Goal: Transaction & Acquisition: Purchase product/service

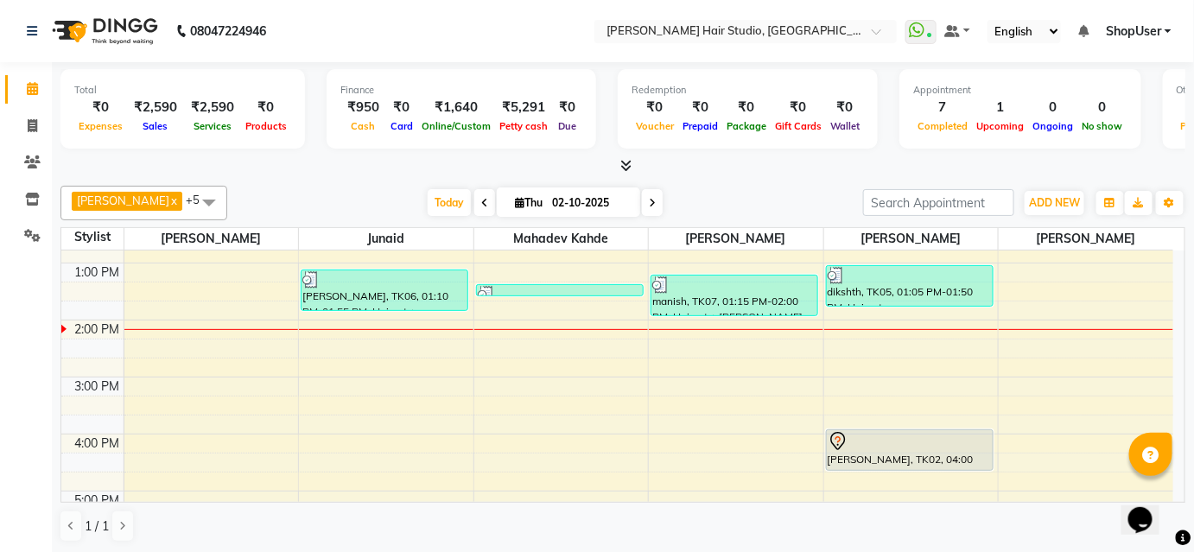
scroll to position [125, 0]
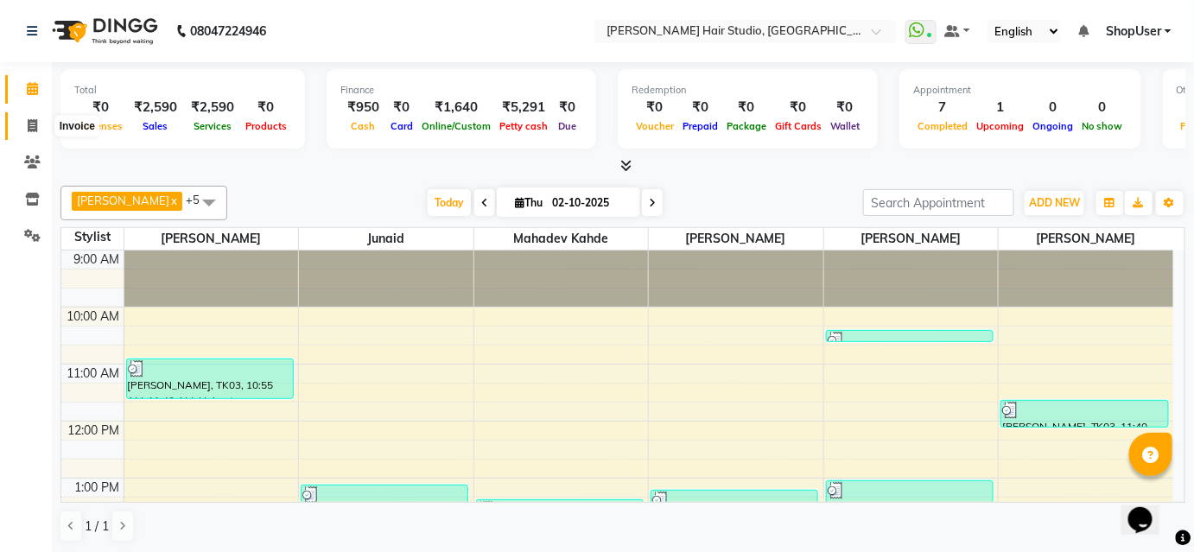
click at [24, 123] on span at bounding box center [32, 127] width 30 height 20
select select "service"
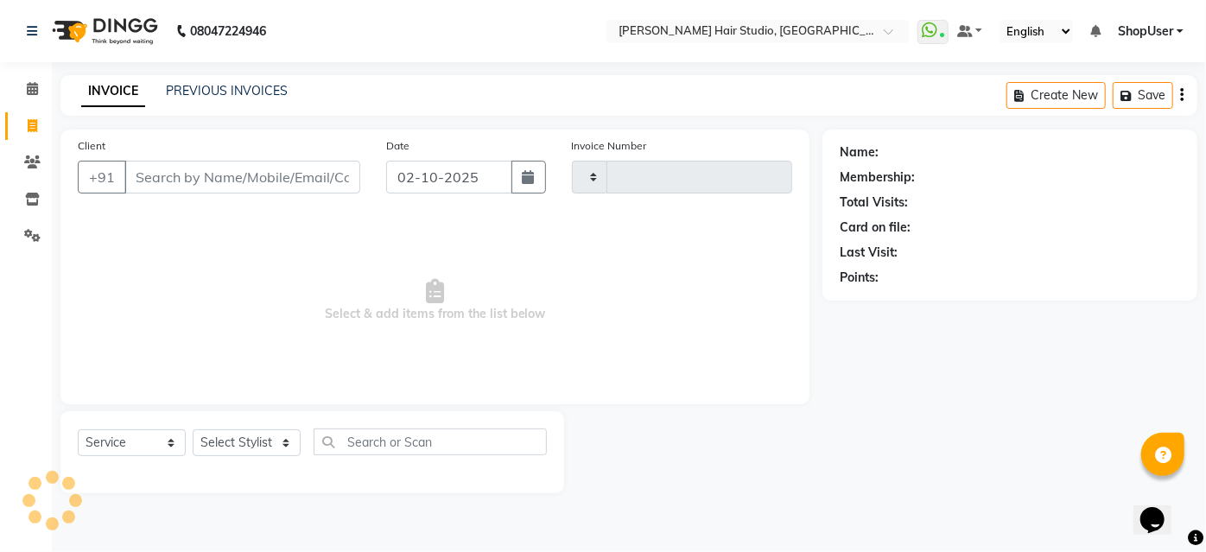
type input "5877"
select select "627"
click at [276, 172] on input "Client" at bounding box center [242, 177] width 236 height 33
click at [352, 174] on input "Client" at bounding box center [242, 177] width 236 height 33
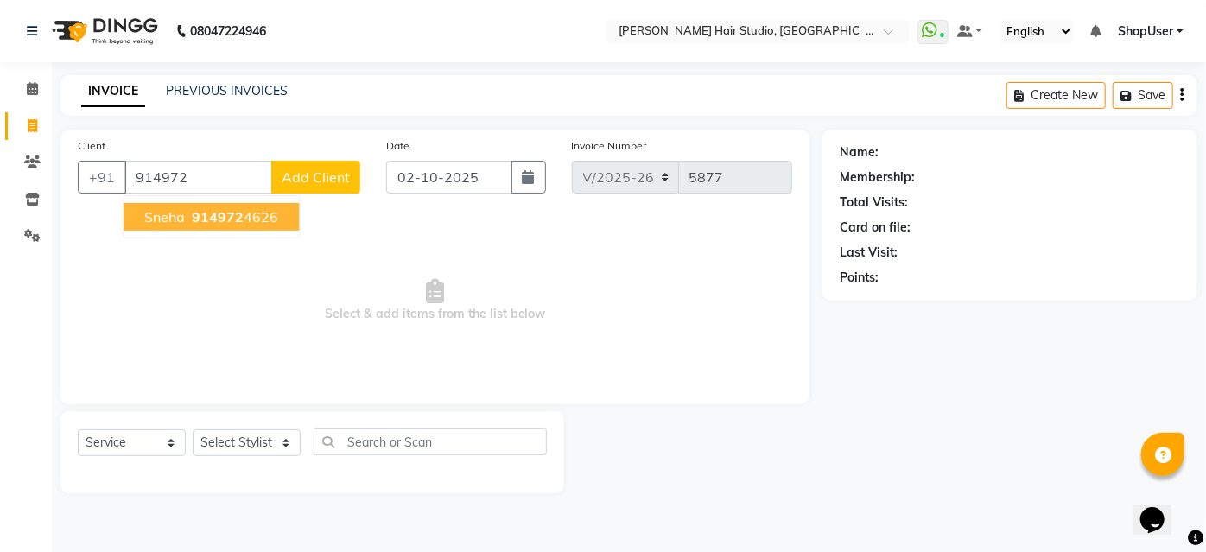
click at [265, 211] on ngb-highlight "914972 4626" at bounding box center [233, 216] width 90 height 17
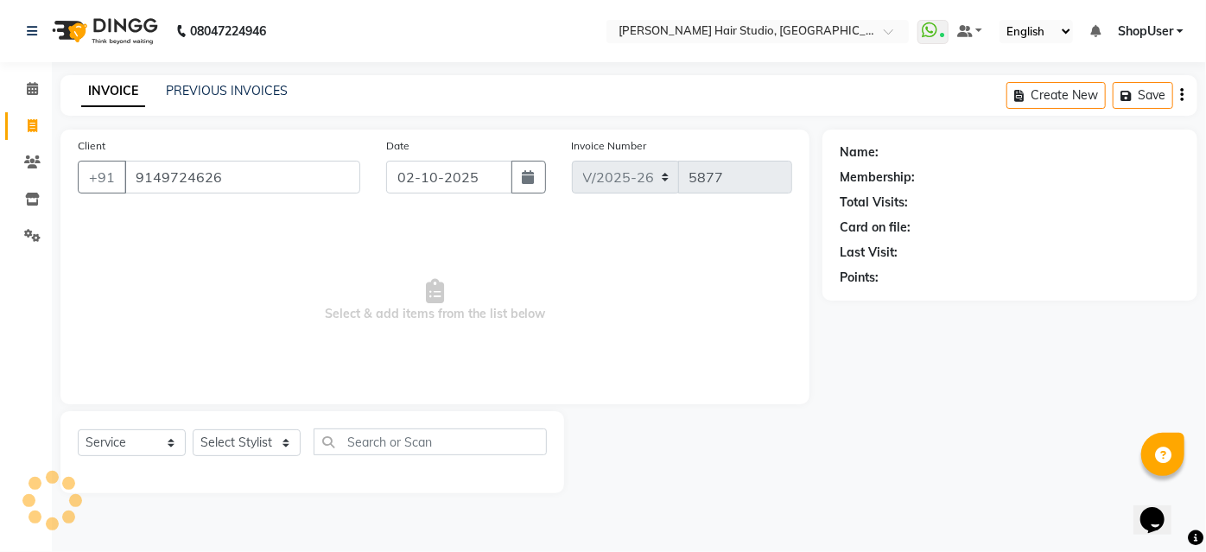
type input "9149724626"
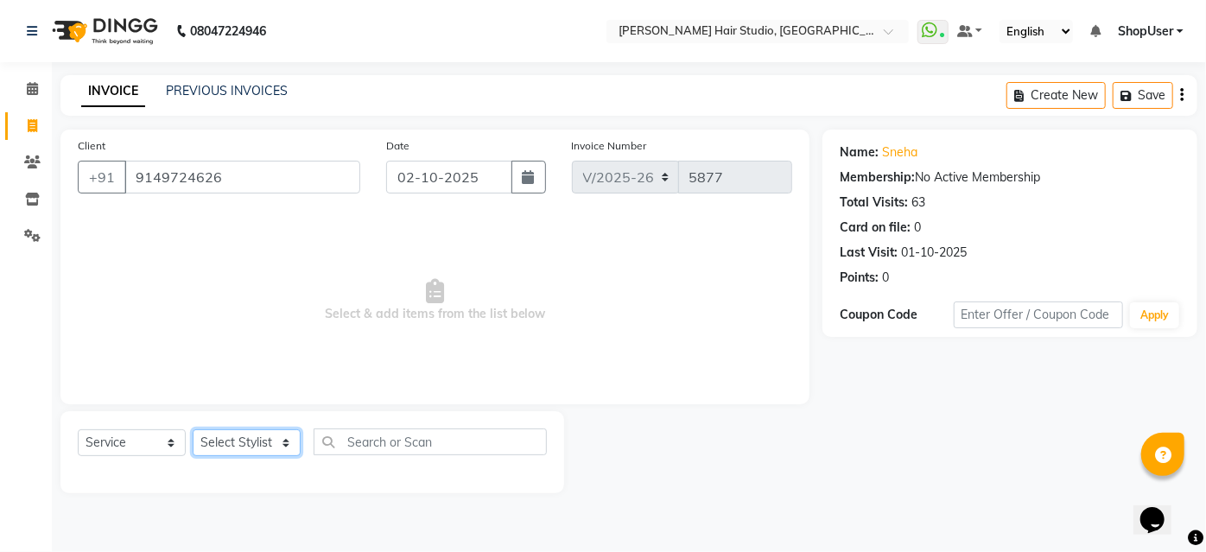
click at [257, 437] on select "Select Stylist Ajinkya Anuja Arunesh Avinash Junaid Mahadev kahde Mohammad Pawa…" at bounding box center [247, 442] width 108 height 27
select select "51893"
click at [193, 429] on select "Select Stylist [PERSON_NAME] [PERSON_NAME] Avinash [PERSON_NAME] kahde [PERSON_…" at bounding box center [247, 442] width 108 height 27
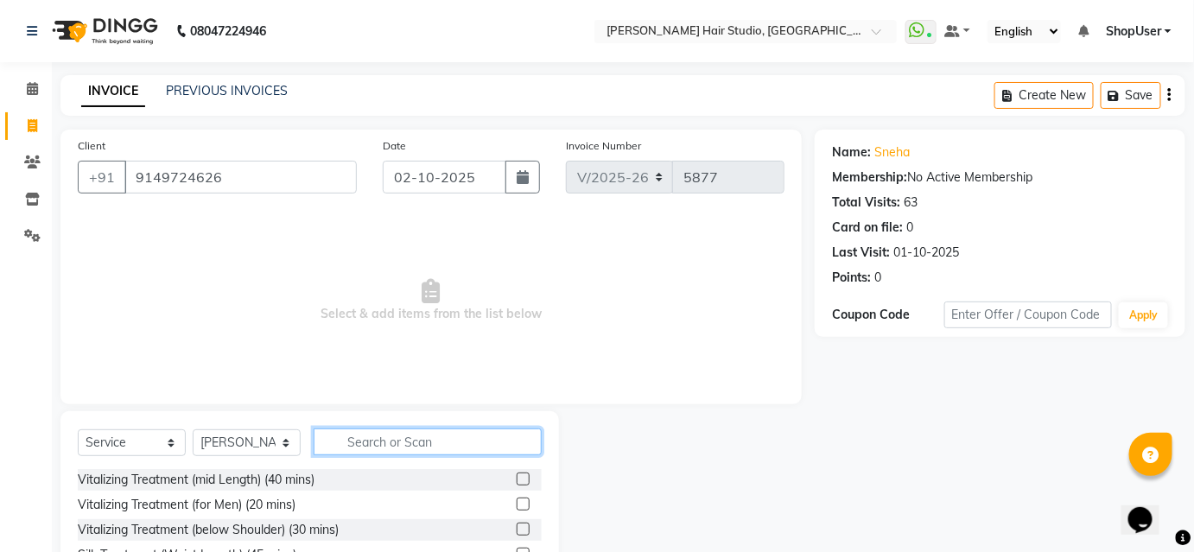
click at [350, 441] on input "text" at bounding box center [428, 441] width 228 height 27
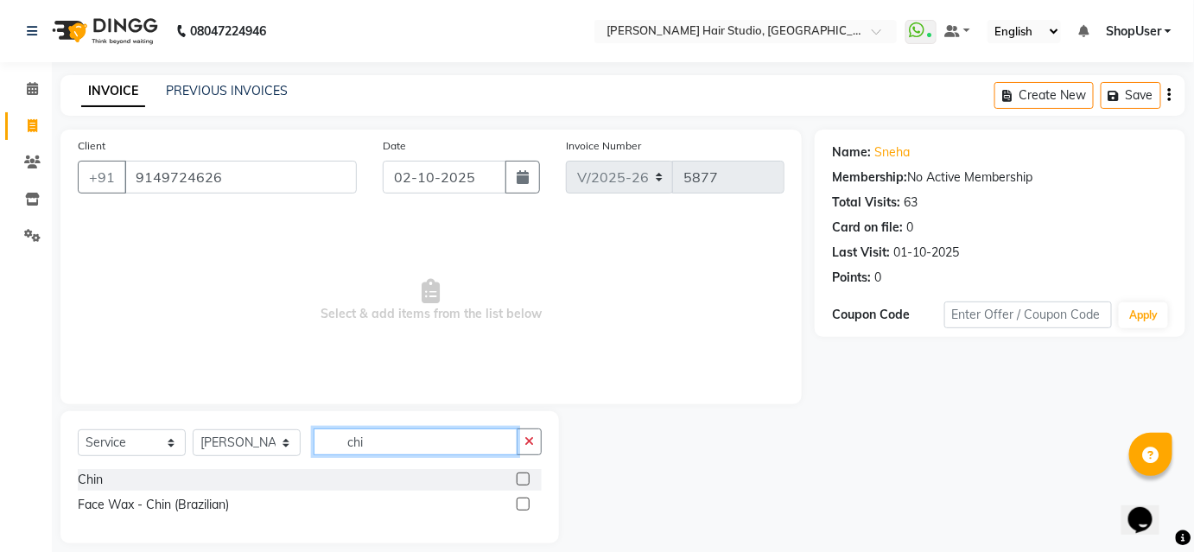
type input "chi"
click at [523, 502] on label at bounding box center [523, 504] width 13 height 13
click at [523, 502] on input "checkbox" at bounding box center [522, 504] width 11 height 11
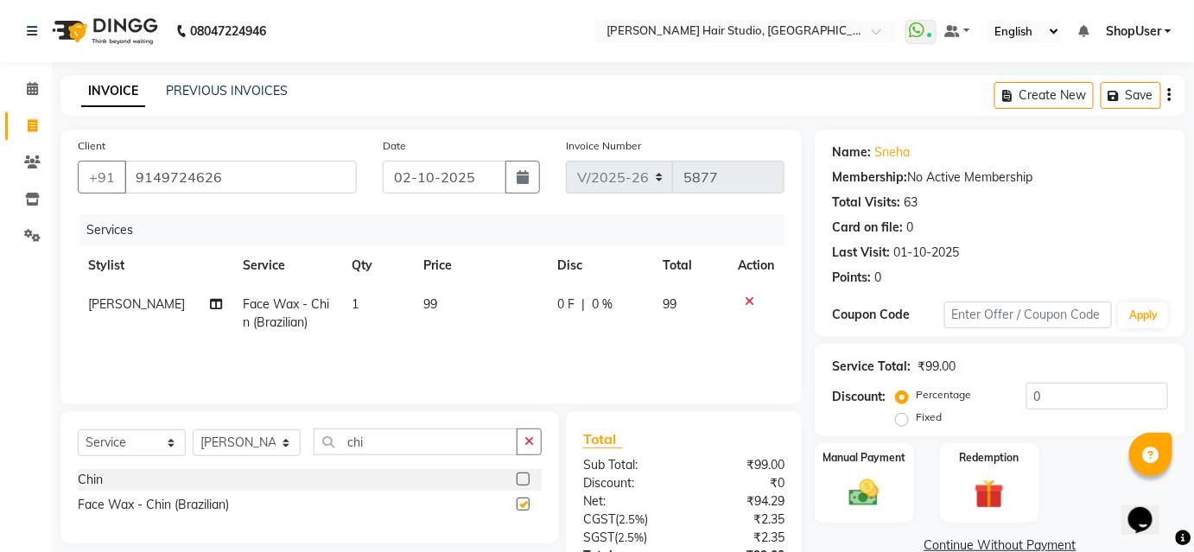
checkbox input "false"
click at [533, 454] on button "button" at bounding box center [529, 441] width 25 height 27
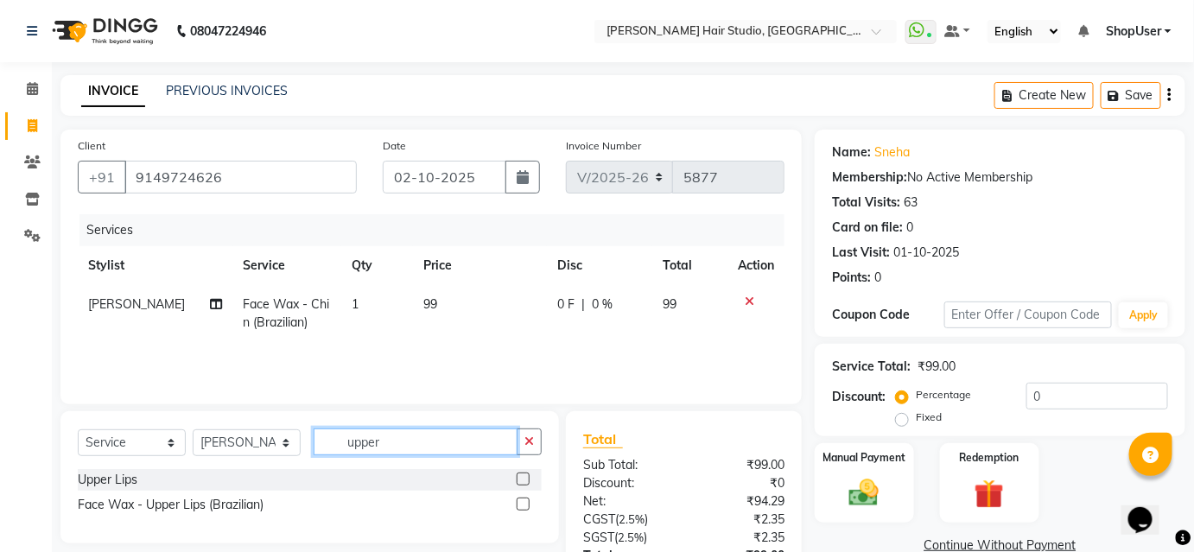
type input "upper"
click at [521, 478] on label at bounding box center [523, 478] width 13 height 13
click at [521, 478] on input "checkbox" at bounding box center [522, 479] width 11 height 11
checkbox input "true"
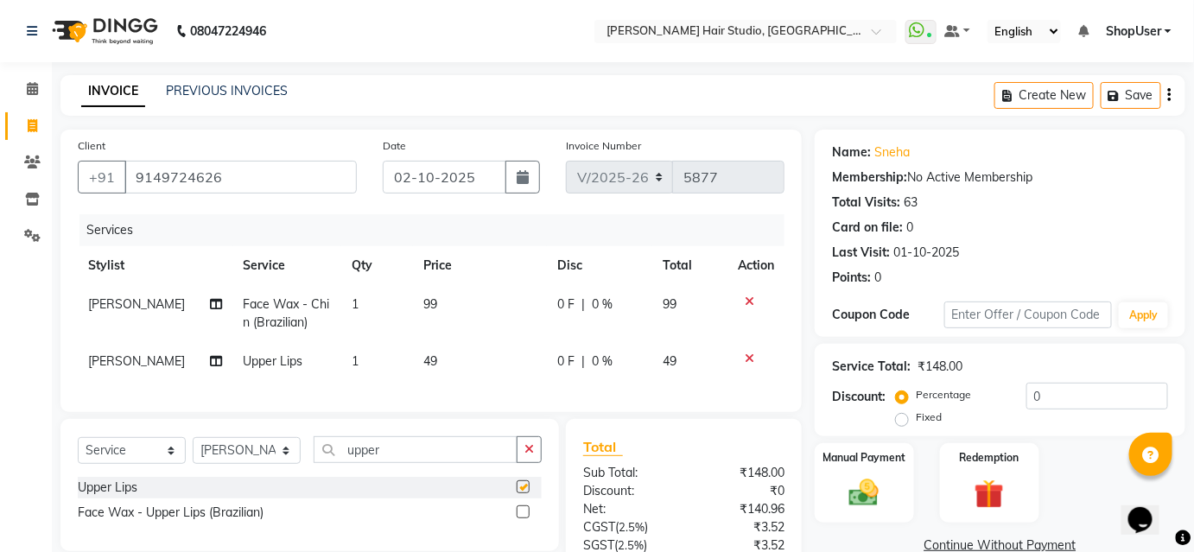
click at [513, 358] on td "49" at bounding box center [479, 361] width 133 height 39
select select "51893"
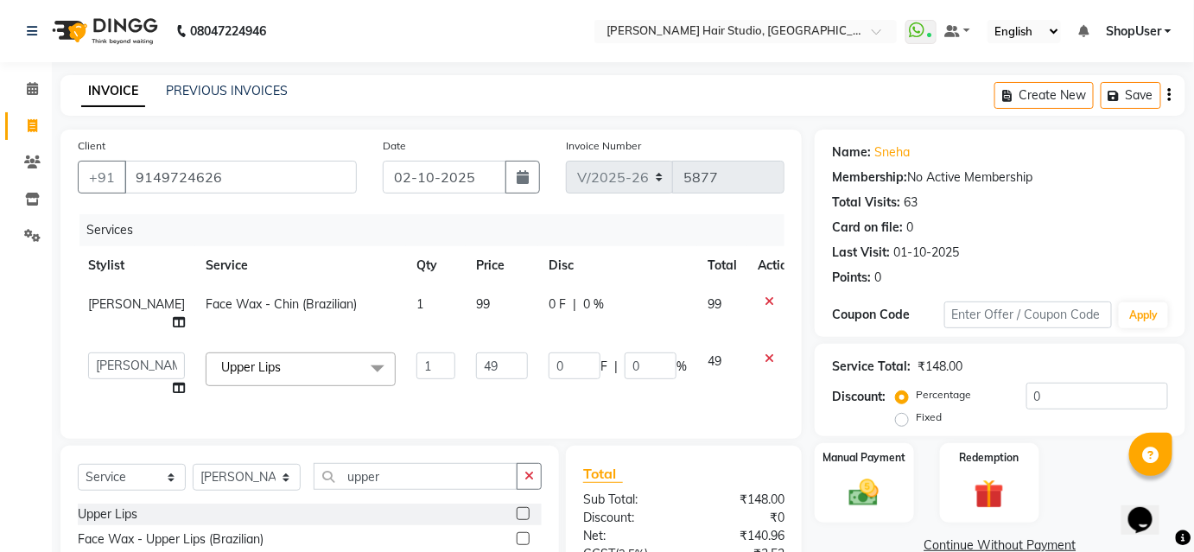
checkbox input "false"
click at [504, 303] on td "99" at bounding box center [502, 313] width 73 height 57
select select "51893"
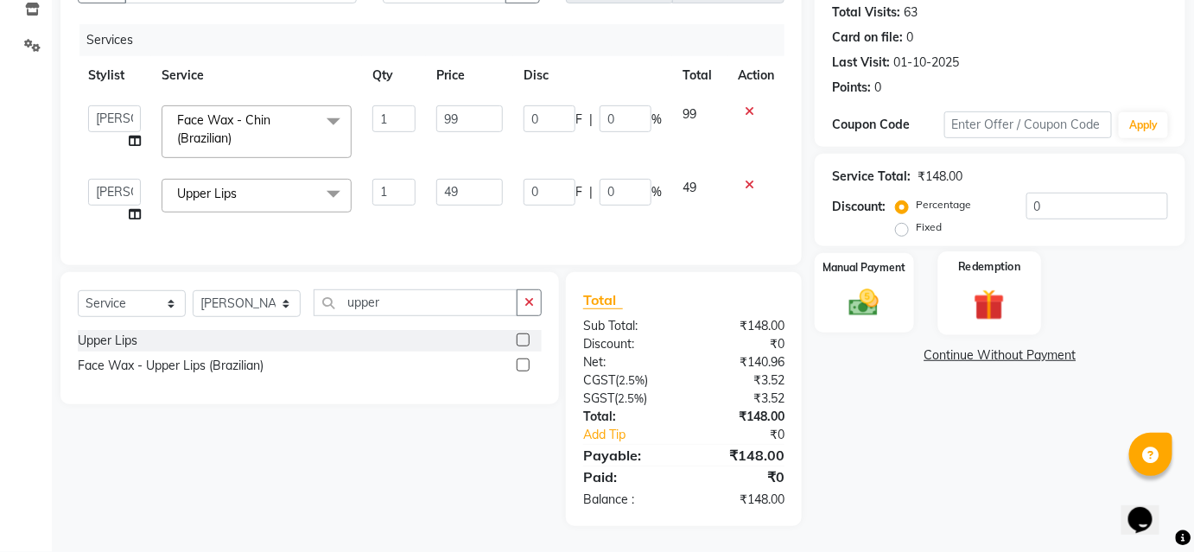
scroll to position [200, 0]
click at [908, 276] on div "Manual Payment" at bounding box center [864, 293] width 103 height 84
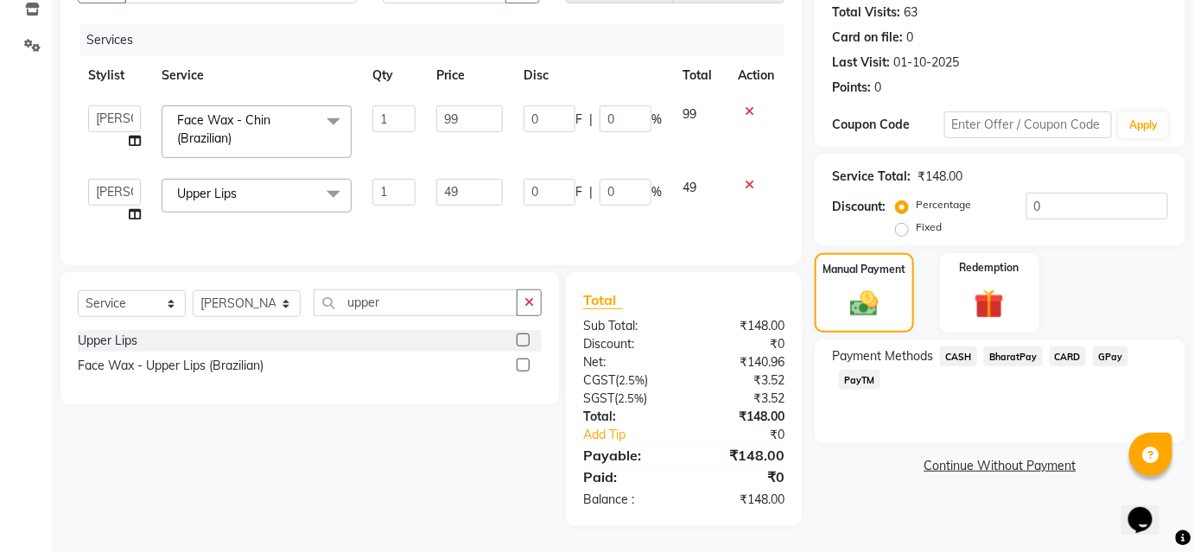
click at [1024, 349] on span "BharatPay" at bounding box center [1013, 356] width 59 height 20
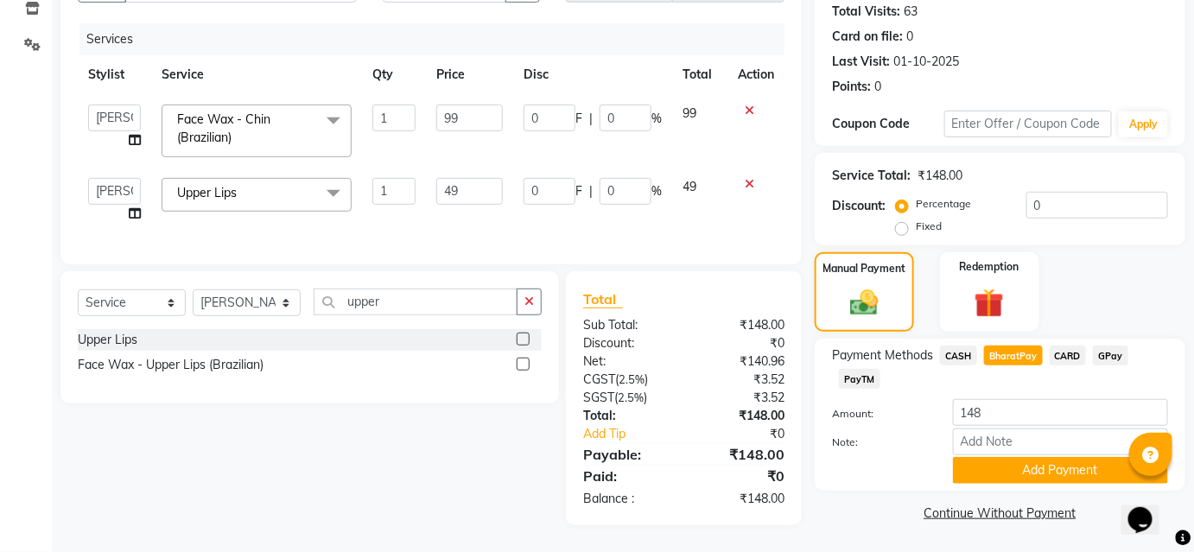
click at [1025, 477] on div "Payment Methods CASH BharatPay CARD GPay PayTM Amount: 148 Note: Add Payment" at bounding box center [999, 415] width 371 height 152
click at [1030, 457] on button "Add Payment" at bounding box center [1060, 470] width 215 height 27
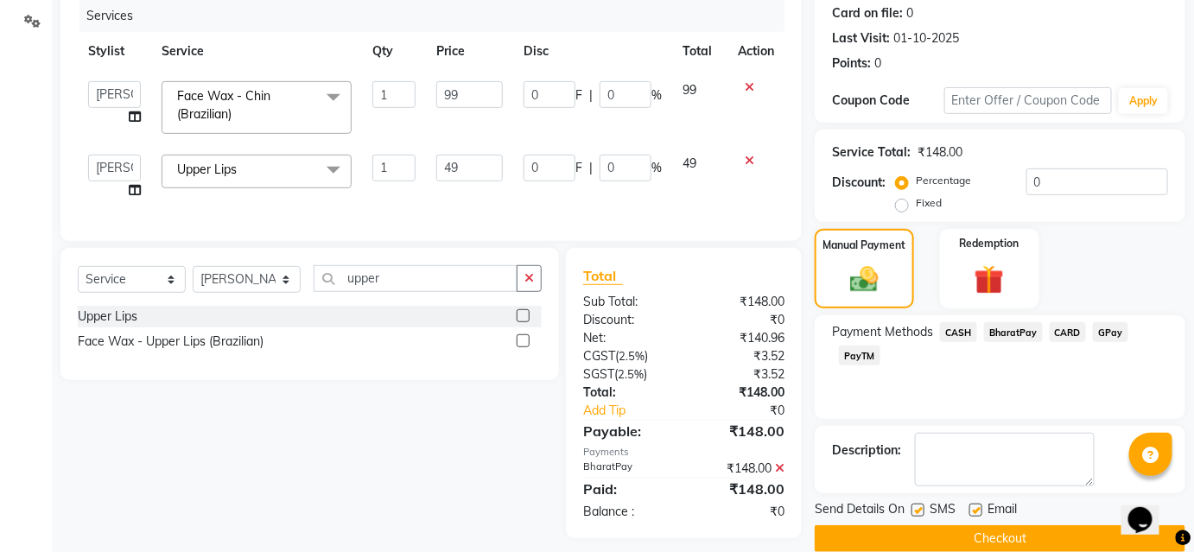
scroll to position [238, 0]
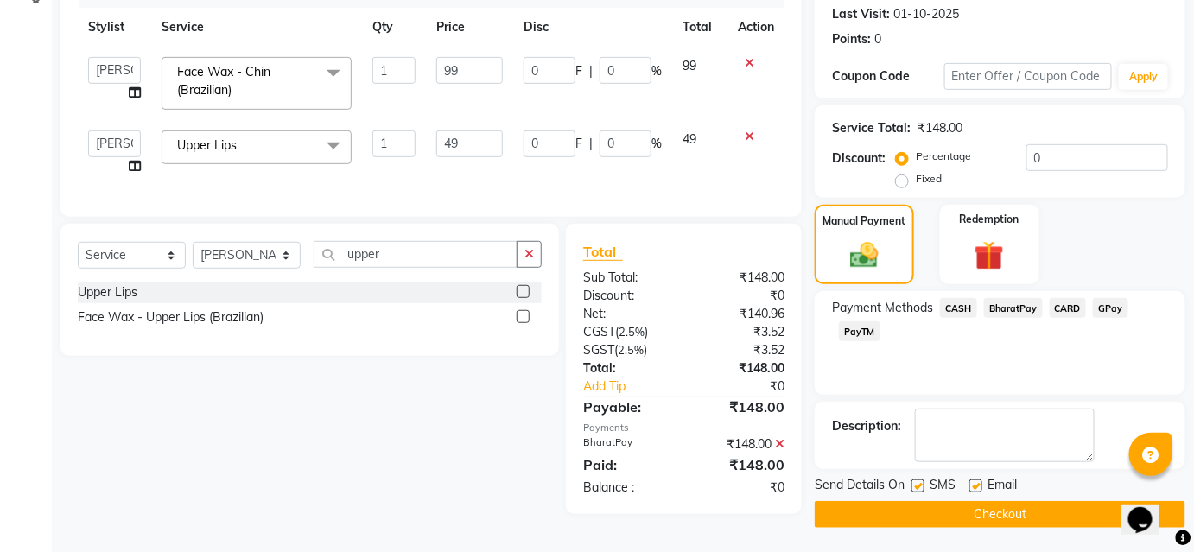
click at [1030, 513] on button "Checkout" at bounding box center [999, 514] width 371 height 27
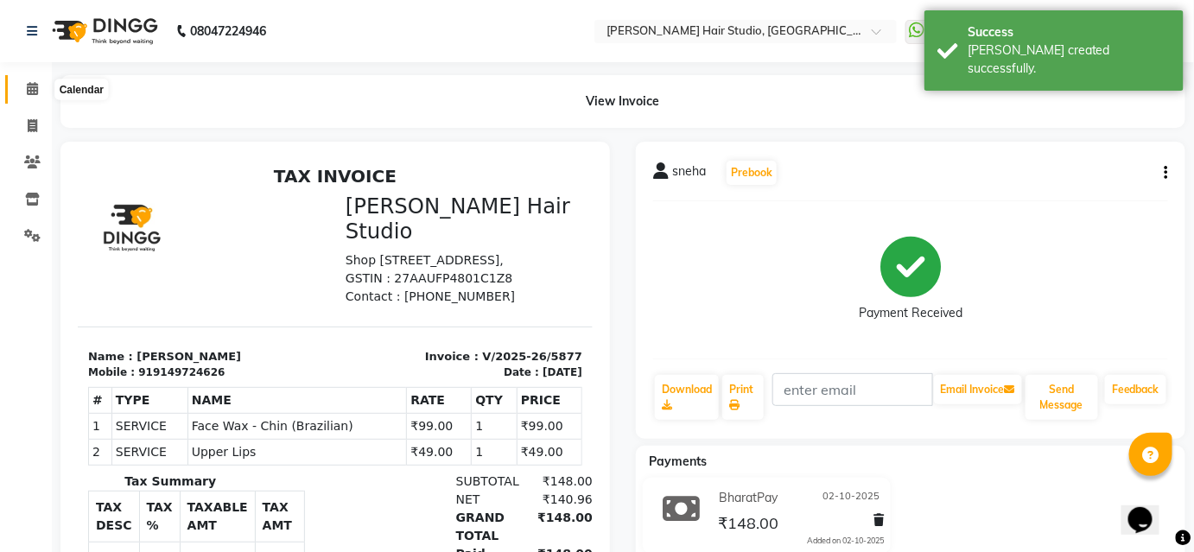
click at [35, 83] on icon at bounding box center [32, 88] width 11 height 13
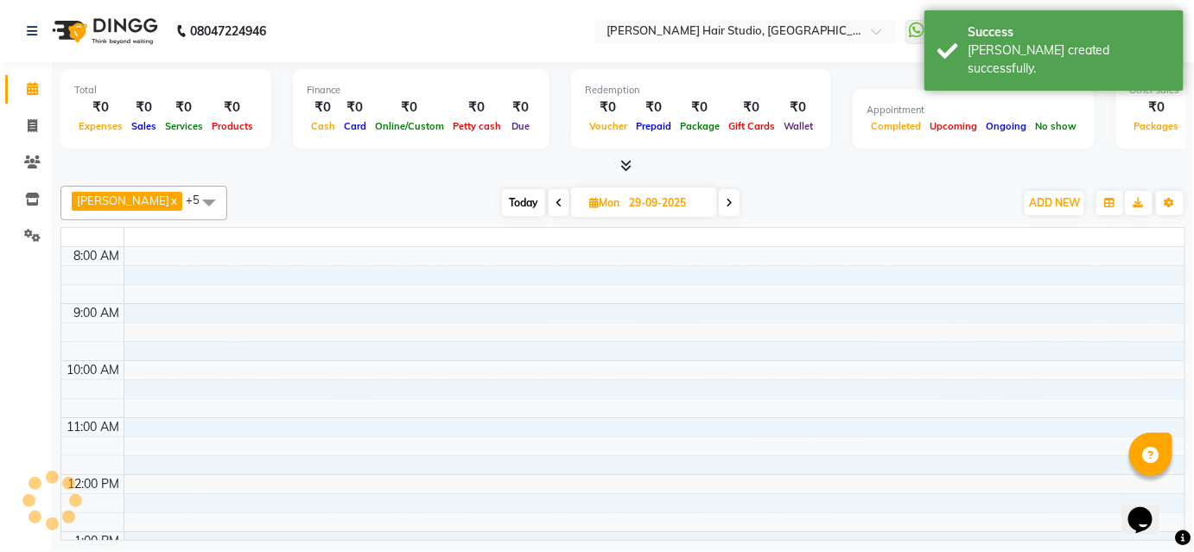
click at [35, 84] on icon at bounding box center [32, 88] width 11 height 13
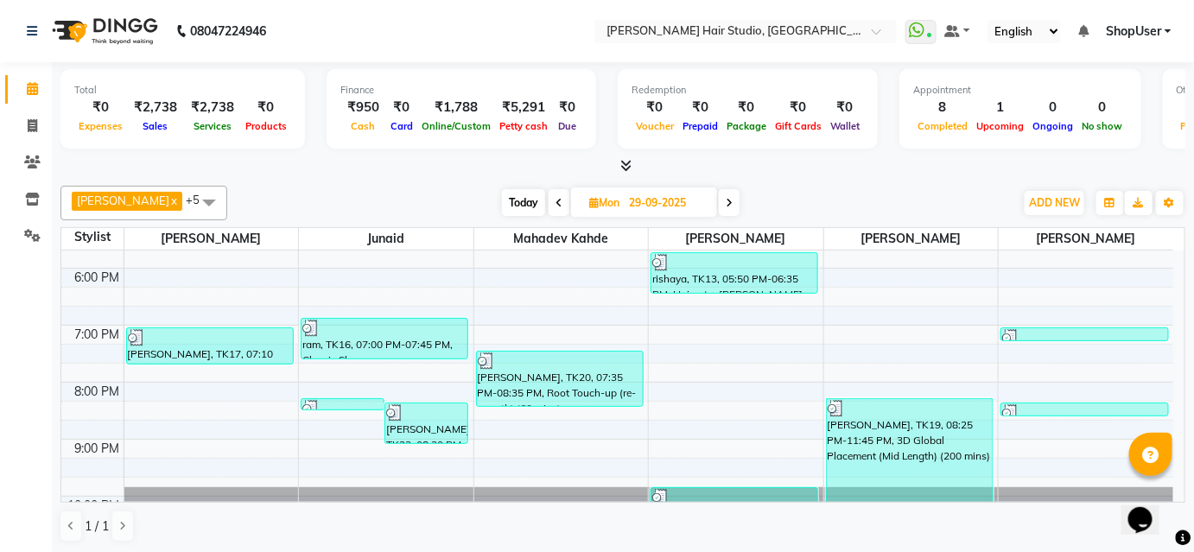
scroll to position [535, 0]
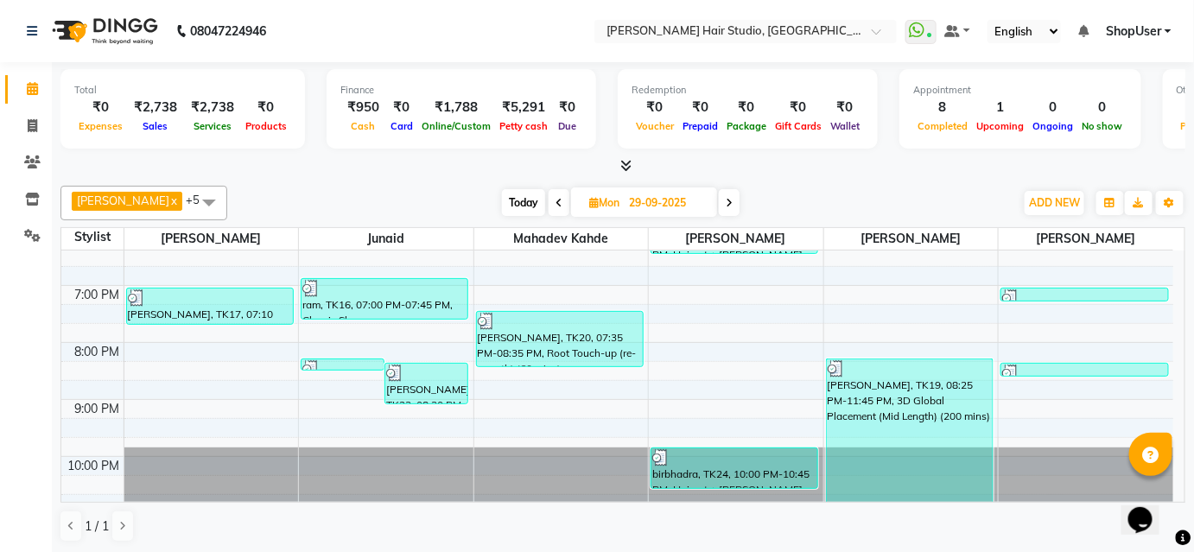
click at [103, 193] on span "Pawan Krishna" at bounding box center [123, 200] width 92 height 14
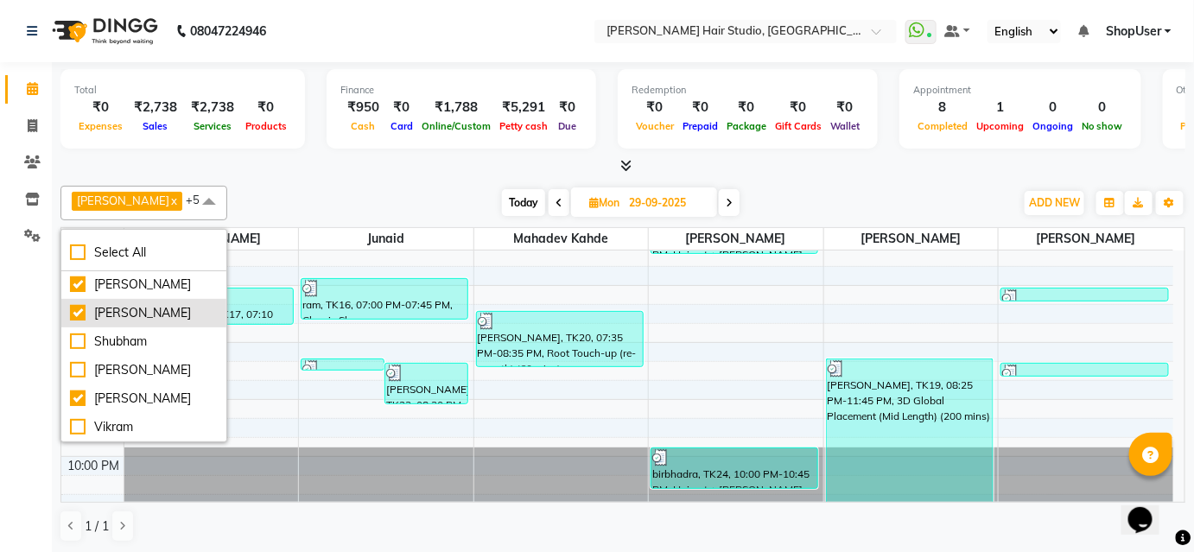
scroll to position [0, 0]
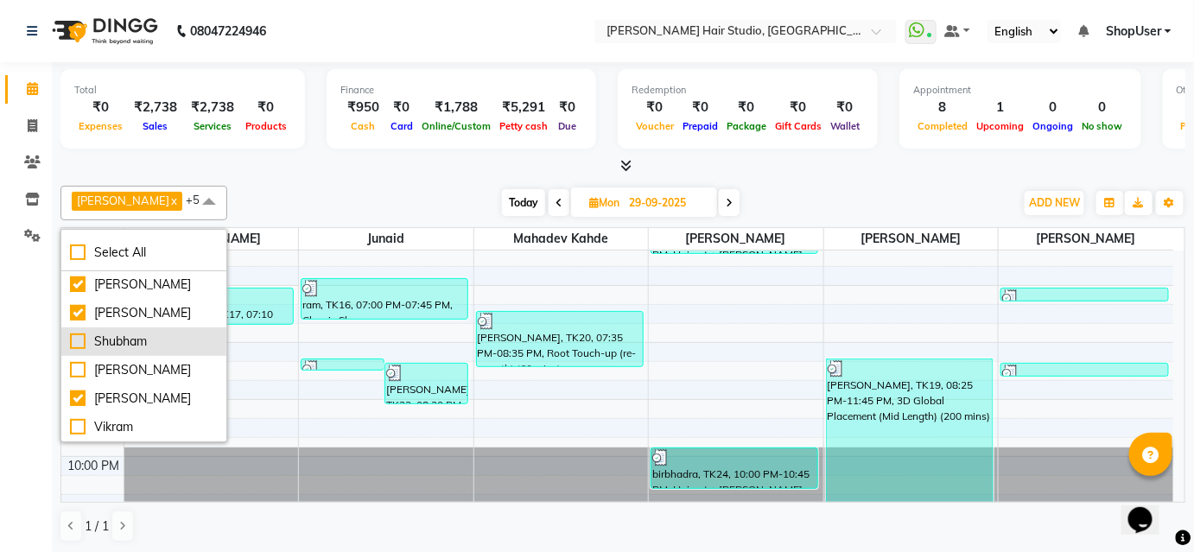
click at [140, 335] on div "Shubham" at bounding box center [144, 342] width 148 height 18
checkbox input "true"
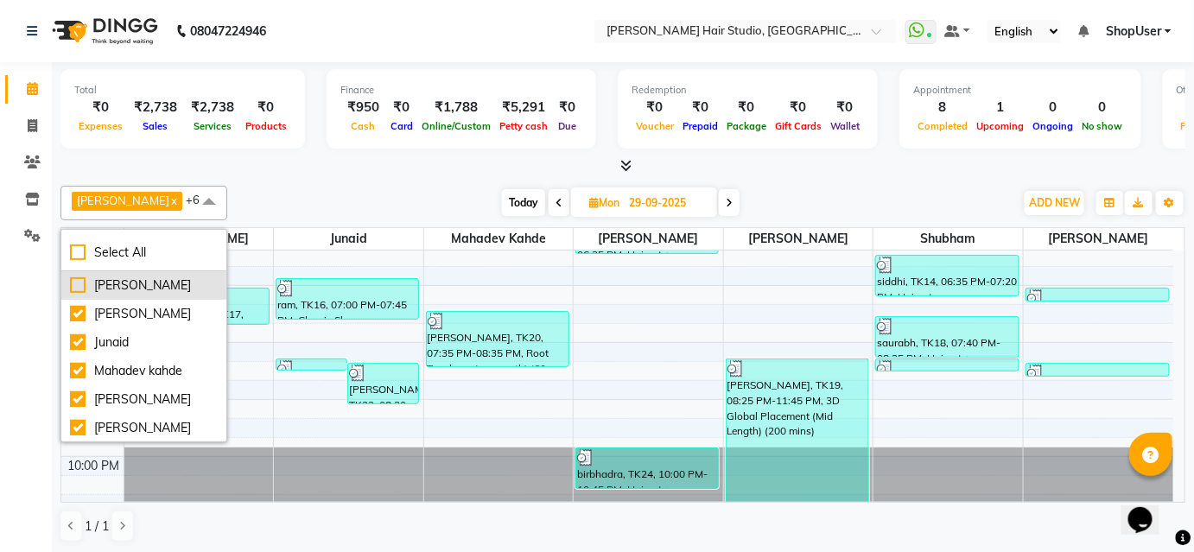
click at [136, 282] on div "Anuja" at bounding box center [144, 285] width 148 height 18
checkbox input "true"
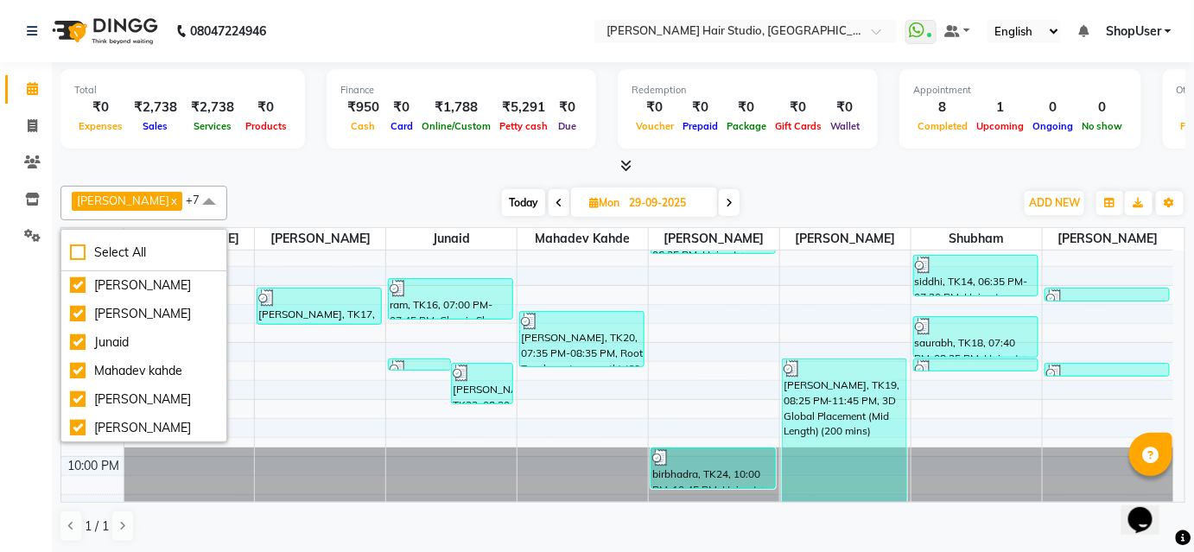
click at [286, 183] on div "Pawan Krishna x Mohammad x Junaid x Arunesh x Shweta Kale x Mahadev kahde x Shu…" at bounding box center [622, 364] width 1125 height 371
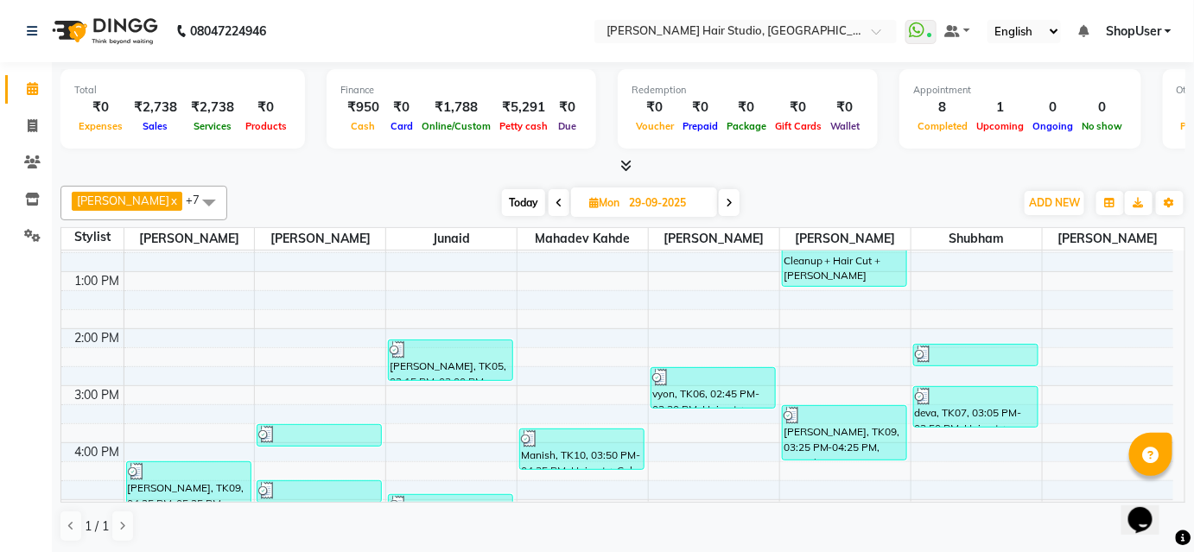
scroll to position [299, 0]
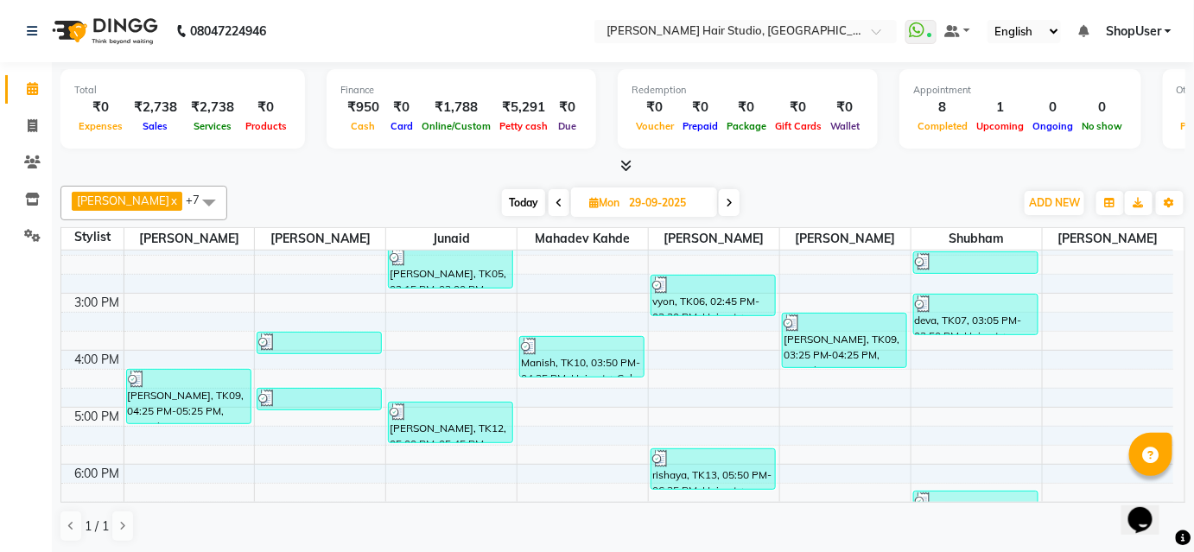
click at [198, 202] on span at bounding box center [209, 202] width 35 height 33
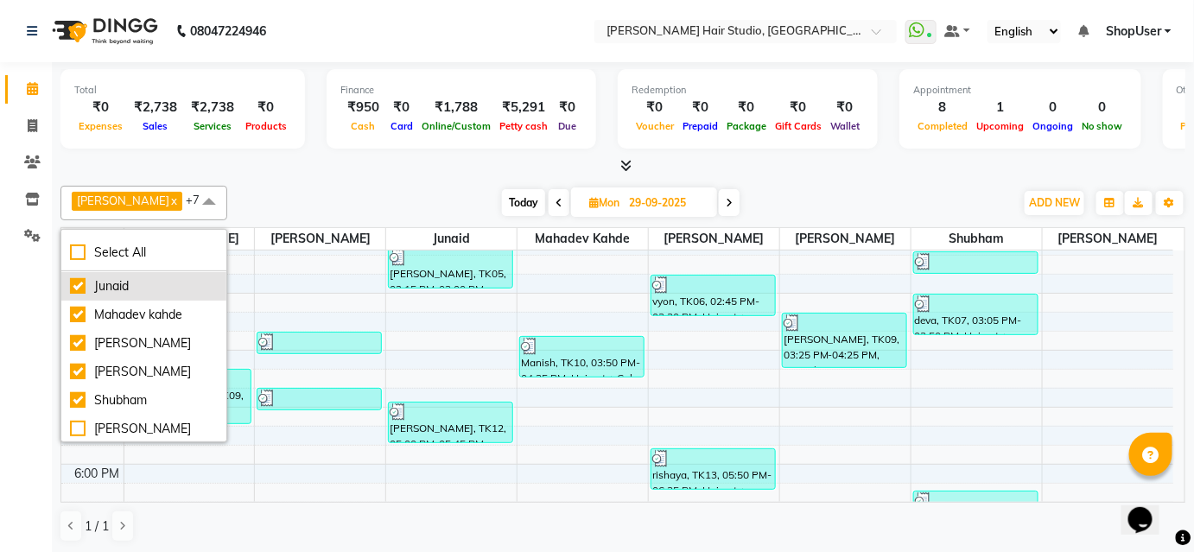
scroll to position [115, 0]
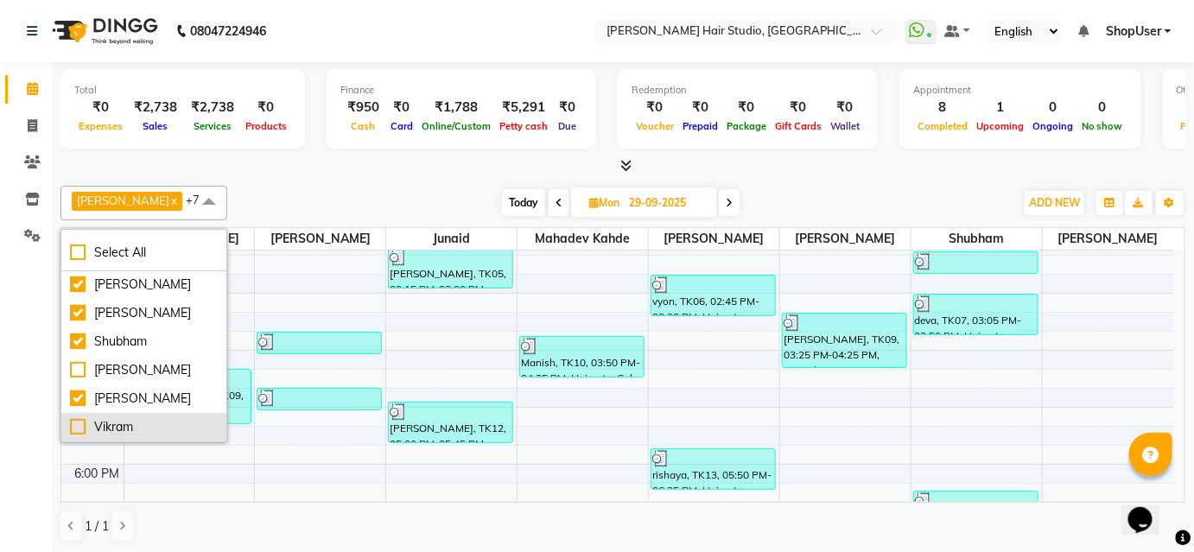
click at [119, 418] on div "Vikram" at bounding box center [144, 427] width 148 height 18
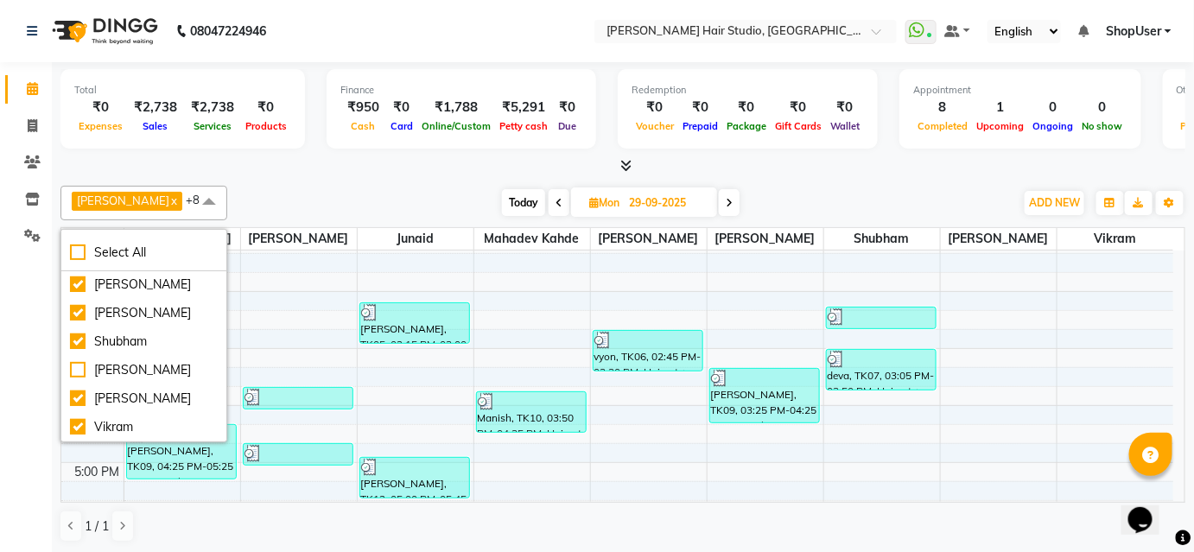
scroll to position [535, 0]
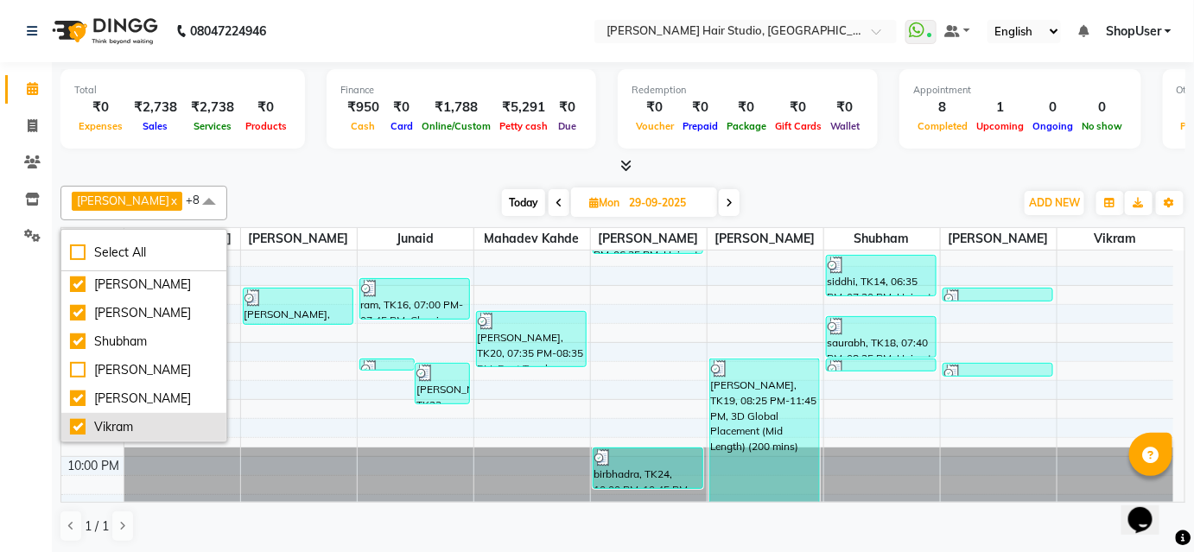
click at [72, 421] on div "Vikram" at bounding box center [144, 427] width 148 height 18
checkbox input "false"
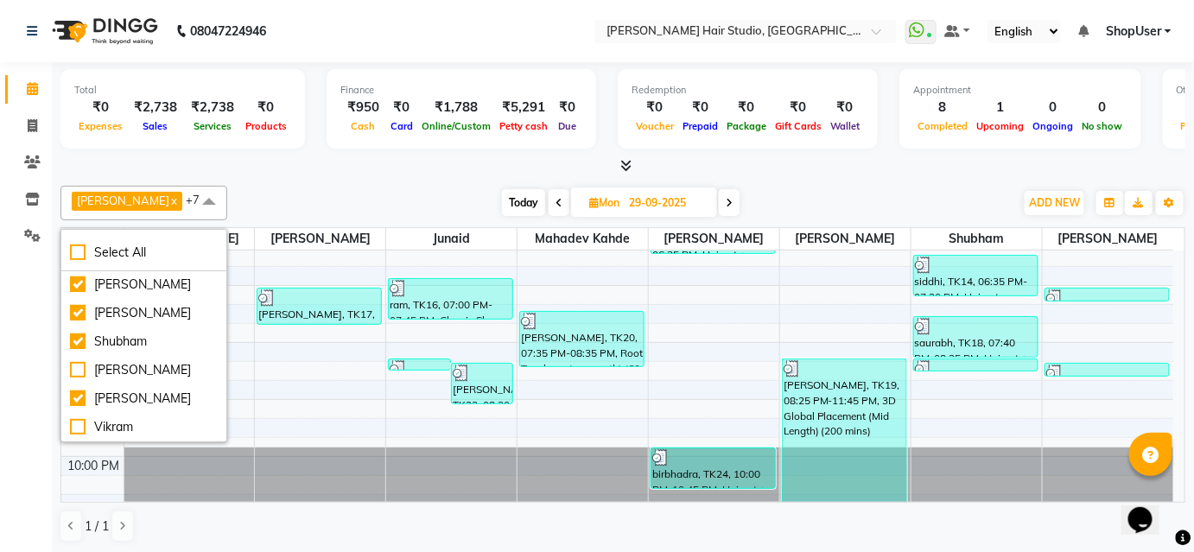
click at [438, 187] on div "Pawan Krishna x Mohammad x Junaid x Arunesh x Shweta Kale x Mahadev kahde x Shu…" at bounding box center [622, 203] width 1125 height 35
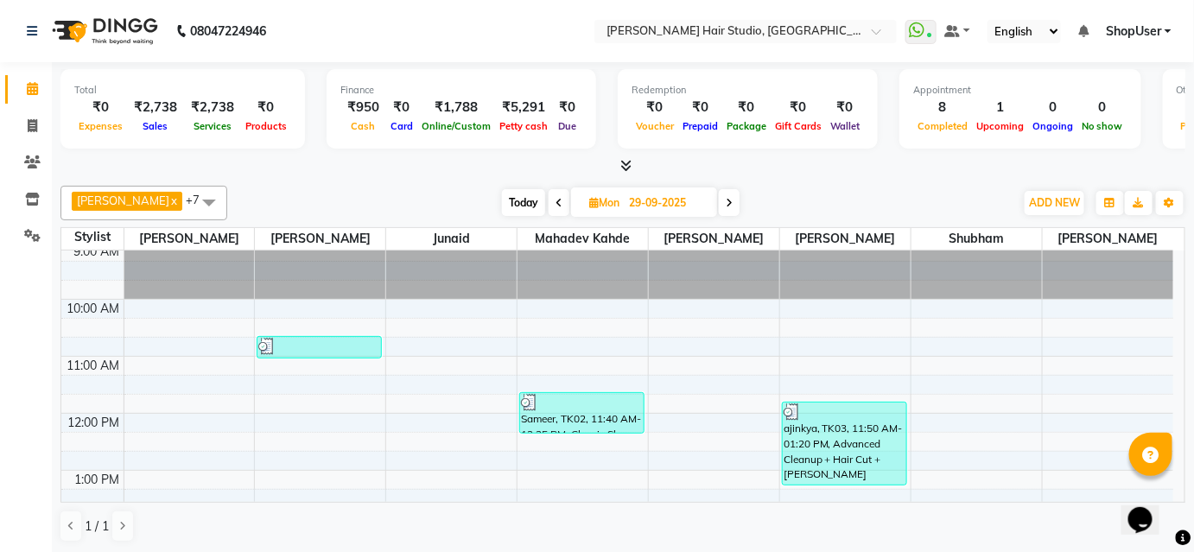
scroll to position [0, 0]
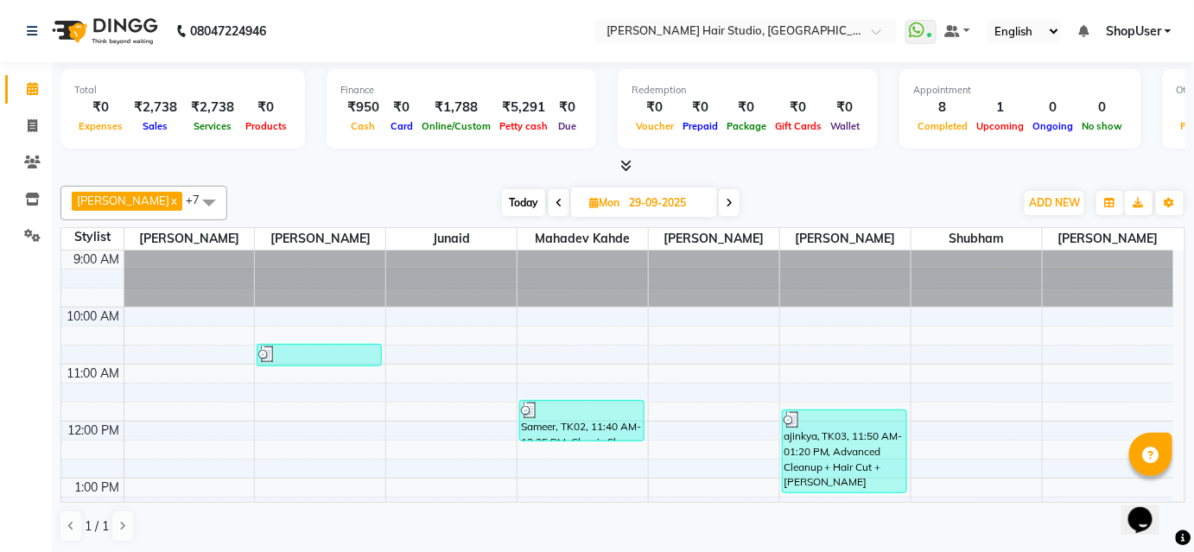
click at [627, 195] on input "29-09-2025" at bounding box center [667, 203] width 86 height 26
select select "9"
select select "2025"
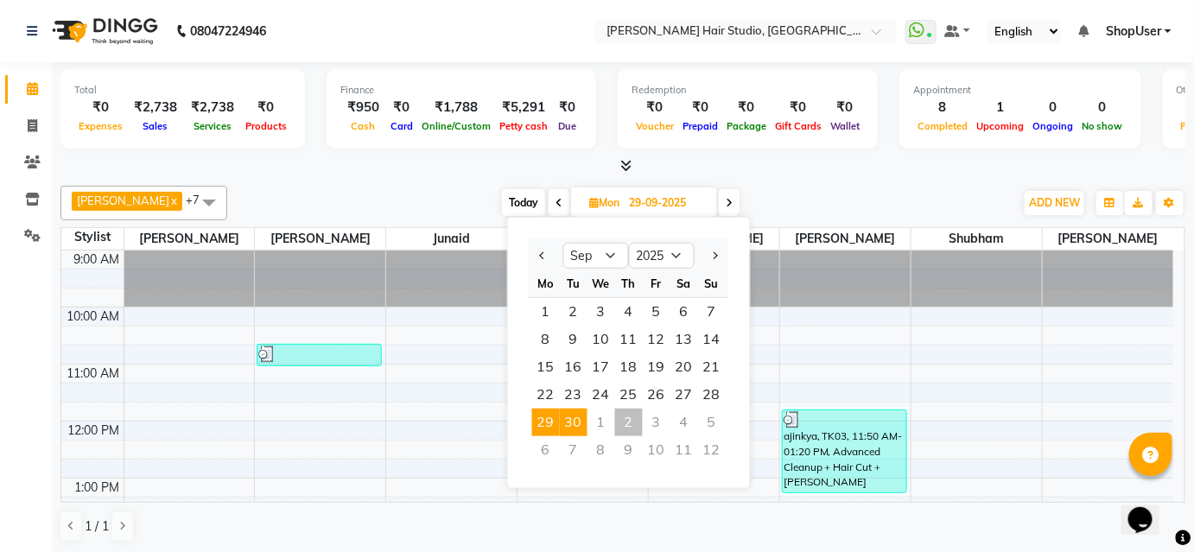
click at [571, 414] on span "30" at bounding box center [574, 423] width 28 height 28
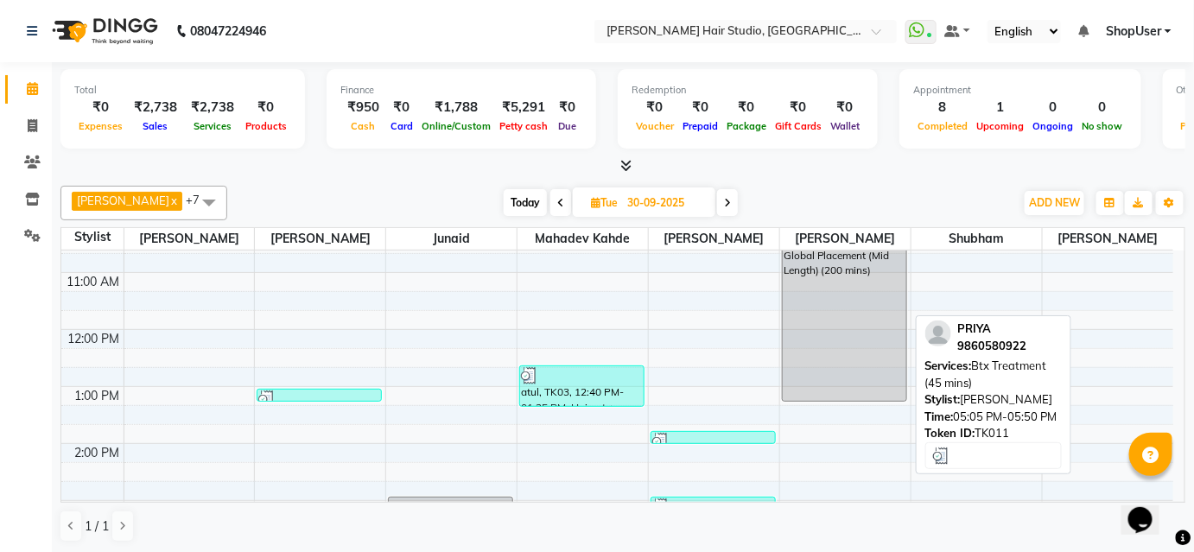
scroll to position [64, 0]
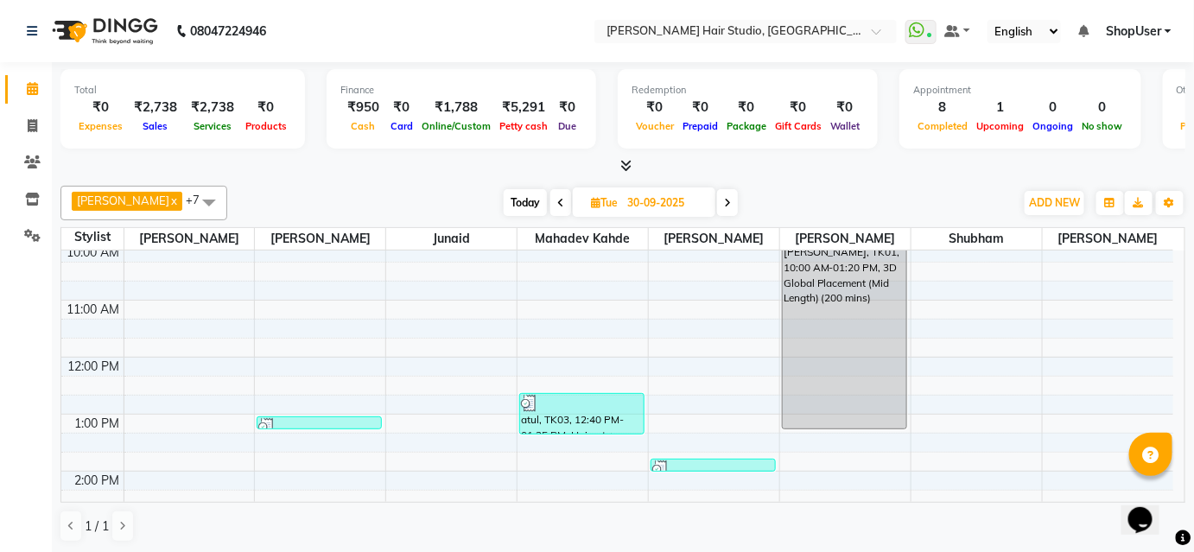
click at [557, 199] on icon at bounding box center [560, 203] width 7 height 10
type input "29-09-2025"
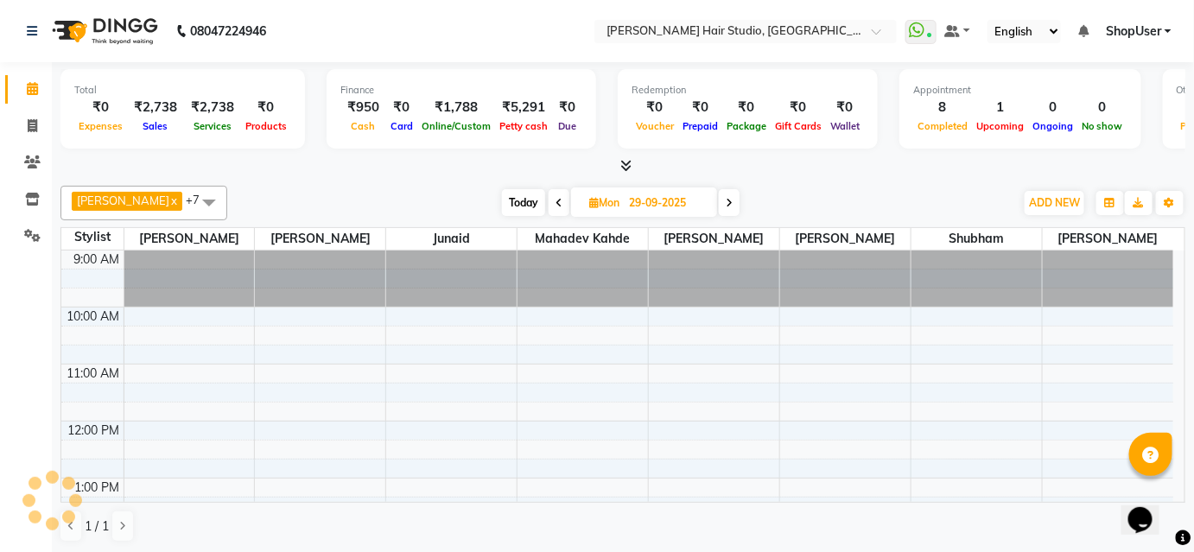
scroll to position [282, 0]
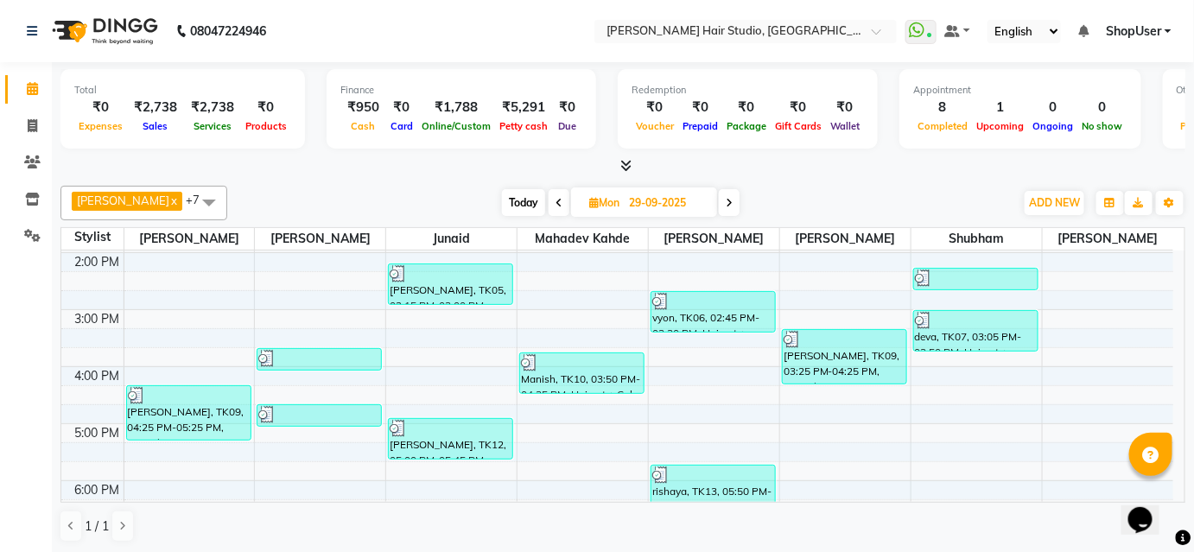
click at [651, 202] on input "29-09-2025" at bounding box center [667, 203] width 86 height 26
select select "9"
select select "2025"
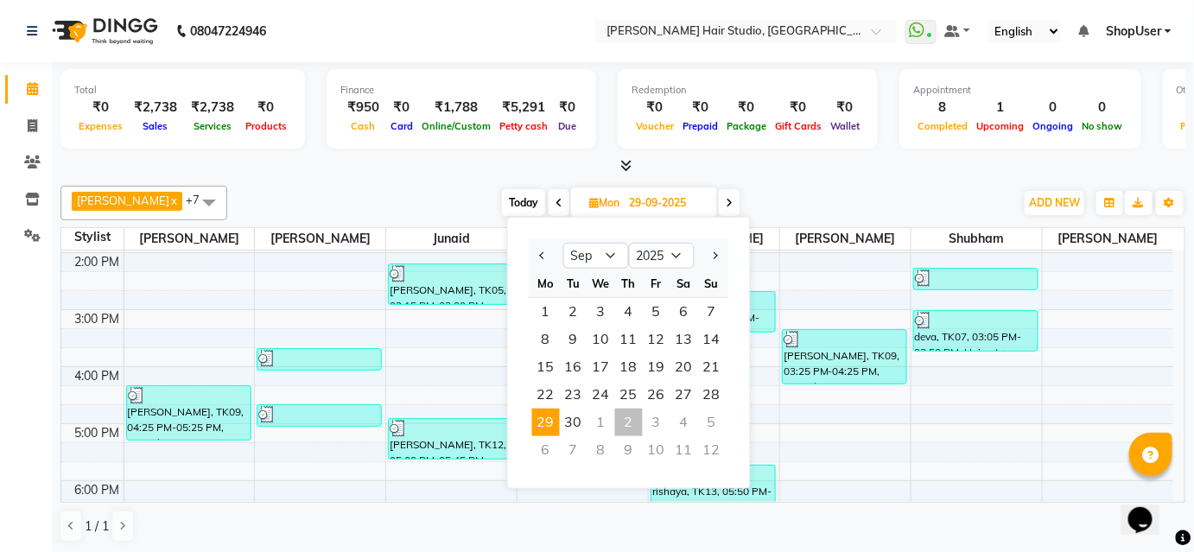
click at [555, 426] on span "29" at bounding box center [546, 423] width 28 height 28
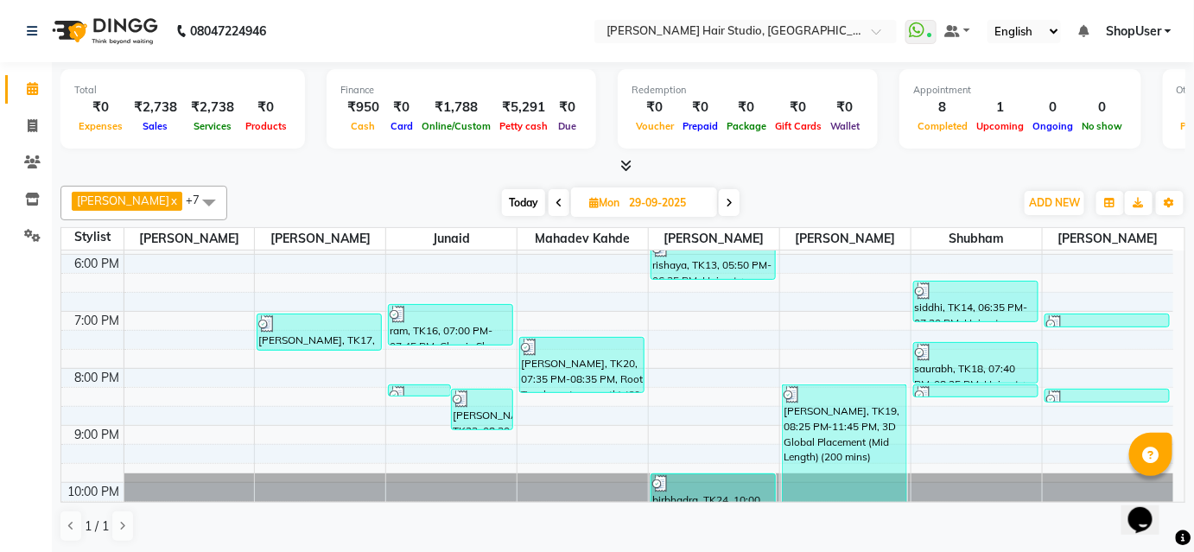
scroll to position [535, 0]
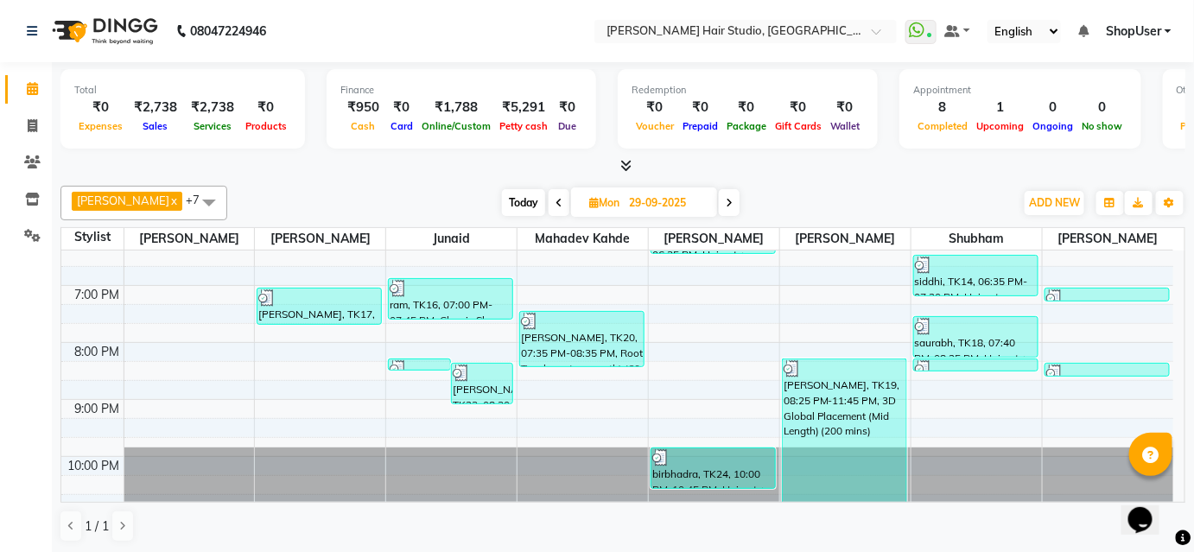
click at [728, 195] on span at bounding box center [729, 202] width 21 height 27
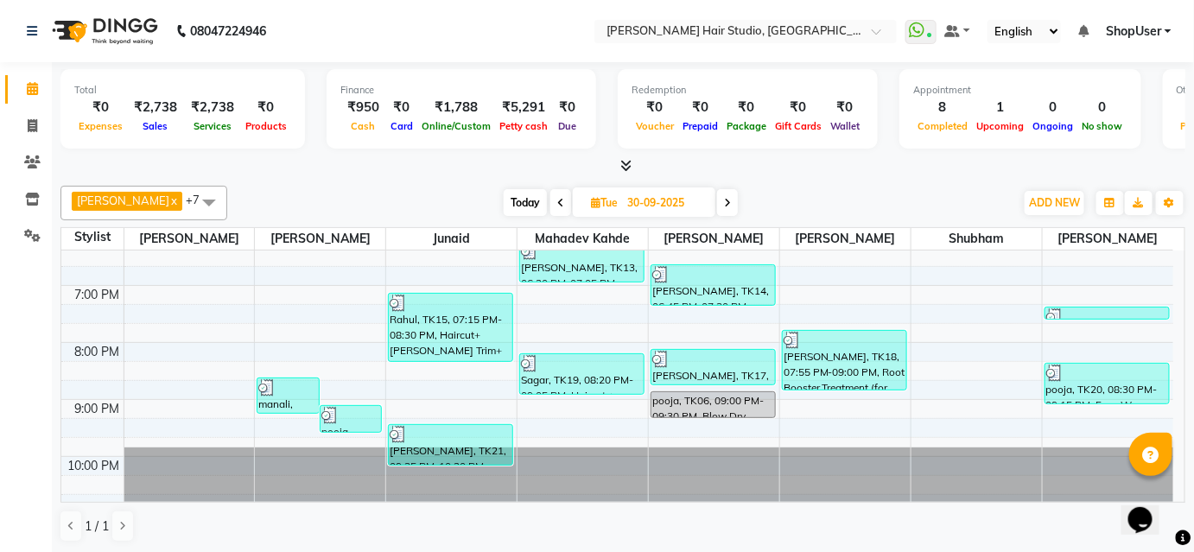
click at [726, 204] on span at bounding box center [727, 202] width 21 height 27
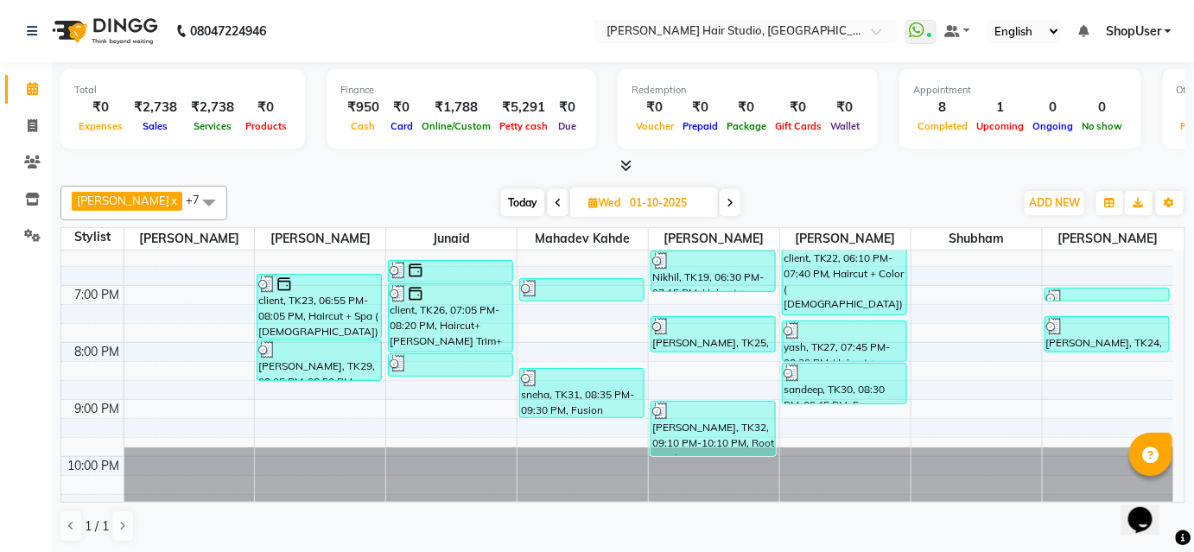
click at [548, 206] on span at bounding box center [558, 202] width 21 height 27
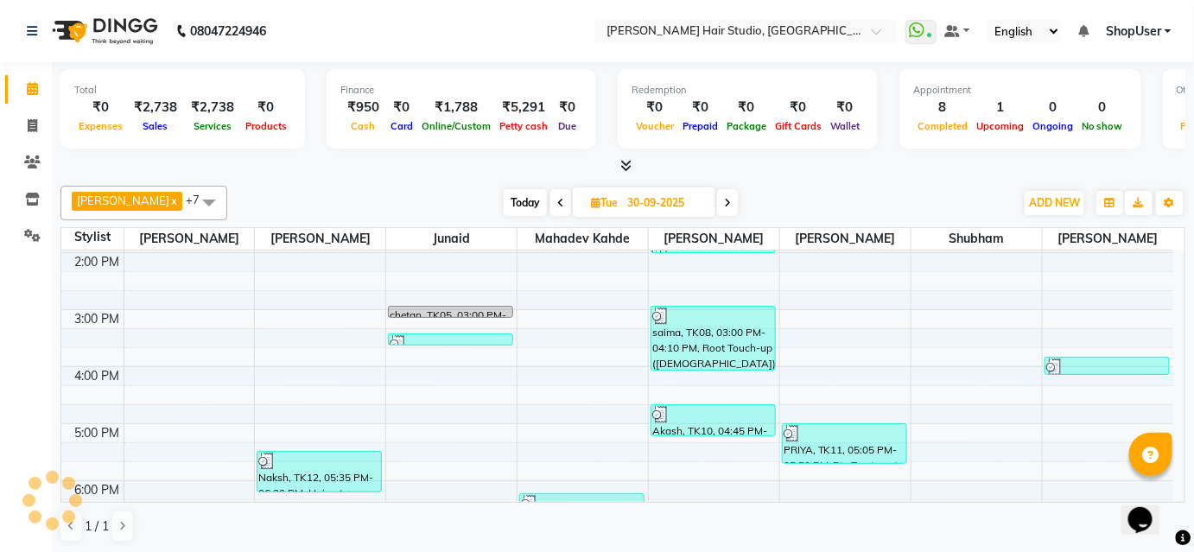
click at [557, 204] on icon at bounding box center [560, 203] width 7 height 10
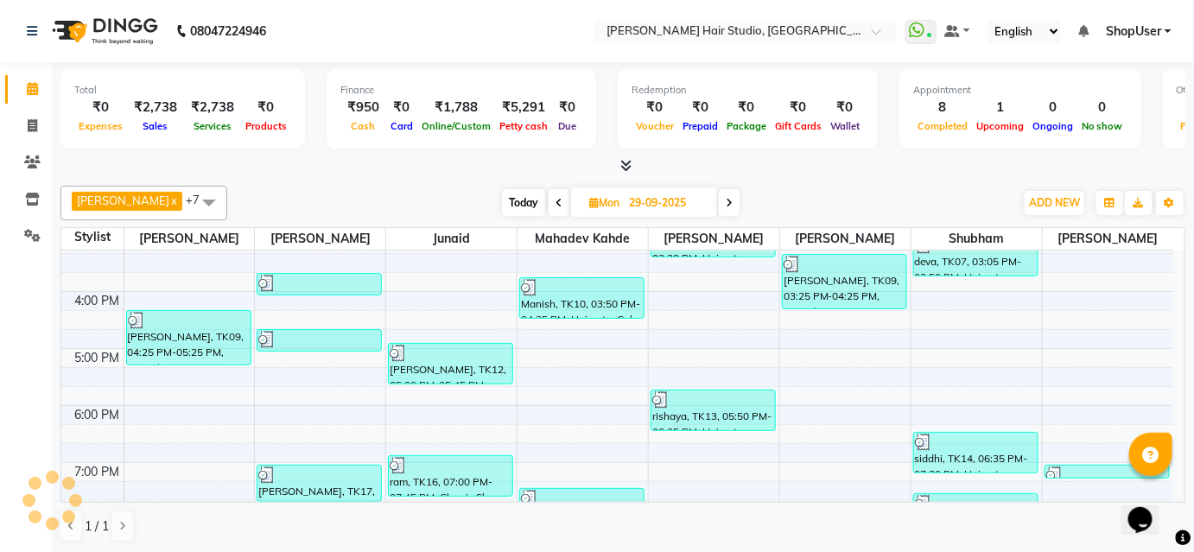
scroll to position [535, 0]
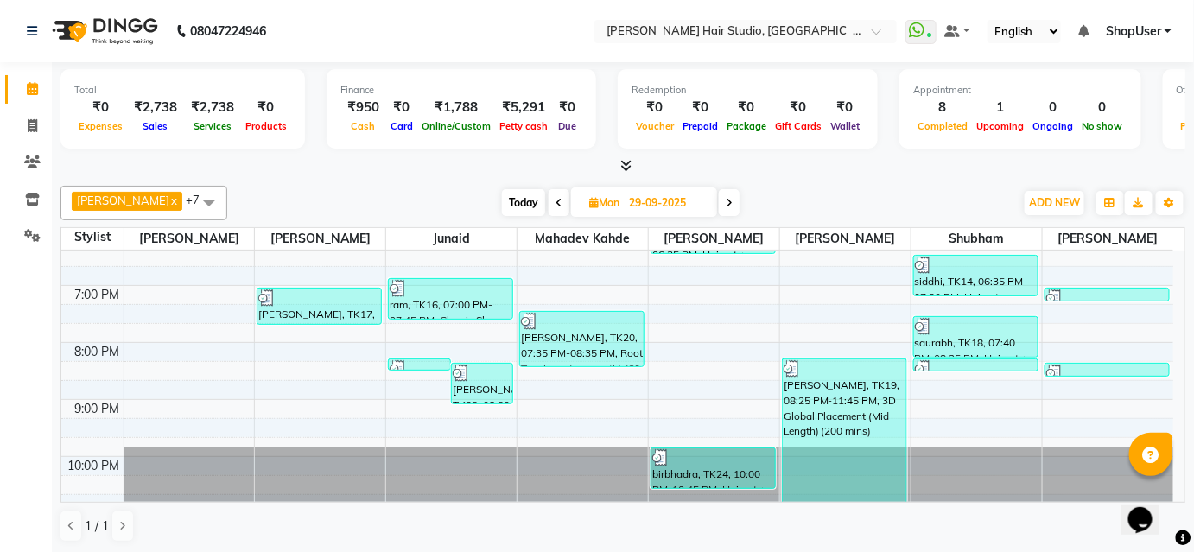
click at [555, 198] on icon at bounding box center [558, 203] width 7 height 10
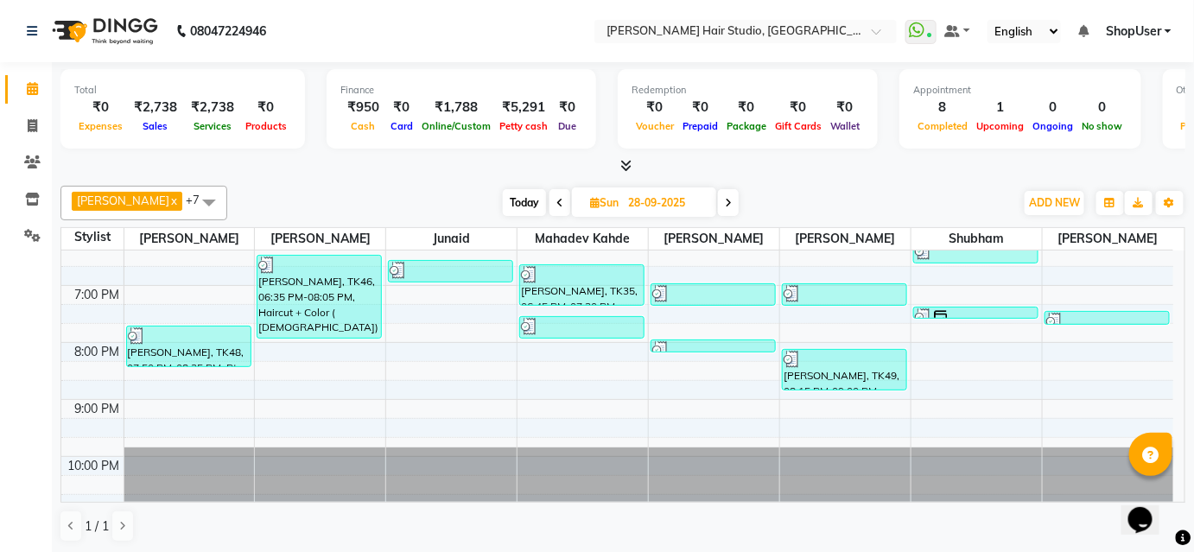
click at [556, 199] on icon at bounding box center [559, 203] width 7 height 10
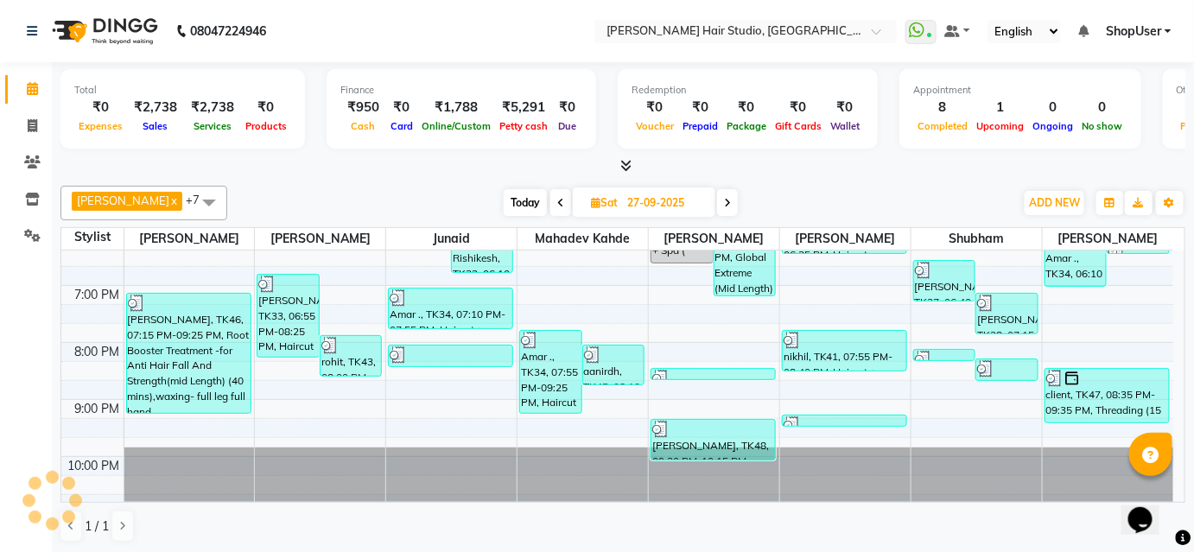
click at [728, 202] on span at bounding box center [727, 202] width 21 height 27
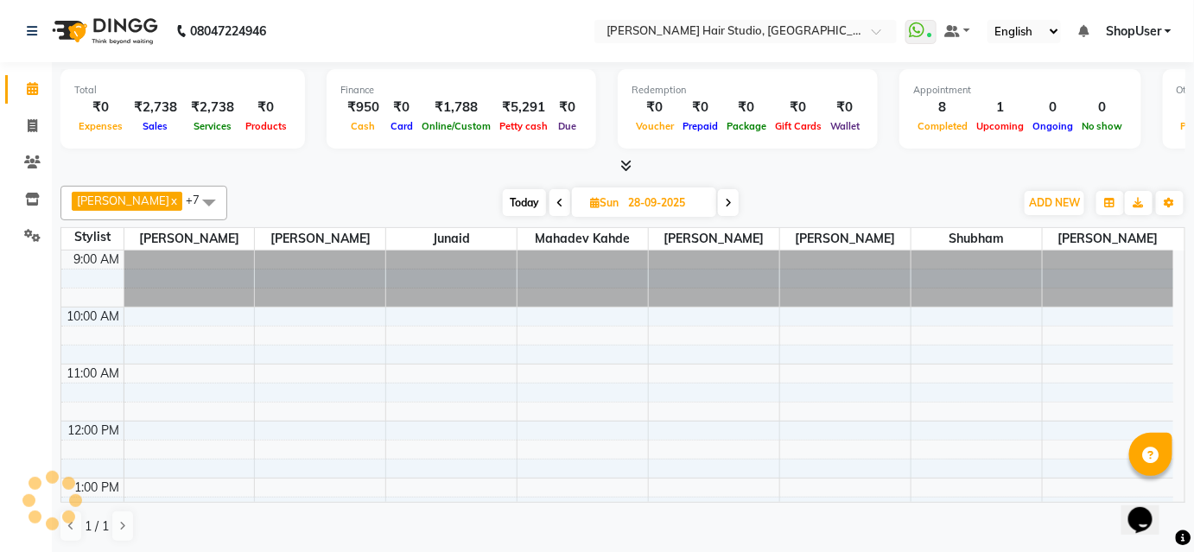
scroll to position [282, 0]
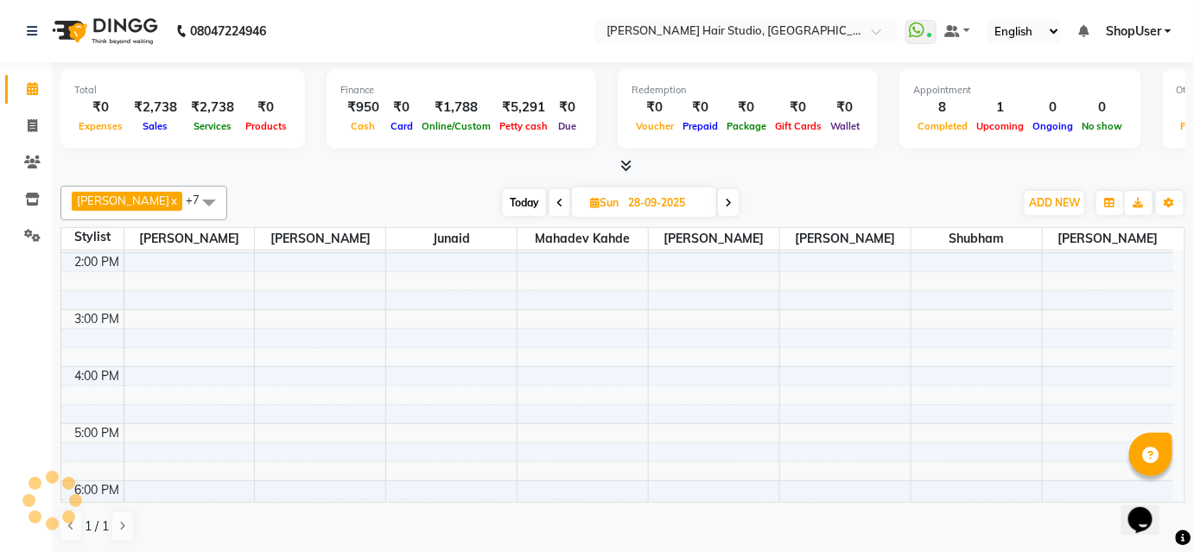
click at [728, 202] on span at bounding box center [728, 202] width 21 height 27
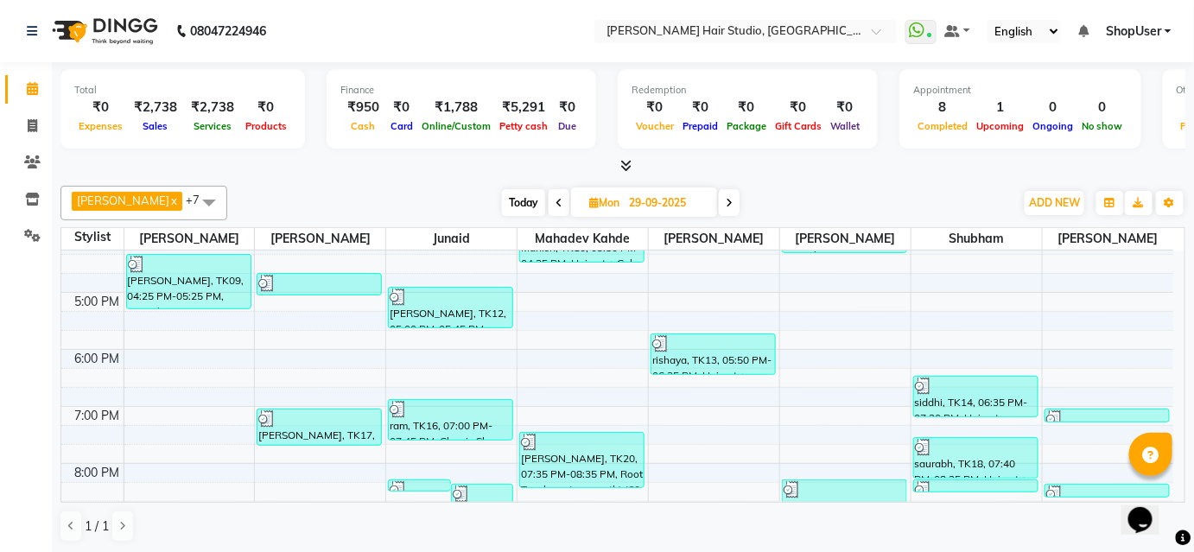
scroll to position [535, 0]
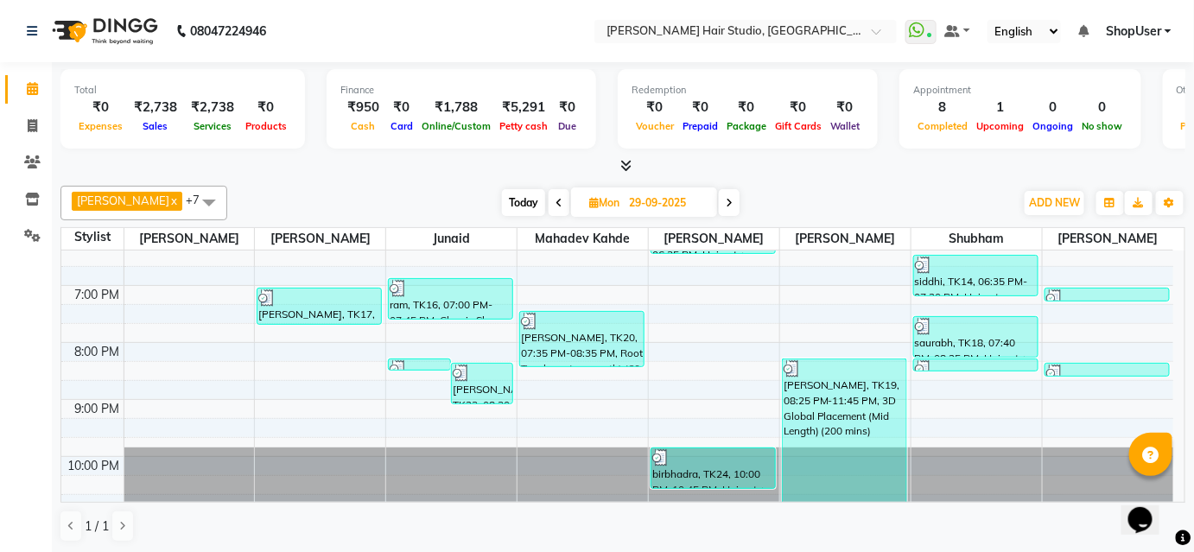
click at [723, 206] on span at bounding box center [729, 202] width 21 height 27
type input "30-09-2025"
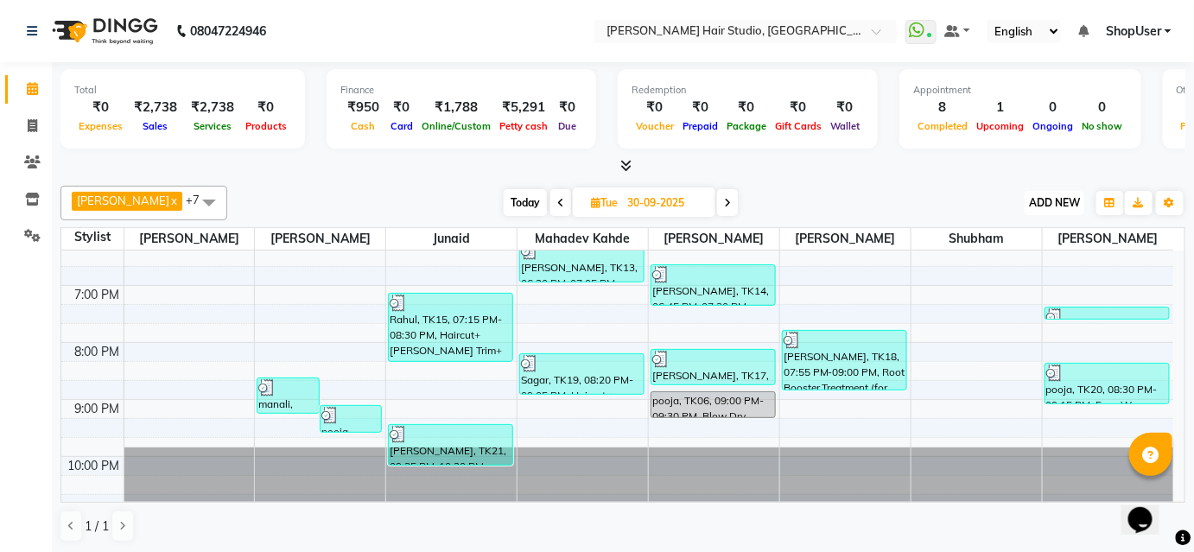
click at [1059, 196] on span "ADD NEW" at bounding box center [1054, 202] width 51 height 13
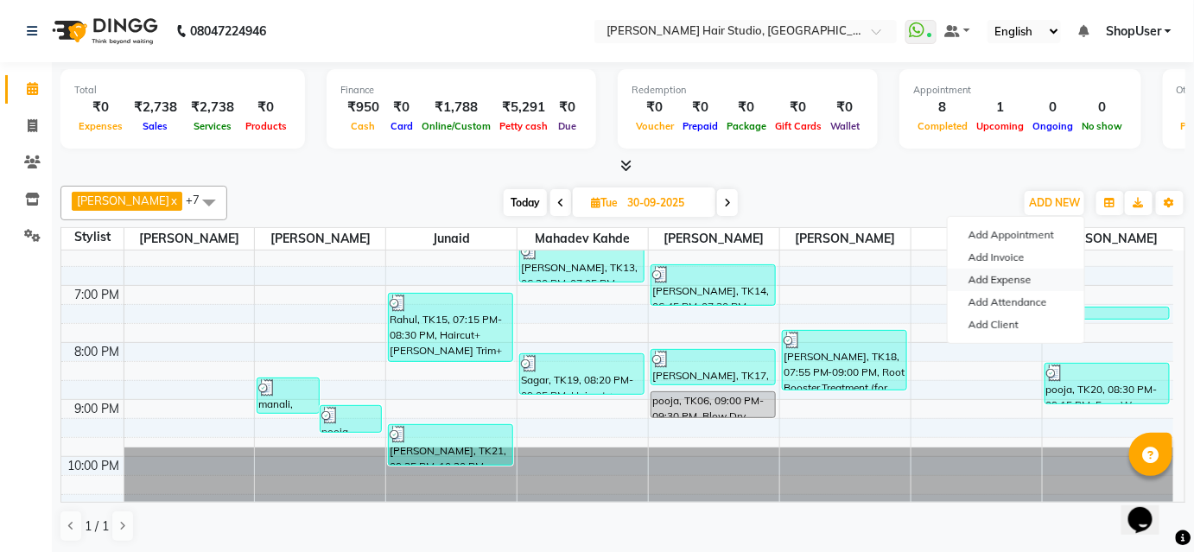
click at [990, 276] on link "Add Expense" at bounding box center [1016, 280] width 136 height 22
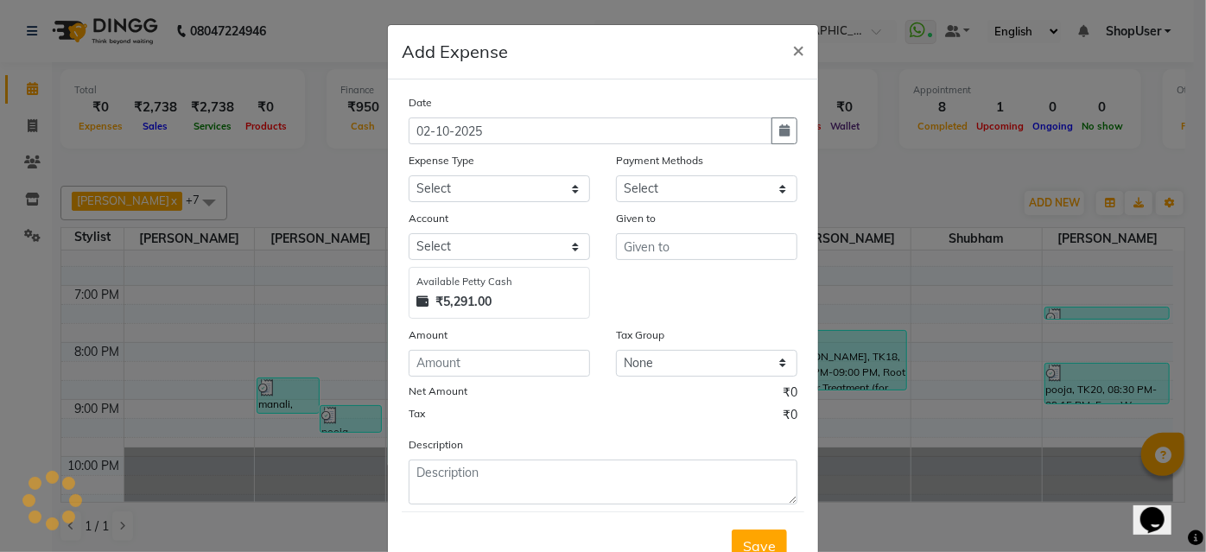
select select "1"
select select "2441"
click at [537, 181] on select "Select Advance Salary Bank charges Car maintenance Cash transfer to bank Cash t…" at bounding box center [499, 188] width 181 height 27
click at [409, 175] on select "Select Advance Salary Bank charges Car maintenance Cash transfer to bank Cash t…" at bounding box center [499, 188] width 181 height 27
click at [510, 194] on select "Select Advance Salary Bank charges Car maintenance Cash transfer to bank Cash t…" at bounding box center [499, 188] width 181 height 27
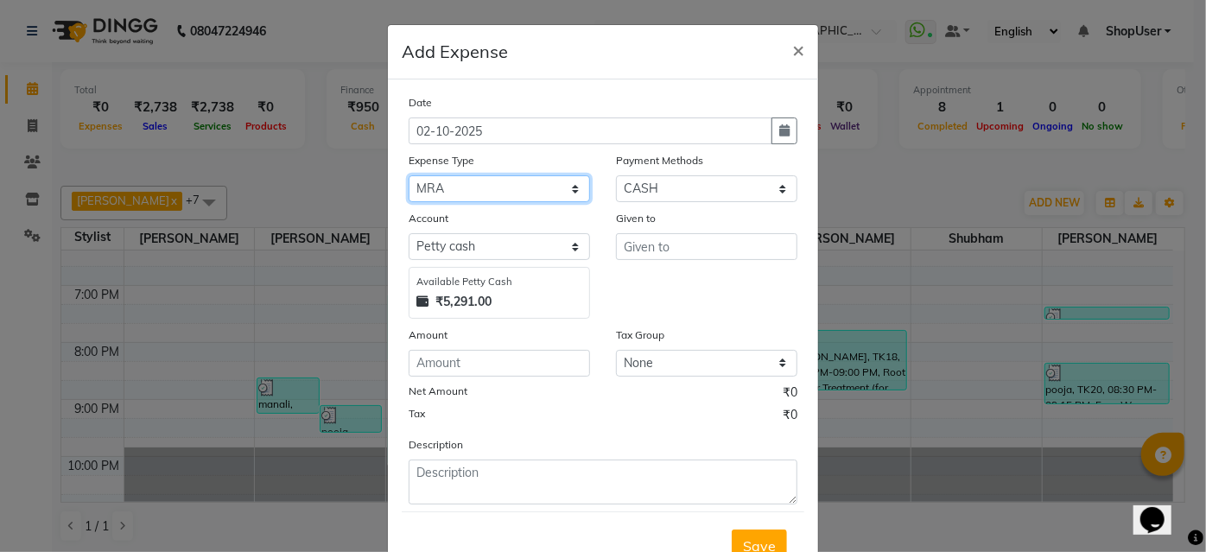
select select "10"
click at [409, 175] on select "Select Advance Salary Bank charges Car maintenance Cash transfer to bank Cash t…" at bounding box center [499, 188] width 181 height 27
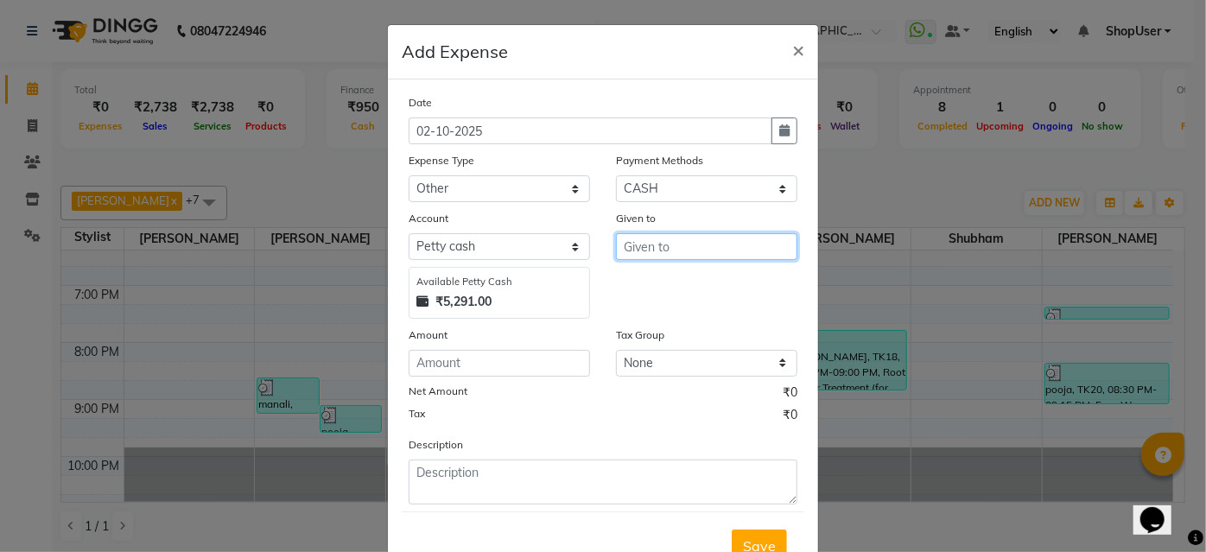
click at [647, 241] on input "text" at bounding box center [706, 246] width 181 height 27
click at [650, 278] on span "Shop" at bounding box center [654, 283] width 34 height 17
type input "ShopUser"
click at [510, 342] on div "Amount" at bounding box center [499, 338] width 181 height 24
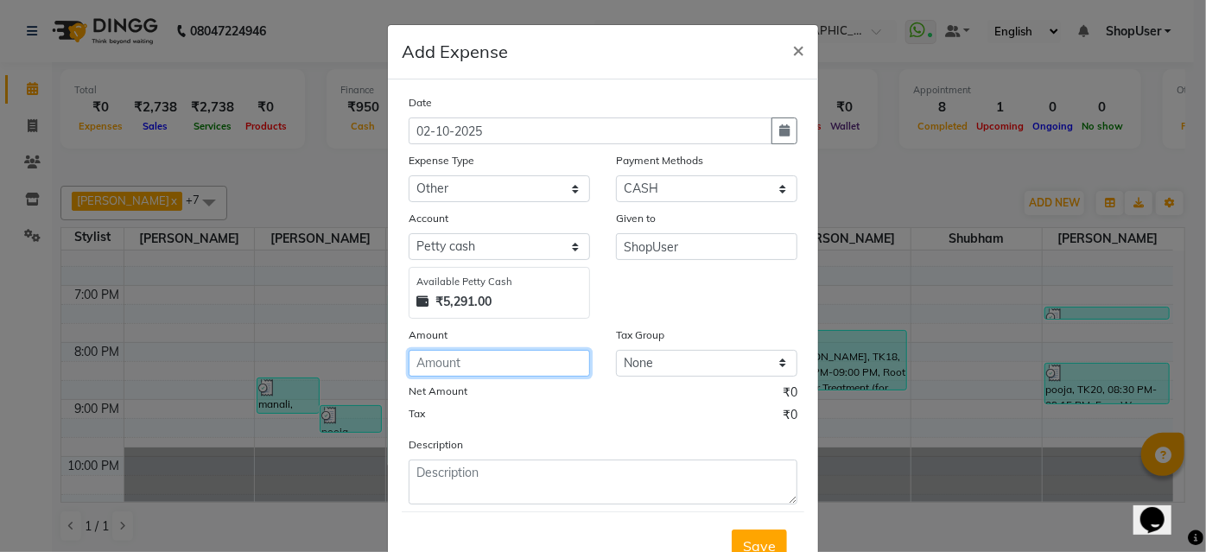
click at [502, 363] on input "number" at bounding box center [499, 363] width 181 height 27
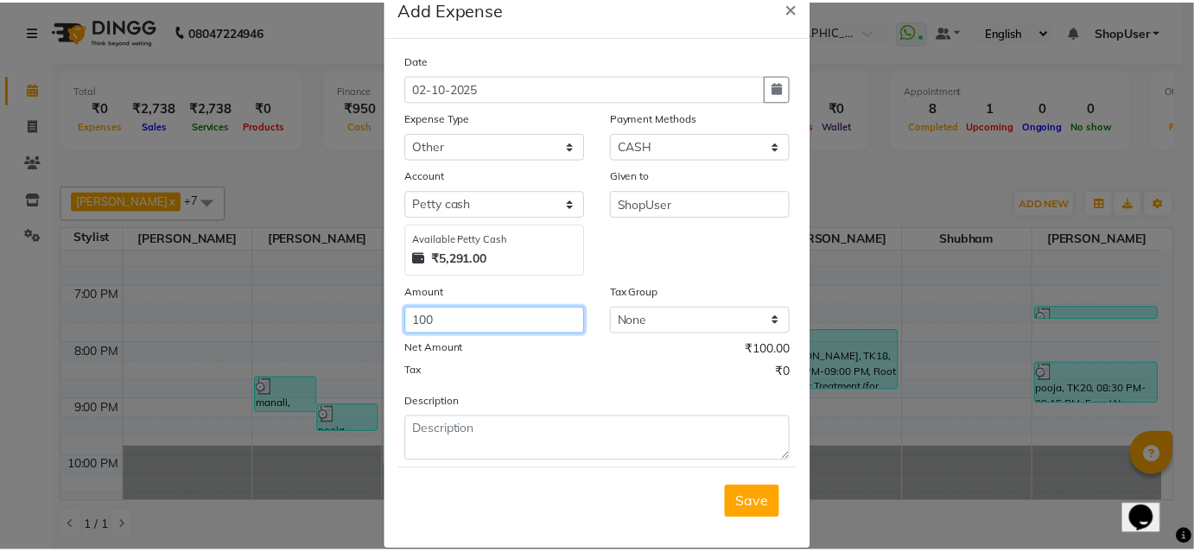
scroll to position [64, 0]
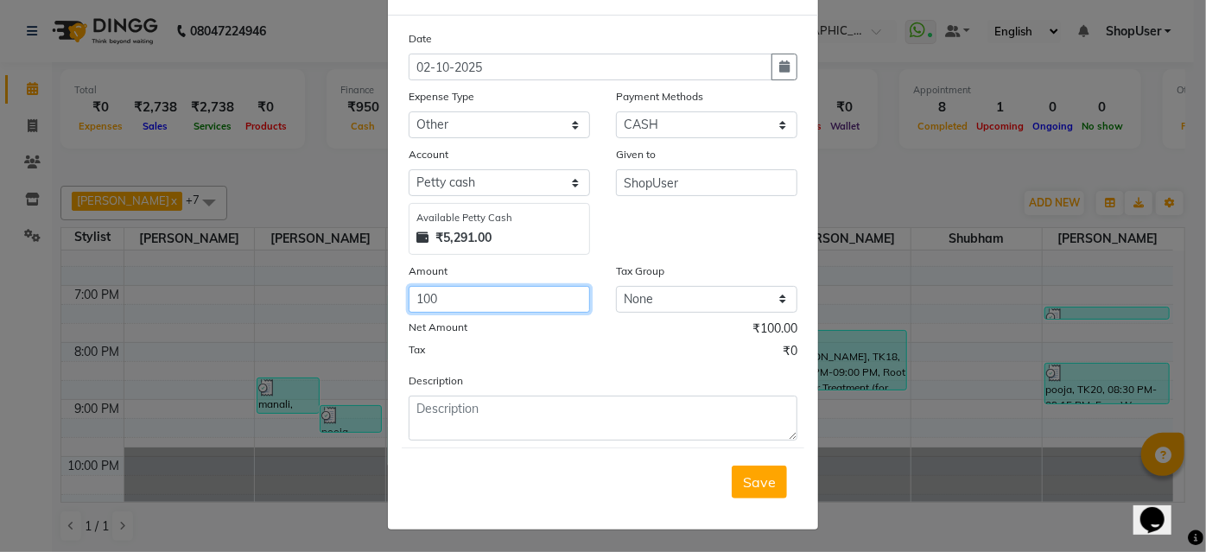
type input "100"
drag, startPoint x: 472, startPoint y: 392, endPoint x: 468, endPoint y: 409, distance: 16.8
click at [468, 409] on div "Description" at bounding box center [603, 405] width 415 height 69
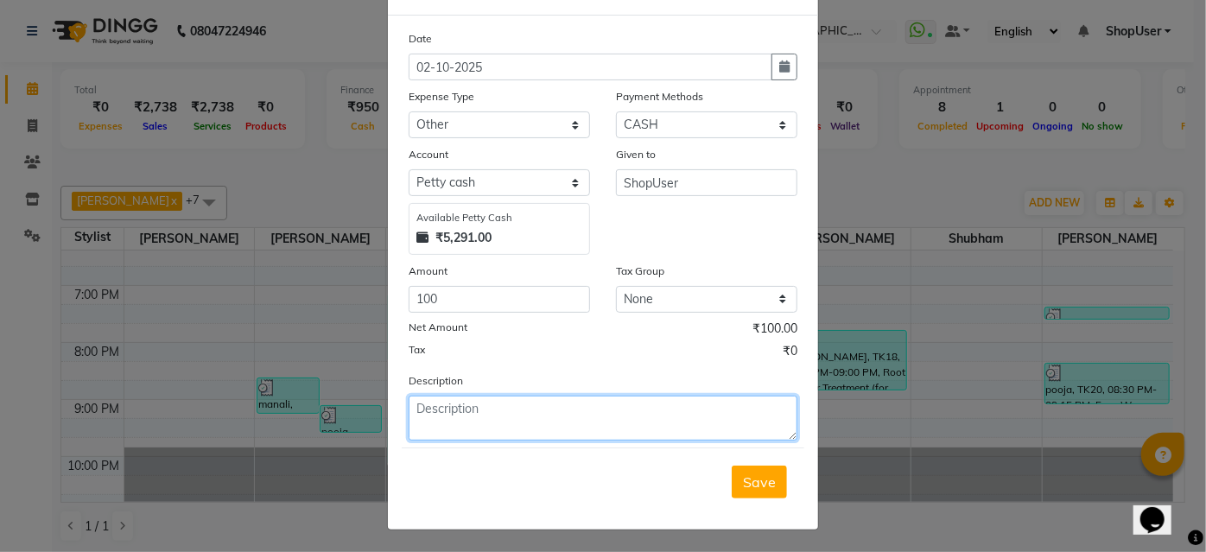
click at [468, 409] on textarea at bounding box center [603, 418] width 389 height 45
type textarea "a"
click at [462, 409] on textarea "juned dinner" at bounding box center [603, 418] width 389 height 45
click at [547, 407] on textarea "juned dinner" at bounding box center [603, 418] width 389 height 45
click at [441, 422] on textarea "junedx dinner e" at bounding box center [603, 418] width 389 height 45
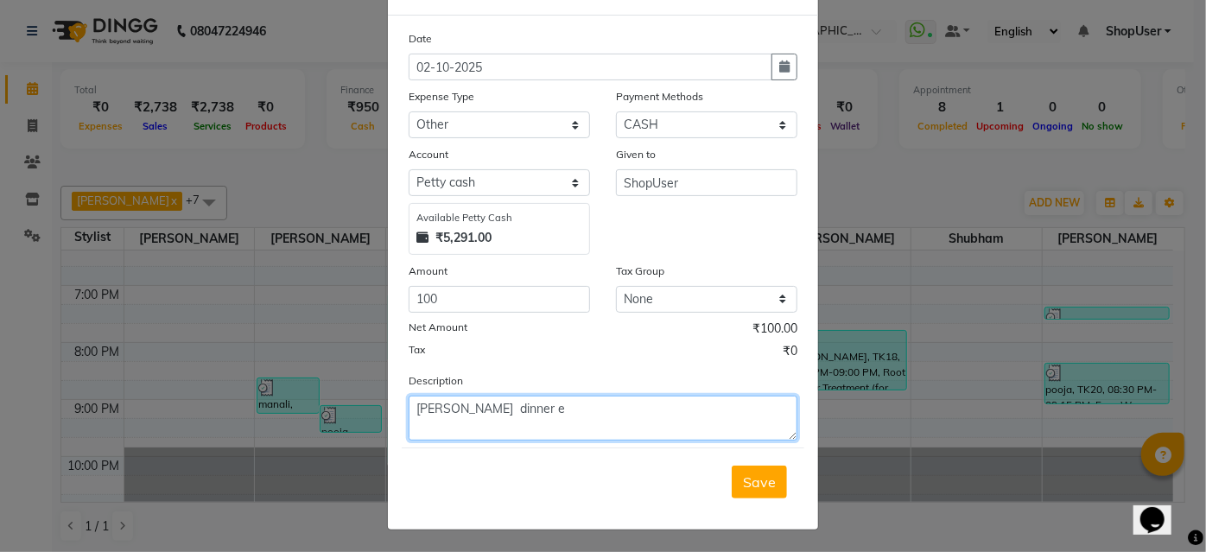
drag, startPoint x: 442, startPoint y: 409, endPoint x: 455, endPoint y: 409, distance: 13.0
click at [455, 409] on textarea "juned dinner e" at bounding box center [603, 418] width 389 height 45
click at [453, 415] on textarea "juned dinner e" at bounding box center [603, 418] width 389 height 45
click at [447, 402] on textarea "juned dinner e" at bounding box center [603, 418] width 389 height 45
click at [492, 411] on textarea "juned dinner e" at bounding box center [603, 418] width 389 height 45
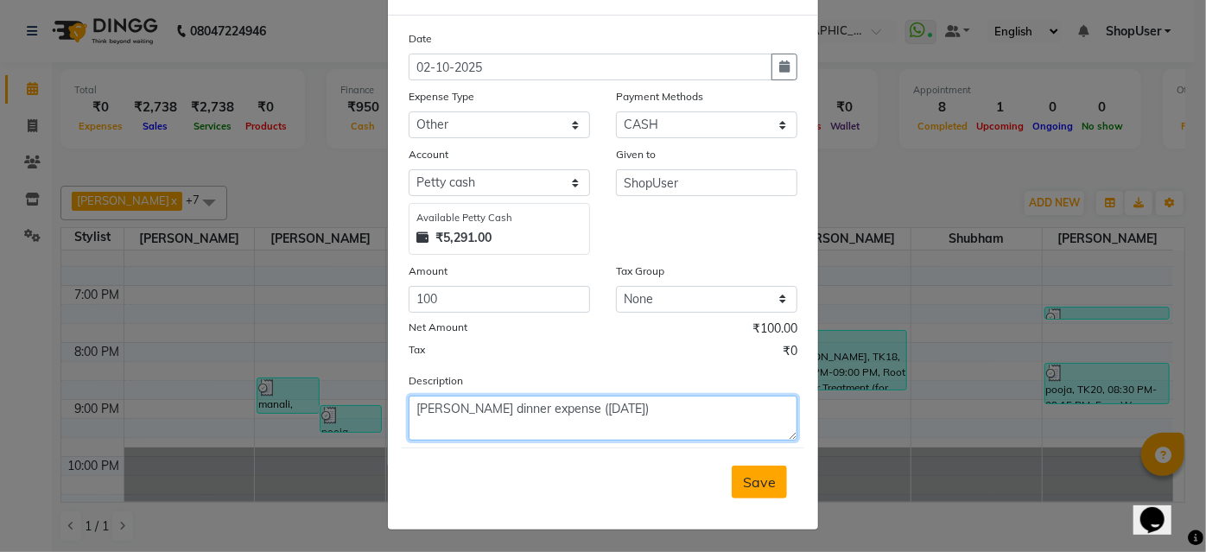
type textarea "juned dinner expense (30sep)"
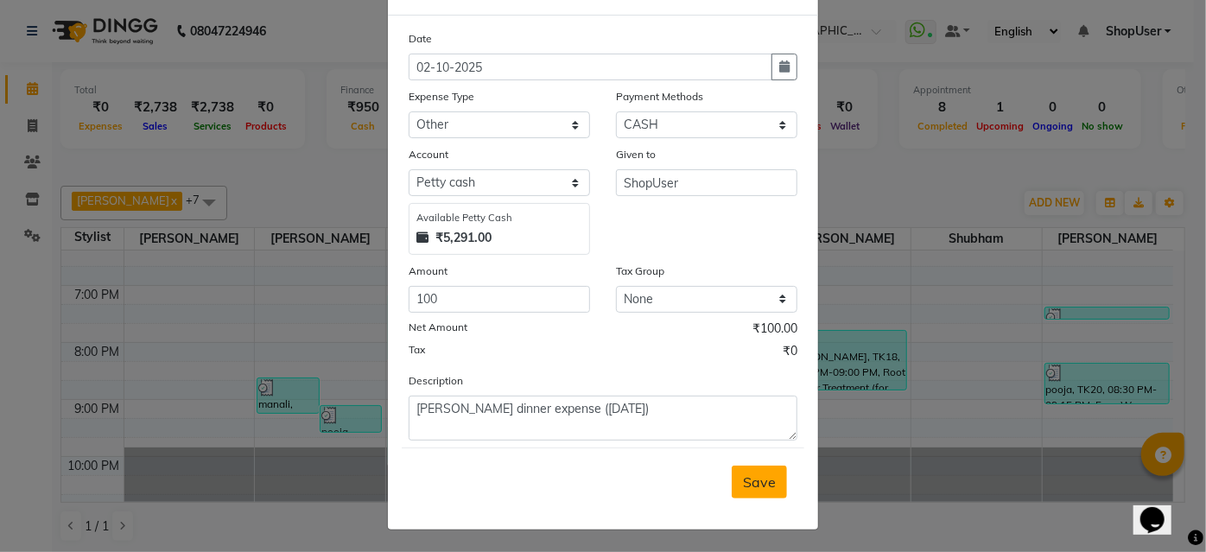
click at [743, 476] on span "Save" at bounding box center [759, 481] width 33 height 17
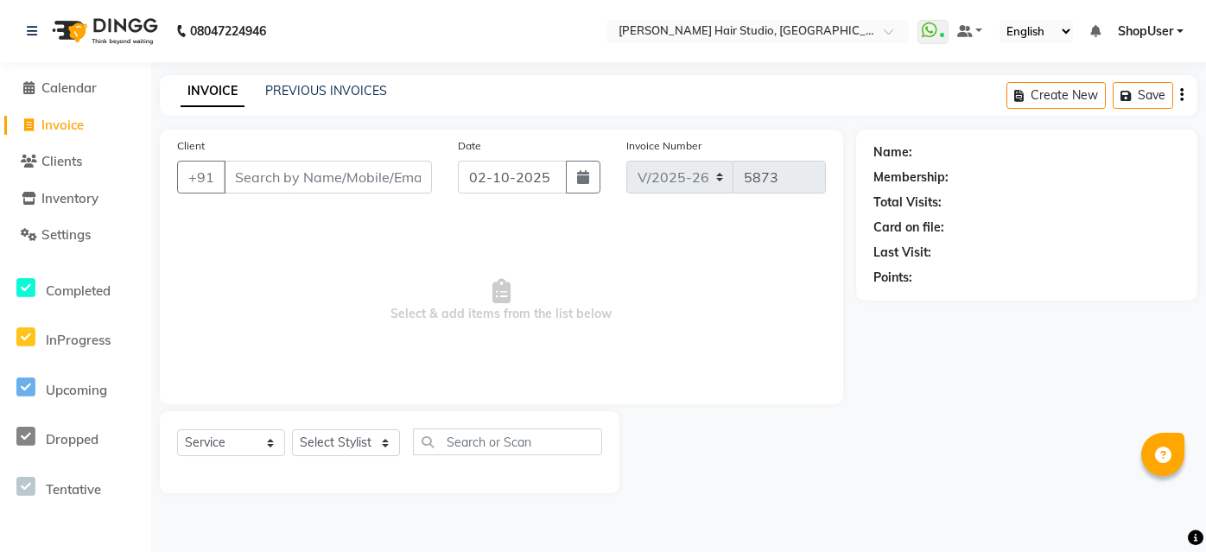
select select "627"
select select "service"
click at [35, 86] on span at bounding box center [29, 89] width 26 height 20
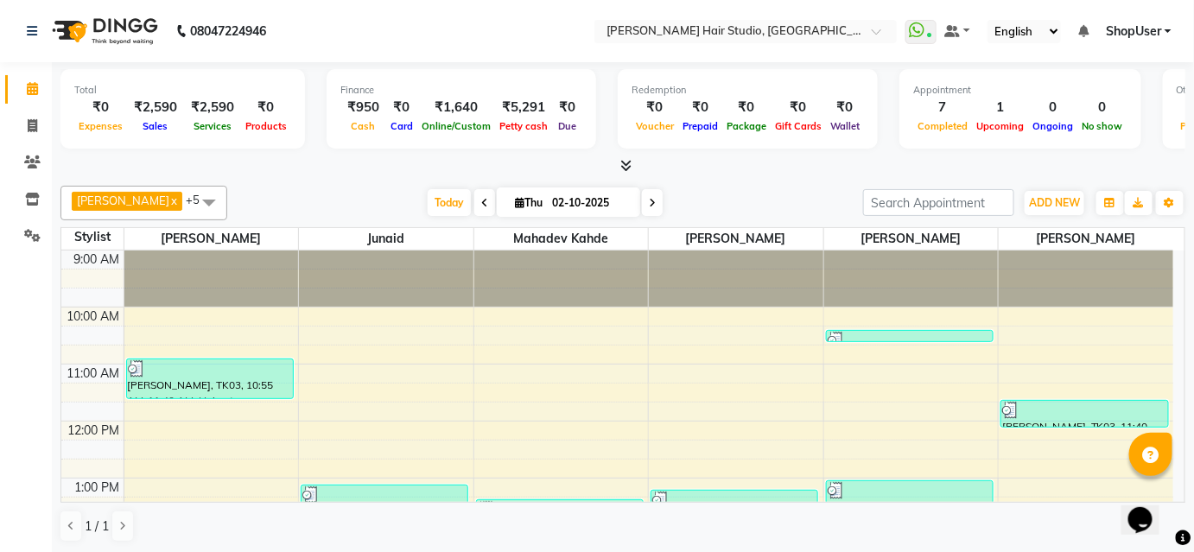
click at [537, 204] on span "Thu" at bounding box center [528, 202] width 36 height 13
select select "10"
select select "2025"
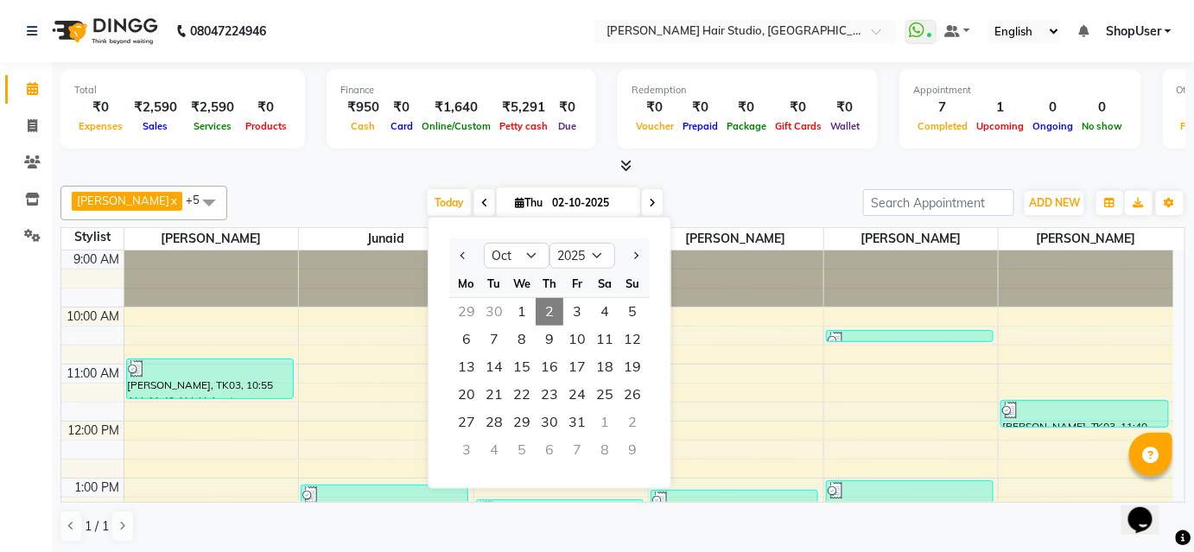
click at [481, 200] on icon at bounding box center [484, 203] width 7 height 10
type input "01-10-2025"
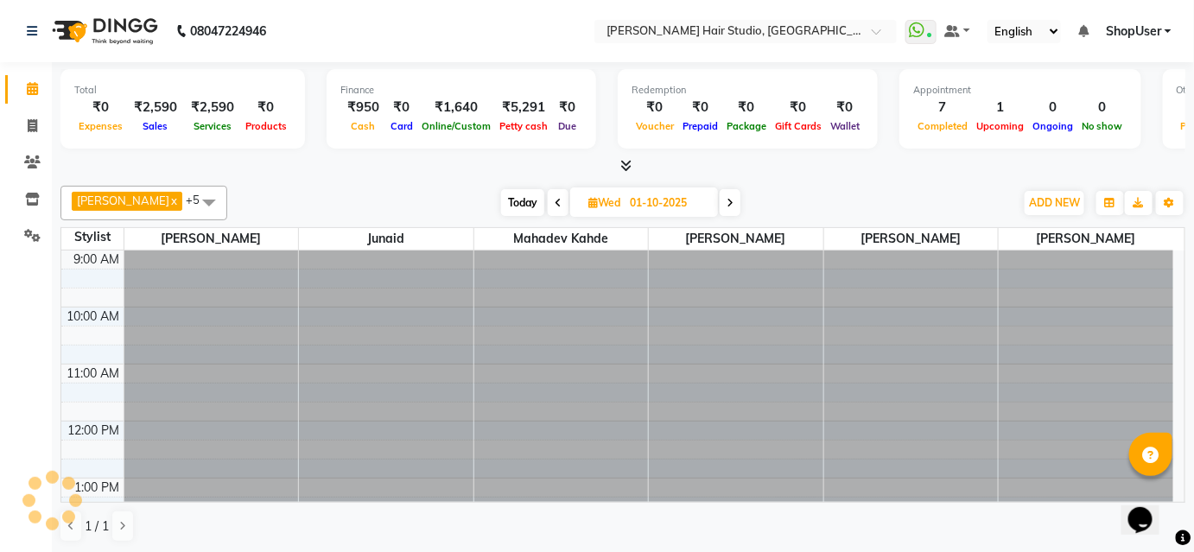
scroll to position [282, 0]
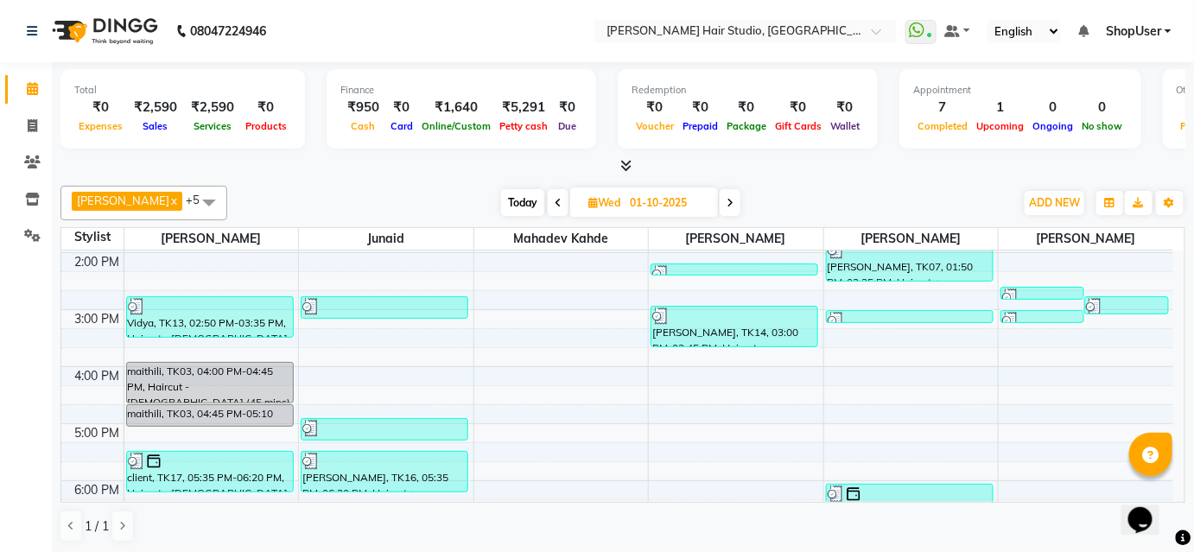
click at [604, 201] on span "Wed" at bounding box center [604, 202] width 41 height 13
select select "10"
select select "2025"
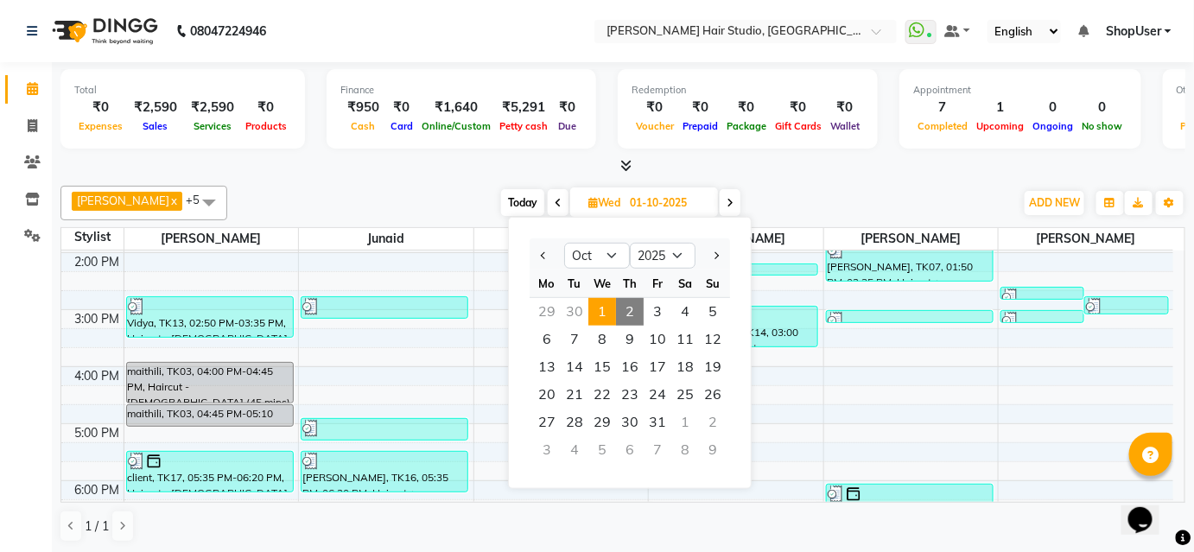
click at [719, 203] on span at bounding box center [729, 202] width 21 height 27
type input "02-10-2025"
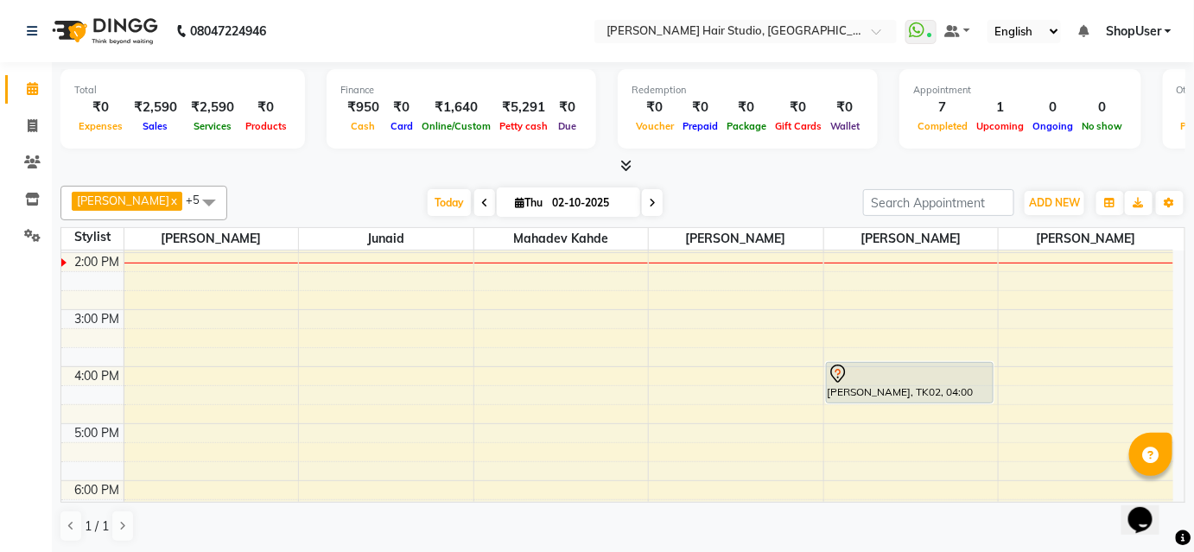
click at [580, 209] on input "02-10-2025" at bounding box center [590, 203] width 86 height 26
select select "10"
select select "2025"
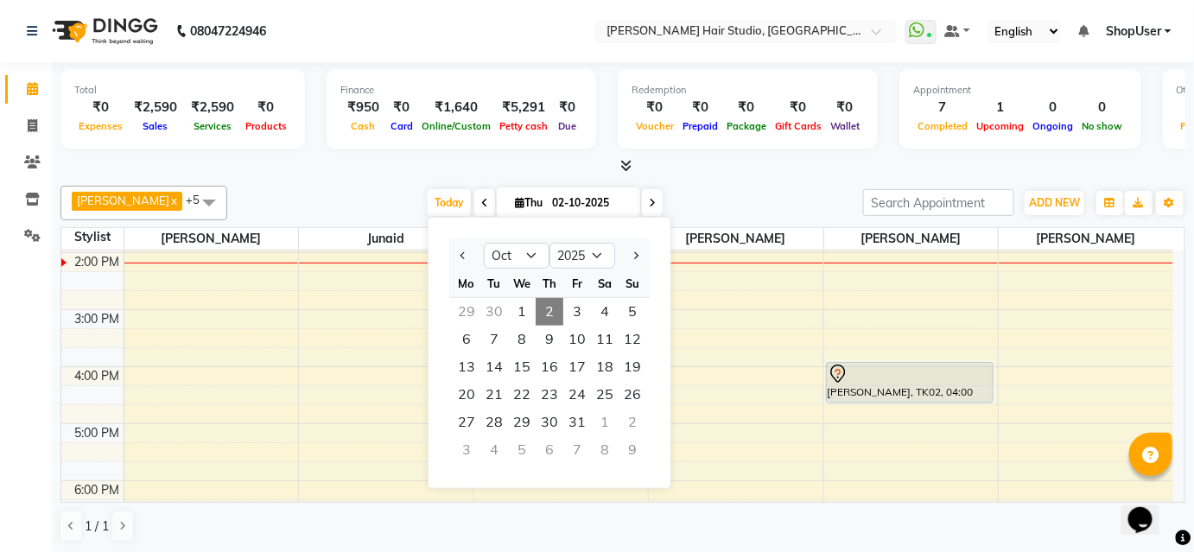
click at [470, 307] on div "29" at bounding box center [467, 312] width 28 height 28
type input "29-09-2025"
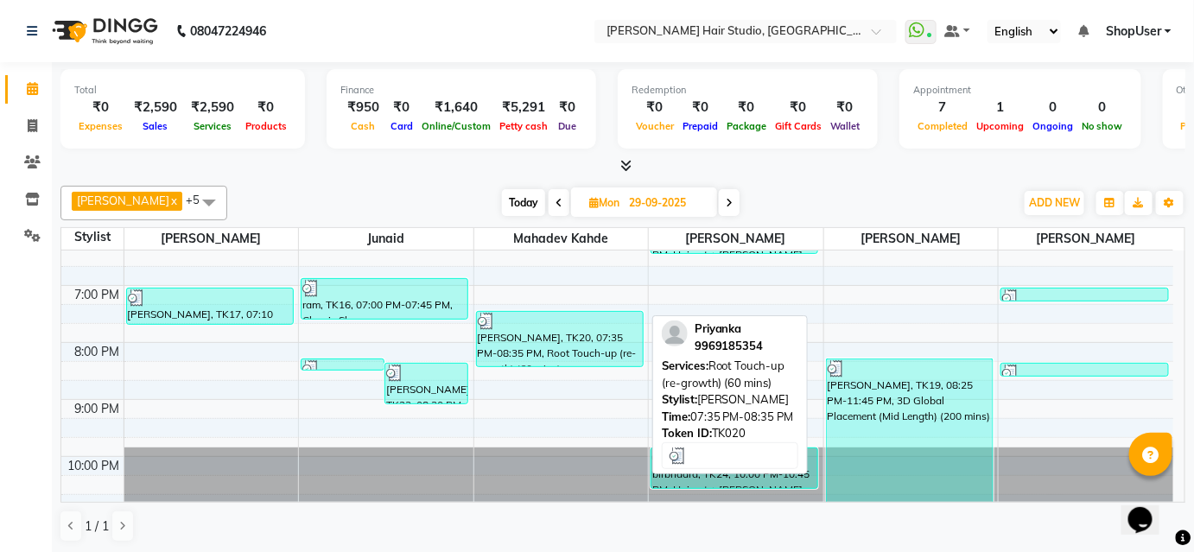
scroll to position [0, 0]
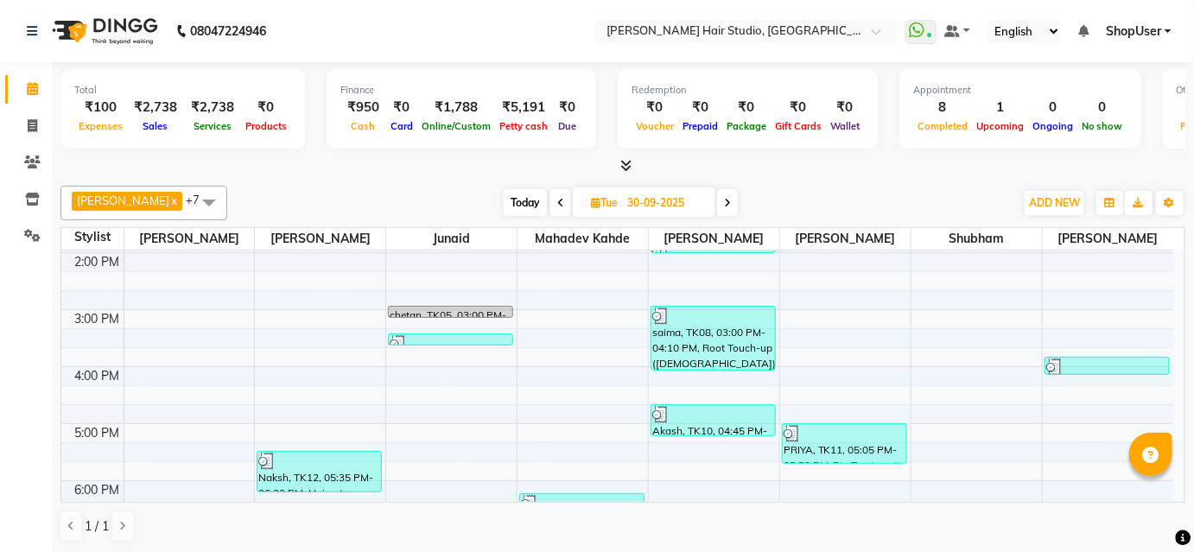
select select "en"
click at [28, 112] on link "Invoice" at bounding box center [25, 126] width 41 height 29
click at [28, 119] on icon at bounding box center [33, 125] width 10 height 13
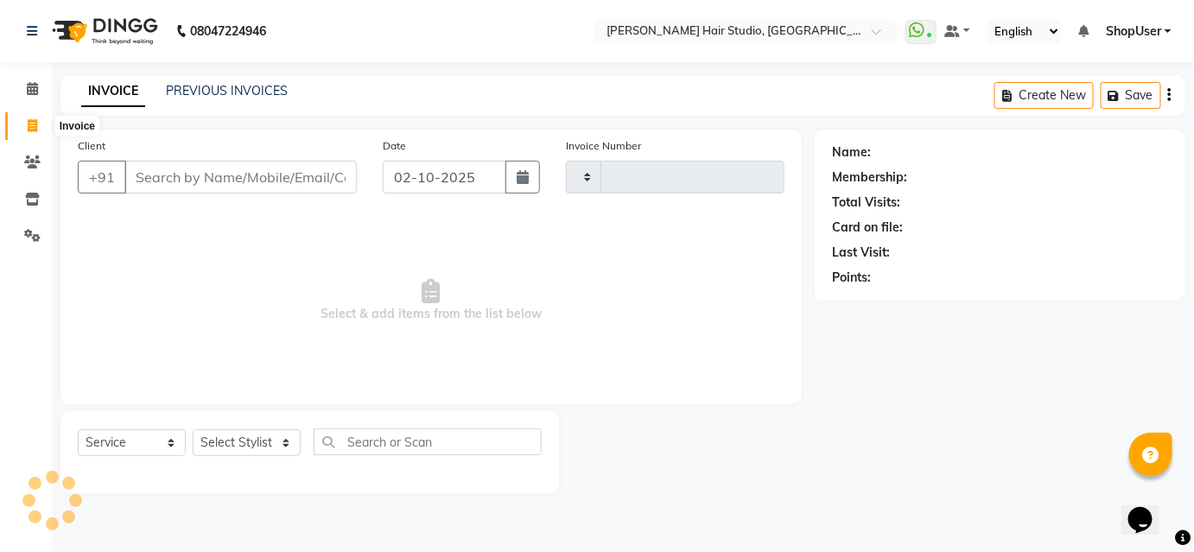
click at [28, 119] on icon at bounding box center [33, 125] width 10 height 13
select select "service"
click at [238, 190] on input "Client" at bounding box center [242, 177] width 236 height 33
select select "627"
type input "5878"
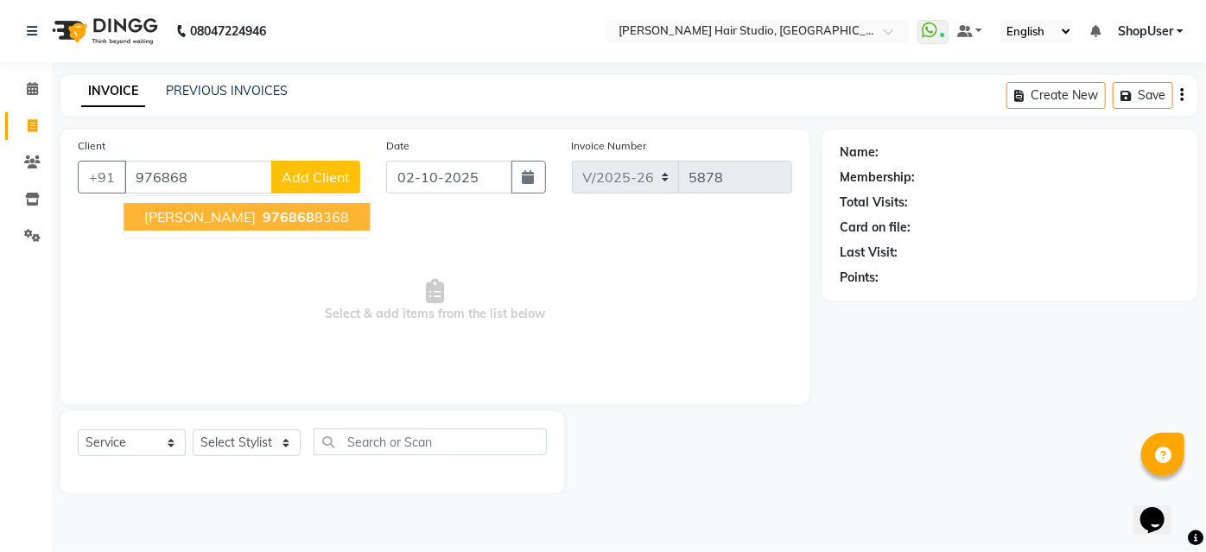
click at [263, 215] on span "976868" at bounding box center [289, 216] width 52 height 17
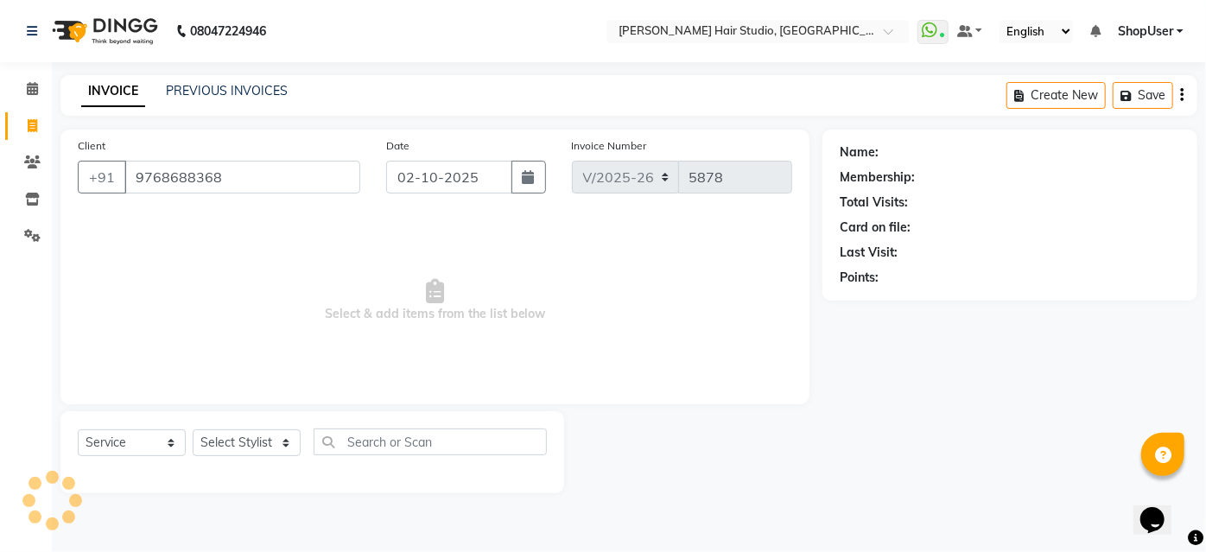
type input "9768688368"
select select "1: Object"
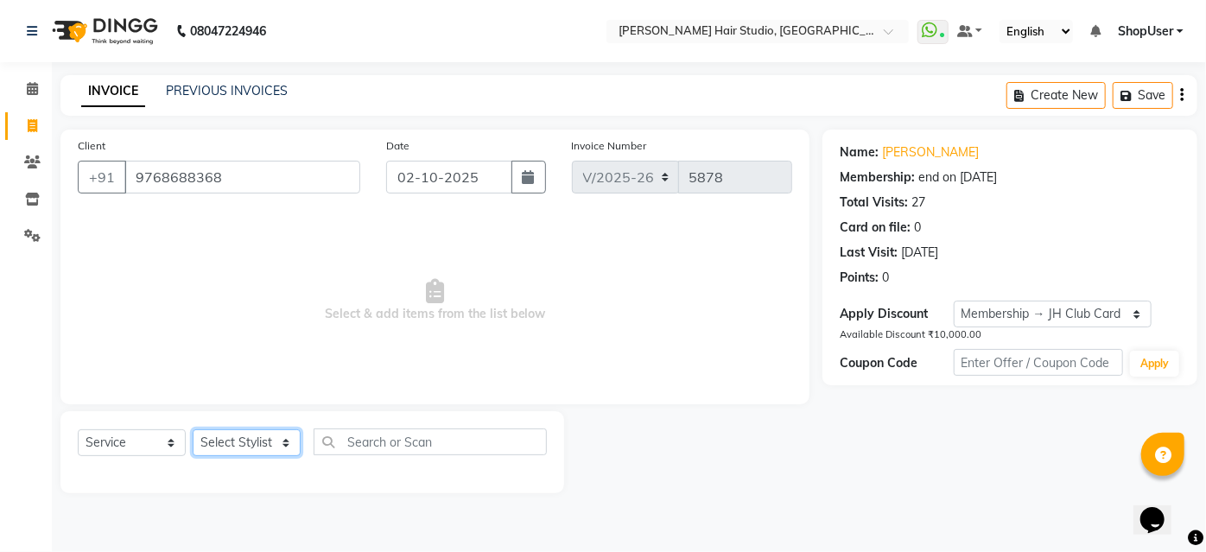
click at [292, 441] on select "Select Stylist Ajinkya Anuja Arunesh Avinash Junaid Mahadev kahde Mohammad Pawa…" at bounding box center [247, 442] width 108 height 27
select select "88870"
click at [193, 429] on select "Select Stylist Ajinkya Anuja Arunesh Avinash Junaid Mahadev kahde Mohammad Pawa…" at bounding box center [247, 442] width 108 height 27
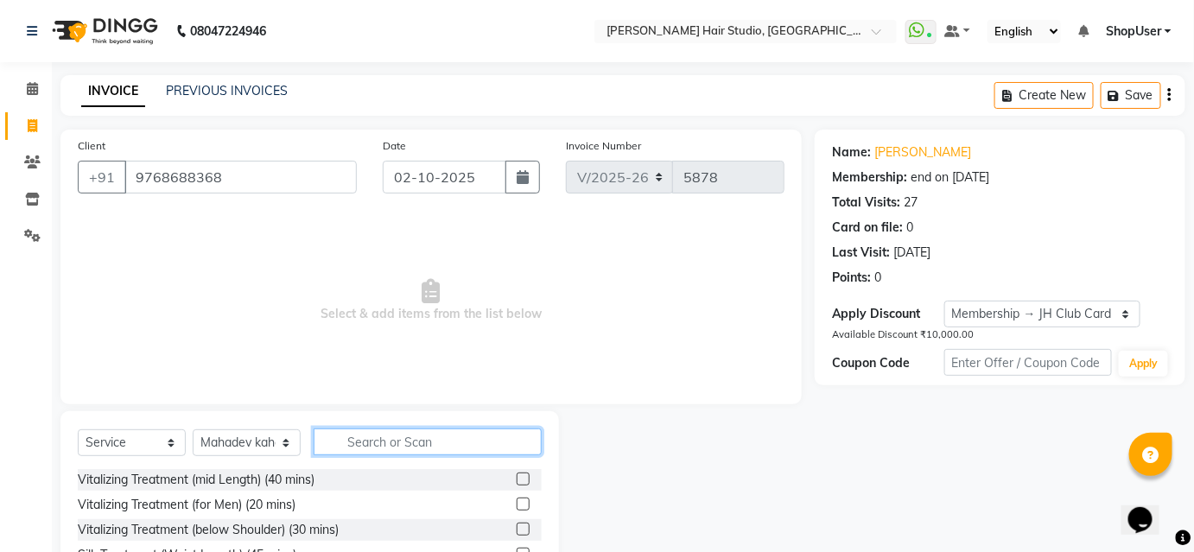
click at [434, 446] on input "text" at bounding box center [428, 441] width 228 height 27
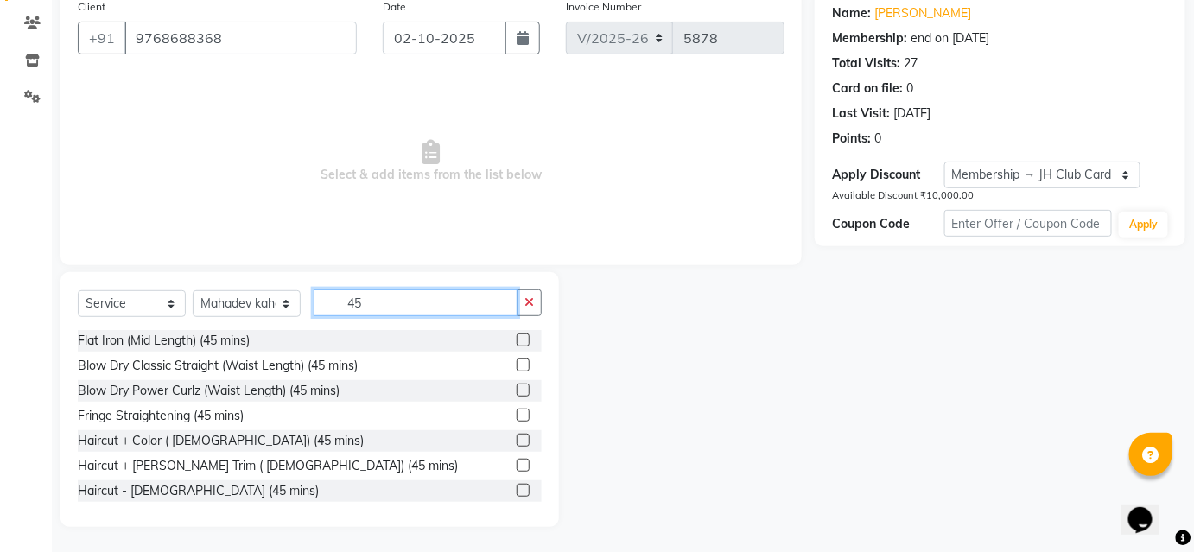
scroll to position [402, 0]
type input "45"
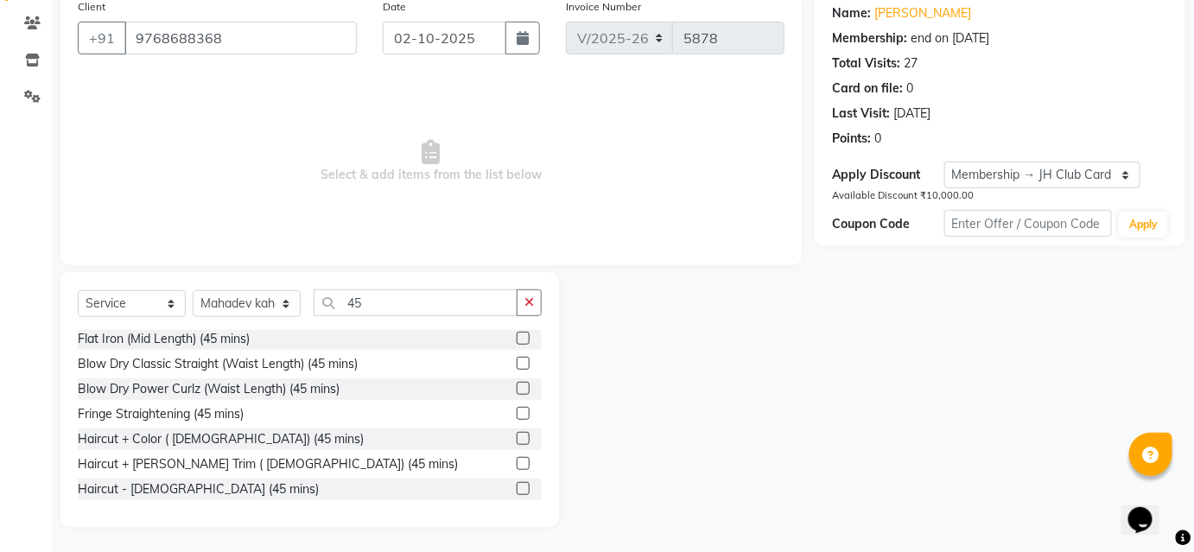
click at [517, 460] on label at bounding box center [523, 463] width 13 height 13
click at [517, 460] on input "checkbox" at bounding box center [522, 464] width 11 height 11
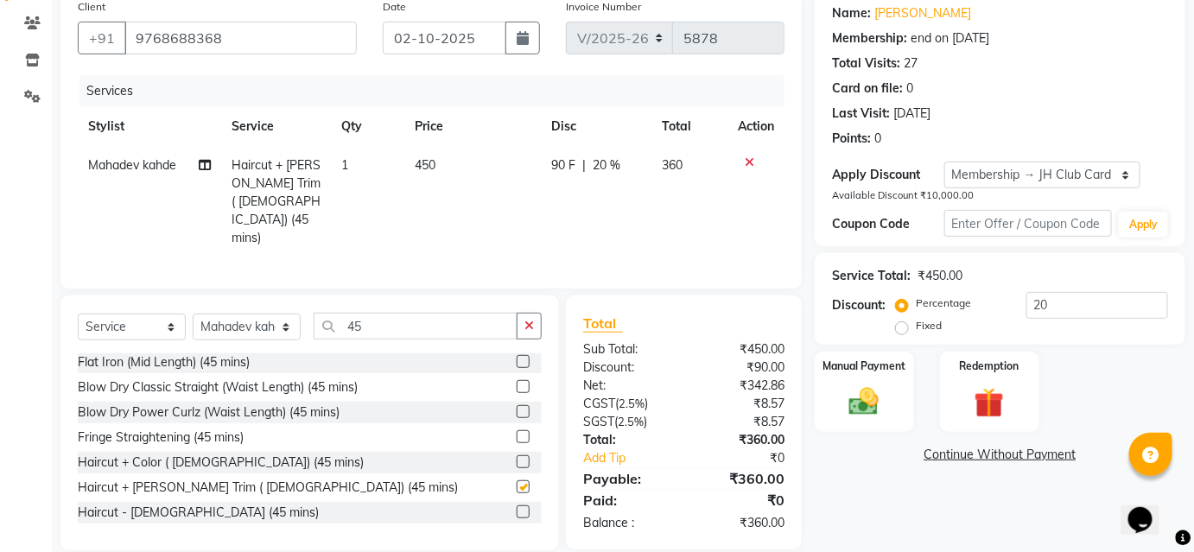
checkbox input "false"
click at [873, 385] on img at bounding box center [864, 401] width 50 height 35
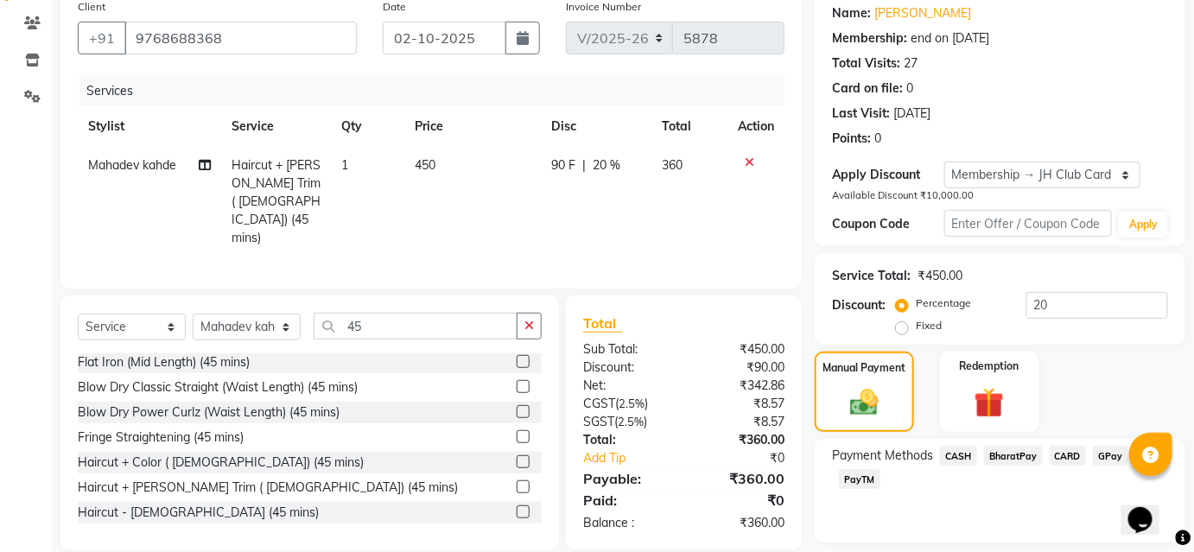
scroll to position [190, 0]
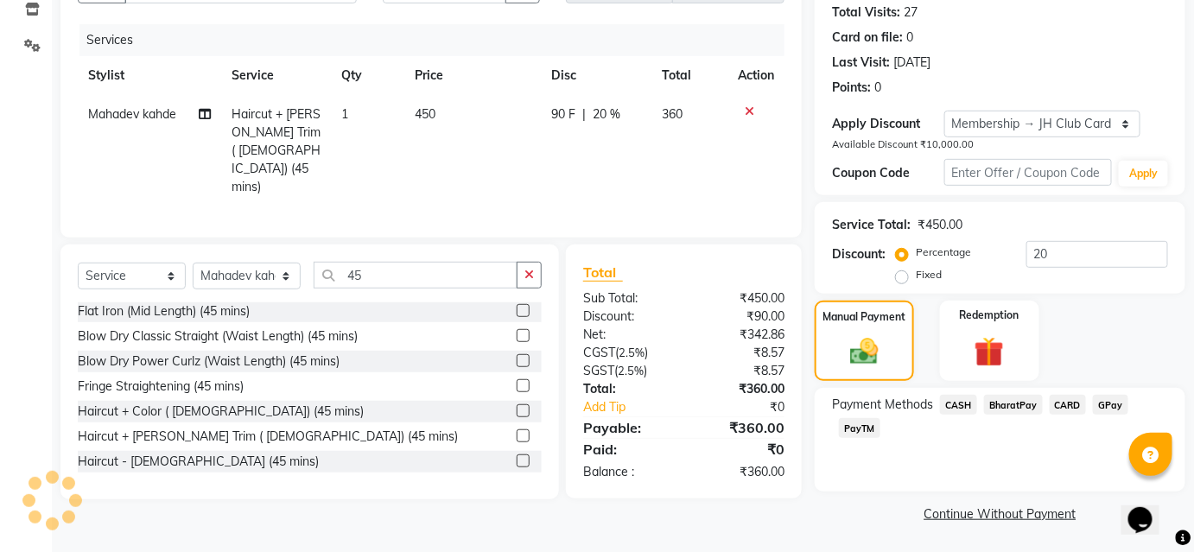
click at [1020, 403] on span "BharatPay" at bounding box center [1013, 405] width 59 height 20
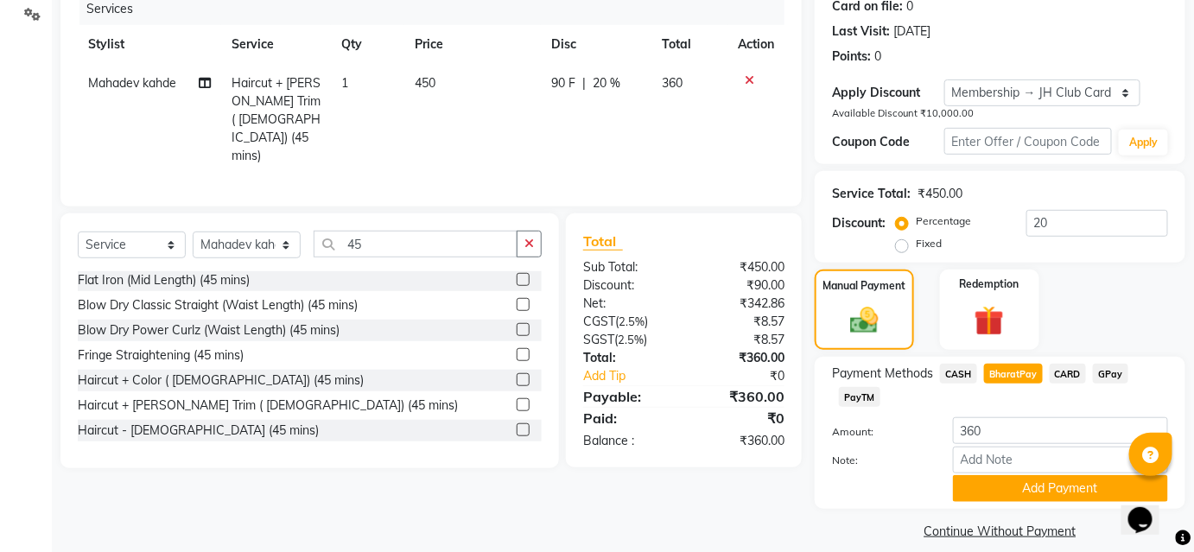
scroll to position [238, 0]
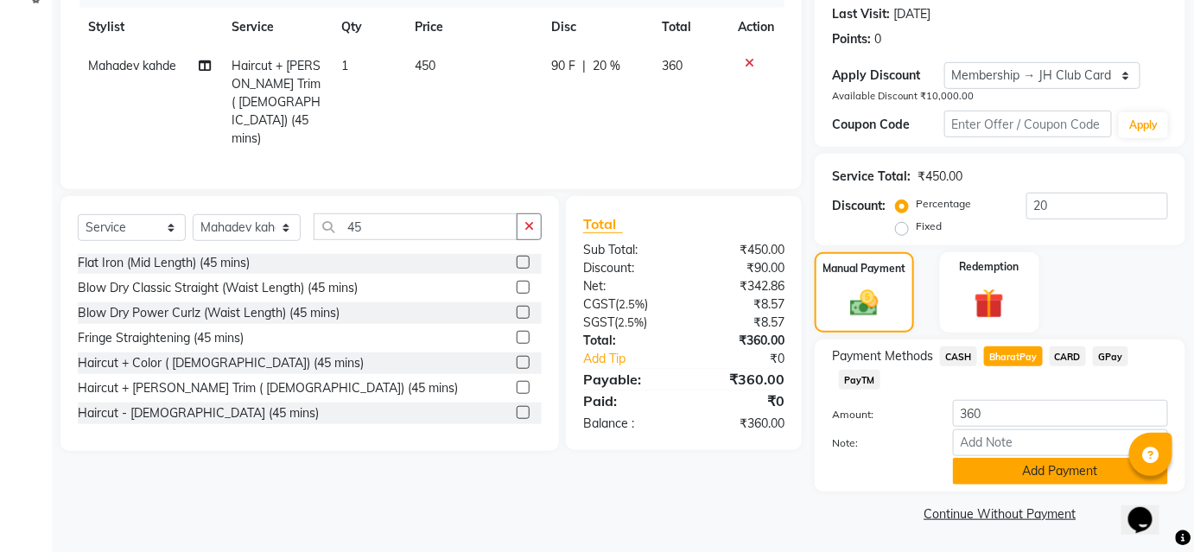
click at [1011, 466] on button "Add Payment" at bounding box center [1060, 471] width 215 height 27
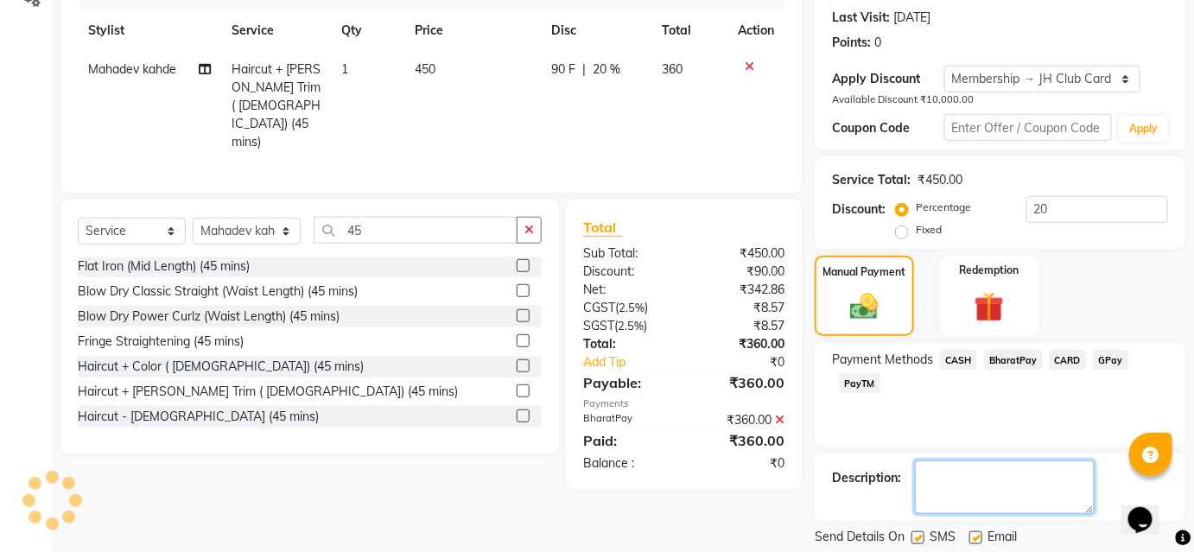
click at [1013, 508] on textarea at bounding box center [1005, 487] width 180 height 54
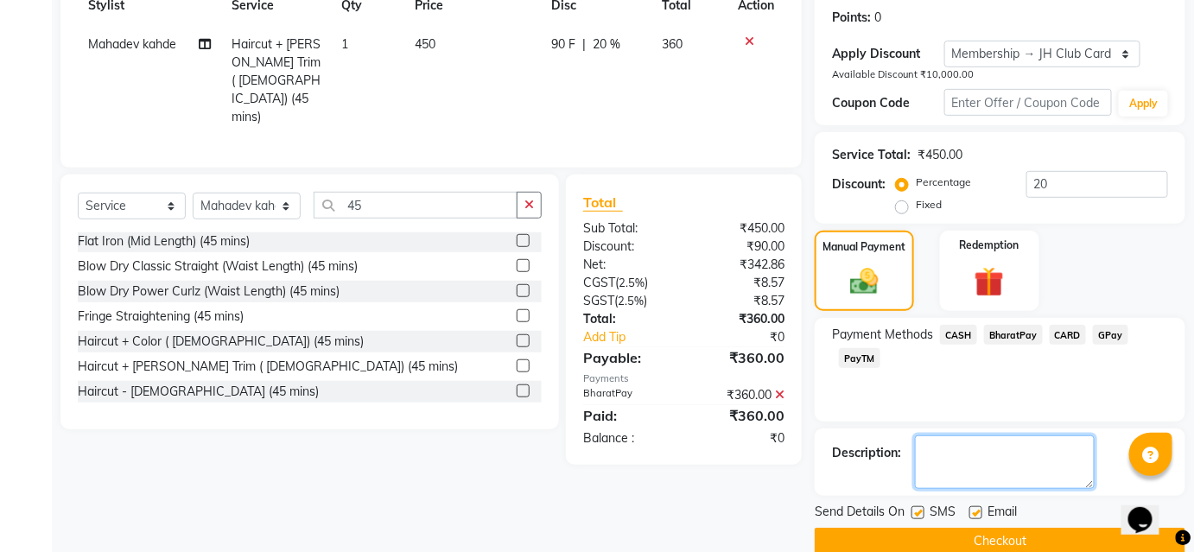
scroll to position [287, 0]
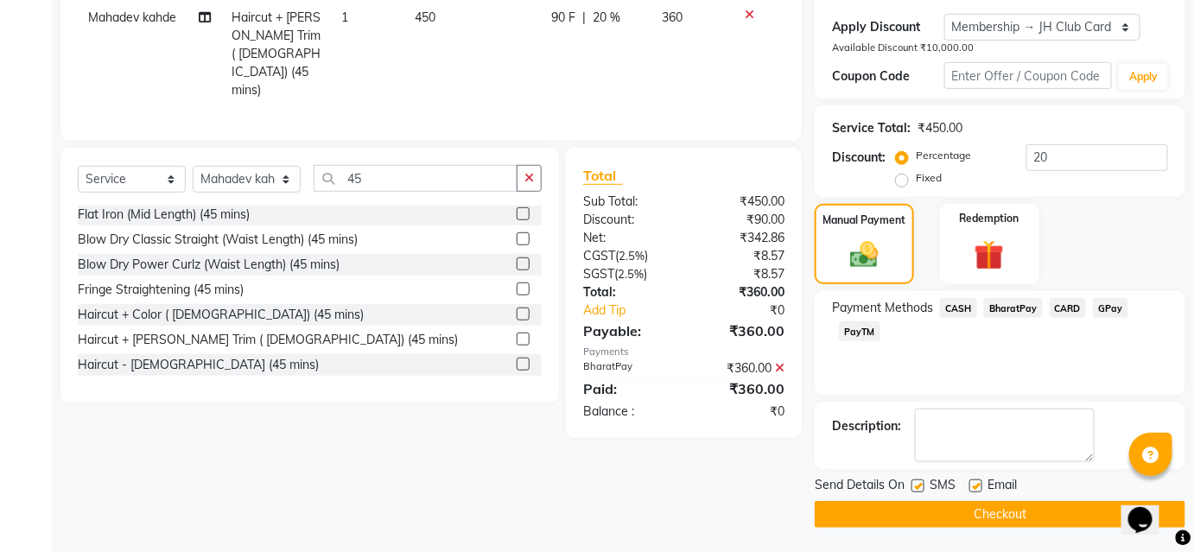
click at [1011, 517] on button "Checkout" at bounding box center [999, 514] width 371 height 27
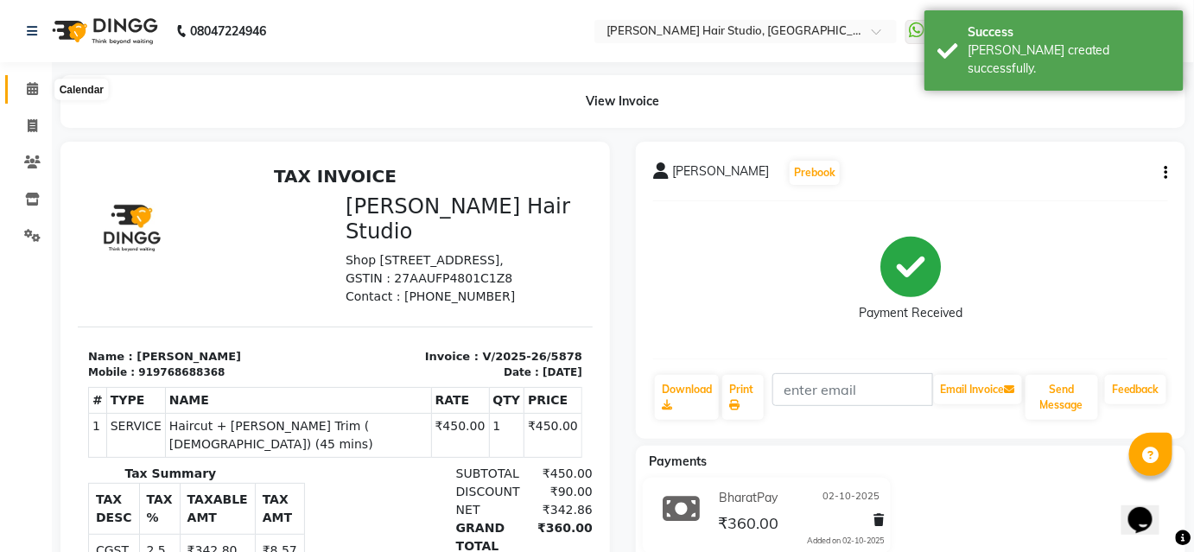
click at [35, 79] on span at bounding box center [32, 89] width 30 height 20
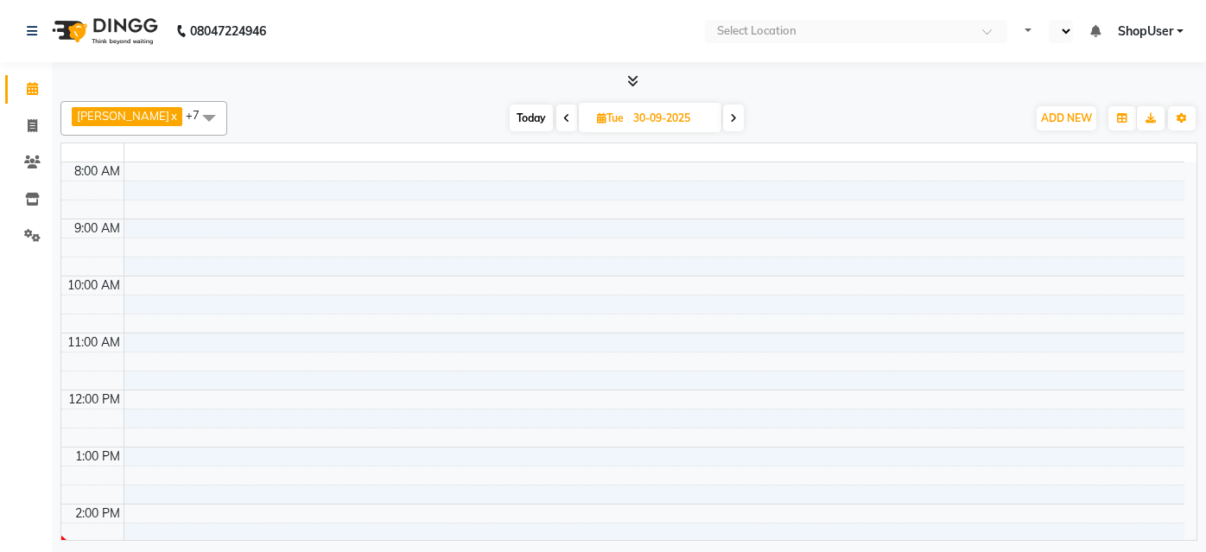
select select "en"
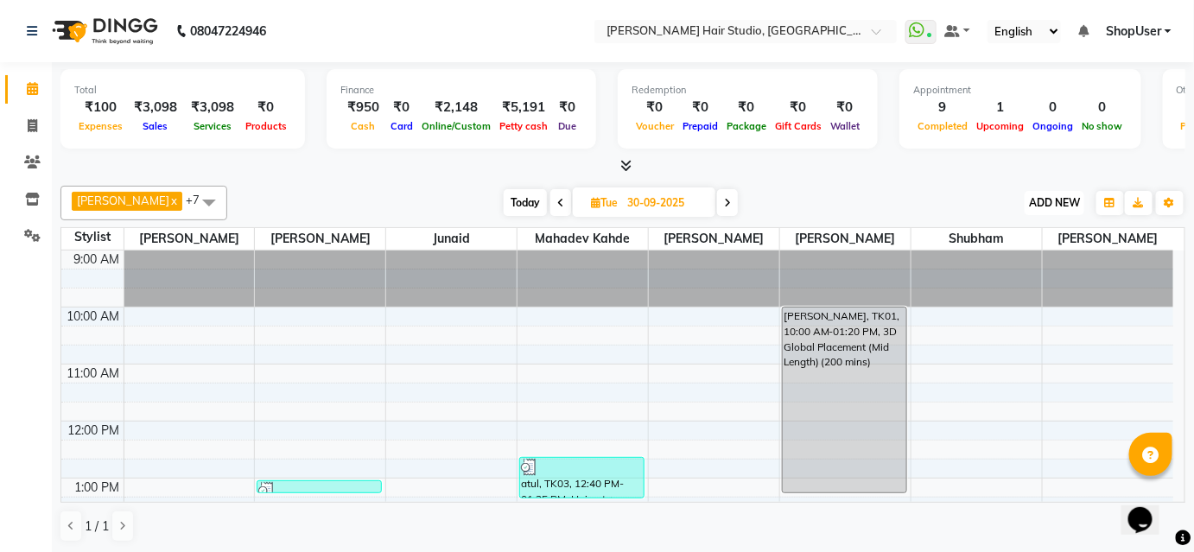
click at [1058, 196] on span "ADD NEW" at bounding box center [1054, 202] width 51 height 13
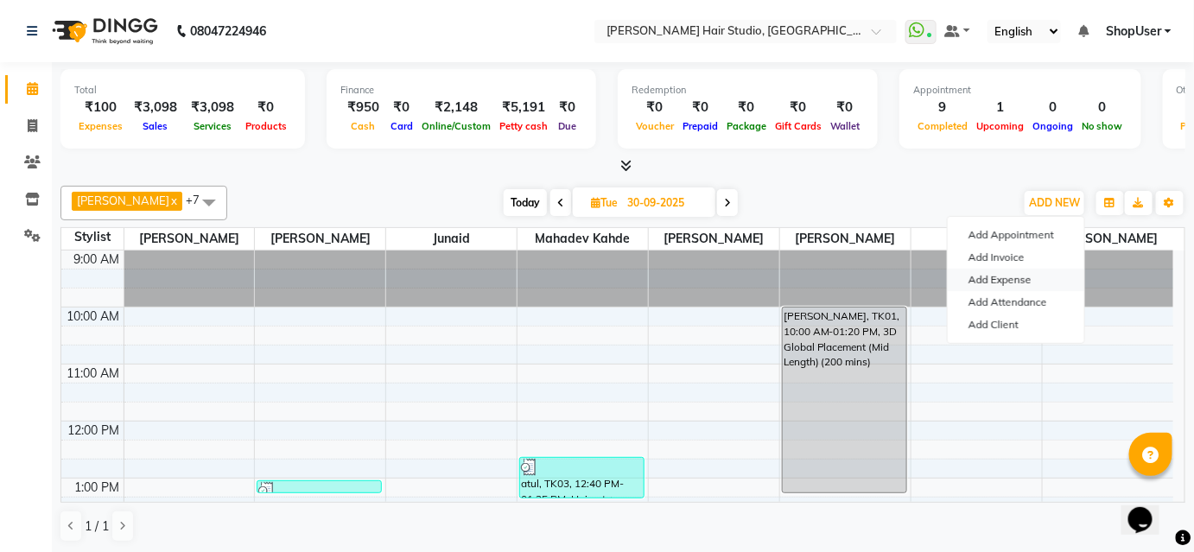
click at [998, 276] on link "Add Expense" at bounding box center [1016, 280] width 136 height 22
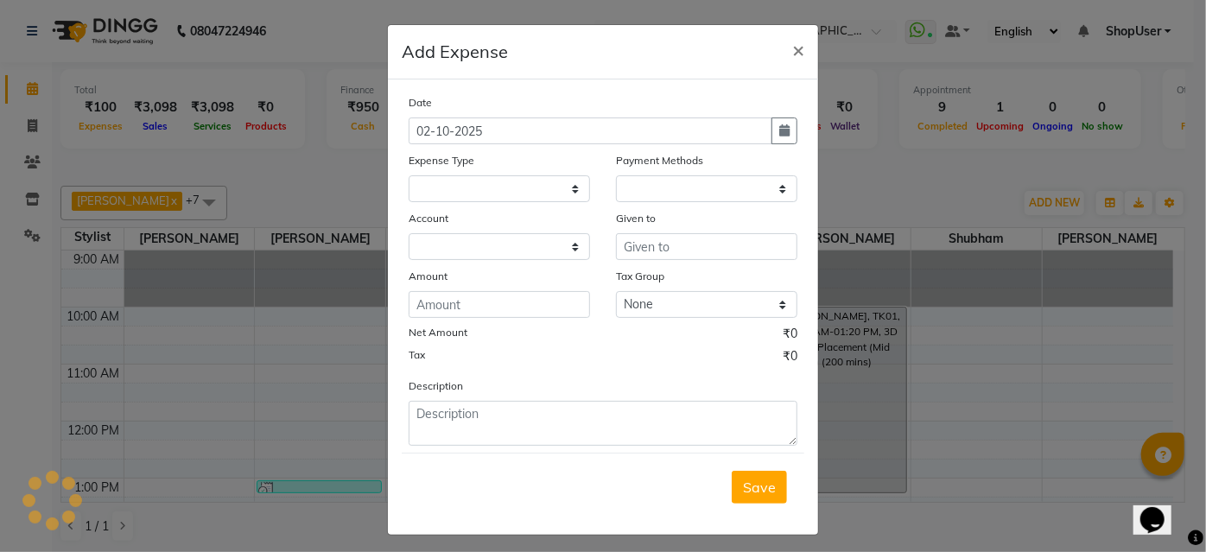
select select "589"
select select "1"
select select "2441"
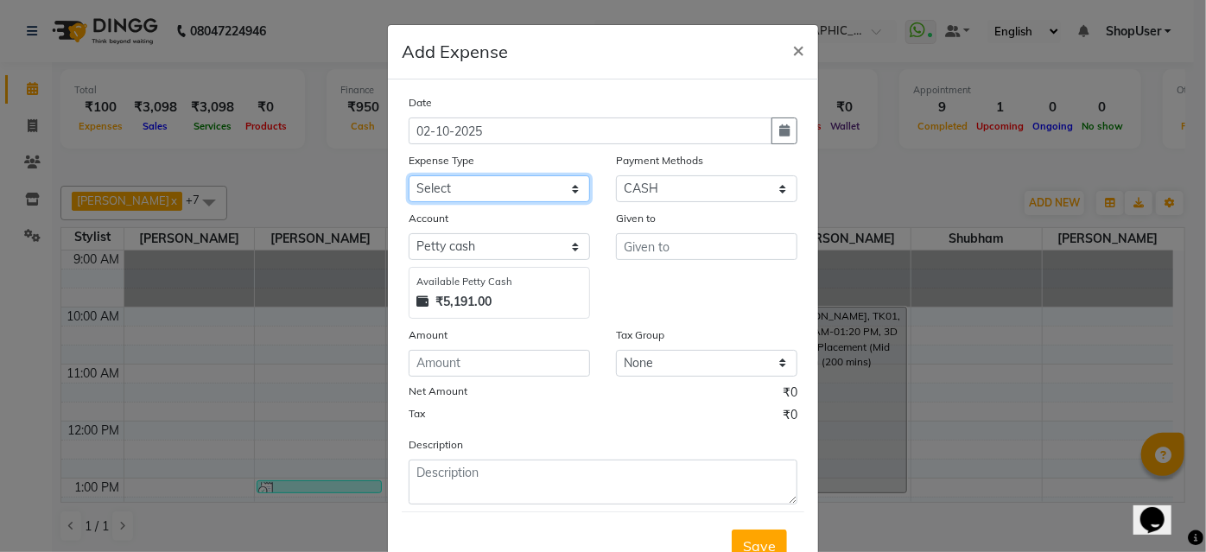
click at [557, 190] on select "Select Advance Salary Bank charges Car maintenance Cash transfer to bank Cash t…" at bounding box center [499, 188] width 181 height 27
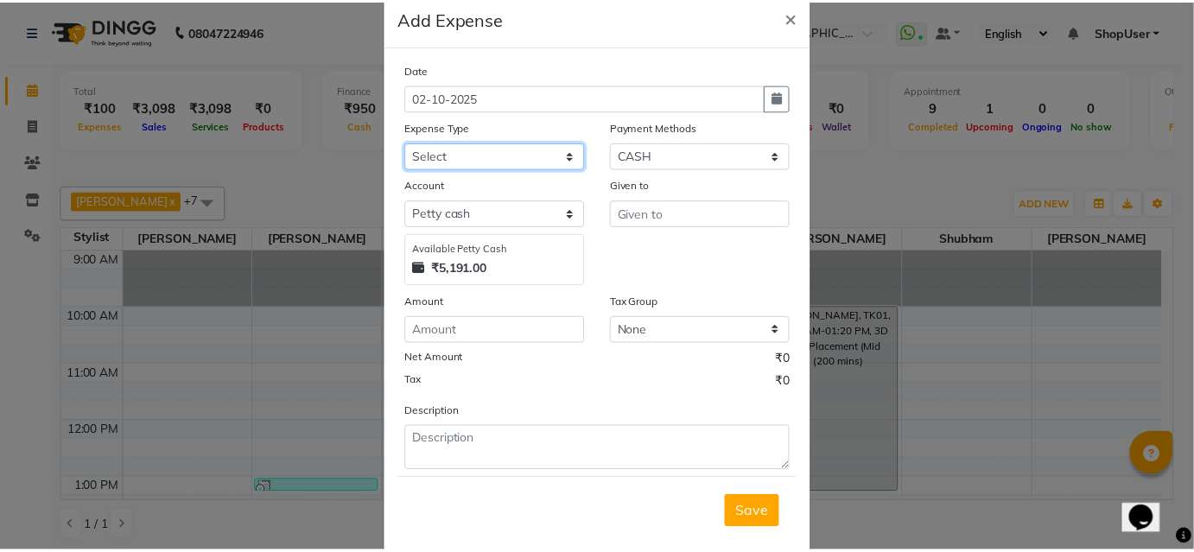
scroll to position [64, 0]
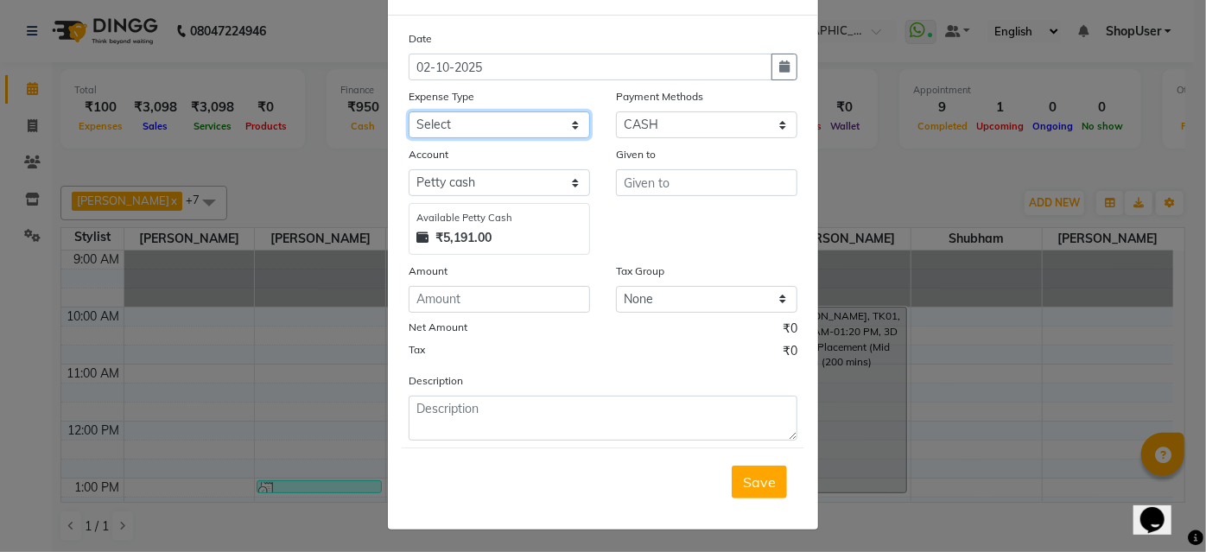
click at [543, 115] on select "Select Advance Salary Bank charges Car maintenance Cash transfer to bank Cash t…" at bounding box center [499, 124] width 181 height 27
select select "10"
click at [409, 111] on select "Select Advance Salary Bank charges Car maintenance Cash transfer to bank Cash t…" at bounding box center [499, 124] width 181 height 27
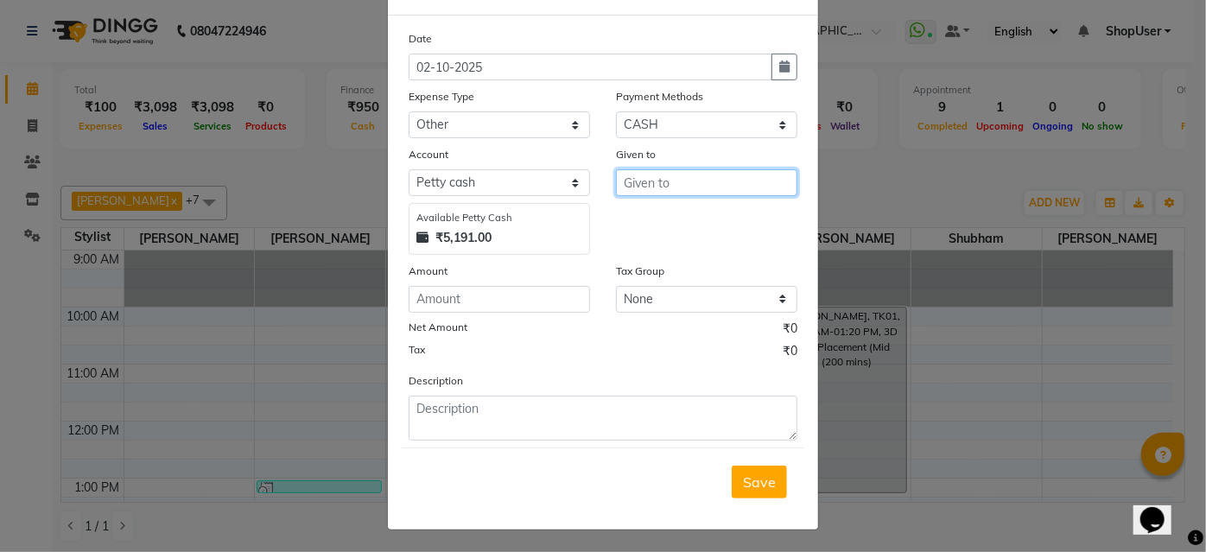
click at [663, 181] on input "text" at bounding box center [706, 182] width 181 height 27
click at [675, 213] on ngb-highlight "Shop User" at bounding box center [669, 219] width 64 height 17
type input "ShopUser"
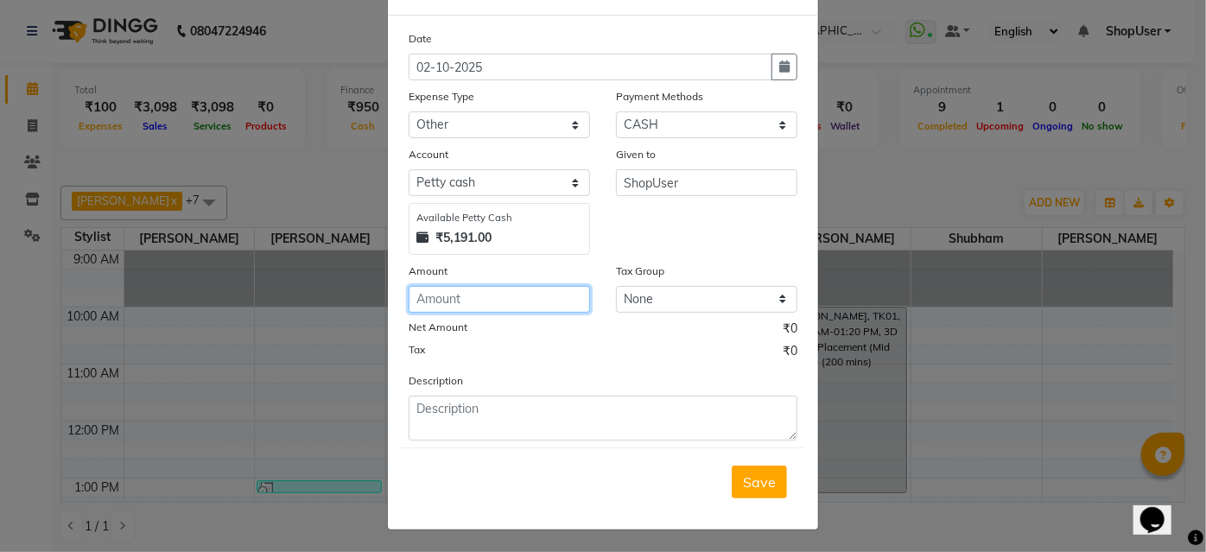
click at [494, 299] on input "number" at bounding box center [499, 299] width 181 height 27
type input "200"
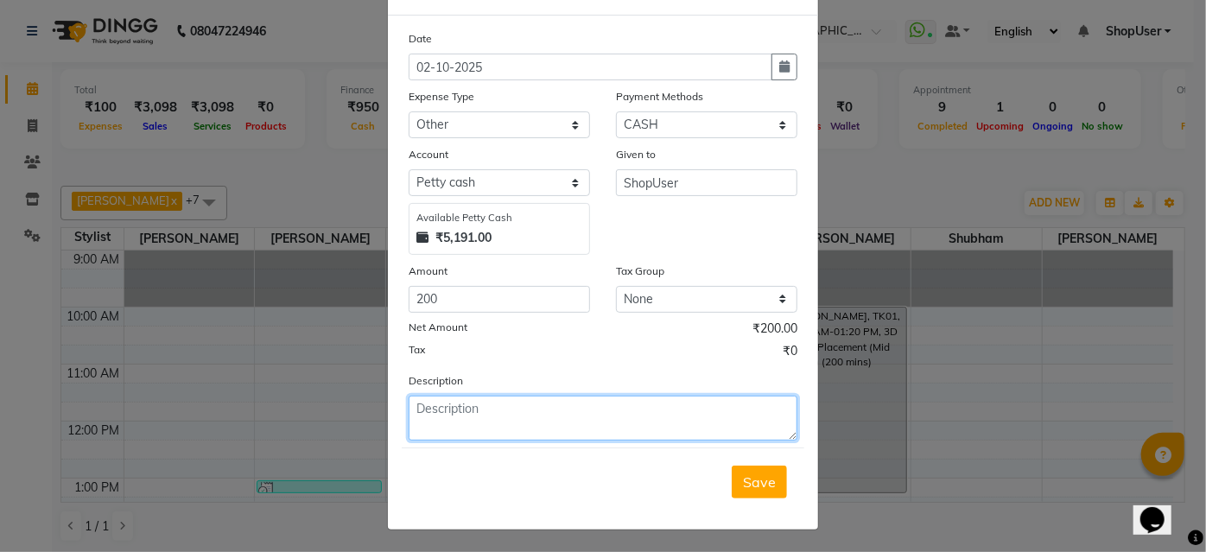
click at [560, 434] on textarea at bounding box center [603, 418] width 389 height 45
click at [560, 434] on textarea "pooja ma" at bounding box center [603, 418] width 389 height 45
type textarea "pooja matrel"
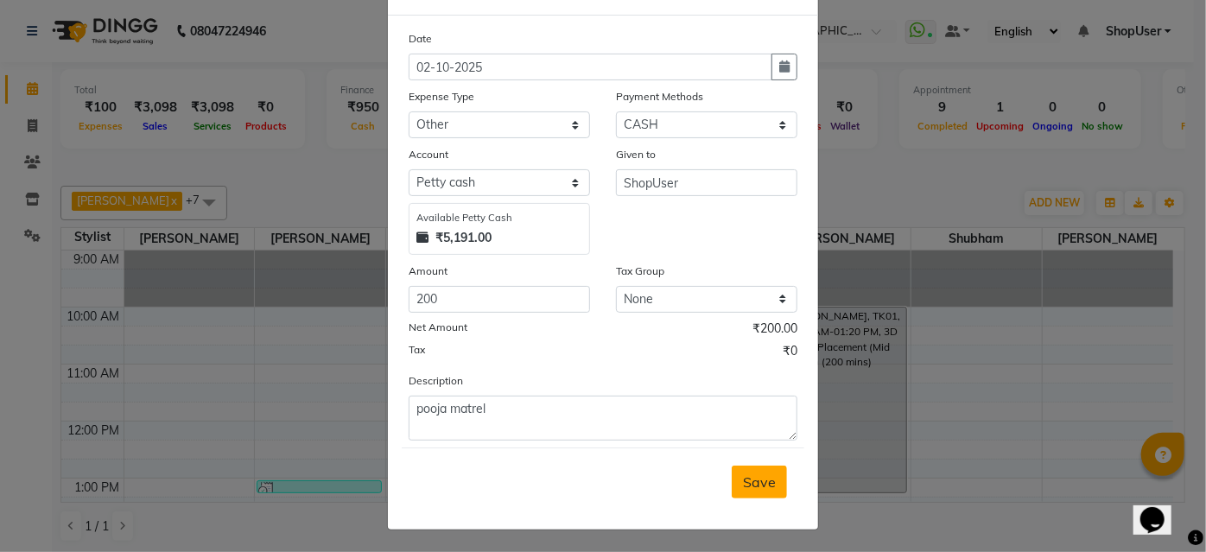
click at [763, 475] on span "Save" at bounding box center [759, 481] width 33 height 17
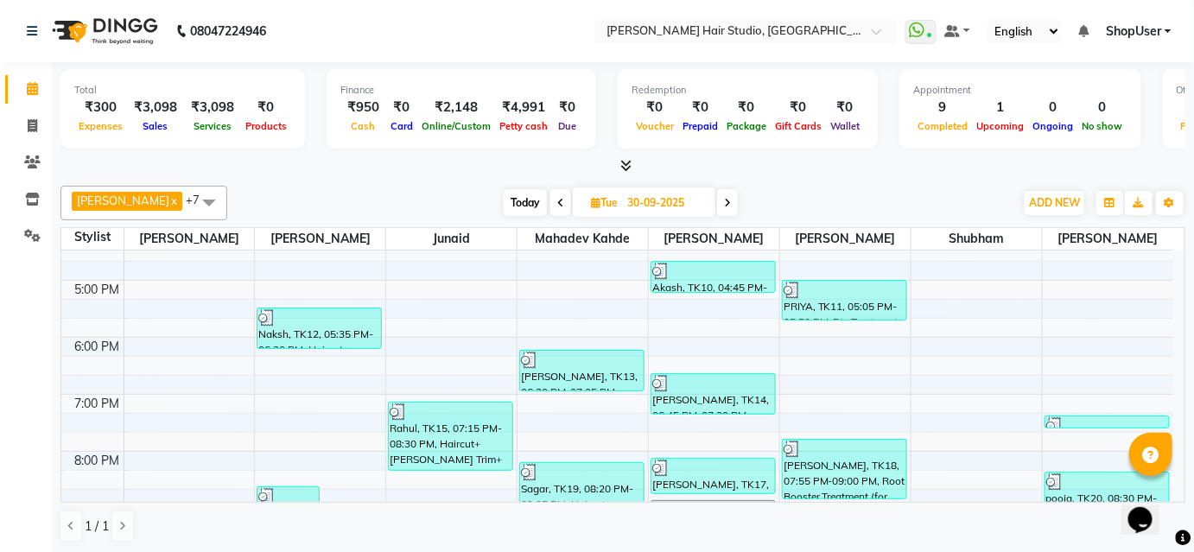
scroll to position [299, 0]
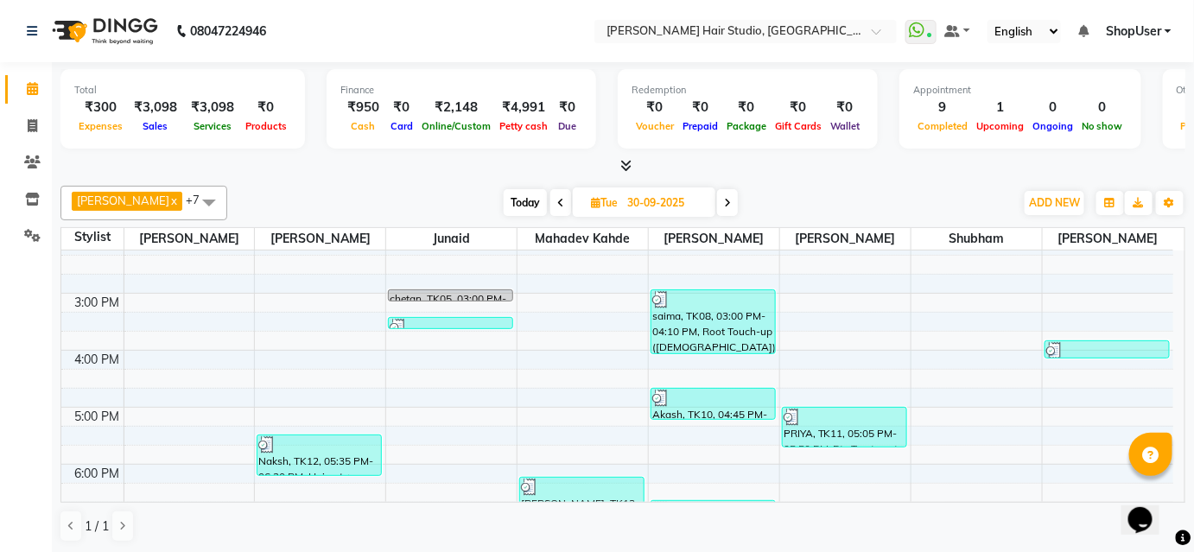
click at [717, 200] on span at bounding box center [727, 202] width 21 height 27
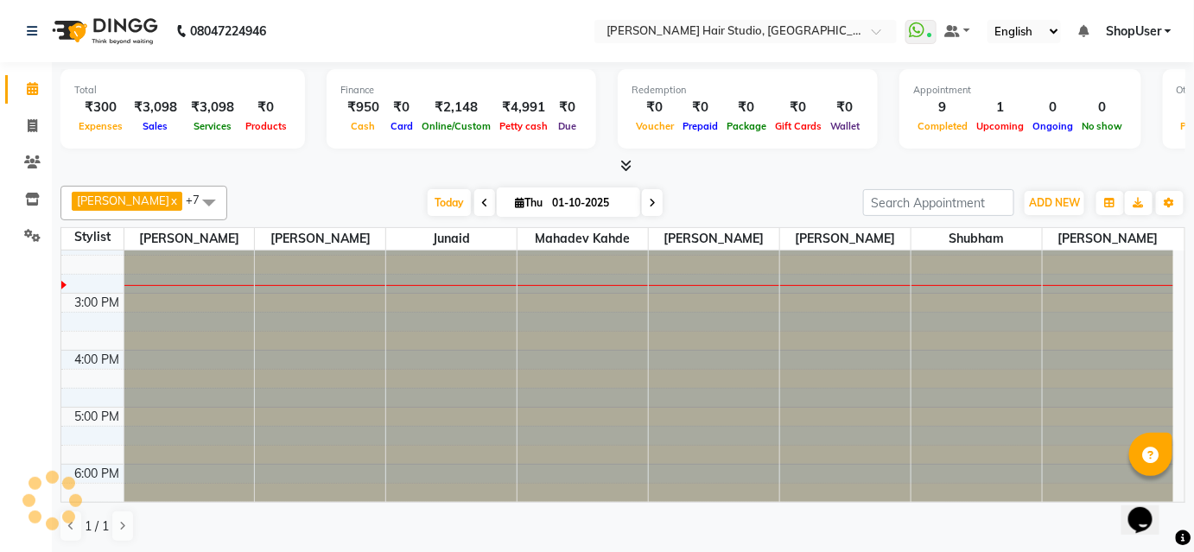
type input "02-10-2025"
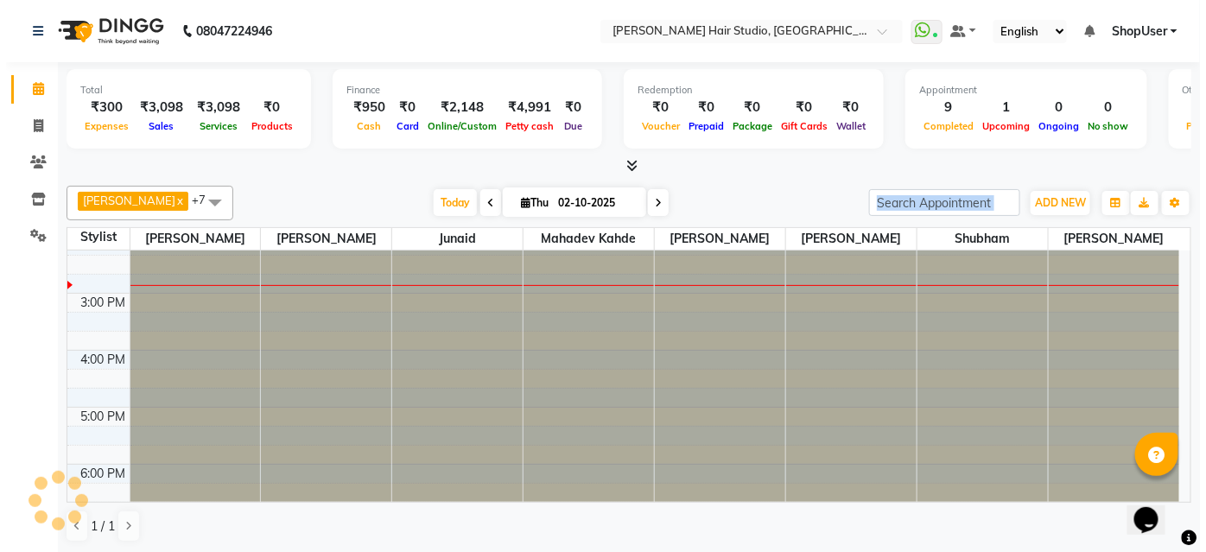
scroll to position [282, 0]
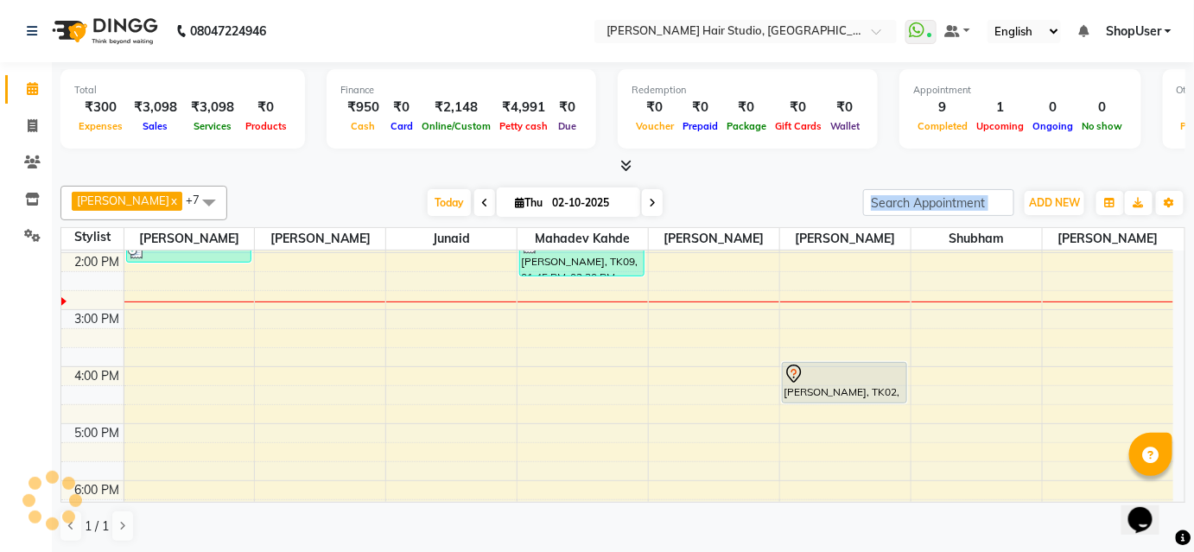
click at [705, 210] on div "Today Thu 02-10-2025" at bounding box center [545, 203] width 618 height 26
click at [26, 234] on icon at bounding box center [32, 235] width 16 height 13
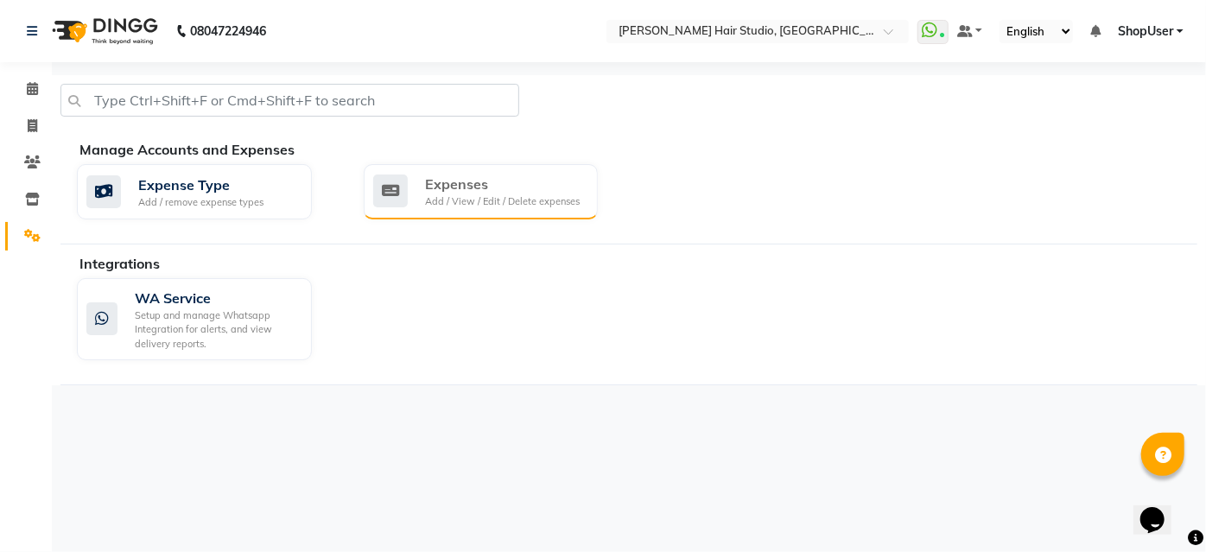
click at [568, 195] on div "Add / View / Edit / Delete expenses" at bounding box center [502, 201] width 155 height 15
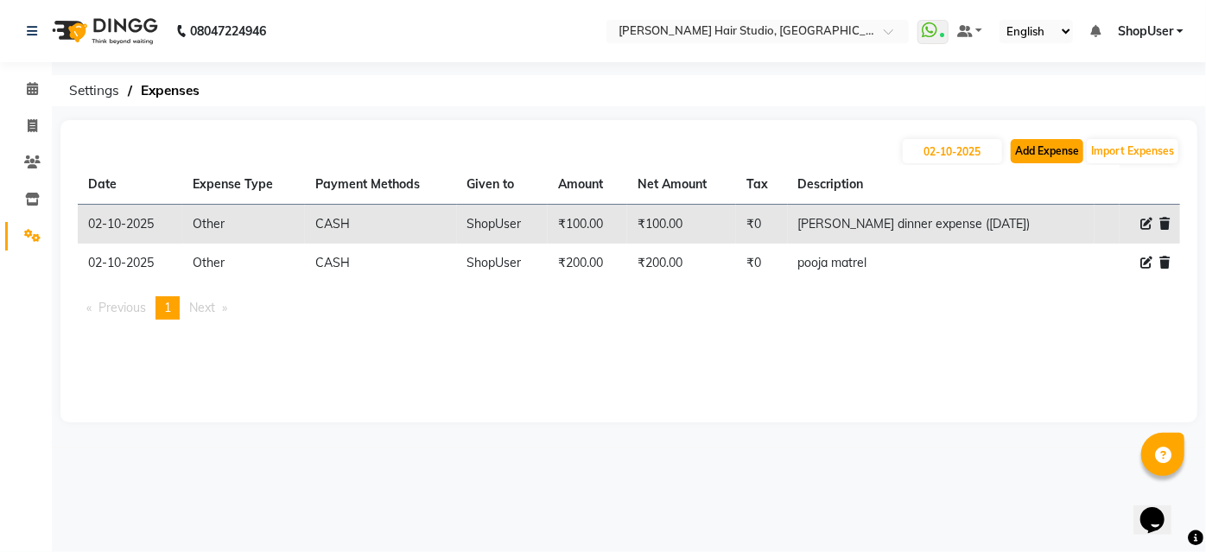
click at [1041, 155] on button "Add Expense" at bounding box center [1047, 151] width 73 height 24
select select "1"
select select "2441"
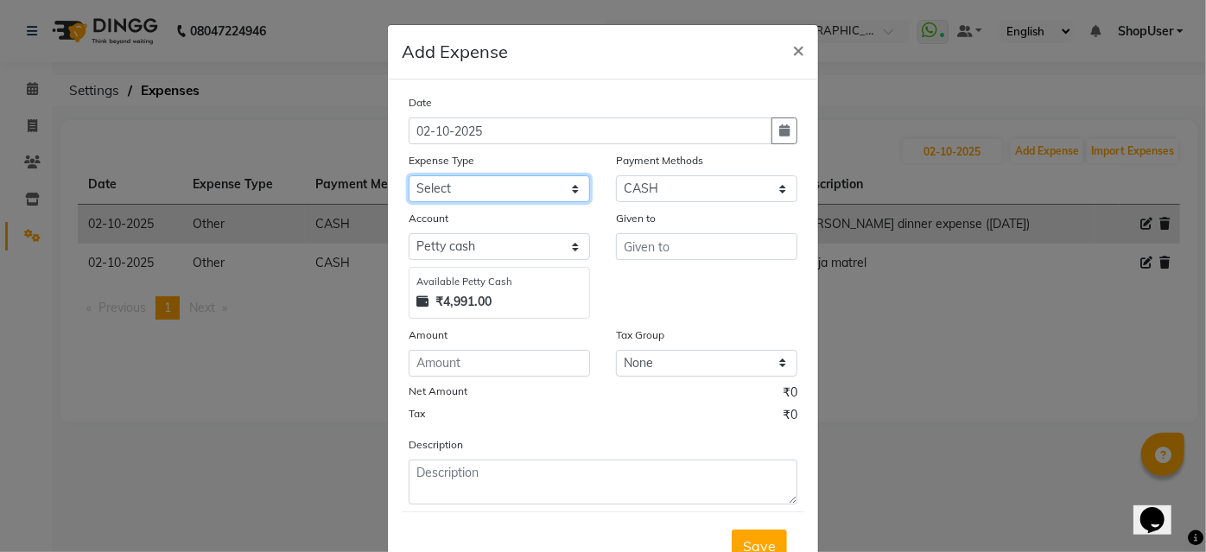
click at [458, 183] on select "Select Advance Salary Bank charges Car maintenance Cash transfer to bank Cash t…" at bounding box center [499, 188] width 181 height 27
select select "10"
click at [409, 175] on select "Select Advance Salary Bank charges Car maintenance Cash transfer to bank Cash t…" at bounding box center [499, 188] width 181 height 27
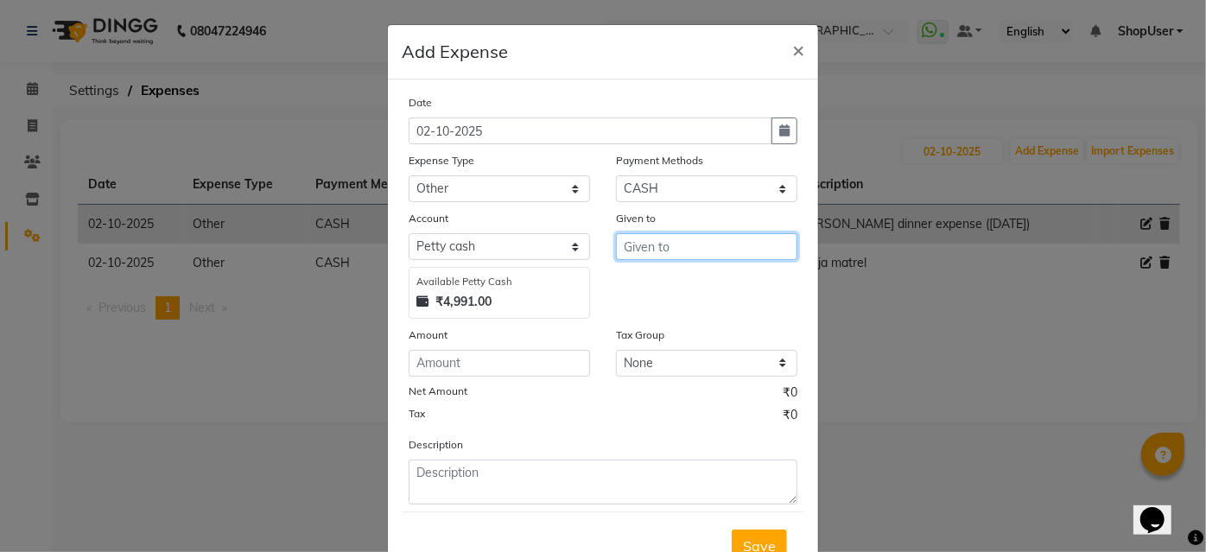
click at [713, 246] on input "text" at bounding box center [706, 246] width 181 height 27
click at [681, 288] on ngb-highlight "Shop User" at bounding box center [669, 283] width 64 height 17
type input "ShopUser"
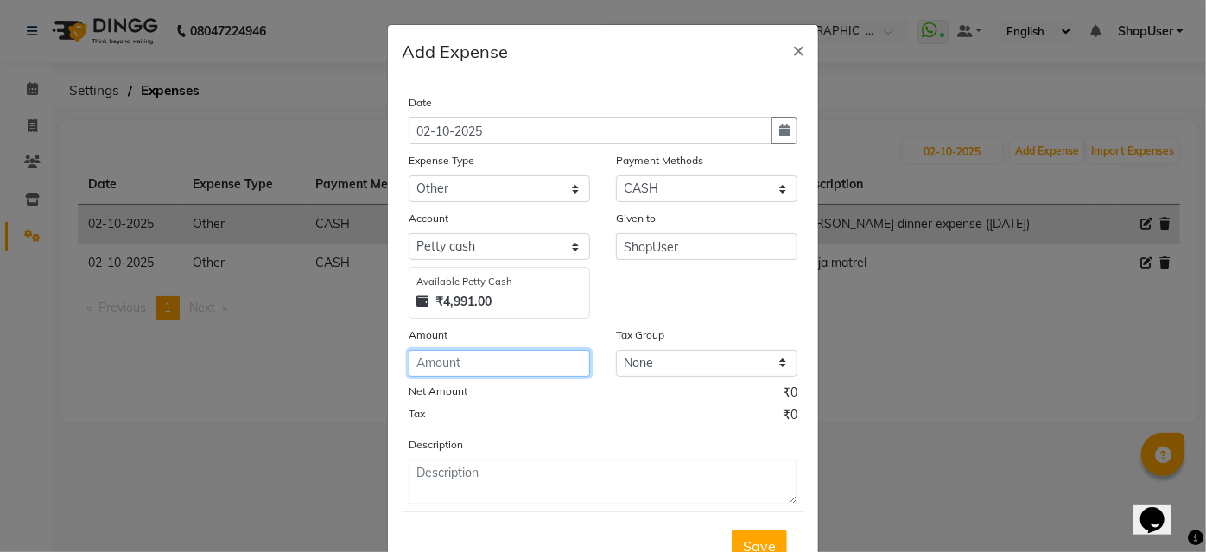
click at [513, 351] on input "number" at bounding box center [499, 363] width 181 height 27
click at [512, 351] on input "number" at bounding box center [499, 363] width 181 height 27
click at [519, 358] on input "number" at bounding box center [499, 363] width 181 height 27
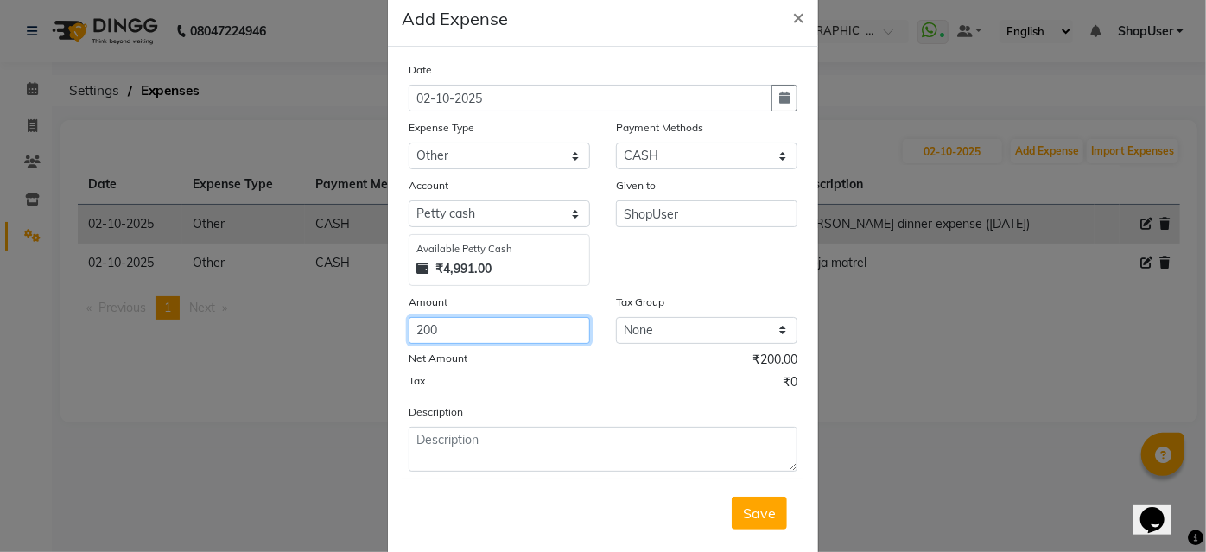
scroll to position [64, 0]
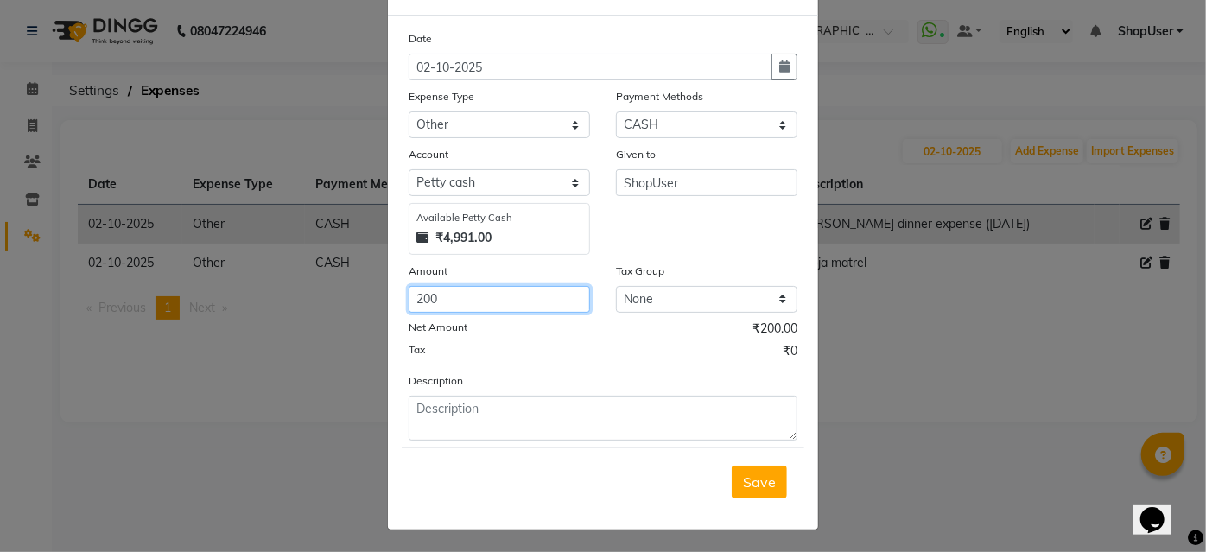
type input "200"
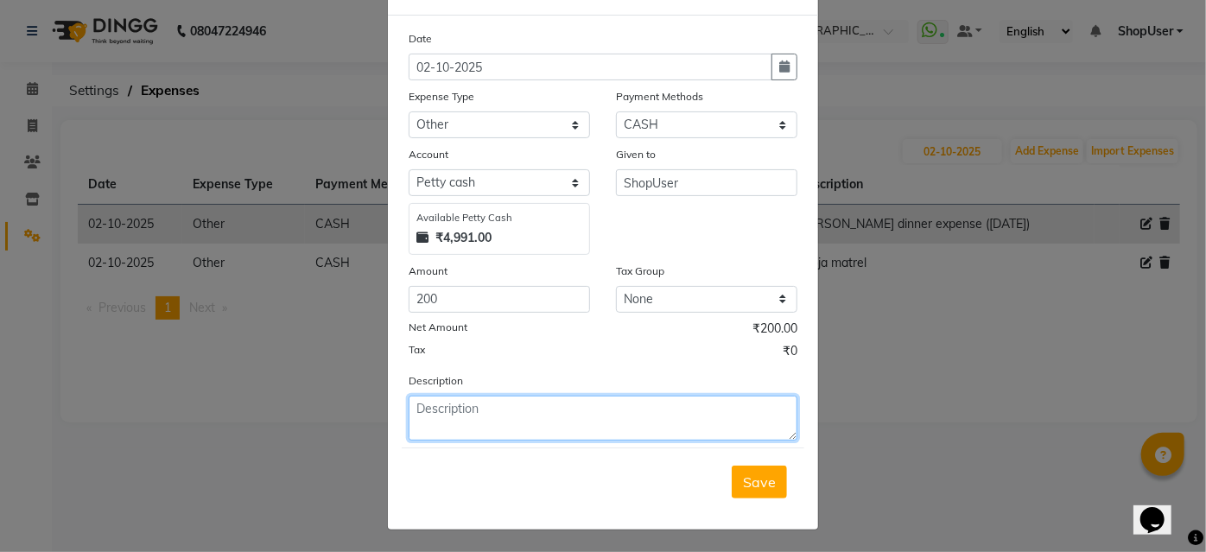
click at [542, 436] on textarea at bounding box center [603, 418] width 389 height 45
type textarea "anuja daily incentive sale 6549=200 (27sep)"
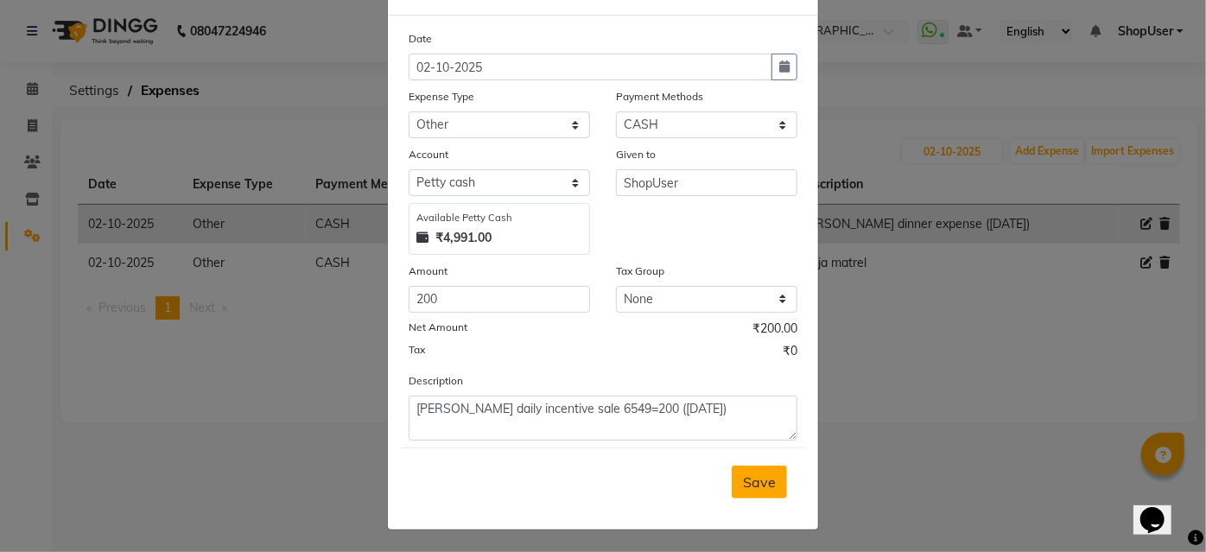
click at [750, 482] on span "Save" at bounding box center [759, 481] width 33 height 17
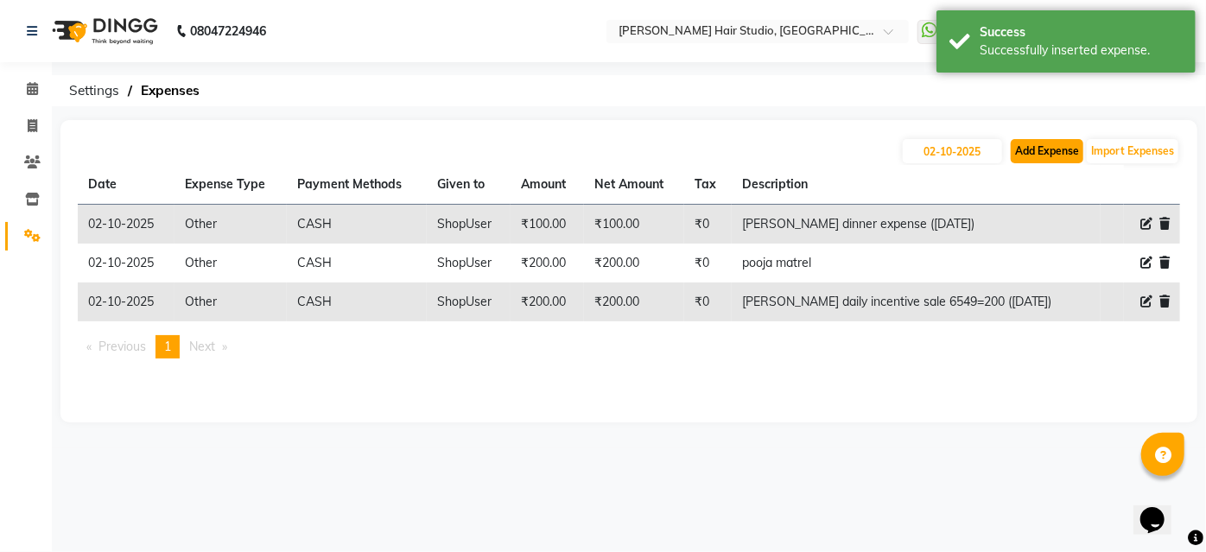
click at [1020, 155] on button "Add Expense" at bounding box center [1047, 151] width 73 height 24
select select "1"
select select "2441"
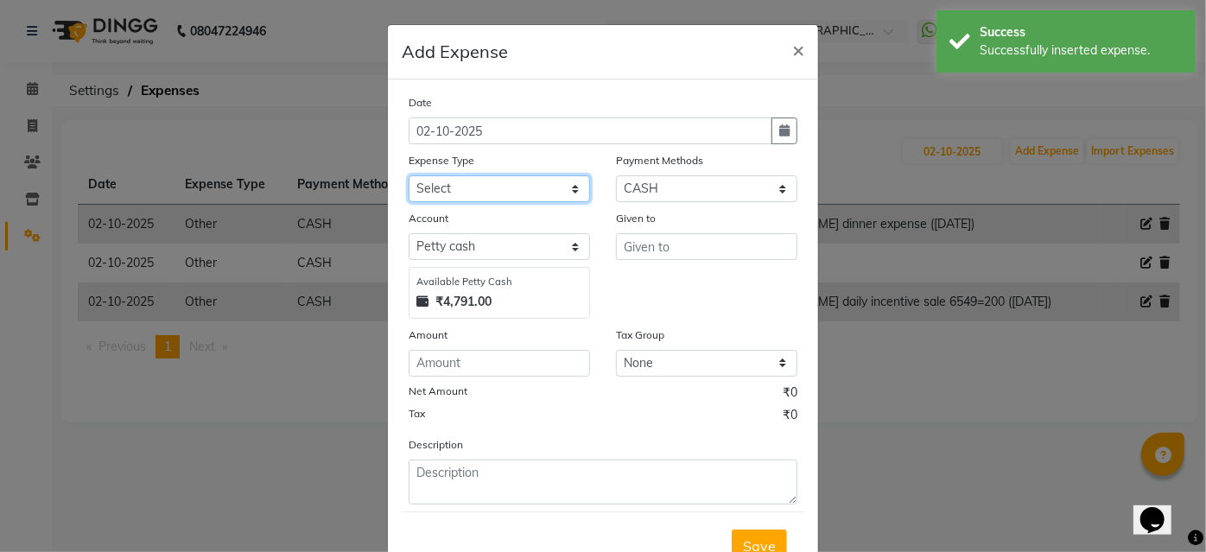
drag, startPoint x: 546, startPoint y: 186, endPoint x: 546, endPoint y: 195, distance: 9.5
click at [546, 186] on select "Select Advance Salary Bank charges Car maintenance Cash transfer to bank Cash t…" at bounding box center [499, 188] width 181 height 27
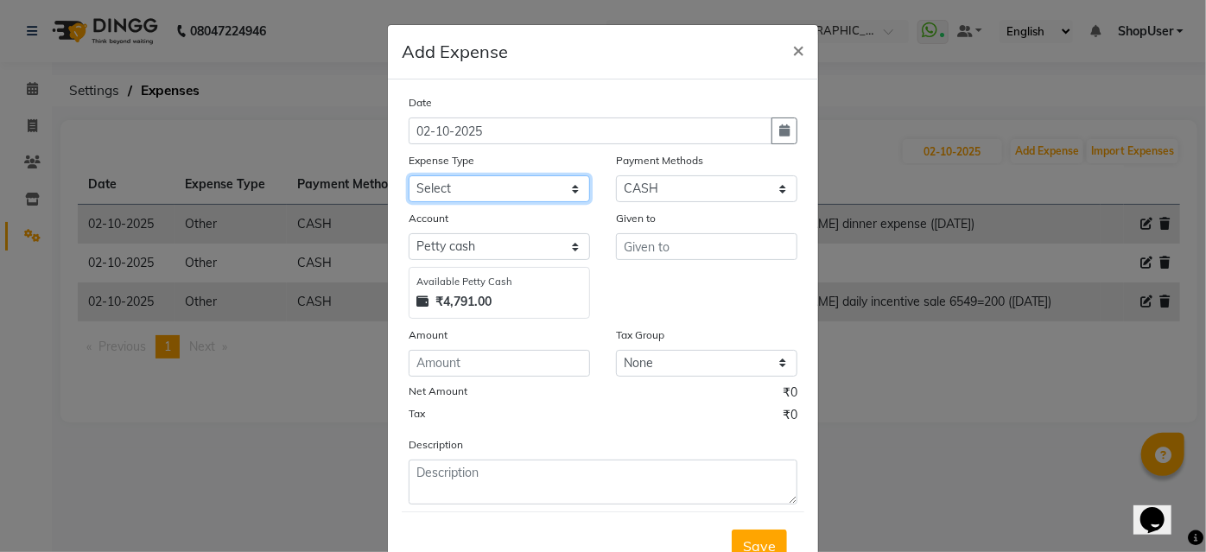
select select "10"
click at [409, 175] on select "Select Advance Salary Bank charges Car maintenance Cash transfer to bank Cash t…" at bounding box center [499, 188] width 181 height 27
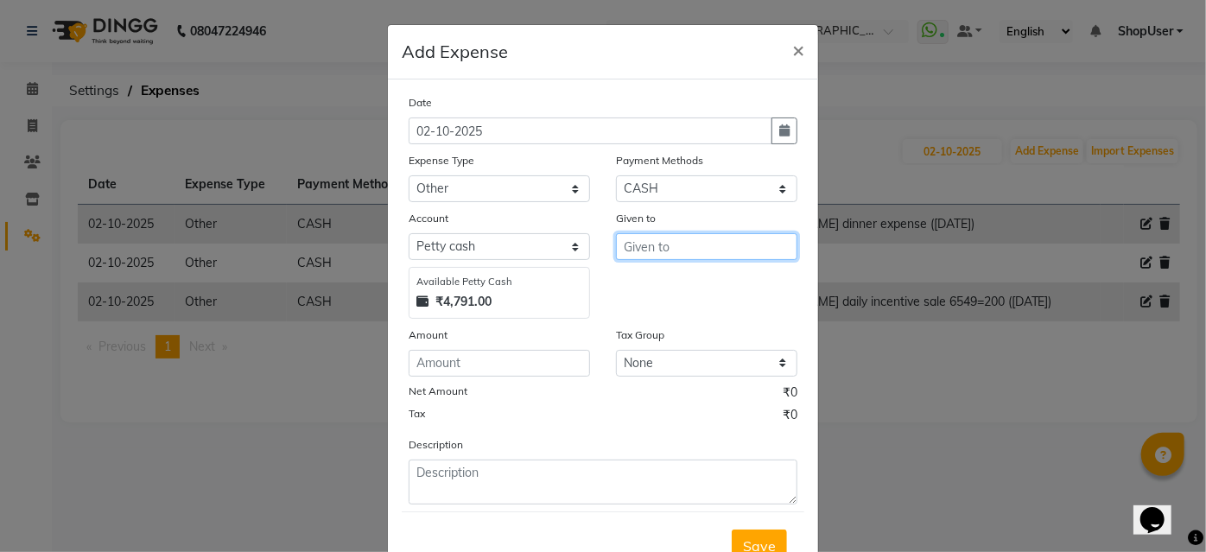
click at [659, 241] on input "text" at bounding box center [706, 246] width 181 height 27
click at [670, 253] on input "shop" at bounding box center [706, 246] width 181 height 27
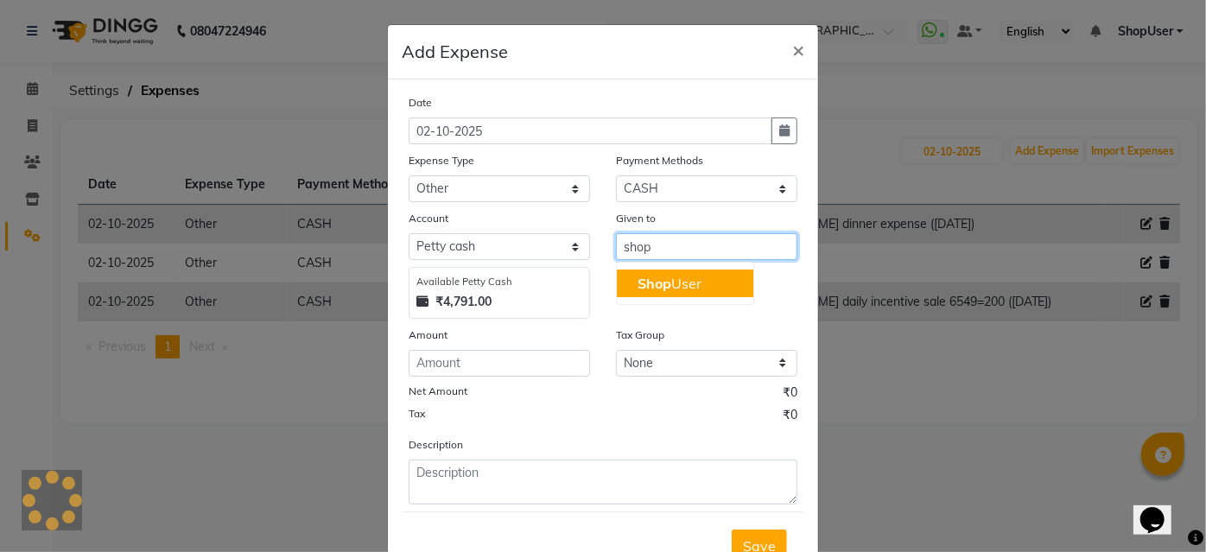
click at [675, 282] on ngb-highlight "Shop User" at bounding box center [669, 283] width 64 height 17
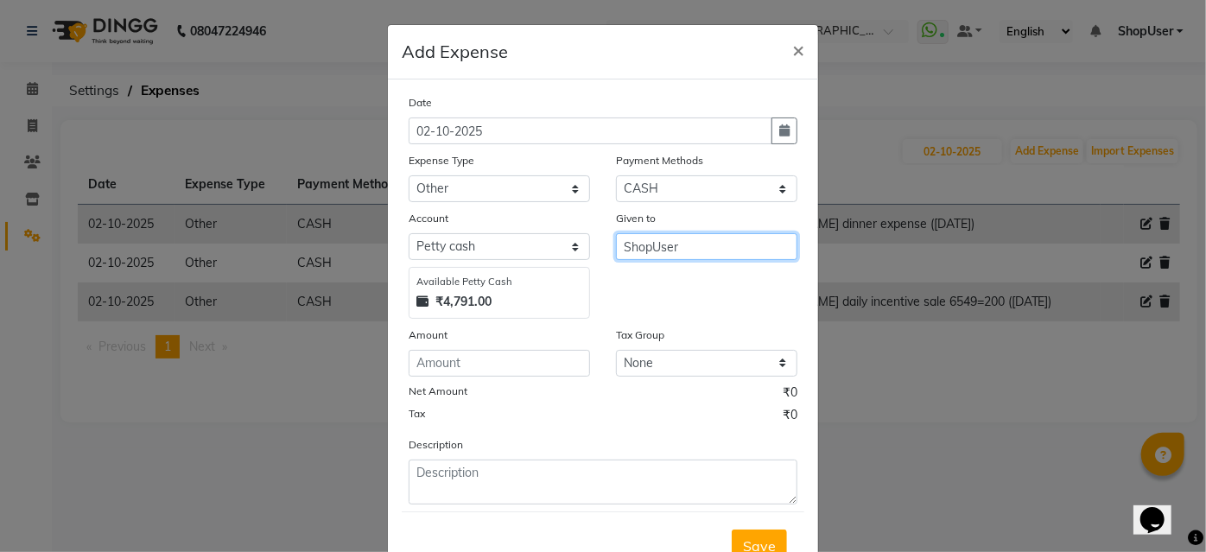
type input "ShopUser"
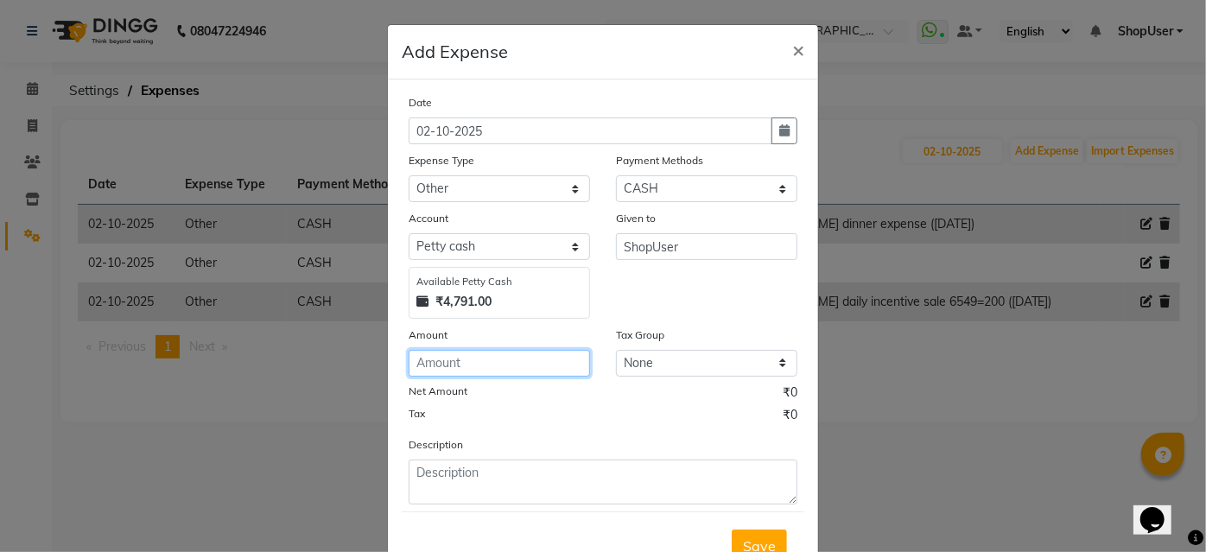
click at [488, 369] on input "number" at bounding box center [499, 363] width 181 height 27
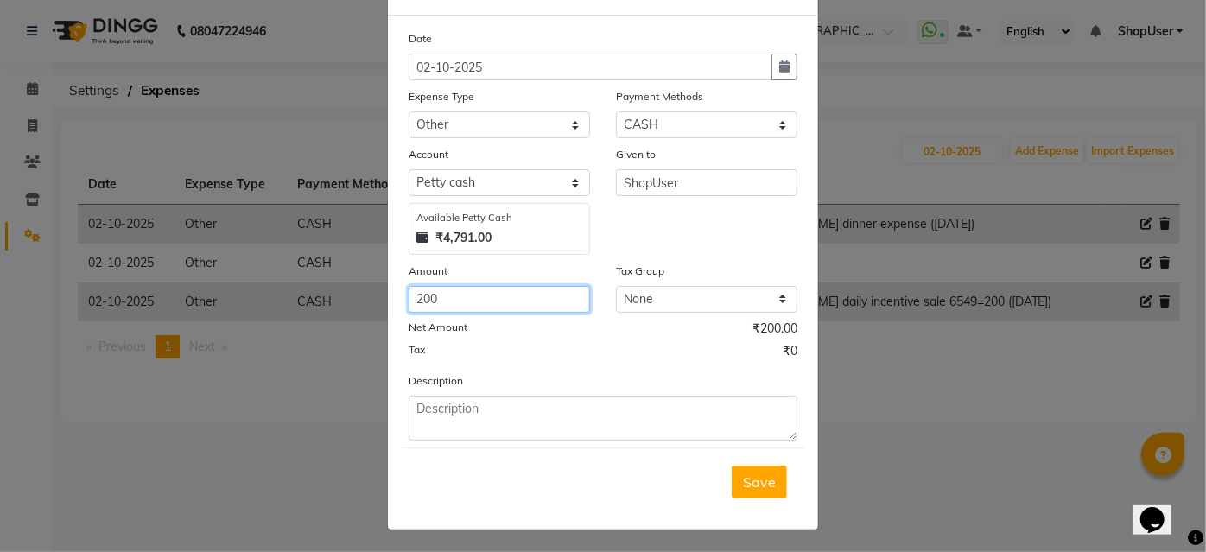
type input "200"
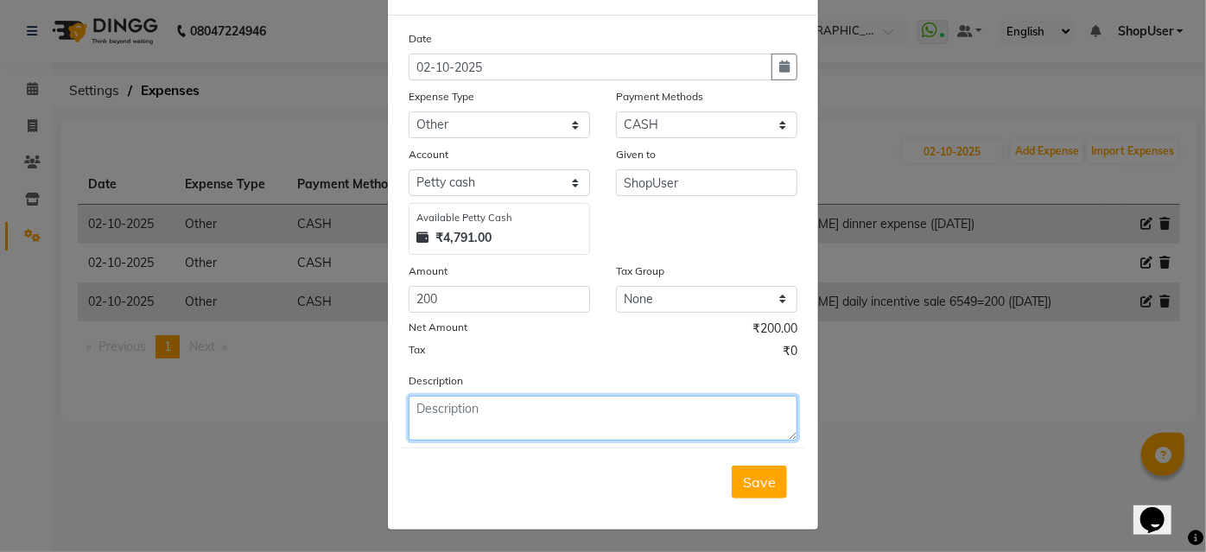
click at [463, 430] on textarea at bounding box center [603, 418] width 389 height 45
type textarea "vikram daily incentive sale 6453=200 (27sep)"
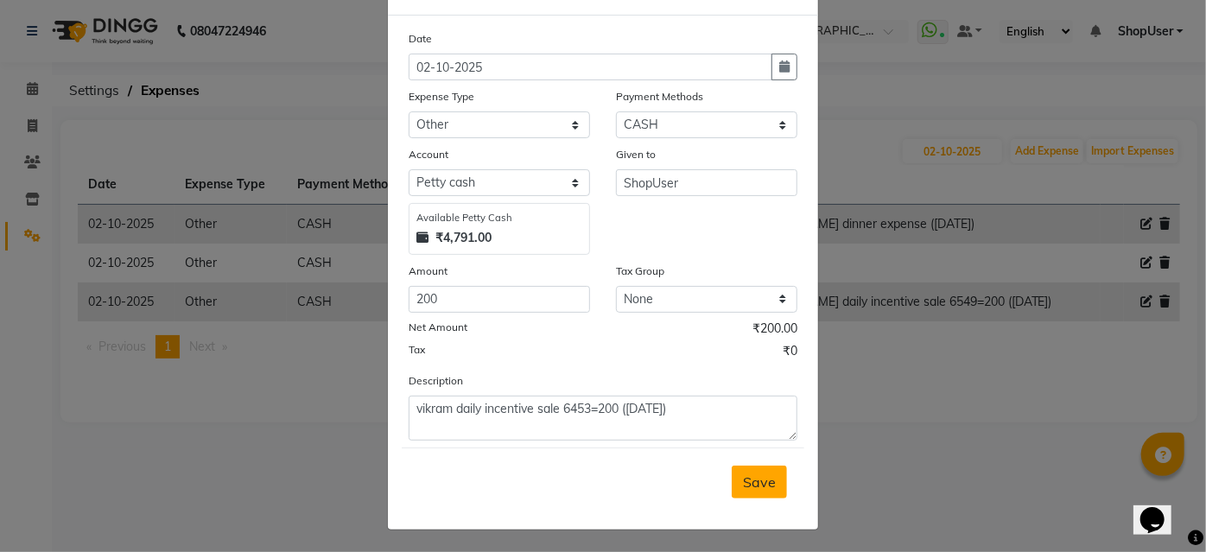
click at [754, 485] on span "Save" at bounding box center [759, 481] width 33 height 17
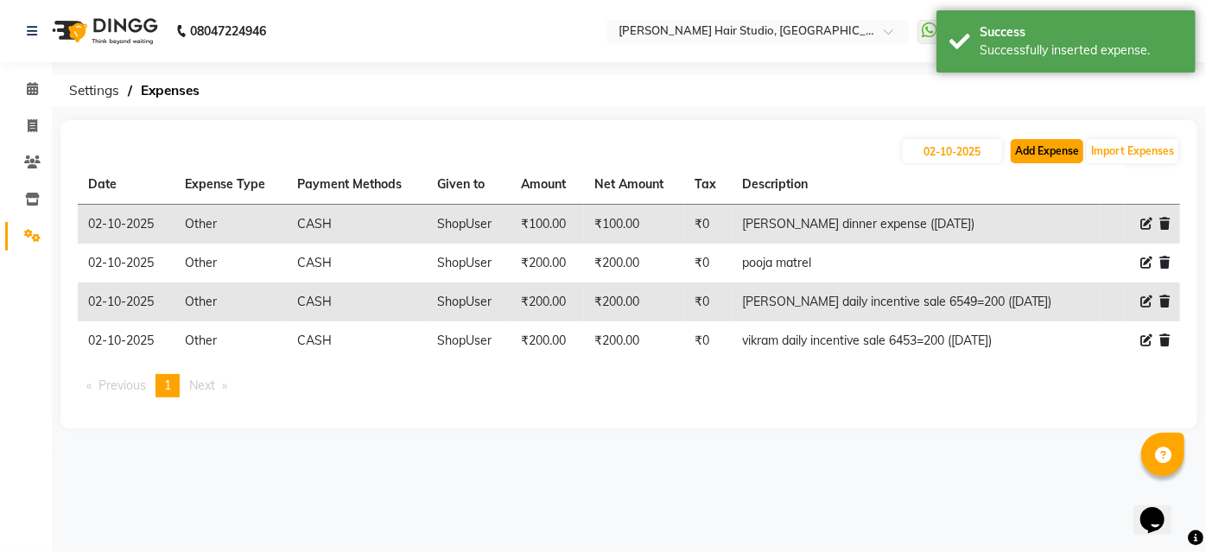
click at [1066, 140] on button "Add Expense" at bounding box center [1047, 151] width 73 height 24
select select "1"
select select "2441"
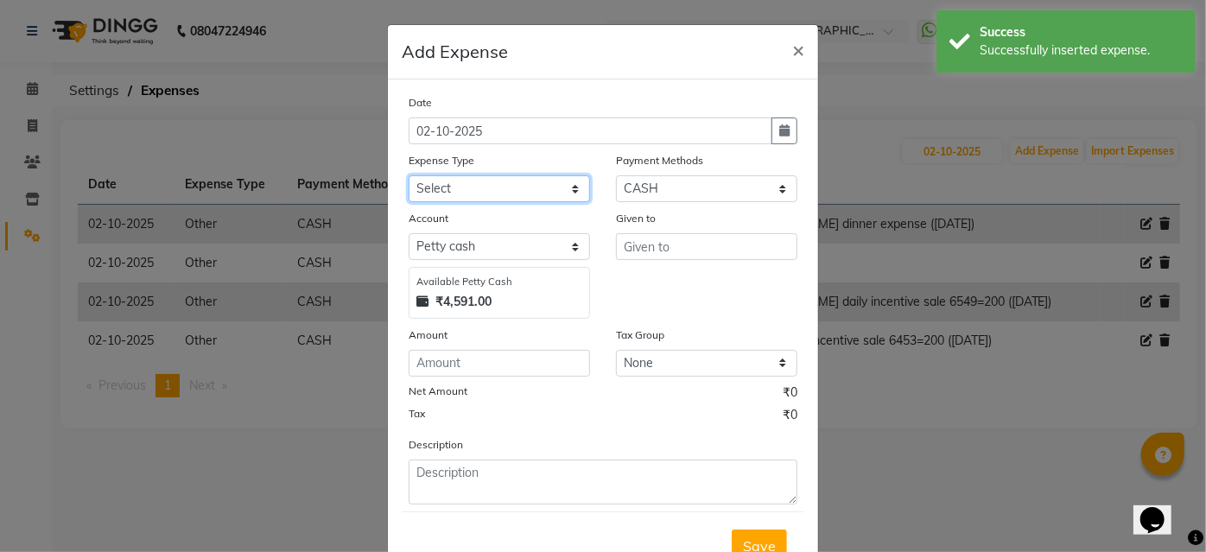
drag, startPoint x: 481, startPoint y: 178, endPoint x: 484, endPoint y: 200, distance: 22.6
click at [481, 179] on select "Select Advance Salary Bank charges Car maintenance Cash transfer to bank Cash t…" at bounding box center [499, 188] width 181 height 27
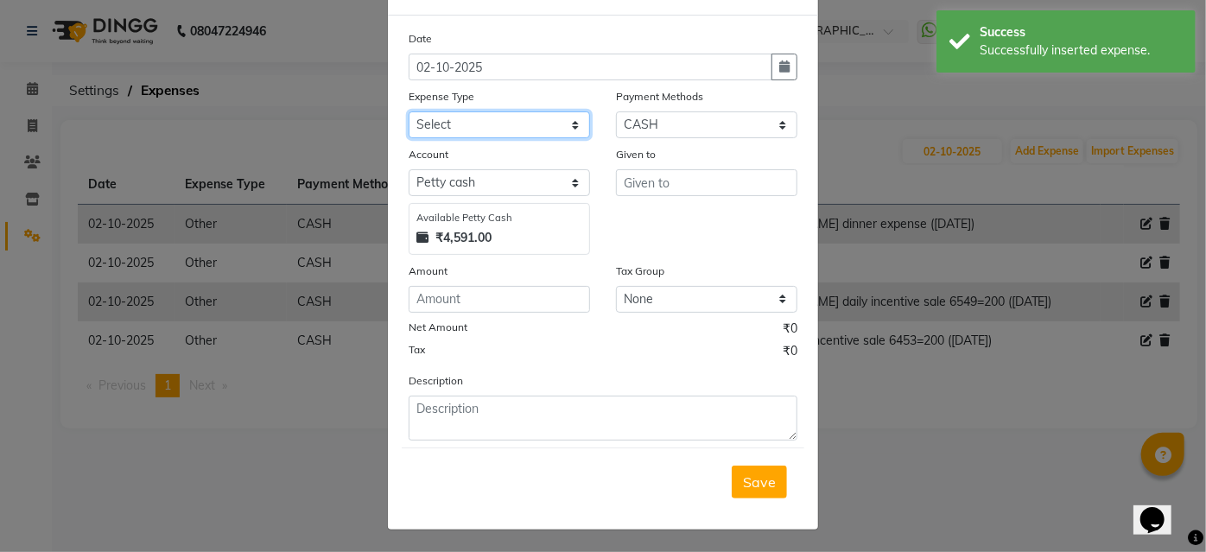
click at [540, 130] on select "Select Advance Salary Bank charges Car maintenance Cash transfer to bank Cash t…" at bounding box center [499, 124] width 181 height 27
select select "10"
click at [409, 111] on select "Select Advance Salary Bank charges Car maintenance Cash transfer to bank Cash t…" at bounding box center [499, 124] width 181 height 27
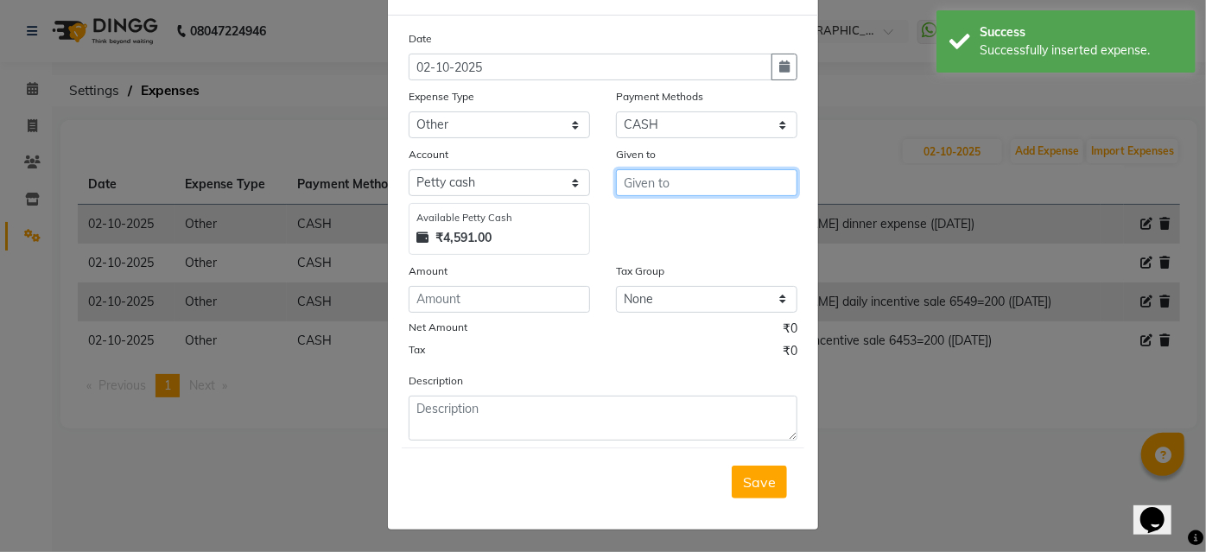
click at [726, 193] on input "text" at bounding box center [706, 182] width 181 height 27
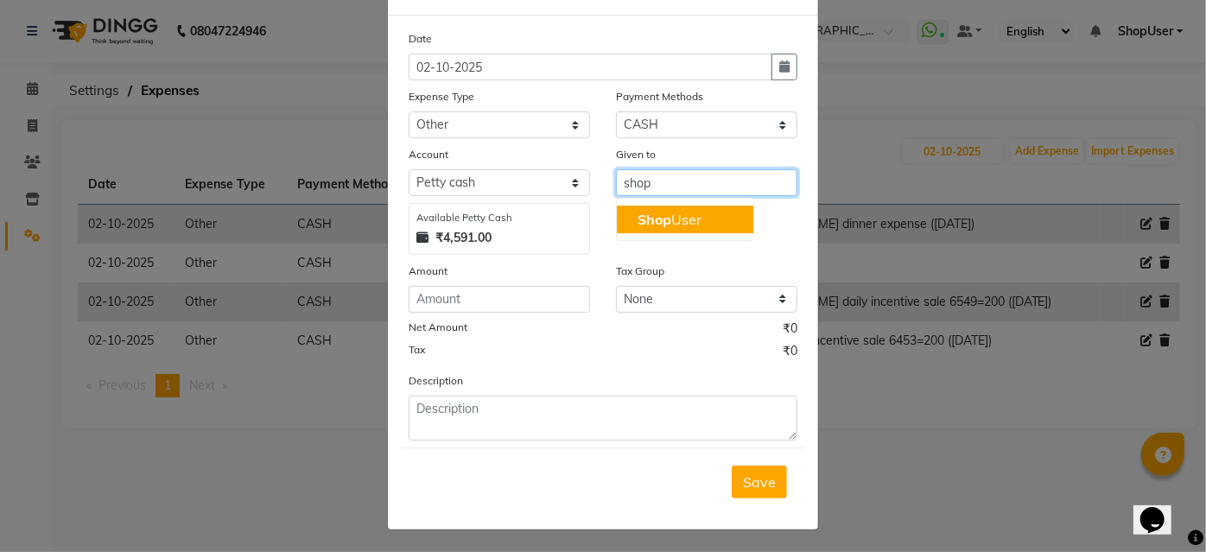
click at [707, 209] on button "Shop User" at bounding box center [685, 220] width 136 height 28
type input "ShopUser"
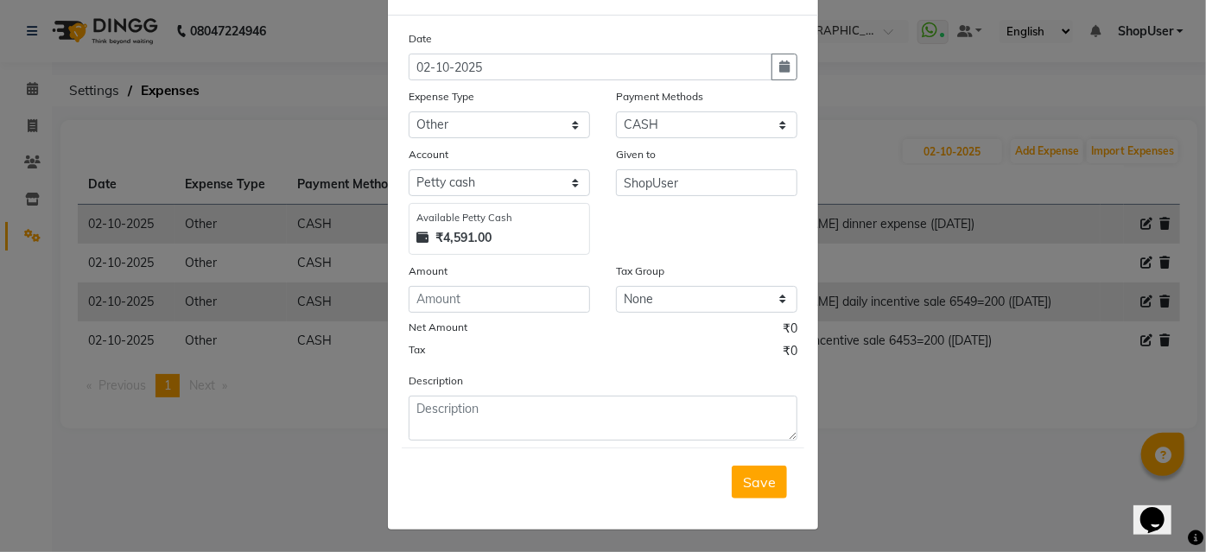
click at [493, 314] on div "Date 02-10-2025 Expense Type Select Advance Salary Bank charges Car maintenance…" at bounding box center [603, 234] width 389 height 411
click at [493, 290] on input "number" at bounding box center [499, 299] width 181 height 27
type input "200"
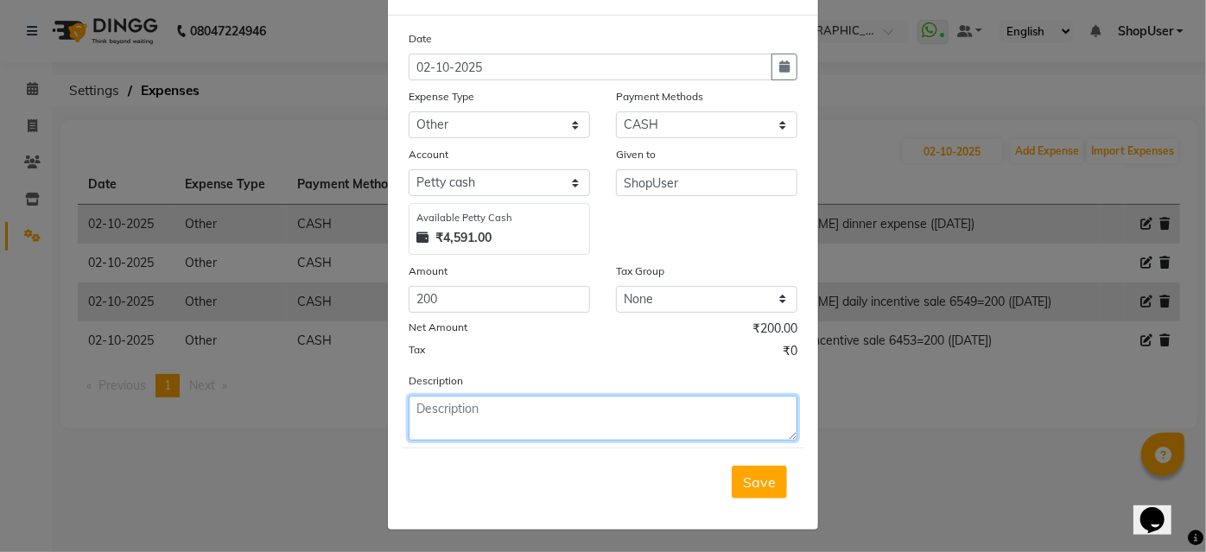
click at [518, 407] on textarea at bounding box center [603, 418] width 389 height 45
click at [481, 396] on textarea "mohamad da" at bounding box center [603, 418] width 389 height 45
type textarea "mohamad daily incentive sale 5170=200 (27sep)"
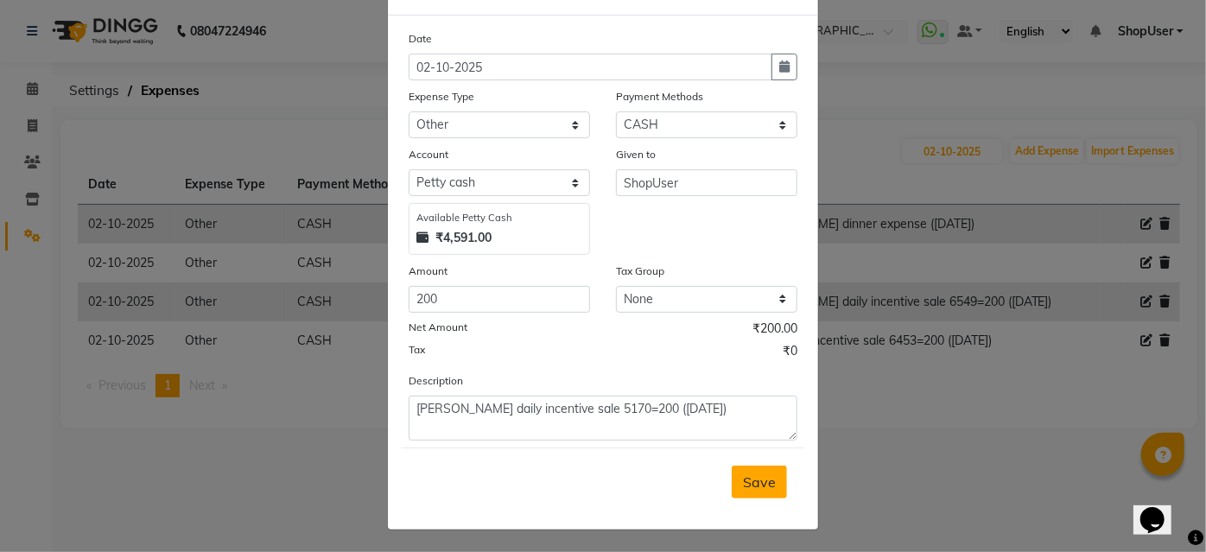
click at [764, 466] on button "Save" at bounding box center [759, 482] width 55 height 33
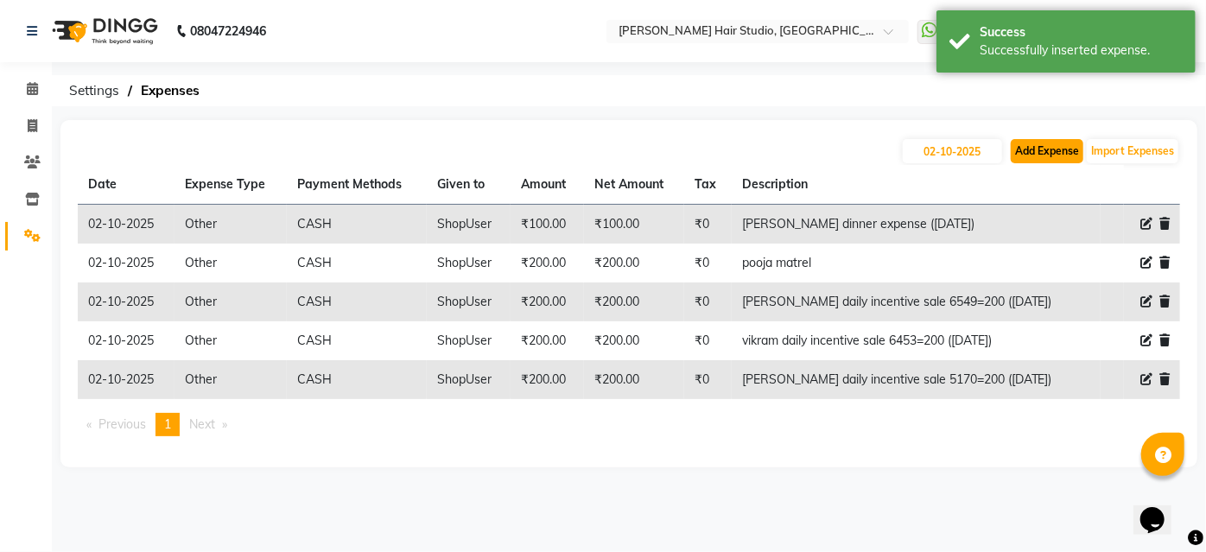
click at [1011, 147] on button "Add Expense" at bounding box center [1047, 151] width 73 height 24
select select "1"
select select "2441"
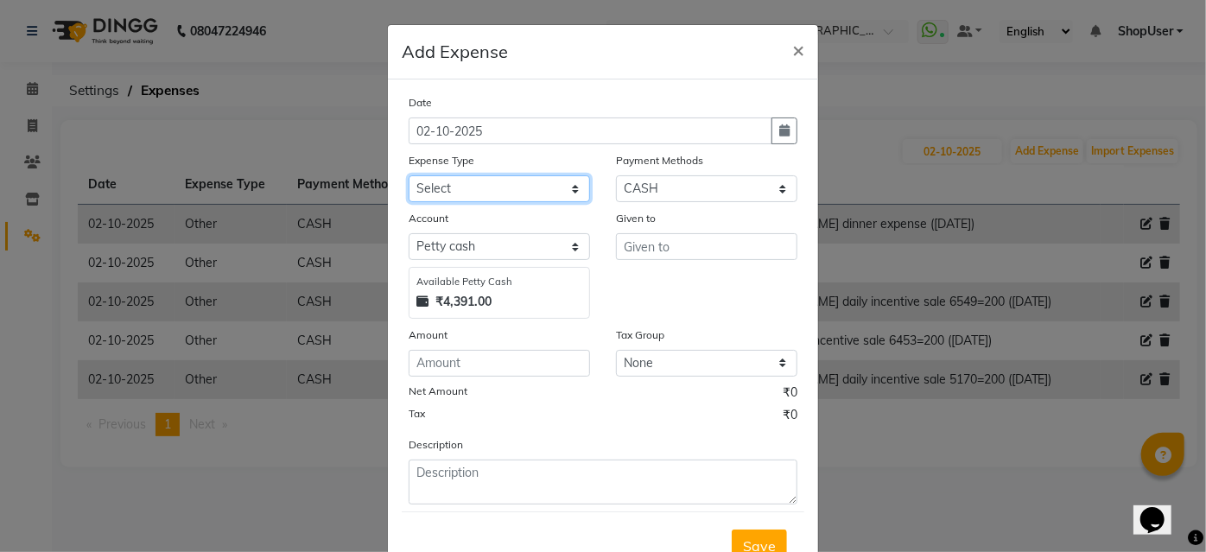
drag, startPoint x: 564, startPoint y: 175, endPoint x: 564, endPoint y: 199, distance: 23.3
click at [564, 175] on select "Select Advance Salary Bank charges Car maintenance Cash transfer to bank Cash t…" at bounding box center [499, 188] width 181 height 27
select select "10"
click at [409, 175] on select "Select Advance Salary Bank charges Car maintenance Cash transfer to bank Cash t…" at bounding box center [499, 188] width 181 height 27
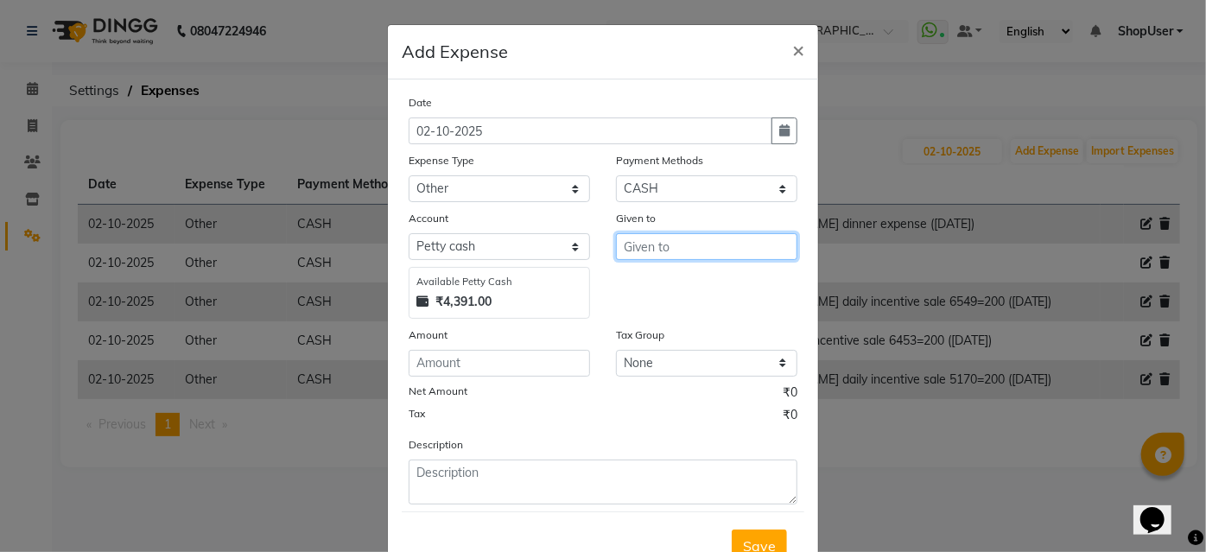
click at [651, 255] on input "text" at bounding box center [706, 246] width 181 height 27
click at [668, 285] on ngb-highlight "Shop User" at bounding box center [669, 283] width 64 height 17
type input "ShopUser"
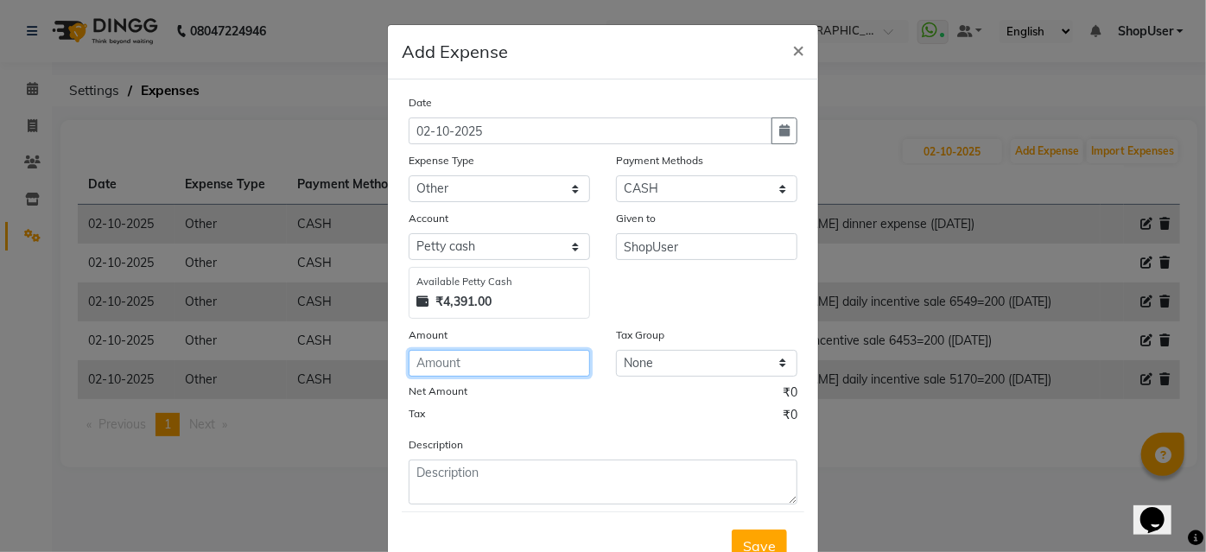
click at [553, 361] on input "number" at bounding box center [499, 363] width 181 height 27
click at [548, 362] on input "number" at bounding box center [499, 363] width 181 height 27
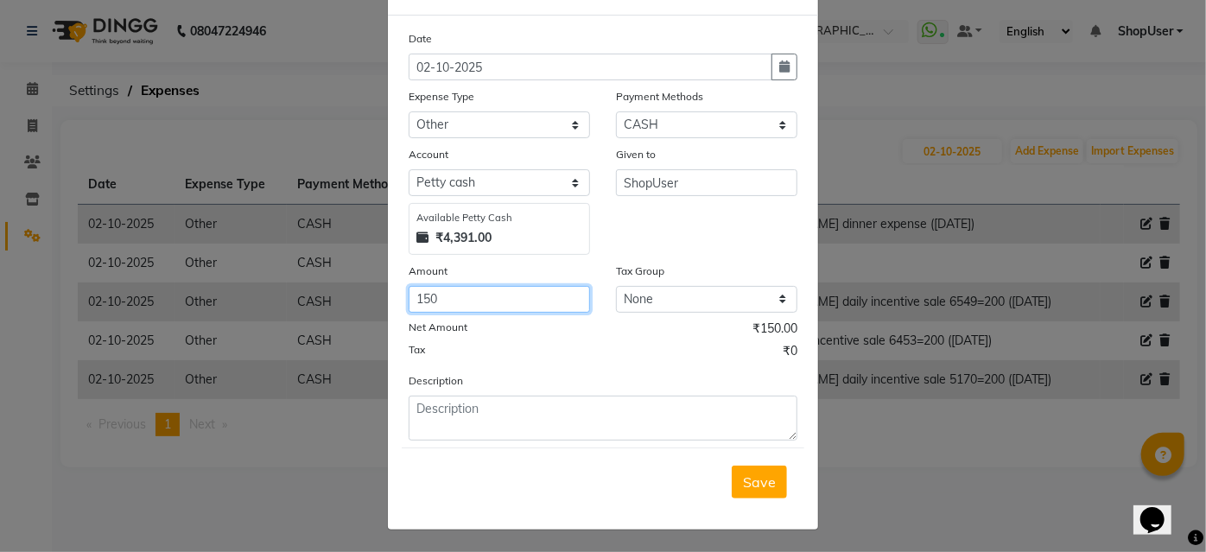
type input "150"
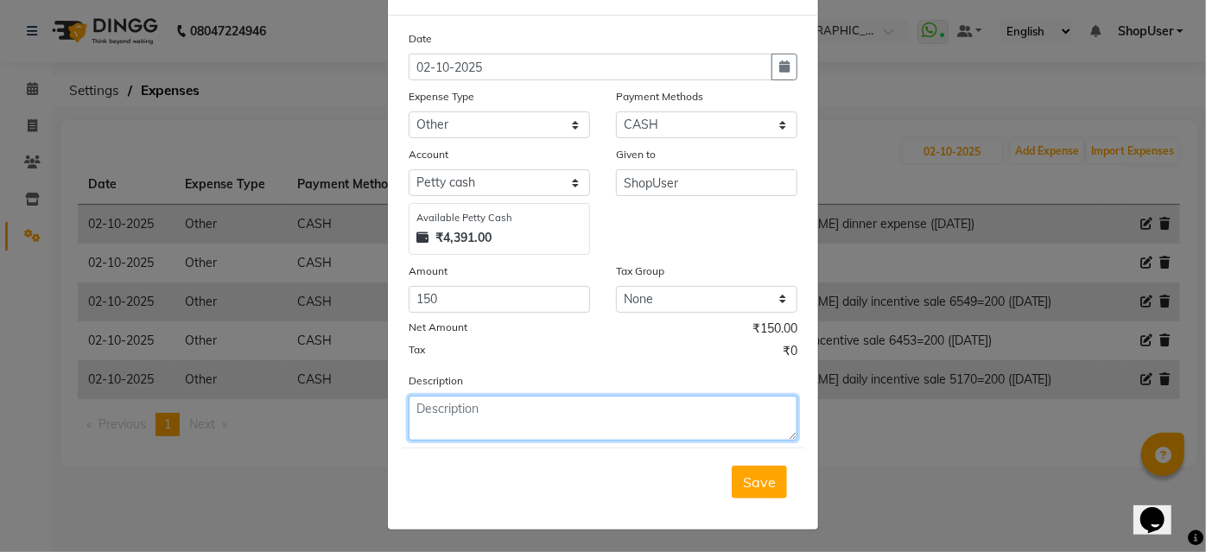
click at [527, 405] on textarea at bounding box center [603, 418] width 389 height 45
type textarea "mahadev daily incentive sale 3275=150"
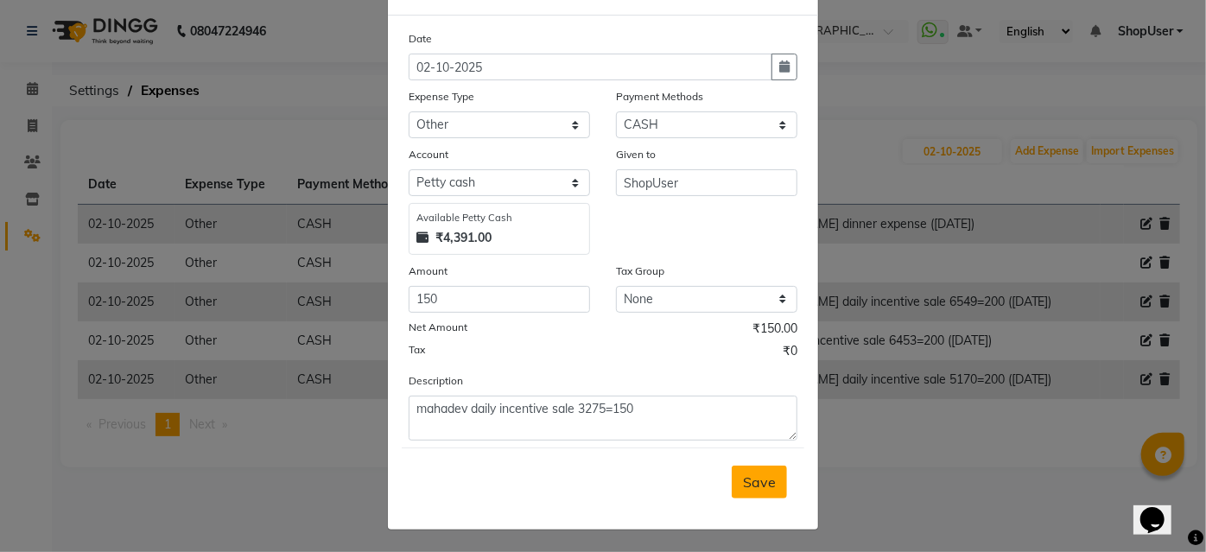
click at [768, 479] on span "Save" at bounding box center [759, 481] width 33 height 17
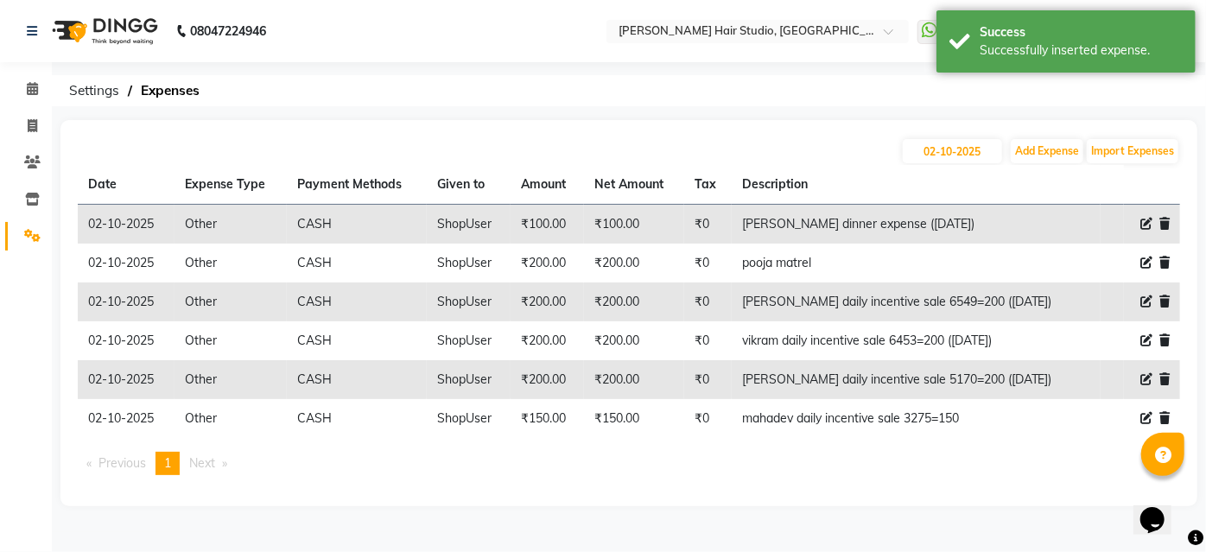
click at [1155, 418] on div at bounding box center [1151, 418] width 35 height 18
click at [1148, 415] on icon at bounding box center [1146, 418] width 12 height 12
select select "10"
select select "1"
select select "2441"
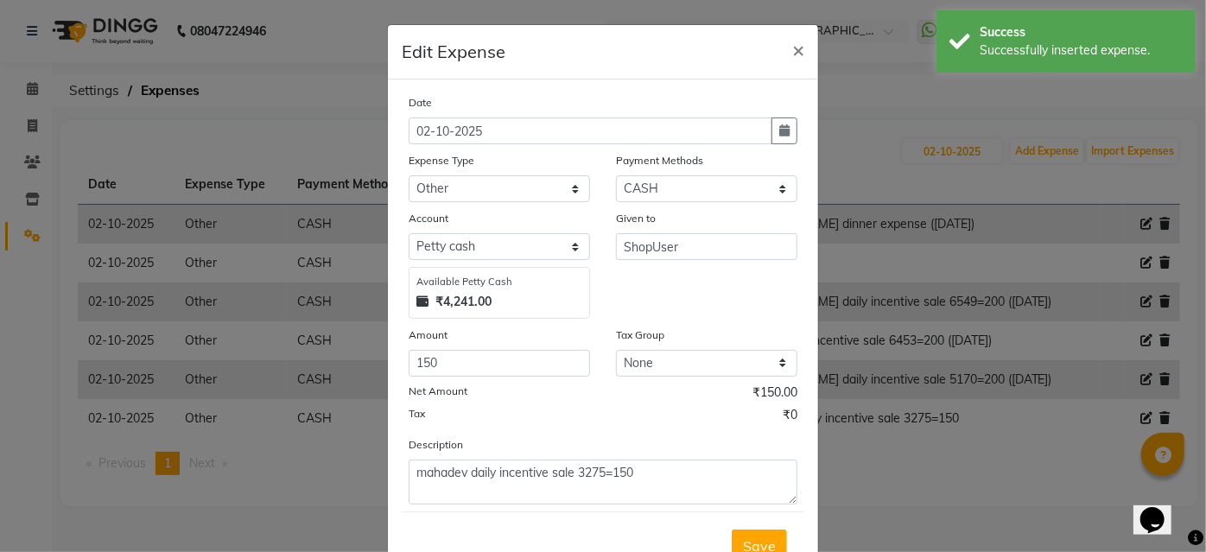
click at [657, 455] on div "Description mahadev daily incentive sale 3275=150" at bounding box center [603, 469] width 415 height 69
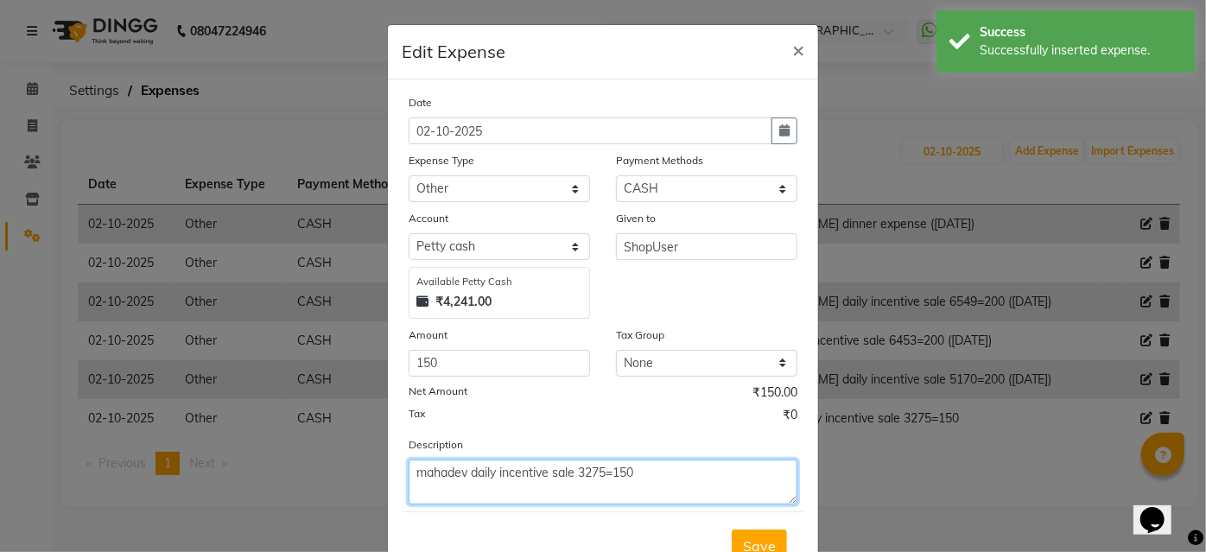
click at [657, 463] on textarea "mahadev daily incentive sale 3275=150" at bounding box center [603, 482] width 389 height 45
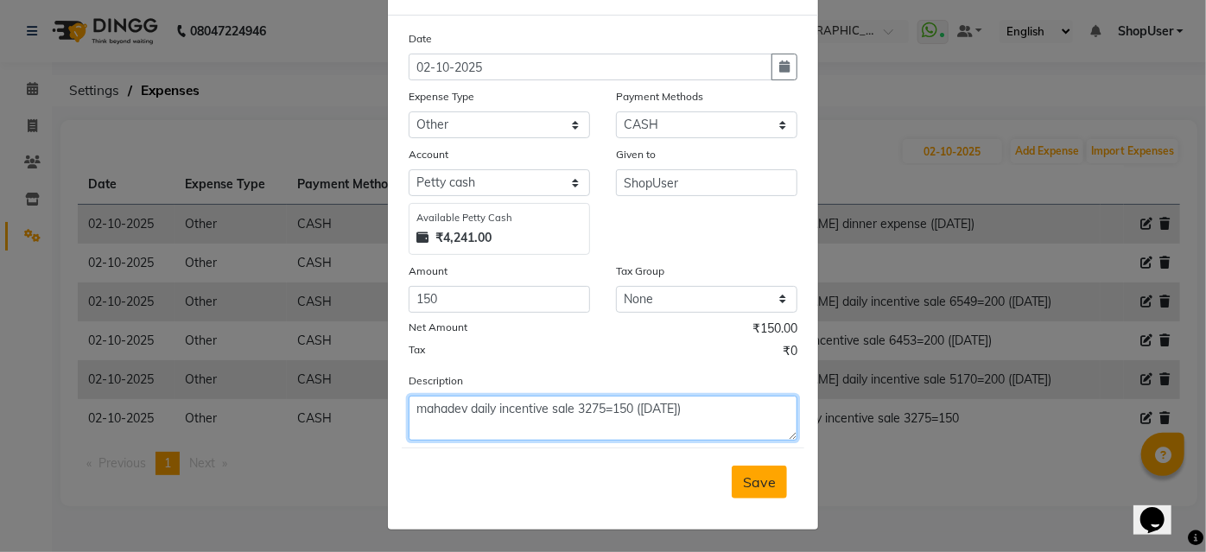
type textarea "mahadev daily incentive sale 3275=150 (27sep)"
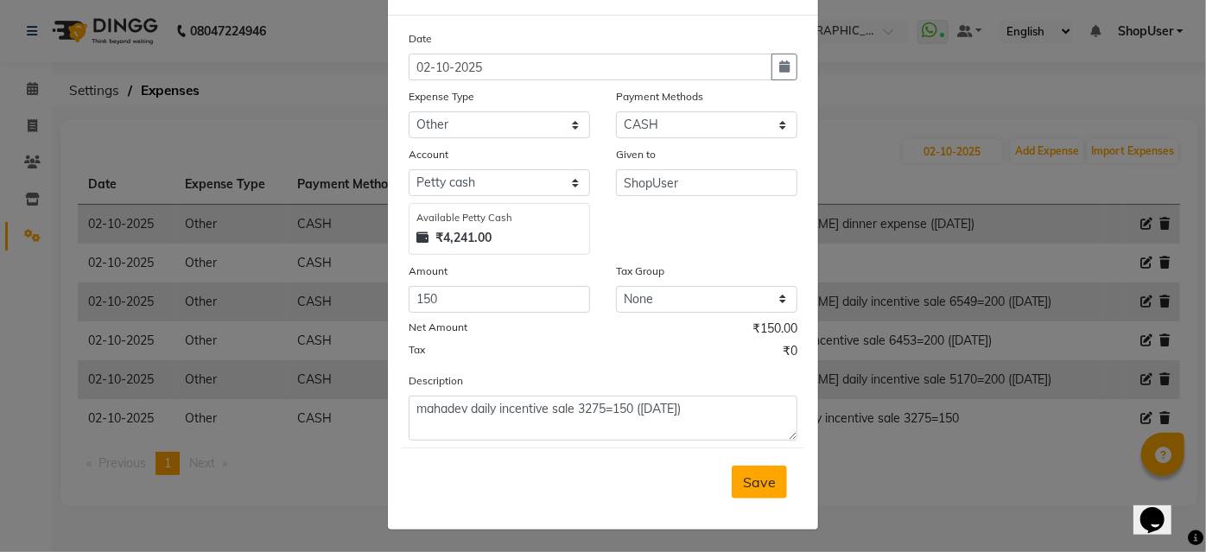
click at [764, 488] on button "Save" at bounding box center [759, 482] width 55 height 33
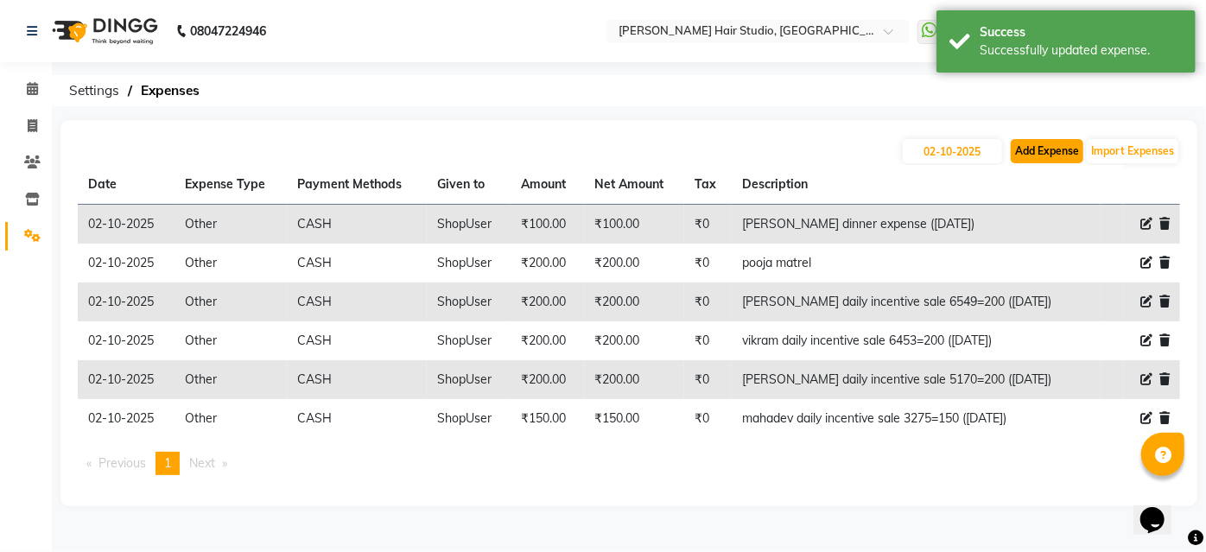
click at [1017, 153] on button "Add Expense" at bounding box center [1047, 151] width 73 height 24
select select "1"
select select "2441"
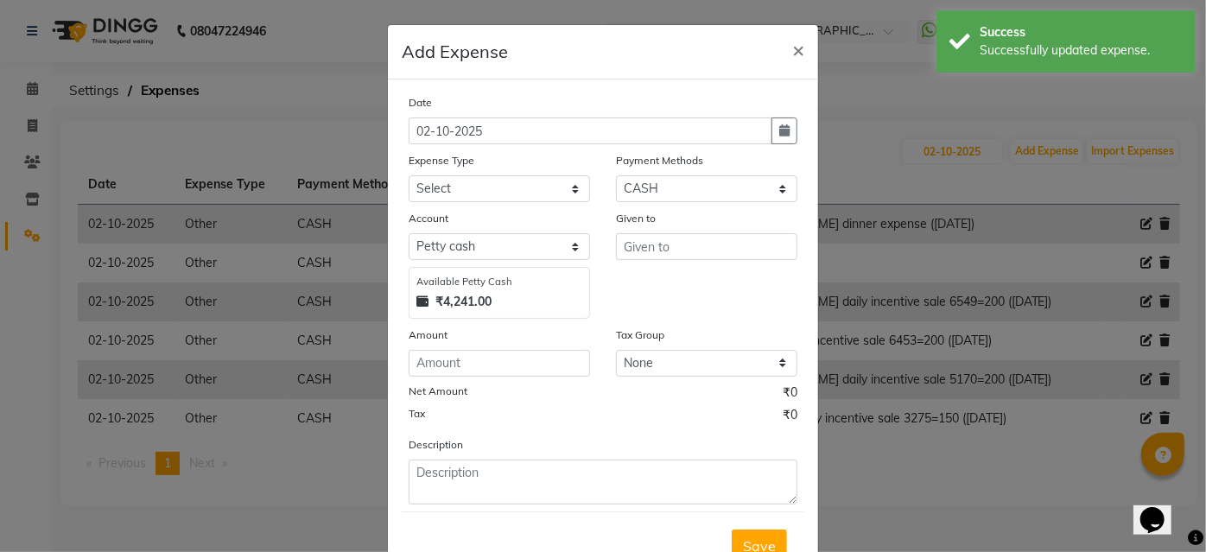
click at [463, 171] on div "Expense Type" at bounding box center [499, 163] width 181 height 24
drag, startPoint x: 486, startPoint y: 185, endPoint x: 490, endPoint y: 200, distance: 15.1
click at [486, 185] on select "Select Advance Salary Bank charges Car maintenance Cash transfer to bank Cash t…" at bounding box center [499, 188] width 181 height 27
select select "10"
click at [409, 175] on select "Select Advance Salary Bank charges Car maintenance Cash transfer to bank Cash t…" at bounding box center [499, 188] width 181 height 27
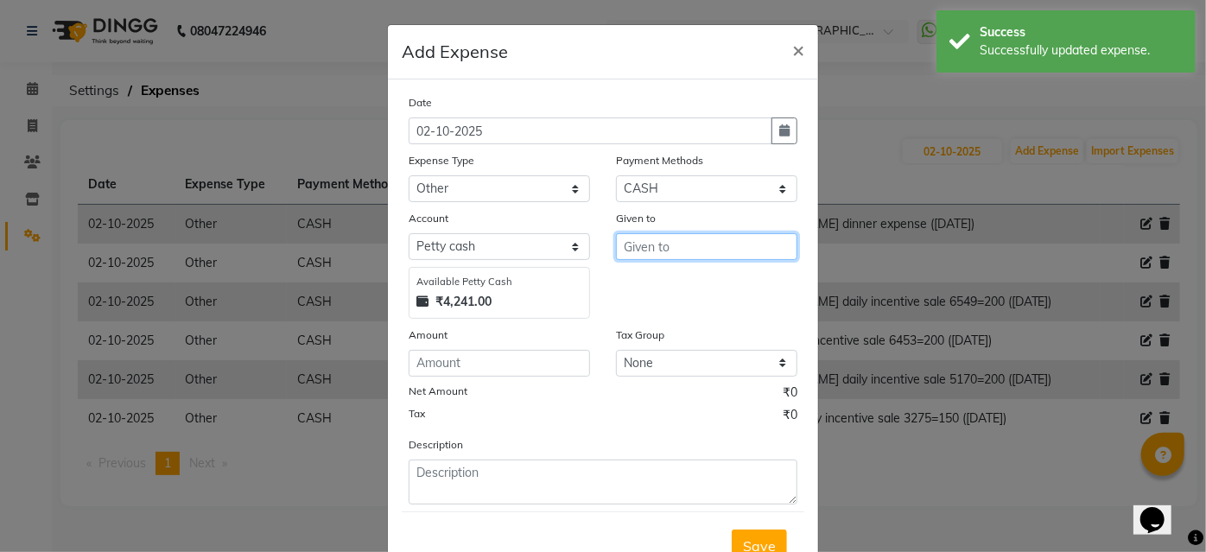
click at [660, 248] on input "text" at bounding box center [706, 246] width 181 height 27
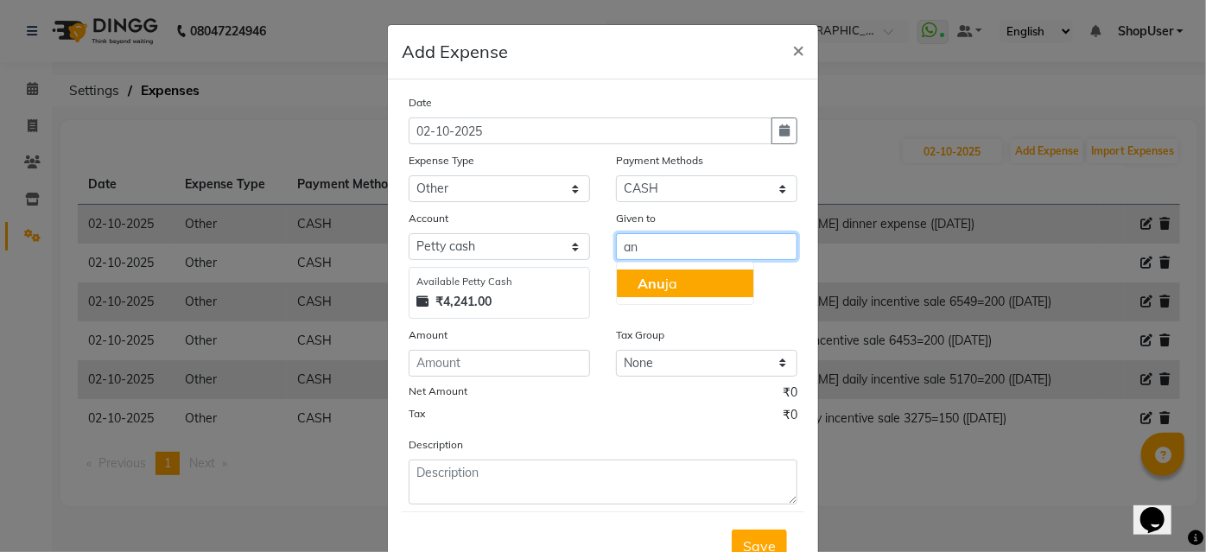
type input "a"
click at [719, 282] on button "Shop User" at bounding box center [685, 283] width 136 height 28
type input "ShopUser"
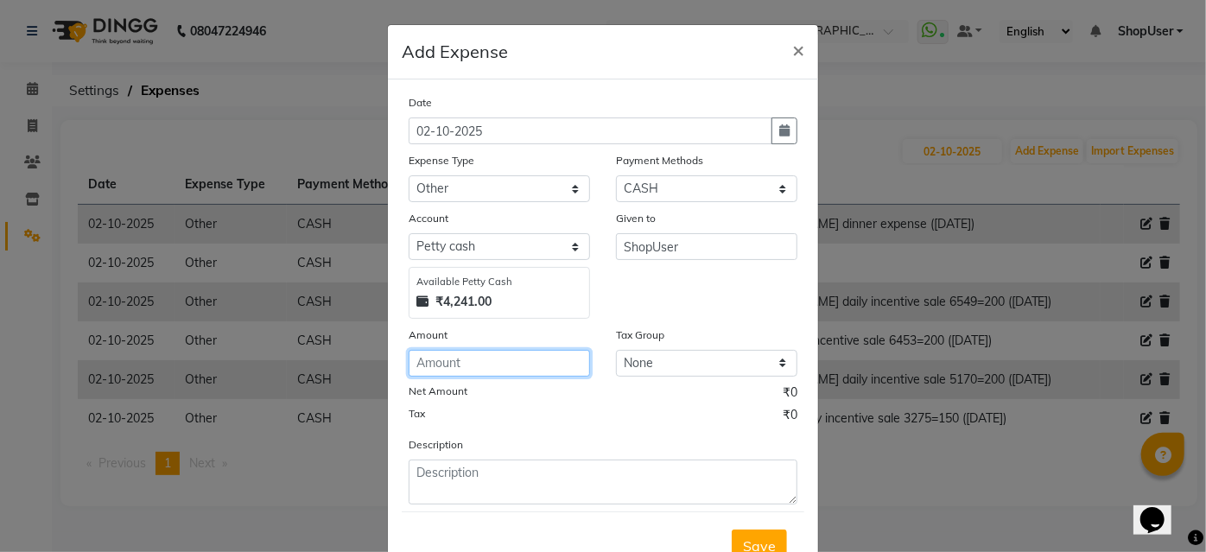
click at [434, 365] on input "number" at bounding box center [499, 363] width 181 height 27
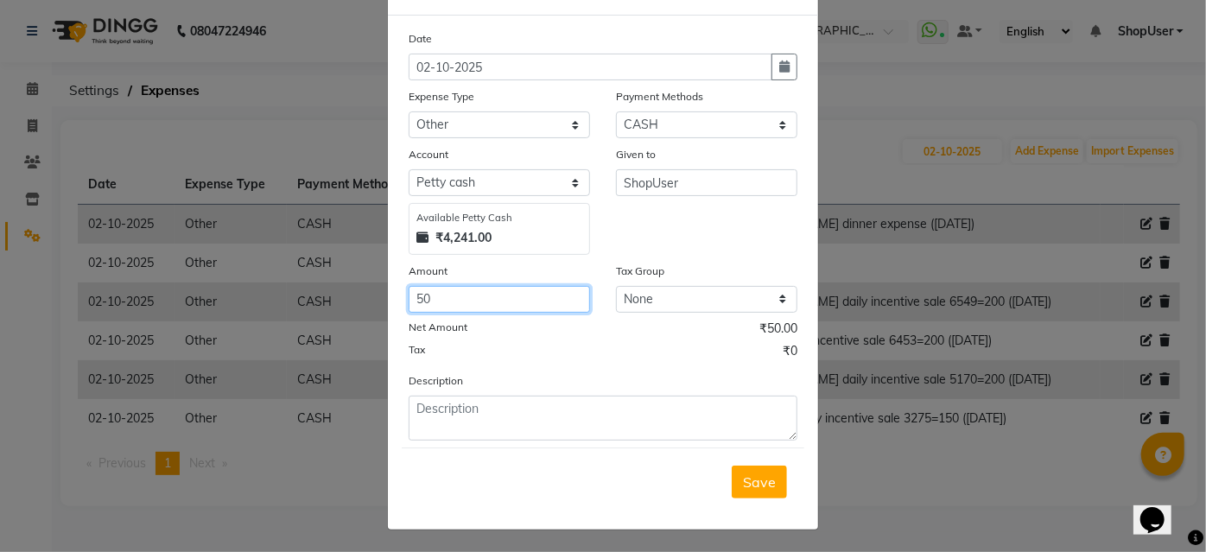
type input "50"
drag, startPoint x: 443, startPoint y: 375, endPoint x: 421, endPoint y: 417, distance: 47.5
click at [443, 376] on label "Description" at bounding box center [436, 381] width 54 height 16
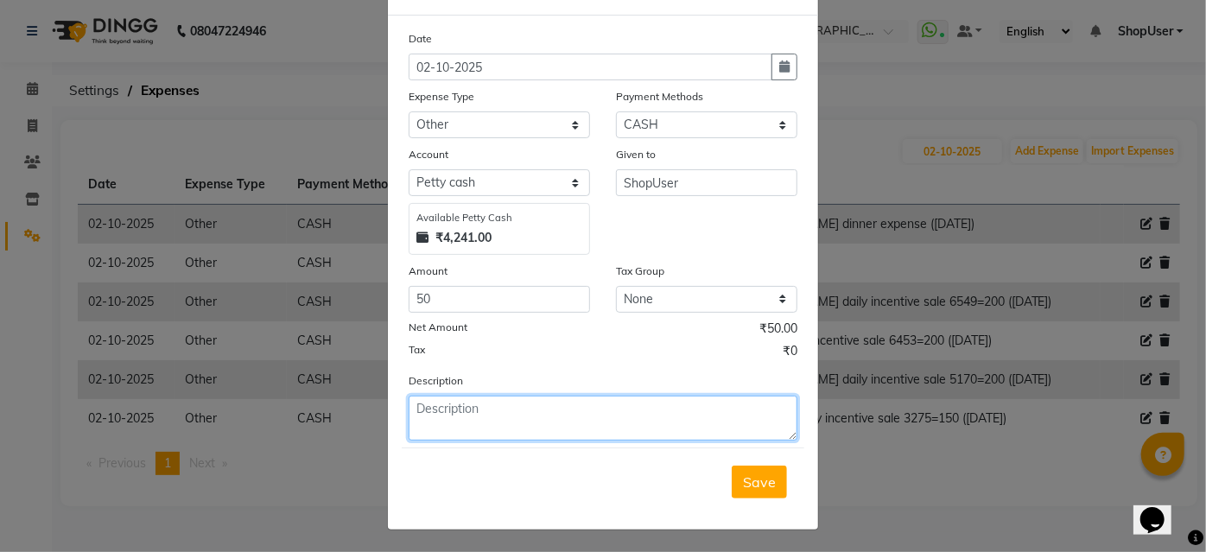
click at [419, 422] on textarea at bounding box center [603, 418] width 389 height 45
type textarea "arunesh daily incentive sale 2950=50 (27sep)"
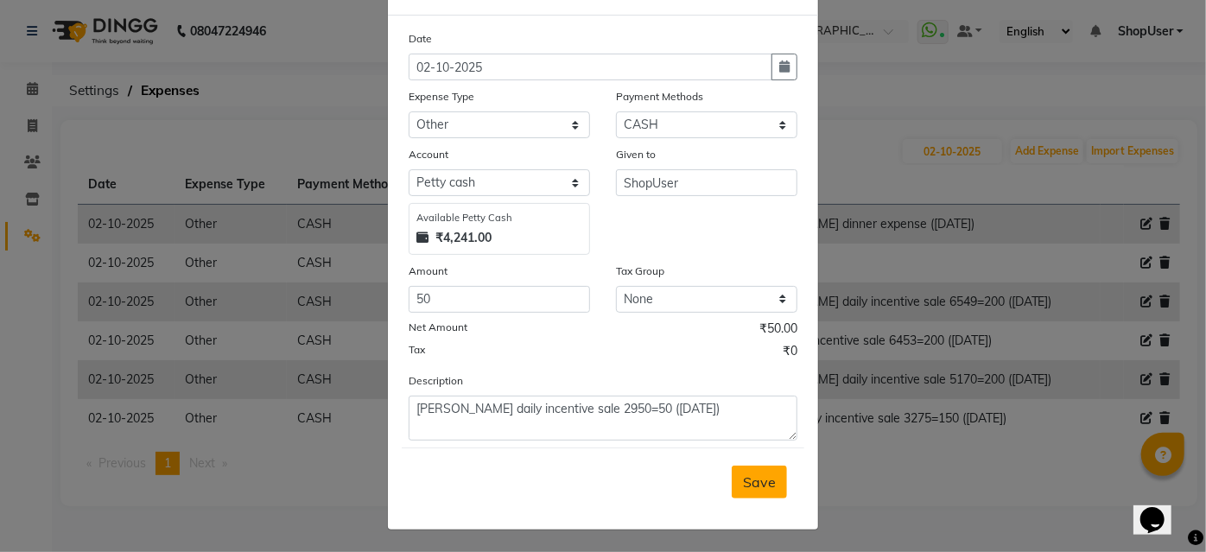
click at [765, 479] on span "Save" at bounding box center [759, 481] width 33 height 17
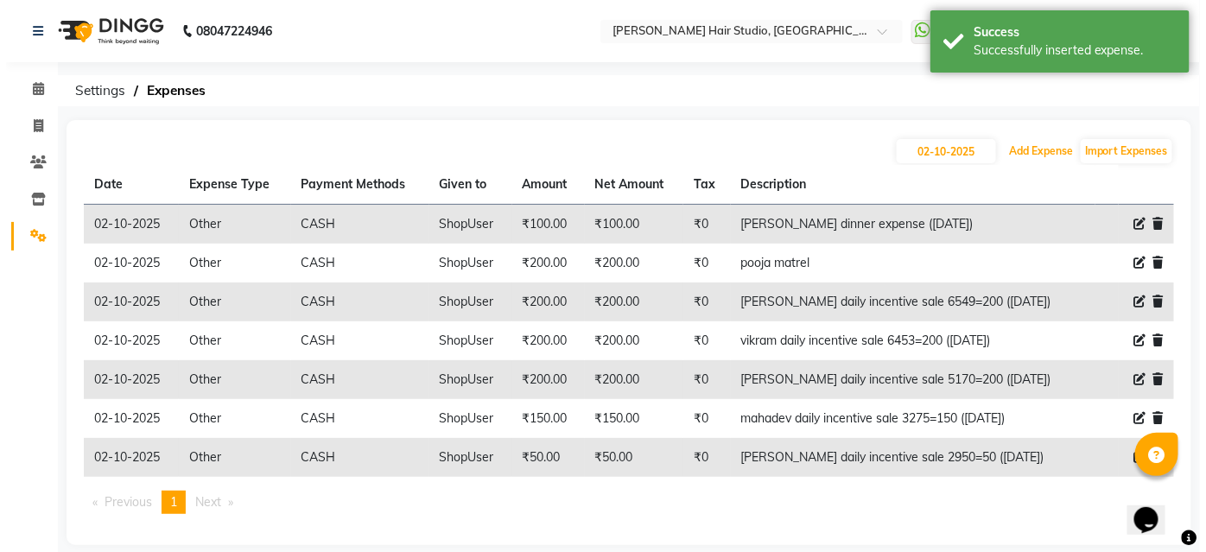
scroll to position [18, 0]
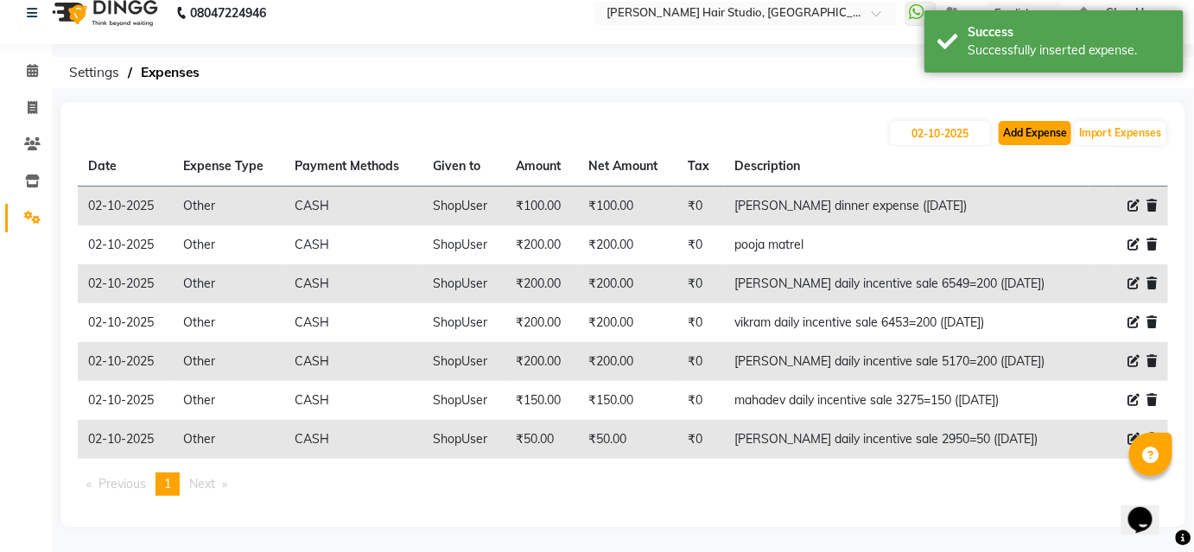
click at [1052, 136] on button "Add Expense" at bounding box center [1034, 133] width 73 height 24
select select "1"
select select "2441"
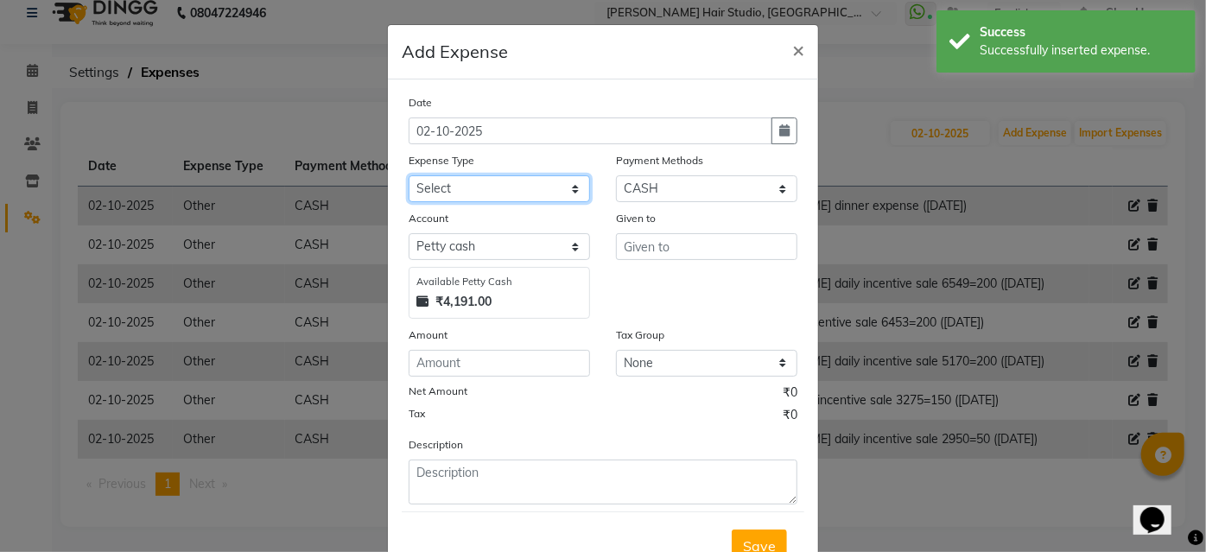
click at [560, 181] on select "Select Advance Salary Bank charges Car maintenance Cash transfer to bank Cash t…" at bounding box center [499, 188] width 181 height 27
select select "10"
click at [409, 175] on select "Select Advance Salary Bank charges Car maintenance Cash transfer to bank Cash t…" at bounding box center [499, 188] width 181 height 27
click at [623, 226] on div "Given to" at bounding box center [706, 221] width 181 height 24
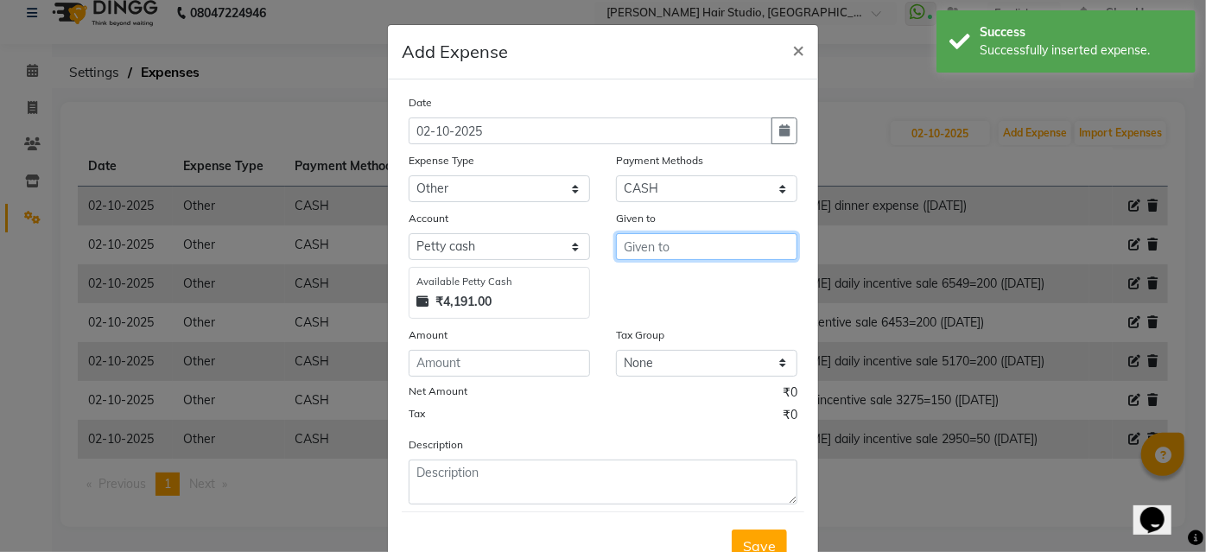
click at [627, 250] on input "text" at bounding box center [706, 246] width 181 height 27
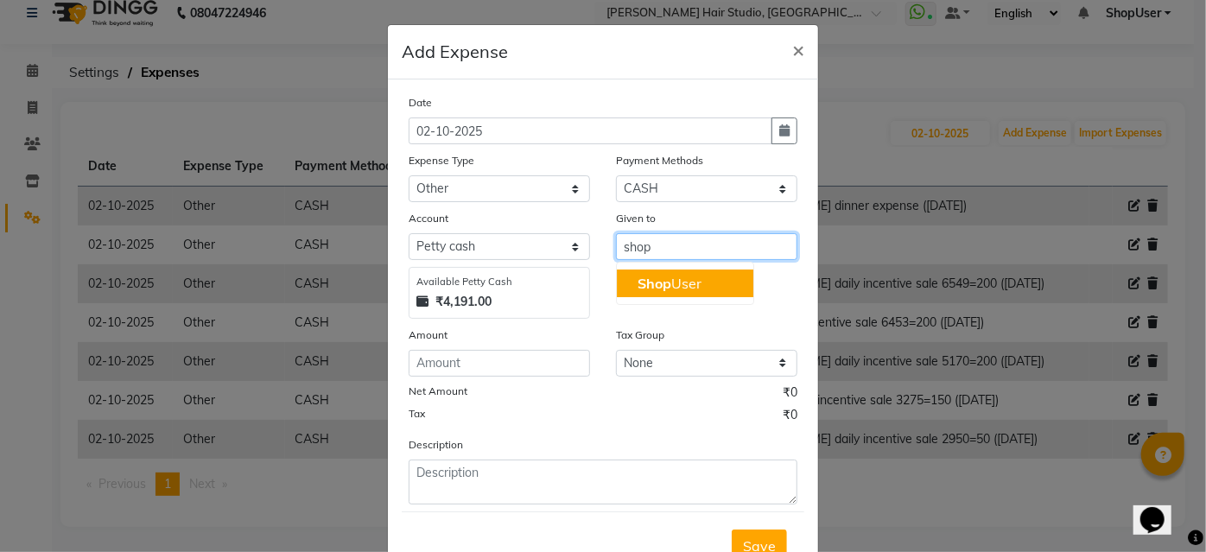
click at [713, 279] on button "Shop User" at bounding box center [685, 283] width 136 height 28
type input "ShopUser"
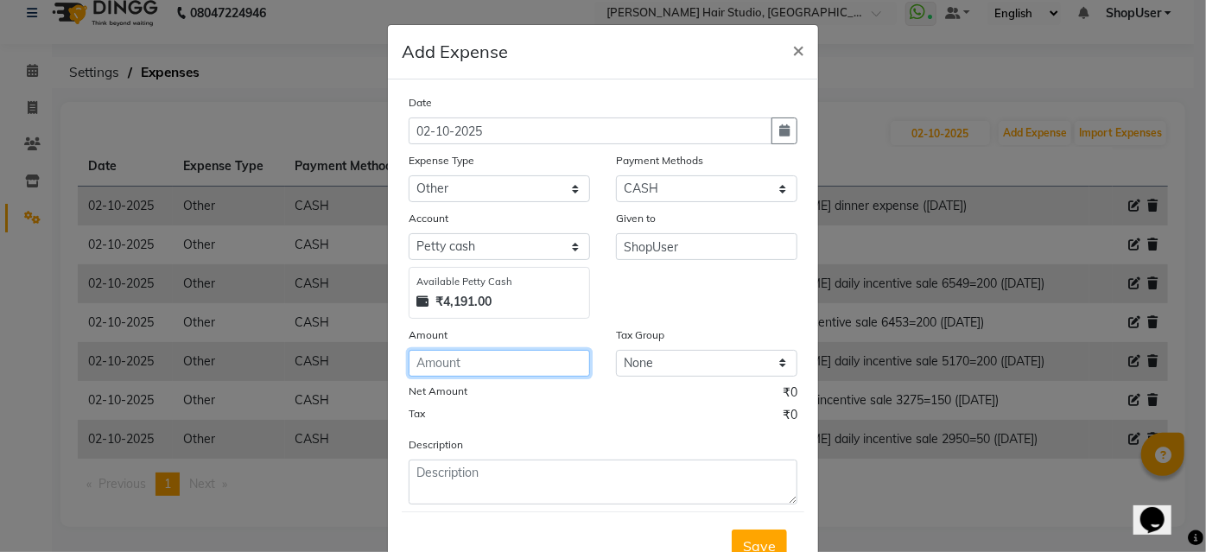
click at [433, 365] on input "number" at bounding box center [499, 363] width 181 height 27
type input "50"
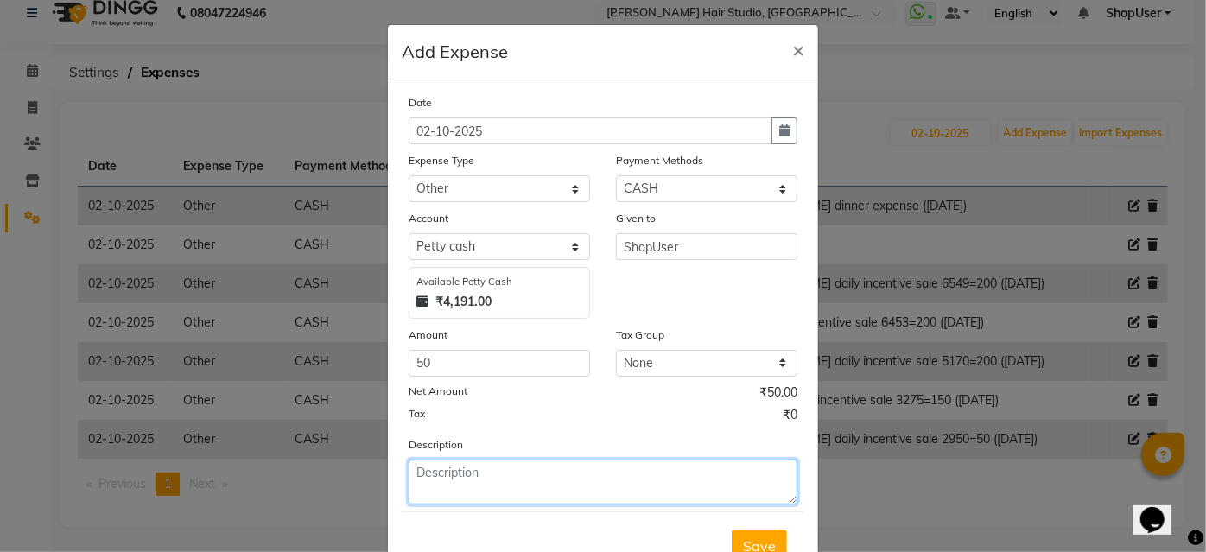
click at [465, 503] on textarea at bounding box center [603, 482] width 389 height 45
click at [465, 494] on textarea at bounding box center [603, 482] width 389 height 45
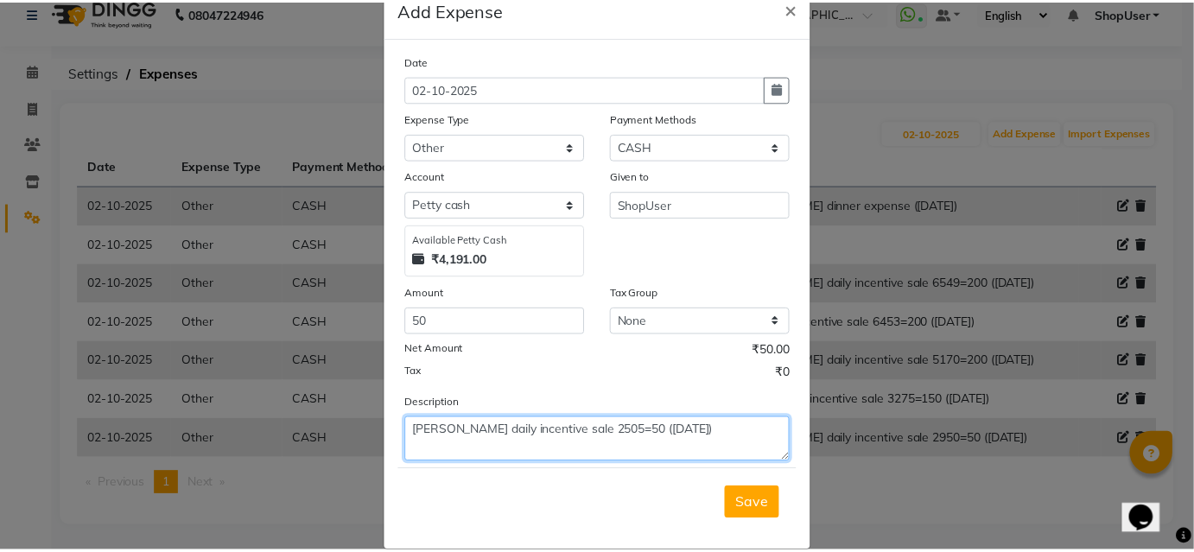
scroll to position [64, 0]
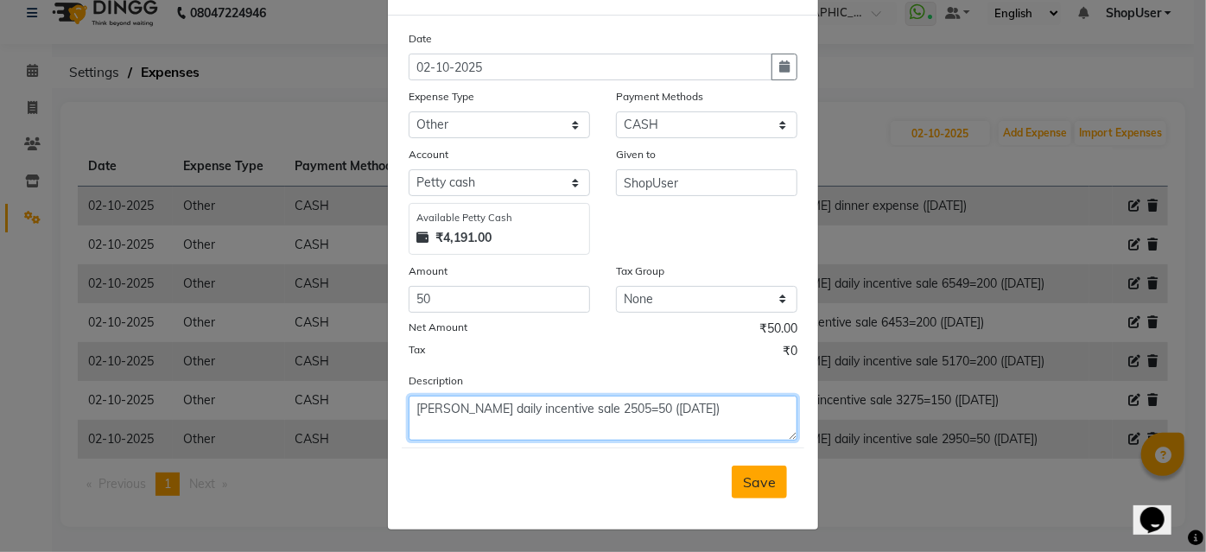
type textarea "juned daily incentive sale 2505=50 (27sep)"
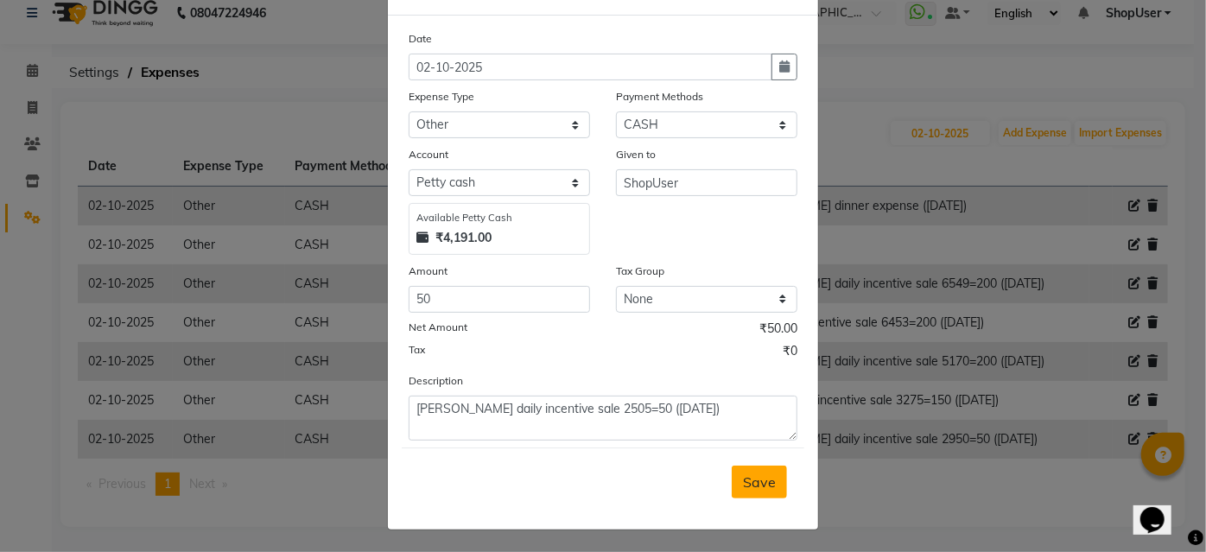
click at [732, 472] on button "Save" at bounding box center [759, 482] width 55 height 33
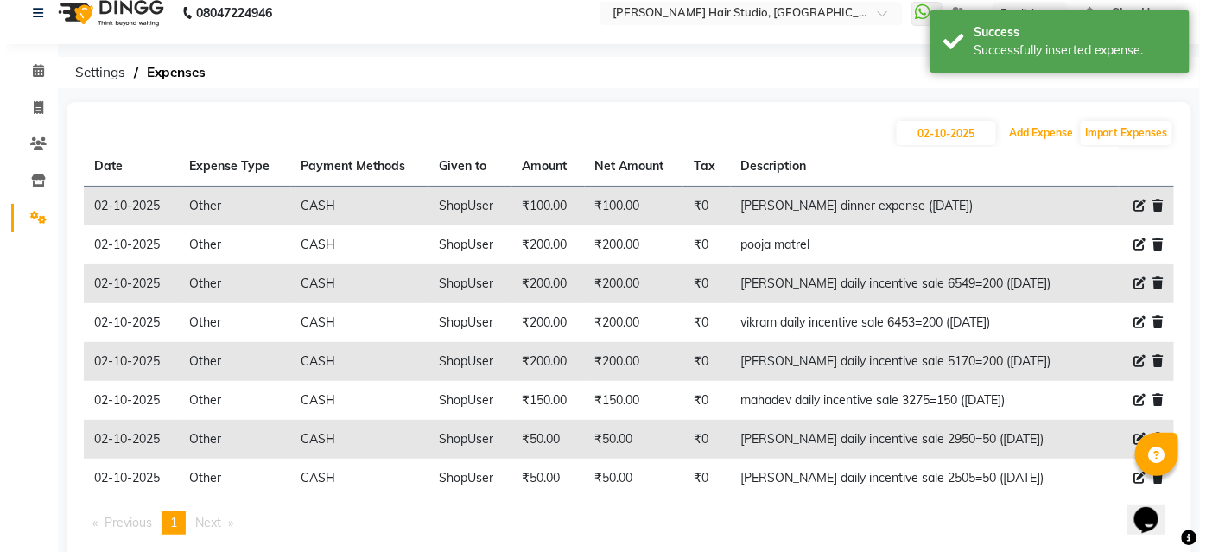
scroll to position [57, 0]
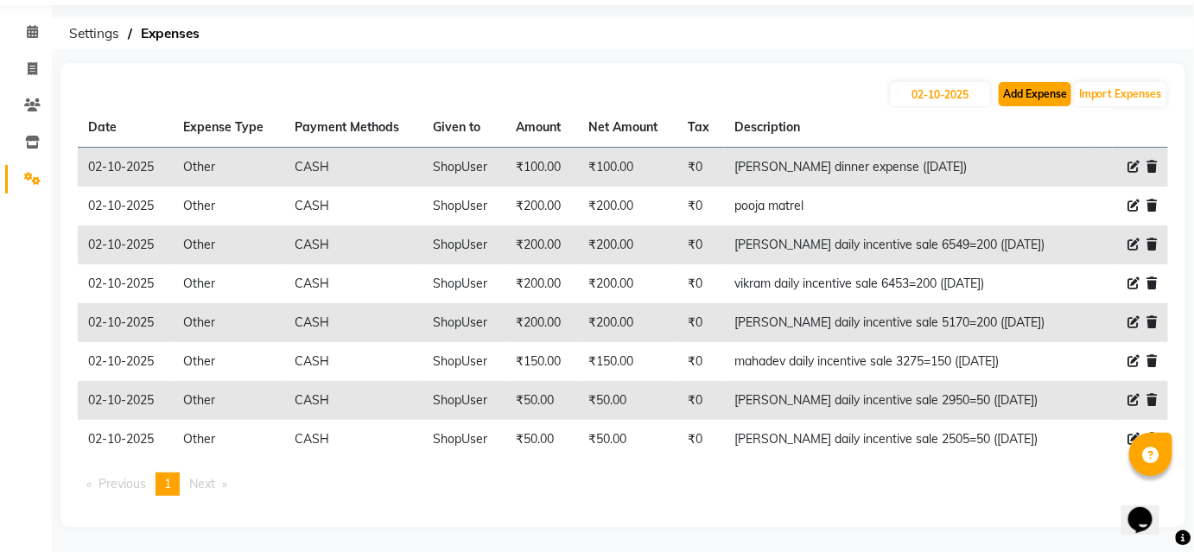
click at [1011, 100] on button "Add Expense" at bounding box center [1034, 94] width 73 height 24
select select "1"
select select "2441"
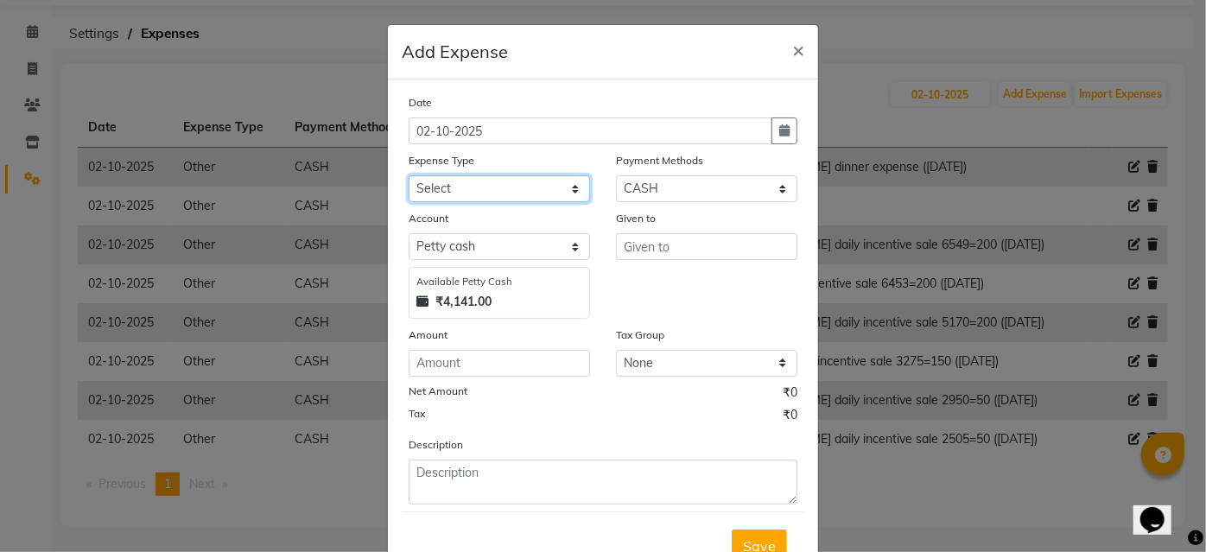
click at [450, 184] on select "Select Advance Salary Bank charges Car maintenance Cash transfer to bank Cash t…" at bounding box center [499, 188] width 181 height 27
select select "10"
click at [409, 175] on select "Select Advance Salary Bank charges Car maintenance Cash transfer to bank Cash t…" at bounding box center [499, 188] width 181 height 27
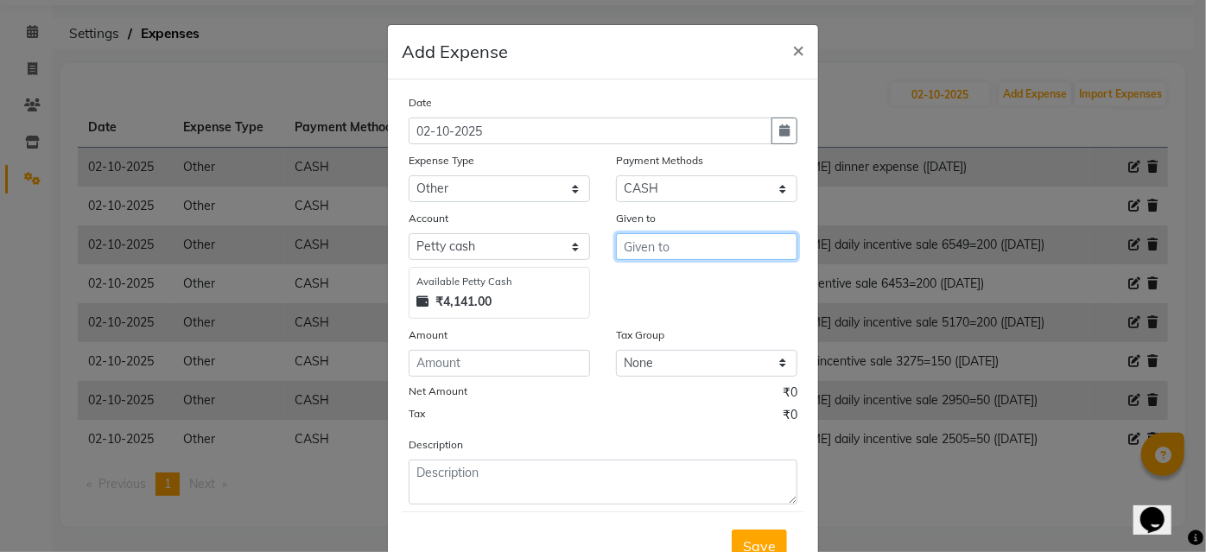
click at [715, 250] on input "text" at bounding box center [706, 246] width 181 height 27
click at [702, 277] on button "Shop User" at bounding box center [685, 283] width 136 height 28
type input "ShopUser"
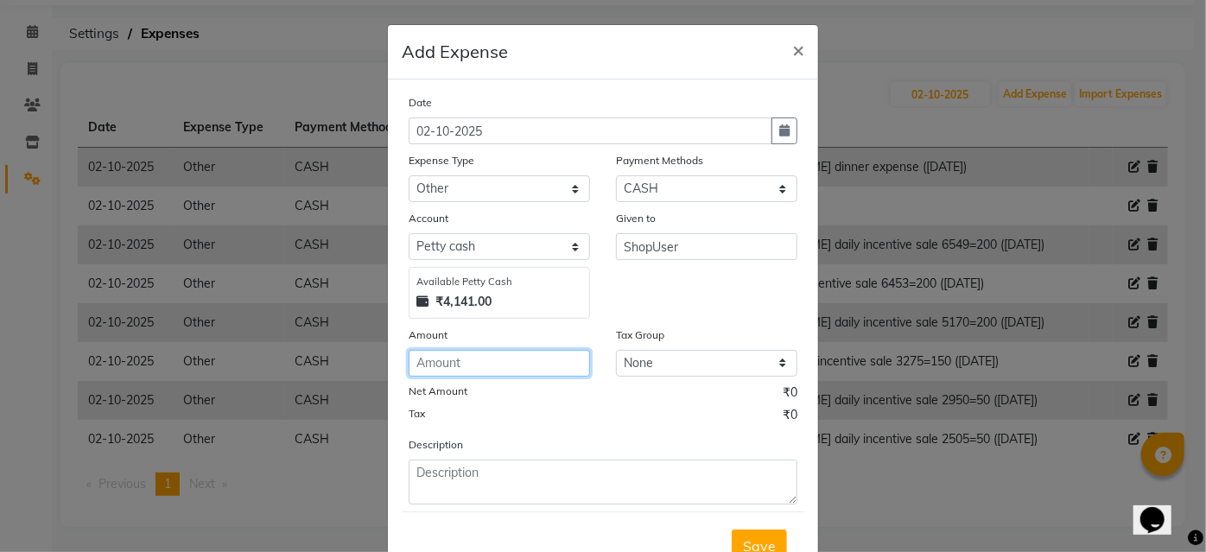
click at [551, 365] on input "number" at bounding box center [499, 363] width 181 height 27
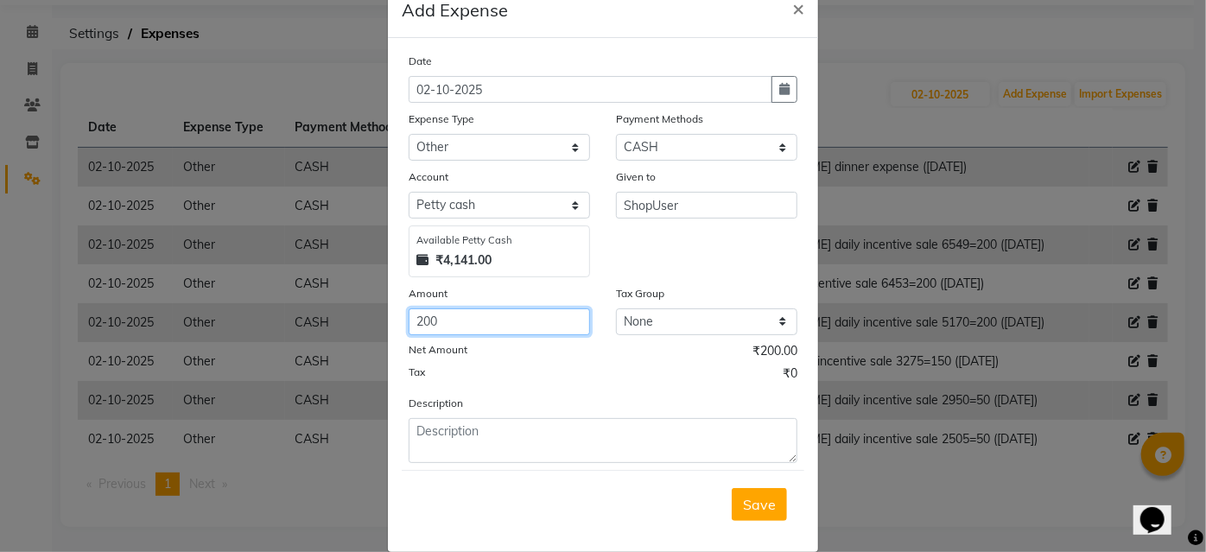
scroll to position [64, 0]
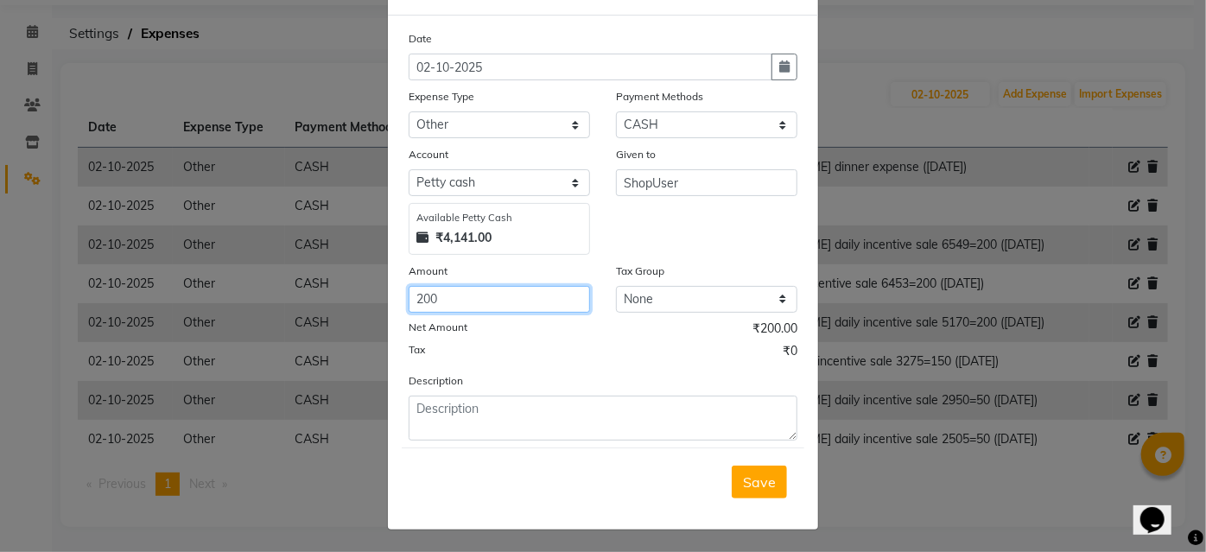
type input "200"
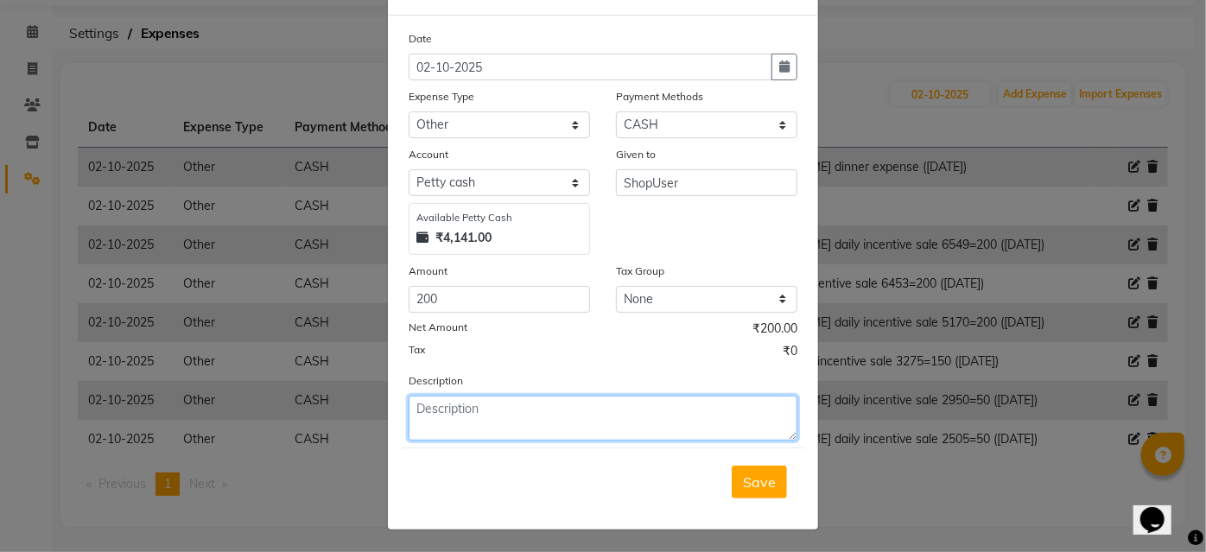
click at [539, 396] on textarea at bounding box center [603, 418] width 389 height 45
click at [611, 408] on textarea "anuja daily incentive sale 6500=200(28sep)" at bounding box center [603, 418] width 389 height 45
type textarea "anuja daily incentive sale 6500=200 (28sep)"
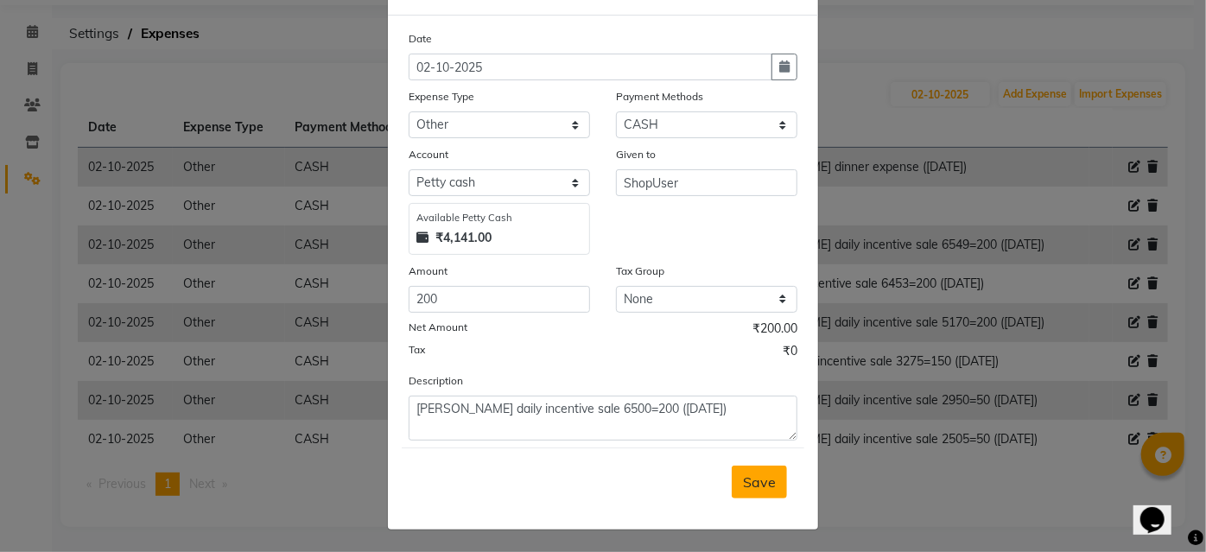
click at [760, 473] on span "Save" at bounding box center [759, 481] width 33 height 17
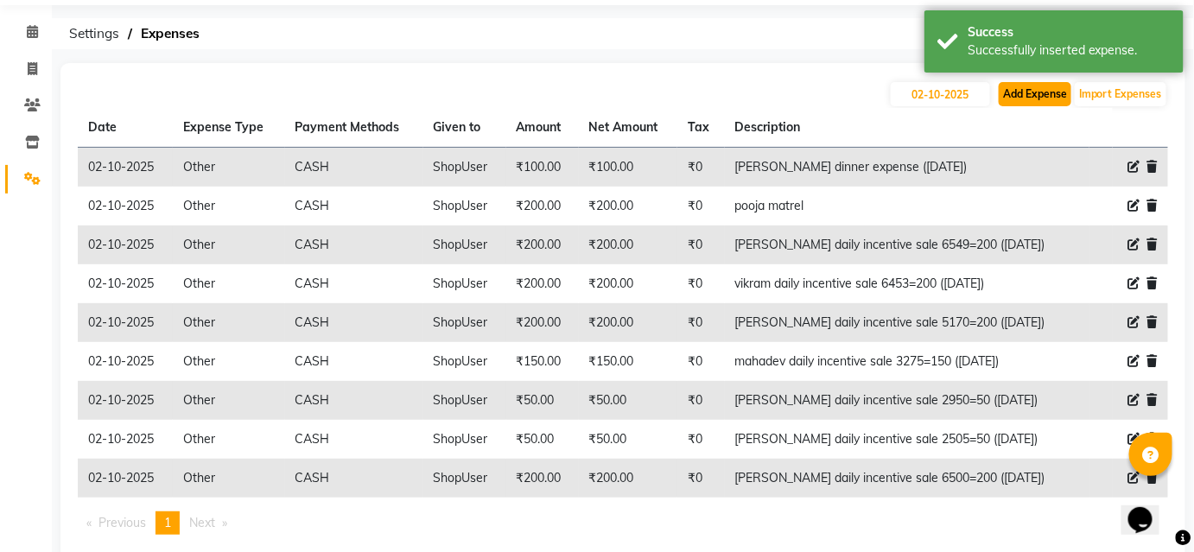
click at [1046, 96] on button "Add Expense" at bounding box center [1034, 94] width 73 height 24
select select "1"
select select "2441"
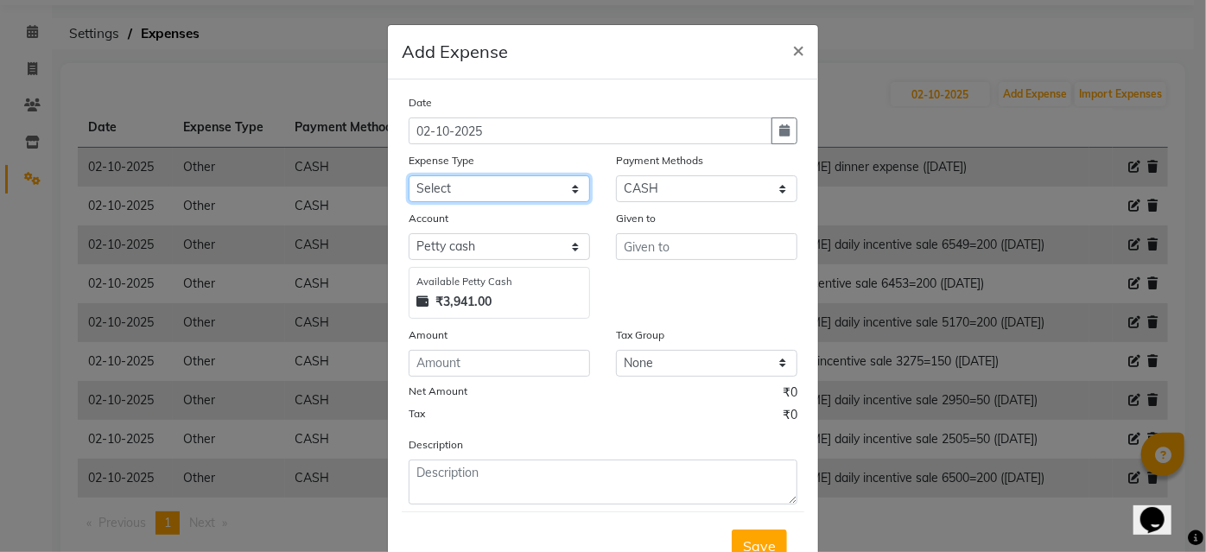
drag, startPoint x: 542, startPoint y: 179, endPoint x: 546, endPoint y: 197, distance: 18.5
click at [546, 179] on select "Select Advance Salary Bank charges Car maintenance Cash transfer to bank Cash t…" at bounding box center [499, 188] width 181 height 27
select select "10"
click at [409, 175] on select "Select Advance Salary Bank charges Car maintenance Cash transfer to bank Cash t…" at bounding box center [499, 188] width 181 height 27
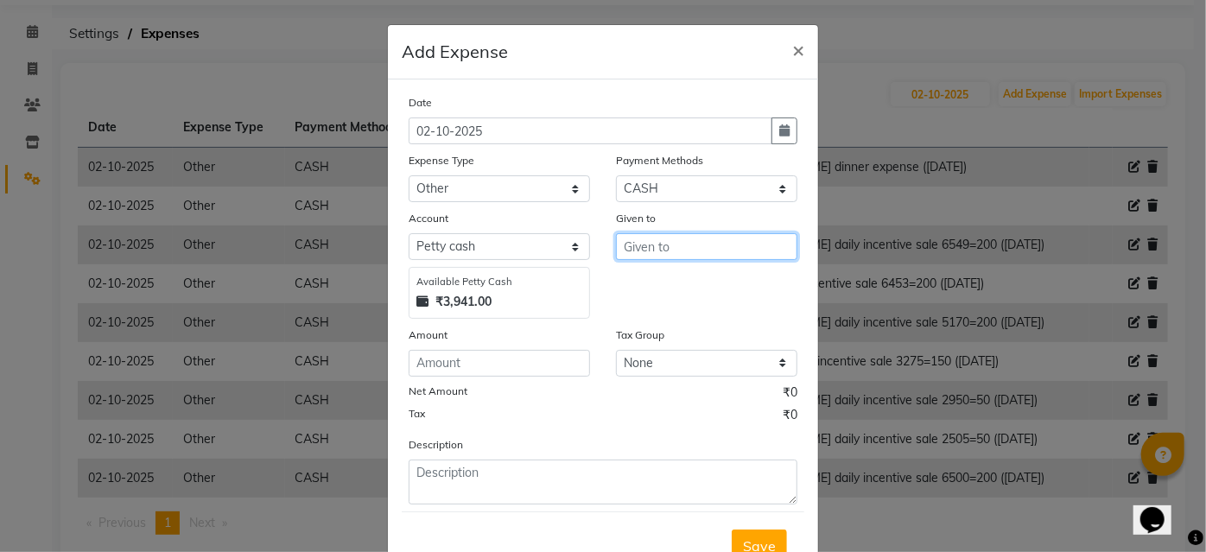
click at [702, 233] on input "text" at bounding box center [706, 246] width 181 height 27
click at [703, 250] on input "text" at bounding box center [706, 246] width 181 height 27
click at [664, 280] on span "Shop" at bounding box center [654, 283] width 34 height 17
type input "ShopUser"
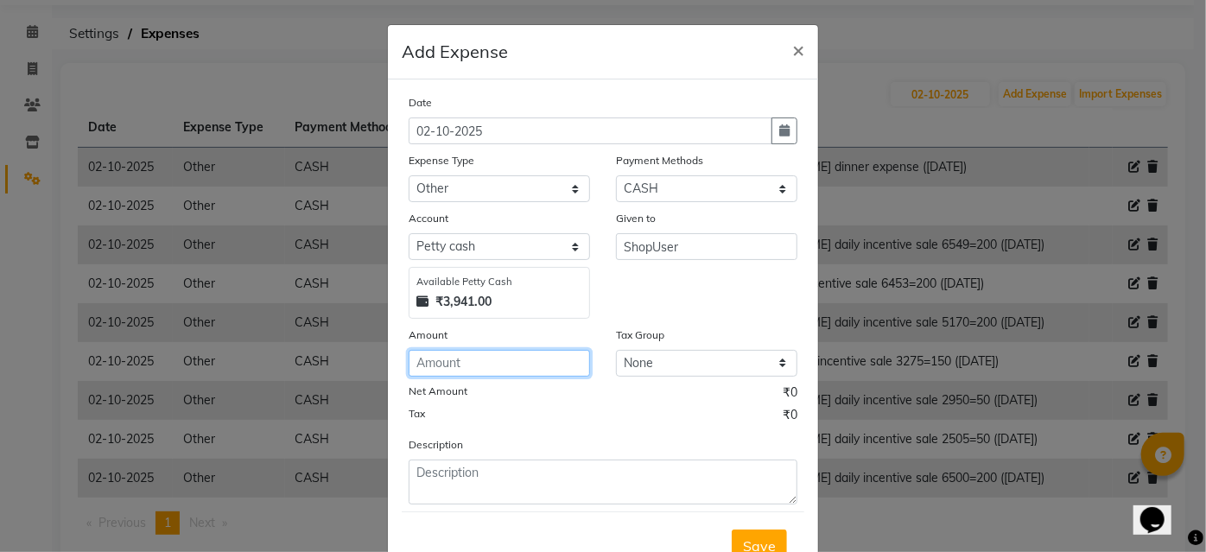
click at [453, 353] on input "number" at bounding box center [499, 363] width 181 height 27
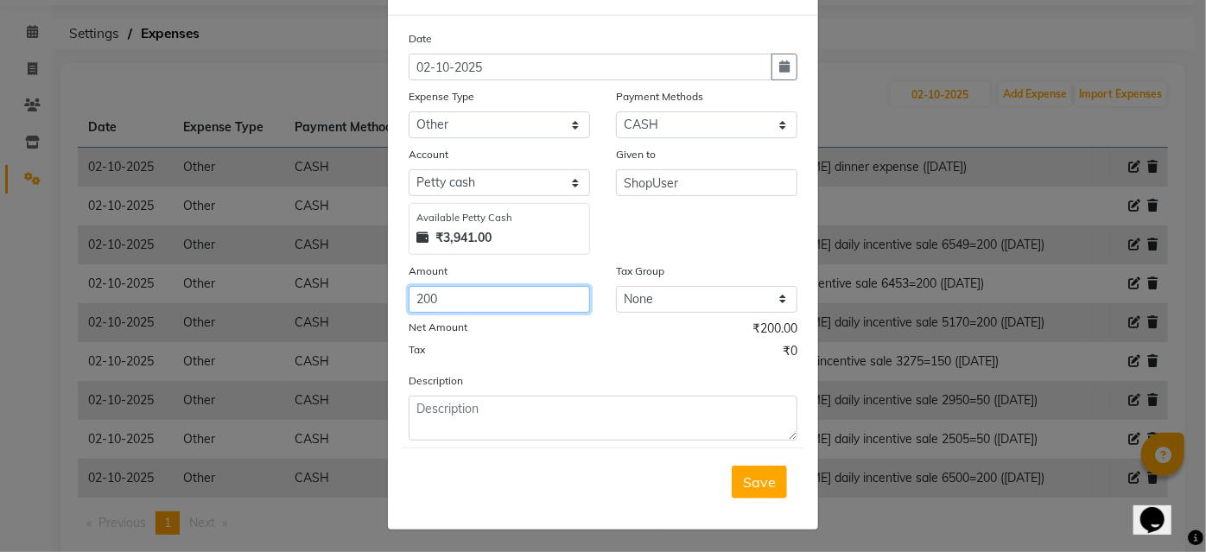
type input "200"
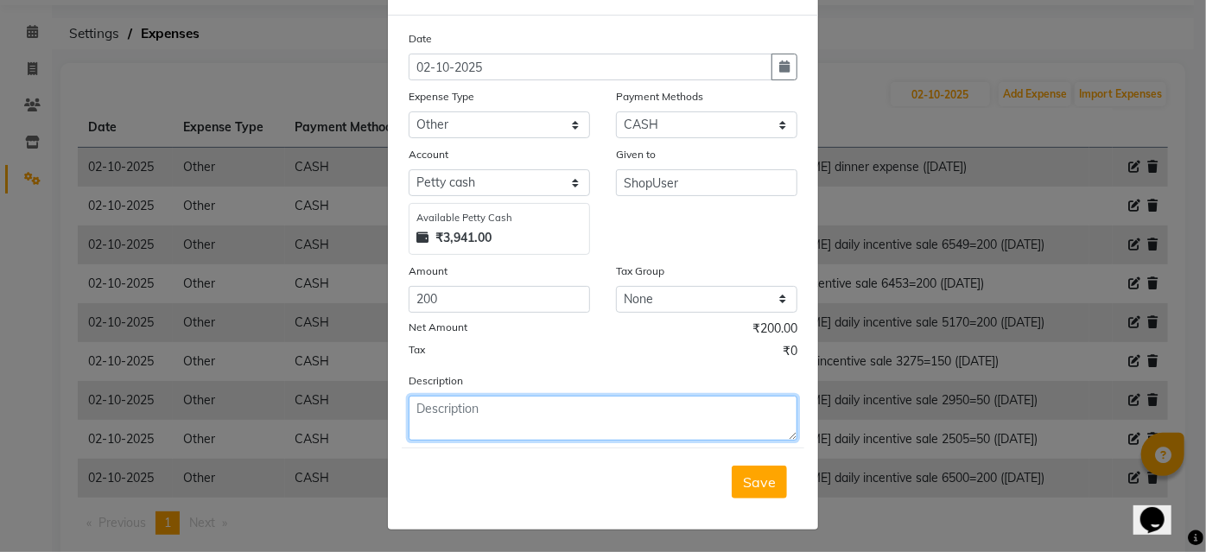
click at [430, 416] on textarea at bounding box center [603, 418] width 389 height 45
type textarea "vikram daily incentive sale 5619=200 (28sep)"
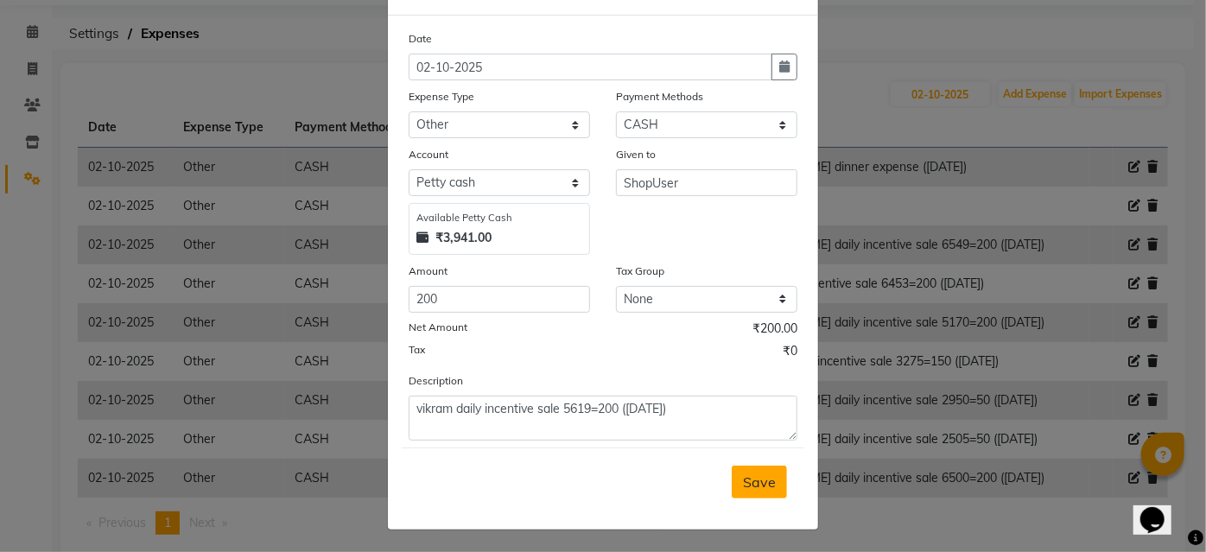
click at [748, 484] on span "Save" at bounding box center [759, 481] width 33 height 17
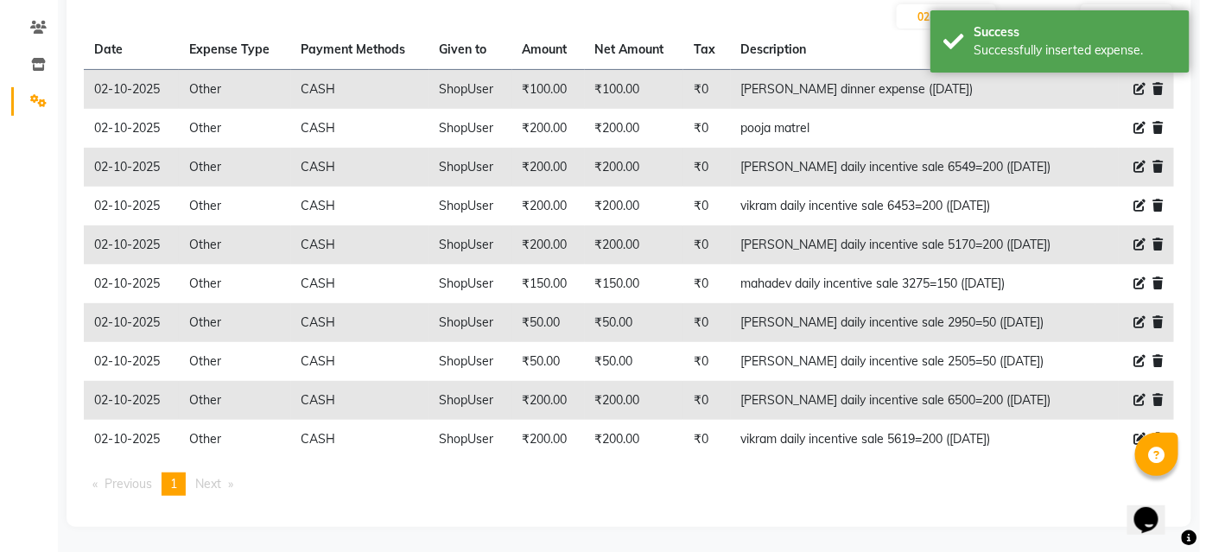
scroll to position [0, 0]
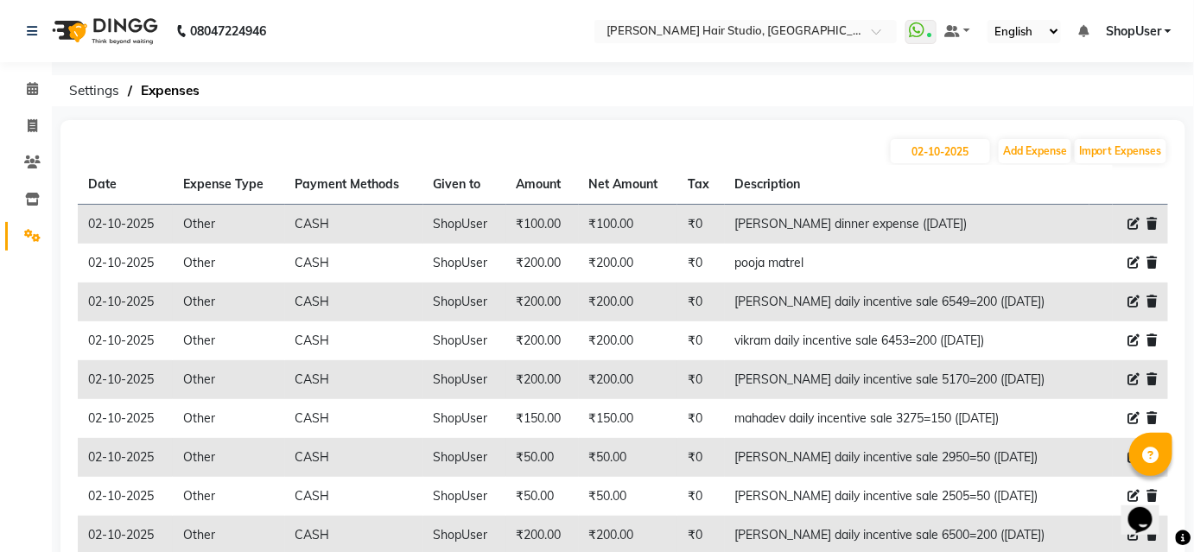
click at [807, 108] on div "08047224946 Select Location × Jawed Habib Hair Studio, Hinjewadi WhatsApp Statu…" at bounding box center [597, 344] width 1194 height 688
click at [1007, 141] on button "Add Expense" at bounding box center [1034, 151] width 73 height 24
select select "1"
select select "2441"
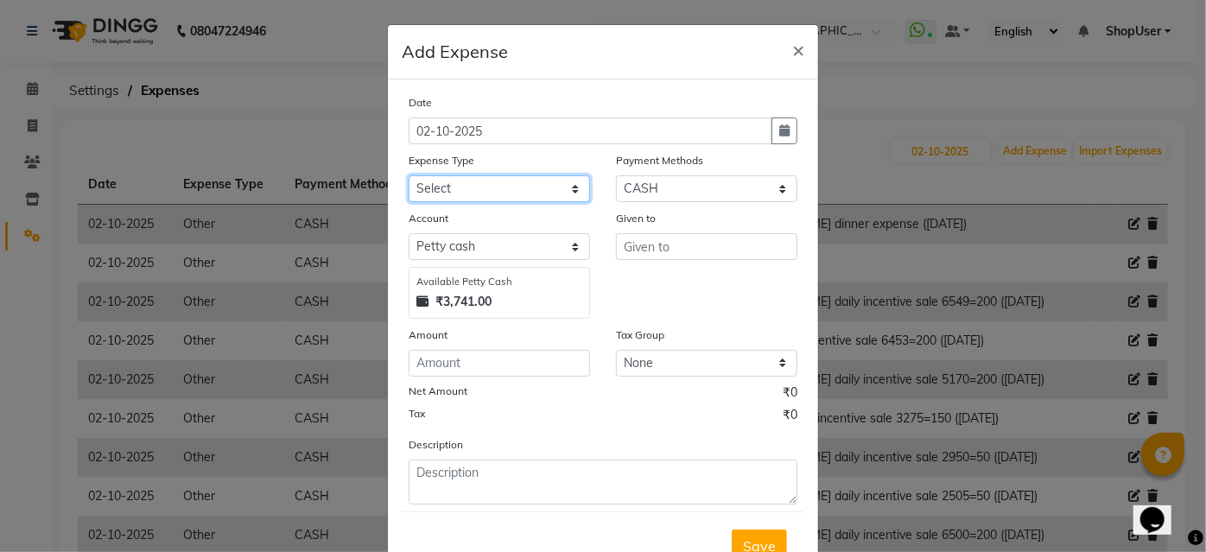
click at [527, 191] on select "Select Advance Salary Bank charges Car maintenance Cash transfer to bank Cash t…" at bounding box center [499, 188] width 181 height 27
select select "10"
click at [409, 175] on select "Select Advance Salary Bank charges Car maintenance Cash transfer to bank Cash t…" at bounding box center [499, 188] width 181 height 27
click at [722, 263] on div "Given to" at bounding box center [706, 264] width 207 height 110
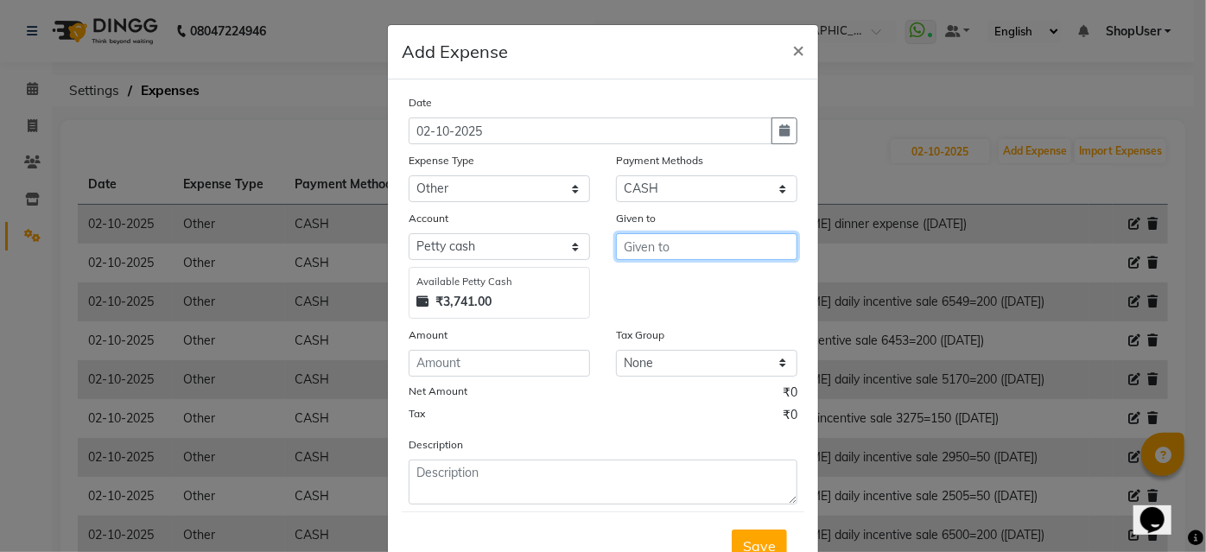
click at [748, 244] on input "text" at bounding box center [706, 246] width 181 height 27
click at [675, 277] on ngb-highlight "Shop User" at bounding box center [669, 283] width 64 height 17
type input "ShopUser"
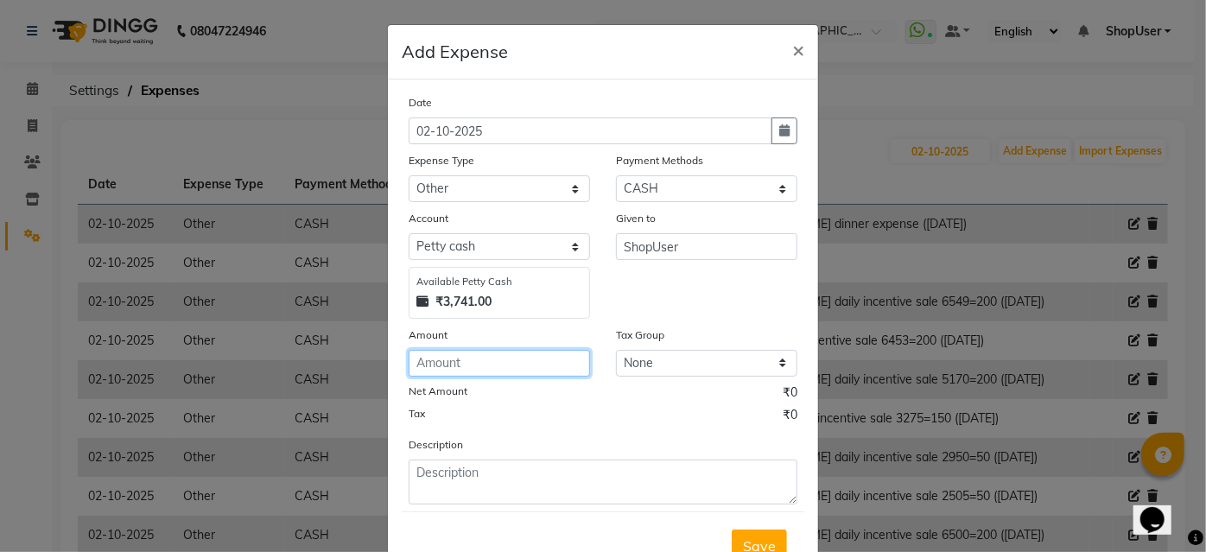
click at [513, 356] on input "number" at bounding box center [499, 363] width 181 height 27
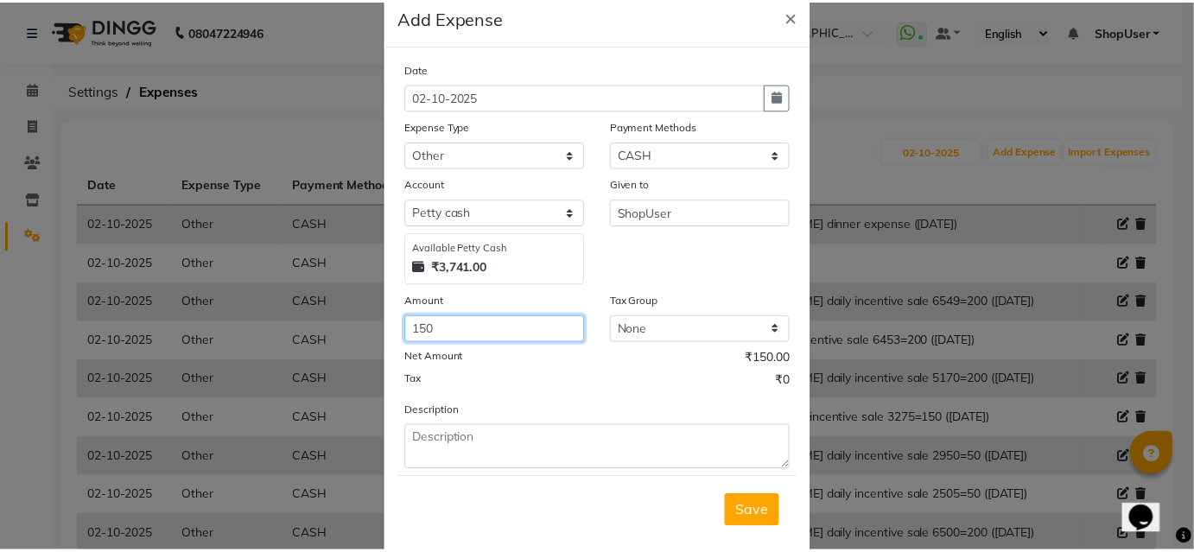
scroll to position [64, 0]
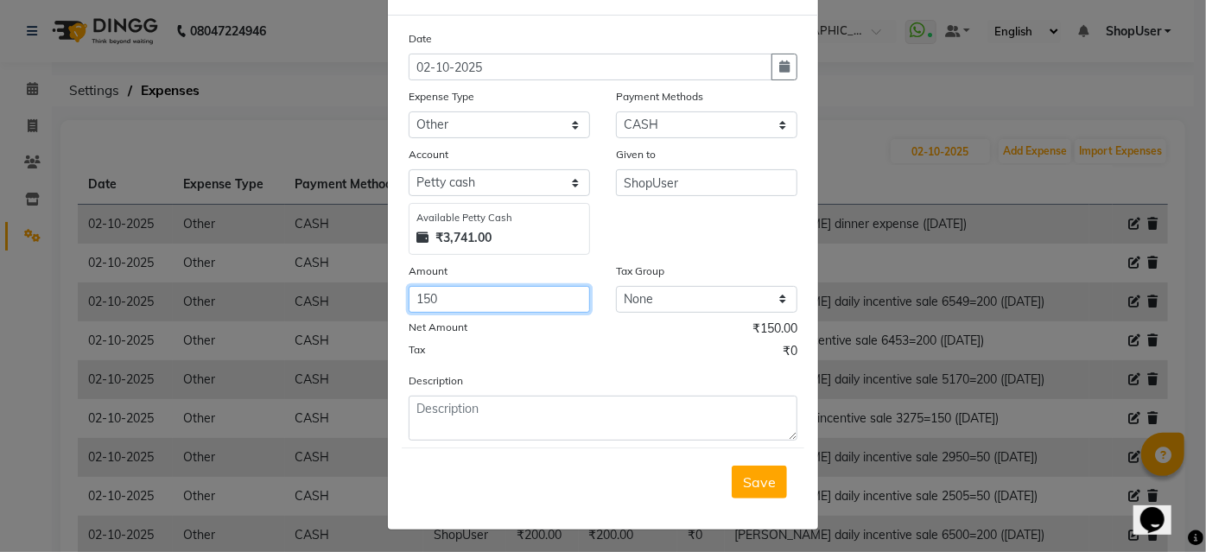
type input "150"
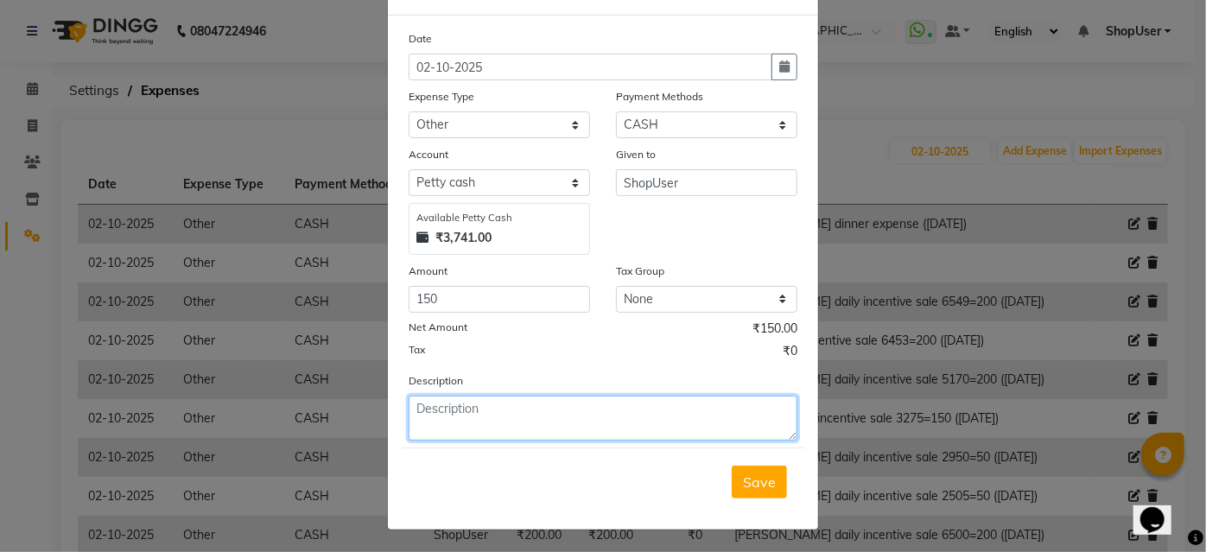
click at [461, 421] on textarea at bounding box center [603, 418] width 389 height 45
type textarea "pawan daily incentive sale 4850=150 (28sep)"
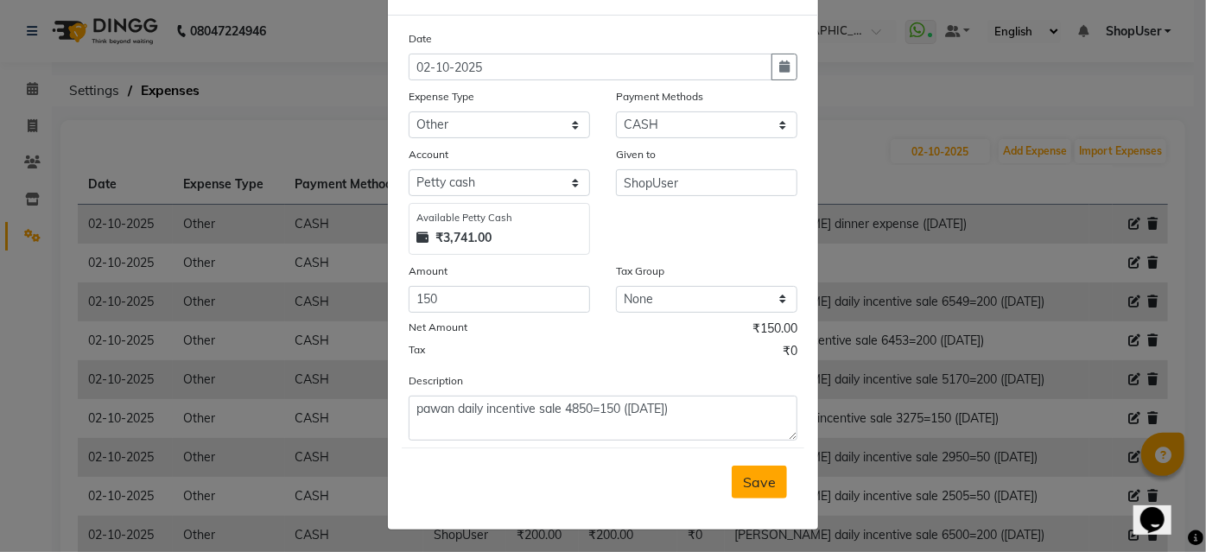
click at [767, 469] on button "Save" at bounding box center [759, 482] width 55 height 33
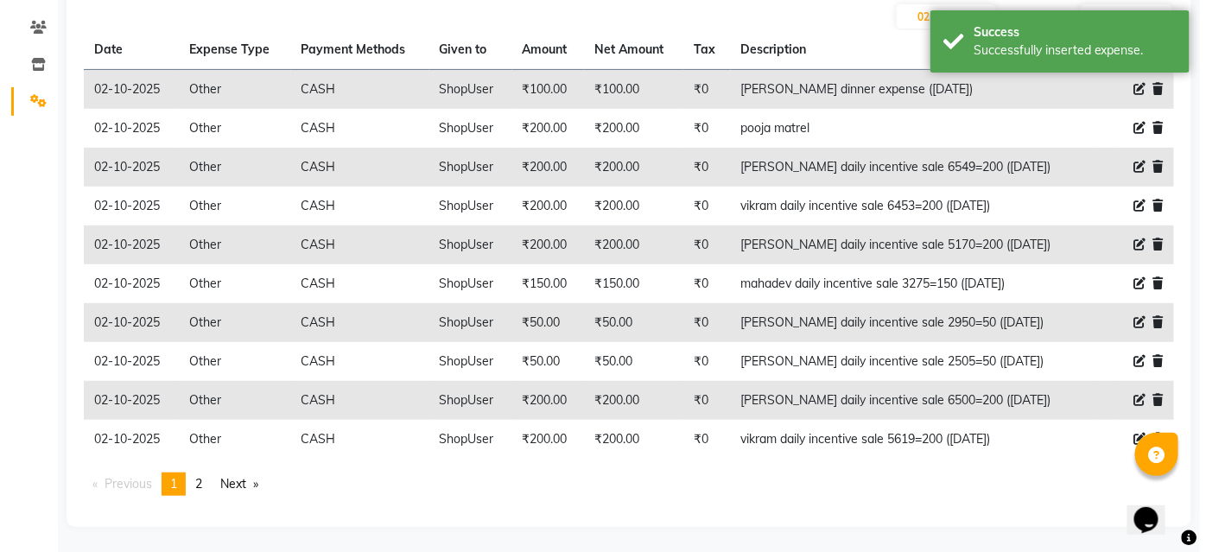
scroll to position [0, 0]
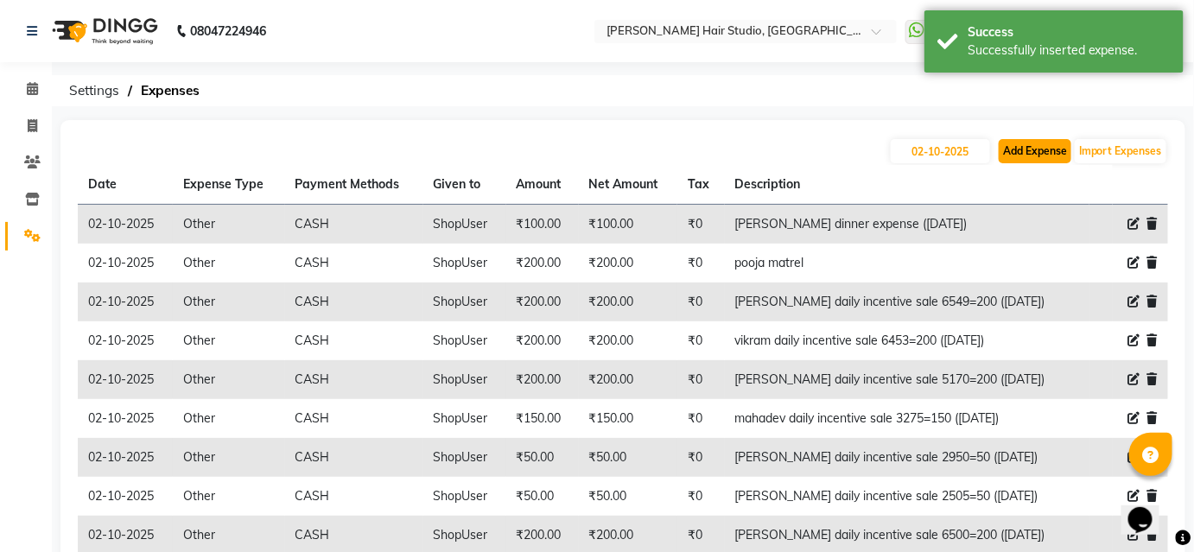
click at [1043, 155] on button "Add Expense" at bounding box center [1034, 151] width 73 height 24
select select "1"
select select "2441"
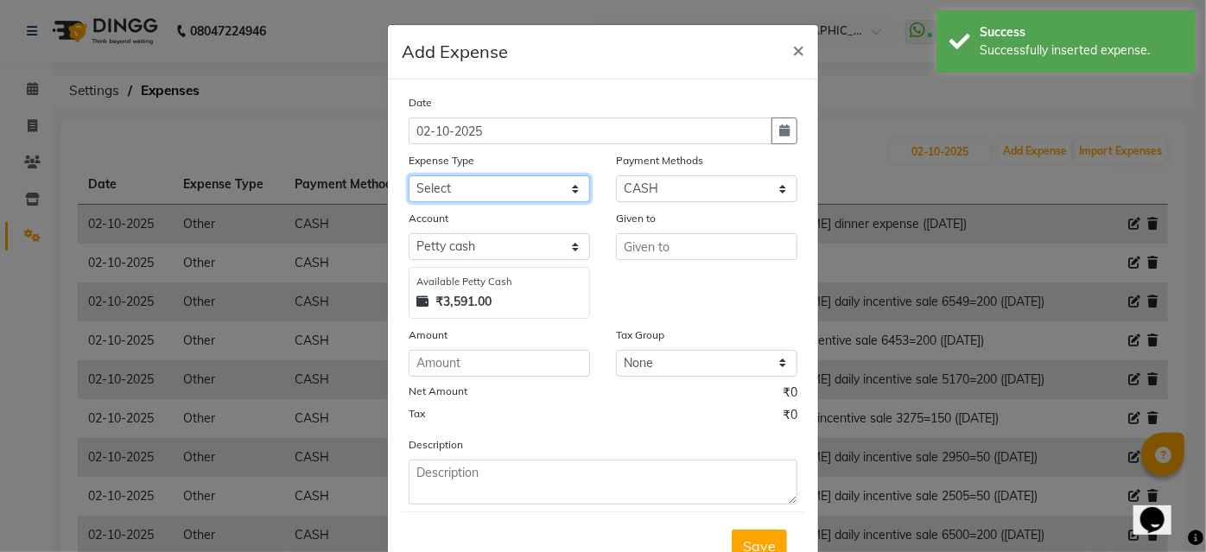
drag, startPoint x: 534, startPoint y: 179, endPoint x: 536, endPoint y: 190, distance: 11.5
click at [534, 179] on select "Select Advance Salary Bank charges Car maintenance Cash transfer to bank Cash t…" at bounding box center [499, 188] width 181 height 27
select select "10"
click at [409, 175] on select "Select Advance Salary Bank charges Car maintenance Cash transfer to bank Cash t…" at bounding box center [499, 188] width 181 height 27
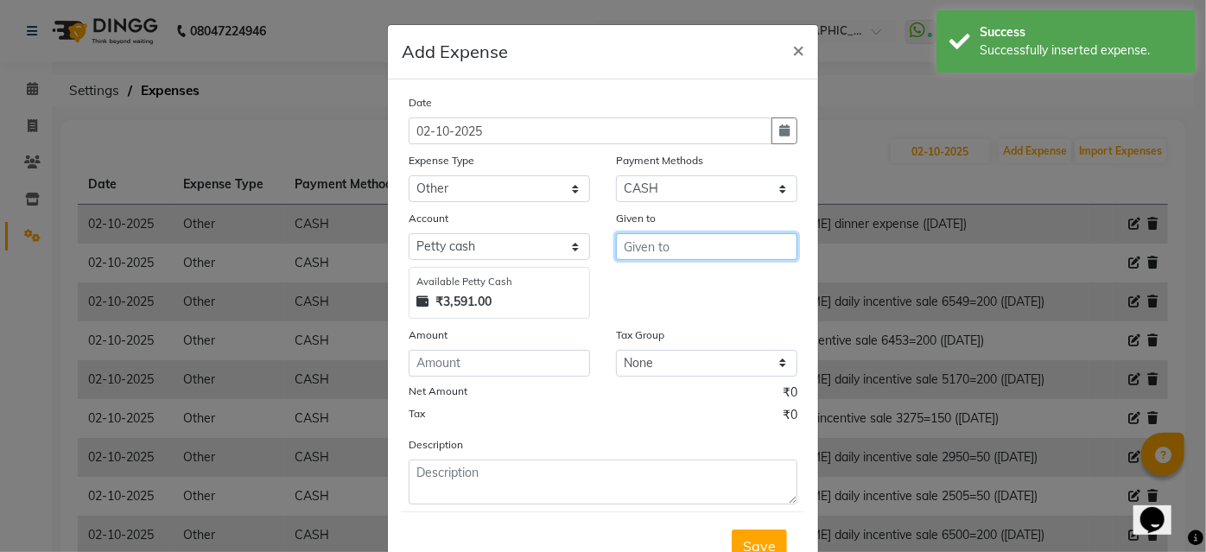
click at [677, 235] on input "text" at bounding box center [706, 246] width 181 height 27
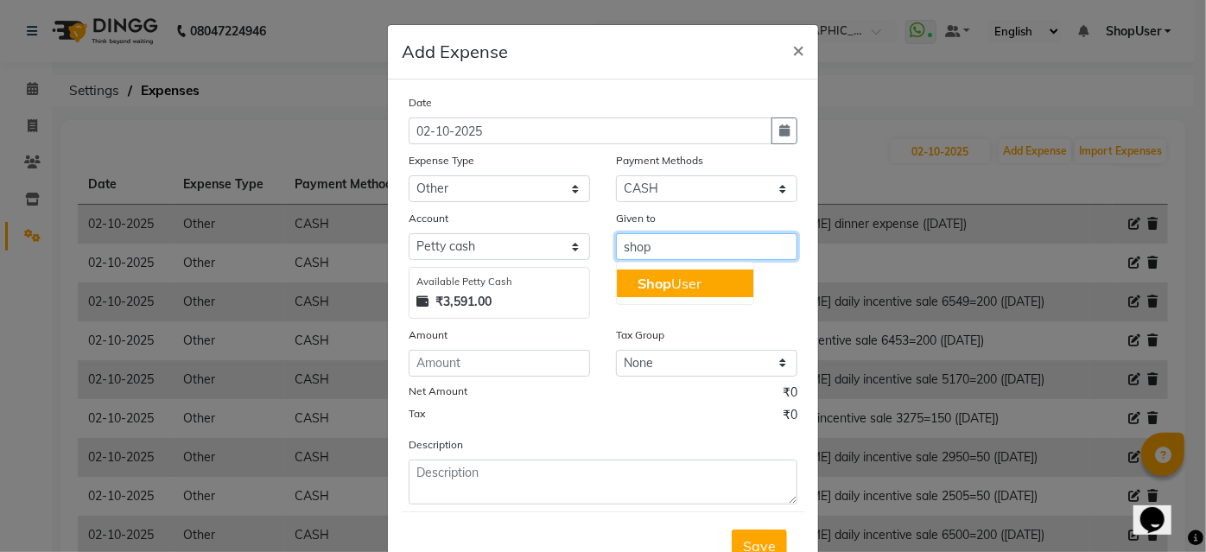
click at [665, 276] on ngb-highlight "Shop User" at bounding box center [669, 283] width 64 height 17
type input "ShopUser"
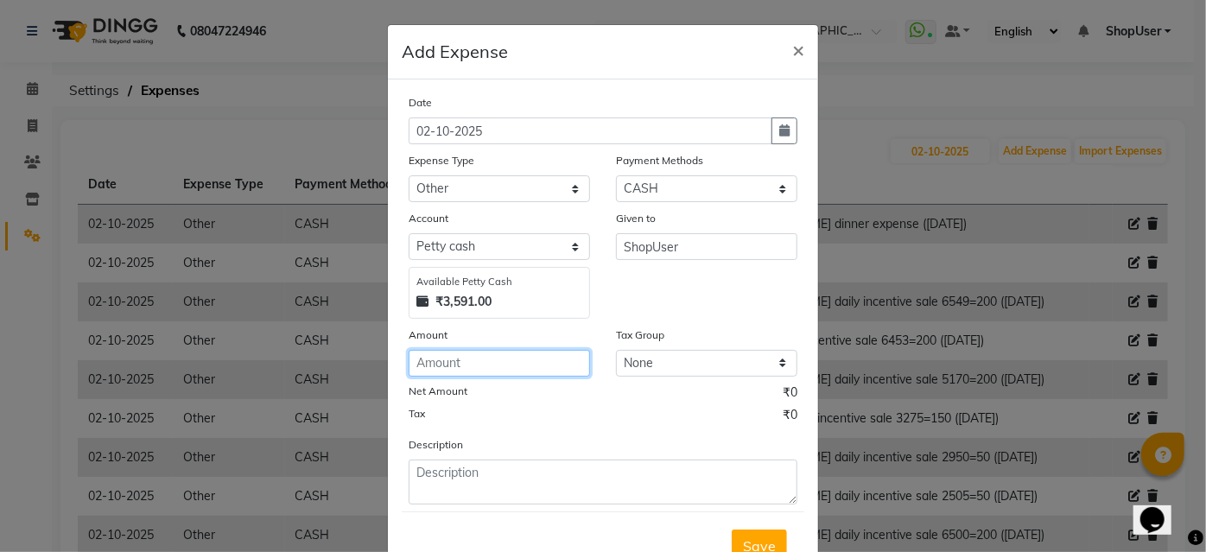
click at [492, 355] on input "number" at bounding box center [499, 363] width 181 height 27
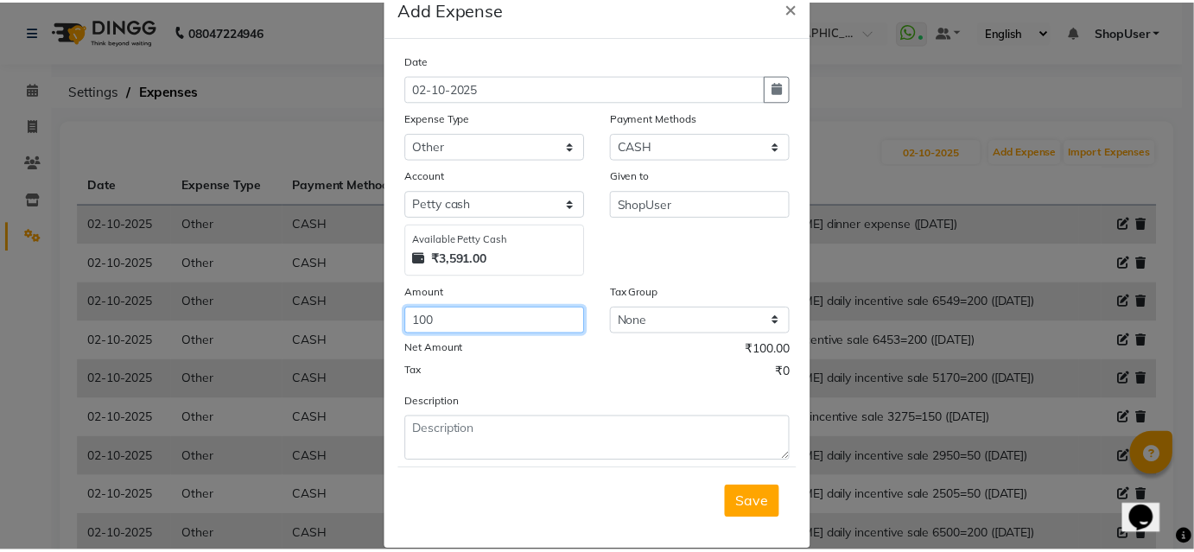
scroll to position [64, 0]
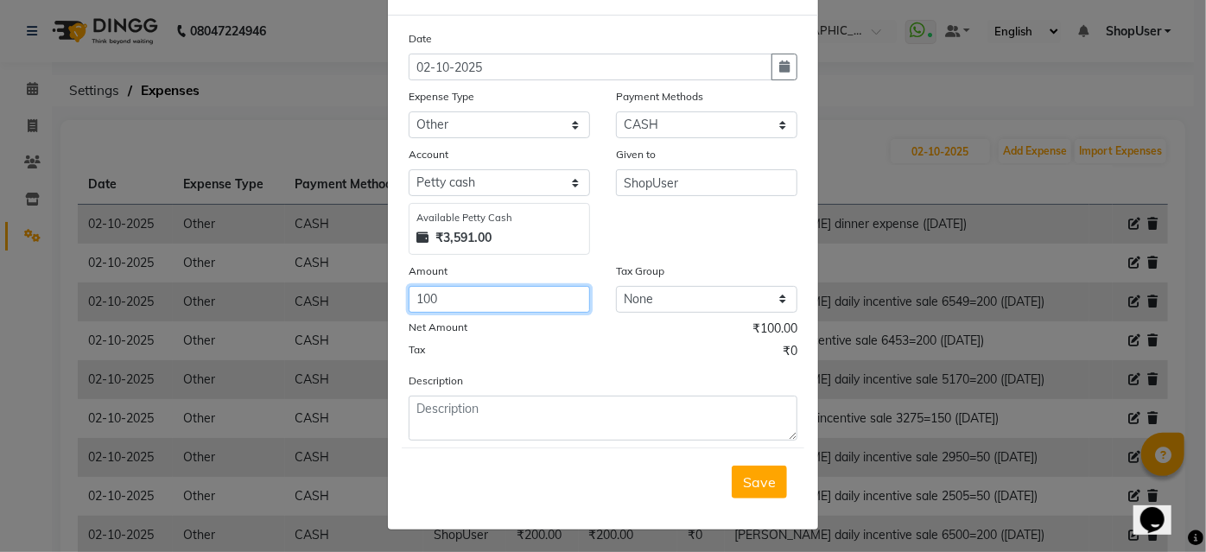
type input "100"
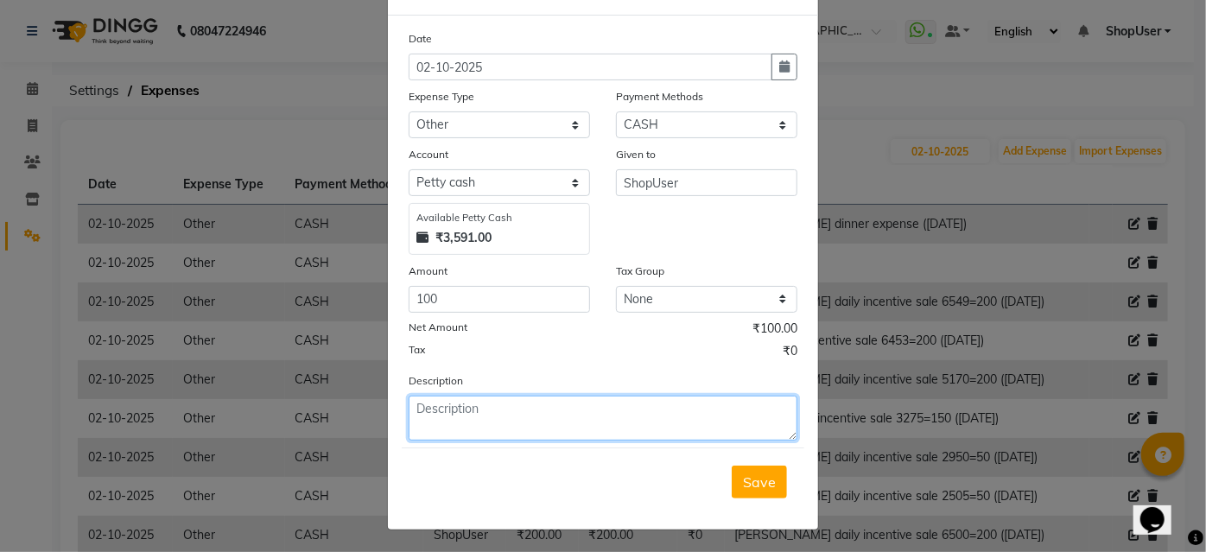
click at [534, 428] on textarea at bounding box center [603, 418] width 389 height 45
type textarea "mohammad daily incentive sale 3049=100 (28sep)"
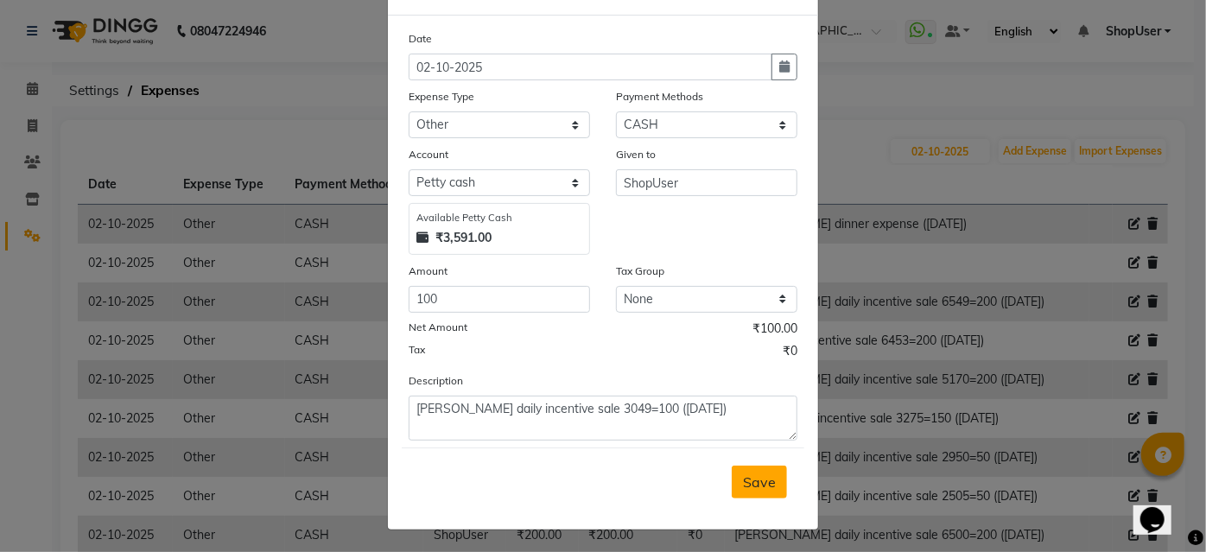
click at [757, 473] on span "Save" at bounding box center [759, 481] width 33 height 17
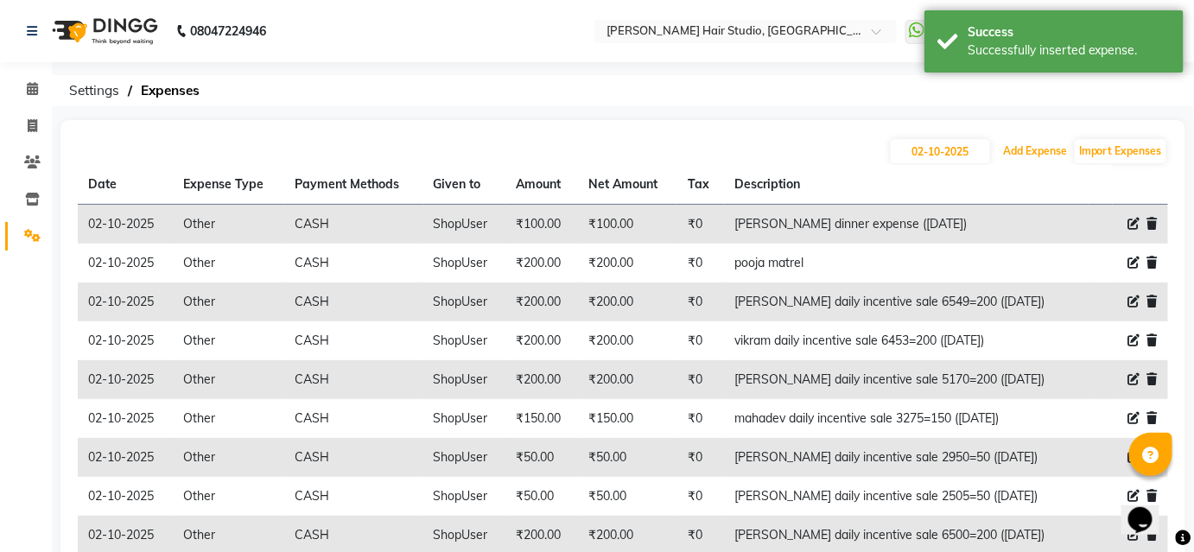
scroll to position [135, 0]
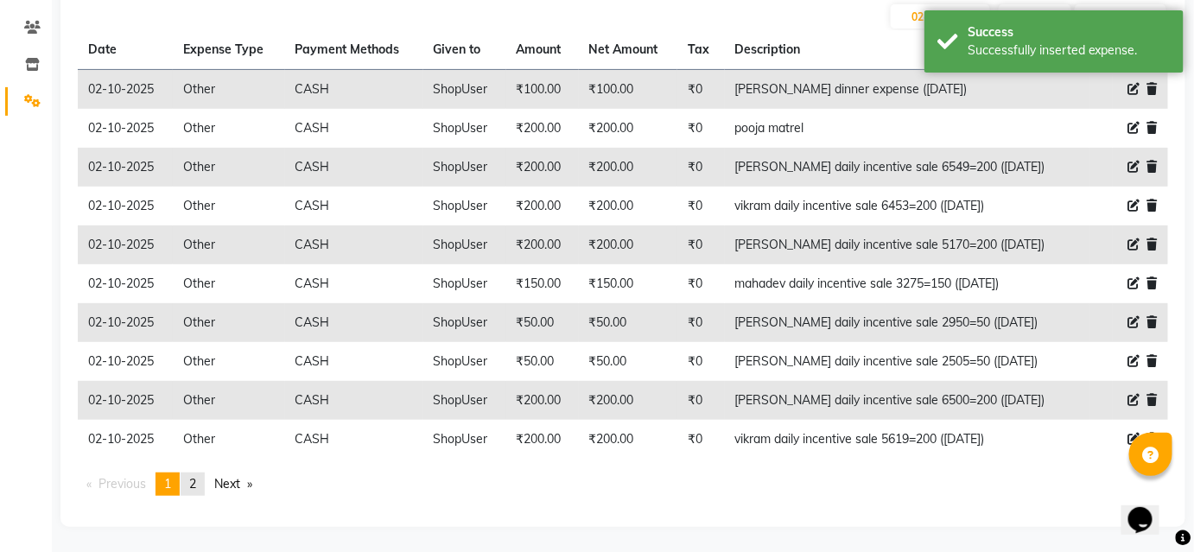
click at [190, 487] on link "page 2" at bounding box center [193, 483] width 24 height 23
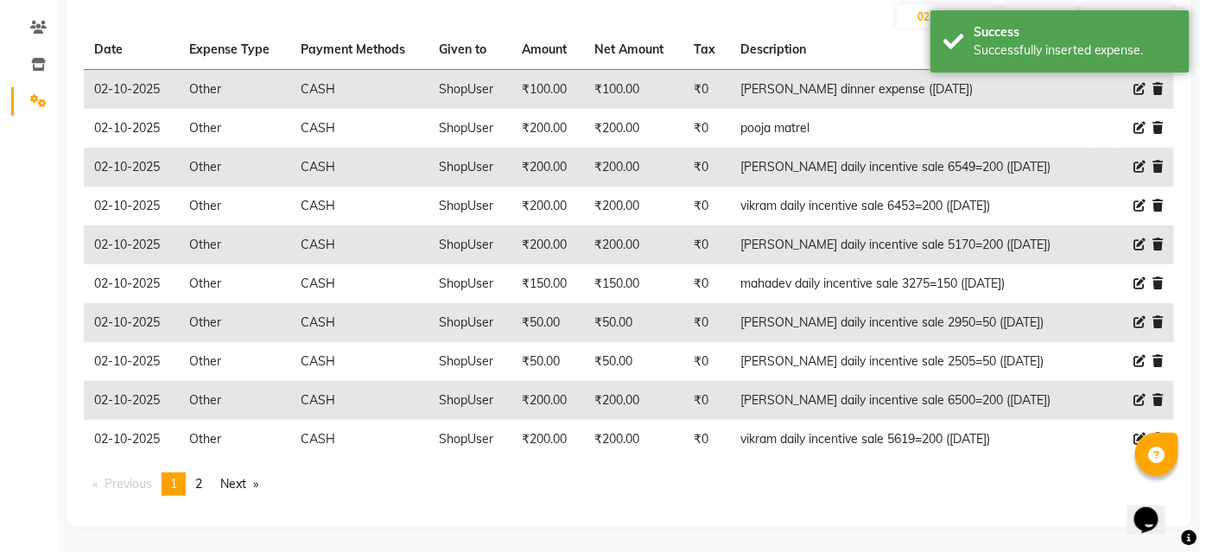
scroll to position [0, 0]
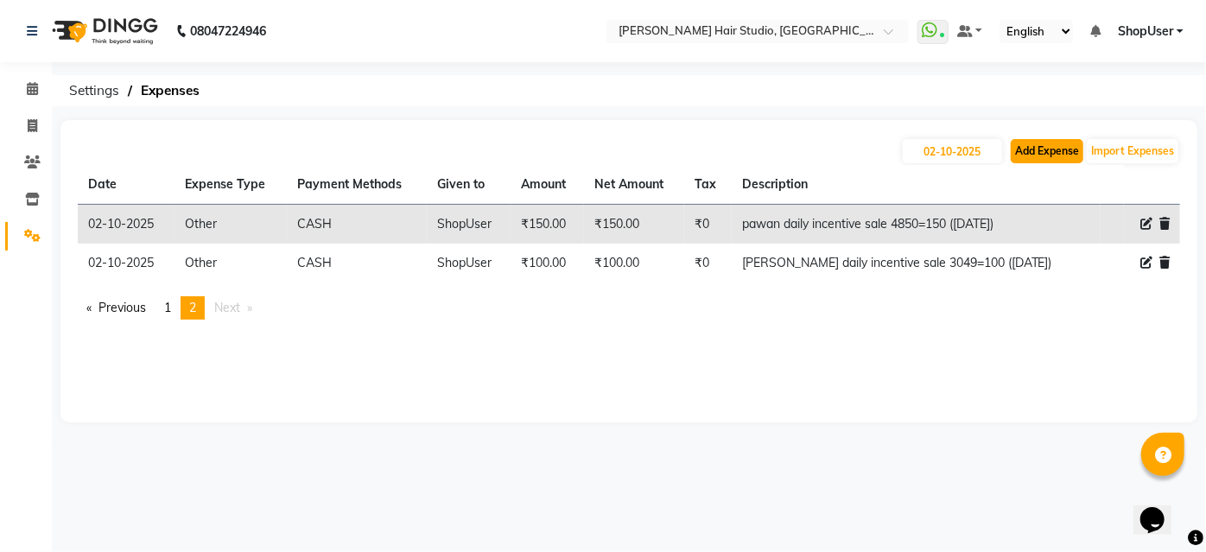
click at [1048, 146] on button "Add Expense" at bounding box center [1047, 151] width 73 height 24
select select "1"
select select "2441"
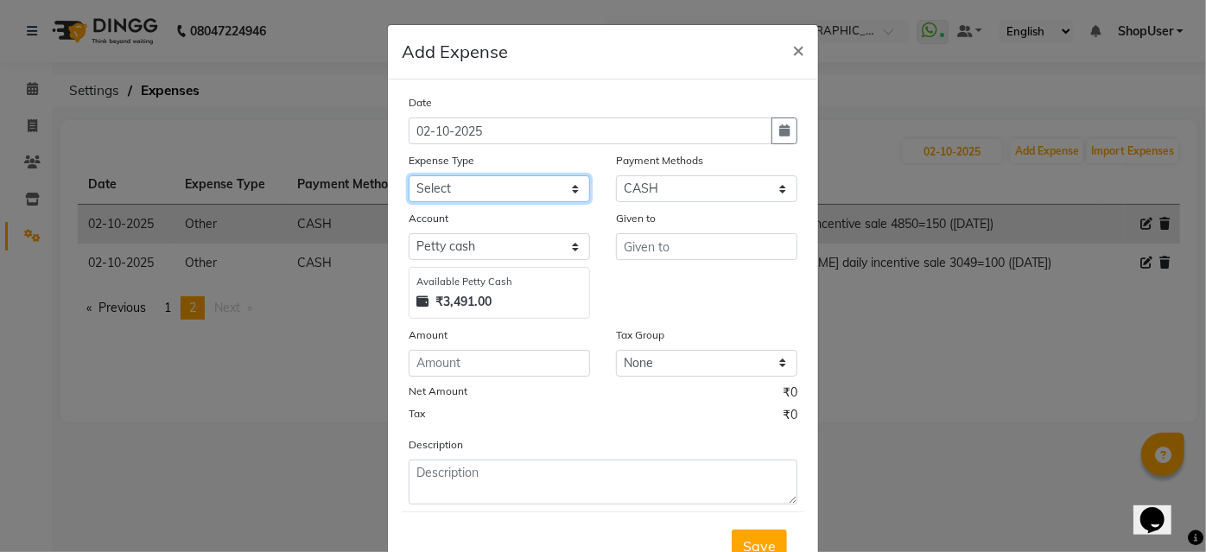
click at [556, 192] on select "Select Advance Salary Bank charges Car maintenance Cash transfer to bank Cash t…" at bounding box center [499, 188] width 181 height 27
select select "10"
click at [409, 175] on select "Select Advance Salary Bank charges Car maintenance Cash transfer to bank Cash t…" at bounding box center [499, 188] width 181 height 27
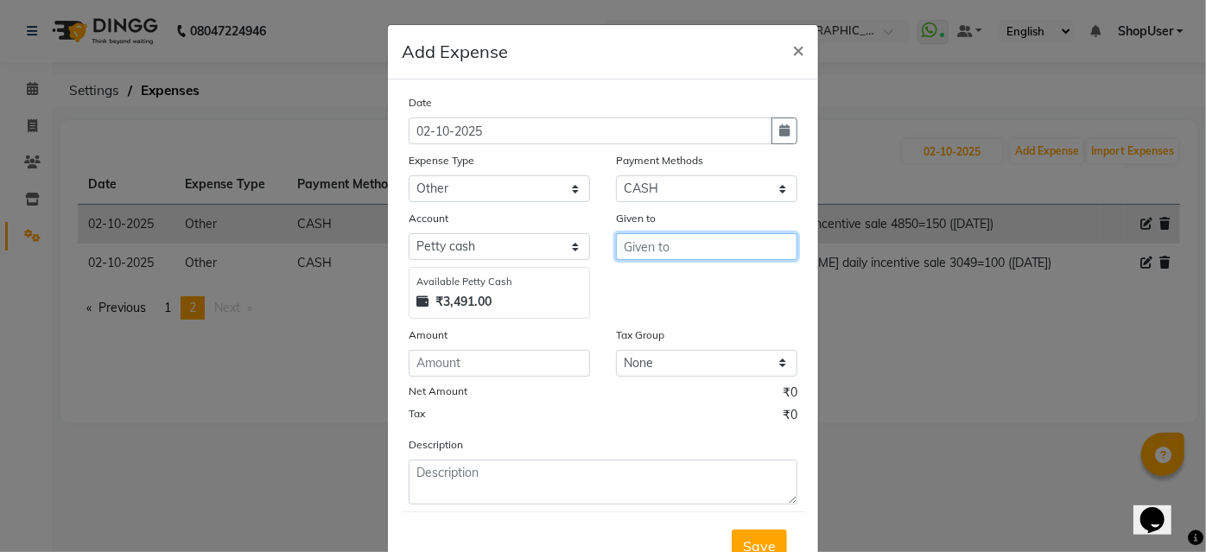
click at [665, 255] on input "text" at bounding box center [706, 246] width 181 height 27
click at [660, 282] on span "Shop" at bounding box center [654, 283] width 34 height 17
type input "ShopUser"
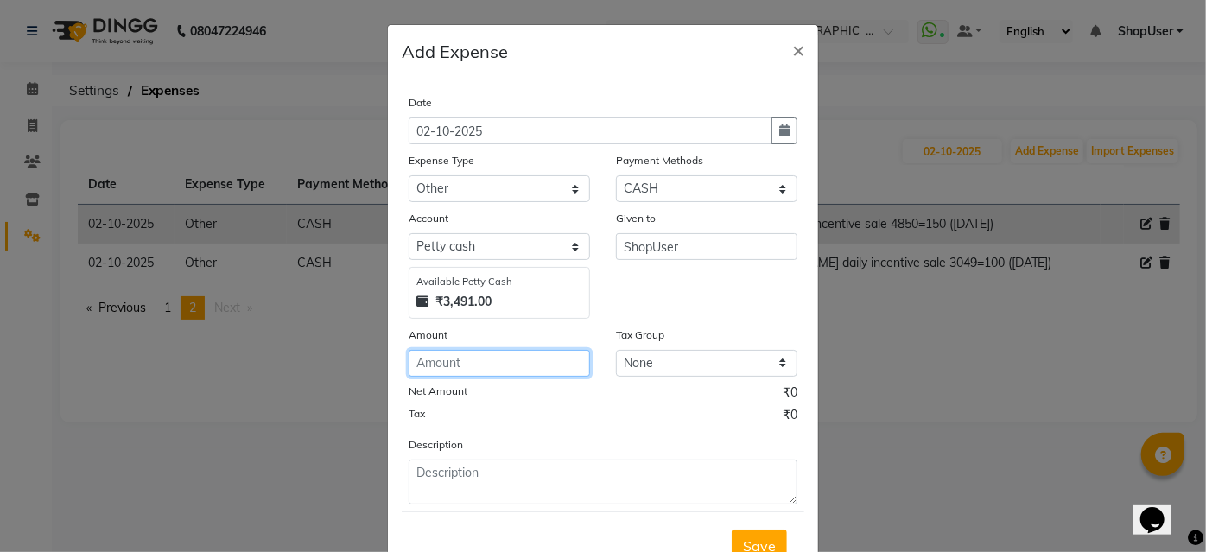
click at [553, 370] on input "number" at bounding box center [499, 363] width 181 height 27
type input "50"
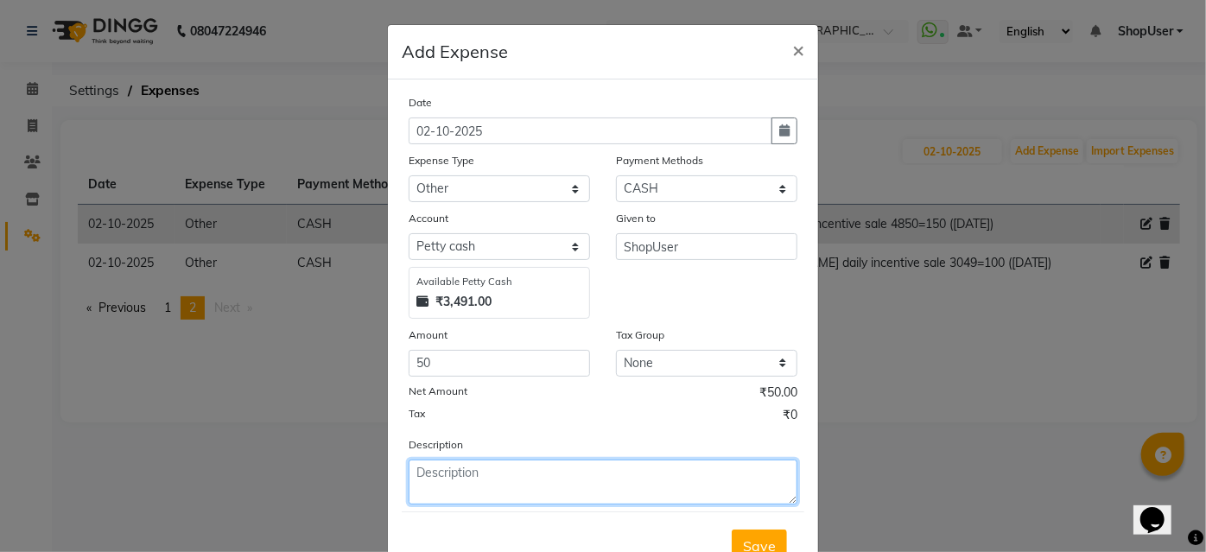
click at [517, 483] on textarea at bounding box center [603, 482] width 389 height 45
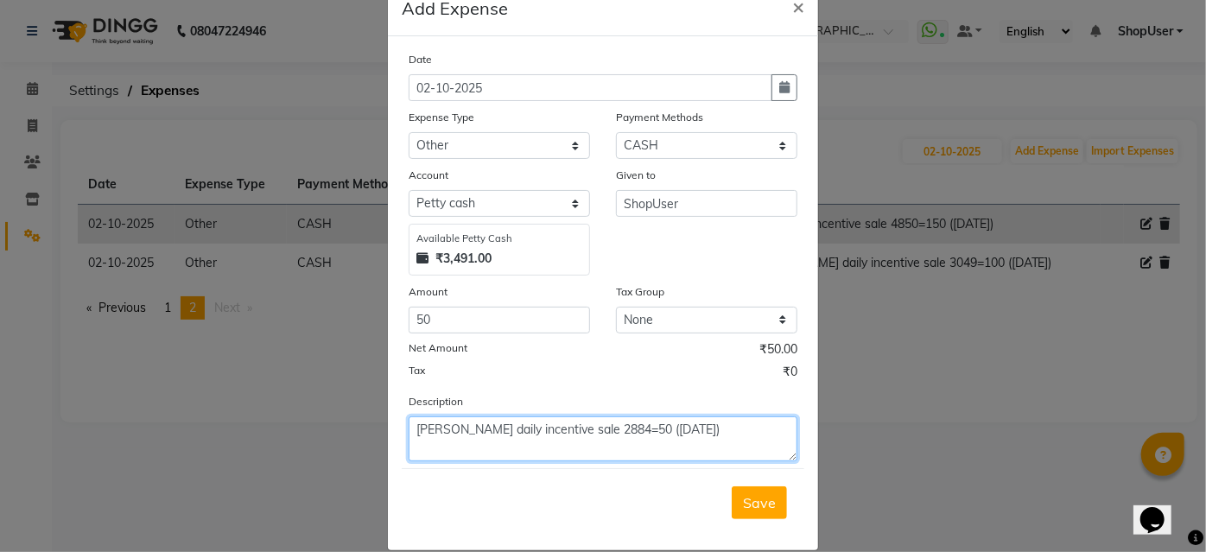
scroll to position [64, 0]
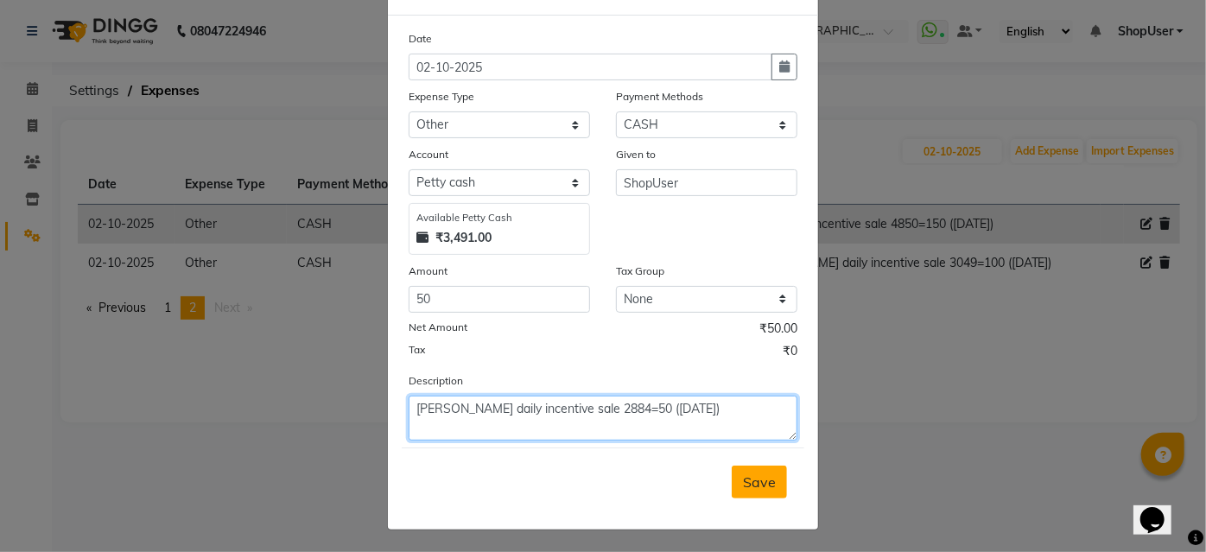
type textarea "arunesh daily incentive sale 2884=50 (28sep)"
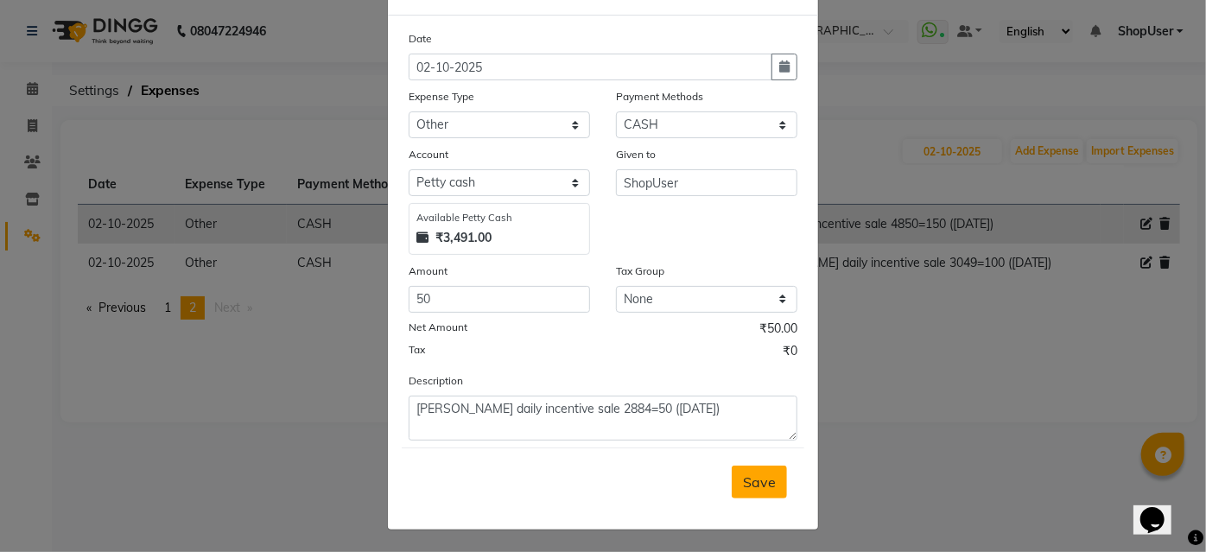
click at [753, 479] on span "Save" at bounding box center [759, 481] width 33 height 17
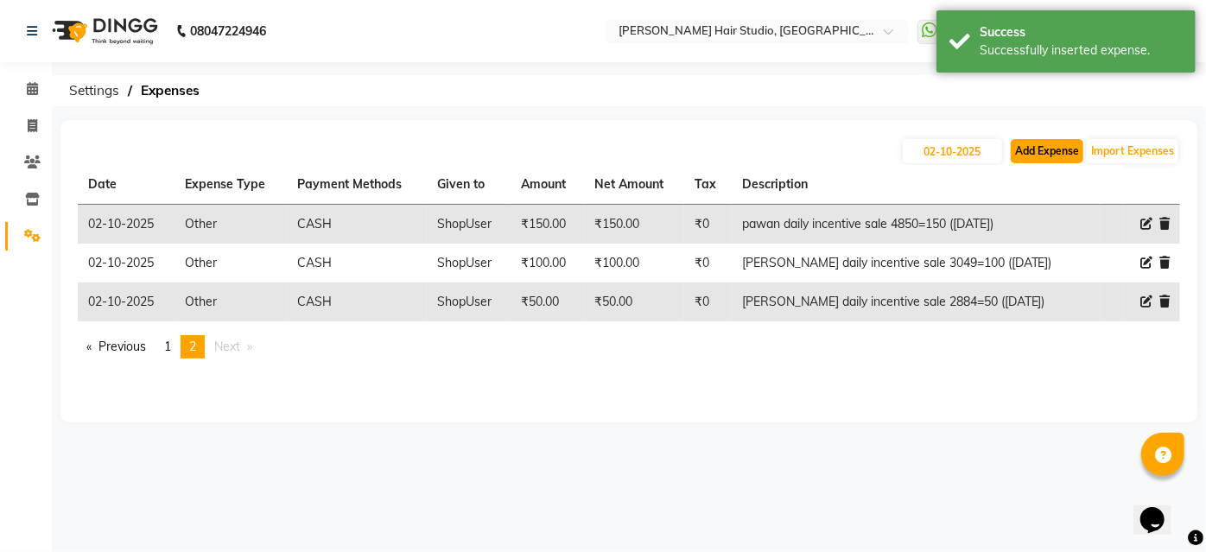
click at [1049, 144] on button "Add Expense" at bounding box center [1047, 151] width 73 height 24
select select "1"
select select "2441"
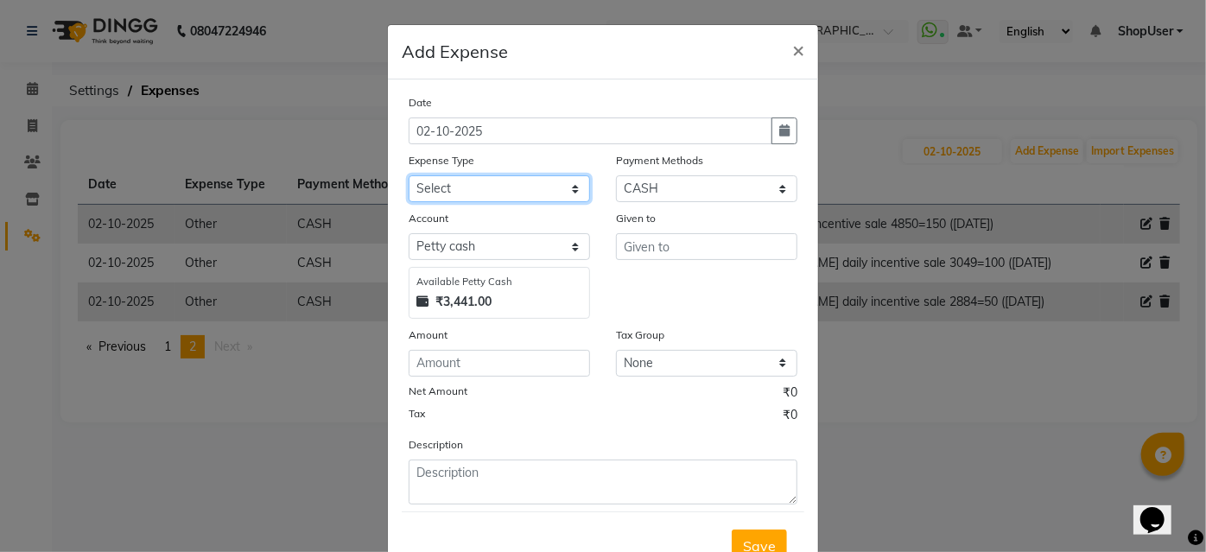
click at [515, 192] on select "Select Advance Salary Bank charges Car maintenance Cash transfer to bank Cash t…" at bounding box center [499, 188] width 181 height 27
select select "10"
click at [409, 175] on select "Select Advance Salary Bank charges Car maintenance Cash transfer to bank Cash t…" at bounding box center [499, 188] width 181 height 27
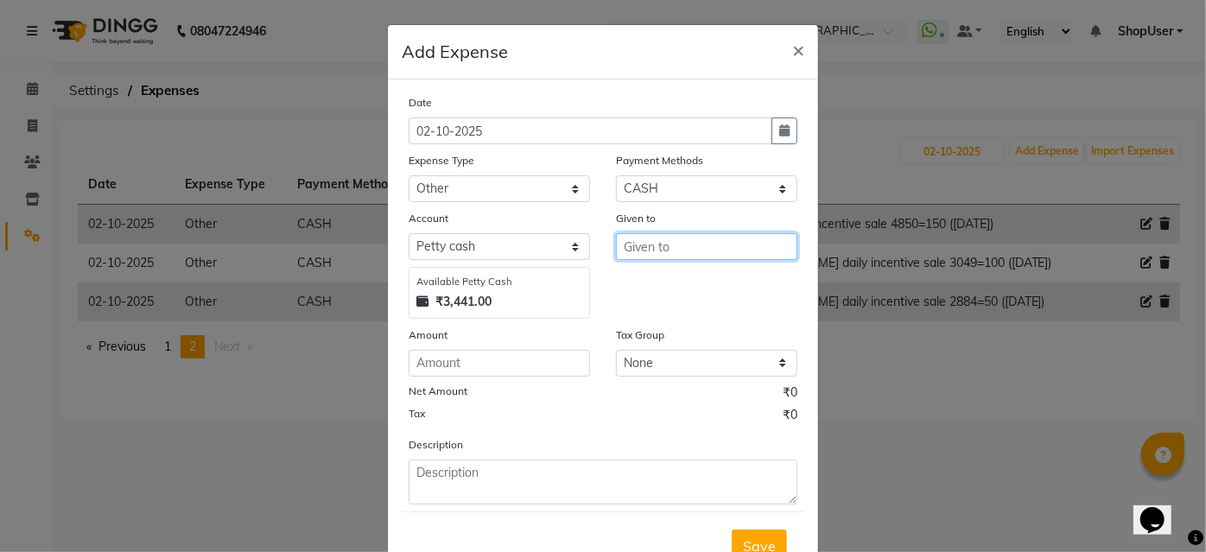
click at [667, 249] on input "text" at bounding box center [706, 246] width 181 height 27
click at [732, 284] on button "Sho pUser" at bounding box center [685, 283] width 136 height 28
type input "ShopUser"
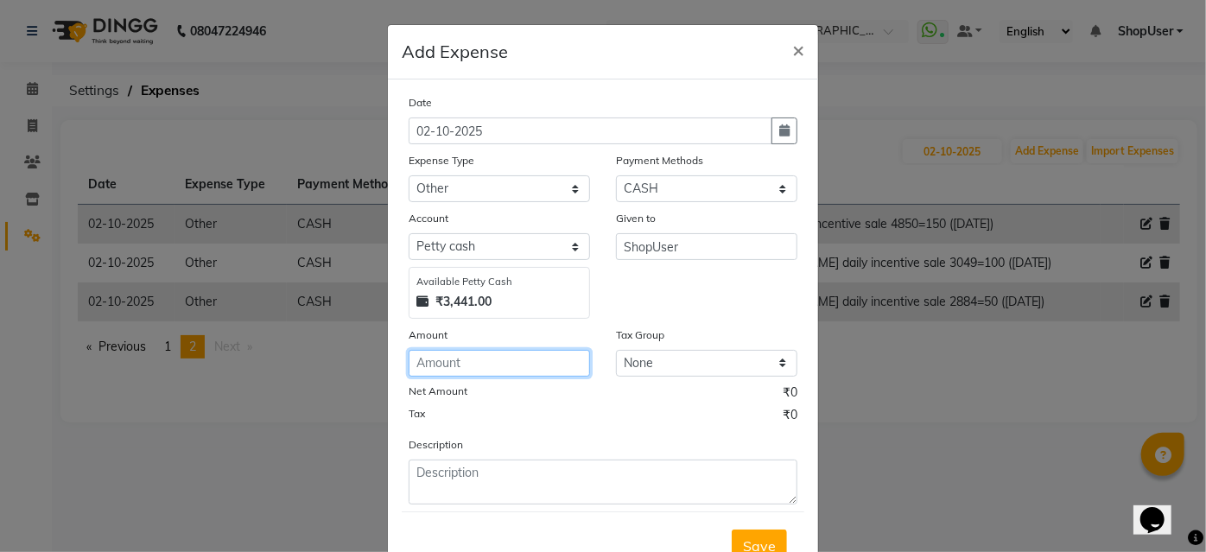
click at [578, 363] on input "number" at bounding box center [499, 363] width 181 height 27
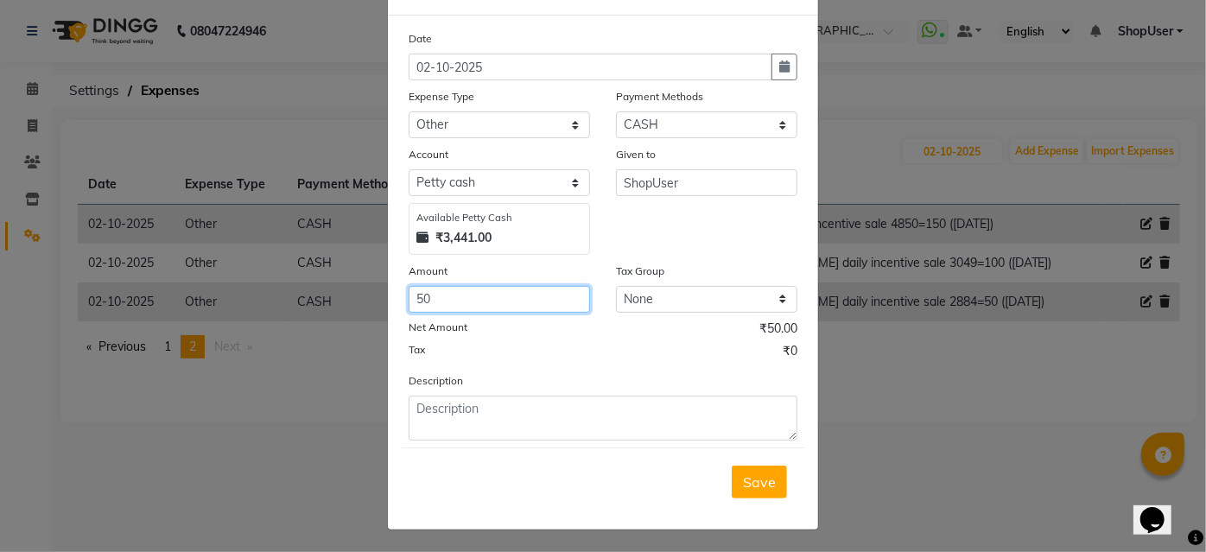
type input "50"
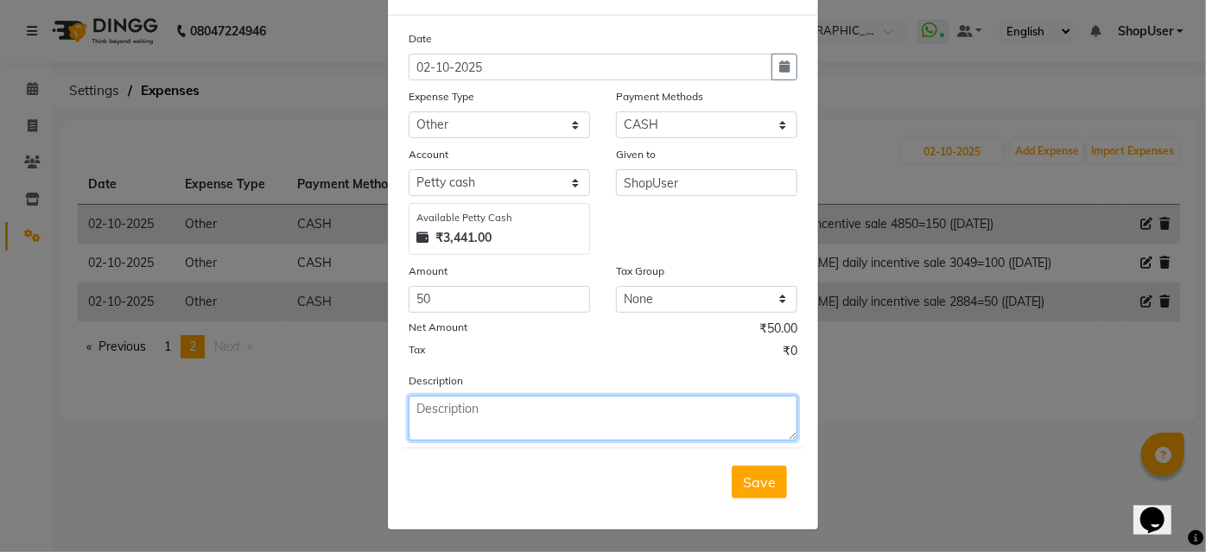
click at [527, 418] on textarea at bounding box center [603, 418] width 389 height 45
type textarea "juned daily incentive sale 2719=50 (28sep)"
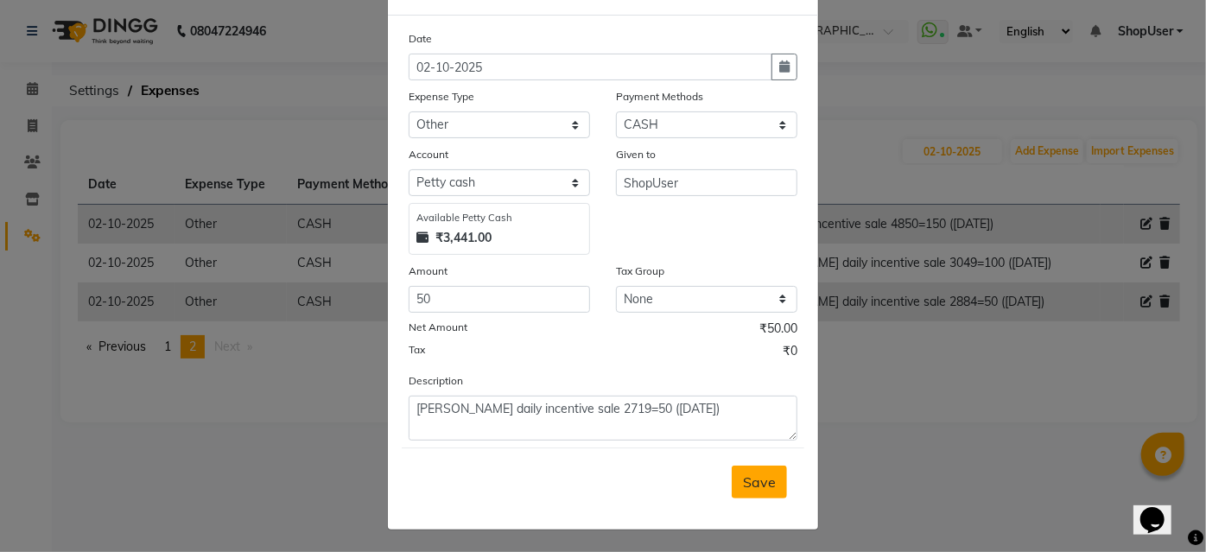
click at [751, 480] on span "Save" at bounding box center [759, 481] width 33 height 17
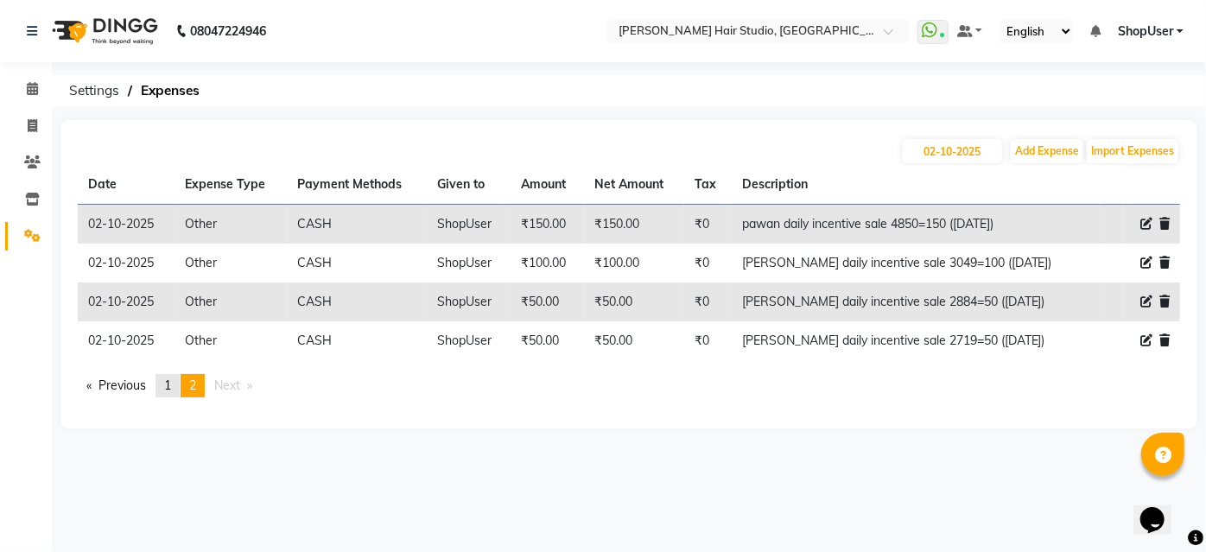
click at [168, 374] on link "page 1" at bounding box center [167, 385] width 24 height 23
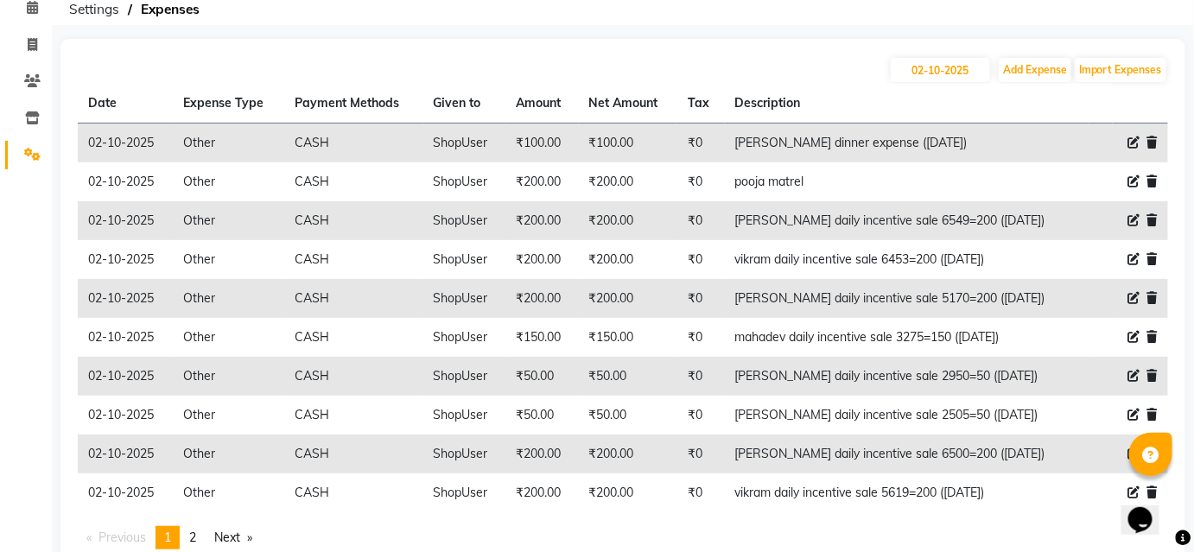
scroll to position [135, 0]
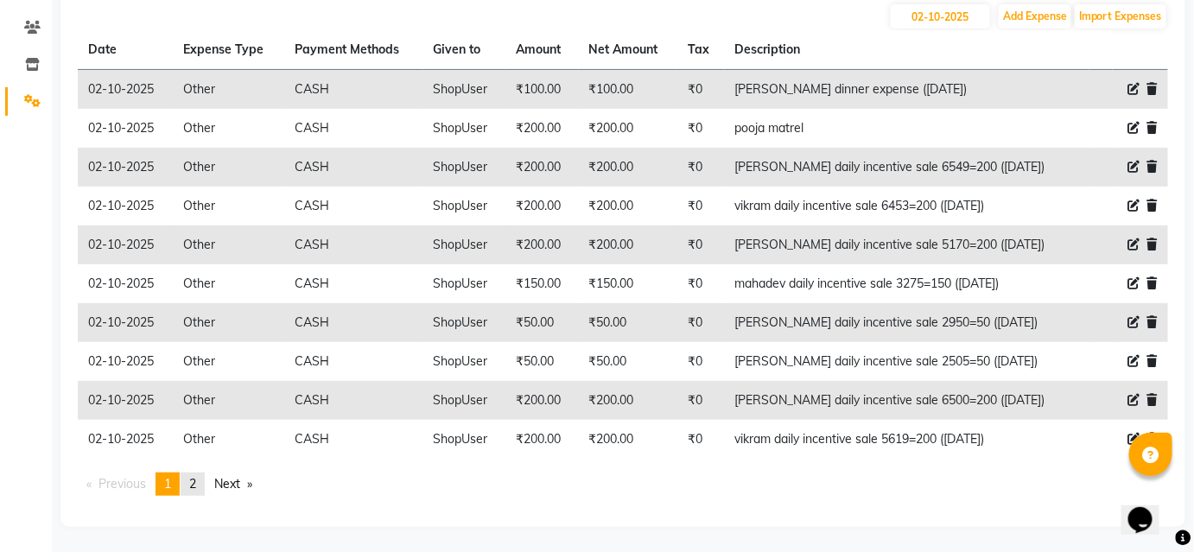
click at [190, 483] on link "page 2" at bounding box center [193, 483] width 24 height 23
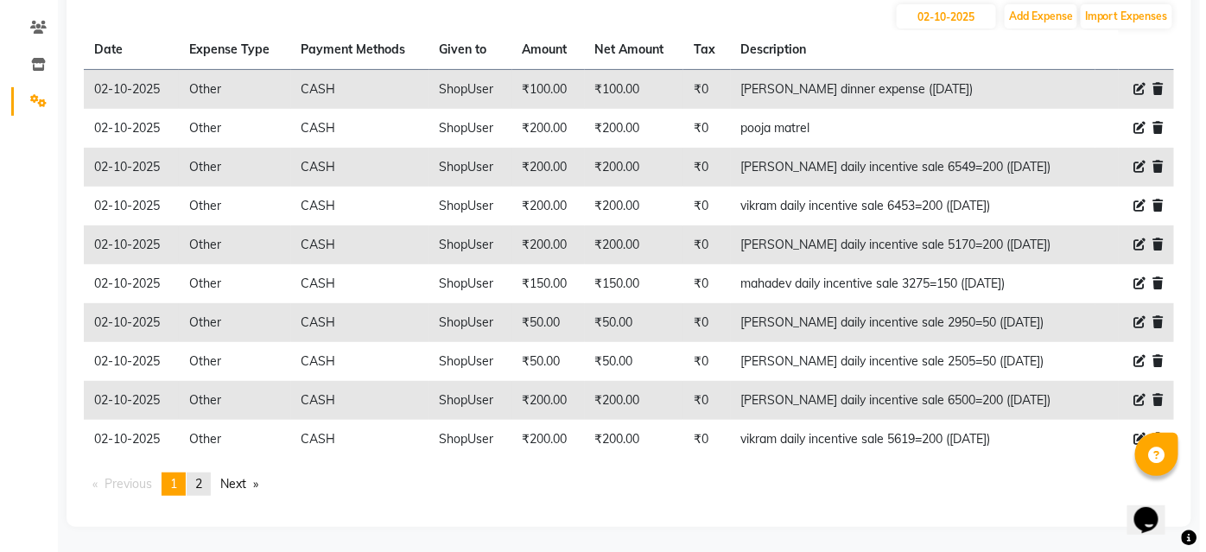
scroll to position [0, 0]
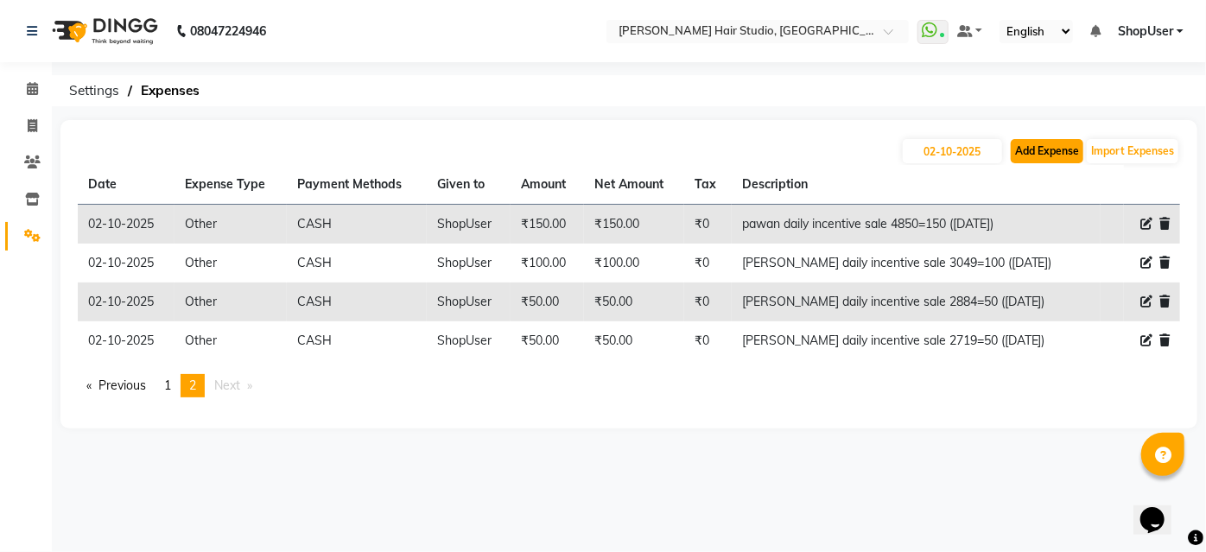
click at [1043, 162] on button "Add Expense" at bounding box center [1047, 151] width 73 height 24
select select "1"
select select "2441"
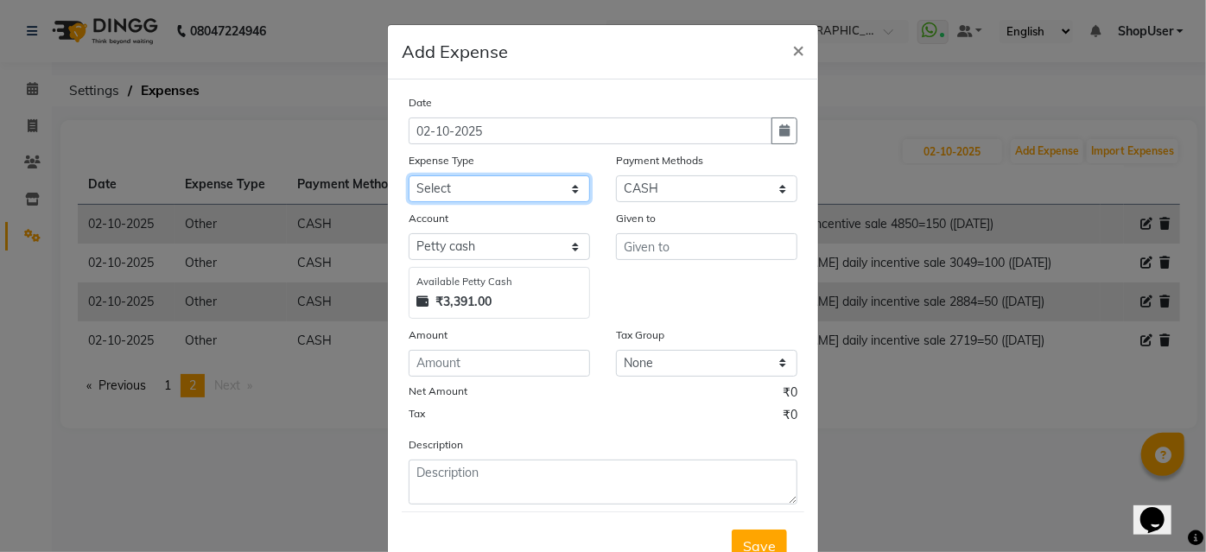
click at [529, 185] on select "Select Advance Salary Bank charges Car maintenance Cash transfer to bank Cash t…" at bounding box center [499, 188] width 181 height 27
select select "10"
click at [409, 175] on select "Select Advance Salary Bank charges Car maintenance Cash transfer to bank Cash t…" at bounding box center [499, 188] width 181 height 27
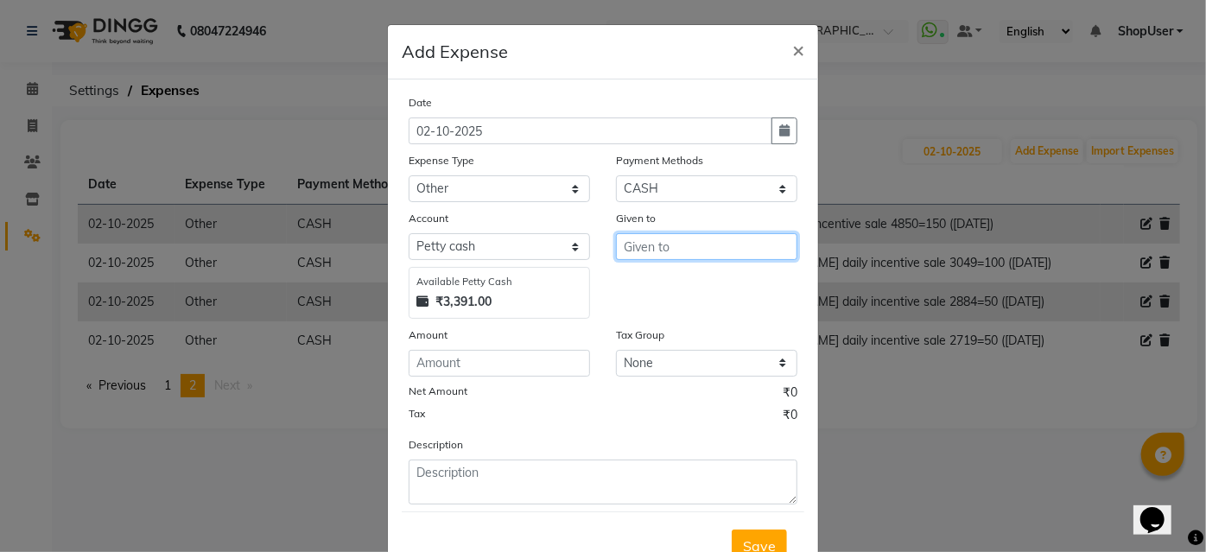
click at [668, 250] on input "text" at bounding box center [706, 246] width 181 height 27
click at [699, 280] on button "Shop User" at bounding box center [685, 283] width 136 height 28
type input "ShopUser"
click at [473, 348] on div "Amount" at bounding box center [499, 338] width 181 height 24
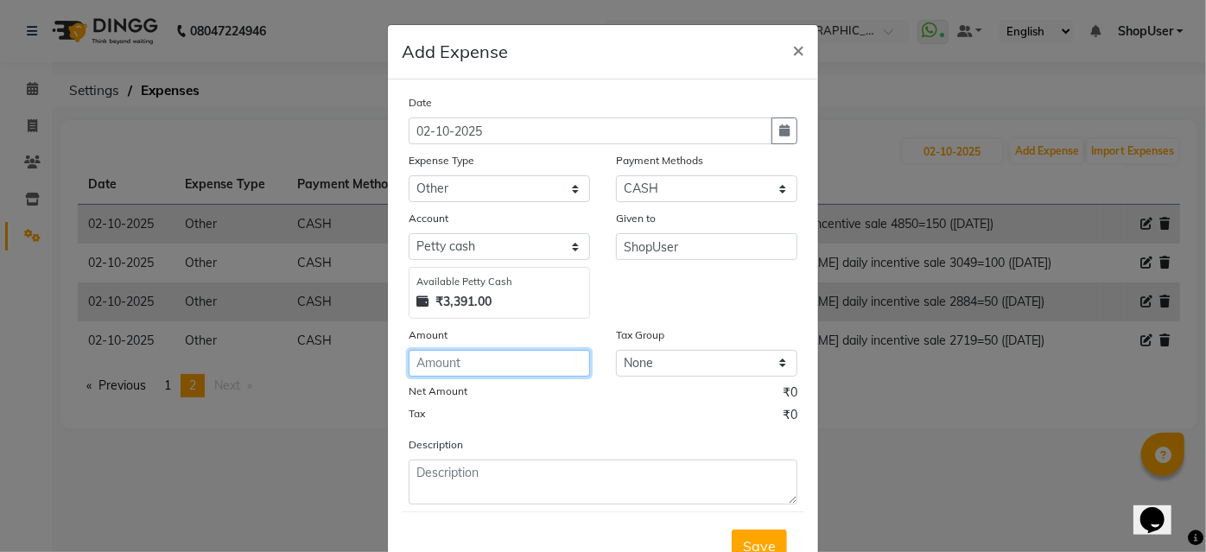
click at [451, 375] on input "number" at bounding box center [499, 363] width 181 height 27
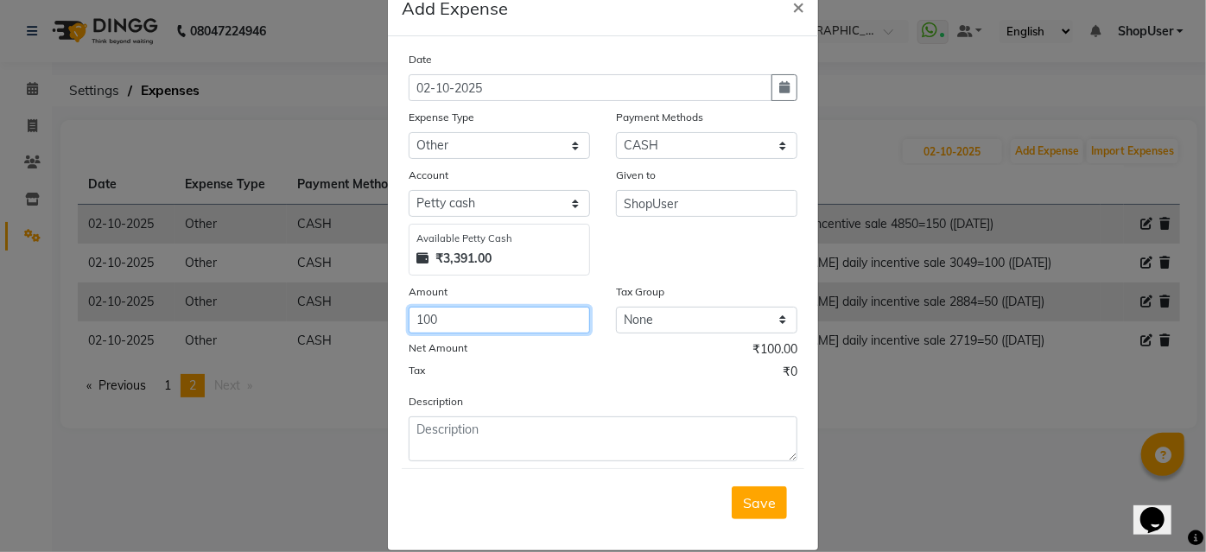
scroll to position [64, 0]
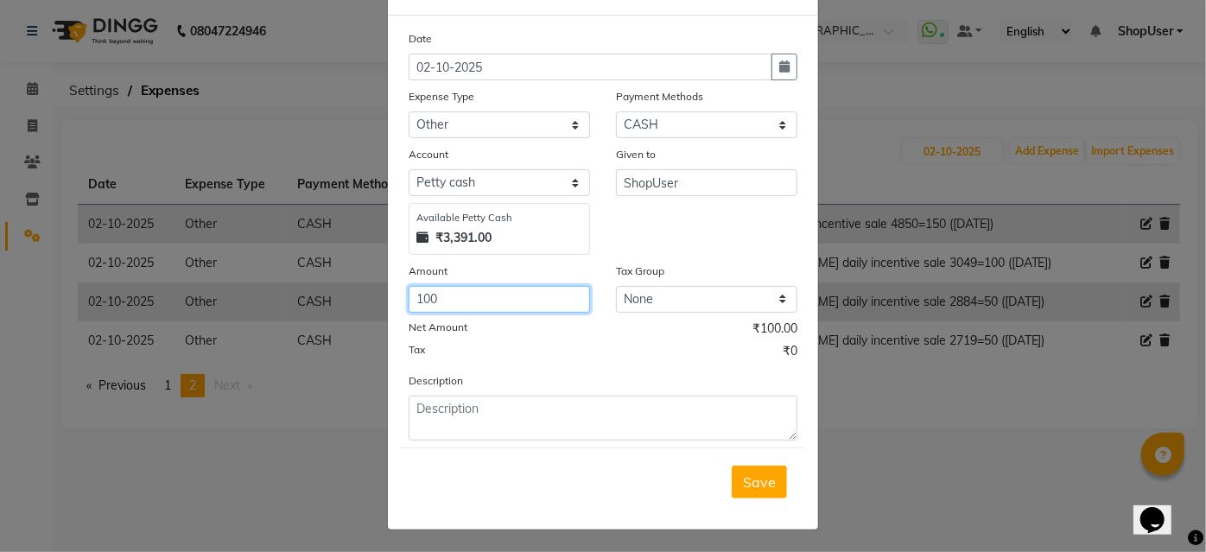
type input "100"
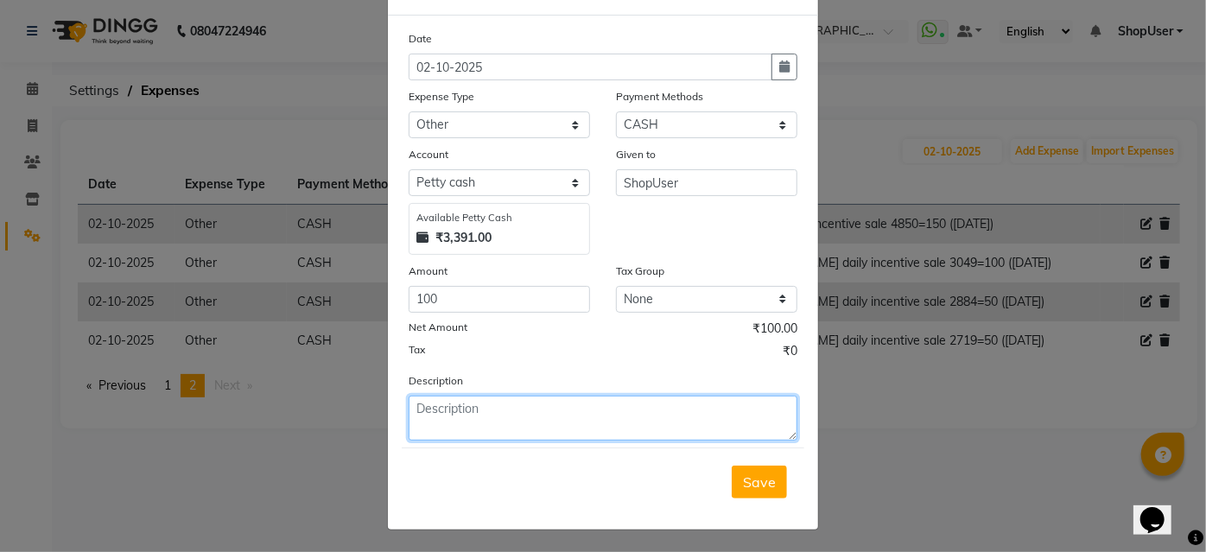
click at [435, 427] on textarea at bounding box center [603, 418] width 389 height 45
type textarea "anuja daily incentive sale 3250=100 (29sep)"
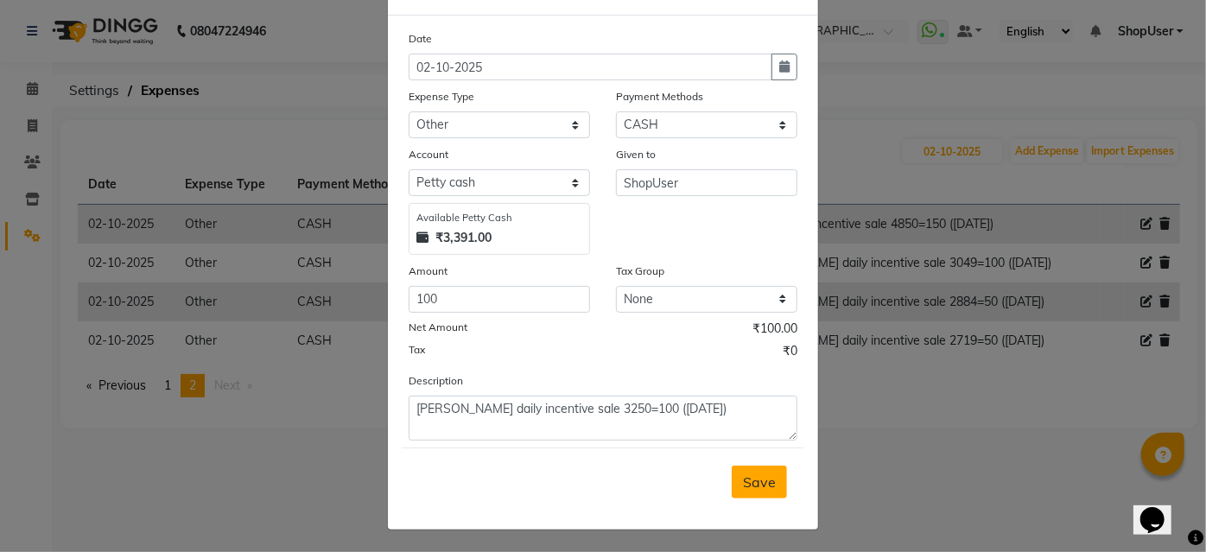
click at [743, 473] on span "Save" at bounding box center [759, 481] width 33 height 17
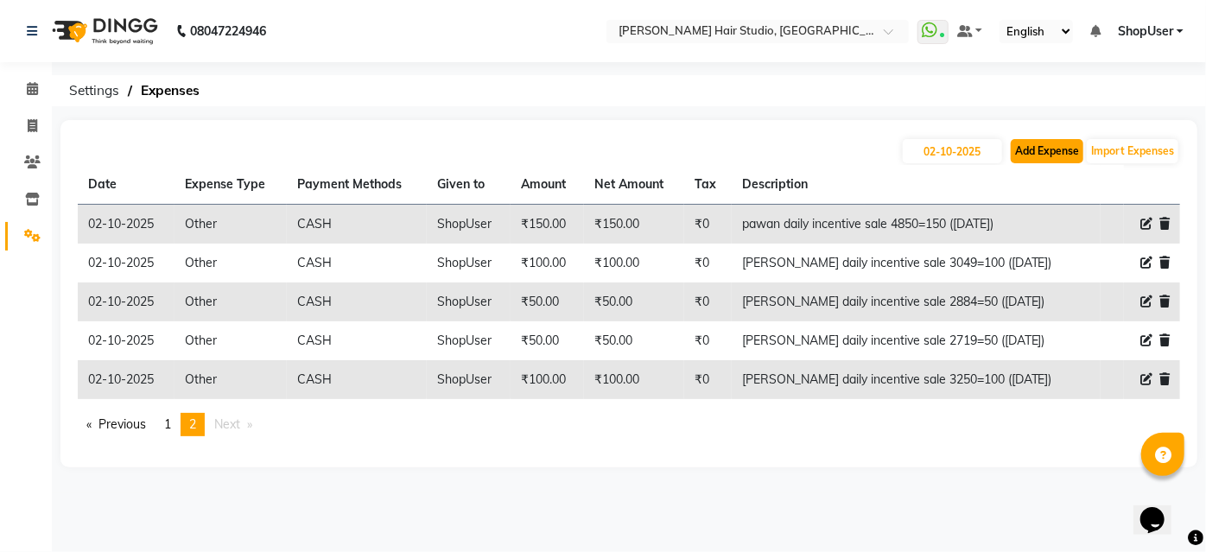
click at [1066, 152] on button "Add Expense" at bounding box center [1047, 151] width 73 height 24
select select "1"
select select "2441"
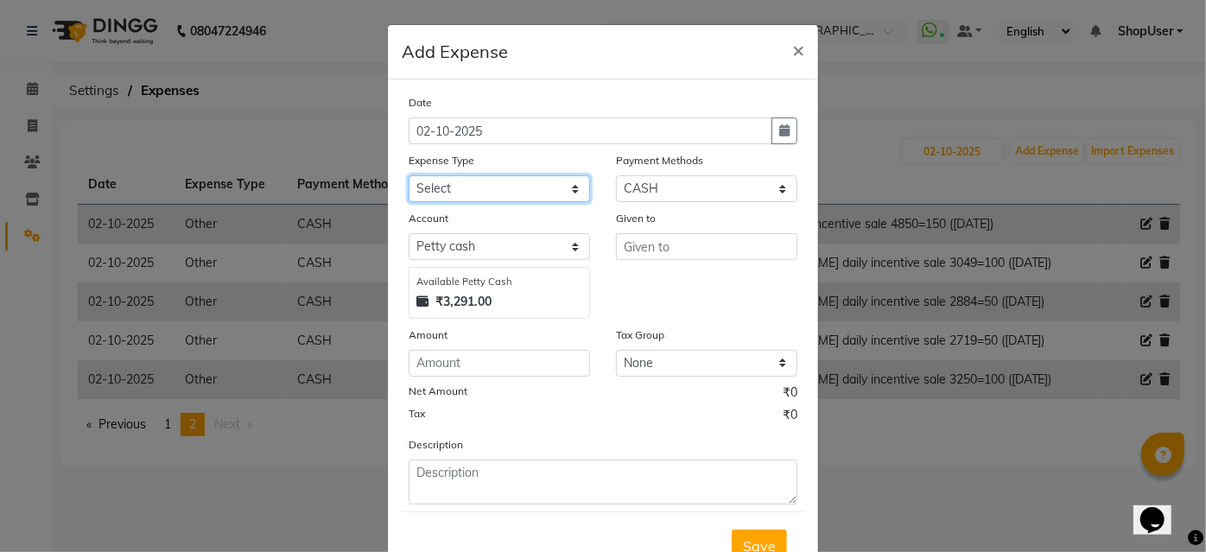
drag, startPoint x: 522, startPoint y: 188, endPoint x: 523, endPoint y: 200, distance: 11.3
click at [522, 188] on select "Select Advance Salary Bank charges Car maintenance Cash transfer to bank Cash t…" at bounding box center [499, 188] width 181 height 27
select select "10"
click at [409, 175] on select "Select Advance Salary Bank charges Car maintenance Cash transfer to bank Cash t…" at bounding box center [499, 188] width 181 height 27
click at [608, 241] on div "Given to" at bounding box center [706, 264] width 207 height 110
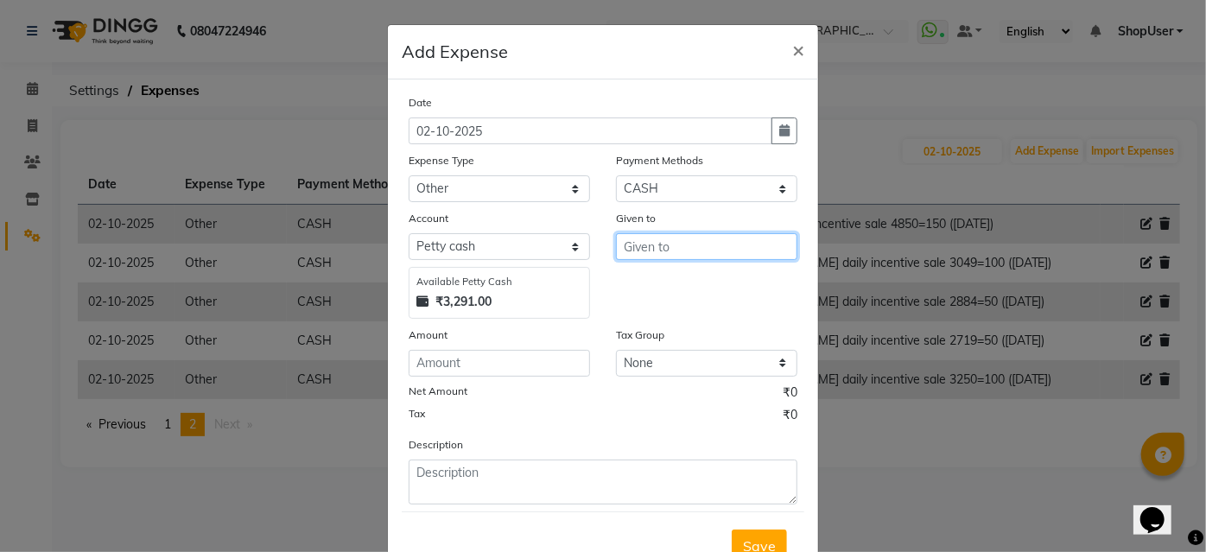
click at [622, 238] on input "text" at bounding box center [706, 246] width 181 height 27
click at [693, 272] on button "Shop User" at bounding box center [685, 283] width 136 height 28
type input "ShopUser"
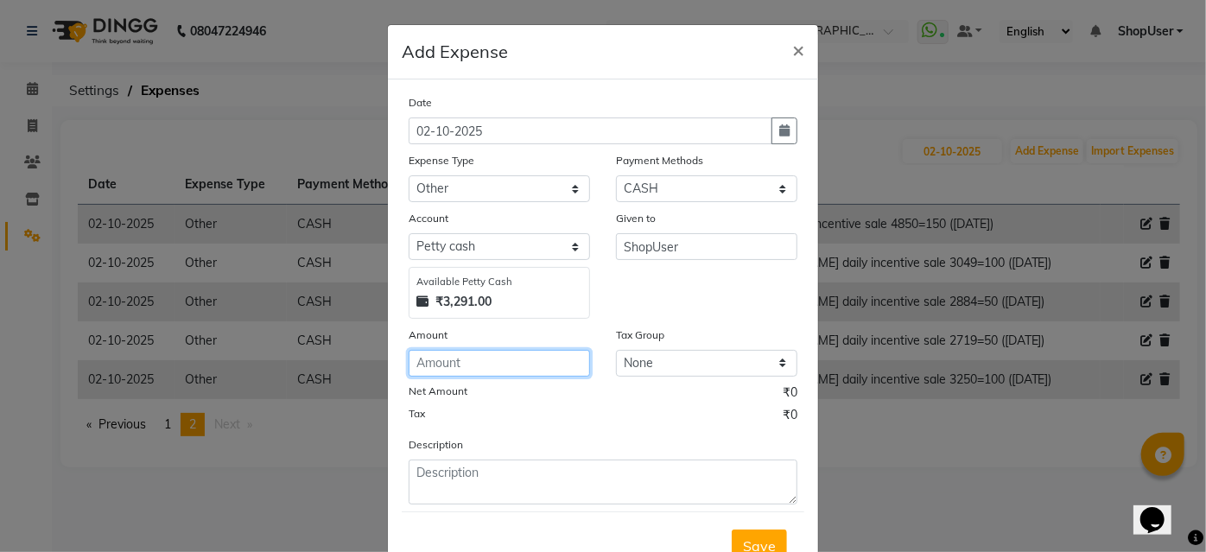
click at [498, 362] on input "number" at bounding box center [499, 363] width 181 height 27
type input "400"
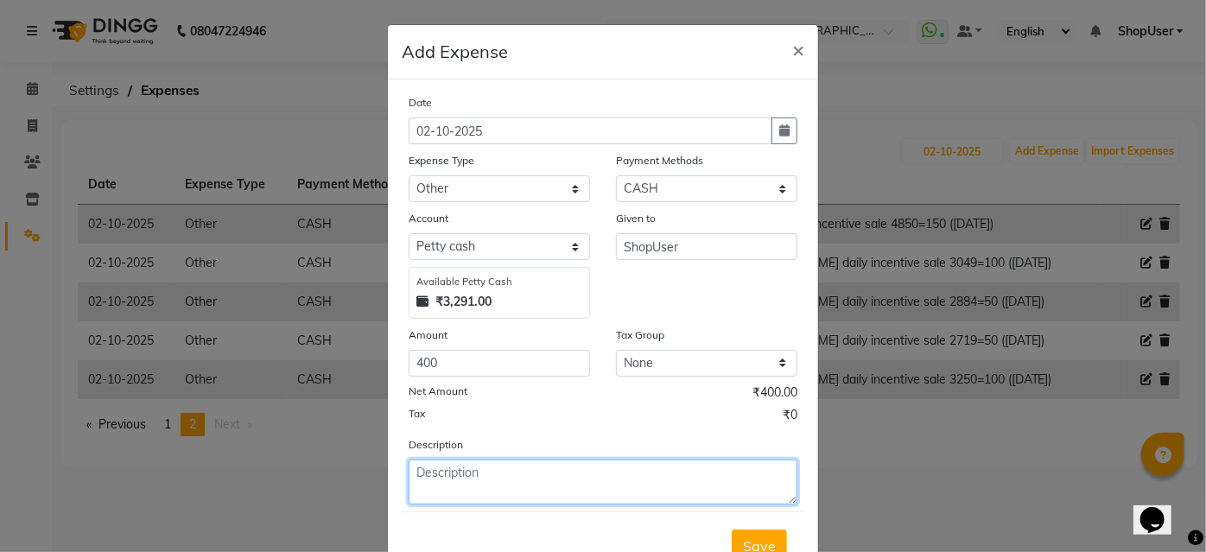
click at [662, 502] on textarea at bounding box center [603, 482] width 389 height 45
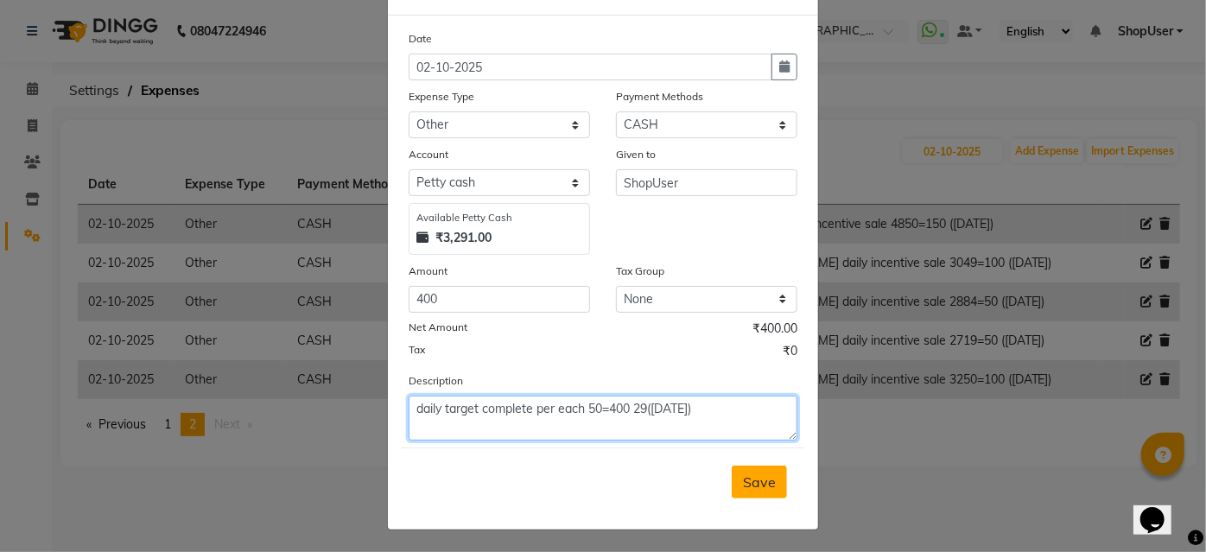
type textarea "daily target complete per each 50=400 29(29sep)"
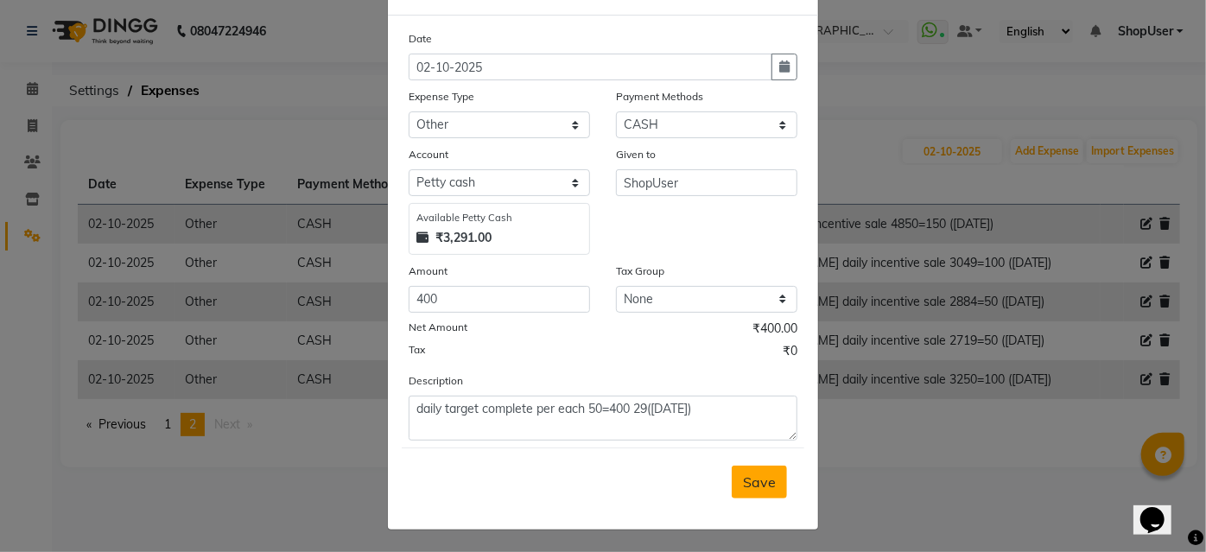
click at [743, 474] on span "Save" at bounding box center [759, 481] width 33 height 17
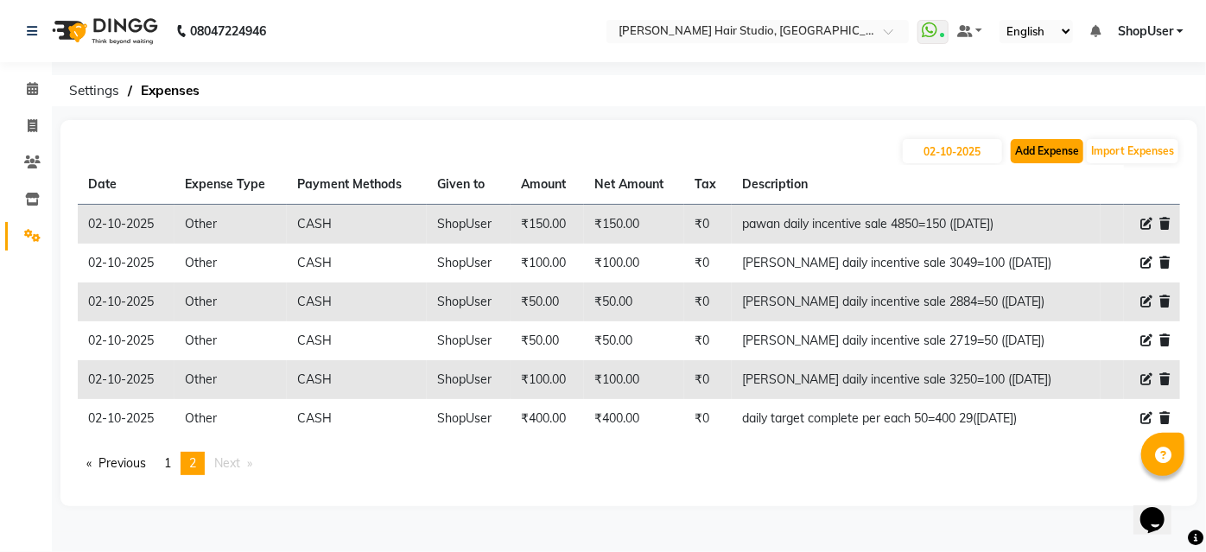
click at [1035, 159] on button "Add Expense" at bounding box center [1047, 151] width 73 height 24
select select "1"
select select "2441"
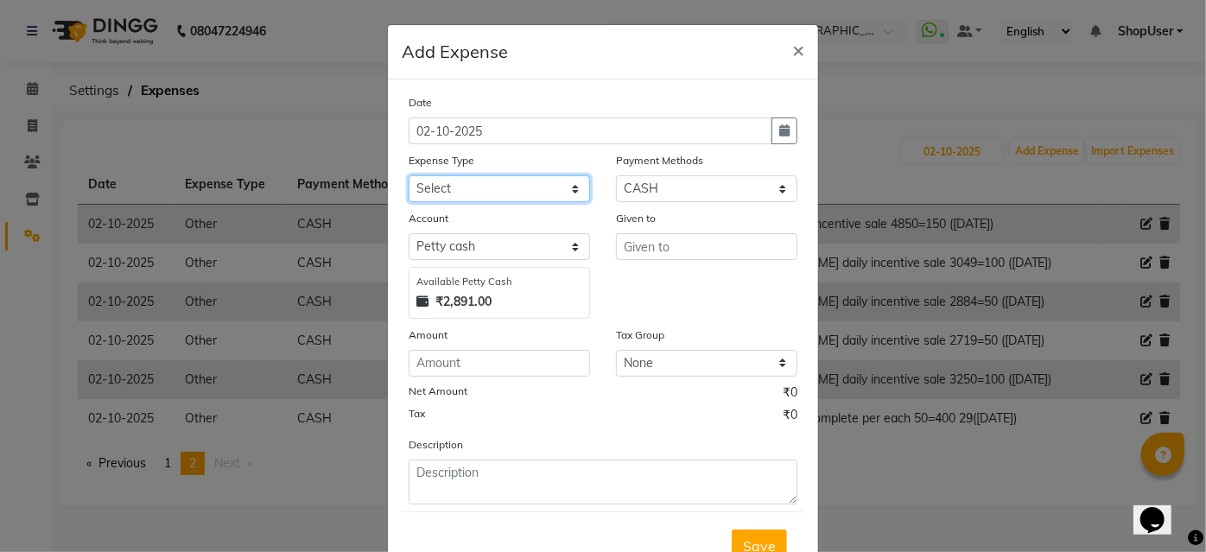
drag, startPoint x: 492, startPoint y: 191, endPoint x: 496, endPoint y: 200, distance: 9.3
click at [493, 190] on select "Select Advance Salary Bank charges Car maintenance Cash transfer to bank Cash t…" at bounding box center [499, 188] width 181 height 27
select select "10"
click at [409, 175] on select "Select Advance Salary Bank charges Car maintenance Cash transfer to bank Cash t…" at bounding box center [499, 188] width 181 height 27
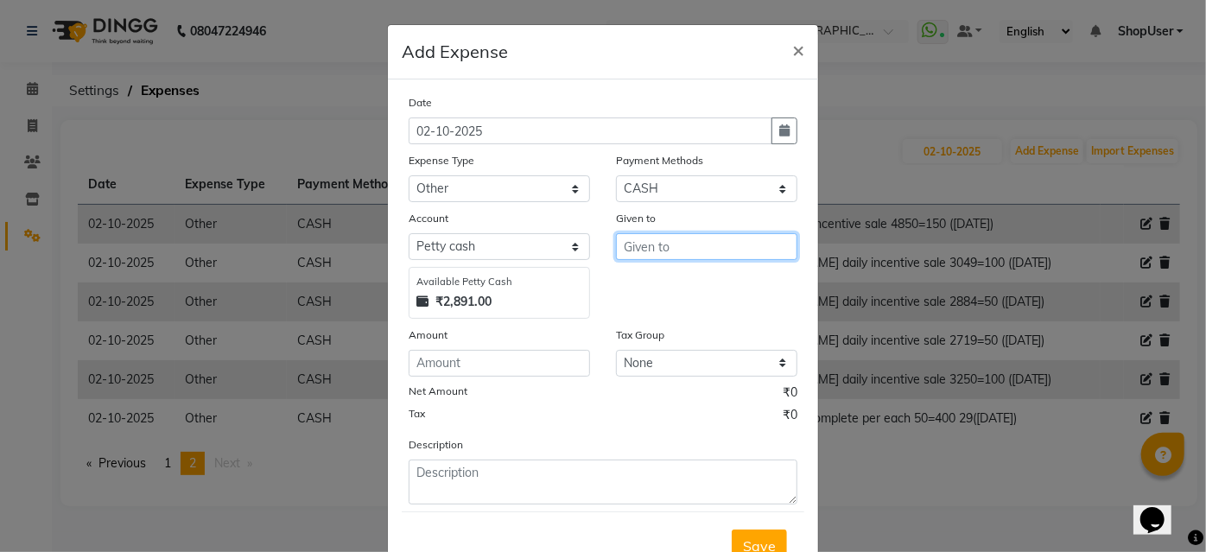
click at [637, 247] on input "text" at bounding box center [706, 246] width 181 height 27
click at [682, 277] on ngb-highlight "Shop User" at bounding box center [669, 283] width 64 height 17
type input "ShopUser"
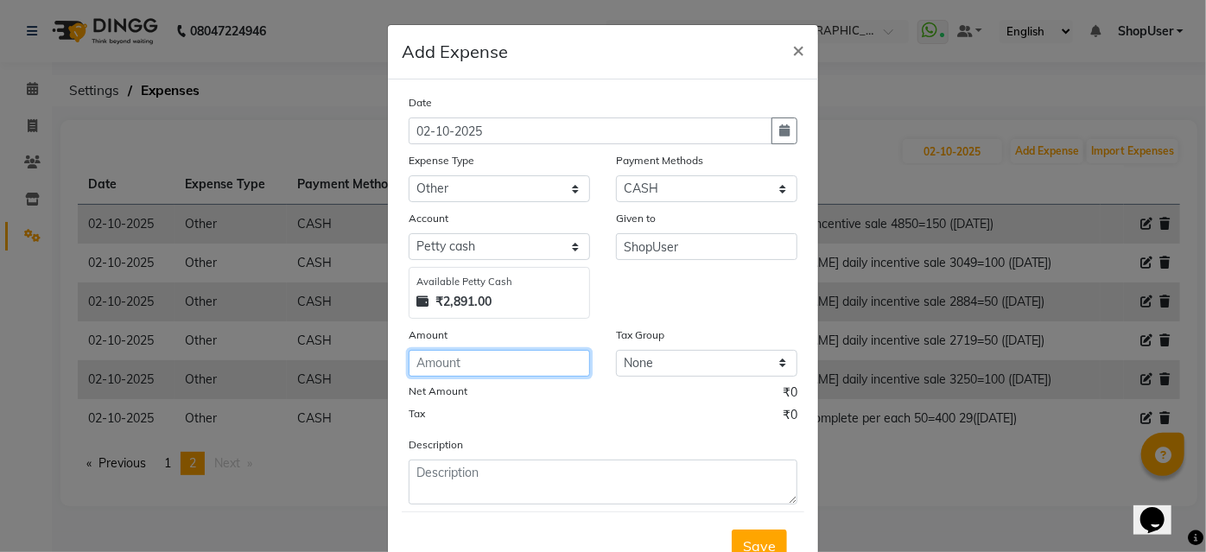
click at [528, 375] on input "number" at bounding box center [499, 363] width 181 height 27
type input "200"
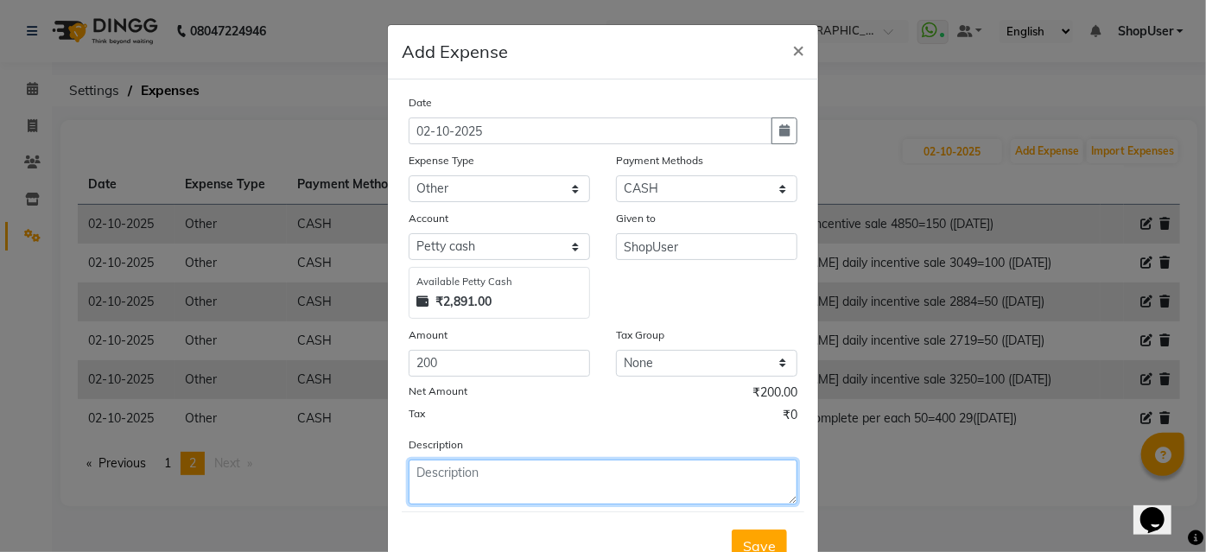
click at [494, 493] on textarea at bounding box center [603, 482] width 389 height 45
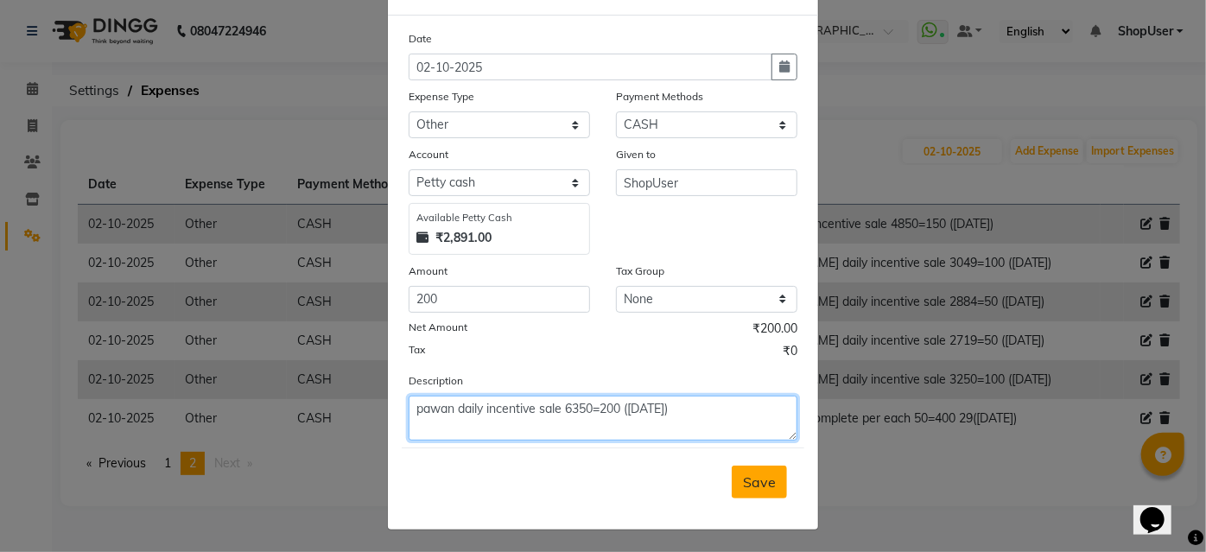
type textarea "pawan daily incentive sale 6350=200 (30sep)"
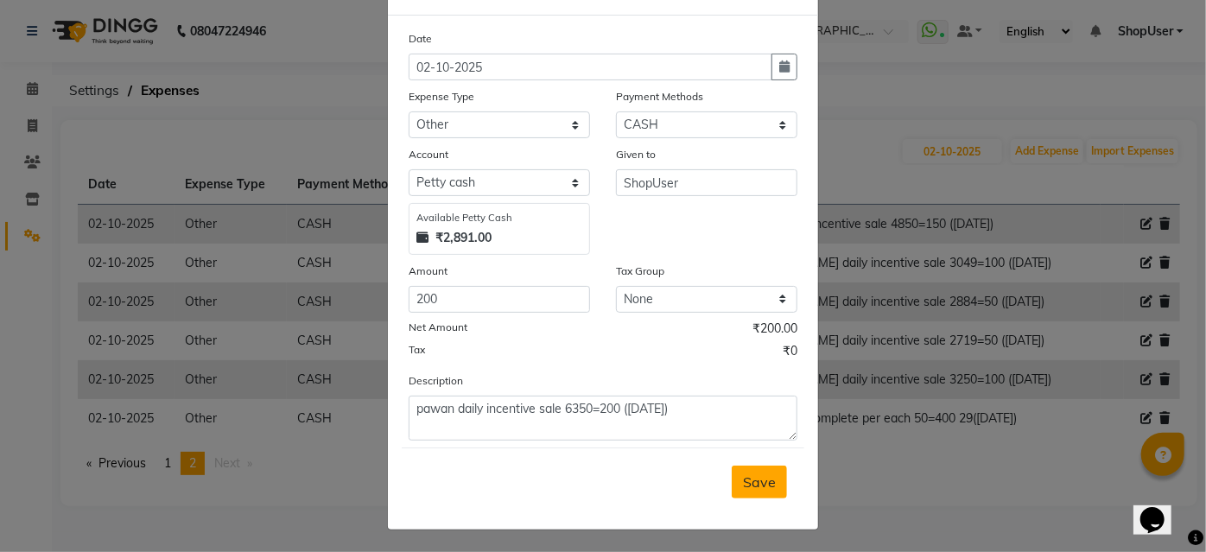
click at [761, 485] on span "Save" at bounding box center [759, 481] width 33 height 17
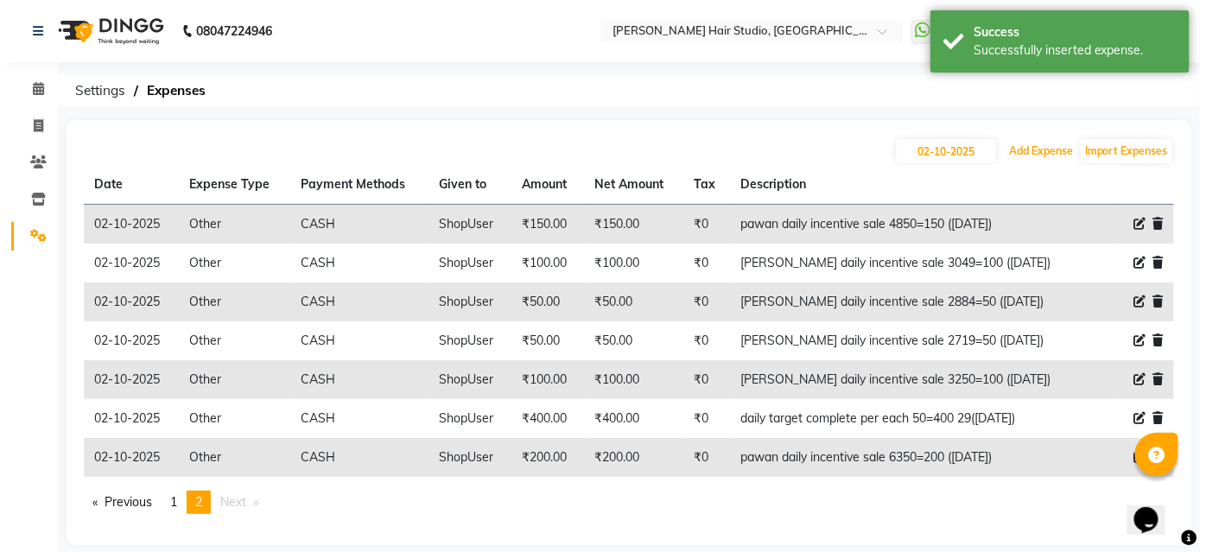
scroll to position [18, 0]
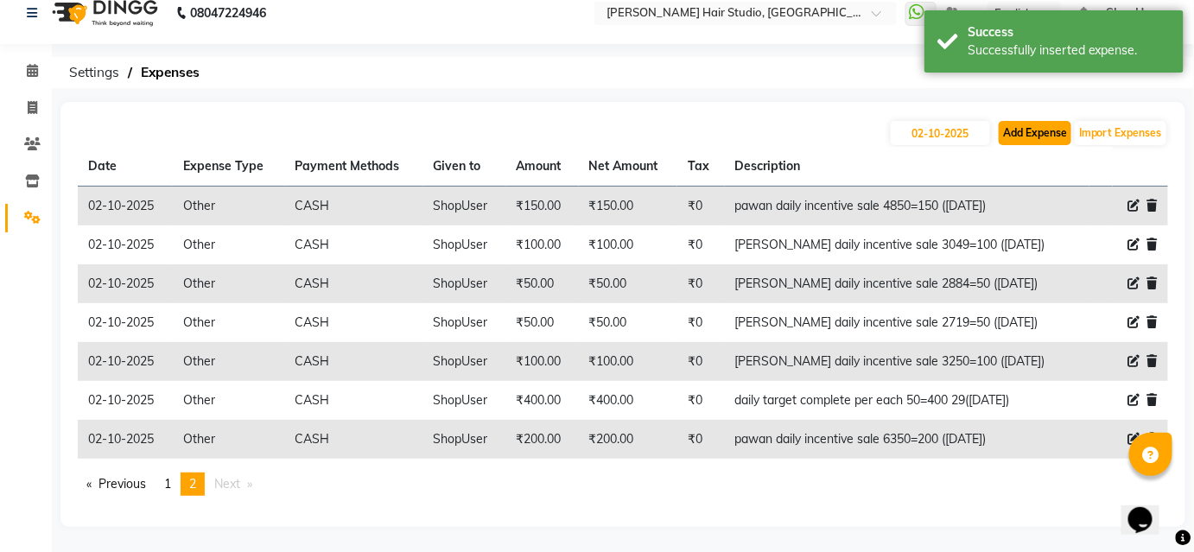
click at [1019, 122] on button "Add Expense" at bounding box center [1034, 133] width 73 height 24
select select "1"
select select "2441"
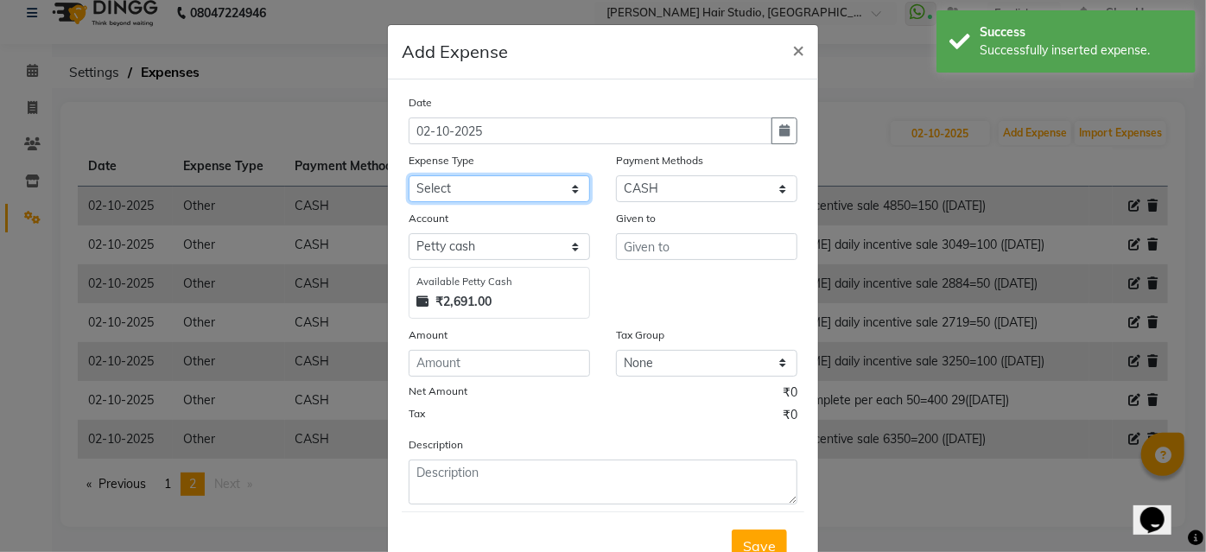
click at [474, 187] on select "Select Advance Salary Bank charges Car maintenance Cash transfer to bank Cash t…" at bounding box center [499, 188] width 181 height 27
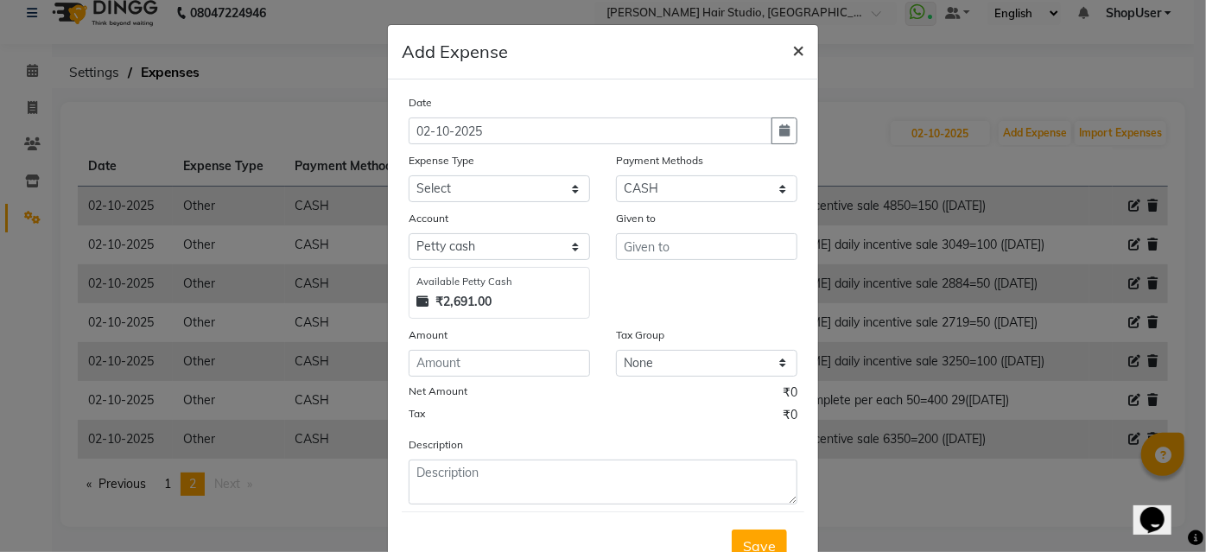
click at [792, 50] on span "×" at bounding box center [798, 49] width 12 height 26
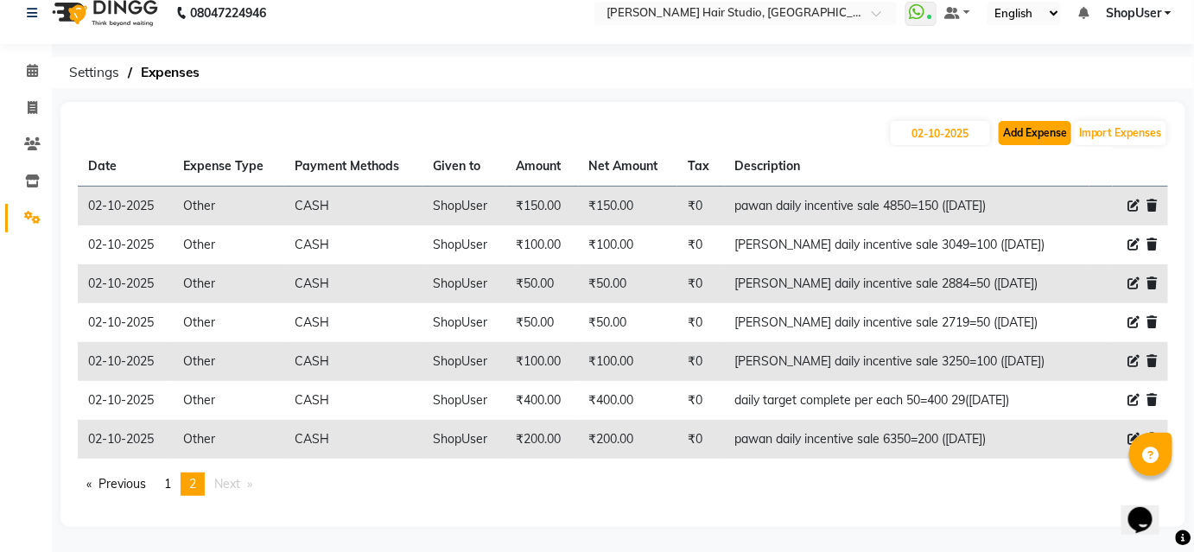
click at [1024, 121] on button "Add Expense" at bounding box center [1034, 133] width 73 height 24
select select "1"
select select "2441"
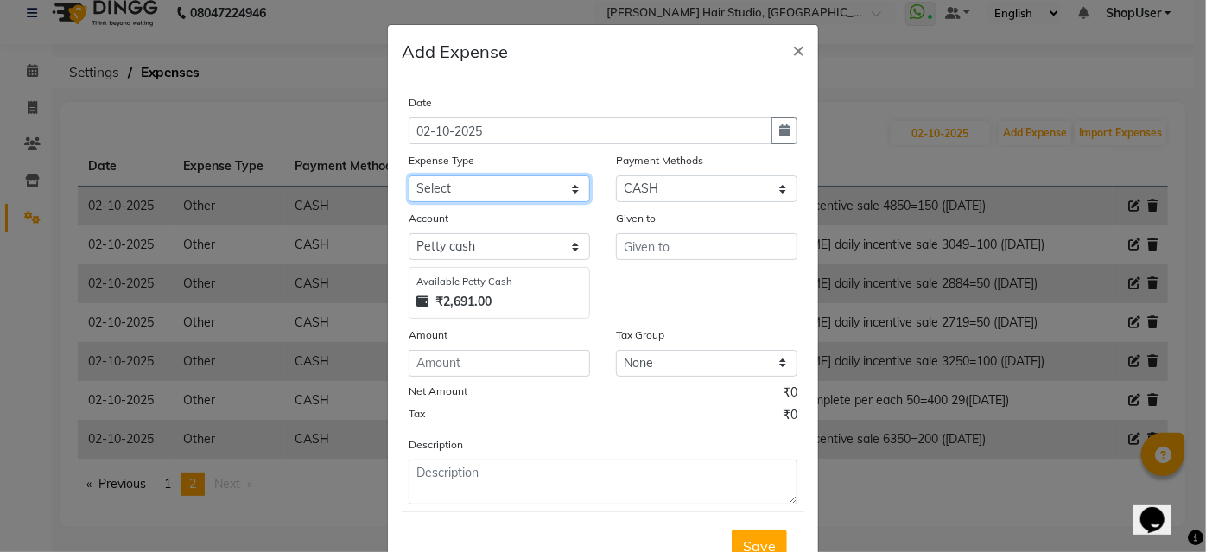
drag, startPoint x: 511, startPoint y: 181, endPoint x: 524, endPoint y: 197, distance: 20.2
click at [511, 181] on select "Select Advance Salary Bank charges Car maintenance Cash transfer to bank Cash t…" at bounding box center [499, 188] width 181 height 27
select select "10"
click at [409, 175] on select "Select Advance Salary Bank charges Car maintenance Cash transfer to bank Cash t…" at bounding box center [499, 188] width 181 height 27
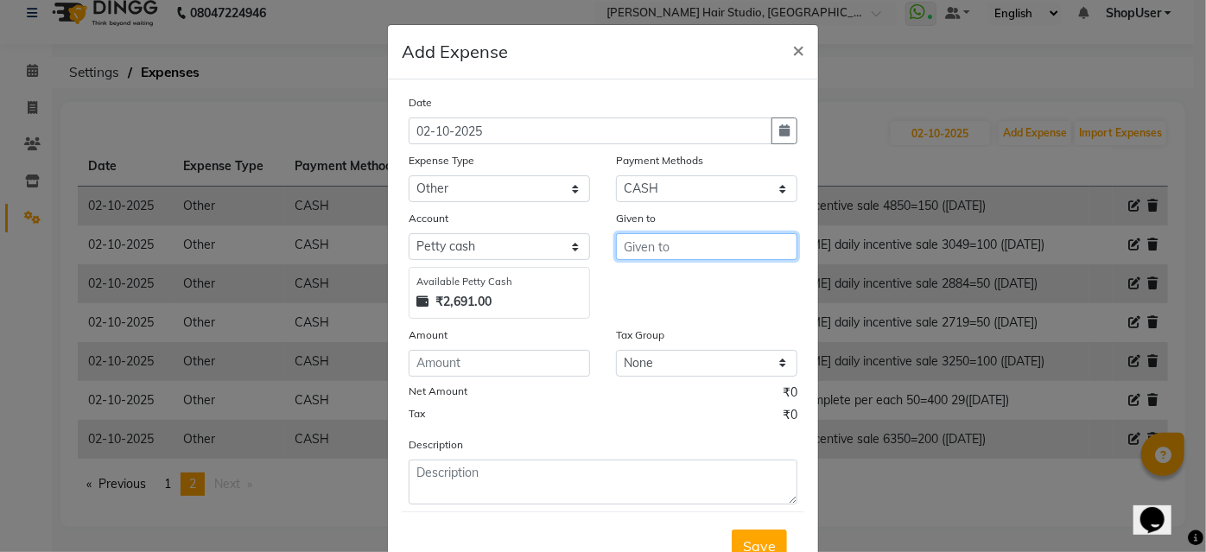
click at [664, 250] on input "text" at bounding box center [706, 246] width 181 height 27
click at [712, 275] on button "Shop User" at bounding box center [685, 283] width 136 height 28
type input "ShopUser"
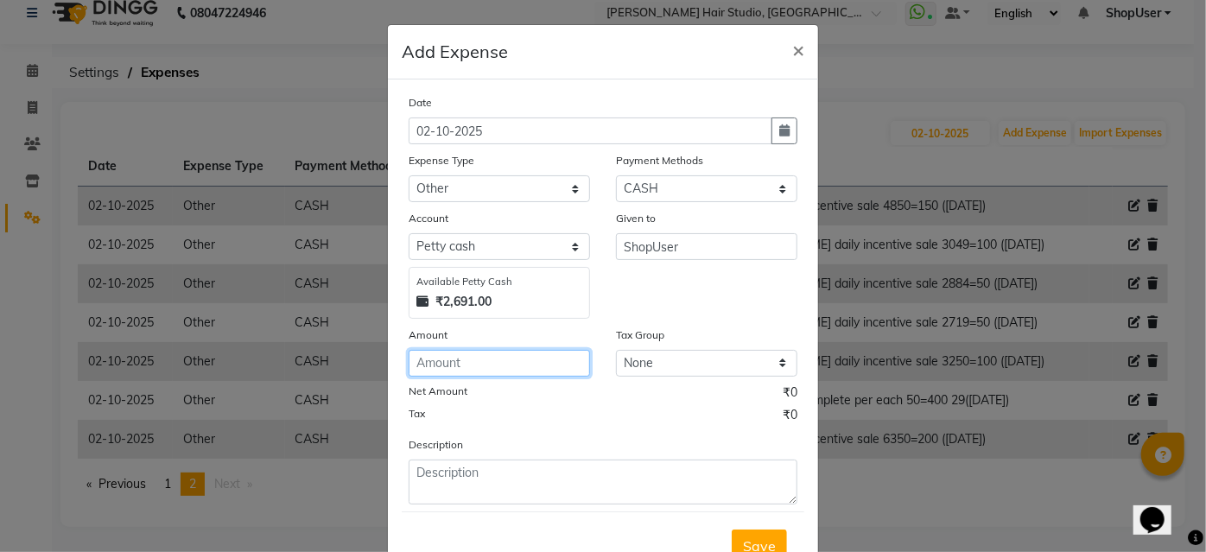
click at [547, 356] on input "number" at bounding box center [499, 363] width 181 height 27
type input "50"
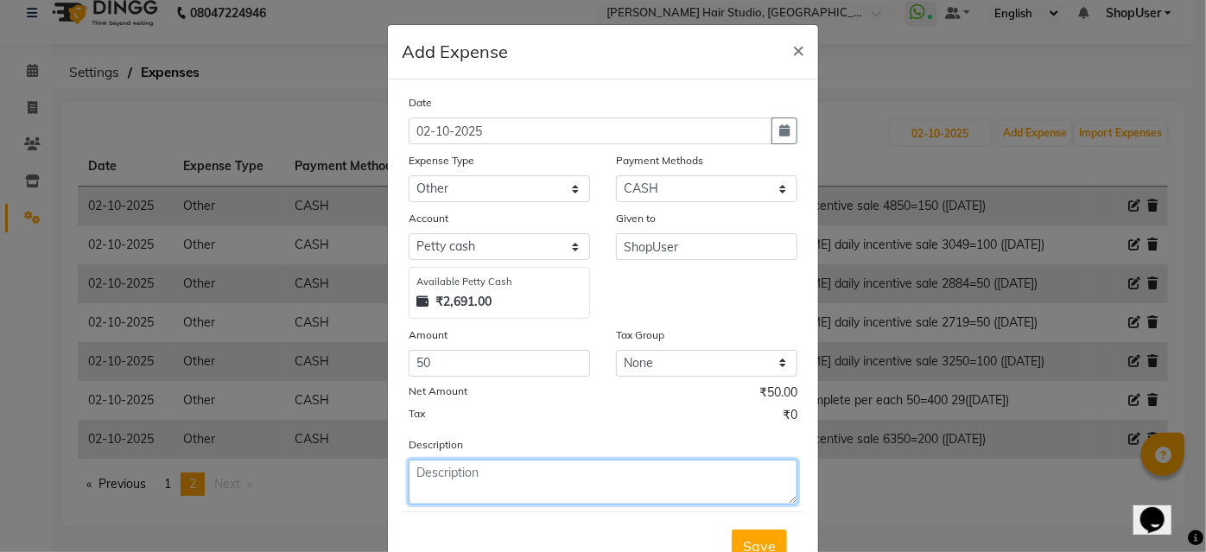
click at [485, 474] on textarea at bounding box center [603, 482] width 389 height 45
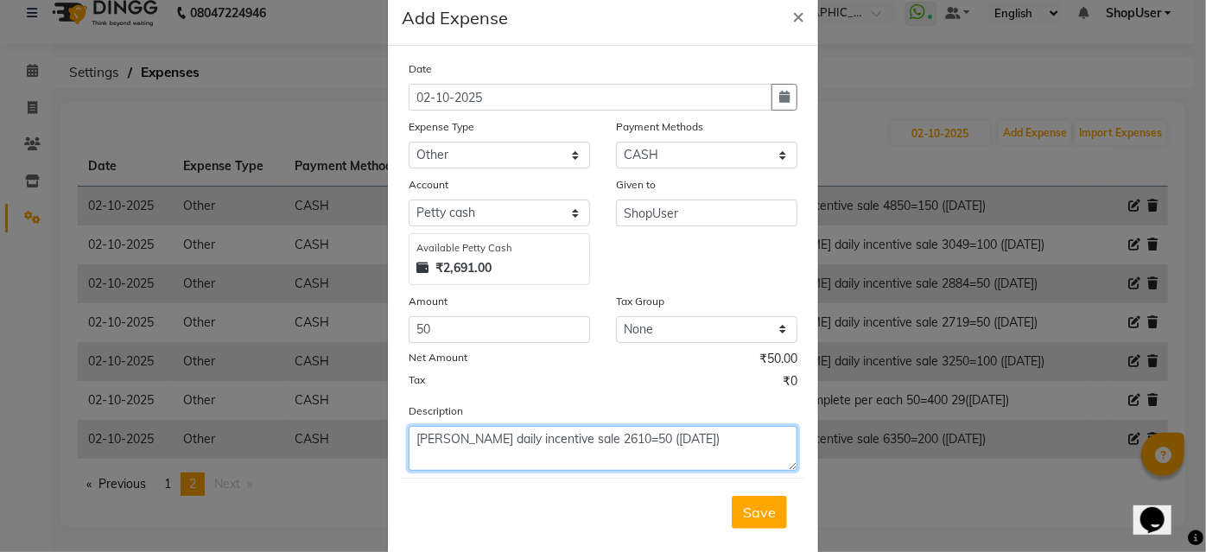
scroll to position [64, 0]
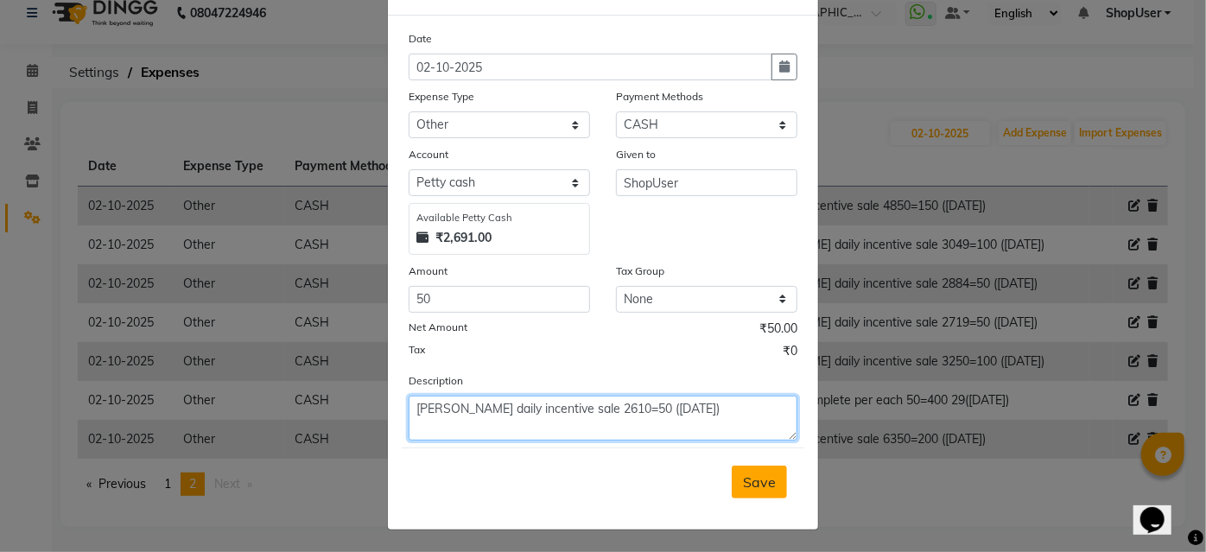
type textarea "mohammad daily incentive sale 2610=50 (30sep)"
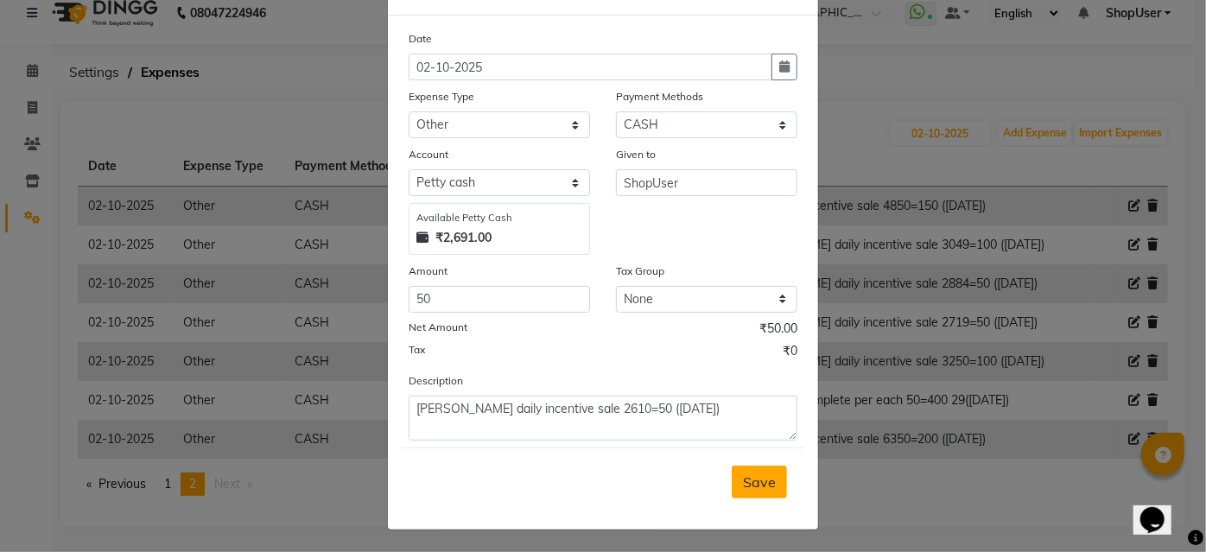
click at [745, 473] on span "Save" at bounding box center [759, 481] width 33 height 17
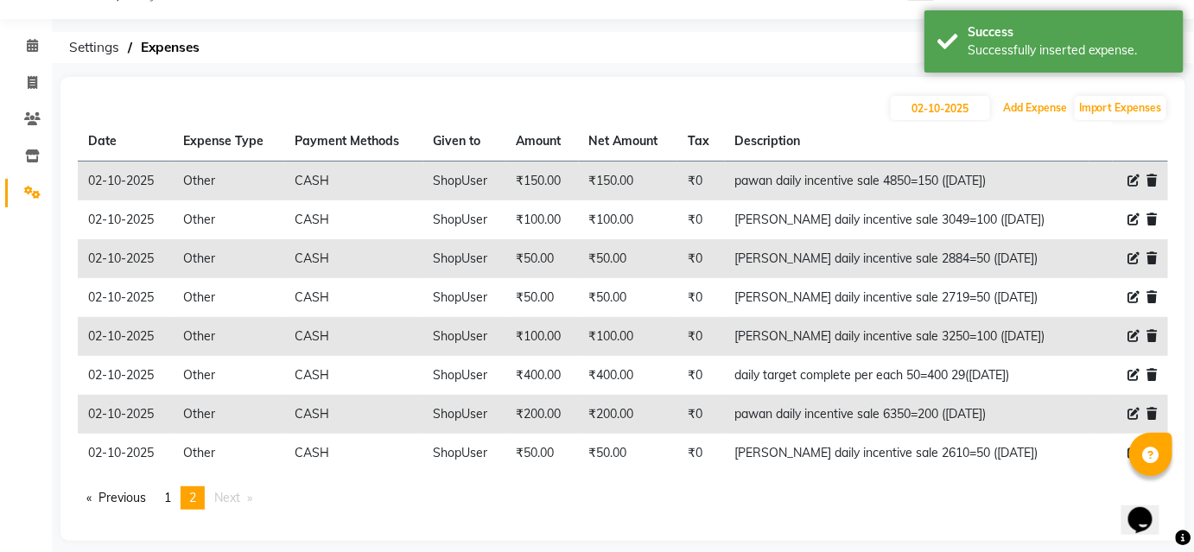
scroll to position [57, 0]
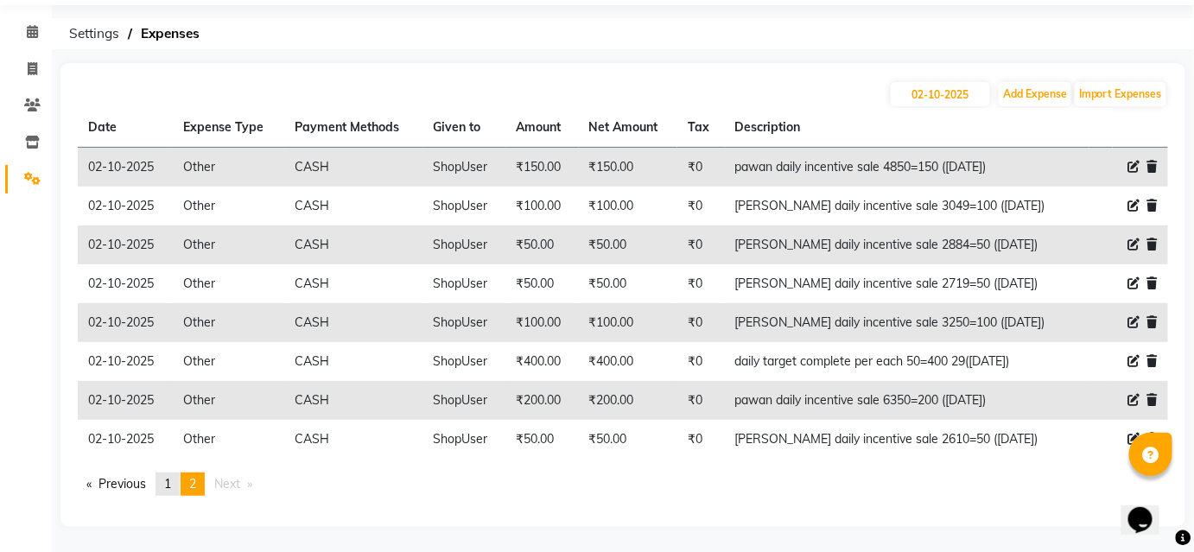
click at [164, 474] on link "page 1" at bounding box center [167, 483] width 24 height 23
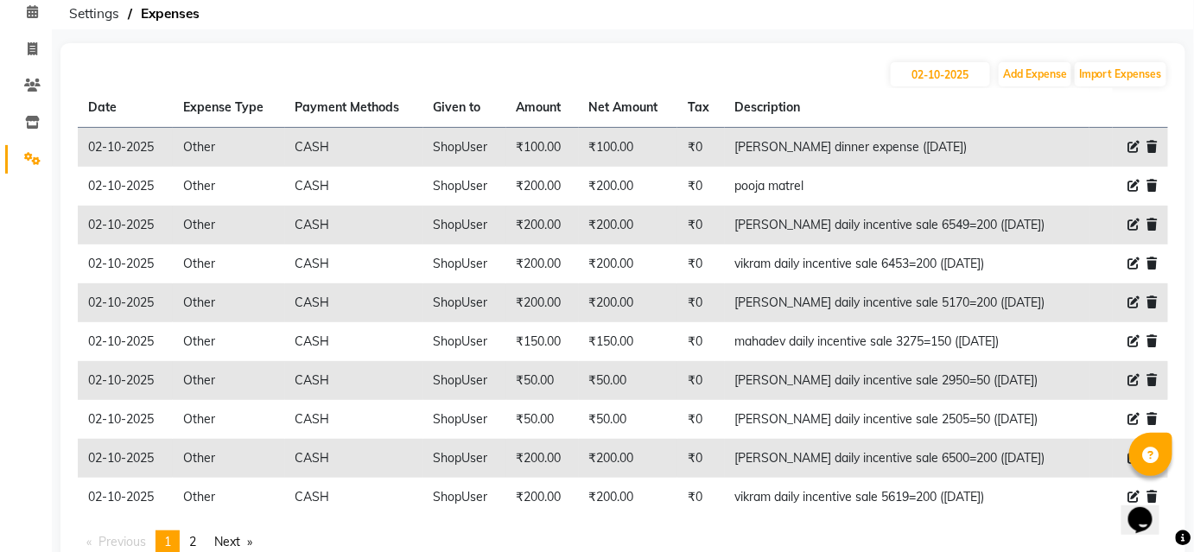
scroll to position [135, 0]
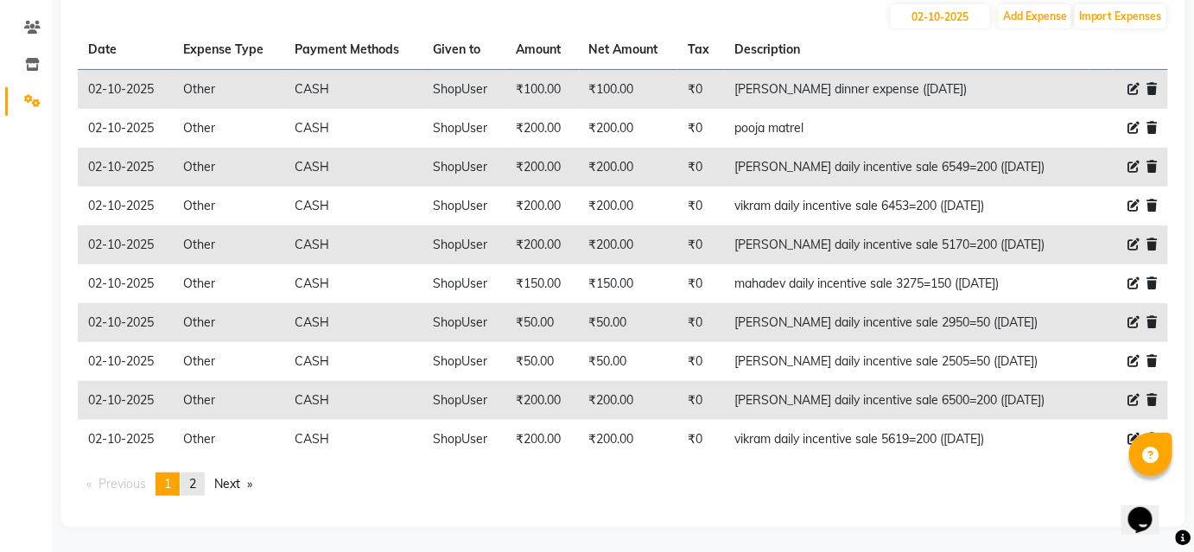
click at [196, 477] on span "2" at bounding box center [192, 484] width 7 height 16
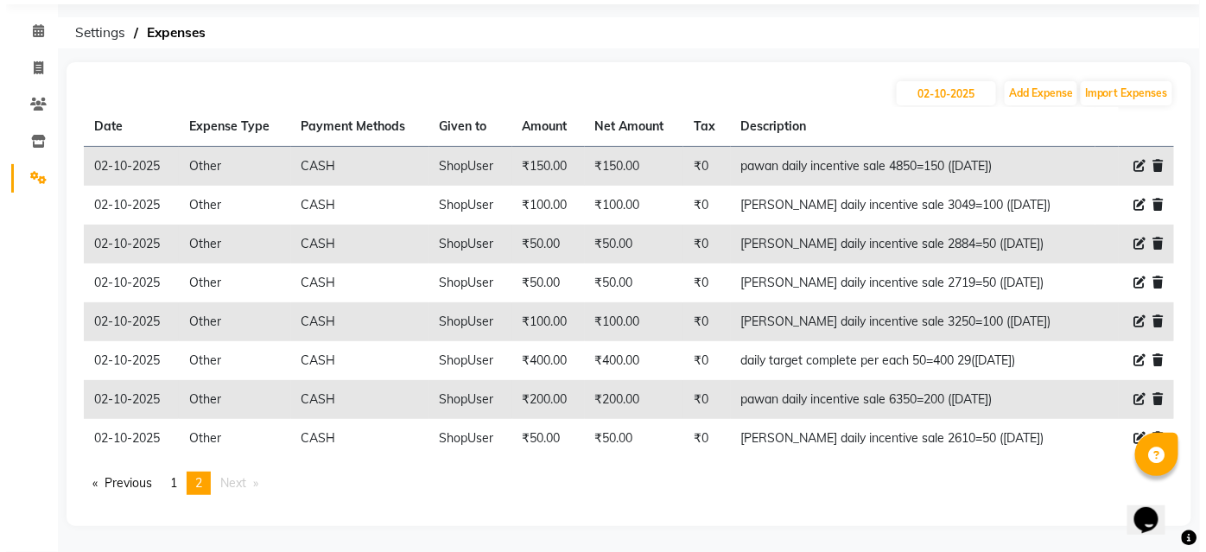
scroll to position [57, 0]
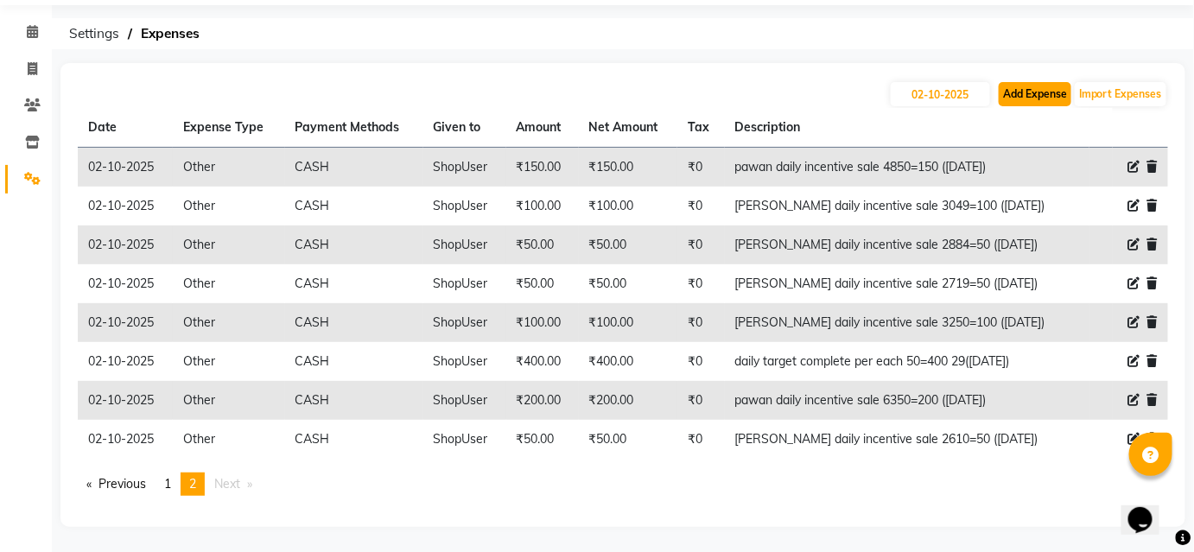
click at [1045, 96] on button "Add Expense" at bounding box center [1034, 94] width 73 height 24
select select "1"
select select "2441"
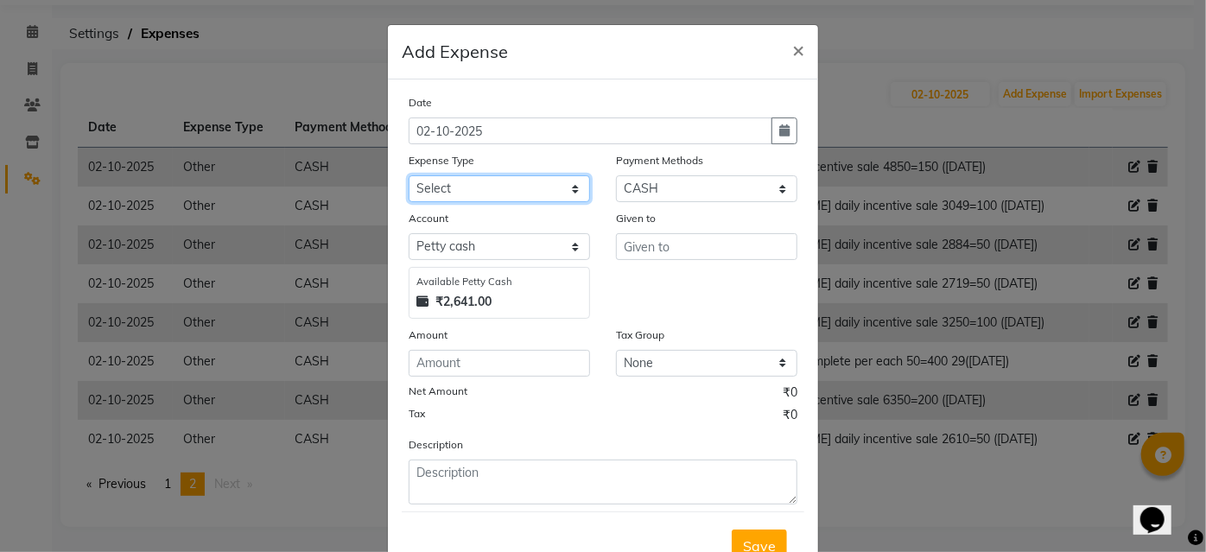
click at [522, 193] on select "Select Advance Salary Bank charges Car maintenance Cash transfer to bank Cash t…" at bounding box center [499, 188] width 181 height 27
select select "10"
click at [409, 175] on select "Select Advance Salary Bank charges Car maintenance Cash transfer to bank Cash t…" at bounding box center [499, 188] width 181 height 27
click at [646, 232] on div "Given to" at bounding box center [706, 221] width 181 height 24
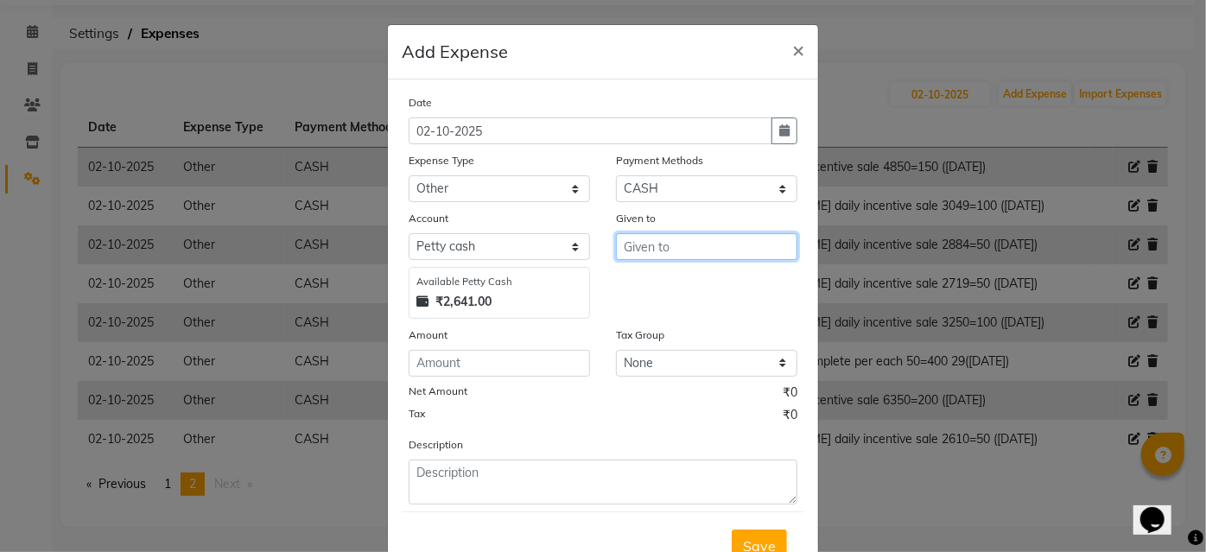
click at [646, 238] on input "text" at bounding box center [706, 246] width 181 height 27
click at [730, 274] on button "Shop User" at bounding box center [685, 283] width 136 height 28
type input "ShopUser"
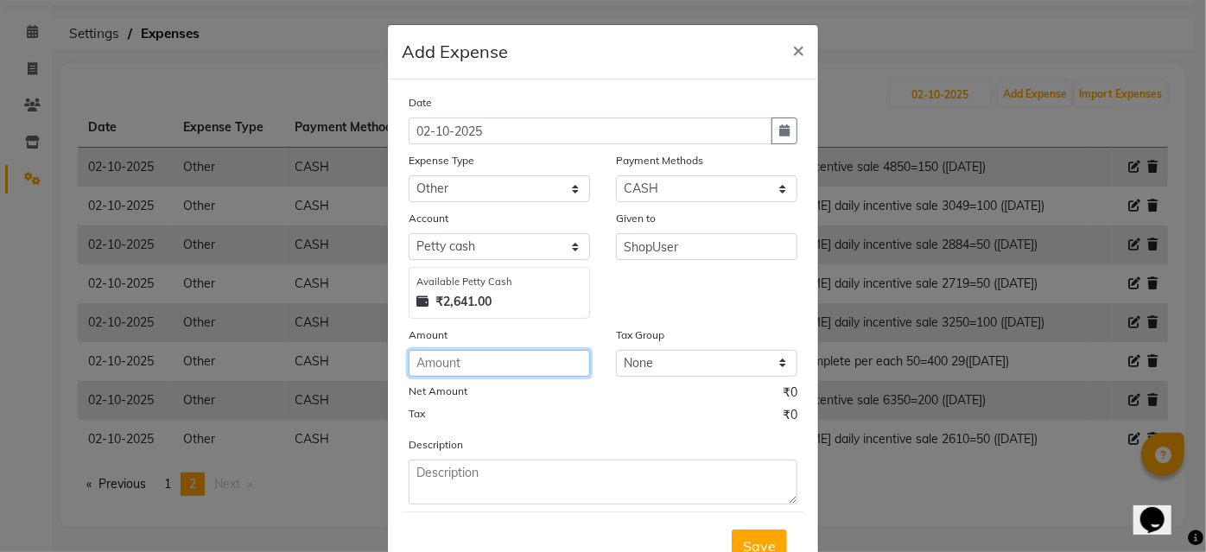
click at [491, 362] on input "number" at bounding box center [499, 363] width 181 height 27
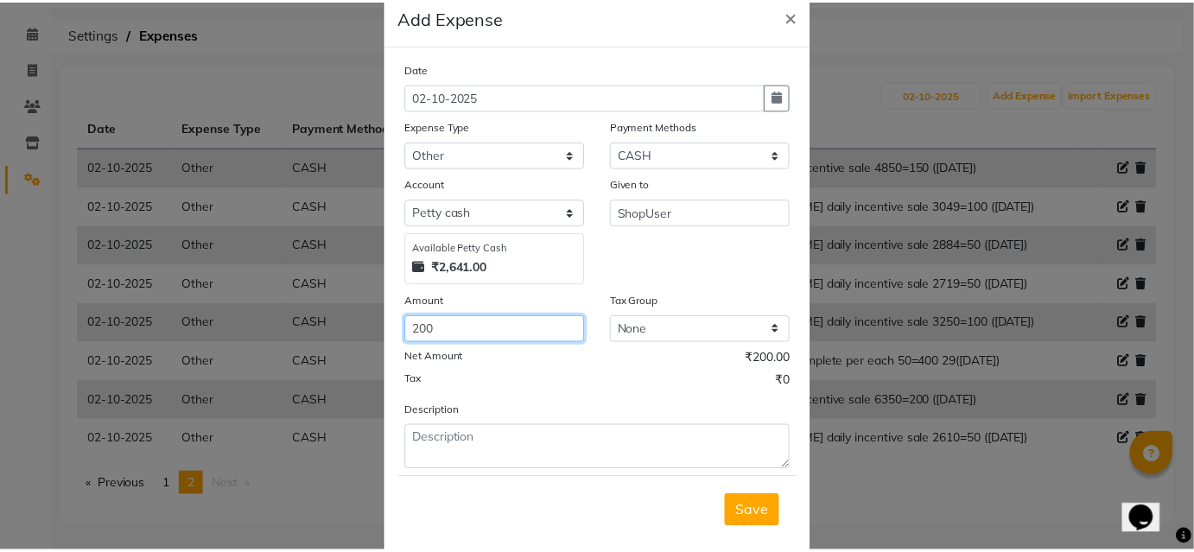
scroll to position [64, 0]
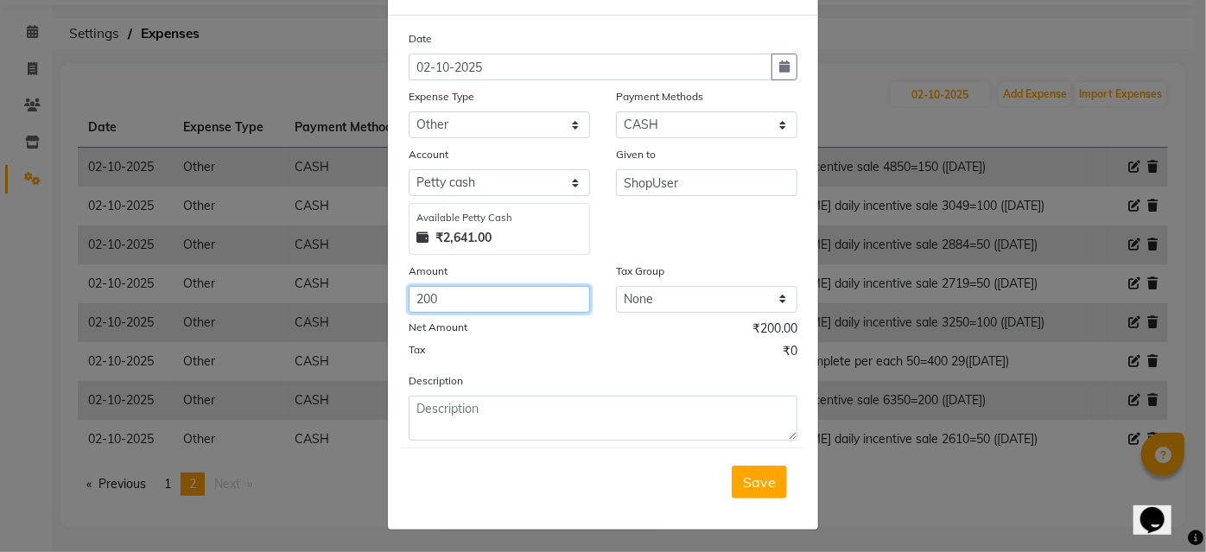
type input "200"
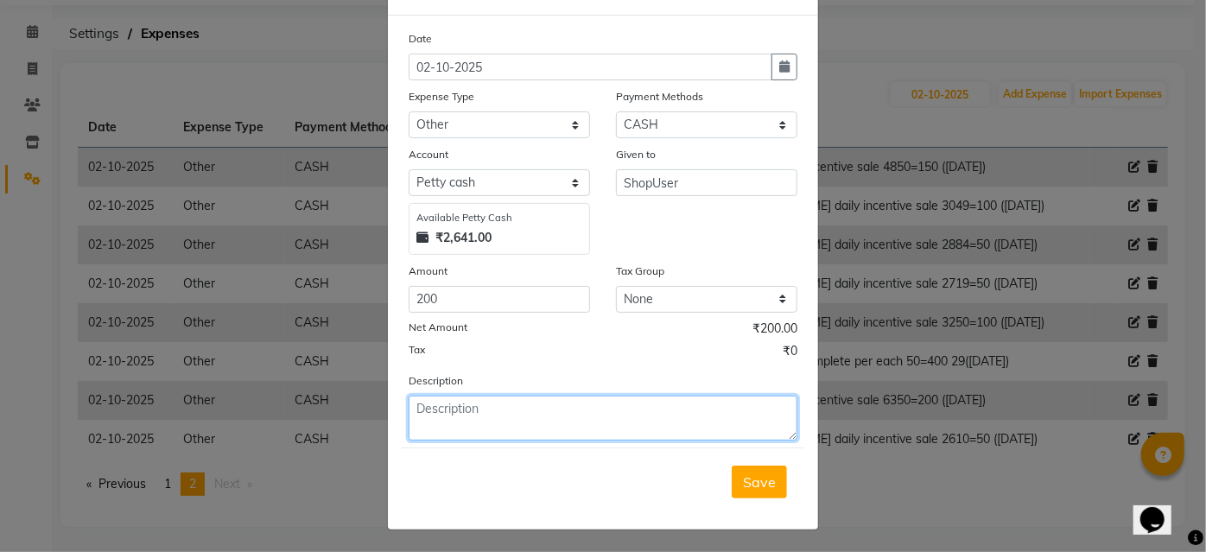
click at [461, 415] on textarea at bounding box center [603, 418] width 389 height 45
drag, startPoint x: 408, startPoint y: 401, endPoint x: 416, endPoint y: 412, distance: 14.2
click at [409, 402] on textarea "pawan daily incentive sale 6380=200" at bounding box center [603, 418] width 389 height 45
type textarea "yesterday pawan daily incentive sale 6380=200"
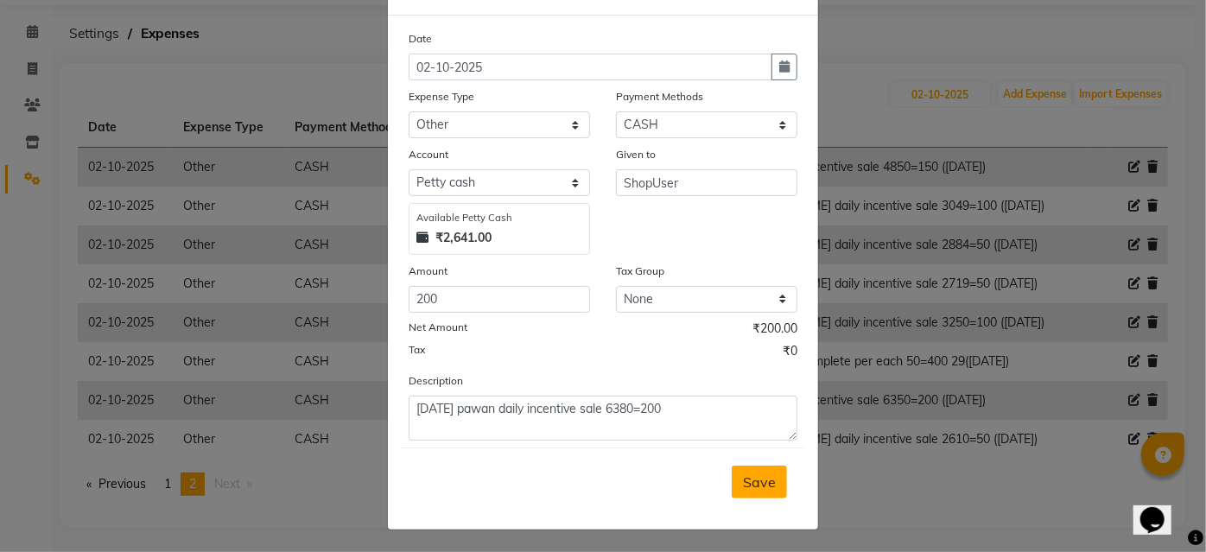
click at [745, 488] on button "Save" at bounding box center [759, 482] width 55 height 33
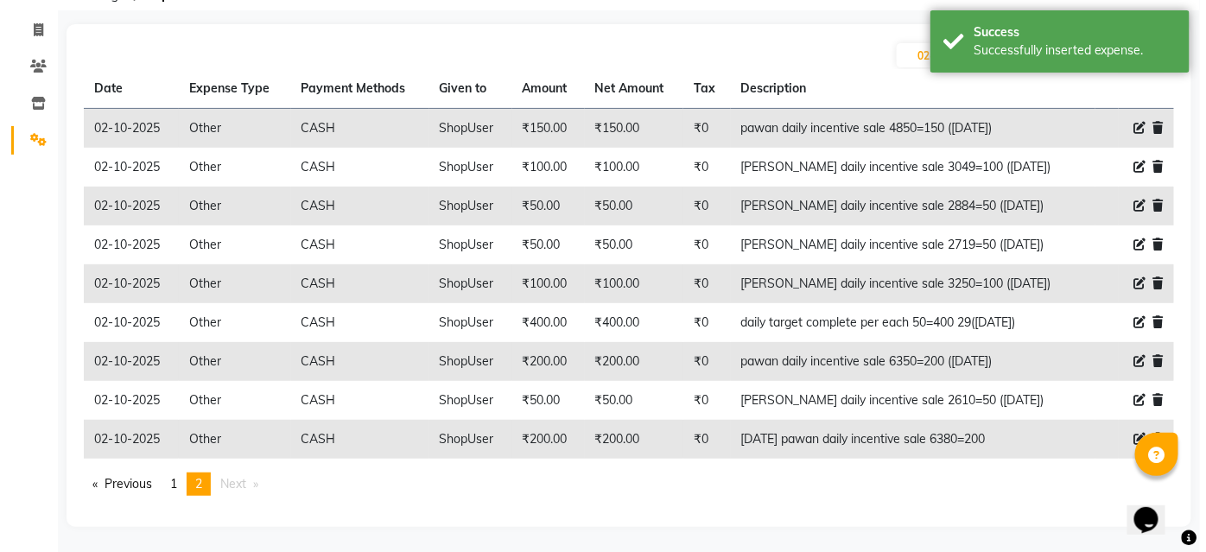
scroll to position [0, 0]
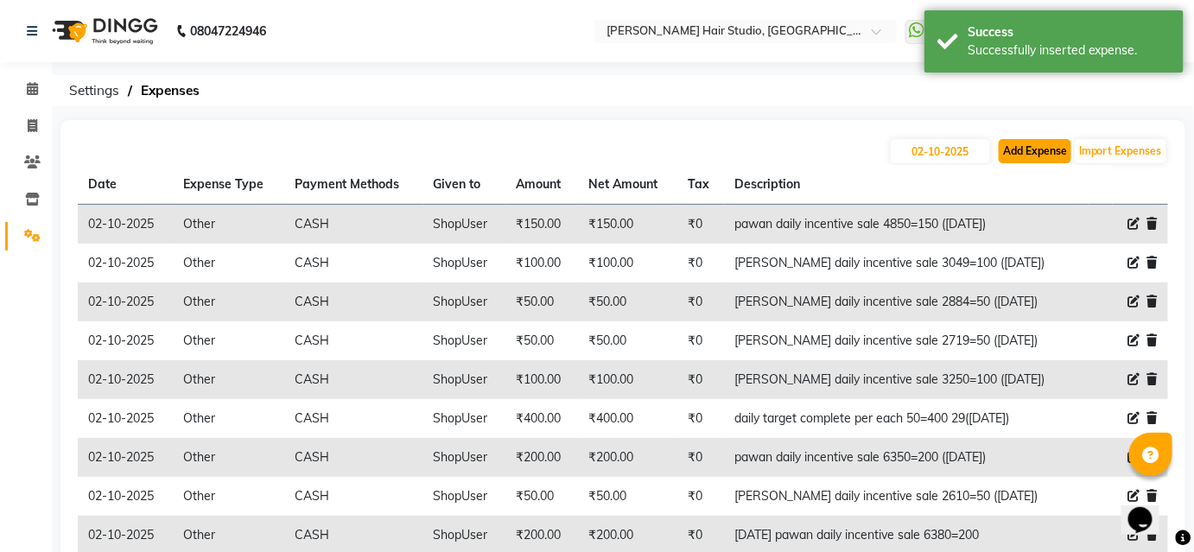
click at [1013, 162] on button "Add Expense" at bounding box center [1034, 151] width 73 height 24
select select "1"
select select "2441"
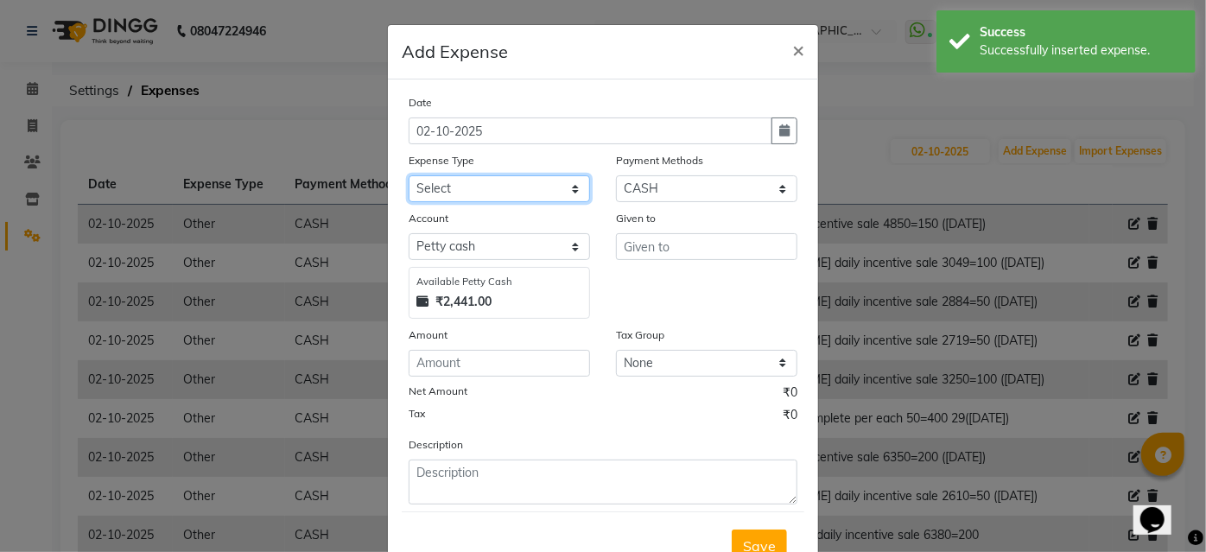
click at [564, 197] on select "Select Advance Salary Bank charges Car maintenance Cash transfer to bank Cash t…" at bounding box center [499, 188] width 181 height 27
select select "10"
click at [409, 175] on select "Select Advance Salary Bank charges Car maintenance Cash transfer to bank Cash t…" at bounding box center [499, 188] width 181 height 27
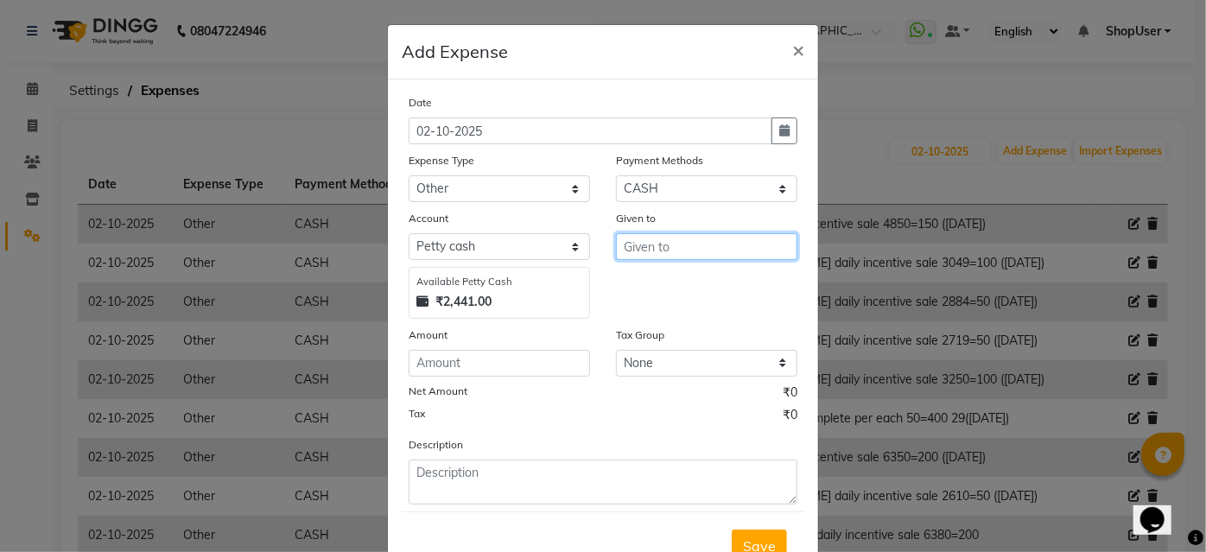
click at [708, 251] on input "text" at bounding box center [706, 246] width 181 height 27
click at [704, 282] on button "Shop User" at bounding box center [685, 283] width 136 height 28
type input "ShopUser"
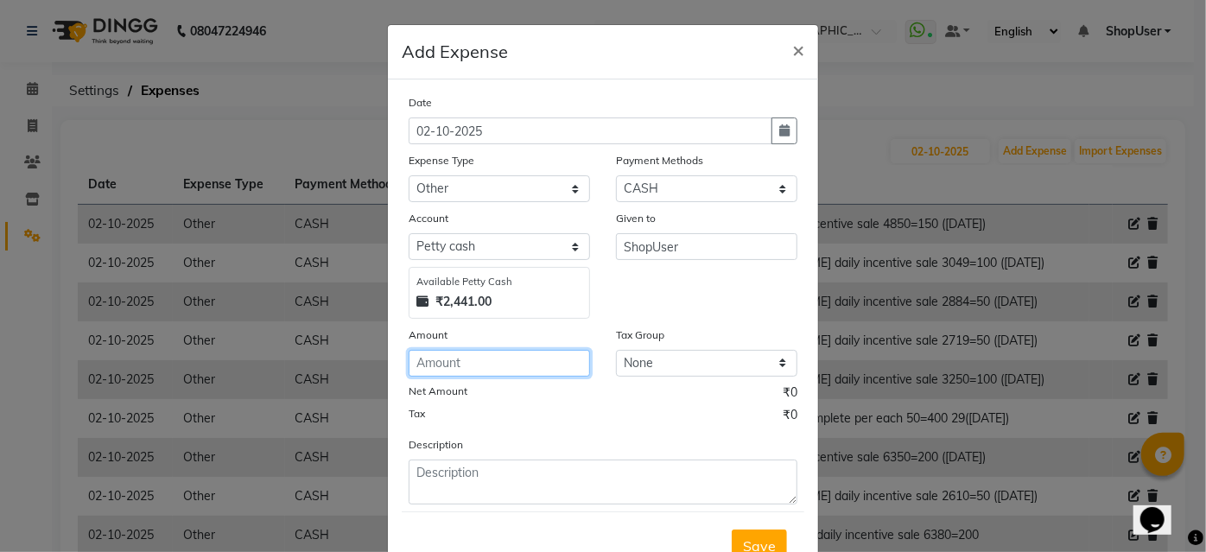
click at [468, 357] on input "number" at bounding box center [499, 363] width 181 height 27
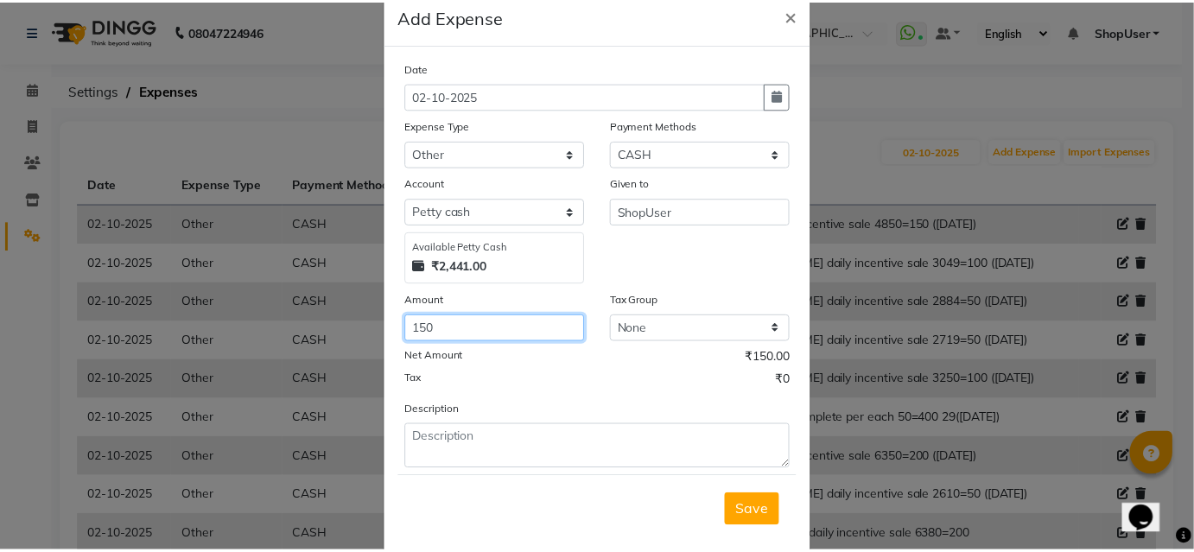
scroll to position [64, 0]
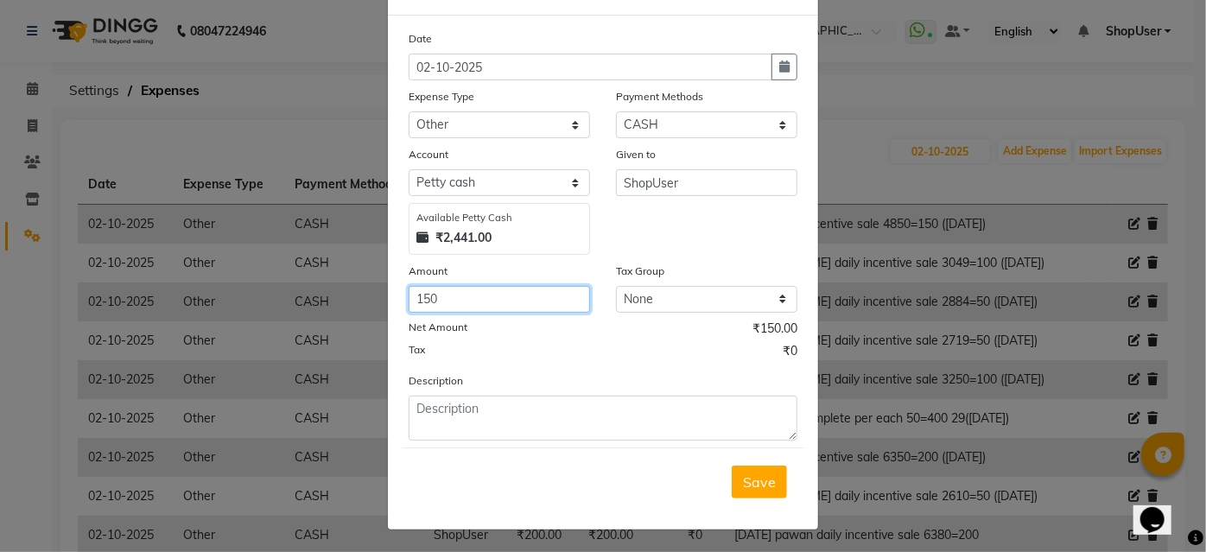
type input "150"
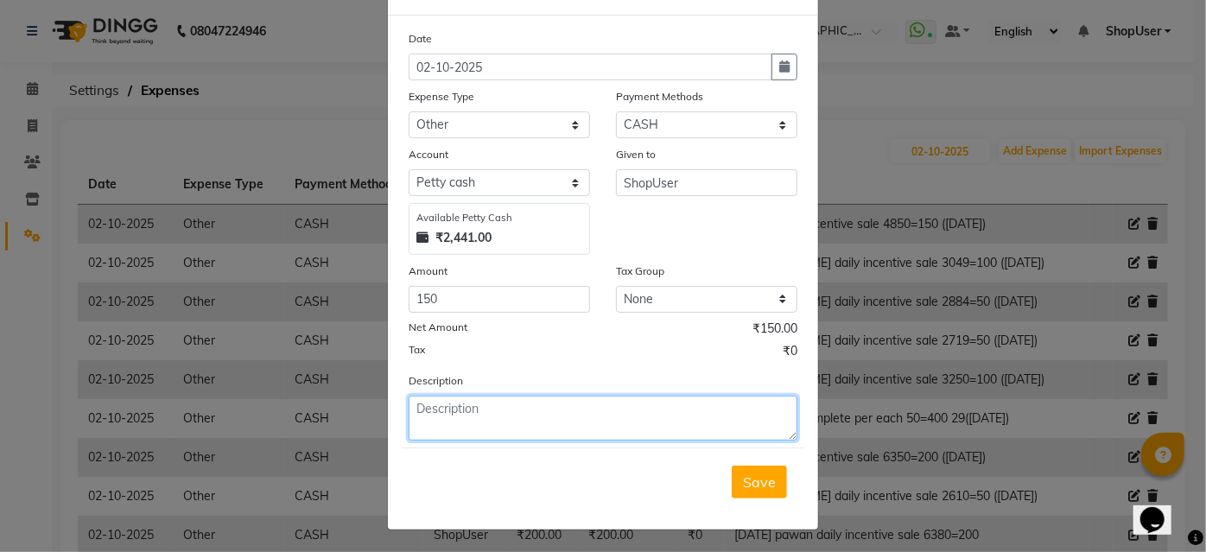
click at [497, 420] on textarea at bounding box center [603, 418] width 389 height 45
type textarea "yesterday mohammad daily incentive sale 4210=150"
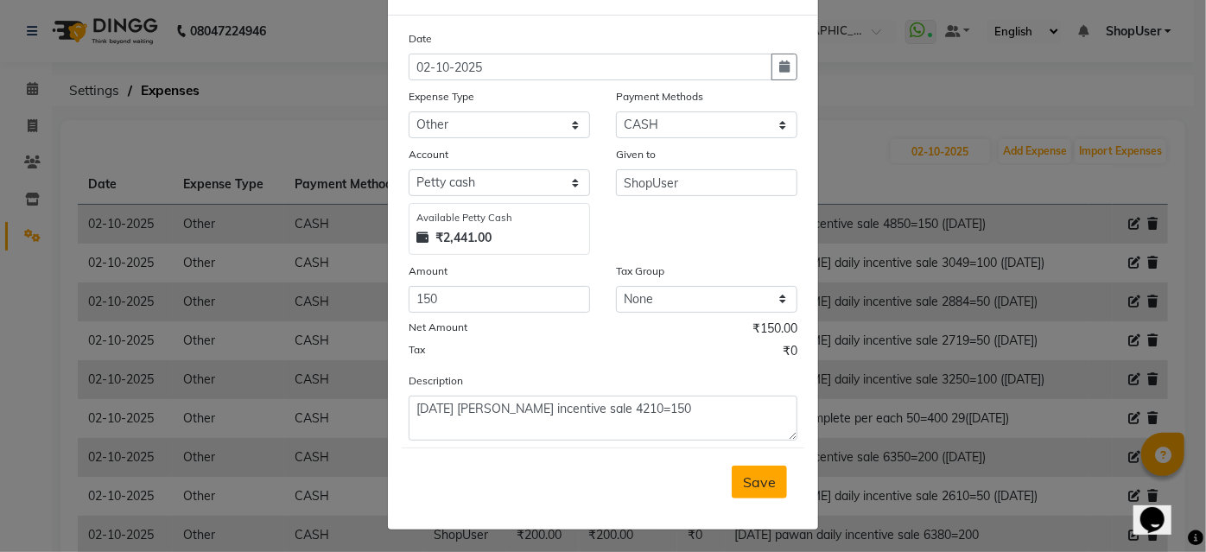
click at [764, 475] on span "Save" at bounding box center [759, 481] width 33 height 17
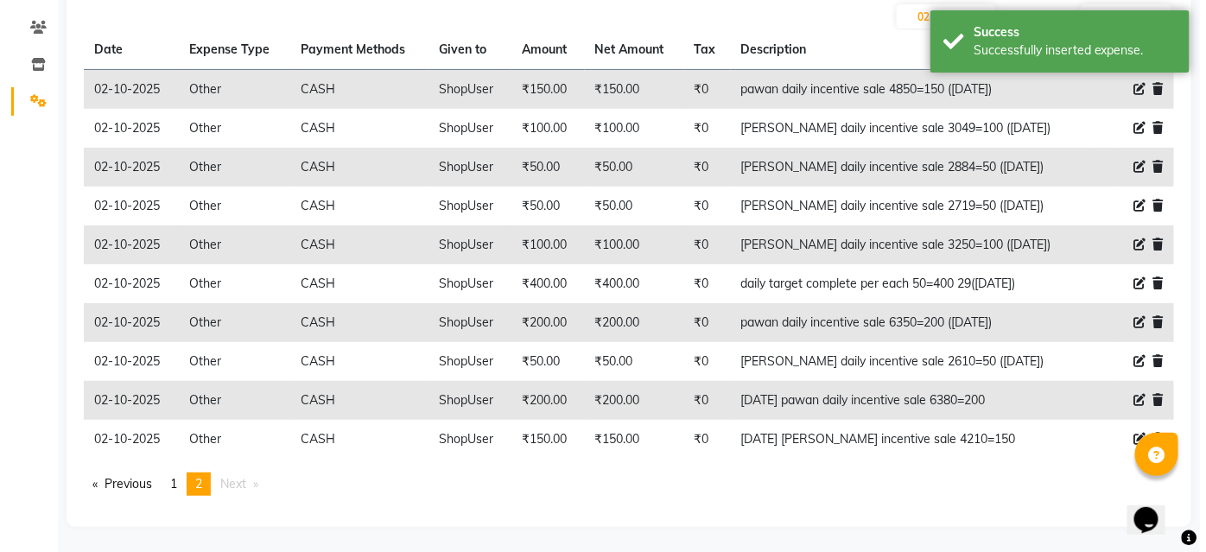
scroll to position [0, 0]
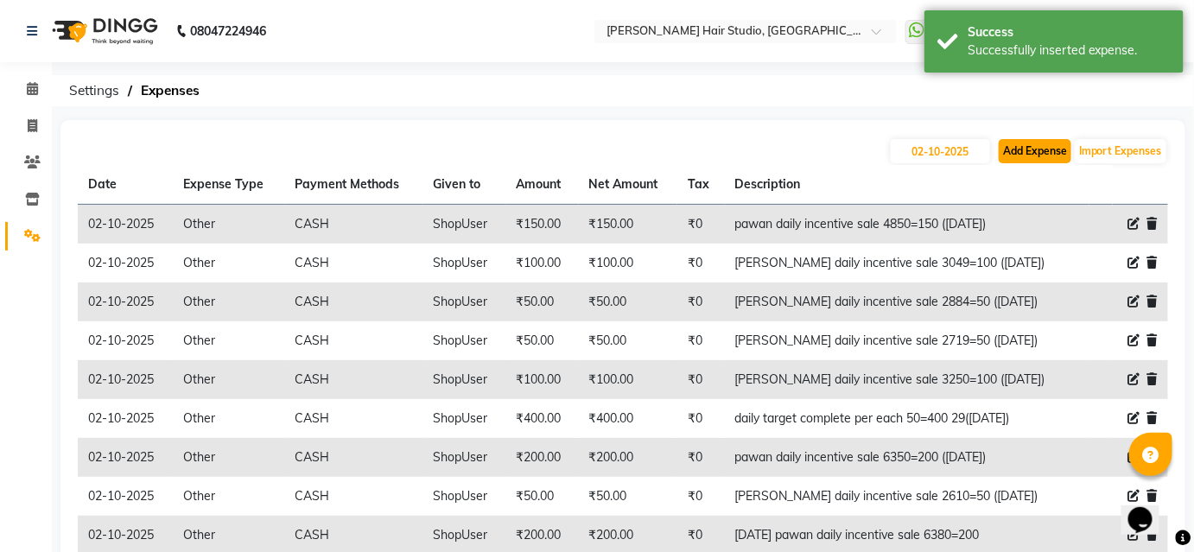
click at [1049, 149] on button "Add Expense" at bounding box center [1034, 151] width 73 height 24
select select "1"
select select "2441"
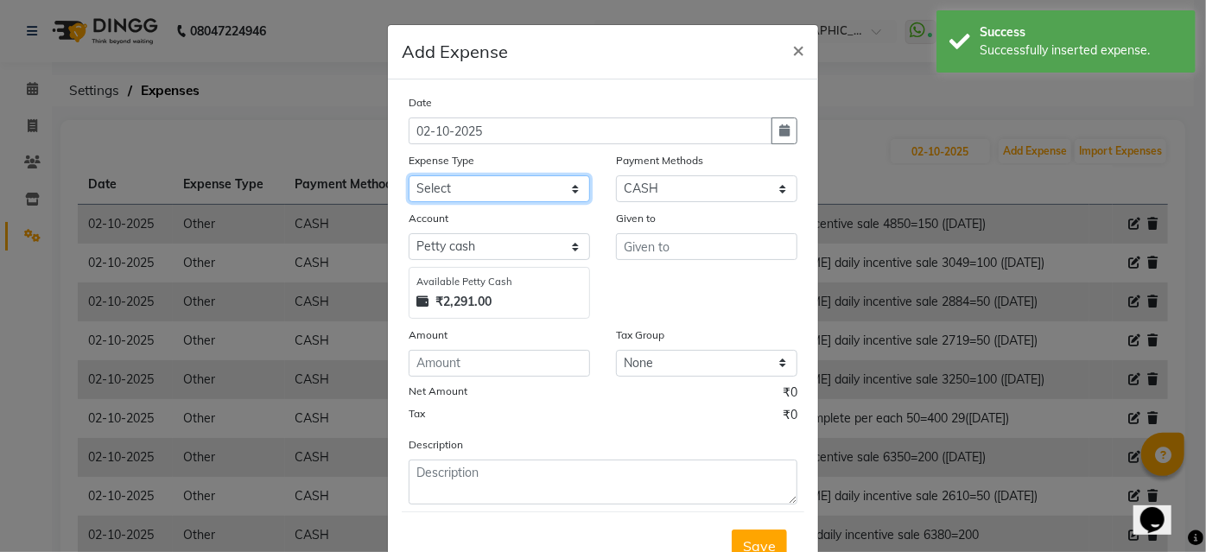
drag, startPoint x: 515, startPoint y: 183, endPoint x: 519, endPoint y: 200, distance: 17.0
click at [515, 183] on select "Select Advance Salary Bank charges Car maintenance Cash transfer to bank Cash t…" at bounding box center [499, 188] width 181 height 27
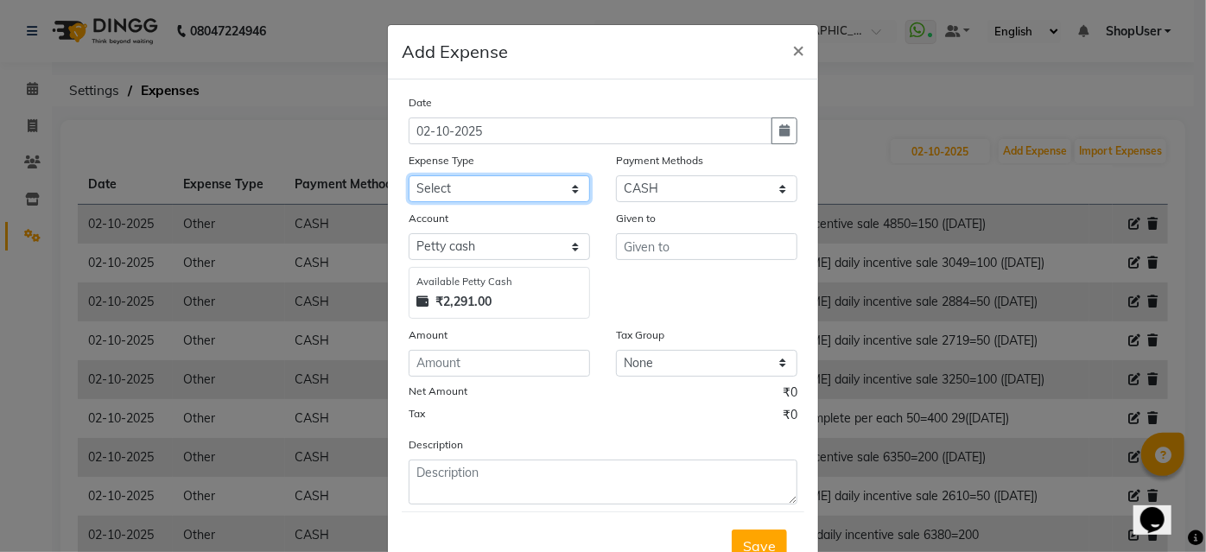
select select "10"
click at [409, 175] on select "Select Advance Salary Bank charges Car maintenance Cash transfer to bank Cash t…" at bounding box center [499, 188] width 181 height 27
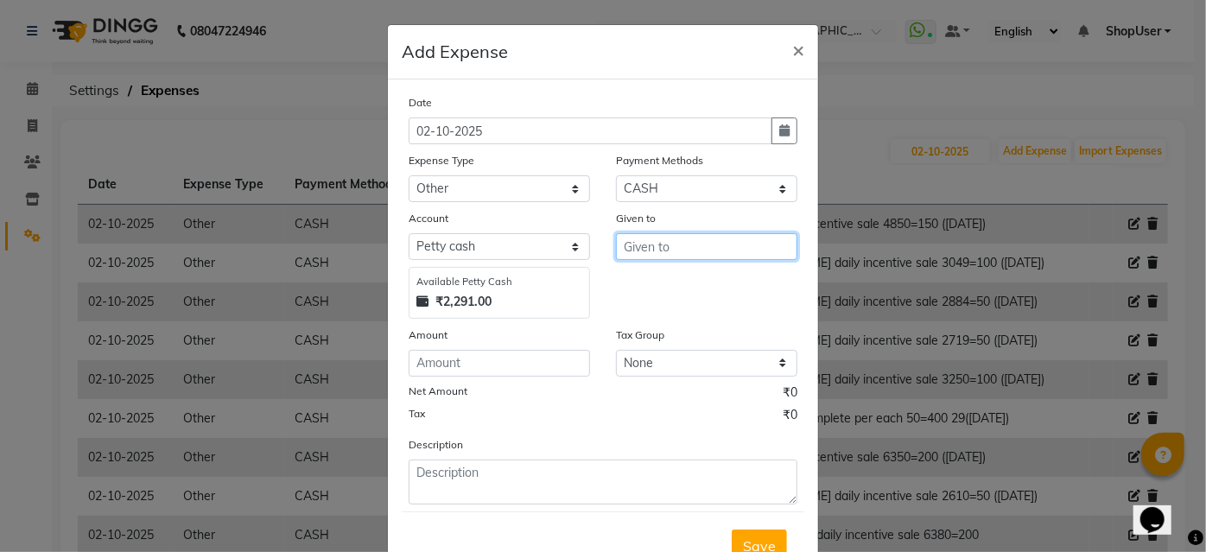
click at [753, 240] on input "text" at bounding box center [706, 246] width 181 height 27
click at [723, 272] on button "Shop User" at bounding box center [685, 283] width 136 height 28
type input "ShopUser"
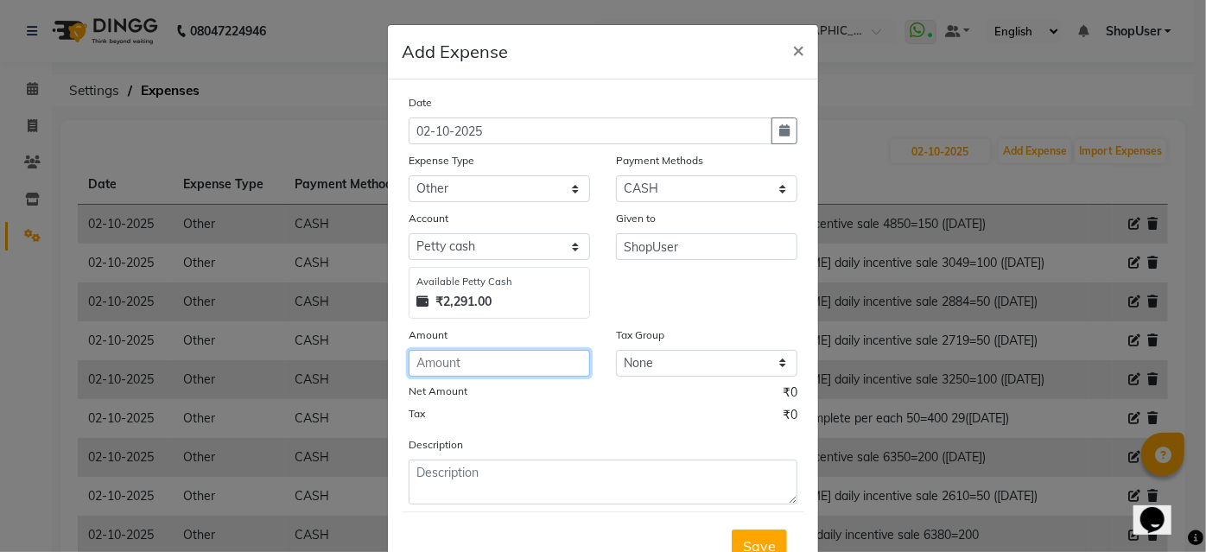
click at [495, 365] on input "number" at bounding box center [499, 363] width 181 height 27
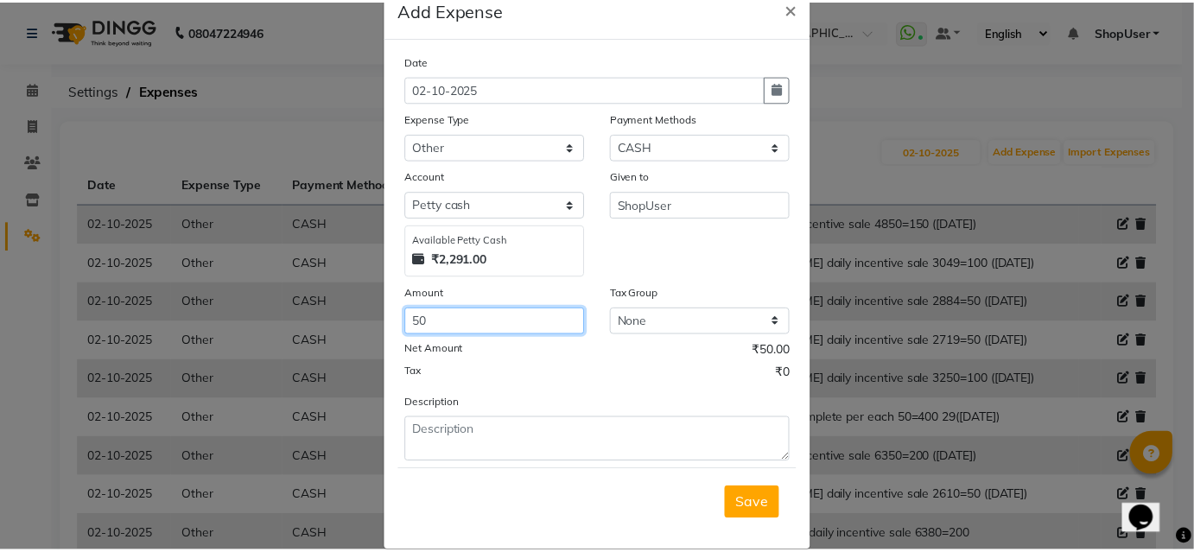
scroll to position [64, 0]
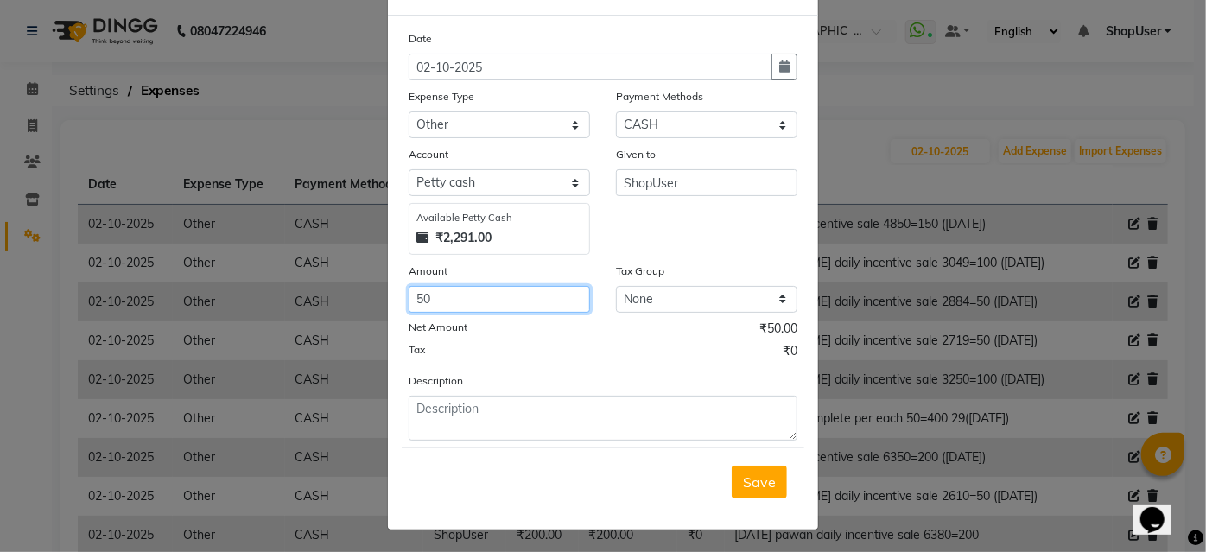
type input "50"
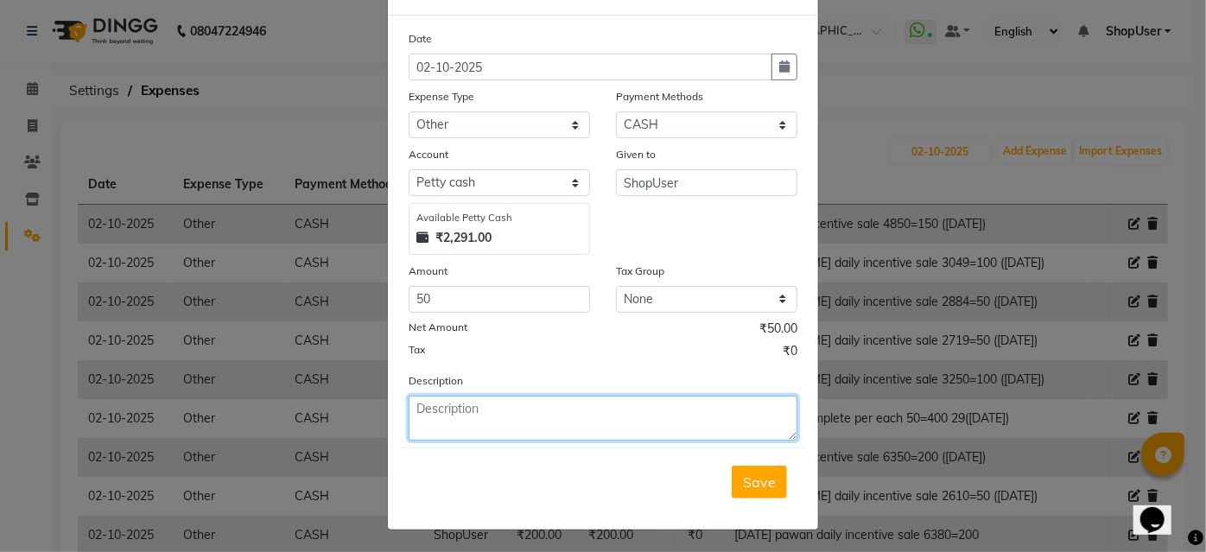
click at [513, 421] on textarea at bounding box center [603, 418] width 389 height 45
type textarea "yesterday arunesh daily incentive sale 2749=50"
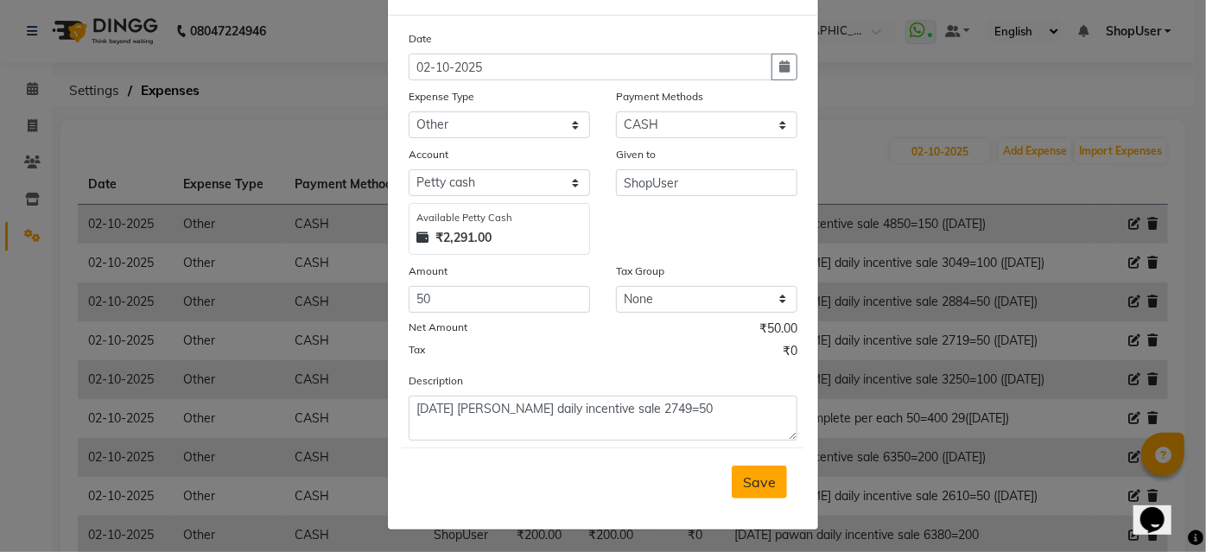
click at [757, 476] on span "Save" at bounding box center [759, 481] width 33 height 17
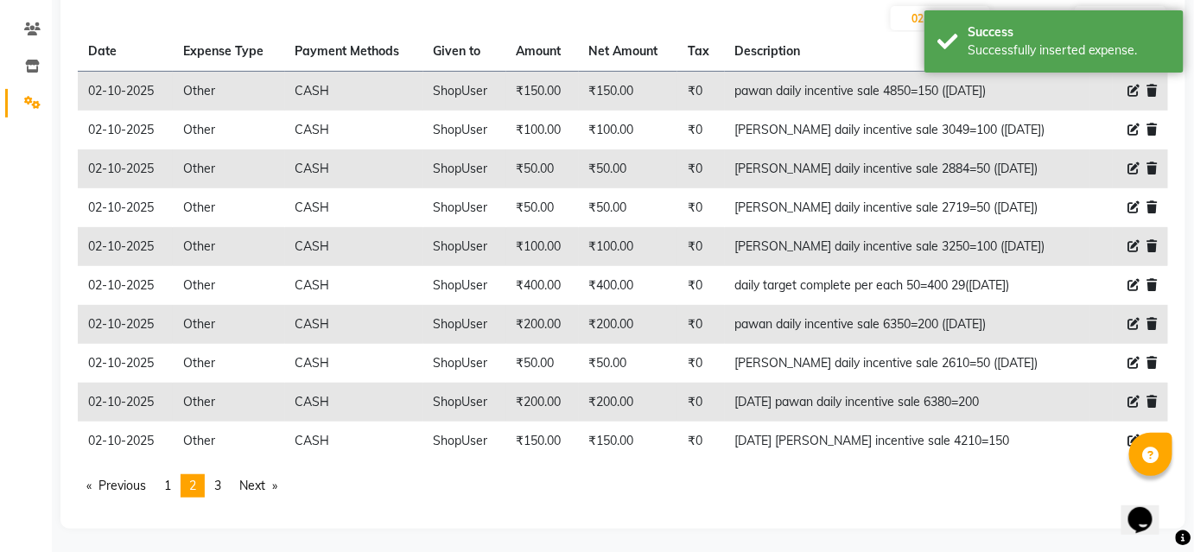
scroll to position [135, 0]
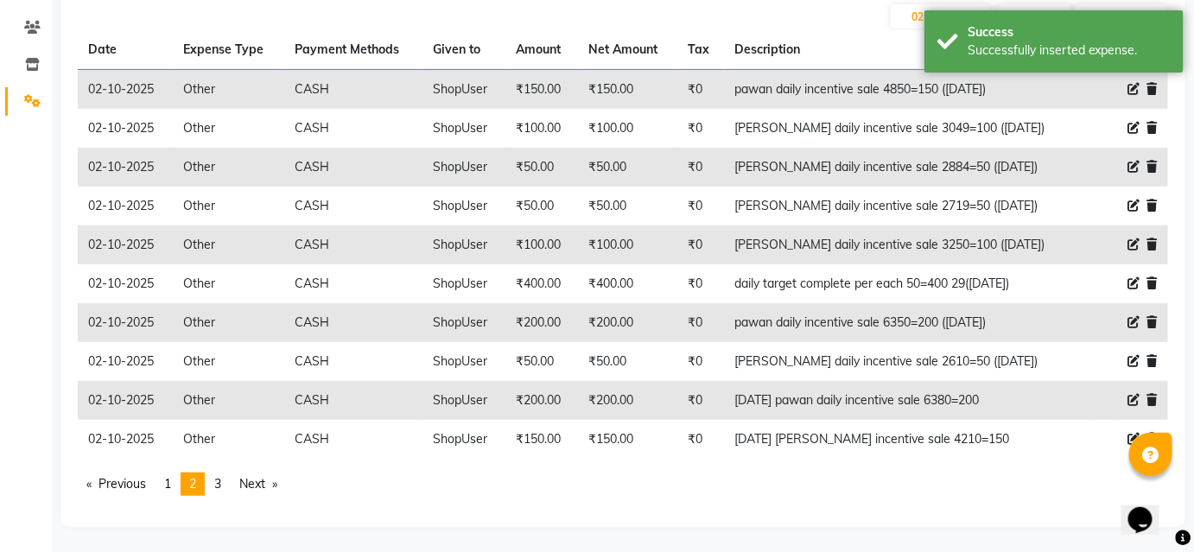
click at [209, 485] on ul "Previous page 2 / 3 page 1 You're on page 2 page 3 Next page" at bounding box center [623, 483] width 1090 height 23
click at [224, 492] on link "page 3" at bounding box center [218, 483] width 24 height 23
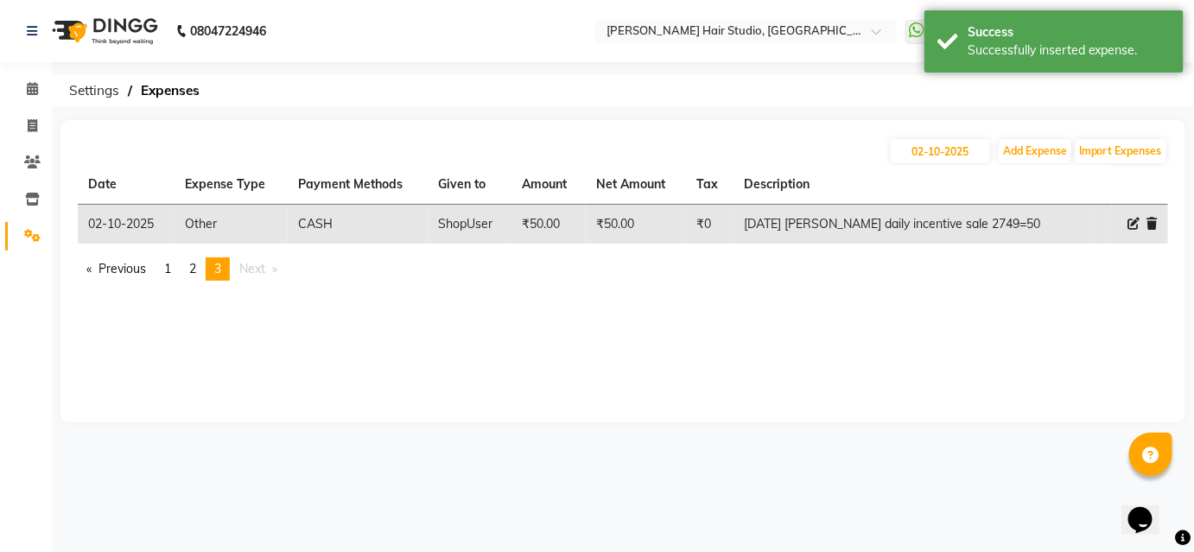
scroll to position [0, 0]
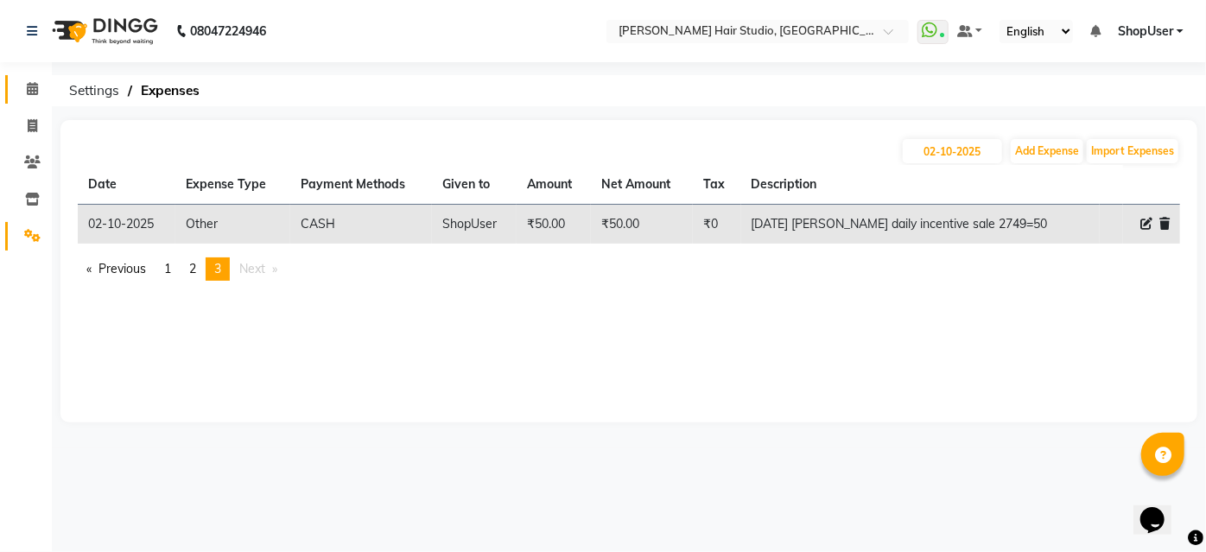
click at [29, 102] on link "Calendar" at bounding box center [25, 89] width 41 height 29
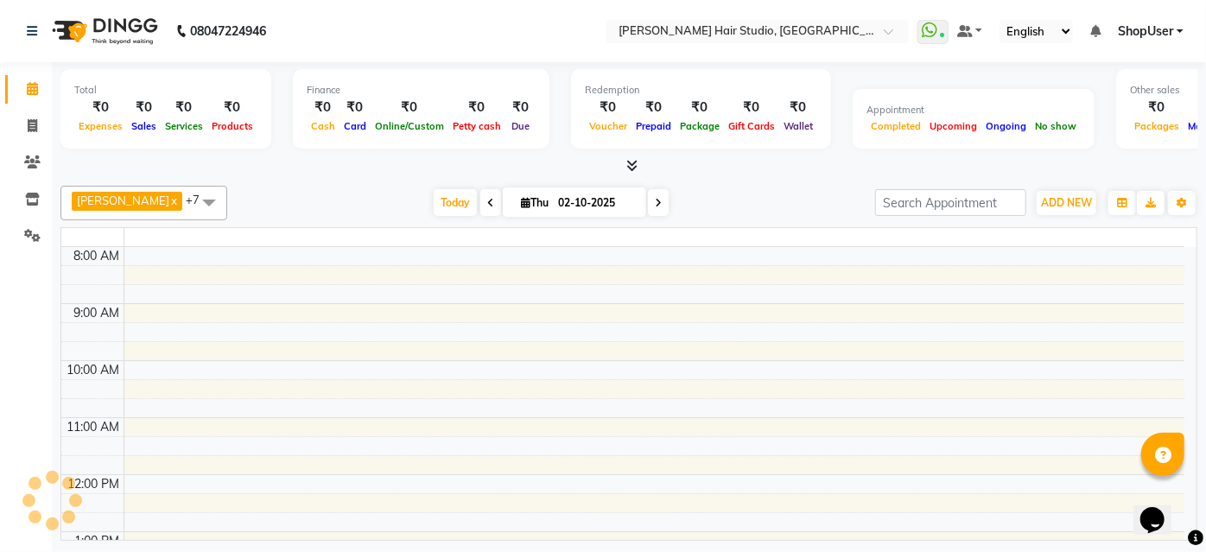
click at [29, 102] on link "Calendar" at bounding box center [25, 89] width 41 height 29
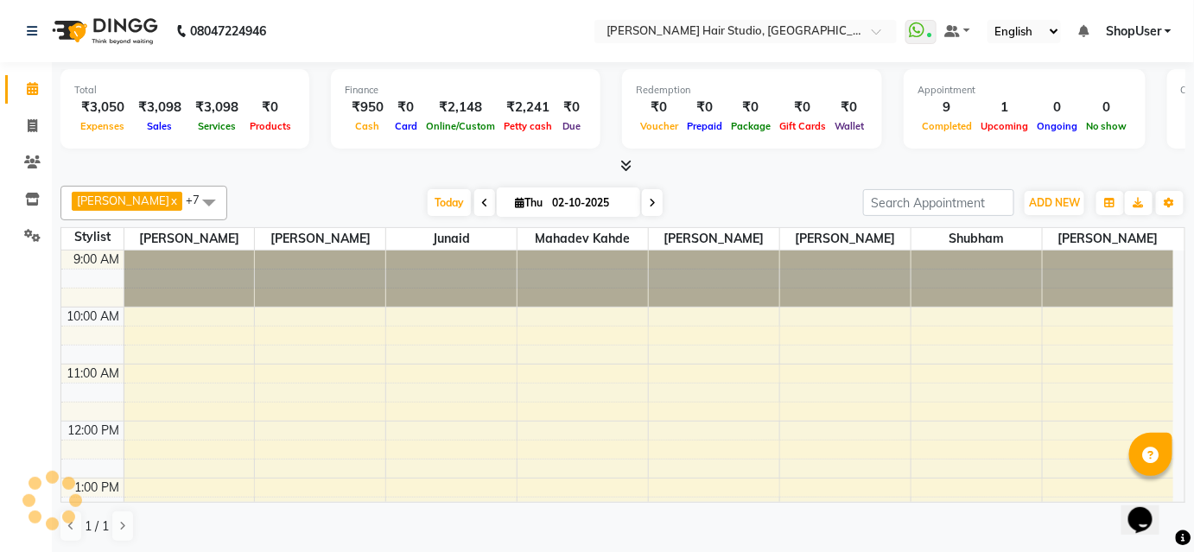
click at [29, 102] on link "Calendar" at bounding box center [25, 89] width 41 height 29
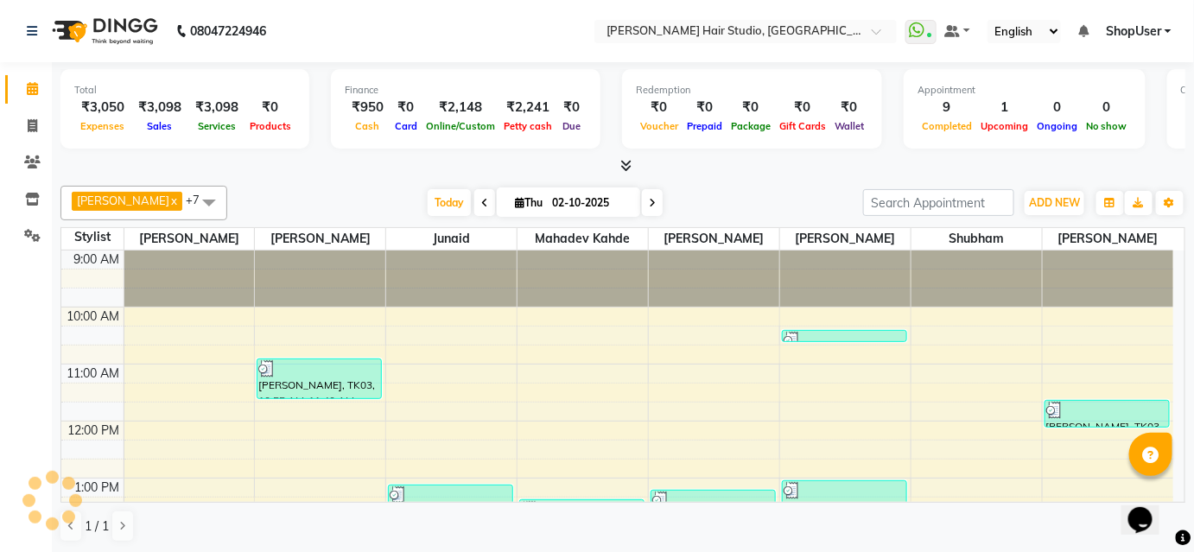
scroll to position [339, 0]
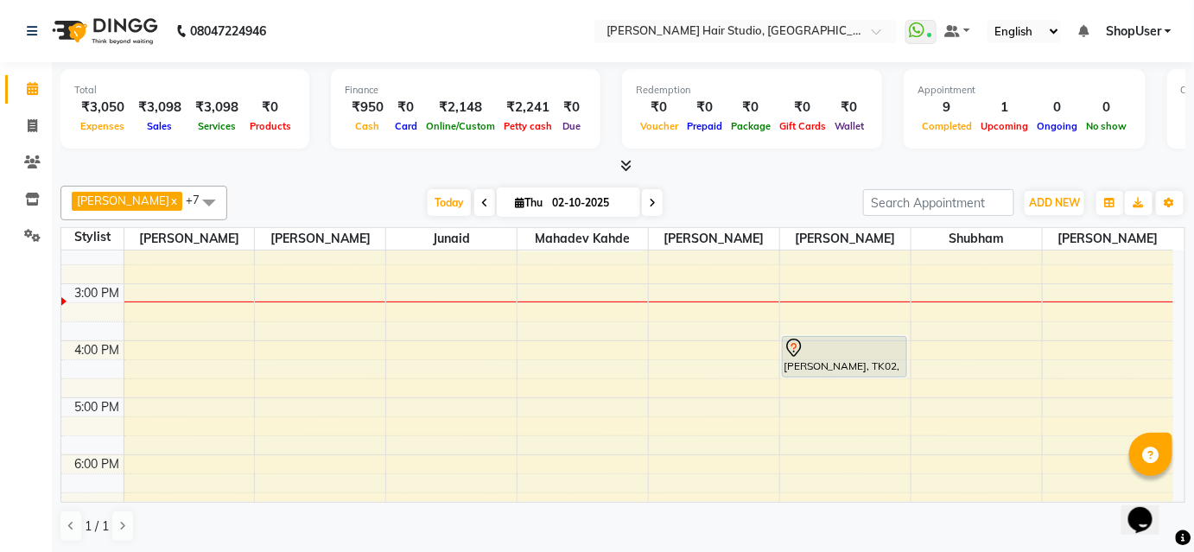
scroll to position [314, 0]
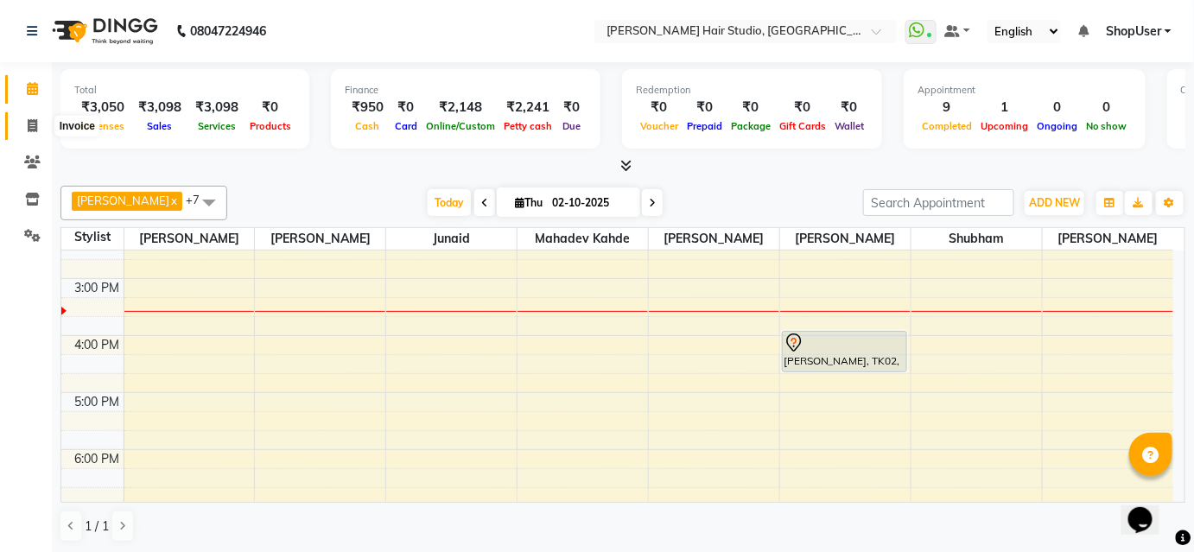
click at [33, 122] on icon at bounding box center [33, 125] width 10 height 13
select select "service"
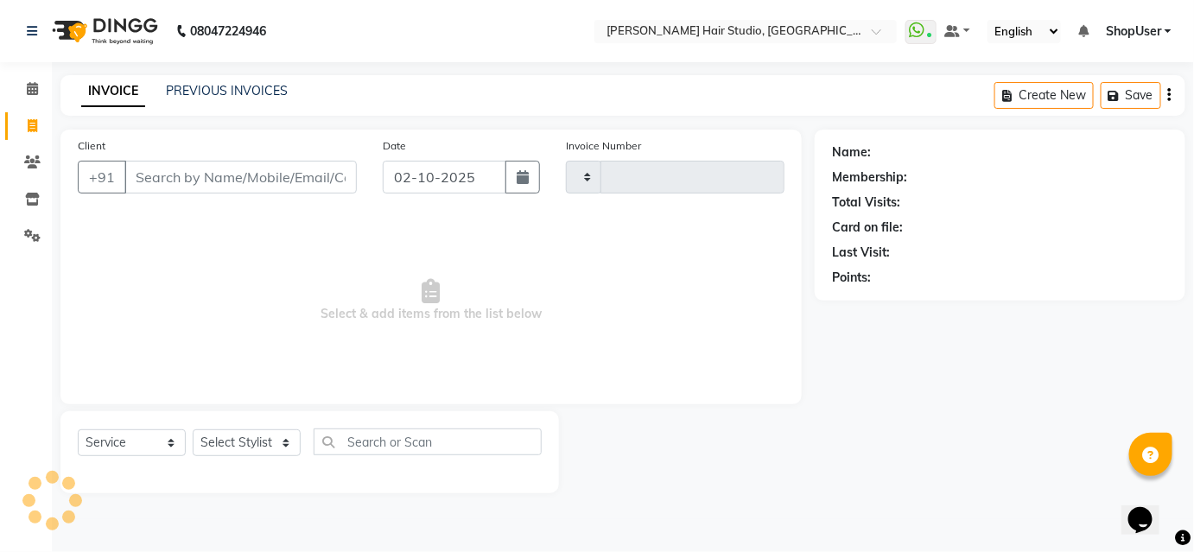
type input "5879"
select select "627"
click at [232, 179] on input "Client" at bounding box center [242, 177] width 236 height 33
click at [257, 219] on div "Client +91 Date 02-10-2025 Invoice Number V/2025 V/2025-26 5879 Select & add it…" at bounding box center [434, 267] width 749 height 275
click at [352, 187] on input "Client" at bounding box center [242, 177] width 236 height 33
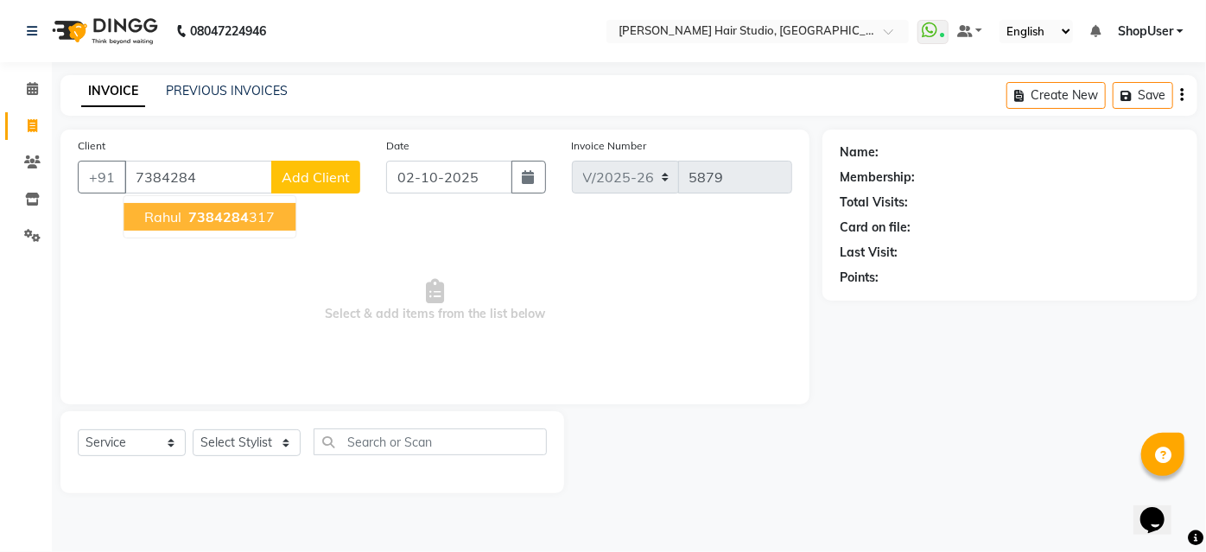
click at [260, 215] on ngb-highlight "7384284 317" at bounding box center [230, 216] width 90 height 17
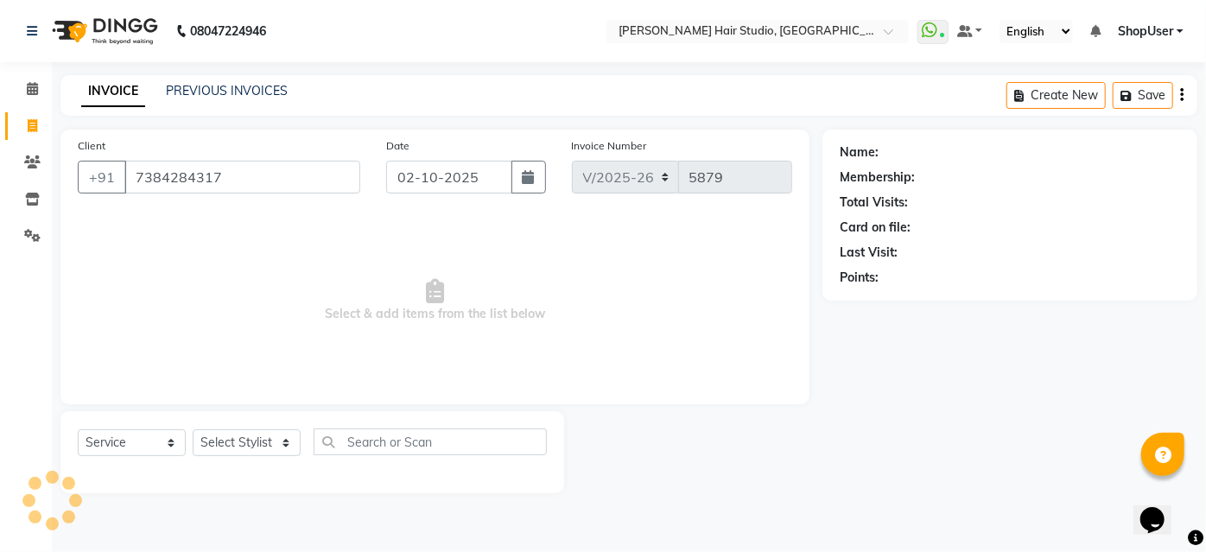
type input "7384284317"
select select "1: Object"
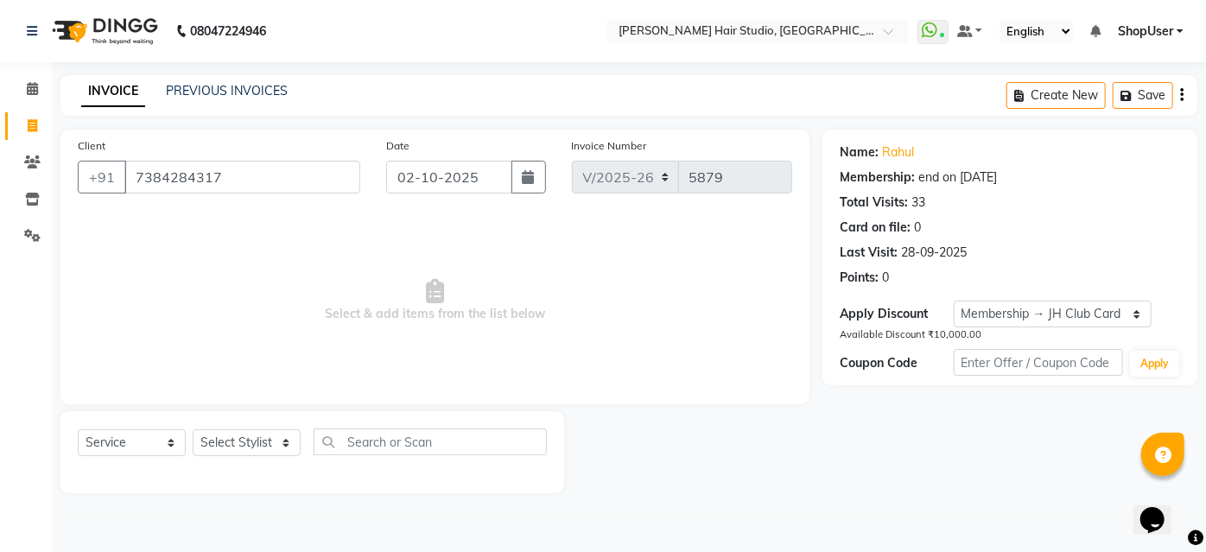
click at [290, 425] on div "Select Service Product Membership Package Voucher Prepaid Gift Card Select Styl…" at bounding box center [312, 452] width 504 height 82
click at [276, 435] on select "Select Stylist Ajinkya Anuja Arunesh Avinash Junaid Mahadev kahde Mohammad Pawa…" at bounding box center [247, 442] width 108 height 27
select select "34696"
click at [193, 429] on select "Select Stylist Ajinkya Anuja Arunesh Avinash Junaid Mahadev kahde Mohammad Pawa…" at bounding box center [247, 442] width 108 height 27
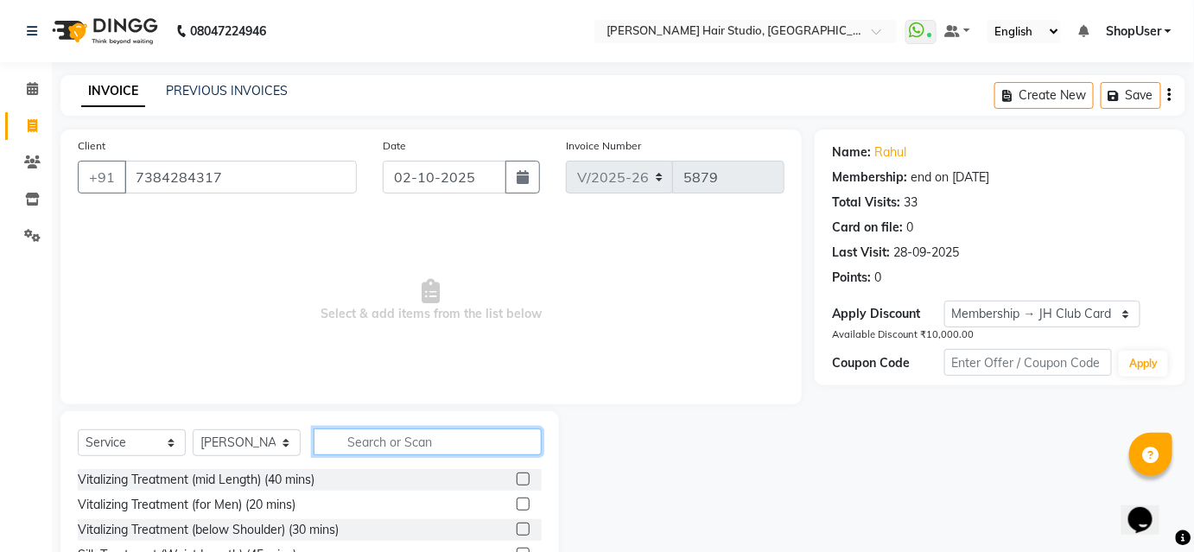
click at [432, 439] on input "text" at bounding box center [428, 441] width 228 height 27
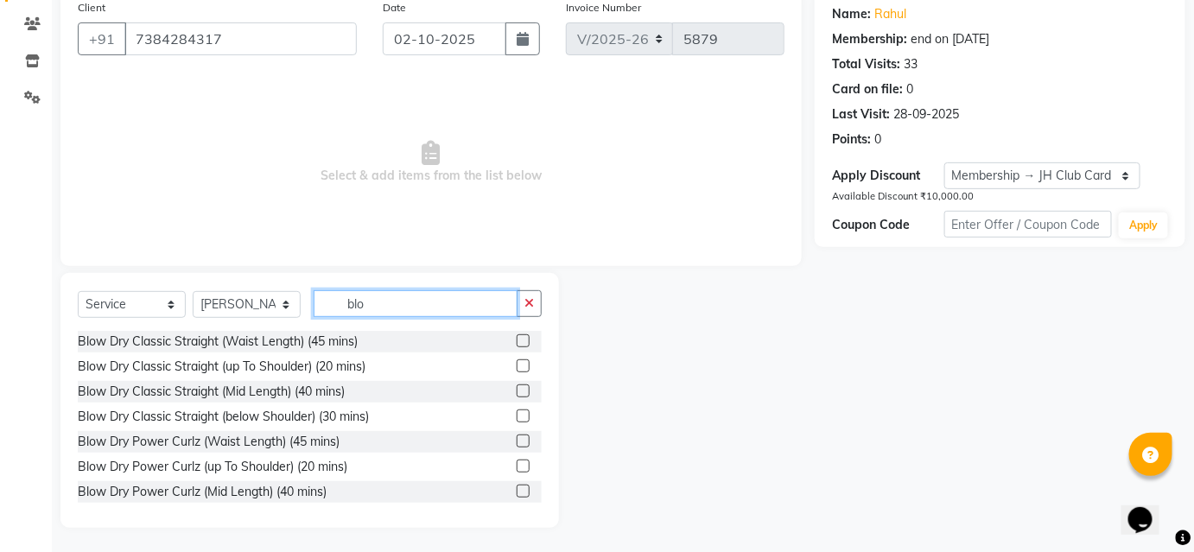
scroll to position [139, 0]
type input "blo"
click at [517, 387] on label at bounding box center [523, 389] width 13 height 13
click at [517, 387] on input "checkbox" at bounding box center [522, 390] width 11 height 11
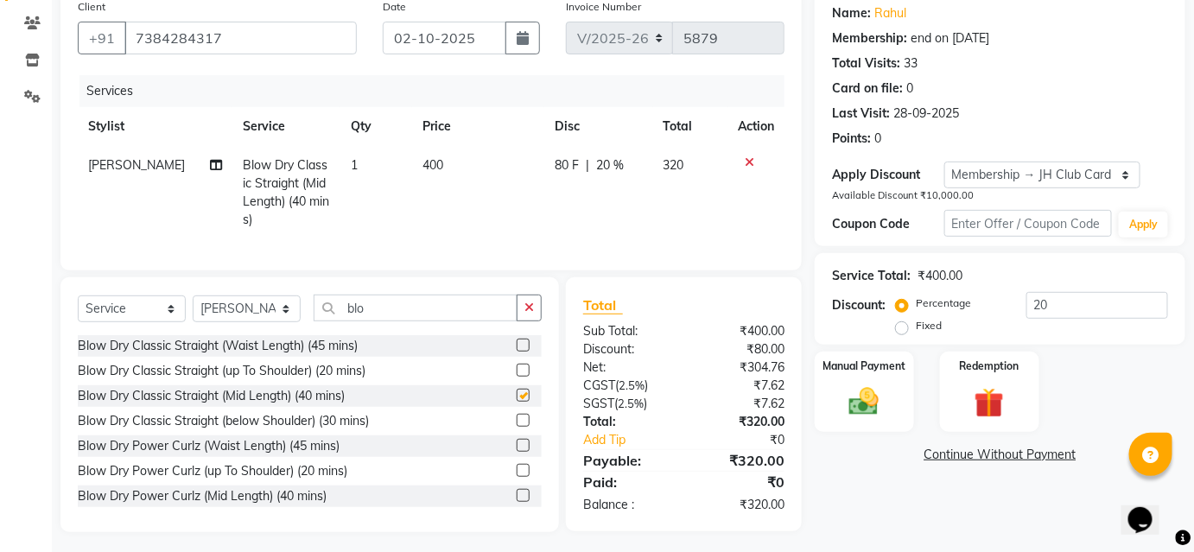
checkbox input "false"
click at [532, 314] on icon "button" at bounding box center [529, 307] width 10 height 12
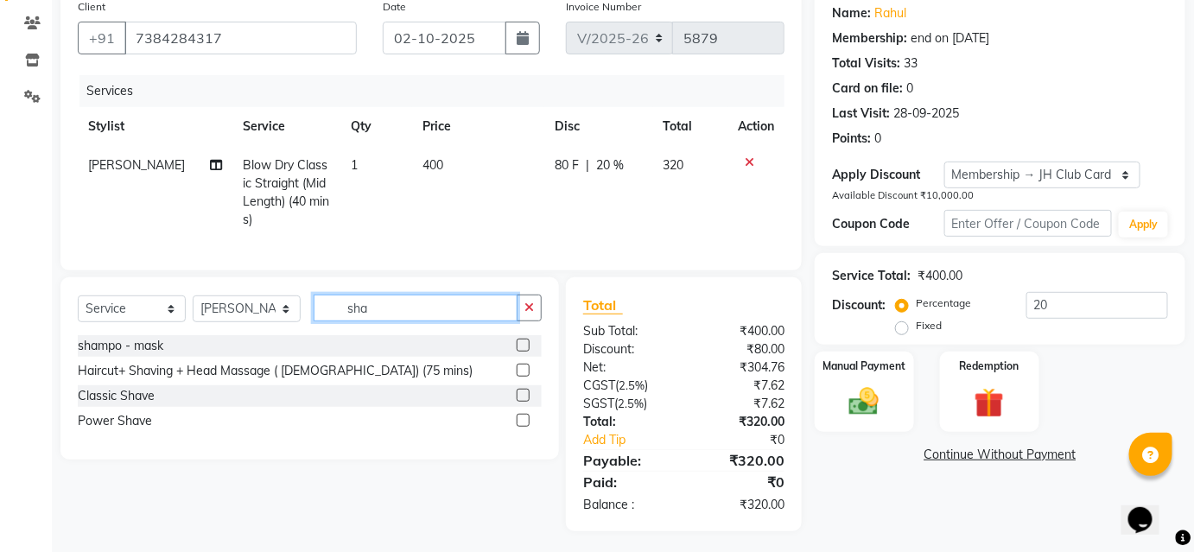
type input "sha"
click at [519, 352] on label at bounding box center [523, 345] width 13 height 13
click at [519, 352] on input "checkbox" at bounding box center [522, 345] width 11 height 11
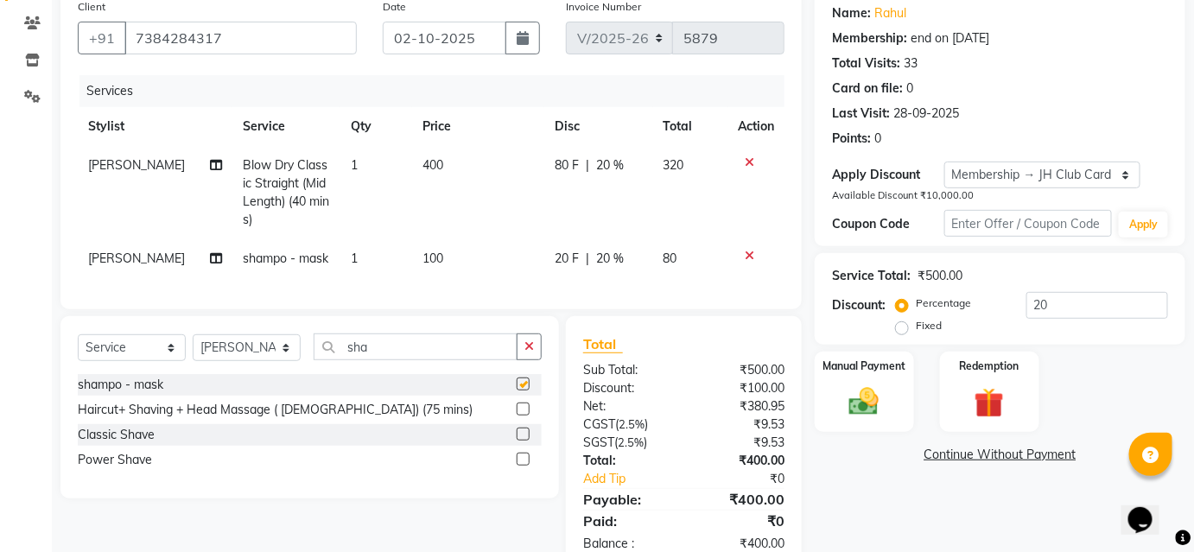
checkbox input "false"
click at [514, 266] on td "100" at bounding box center [478, 258] width 132 height 39
select select "34696"
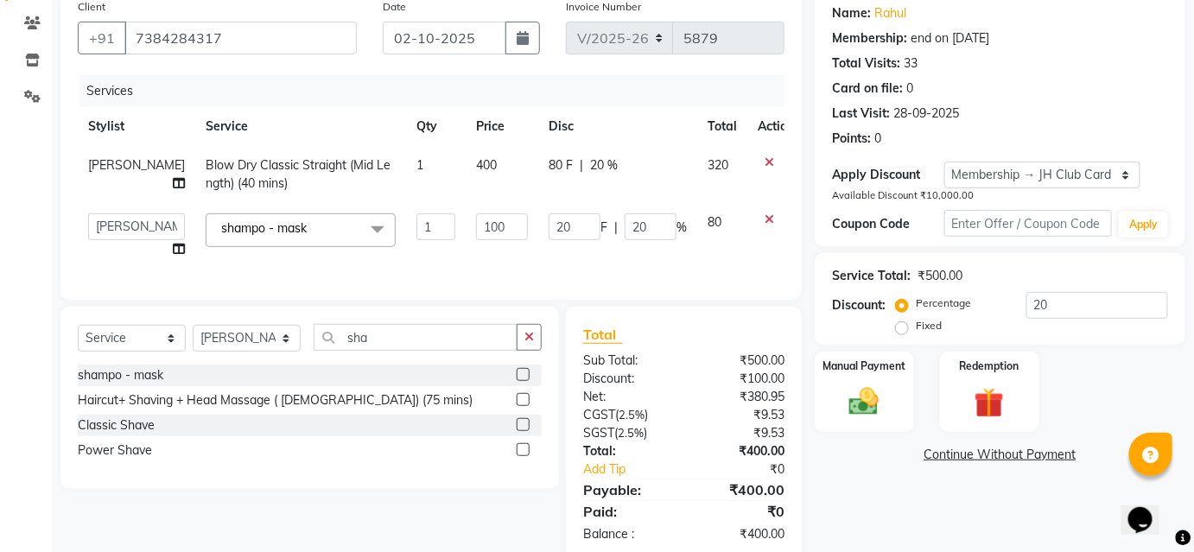
click at [605, 172] on div "80 F | 20 %" at bounding box center [617, 165] width 138 height 18
select select "34696"
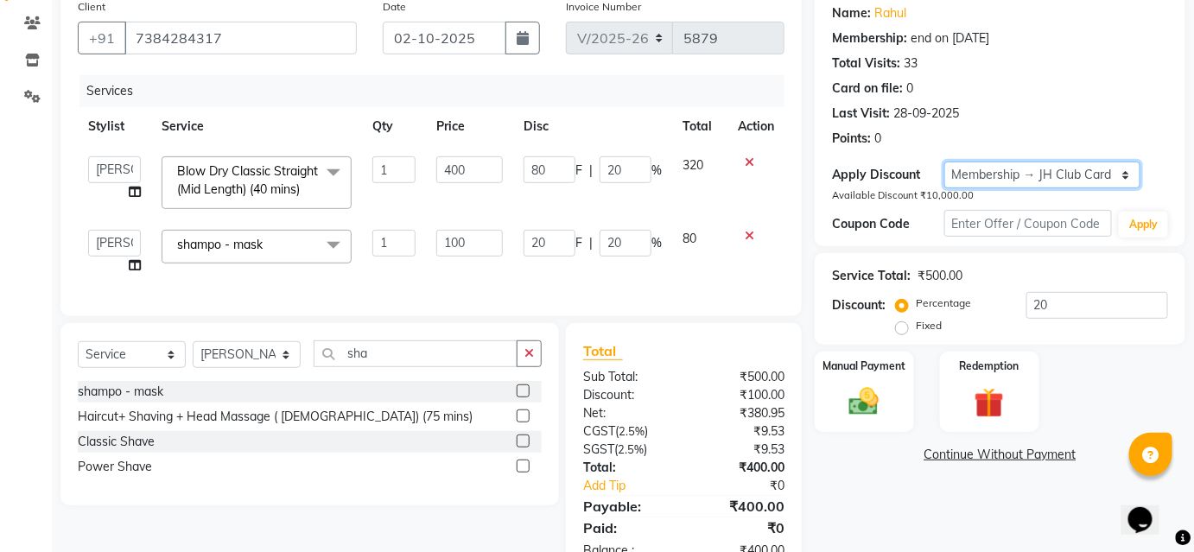
click at [1069, 169] on select "Select Membership → JH Club Card" at bounding box center [1042, 175] width 196 height 27
click at [944, 162] on select "Select Membership → JH Club Card" at bounding box center [1042, 175] width 196 height 27
click at [1049, 178] on select "Select Membership → JH Club Card" at bounding box center [1042, 175] width 196 height 27
select select "0:"
click at [944, 162] on select "Select Membership → JH Club Card" at bounding box center [1042, 175] width 196 height 27
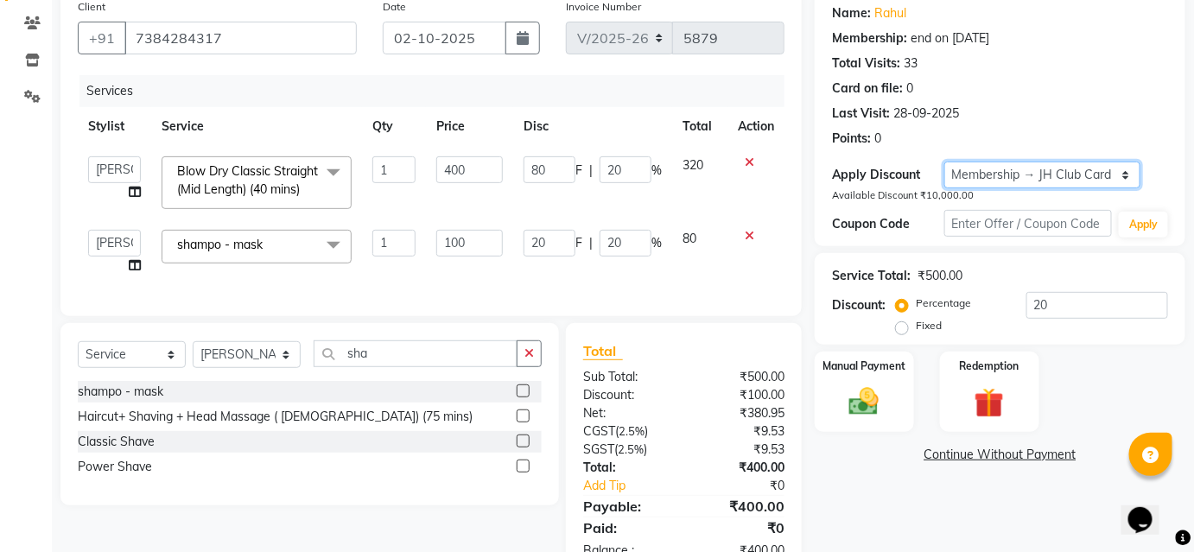
type input "0"
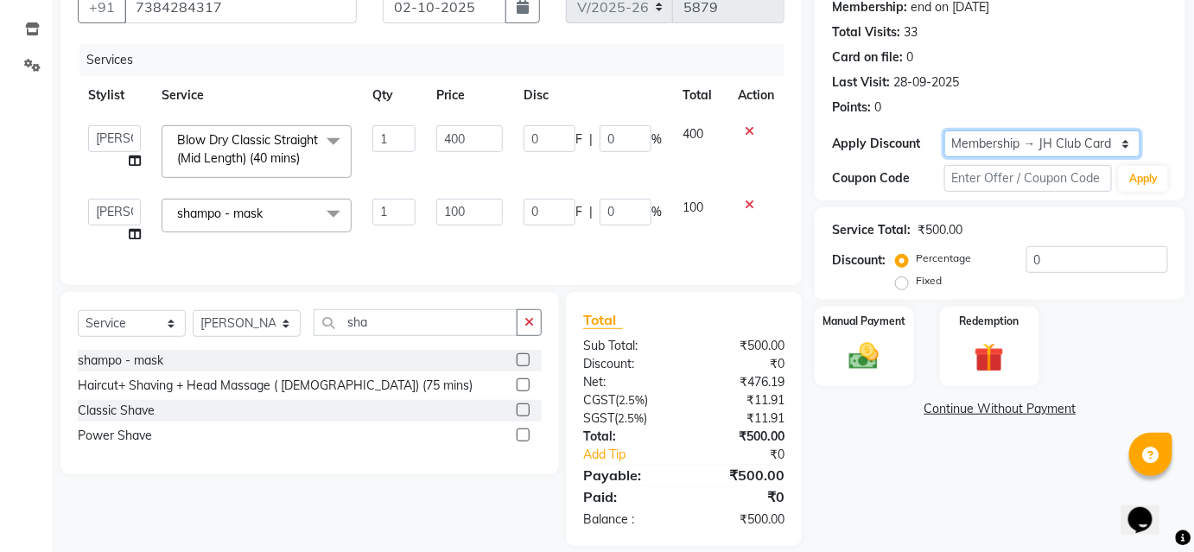
scroll to position [200, 0]
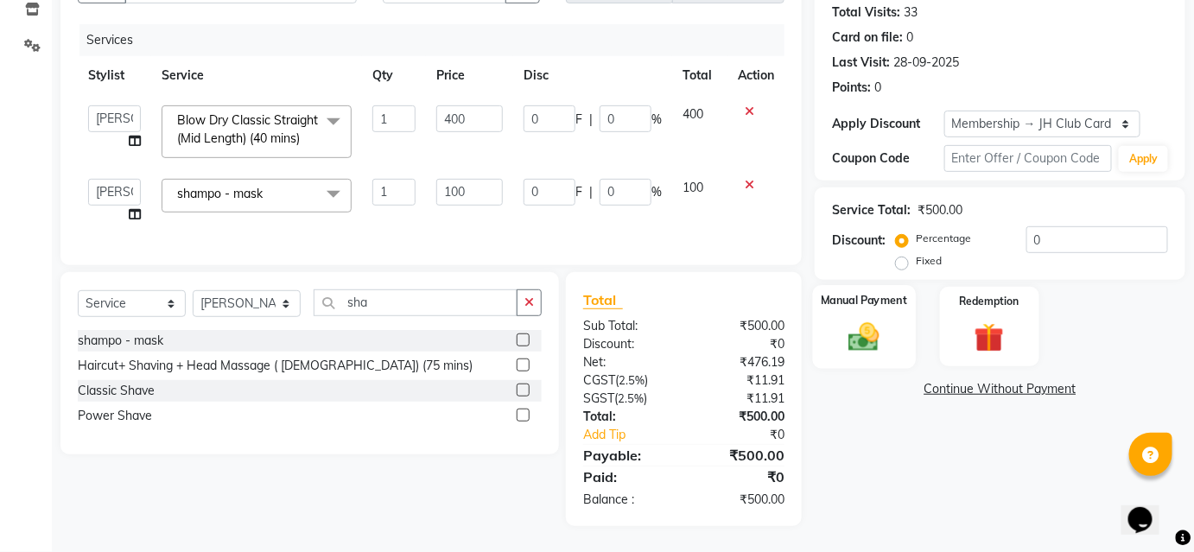
click at [878, 303] on div "Manual Payment" at bounding box center [864, 327] width 103 height 84
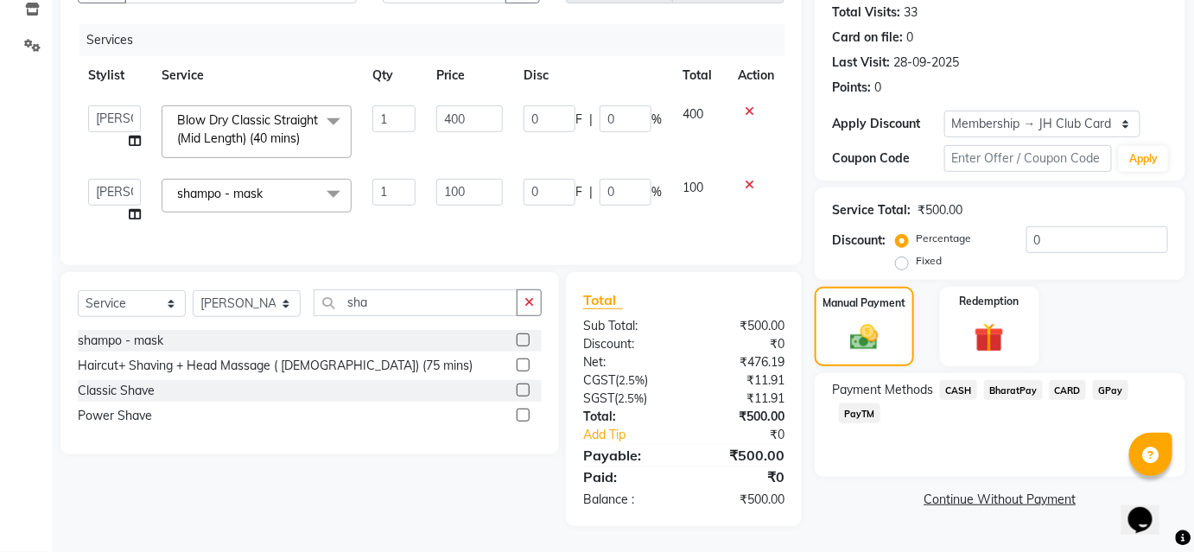
click at [983, 380] on div "BharatPay" at bounding box center [1010, 391] width 66 height 23
click at [1011, 380] on span "BharatPay" at bounding box center [1013, 390] width 59 height 20
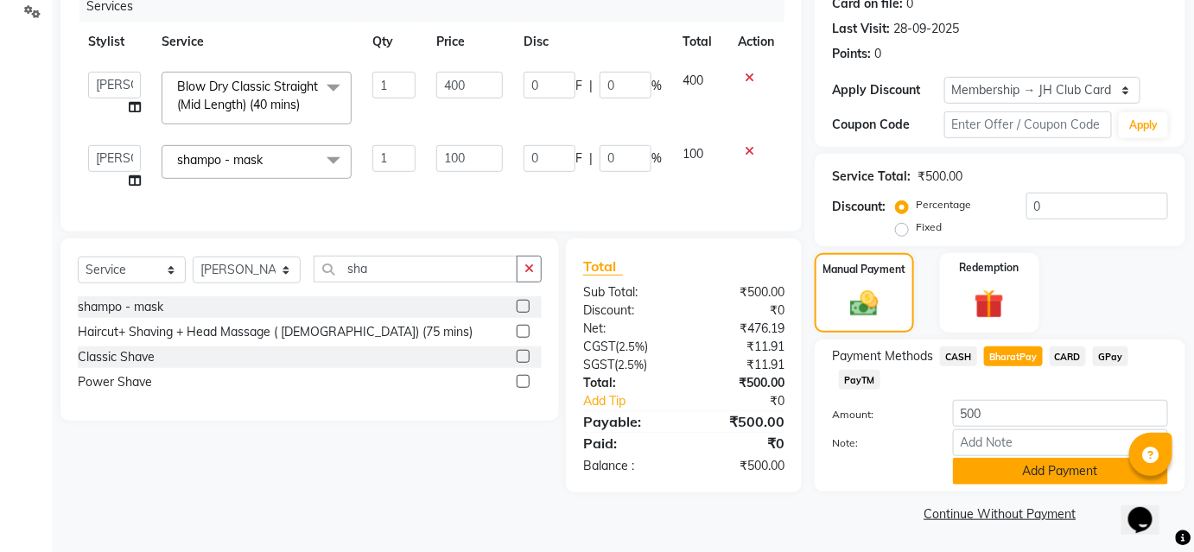
click at [998, 472] on button "Add Payment" at bounding box center [1060, 471] width 215 height 27
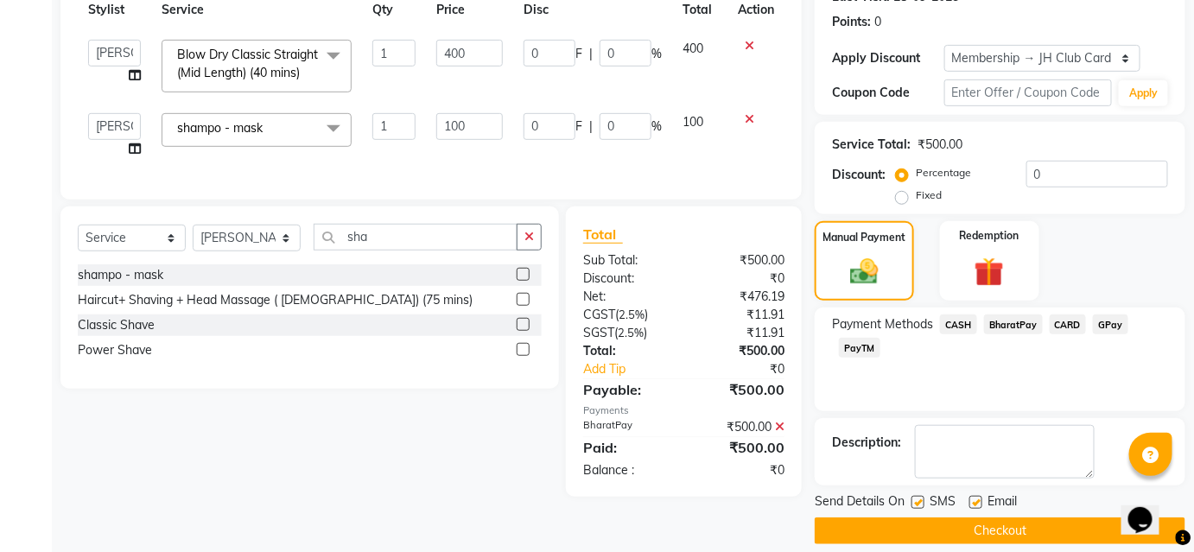
scroll to position [272, 0]
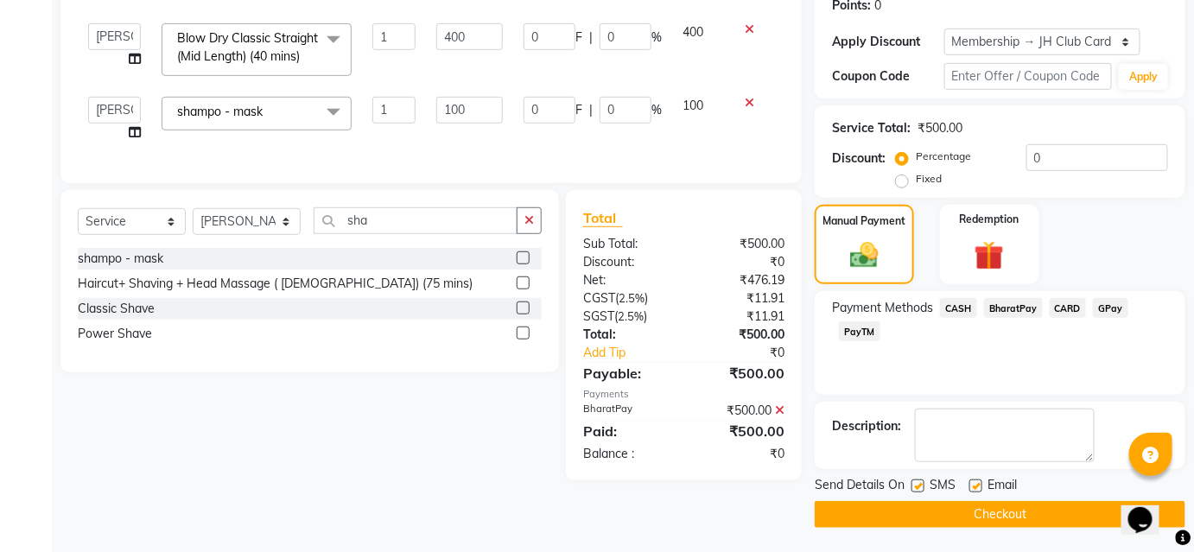
click at [1001, 505] on button "Checkout" at bounding box center [999, 514] width 371 height 27
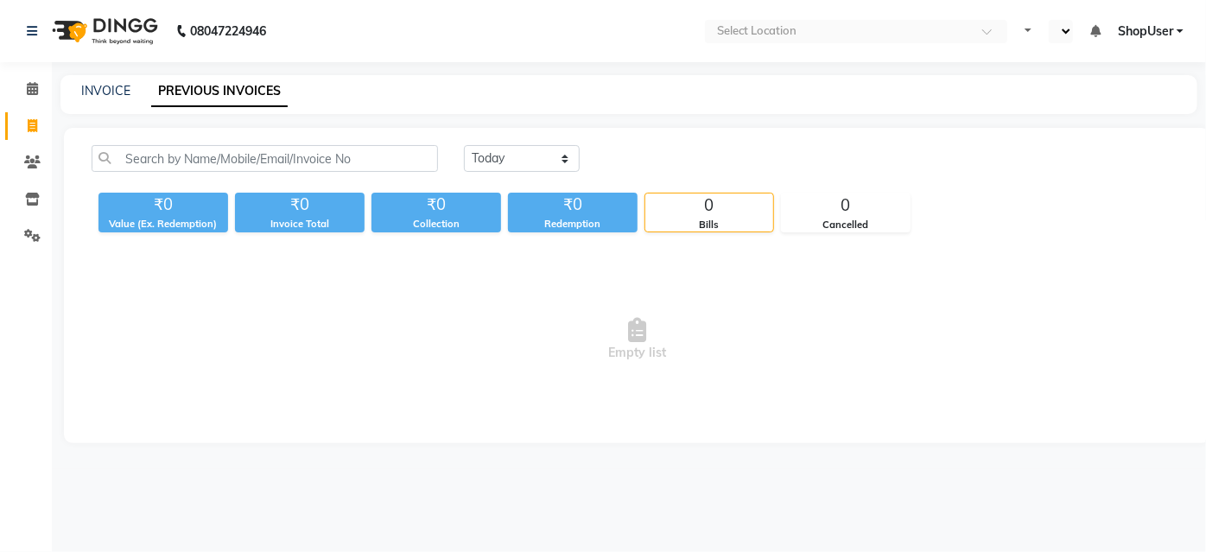
select select "en"
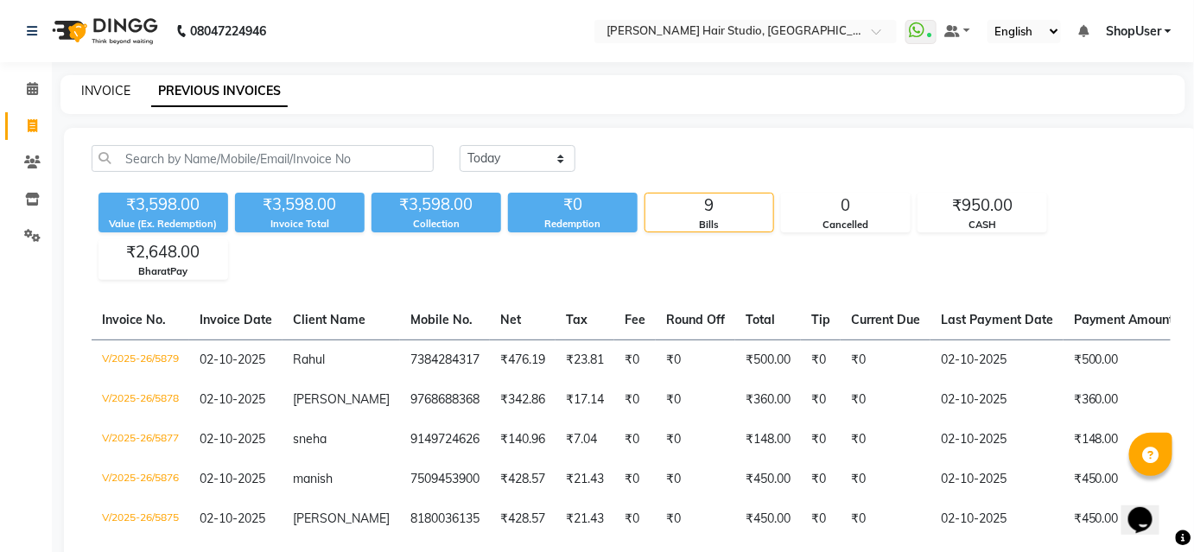
click at [85, 87] on link "INVOICE" at bounding box center [105, 91] width 49 height 16
select select "627"
select select "service"
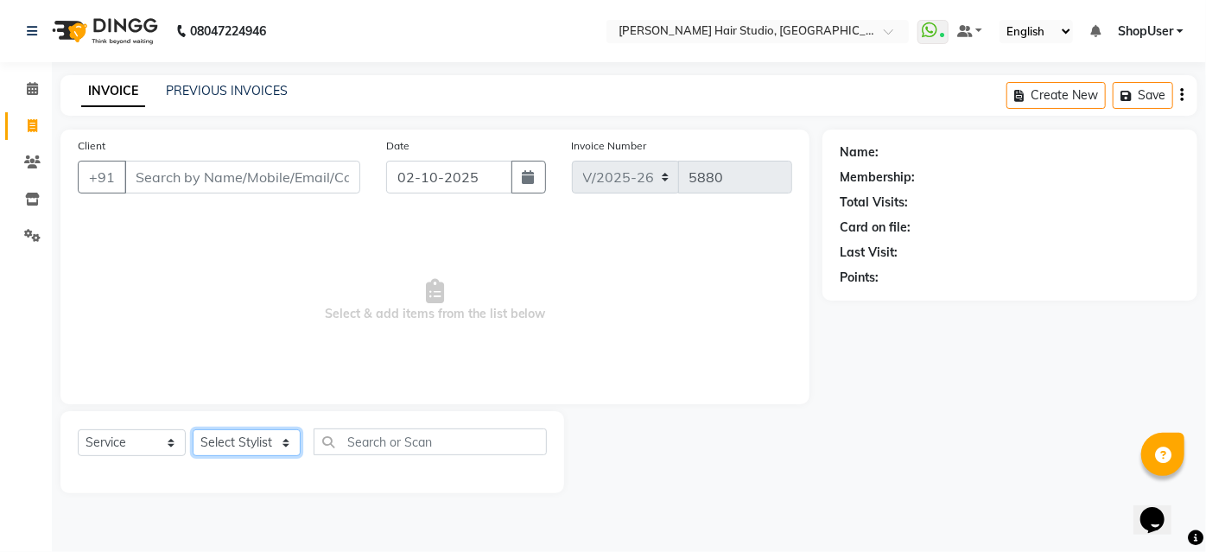
click at [242, 443] on select "Select Stylist [PERSON_NAME] [PERSON_NAME] Avinash [PERSON_NAME] kahde [PERSON_…" at bounding box center [247, 442] width 108 height 27
select select "81286"
click at [193, 429] on select "Select Stylist [PERSON_NAME] [PERSON_NAME] Avinash [PERSON_NAME] kahde [PERSON_…" at bounding box center [247, 442] width 108 height 27
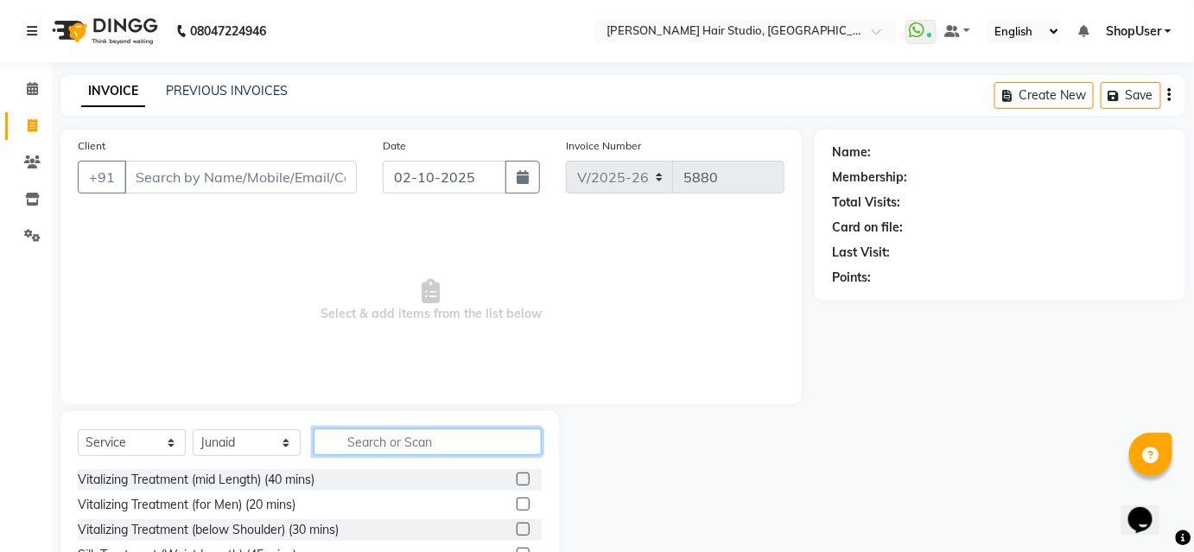
click at [373, 441] on input "text" at bounding box center [428, 441] width 228 height 27
click at [410, 444] on input "text" at bounding box center [428, 441] width 228 height 27
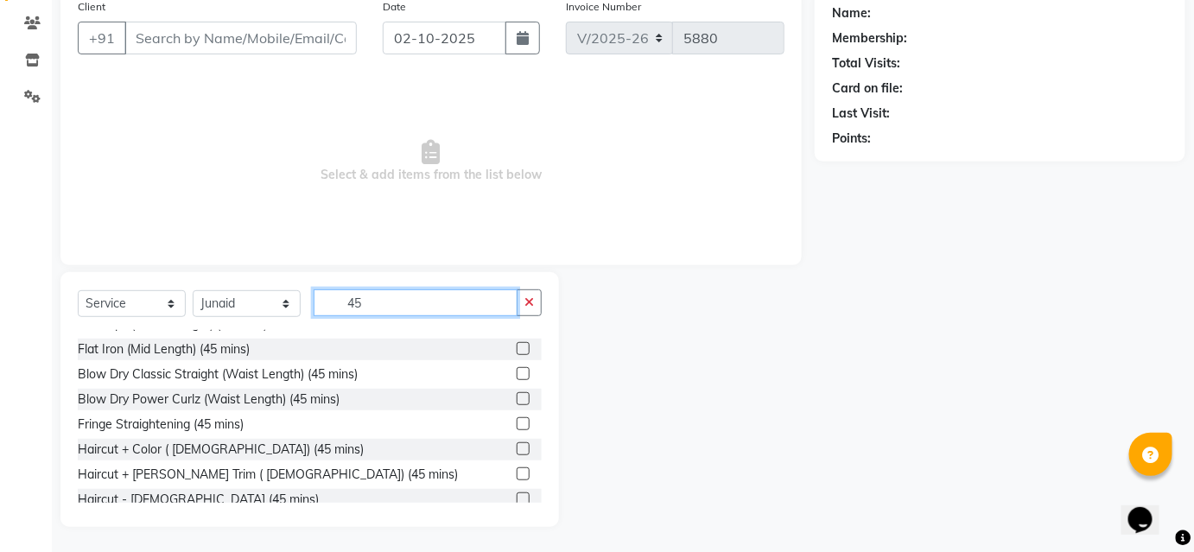
scroll to position [402, 0]
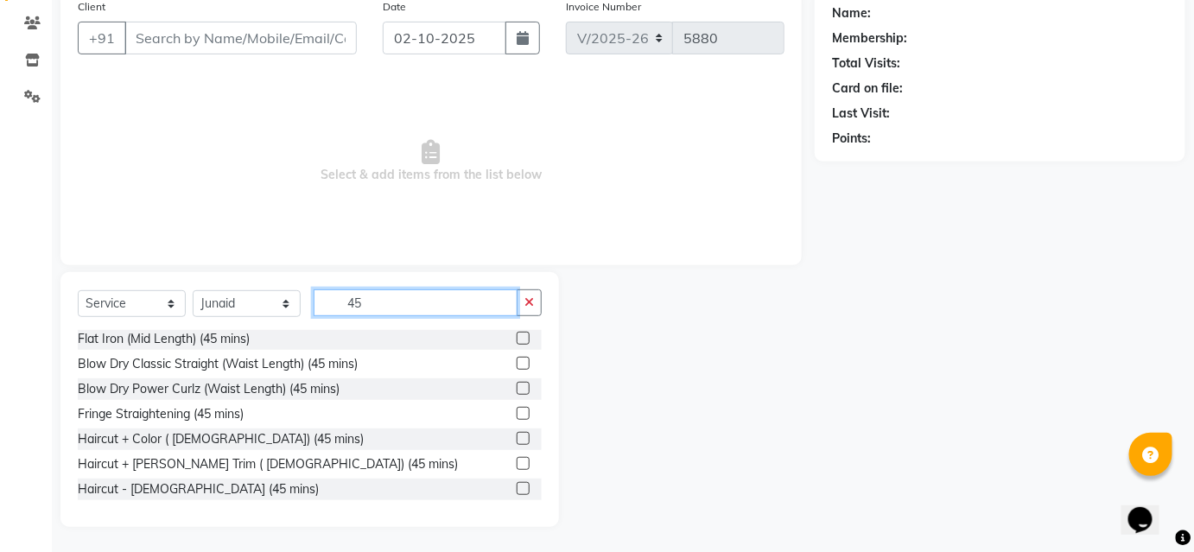
type input "45"
click at [517, 459] on label at bounding box center [523, 463] width 13 height 13
click at [517, 459] on input "checkbox" at bounding box center [522, 464] width 11 height 11
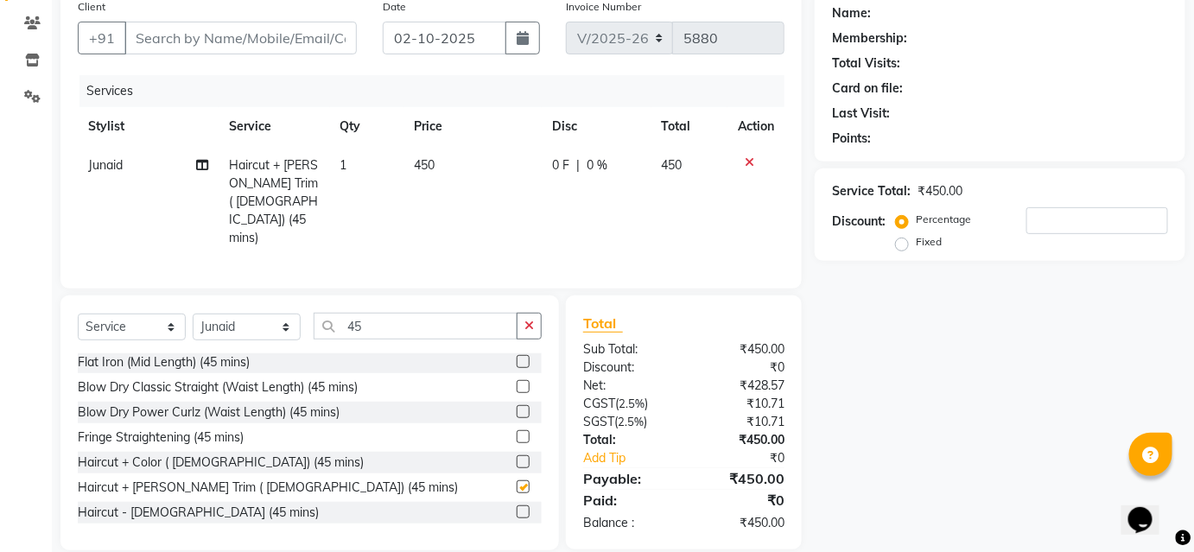
checkbox input "false"
click at [288, 42] on input "Client" at bounding box center [240, 38] width 232 height 33
type input "9"
type input "0"
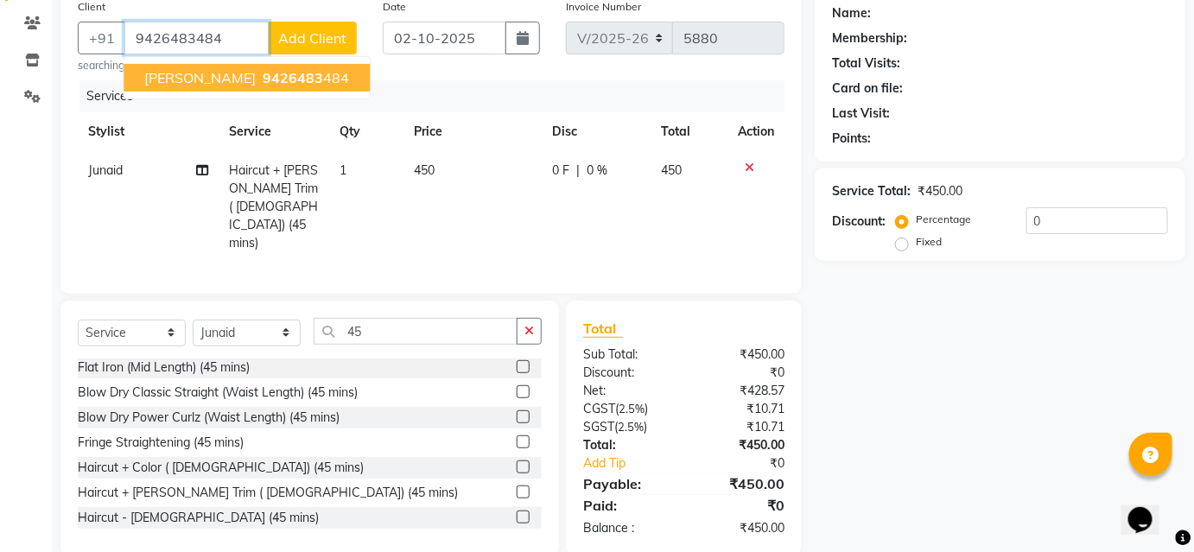
type input "9426483484"
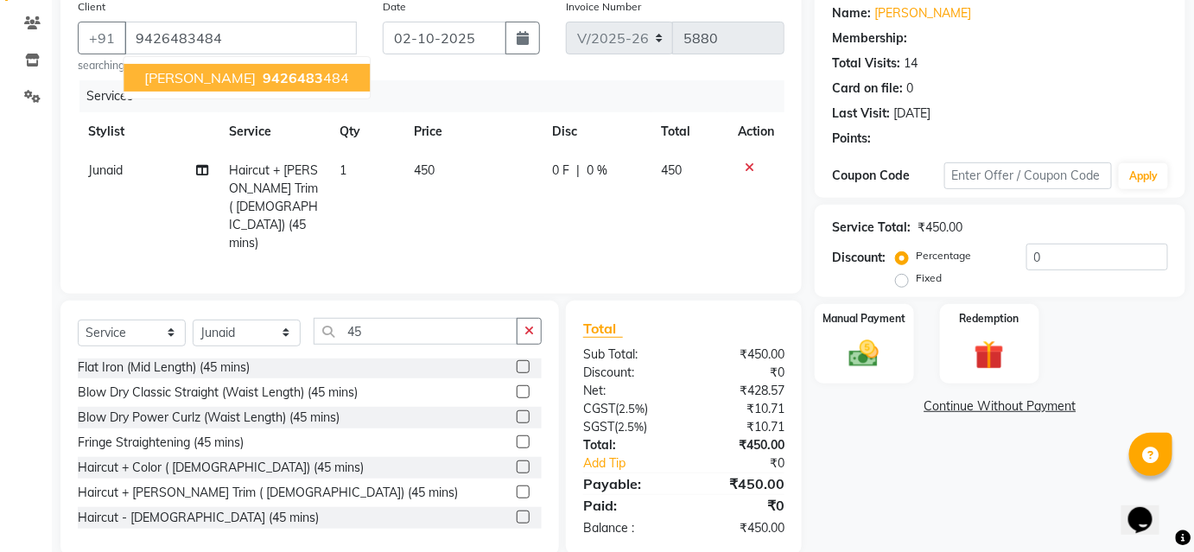
select select "1: Object"
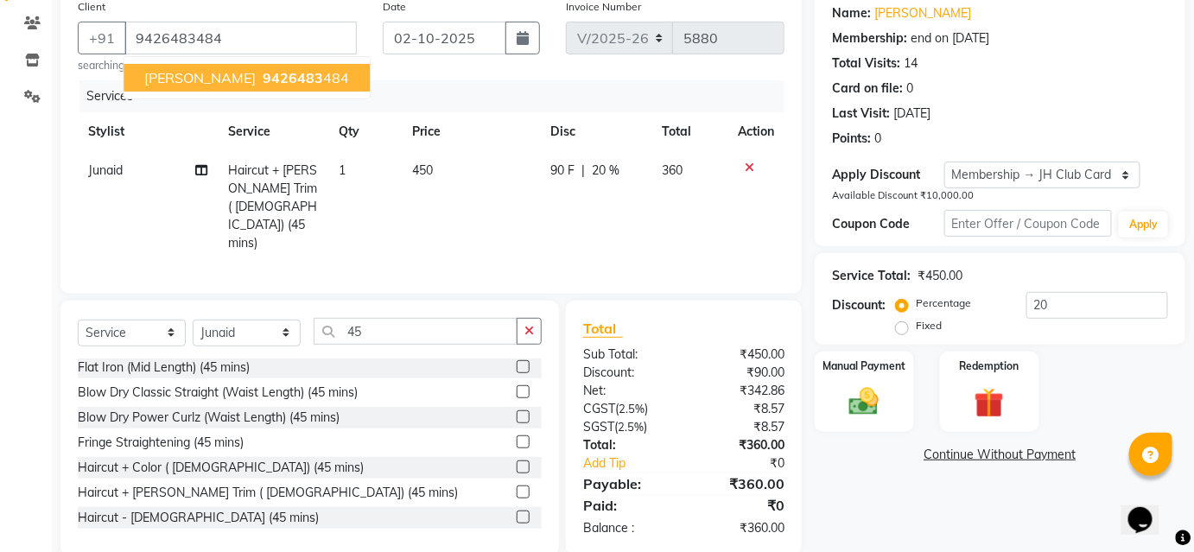
click at [263, 78] on span "9426483" at bounding box center [293, 77] width 60 height 17
type input "0"
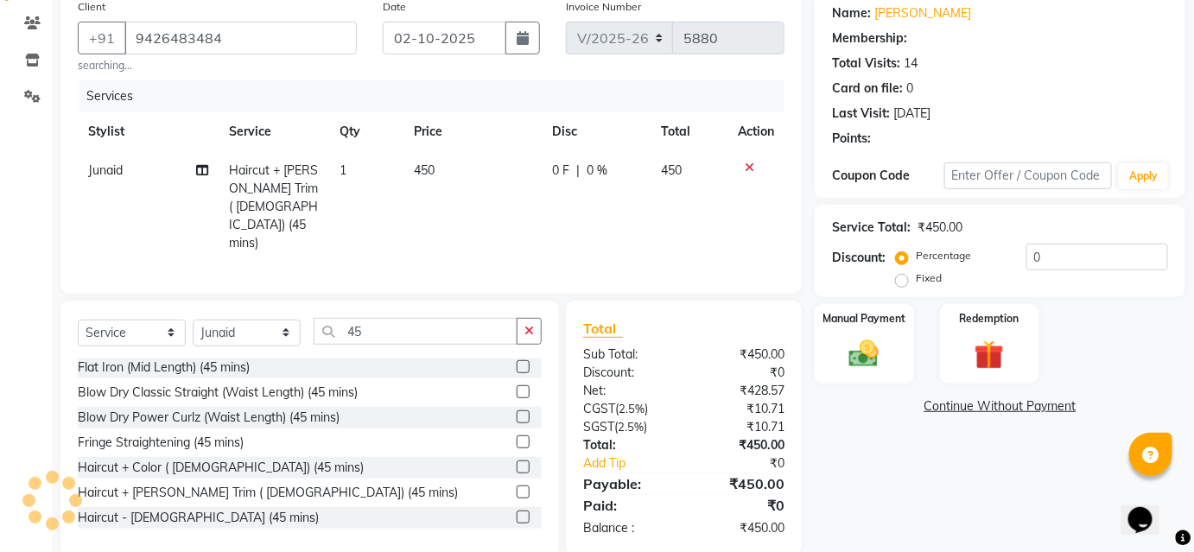
select select "1: Object"
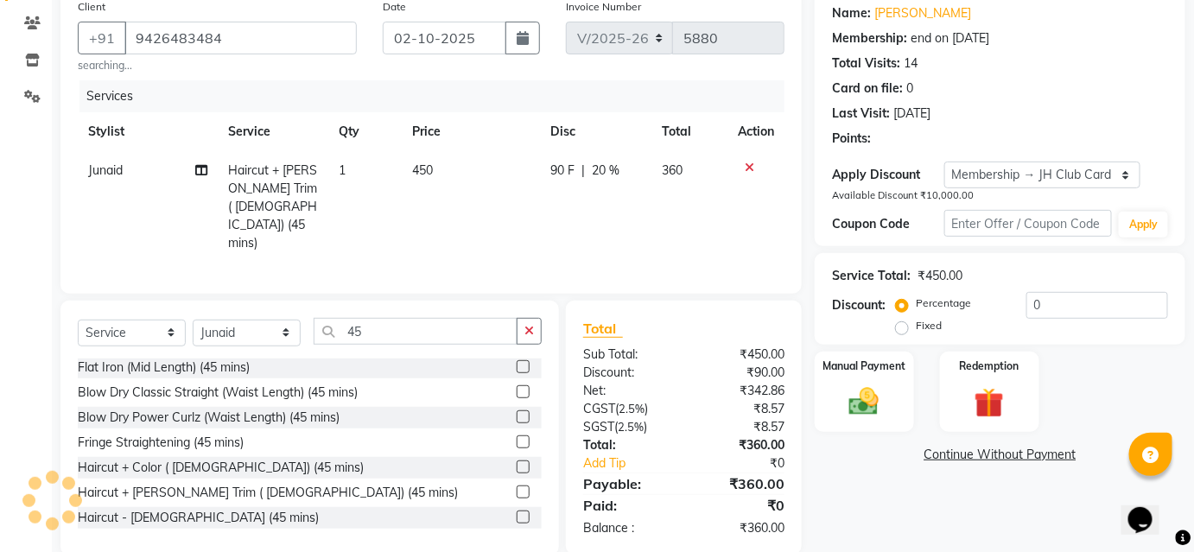
type input "20"
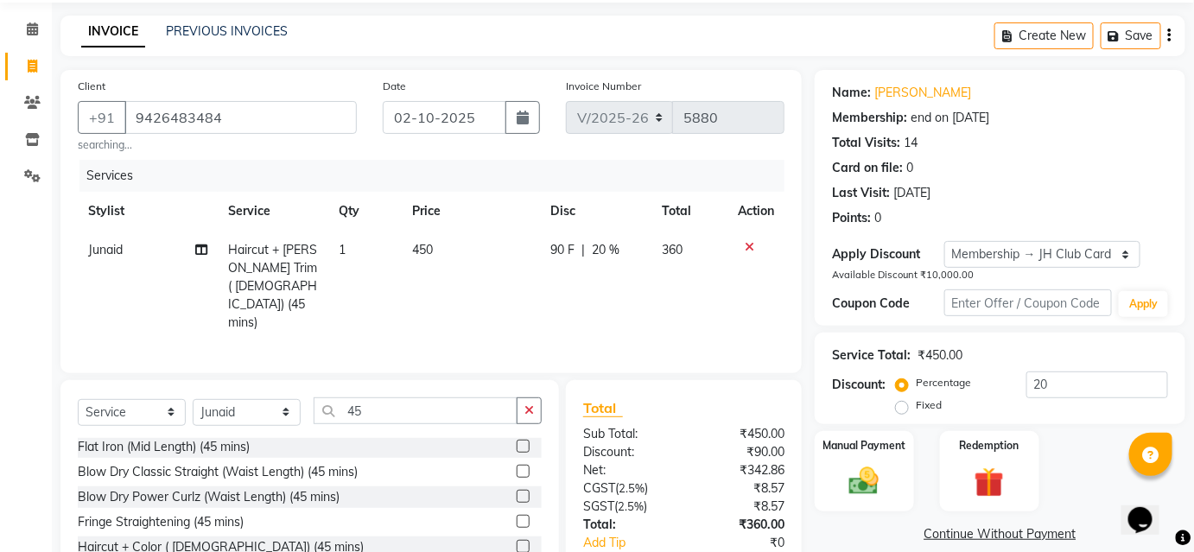
scroll to position [145, 0]
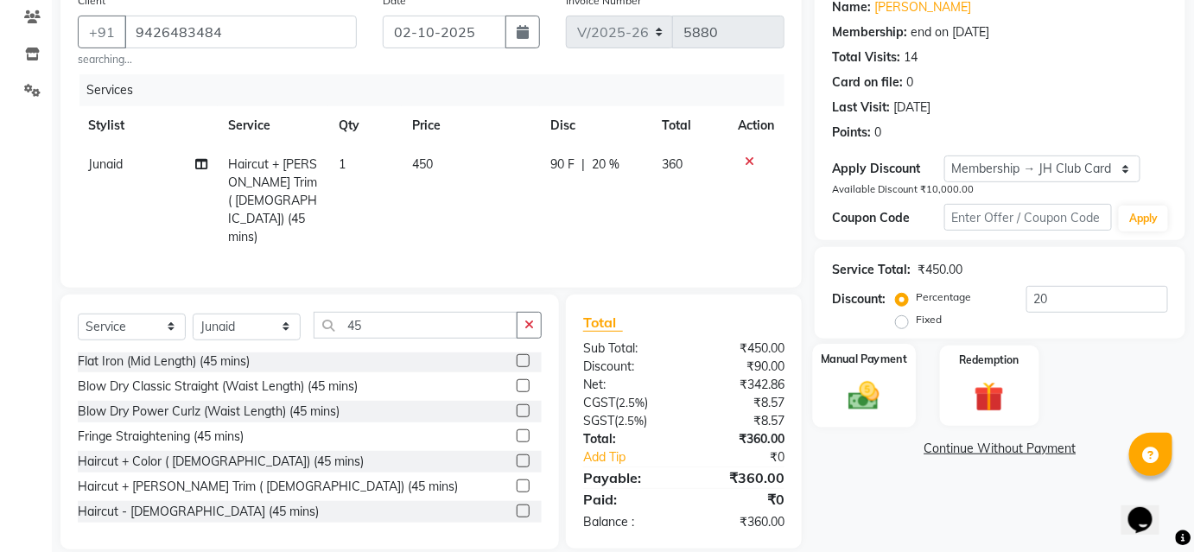
click at [857, 373] on div "Manual Payment" at bounding box center [864, 386] width 103 height 84
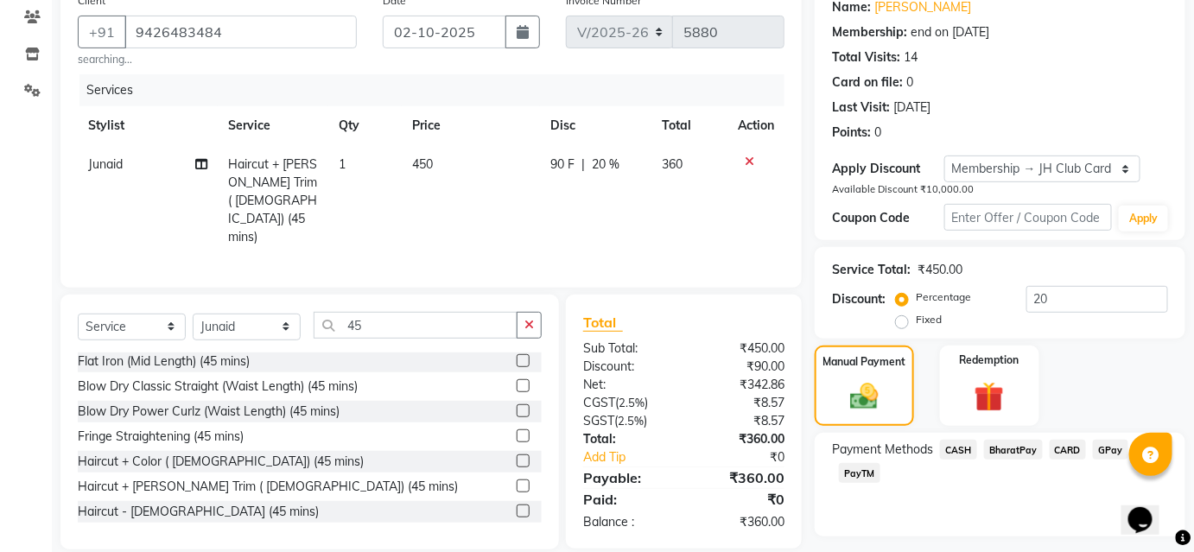
click at [1010, 451] on span "BharatPay" at bounding box center [1013, 450] width 59 height 20
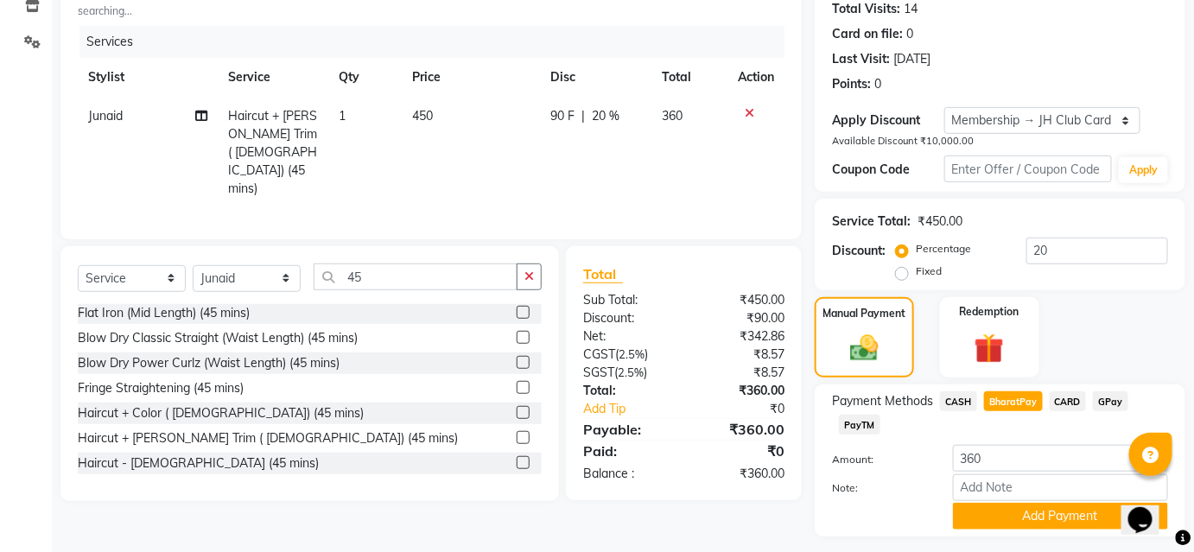
scroll to position [238, 0]
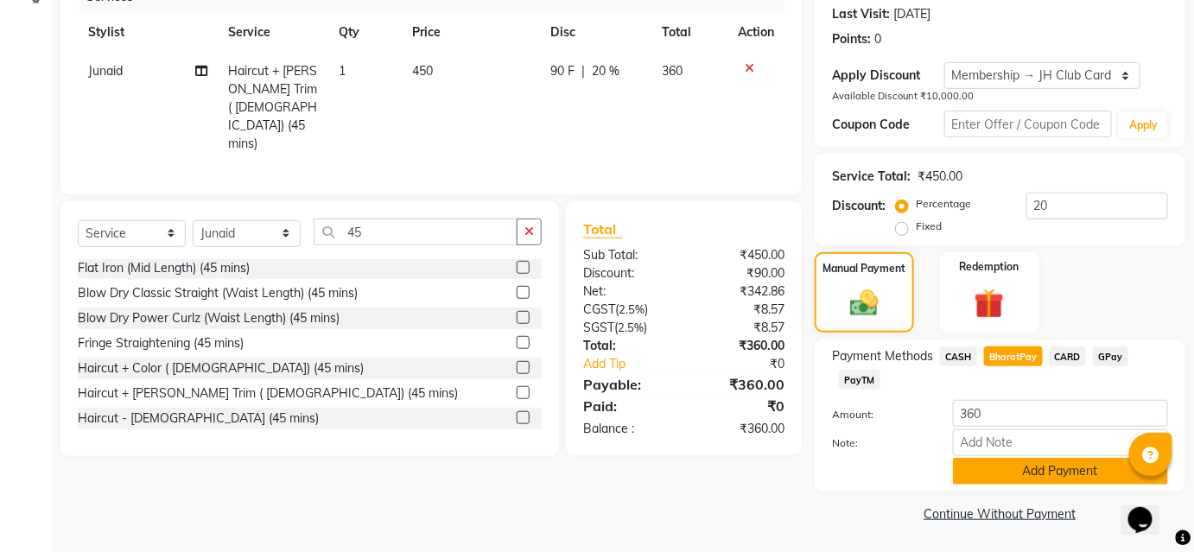
click at [1011, 477] on button "Add Payment" at bounding box center [1060, 471] width 215 height 27
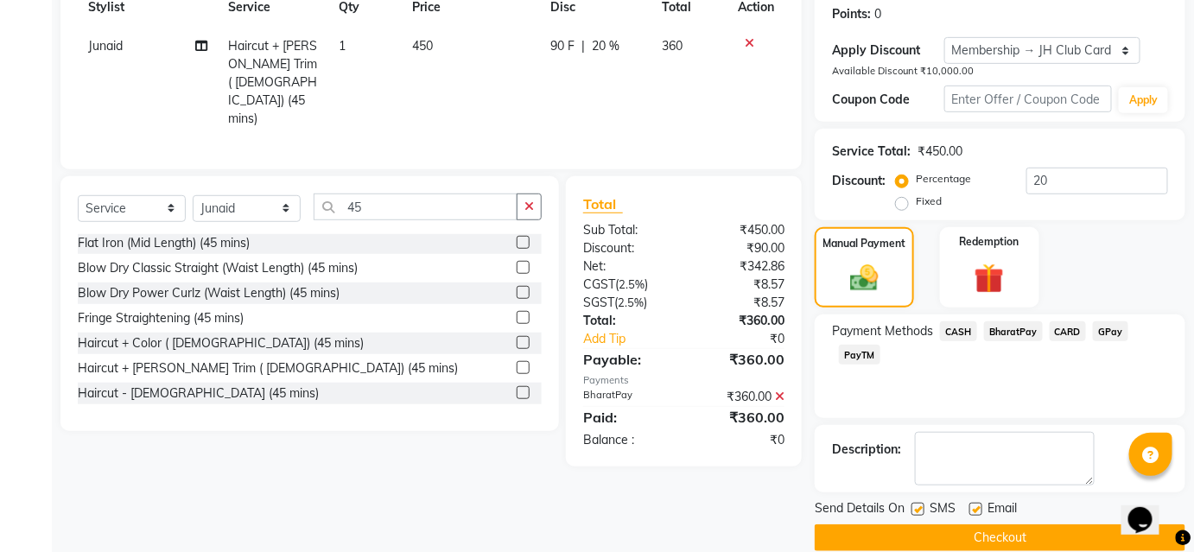
scroll to position [287, 0]
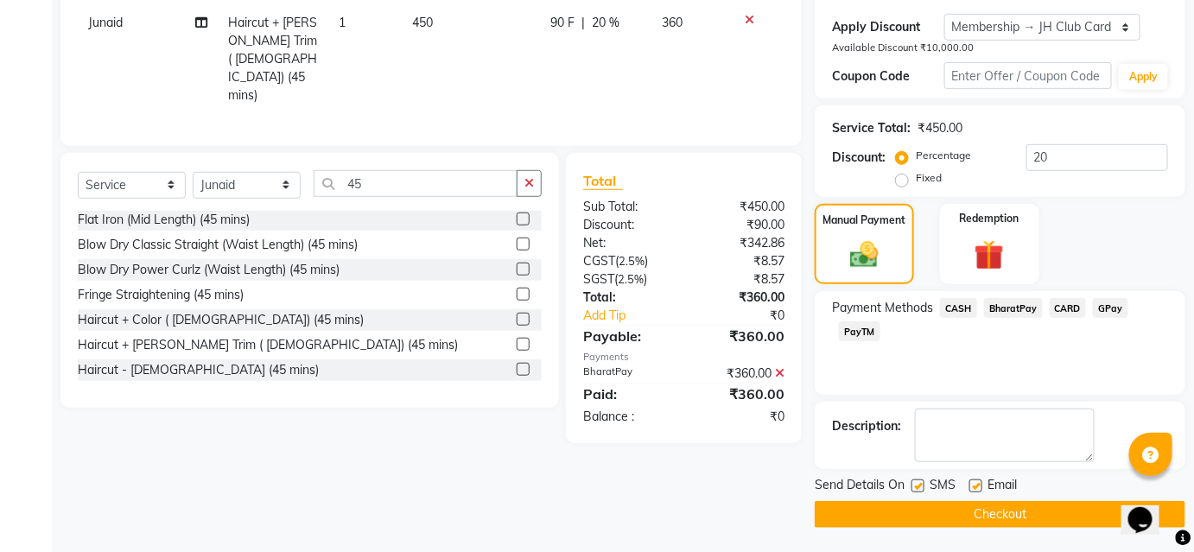
click at [993, 510] on button "Checkout" at bounding box center [999, 514] width 371 height 27
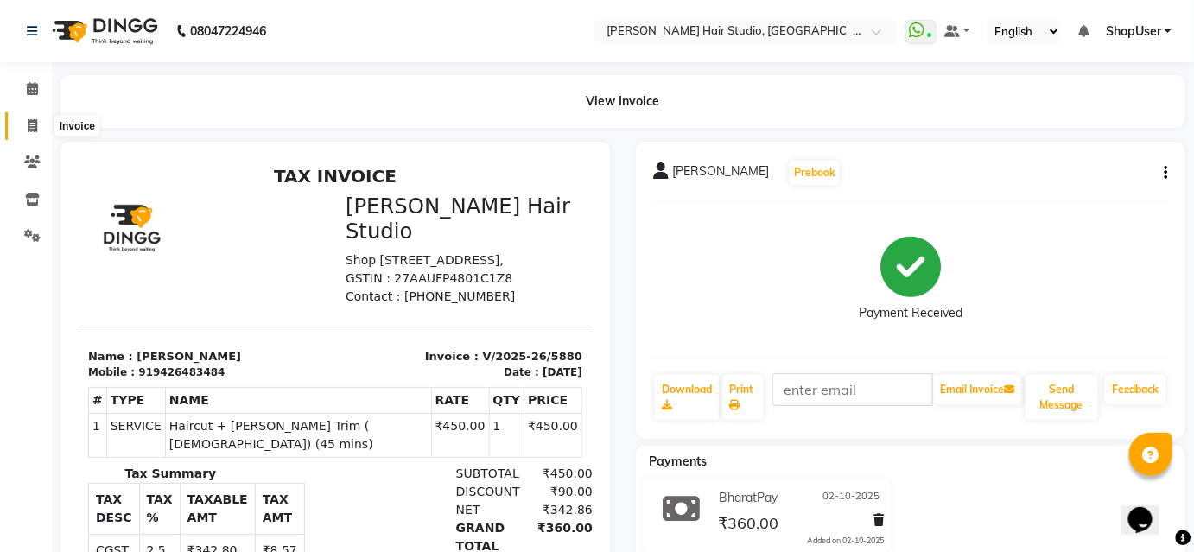
click at [36, 121] on icon at bounding box center [33, 125] width 10 height 13
select select "service"
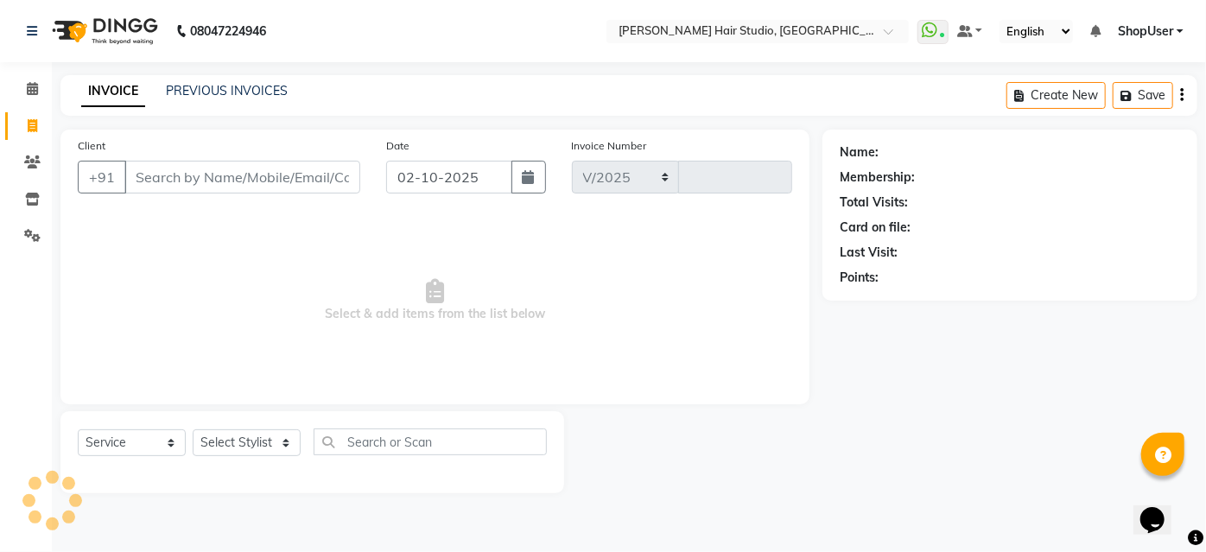
select select "627"
type input "5881"
click at [259, 441] on select "Select Stylist [PERSON_NAME] [PERSON_NAME] Avinash [PERSON_NAME] kahde [PERSON_…" at bounding box center [247, 442] width 108 height 27
select select "80555"
click at [193, 429] on select "Select Stylist [PERSON_NAME] [PERSON_NAME] Avinash [PERSON_NAME] kahde [PERSON_…" at bounding box center [247, 442] width 108 height 27
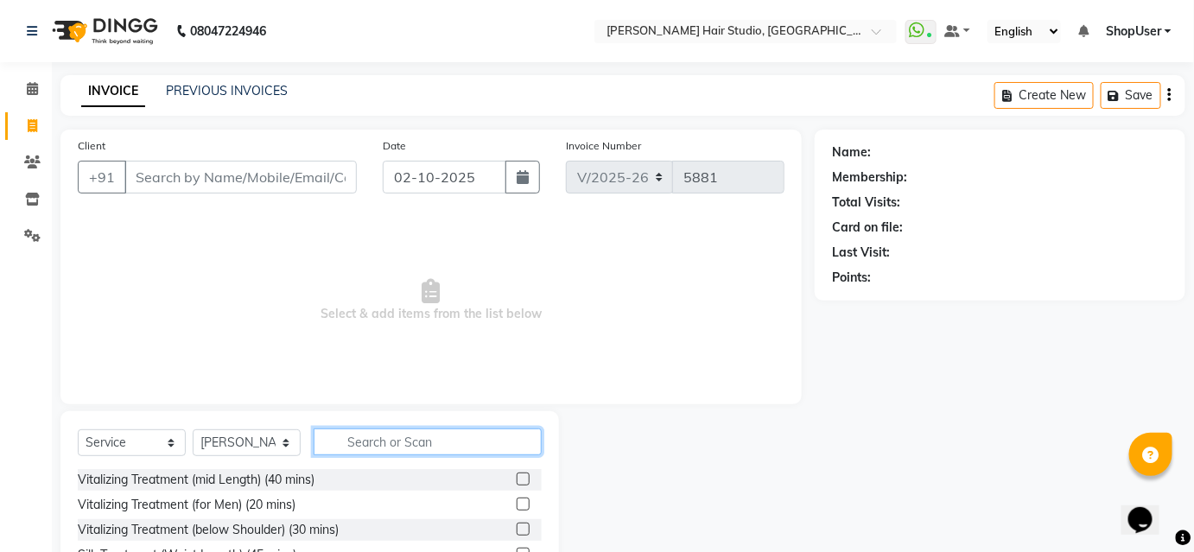
click at [415, 446] on input "text" at bounding box center [428, 441] width 228 height 27
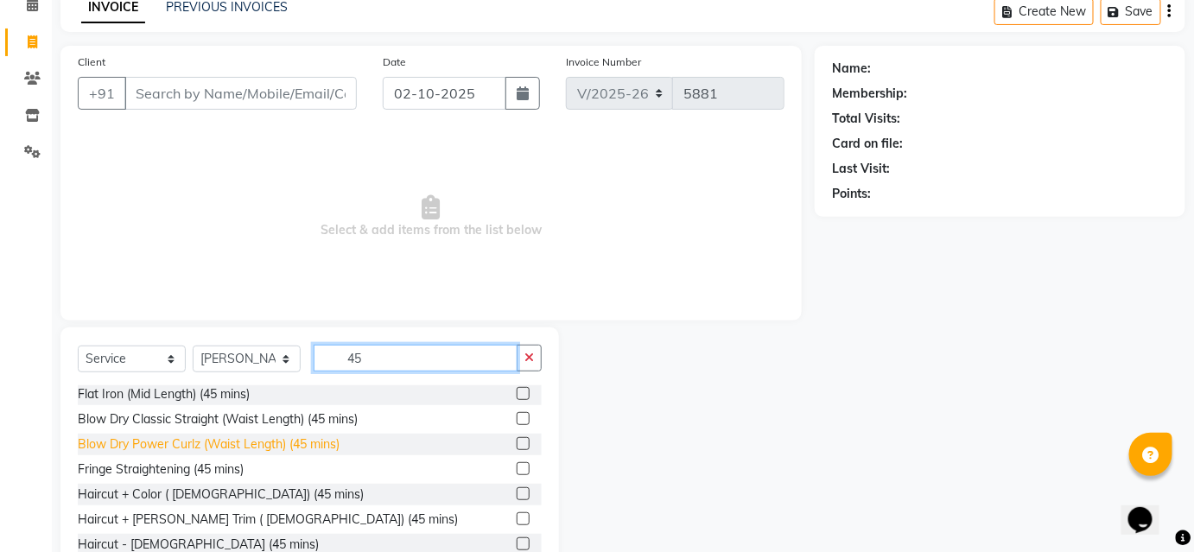
scroll to position [139, 0]
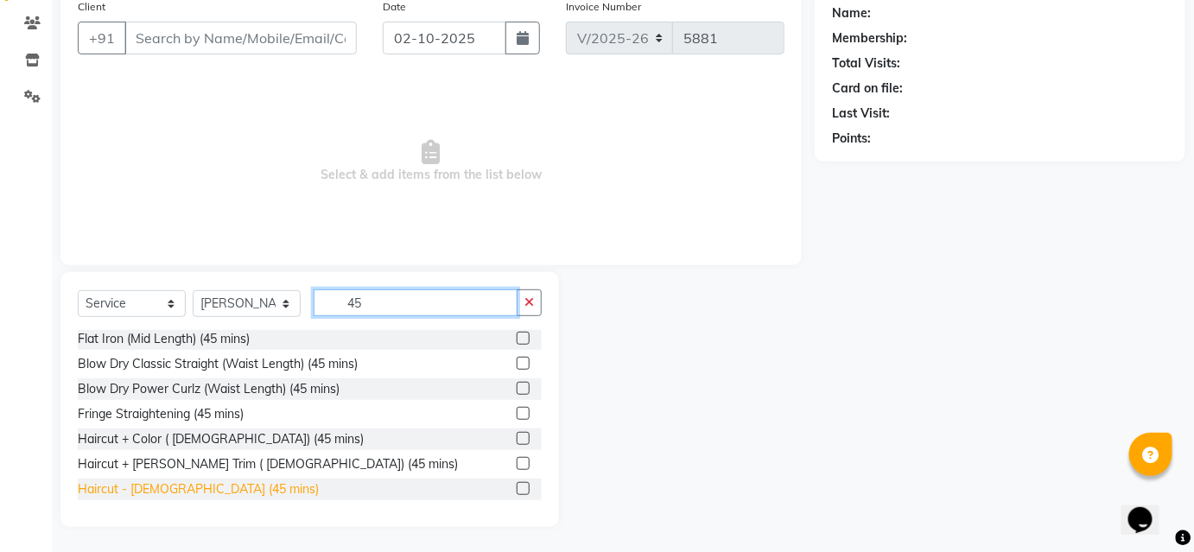
type input "45"
click at [187, 491] on div "Haircut - [DEMOGRAPHIC_DATA] (45 mins)" at bounding box center [198, 489] width 241 height 18
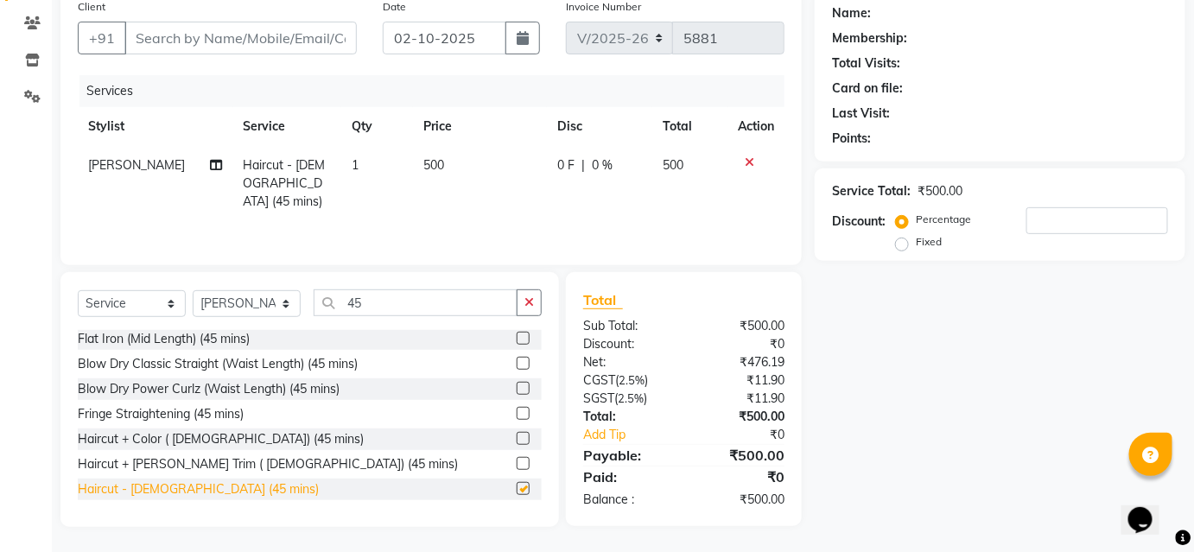
checkbox input "false"
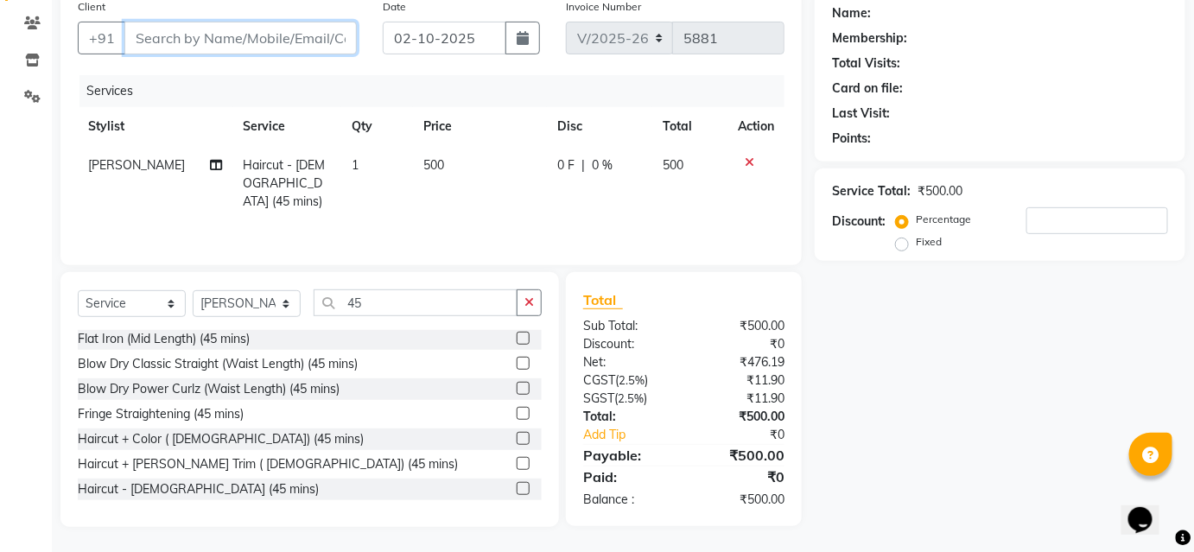
click at [307, 40] on input "Client" at bounding box center [240, 38] width 232 height 33
type input "9"
type input "0"
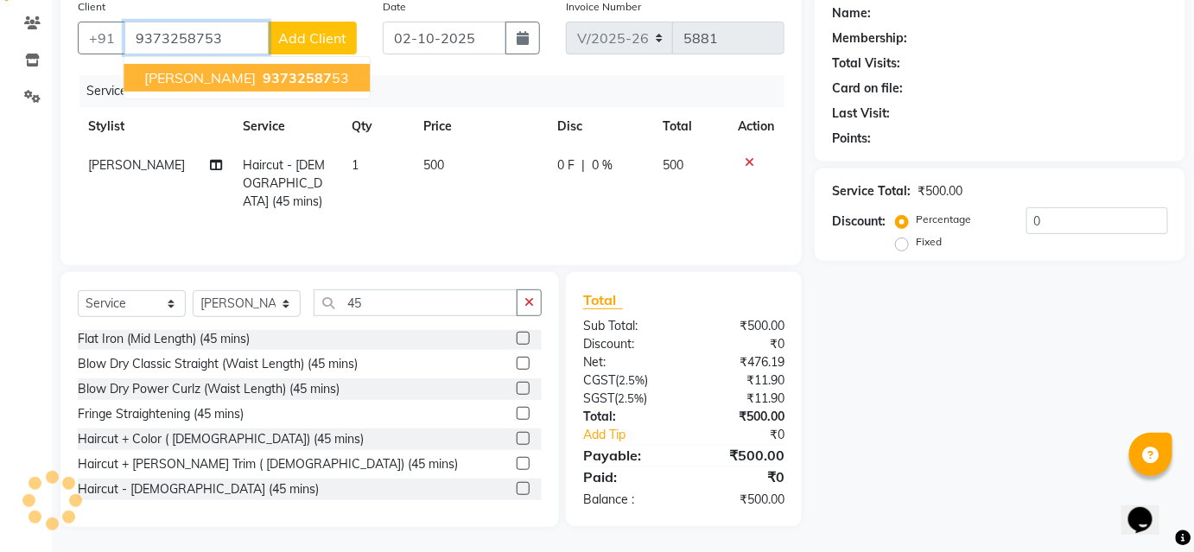
type input "9373258753"
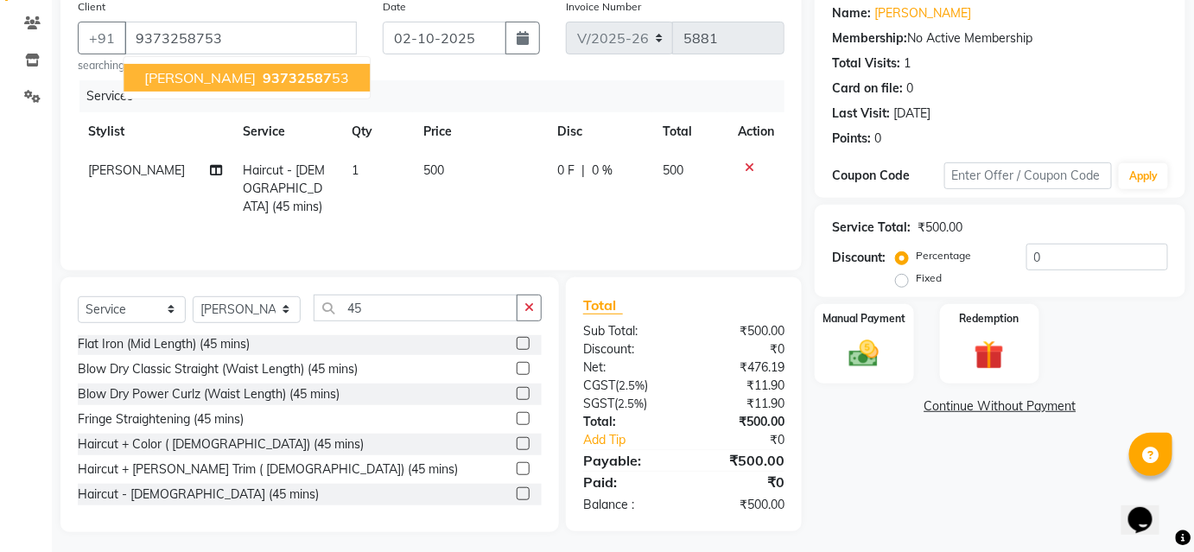
click at [263, 75] on span "93732587" at bounding box center [297, 77] width 69 height 17
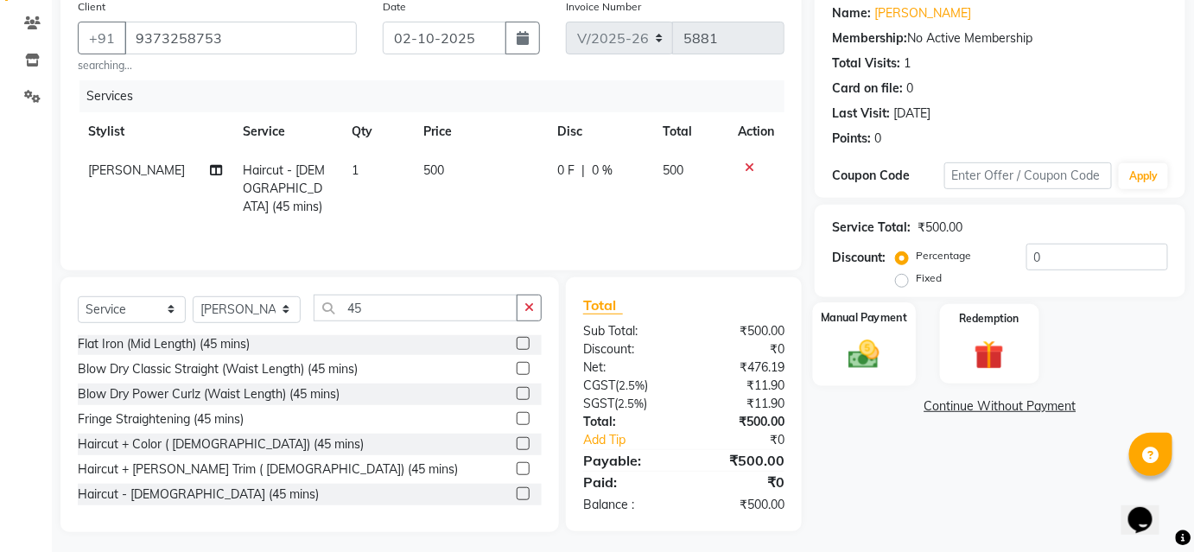
click at [871, 358] on img at bounding box center [864, 353] width 50 height 35
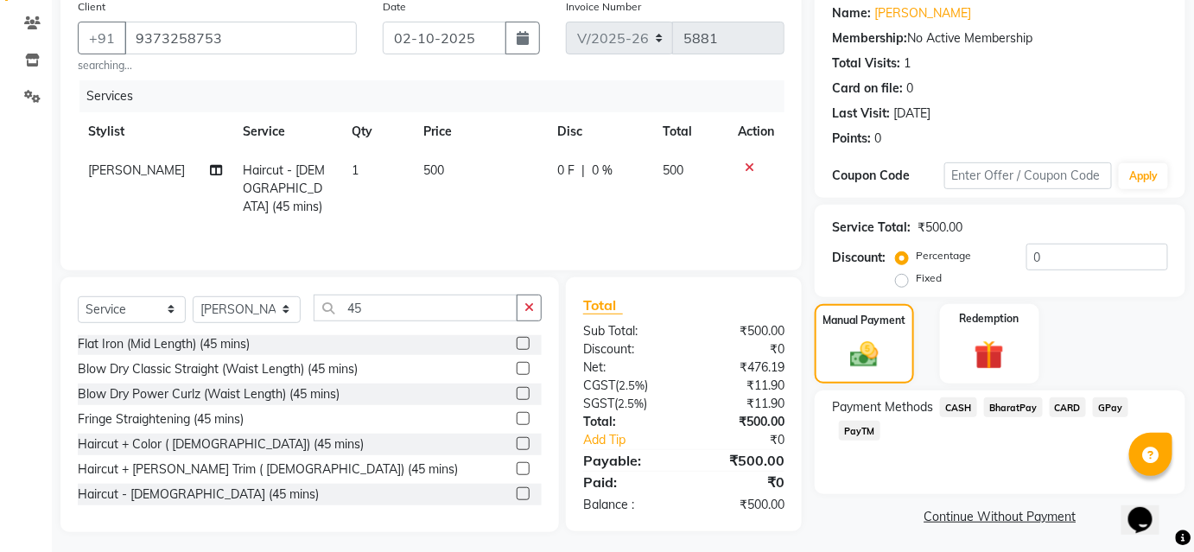
click at [1011, 406] on span "BharatPay" at bounding box center [1013, 407] width 59 height 20
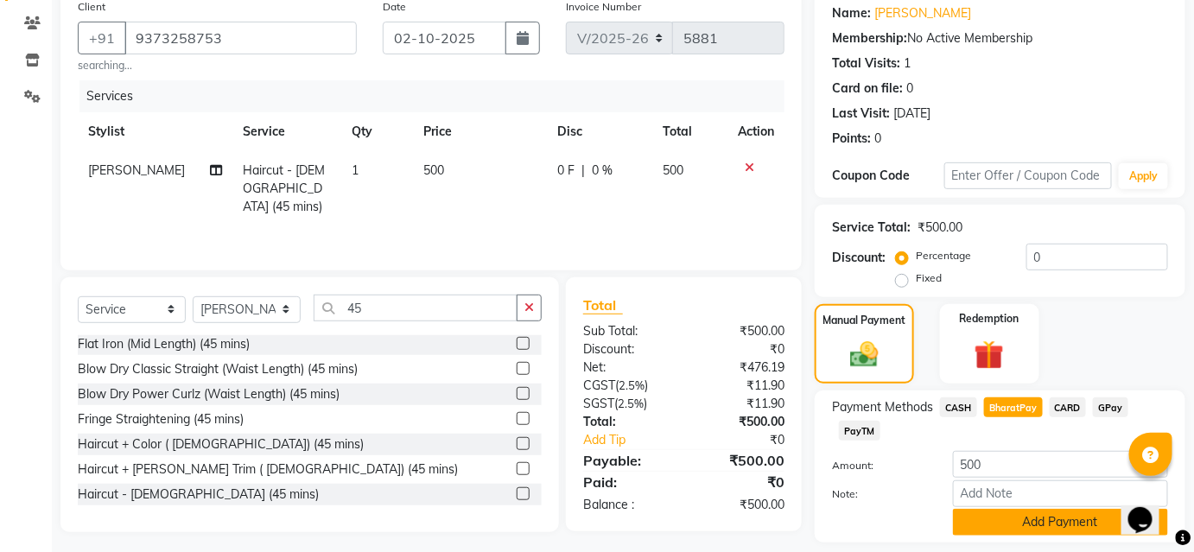
click at [1039, 525] on button "Add Payment" at bounding box center [1060, 522] width 215 height 27
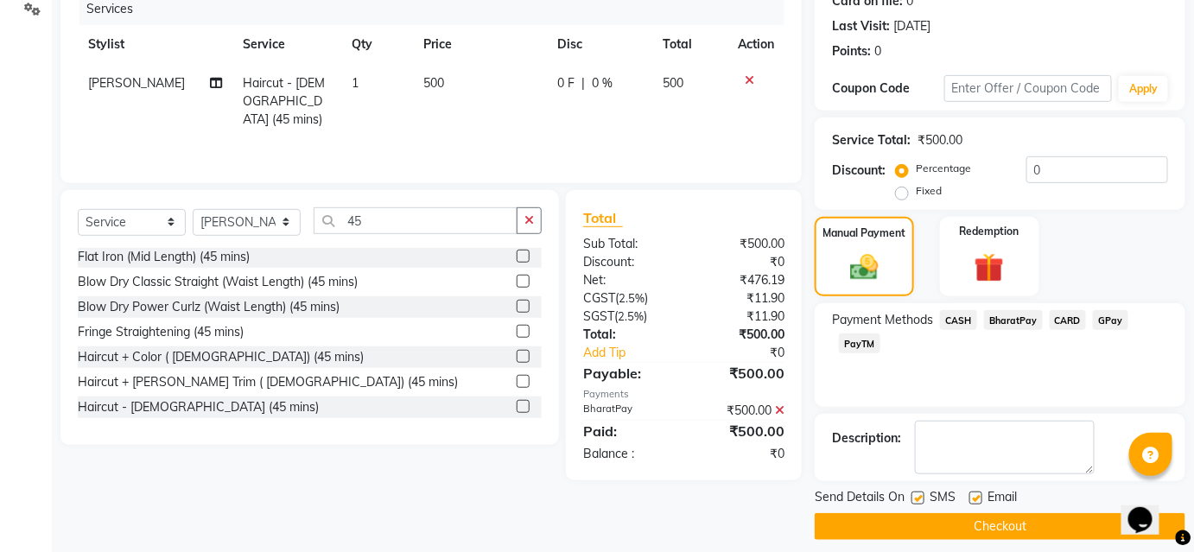
scroll to position [238, 0]
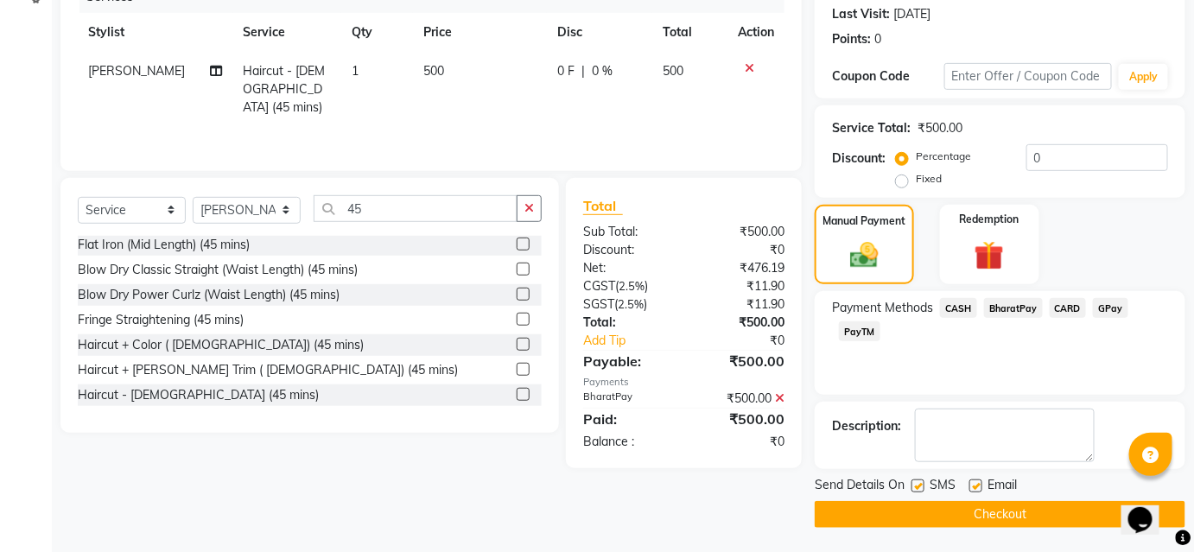
click at [1030, 510] on button "Checkout" at bounding box center [999, 514] width 371 height 27
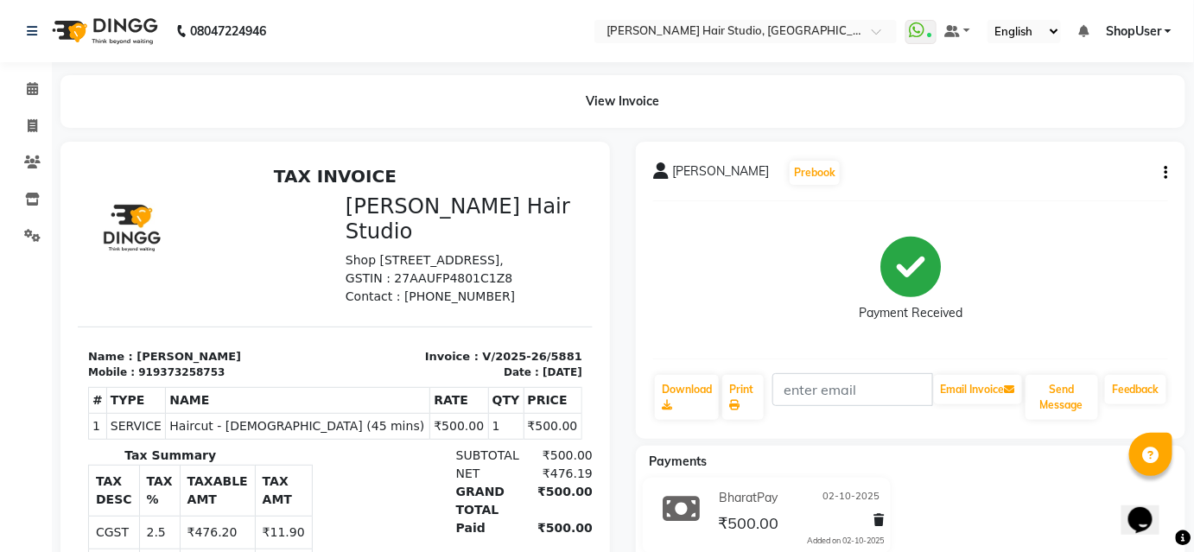
click at [0, 104] on li "Calendar" at bounding box center [26, 89] width 52 height 37
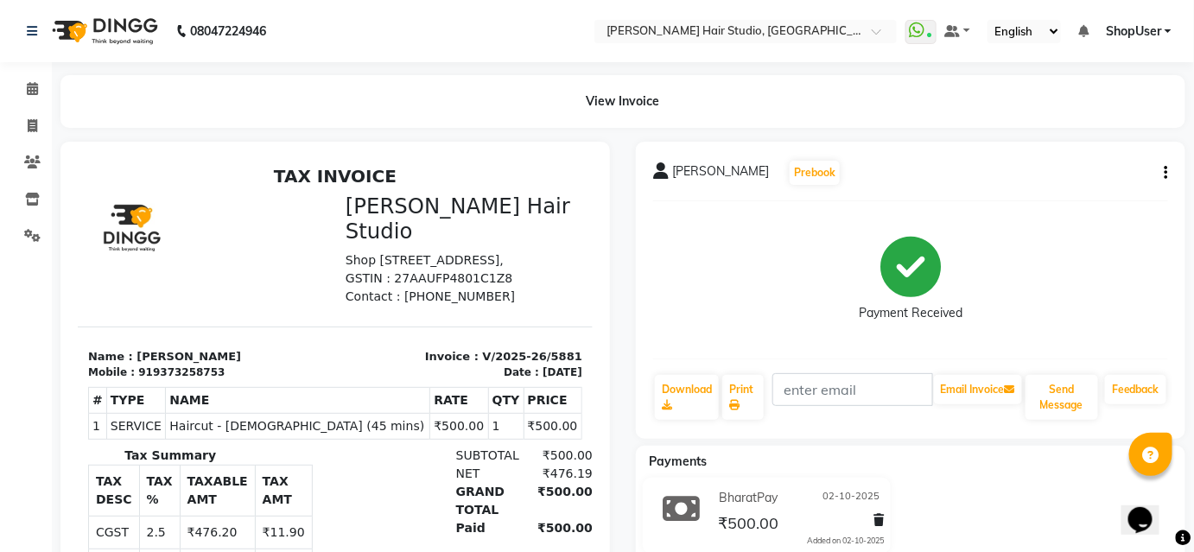
click at [0, 104] on li "Calendar" at bounding box center [26, 89] width 52 height 37
click at [29, 98] on span at bounding box center [32, 89] width 30 height 20
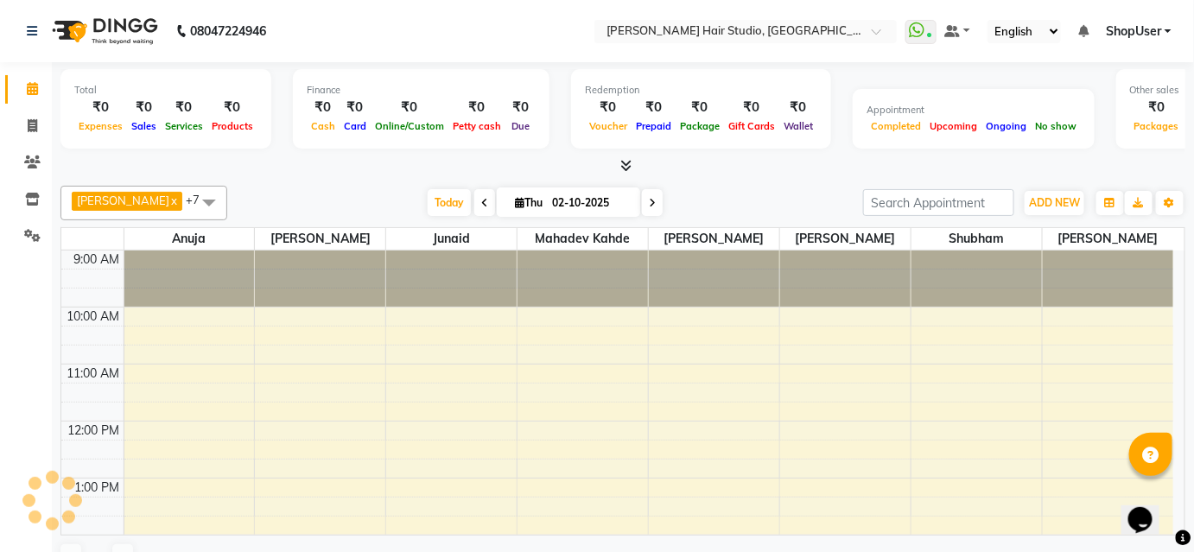
click at [29, 98] on span at bounding box center [32, 89] width 30 height 20
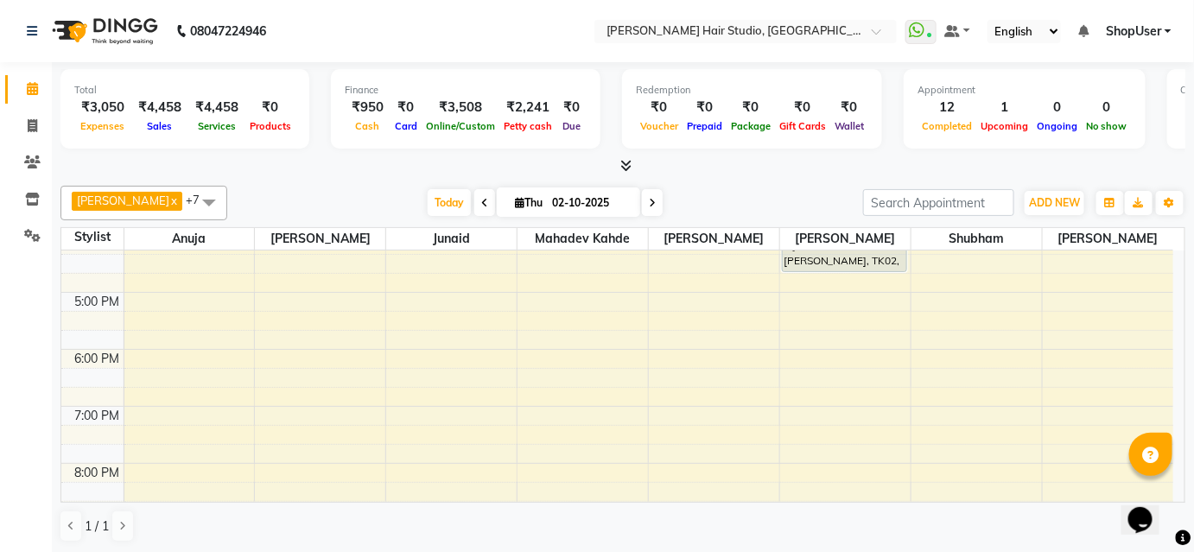
scroll to position [377, 0]
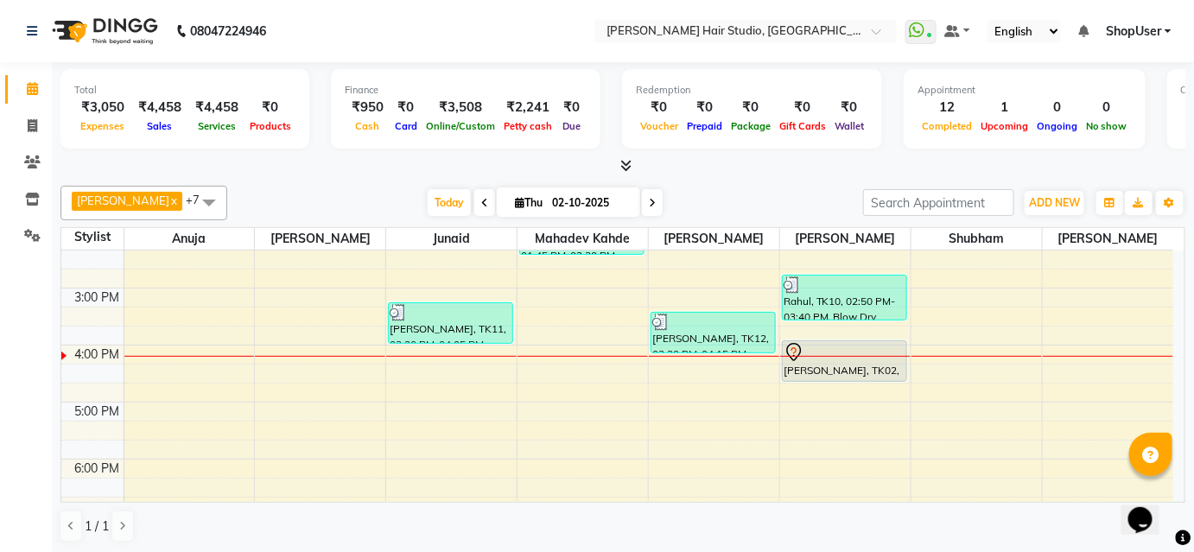
scroll to position [314, 0]
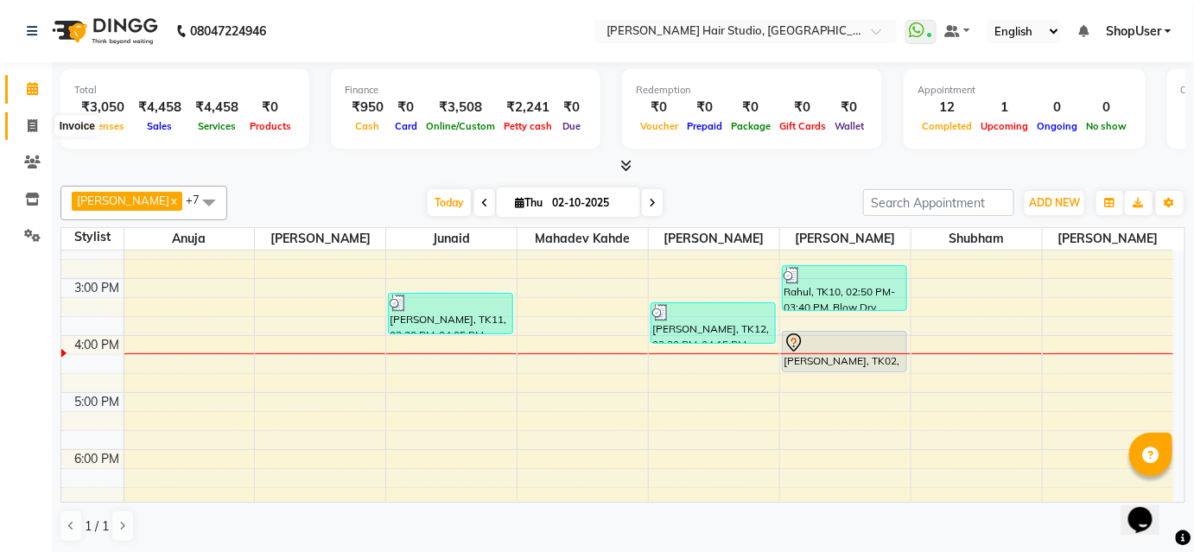
click at [36, 119] on icon at bounding box center [33, 125] width 10 height 13
select select "service"
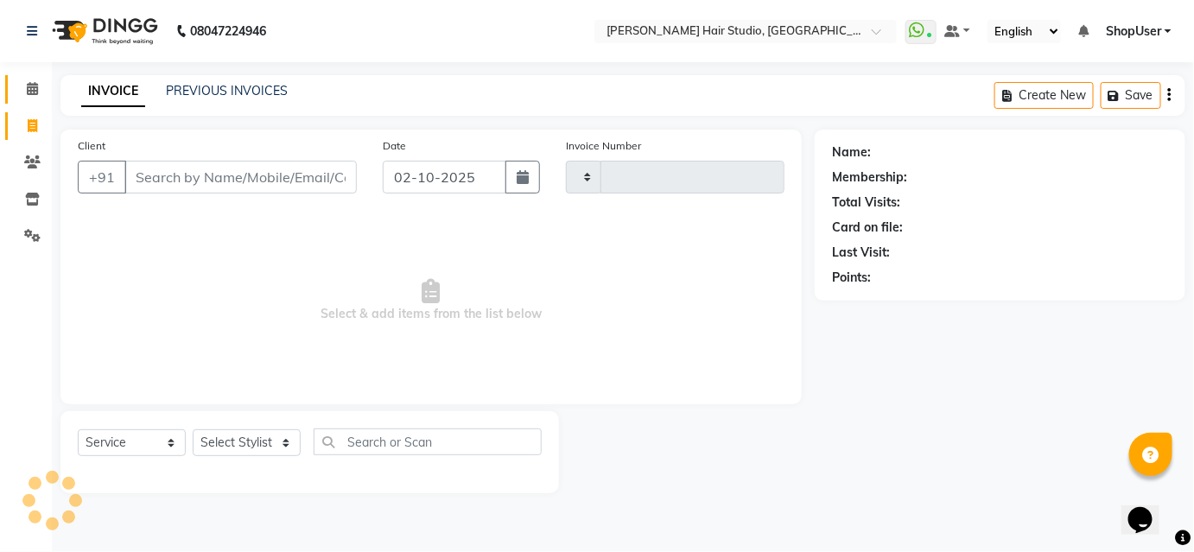
type input "5882"
select select "627"
click at [243, 168] on input "Client" at bounding box center [242, 177] width 236 height 33
click at [223, 188] on input "Client" at bounding box center [242, 177] width 236 height 33
click at [162, 171] on input "Client" at bounding box center [242, 177] width 236 height 33
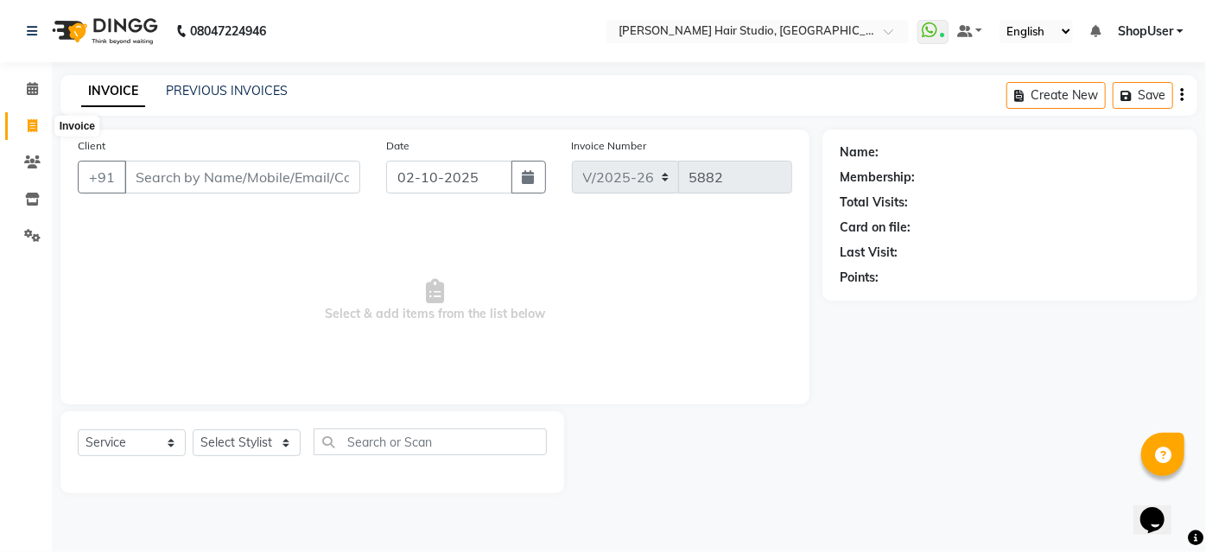
click at [35, 122] on icon at bounding box center [33, 125] width 10 height 13
select select "service"
type input "5882"
select select "627"
click at [155, 181] on input "Client" at bounding box center [242, 177] width 236 height 33
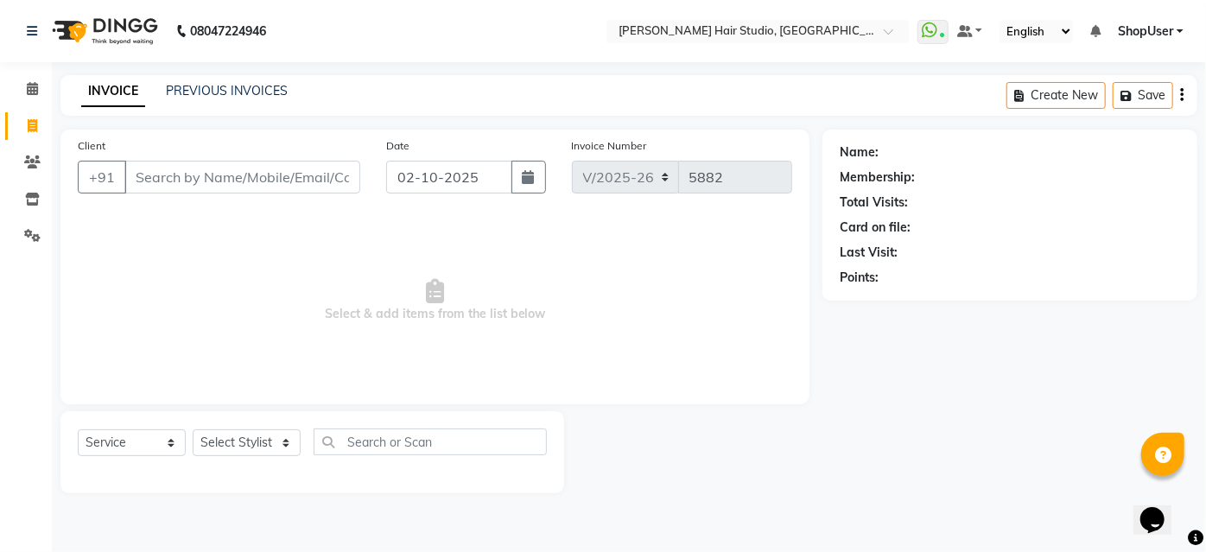
click at [320, 176] on input "Client" at bounding box center [242, 177] width 236 height 33
click at [295, 184] on input "Client" at bounding box center [242, 177] width 236 height 33
click at [276, 181] on input "Client" at bounding box center [242, 177] width 236 height 33
click at [161, 167] on input "Client" at bounding box center [242, 177] width 236 height 33
click at [170, 183] on input "Client" at bounding box center [242, 177] width 236 height 33
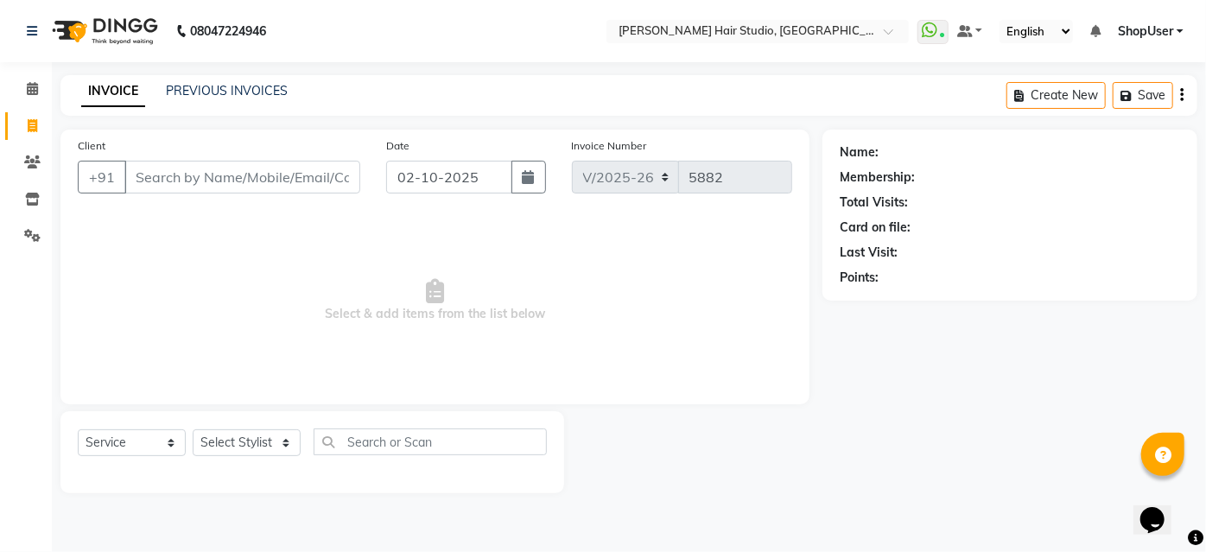
click at [156, 174] on input "Client" at bounding box center [242, 177] width 236 height 33
click at [241, 449] on select "Select Stylist [PERSON_NAME] [PERSON_NAME] Avinash [PERSON_NAME] kahde [PERSON_…" at bounding box center [247, 442] width 108 height 27
select select "81286"
click at [193, 429] on select "Select Stylist [PERSON_NAME] [PERSON_NAME] Avinash [PERSON_NAME] kahde [PERSON_…" at bounding box center [247, 442] width 108 height 27
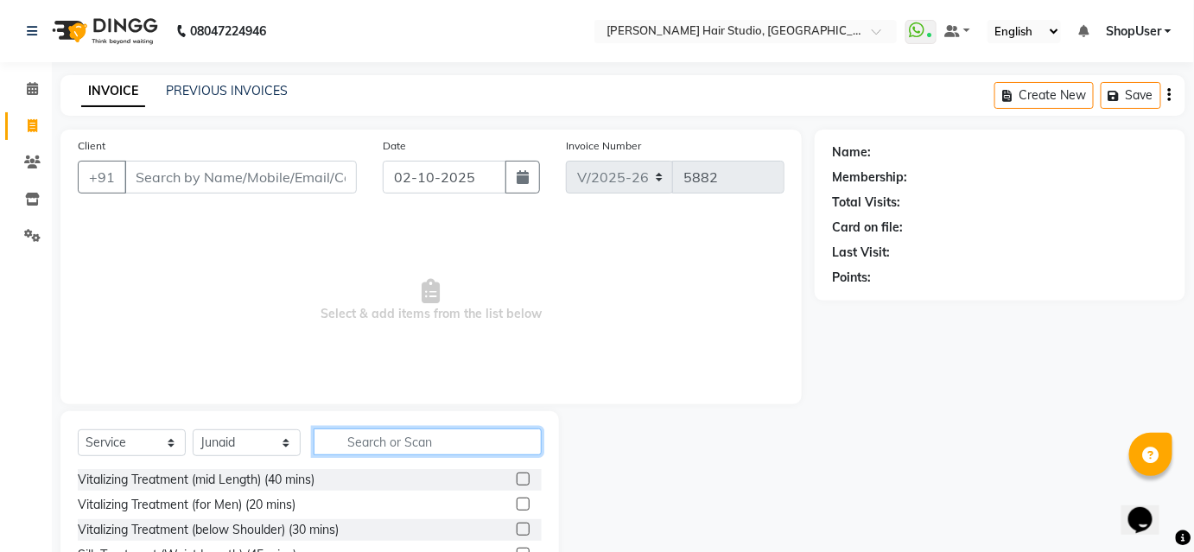
click at [388, 439] on input "text" at bounding box center [428, 441] width 228 height 27
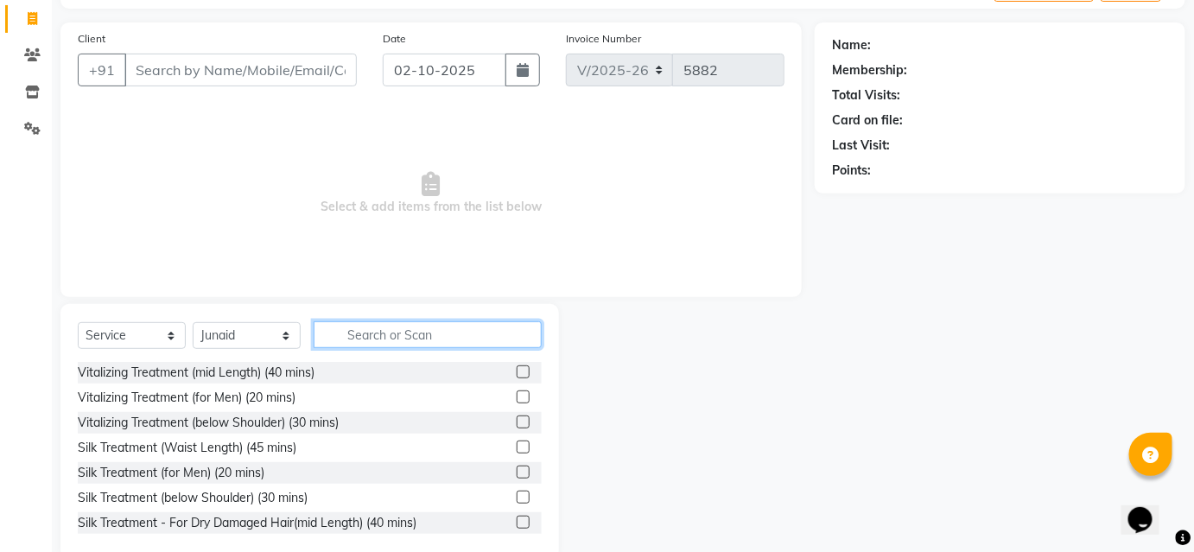
scroll to position [139, 0]
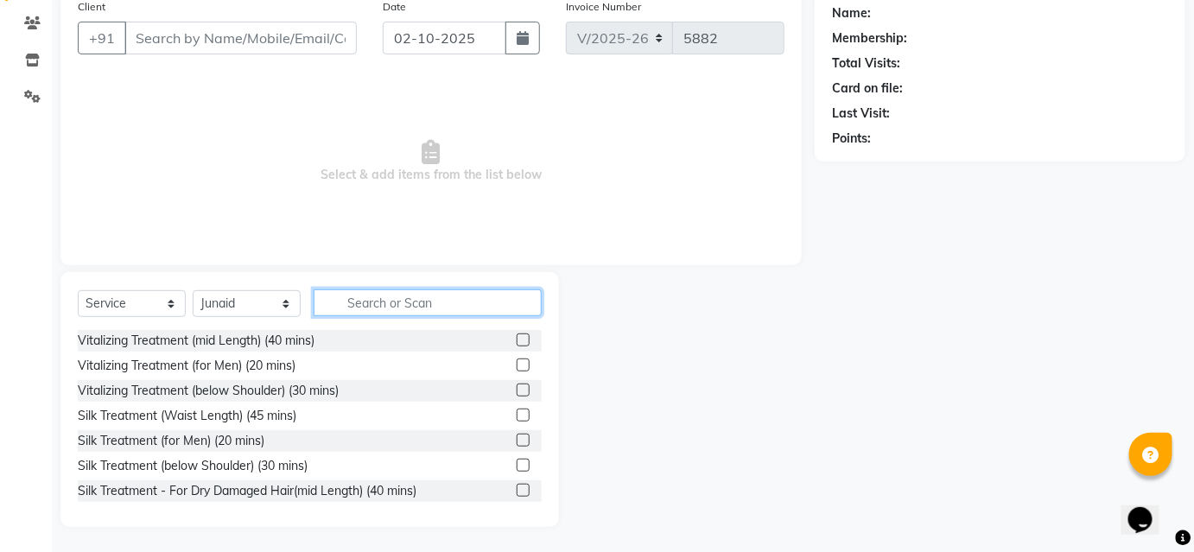
click at [423, 302] on input "text" at bounding box center [428, 302] width 228 height 27
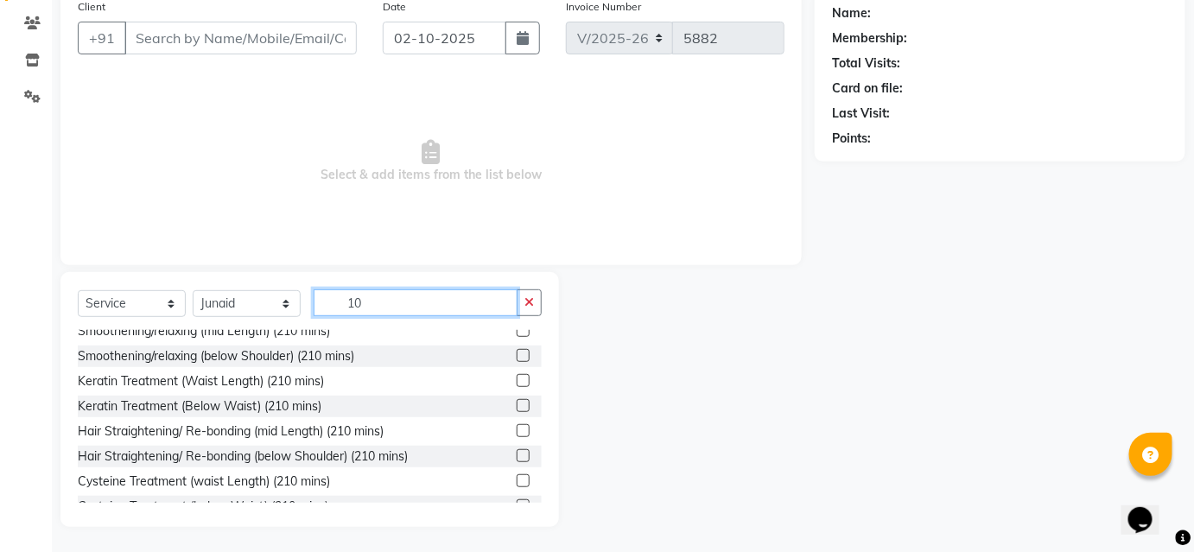
scroll to position [278, 0]
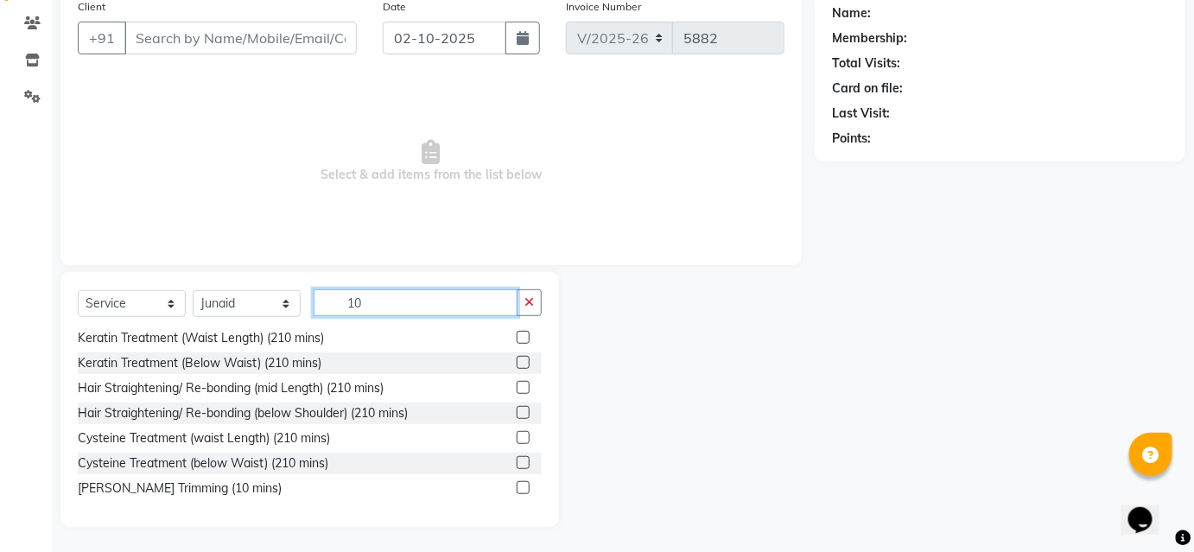
type input "10"
click at [517, 486] on label at bounding box center [523, 487] width 13 height 13
click at [517, 486] on input "checkbox" at bounding box center [522, 488] width 11 height 11
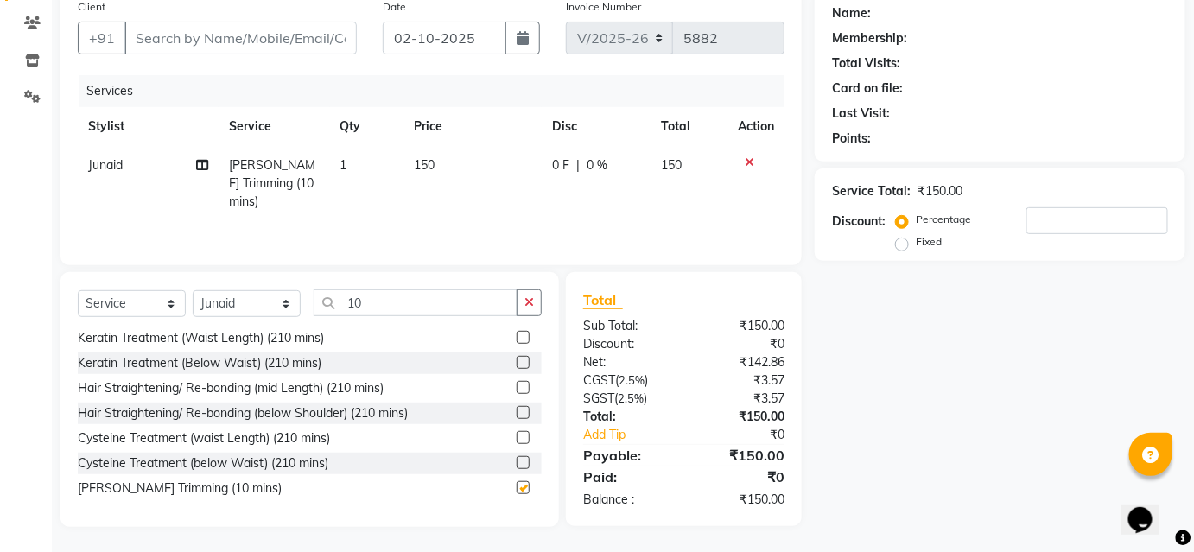
checkbox input "false"
click at [257, 34] on input "Client" at bounding box center [240, 38] width 232 height 33
type input "7"
type input "0"
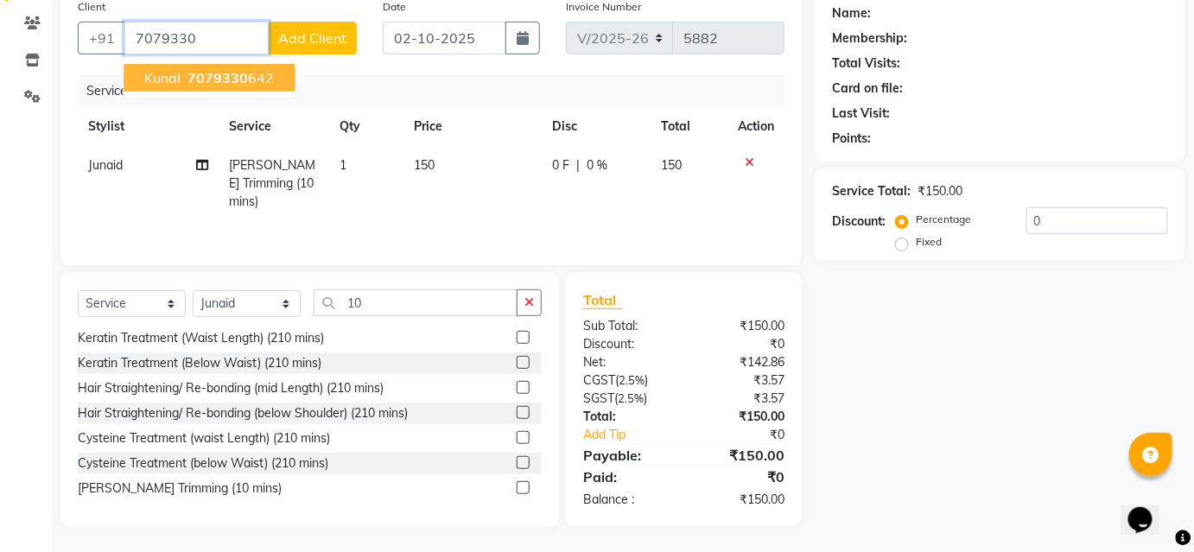
click at [219, 79] on span "7079330" at bounding box center [217, 77] width 60 height 17
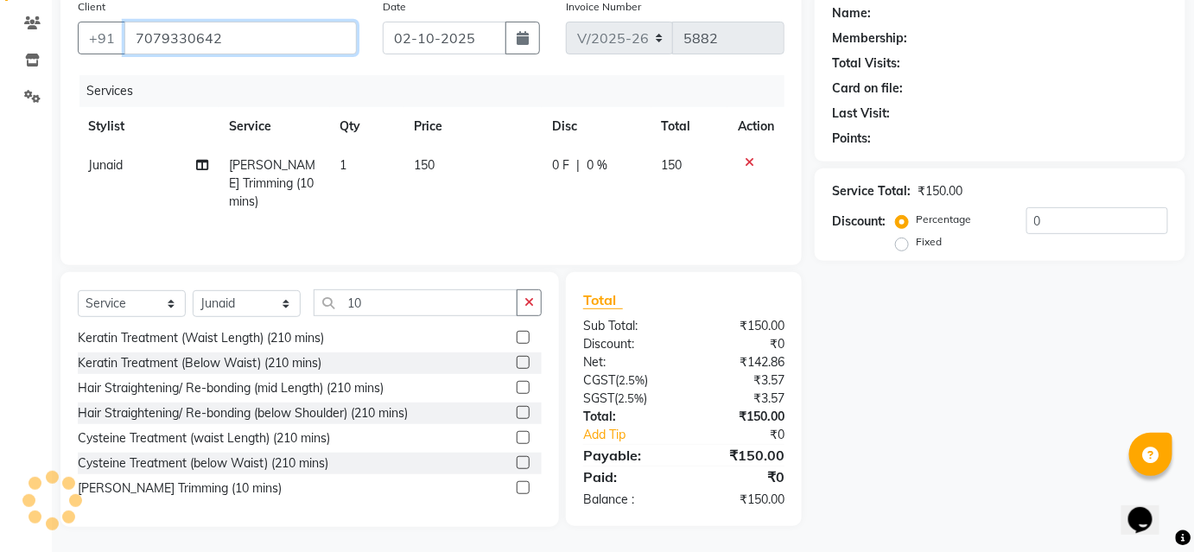
type input "7079330642"
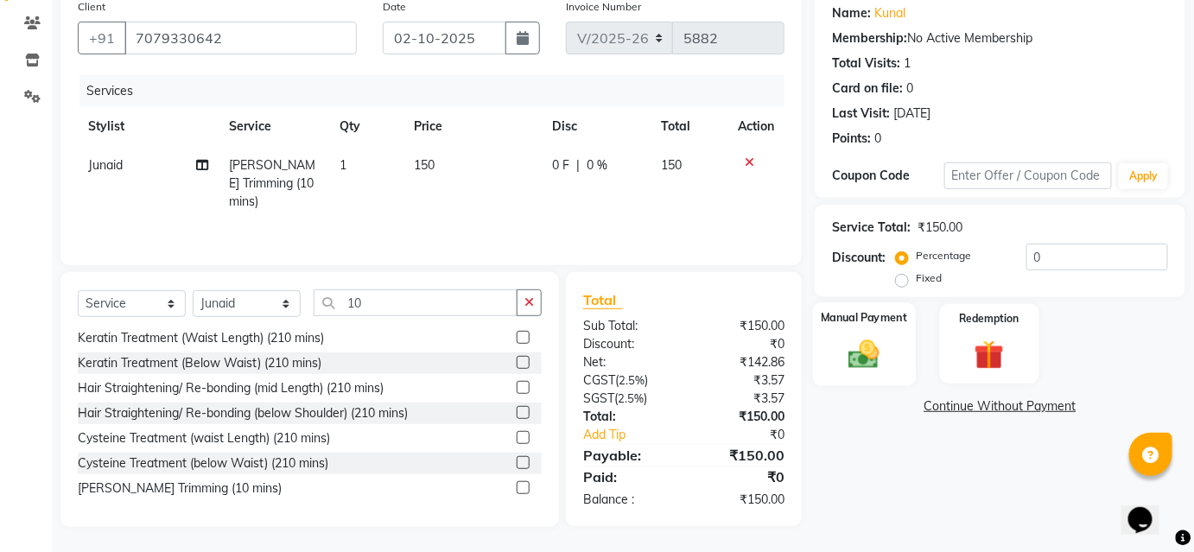
click at [891, 336] on div "Manual Payment" at bounding box center [864, 344] width 103 height 84
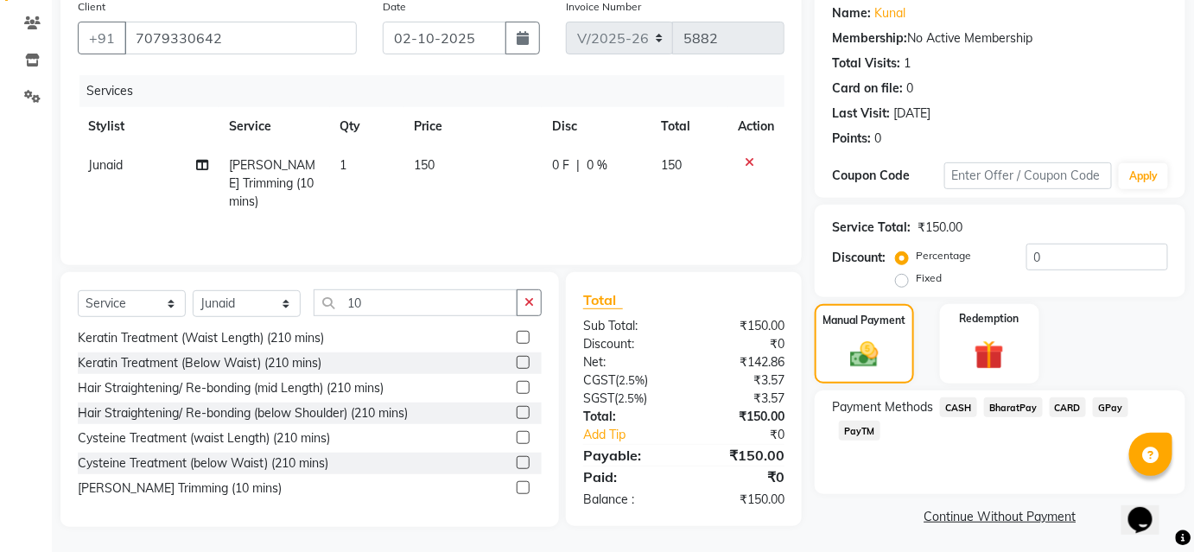
click at [1019, 405] on span "BharatPay" at bounding box center [1013, 407] width 59 height 20
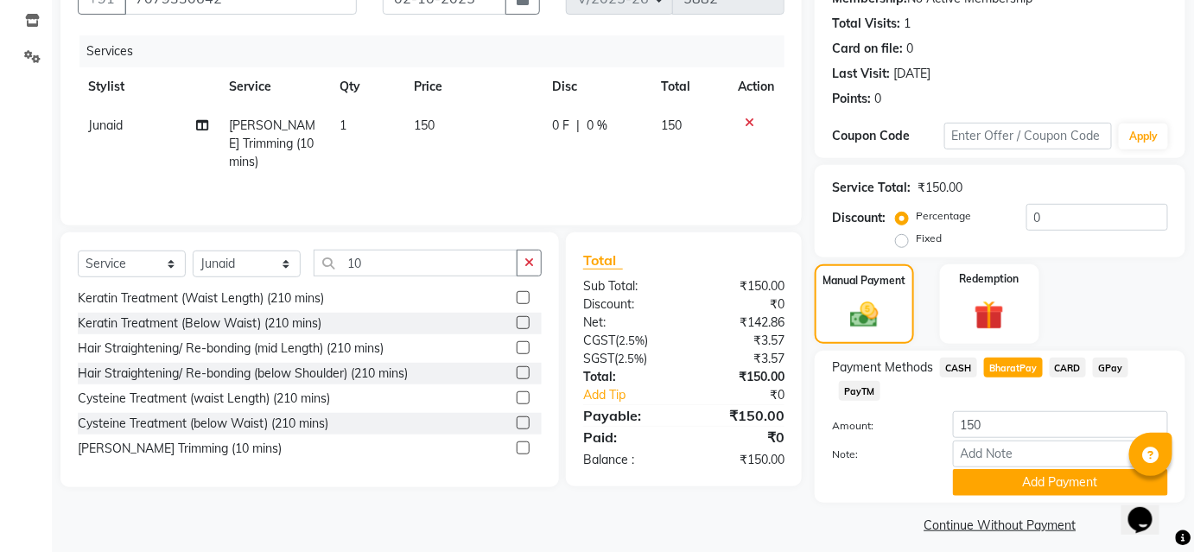
scroll to position [190, 0]
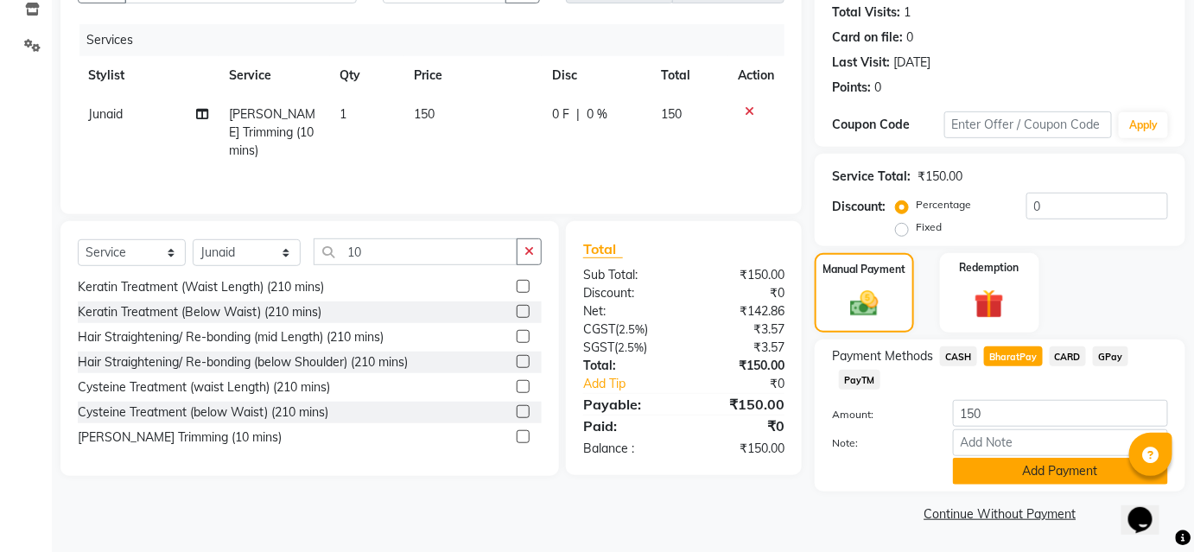
click at [1036, 460] on button "Add Payment" at bounding box center [1060, 471] width 215 height 27
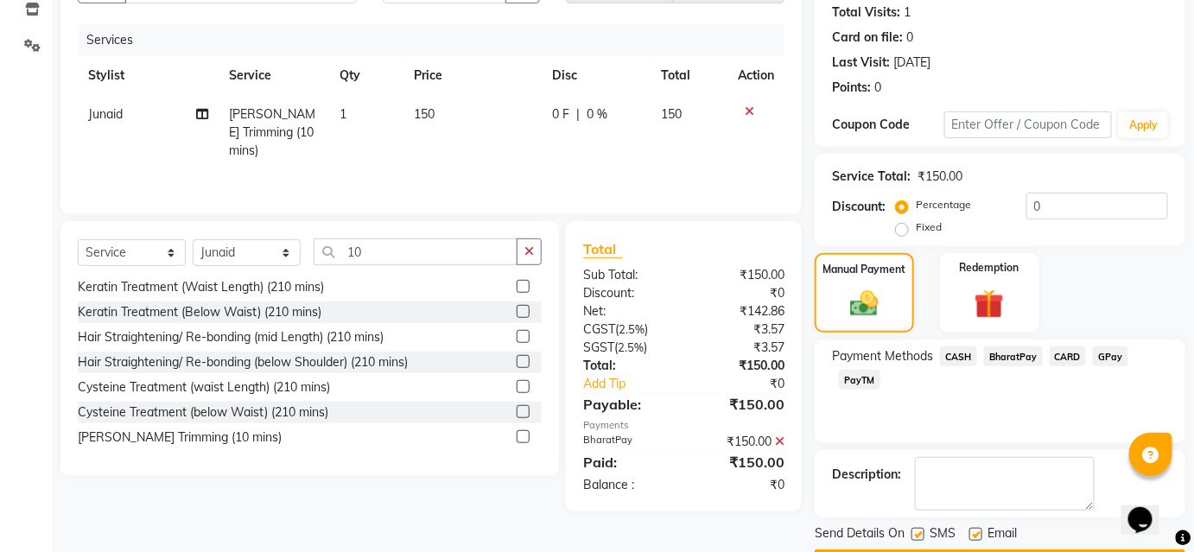
scroll to position [238, 0]
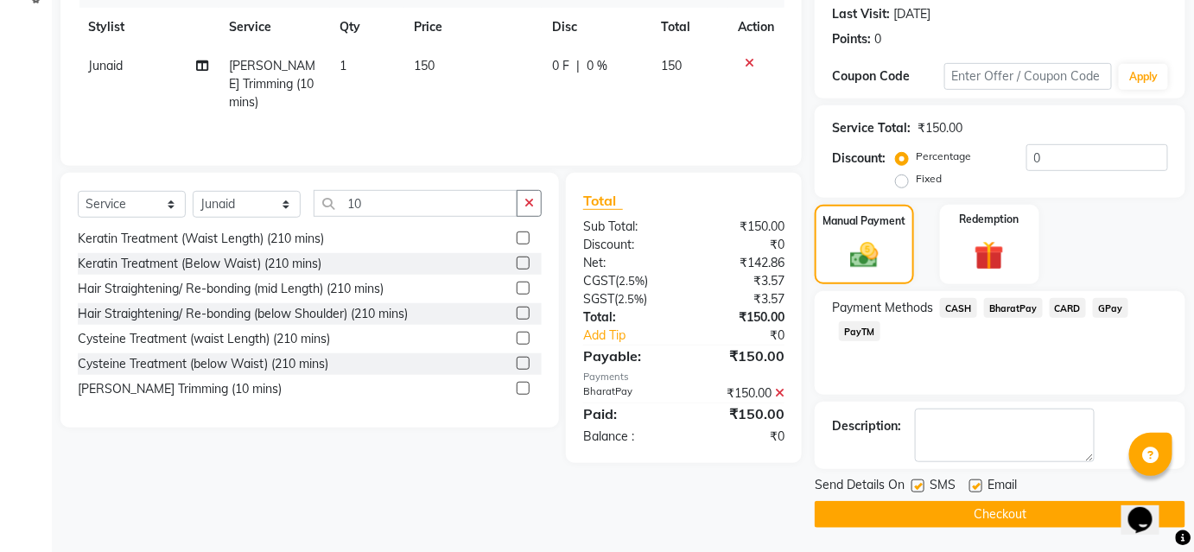
click at [1017, 504] on button "Checkout" at bounding box center [999, 514] width 371 height 27
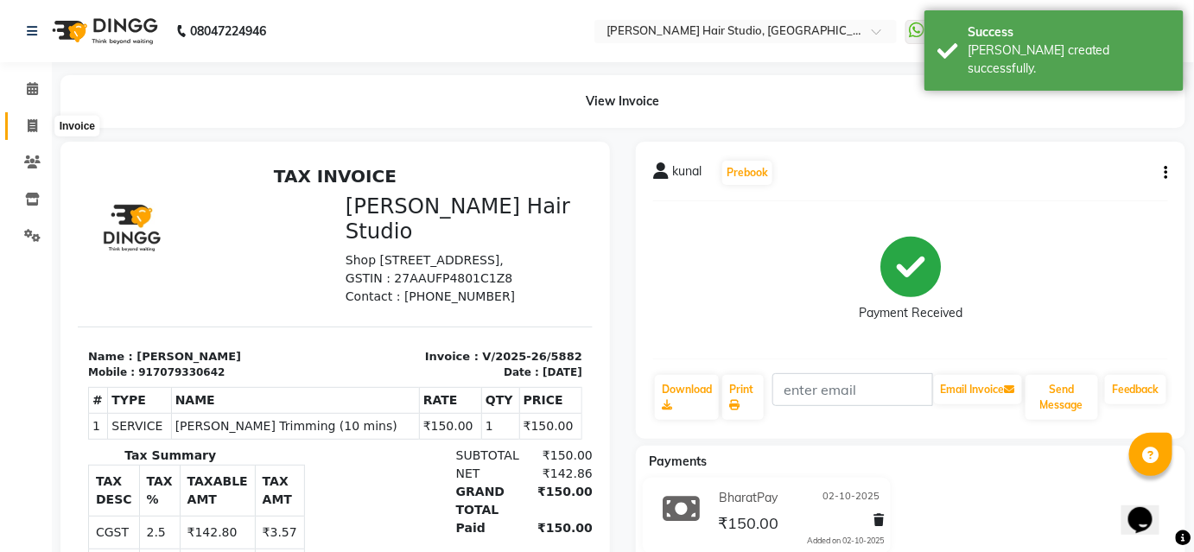
click at [32, 128] on icon at bounding box center [33, 125] width 10 height 13
select select "service"
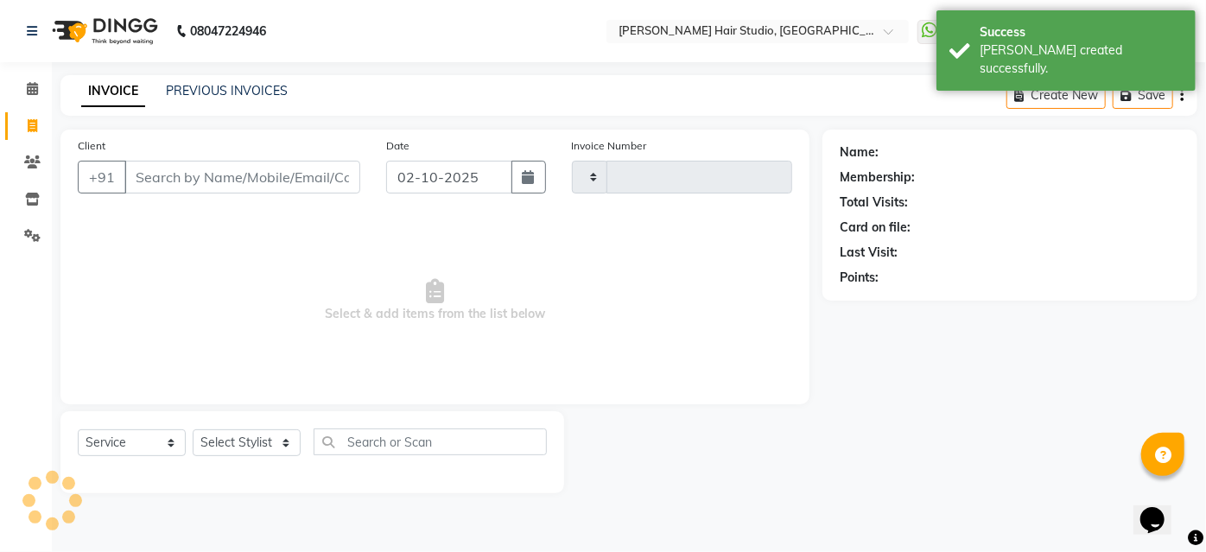
type input "5883"
select select "627"
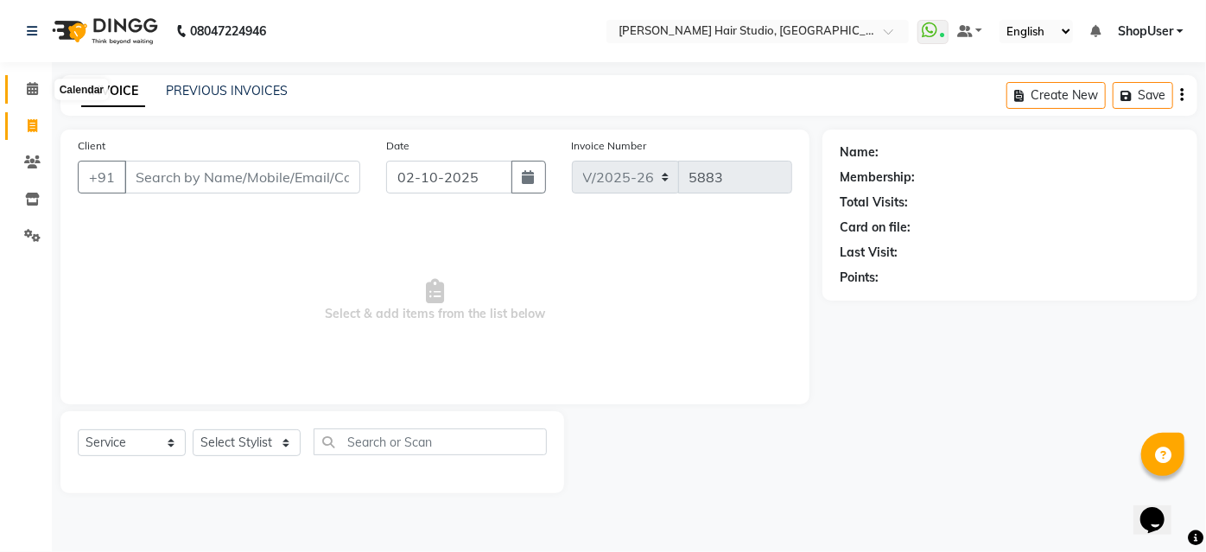
click at [29, 89] on icon at bounding box center [32, 88] width 11 height 13
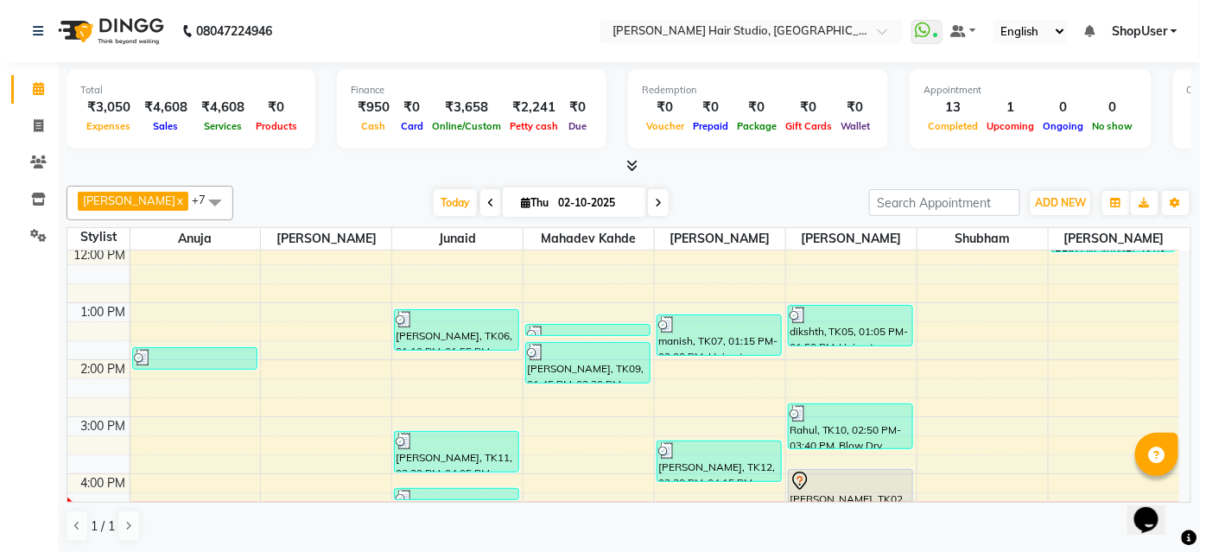
scroll to position [235, 0]
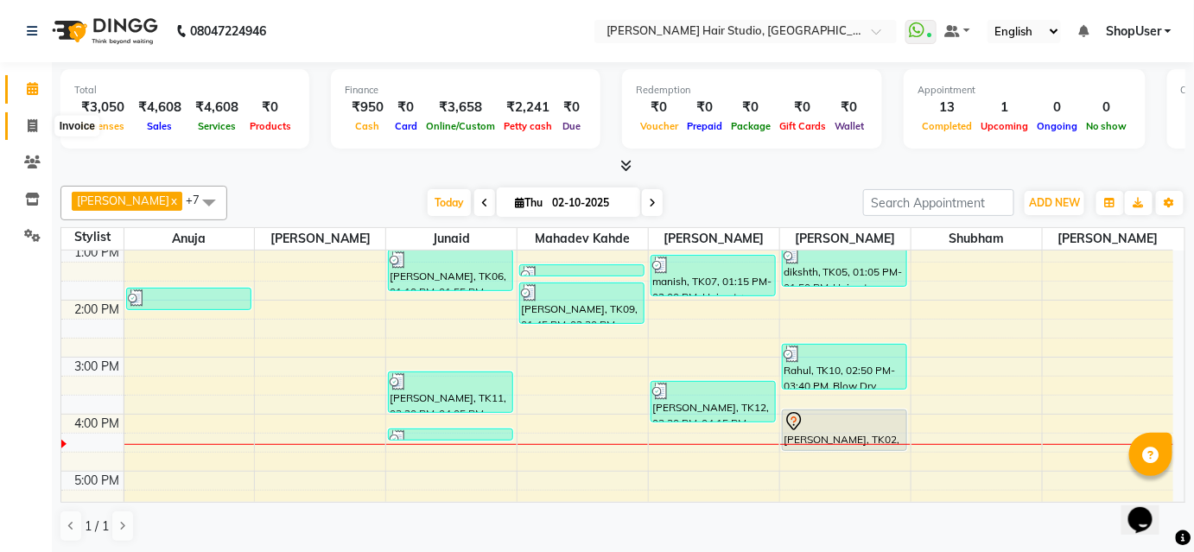
click at [23, 121] on span at bounding box center [32, 127] width 30 height 20
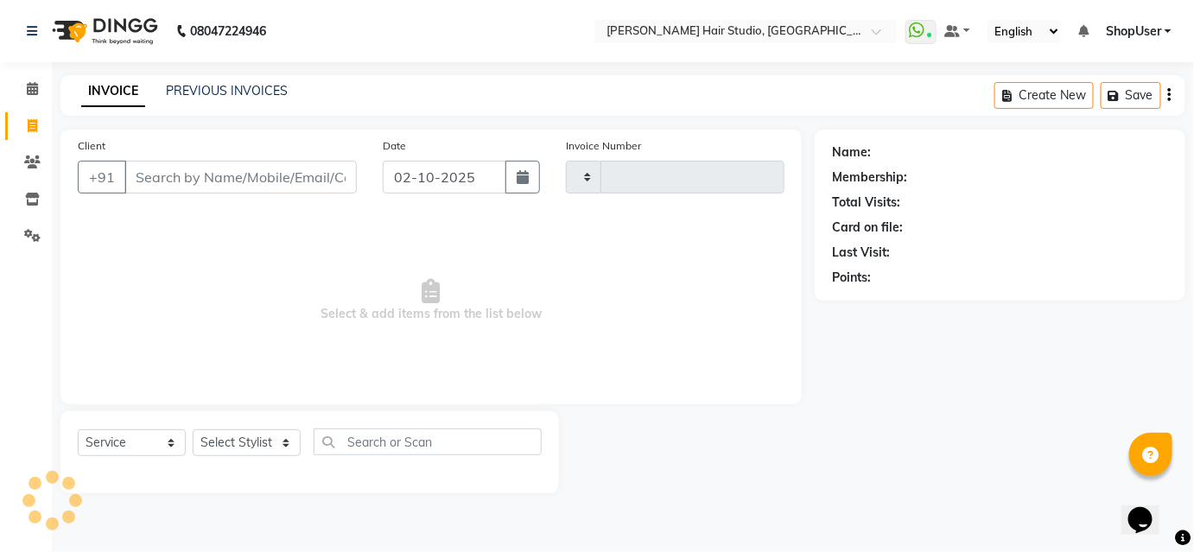
click at [23, 121] on span at bounding box center [32, 127] width 30 height 20
select select "service"
select select "627"
type input "5883"
click at [203, 196] on div "Client +91" at bounding box center [219, 171] width 308 height 71
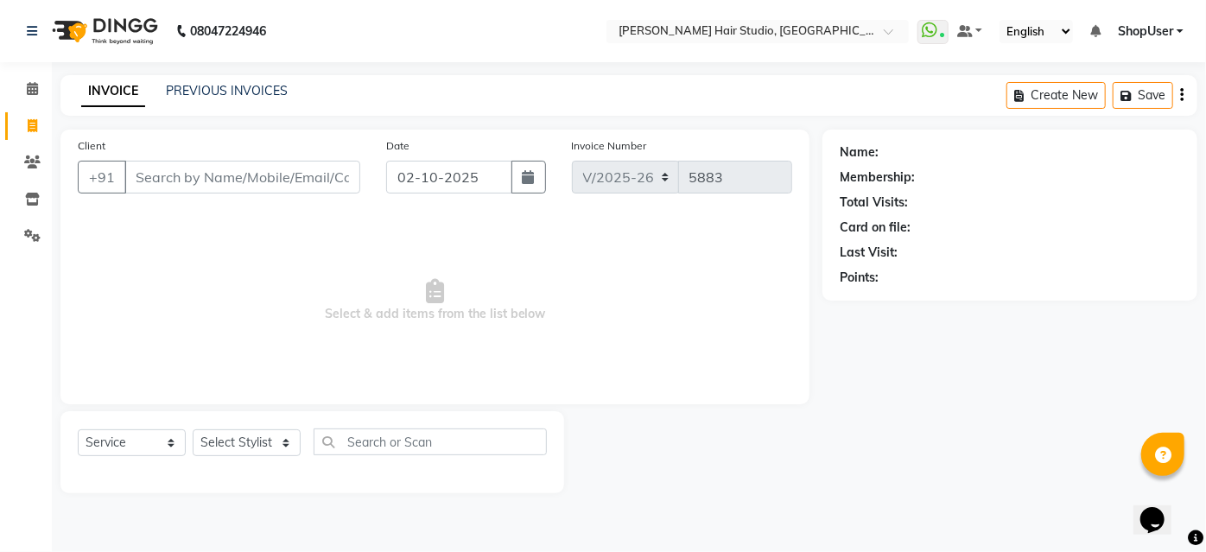
click at [203, 196] on div "Client +91" at bounding box center [219, 171] width 308 height 71
click at [230, 185] on input "Client" at bounding box center [242, 177] width 236 height 33
click at [223, 184] on input "Client" at bounding box center [242, 177] width 236 height 33
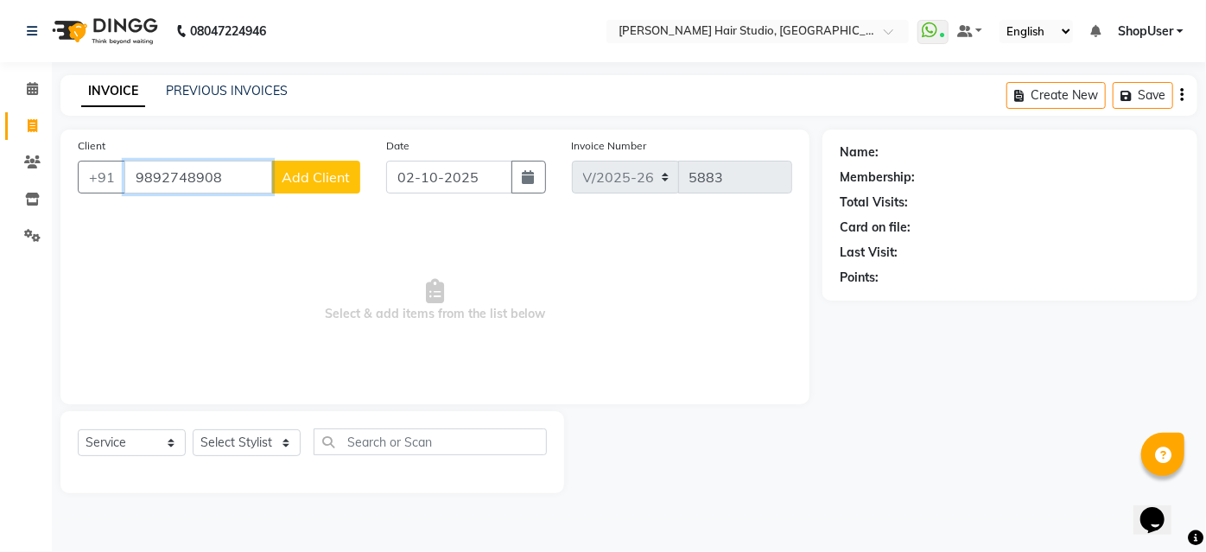
type input "9892748908"
click at [321, 181] on span "Add Client" at bounding box center [316, 176] width 68 height 17
select select "22"
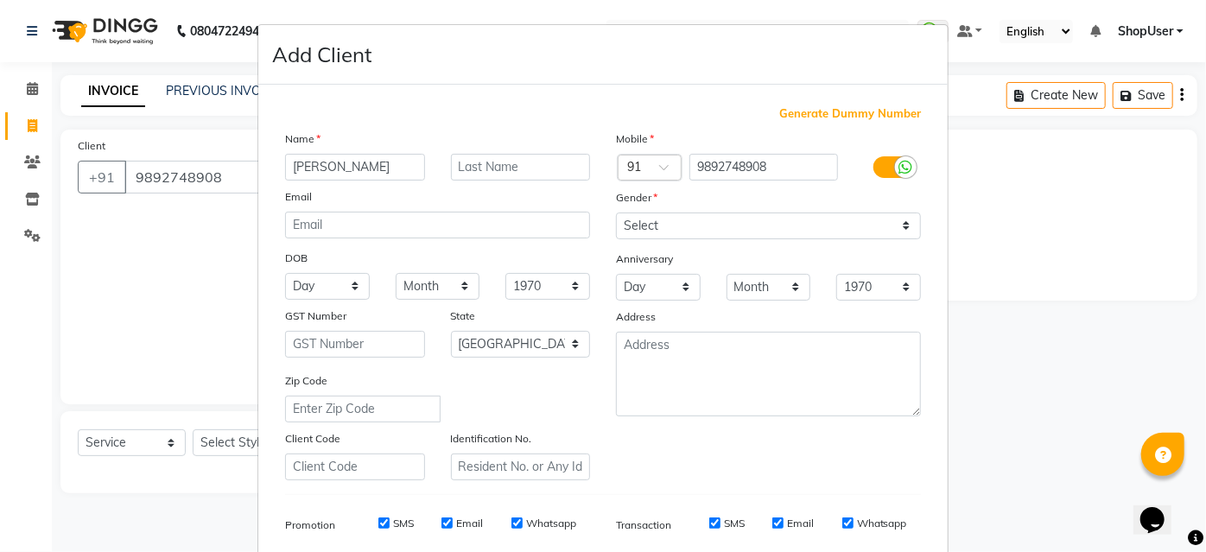
type input "[PERSON_NAME]"
click at [829, 223] on select "Select Male Female Other Prefer Not To Say" at bounding box center [768, 225] width 305 height 27
select select "[DEMOGRAPHIC_DATA]"
click at [616, 212] on select "Select Male Female Other Prefer Not To Say" at bounding box center [768, 225] width 305 height 27
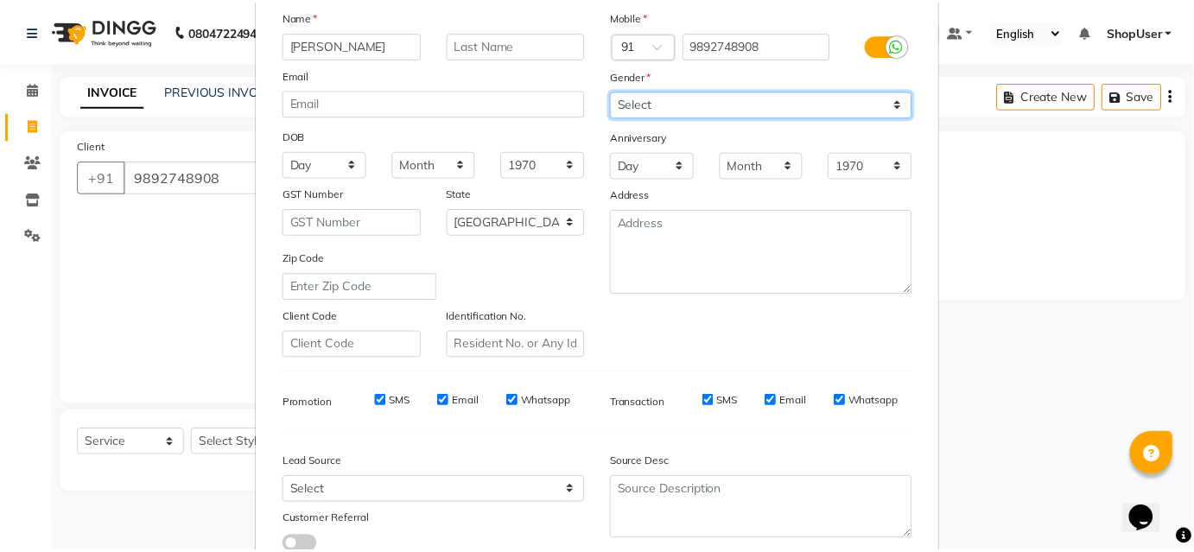
scroll to position [244, 0]
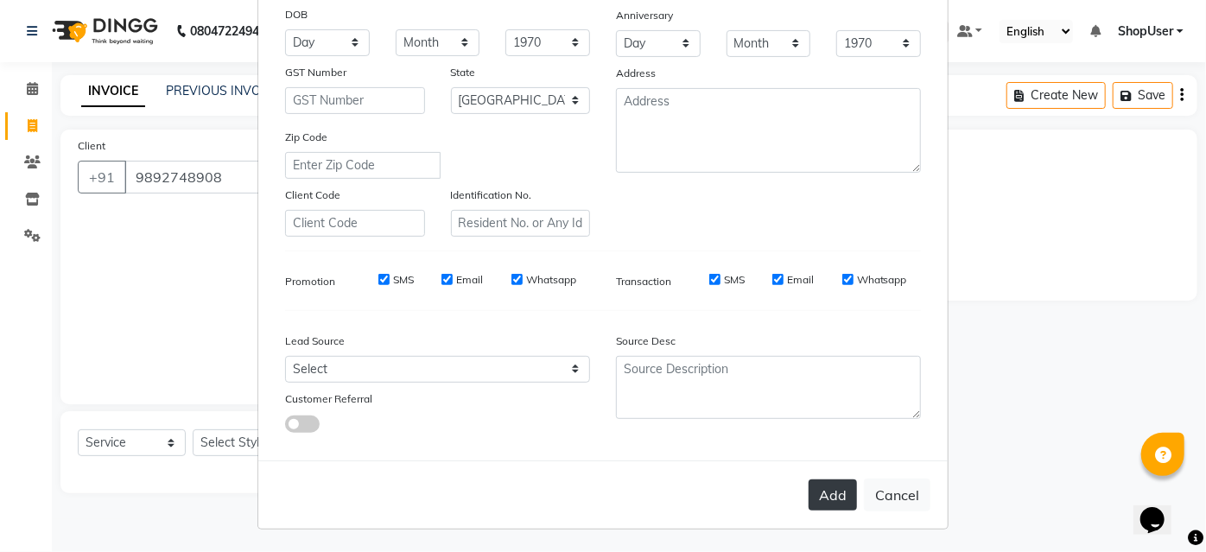
click at [825, 504] on button "Add" at bounding box center [832, 494] width 48 height 31
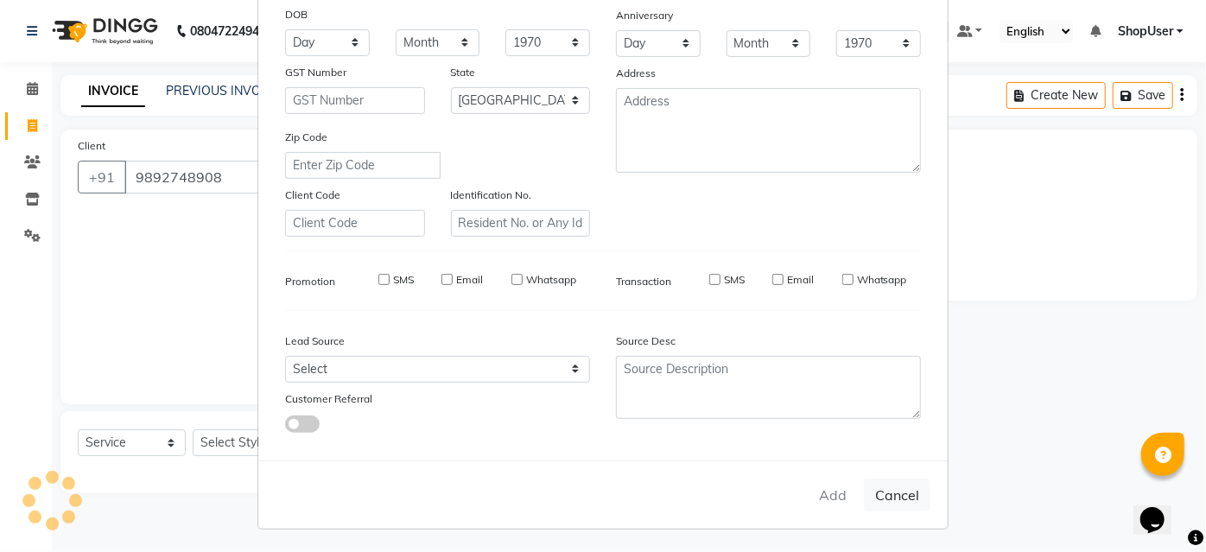
select select
select select "null"
select select
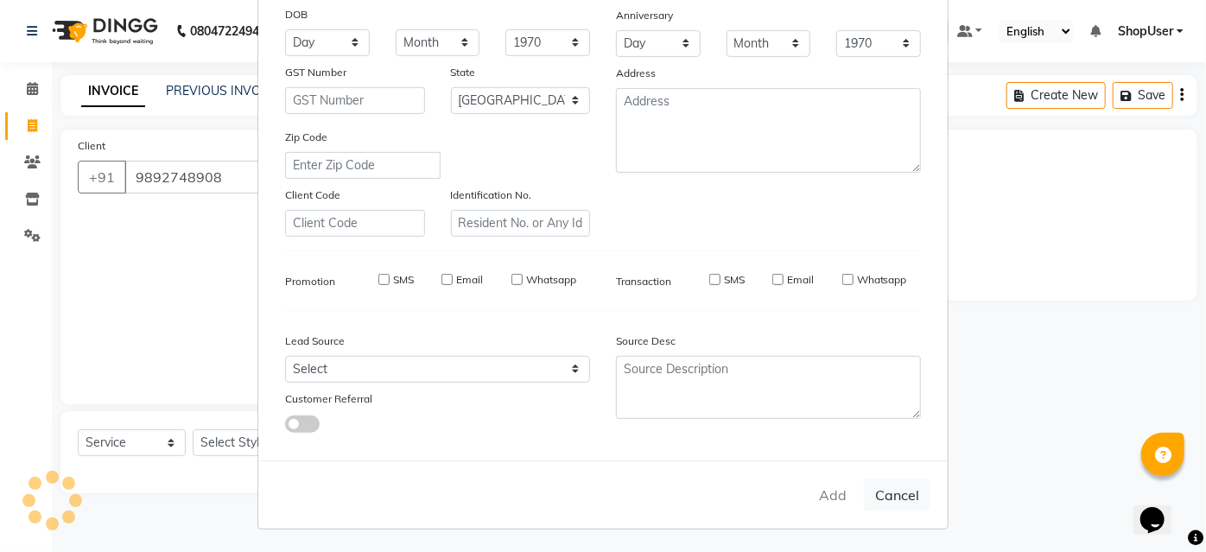
select select
checkbox input "false"
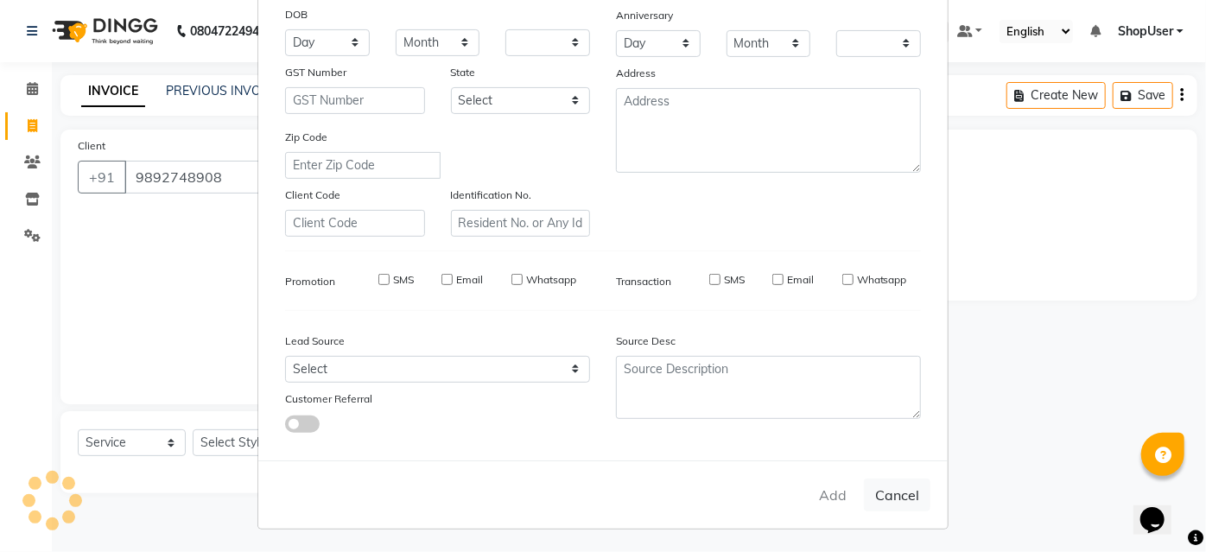
checkbox input "false"
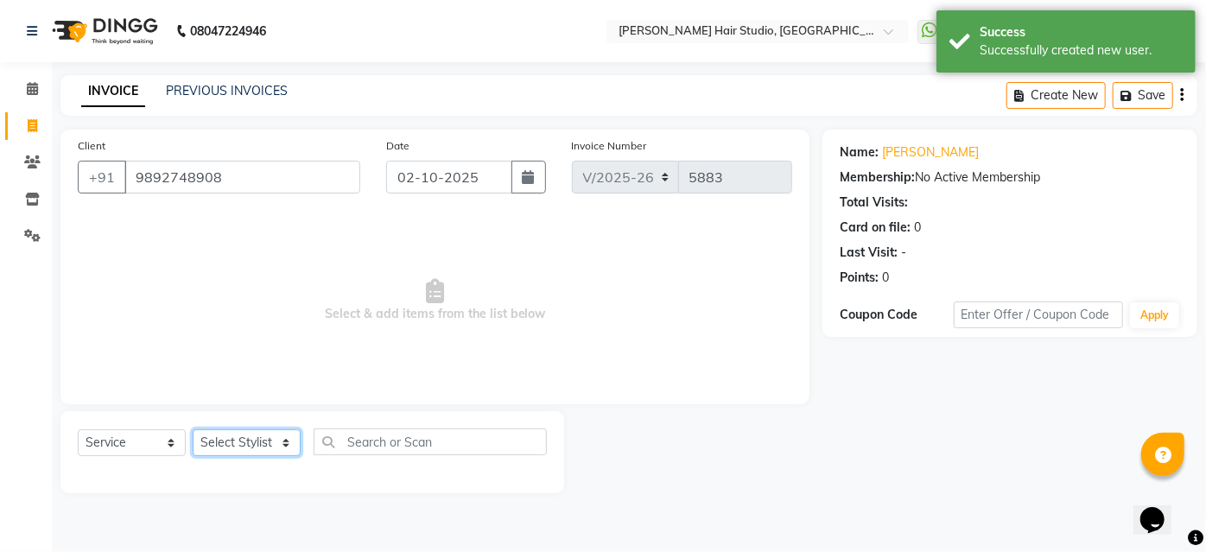
click at [263, 445] on select "Select Stylist Ajinkya Anuja Arunesh Avinash Junaid Mahadev kahde Mohammad Pawa…" at bounding box center [247, 442] width 108 height 27
select select "80555"
click at [193, 429] on select "Select Stylist Ajinkya Anuja Arunesh Avinash Junaid Mahadev kahde Mohammad Pawa…" at bounding box center [247, 442] width 108 height 27
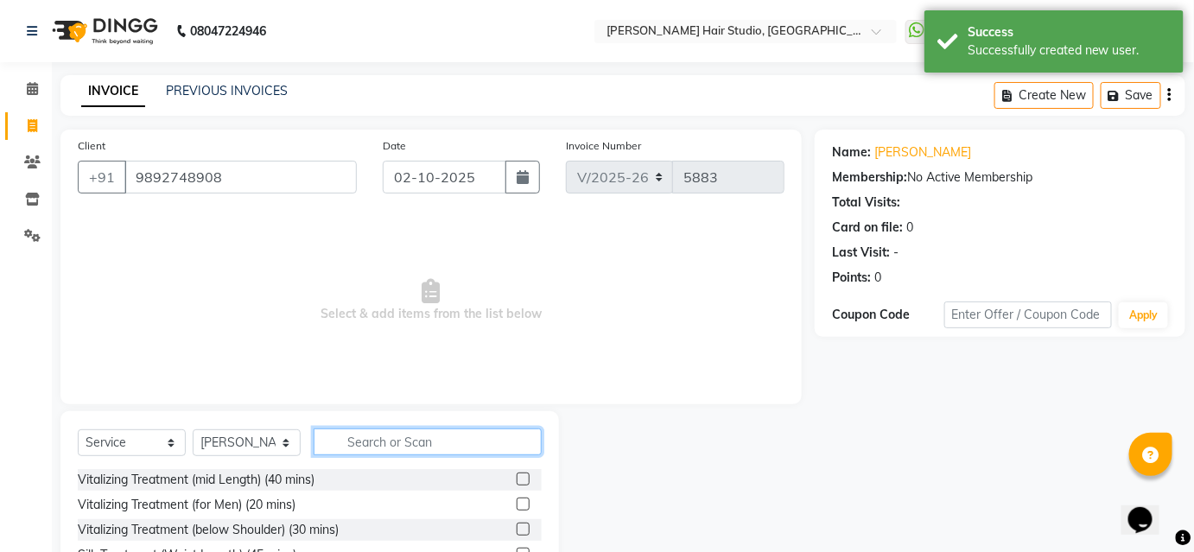
click at [426, 444] on input "text" at bounding box center [428, 441] width 228 height 27
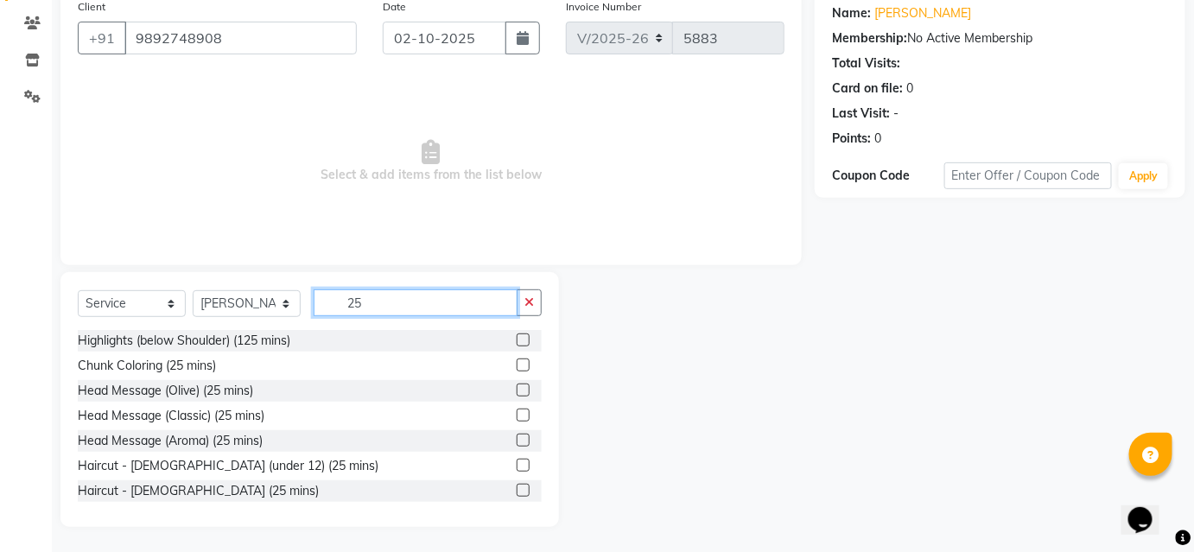
scroll to position [2, 0]
type input "25"
click at [517, 486] on label at bounding box center [523, 488] width 13 height 13
click at [517, 486] on input "checkbox" at bounding box center [522, 489] width 11 height 11
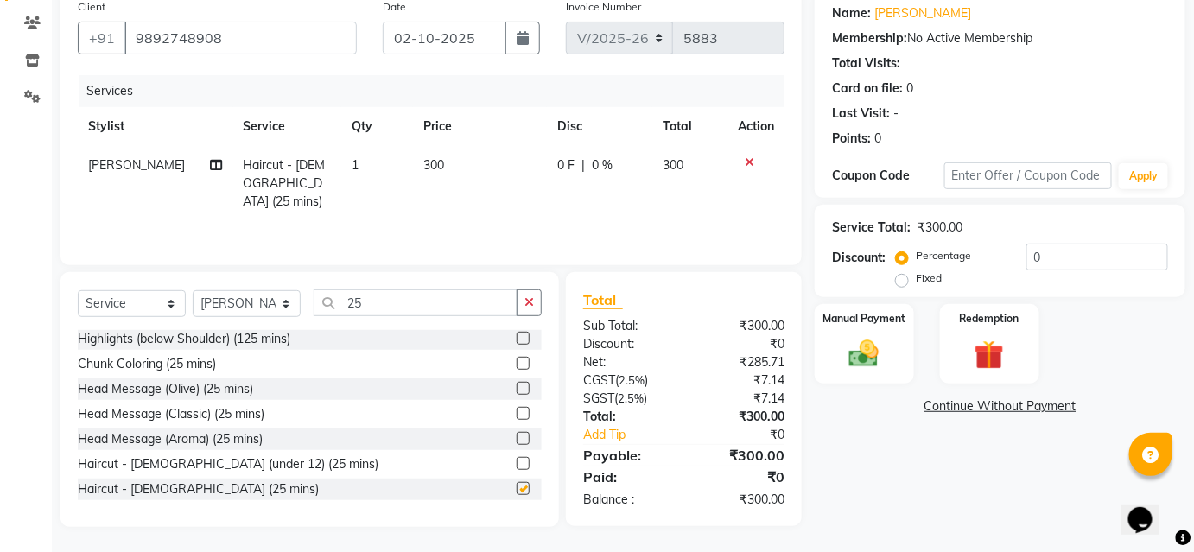
checkbox input "false"
click at [890, 316] on label "Manual Payment" at bounding box center [864, 317] width 86 height 16
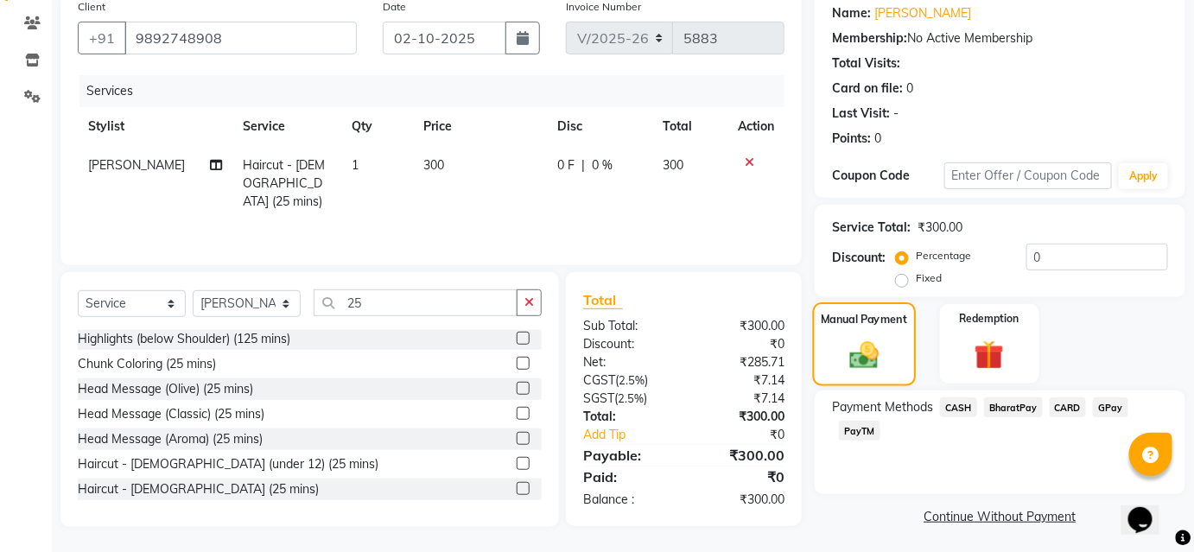
scroll to position [142, 0]
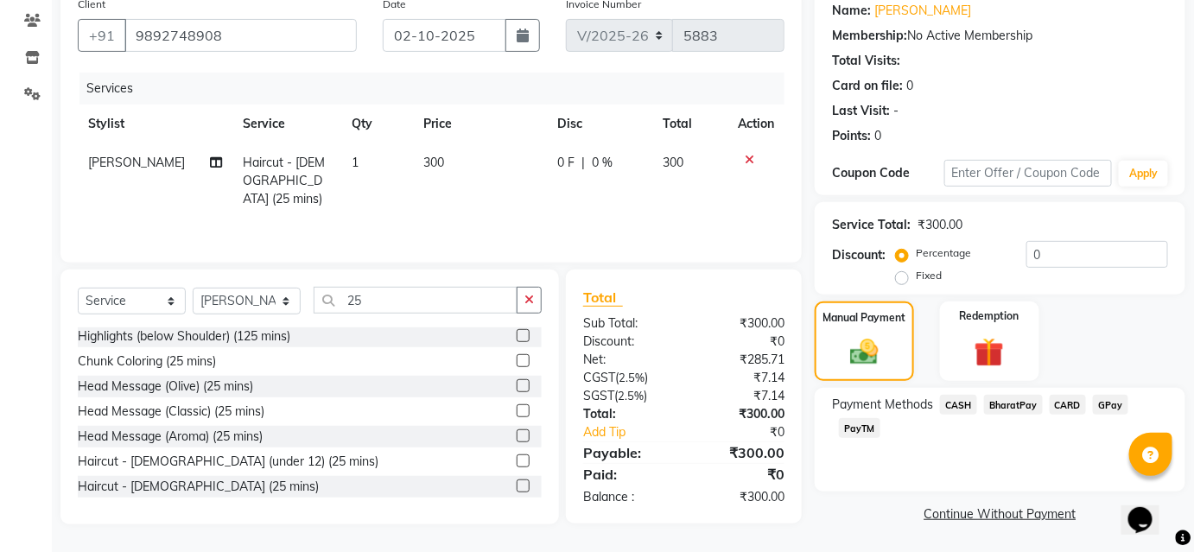
click at [1003, 404] on span "BharatPay" at bounding box center [1013, 405] width 59 height 20
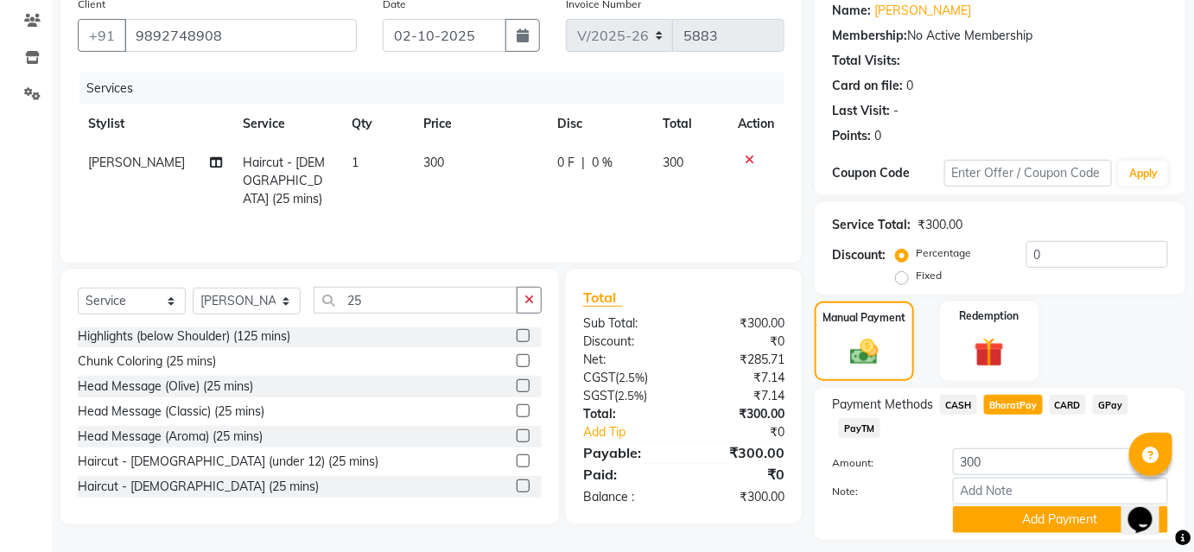
scroll to position [190, 0]
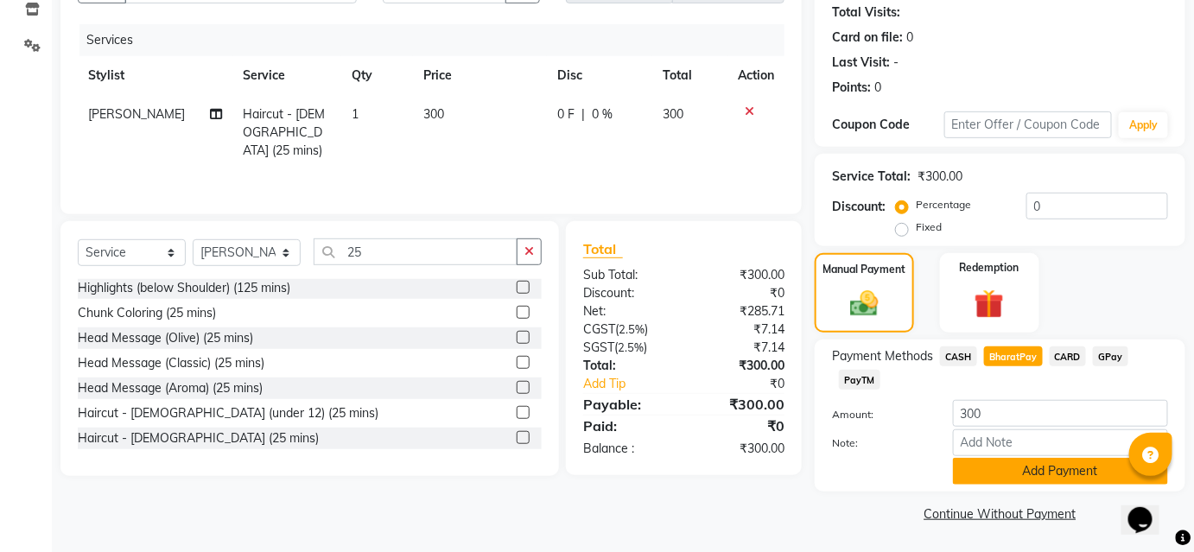
click at [1030, 479] on button "Add Payment" at bounding box center [1060, 471] width 215 height 27
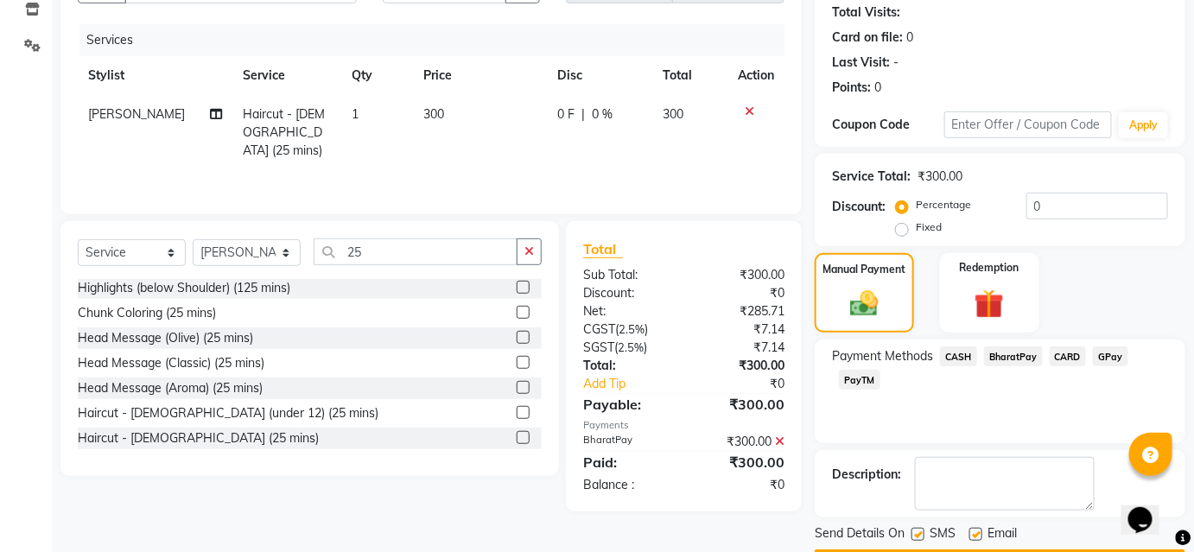
scroll to position [238, 0]
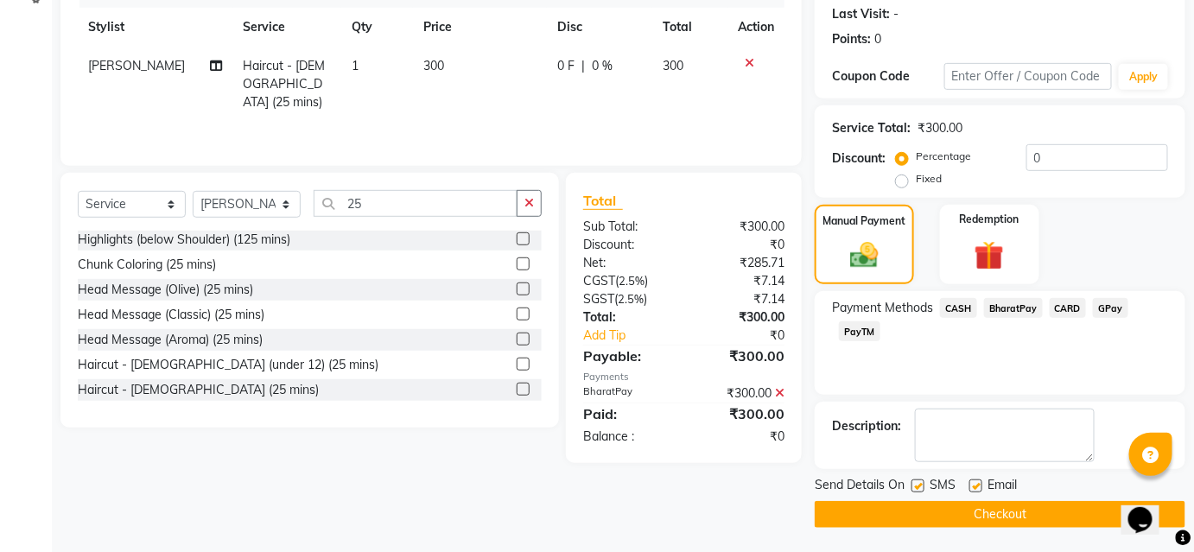
click at [1016, 510] on button "Checkout" at bounding box center [999, 514] width 371 height 27
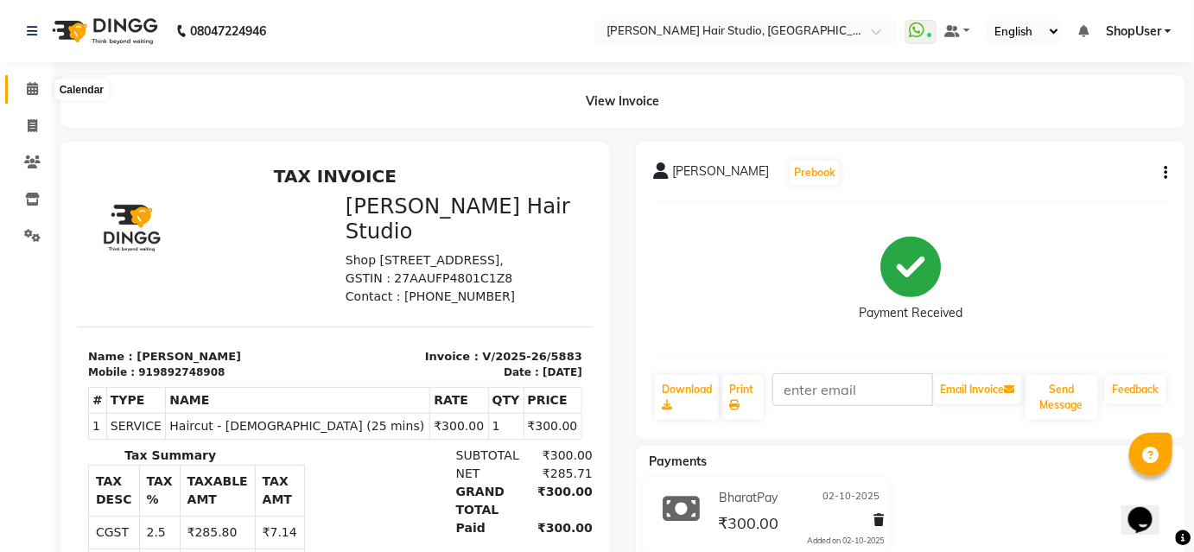
click at [32, 89] on icon at bounding box center [32, 88] width 11 height 13
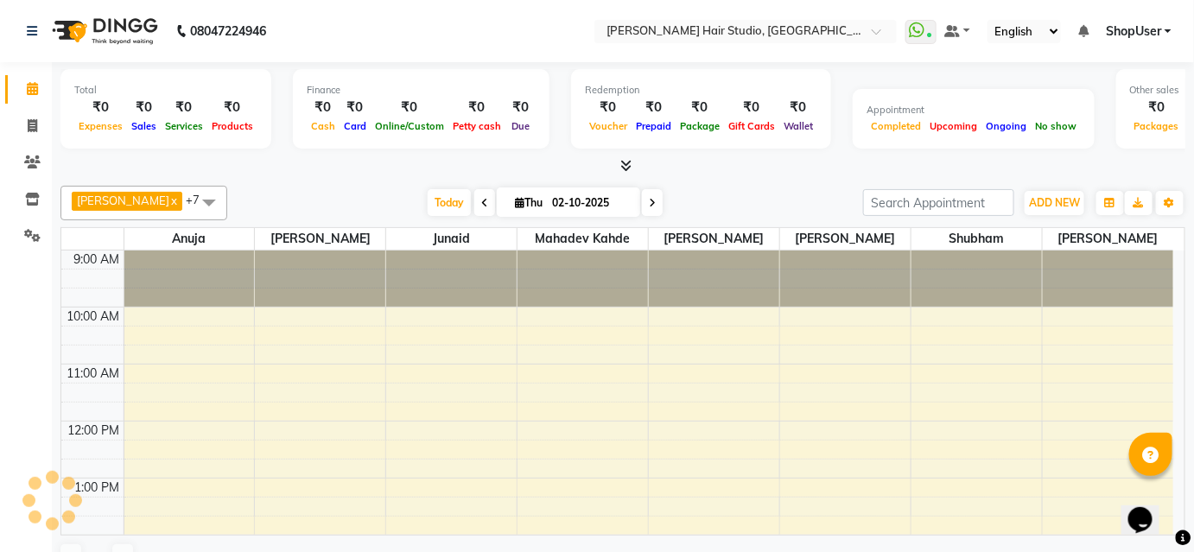
click at [32, 89] on icon at bounding box center [32, 88] width 11 height 13
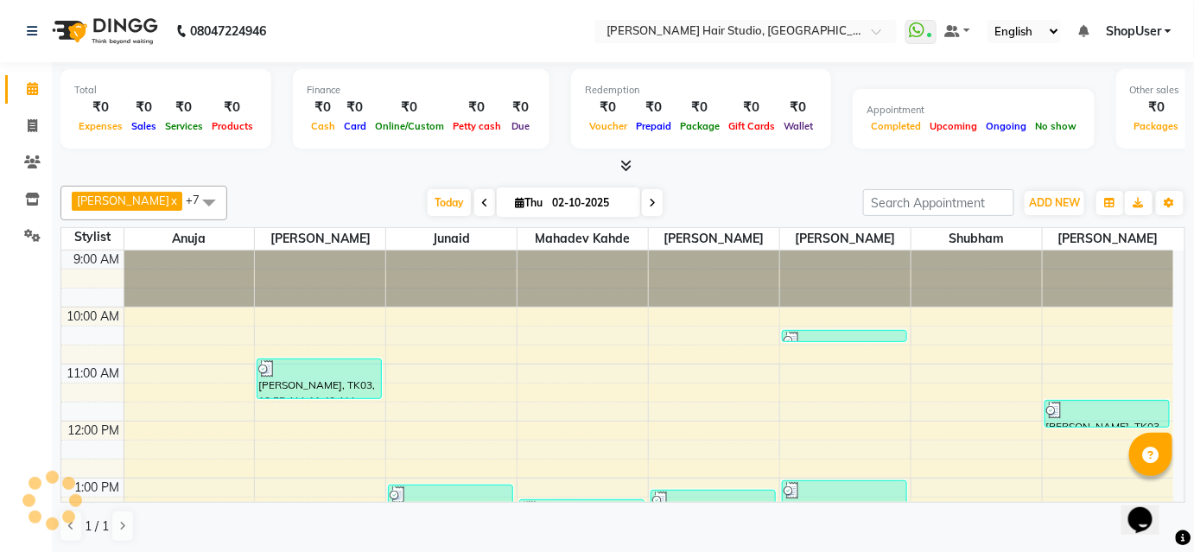
click at [32, 89] on icon at bounding box center [32, 88] width 11 height 13
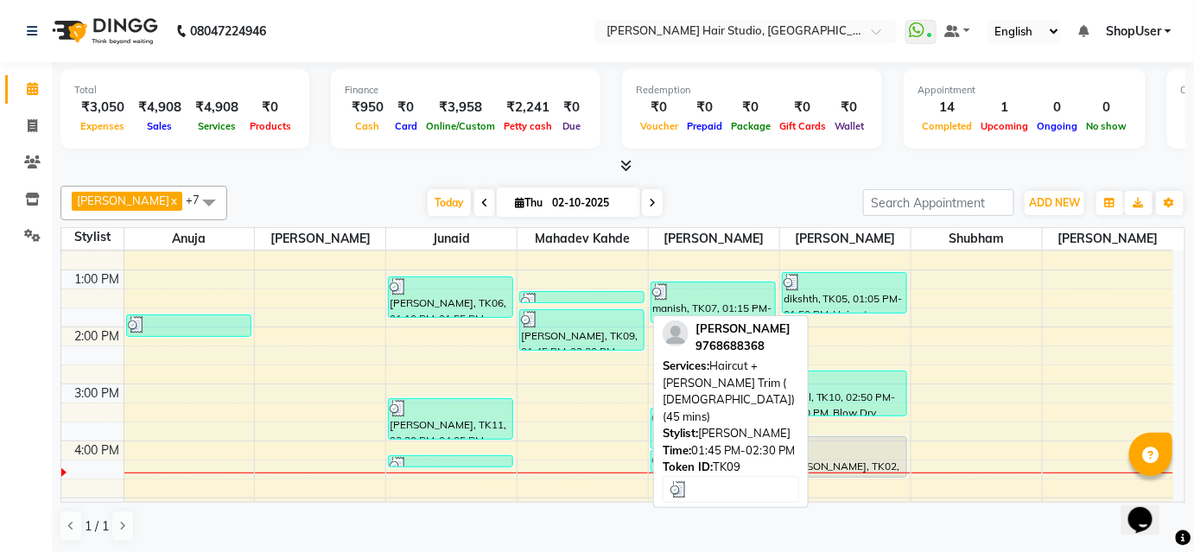
scroll to position [235, 0]
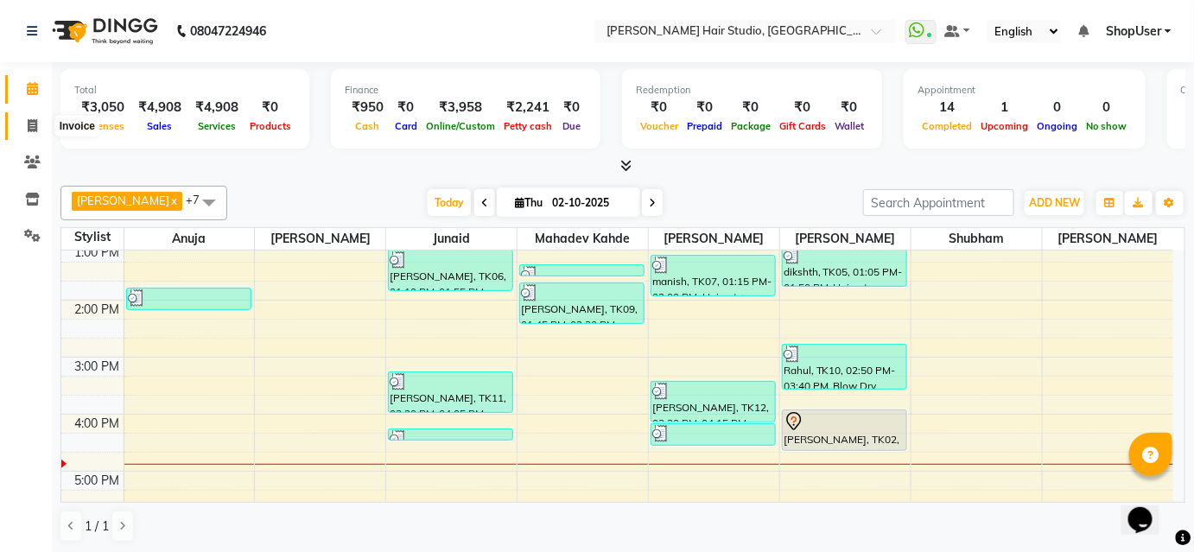
click at [24, 130] on span at bounding box center [32, 127] width 30 height 20
select select "service"
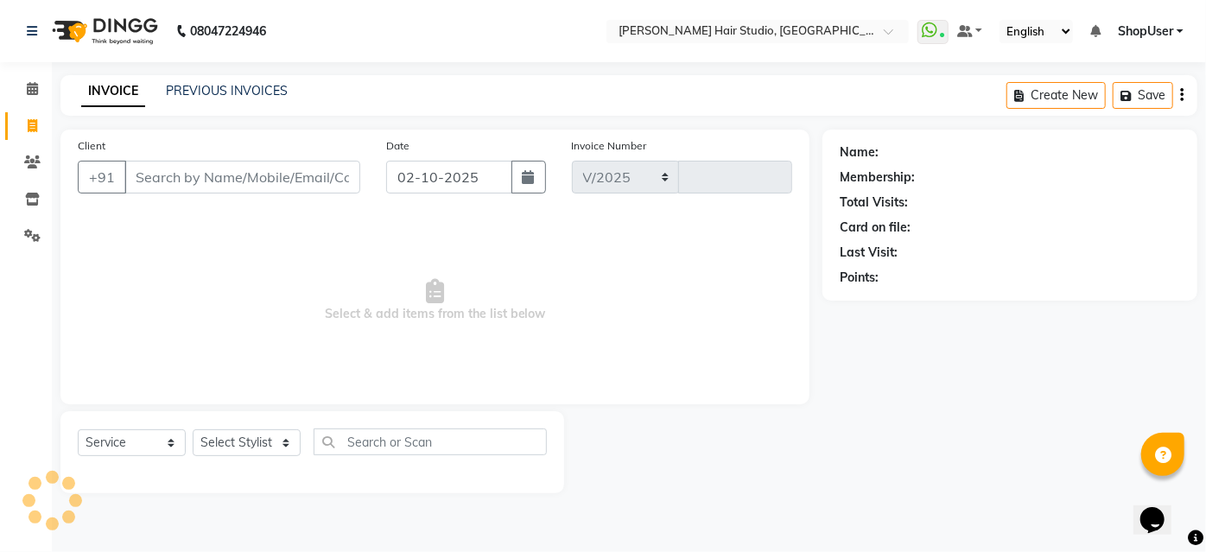
select select "627"
type input "5884"
drag, startPoint x: 250, startPoint y: 445, endPoint x: 377, endPoint y: 383, distance: 141.4
click at [250, 445] on select "Select Stylist" at bounding box center [247, 442] width 108 height 27
click at [273, 435] on select "Select Stylist Ajinkya Anuja Arunesh Avinash Junaid Mahadev kahde Mohammad Pawa…" at bounding box center [247, 442] width 108 height 27
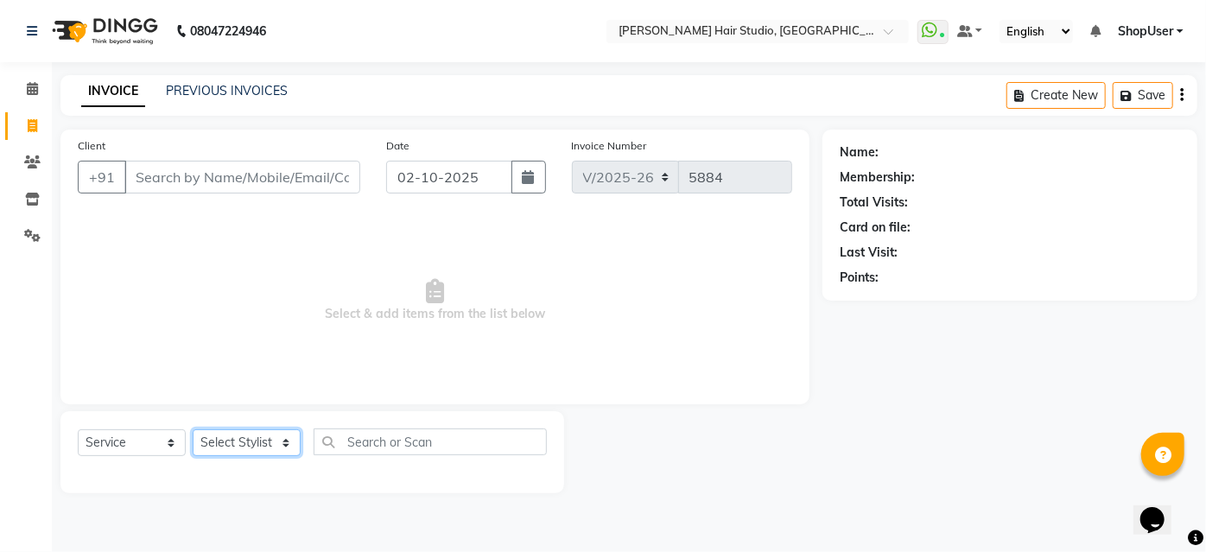
select select "88870"
click at [193, 429] on select "Select Stylist Ajinkya Anuja Arunesh Avinash Junaid Mahadev kahde Mohammad Pawa…" at bounding box center [247, 442] width 108 height 27
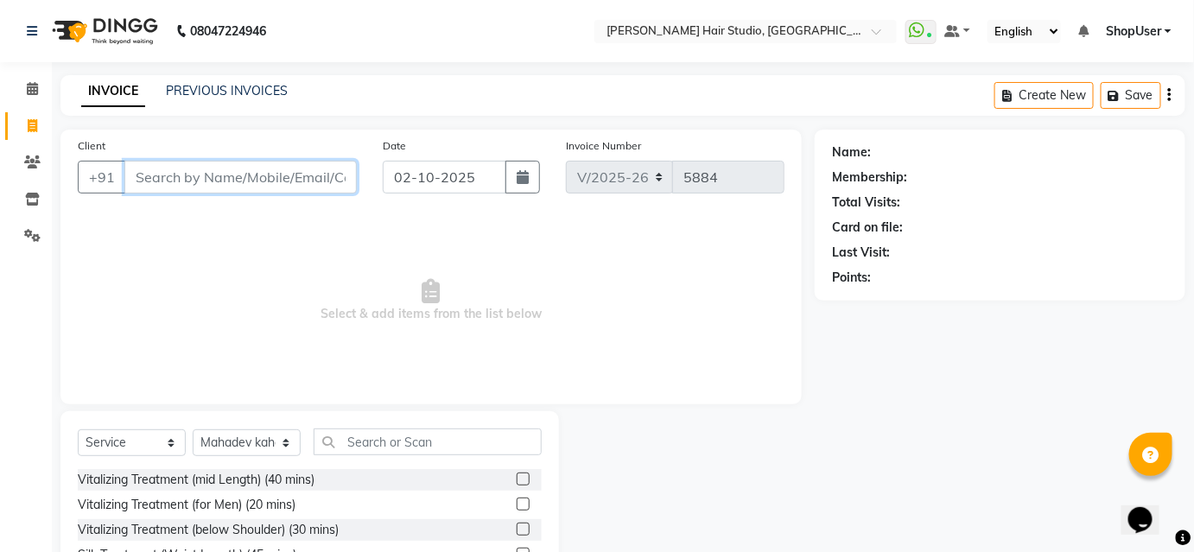
click at [321, 168] on input "Client" at bounding box center [240, 177] width 232 height 33
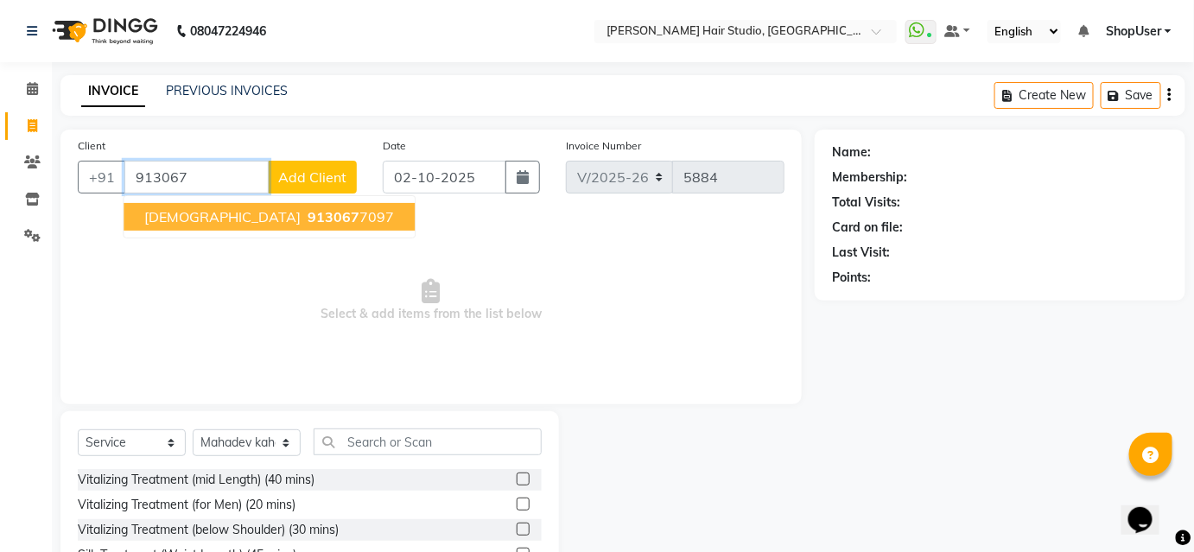
click at [307, 217] on span "913067" at bounding box center [333, 216] width 52 height 17
type input "9130677097"
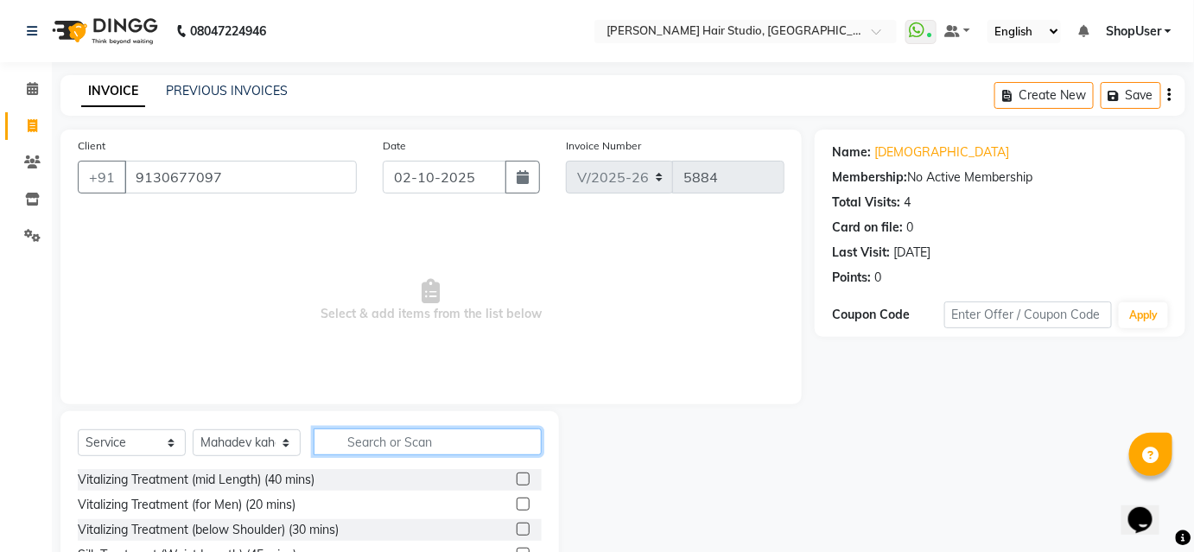
click at [467, 444] on input "text" at bounding box center [428, 441] width 228 height 27
click at [465, 444] on input "text" at bounding box center [428, 441] width 228 height 27
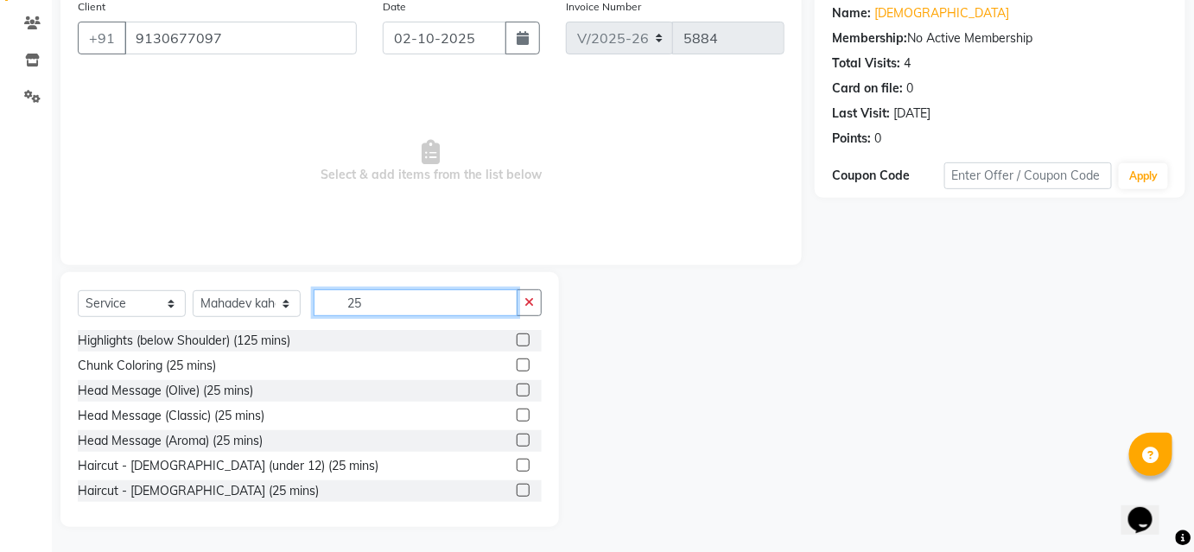
scroll to position [2, 0]
type input "25"
click at [517, 491] on label at bounding box center [523, 488] width 13 height 13
click at [517, 491] on input "checkbox" at bounding box center [522, 489] width 11 height 11
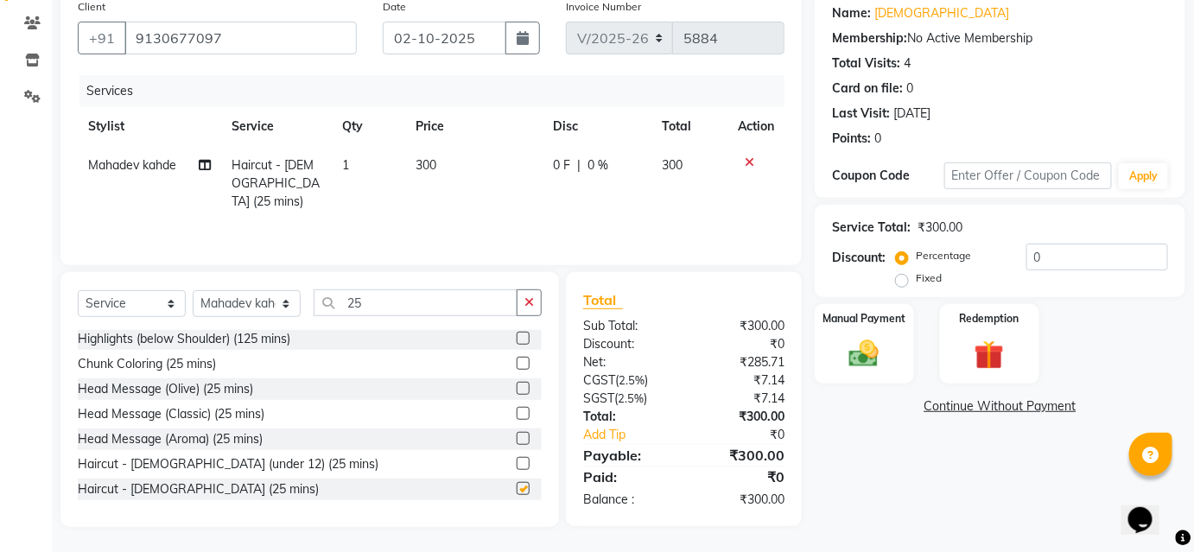
checkbox input "false"
drag, startPoint x: 820, startPoint y: 358, endPoint x: 840, endPoint y: 352, distance: 20.8
click at [827, 357] on div "Manual Payment" at bounding box center [864, 344] width 103 height 84
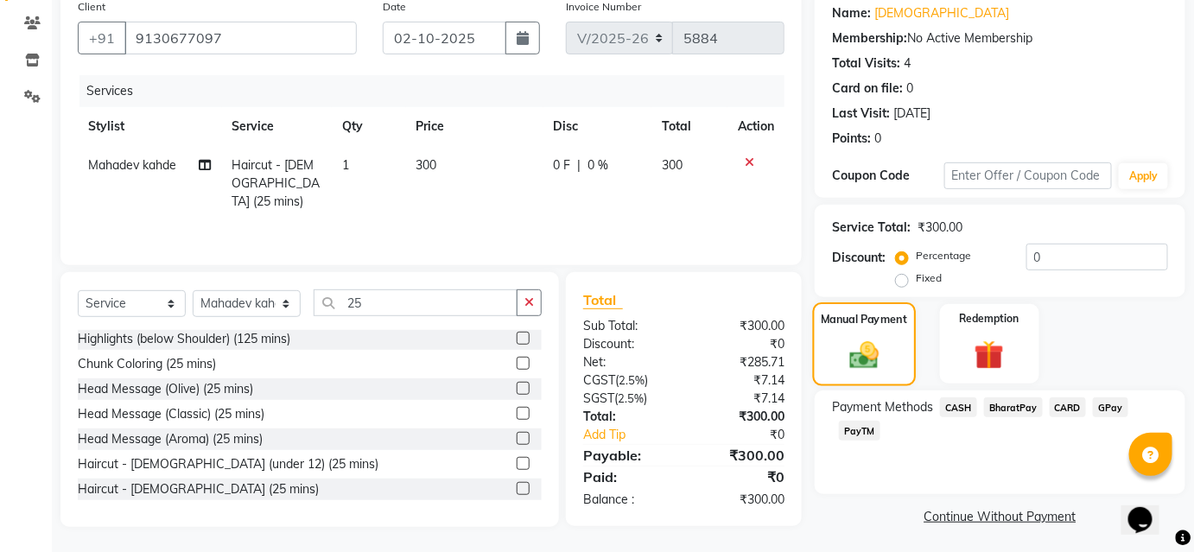
click at [845, 351] on img at bounding box center [864, 355] width 48 height 34
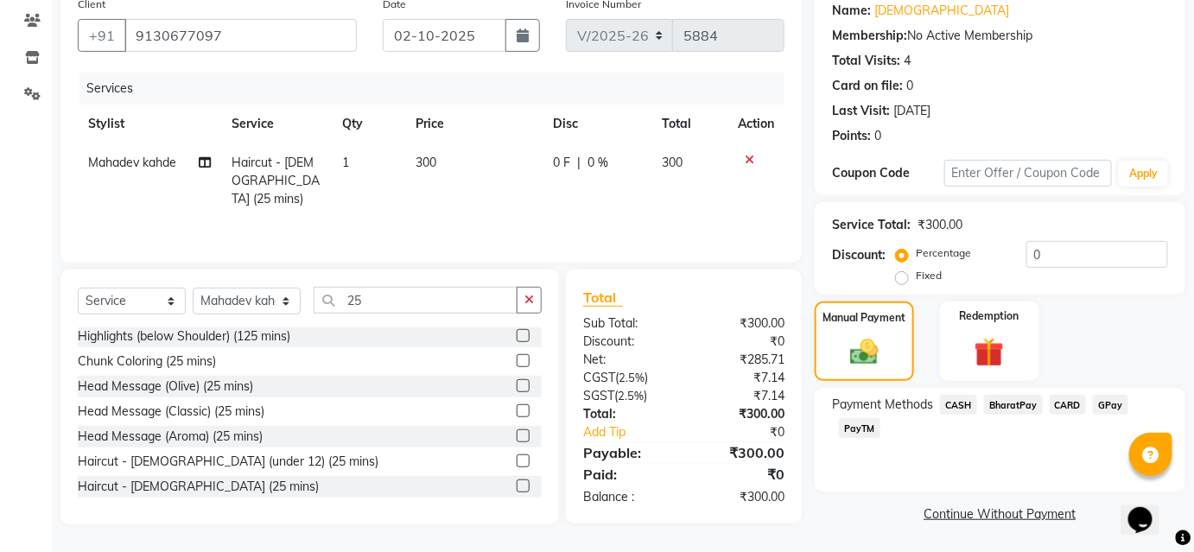
click at [999, 401] on span "BharatPay" at bounding box center [1013, 405] width 59 height 20
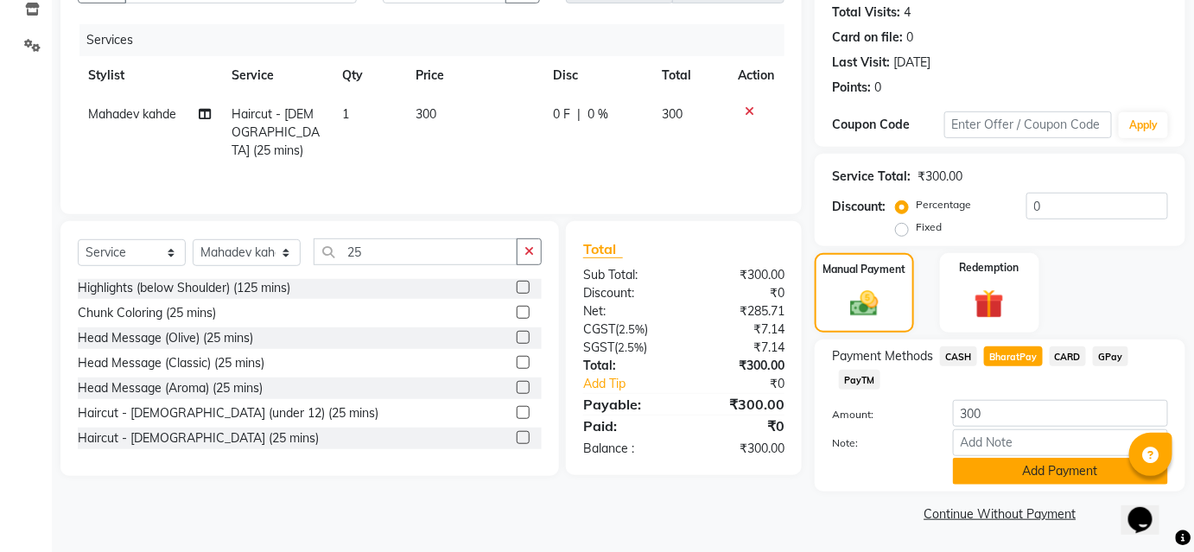
click at [986, 470] on button "Add Payment" at bounding box center [1060, 471] width 215 height 27
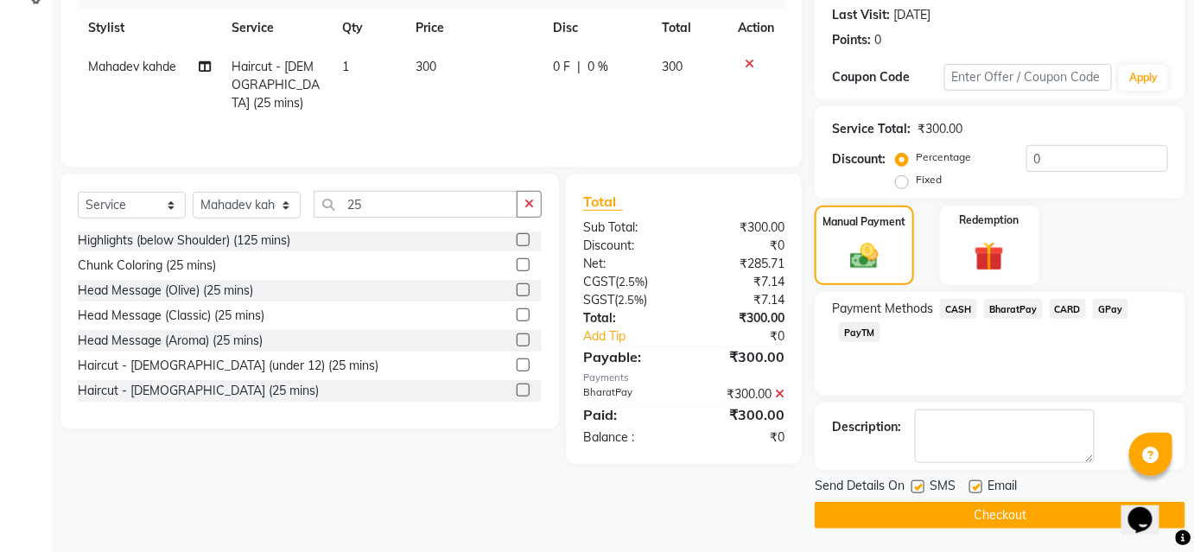
scroll to position [238, 0]
click at [976, 515] on button "Checkout" at bounding box center [999, 514] width 371 height 27
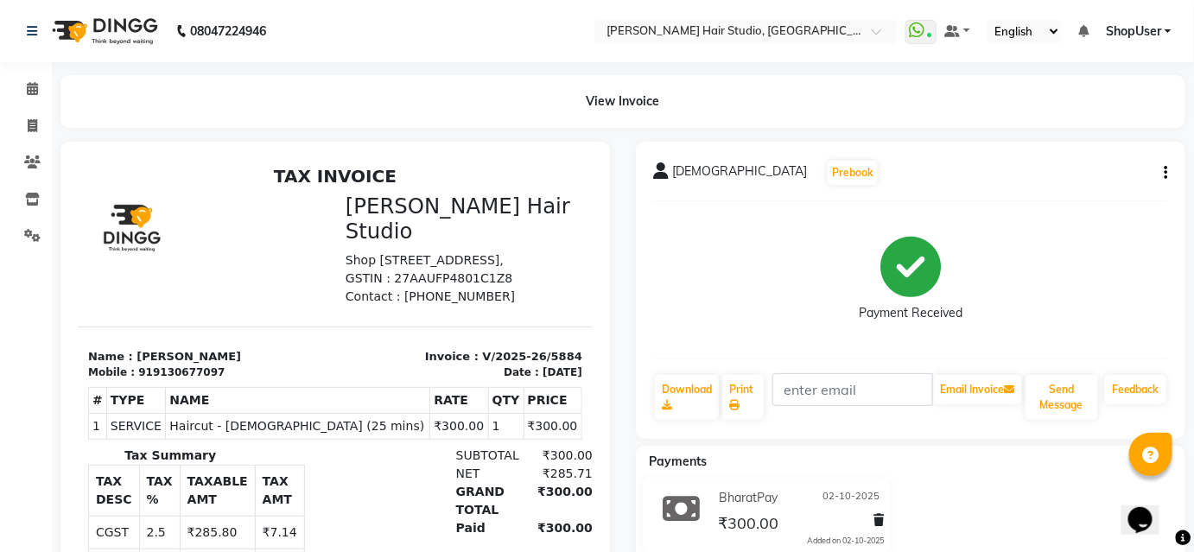
click at [29, 103] on li "Calendar" at bounding box center [26, 89] width 52 height 37
click at [41, 94] on span at bounding box center [32, 89] width 30 height 20
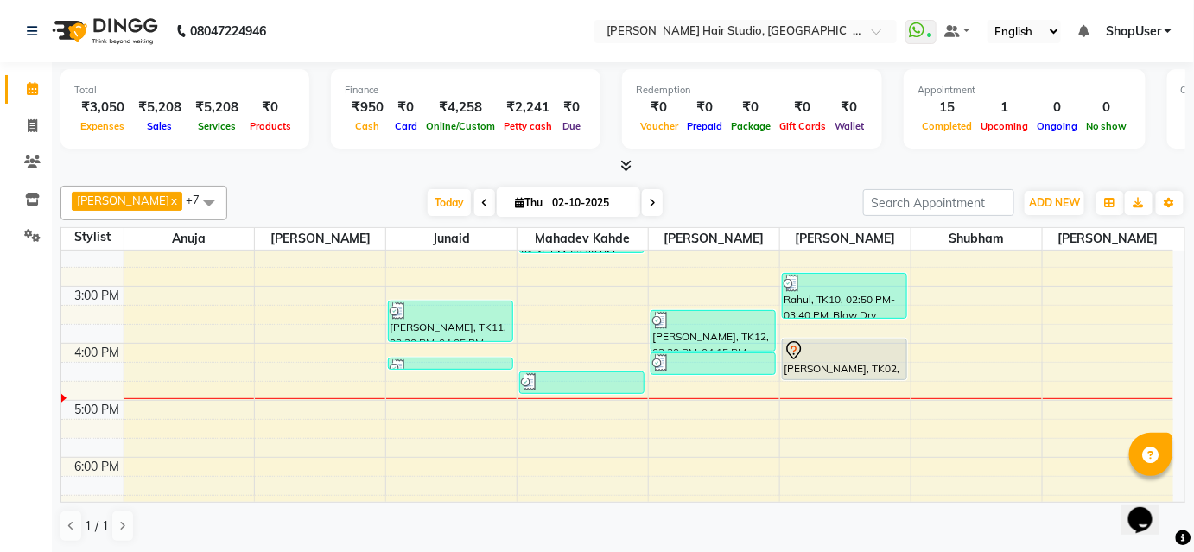
scroll to position [314, 0]
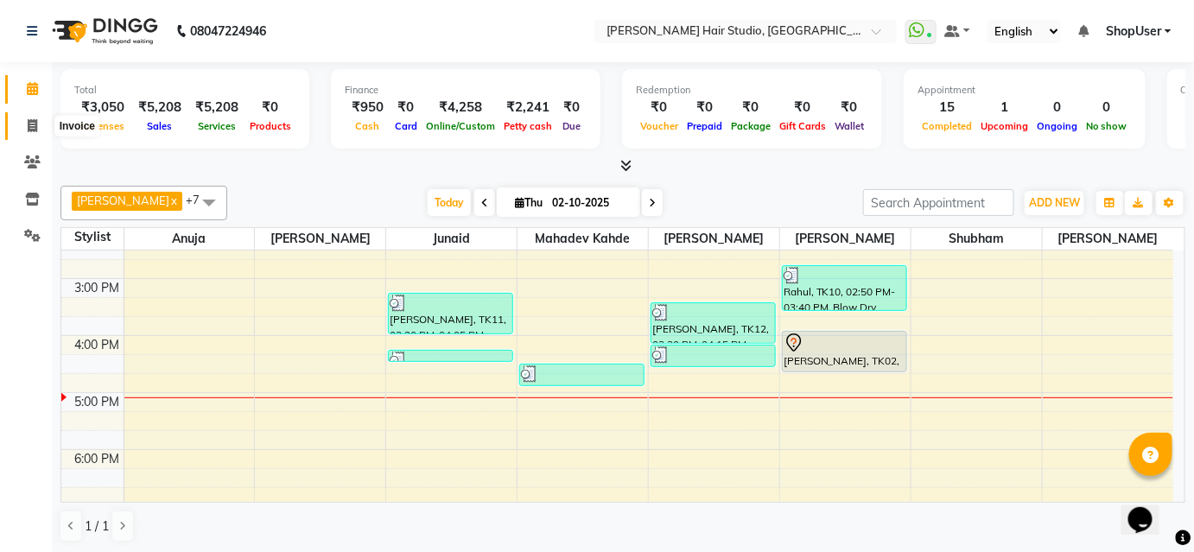
click at [29, 117] on span at bounding box center [32, 127] width 30 height 20
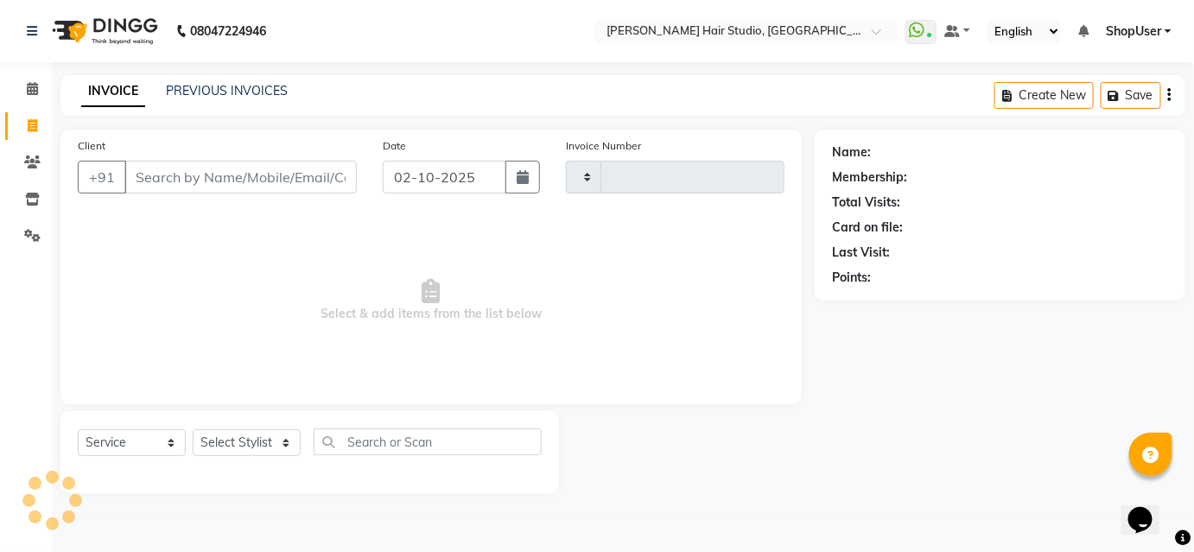
click at [29, 117] on span at bounding box center [32, 127] width 30 height 20
select select "service"
type input "5885"
select select "627"
click at [268, 169] on input "Client" at bounding box center [242, 177] width 236 height 33
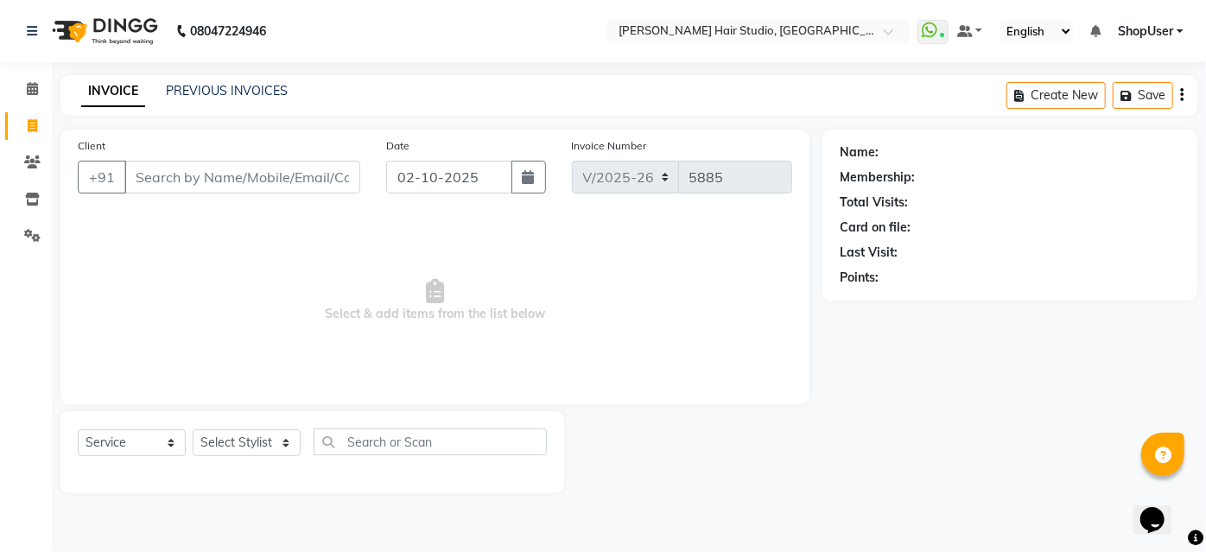
click at [268, 169] on input "Client" at bounding box center [242, 177] width 236 height 33
click at [294, 439] on select "Select Stylist [PERSON_NAME] [PERSON_NAME] Avinash [PERSON_NAME] kahde [PERSON_…" at bounding box center [247, 442] width 108 height 27
select select "51893"
click at [193, 429] on select "Select Stylist [PERSON_NAME] [PERSON_NAME] Avinash [PERSON_NAME] kahde [PERSON_…" at bounding box center [247, 442] width 108 height 27
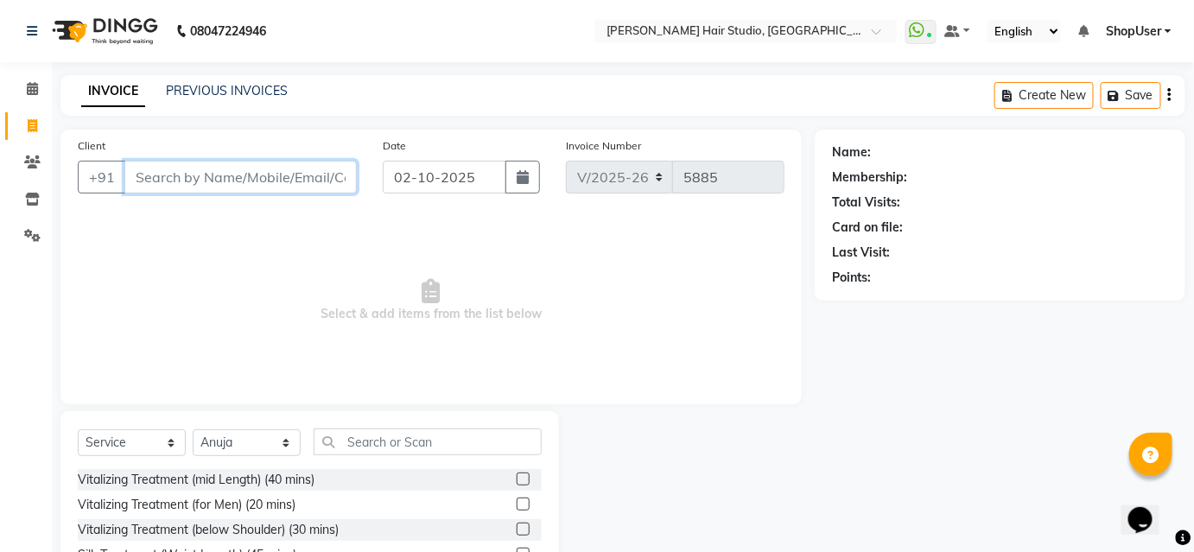
click at [251, 181] on input "Client" at bounding box center [240, 177] width 232 height 33
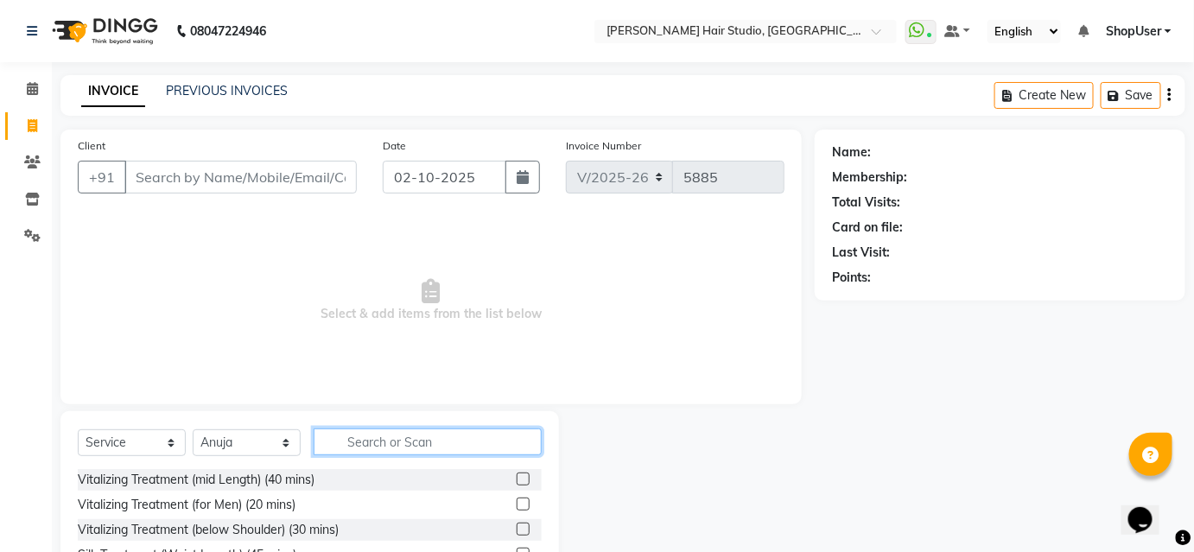
click at [349, 434] on input "text" at bounding box center [428, 441] width 228 height 27
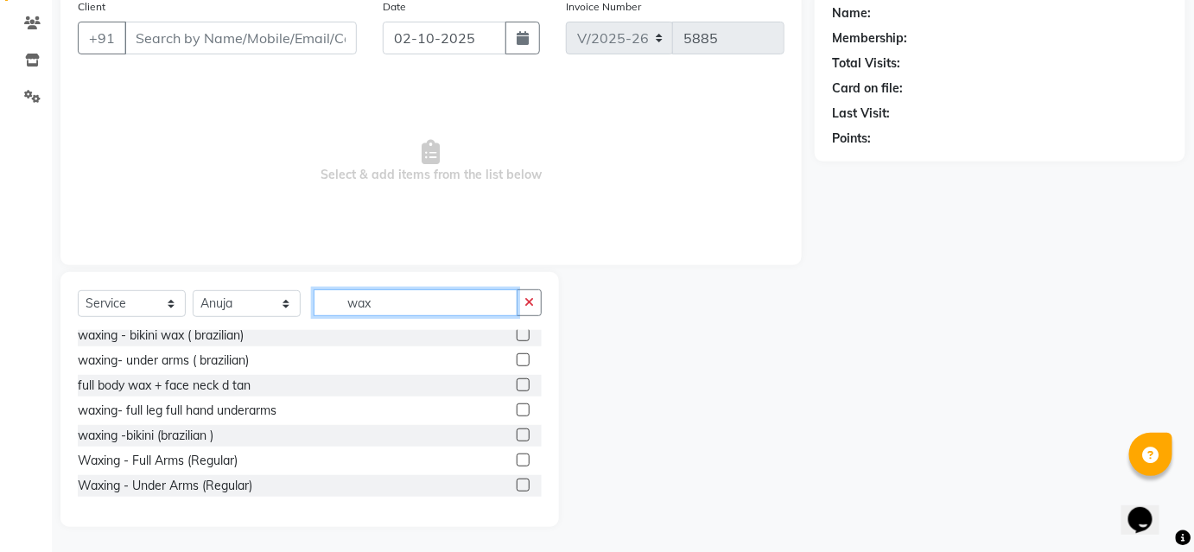
scroll to position [223, 0]
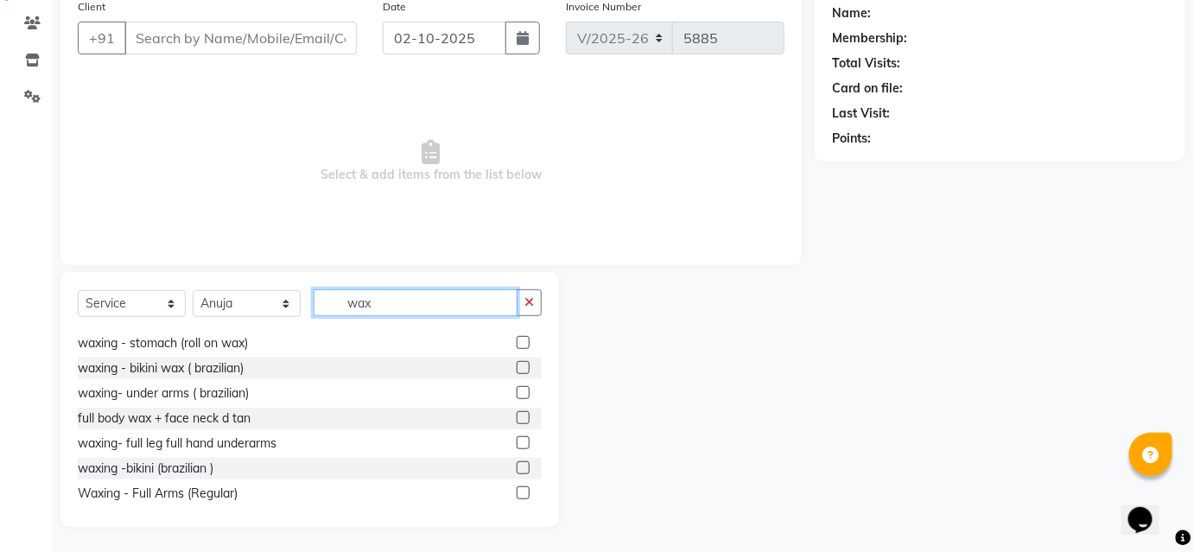
type input "wax"
click at [517, 438] on label at bounding box center [523, 442] width 13 height 13
click at [517, 438] on input "checkbox" at bounding box center [522, 443] width 11 height 11
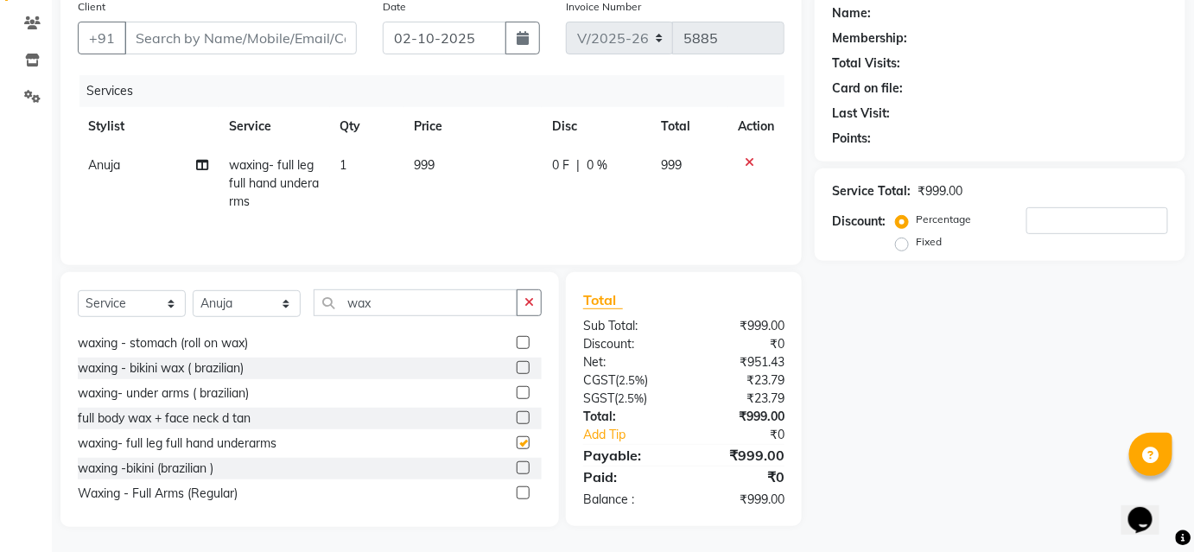
checkbox input "false"
click at [537, 307] on button "button" at bounding box center [529, 302] width 25 height 27
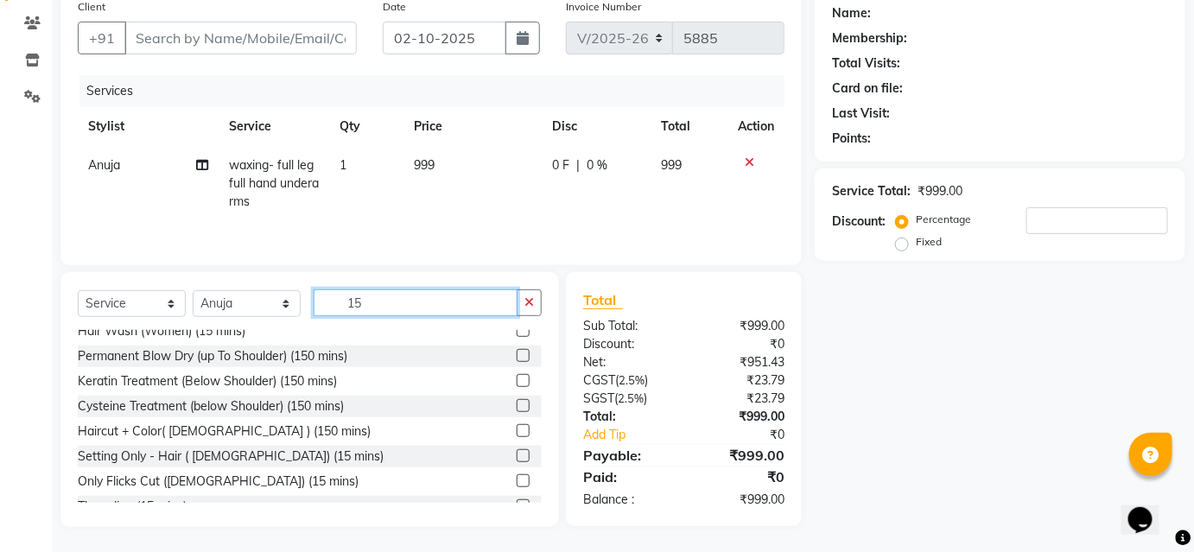
scroll to position [53, 0]
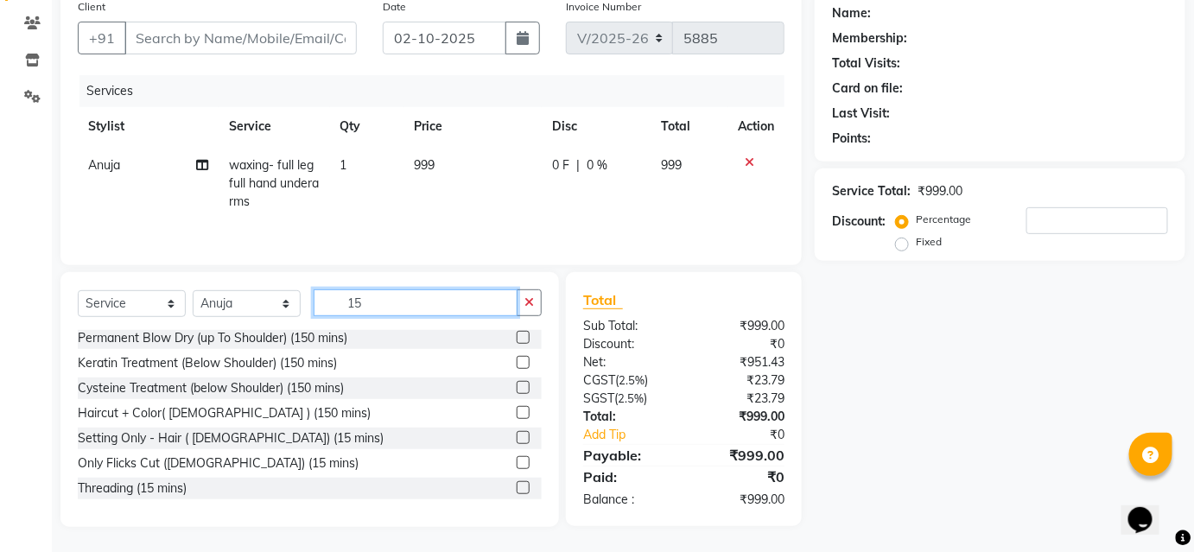
type input "15"
click at [517, 481] on div at bounding box center [529, 489] width 25 height 22
click at [517, 483] on label at bounding box center [523, 487] width 13 height 13
click at [517, 483] on input "checkbox" at bounding box center [522, 488] width 11 height 11
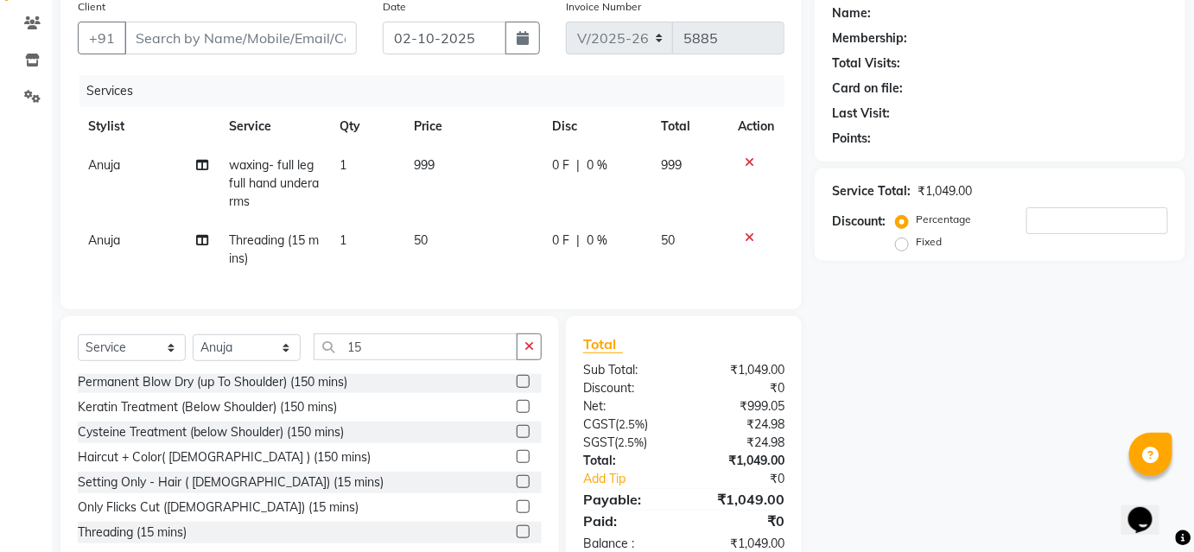
drag, startPoint x: 507, startPoint y: 195, endPoint x: 482, endPoint y: 228, distance: 41.3
click at [506, 200] on td "999" at bounding box center [472, 183] width 138 height 75
checkbox input "false"
select select "51893"
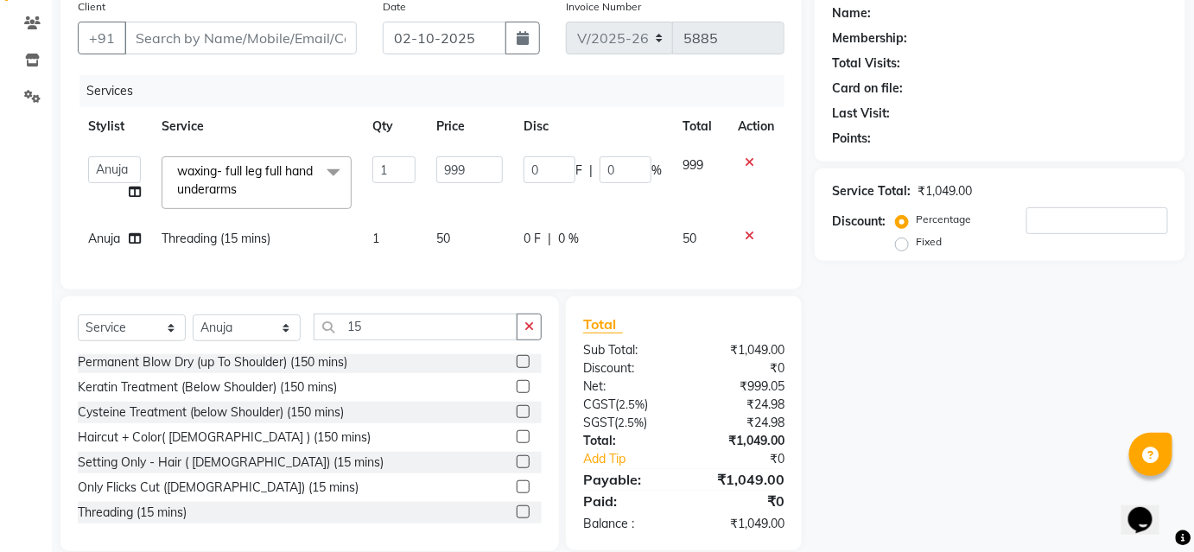
click at [482, 228] on td "50" at bounding box center [469, 238] width 87 height 39
select select "51893"
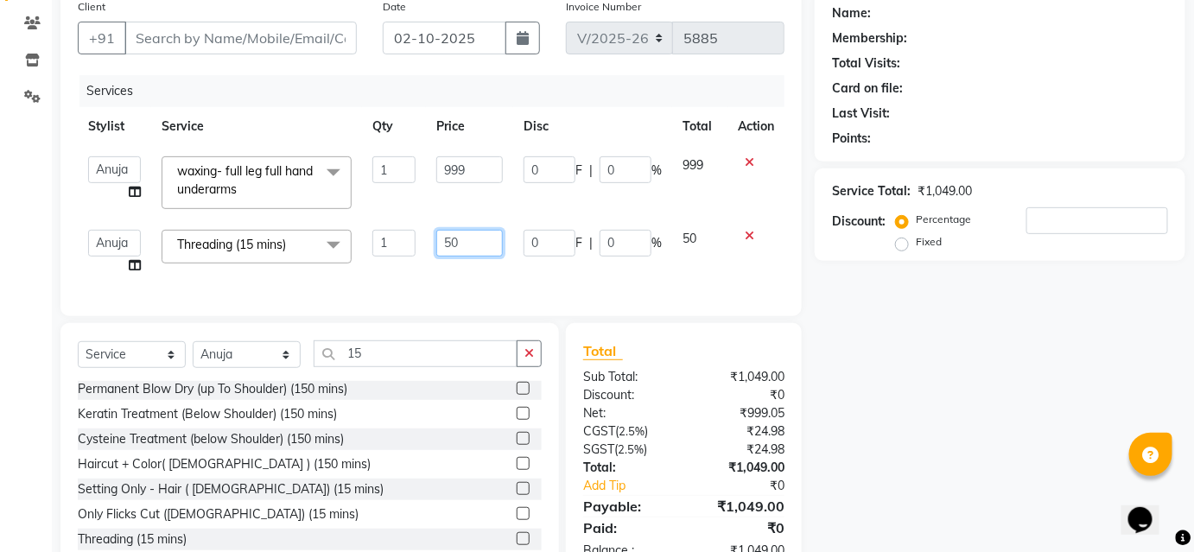
click at [485, 244] on input "50" at bounding box center [469, 243] width 67 height 27
type input "5"
type input "100"
click at [633, 108] on th "Disc" at bounding box center [592, 126] width 159 height 39
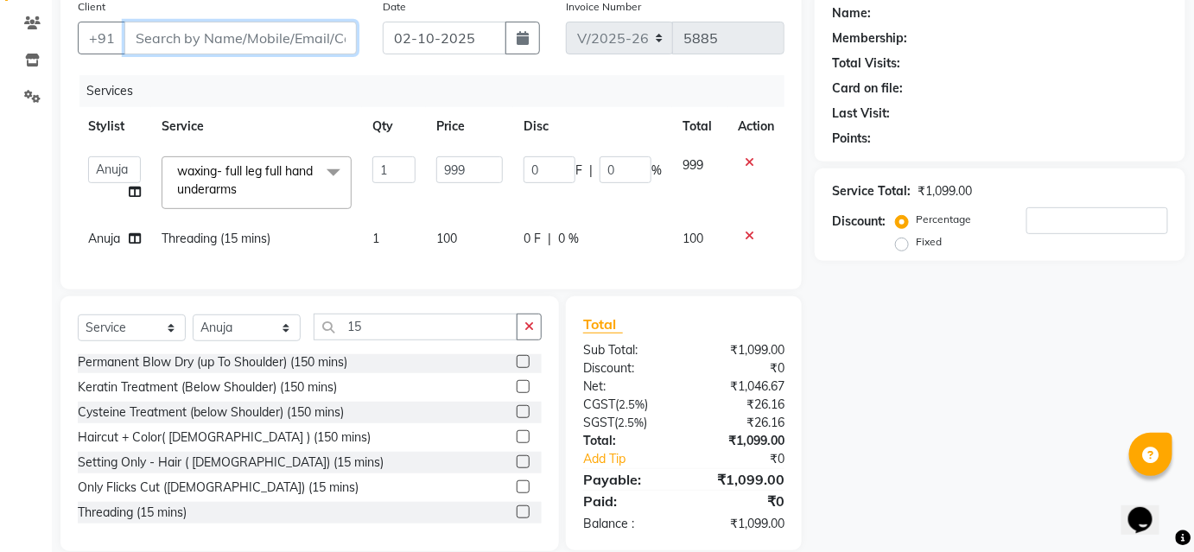
click at [212, 24] on input "Client" at bounding box center [240, 38] width 232 height 33
click at [244, 41] on input "Client" at bounding box center [240, 38] width 232 height 33
click at [244, 44] on input "Client" at bounding box center [240, 38] width 232 height 33
click at [253, 45] on input "Client" at bounding box center [240, 38] width 232 height 33
type input "7"
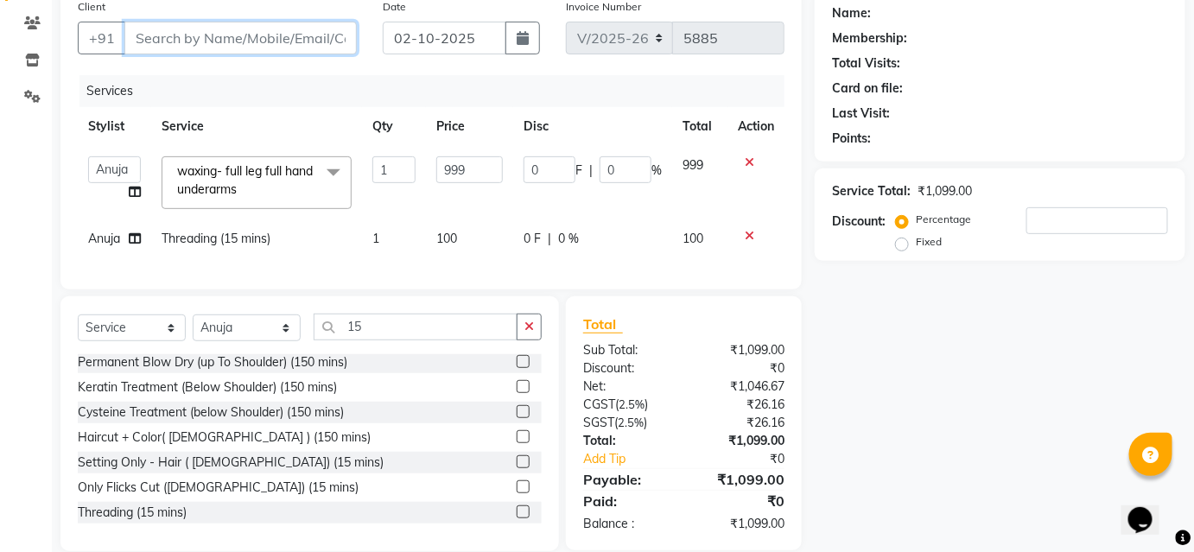
type input "0"
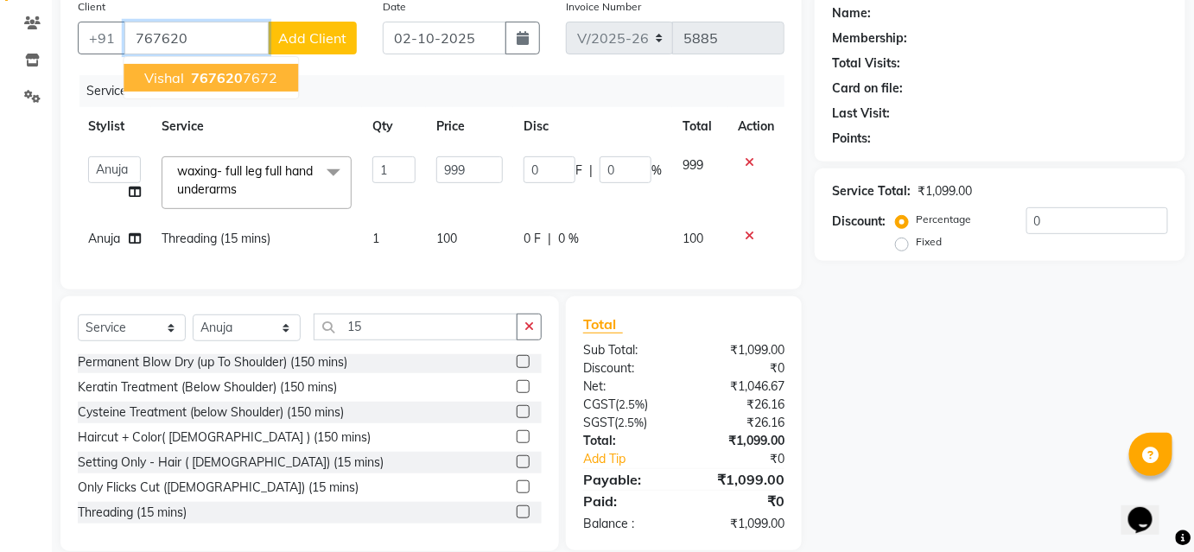
click at [277, 83] on button "Vishal 767620 7672" at bounding box center [211, 78] width 174 height 28
type input "7676207672"
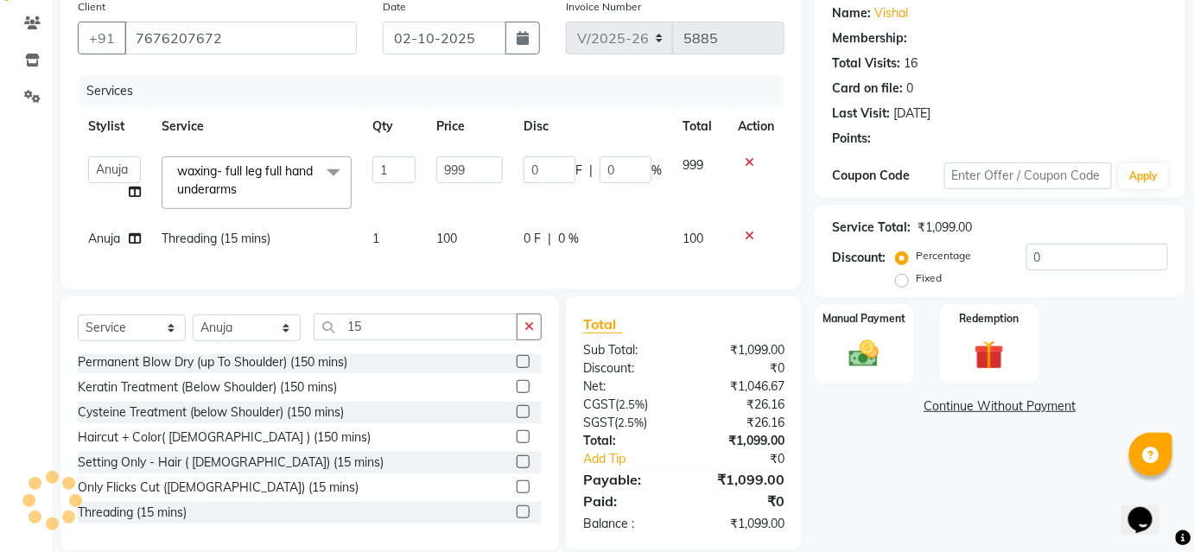
type input "199.8"
type input "20"
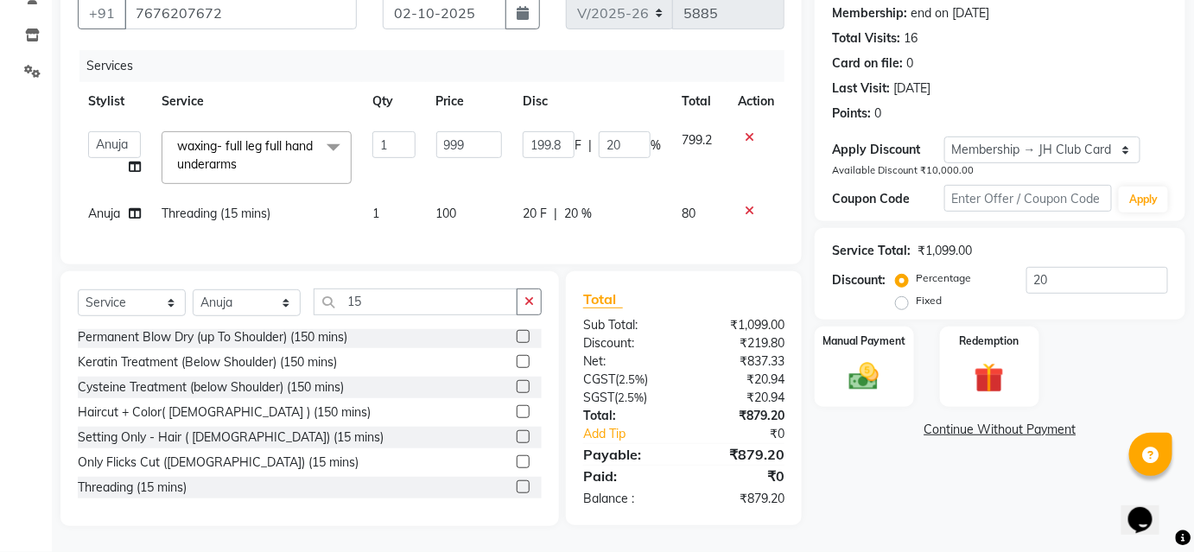
scroll to position [17, 0]
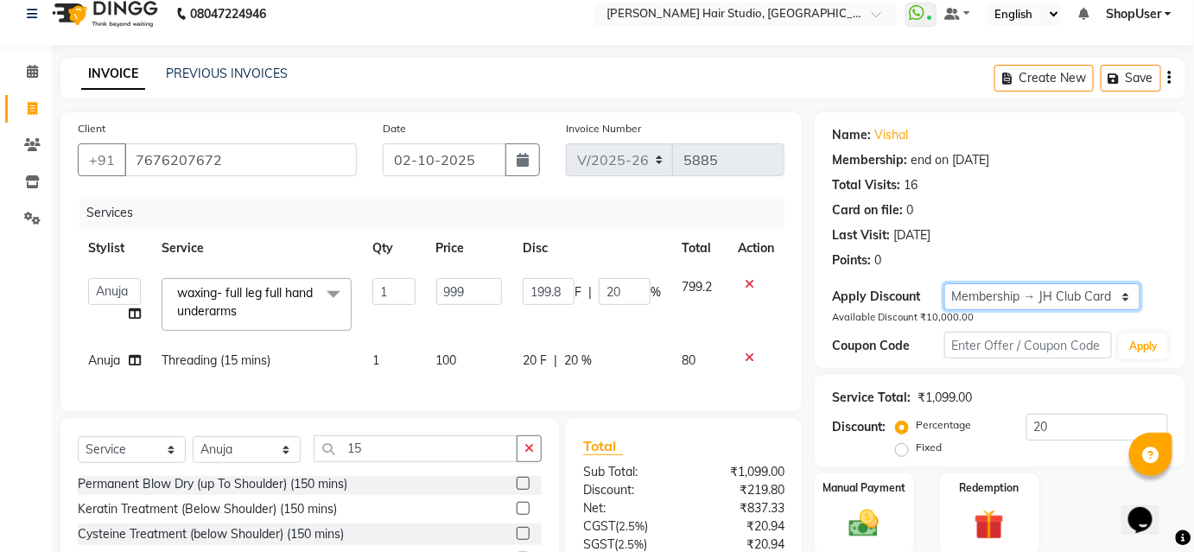
click at [963, 299] on select "Select Membership → JH Club Card" at bounding box center [1042, 296] width 196 height 27
select select "0:"
click at [944, 283] on select "Select Membership → JH Club Card" at bounding box center [1042, 296] width 196 height 27
type input "0"
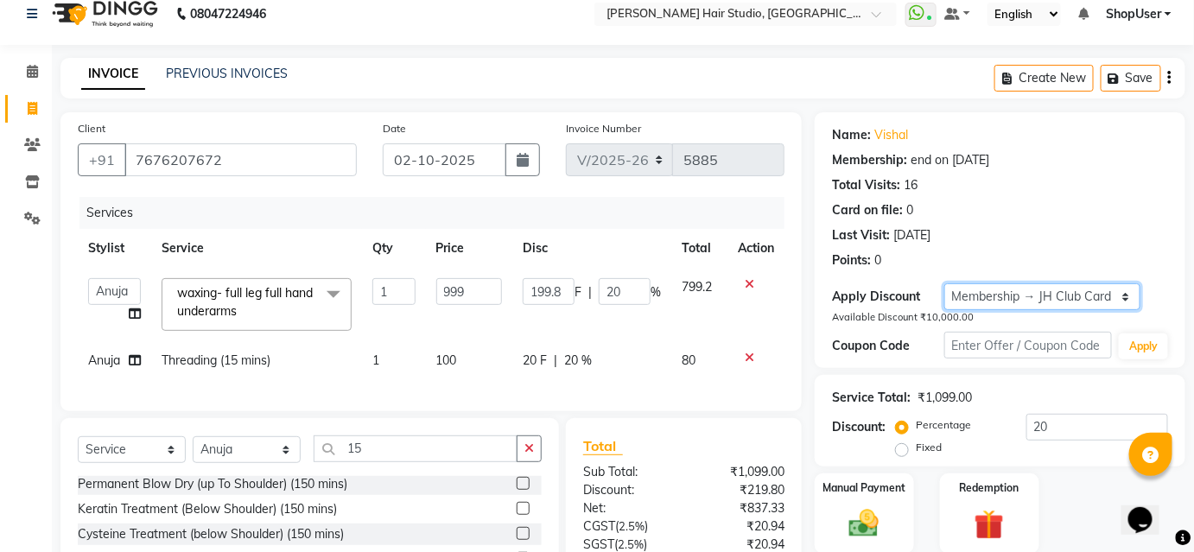
type input "0"
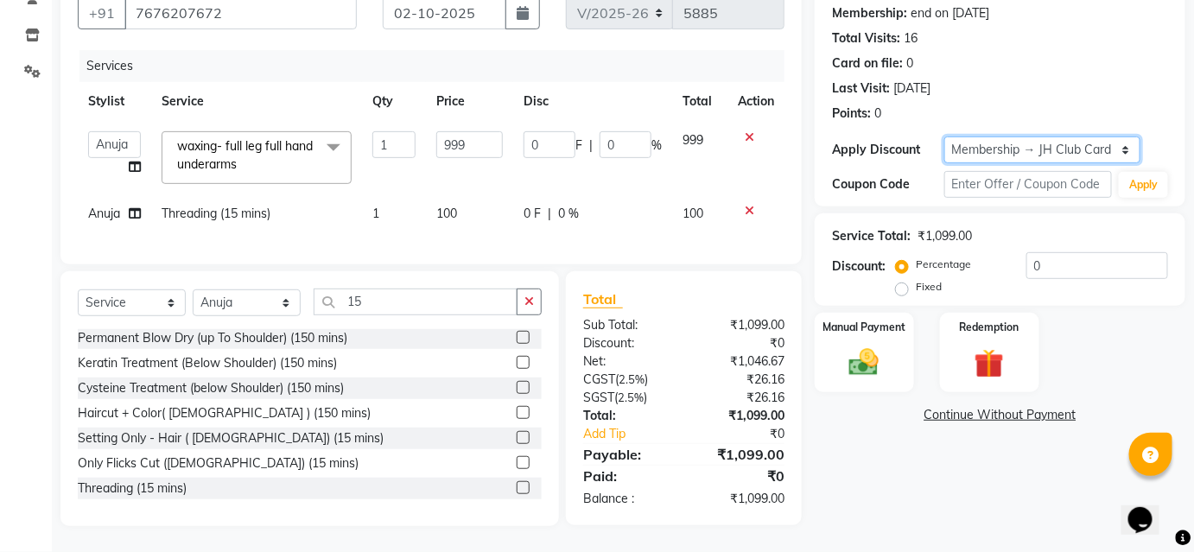
scroll to position [0, 0]
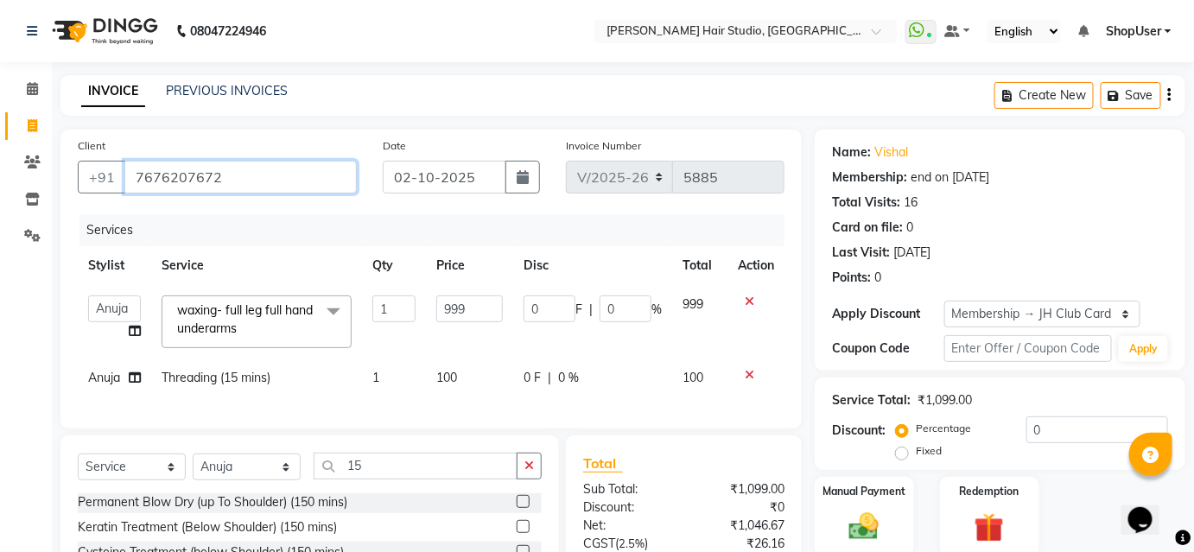
drag, startPoint x: 134, startPoint y: 174, endPoint x: 245, endPoint y: 186, distance: 112.1
click at [245, 186] on input "7676207672" at bounding box center [240, 177] width 232 height 33
click at [355, 236] on div "Services" at bounding box center [438, 230] width 718 height 32
click at [353, 236] on div "Services" at bounding box center [438, 230] width 718 height 32
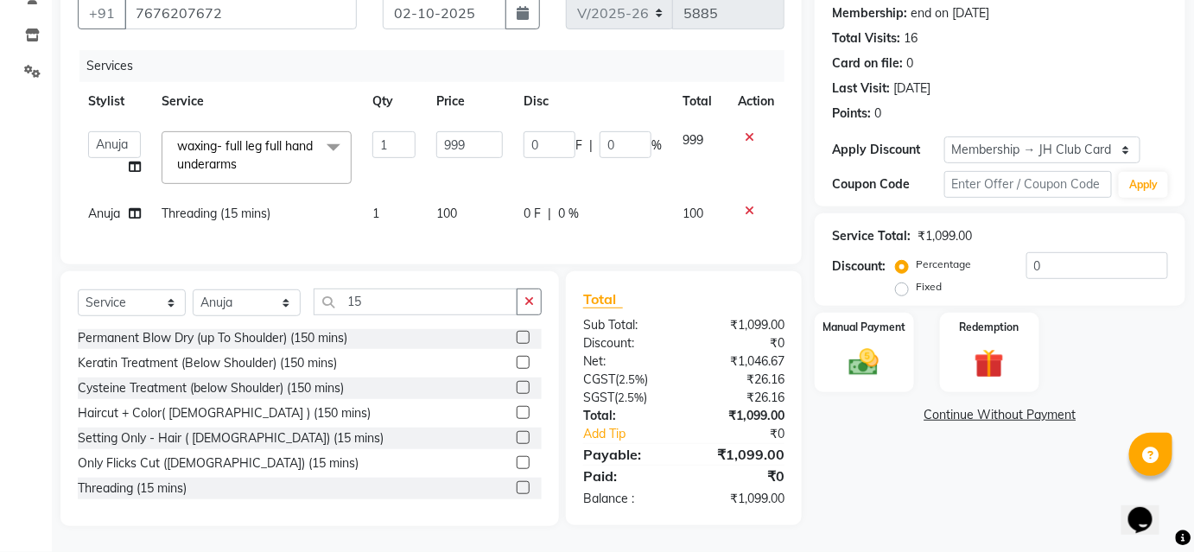
scroll to position [174, 0]
click at [152, 301] on select "Select Service Product Membership Package Voucher Prepaid Gift Card" at bounding box center [132, 302] width 108 height 27
select select "package"
click at [78, 291] on select "Select Service Product Membership Package Voucher Prepaid Gift Card" at bounding box center [132, 302] width 108 height 27
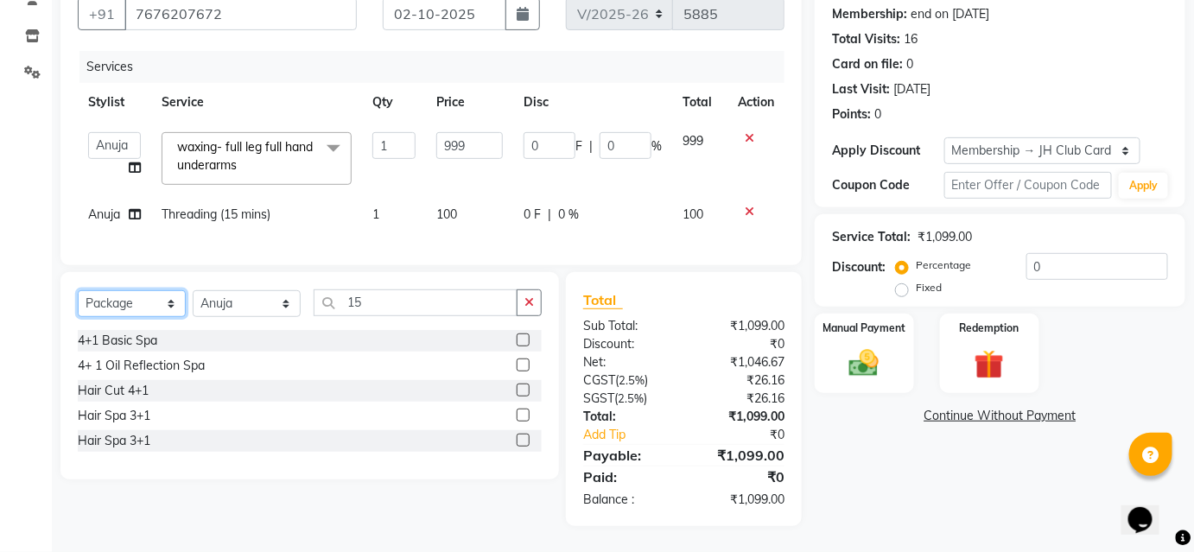
scroll to position [0, 0]
click at [524, 358] on label at bounding box center [523, 364] width 13 height 13
click at [524, 360] on input "checkbox" at bounding box center [522, 365] width 11 height 11
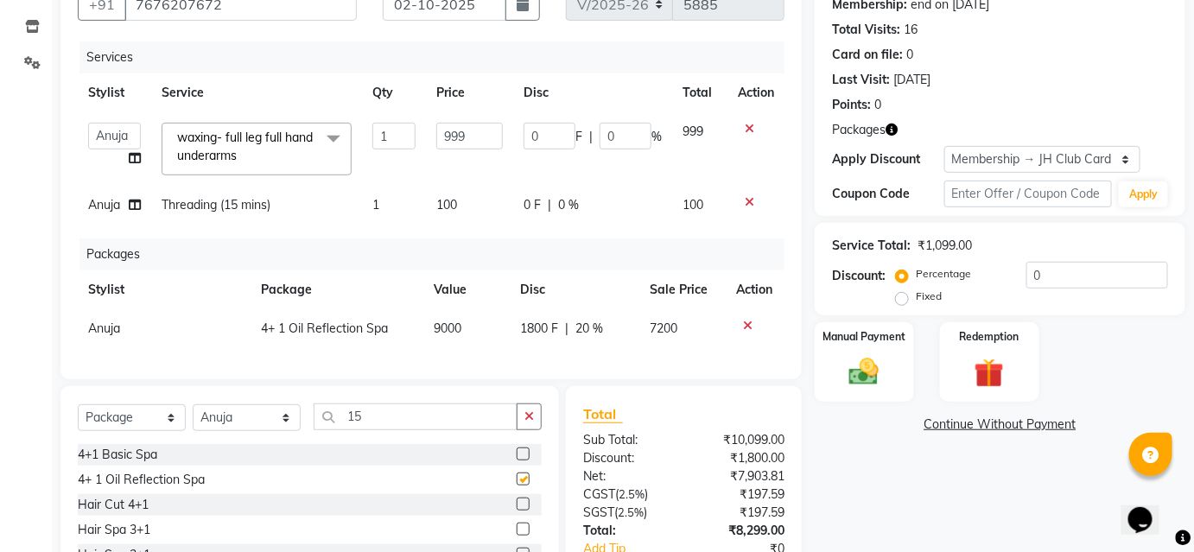
checkbox input "false"
click at [591, 301] on th "Disc" at bounding box center [575, 289] width 130 height 39
click at [605, 313] on td "1800 F | 20 %" at bounding box center [575, 328] width 130 height 39
select select "51893"
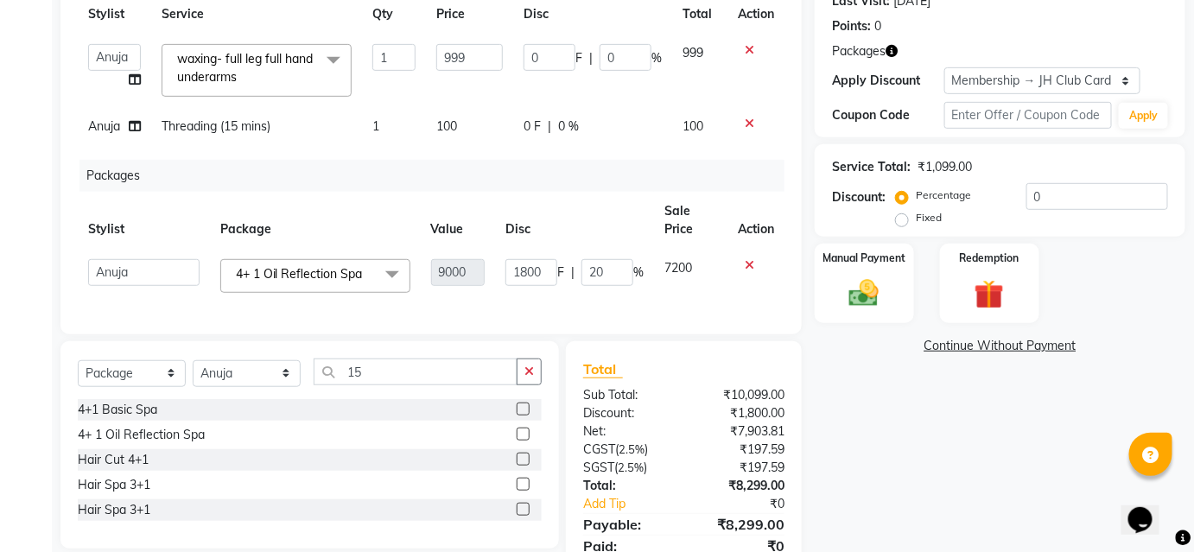
scroll to position [330, 0]
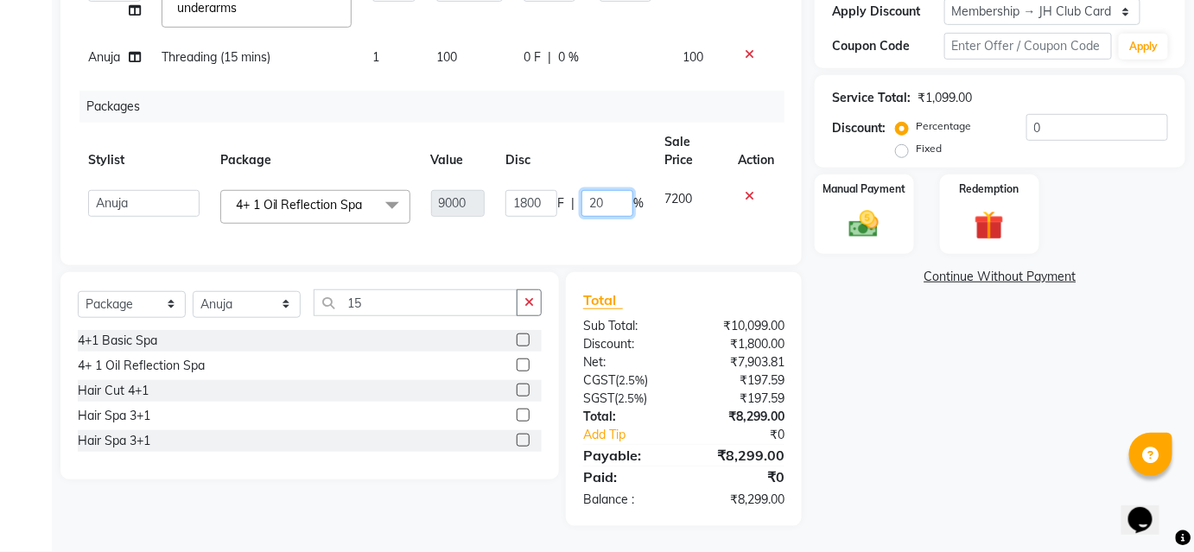
click at [616, 191] on input "20" at bounding box center [607, 203] width 52 height 27
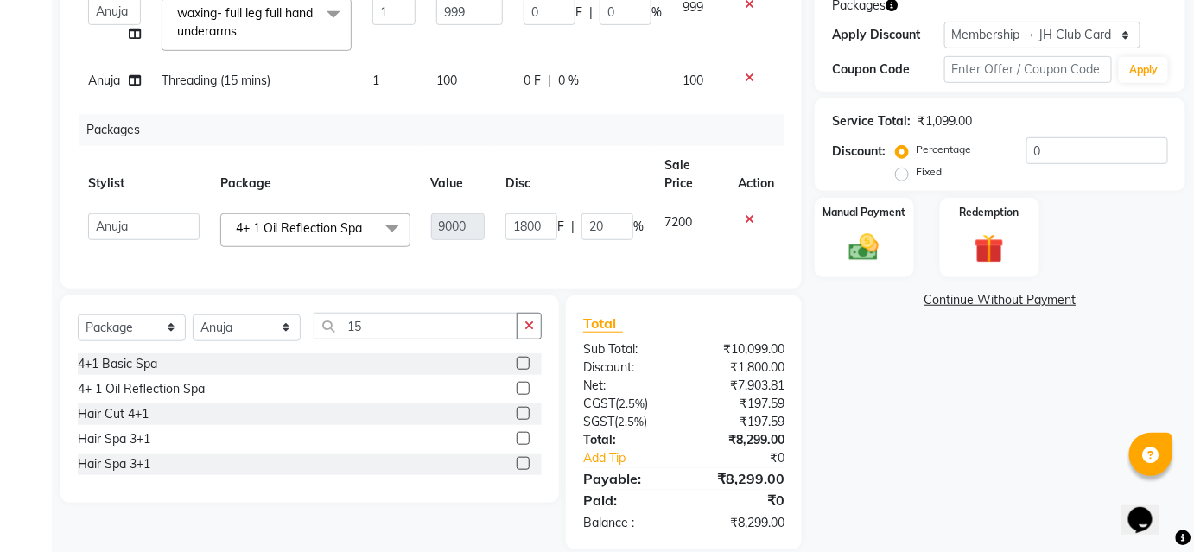
click at [615, 210] on td "1800 F | 20 %" at bounding box center [574, 230] width 159 height 54
select select "51893"
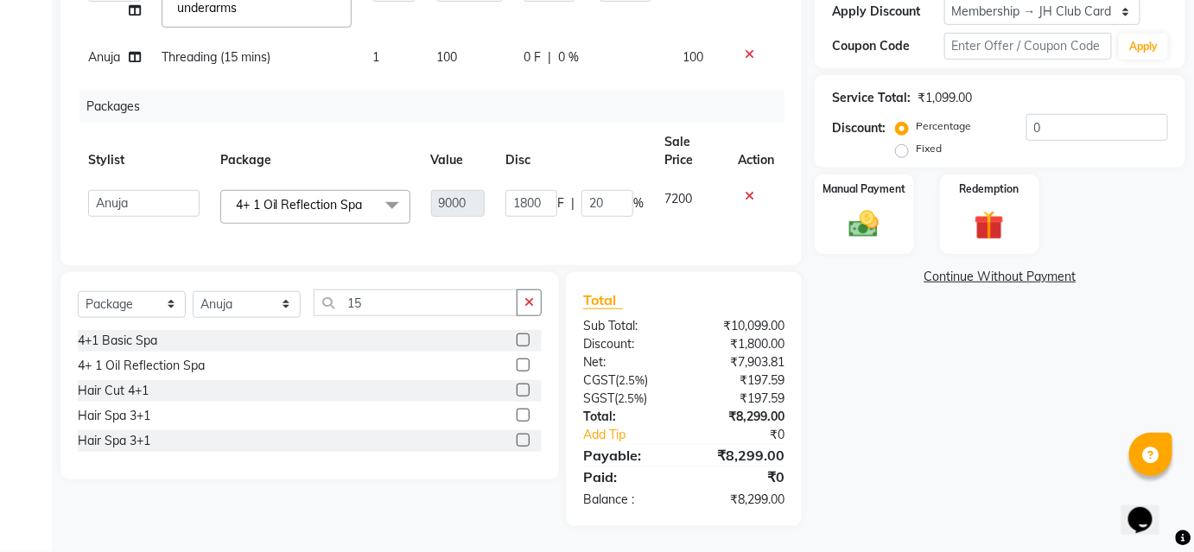
click at [565, 217] on td "1800 F | 20 %" at bounding box center [574, 207] width 159 height 54
click at [630, 194] on input "20" at bounding box center [607, 203] width 52 height 27
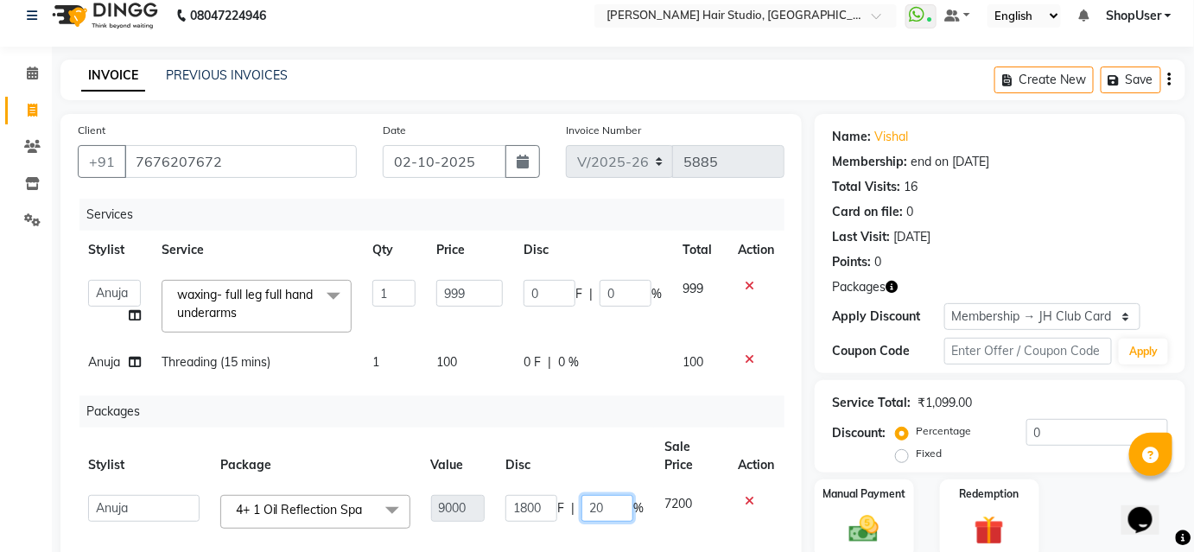
scroll to position [251, 0]
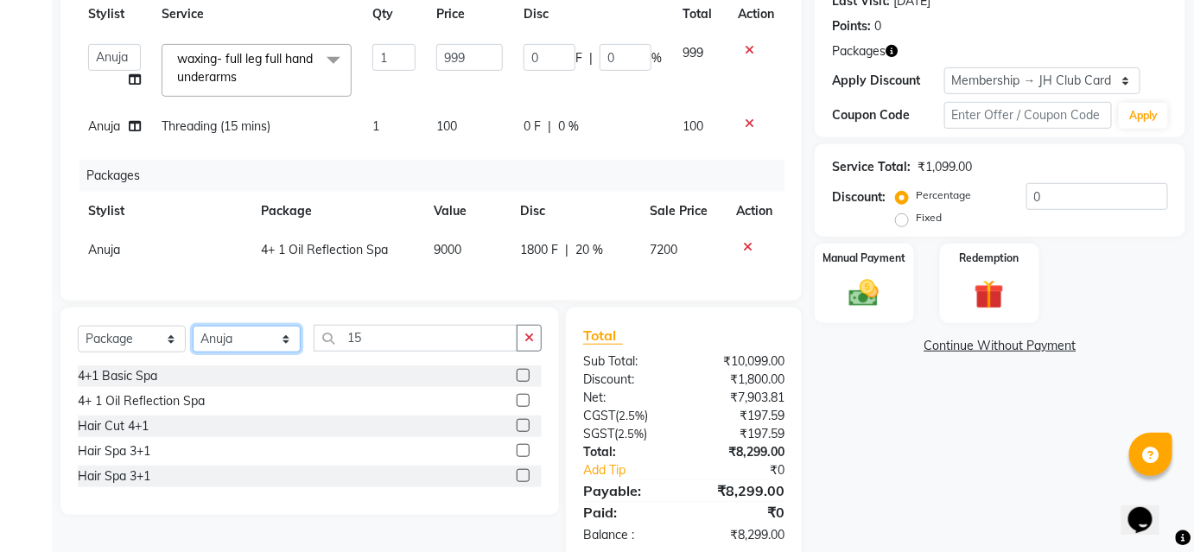
click at [286, 383] on div "Select Service Product Membership Package Voucher Prepaid Gift Card Select Styl…" at bounding box center [309, 410] width 498 height 207
click at [376, 301] on div "Client +91 7676207672 Date 02-10-2025 Invoice Number V/2025 V/2025-26 5885 Serv…" at bounding box center [430, 89] width 741 height 422
click at [128, 352] on select "Select Service Product Membership Package Voucher Prepaid Gift Card" at bounding box center [132, 339] width 108 height 27
click at [78, 336] on select "Select Service Product Membership Package Voucher Prepaid Gift Card" at bounding box center [132, 339] width 108 height 27
click at [523, 432] on label at bounding box center [523, 425] width 13 height 13
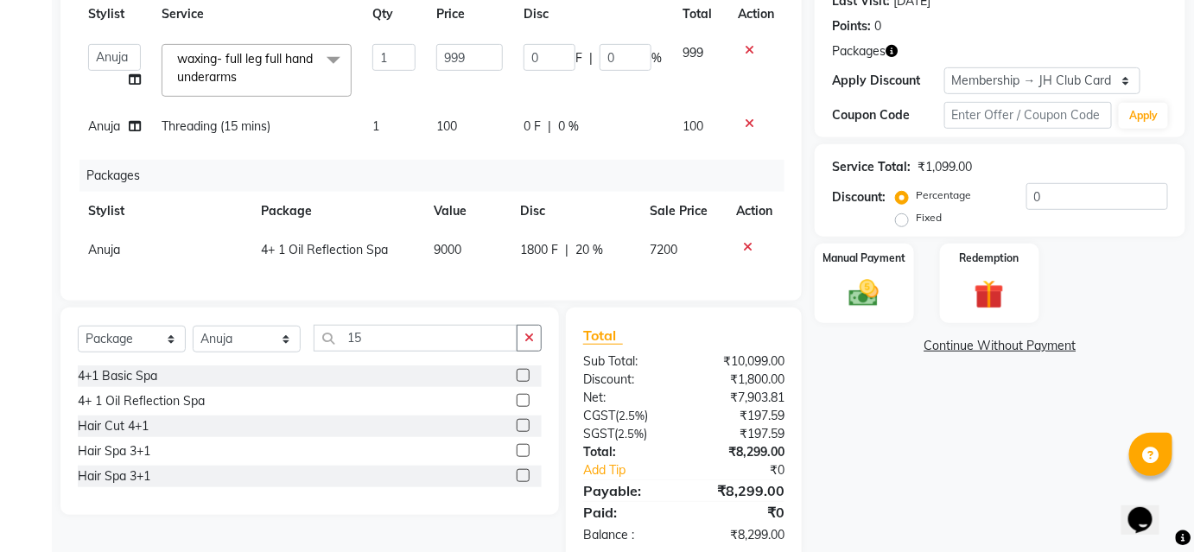
click at [523, 432] on input "checkbox" at bounding box center [522, 426] width 11 height 11
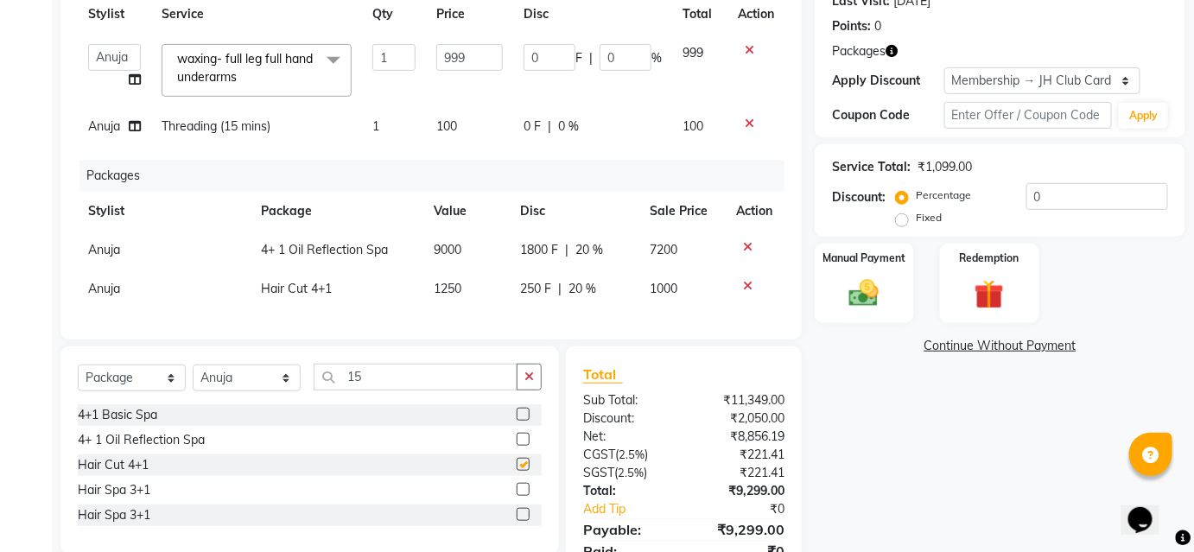
checkbox input "false"
click at [745, 280] on icon at bounding box center [748, 286] width 10 height 12
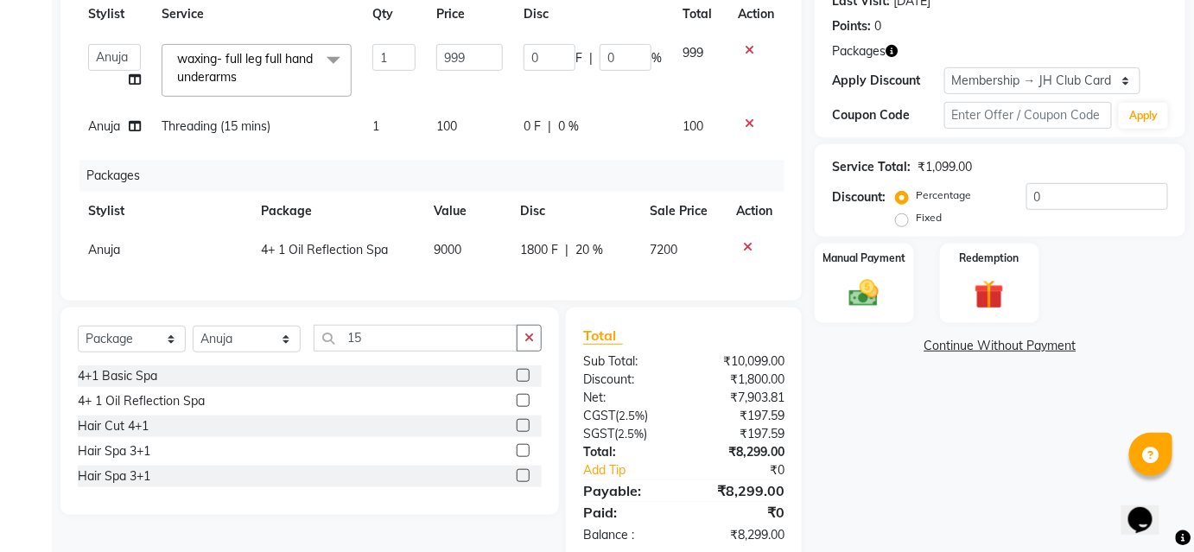
click at [553, 231] on td "1800 F | 20 %" at bounding box center [575, 250] width 130 height 39
select select "51893"
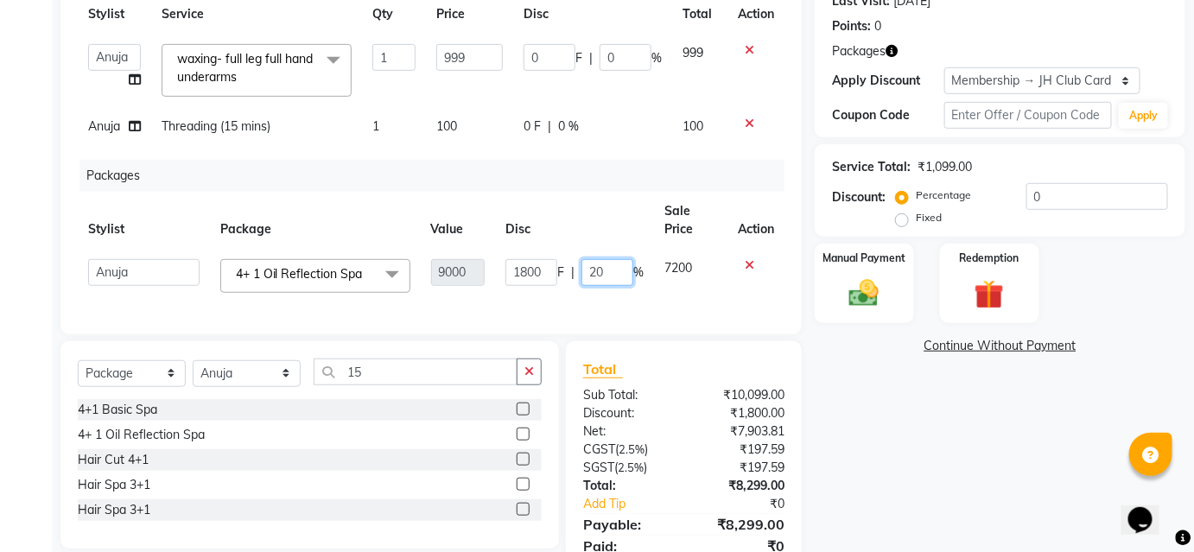
click at [617, 259] on input "20" at bounding box center [607, 272] width 52 height 27
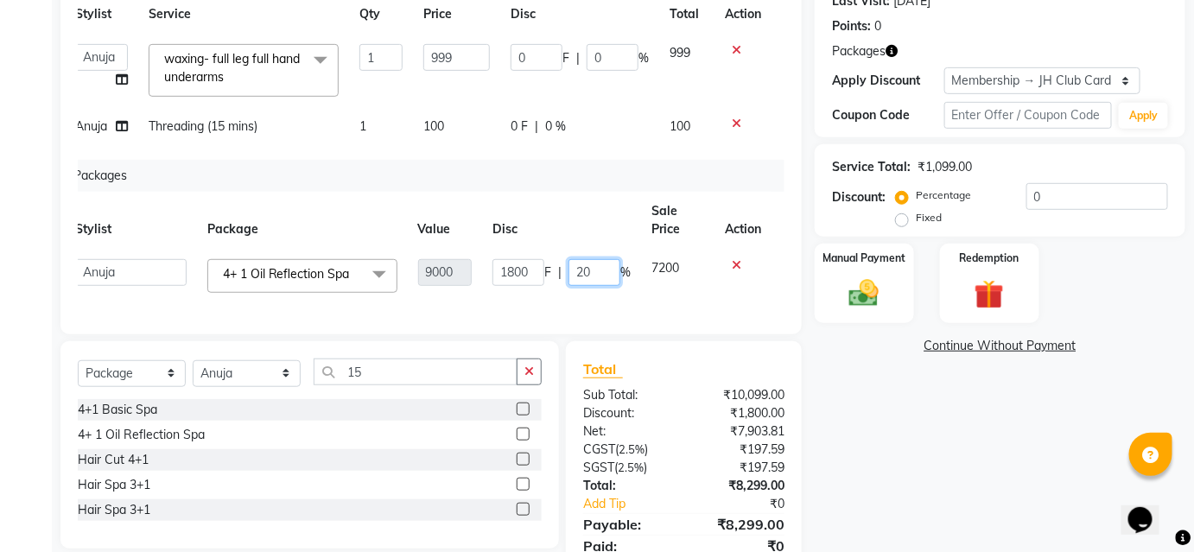
scroll to position [0, 0]
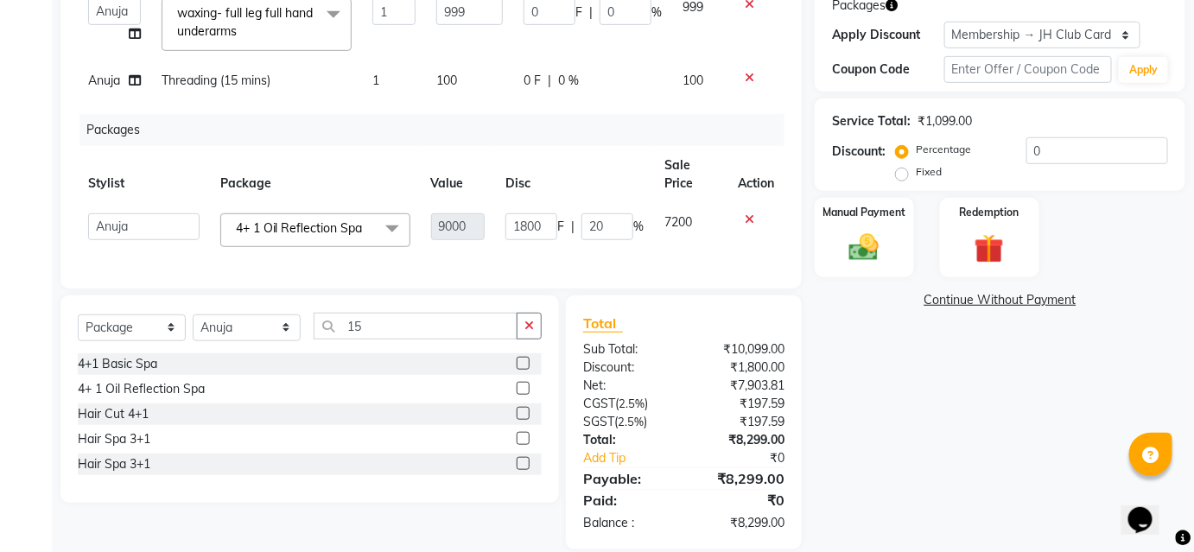
click at [682, 206] on td "7200" at bounding box center [690, 230] width 73 height 54
select select "51893"
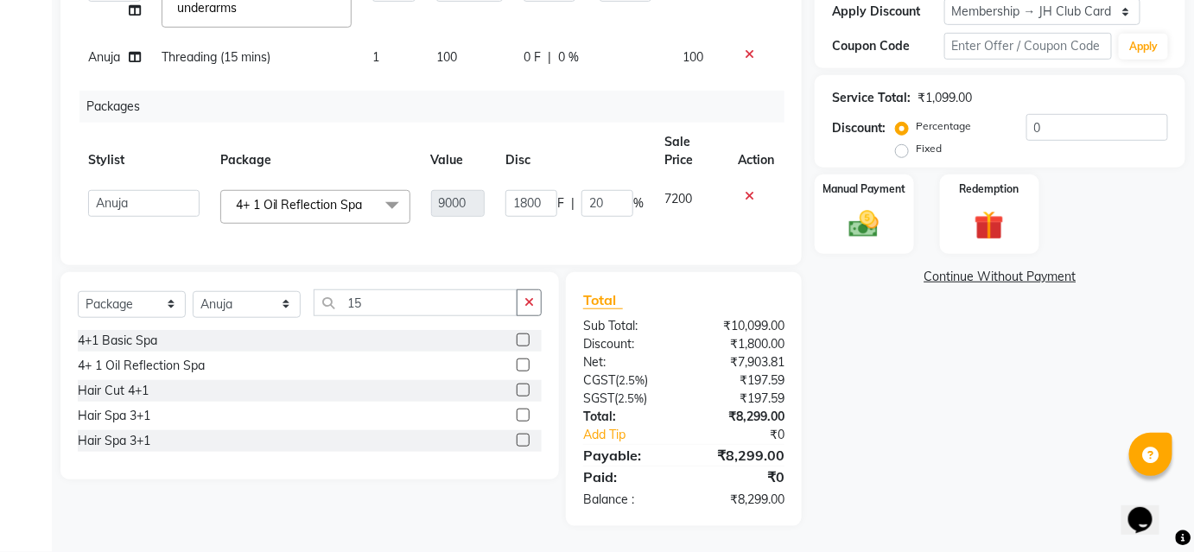
click at [700, 201] on td "7200" at bounding box center [690, 207] width 73 height 54
click at [621, 199] on input "20" at bounding box center [607, 203] width 52 height 27
type input "2"
type input "0"
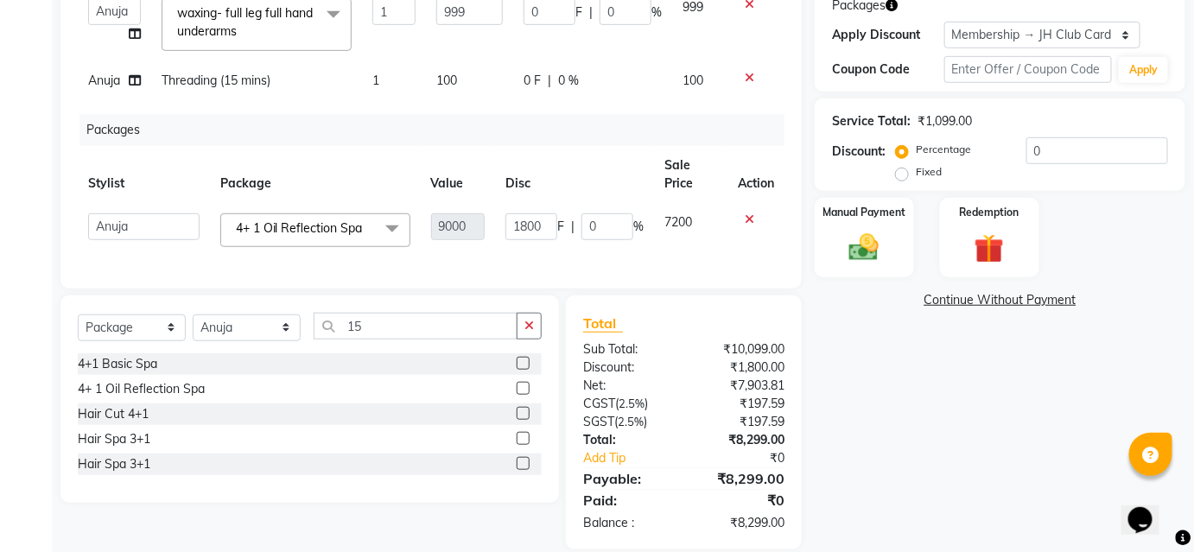
click at [518, 107] on div "Services Stylist Service Qty Price Disc Total Action Ajinkya Anuja Arunesh Avin…" at bounding box center [431, 94] width 707 height 354
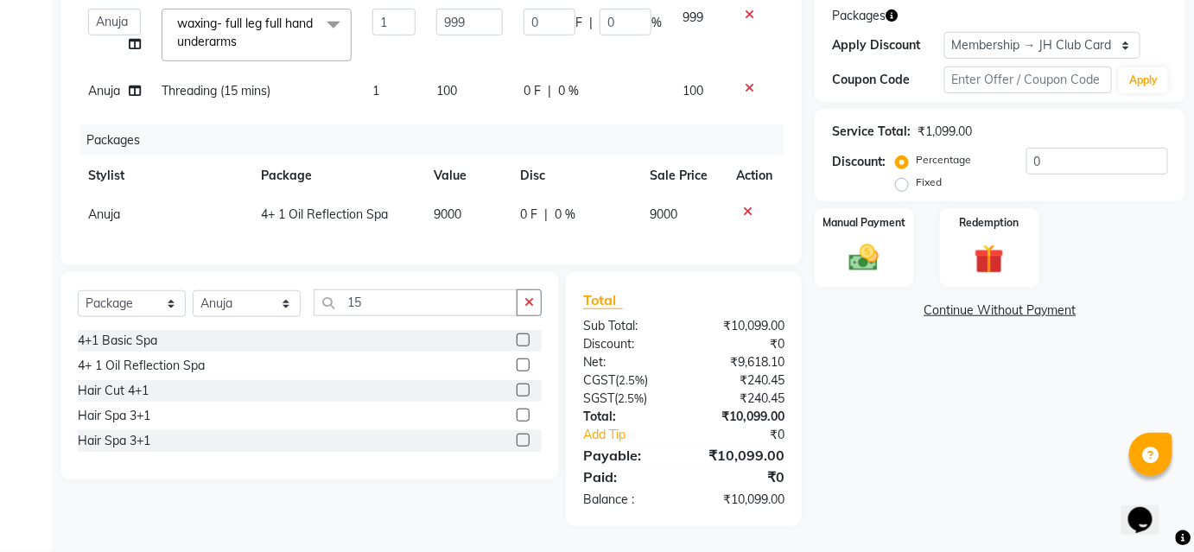
click at [575, 195] on td "0 F | 0 %" at bounding box center [575, 214] width 130 height 39
select select "51893"
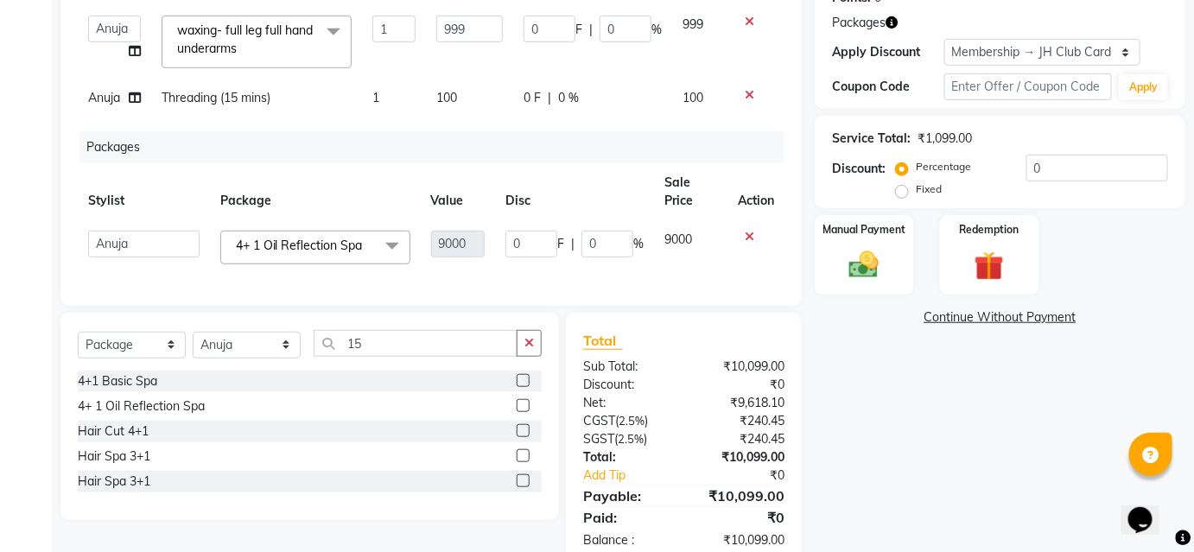
scroll to position [173, 0]
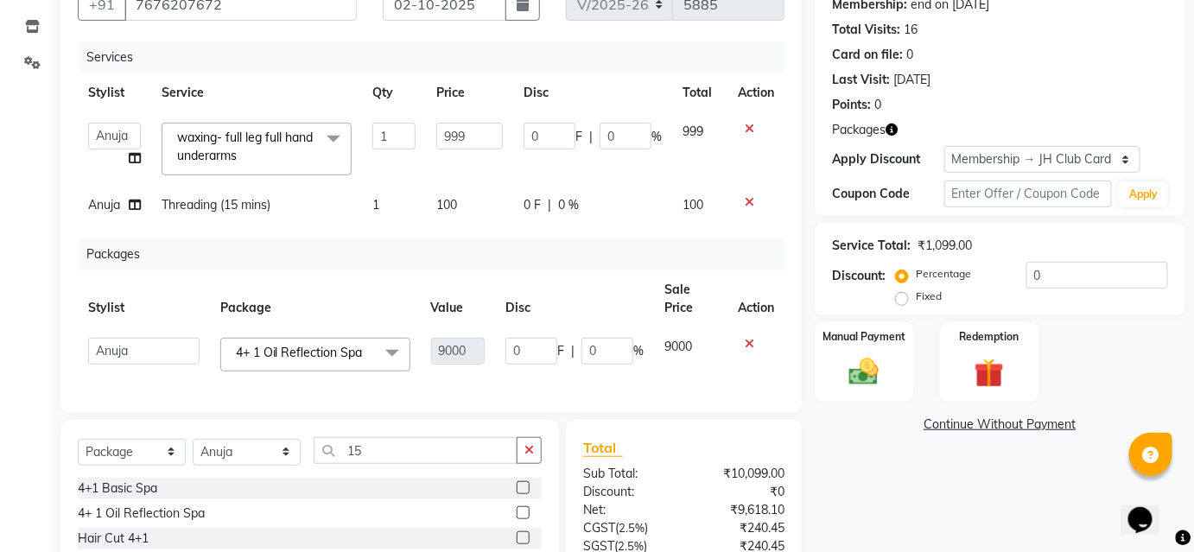
click at [537, 263] on div "Packages" at bounding box center [438, 254] width 718 height 32
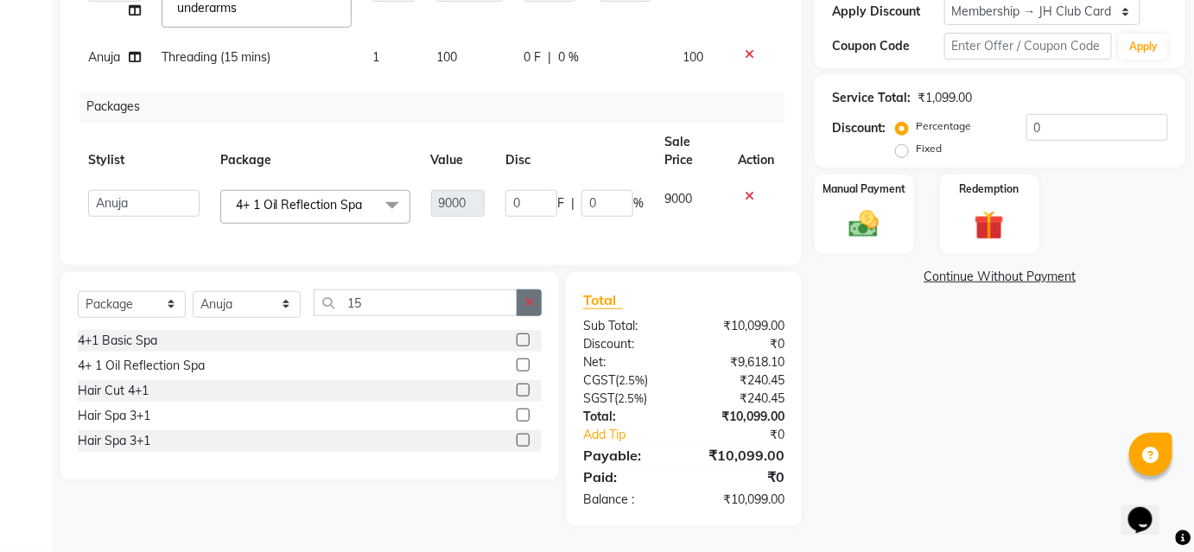
drag, startPoint x: 521, startPoint y: 289, endPoint x: 532, endPoint y: 291, distance: 11.4
click at [522, 289] on div "Select Service Product Membership Package Voucher Prepaid Gift Card Select Styl…" at bounding box center [309, 375] width 498 height 207
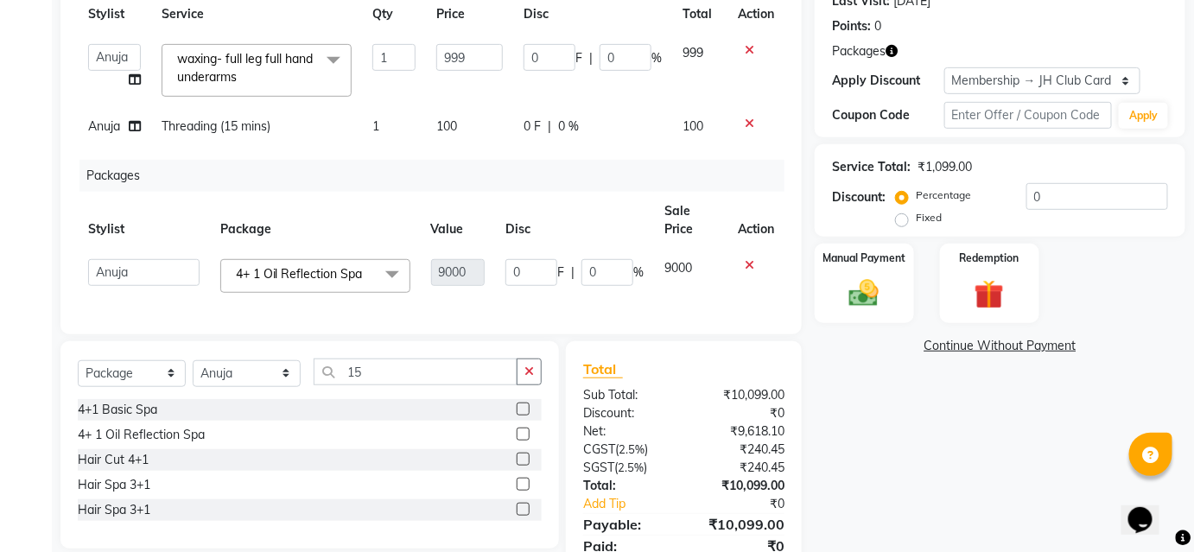
click at [747, 261] on icon at bounding box center [750, 265] width 10 height 12
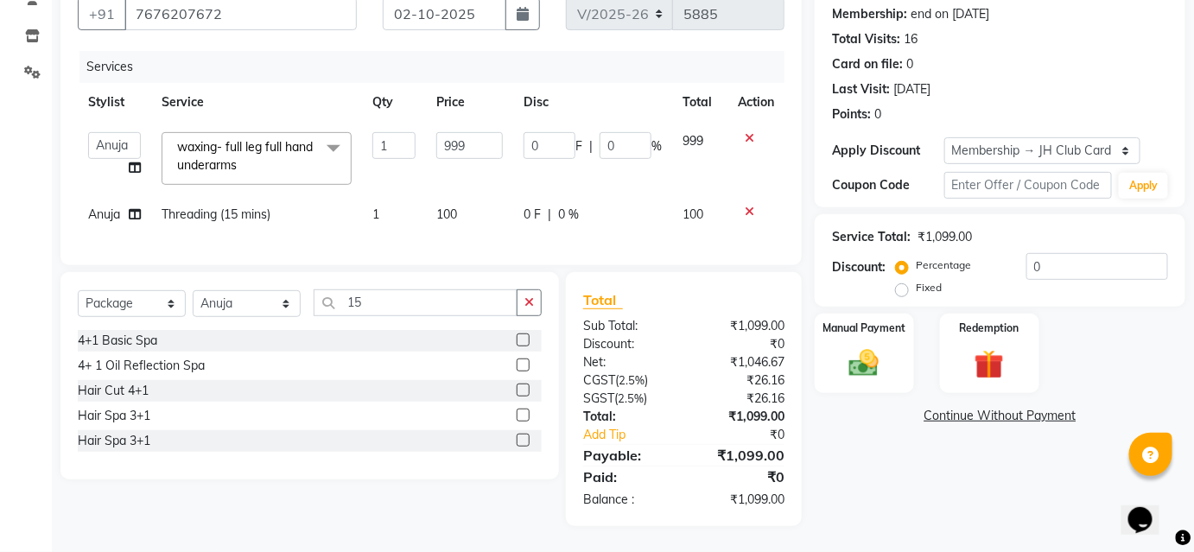
scroll to position [173, 0]
click at [536, 297] on button "button" at bounding box center [529, 302] width 25 height 27
click at [137, 303] on select "Select Service Product Membership Package Voucher Prepaid Gift Card" at bounding box center [132, 303] width 108 height 27
select select "service"
click at [78, 291] on select "Select Service Product Membership Package Voucher Prepaid Gift Card" at bounding box center [132, 303] width 108 height 27
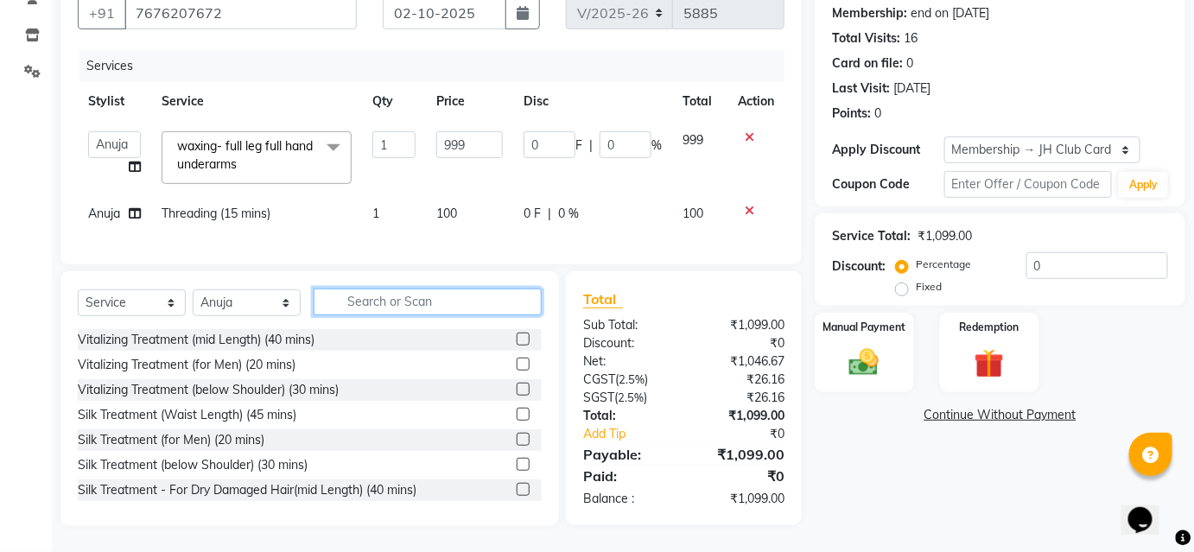
click at [396, 297] on input "text" at bounding box center [428, 301] width 228 height 27
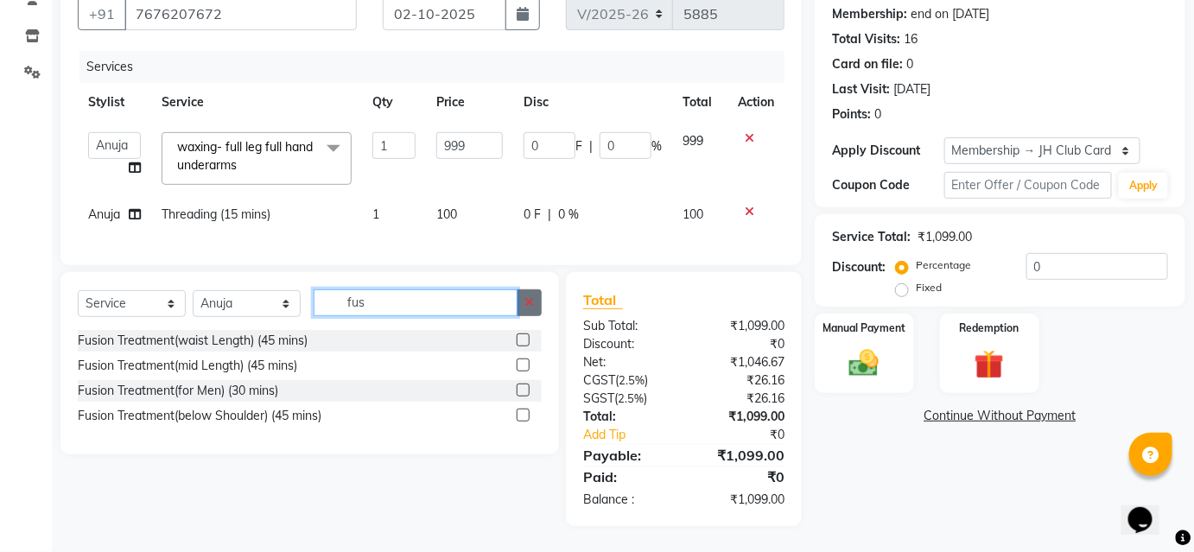
type input "fus"
click at [527, 295] on button "button" at bounding box center [529, 302] width 25 height 27
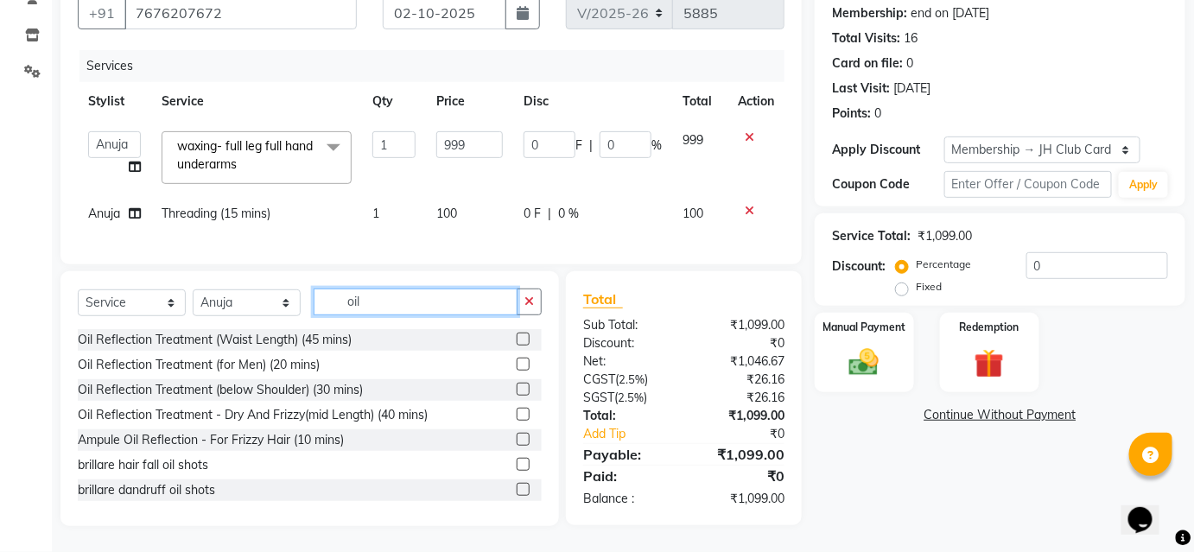
type input "oil"
click at [517, 340] on label at bounding box center [523, 339] width 13 height 13
click at [517, 340] on input "checkbox" at bounding box center [522, 339] width 11 height 11
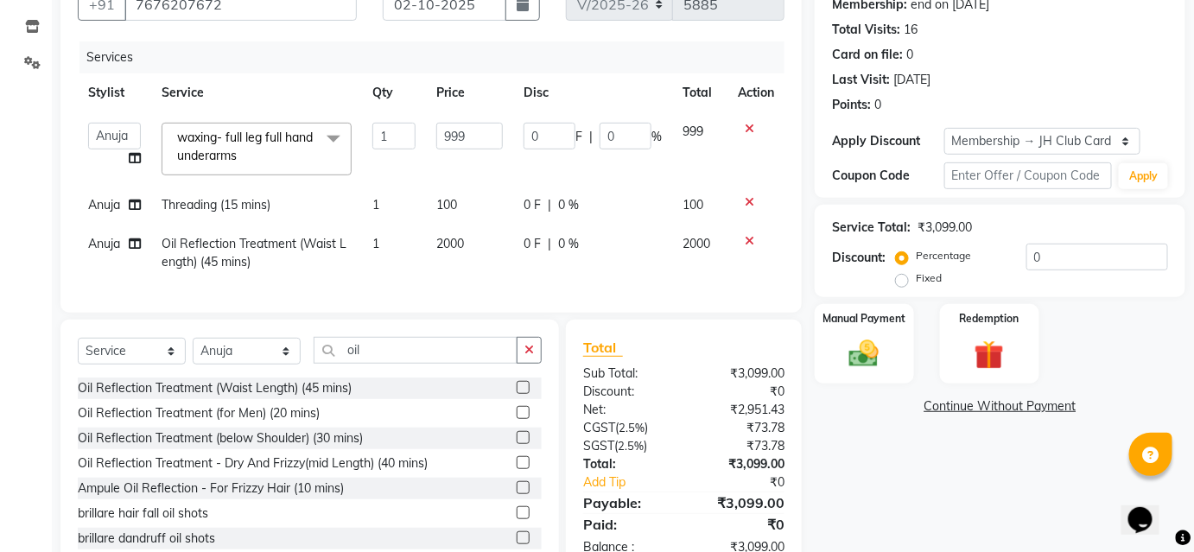
checkbox input "false"
click at [523, 235] on span "0 F" at bounding box center [531, 244] width 17 height 18
select select "51893"
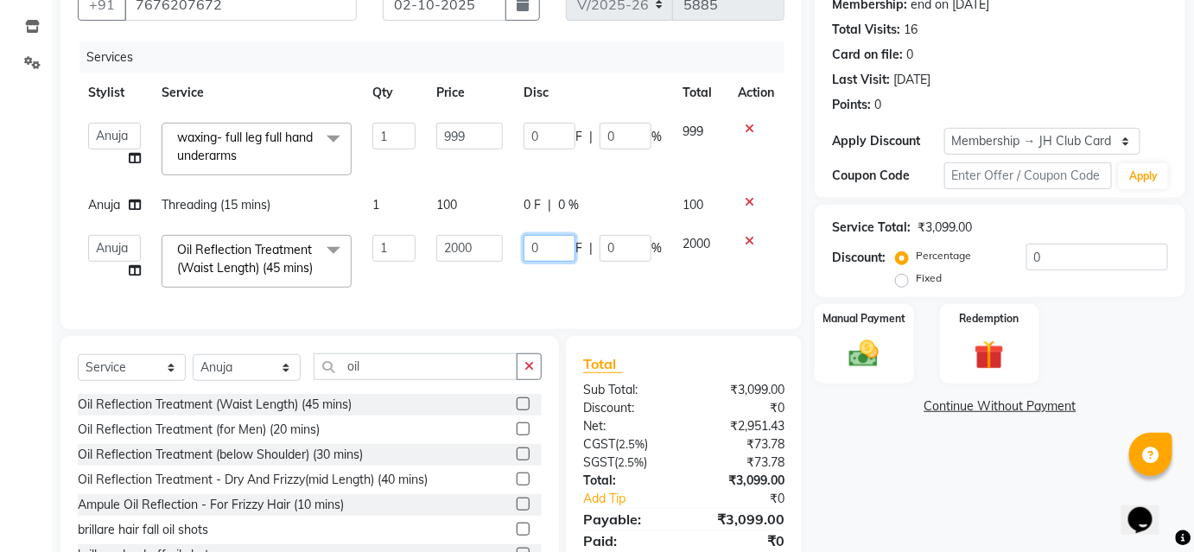
click at [547, 246] on input "0" at bounding box center [549, 248] width 52 height 27
click at [567, 246] on input "0" at bounding box center [549, 248] width 52 height 27
type input "200"
click at [581, 320] on div "Client +91 7676207672 Date 02-10-2025 Invoice Number V/2025 V/2025-26 5885 Serv…" at bounding box center [430, 143] width 741 height 372
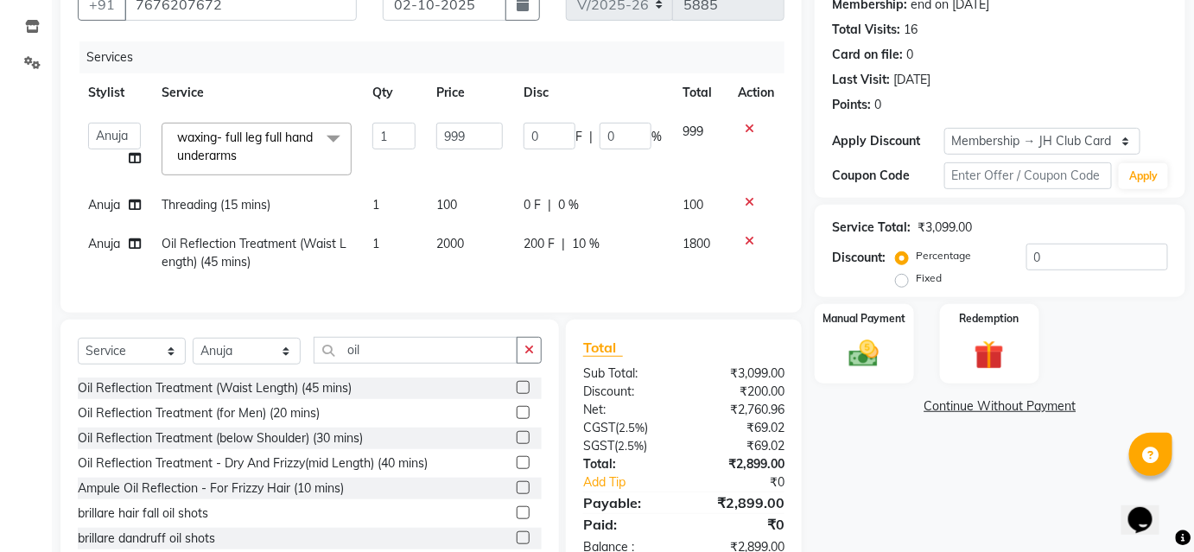
scroll to position [231, 0]
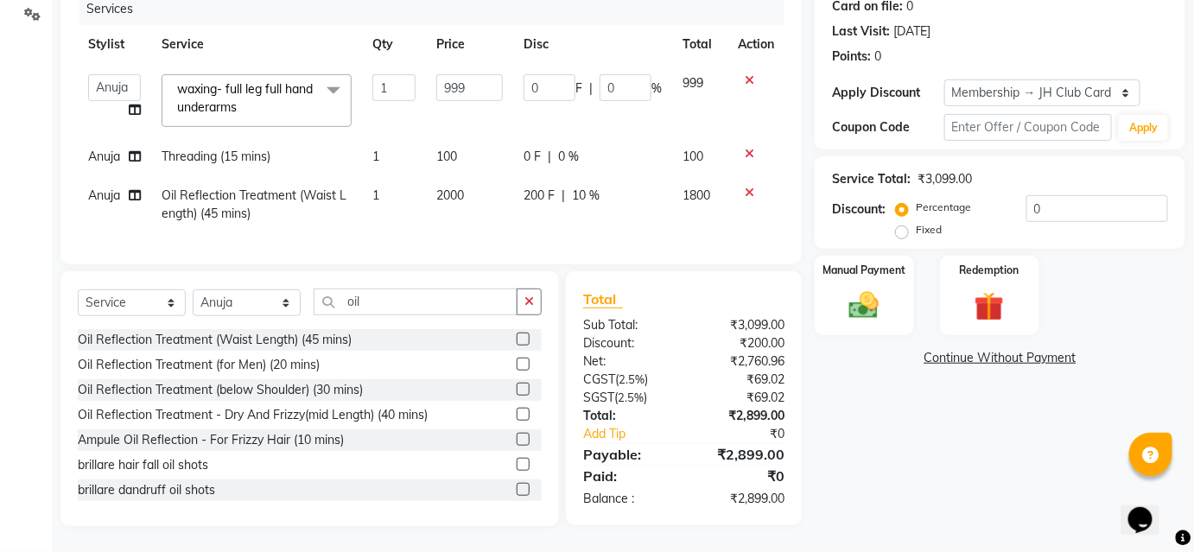
click at [582, 224] on div "Services Stylist Service Qty Price Disc Total Action Ajinkya Anuja Arunesh Avin…" at bounding box center [431, 120] width 707 height 254
click at [655, 153] on div "0 F | 0 %" at bounding box center [592, 157] width 138 height 18
select select "51893"
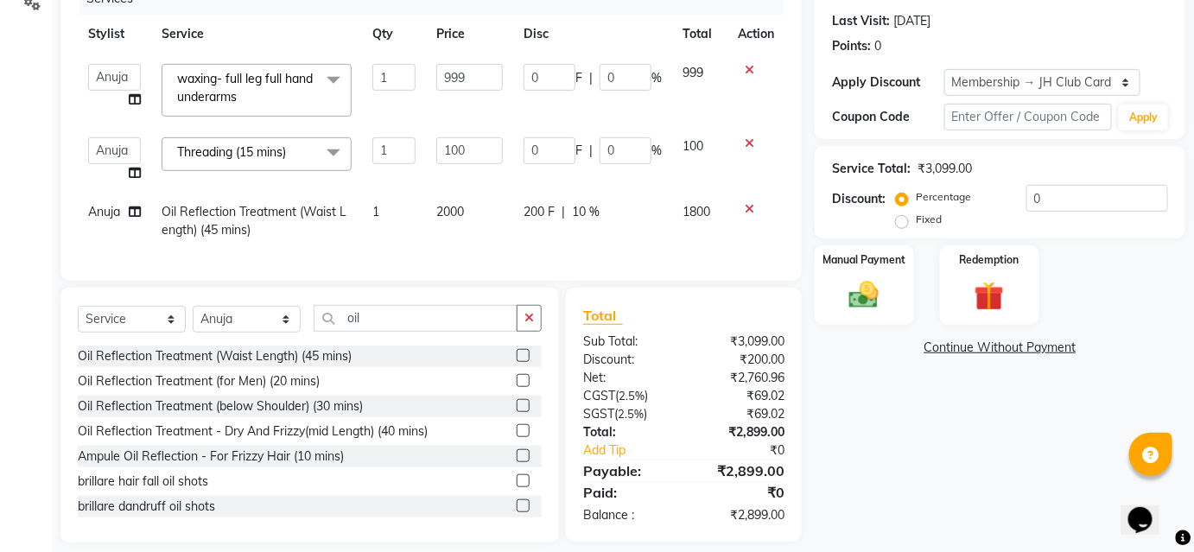
click at [104, 227] on td "Anuja" at bounding box center [114, 221] width 73 height 57
select select "51893"
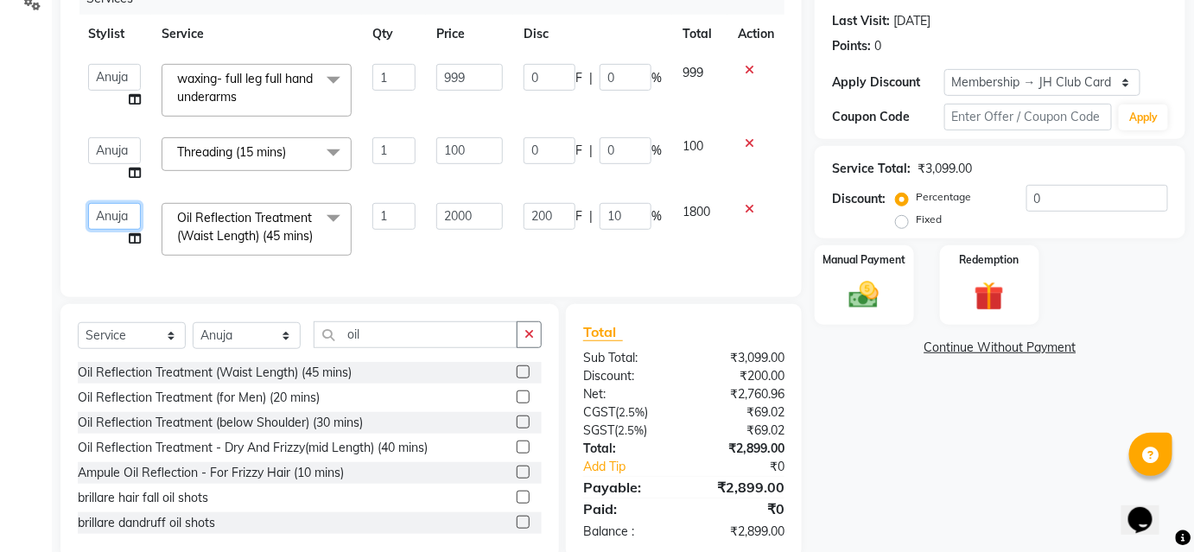
click at [113, 212] on select "Ajinkya Anuja Arunesh Avinash Junaid Mahadev kahde Mohammad Pawan Krishna Rushi…" at bounding box center [114, 216] width 53 height 27
click at [88, 203] on select "Ajinkya Anuja Arunesh Avinash Junaid Mahadev kahde Mohammad Pawan Krishna Rushi…" at bounding box center [114, 216] width 53 height 27
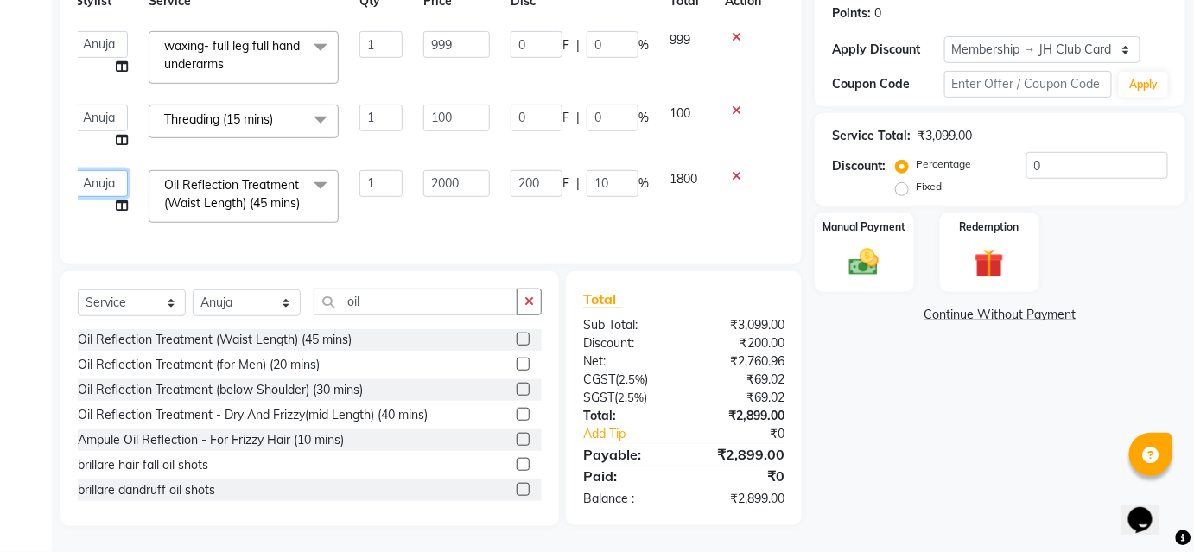
scroll to position [0, 0]
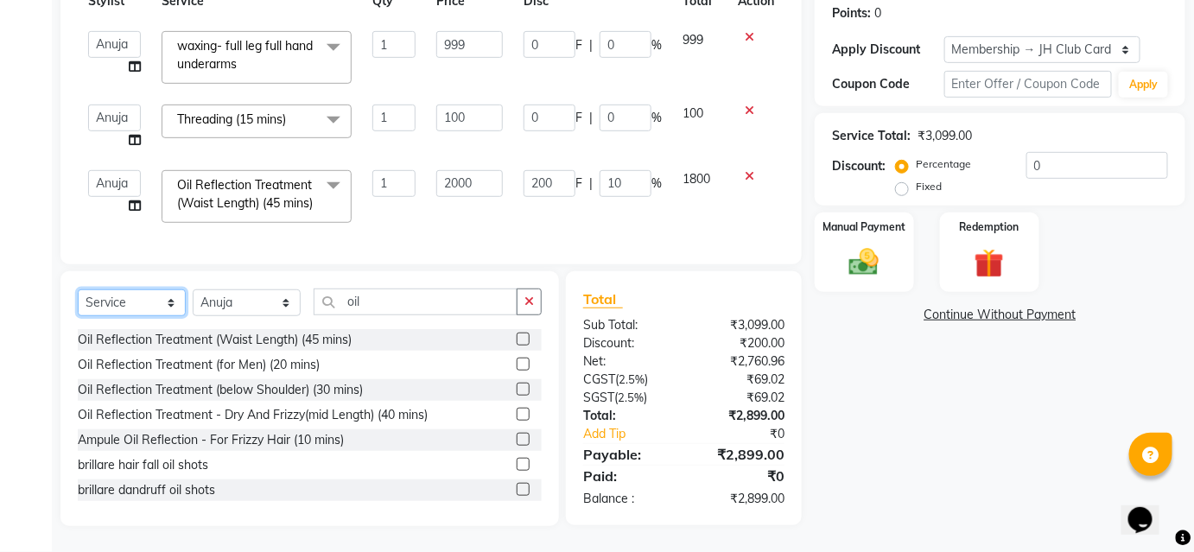
click at [132, 296] on select "Select Service Product Membership Package Voucher Prepaid Gift Card" at bounding box center [132, 302] width 108 height 27
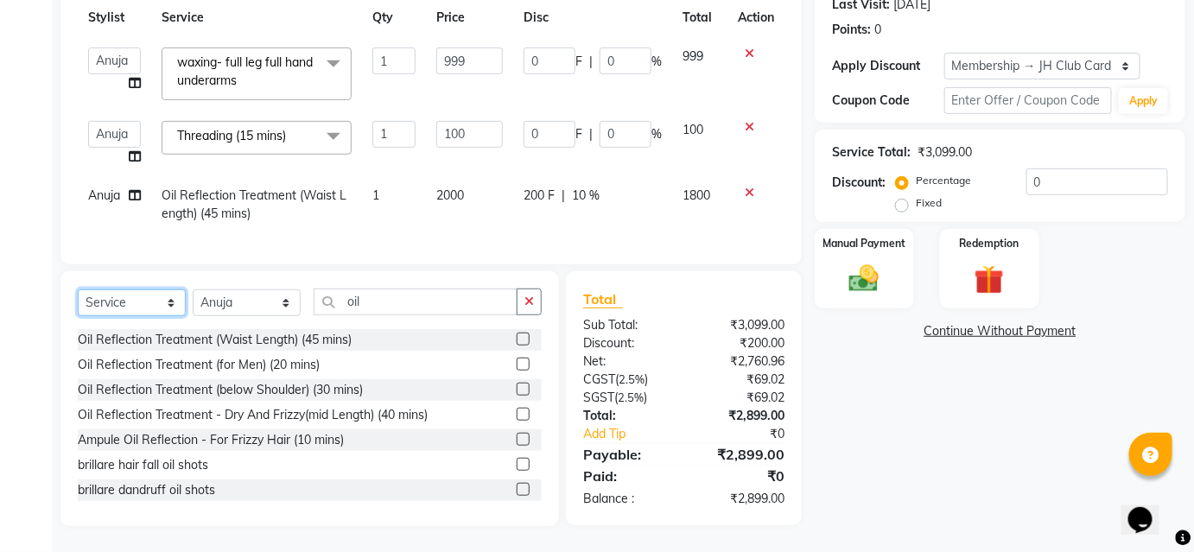
select select "package"
click at [78, 291] on select "Select Service Product Membership Package Voucher Prepaid Gift Card" at bounding box center [132, 302] width 108 height 27
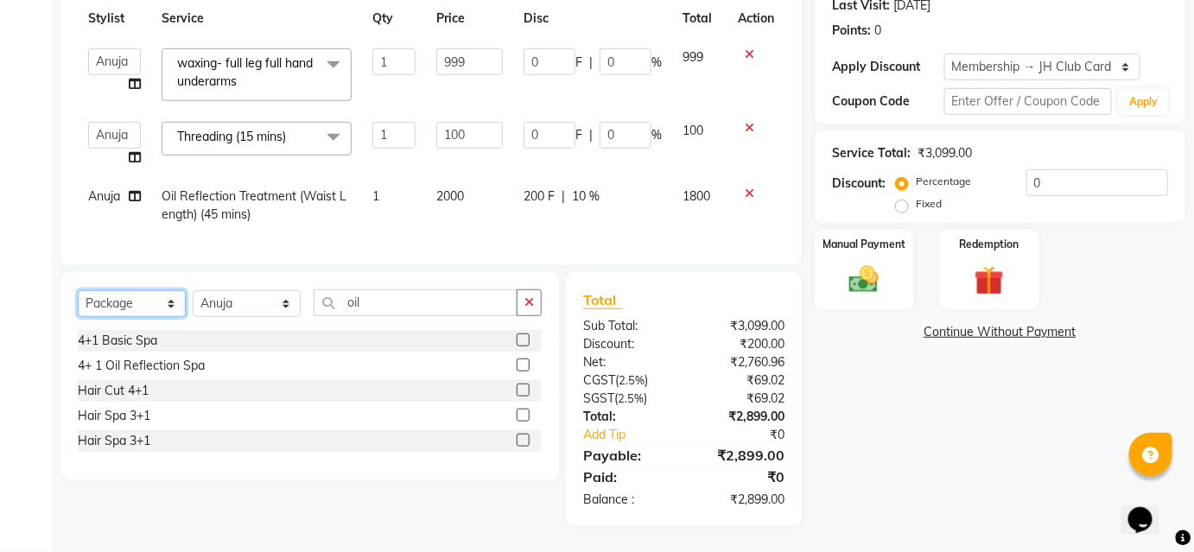
scroll to position [257, 0]
click at [523, 414] on label at bounding box center [523, 415] width 13 height 13
click at [523, 414] on input "checkbox" at bounding box center [522, 415] width 11 height 11
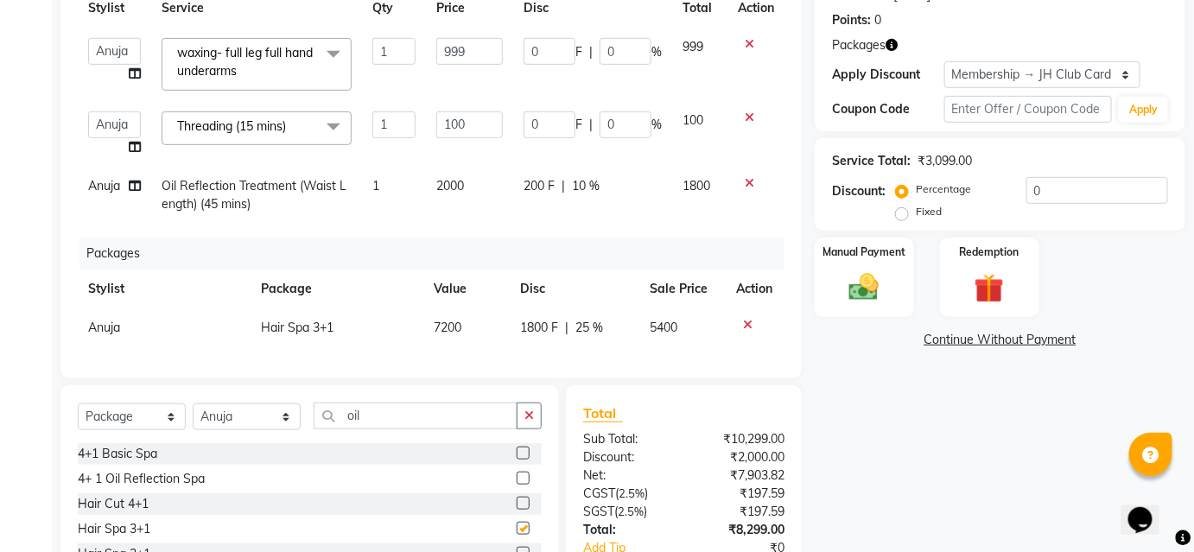
checkbox input "false"
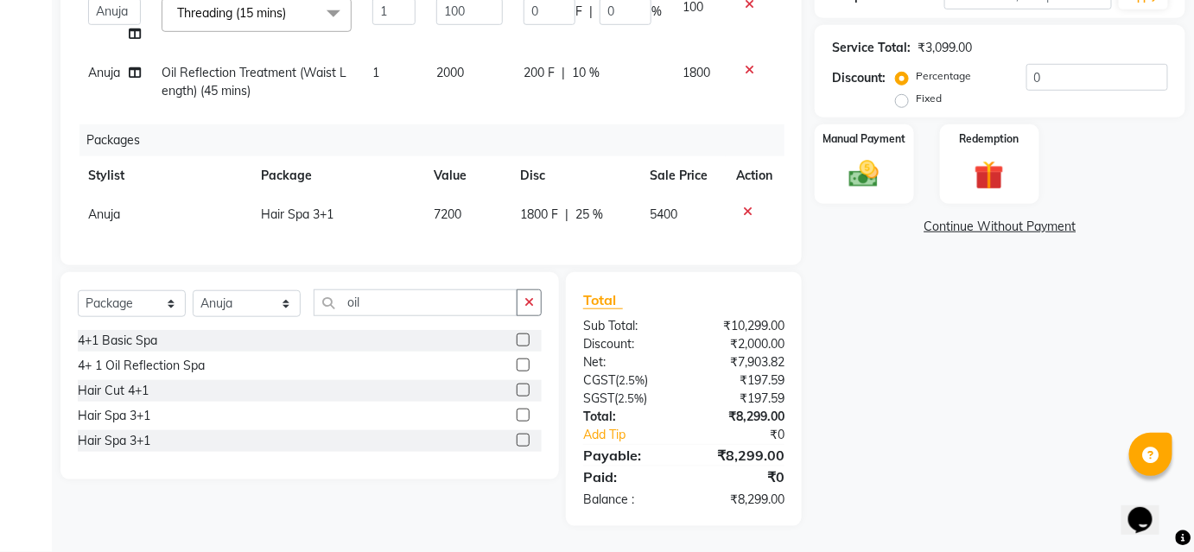
scroll to position [380, 0]
click at [745, 206] on icon at bounding box center [748, 212] width 10 height 12
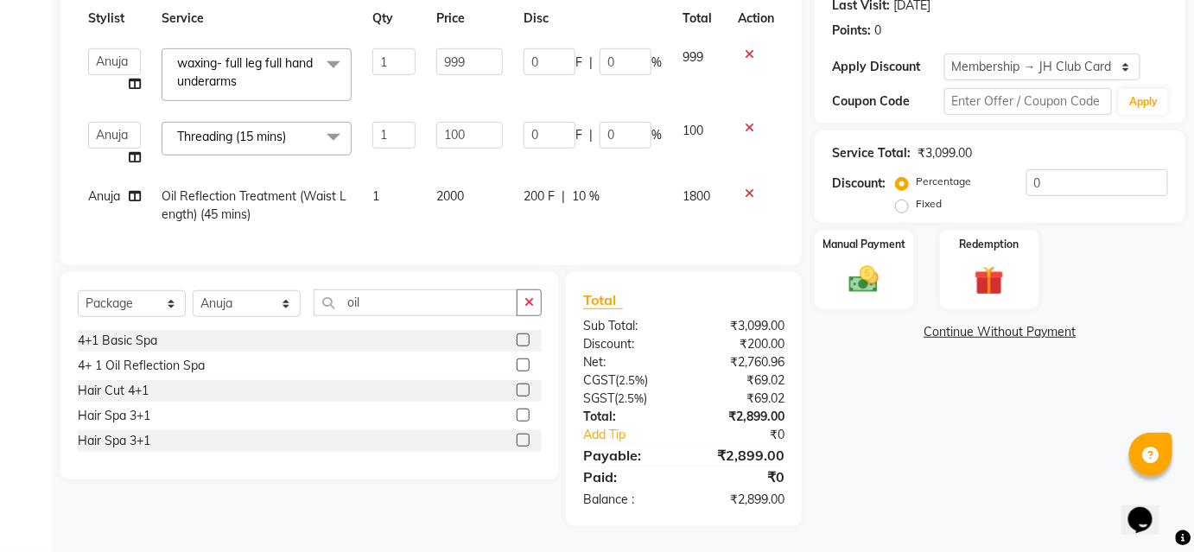
click at [617, 177] on td "200 F | 10 %" at bounding box center [592, 205] width 159 height 57
select select "51893"
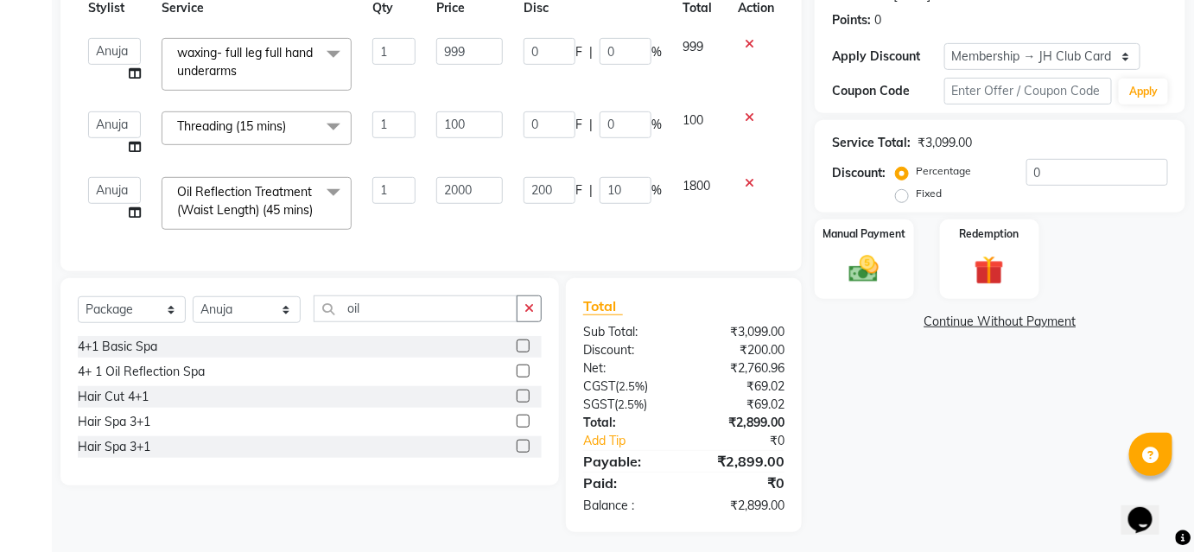
scroll to position [291, 0]
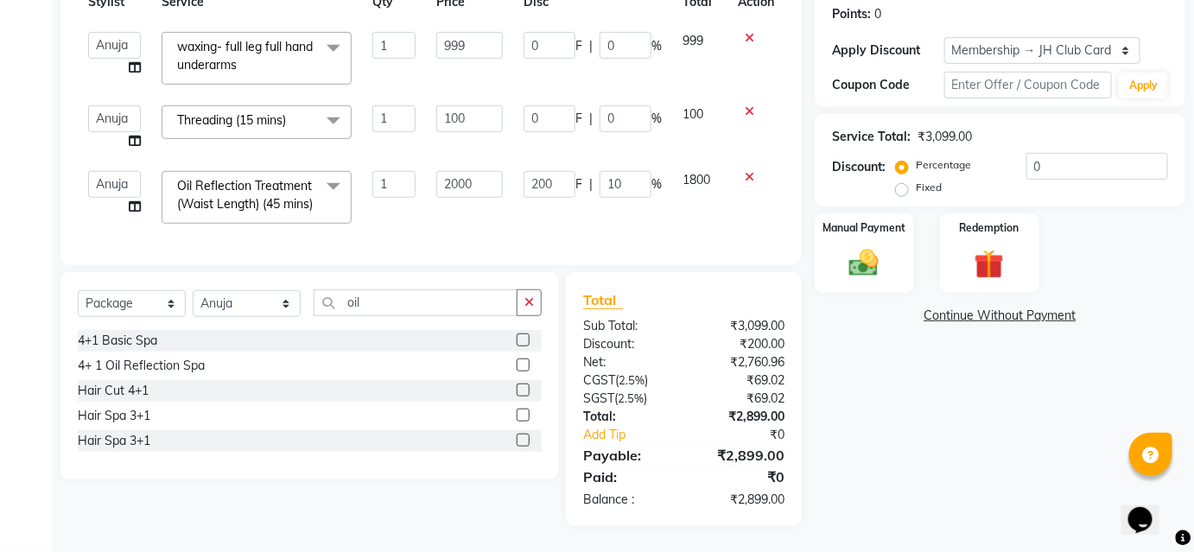
click at [567, 201] on td "200 F | 10 %" at bounding box center [592, 197] width 159 height 73
drag, startPoint x: 578, startPoint y: 250, endPoint x: 577, endPoint y: 282, distance: 32.0
click at [578, 282] on div "Client +91 7676207672 Date 02-10-2025 Invoice Number V/2025 V/2025-26 5885 Serv…" at bounding box center [431, 196] width 767 height 660
click at [627, 197] on td "200 F | 10 %" at bounding box center [592, 197] width 159 height 73
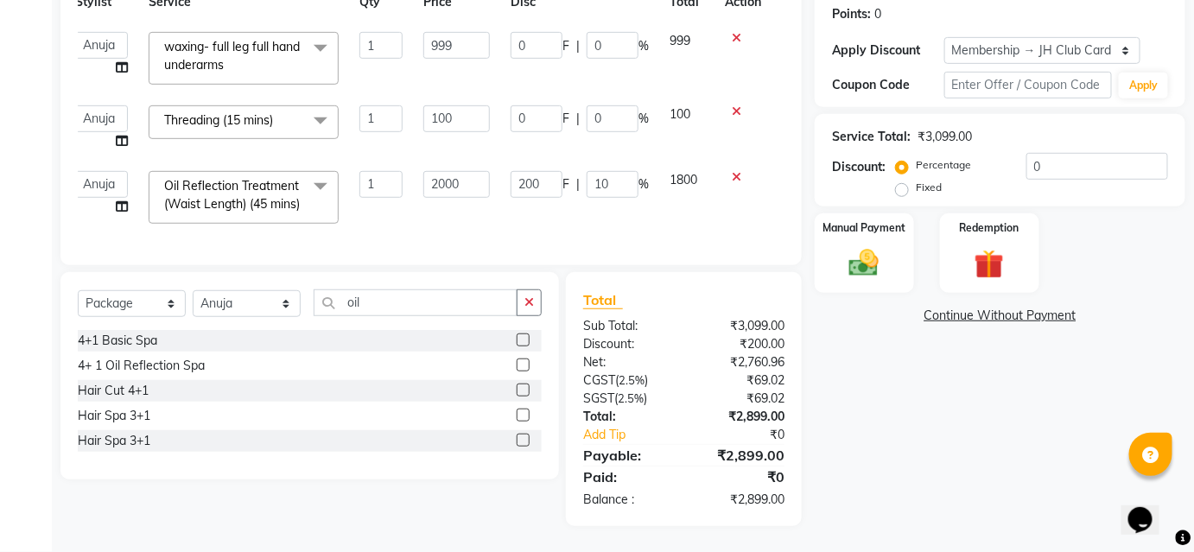
scroll to position [0, 0]
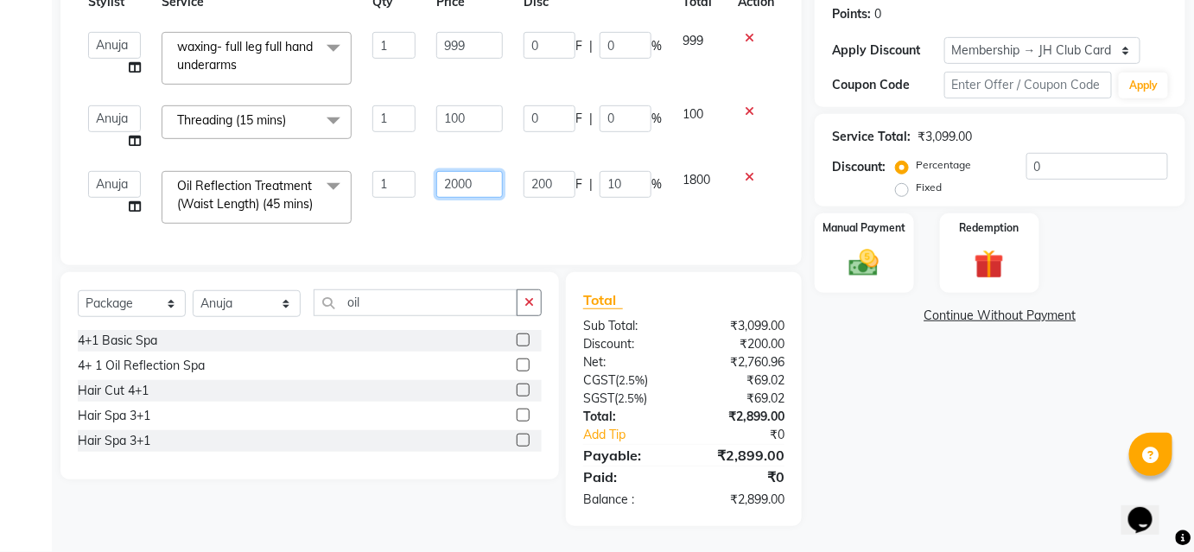
click at [495, 171] on input "2000" at bounding box center [469, 184] width 67 height 27
type input "2"
type input "1800"
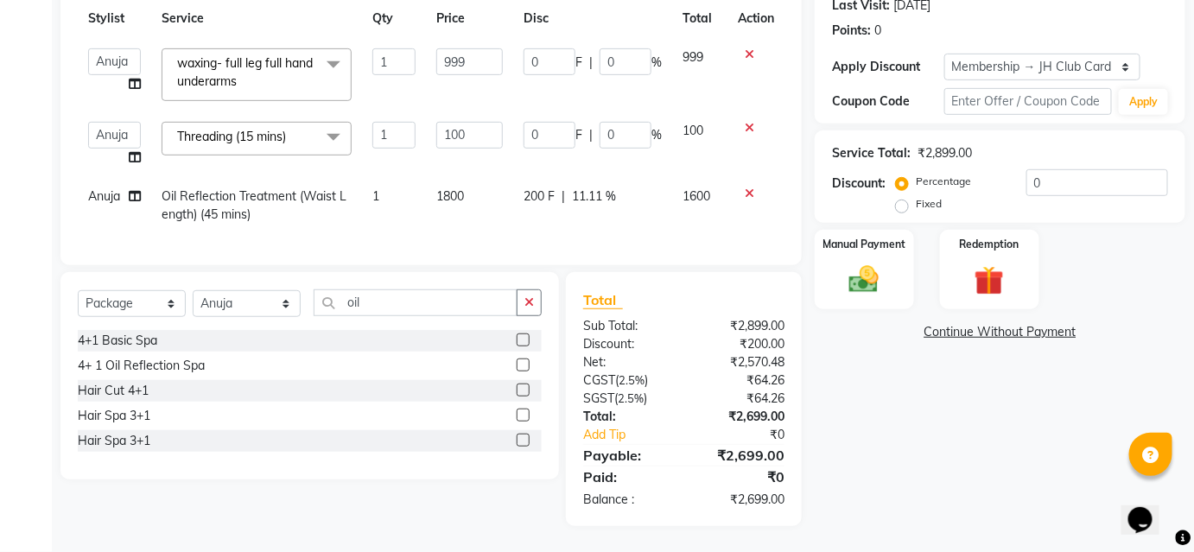
click at [498, 187] on td "1800" at bounding box center [469, 205] width 87 height 57
select select "51893"
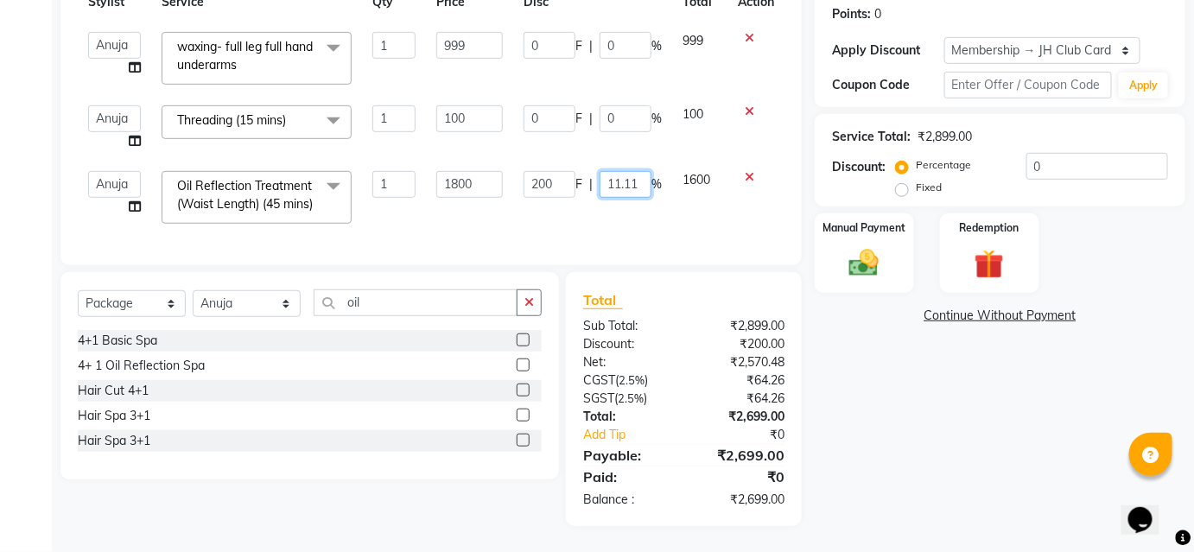
click at [637, 171] on input "11.11" at bounding box center [625, 184] width 52 height 27
type input "1"
type input "20"
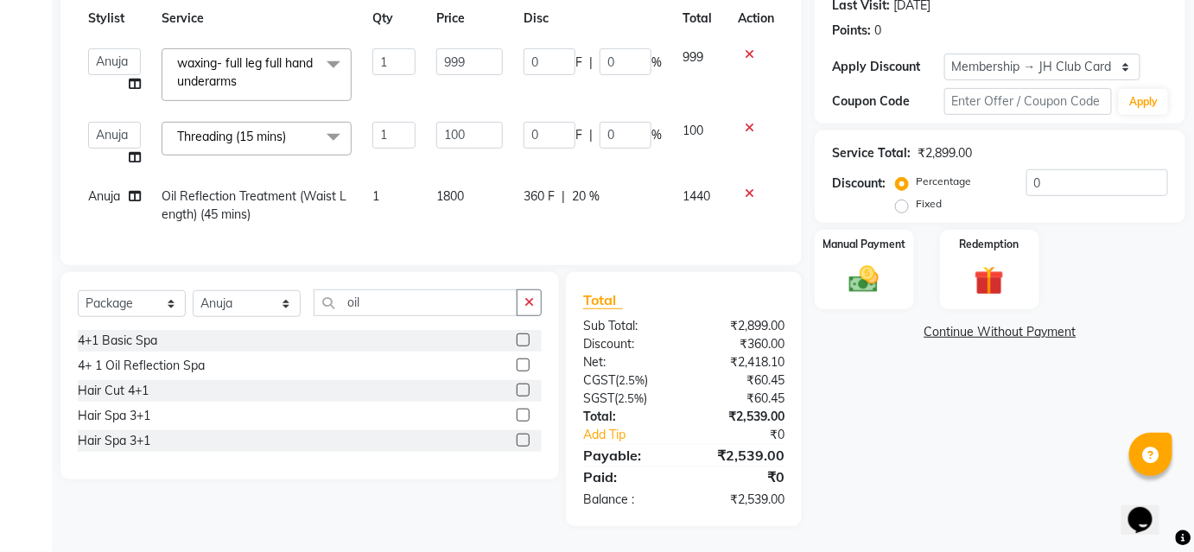
click at [651, 194] on td "360 F | 20 %" at bounding box center [592, 205] width 159 height 57
select select "51893"
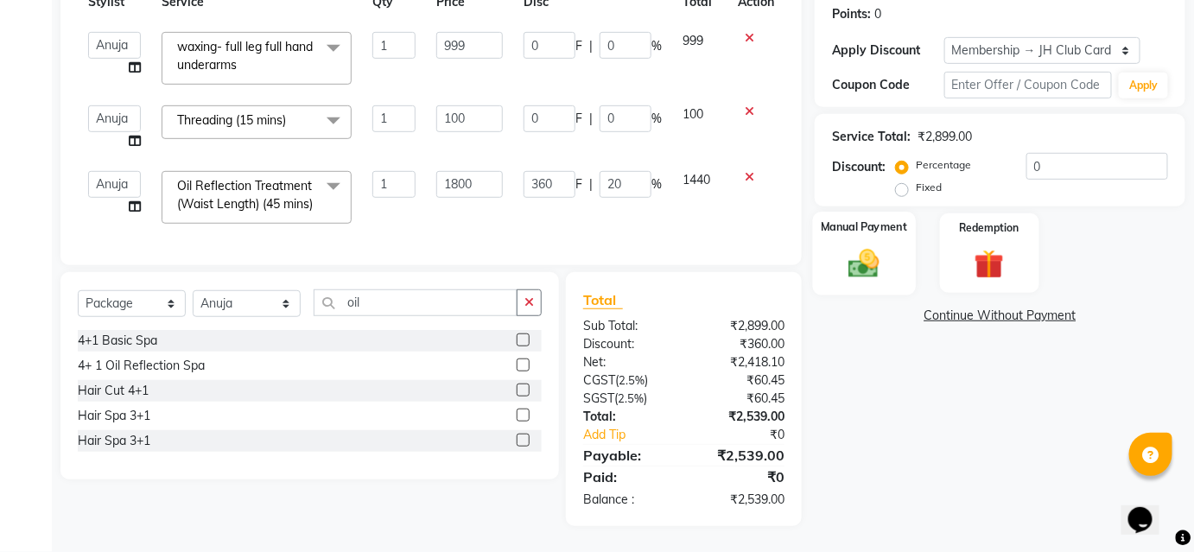
click at [891, 218] on div "Manual Payment" at bounding box center [864, 254] width 103 height 84
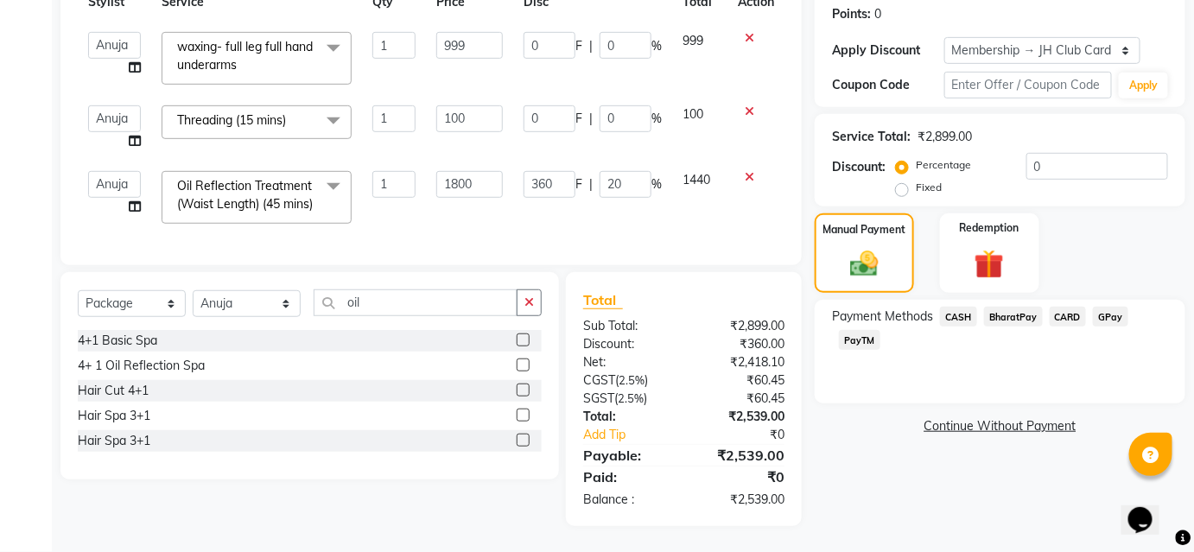
click at [1028, 307] on span "BharatPay" at bounding box center [1013, 317] width 59 height 20
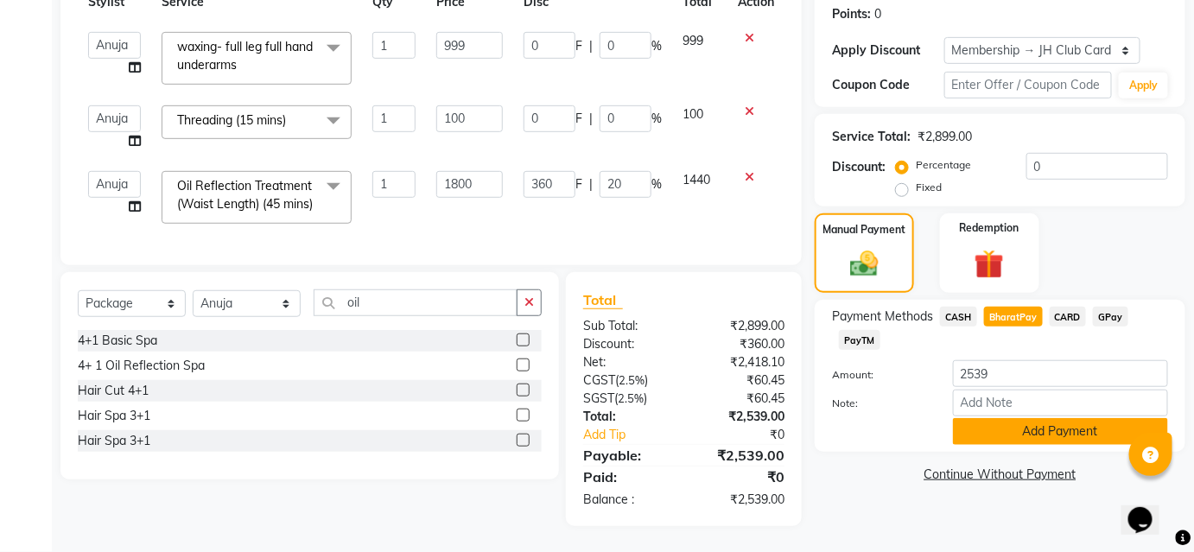
click at [1002, 418] on button "Add Payment" at bounding box center [1060, 431] width 215 height 27
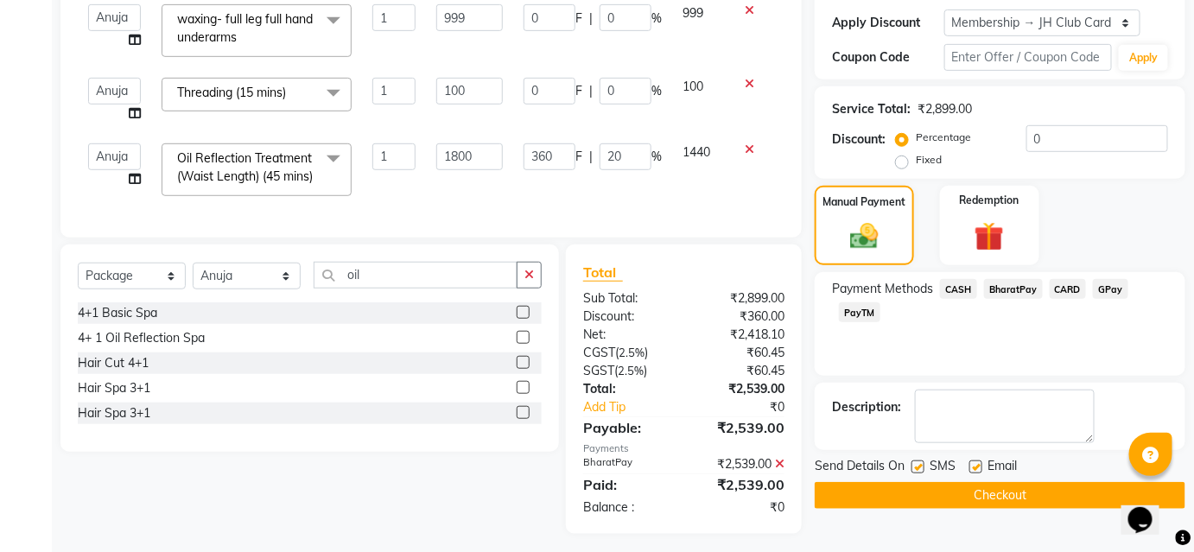
scroll to position [327, 0]
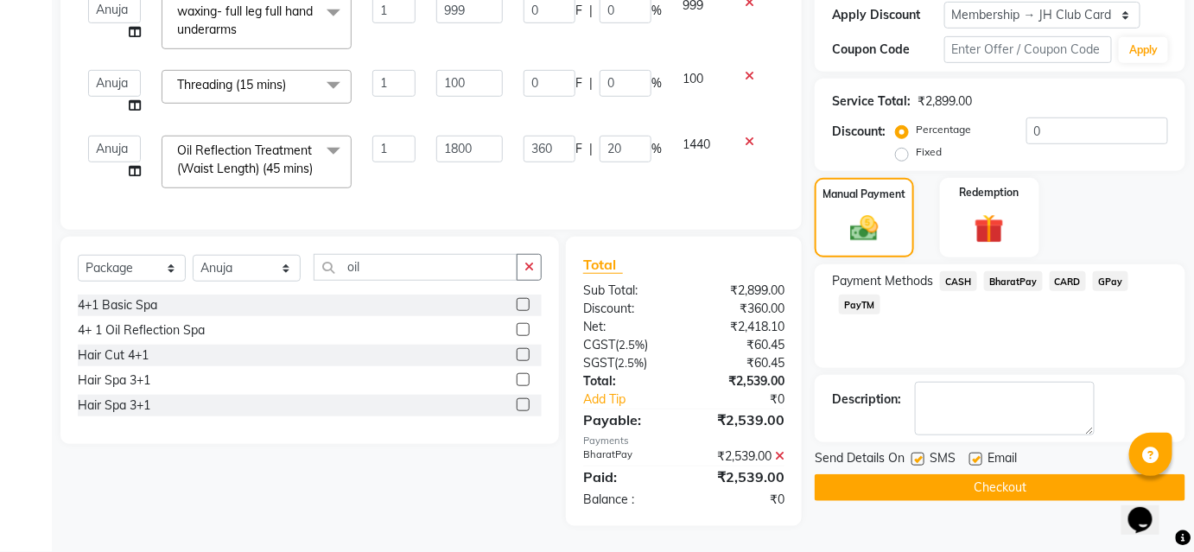
click at [972, 474] on button "Checkout" at bounding box center [999, 487] width 371 height 27
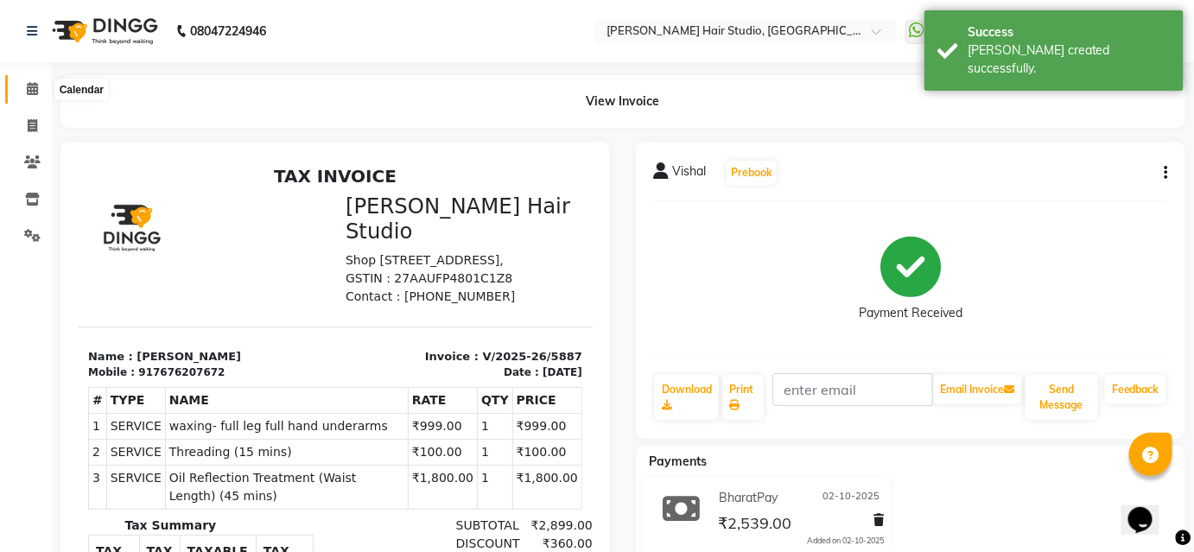
click at [35, 95] on icon at bounding box center [32, 88] width 11 height 13
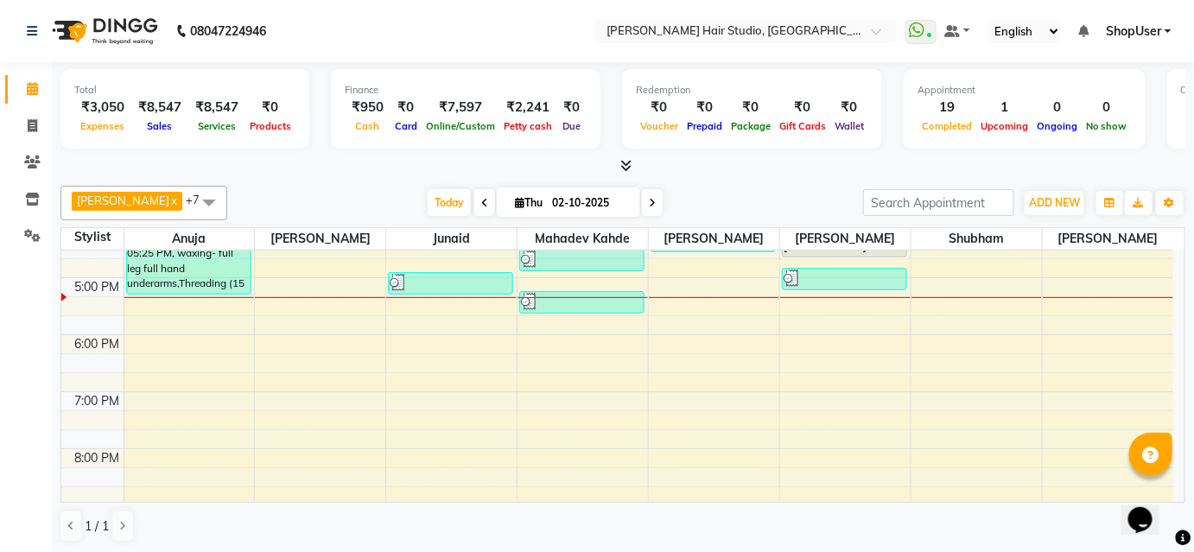
scroll to position [392, 0]
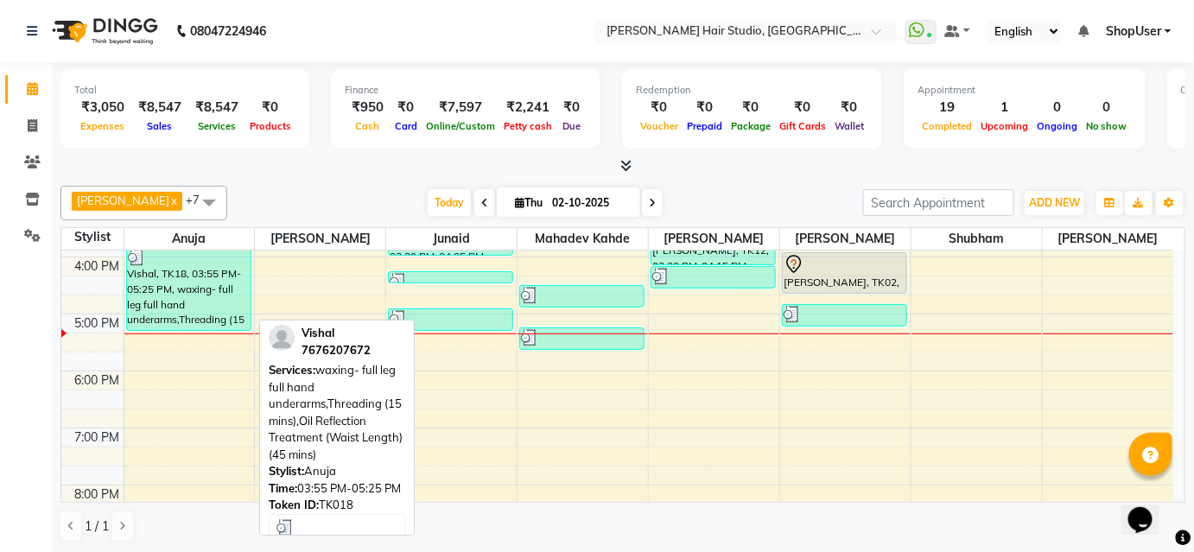
click at [153, 304] on div "Vishal, TK18, 03:55 PM-05:25 PM, waxing- full leg full hand underarms,Threading…" at bounding box center [189, 289] width 124 height 82
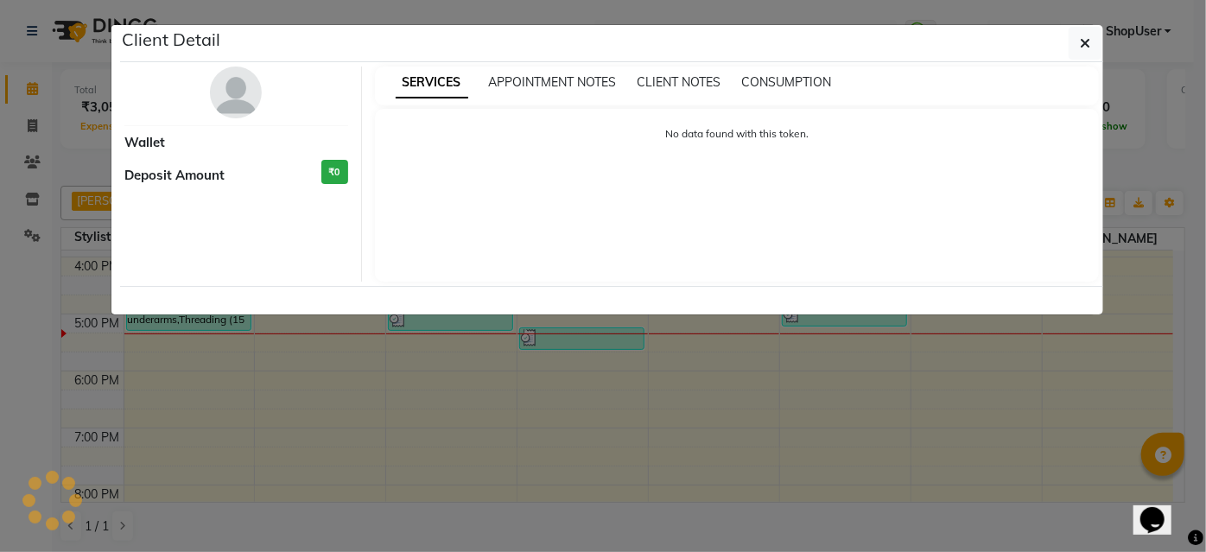
select select "3"
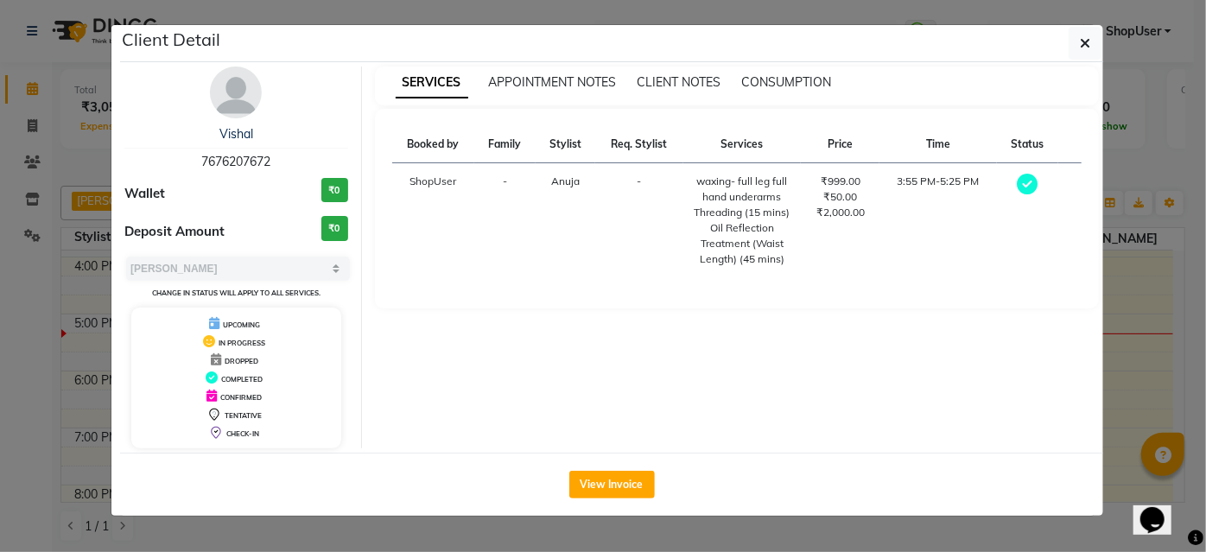
click at [567, 479] on div "View Invoice" at bounding box center [611, 484] width 983 height 63
click at [609, 480] on button "View Invoice" at bounding box center [612, 485] width 86 height 28
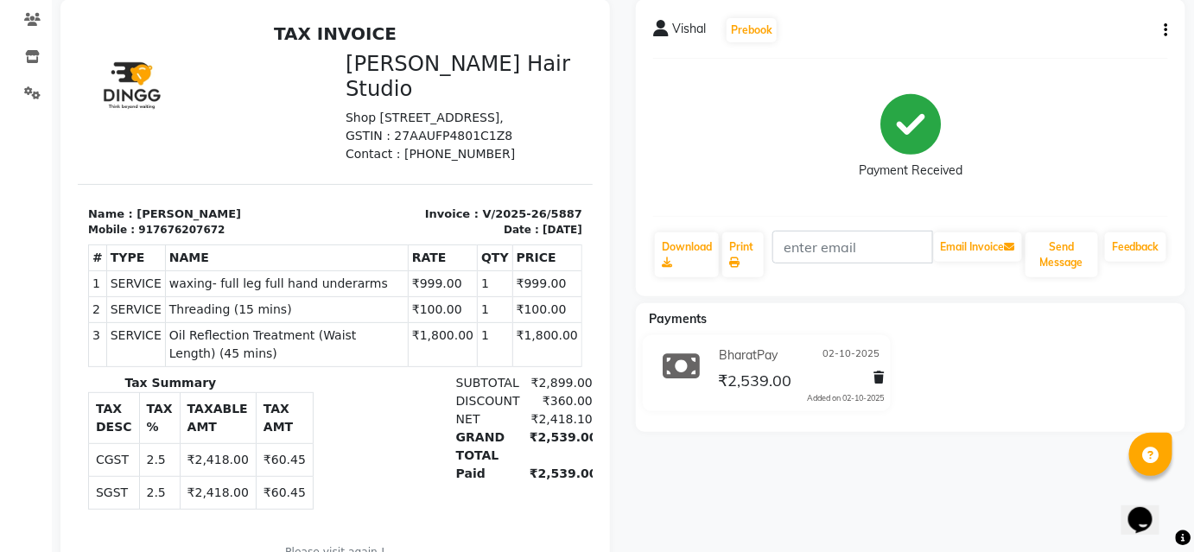
scroll to position [47, 0]
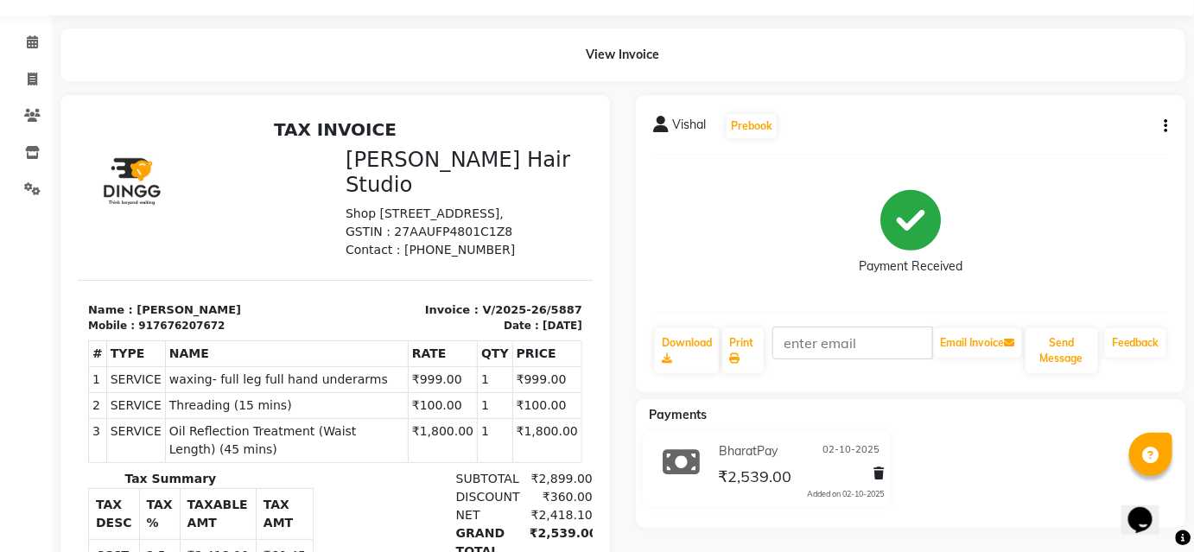
click at [1161, 130] on button "button" at bounding box center [1162, 126] width 10 height 18
click at [1081, 141] on div "Edit Invoice" at bounding box center [1096, 138] width 86 height 22
select select "service"
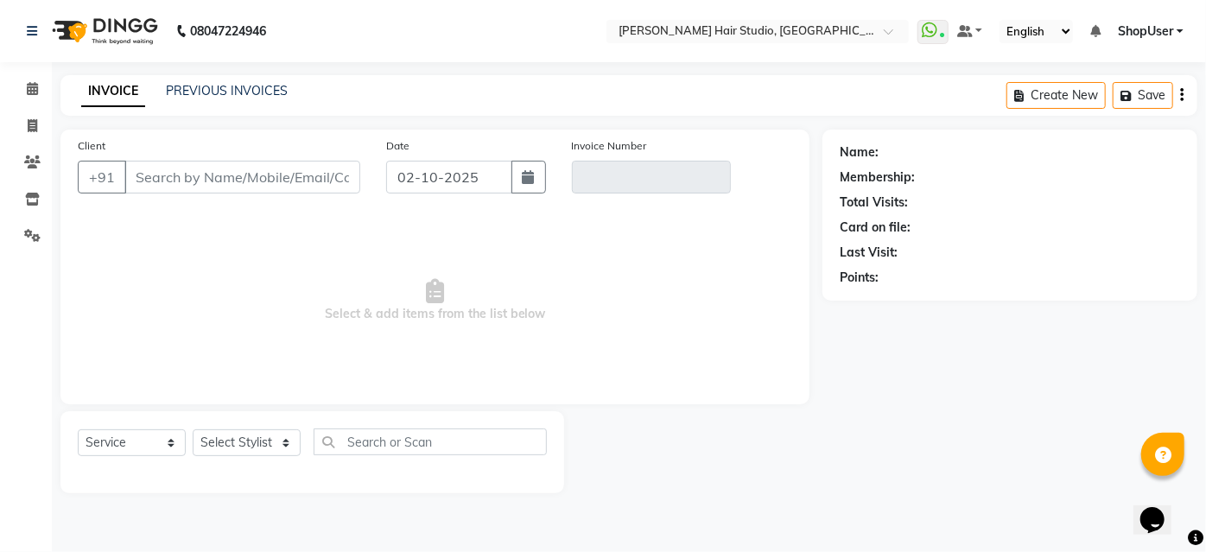
type input "7676207672"
type input "V/2025-26/5887"
select select "1: Object"
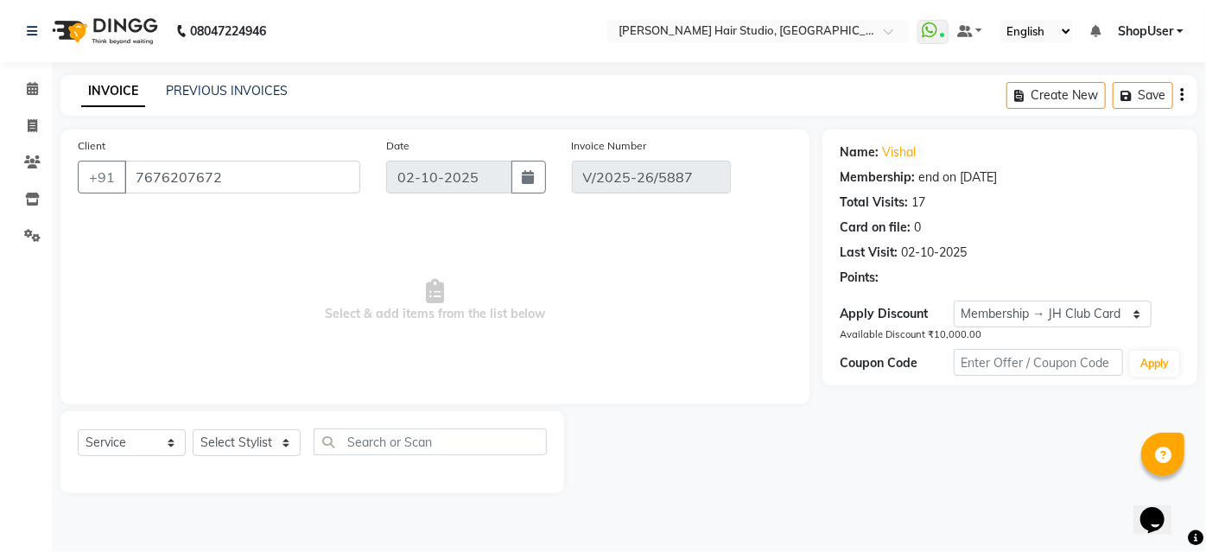
click at [537, 345] on span "Select & add items from the list below" at bounding box center [435, 300] width 714 height 173
select select "select"
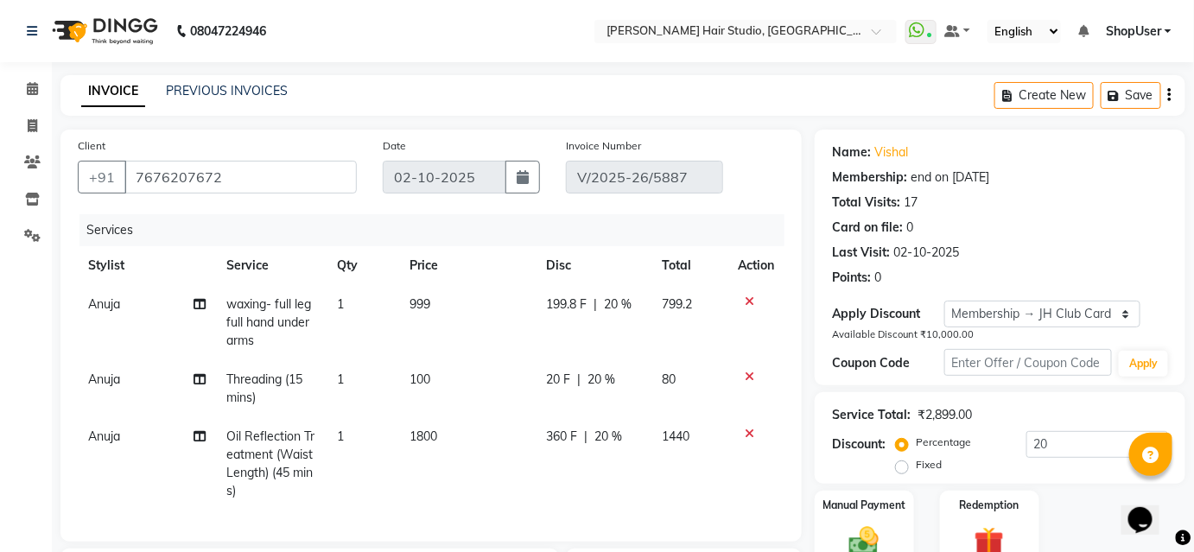
click at [593, 402] on td "20 F | 20 %" at bounding box center [594, 388] width 116 height 57
select select "51893"
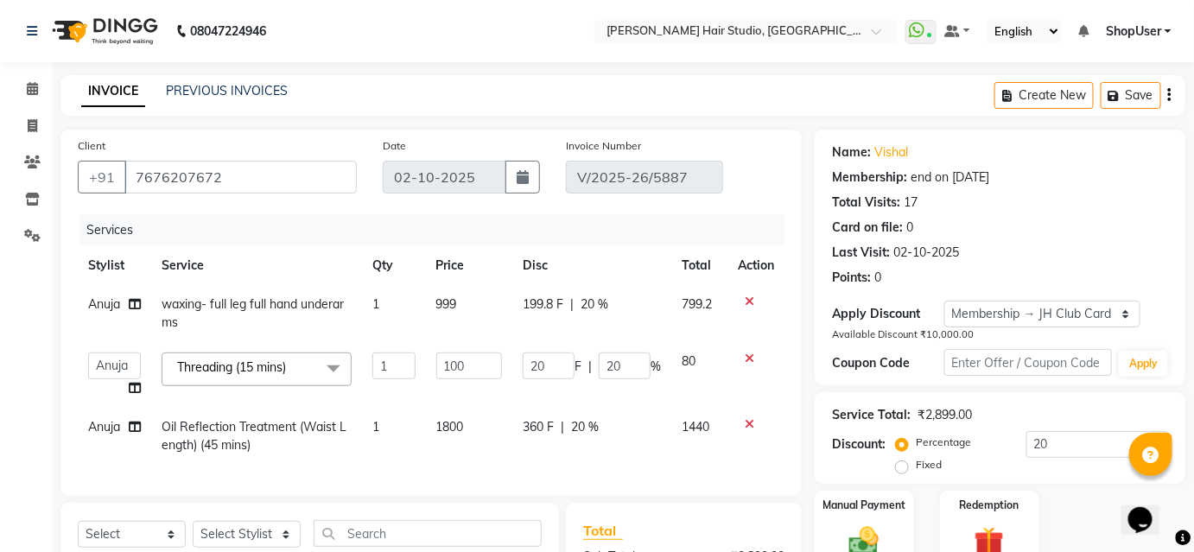
click at [612, 418] on div "360 F | 20 %" at bounding box center [592, 427] width 138 height 18
select select "51893"
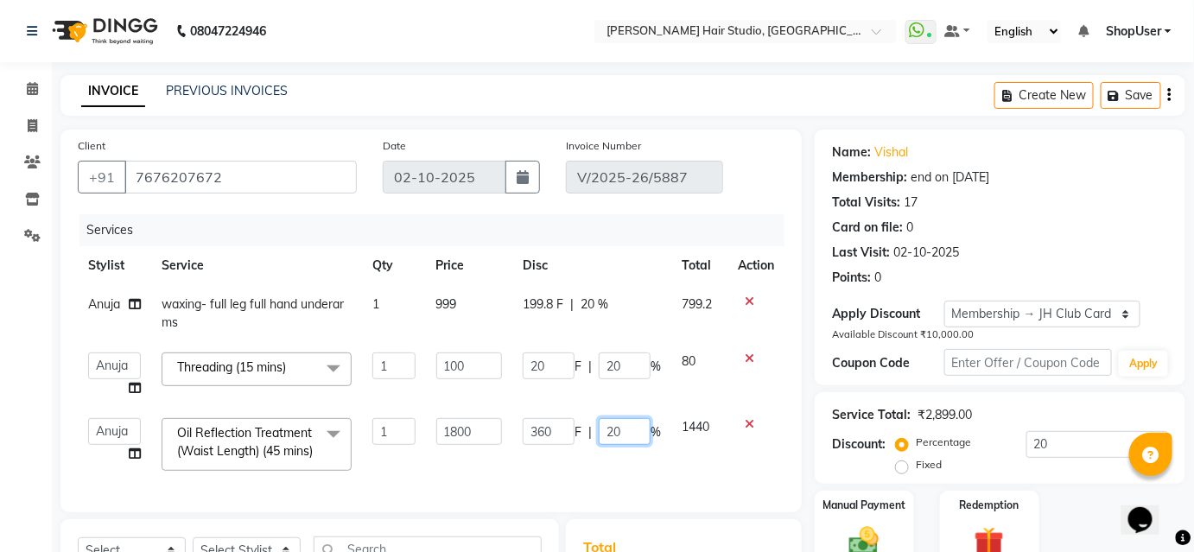
click at [632, 441] on input "20" at bounding box center [625, 431] width 52 height 27
type input "2"
type input "0"
click at [662, 461] on td "360 F | 0 %" at bounding box center [591, 444] width 159 height 73
select select "51893"
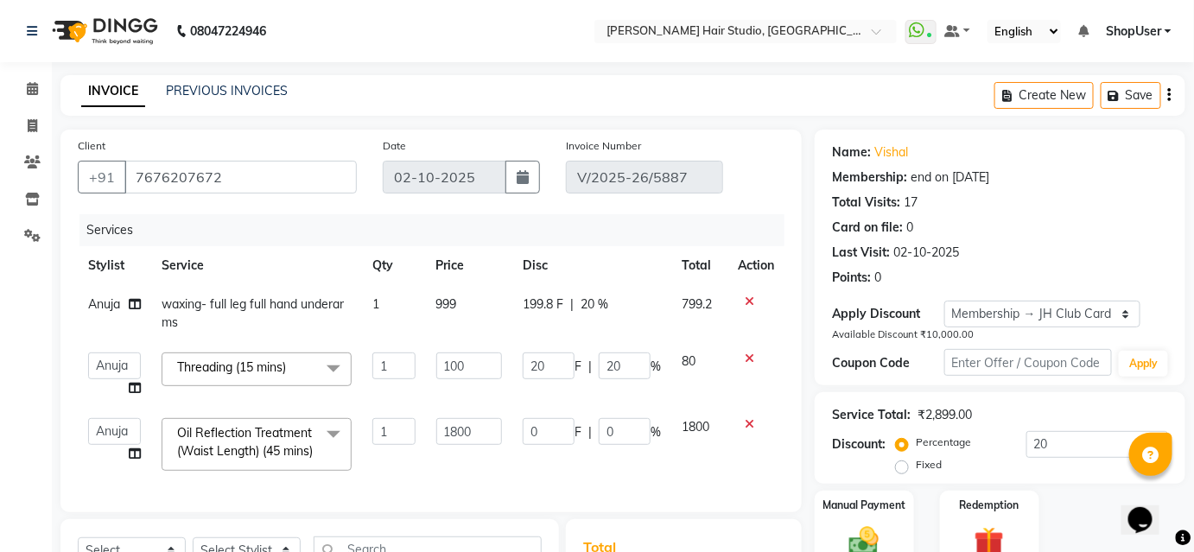
scroll to position [156, 0]
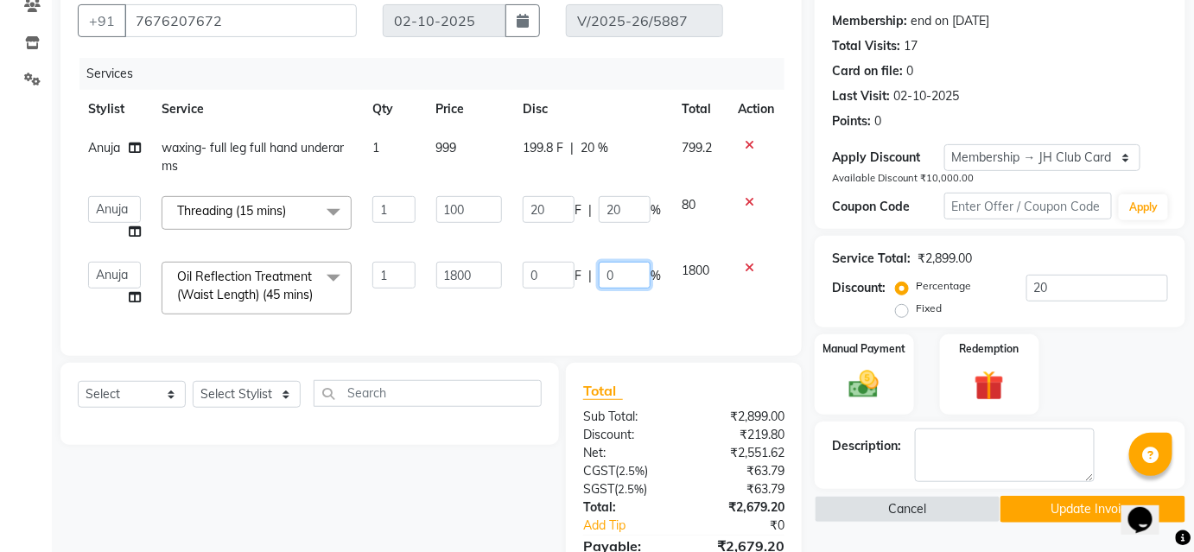
click at [628, 270] on input "0" at bounding box center [625, 275] width 52 height 27
type input "100"
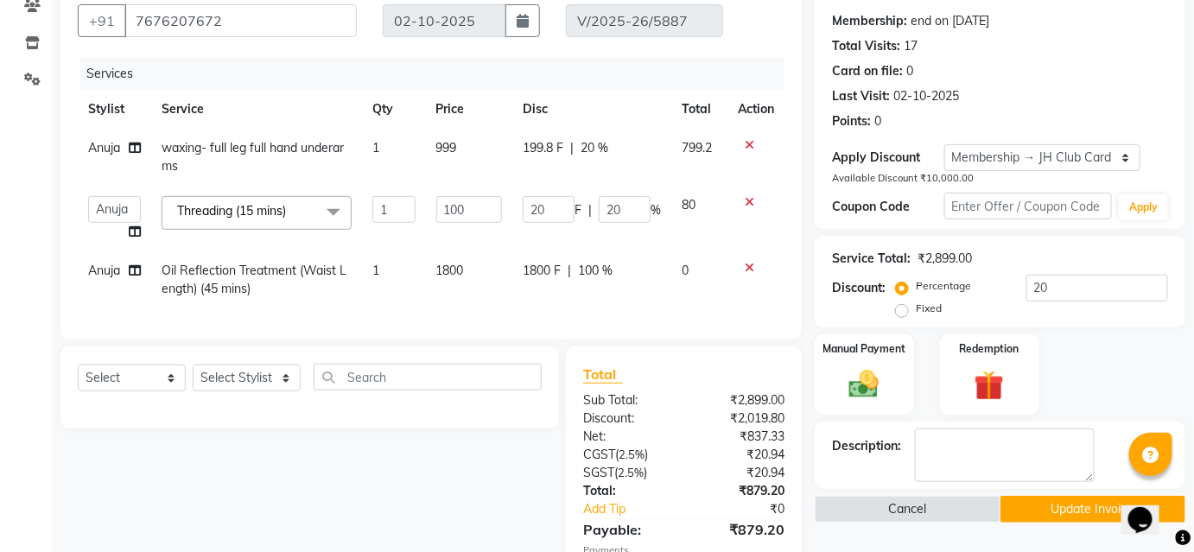
click at [707, 311] on div "Services Stylist Service Qty Price Disc Total Action Anuja waxing- full leg ful…" at bounding box center [431, 190] width 707 height 264
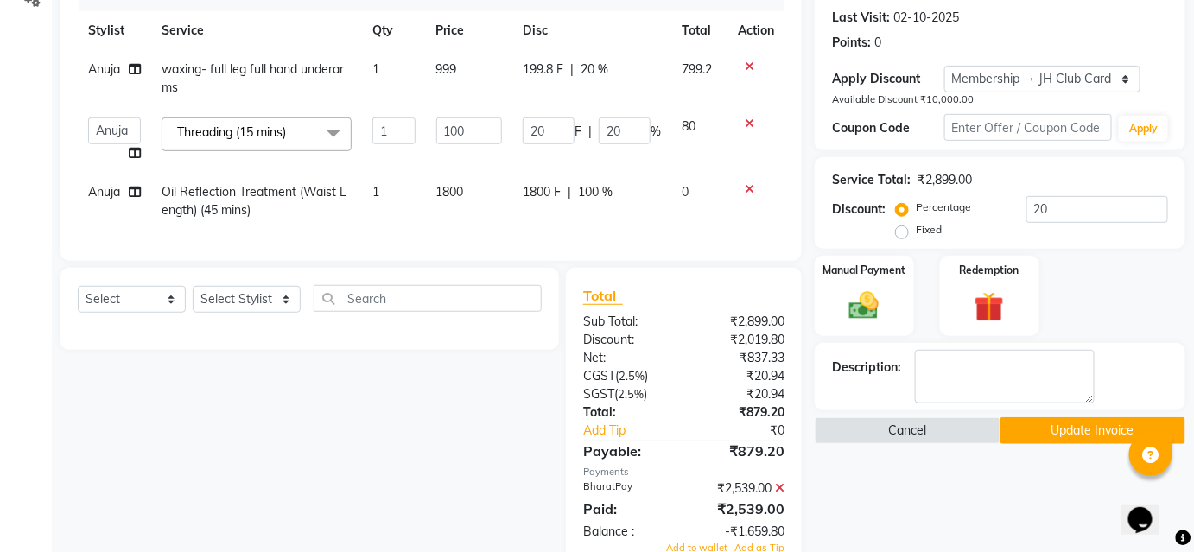
click at [776, 492] on icon at bounding box center [780, 488] width 10 height 12
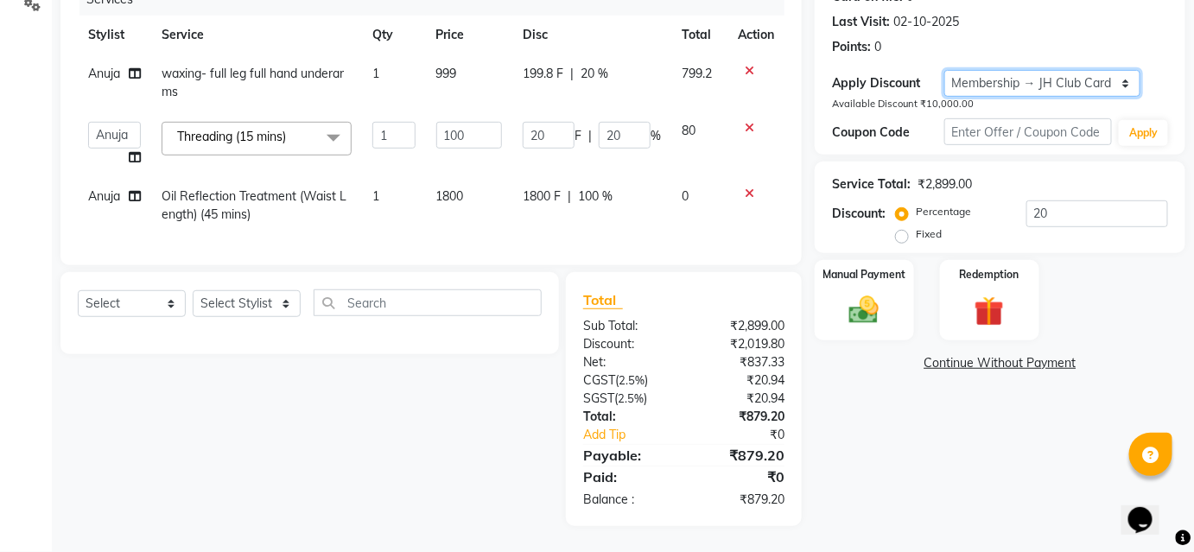
click at [971, 70] on select "Select Membership → JH Club Card" at bounding box center [1042, 83] width 196 height 27
select select "0:"
click at [944, 70] on select "Select Membership → JH Club Card" at bounding box center [1042, 83] width 196 height 27
type input "0"
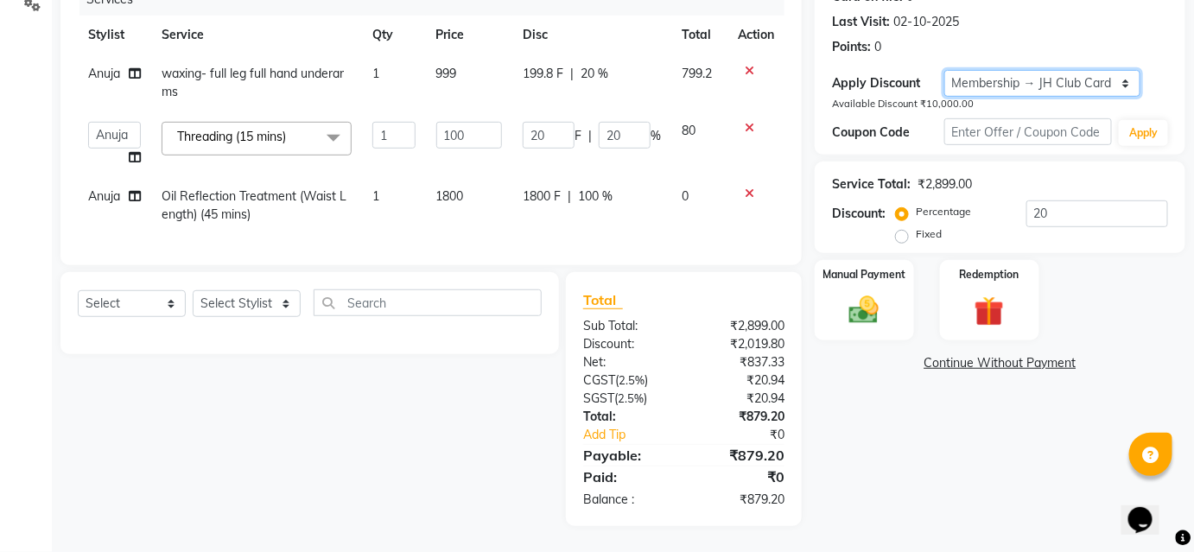
type input "0"
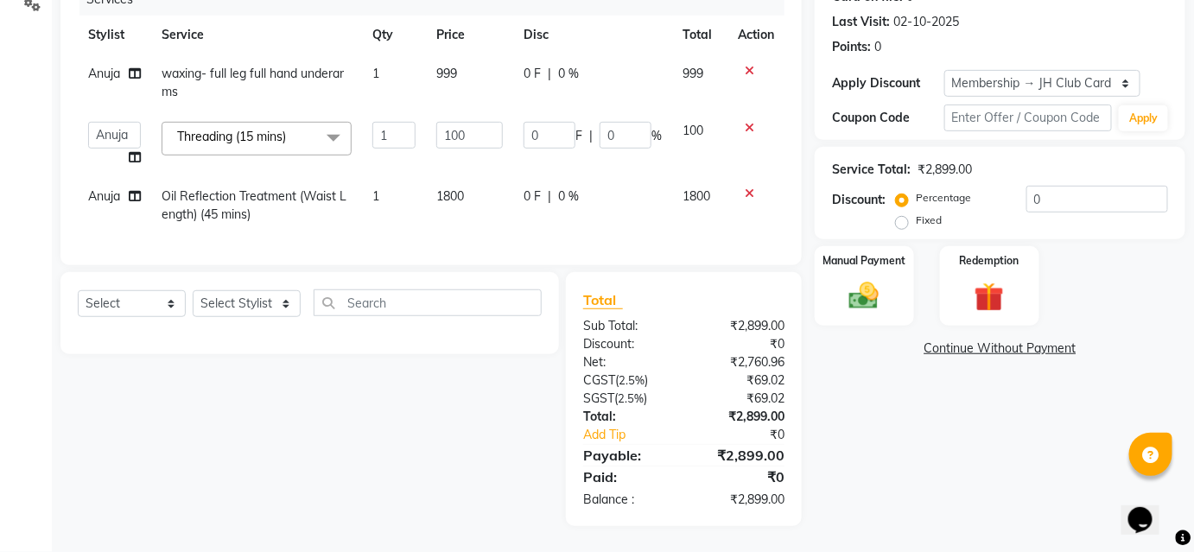
click at [717, 161] on td "100" at bounding box center [699, 144] width 55 height 66
click at [631, 177] on td "0 F | 0 %" at bounding box center [592, 205] width 159 height 57
select select "51893"
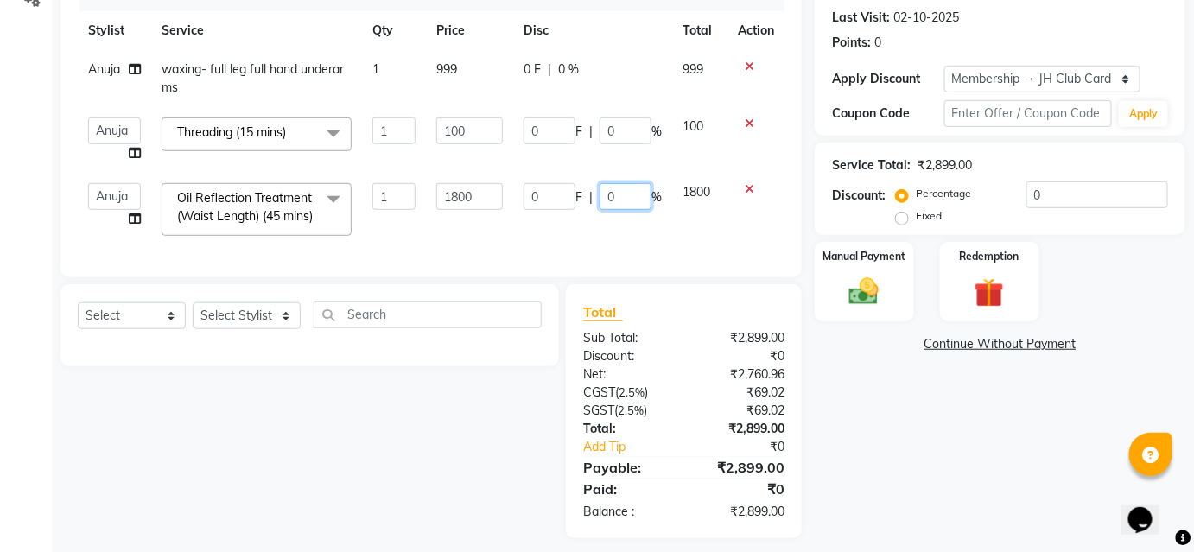
click at [627, 197] on input "0" at bounding box center [625, 196] width 52 height 27
type input "1"
type input "0"
click at [684, 250] on div "Services Stylist Service Qty Price Disc Total Action Anuja waxing- full leg ful…" at bounding box center [431, 119] width 707 height 281
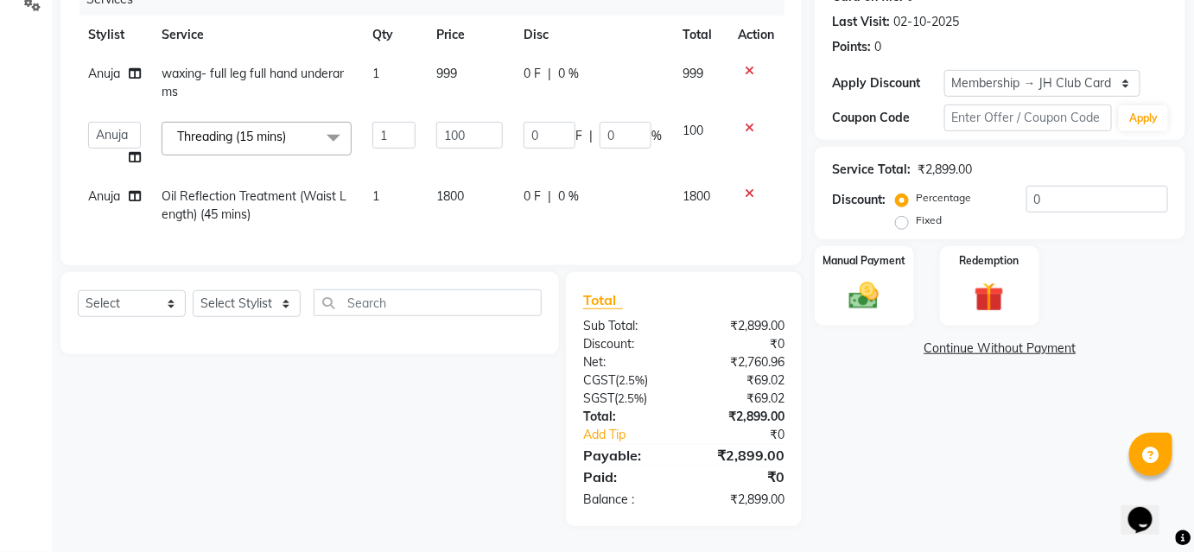
click at [643, 213] on td "0 F | 0 %" at bounding box center [592, 205] width 159 height 57
select select "51893"
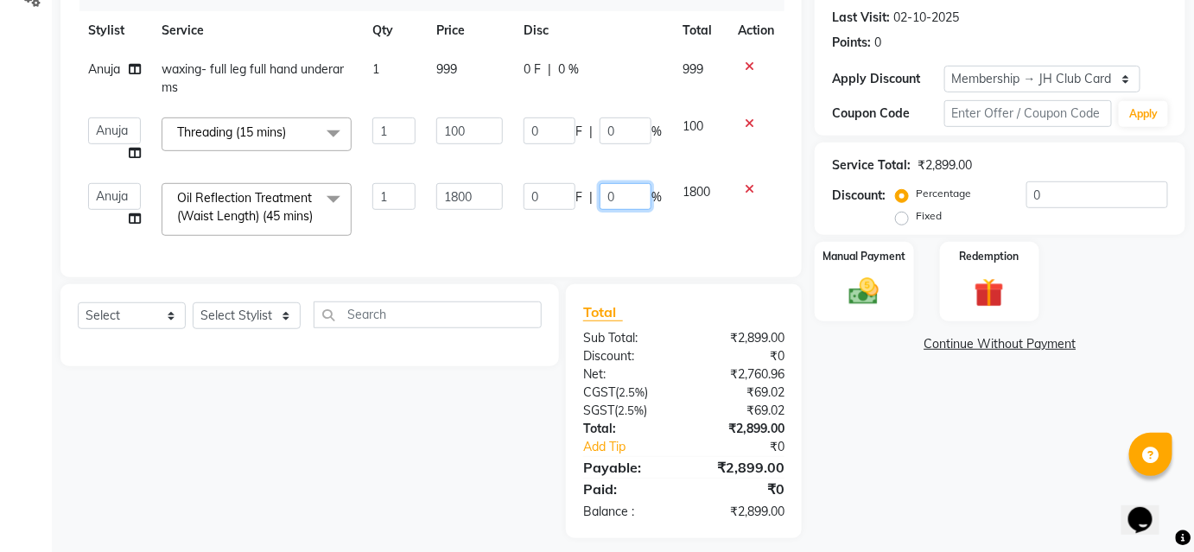
click at [643, 202] on input "0" at bounding box center [625, 196] width 52 height 27
type input "100"
click at [484, 223] on td "1800" at bounding box center [469, 209] width 87 height 73
select select "51893"
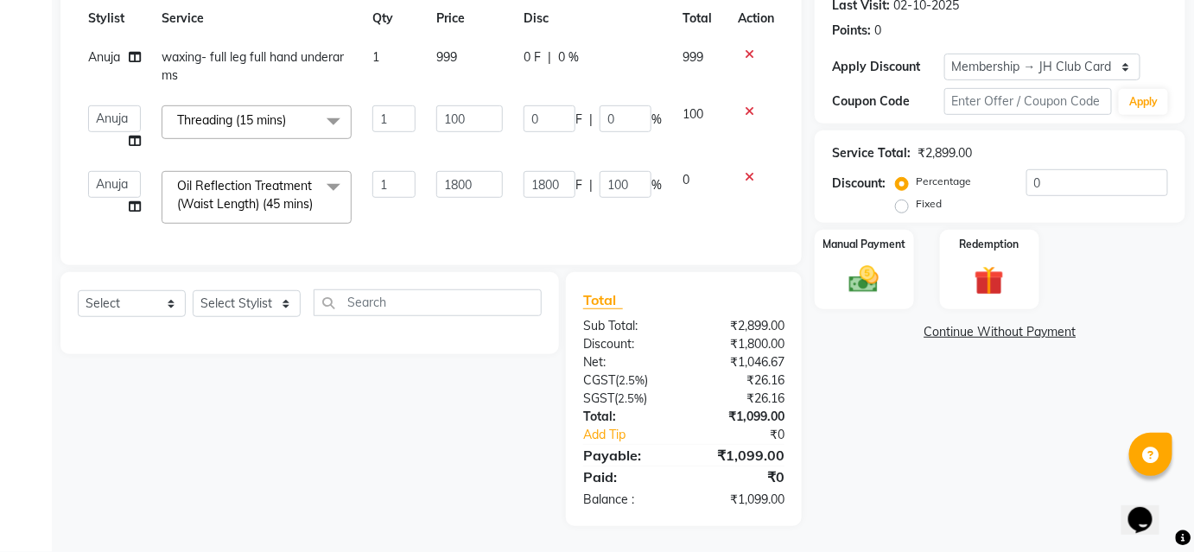
scroll to position [197, 0]
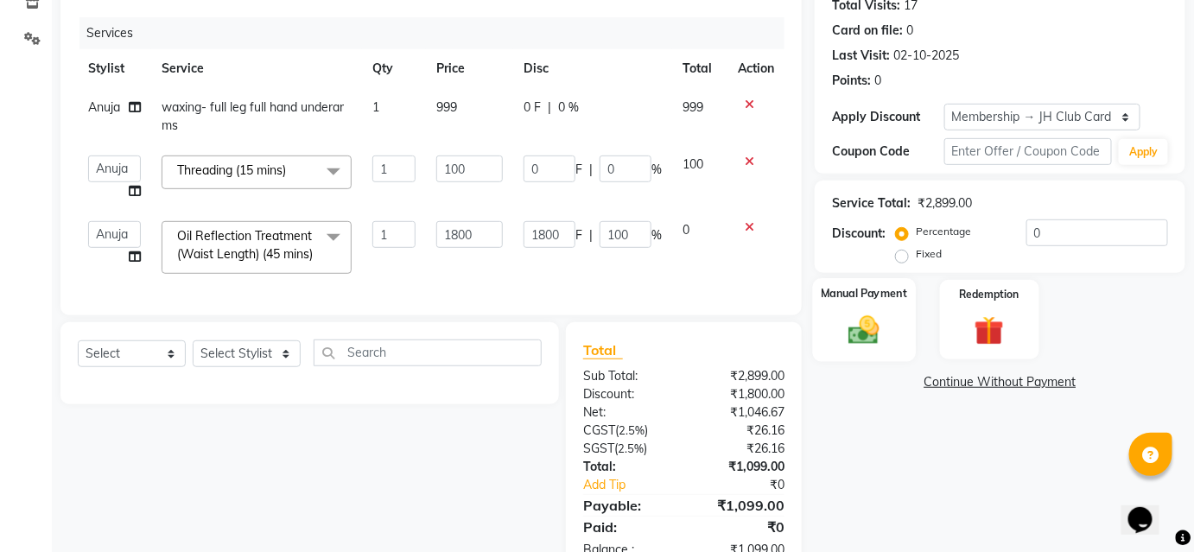
click at [903, 303] on div "Manual Payment" at bounding box center [864, 320] width 103 height 84
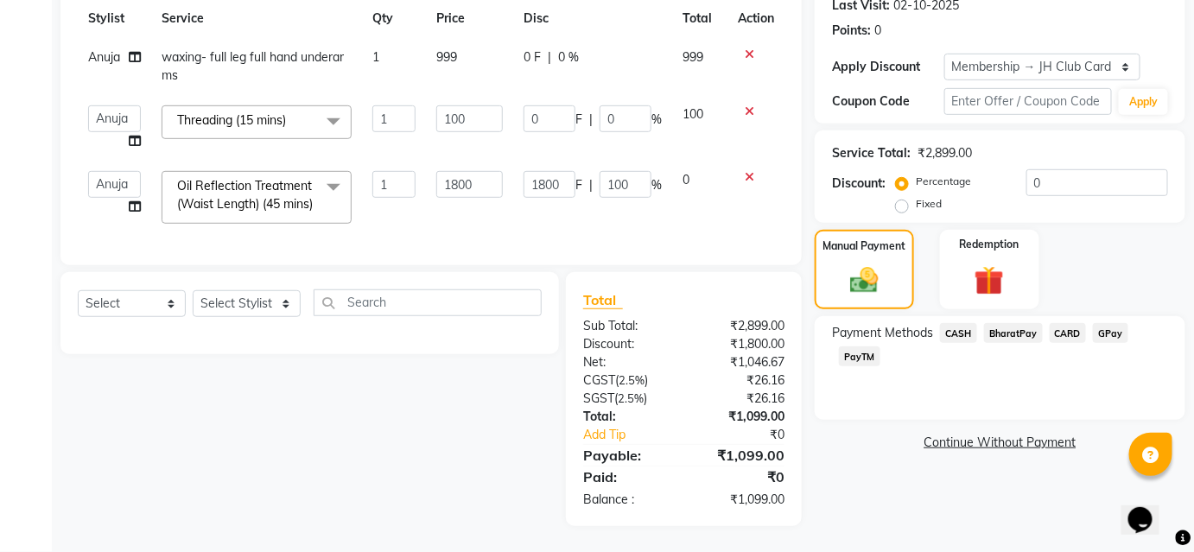
scroll to position [276, 0]
click at [1011, 323] on span "BharatPay" at bounding box center [1013, 333] width 59 height 20
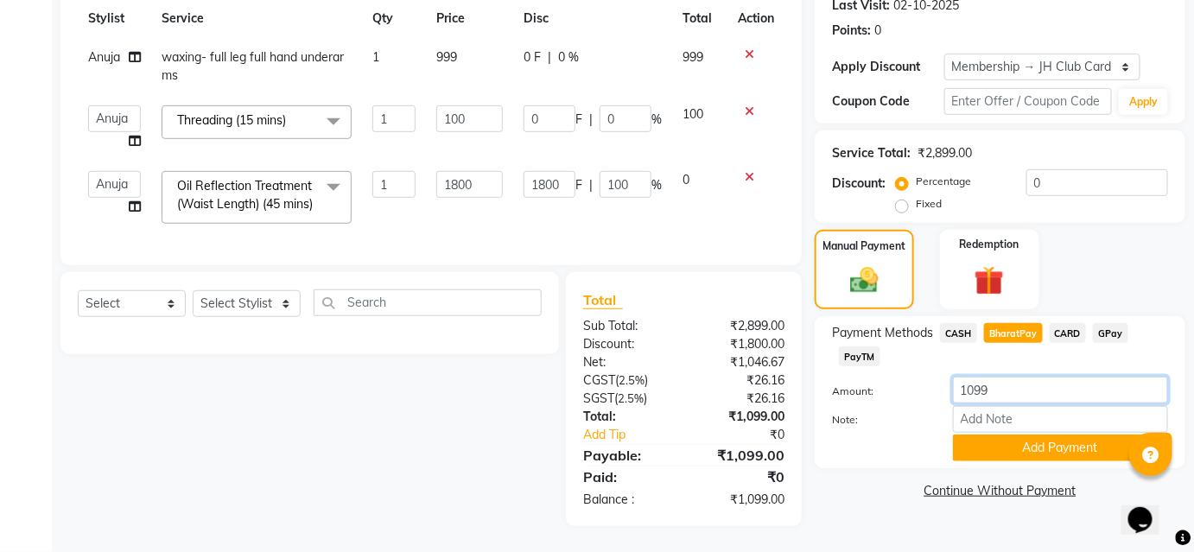
click at [1014, 377] on input "1099" at bounding box center [1060, 390] width 215 height 27
type input "1"
type input "99"
click at [1009, 434] on button "Add Payment" at bounding box center [1060, 447] width 215 height 27
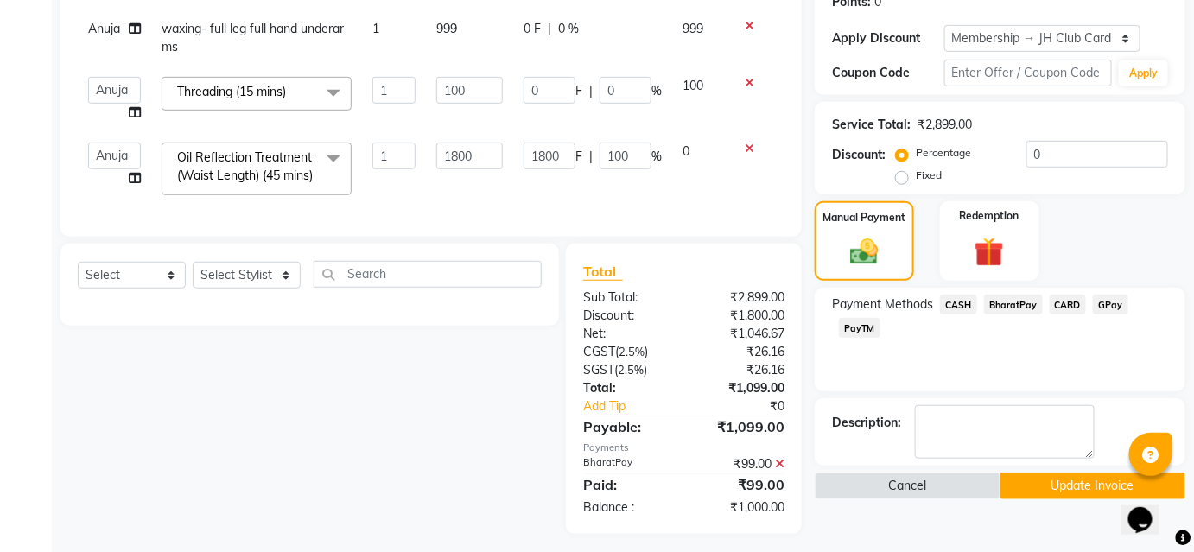
click at [954, 307] on span "CASH" at bounding box center [958, 305] width 37 height 20
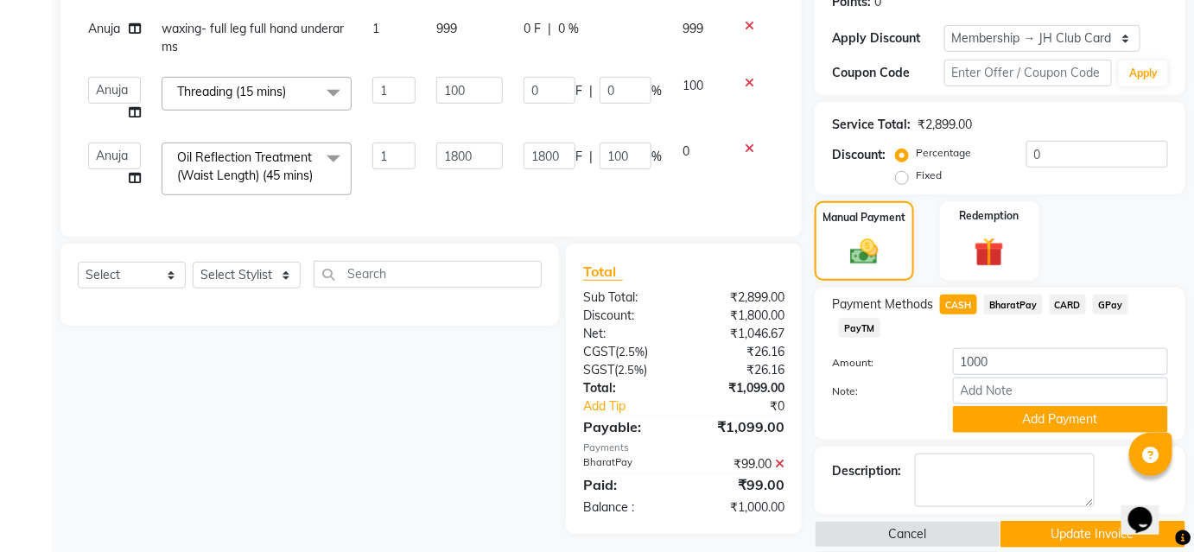
scroll to position [312, 0]
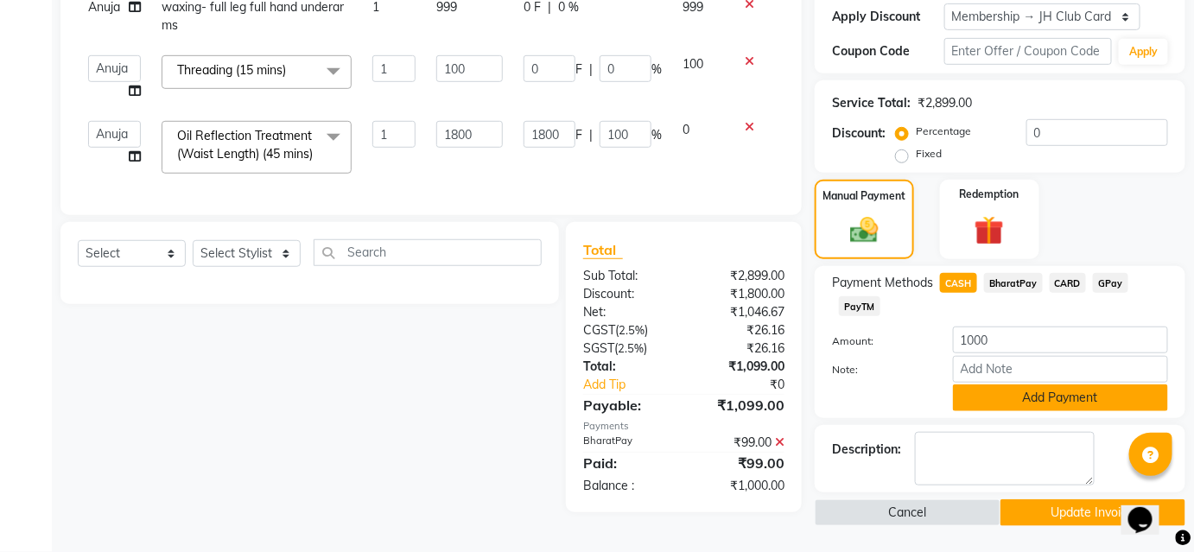
click at [976, 384] on button "Add Payment" at bounding box center [1060, 397] width 215 height 27
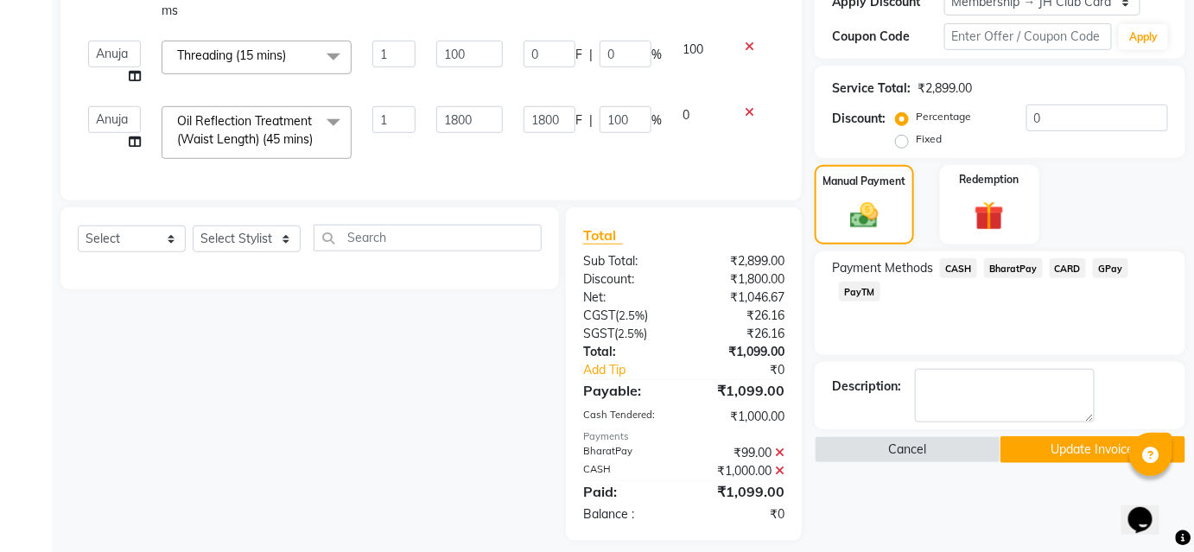
scroll to position [354, 0]
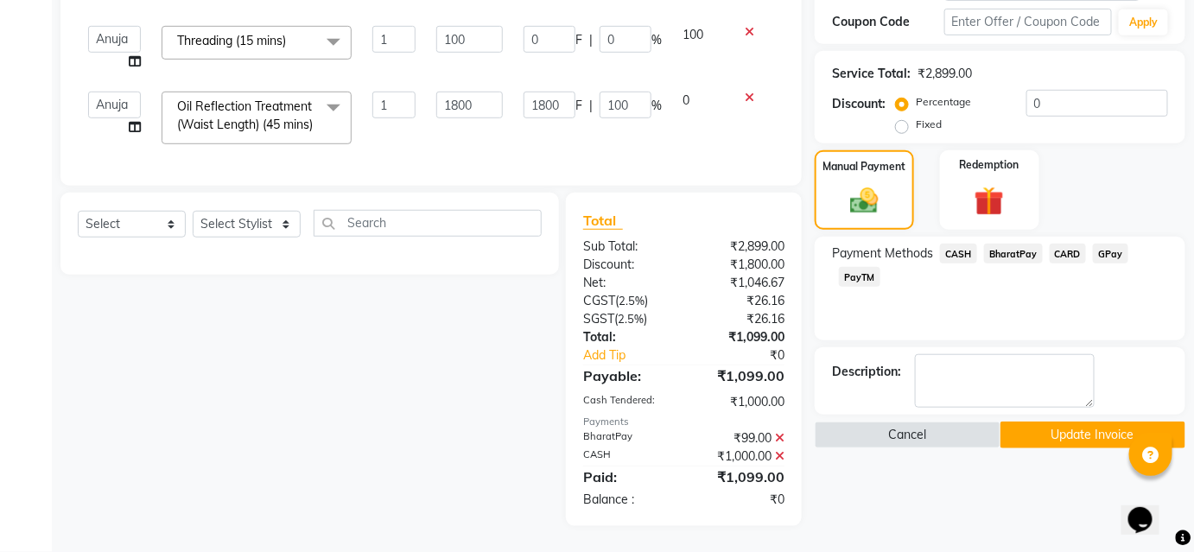
click at [1050, 421] on button "Update Invoice" at bounding box center [1093, 434] width 186 height 27
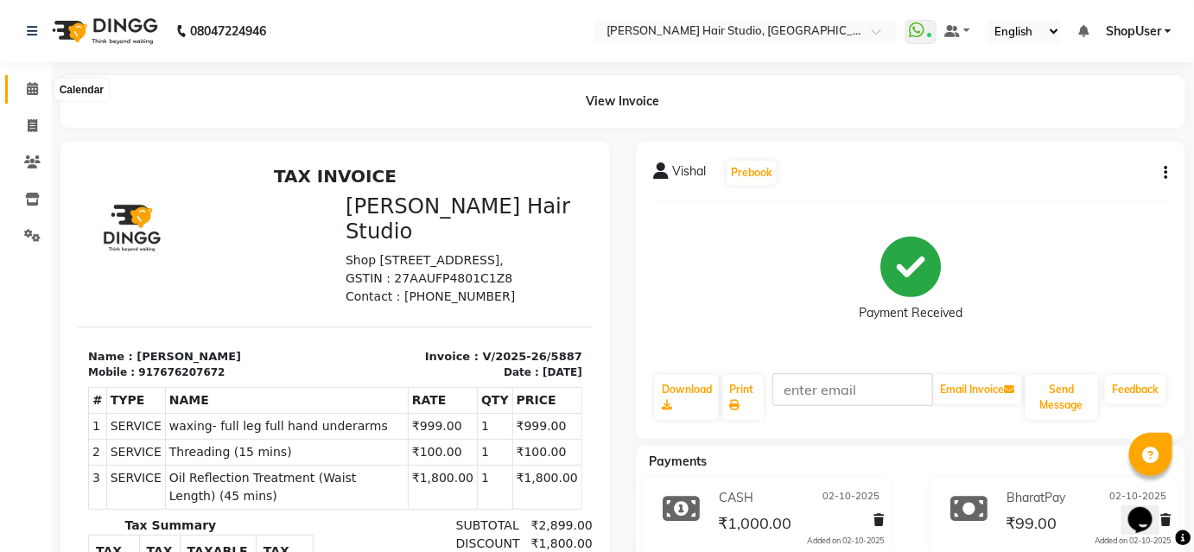
click at [36, 92] on icon at bounding box center [32, 88] width 11 height 13
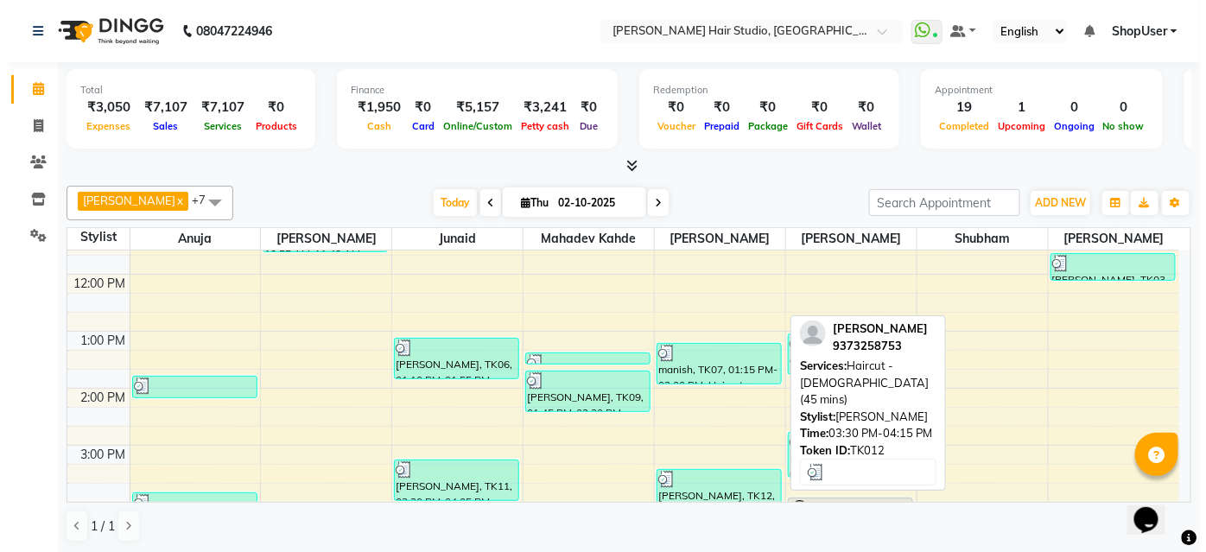
scroll to position [137, 0]
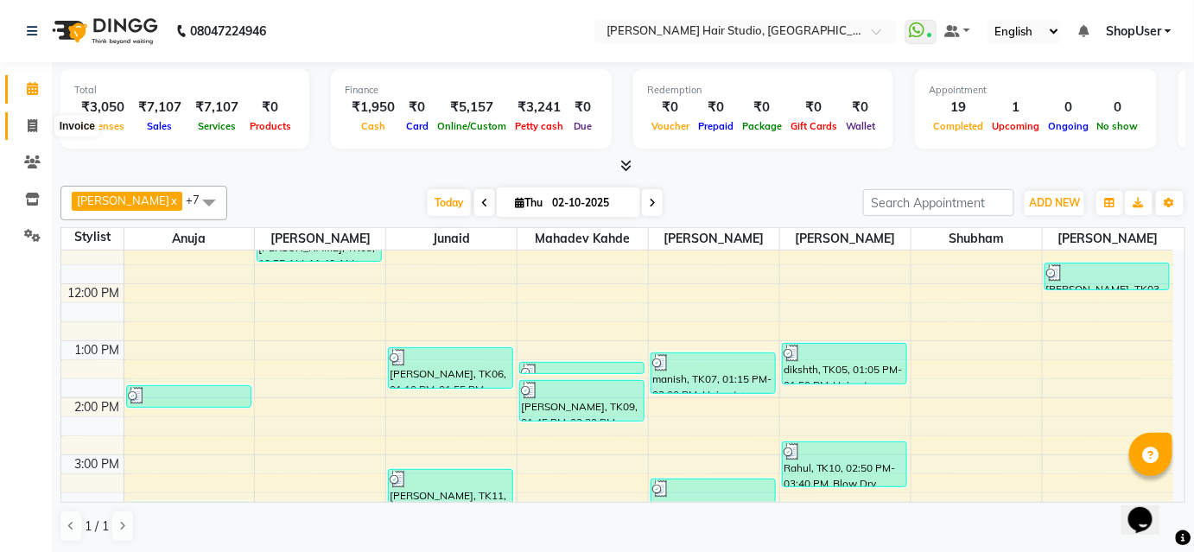
click at [39, 128] on span at bounding box center [32, 127] width 30 height 20
select select "service"
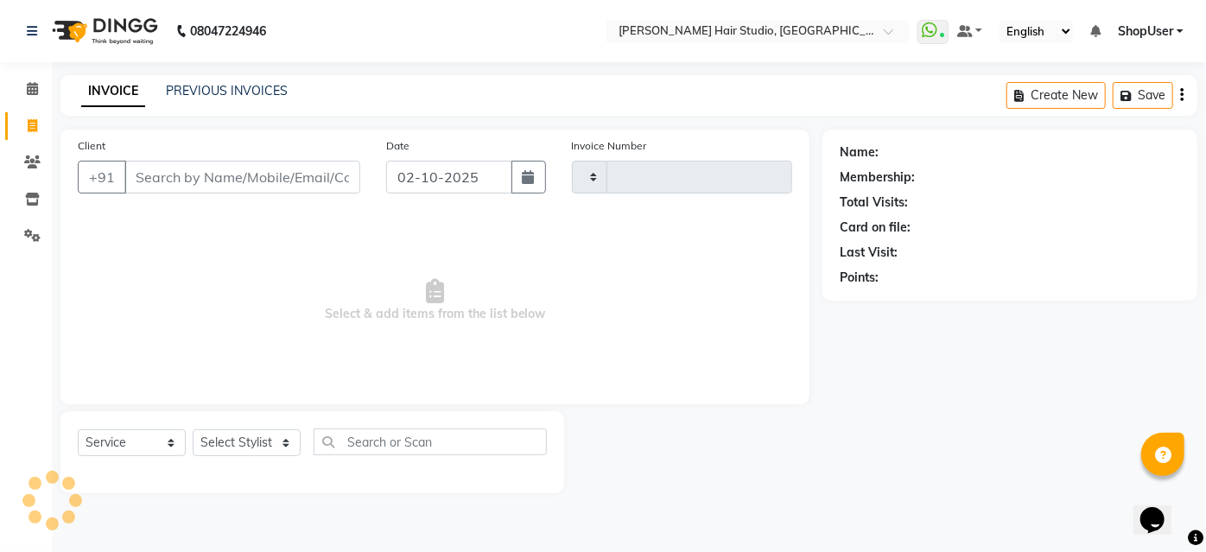
type input "5888"
select select "627"
click at [238, 453] on select "Select Stylist [PERSON_NAME] [PERSON_NAME] Avinash [PERSON_NAME] kahde [PERSON_…" at bounding box center [247, 442] width 108 height 27
select select "86031"
click at [193, 429] on select "Select Stylist [PERSON_NAME] [PERSON_NAME] Avinash [PERSON_NAME] kahde [PERSON_…" at bounding box center [247, 442] width 108 height 27
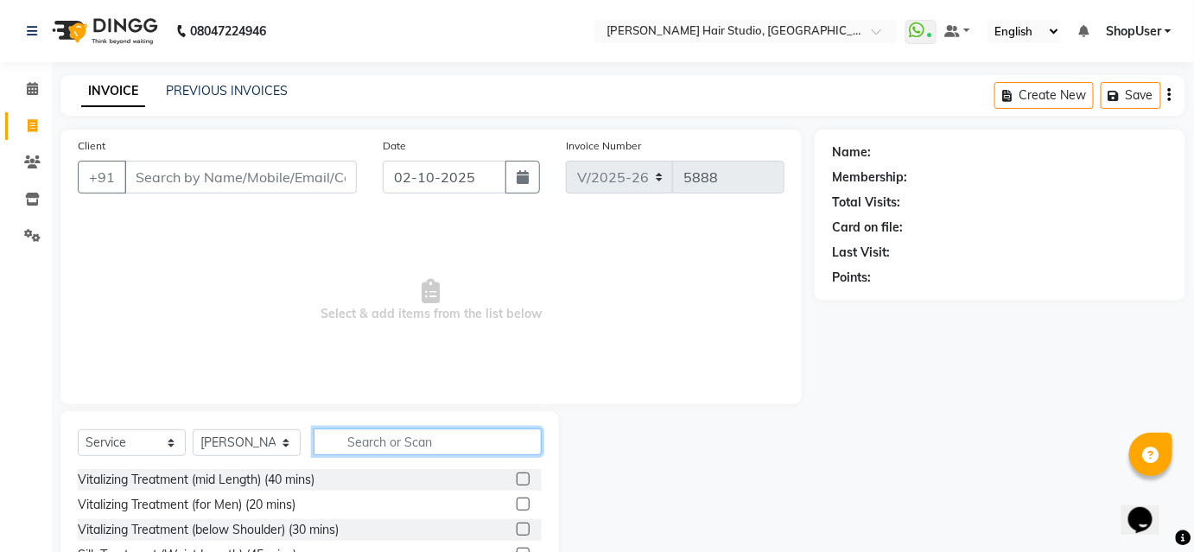
click at [456, 447] on input "text" at bounding box center [428, 441] width 228 height 27
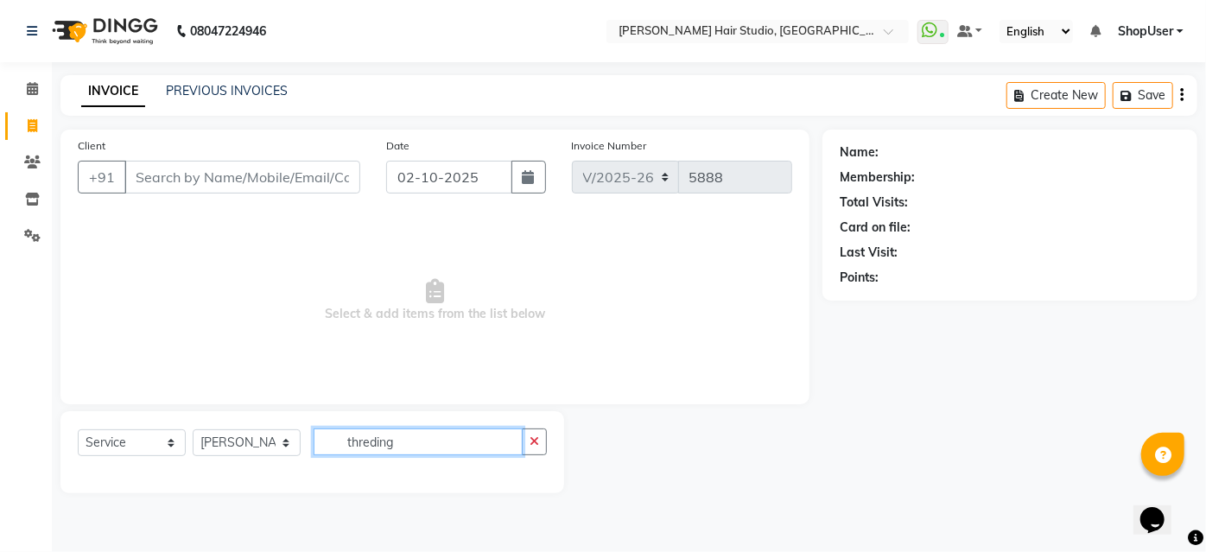
click at [398, 436] on input "threding" at bounding box center [418, 441] width 209 height 27
click at [463, 443] on input "threding" at bounding box center [418, 441] width 209 height 27
type input "threding"
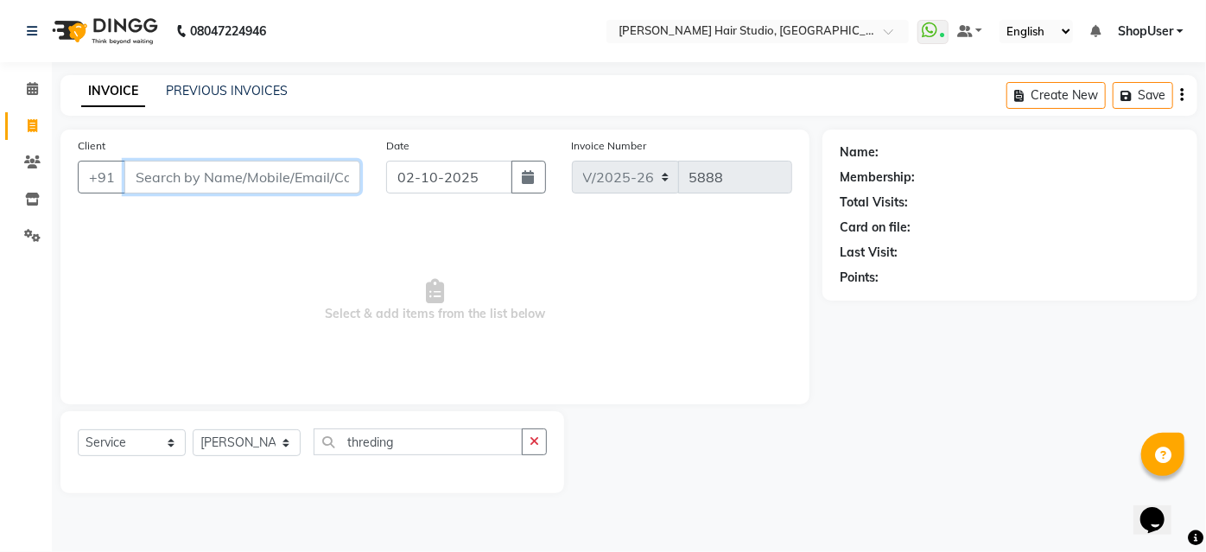
click at [180, 165] on input "Client" at bounding box center [242, 177] width 236 height 33
type input "9+755271194"
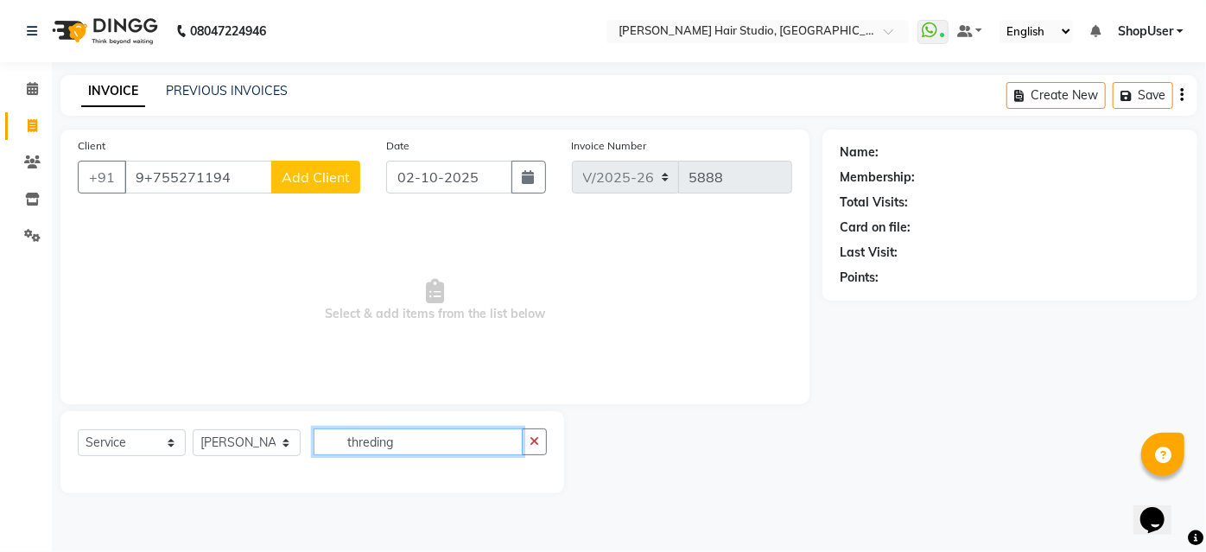
click at [401, 440] on input "threding" at bounding box center [418, 441] width 209 height 27
type input "t"
type input "thre"
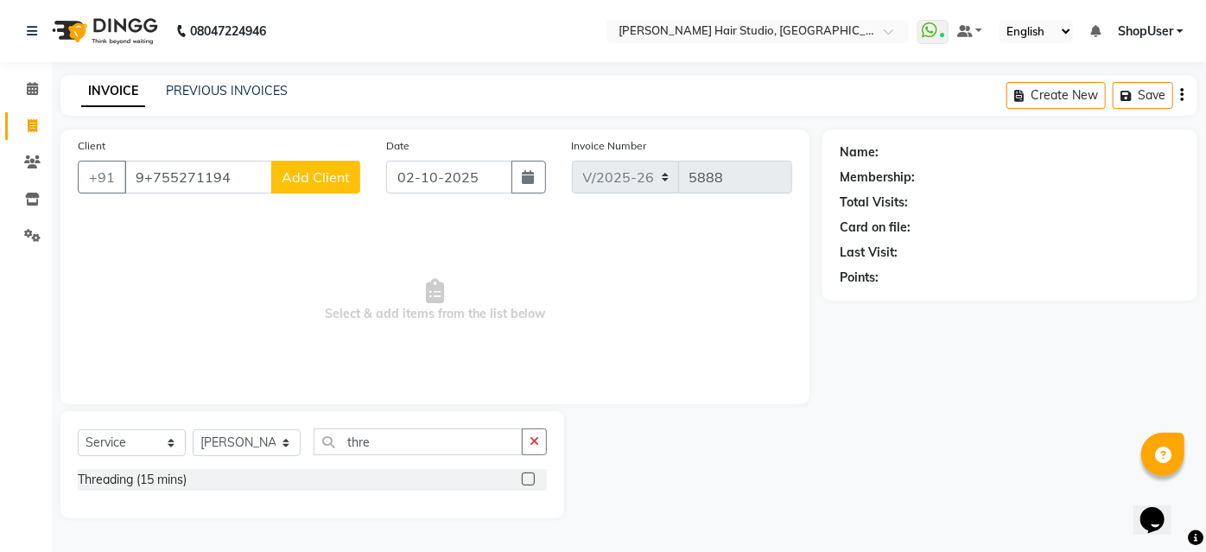
click at [523, 477] on label at bounding box center [528, 478] width 13 height 13
click at [523, 477] on input "checkbox" at bounding box center [527, 479] width 11 height 11
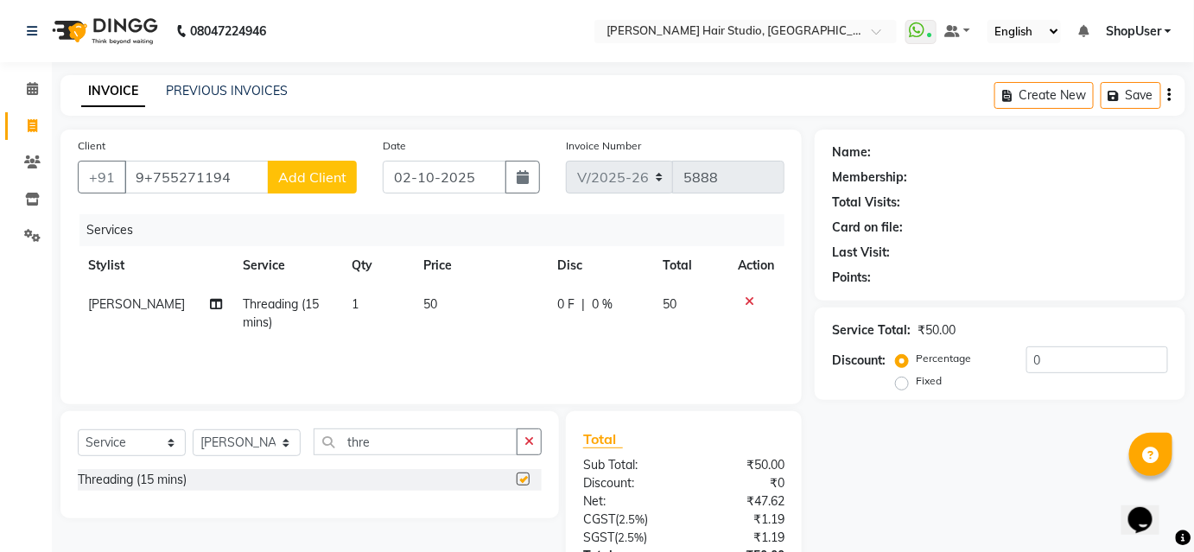
checkbox input "false"
click at [440, 296] on td "50" at bounding box center [479, 313] width 133 height 57
select select "86031"
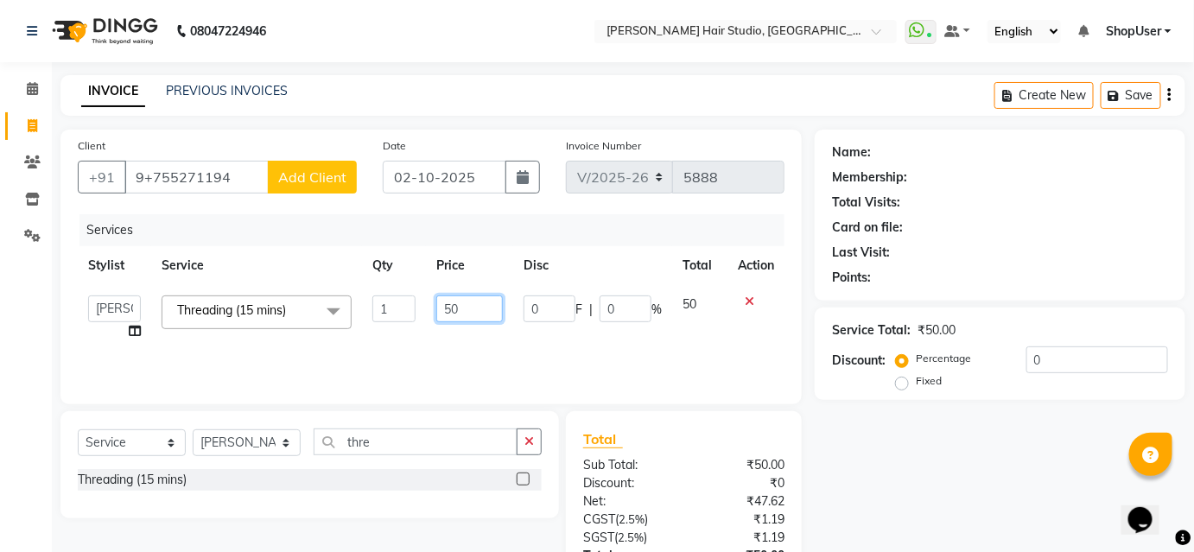
click at [509, 298] on td "50" at bounding box center [469, 318] width 87 height 66
type input "5"
type input "100"
click at [351, 358] on div "Services Stylist Service Qty Price Disc Total Action Ajinkya Anuja Arunesh Avin…" at bounding box center [431, 300] width 707 height 173
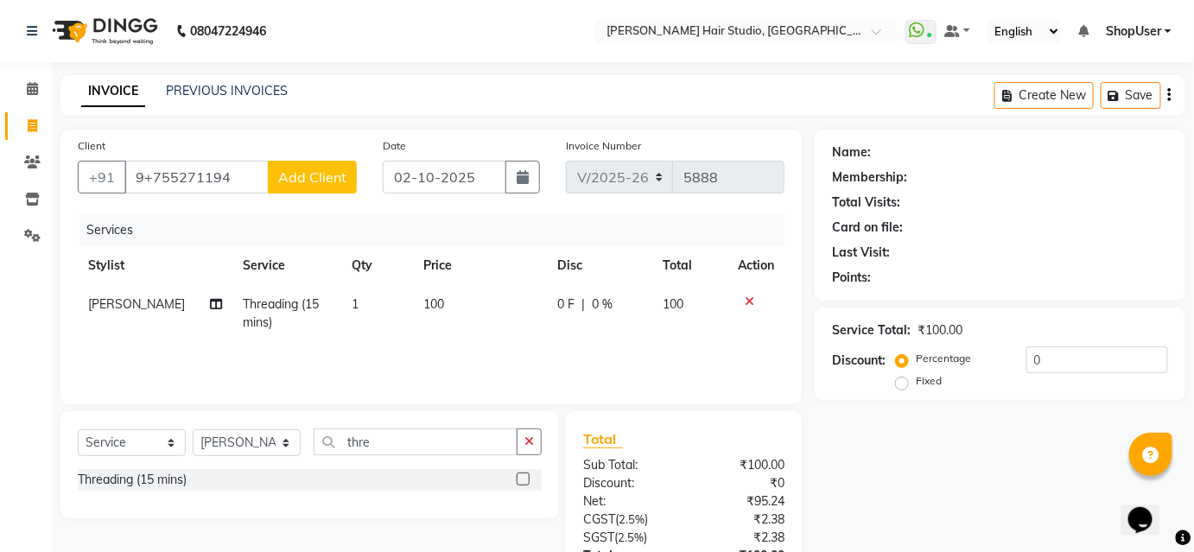
click at [288, 168] on span "Add Client" at bounding box center [312, 176] width 68 height 17
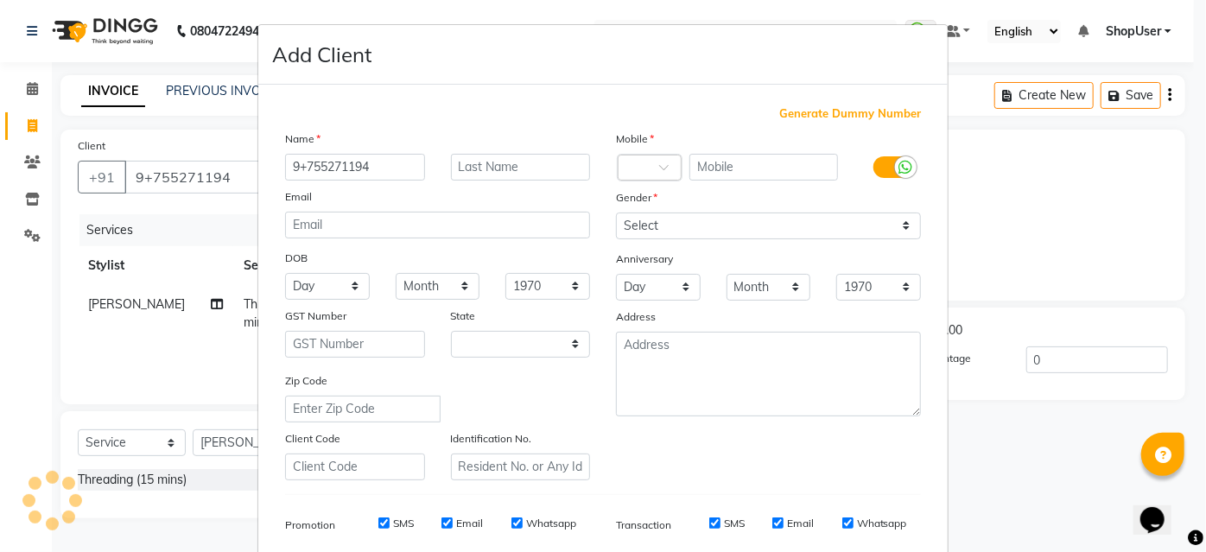
select select "22"
click at [193, 143] on ngb-modal-window "Add Client Generate Dummy Number Name 9+755271194 Email DOB Day 01 02 03 04 05 …" at bounding box center [603, 276] width 1206 height 552
click at [207, 149] on ngb-modal-window "Add Client Generate Dummy Number Name 9+755271194 Email DOB Day 01 02 03 04 05 …" at bounding box center [603, 276] width 1206 height 552
click at [219, 134] on ngb-modal-window "Add Client Generate Dummy Number Name 9+755271194 Email DOB Day 01 02 03 04 05 …" at bounding box center [603, 276] width 1206 height 552
click at [149, 174] on ngb-modal-window "Add Client Generate Dummy Number Name 9+755271194 Email DOB Day 01 02 03 04 05 …" at bounding box center [603, 276] width 1206 height 552
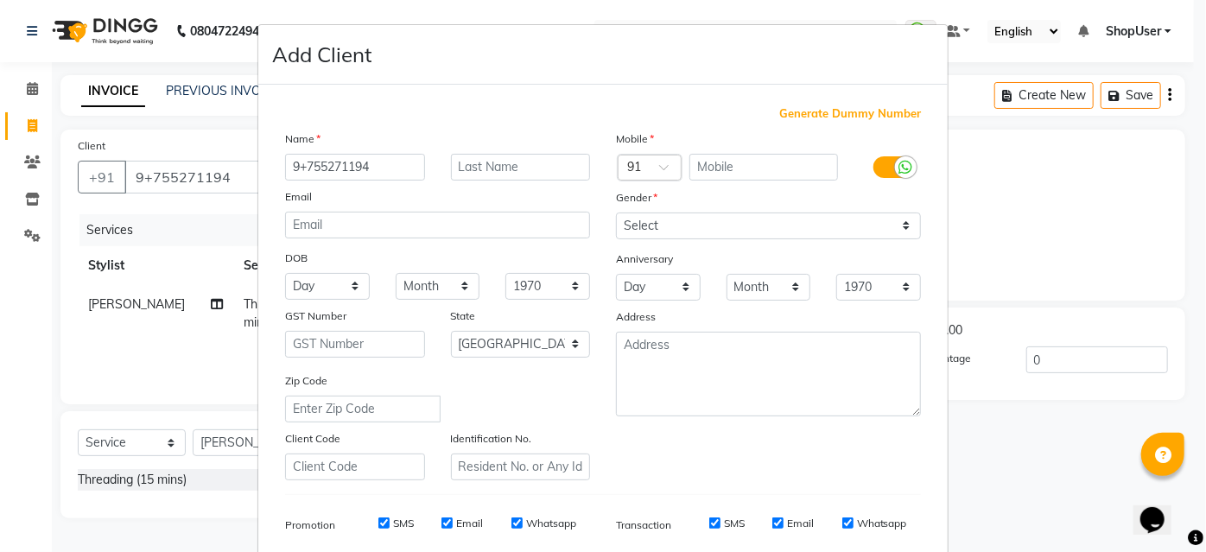
click at [149, 174] on ngb-modal-window "Add Client Generate Dummy Number Name 9+755271194 Email DOB Day 01 02 03 04 05 …" at bounding box center [603, 276] width 1206 height 552
click at [224, 167] on ngb-modal-window "Add Client Generate Dummy Number Name 9+755271194 Email DOB Day 01 02 03 04 05 …" at bounding box center [603, 276] width 1206 height 552
click at [1119, 269] on ngb-modal-window "Add Client Generate Dummy Number Name 9+755271194 Email DOB Day 01 02 03 04 05 …" at bounding box center [603, 276] width 1206 height 552
click at [1119, 264] on ngb-modal-window "Add Client Generate Dummy Number Name 9+755271194 Email DOB Day 01 02 03 04 05 …" at bounding box center [603, 276] width 1206 height 552
click at [1118, 259] on ngb-modal-window "Add Client Generate Dummy Number Name 9+755271194 Email DOB Day 01 02 03 04 05 …" at bounding box center [603, 276] width 1206 height 552
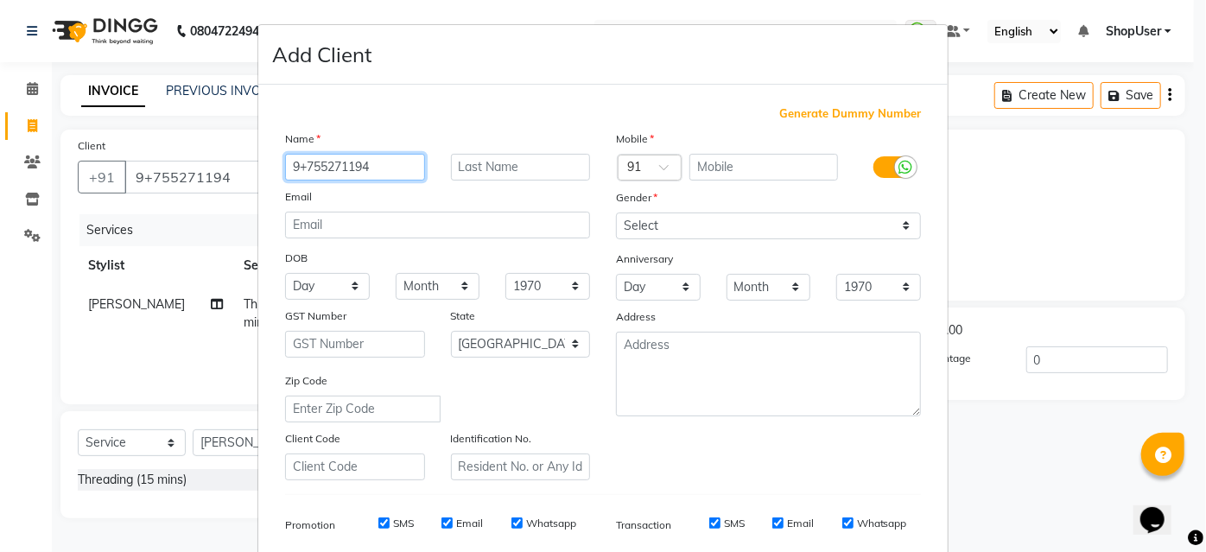
click at [371, 161] on input "9+755271194" at bounding box center [355, 167] width 140 height 27
click at [301, 165] on input "9+755271194" at bounding box center [355, 167] width 140 height 27
type input "9+9755271194"
click at [367, 124] on div "Generate Dummy Number Name 9+9755271194 Email DOB Day 01 02 03 04 05 06 07 08 0…" at bounding box center [603, 397] width 662 height 585
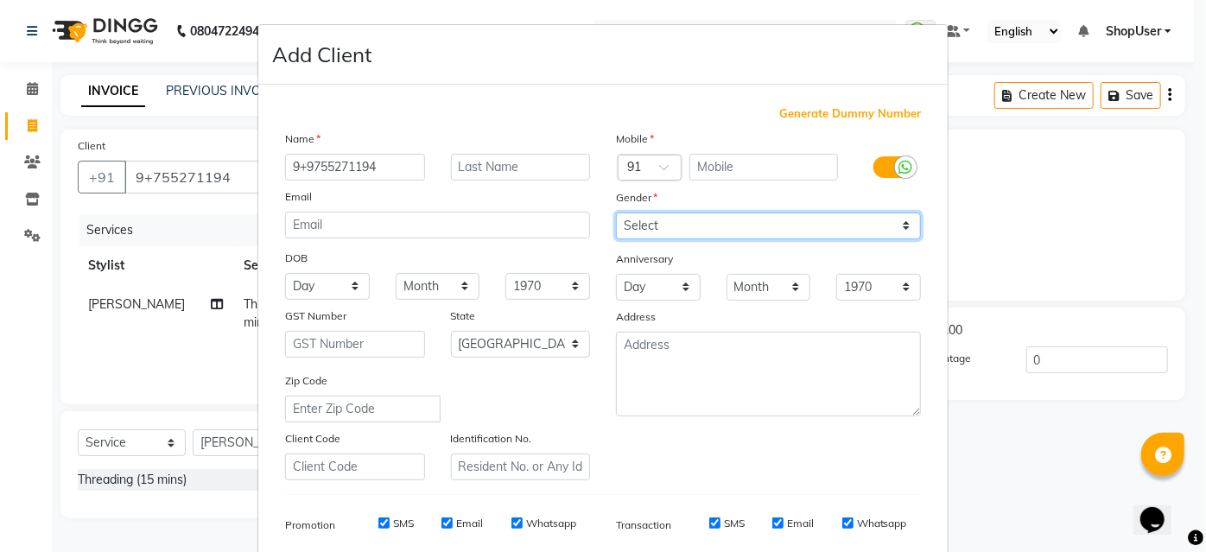
click at [661, 216] on select "Select [DEMOGRAPHIC_DATA] [DEMOGRAPHIC_DATA] Other Prefer Not To Say" at bounding box center [768, 225] width 305 height 27
select select "[DEMOGRAPHIC_DATA]"
click at [616, 212] on select "Select [DEMOGRAPHIC_DATA] [DEMOGRAPHIC_DATA] Other Prefer Not To Say" at bounding box center [768, 225] width 305 height 27
click at [958, 174] on ngb-modal-window "Add Client Generate Dummy Number Name 9+9755271194 Email DOB Day 01 02 03 04 05…" at bounding box center [603, 276] width 1206 height 552
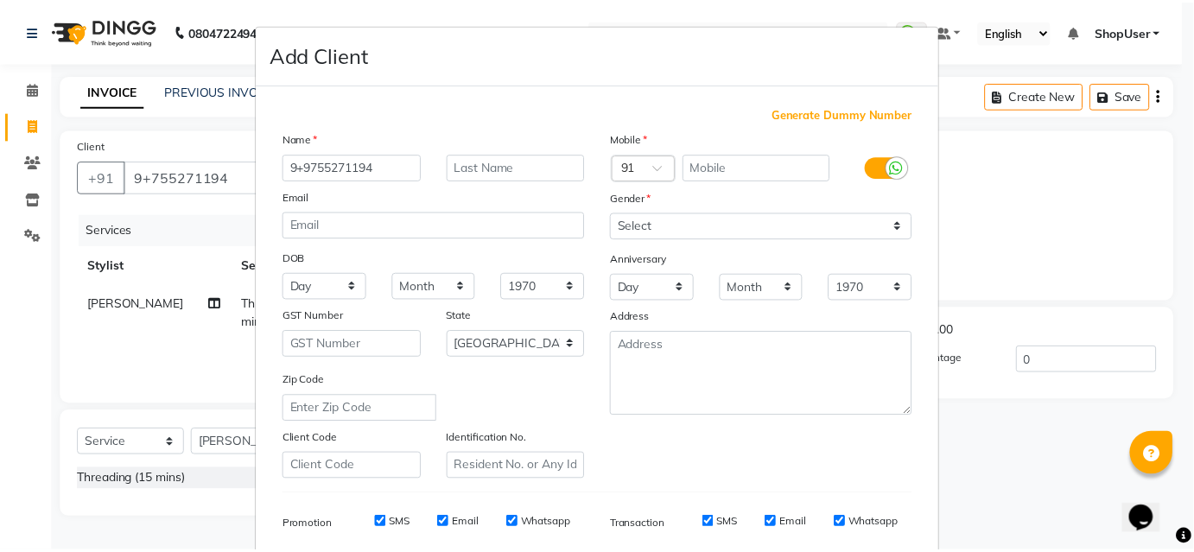
scroll to position [244, 0]
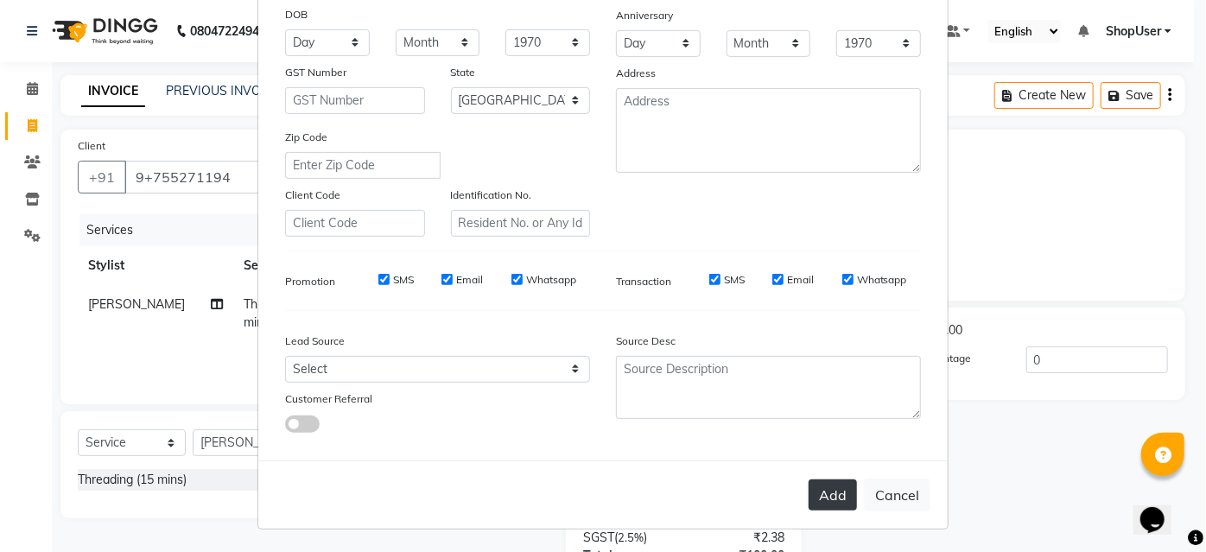
click at [835, 490] on button "Add" at bounding box center [832, 494] width 48 height 31
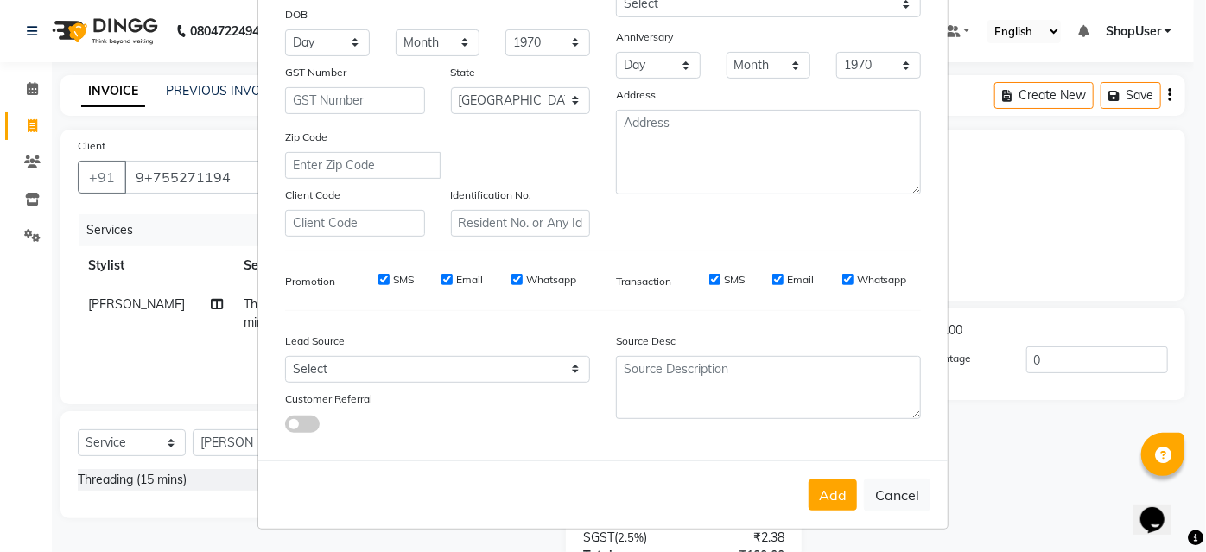
click at [1017, 228] on ngb-modal-window "Add Client Generate Dummy Number Name 9+9755271194 Email DOB Day 01 02 03 04 05…" at bounding box center [603, 276] width 1206 height 552
click at [839, 491] on button "Add" at bounding box center [832, 494] width 48 height 31
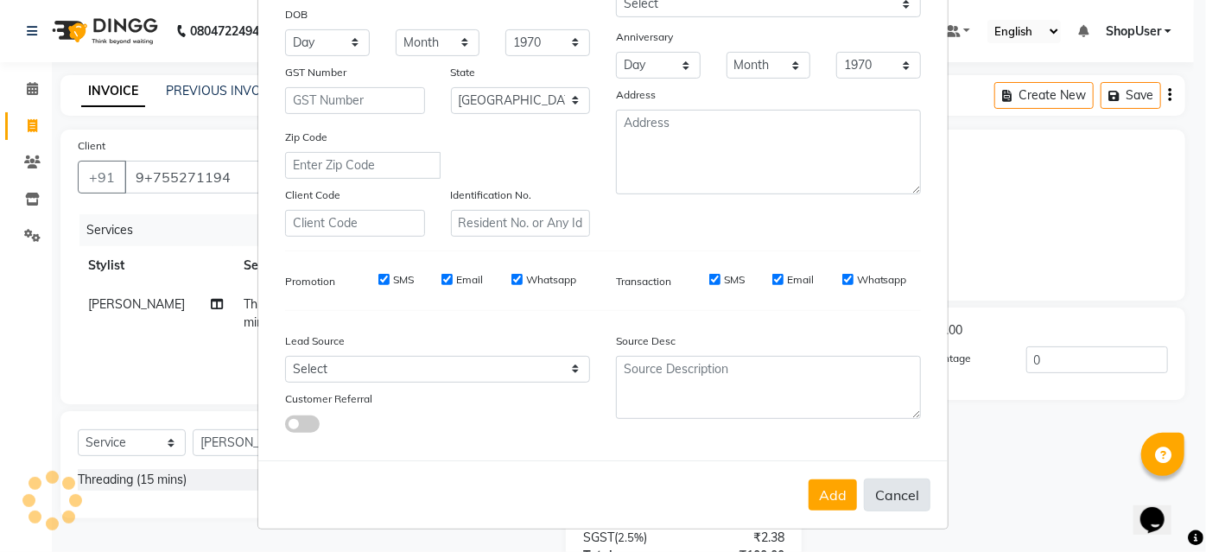
click at [896, 490] on button "Cancel" at bounding box center [897, 495] width 67 height 33
select select
select select "null"
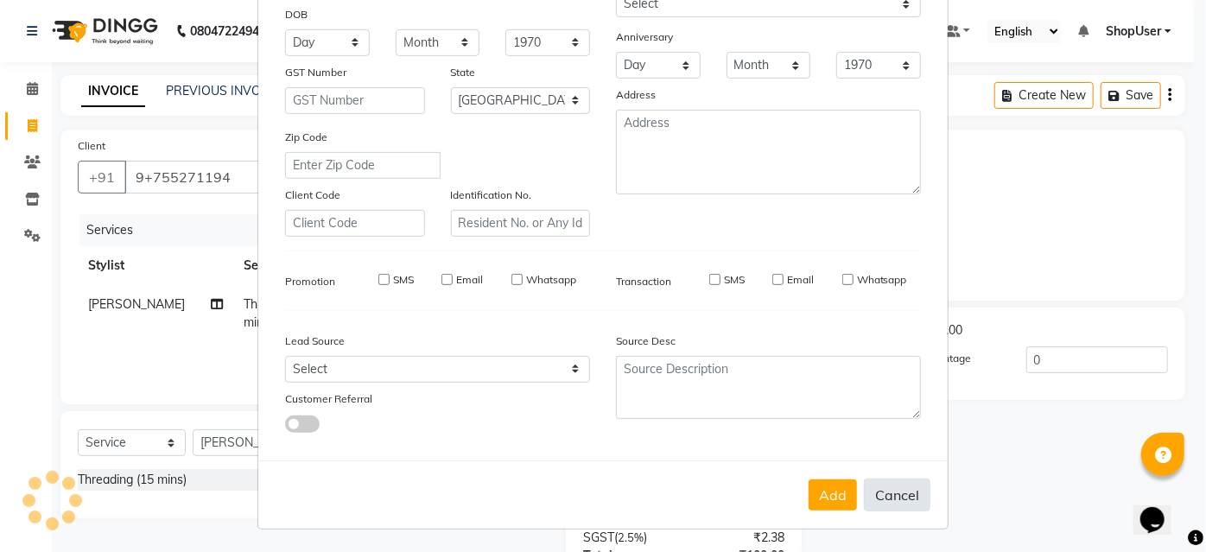
select select
checkbox input "false"
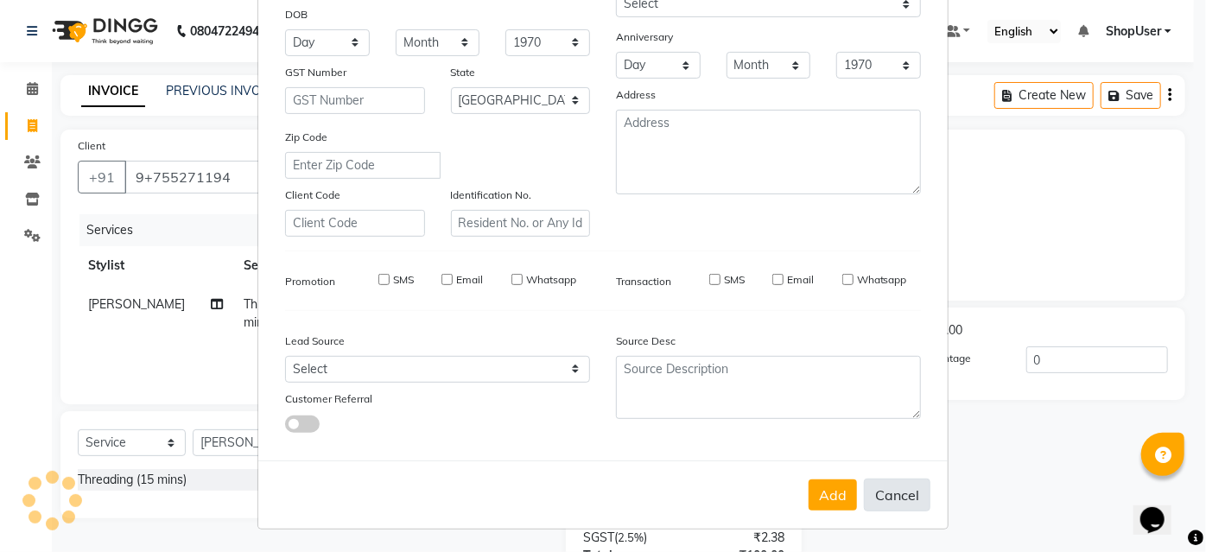
checkbox input "false"
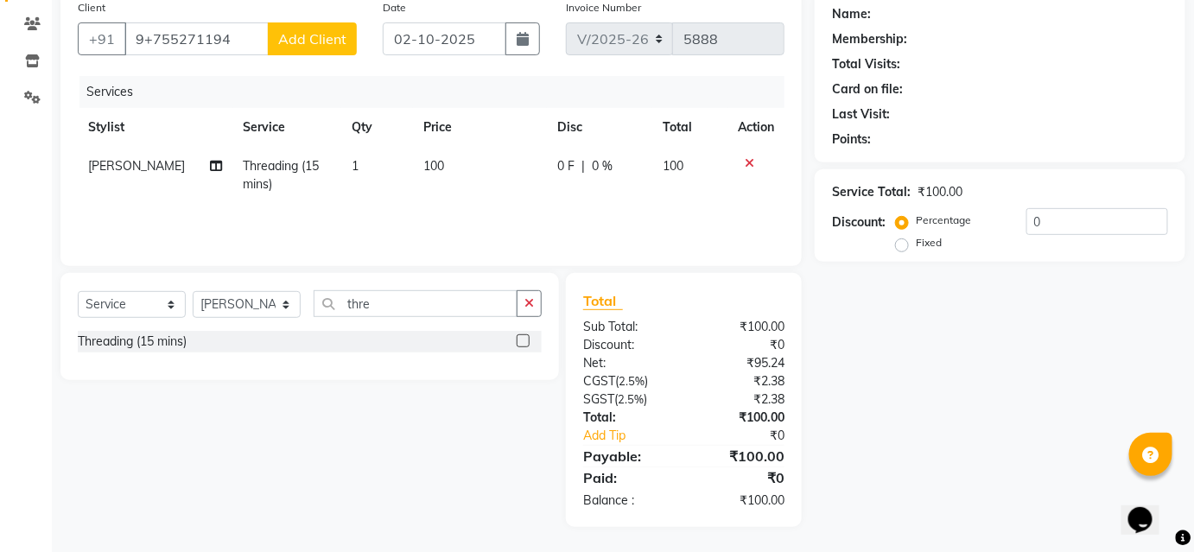
scroll to position [0, 0]
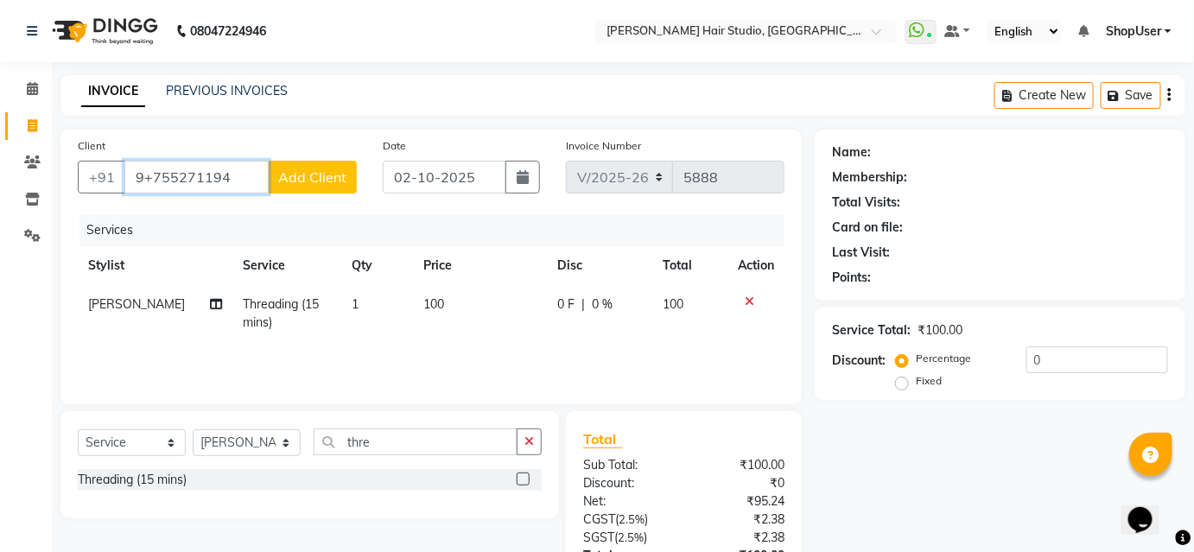
click at [235, 172] on input "9+755271194" at bounding box center [196, 177] width 144 height 33
type input "9"
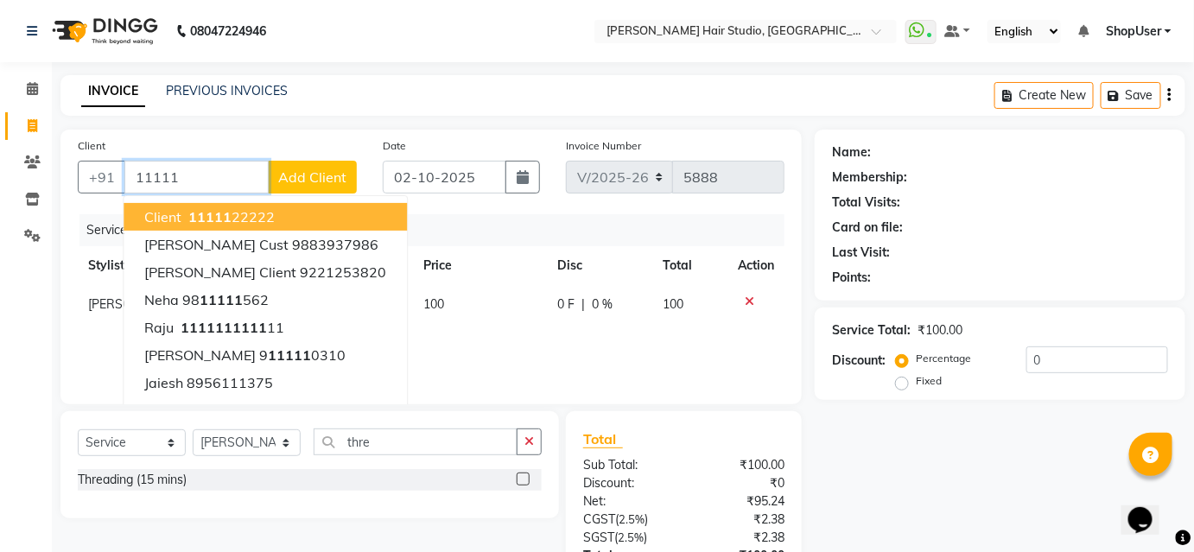
click at [202, 213] on span "11111" at bounding box center [209, 216] width 43 height 17
type input "1111122222"
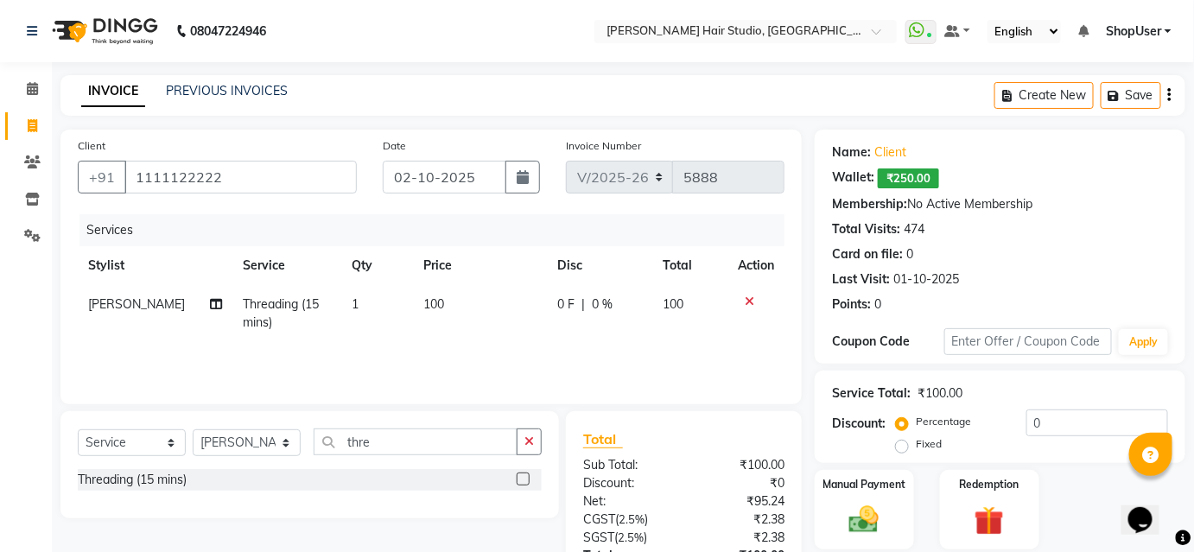
scroll to position [138, 0]
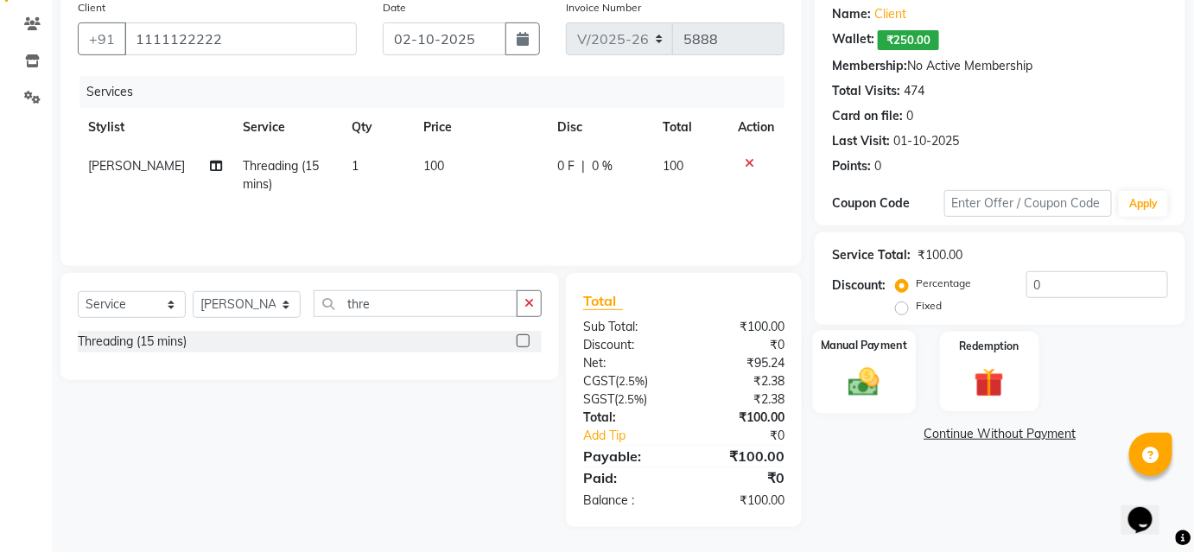
click at [868, 386] on img at bounding box center [864, 381] width 50 height 35
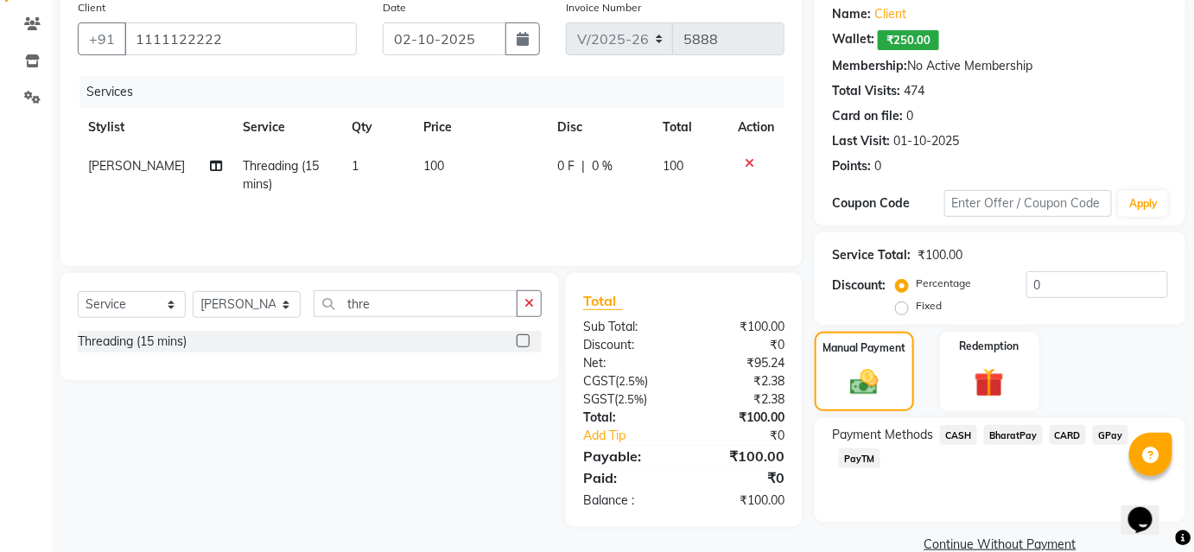
click at [1020, 437] on span "BharatPay" at bounding box center [1013, 435] width 59 height 20
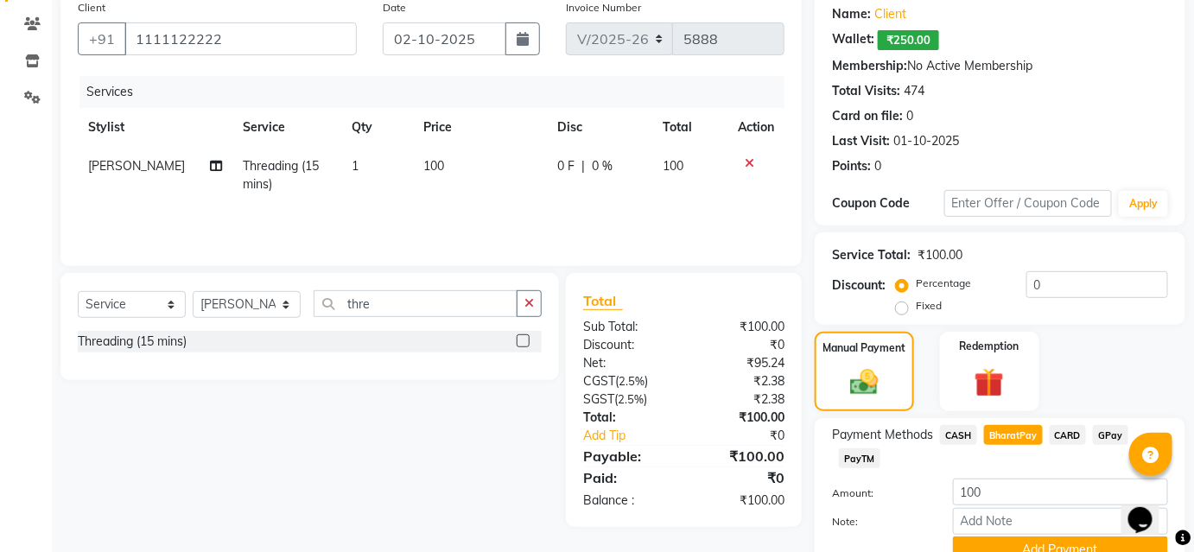
scroll to position [217, 0]
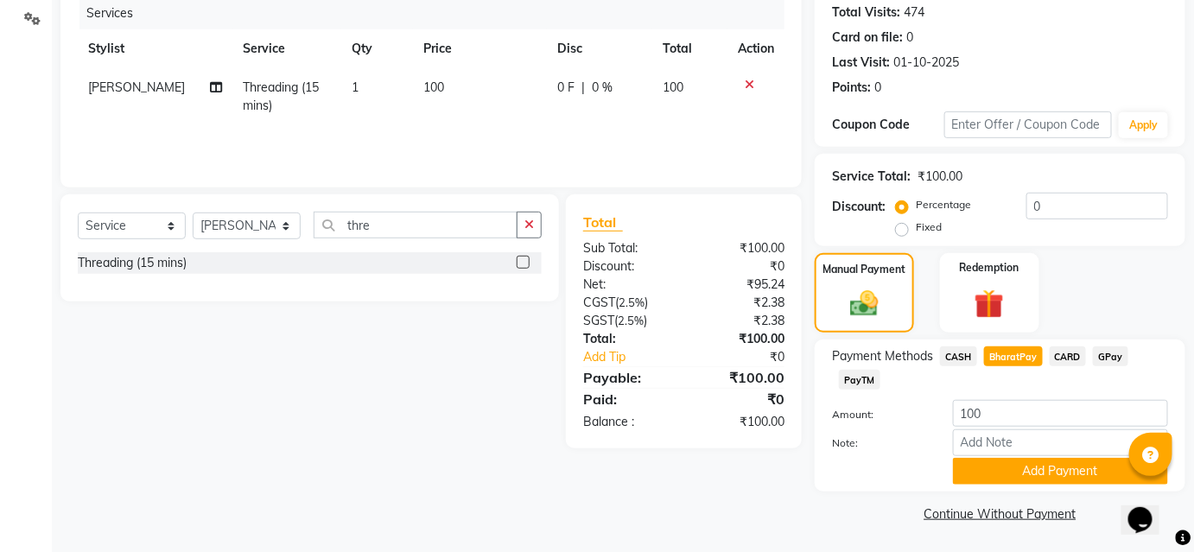
click at [1024, 455] on div "Note:" at bounding box center [1000, 443] width 362 height 29
click at [1024, 464] on button "Add Payment" at bounding box center [1060, 471] width 215 height 27
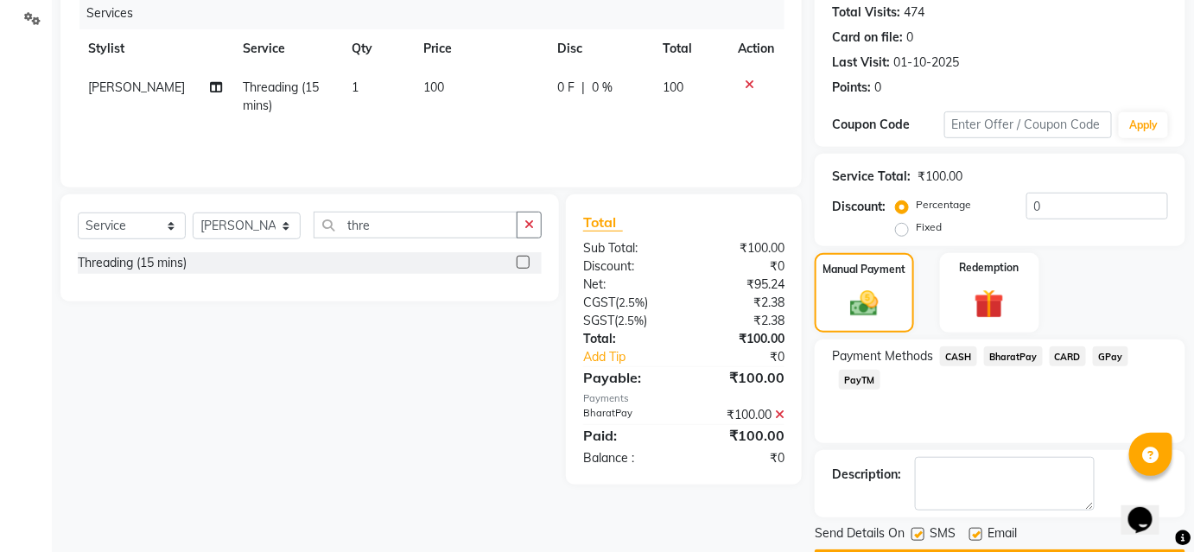
scroll to position [265, 0]
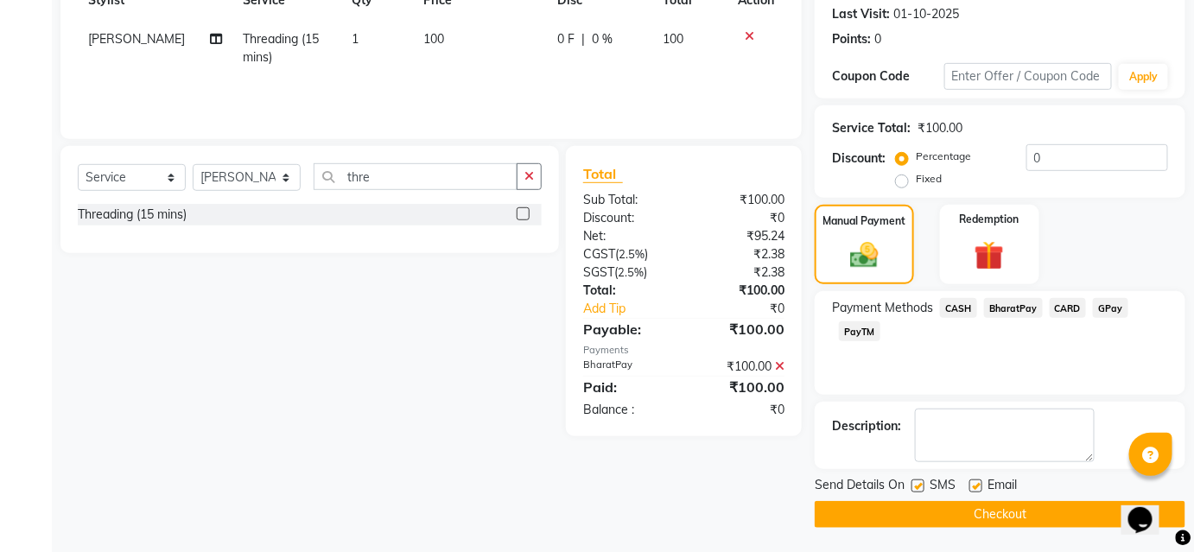
click at [1001, 517] on button "Checkout" at bounding box center [999, 514] width 371 height 27
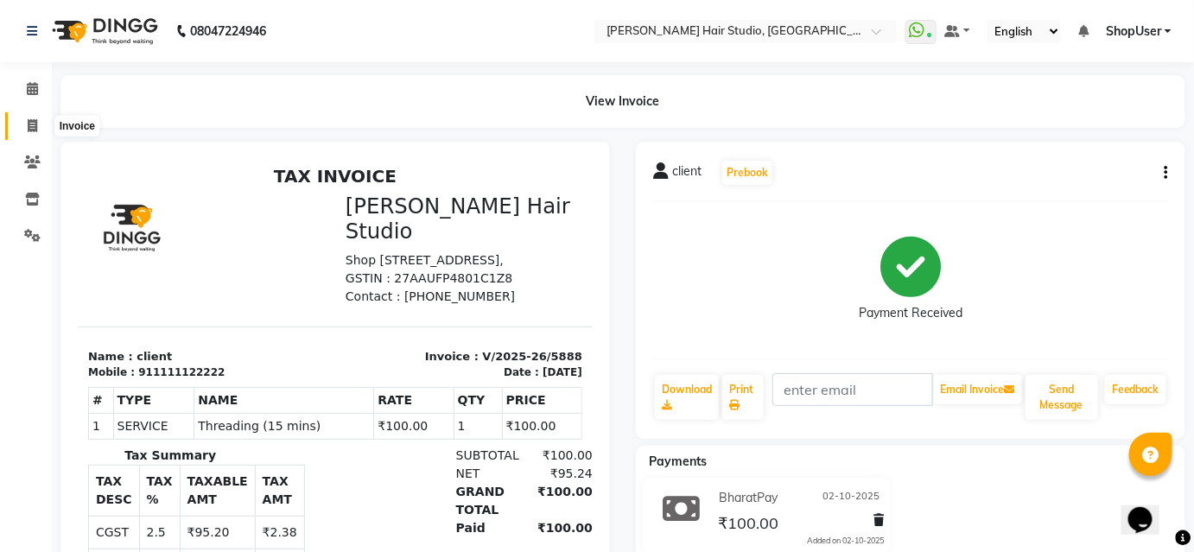
click at [36, 118] on span at bounding box center [32, 127] width 30 height 20
select select "service"
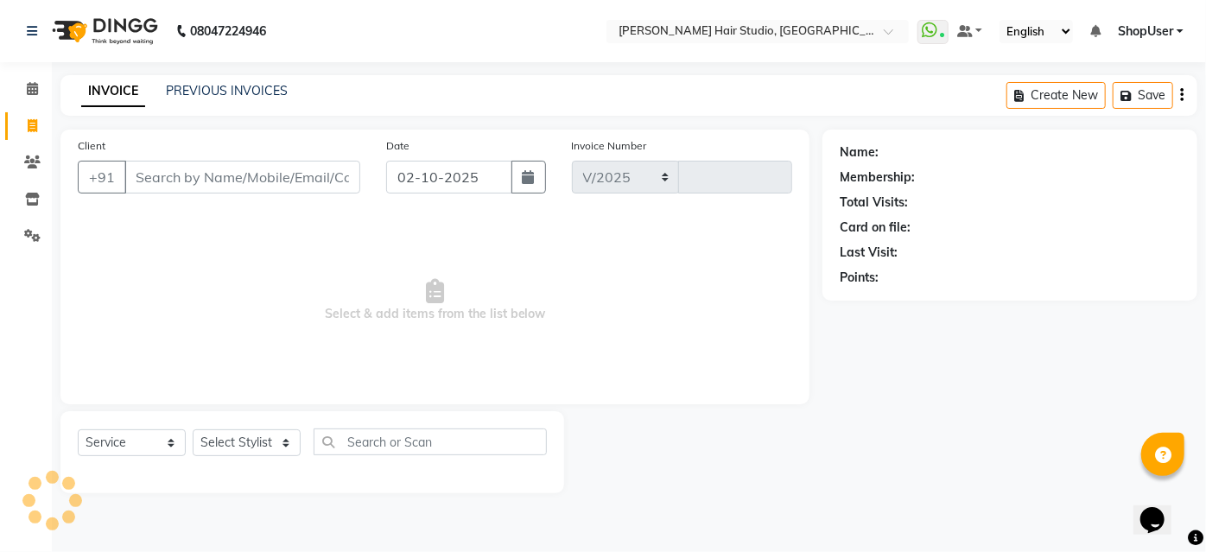
select select "627"
type input "5889"
click at [223, 434] on select "Select Stylist [PERSON_NAME] [PERSON_NAME] Avinash [PERSON_NAME] kahde [PERSON_…" at bounding box center [247, 442] width 108 height 27
select select "80555"
click at [193, 429] on select "Select Stylist [PERSON_NAME] [PERSON_NAME] Avinash [PERSON_NAME] kahde [PERSON_…" at bounding box center [247, 442] width 108 height 27
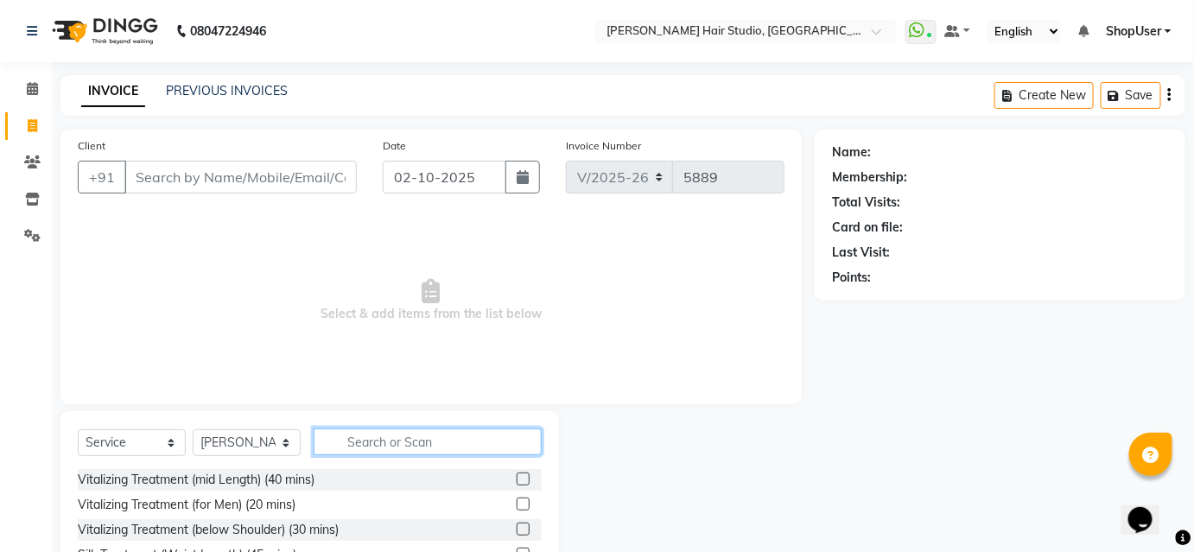
click at [377, 444] on input "text" at bounding box center [428, 441] width 228 height 27
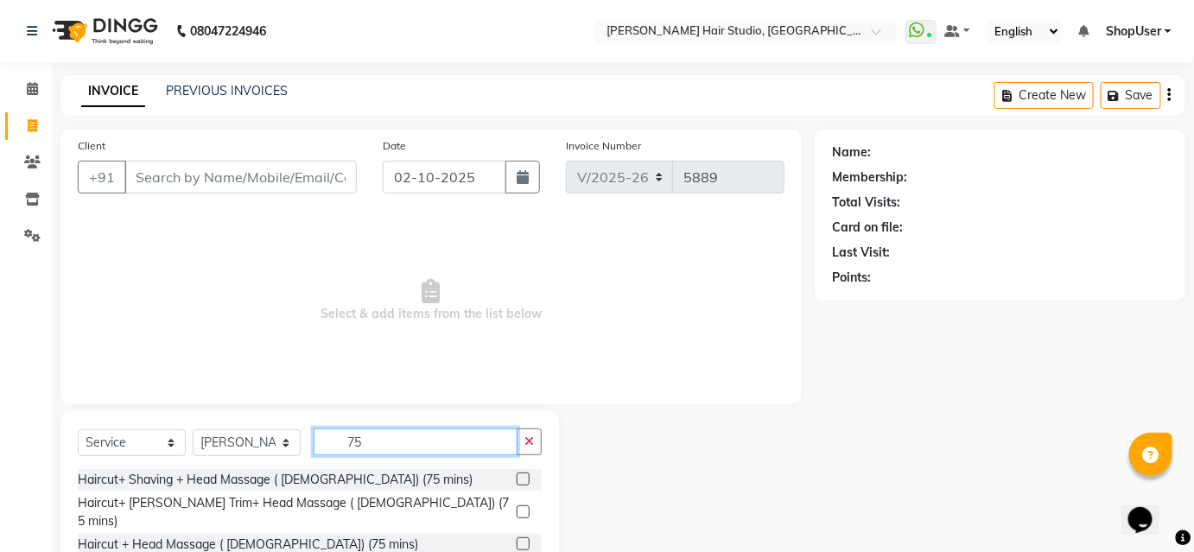
type input "7"
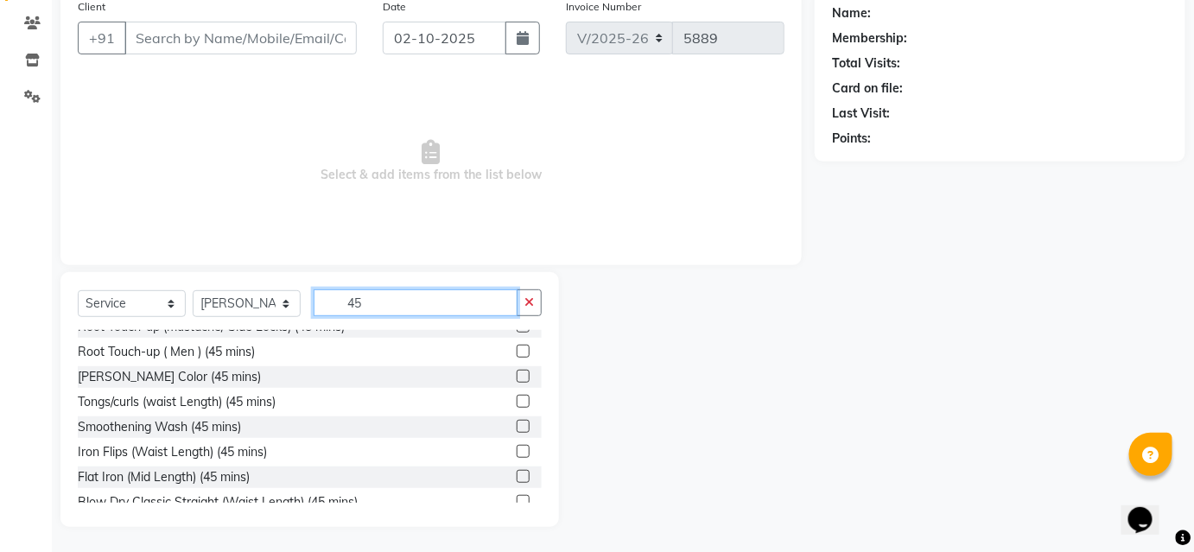
scroll to position [402, 0]
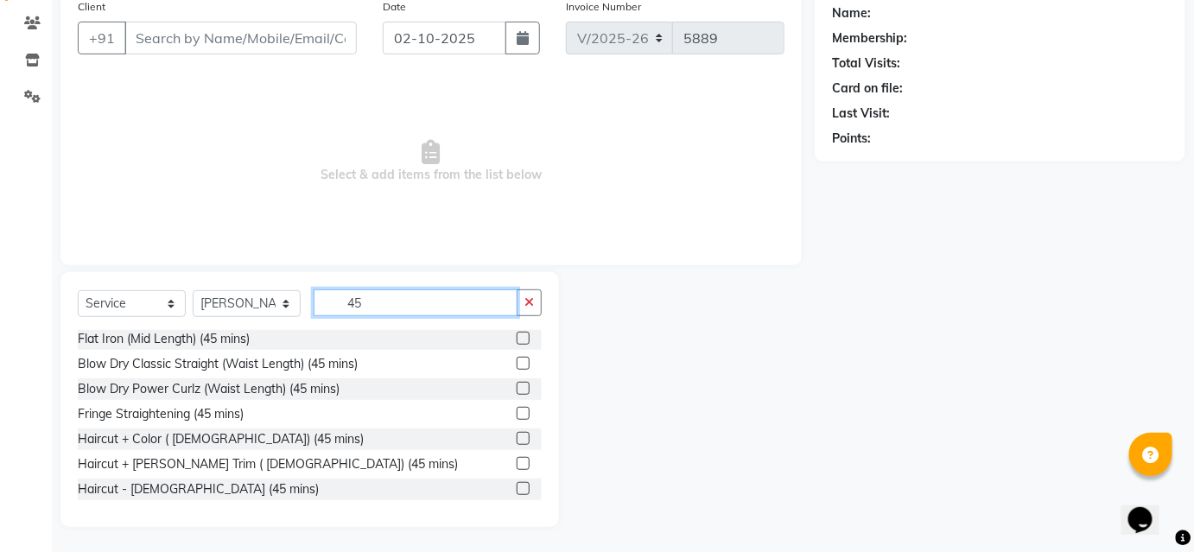
type input "45"
click at [517, 487] on label at bounding box center [523, 488] width 13 height 13
click at [517, 487] on input "checkbox" at bounding box center [522, 489] width 11 height 11
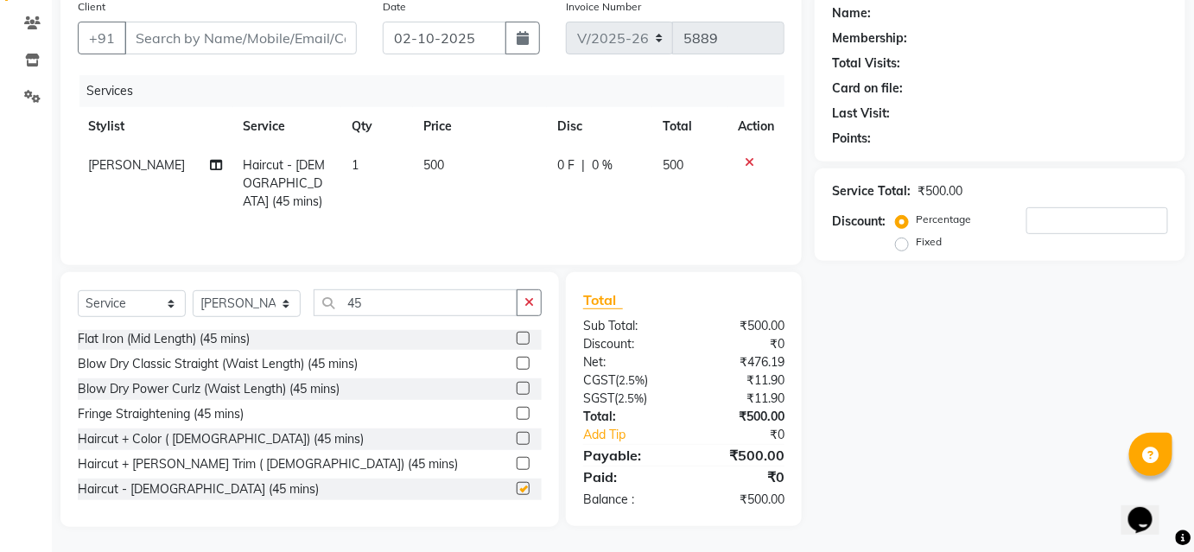
checkbox input "false"
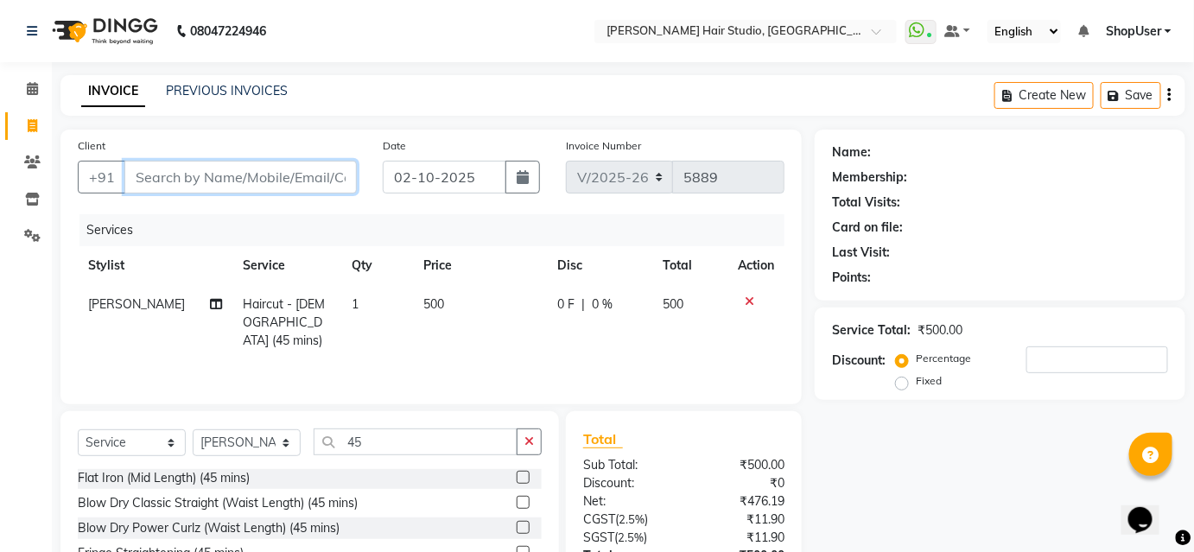
click at [268, 174] on input "Client" at bounding box center [240, 177] width 232 height 33
click at [304, 152] on div "Client +91" at bounding box center [217, 171] width 305 height 71
click at [256, 170] on input "Client" at bounding box center [240, 177] width 232 height 33
click at [154, 179] on input "Client" at bounding box center [240, 177] width 232 height 33
click at [182, 170] on input "Client" at bounding box center [240, 177] width 232 height 33
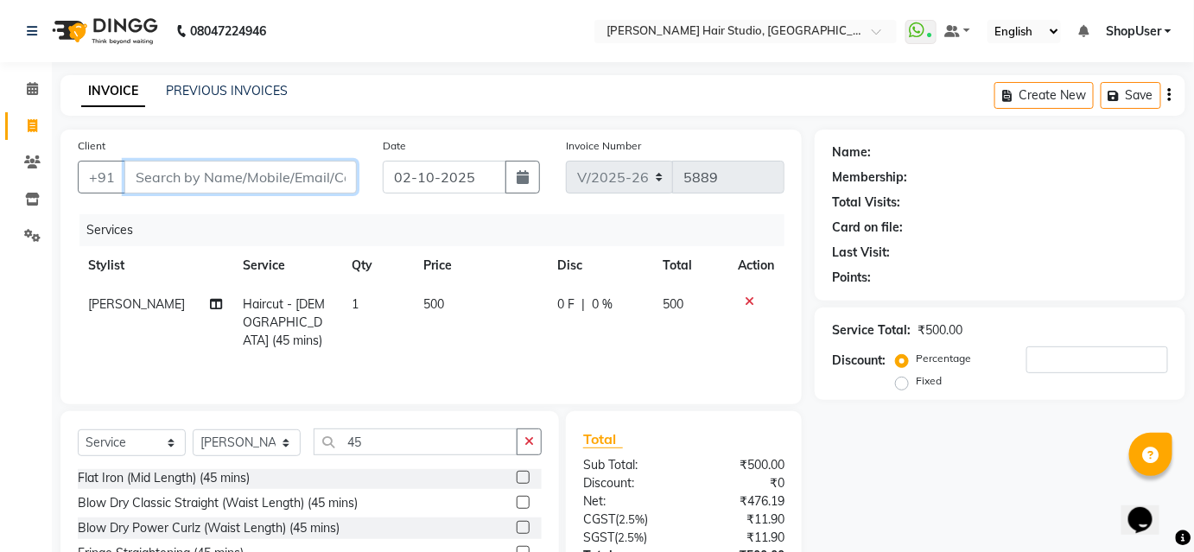
click at [179, 181] on input "Client" at bounding box center [240, 177] width 232 height 33
click at [151, 175] on input "Client" at bounding box center [240, 177] width 232 height 33
click at [152, 172] on input "Client" at bounding box center [240, 177] width 232 height 33
click at [309, 181] on input "Client" at bounding box center [240, 177] width 232 height 33
click at [219, 169] on input "Client" at bounding box center [240, 177] width 232 height 33
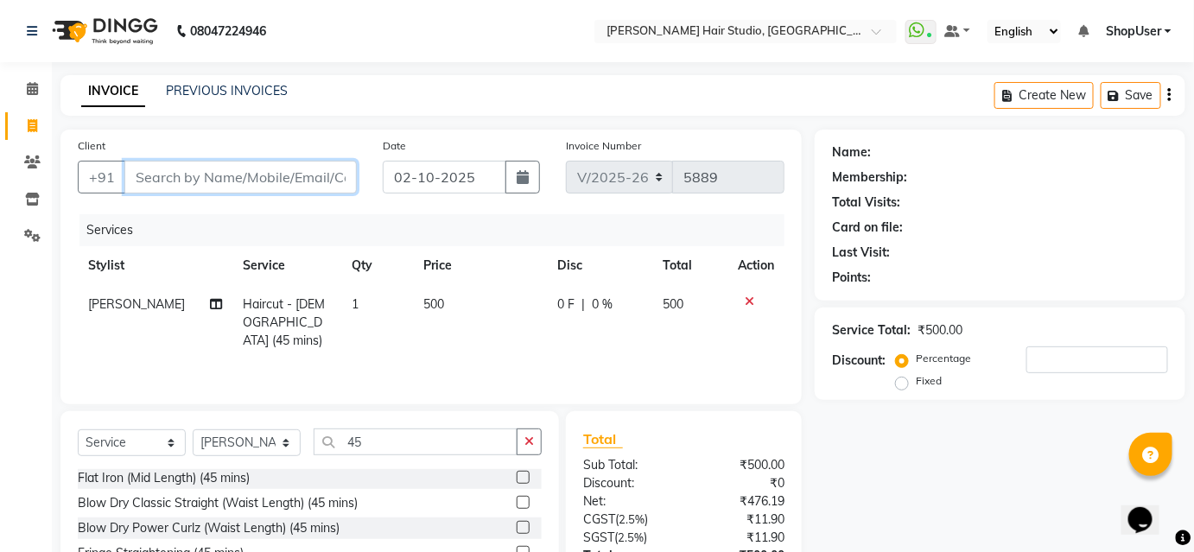
click at [310, 174] on input "Client" at bounding box center [240, 177] width 232 height 33
click at [221, 161] on input "Client" at bounding box center [240, 177] width 232 height 33
click at [260, 185] on input "Client" at bounding box center [240, 177] width 232 height 33
click at [216, 168] on input "Client" at bounding box center [240, 177] width 232 height 33
type input "8"
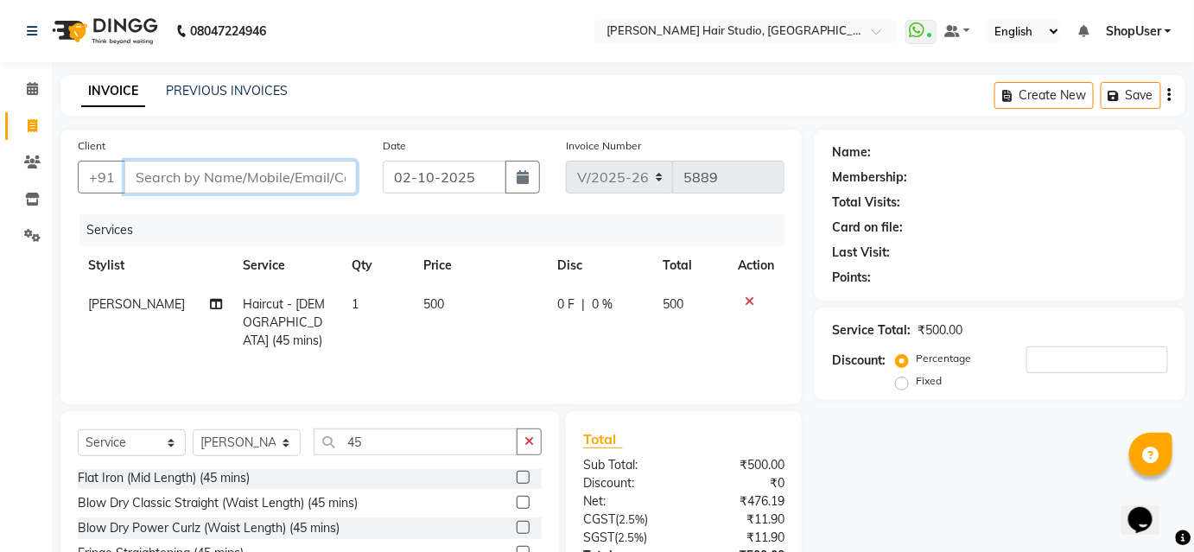
type input "0"
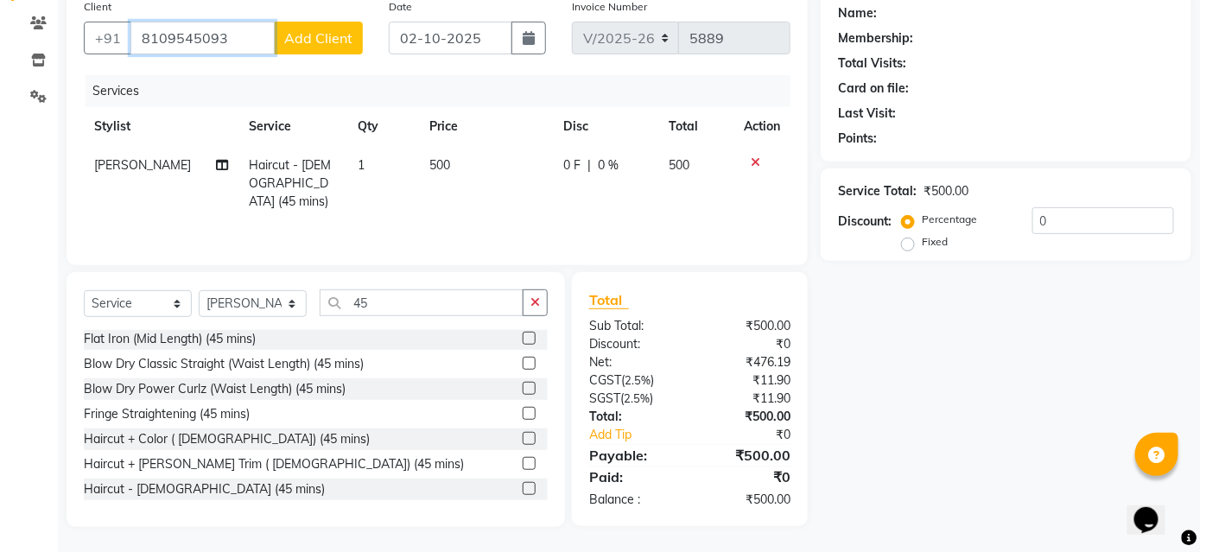
scroll to position [60, 0]
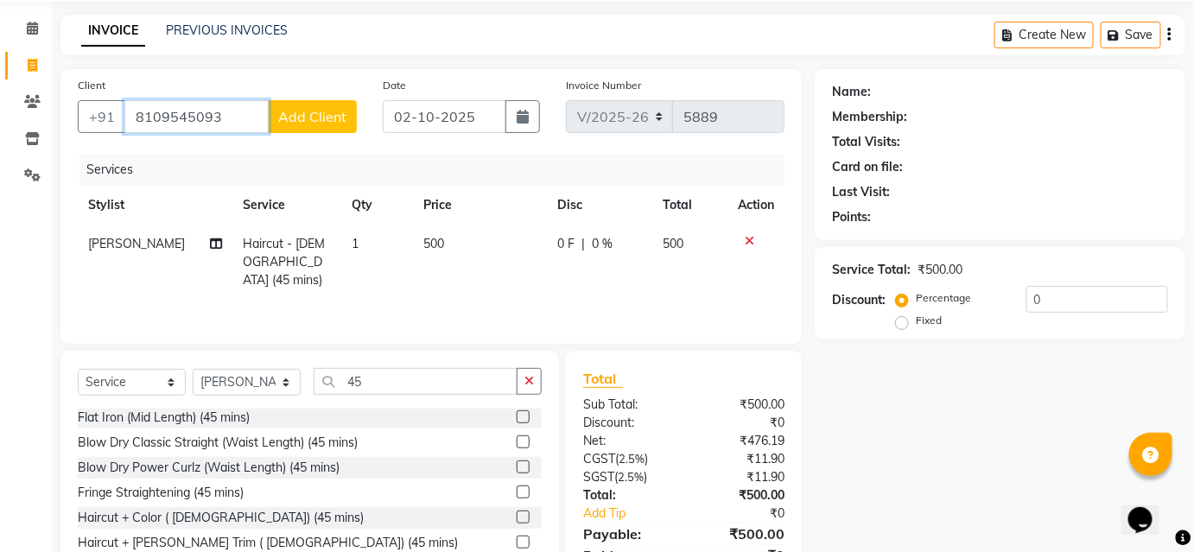
type input "8109545093"
click at [307, 121] on span "Add Client" at bounding box center [312, 116] width 68 height 17
select select "22"
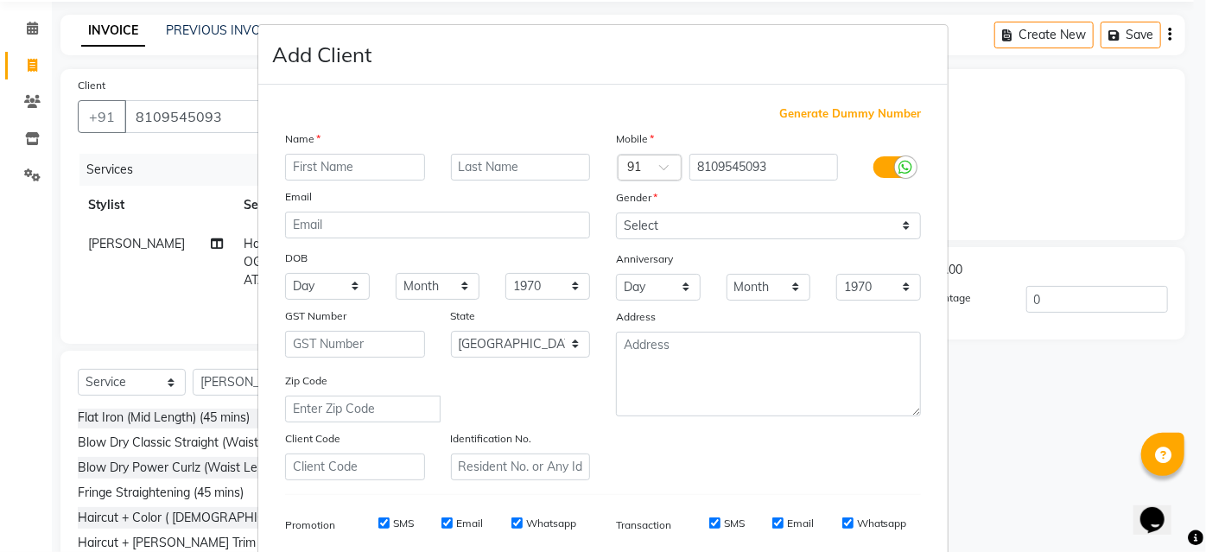
click at [320, 161] on input "text" at bounding box center [355, 167] width 140 height 27
type input "nishtha"
click at [412, 113] on div "Generate Dummy Number" at bounding box center [603, 113] width 636 height 17
click at [712, 215] on select "Select Male Female Other Prefer Not To Say" at bounding box center [768, 225] width 305 height 27
select select "female"
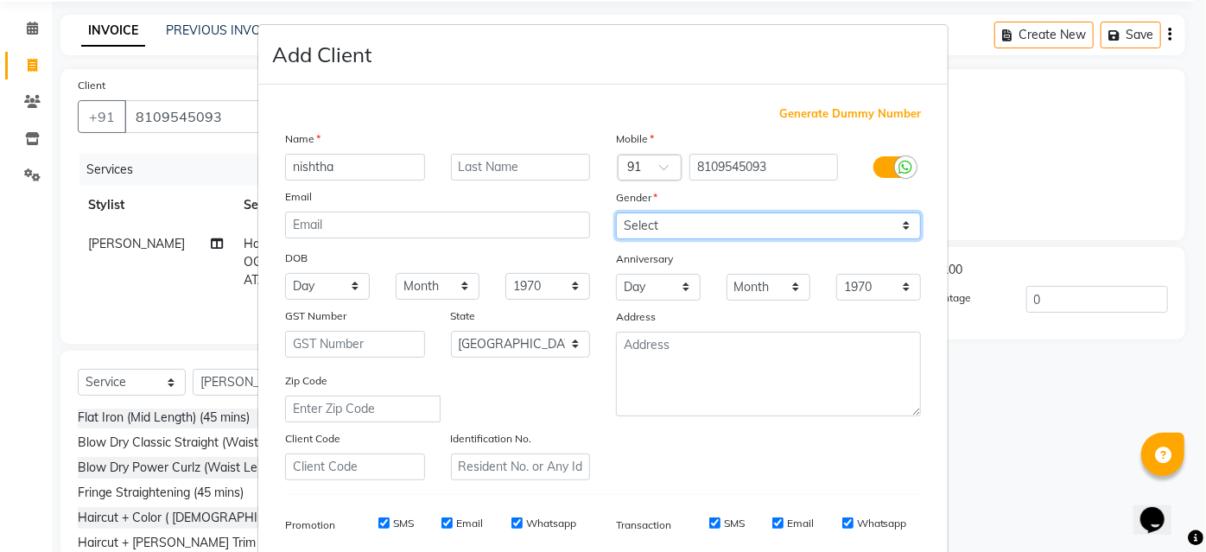
click at [616, 212] on select "Select Male Female Other Prefer Not To Say" at bounding box center [768, 225] width 305 height 27
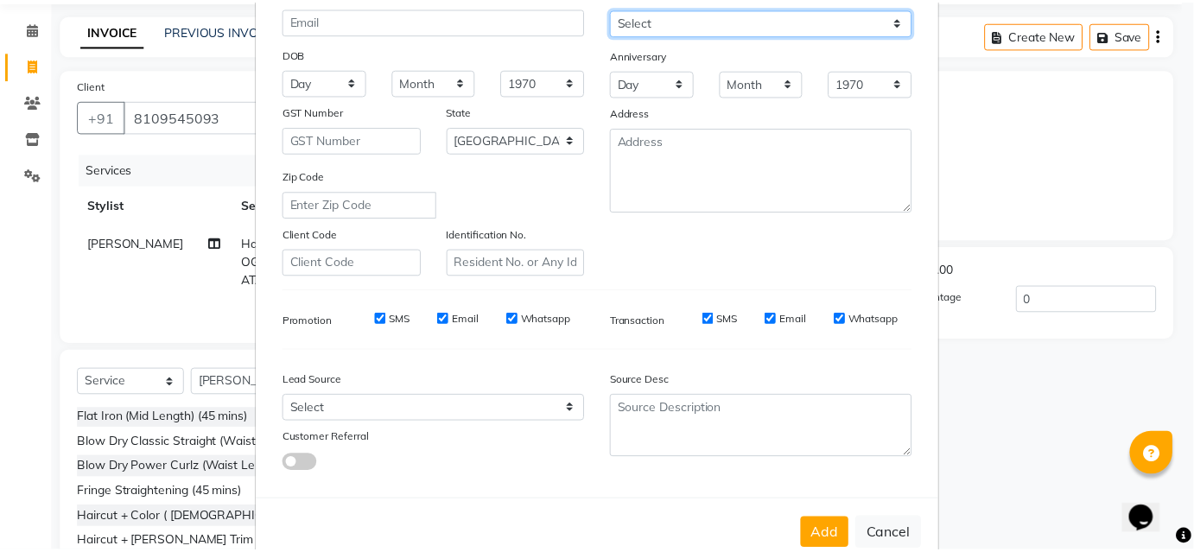
scroll to position [244, 0]
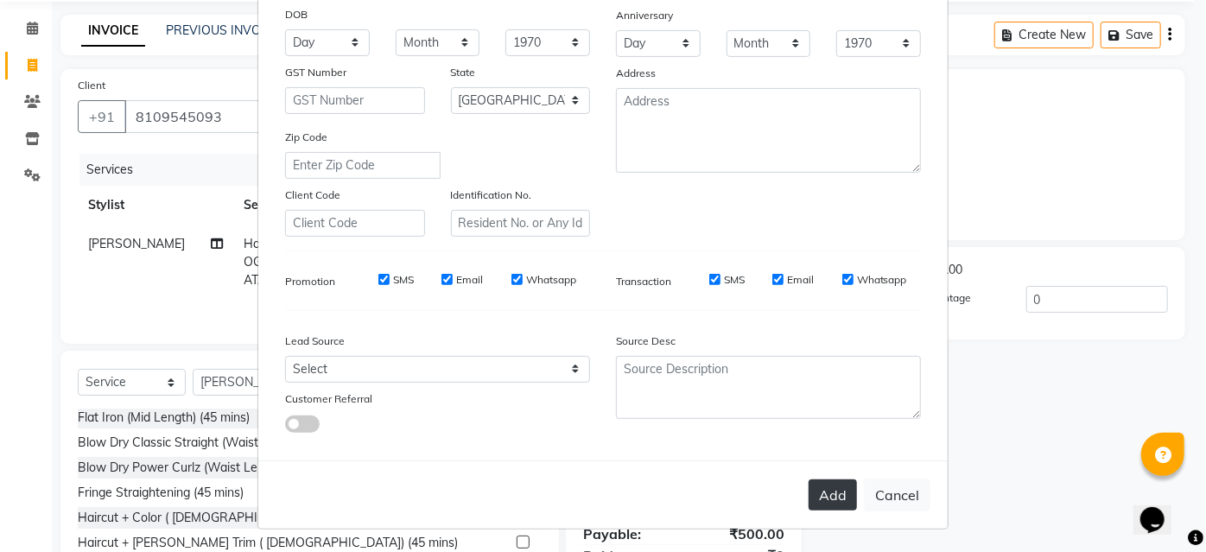
click at [827, 494] on button "Add" at bounding box center [832, 494] width 48 height 31
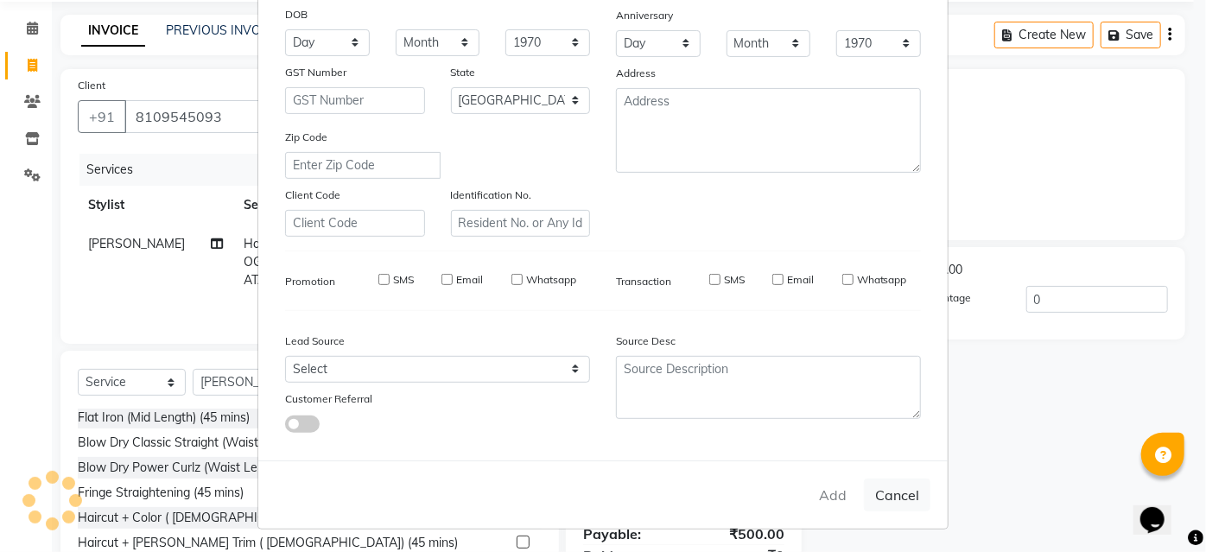
select select
select select "null"
select select
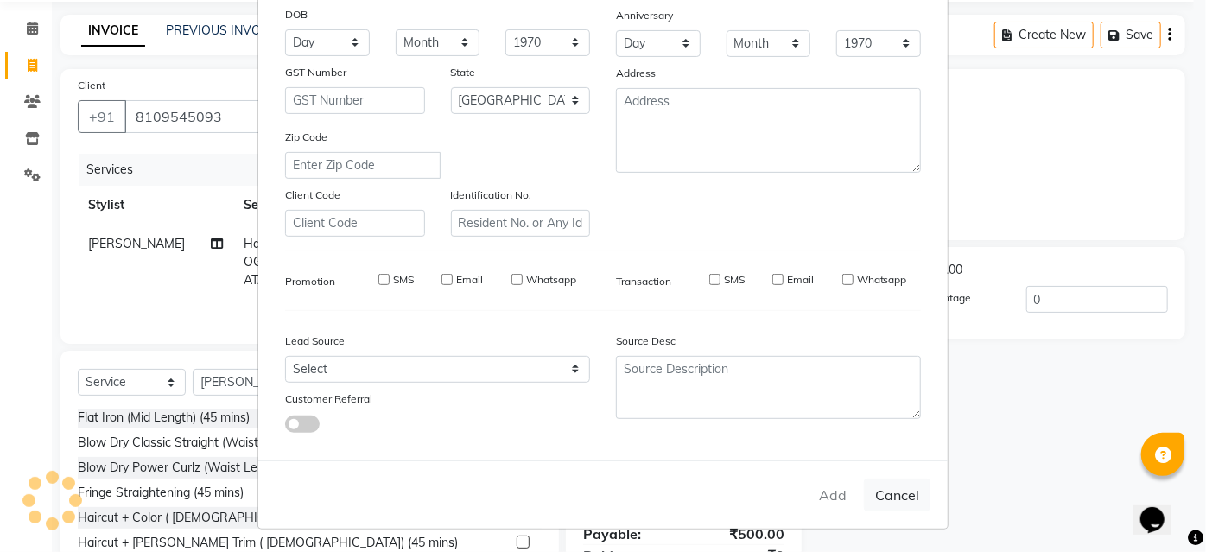
select select
checkbox input "false"
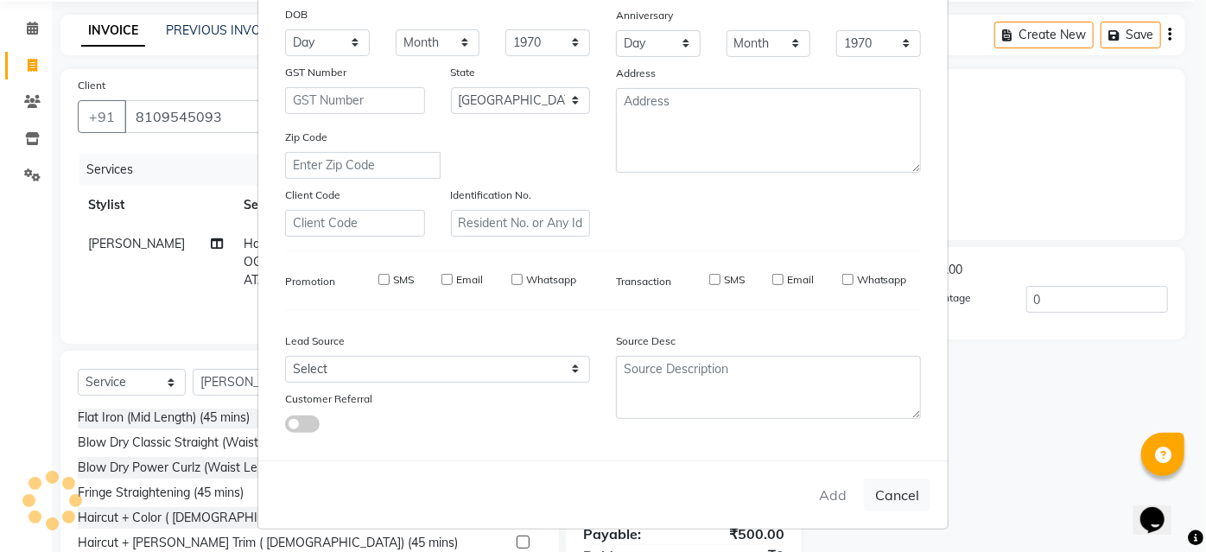
checkbox input "false"
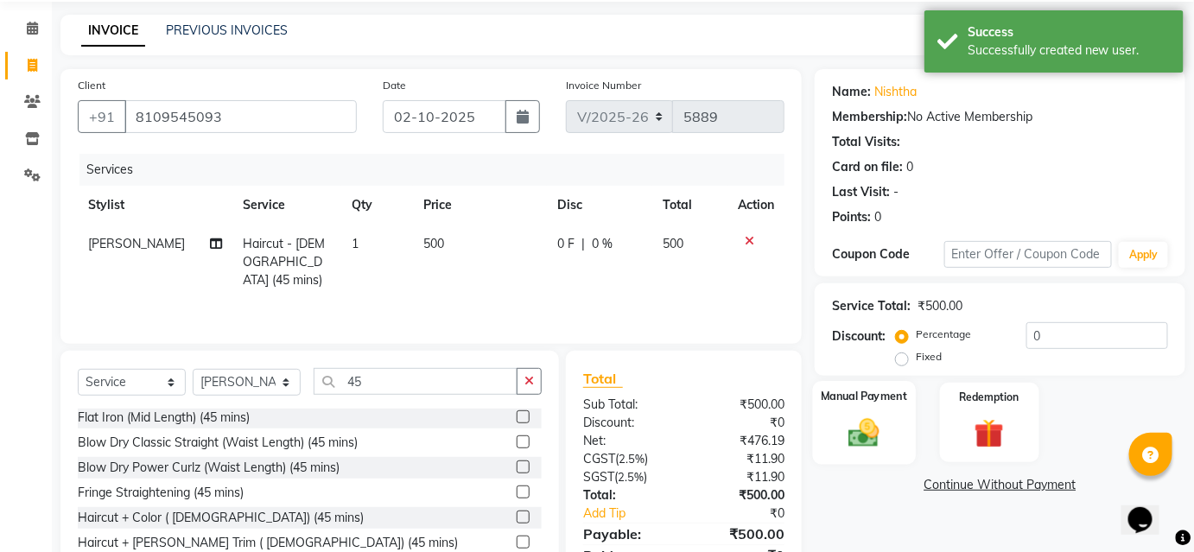
click at [889, 427] on img at bounding box center [864, 432] width 50 height 35
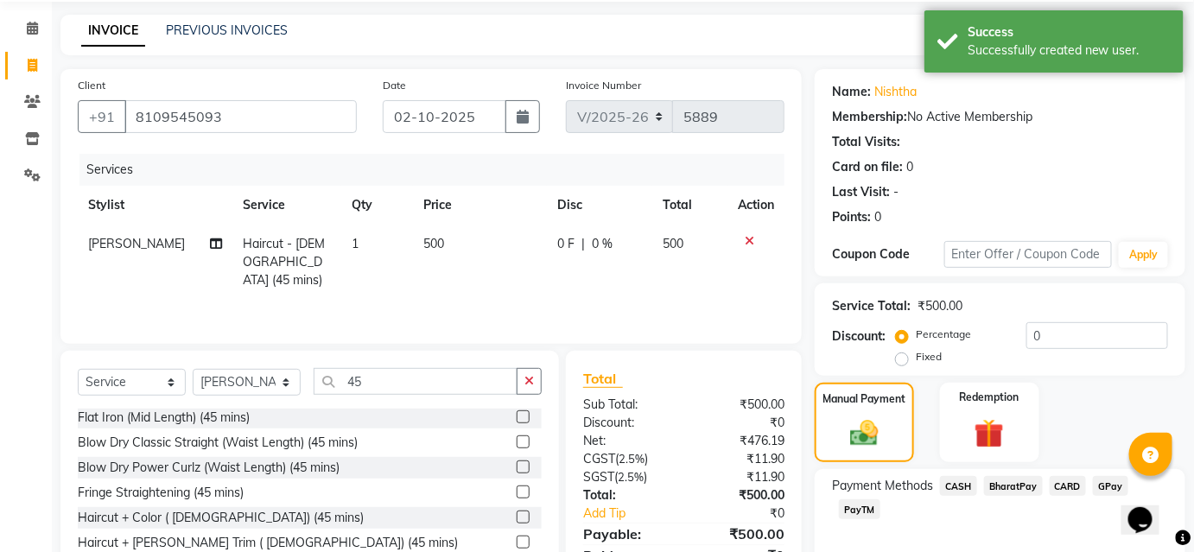
click at [960, 483] on span "CASH" at bounding box center [958, 486] width 37 height 20
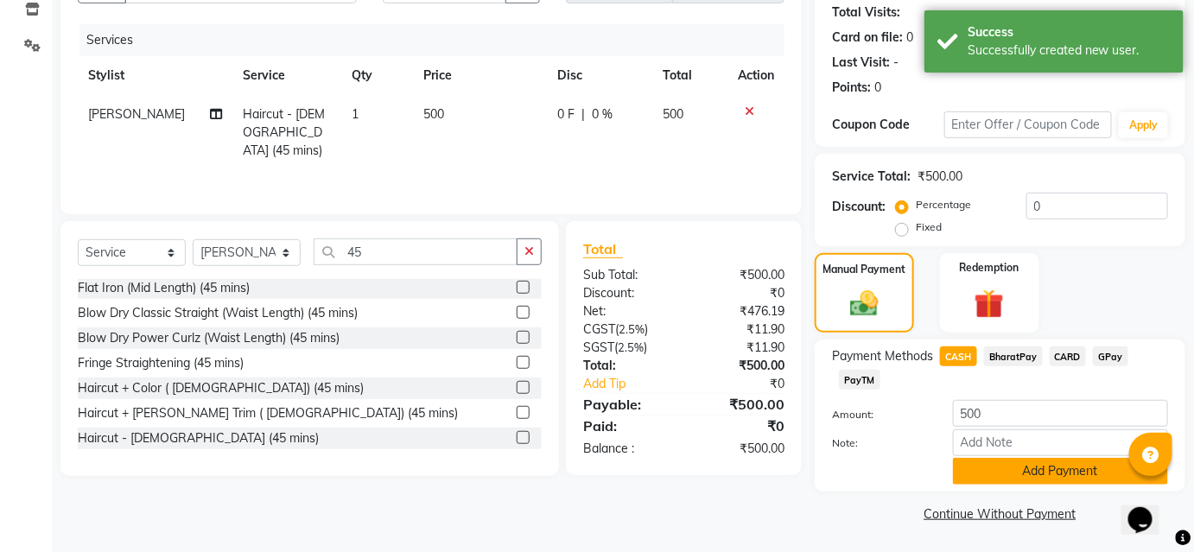
click at [969, 469] on button "Add Payment" at bounding box center [1060, 471] width 215 height 27
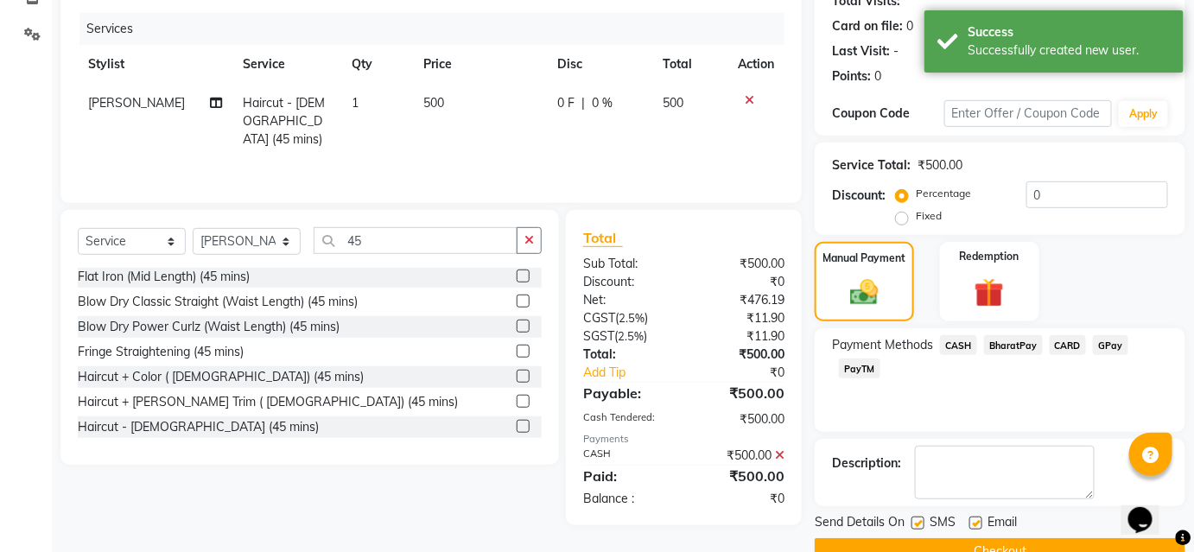
scroll to position [238, 0]
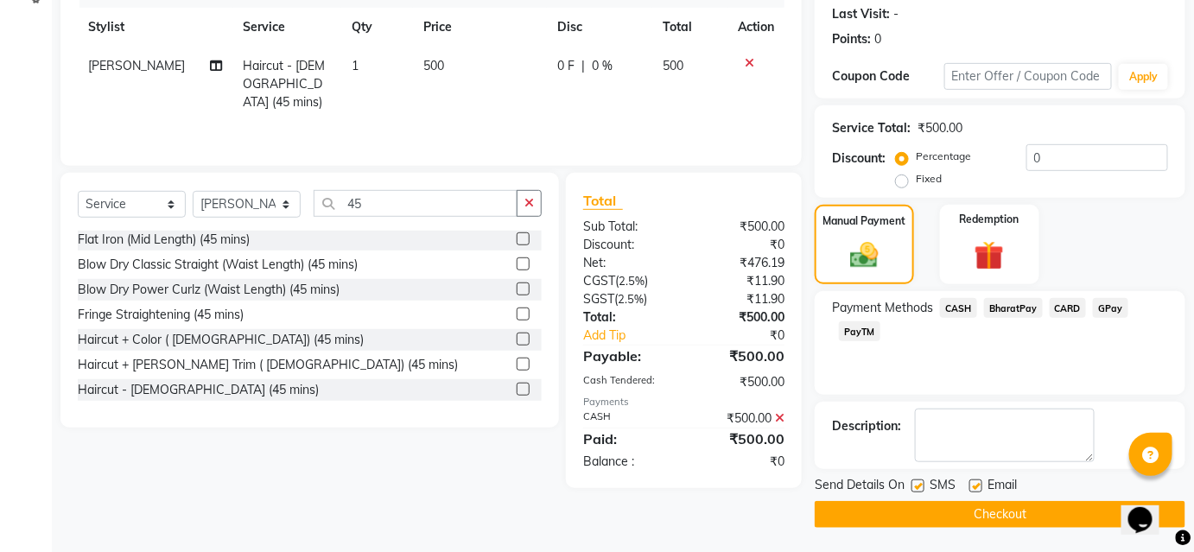
click at [891, 507] on button "Checkout" at bounding box center [999, 514] width 371 height 27
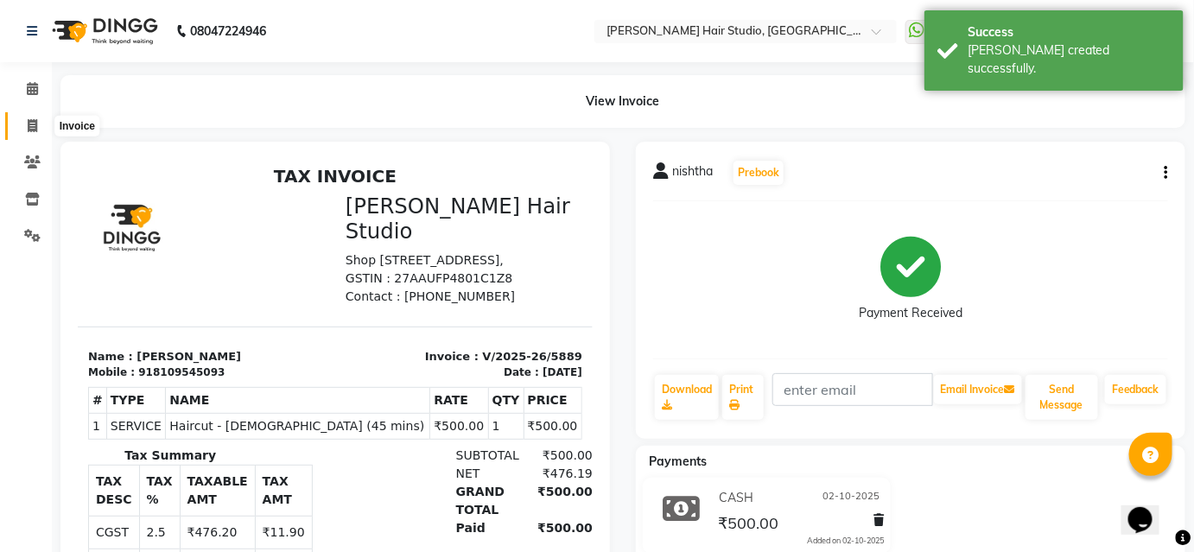
click at [32, 133] on span at bounding box center [32, 127] width 30 height 20
select select "service"
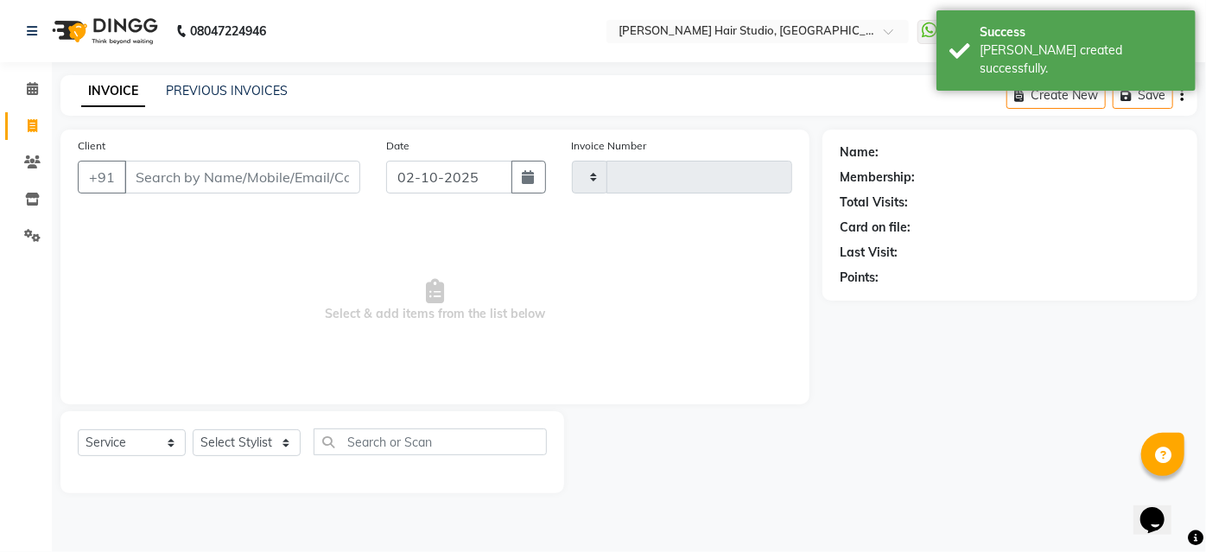
type input "5890"
select select "627"
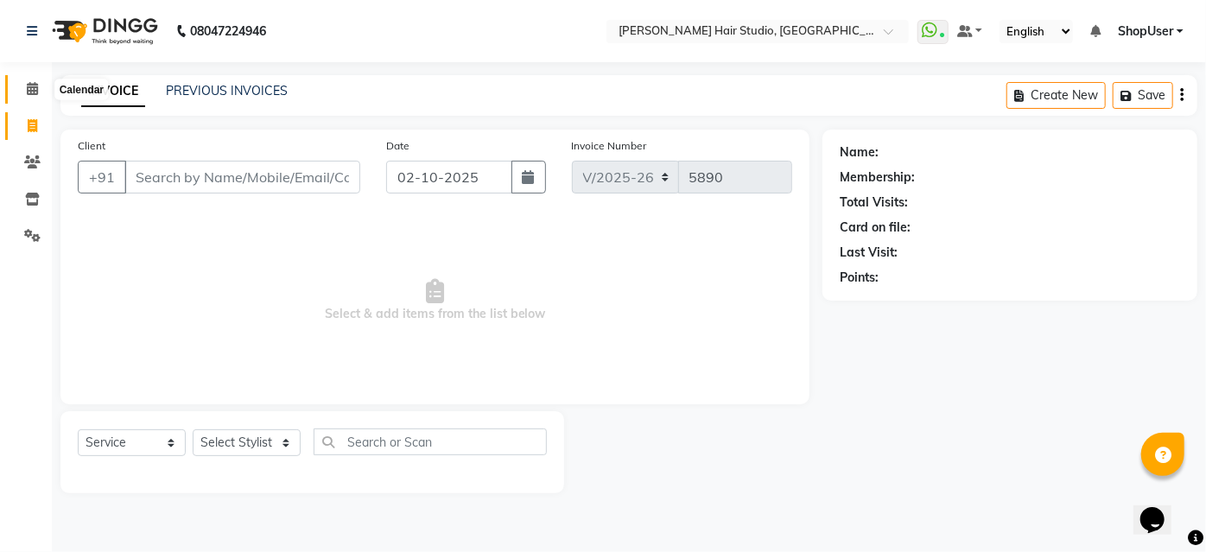
click at [31, 92] on icon at bounding box center [32, 88] width 11 height 13
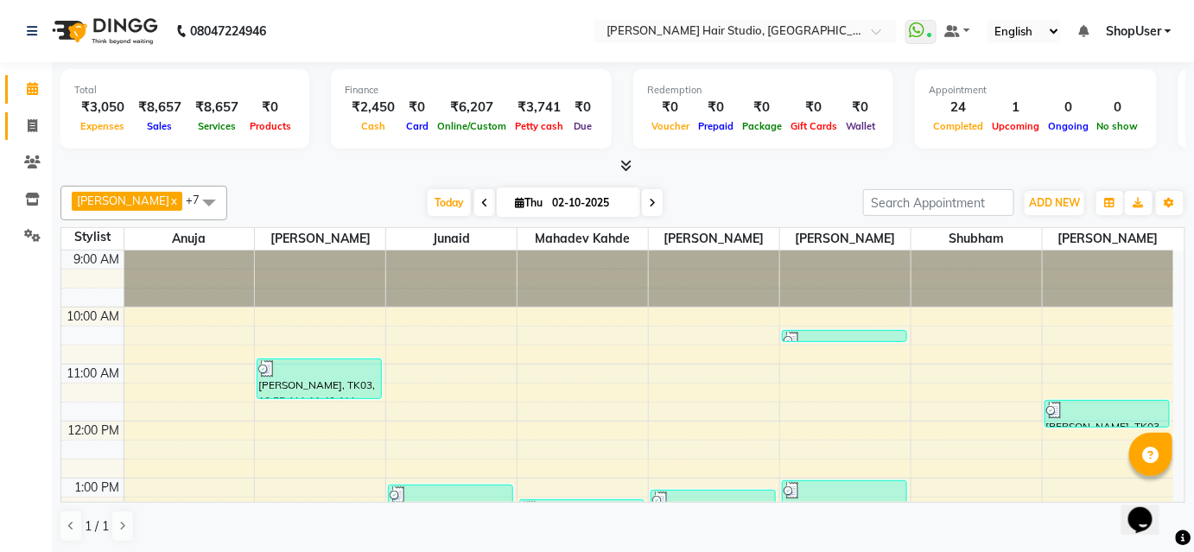
click at [26, 136] on link "Invoice" at bounding box center [25, 126] width 41 height 29
select select "service"
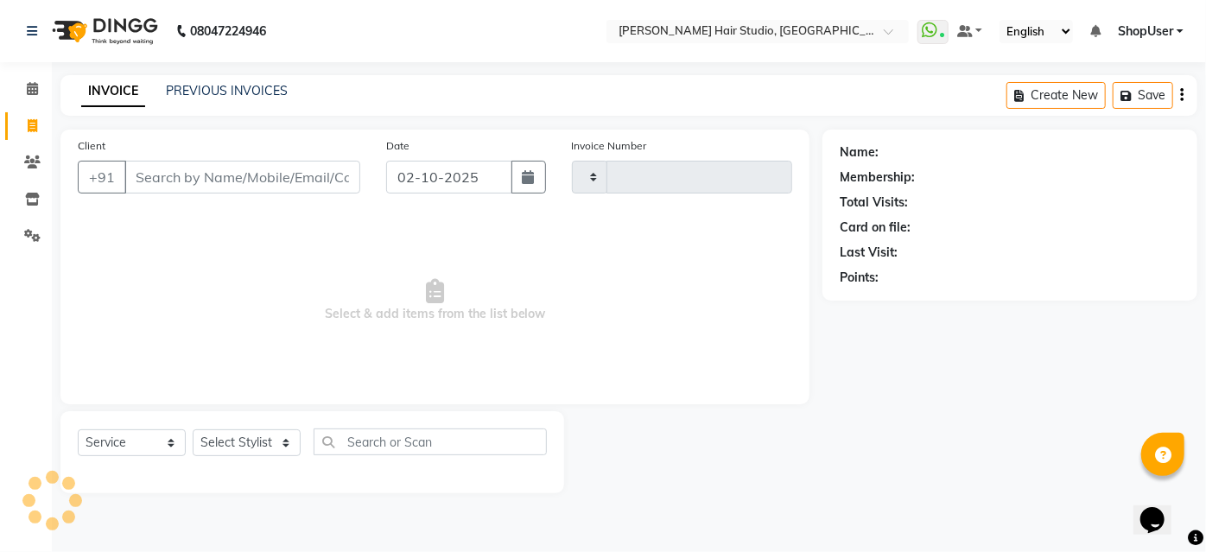
click at [29, 136] on link "Invoice" at bounding box center [25, 126] width 41 height 29
select select "service"
type input "5892"
select select "627"
click at [321, 183] on input "Client" at bounding box center [242, 177] width 236 height 33
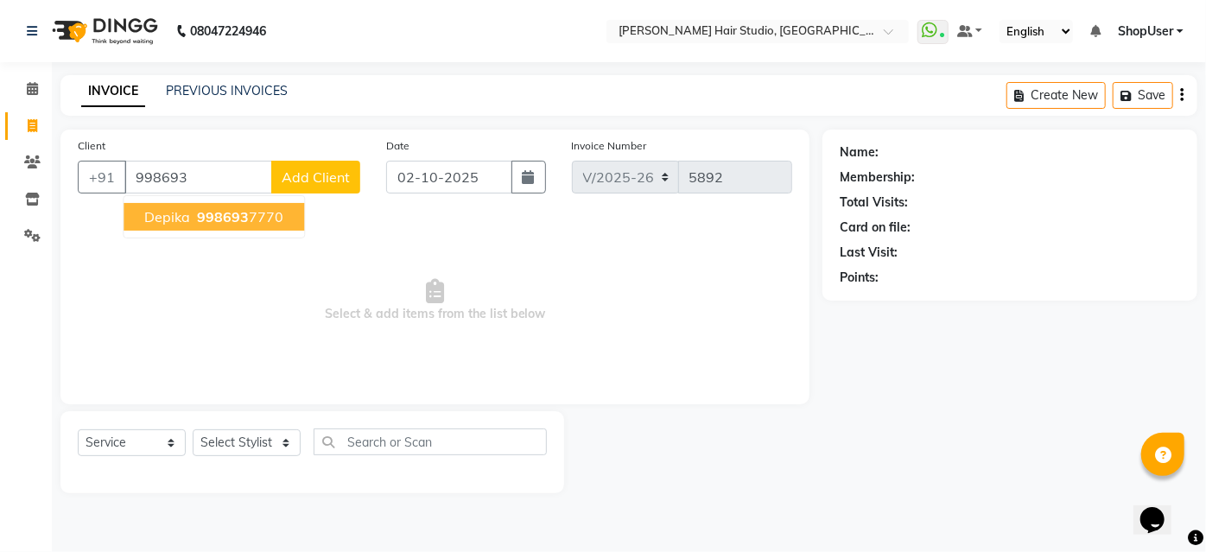
drag, startPoint x: 267, startPoint y: 203, endPoint x: 267, endPoint y: 225, distance: 21.6
click at [267, 204] on button "Depika 998693 7770" at bounding box center [214, 217] width 181 height 28
type input "9986937770"
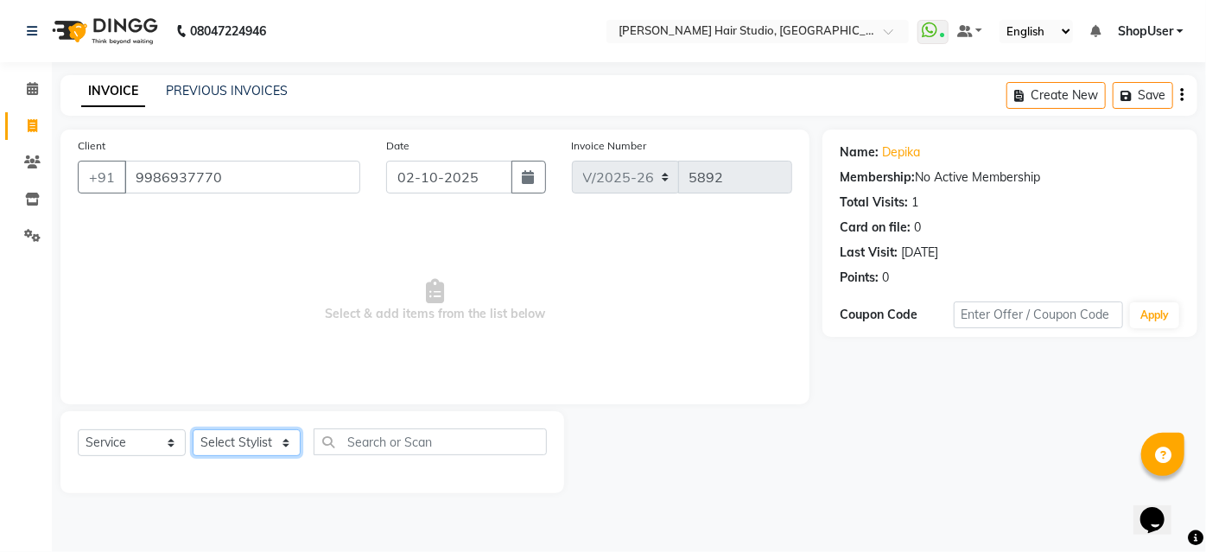
click at [251, 444] on select "Select Stylist Ajinkya Anuja Arunesh Avinash Junaid Mahadev kahde Mohammad Pawa…" at bounding box center [247, 442] width 108 height 27
select select "88870"
click at [193, 429] on select "Select Stylist Ajinkya Anuja Arunesh Avinash Junaid Mahadev kahde Mohammad Pawa…" at bounding box center [247, 442] width 108 height 27
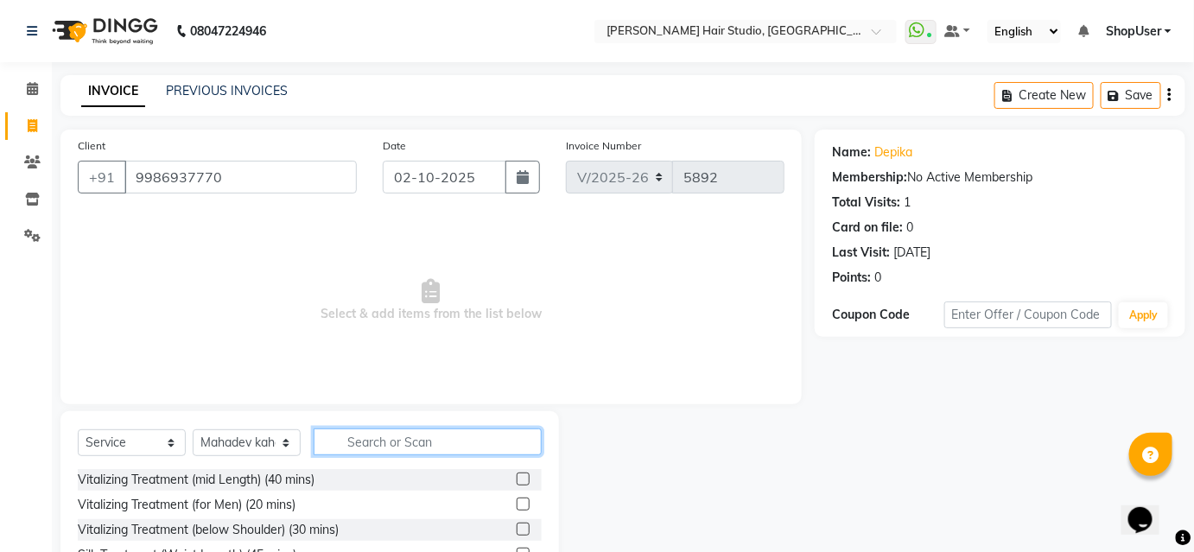
click at [368, 433] on input "text" at bounding box center [428, 441] width 228 height 27
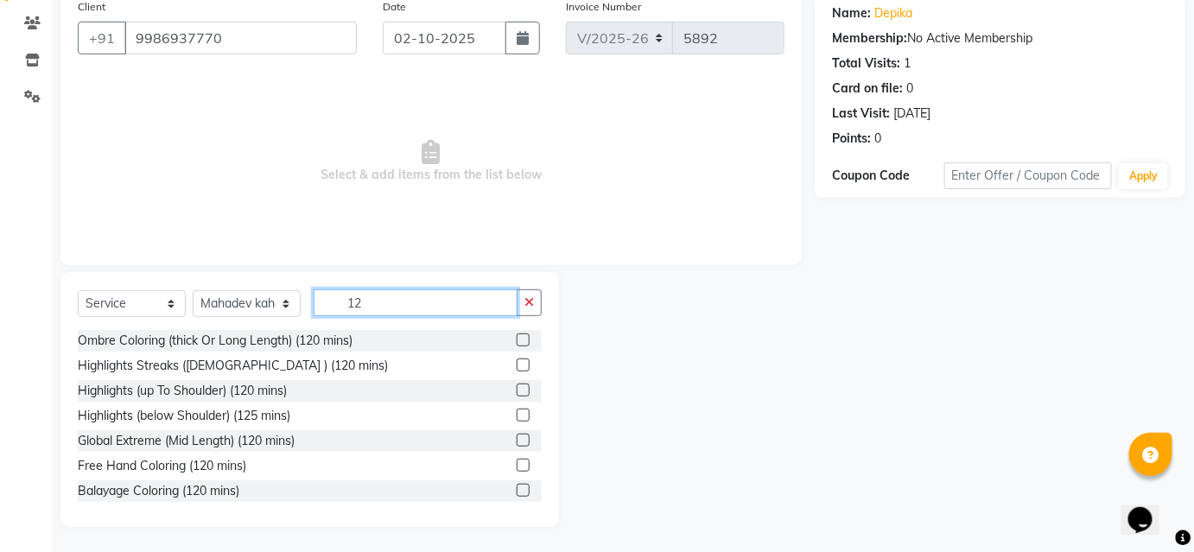
scroll to position [202, 0]
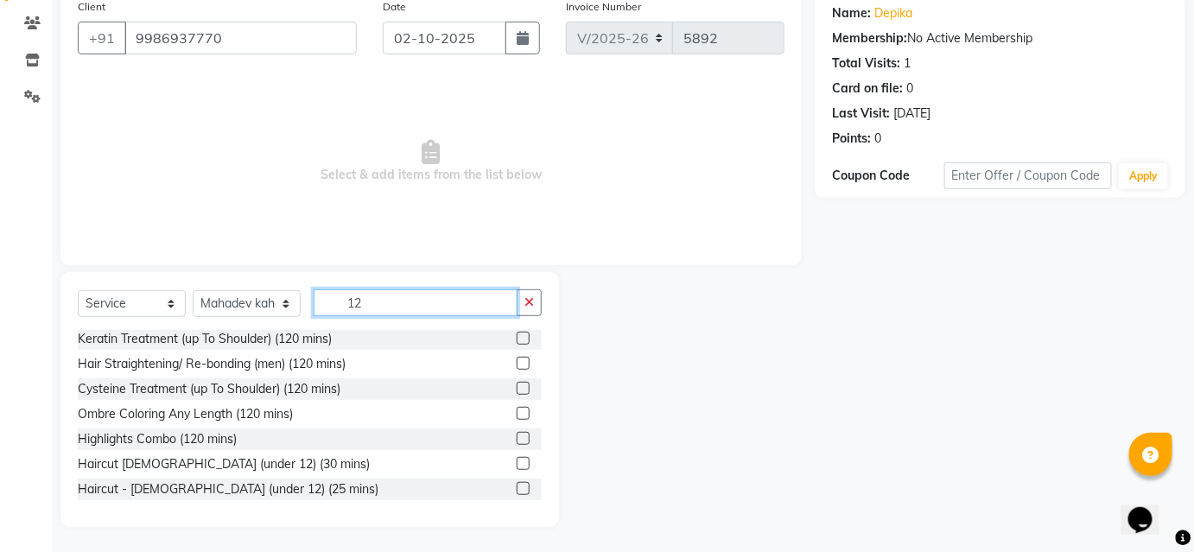
type input "12"
click at [517, 485] on label at bounding box center [523, 488] width 13 height 13
click at [517, 485] on input "checkbox" at bounding box center [522, 489] width 11 height 11
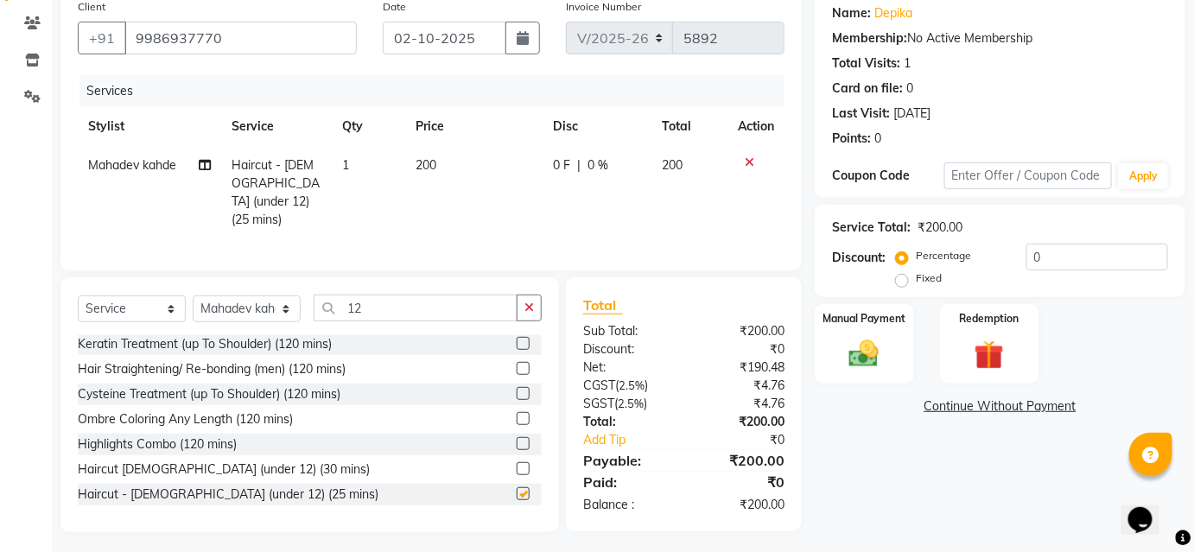
checkbox input "false"
click at [878, 340] on img at bounding box center [864, 353] width 50 height 35
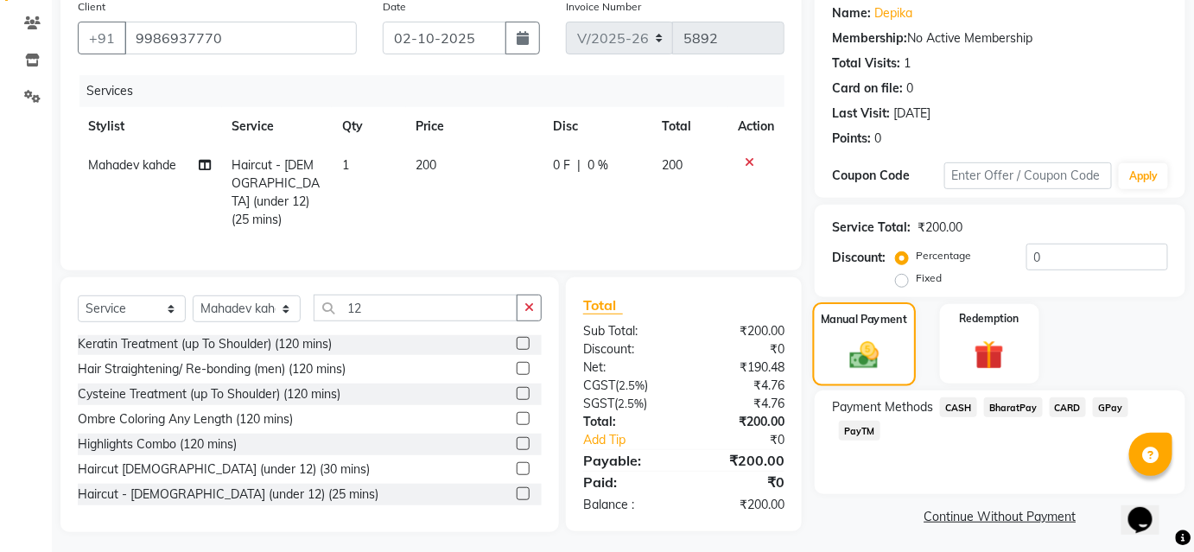
scroll to position [142, 0]
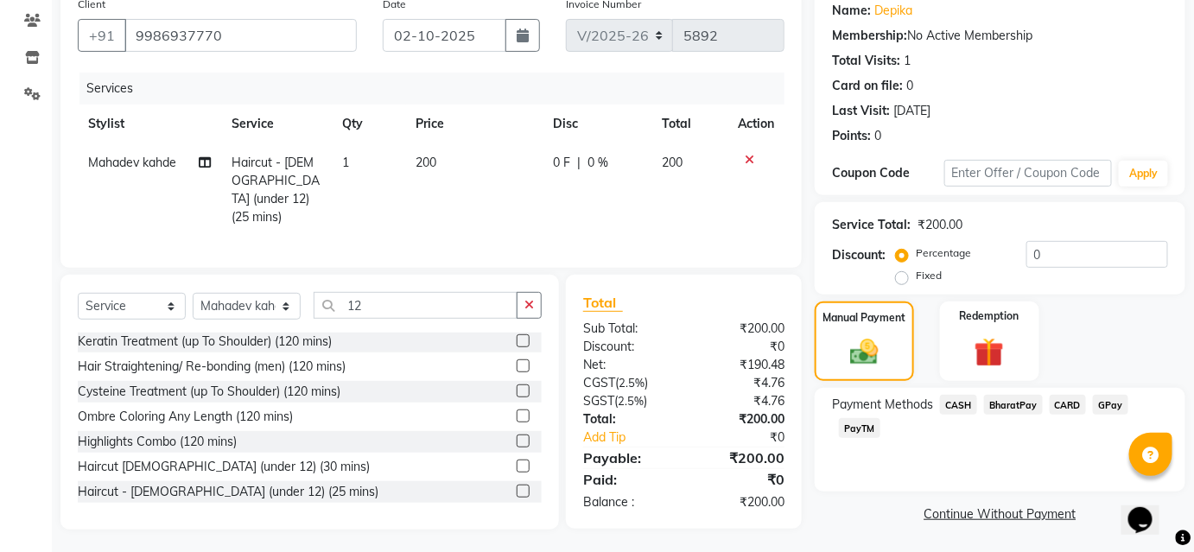
click at [991, 402] on span "BharatPay" at bounding box center [1013, 405] width 59 height 20
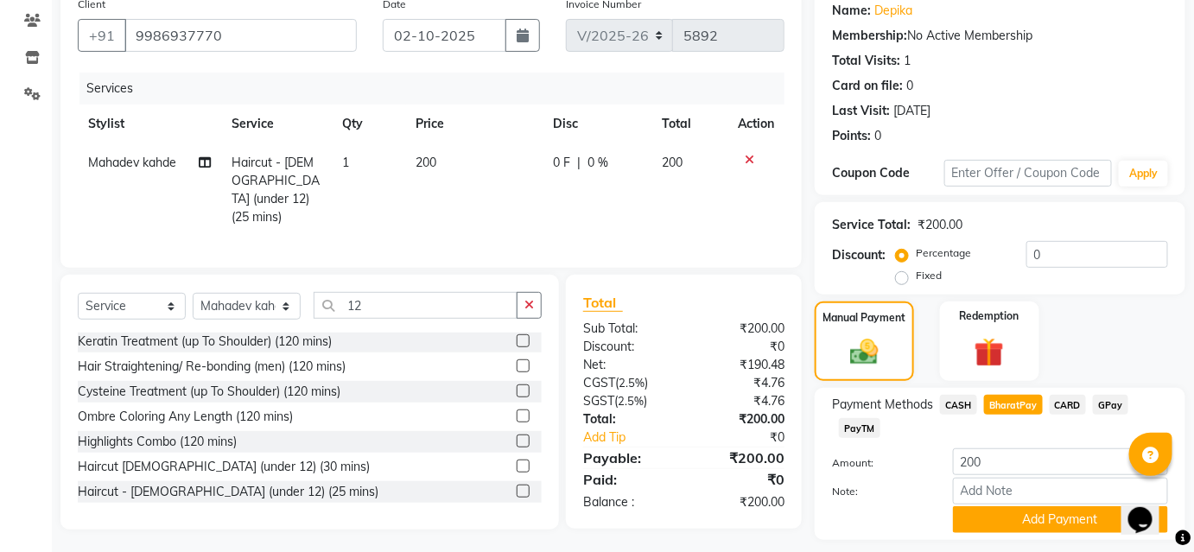
scroll to position [190, 0]
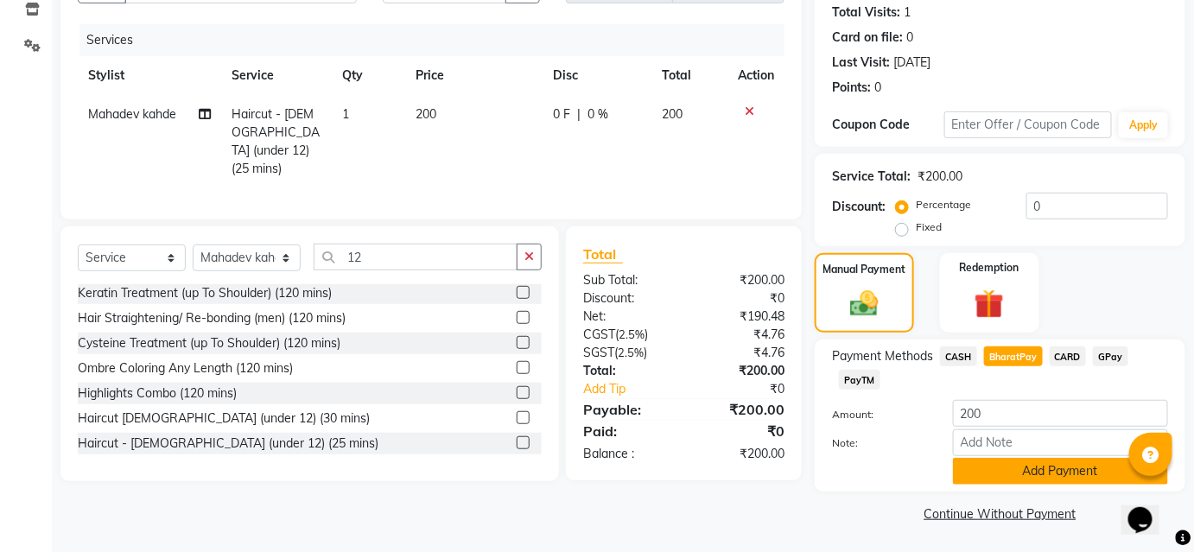
click at [983, 459] on button "Add Payment" at bounding box center [1060, 471] width 215 height 27
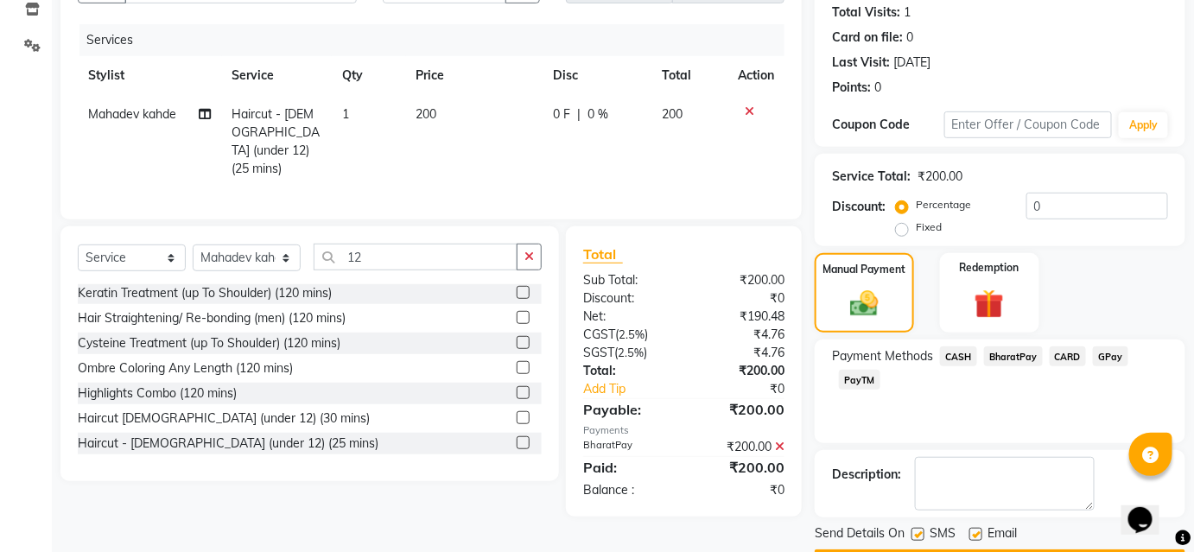
scroll to position [238, 0]
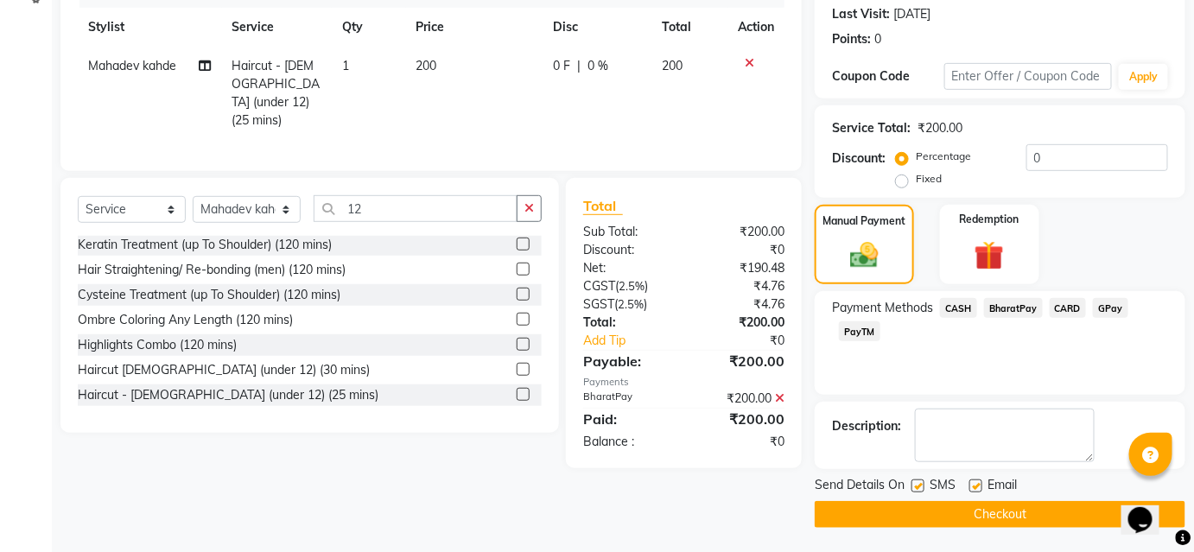
click at [974, 504] on button "Checkout" at bounding box center [999, 514] width 371 height 27
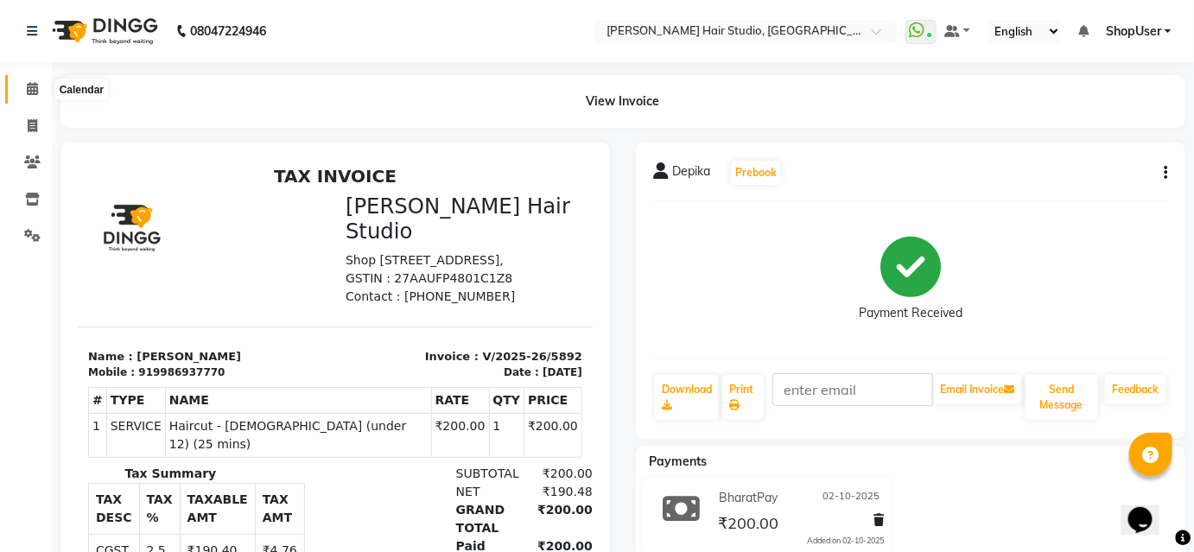
click at [29, 86] on icon at bounding box center [32, 88] width 11 height 13
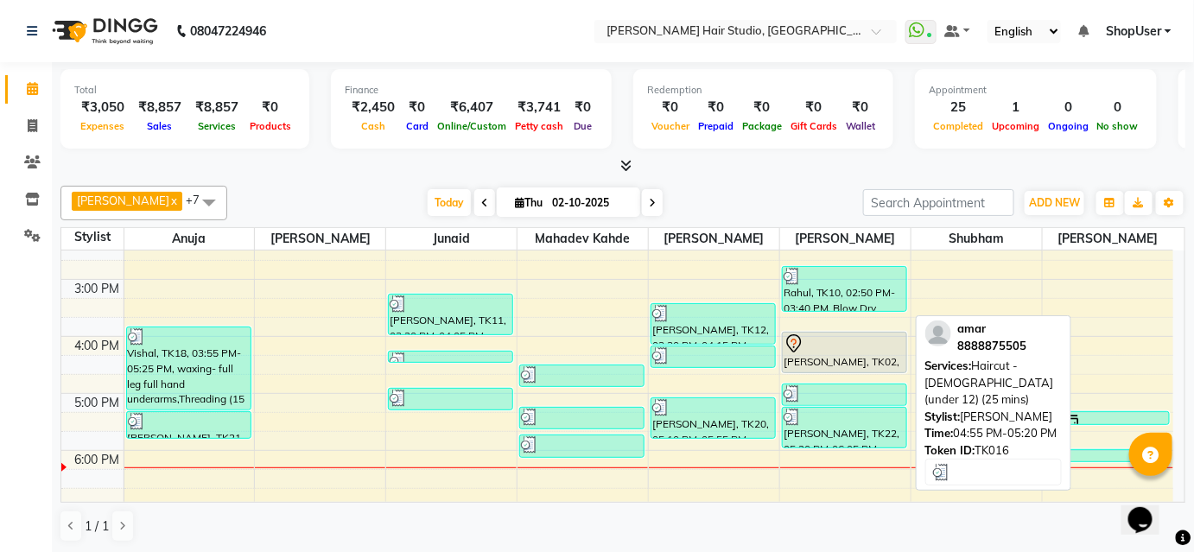
scroll to position [314, 0]
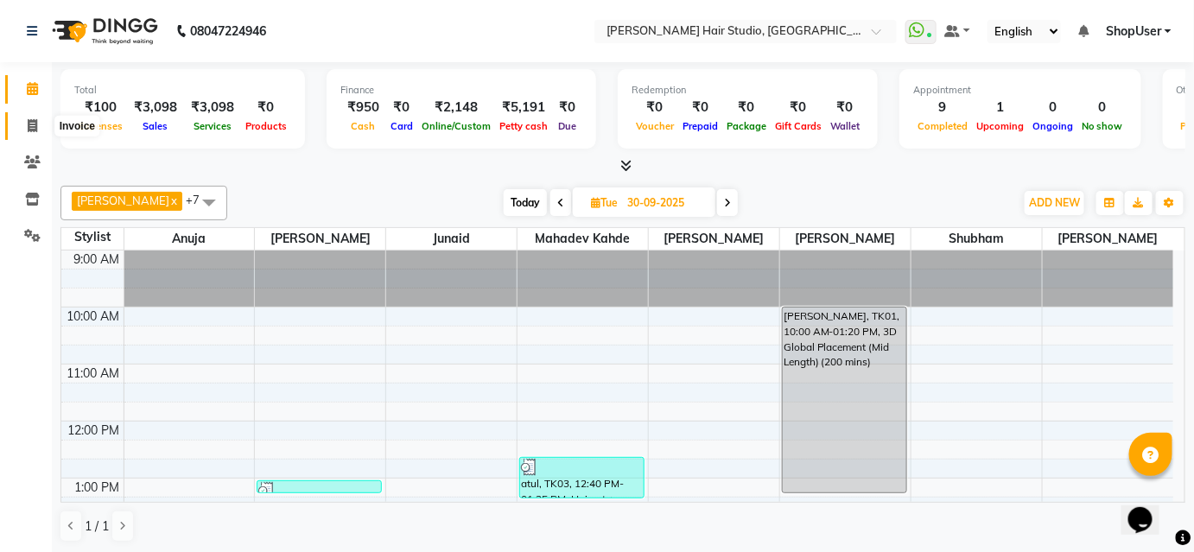
click at [34, 124] on icon at bounding box center [33, 125] width 10 height 13
select select "service"
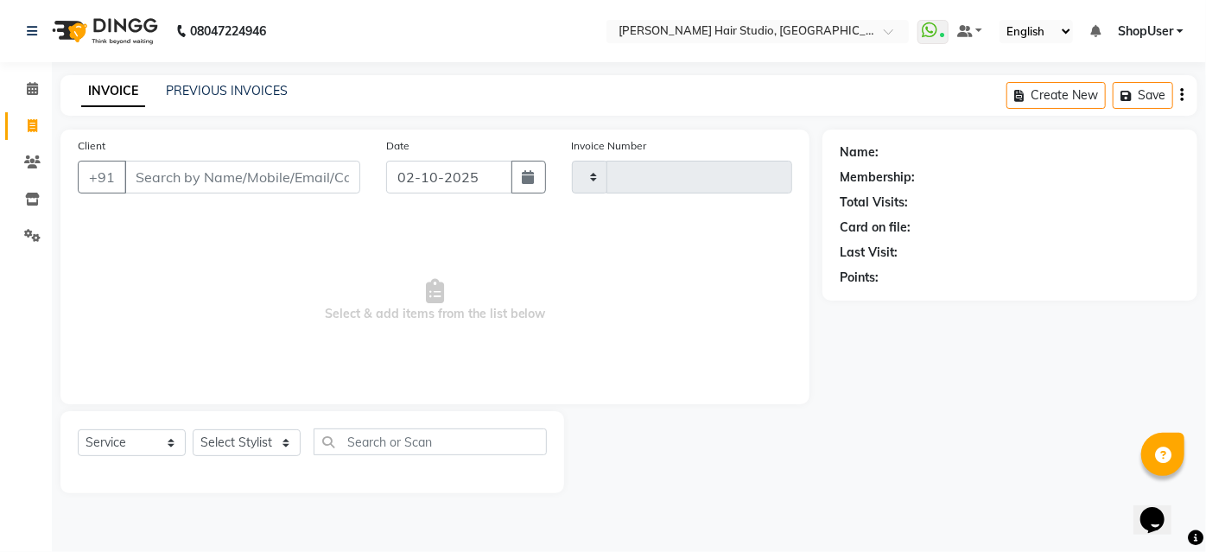
type input "5885"
select select "627"
click at [239, 430] on select "Select Stylist [PERSON_NAME] [PERSON_NAME] Avinash [PERSON_NAME] kahde [PERSON_…" at bounding box center [247, 442] width 108 height 27
select select "34696"
click at [193, 429] on select "Select Stylist [PERSON_NAME] [PERSON_NAME] Avinash [PERSON_NAME] kahde [PERSON_…" at bounding box center [247, 442] width 108 height 27
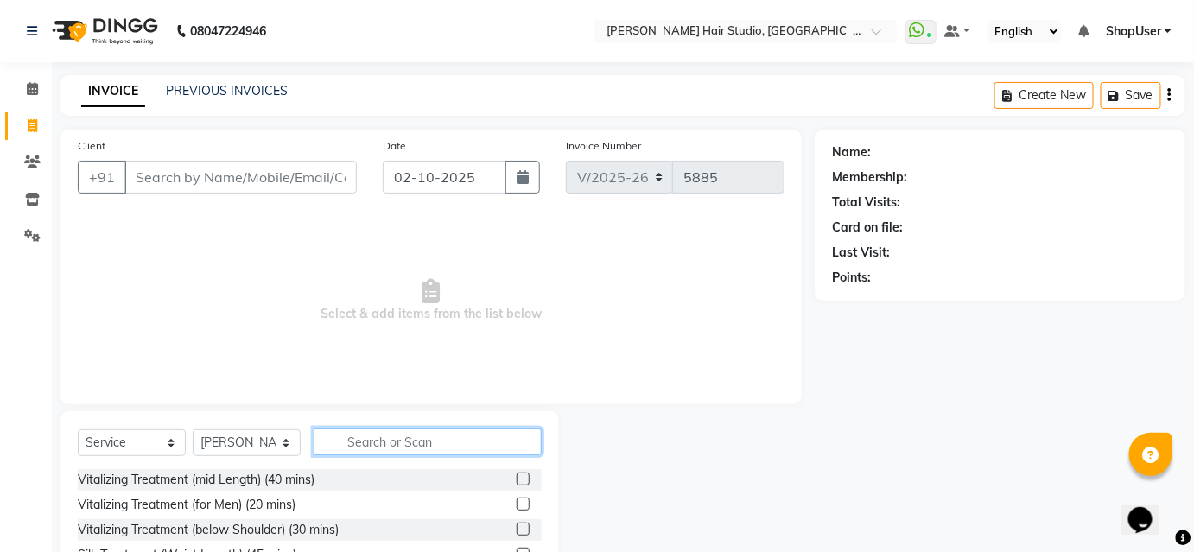
click at [381, 448] on input "text" at bounding box center [428, 441] width 228 height 27
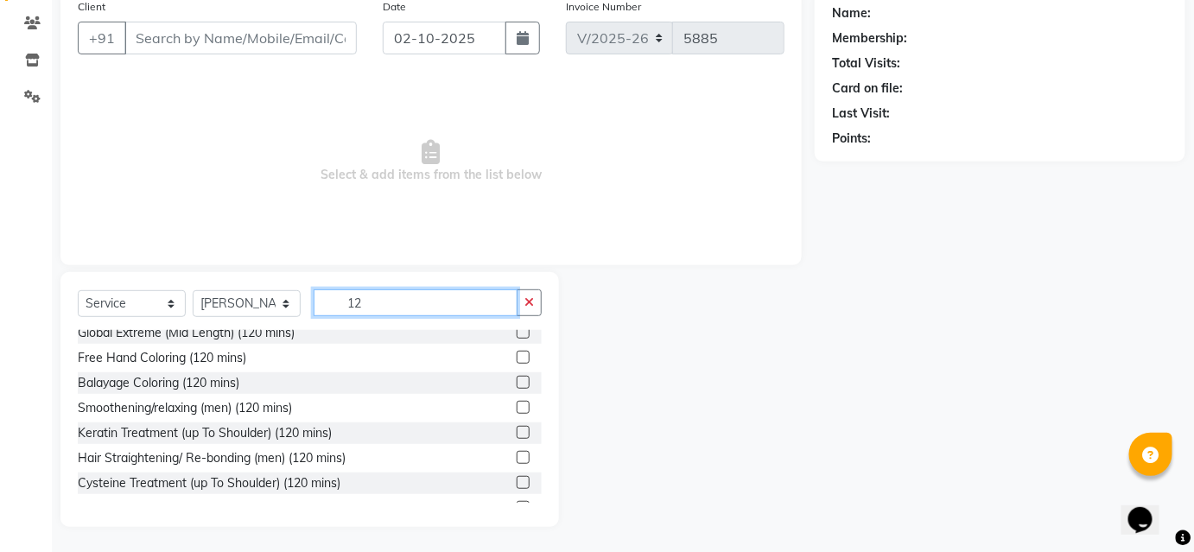
scroll to position [202, 0]
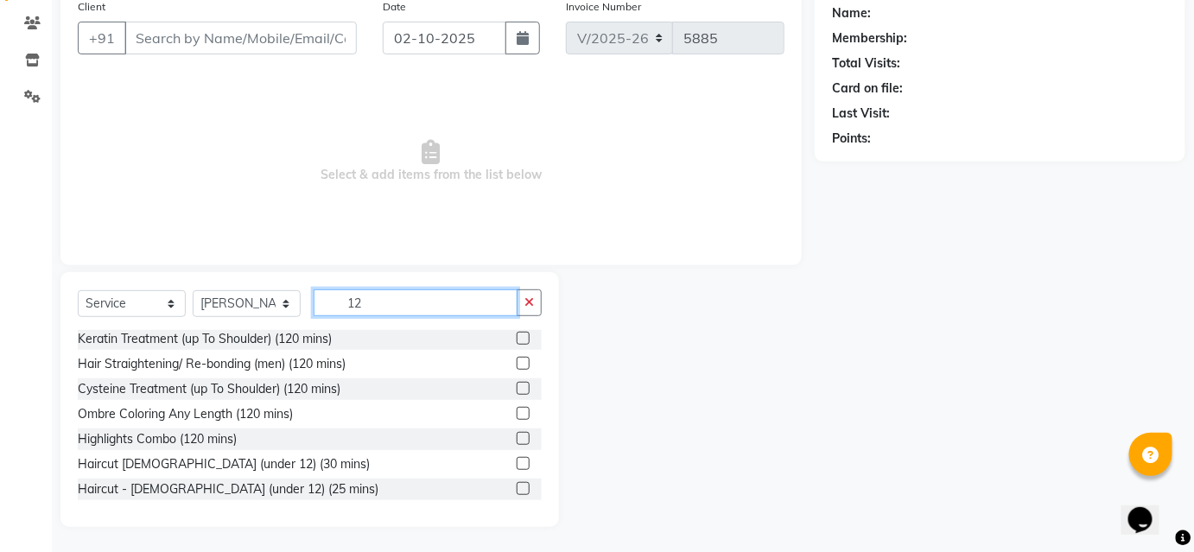
type input "12"
click at [517, 485] on label at bounding box center [523, 488] width 13 height 13
click at [517, 485] on input "checkbox" at bounding box center [522, 489] width 11 height 11
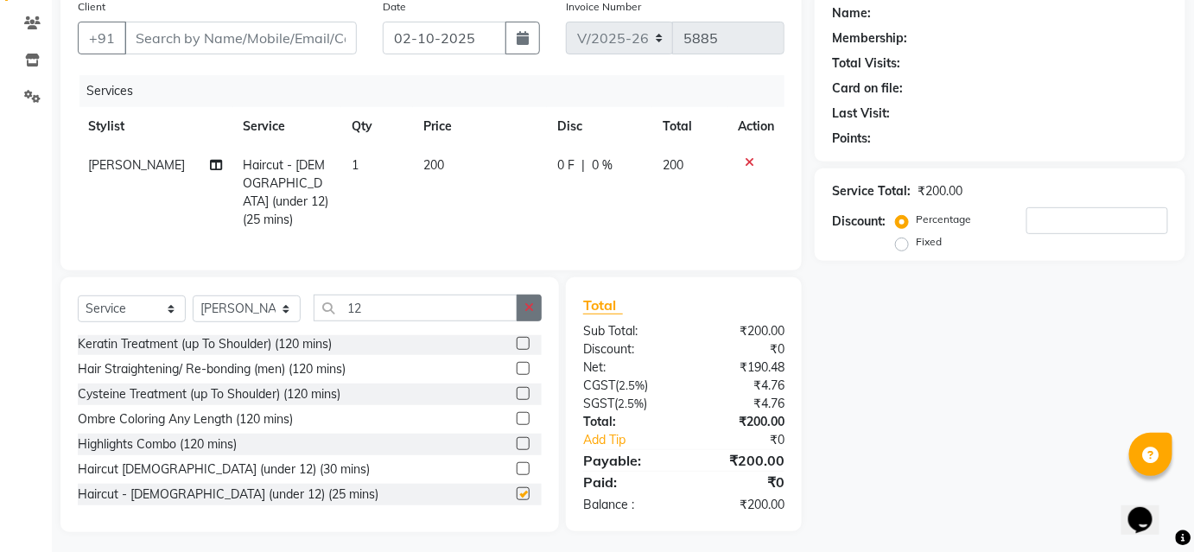
checkbox input "false"
click at [529, 301] on icon "button" at bounding box center [529, 307] width 10 height 12
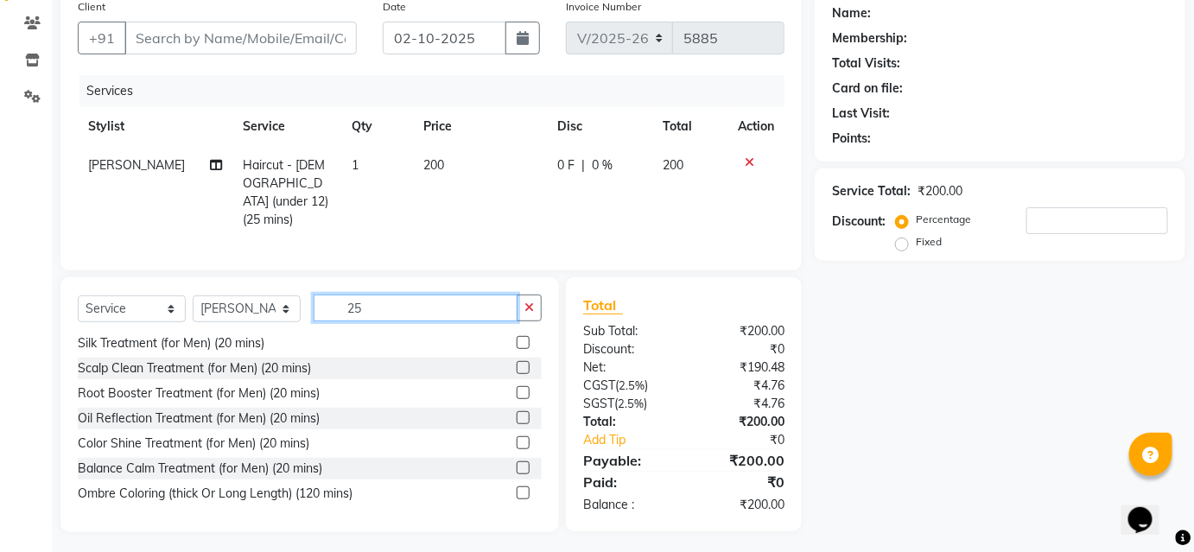
scroll to position [2, 0]
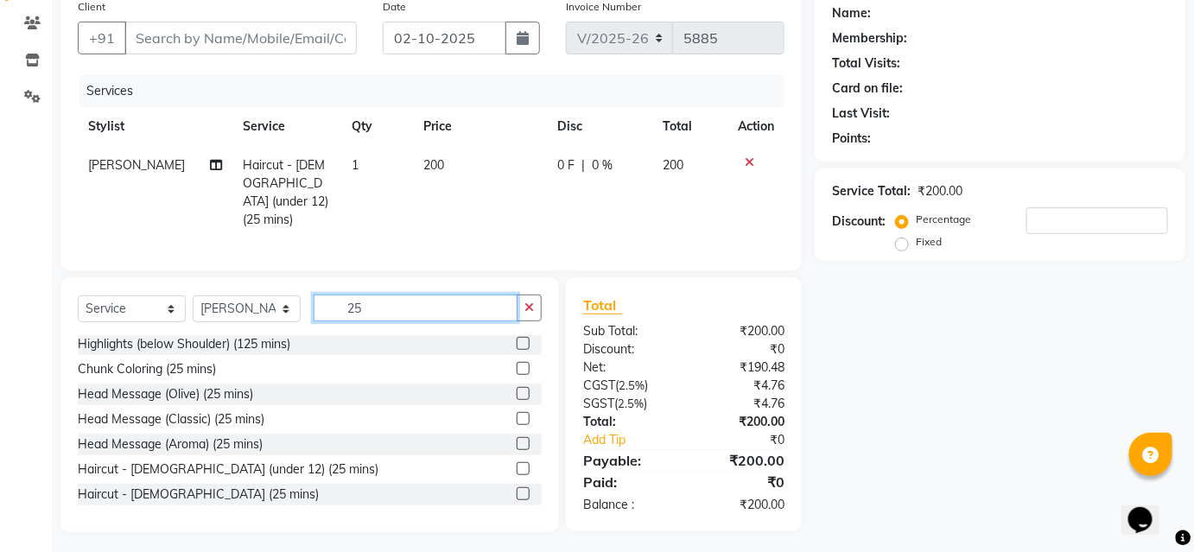
type input "25"
click at [517, 487] on label at bounding box center [523, 493] width 13 height 13
click at [517, 489] on input "checkbox" at bounding box center [522, 494] width 11 height 11
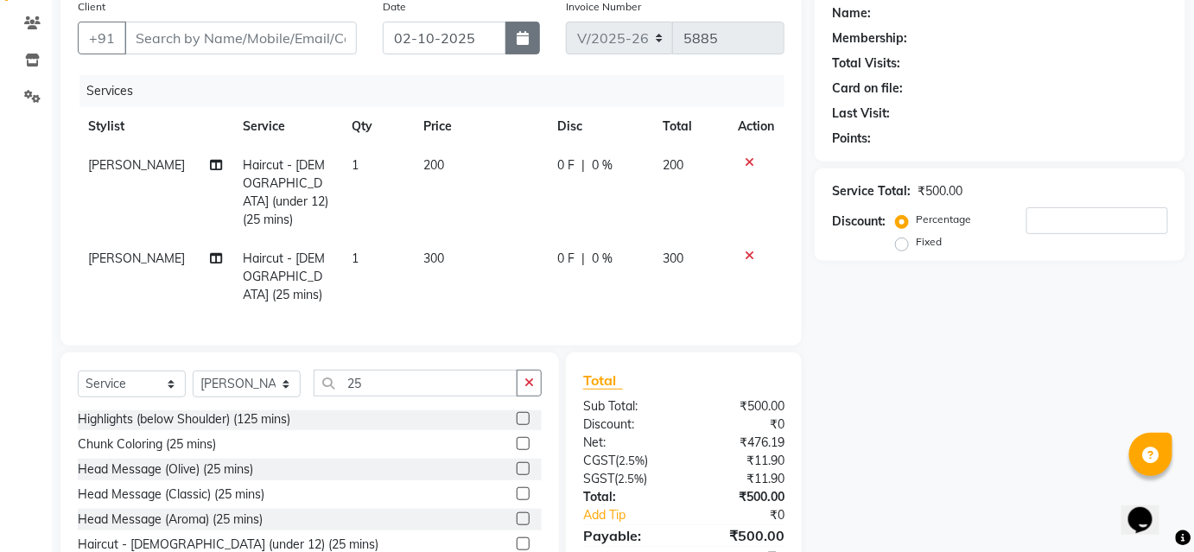
checkbox input "false"
click at [295, 44] on input "Client" at bounding box center [240, 38] width 232 height 33
drag, startPoint x: 149, startPoint y: 177, endPoint x: 138, endPoint y: 218, distance: 42.1
click at [149, 179] on td "[PERSON_NAME]" at bounding box center [155, 192] width 155 height 93
select select "34696"
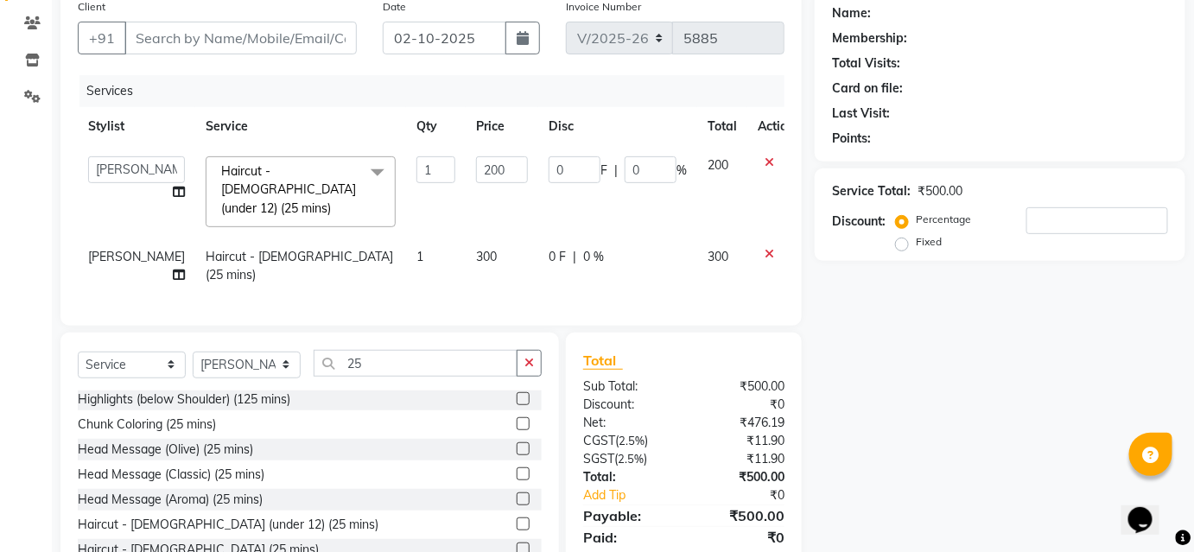
click at [138, 238] on td "[PERSON_NAME]" at bounding box center [136, 266] width 117 height 57
select select "34696"
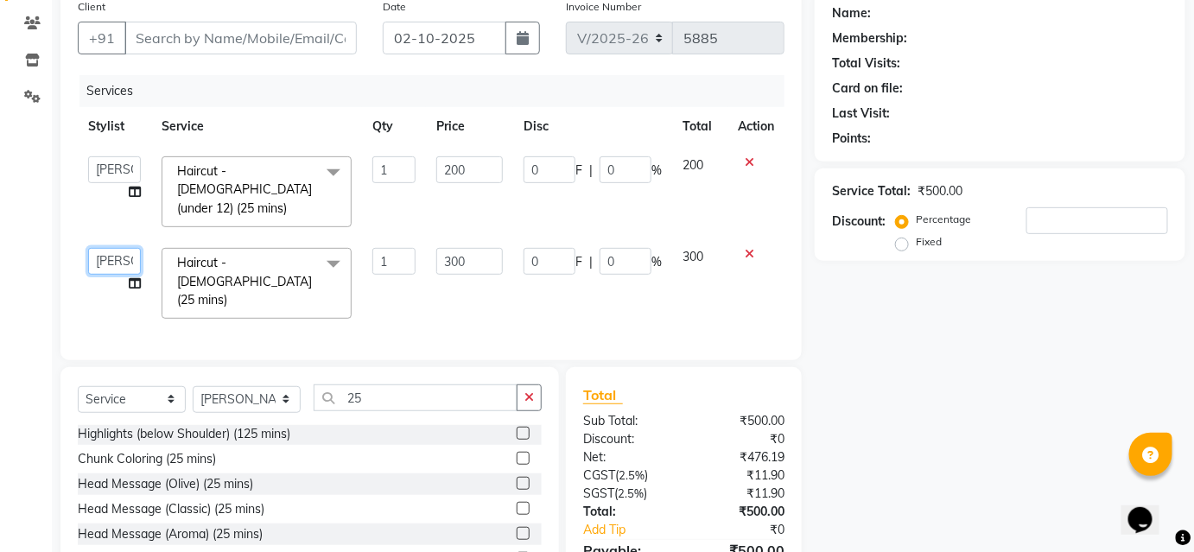
click at [122, 250] on select "Ajinkya Anuja Arunesh Avinash Junaid Mahadev kahde Mohammad Pawan Krishna Rushi…" at bounding box center [114, 261] width 53 height 27
select select "88870"
click at [264, 45] on input "Client" at bounding box center [240, 38] width 232 height 33
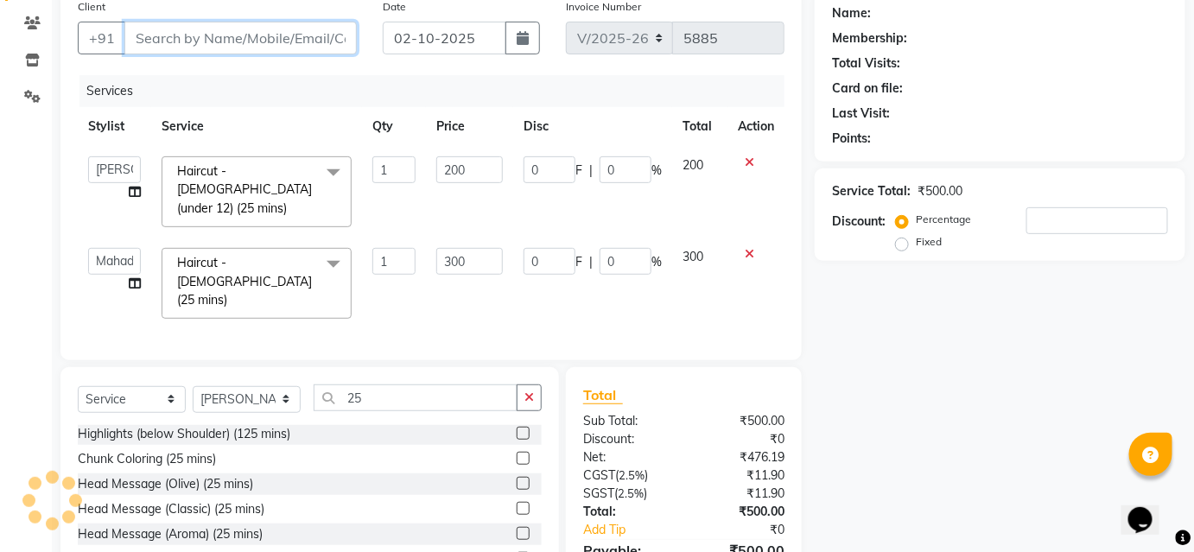
click at [264, 45] on input "Client" at bounding box center [240, 38] width 232 height 33
type input "8"
type input "0"
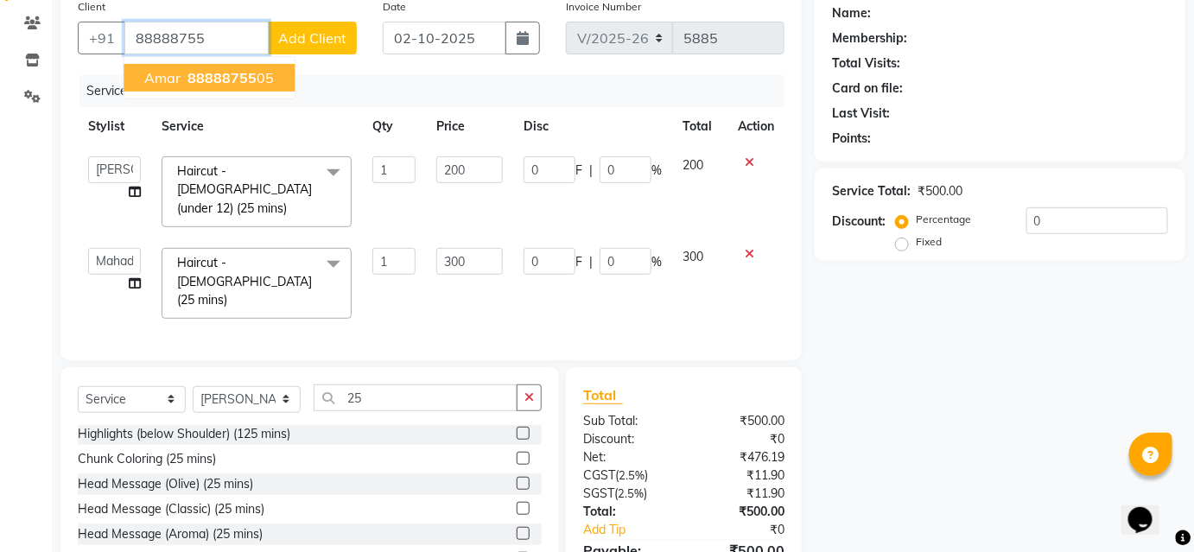
click at [178, 72] on span "amar" at bounding box center [162, 77] width 36 height 17
type input "8888875505"
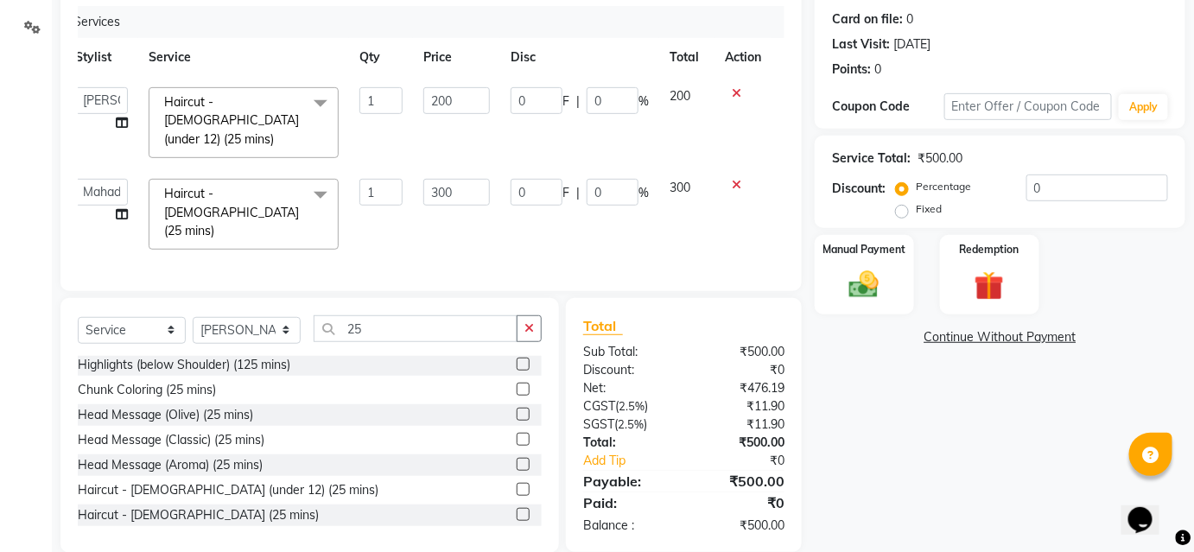
scroll to position [0, 0]
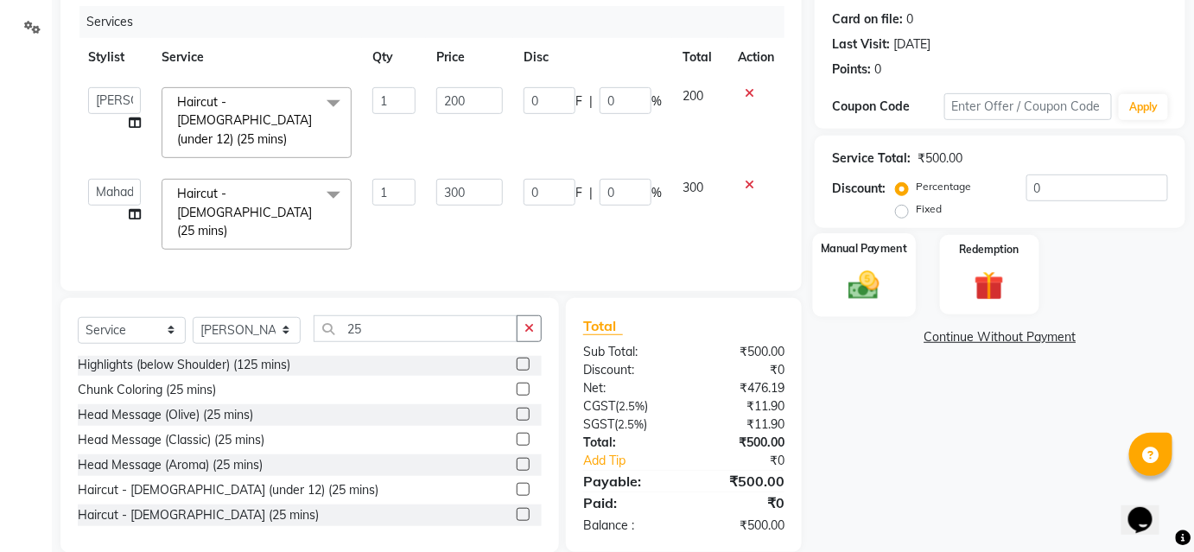
click at [854, 255] on div "Manual Payment" at bounding box center [864, 275] width 103 height 84
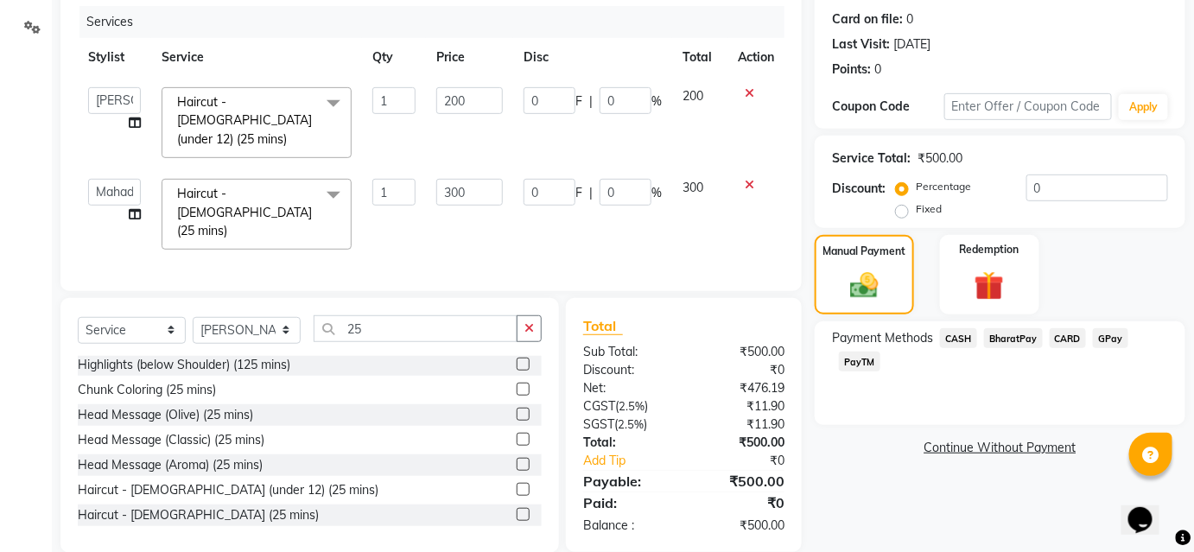
click at [1017, 341] on span "BharatPay" at bounding box center [1013, 338] width 59 height 20
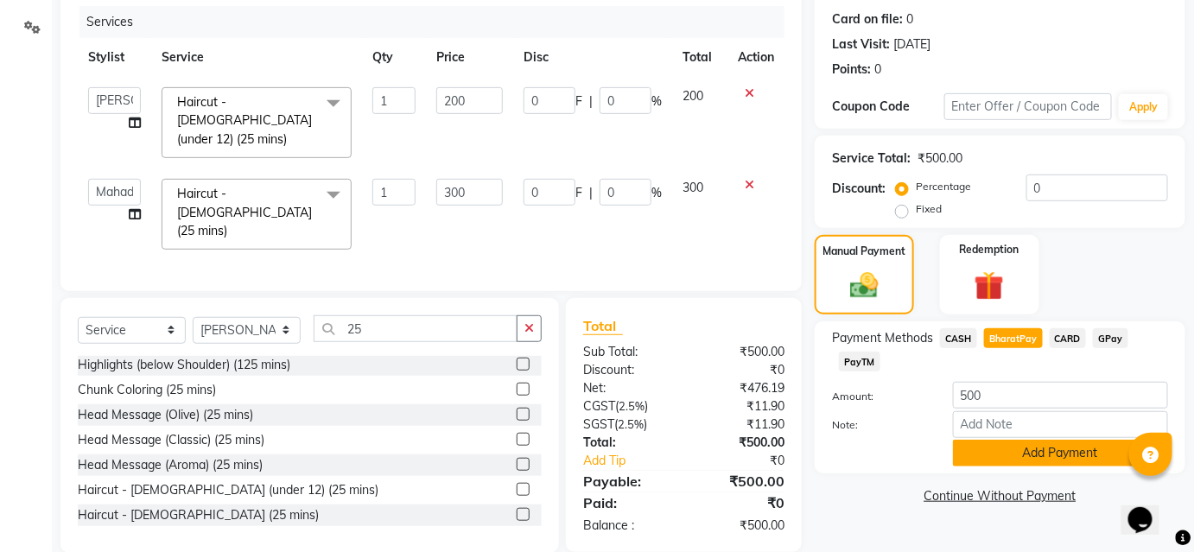
click at [1014, 452] on button "Add Payment" at bounding box center [1060, 453] width 215 height 27
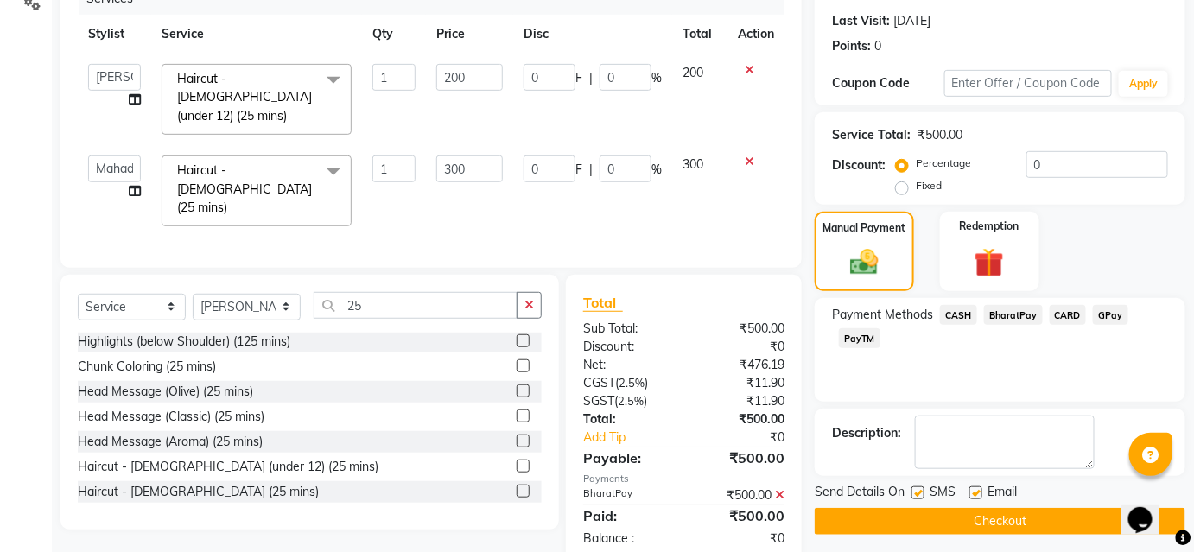
scroll to position [244, 0]
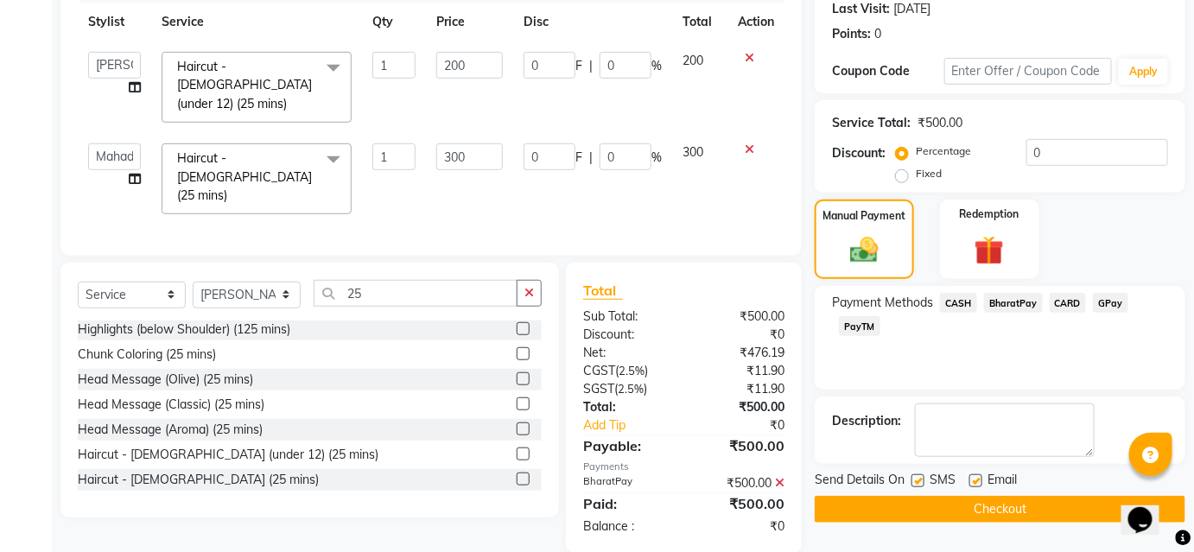
click at [1017, 511] on button "Checkout" at bounding box center [999, 509] width 371 height 27
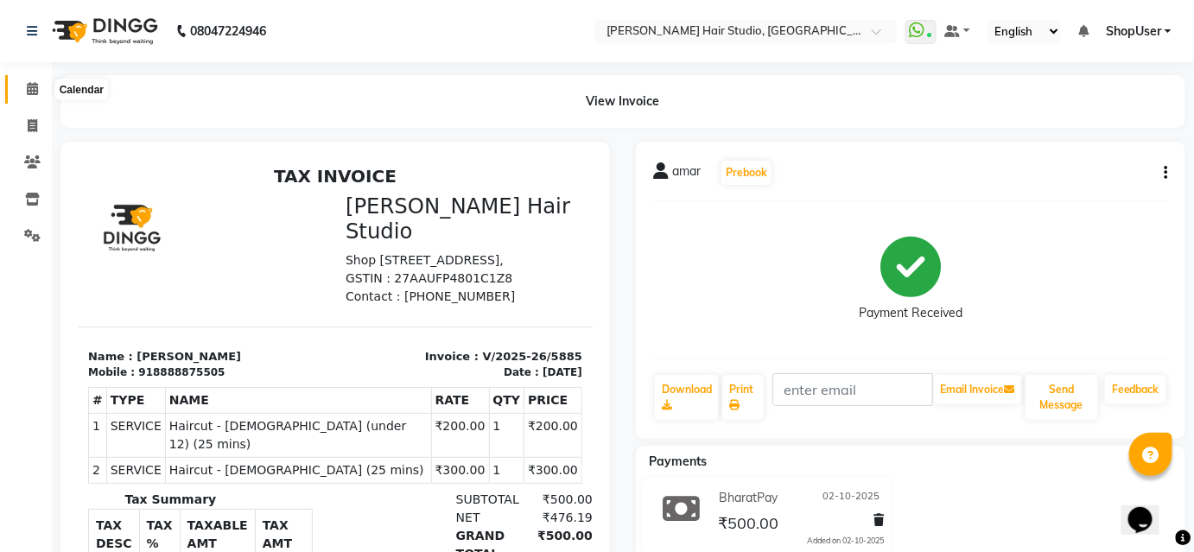
click at [33, 86] on icon at bounding box center [32, 88] width 11 height 13
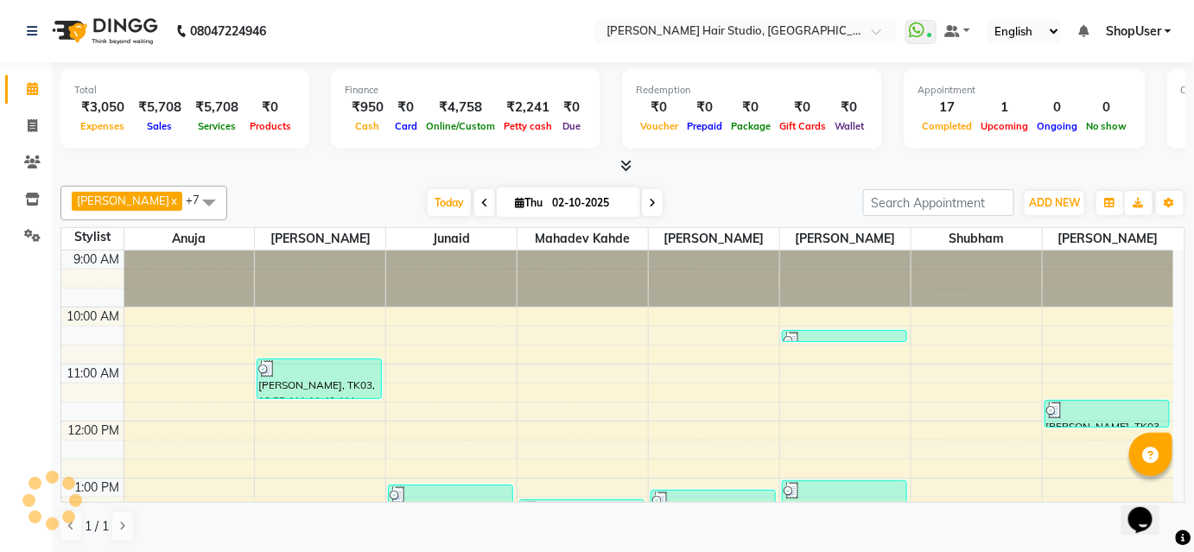
scroll to position [451, 0]
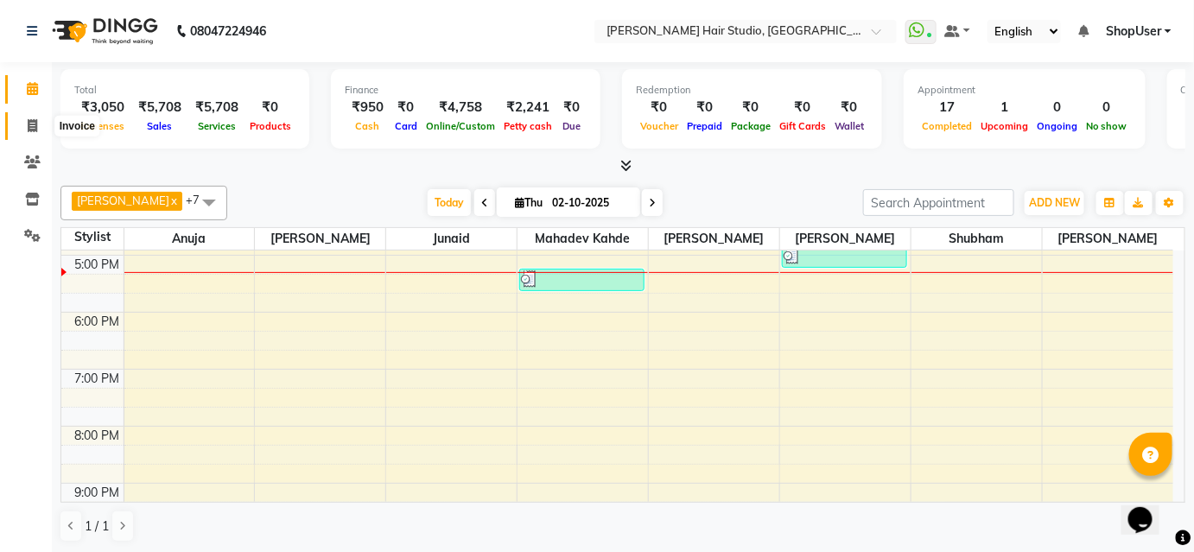
click at [34, 127] on icon at bounding box center [33, 125] width 10 height 13
select select "service"
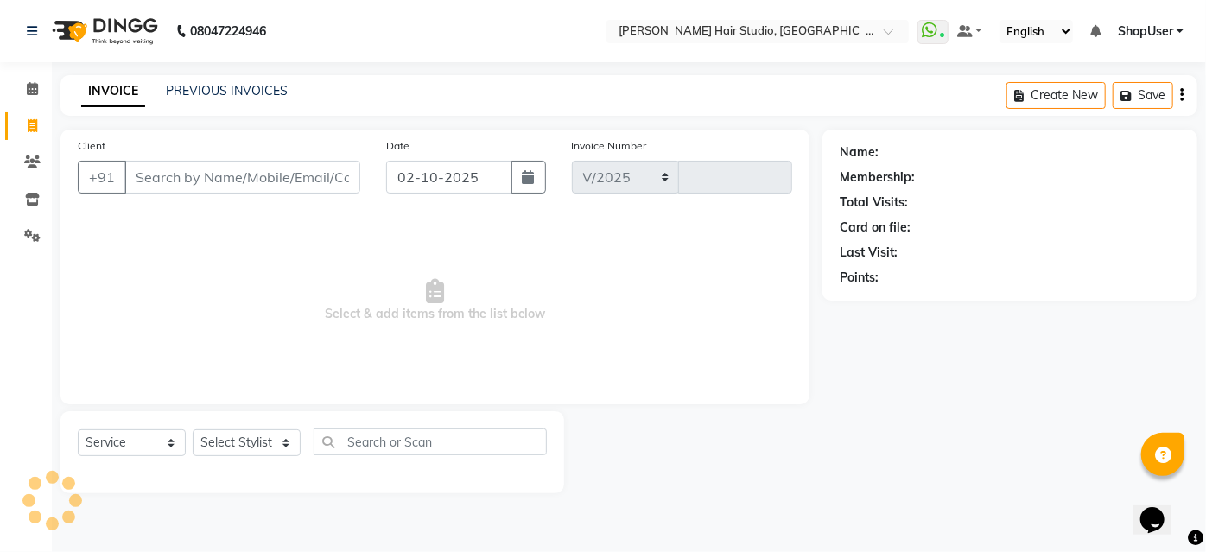
select select "627"
type input "5886"
click at [245, 181] on input "Client" at bounding box center [242, 177] width 236 height 33
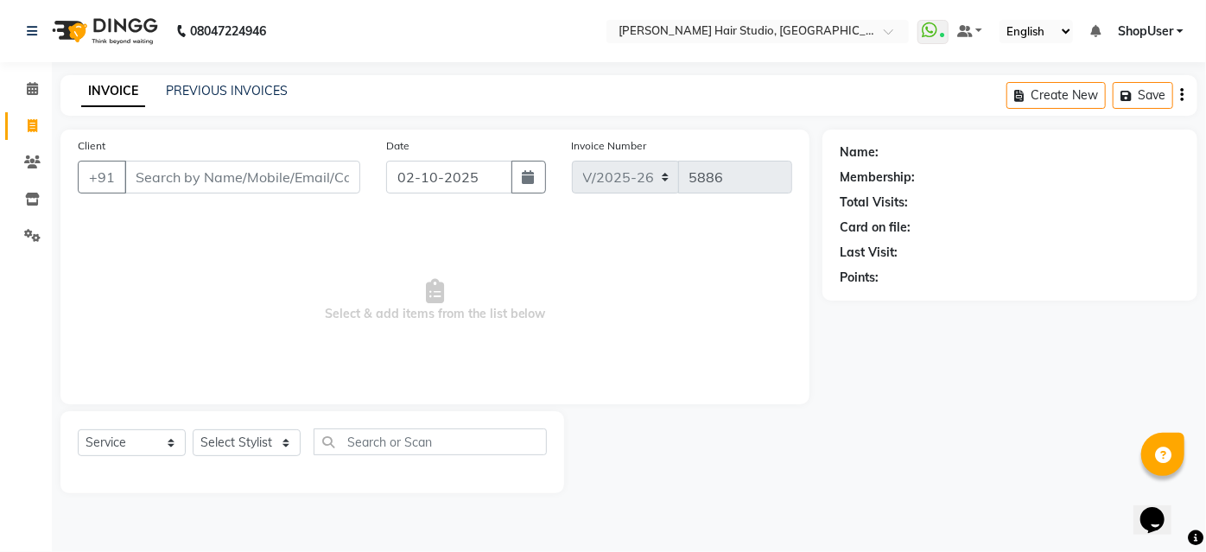
click at [245, 181] on input "Client" at bounding box center [242, 177] width 236 height 33
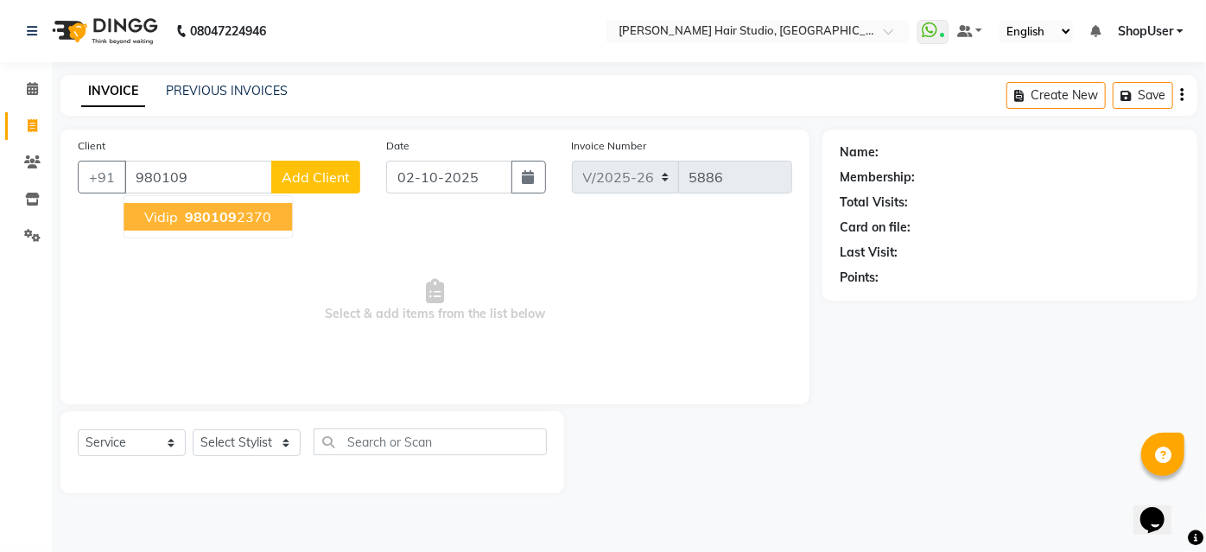
click at [250, 221] on ngb-highlight "980109 2370" at bounding box center [226, 216] width 90 height 17
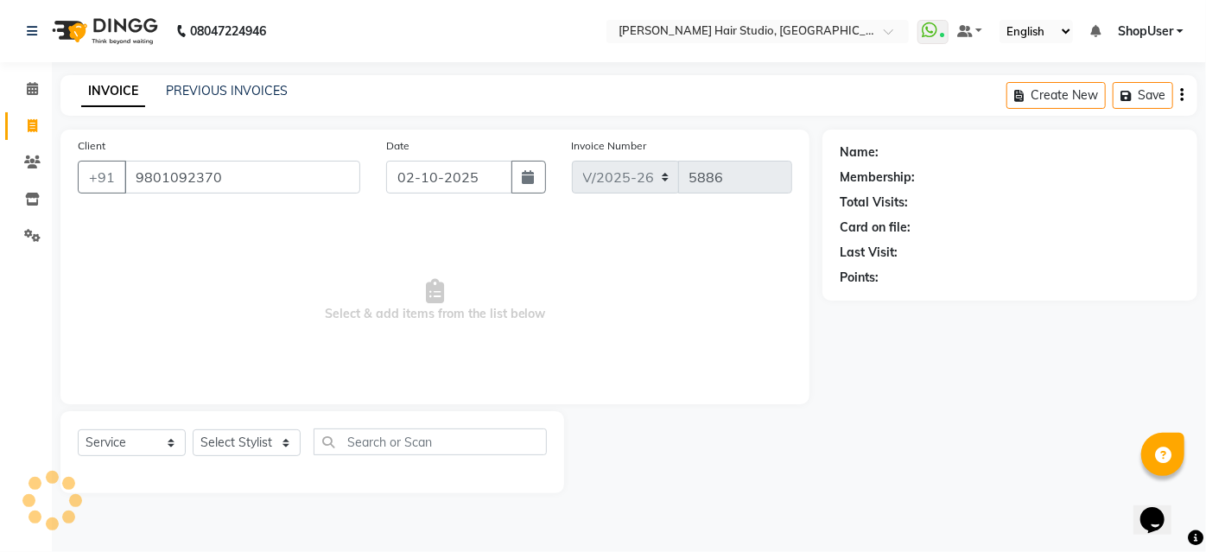
type input "9801092370"
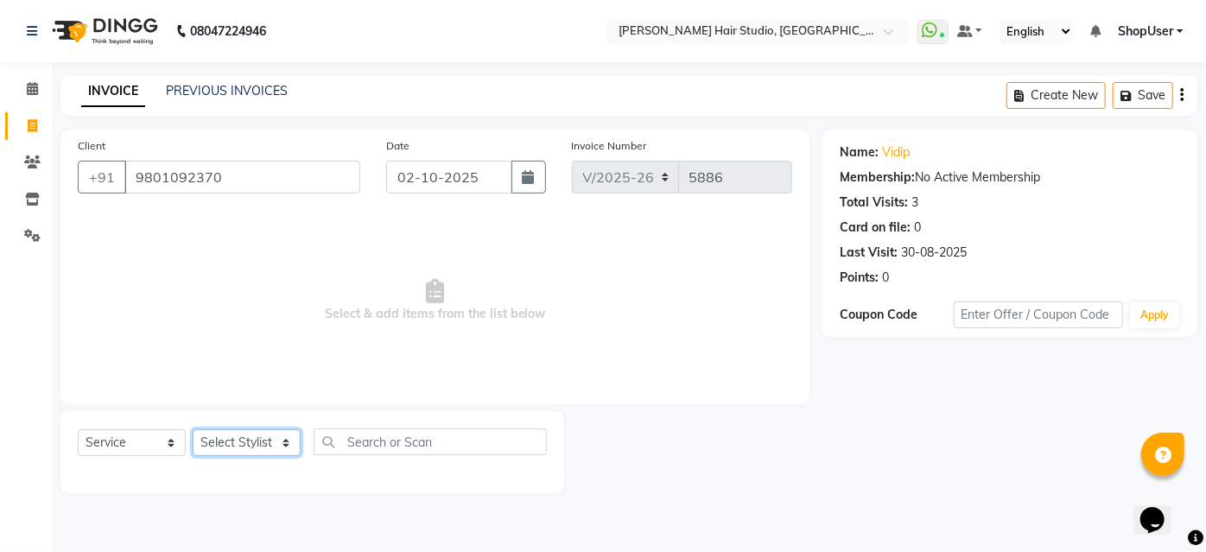
click at [288, 453] on select "Select Stylist Ajinkya Anuja Arunesh Avinash Junaid Mahadev kahde Mohammad Pawa…" at bounding box center [247, 442] width 108 height 27
select select "81286"
click at [193, 429] on select "Select Stylist Ajinkya Anuja Arunesh Avinash Junaid Mahadev kahde Mohammad Pawa…" at bounding box center [247, 442] width 108 height 27
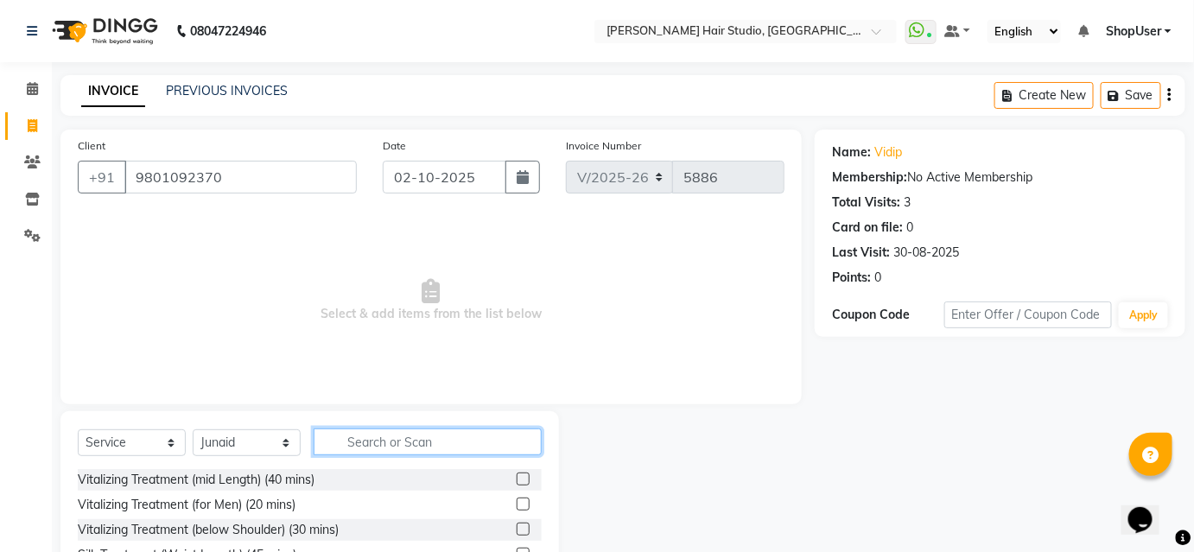
click at [336, 448] on input "text" at bounding box center [428, 441] width 228 height 27
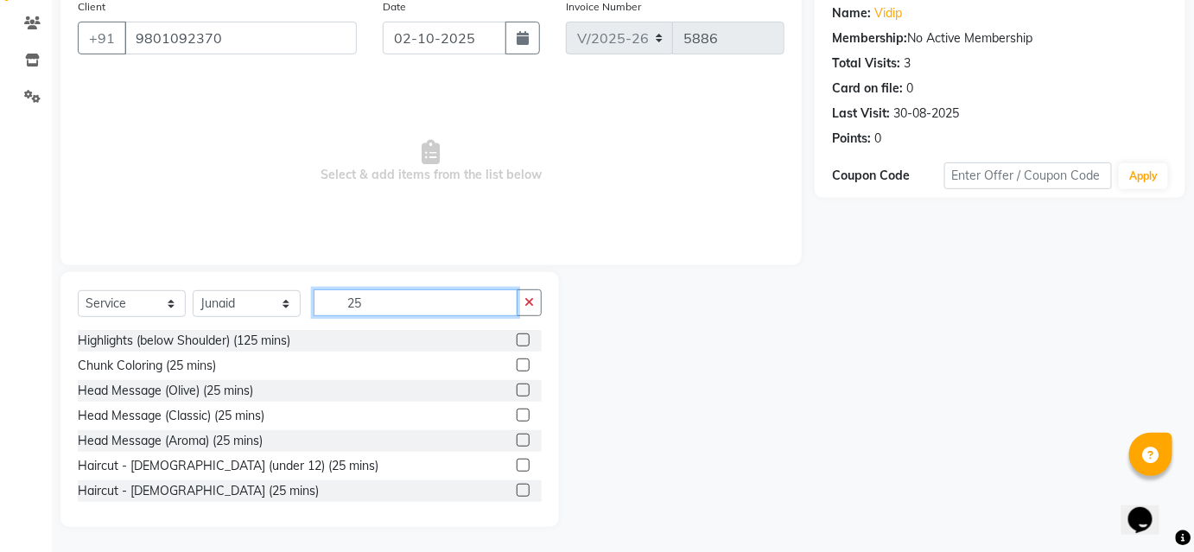
scroll to position [2, 0]
type input "25"
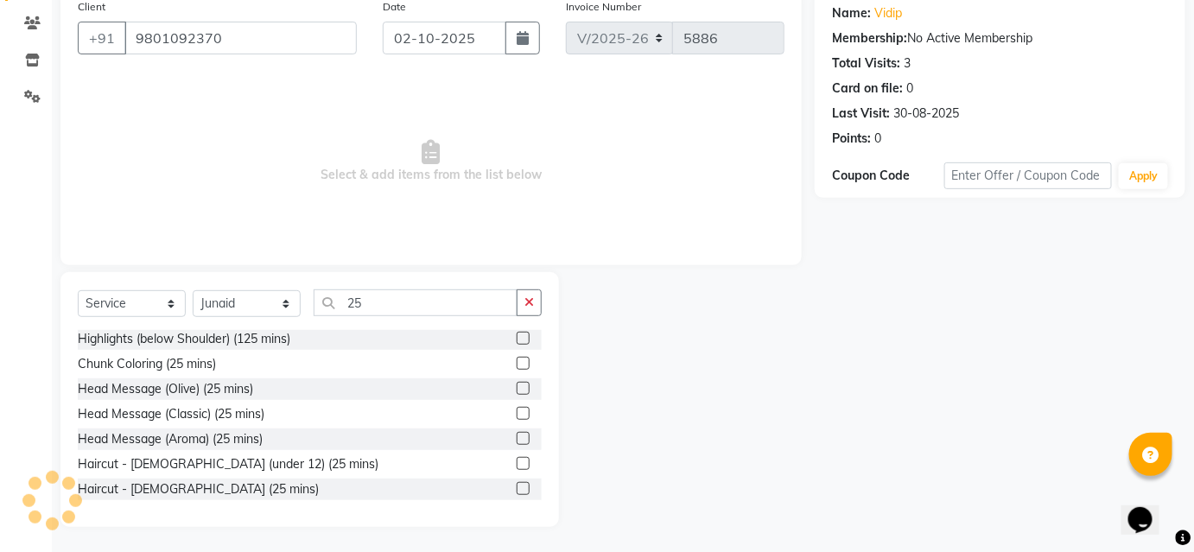
click at [517, 486] on label at bounding box center [523, 488] width 13 height 13
click at [517, 486] on input "checkbox" at bounding box center [522, 489] width 11 height 11
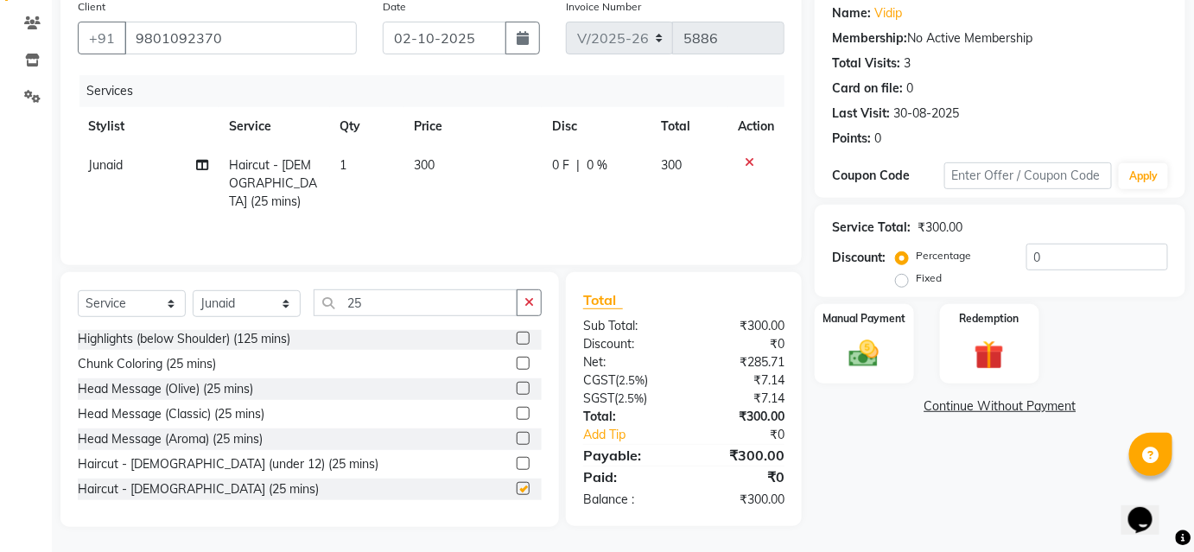
checkbox input "false"
click at [885, 353] on img at bounding box center [864, 353] width 50 height 35
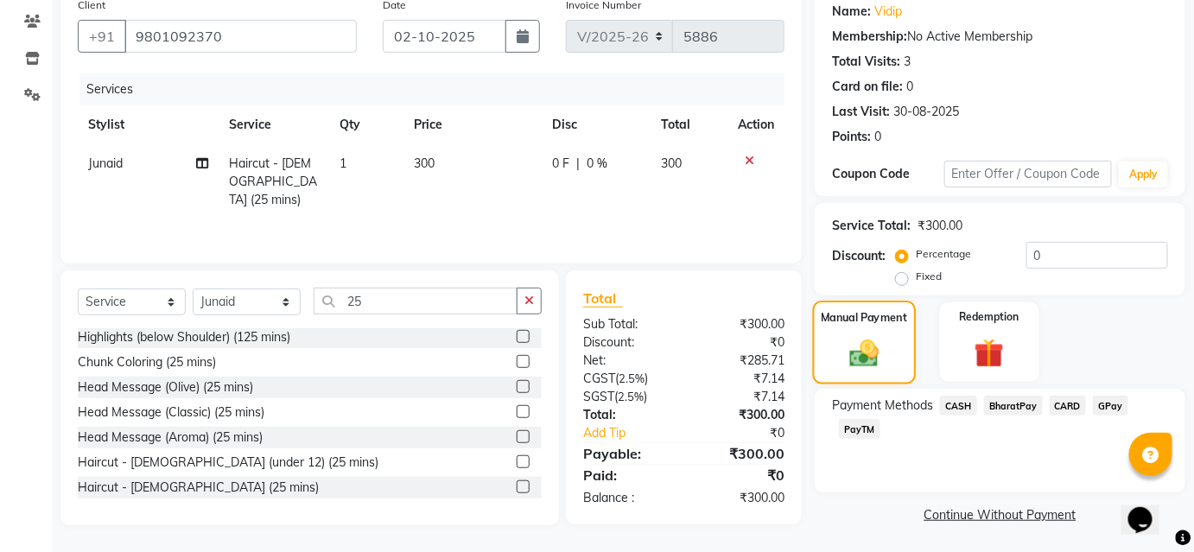
scroll to position [142, 0]
click at [1011, 399] on span "BharatPay" at bounding box center [1013, 405] width 59 height 20
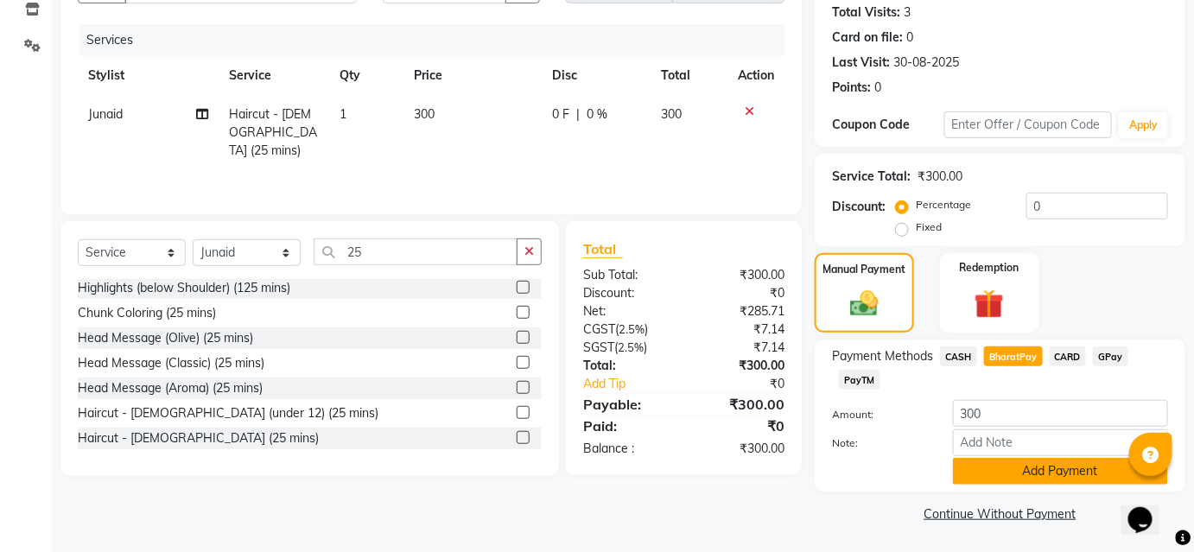
click at [1005, 477] on button "Add Payment" at bounding box center [1060, 471] width 215 height 27
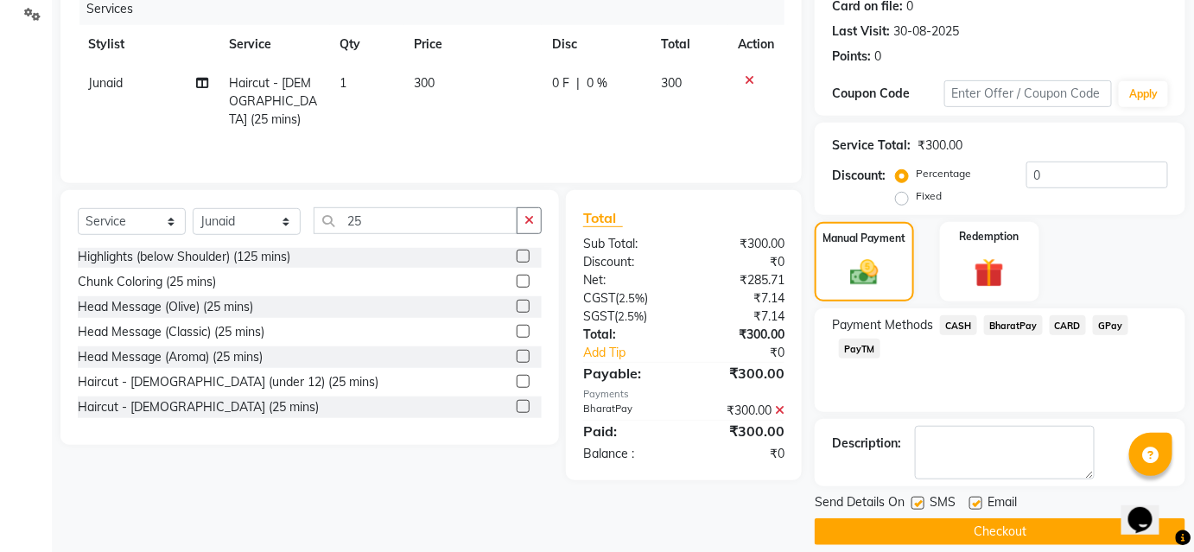
scroll to position [238, 0]
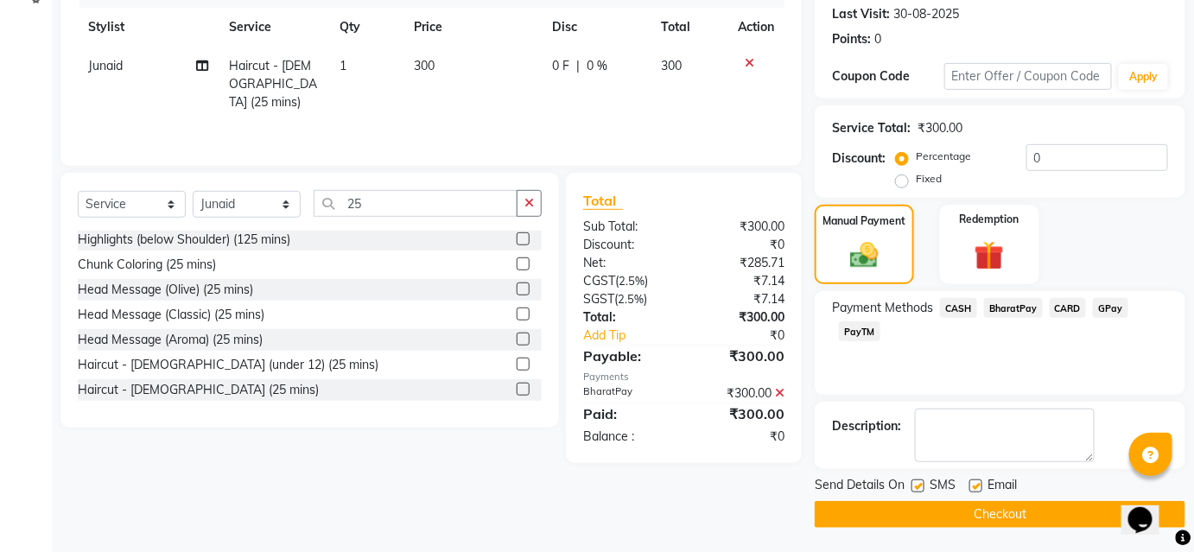
click at [1006, 517] on button "Checkout" at bounding box center [999, 514] width 371 height 27
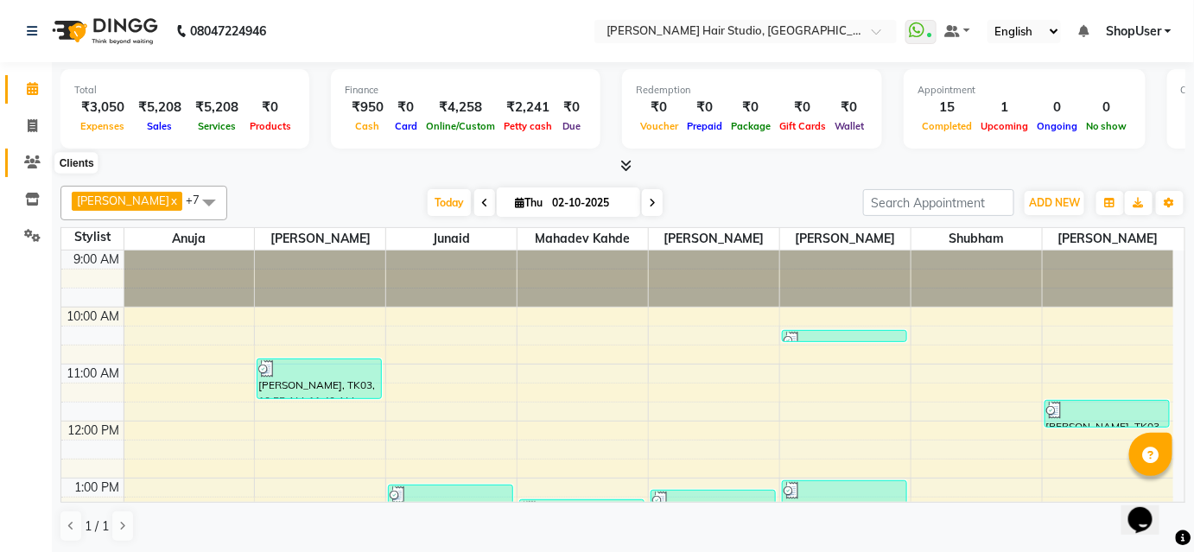
click at [43, 162] on span at bounding box center [32, 163] width 30 height 20
click at [41, 162] on span at bounding box center [32, 163] width 30 height 20
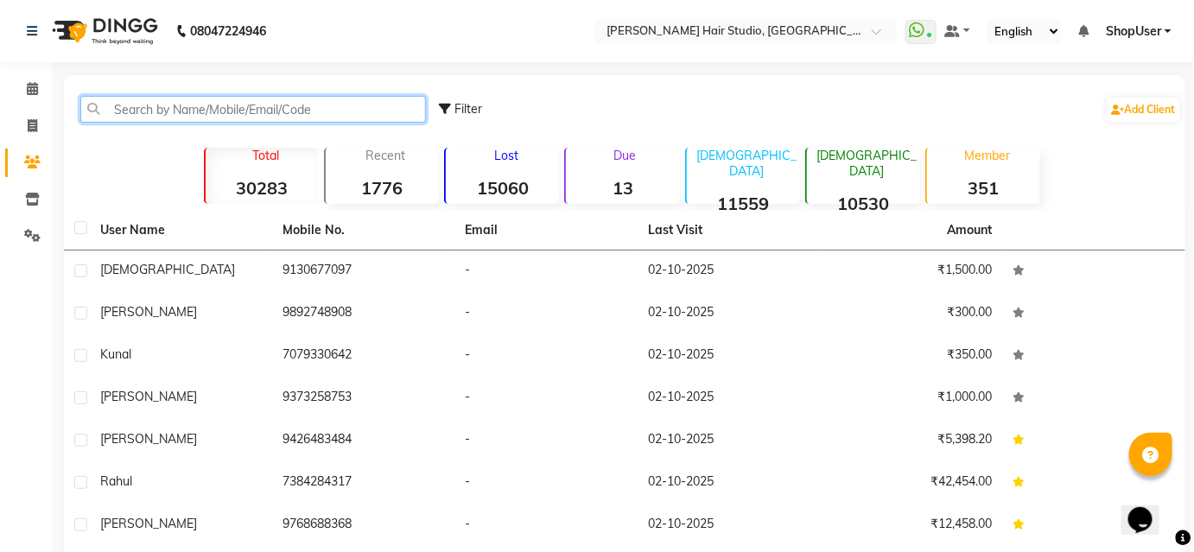
click at [193, 110] on input "text" at bounding box center [252, 109] width 345 height 27
paste input "7676207672"
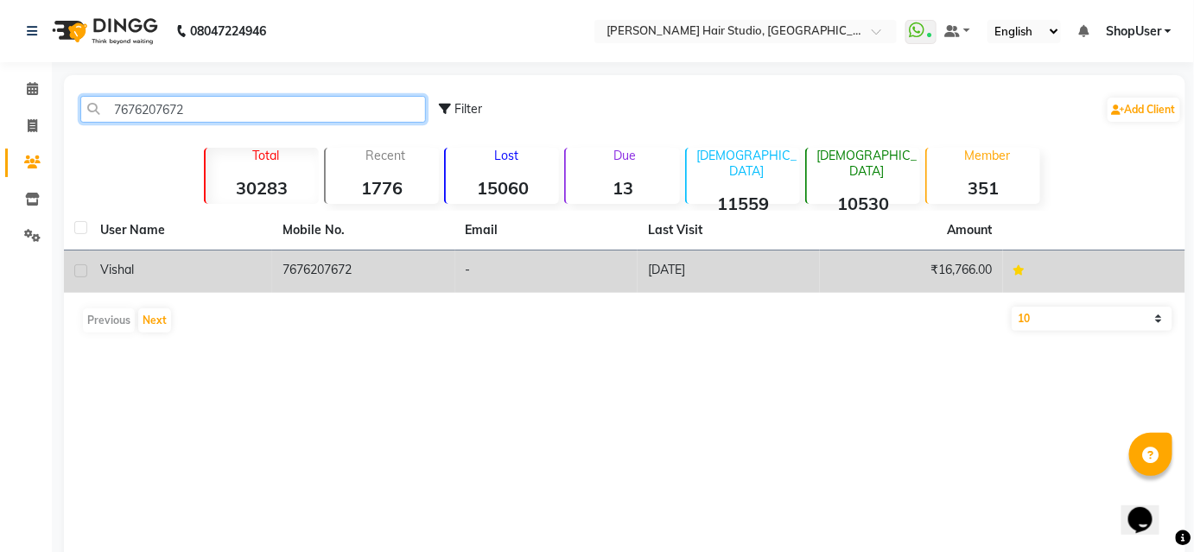
type input "7676207672"
click at [734, 256] on td "[DATE]" at bounding box center [728, 271] width 182 height 42
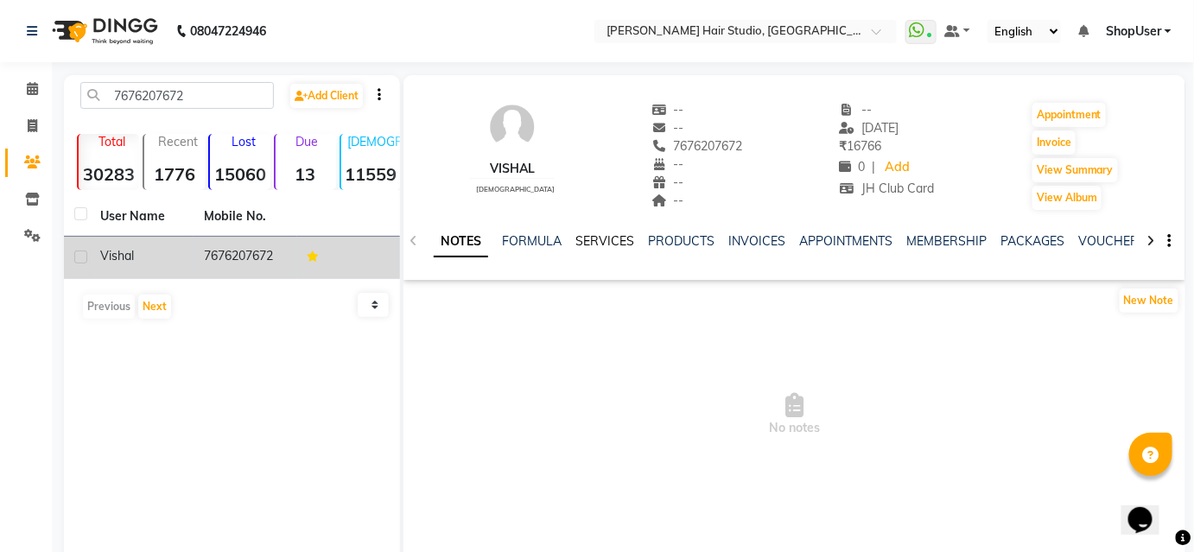
click at [609, 235] on link "SERVICES" at bounding box center [604, 241] width 59 height 16
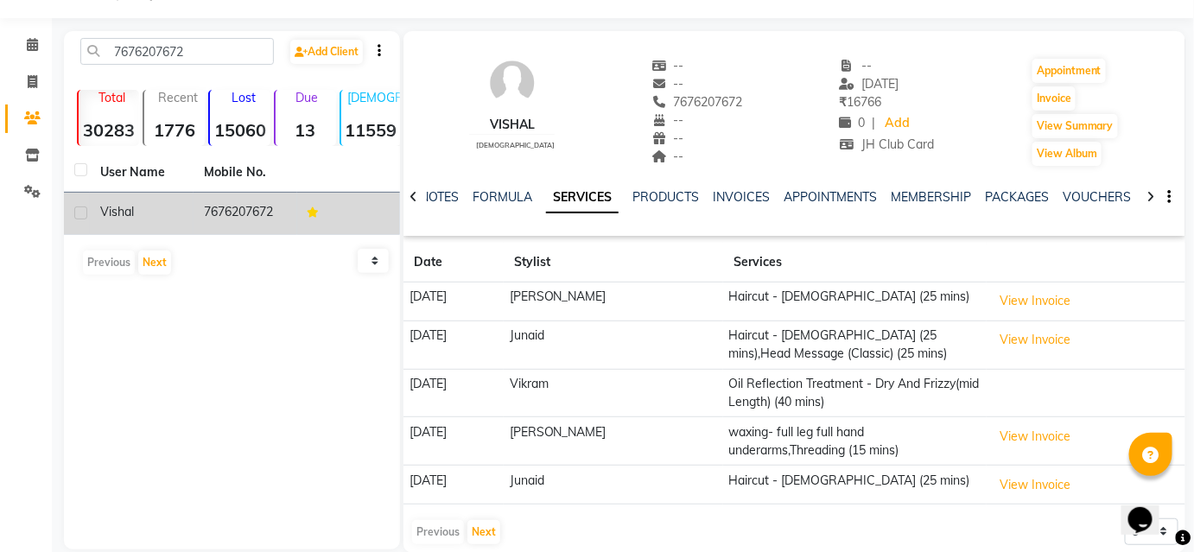
scroll to position [68, 0]
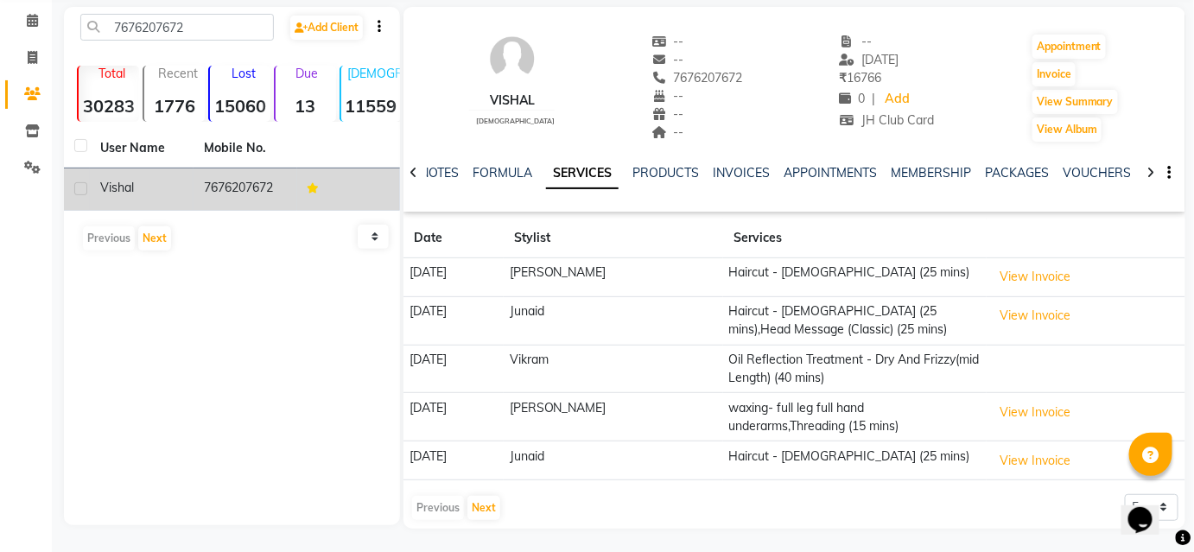
click at [485, 494] on div "Previous Next" at bounding box center [456, 508] width 92 height 28
click at [484, 506] on button "Next" at bounding box center [483, 508] width 33 height 24
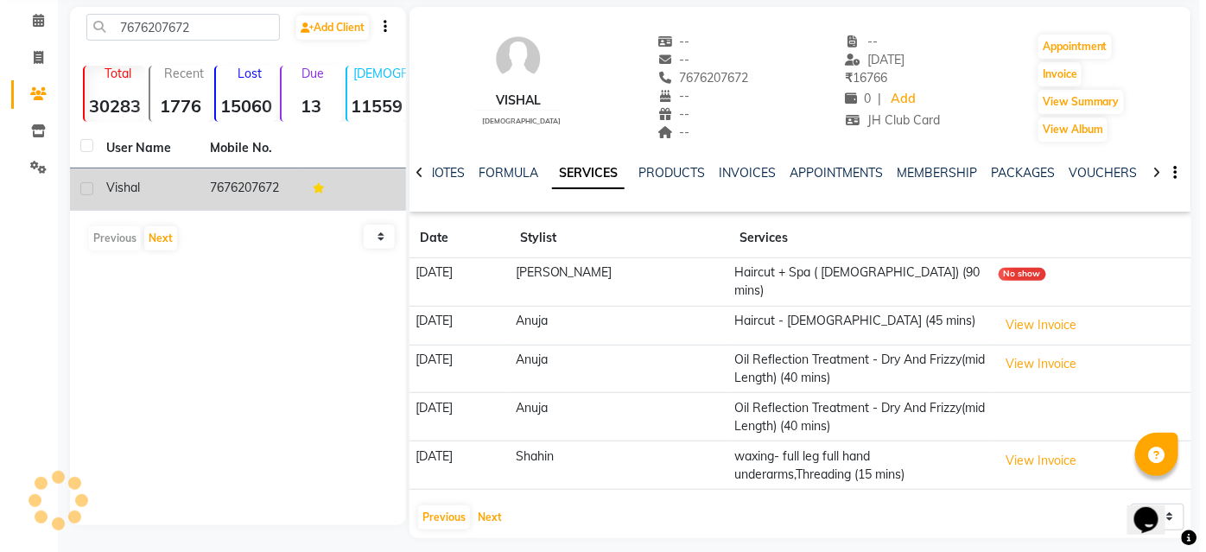
scroll to position [67, 0]
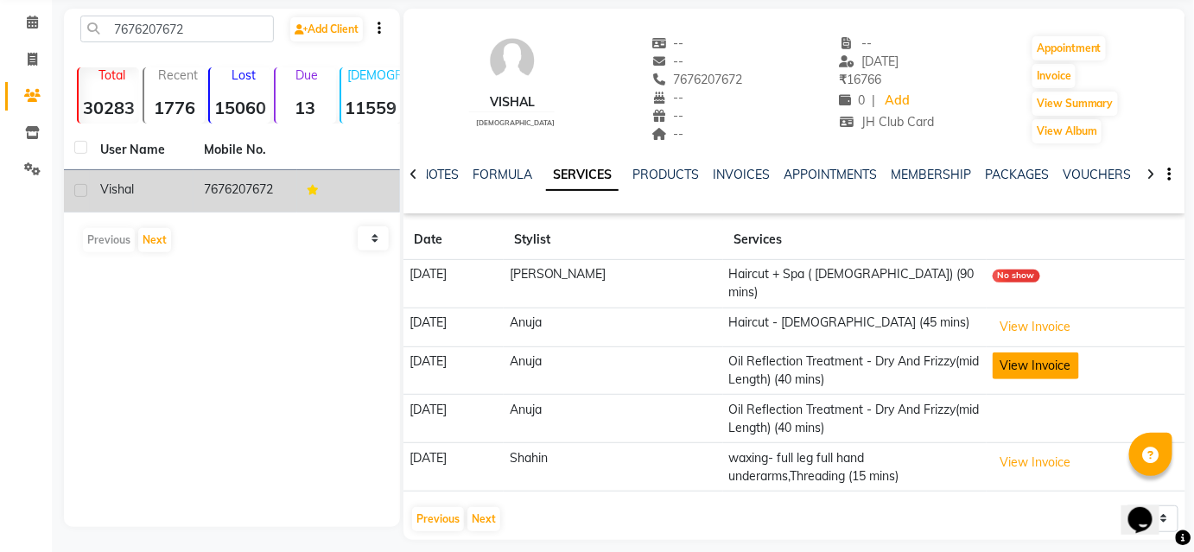
click at [1049, 352] on button "View Invoice" at bounding box center [1035, 365] width 86 height 27
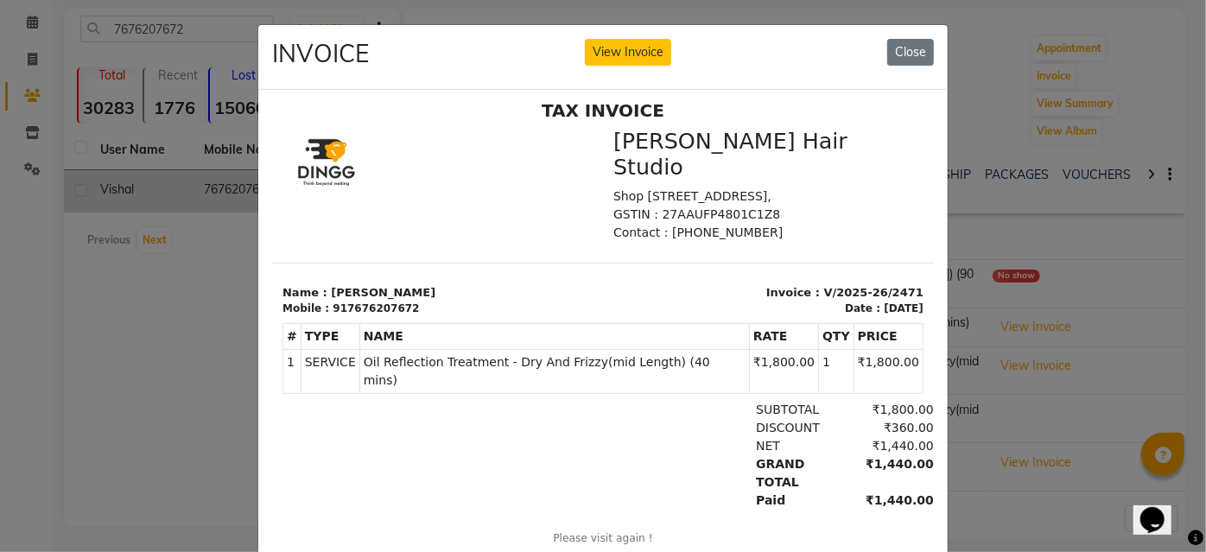
scroll to position [13, 0]
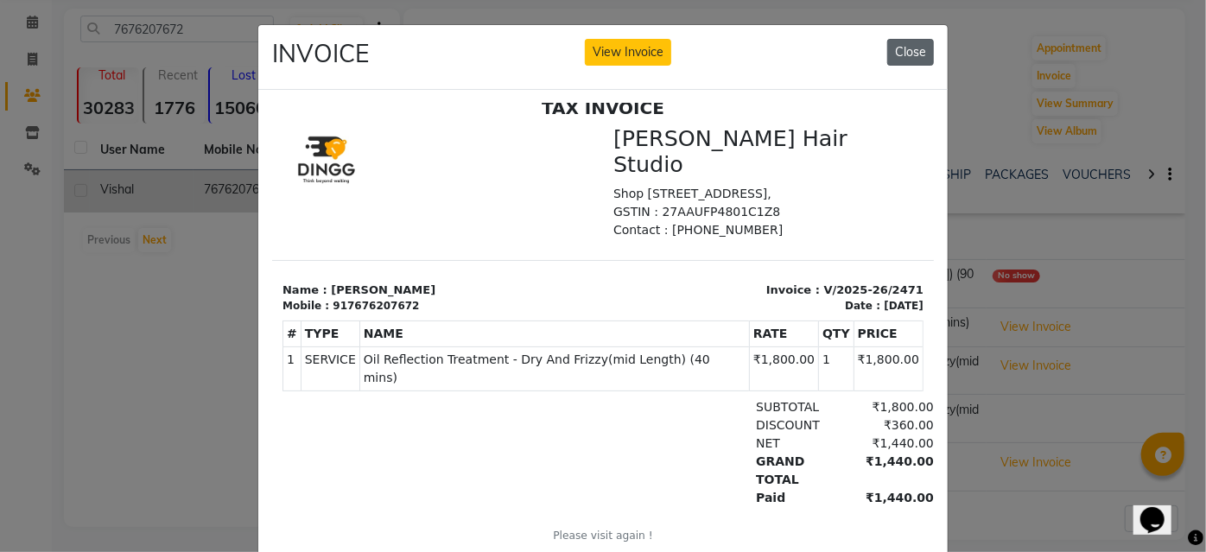
click at [907, 43] on button "Close" at bounding box center [910, 52] width 47 height 27
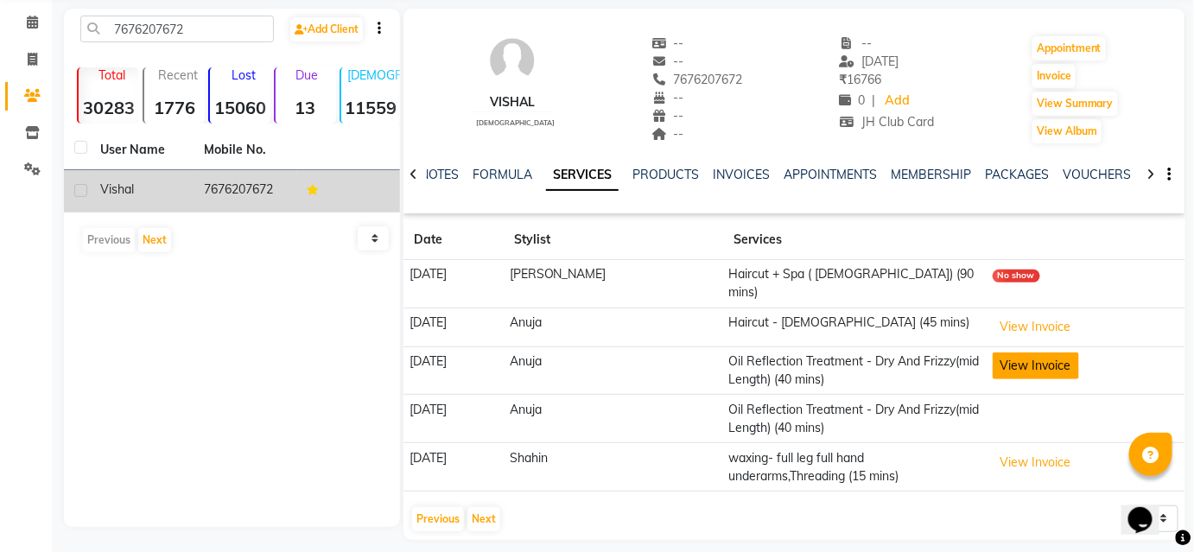
click at [1026, 352] on button "View Invoice" at bounding box center [1035, 365] width 86 height 27
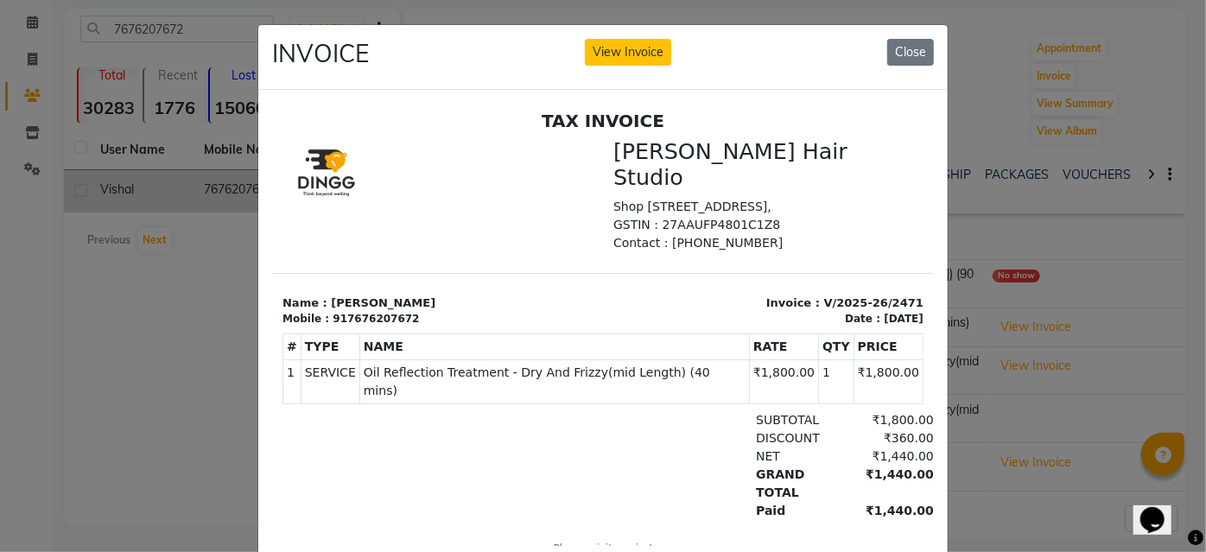
scroll to position [0, 0]
click at [905, 57] on button "Close" at bounding box center [910, 52] width 47 height 27
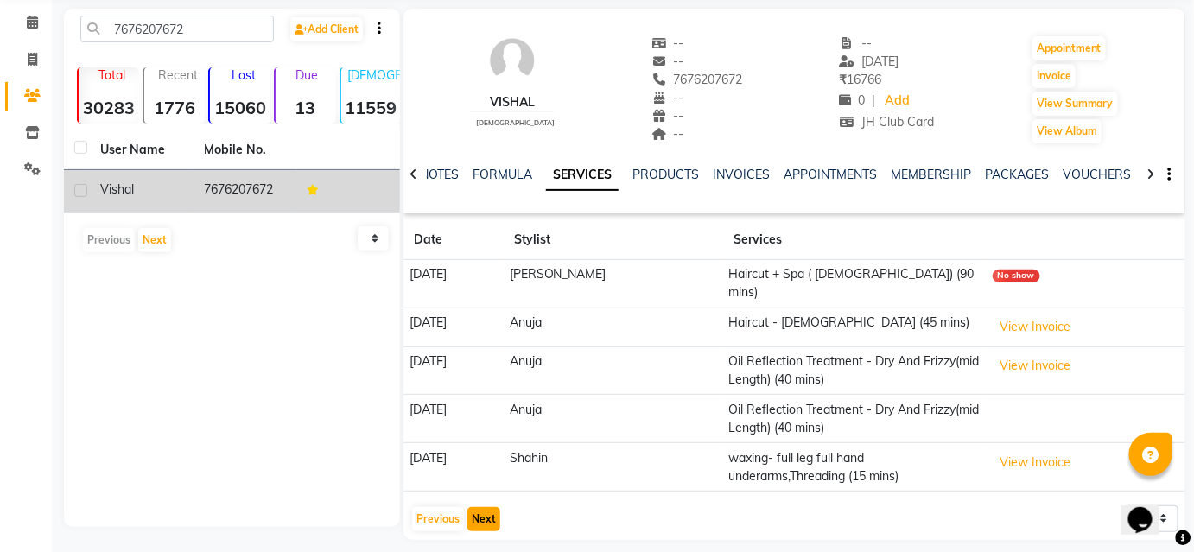
click at [491, 507] on button "Next" at bounding box center [483, 519] width 33 height 24
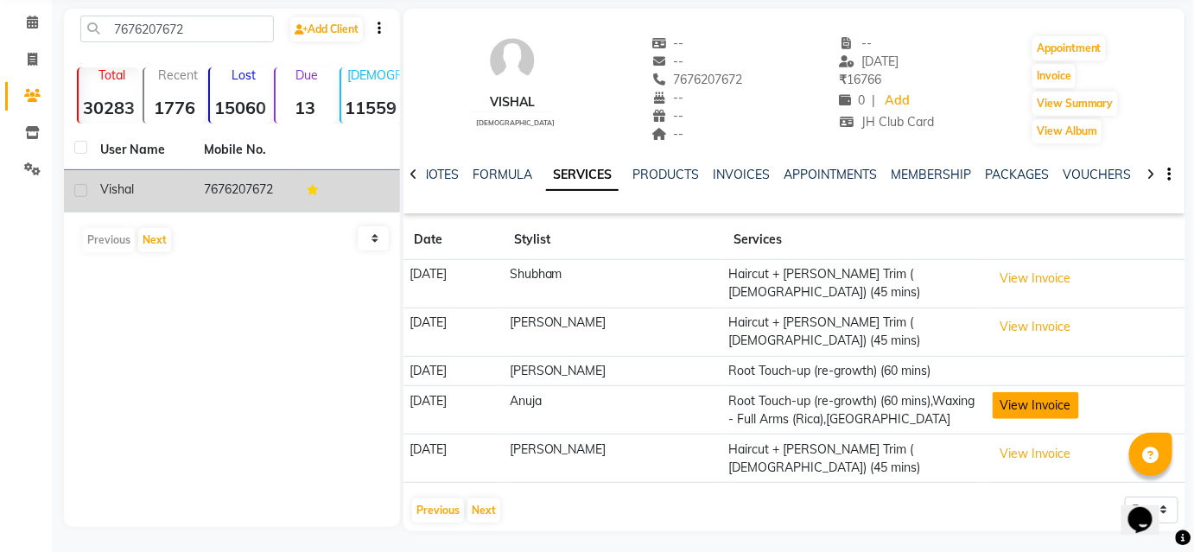
click at [1014, 392] on button "View Invoice" at bounding box center [1035, 405] width 86 height 27
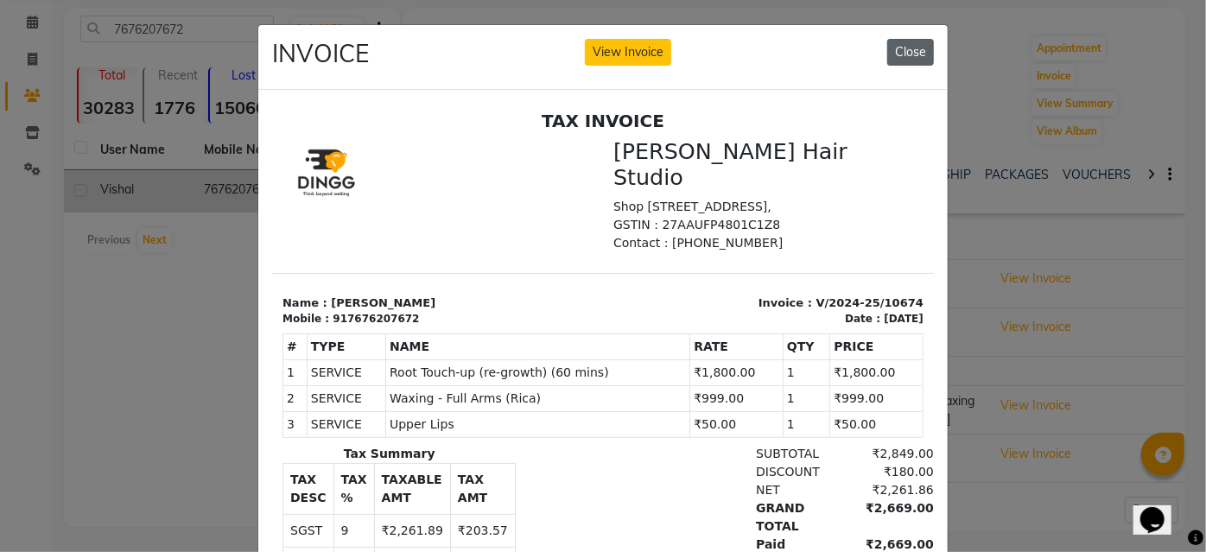
click at [901, 43] on button "Close" at bounding box center [910, 52] width 47 height 27
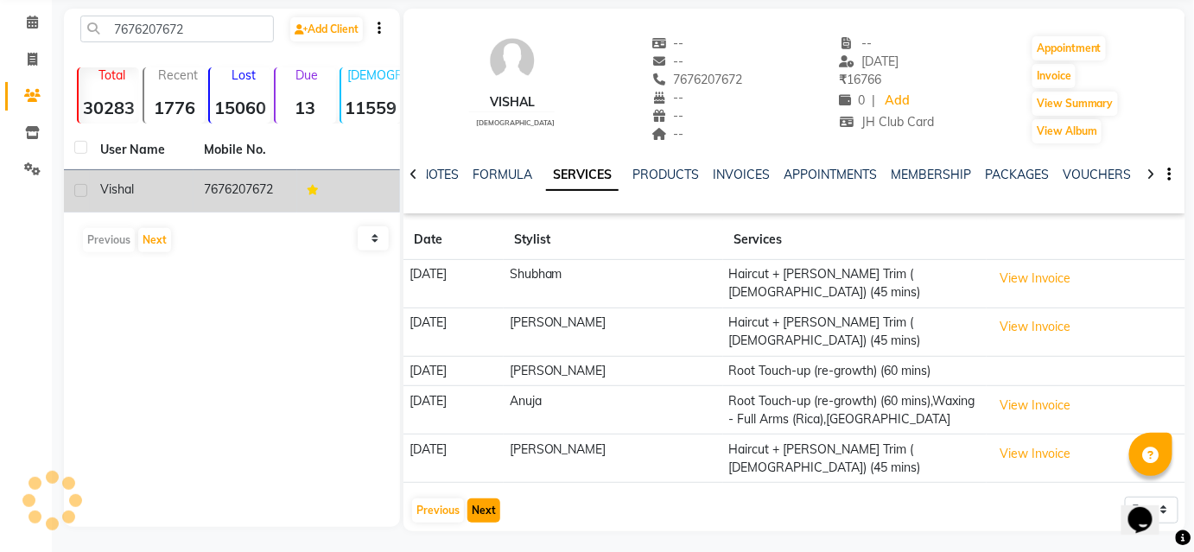
click at [493, 498] on button "Next" at bounding box center [483, 510] width 33 height 24
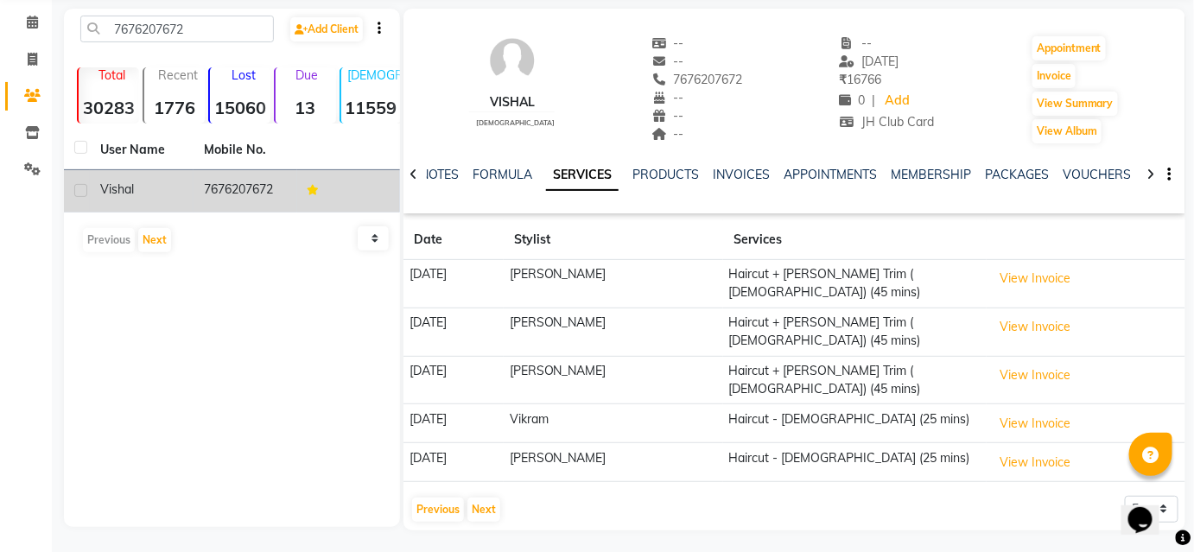
click at [409, 476] on app-client-history "Date Stylist Services [DATE] [PERSON_NAME] Haircut + [PERSON_NAME] Trim ( [DEMO…" at bounding box center [794, 371] width 782 height 303
click at [438, 498] on button "Previous" at bounding box center [438, 510] width 52 height 24
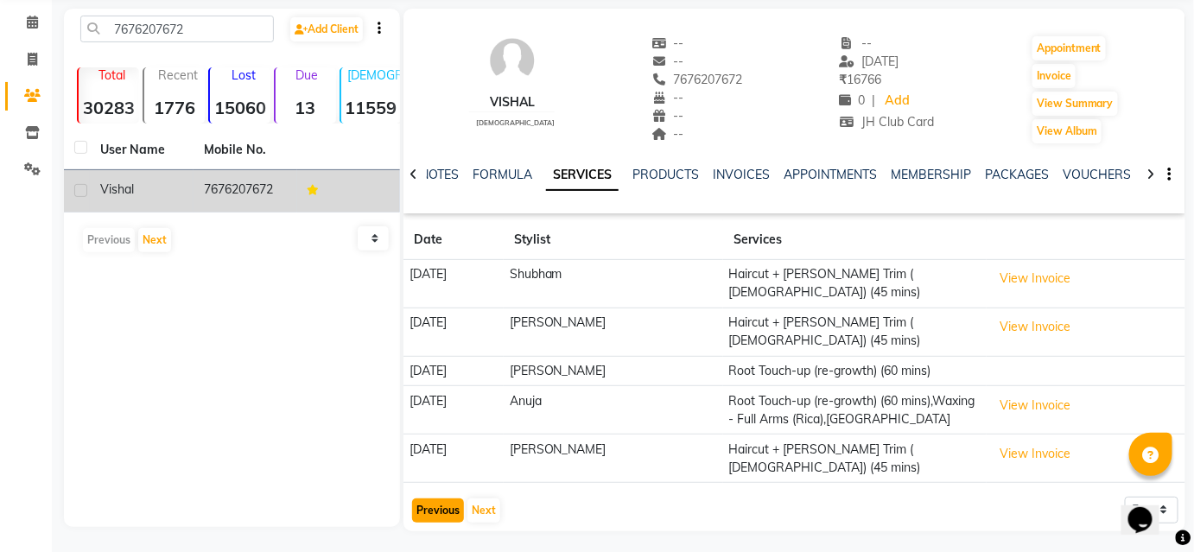
click at [433, 498] on button "Previous" at bounding box center [438, 510] width 52 height 24
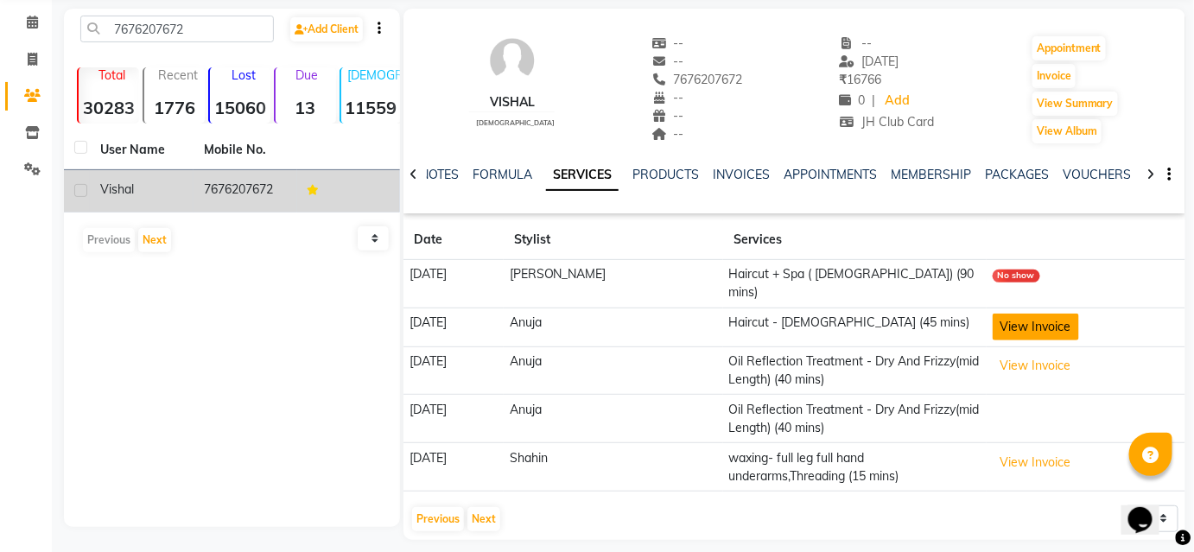
click at [992, 314] on button "View Invoice" at bounding box center [1035, 327] width 86 height 27
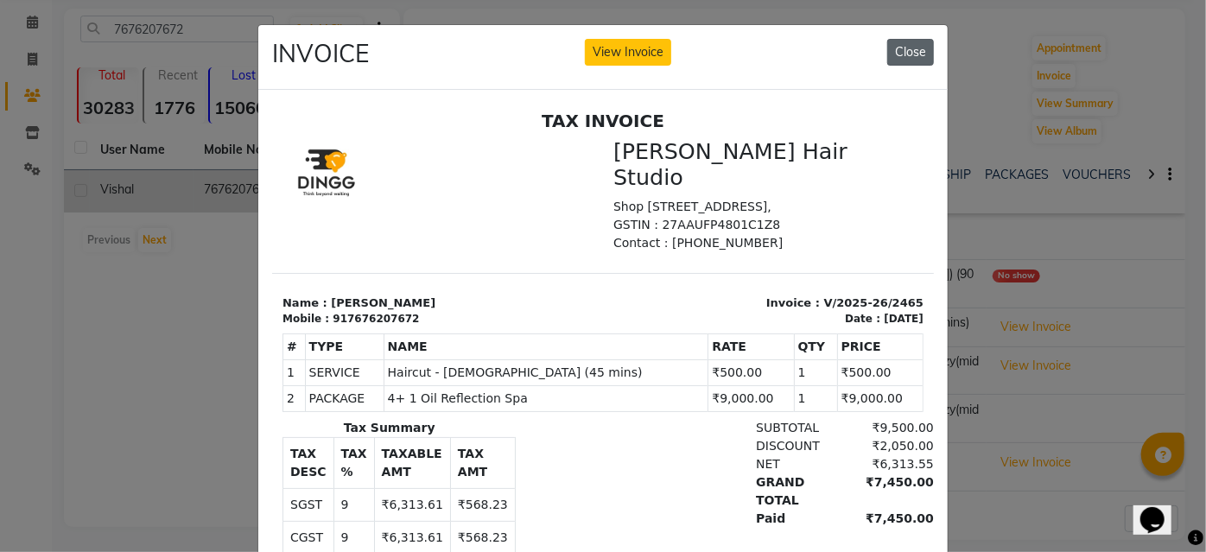
click at [902, 54] on button "Close" at bounding box center [910, 52] width 47 height 27
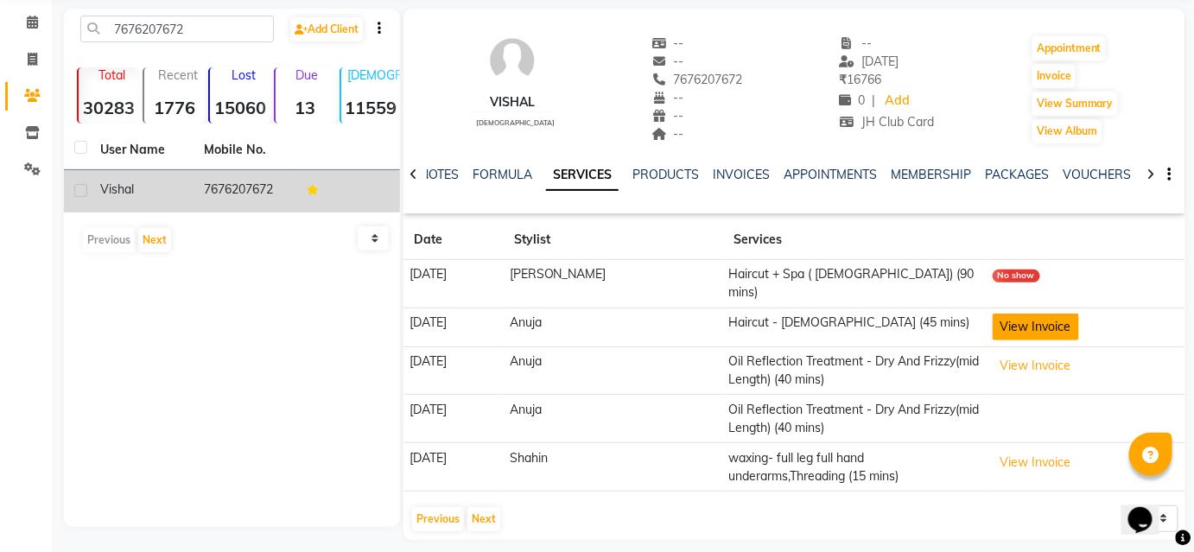
click at [1008, 314] on button "View Invoice" at bounding box center [1035, 327] width 86 height 27
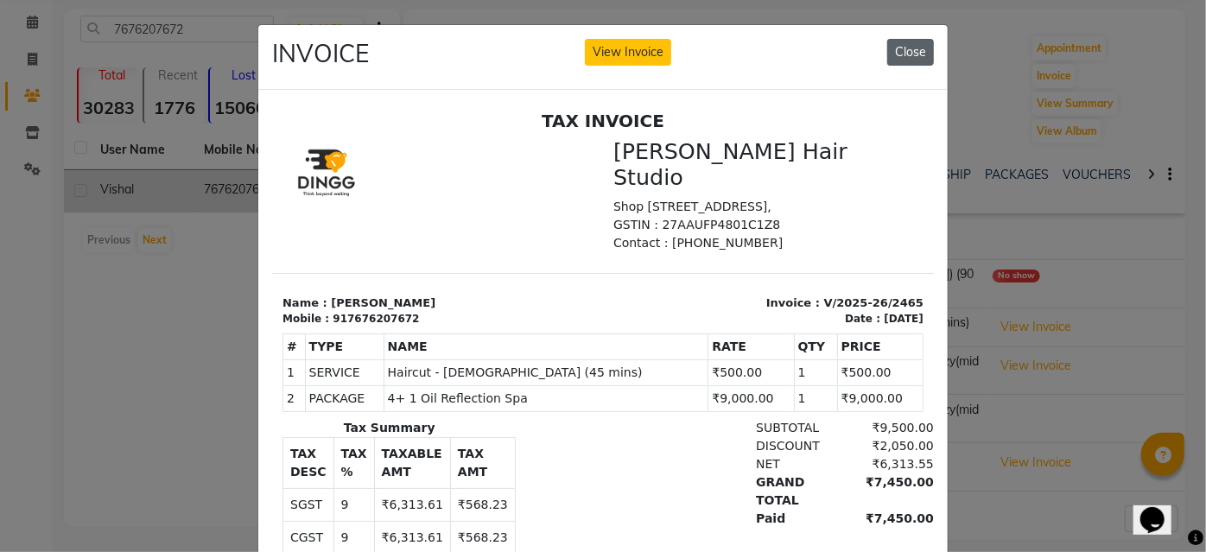
click at [916, 50] on button "Close" at bounding box center [910, 52] width 47 height 27
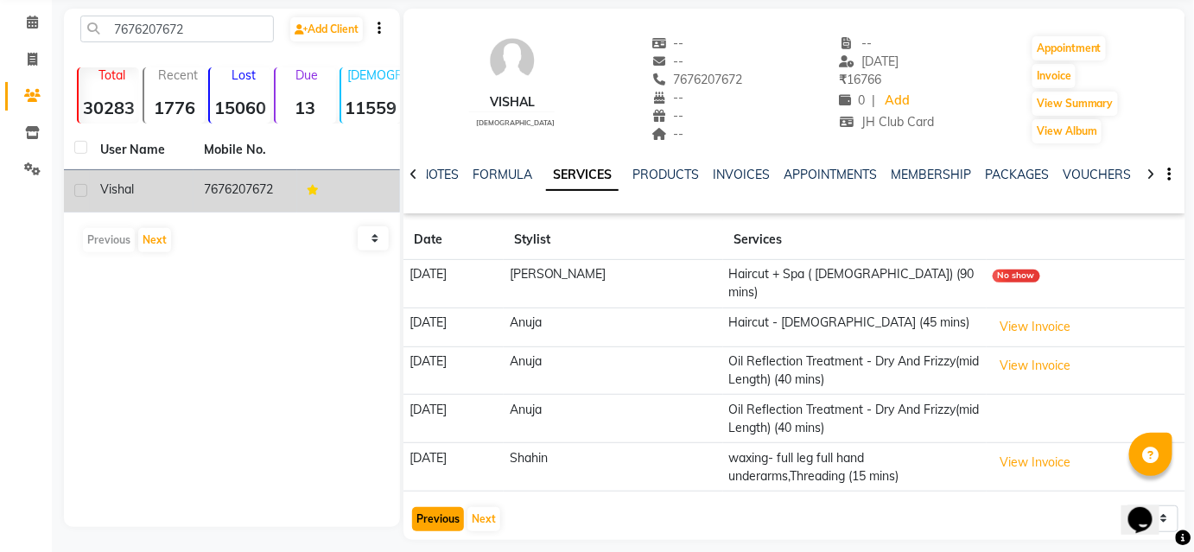
click at [423, 507] on button "Previous" at bounding box center [438, 519] width 52 height 24
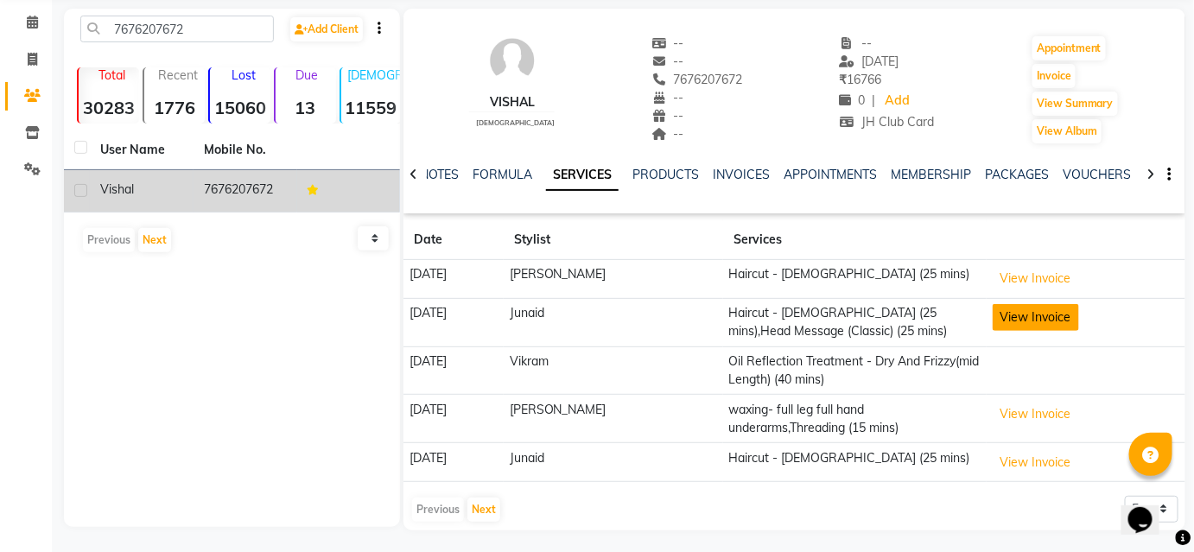
click at [1036, 314] on button "View Invoice" at bounding box center [1035, 317] width 86 height 27
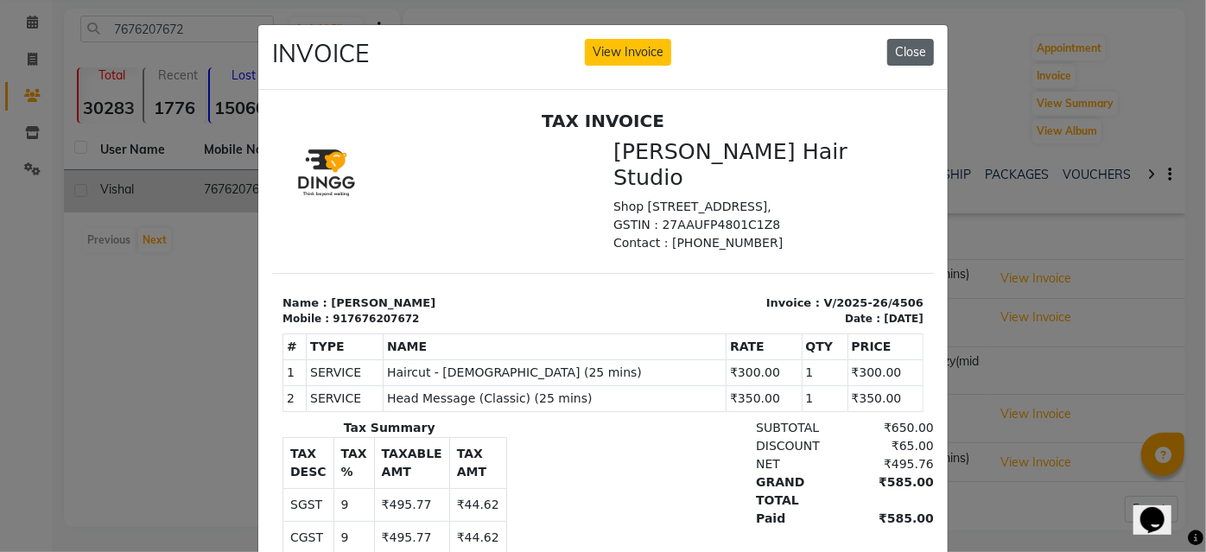
drag, startPoint x: 900, startPoint y: 54, endPoint x: 639, endPoint y: 31, distance: 261.9
click at [900, 54] on button "Close" at bounding box center [910, 52] width 47 height 27
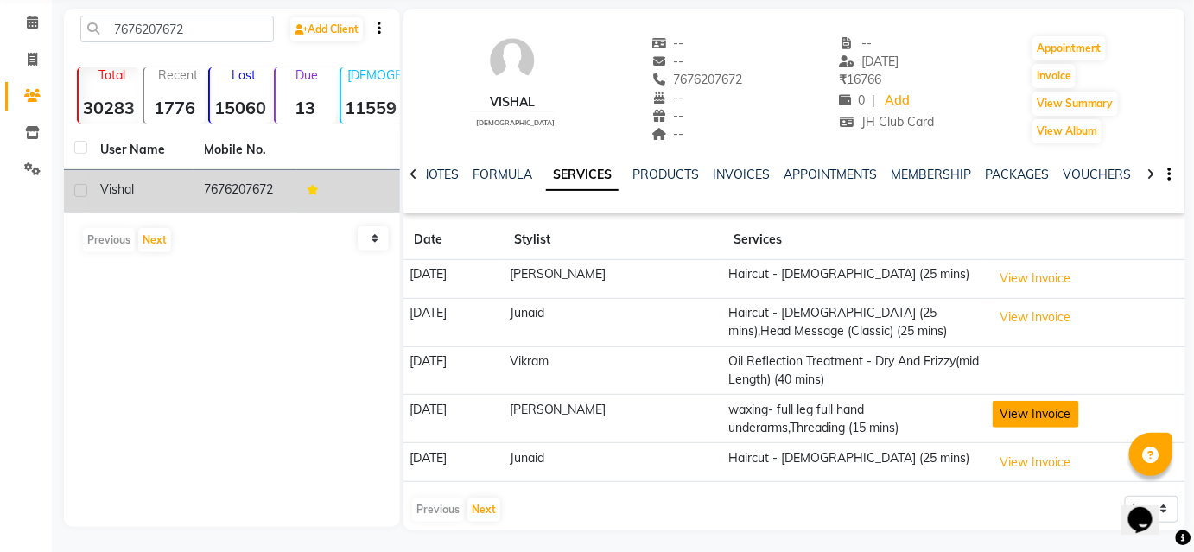
click at [1018, 414] on button "View Invoice" at bounding box center [1035, 414] width 86 height 27
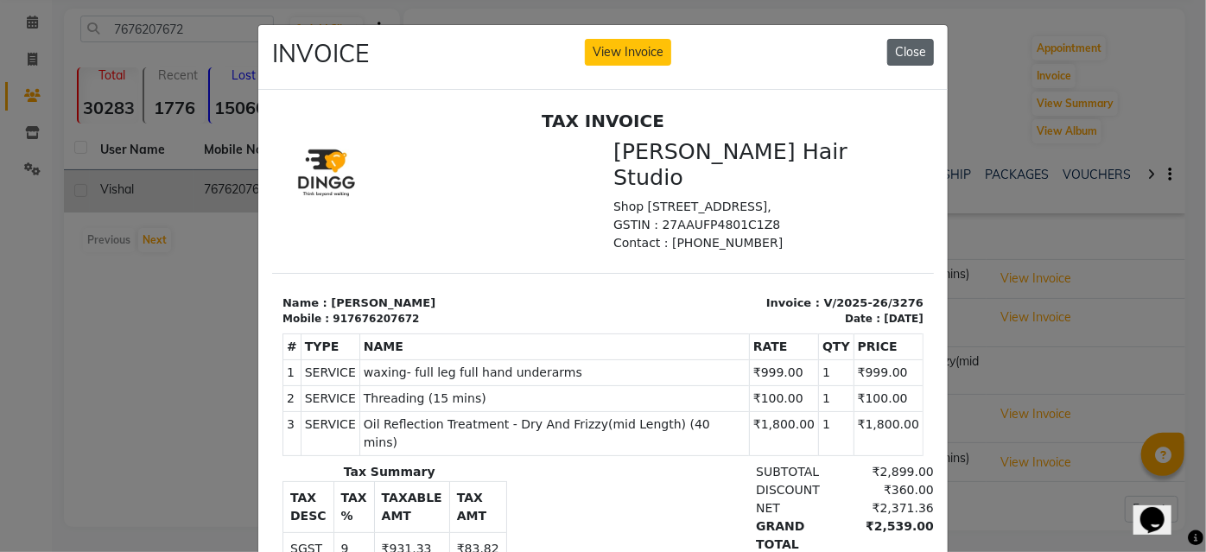
click at [900, 52] on button "Close" at bounding box center [910, 52] width 47 height 27
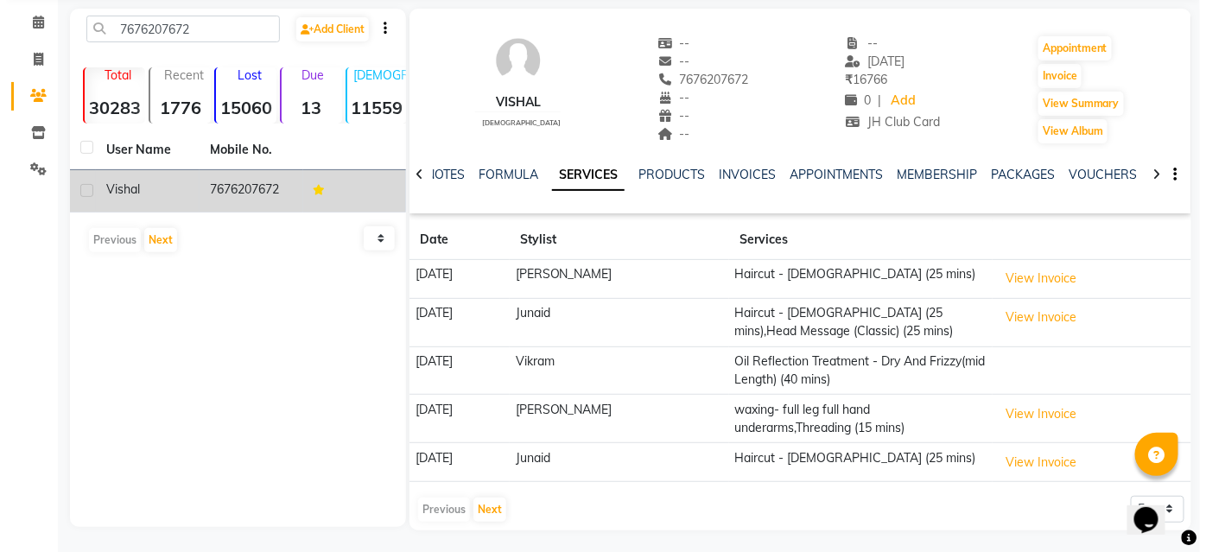
scroll to position [68, 0]
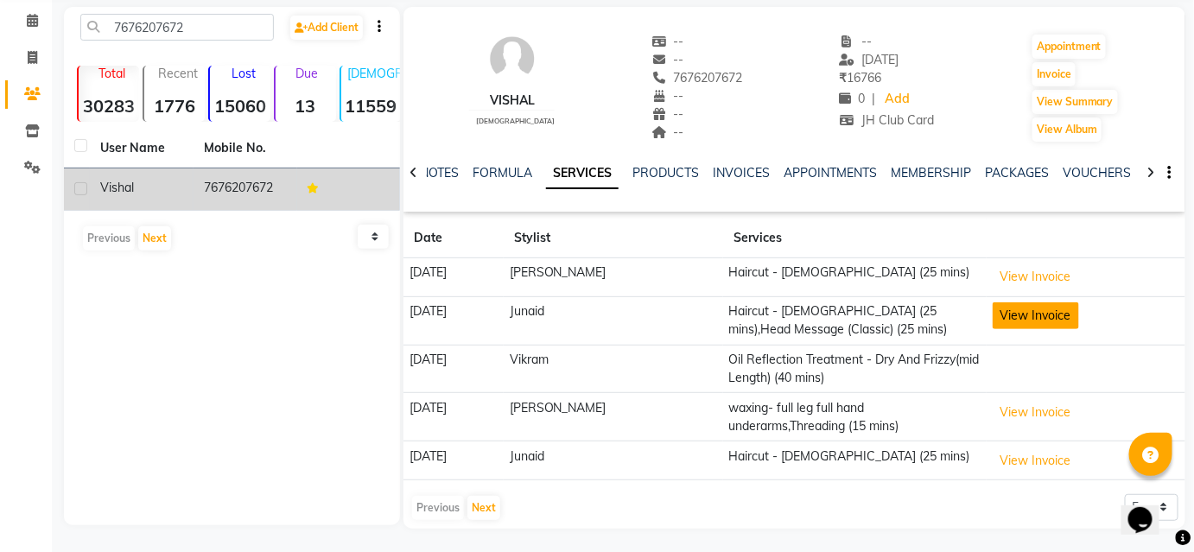
click at [1068, 315] on button "View Invoice" at bounding box center [1035, 315] width 86 height 27
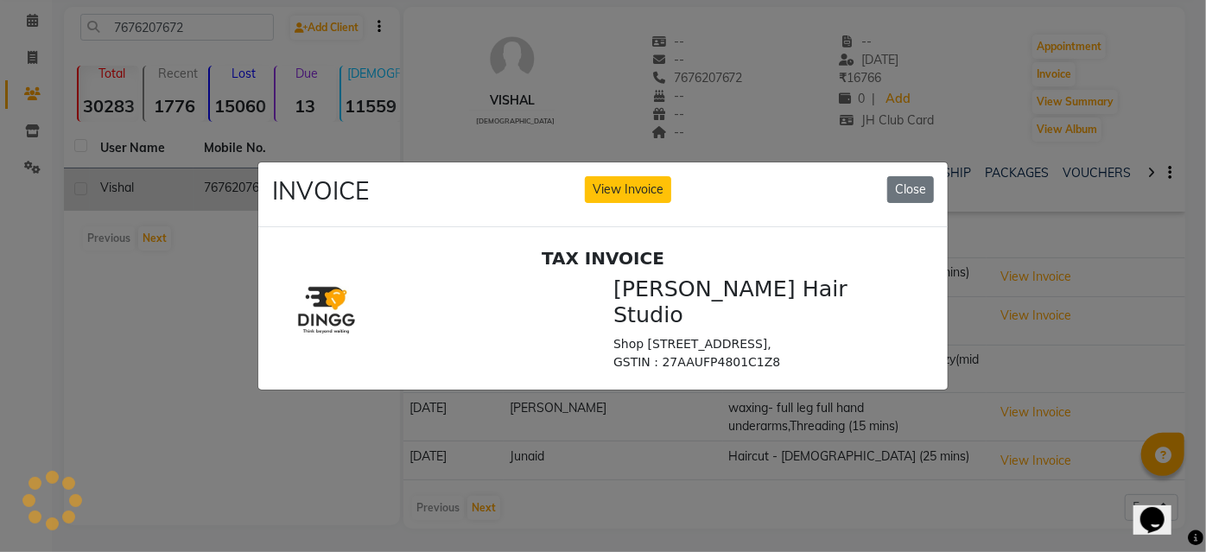
scroll to position [0, 0]
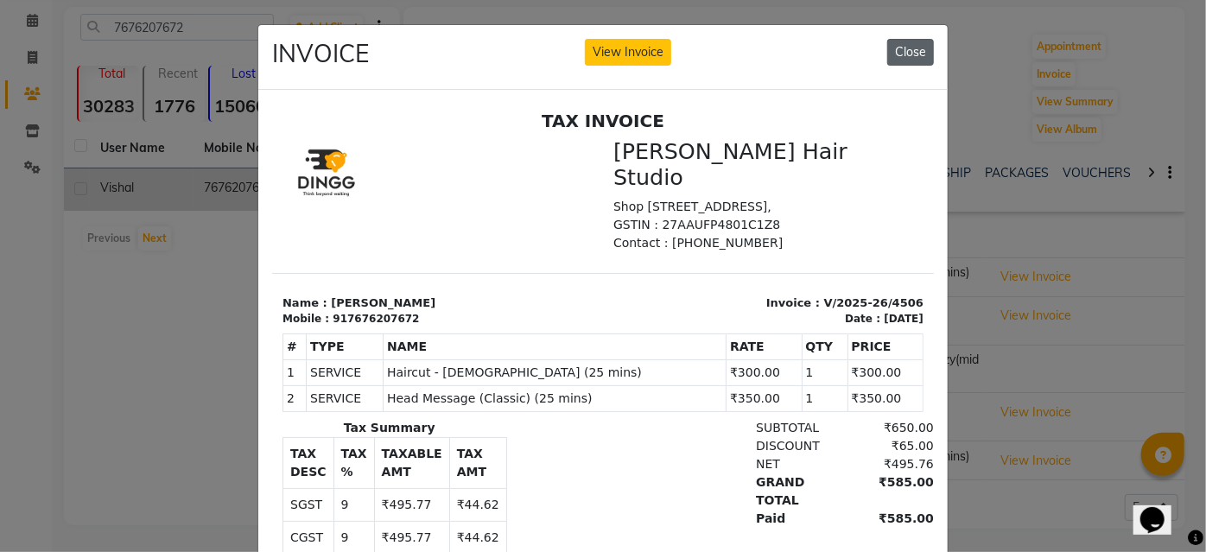
click at [896, 62] on button "Close" at bounding box center [910, 52] width 47 height 27
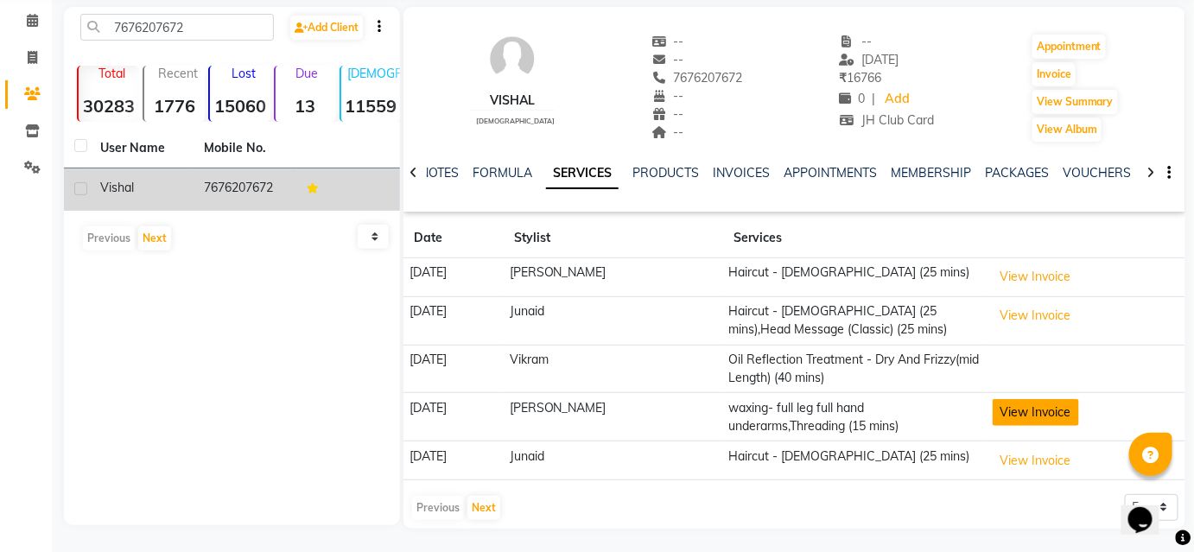
click at [1038, 402] on button "View Invoice" at bounding box center [1035, 412] width 86 height 27
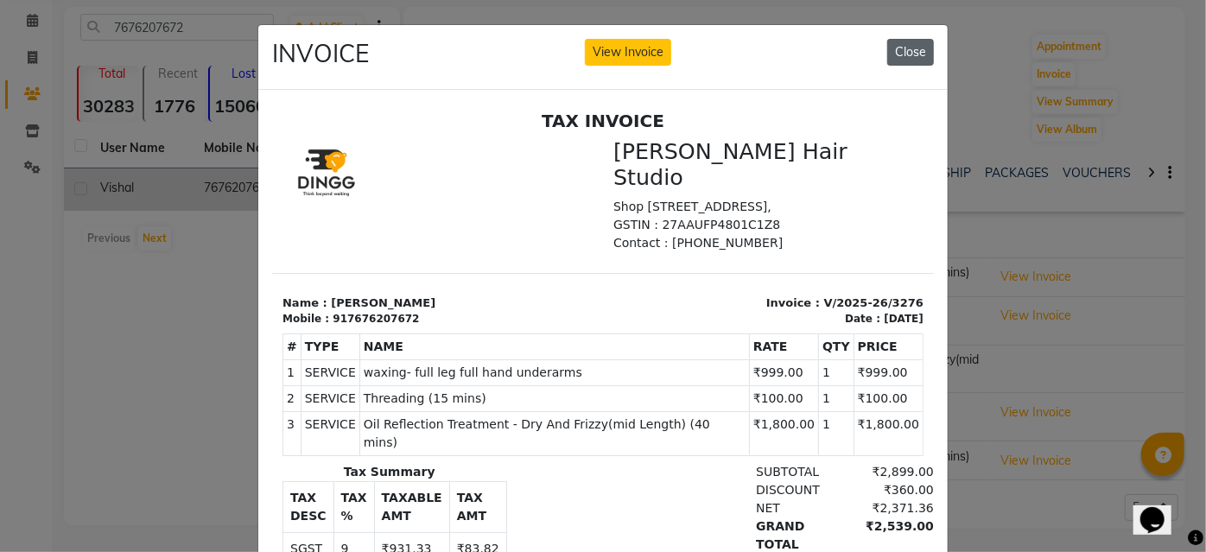
click at [893, 56] on button "Close" at bounding box center [910, 52] width 47 height 27
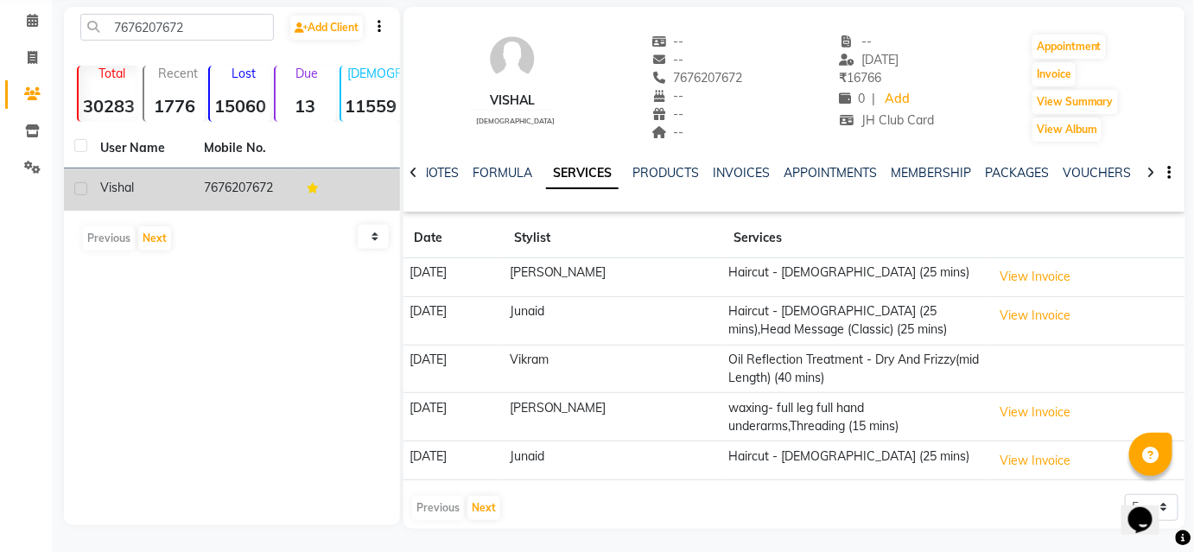
click at [1038, 437] on td "View Invoice" at bounding box center [1085, 417] width 199 height 48
click at [1055, 411] on button "View Invoice" at bounding box center [1035, 412] width 86 height 27
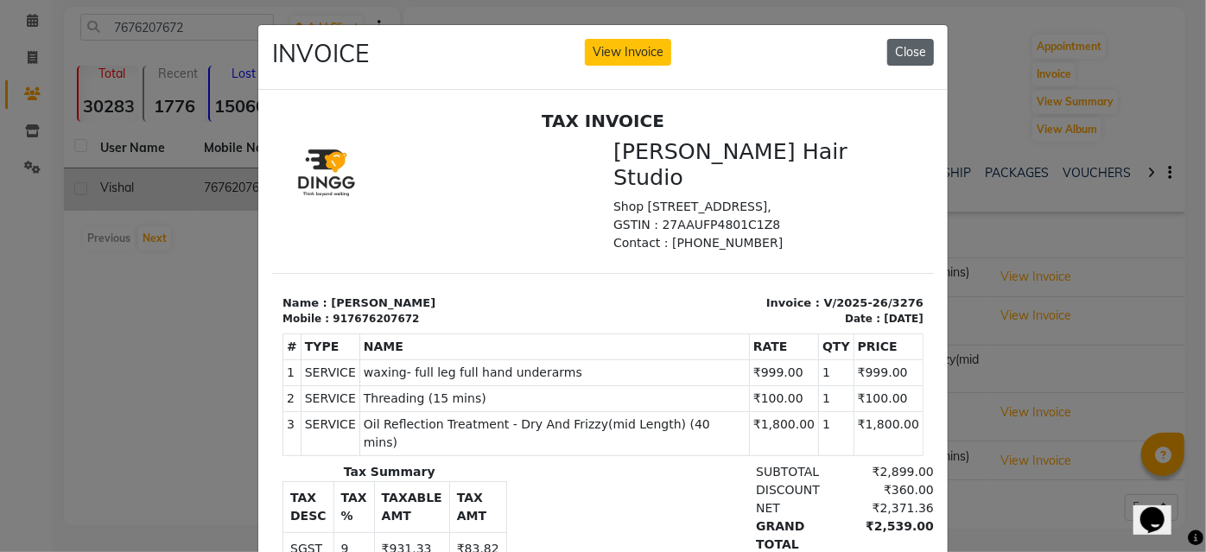
click at [912, 56] on button "Close" at bounding box center [910, 52] width 47 height 27
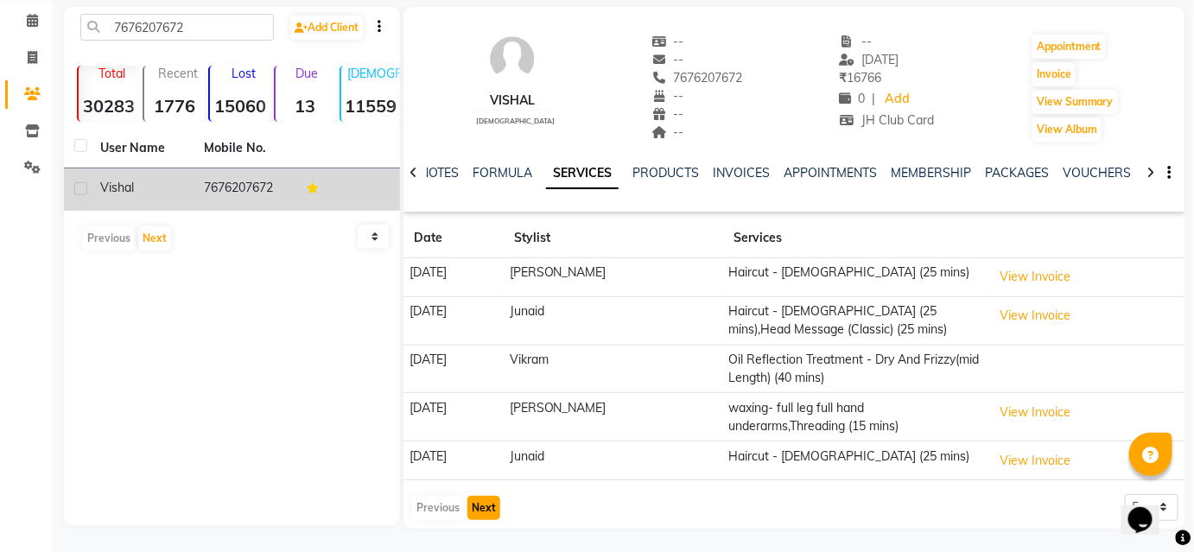
click at [481, 497] on button "Next" at bounding box center [483, 508] width 33 height 24
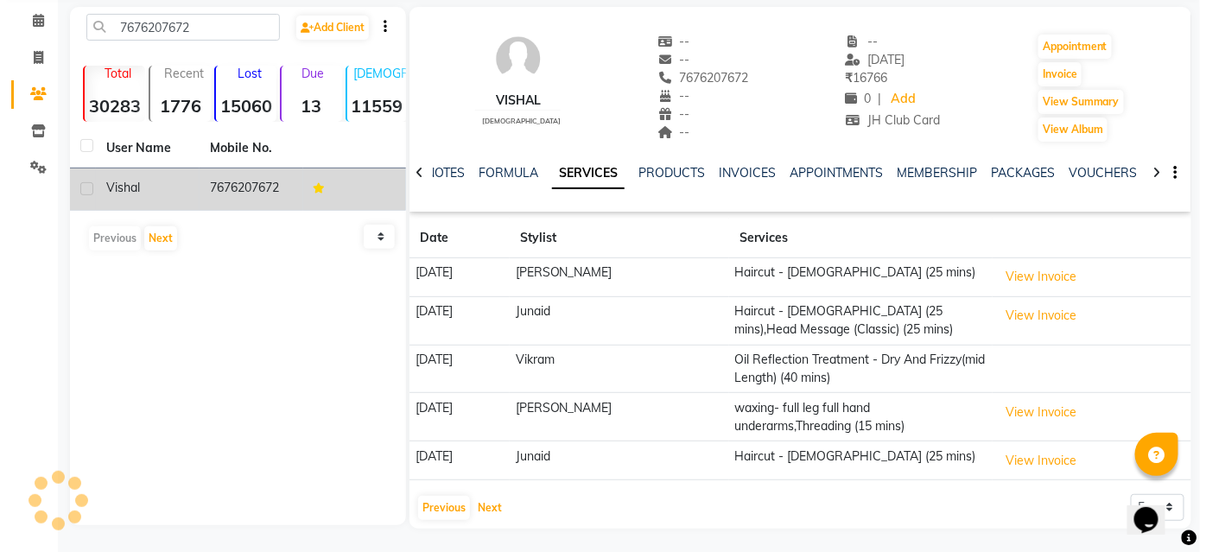
scroll to position [67, 0]
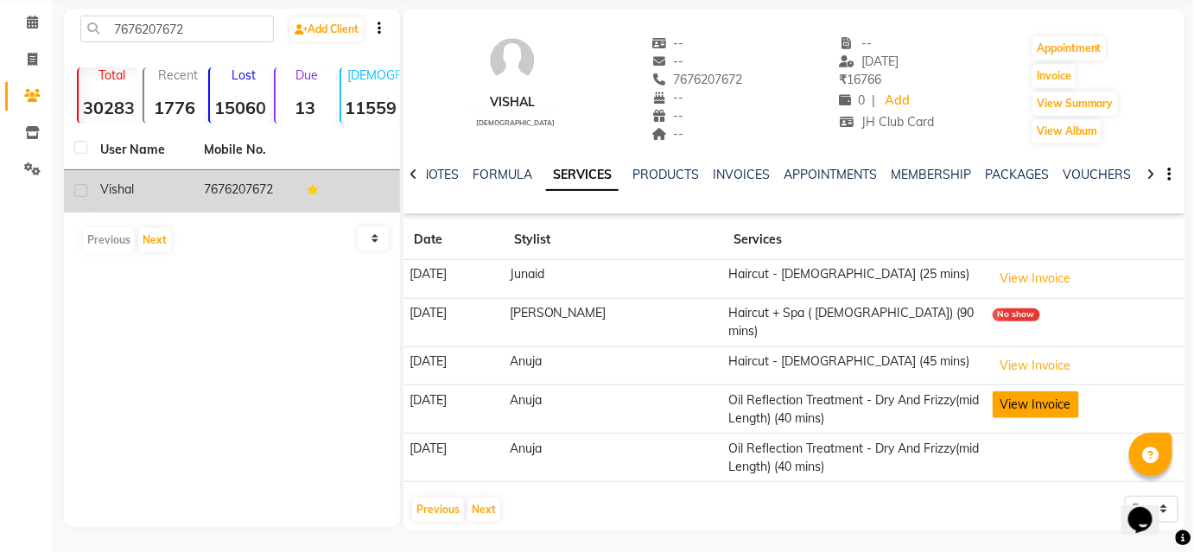
click at [995, 391] on button "View Invoice" at bounding box center [1035, 404] width 86 height 27
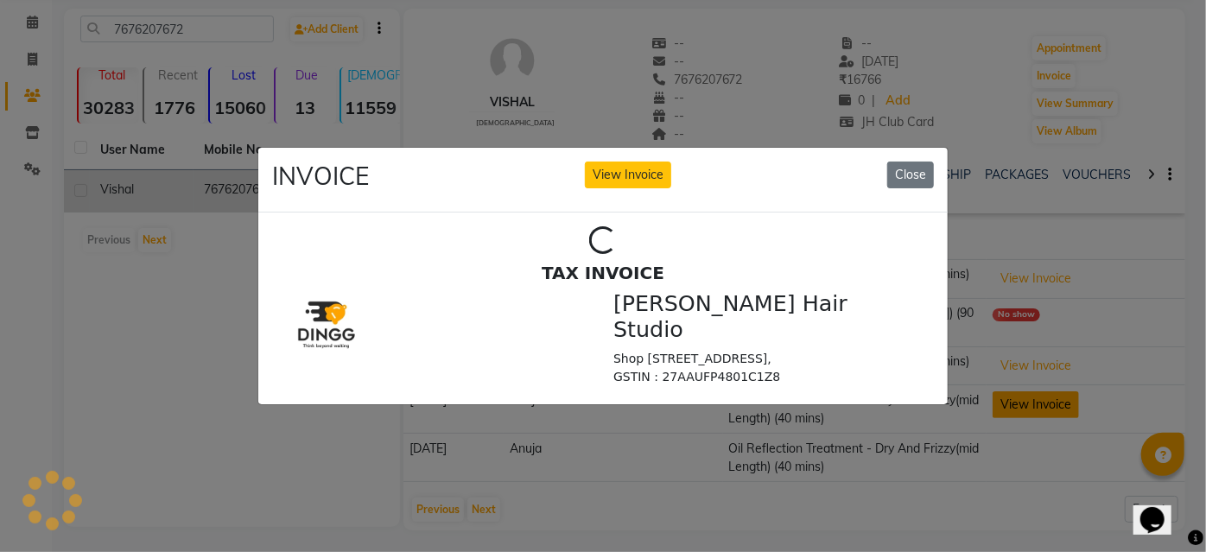
scroll to position [0, 0]
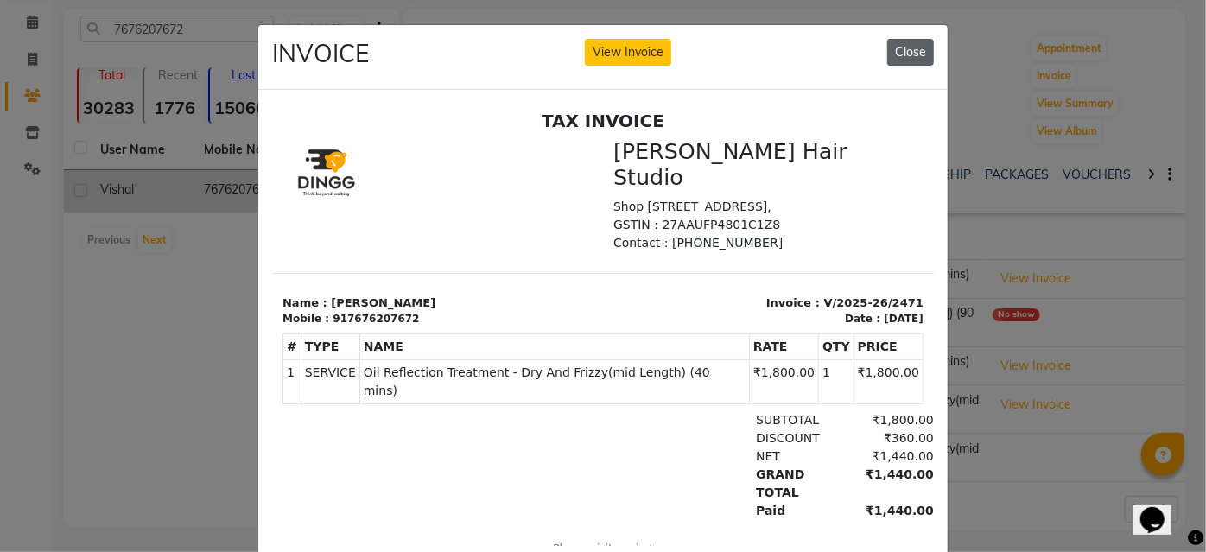
click at [920, 59] on button "Close" at bounding box center [910, 52] width 47 height 27
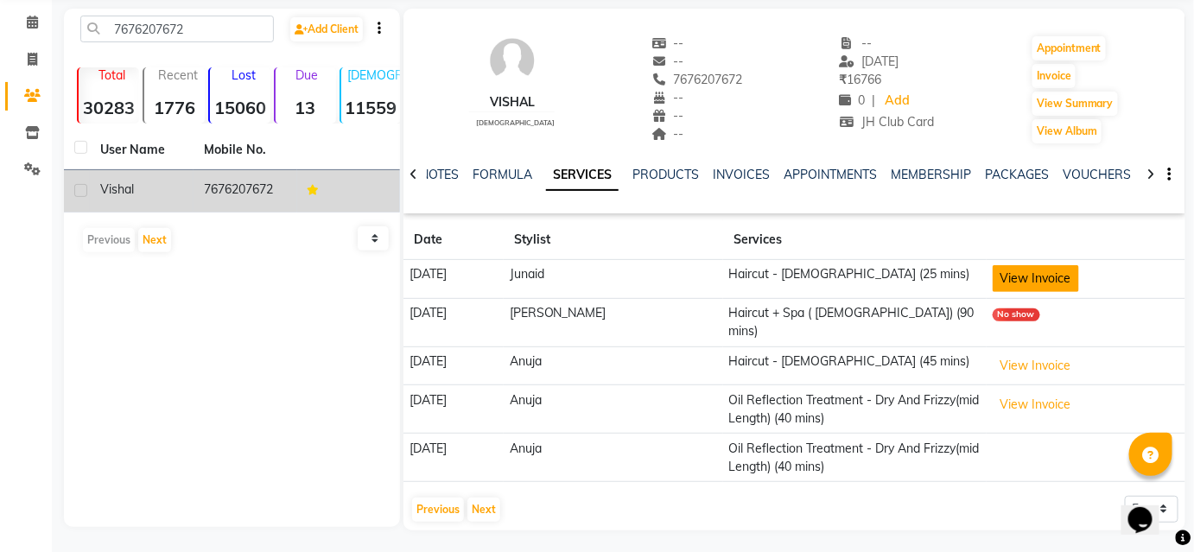
click at [1060, 276] on button "View Invoice" at bounding box center [1035, 278] width 86 height 27
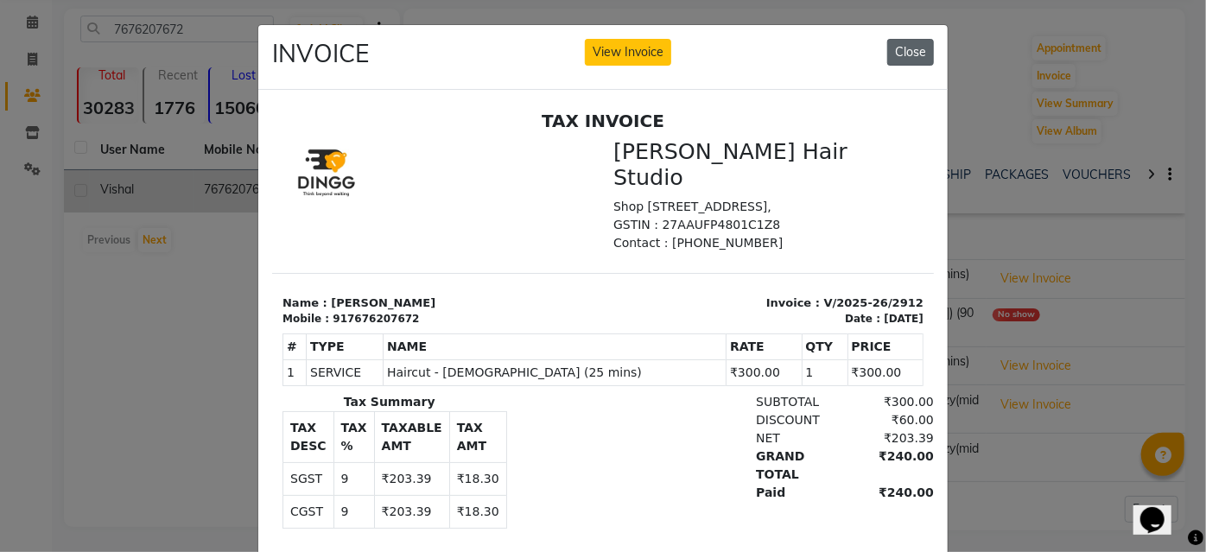
click at [916, 50] on button "Close" at bounding box center [910, 52] width 47 height 27
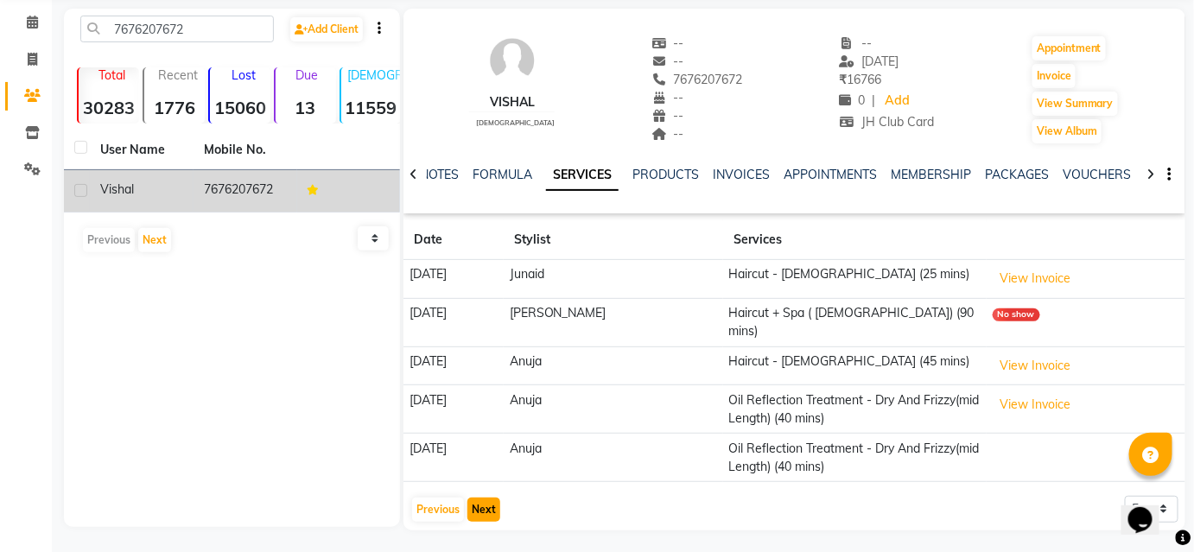
click at [492, 498] on button "Next" at bounding box center [483, 510] width 33 height 24
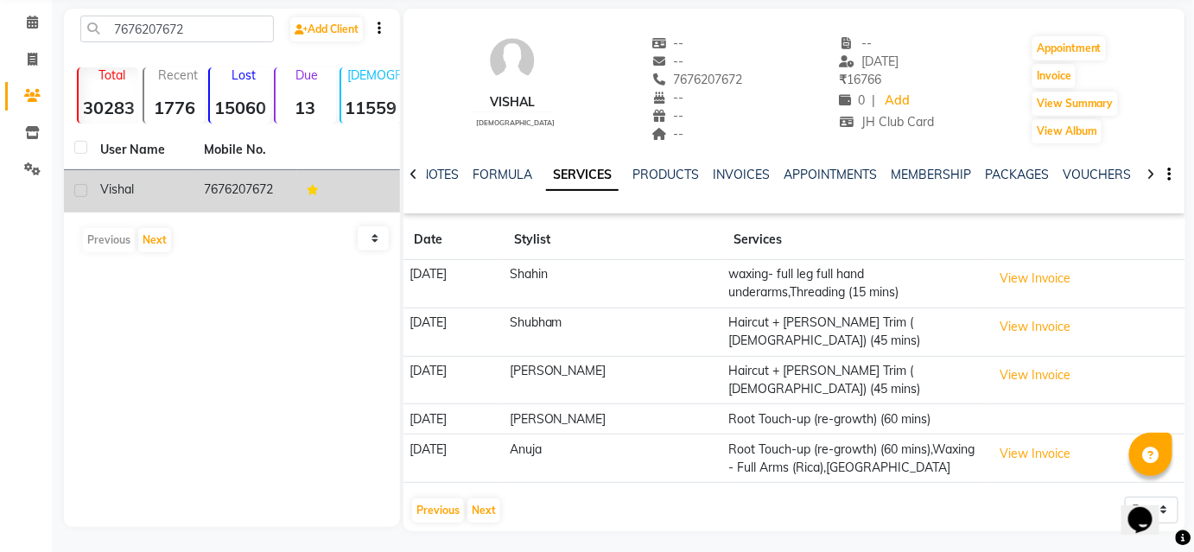
click at [1082, 269] on td "View Invoice" at bounding box center [1085, 284] width 199 height 48
click at [1051, 271] on button "View Invoice" at bounding box center [1035, 278] width 86 height 27
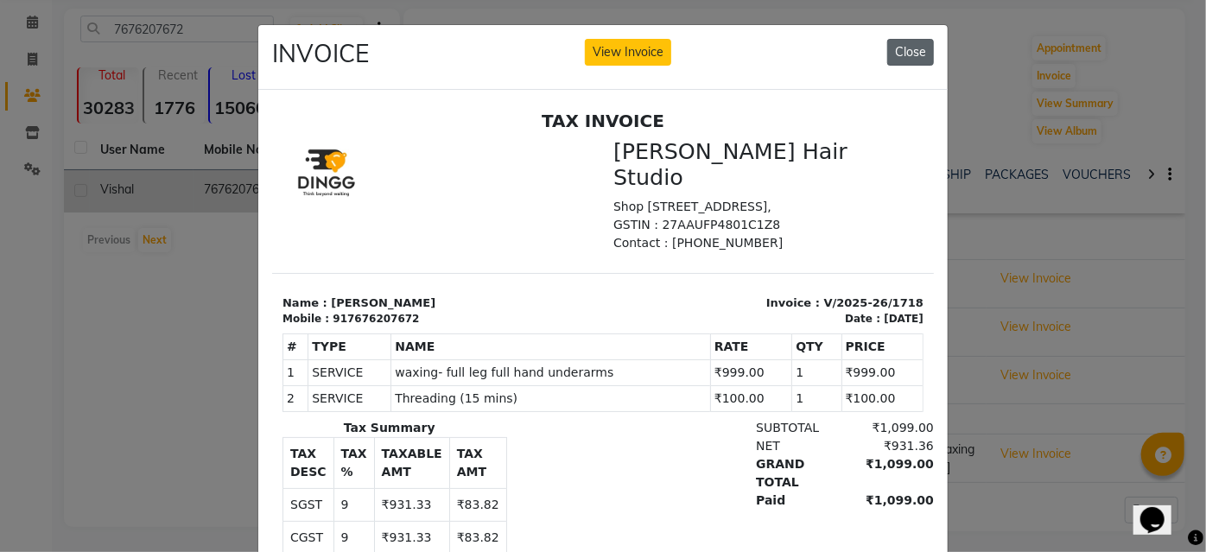
click at [922, 54] on button "Close" at bounding box center [910, 52] width 47 height 27
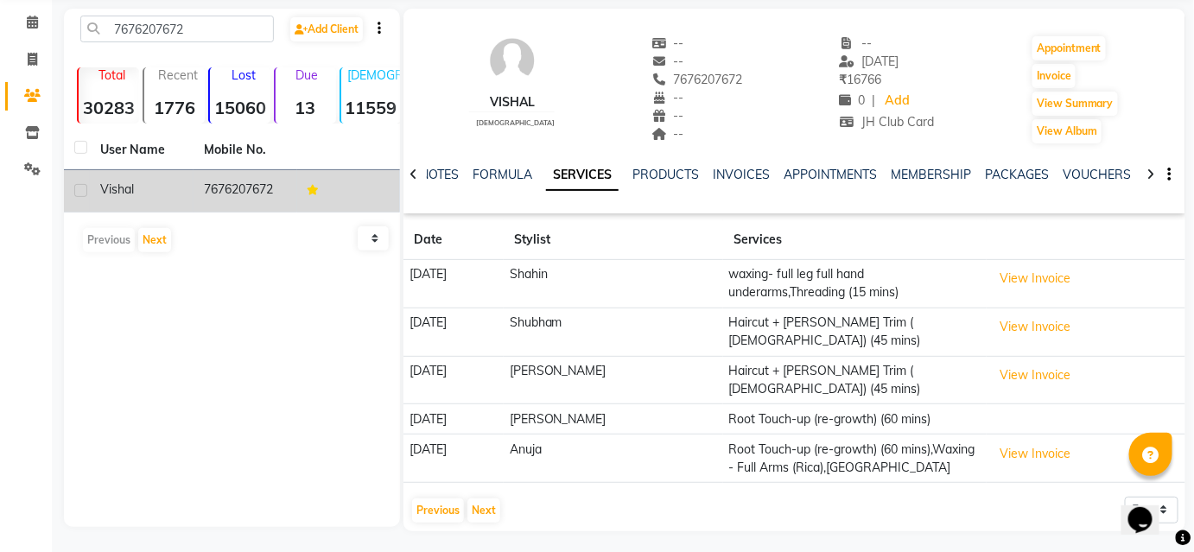
drag, startPoint x: 1044, startPoint y: 312, endPoint x: 1043, endPoint y: 344, distance: 32.0
click at [1043, 313] on td "View Invoice" at bounding box center [1085, 331] width 199 height 48
click at [1047, 314] on button "View Invoice" at bounding box center [1035, 327] width 86 height 27
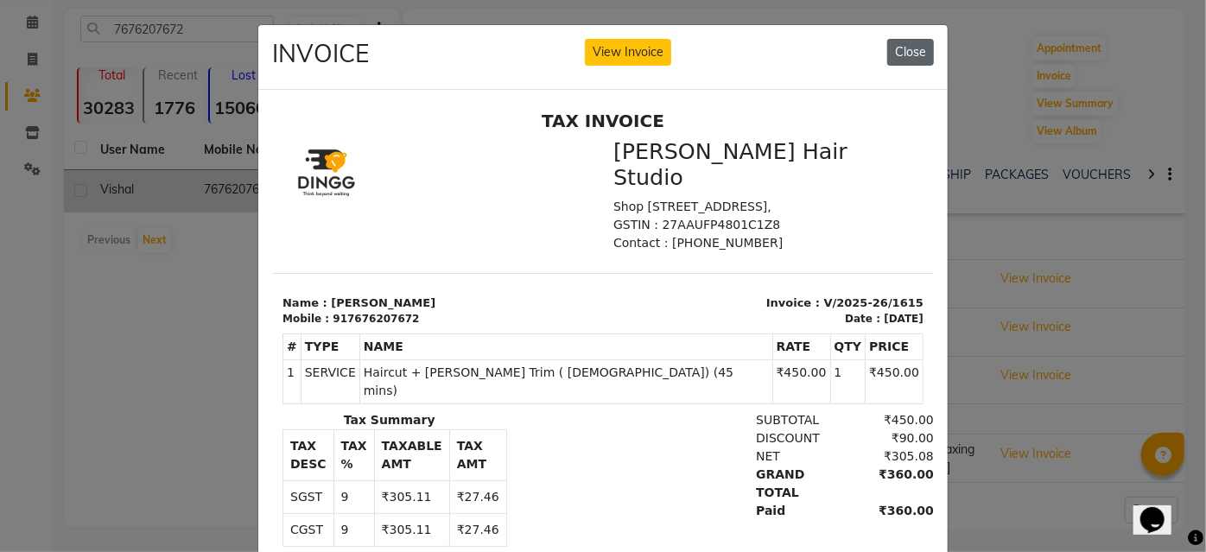
click at [921, 54] on button "Close" at bounding box center [910, 52] width 47 height 27
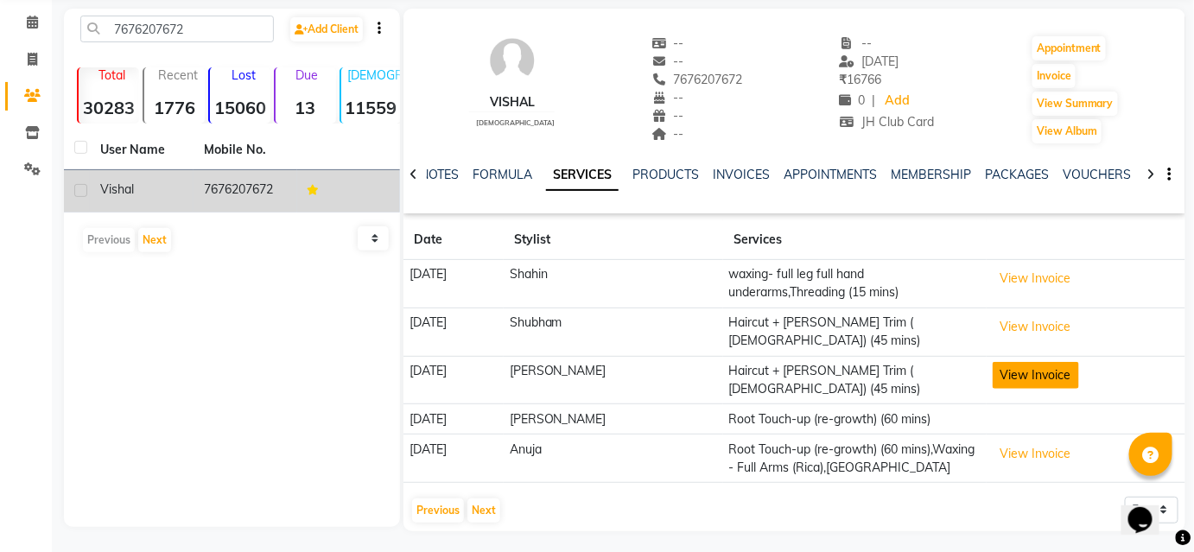
click at [1037, 366] on button "View Invoice" at bounding box center [1035, 375] width 86 height 27
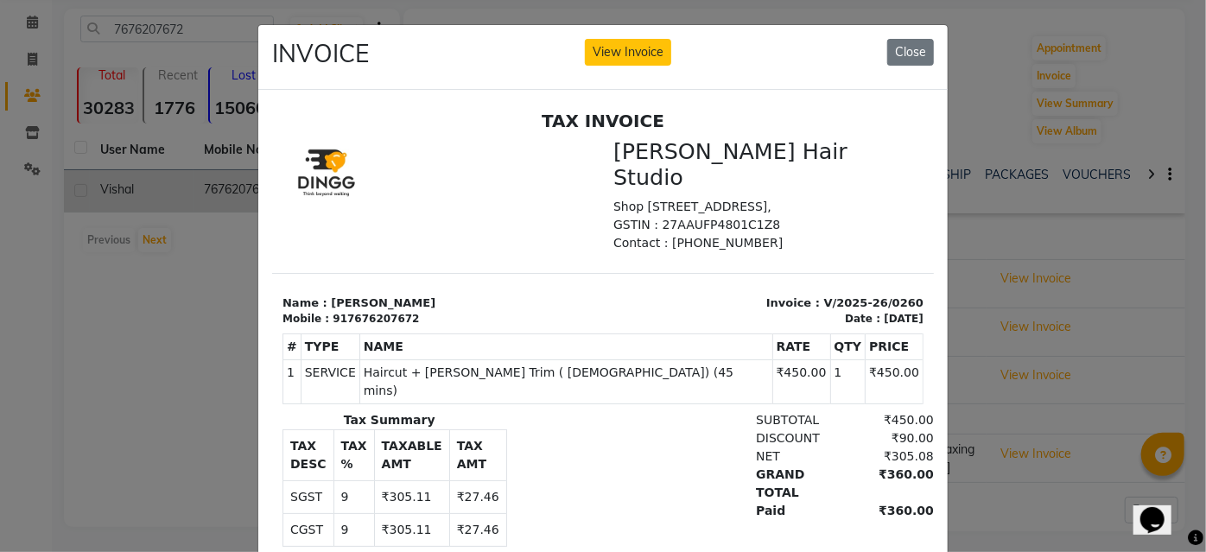
click at [911, 67] on div "INVOICE View Invoice Close" at bounding box center [602, 57] width 689 height 65
click at [912, 52] on button "Close" at bounding box center [910, 52] width 47 height 27
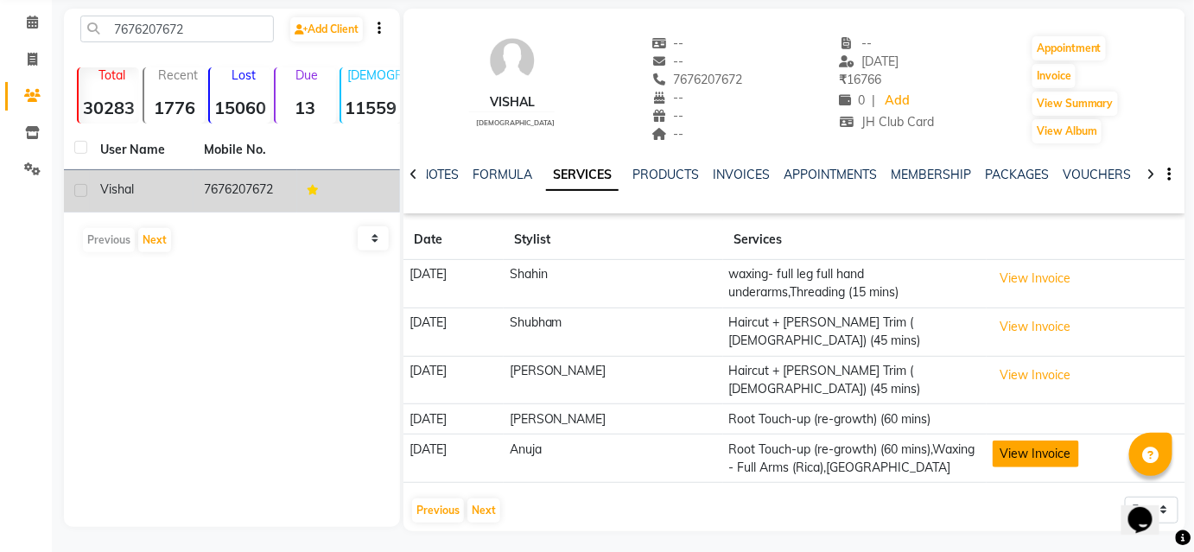
click at [1043, 441] on button "View Invoice" at bounding box center [1035, 454] width 86 height 27
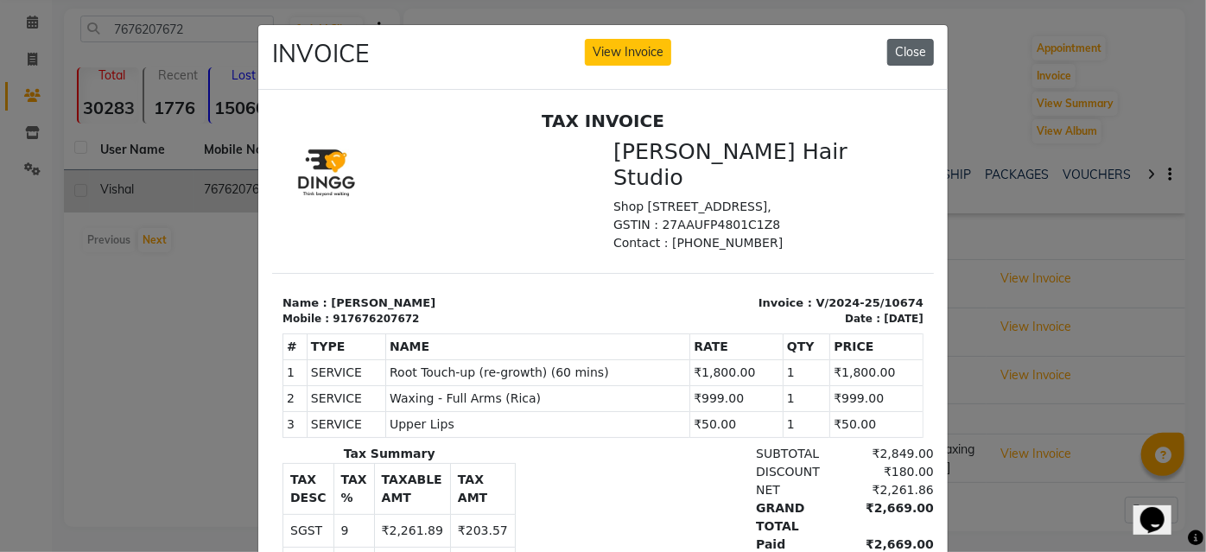
click at [898, 46] on button "Close" at bounding box center [910, 52] width 47 height 27
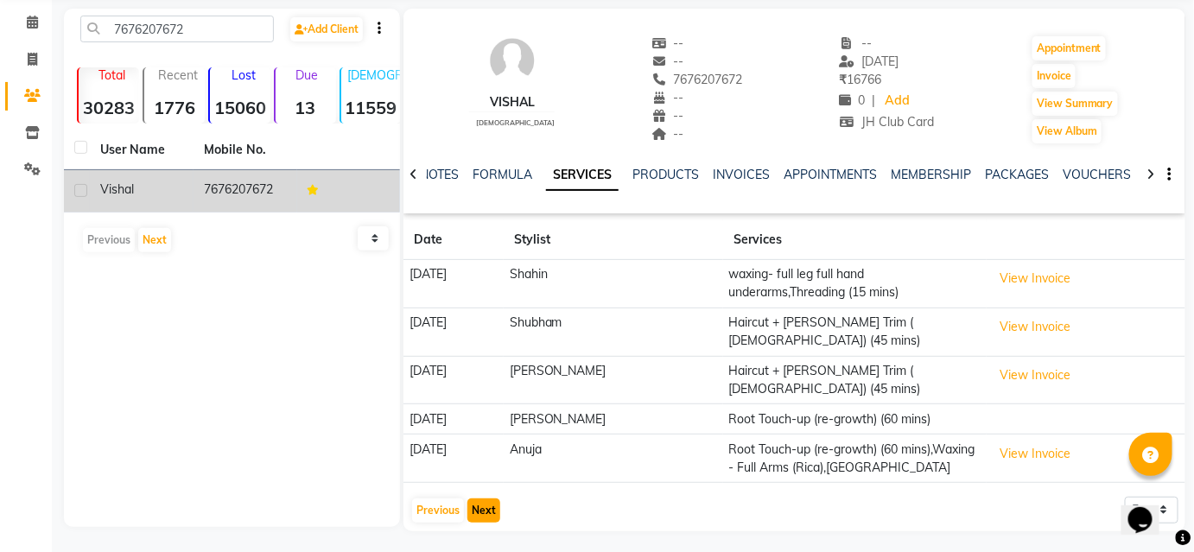
click at [484, 498] on button "Next" at bounding box center [483, 510] width 33 height 24
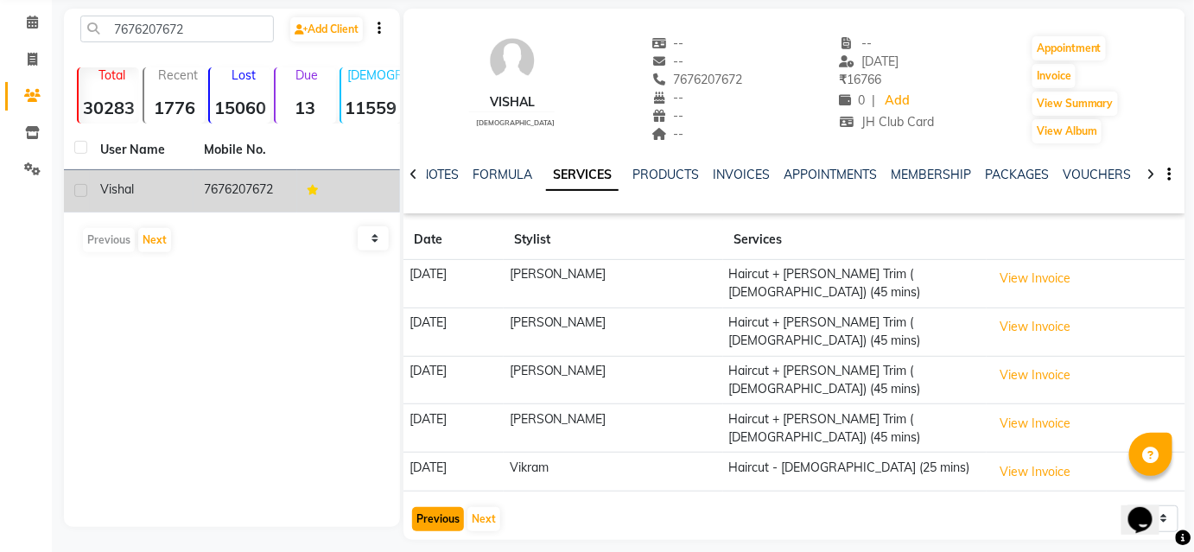
click at [433, 507] on button "Previous" at bounding box center [438, 519] width 52 height 24
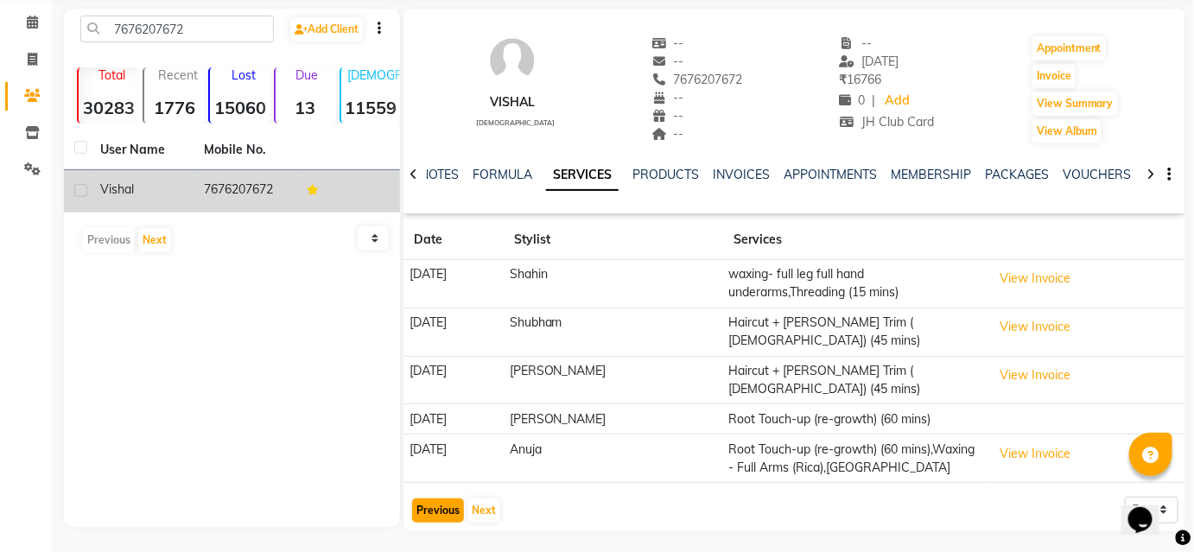
click at [433, 498] on button "Previous" at bounding box center [438, 510] width 52 height 24
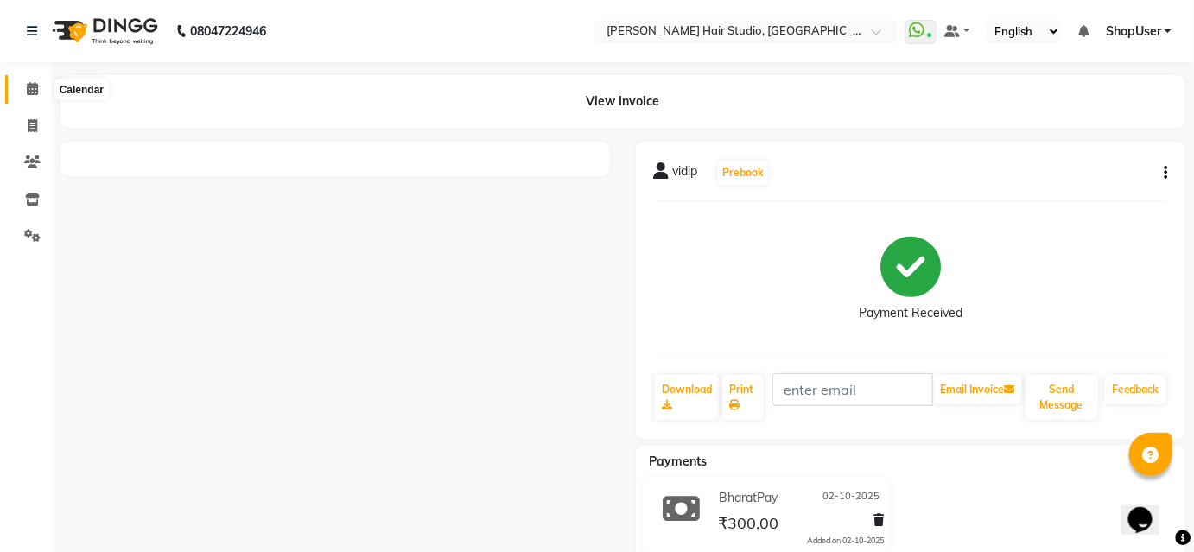
click at [23, 86] on span at bounding box center [32, 89] width 30 height 20
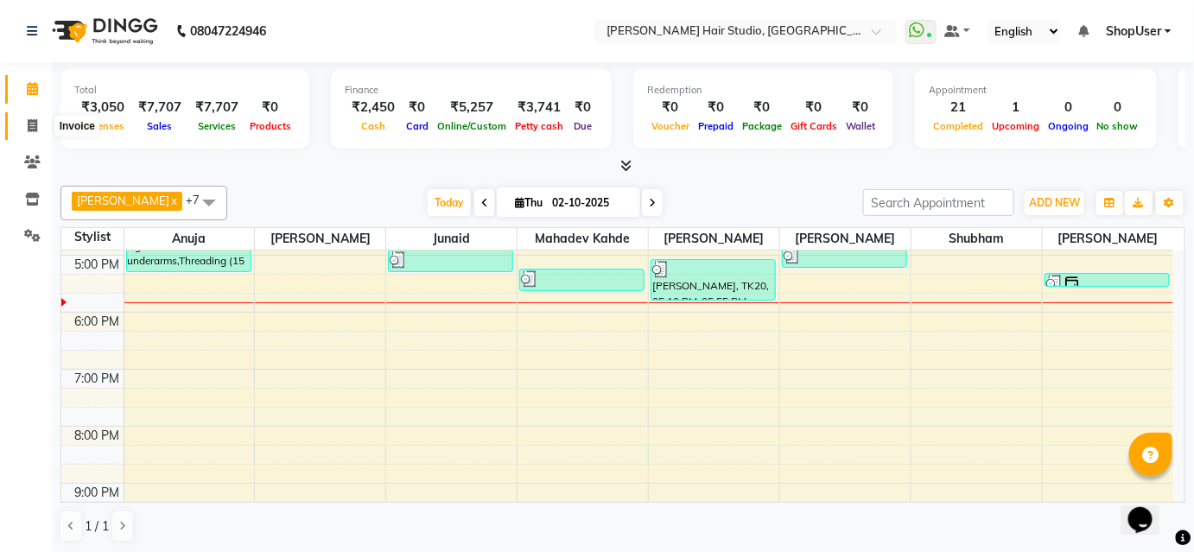
click at [28, 135] on span at bounding box center [32, 127] width 30 height 20
select select "627"
select select "service"
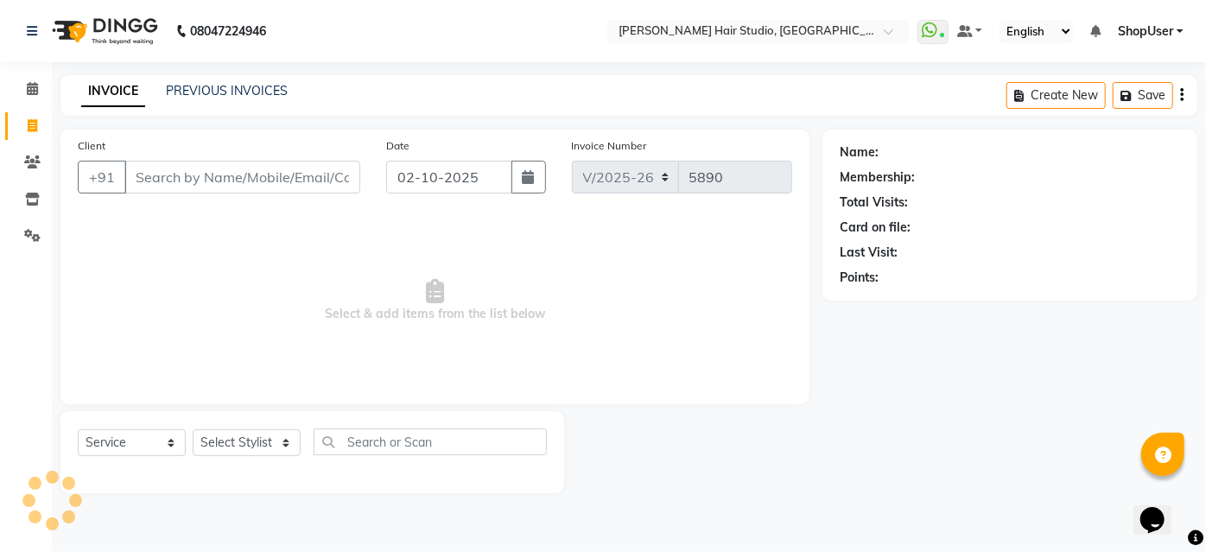
click at [253, 183] on input "Client" at bounding box center [242, 177] width 236 height 33
click at [288, 446] on select "Select Stylist" at bounding box center [247, 442] width 108 height 27
select select "51893"
click at [193, 429] on select "Select Stylist [PERSON_NAME] [PERSON_NAME] Avinash [PERSON_NAME] kahde [PERSON_…" at bounding box center [247, 442] width 108 height 27
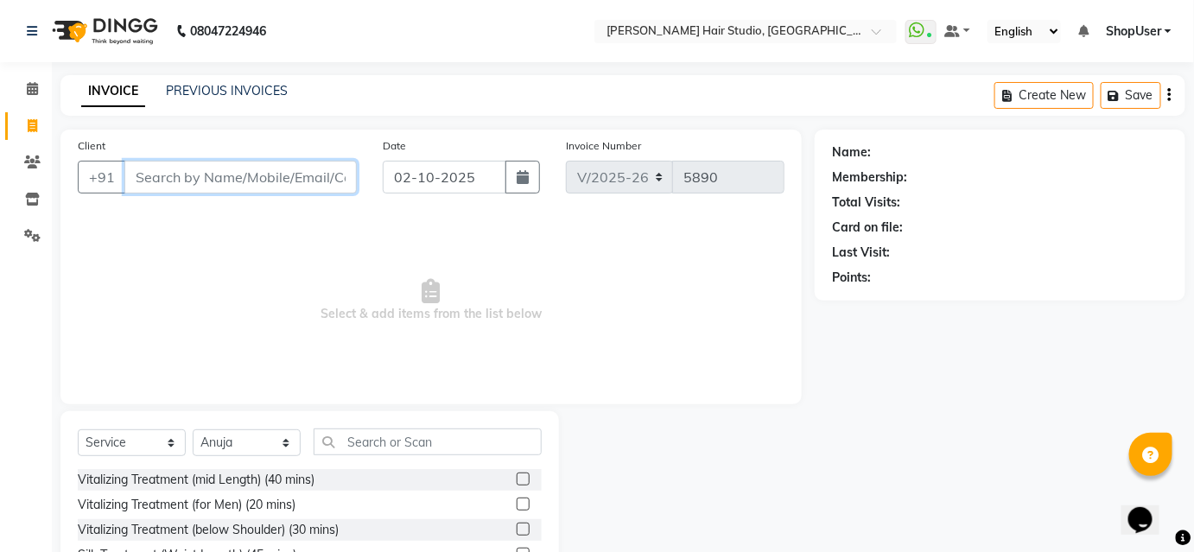
click at [232, 171] on input "Client" at bounding box center [240, 177] width 232 height 33
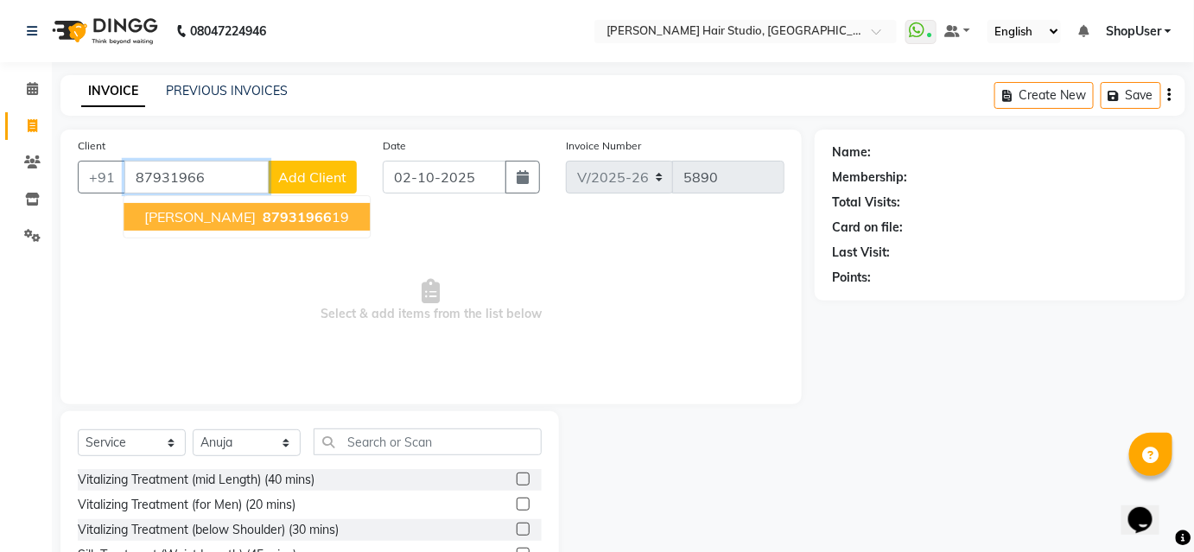
click at [263, 211] on span "87931966" at bounding box center [297, 216] width 69 height 17
type input "8793196619"
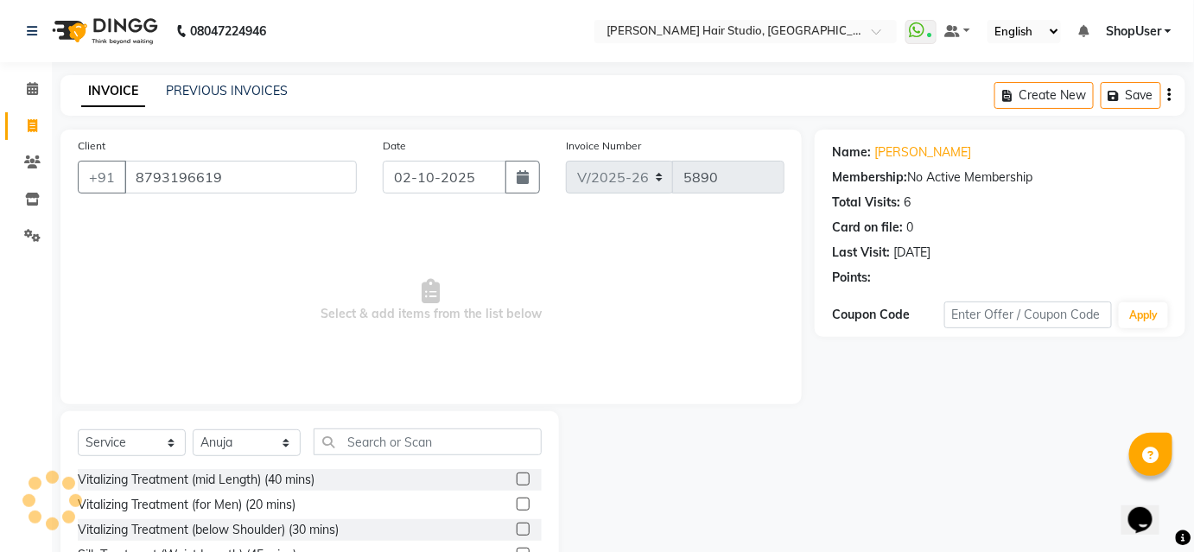
scroll to position [139, 0]
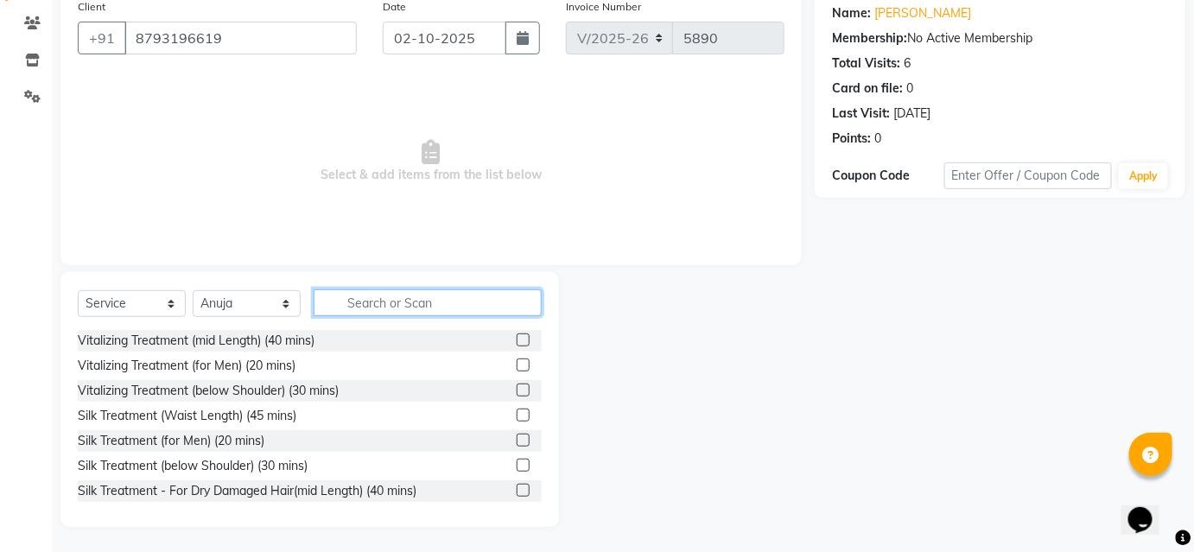
click at [492, 295] on input "text" at bounding box center [428, 302] width 228 height 27
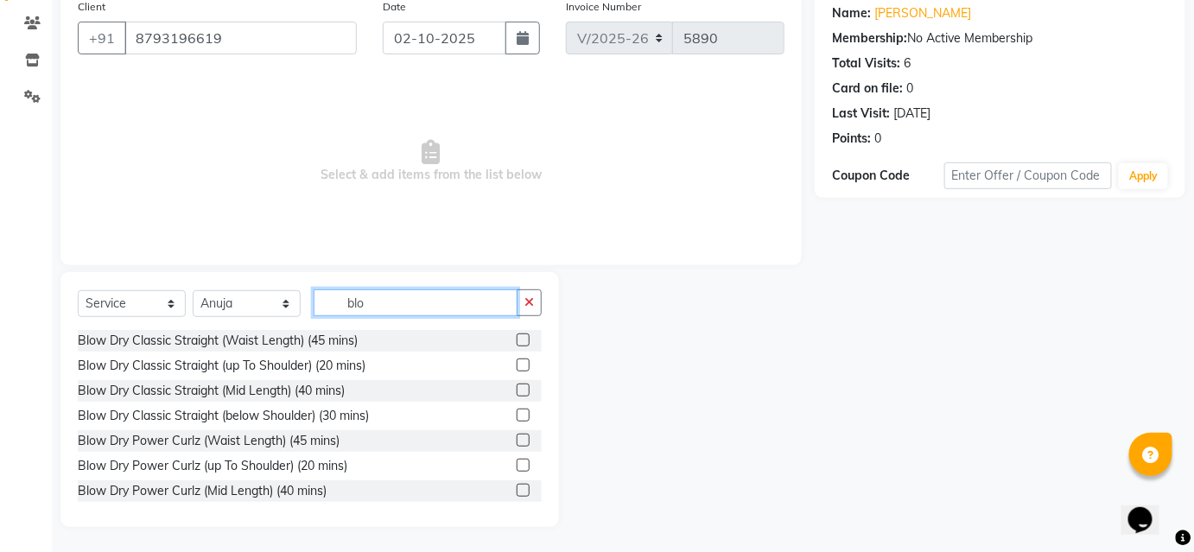
type input "blo"
click at [517, 418] on label at bounding box center [523, 415] width 13 height 13
click at [517, 418] on input "checkbox" at bounding box center [522, 415] width 11 height 11
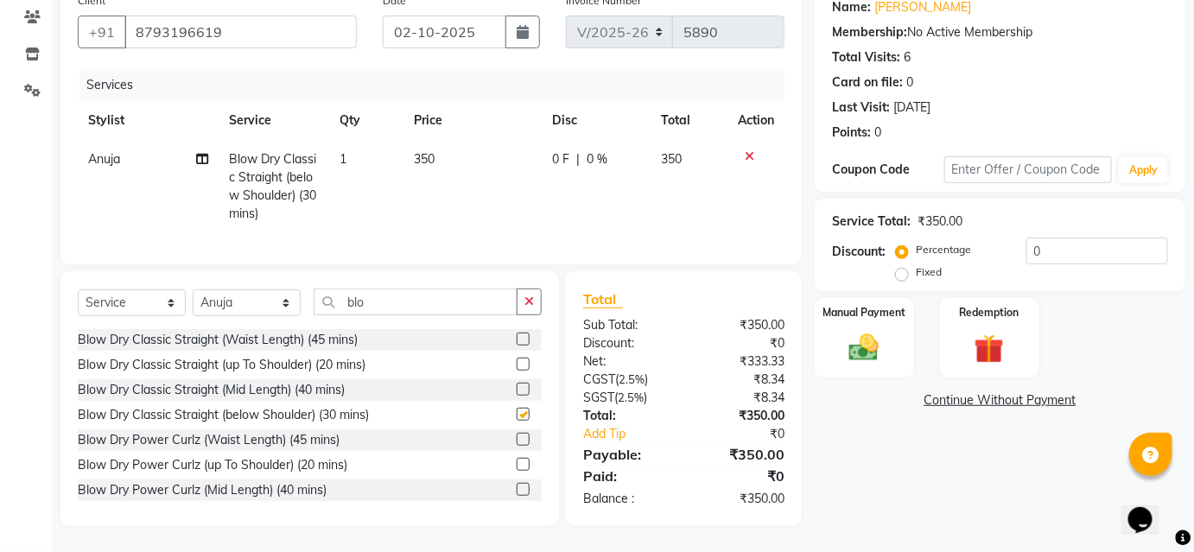
scroll to position [156, 0]
checkbox input "false"
click at [875, 310] on div "Manual Payment" at bounding box center [864, 338] width 103 height 84
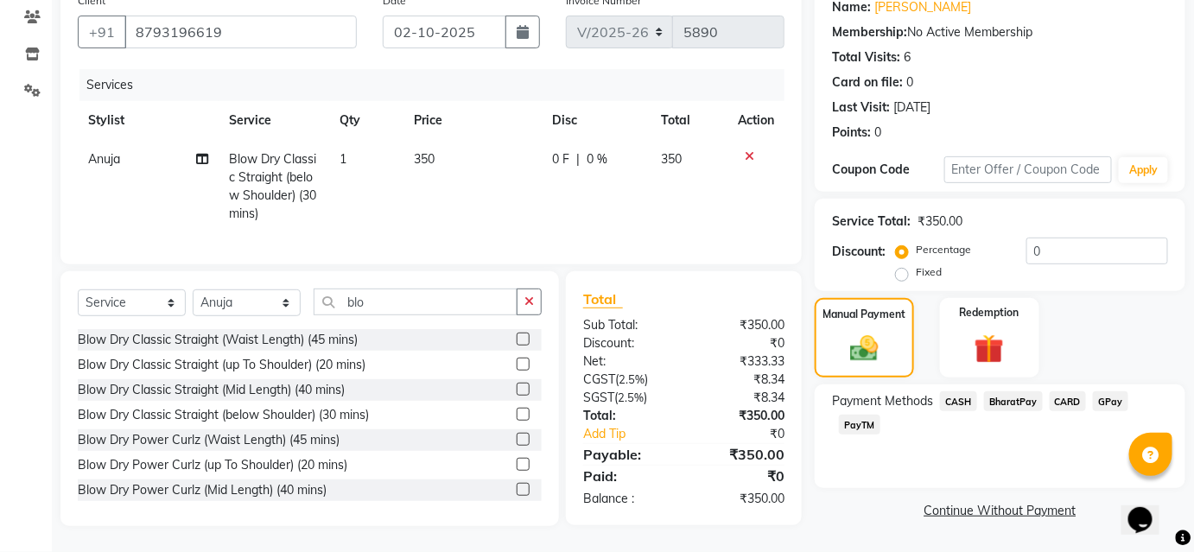
click at [1033, 391] on span "BharatPay" at bounding box center [1013, 401] width 59 height 20
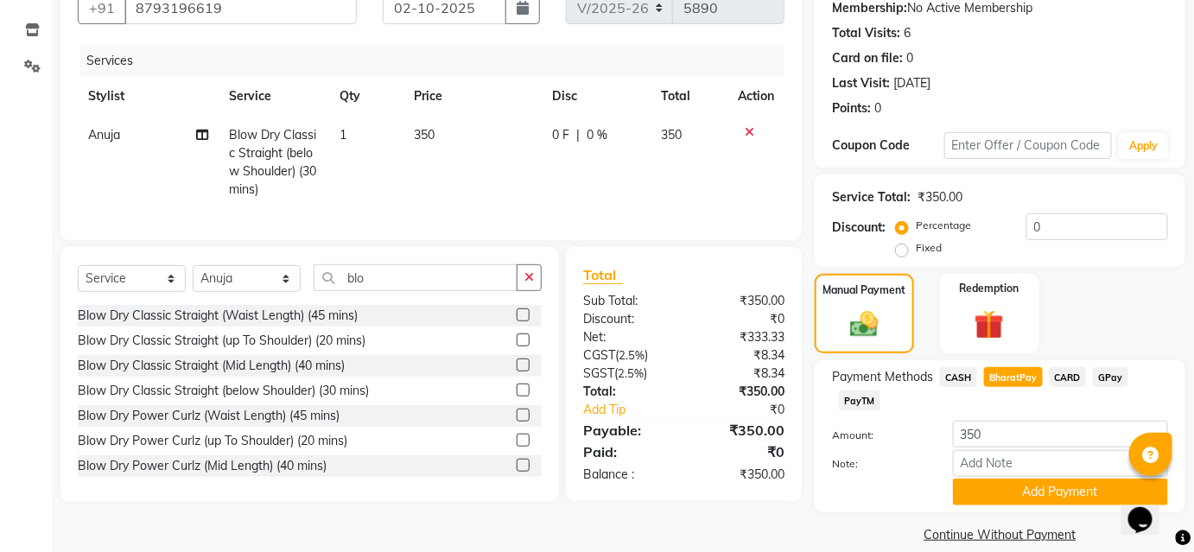
scroll to position [190, 0]
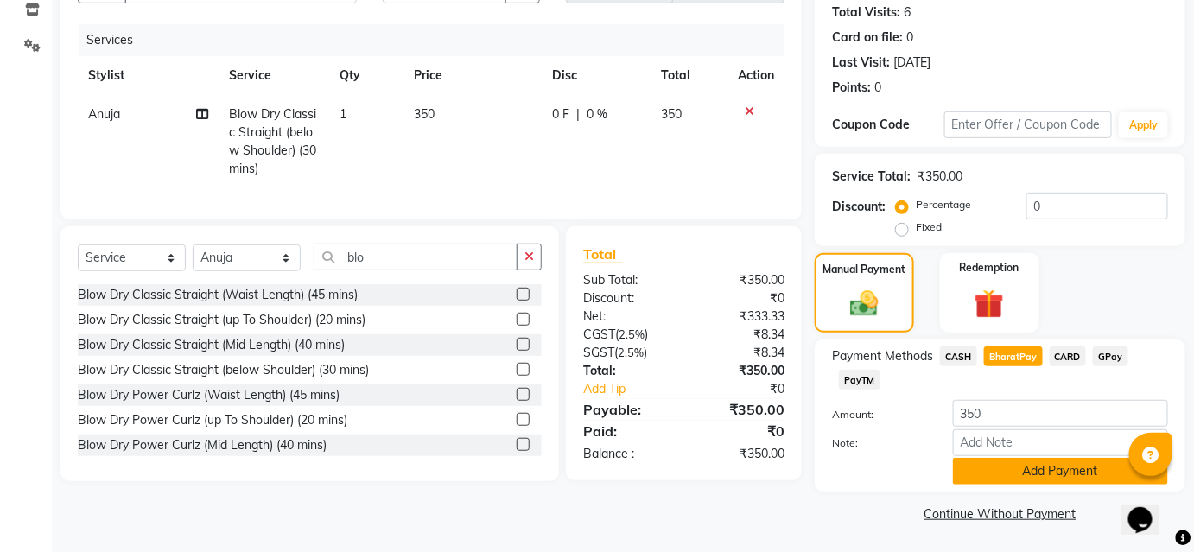
click at [1048, 472] on button "Add Payment" at bounding box center [1060, 471] width 215 height 27
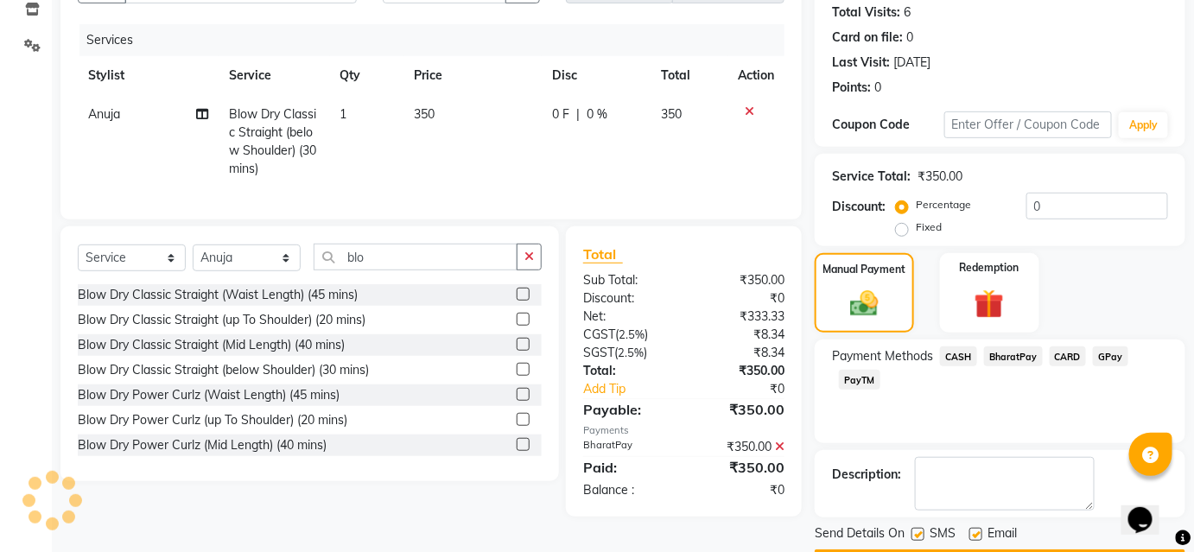
scroll to position [238, 0]
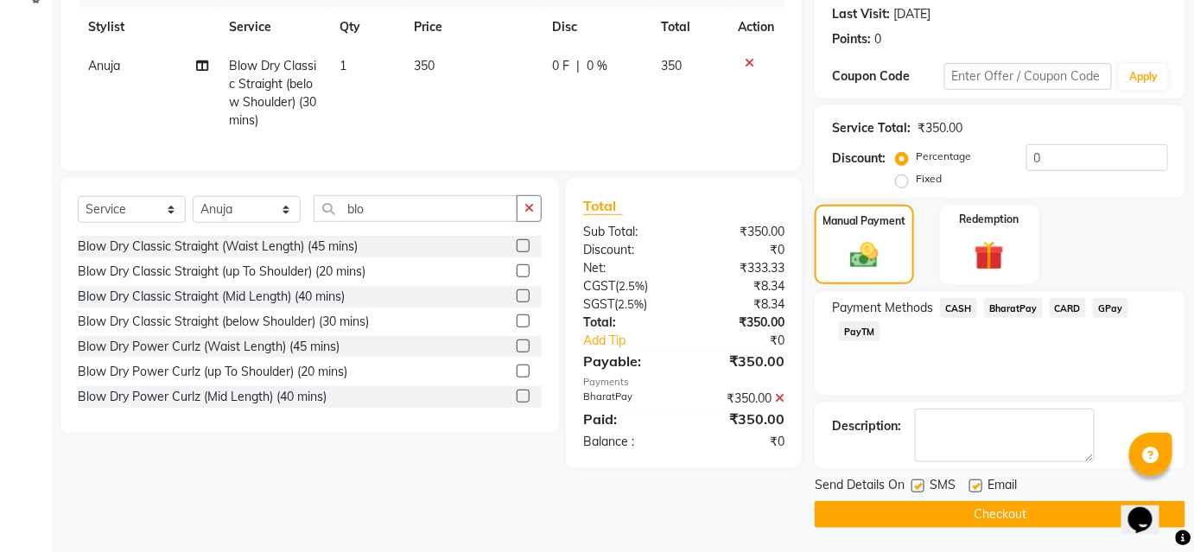
click at [1048, 510] on button "Checkout" at bounding box center [999, 514] width 371 height 27
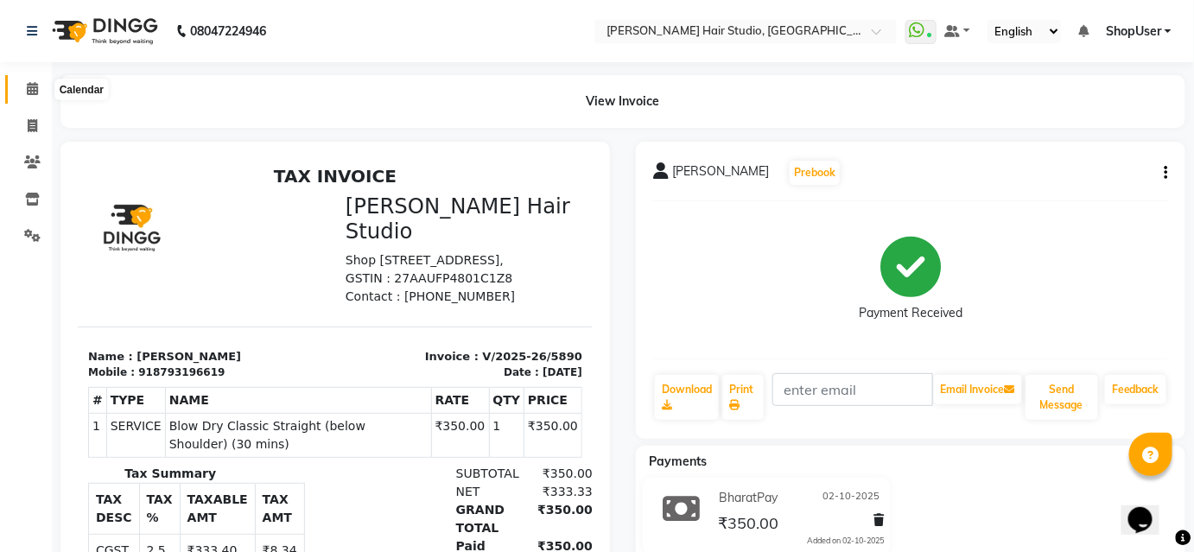
click at [24, 81] on span at bounding box center [32, 89] width 30 height 20
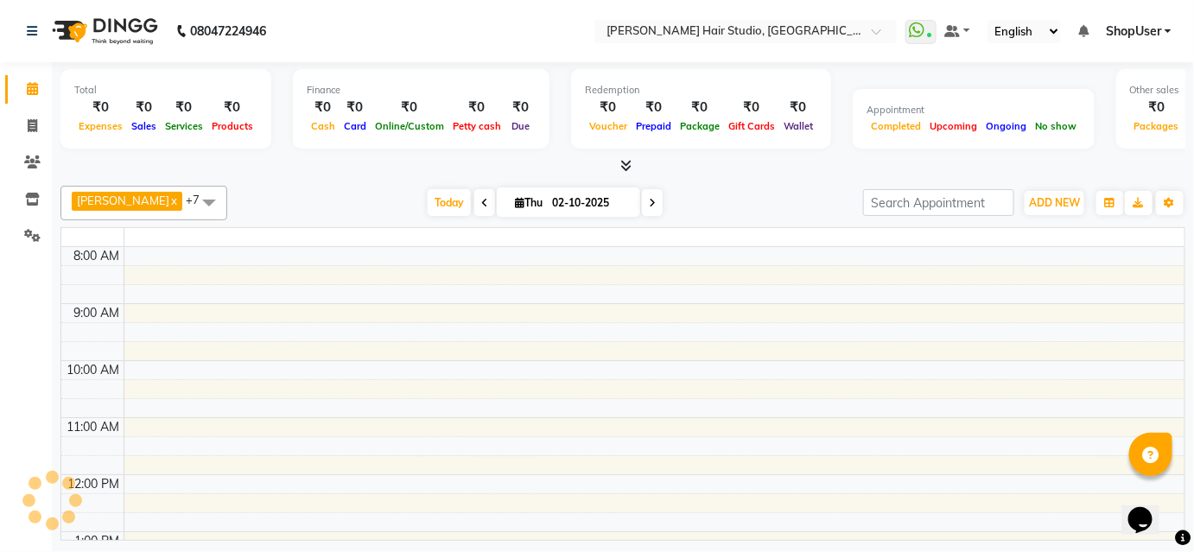
click at [24, 81] on span at bounding box center [32, 89] width 30 height 20
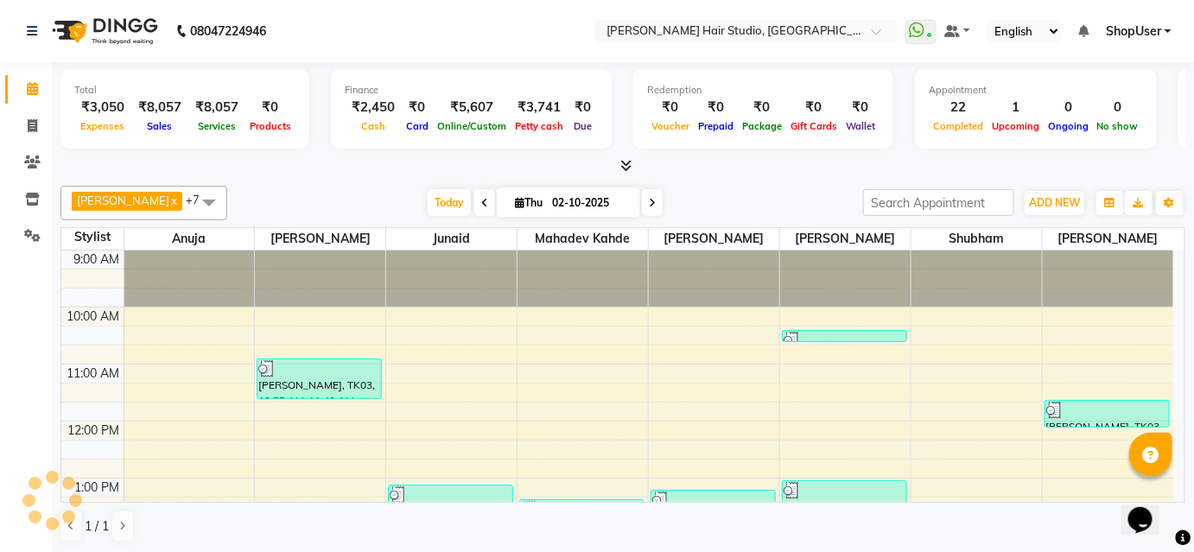
scroll to position [451, 0]
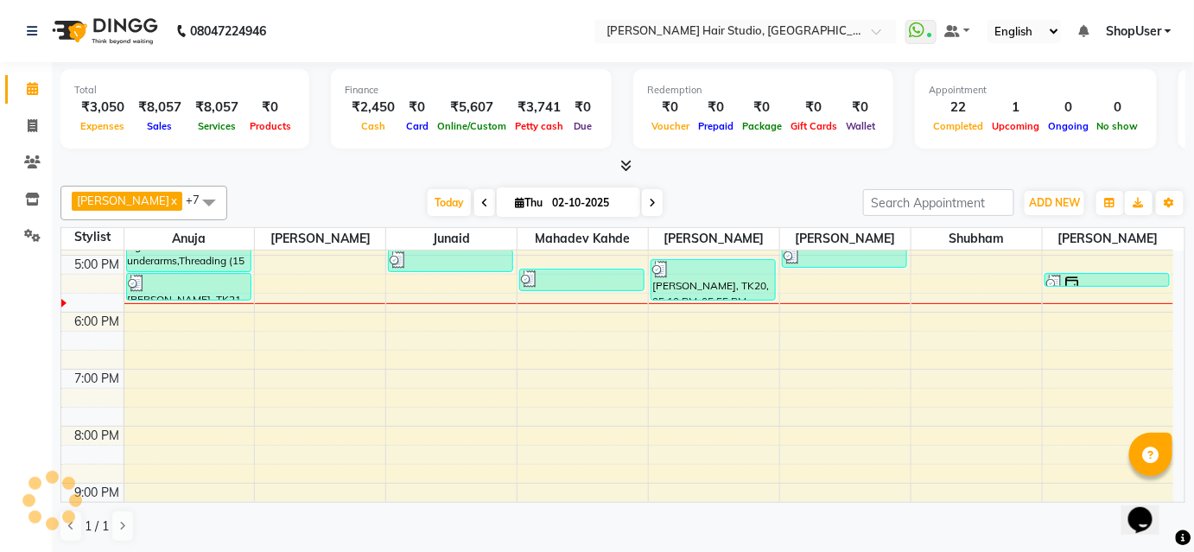
click at [24, 81] on span at bounding box center [32, 89] width 30 height 20
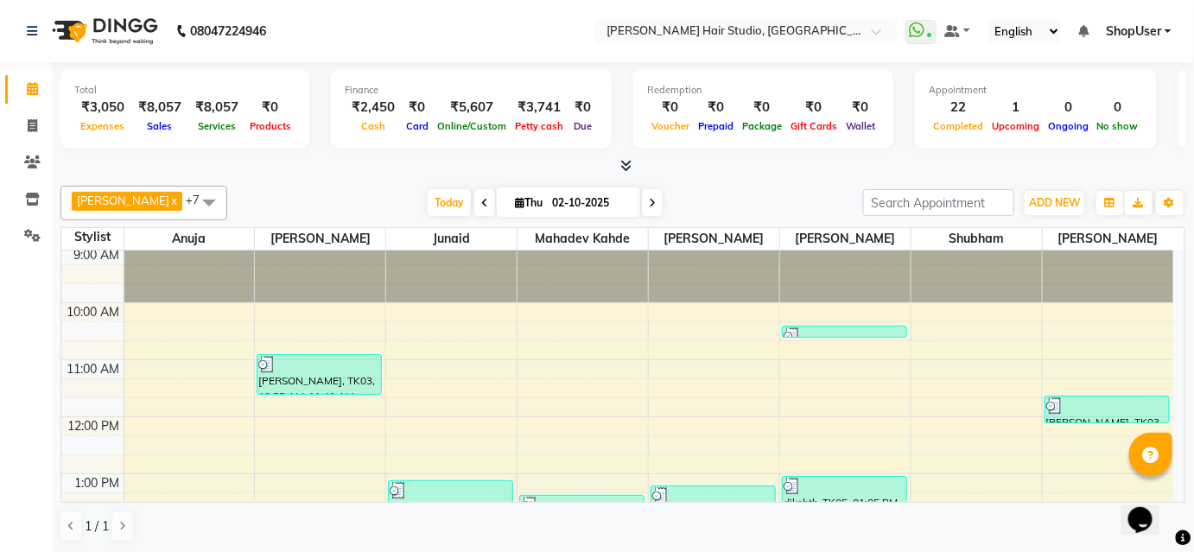
scroll to position [0, 0]
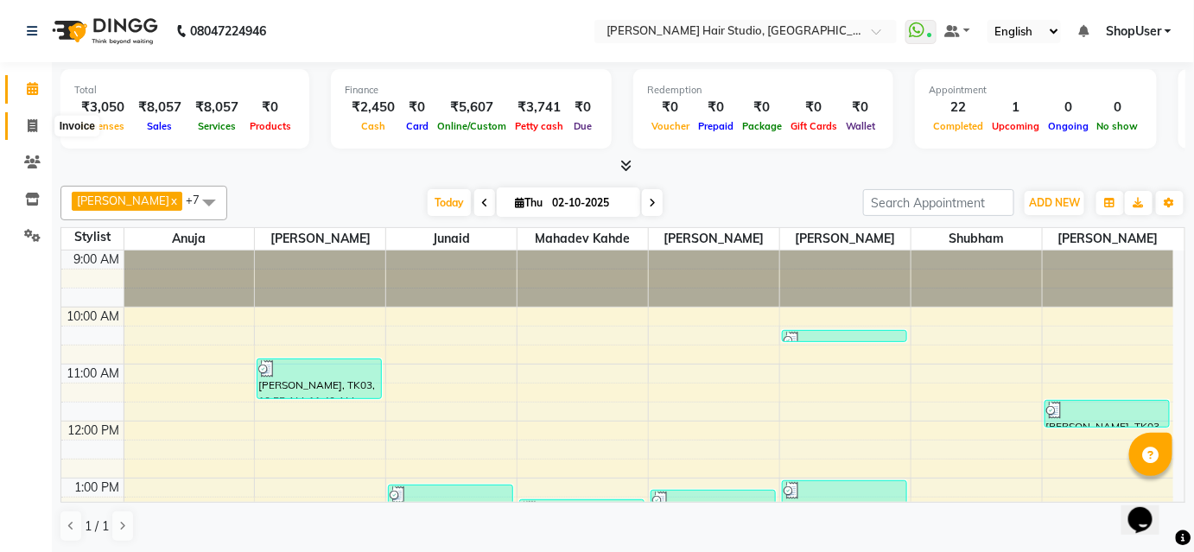
click at [39, 126] on span at bounding box center [32, 127] width 30 height 20
select select "627"
select select "service"
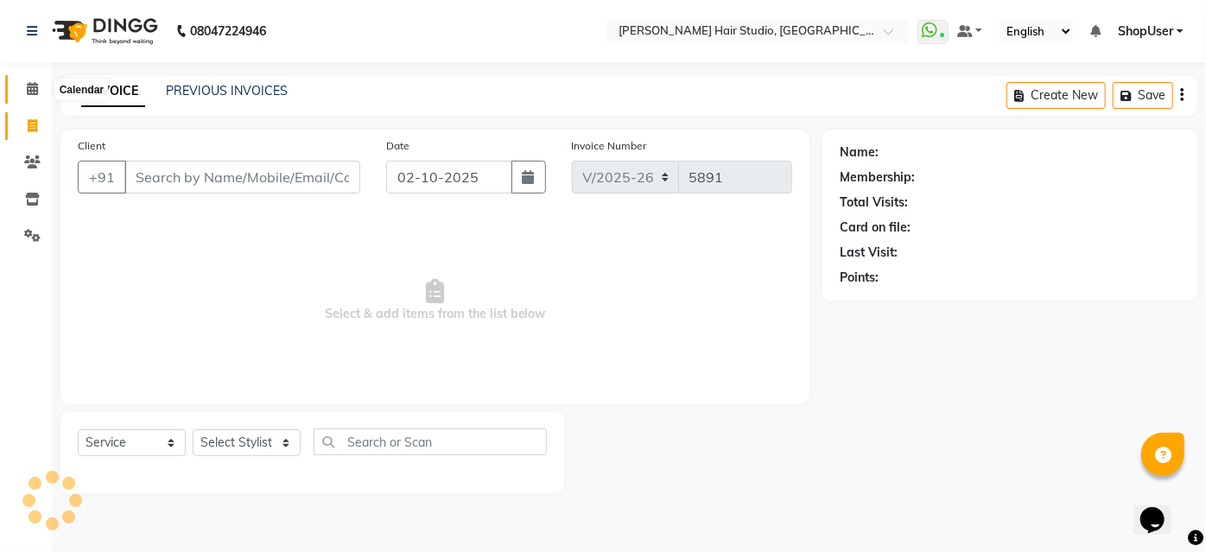
click at [27, 87] on icon at bounding box center [32, 88] width 11 height 13
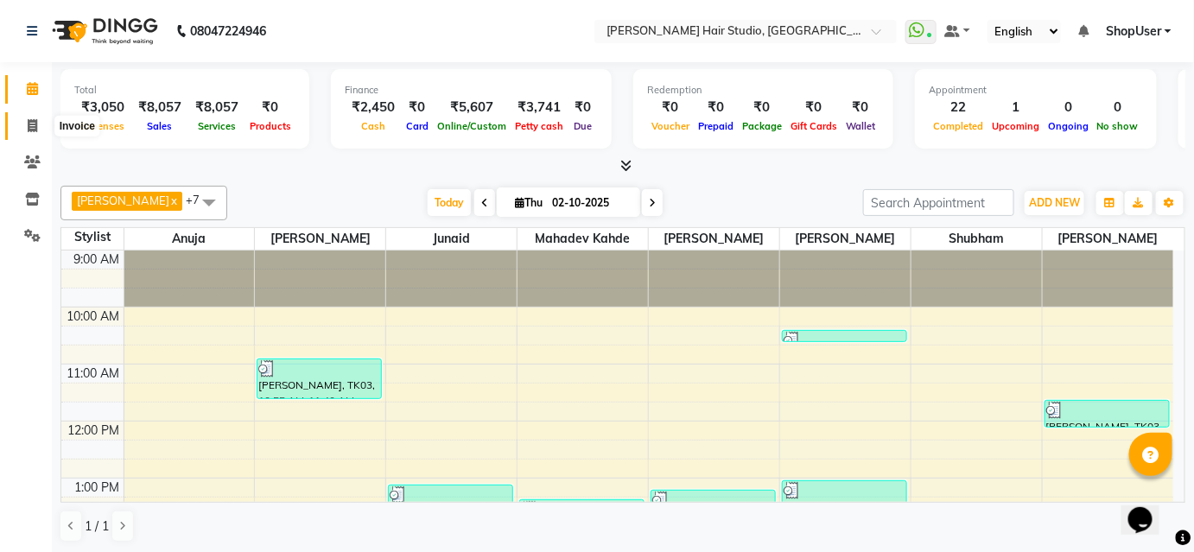
click at [26, 134] on span at bounding box center [32, 127] width 30 height 20
select select "service"
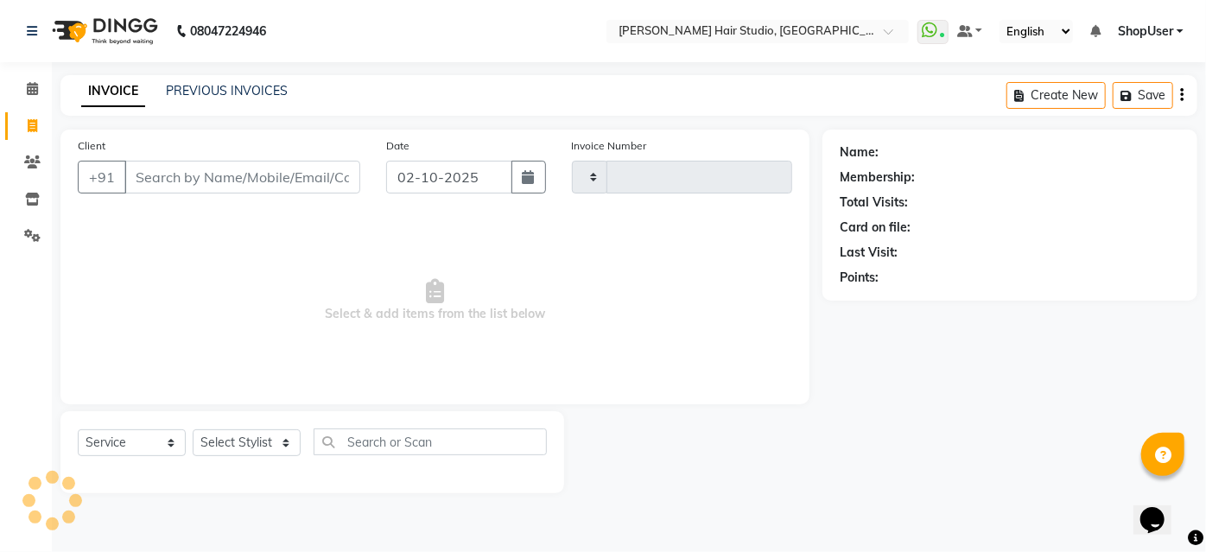
type input "5891"
select select "627"
click at [238, 432] on select "Select Stylist [PERSON_NAME] [PERSON_NAME] Avinash [PERSON_NAME] kahde [PERSON_…" at bounding box center [247, 442] width 108 height 27
select select "34696"
click at [193, 429] on select "Select Stylist [PERSON_NAME] [PERSON_NAME] Avinash [PERSON_NAME] kahde [PERSON_…" at bounding box center [247, 442] width 108 height 27
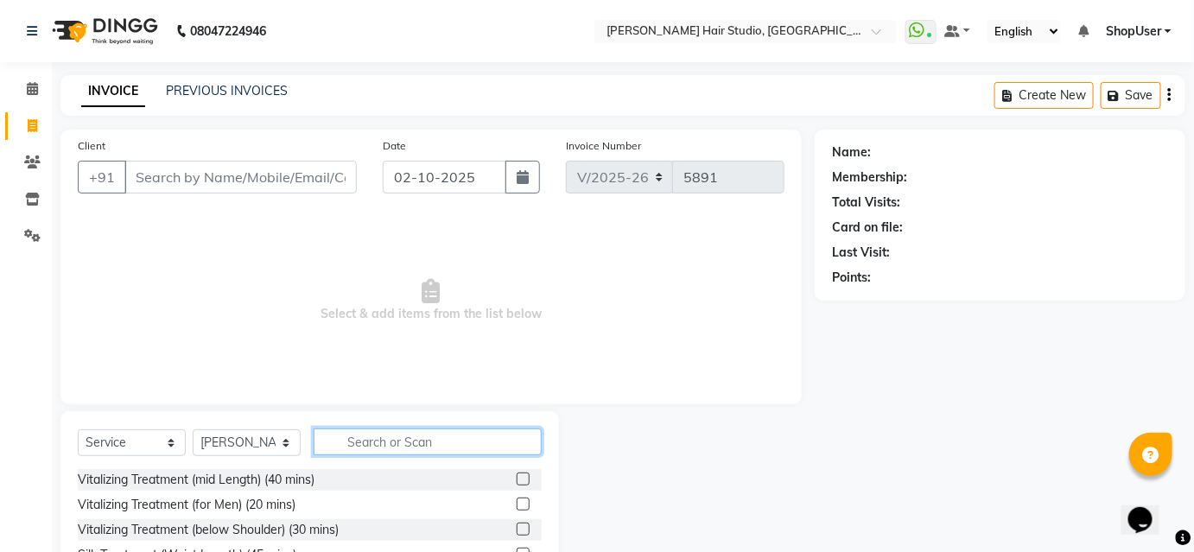
click at [374, 444] on input "text" at bounding box center [428, 441] width 228 height 27
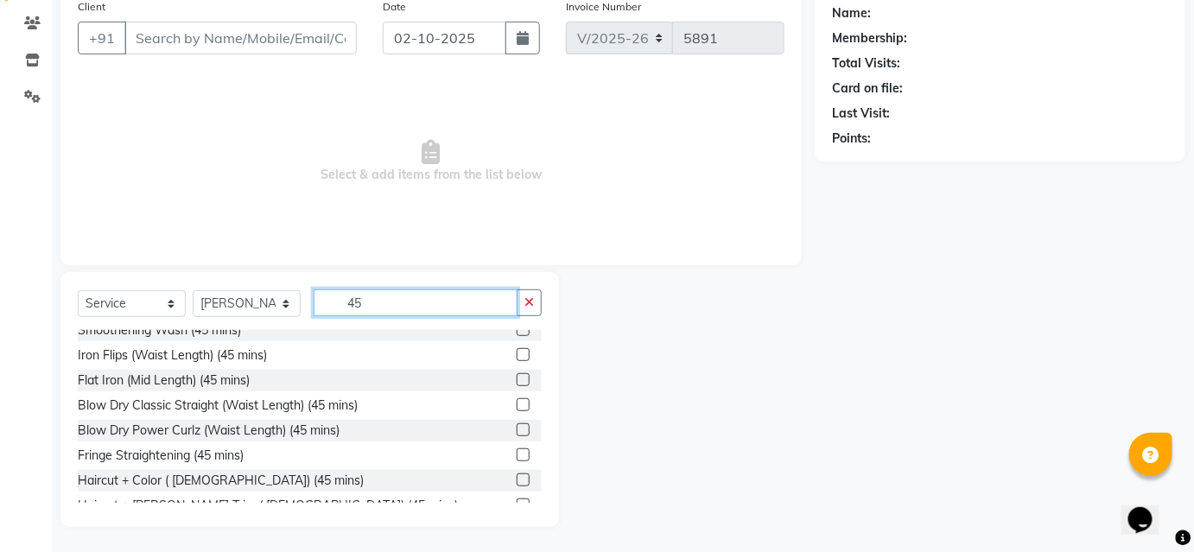
scroll to position [402, 0]
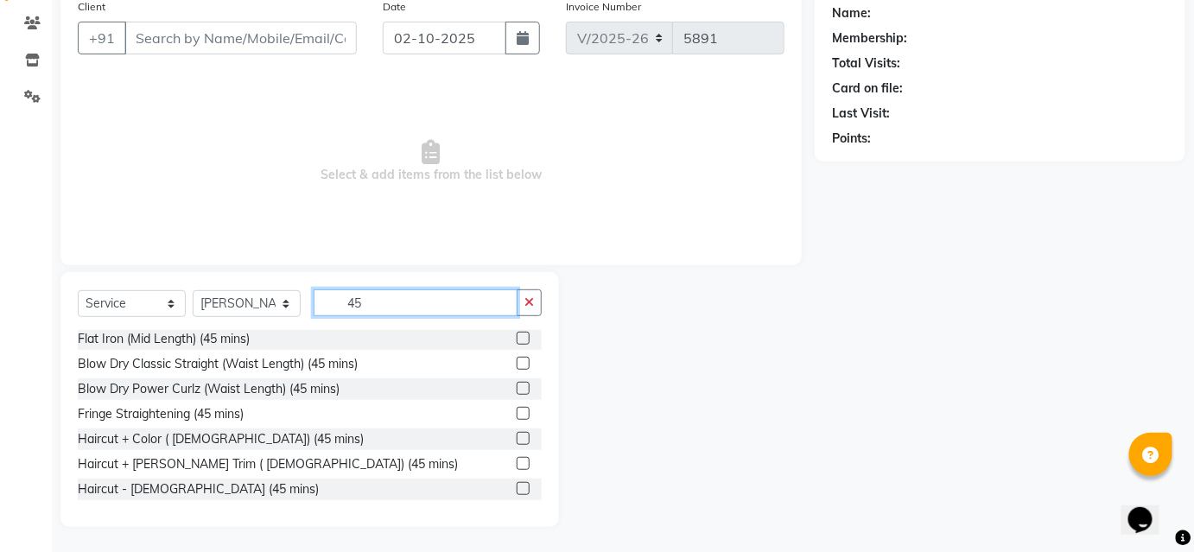
type input "45"
click at [517, 483] on label at bounding box center [523, 488] width 13 height 13
click at [517, 484] on input "checkbox" at bounding box center [522, 489] width 11 height 11
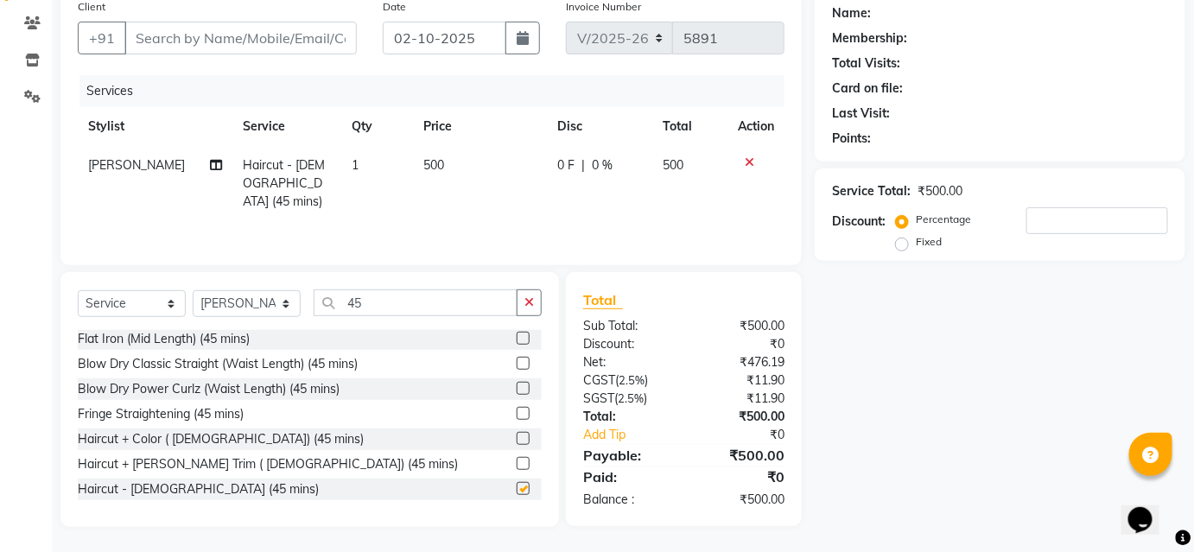
checkbox input "false"
click at [536, 301] on button "button" at bounding box center [529, 302] width 25 height 27
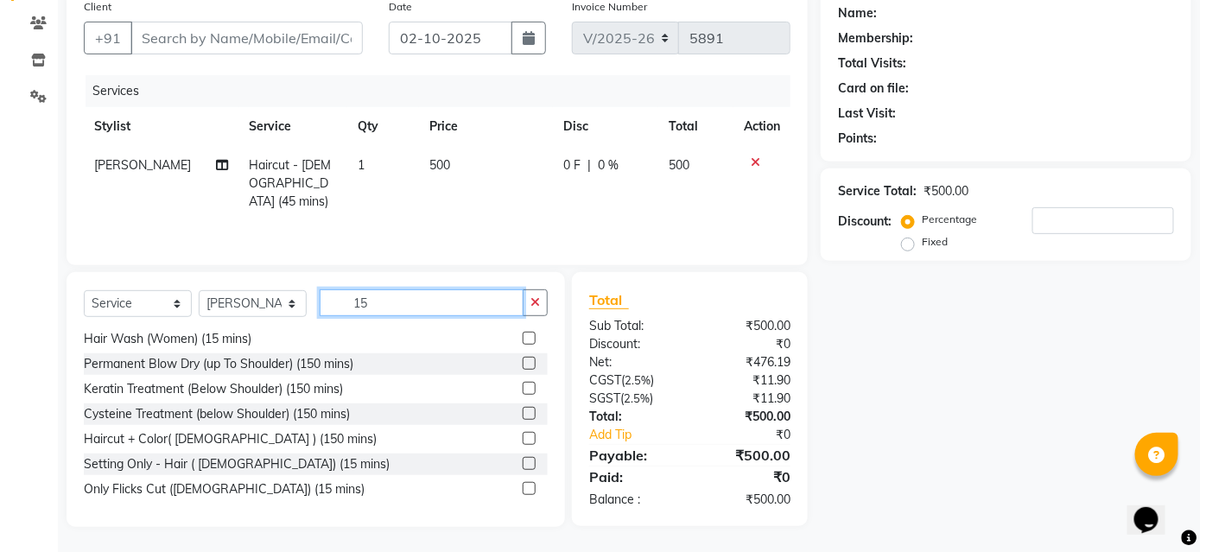
scroll to position [53, 0]
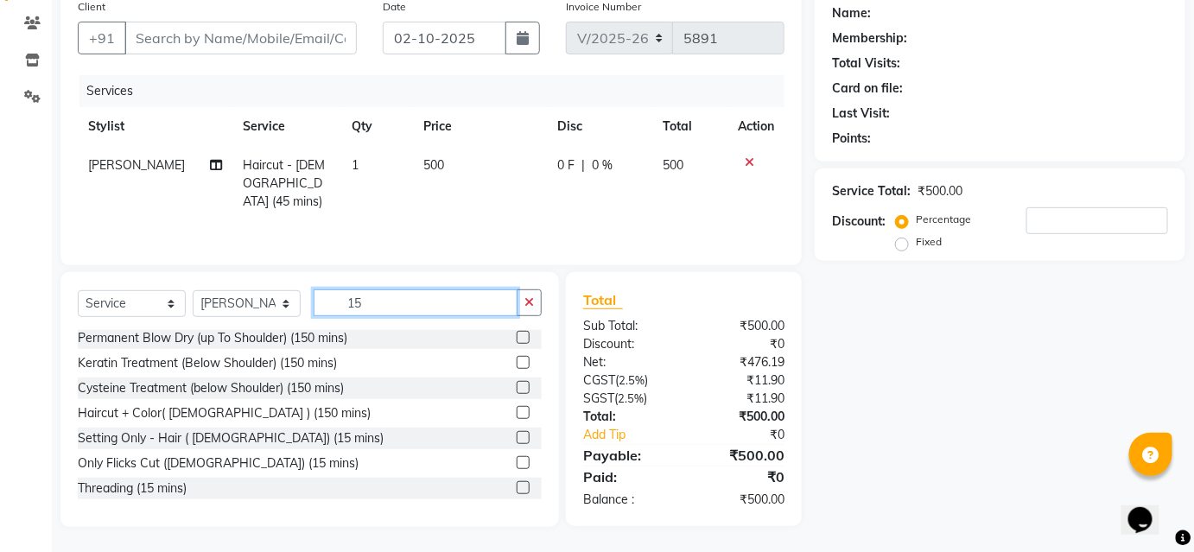
type input "15"
click at [517, 490] on label at bounding box center [523, 487] width 13 height 13
click at [517, 490] on input "checkbox" at bounding box center [522, 488] width 11 height 11
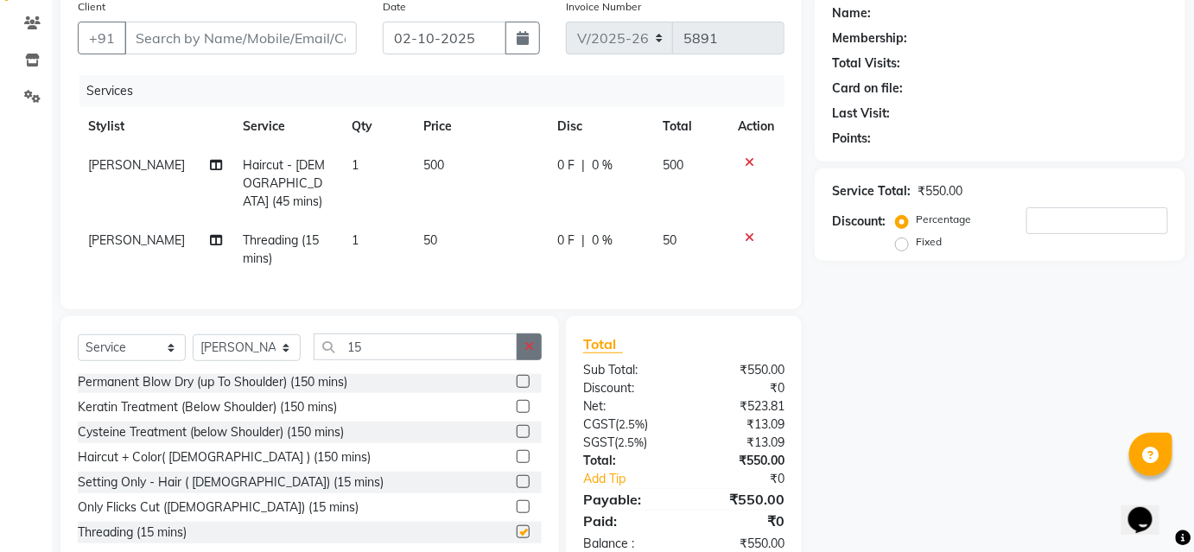
checkbox input "false"
click at [509, 252] on td "50" at bounding box center [479, 249] width 133 height 57
select select "34696"
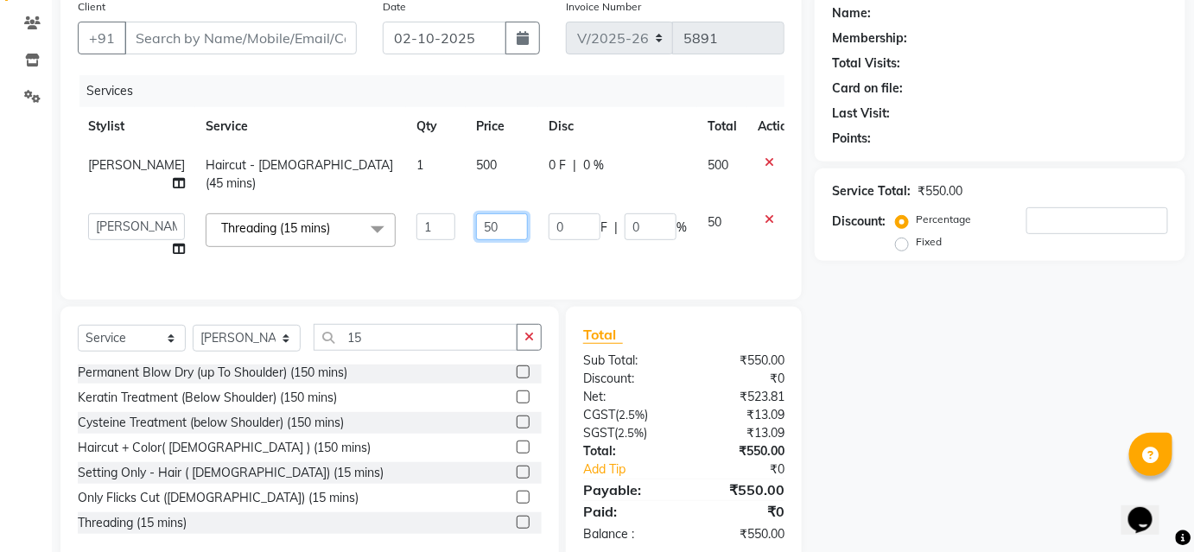
click at [495, 231] on input "50" at bounding box center [502, 226] width 52 height 27
type input "5"
type input "100"
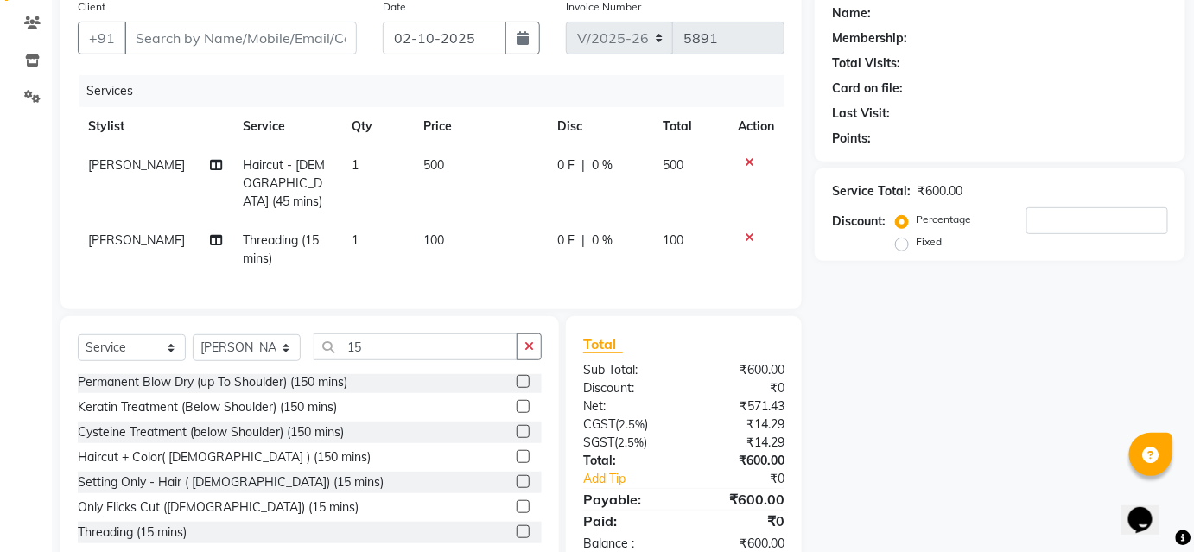
click at [117, 232] on span "[PERSON_NAME]" at bounding box center [136, 240] width 97 height 16
select select "34696"
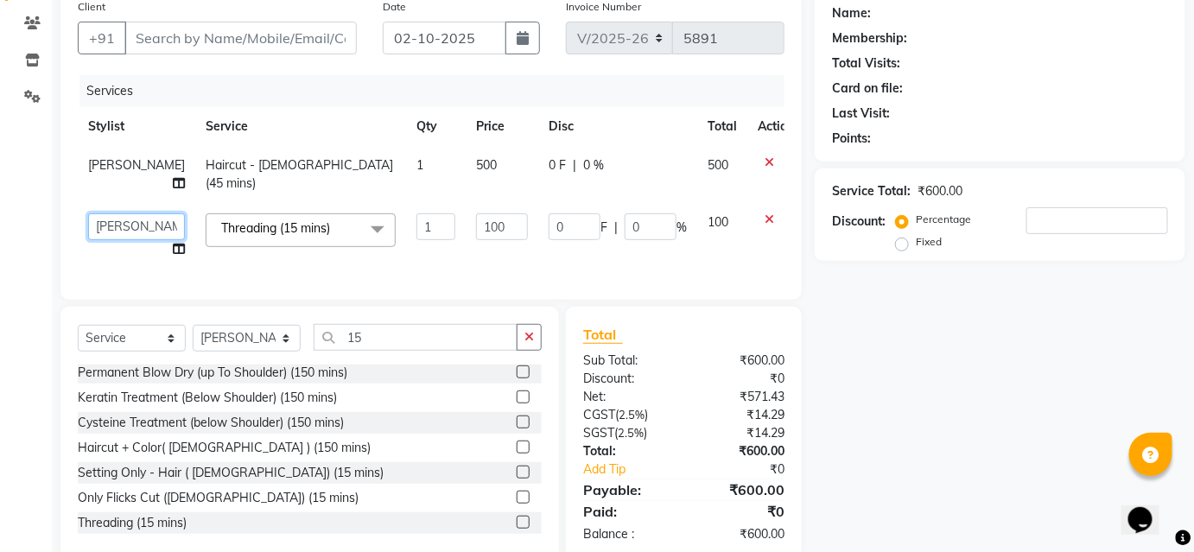
click at [117, 225] on select "Ajinkya Anuja Arunesh Avinash Junaid Mahadev kahde Mohammad Pawan Krishna Rushi…" at bounding box center [136, 226] width 97 height 27
select select "86031"
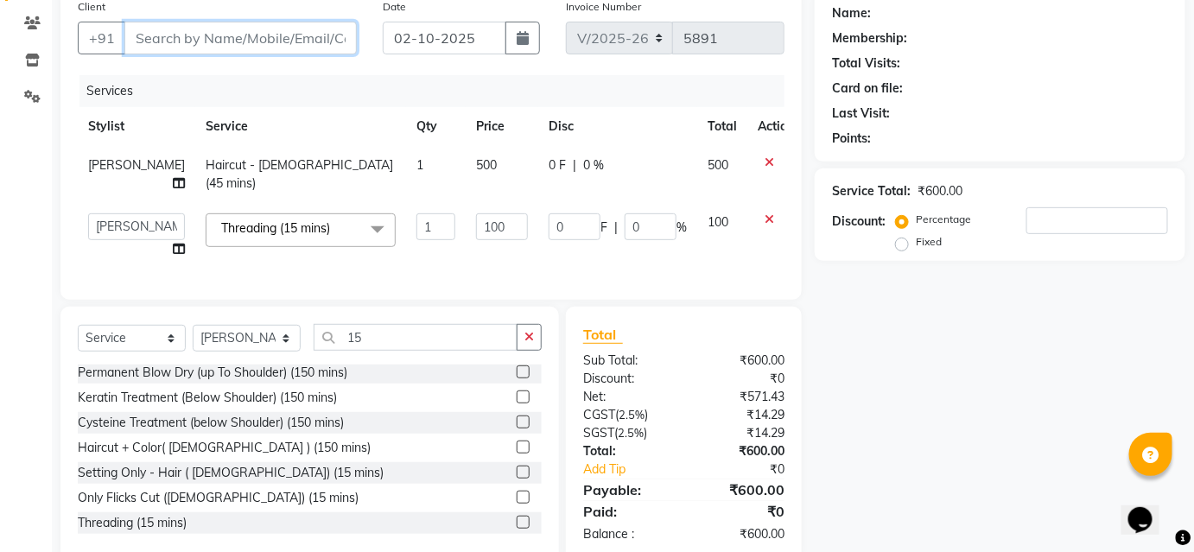
click at [276, 34] on input "Client" at bounding box center [240, 38] width 232 height 33
type input "9"
type input "0"
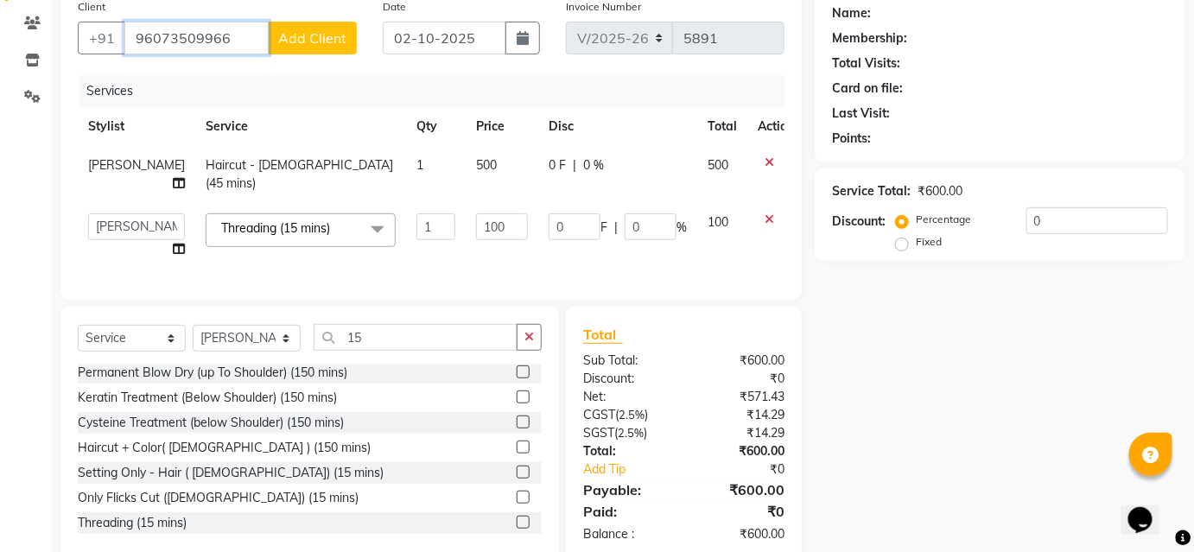
click at [203, 33] on input "96073509966" at bounding box center [196, 38] width 144 height 33
click at [212, 36] on input "96073509966" at bounding box center [196, 38] width 144 height 33
type input "9607350966"
click at [327, 30] on span "Add Client" at bounding box center [312, 37] width 68 height 17
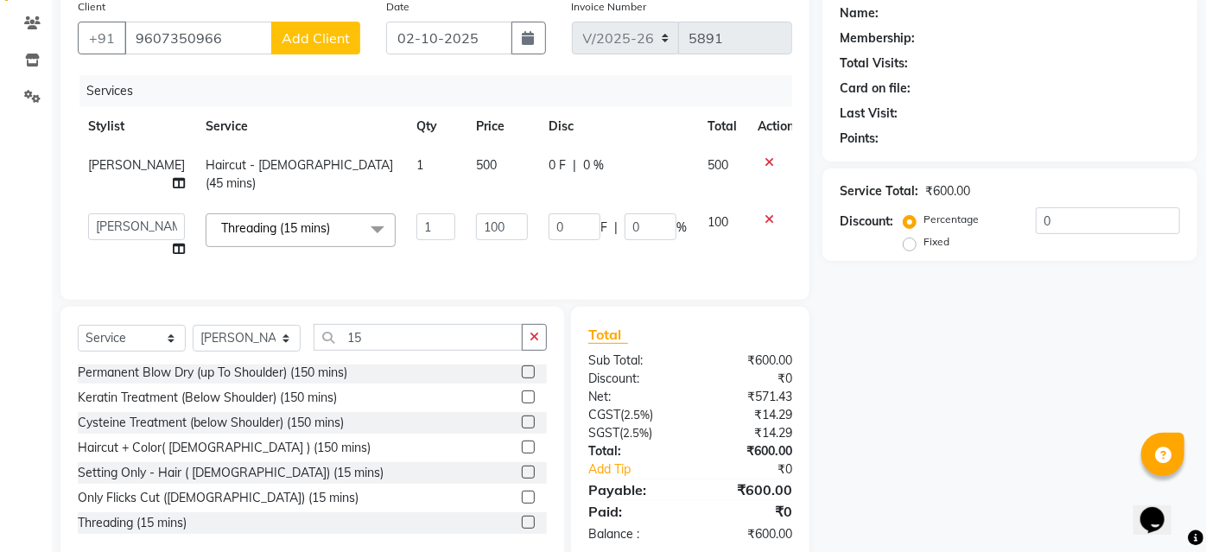
select select "22"
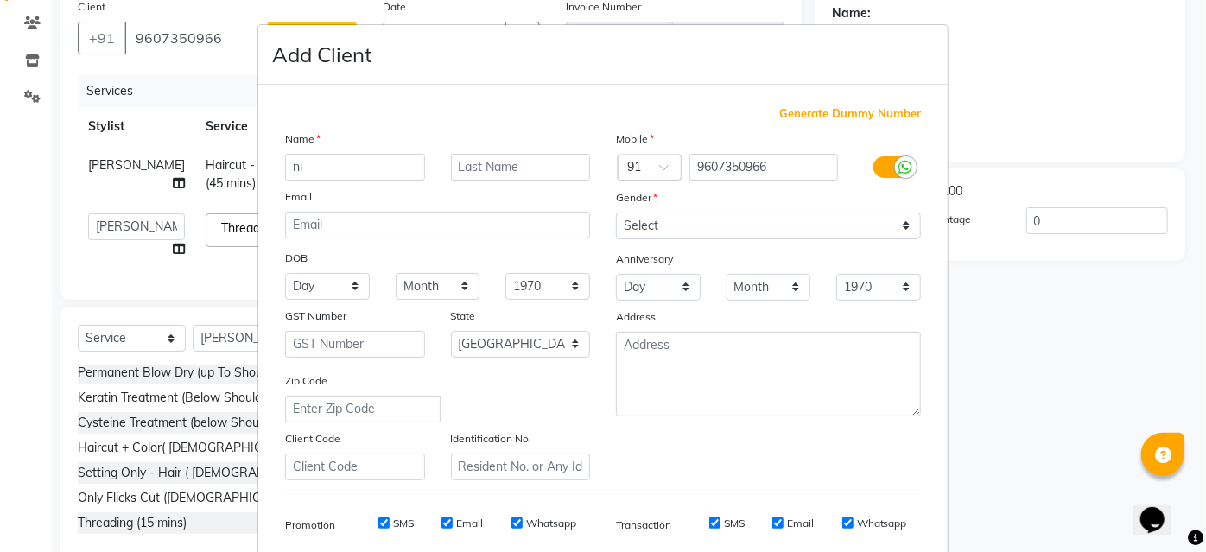
type input "n"
type input "diksha"
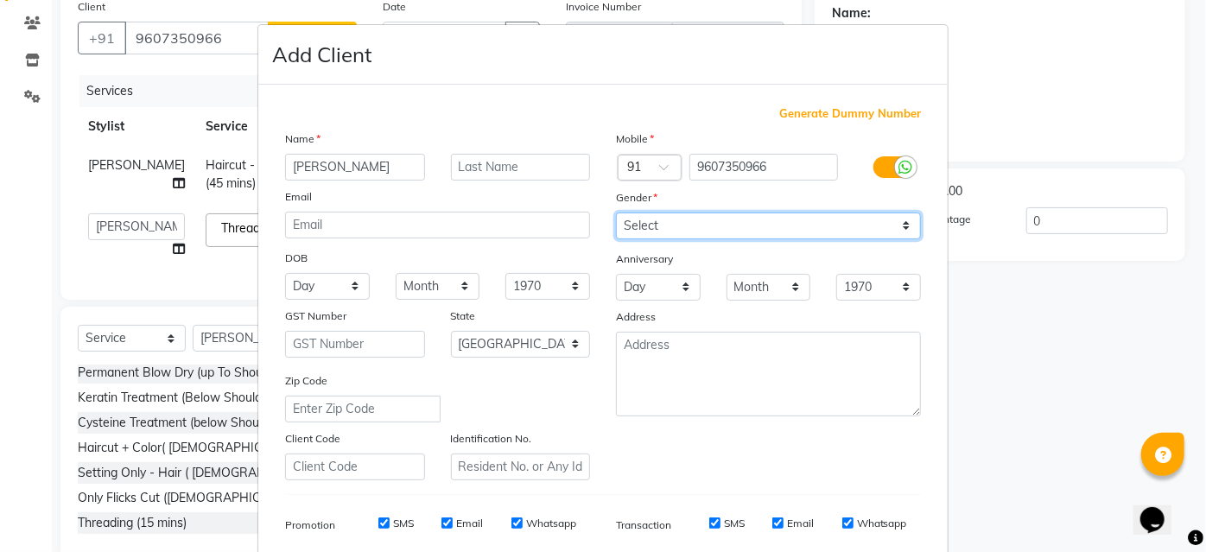
click at [700, 225] on select "Select [DEMOGRAPHIC_DATA] [DEMOGRAPHIC_DATA] Other Prefer Not To Say" at bounding box center [768, 225] width 305 height 27
select select "[DEMOGRAPHIC_DATA]"
click at [616, 212] on select "Select [DEMOGRAPHIC_DATA] [DEMOGRAPHIC_DATA] Other Prefer Not To Say" at bounding box center [768, 225] width 305 height 27
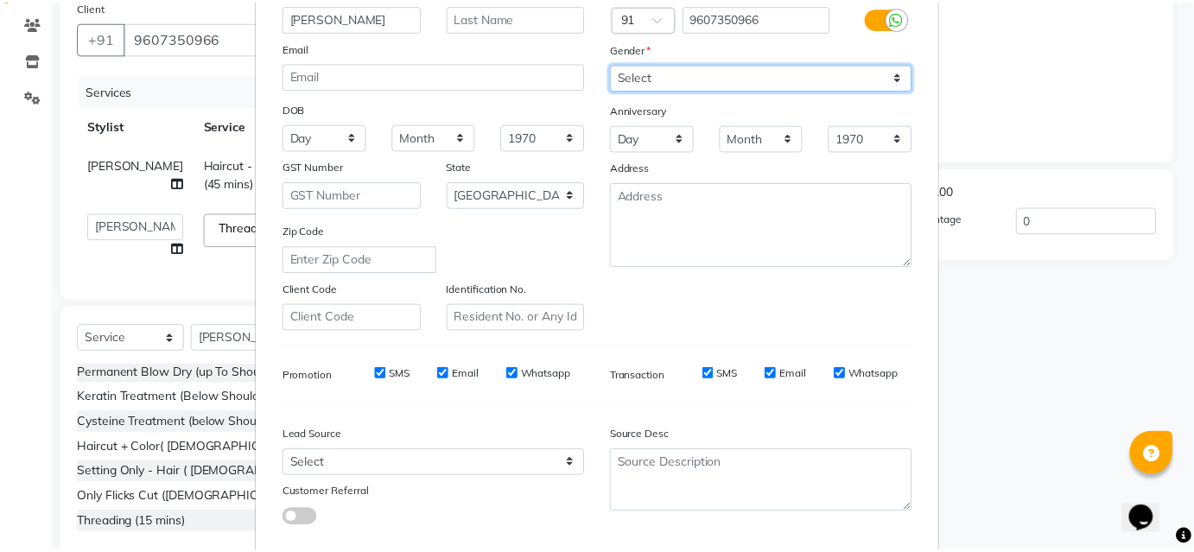
scroll to position [244, 0]
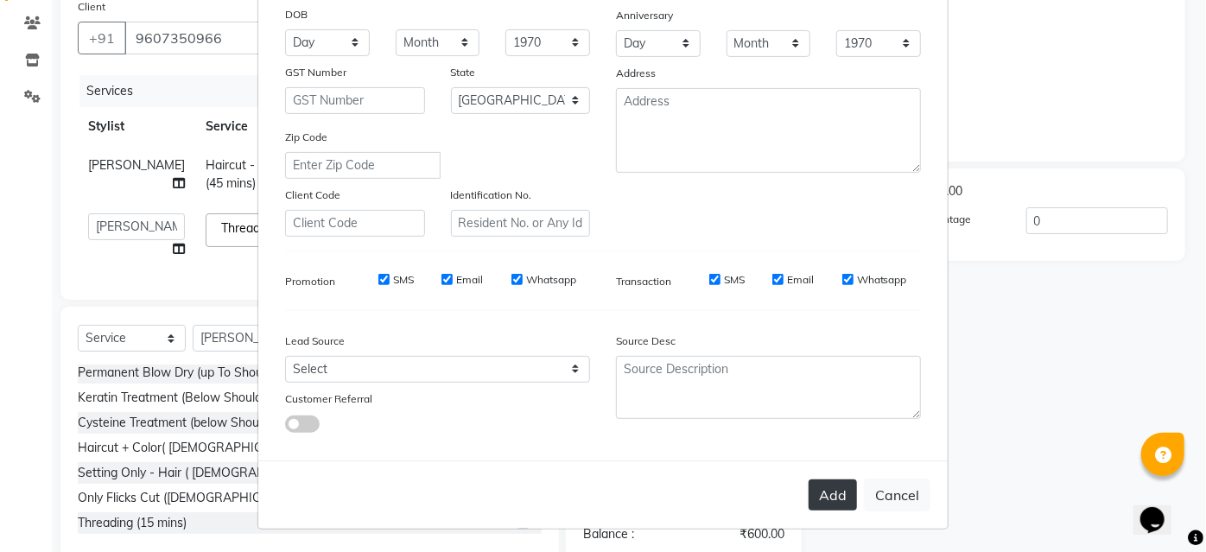
click at [831, 501] on button "Add" at bounding box center [832, 494] width 48 height 31
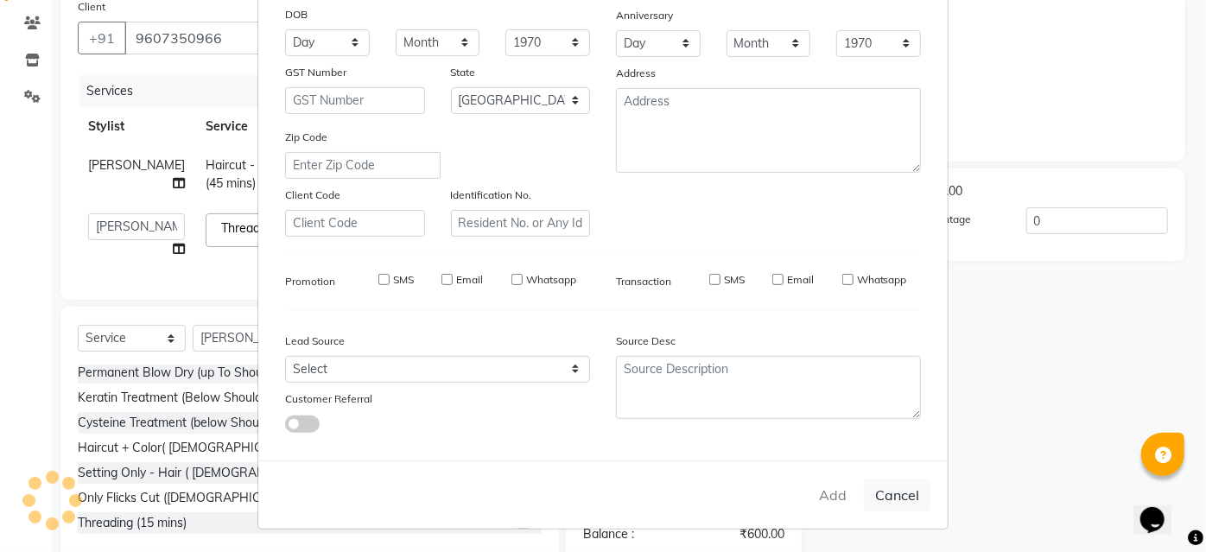
select select
select select "null"
select select
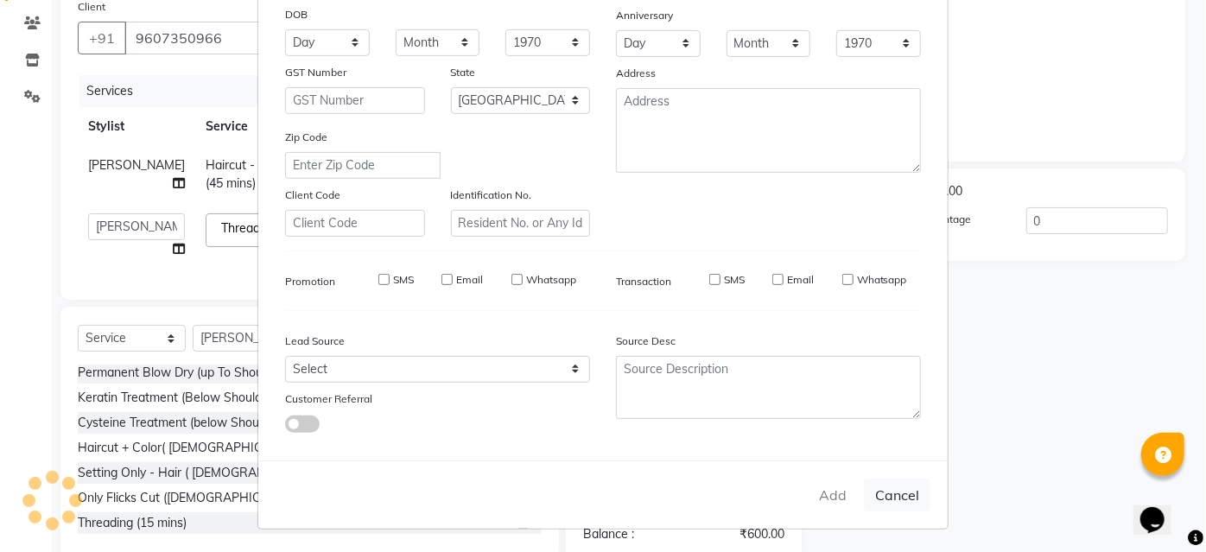
select select
checkbox input "false"
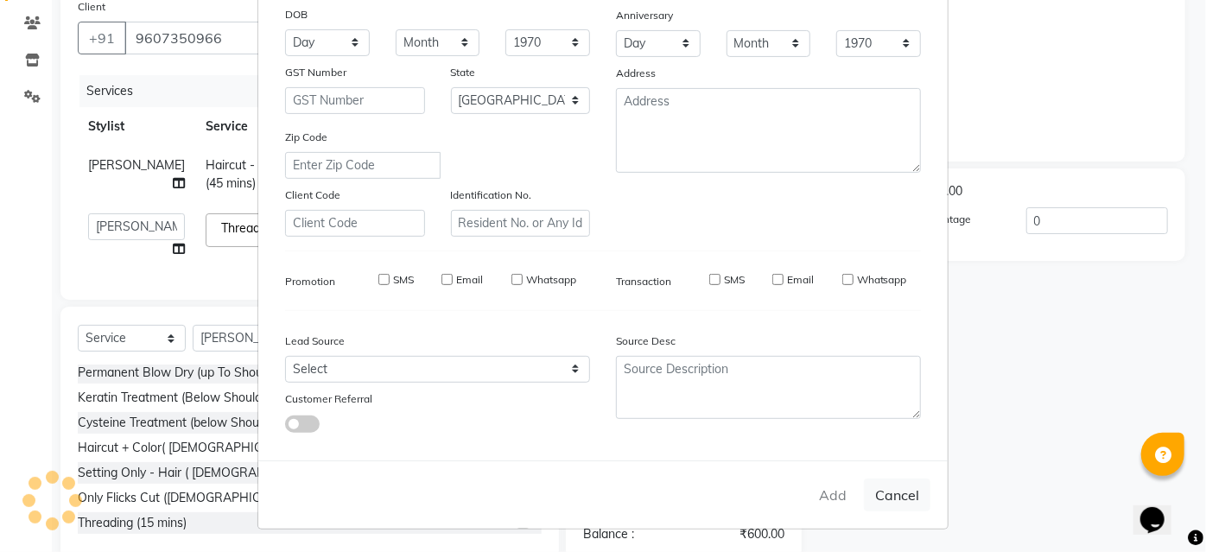
checkbox input "false"
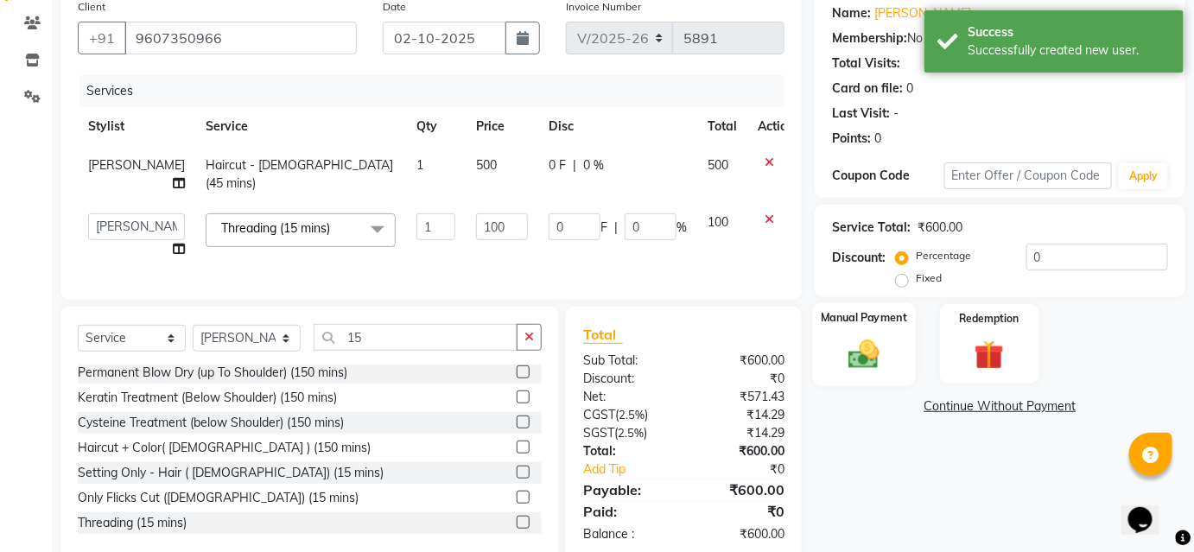
click at [886, 341] on img at bounding box center [864, 353] width 50 height 35
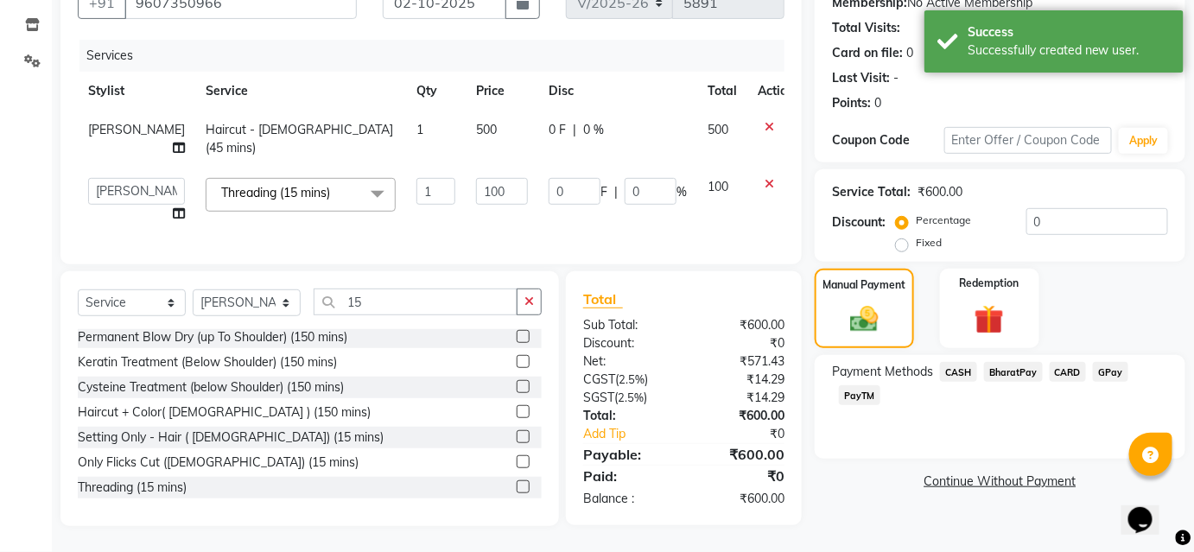
scroll to position [186, 0]
click at [995, 365] on span "BharatPay" at bounding box center [1013, 372] width 59 height 20
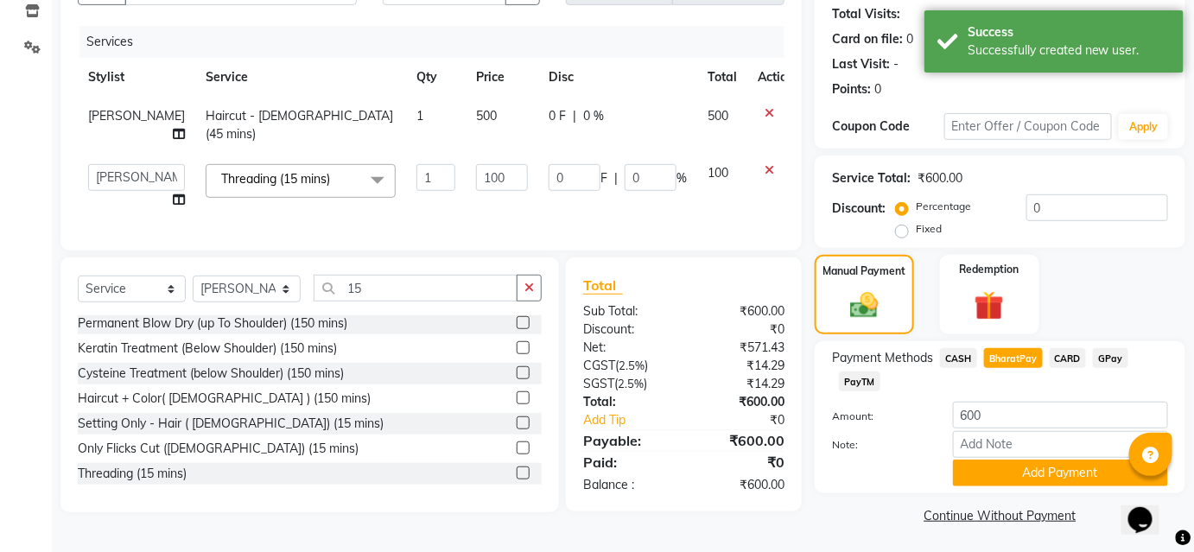
scroll to position [190, 0]
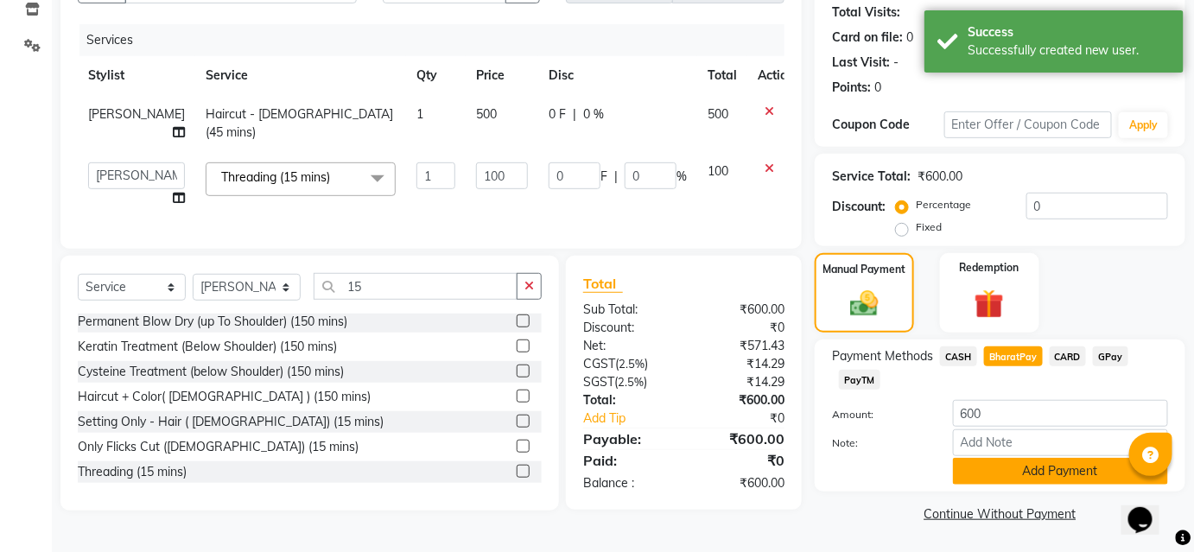
click at [995, 460] on button "Add Payment" at bounding box center [1060, 471] width 215 height 27
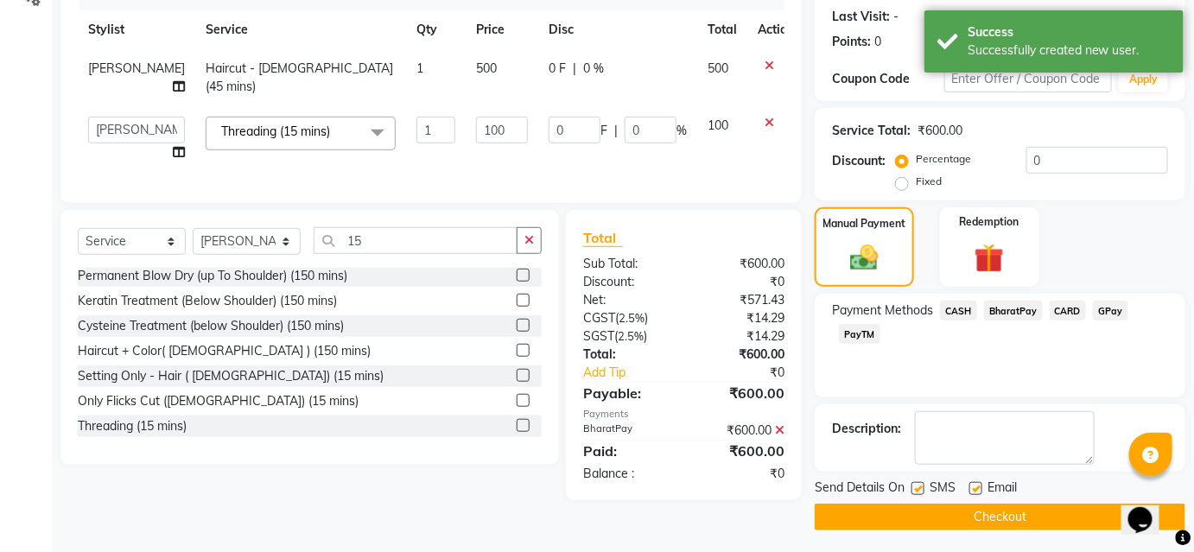
scroll to position [238, 0]
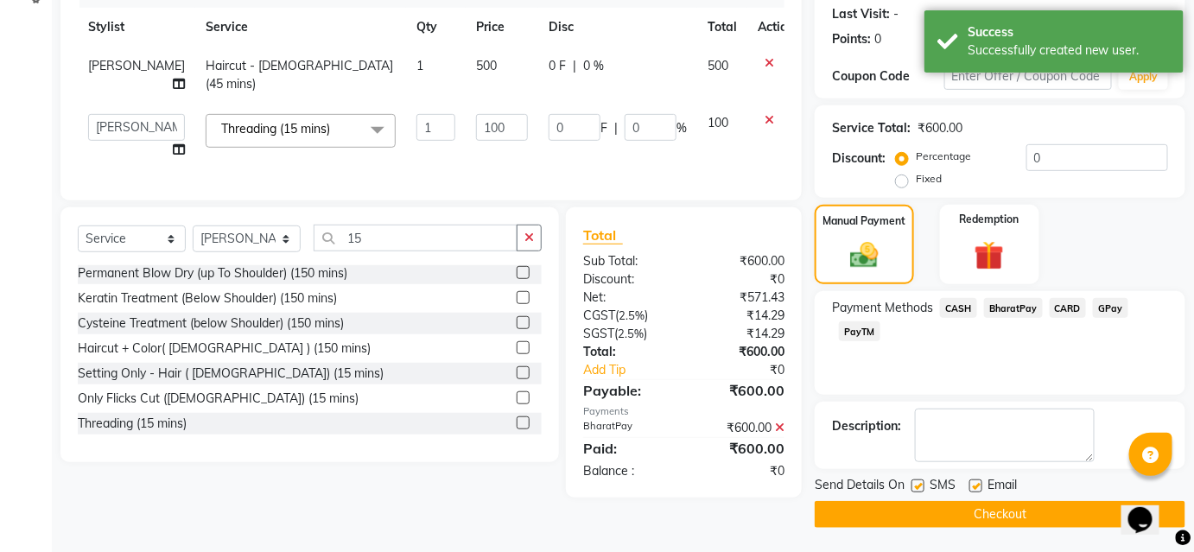
click at [999, 512] on button "Checkout" at bounding box center [999, 514] width 371 height 27
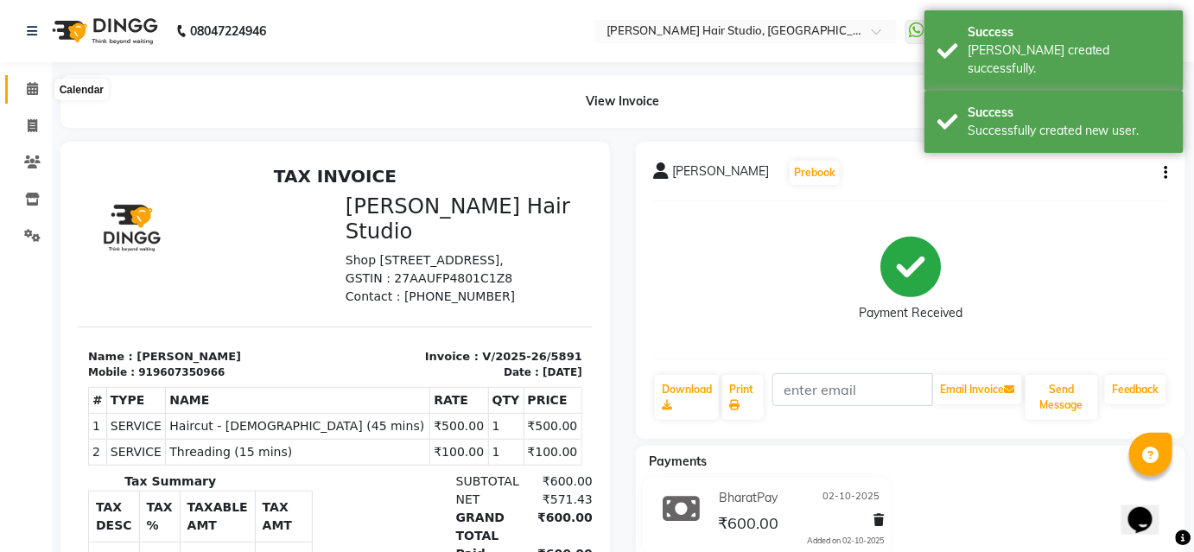
click at [25, 97] on span at bounding box center [32, 89] width 30 height 20
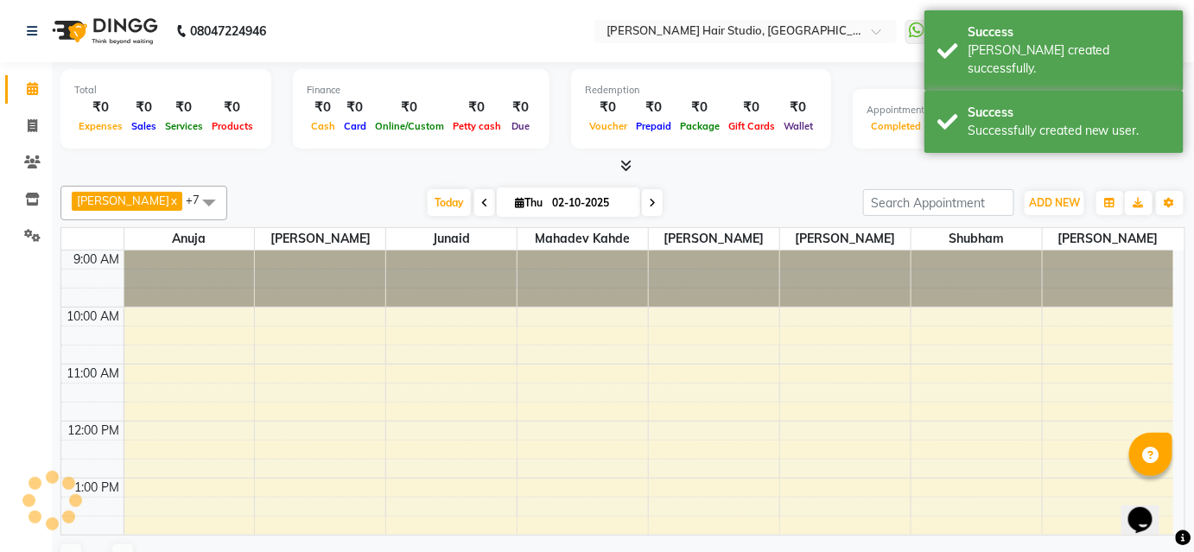
click at [25, 97] on span at bounding box center [32, 89] width 30 height 20
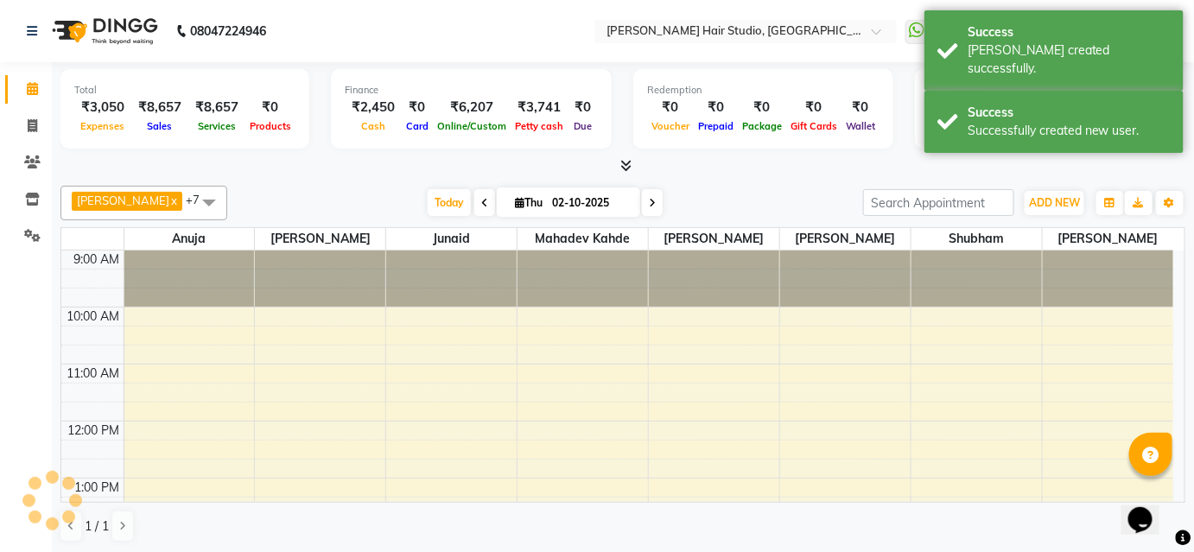
click at [27, 98] on span at bounding box center [32, 89] width 30 height 20
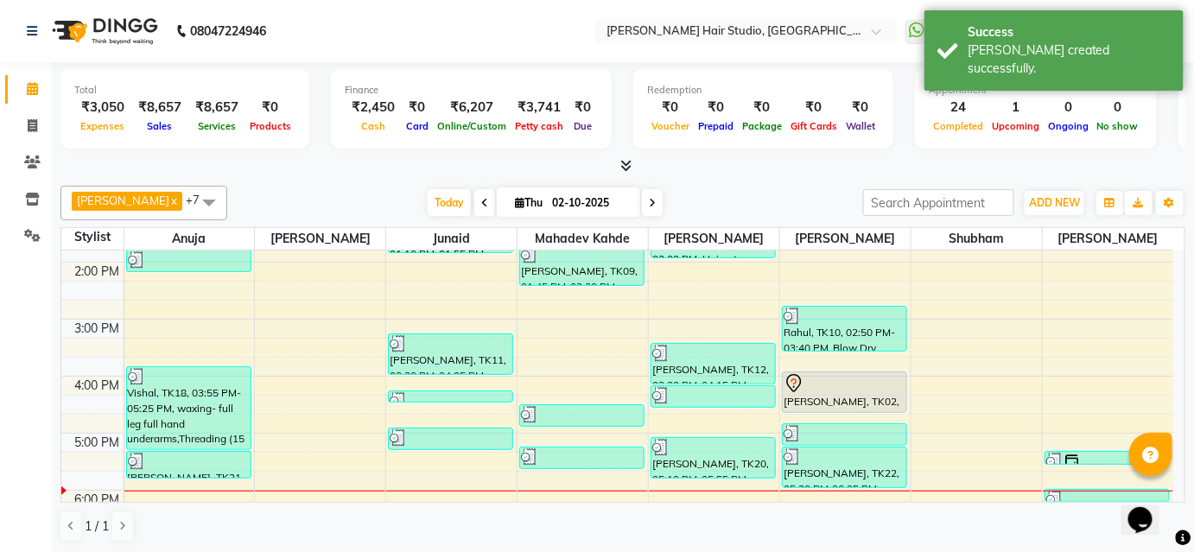
scroll to position [78, 0]
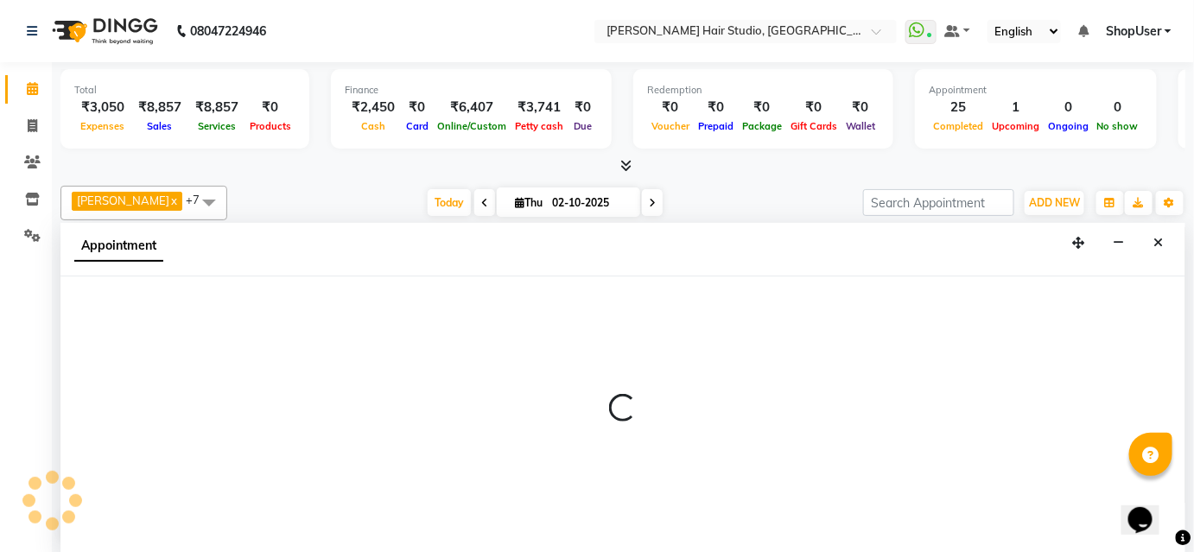
select select "51893"
select select "tentative"
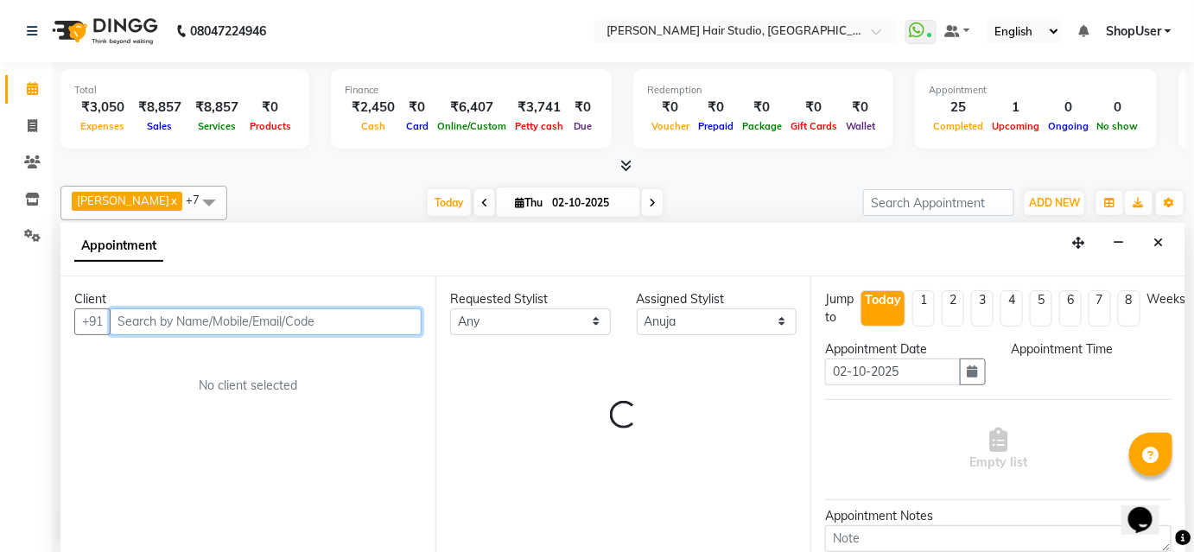
select select "735"
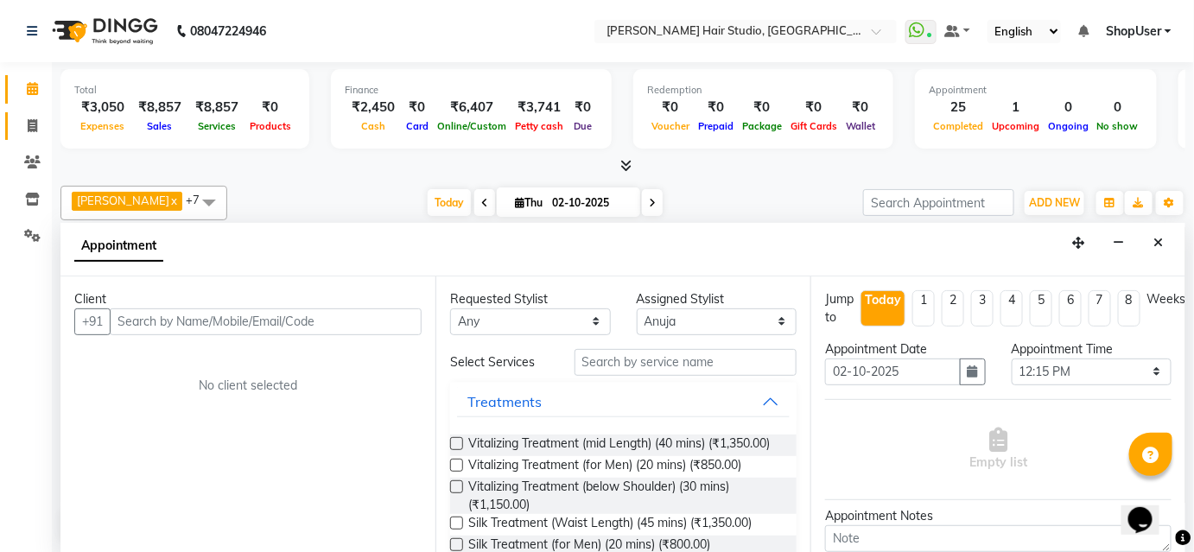
click at [35, 137] on link "Invoice" at bounding box center [25, 126] width 41 height 29
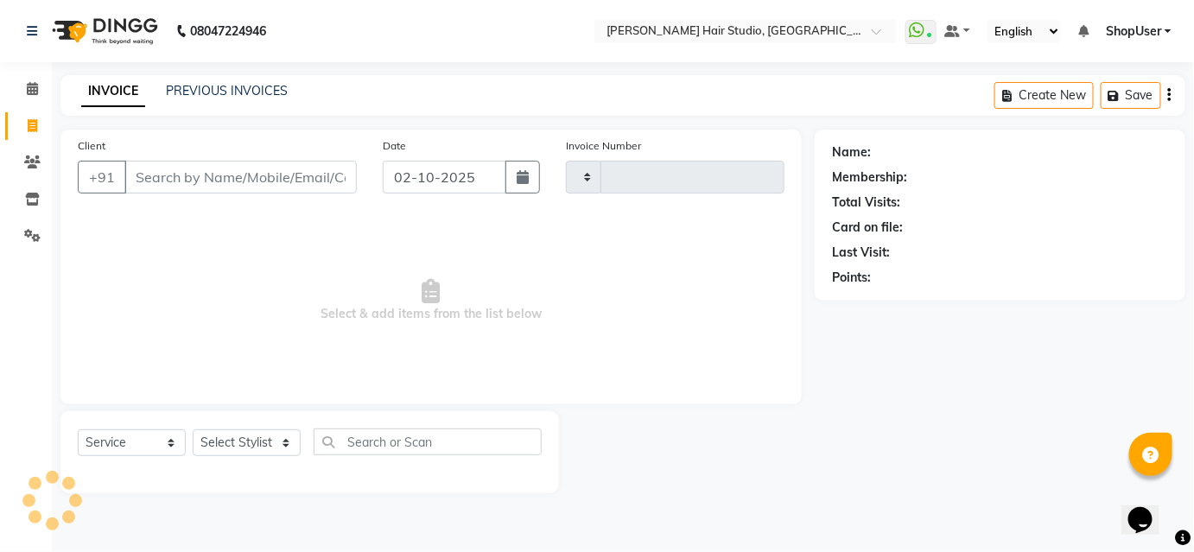
click at [35, 137] on link "Invoice" at bounding box center [25, 126] width 41 height 29
select select "service"
select select "627"
type input "5893"
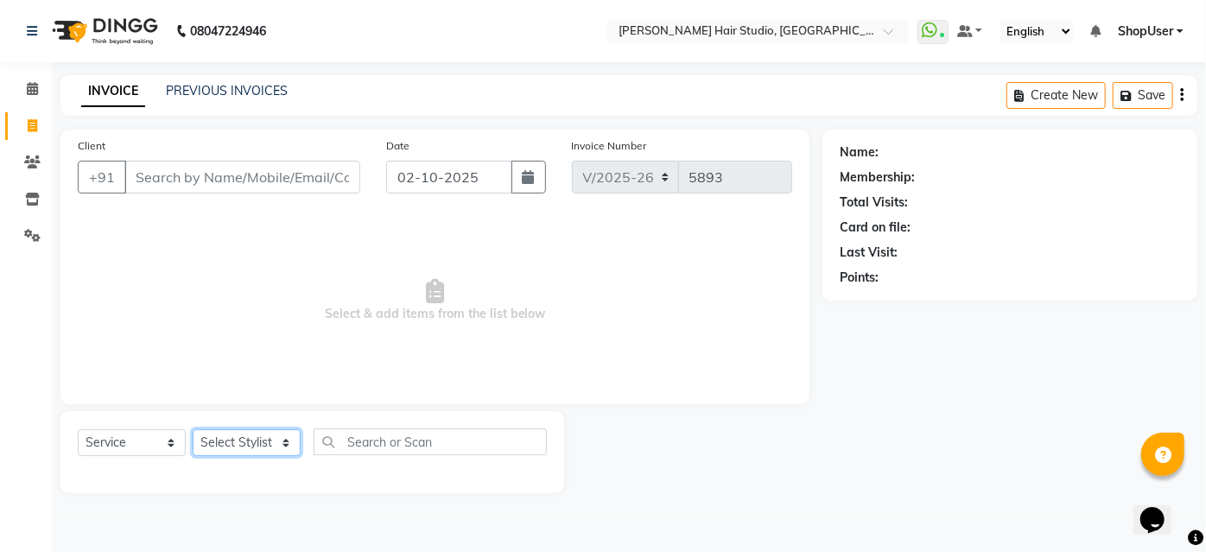
click at [248, 452] on select "Select Stylist [PERSON_NAME] [PERSON_NAME] Avinash [PERSON_NAME] kahde [PERSON_…" at bounding box center [247, 442] width 108 height 27
select select "86031"
click at [193, 429] on select "Select Stylist [PERSON_NAME] [PERSON_NAME] Avinash [PERSON_NAME] kahde [PERSON_…" at bounding box center [247, 442] width 108 height 27
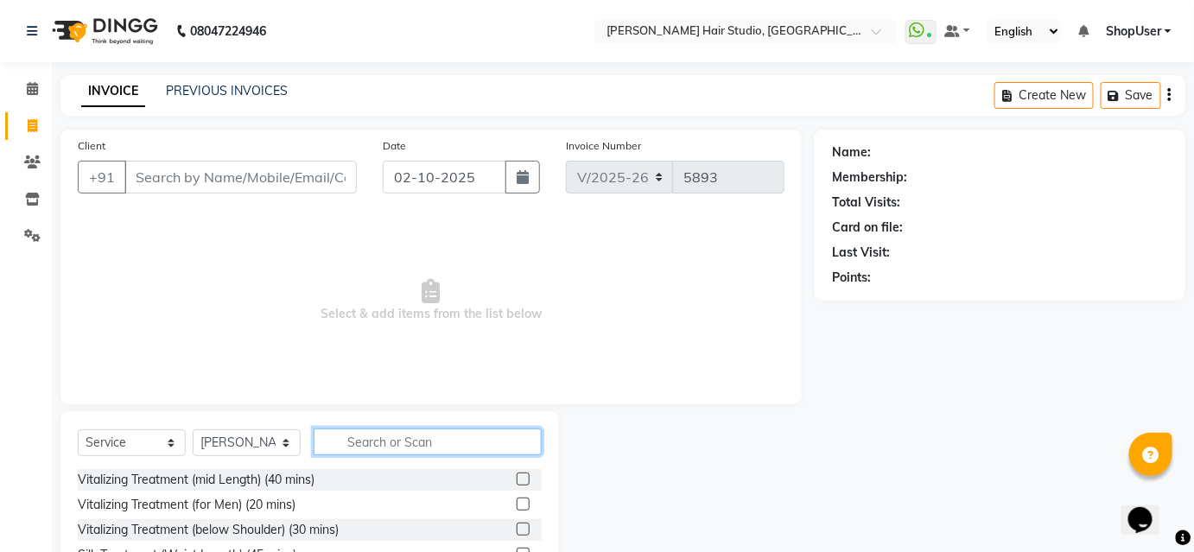
click at [439, 447] on input "text" at bounding box center [428, 441] width 228 height 27
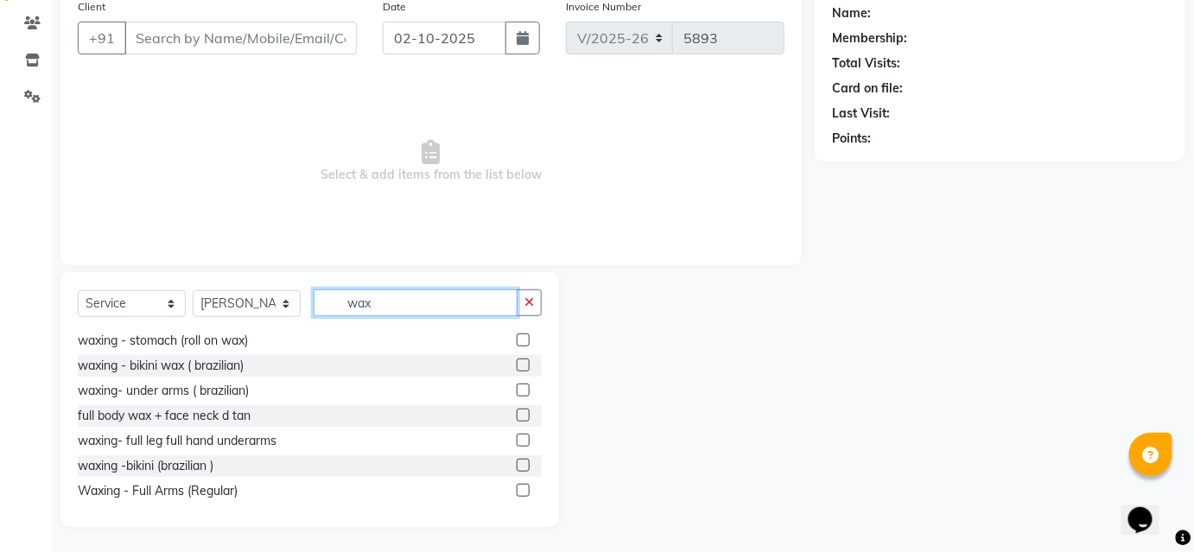
scroll to position [314, 0]
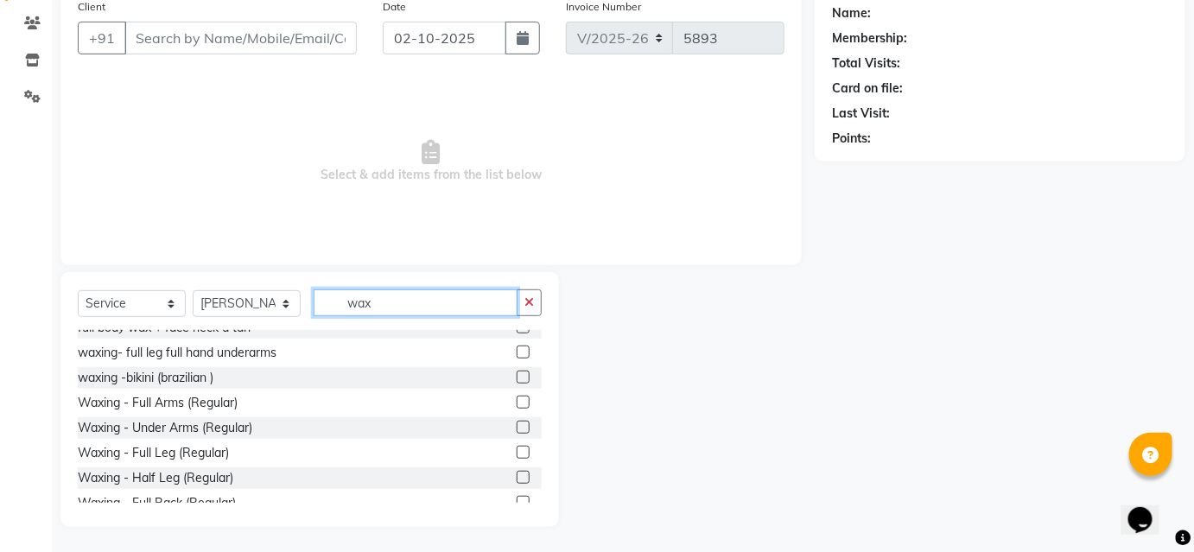
type input "wax"
click at [517, 350] on label at bounding box center [523, 351] width 13 height 13
click at [517, 350] on input "checkbox" at bounding box center [522, 352] width 11 height 11
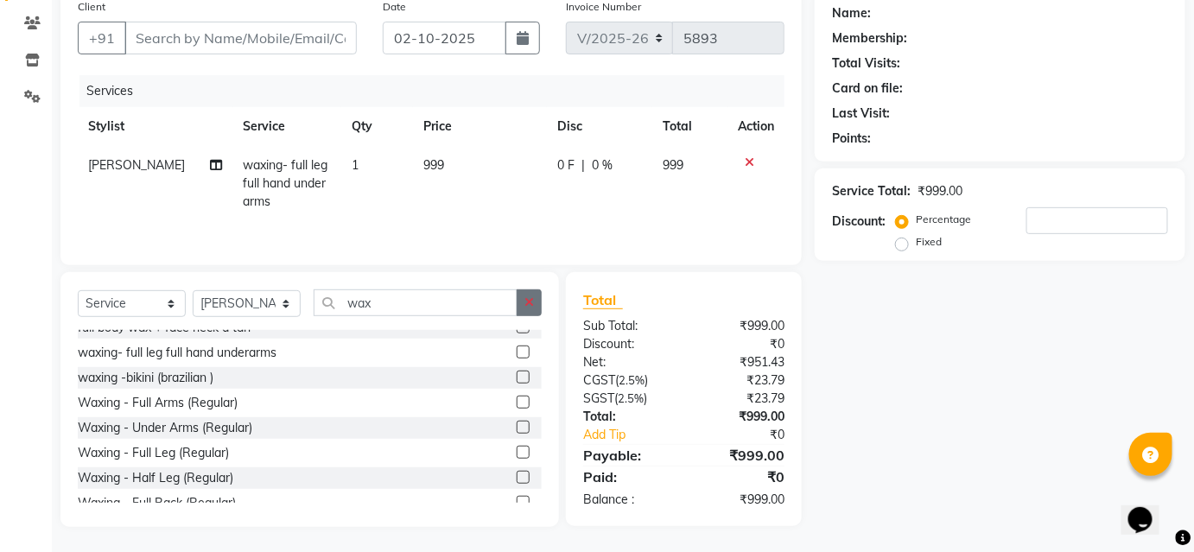
checkbox input "false"
click at [527, 297] on icon "button" at bounding box center [529, 302] width 10 height 12
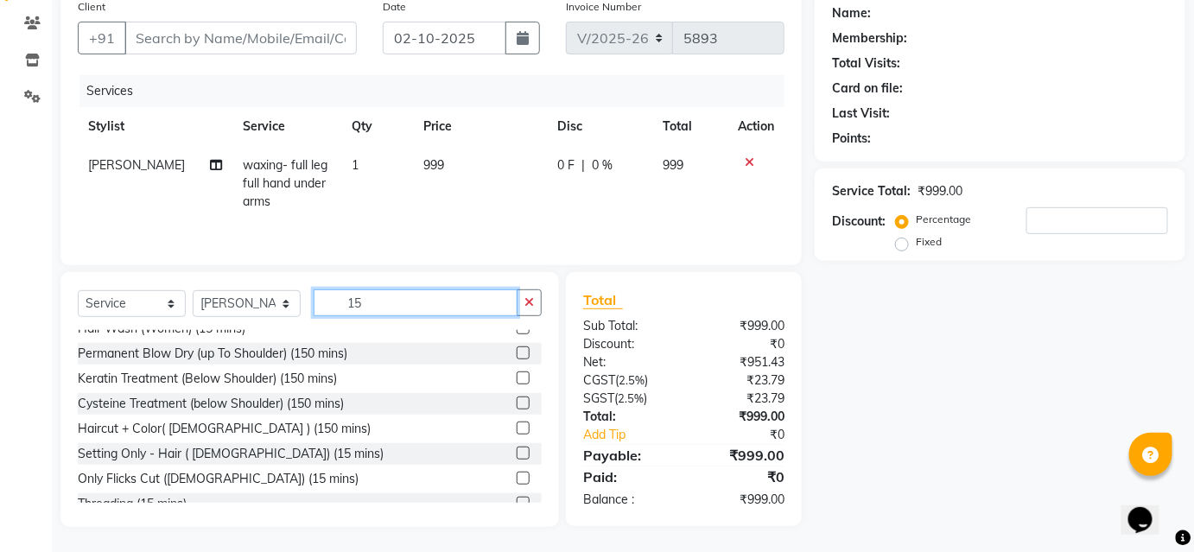
scroll to position [53, 0]
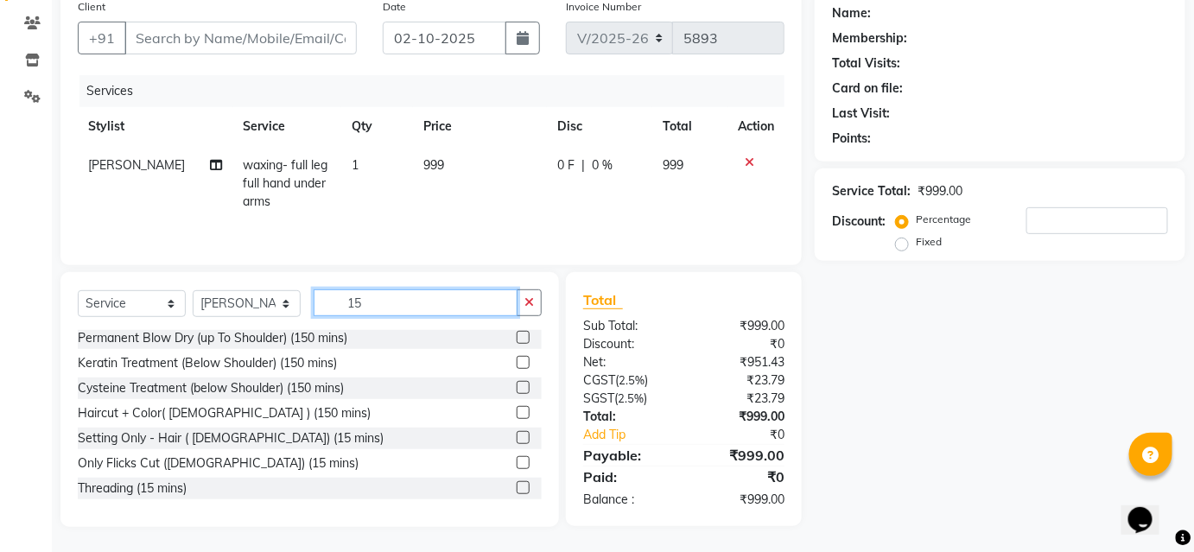
type input "15"
click at [517, 487] on label at bounding box center [523, 487] width 13 height 13
click at [517, 487] on input "checkbox" at bounding box center [522, 488] width 11 height 11
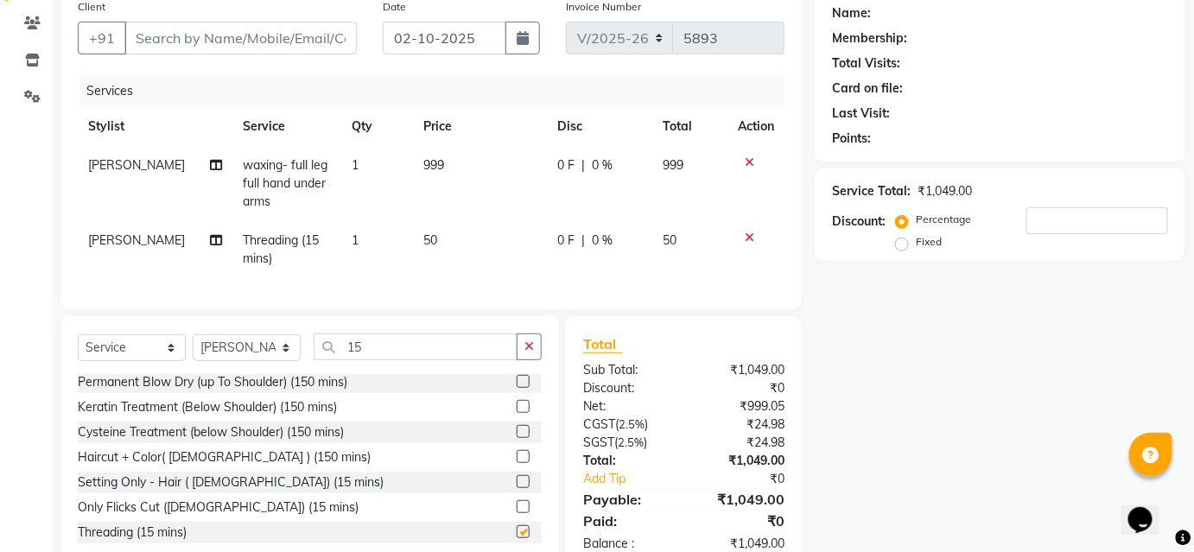
checkbox input "false"
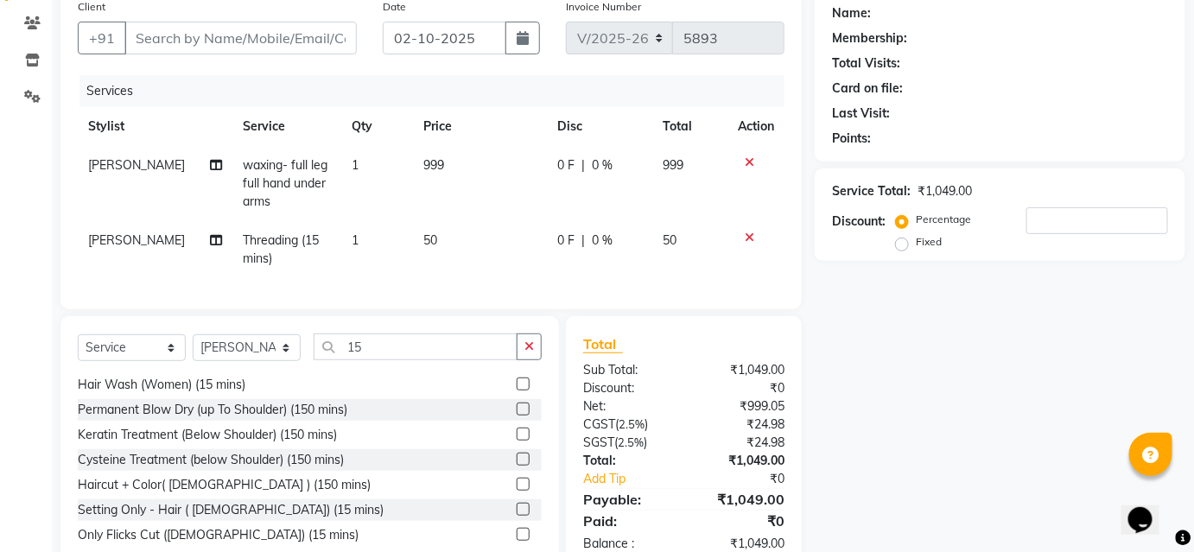
scroll to position [0, 0]
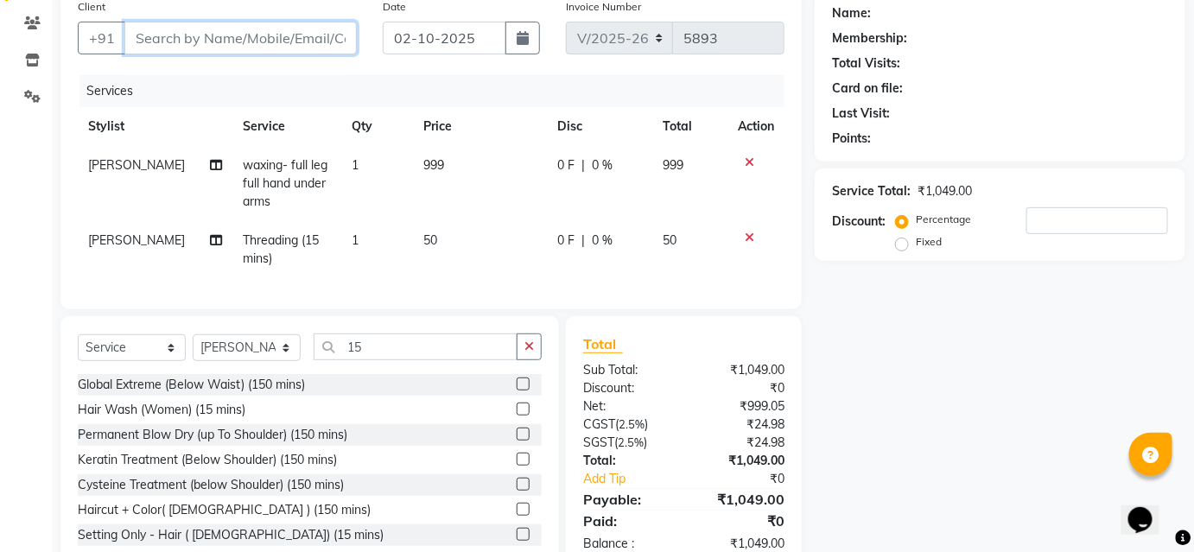
click at [196, 29] on input "Client" at bounding box center [240, 38] width 232 height 33
type input "7"
type input "0"
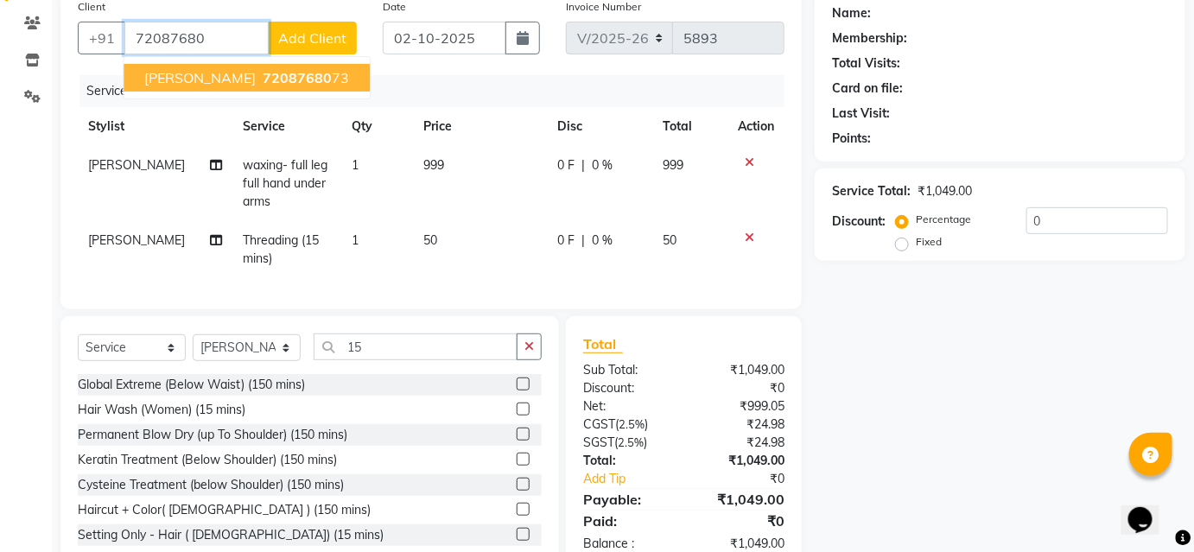
click at [263, 78] on span "72087680" at bounding box center [297, 77] width 69 height 17
type input "7208768073"
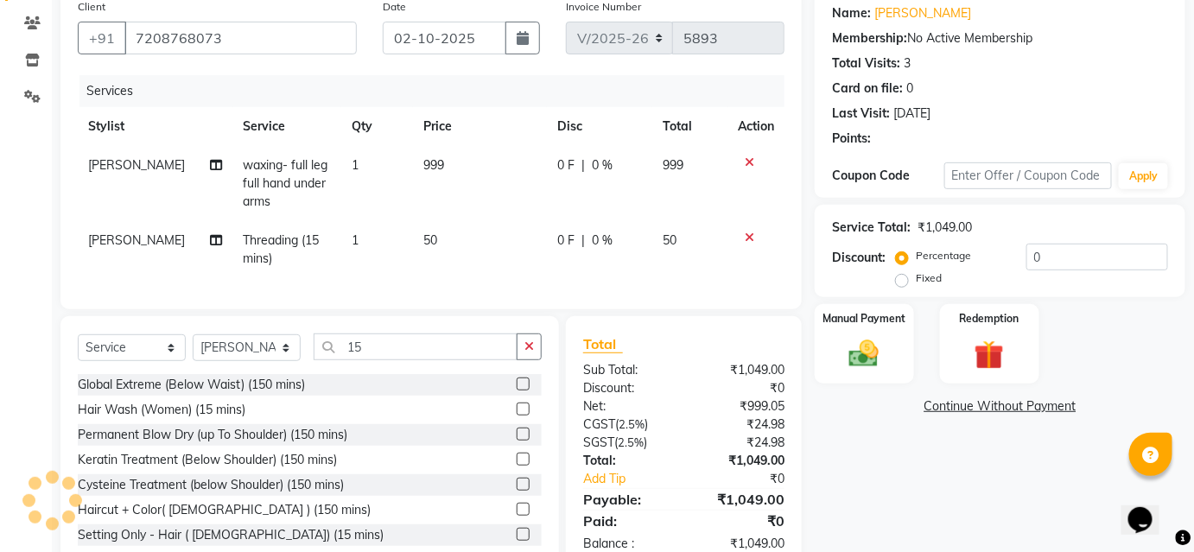
scroll to position [195, 0]
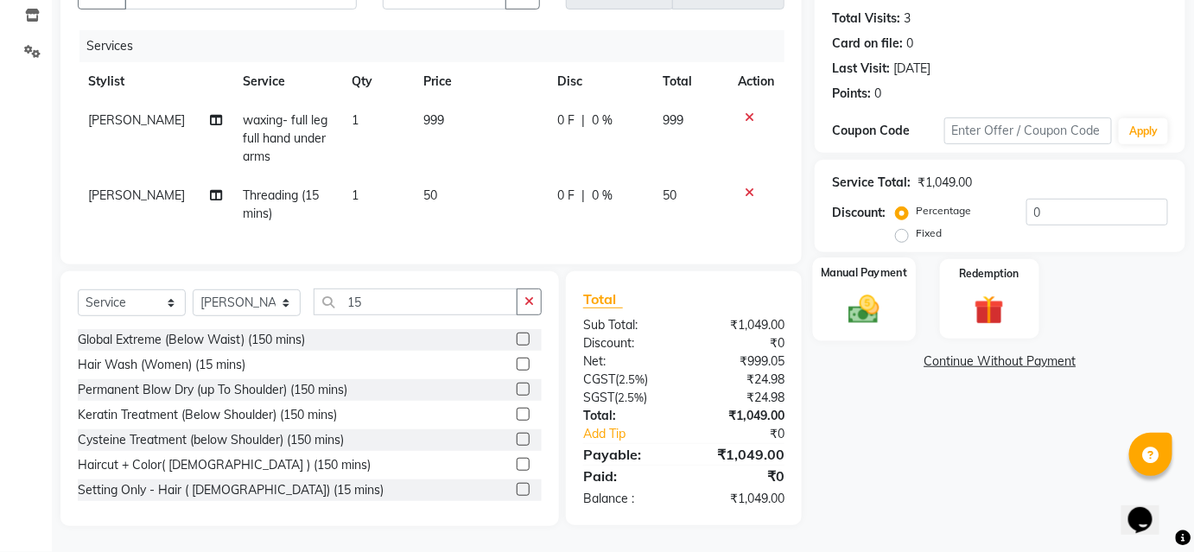
click at [877, 264] on label "Manual Payment" at bounding box center [864, 272] width 86 height 16
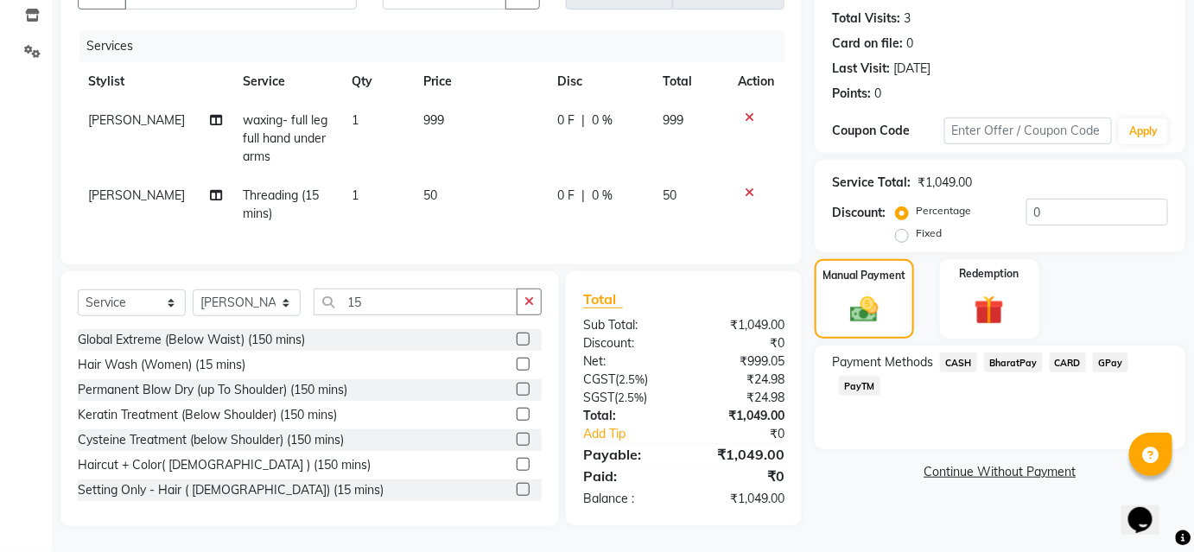
click at [1020, 353] on span "BharatPay" at bounding box center [1013, 362] width 59 height 20
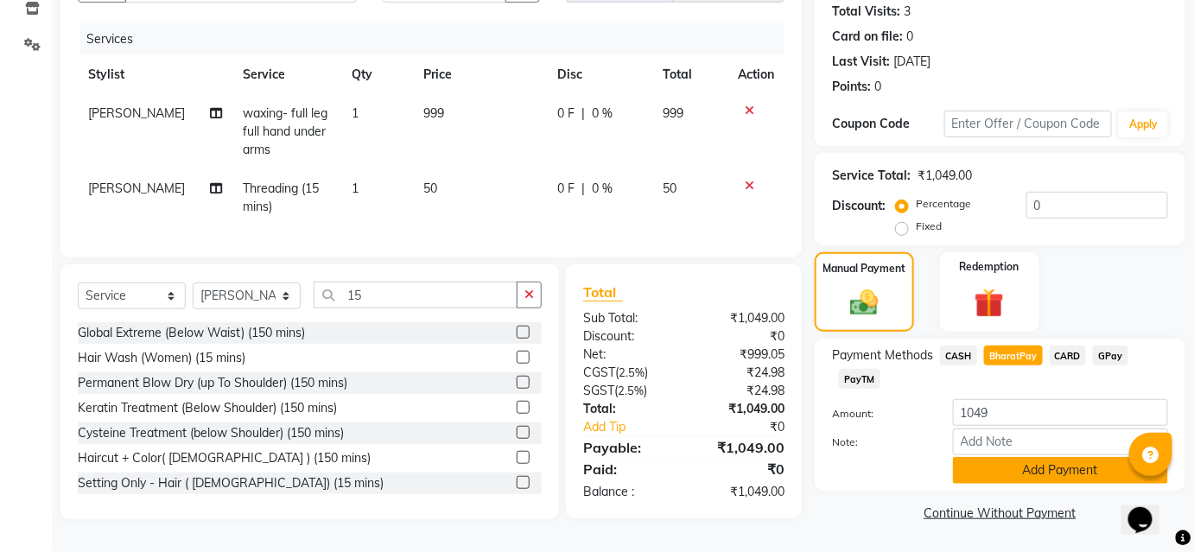
click at [1065, 457] on button "Add Payment" at bounding box center [1060, 470] width 215 height 27
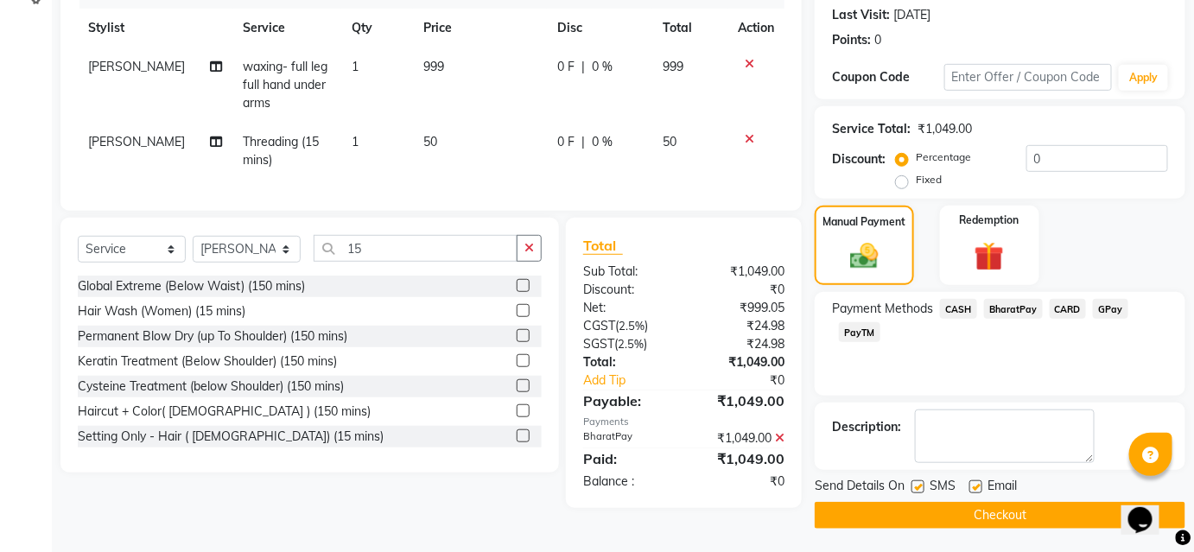
scroll to position [238, 0]
click at [1049, 517] on button "Checkout" at bounding box center [999, 514] width 371 height 27
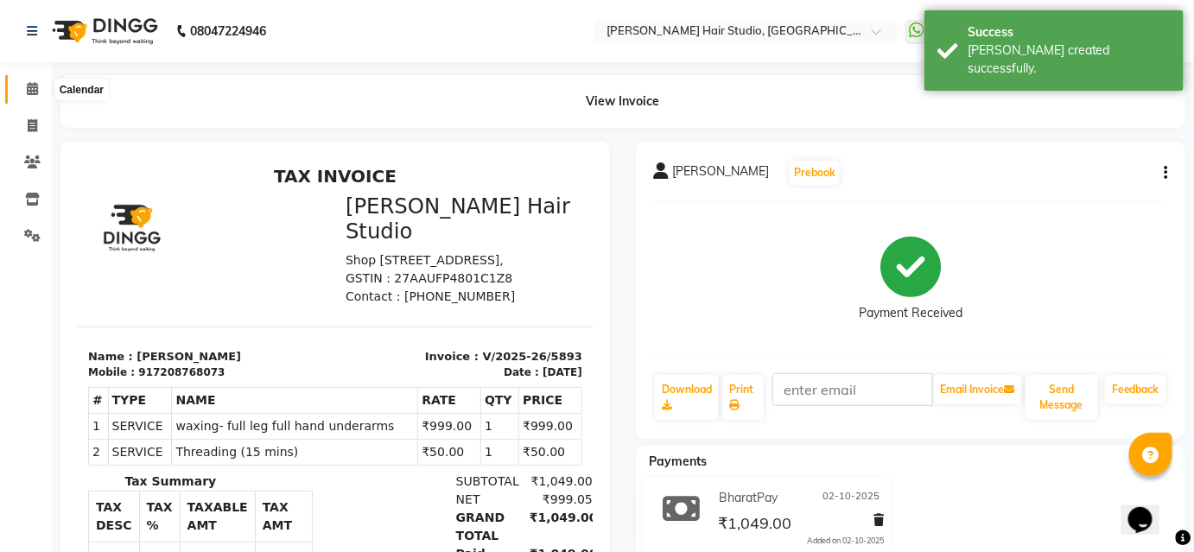
click at [32, 93] on icon at bounding box center [32, 88] width 11 height 13
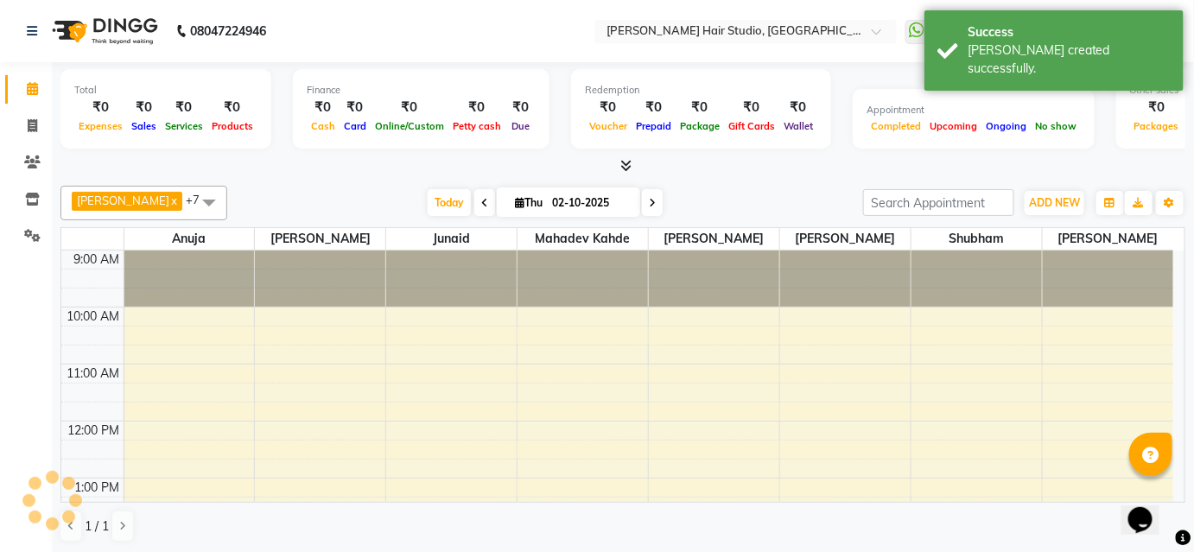
click at [32, 93] on icon at bounding box center [32, 88] width 11 height 13
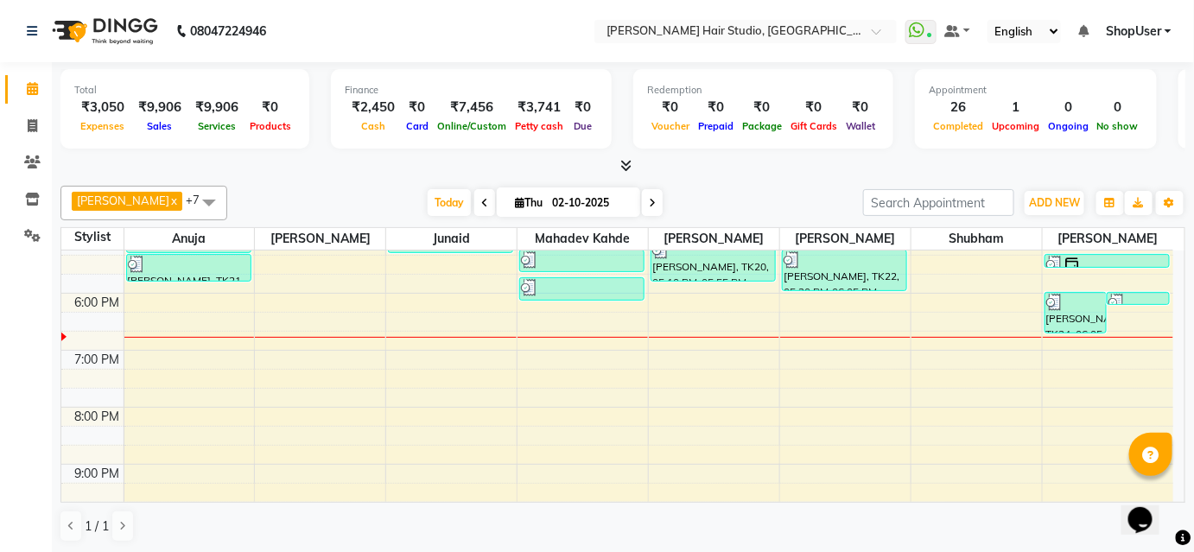
scroll to position [471, 0]
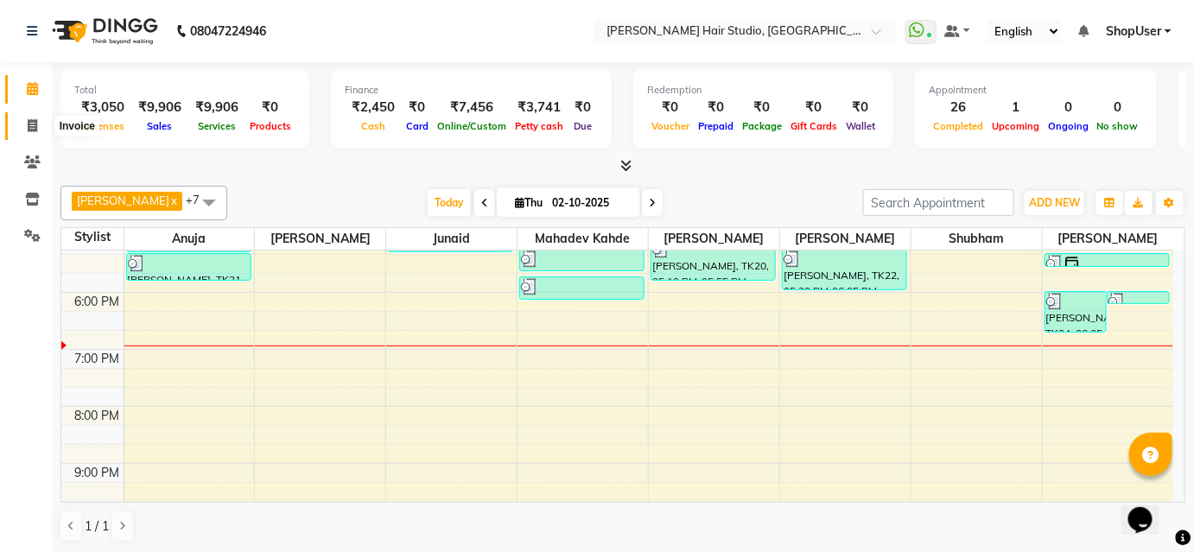
click at [41, 125] on span at bounding box center [32, 127] width 30 height 20
select select "service"
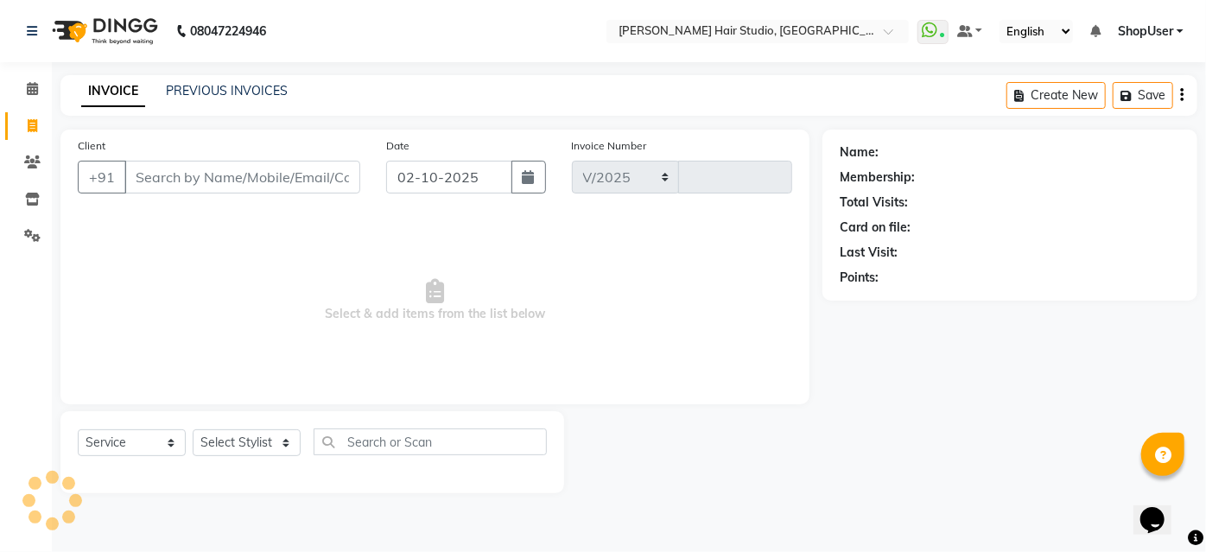
select select "627"
type input "5894"
click at [230, 174] on input "Client" at bounding box center [242, 177] width 236 height 33
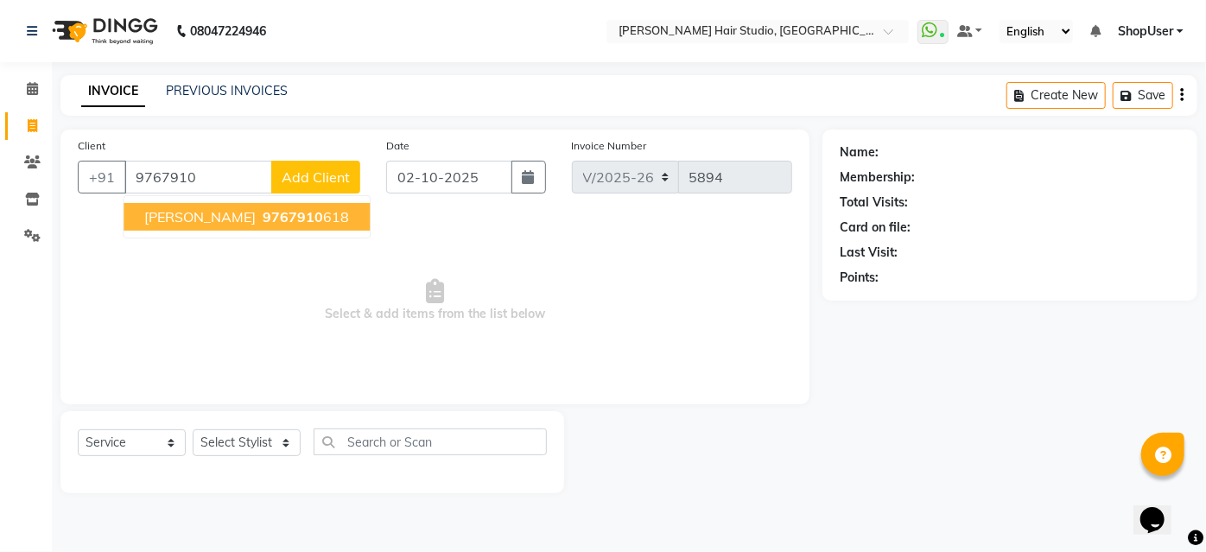
click at [281, 219] on ngb-highlight "9767910 618" at bounding box center [304, 216] width 90 height 17
type input "9767910618"
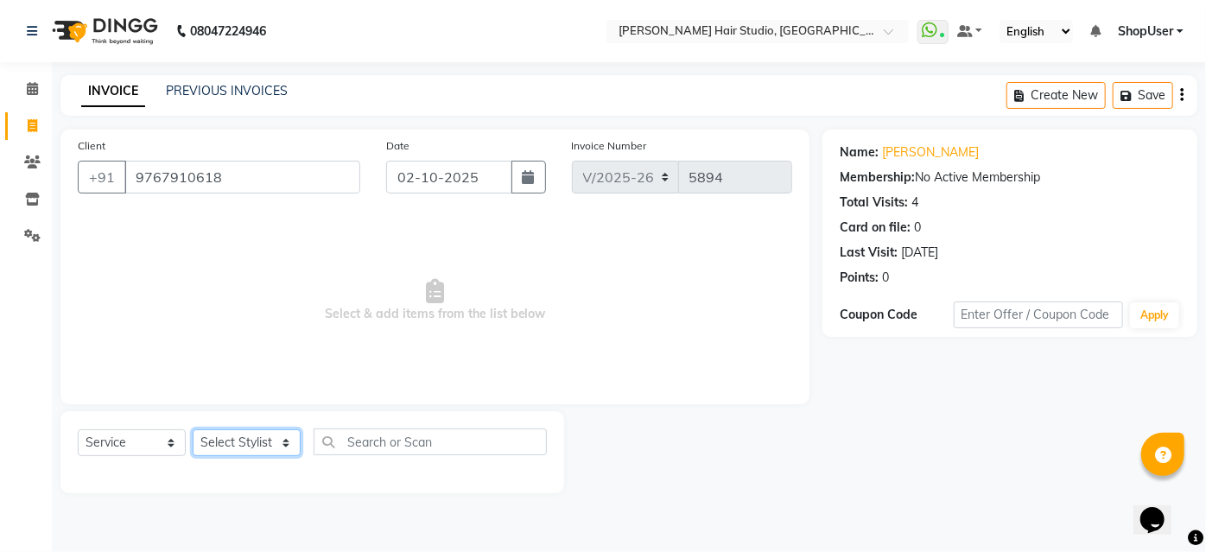
click at [259, 444] on select "Select Stylist [PERSON_NAME] [PERSON_NAME] Avinash [PERSON_NAME] kahde [PERSON_…" at bounding box center [247, 442] width 108 height 27
select select "51893"
click at [193, 429] on select "Select Stylist [PERSON_NAME] [PERSON_NAME] Avinash [PERSON_NAME] kahde [PERSON_…" at bounding box center [247, 442] width 108 height 27
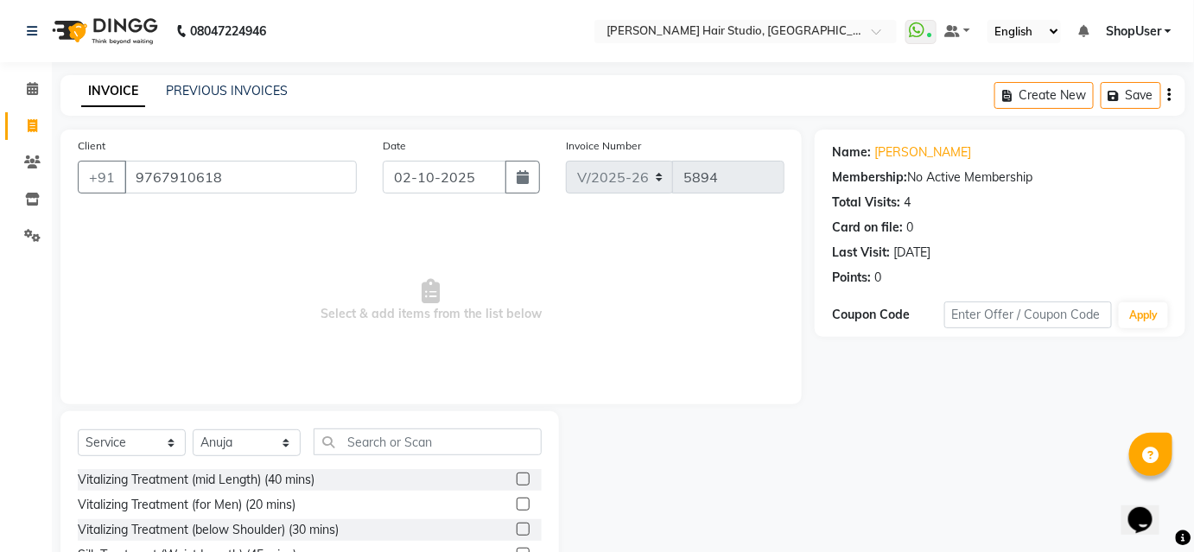
drag, startPoint x: 408, startPoint y: 429, endPoint x: 418, endPoint y: 416, distance: 16.6
click at [416, 419] on div "Select Service Product Membership Package Voucher Prepaid Gift Card Select Styl…" at bounding box center [309, 538] width 498 height 255
click at [430, 421] on div "Select Service Product Membership Package Voucher Prepaid Gift Card Select Styl…" at bounding box center [309, 538] width 498 height 255
click at [421, 440] on input "text" at bounding box center [428, 441] width 228 height 27
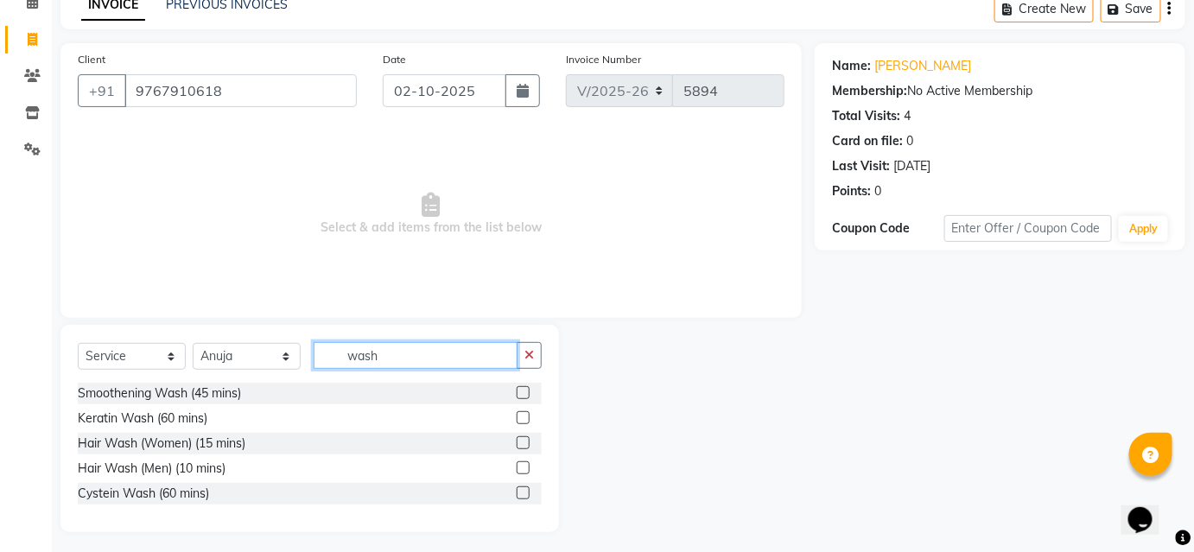
scroll to position [92, 0]
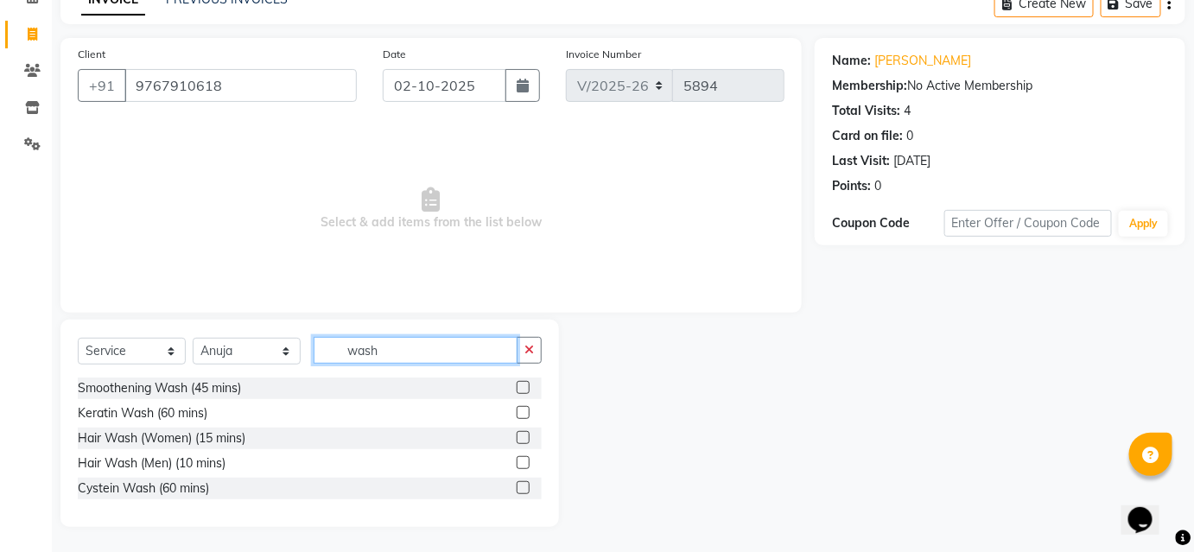
type input "wash"
click at [520, 434] on label at bounding box center [523, 437] width 13 height 13
click at [520, 434] on input "checkbox" at bounding box center [522, 438] width 11 height 11
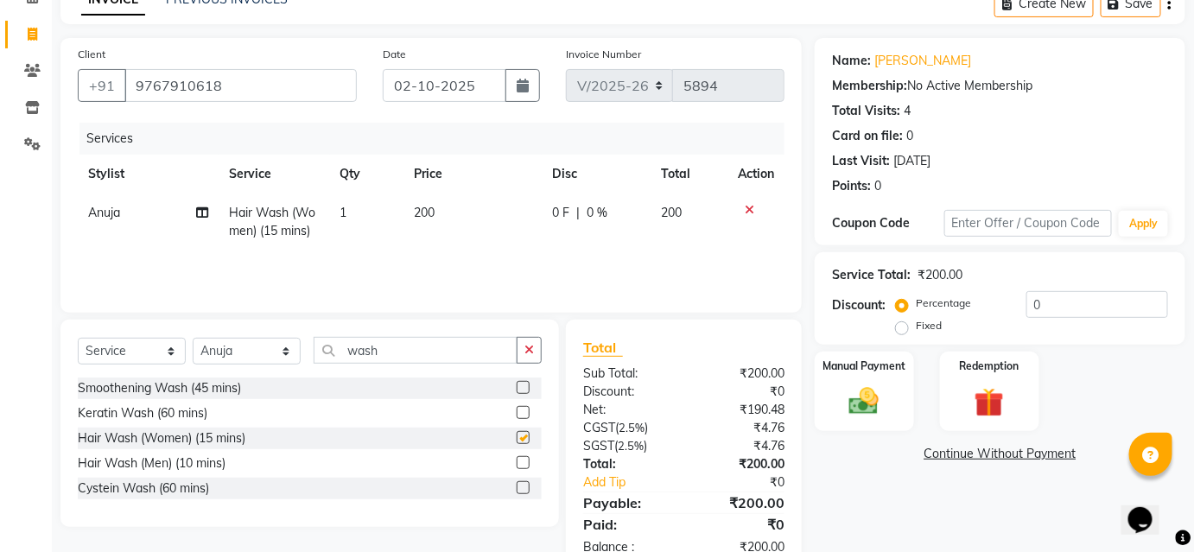
checkbox input "false"
click at [527, 351] on icon "button" at bounding box center [529, 350] width 10 height 12
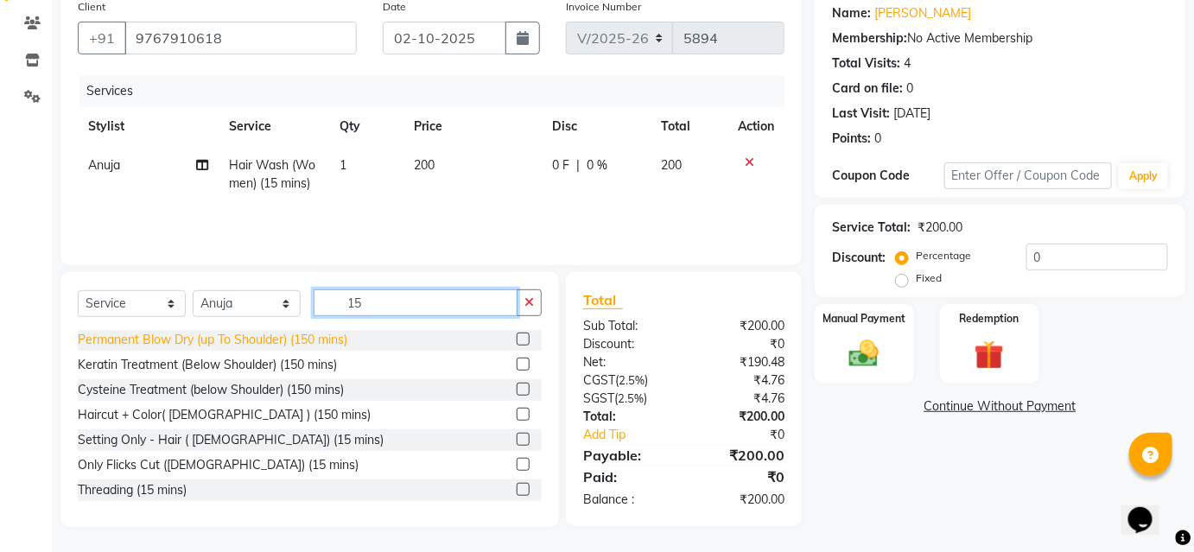
scroll to position [53, 0]
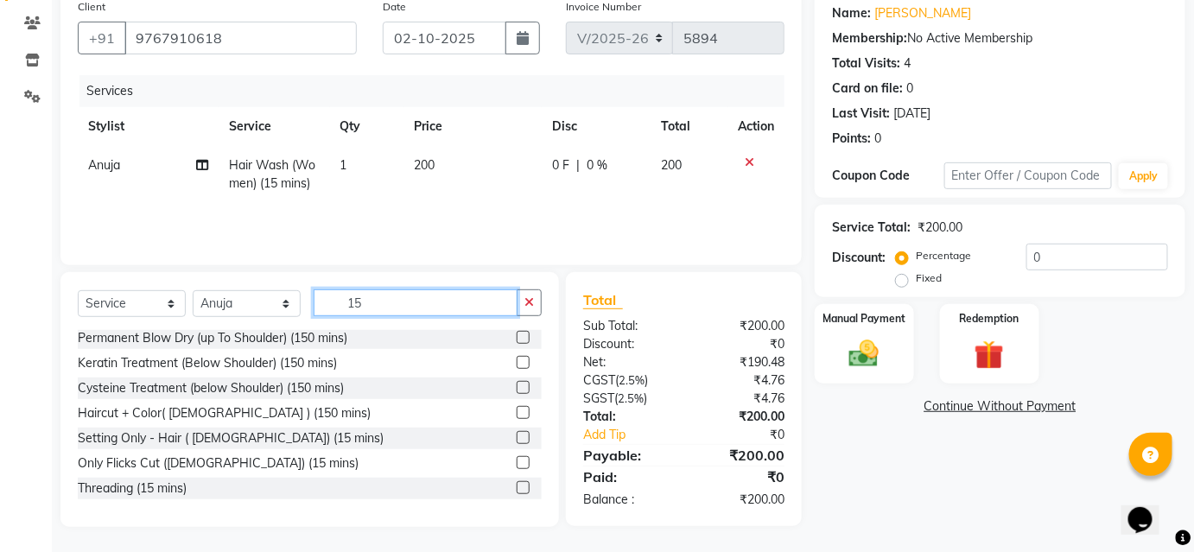
type input "15"
click at [499, 489] on div "Threading (15 mins)" at bounding box center [310, 489] width 464 height 22
click at [517, 487] on label at bounding box center [523, 487] width 13 height 13
click at [517, 487] on input "checkbox" at bounding box center [522, 488] width 11 height 11
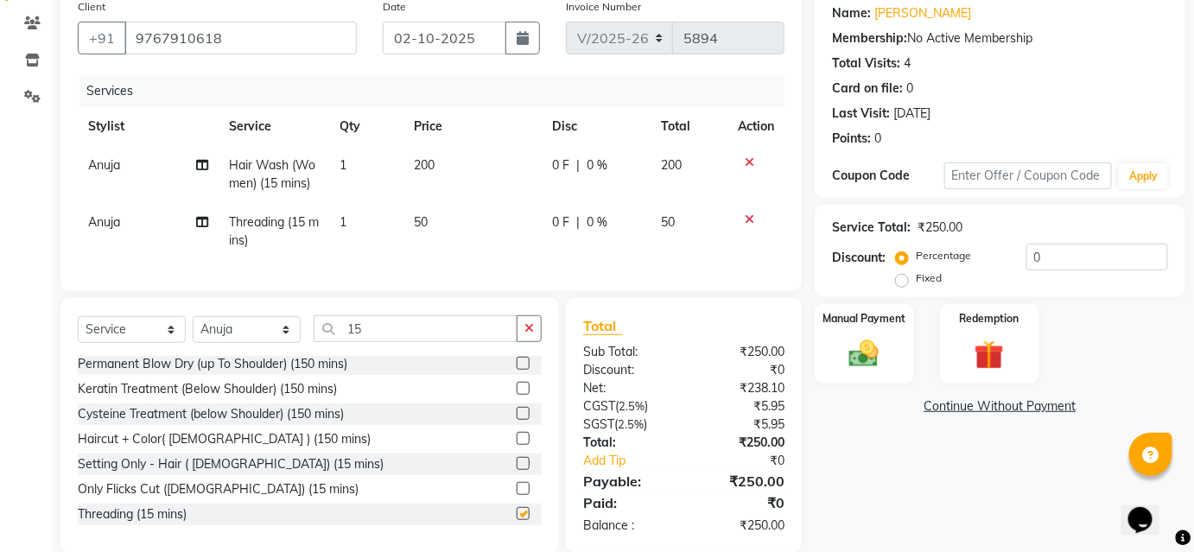
checkbox input "false"
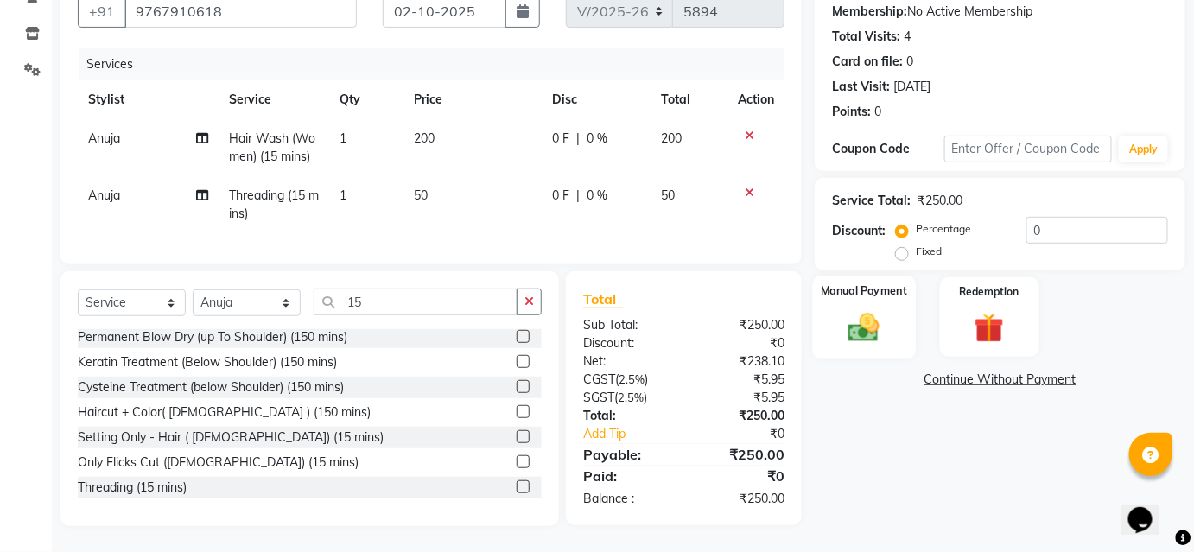
click at [900, 301] on div "Manual Payment" at bounding box center [864, 318] width 103 height 84
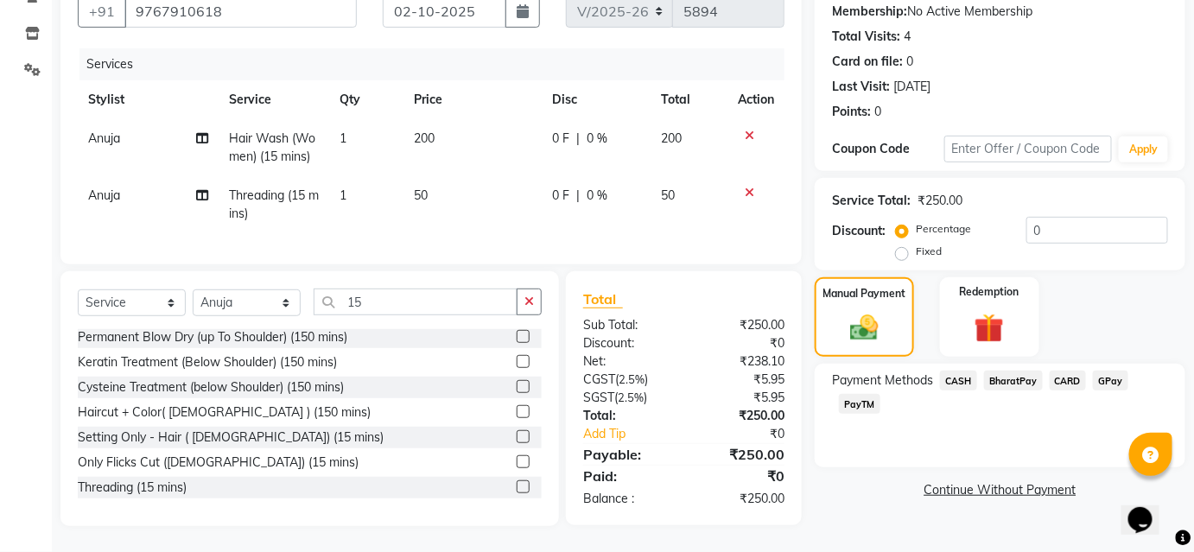
click at [999, 371] on span "BharatPay" at bounding box center [1013, 381] width 59 height 20
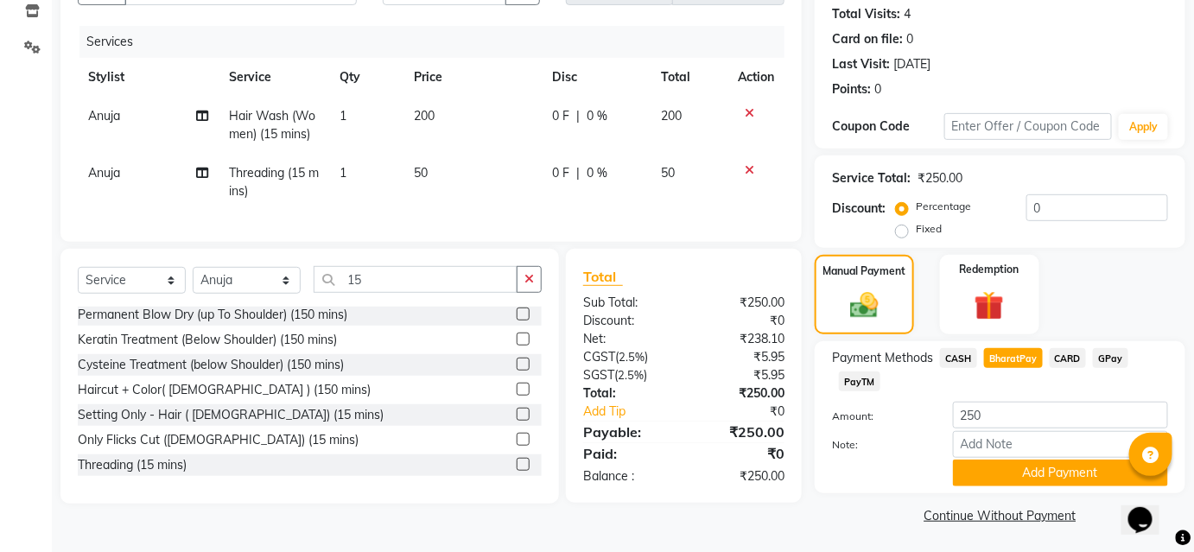
scroll to position [190, 0]
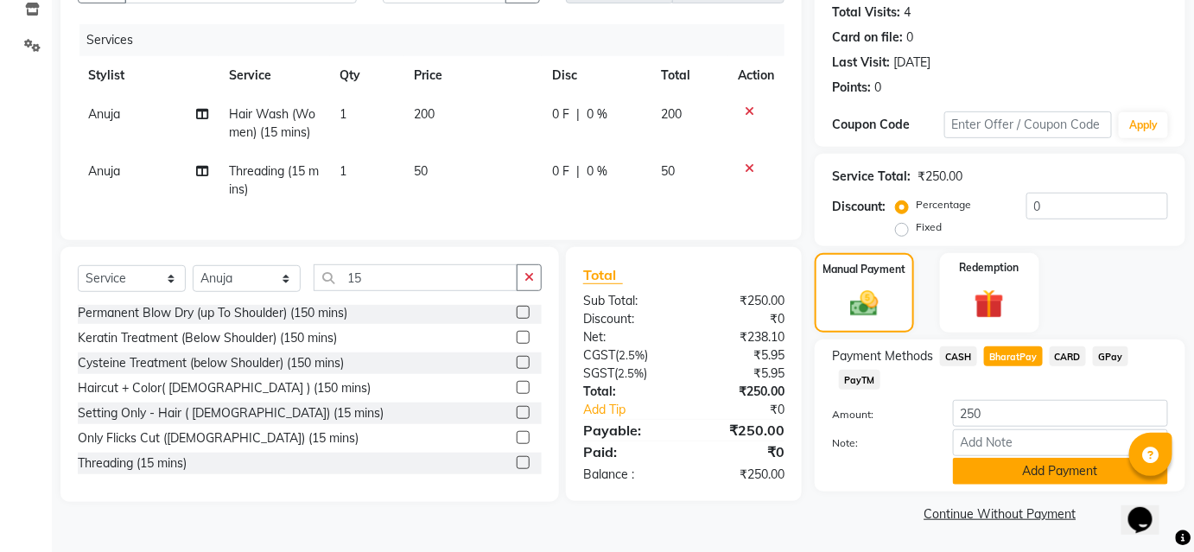
click at [997, 458] on button "Add Payment" at bounding box center [1060, 471] width 215 height 27
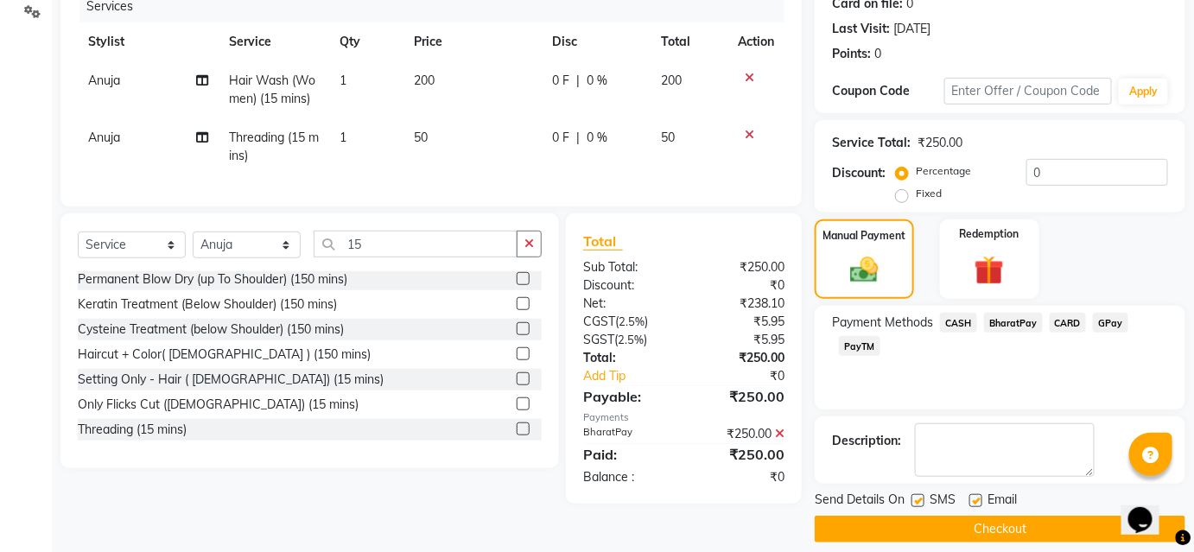
scroll to position [238, 0]
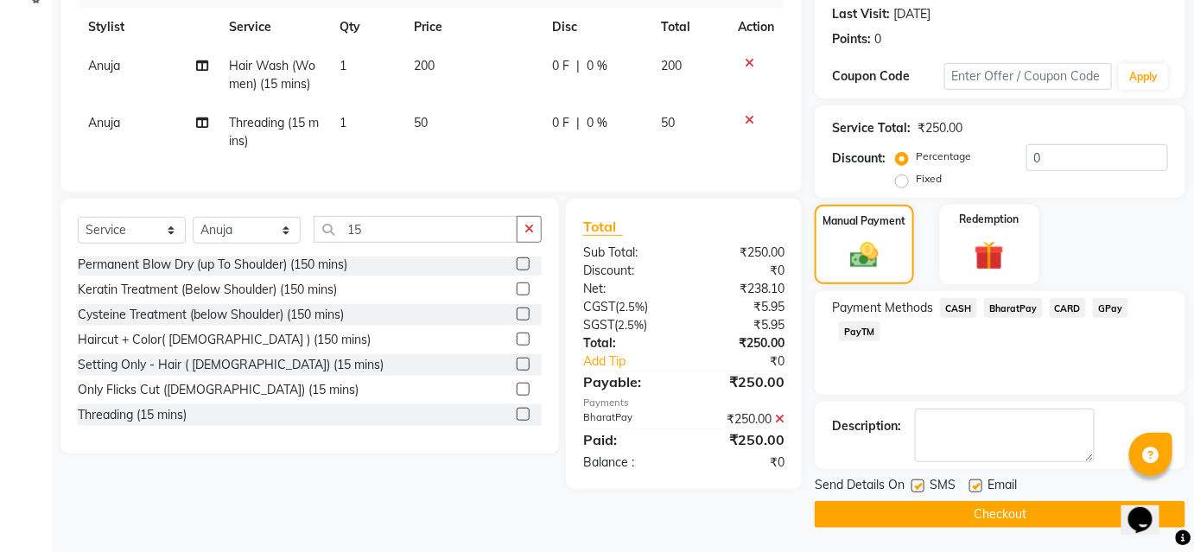
click at [1001, 517] on button "Checkout" at bounding box center [999, 514] width 371 height 27
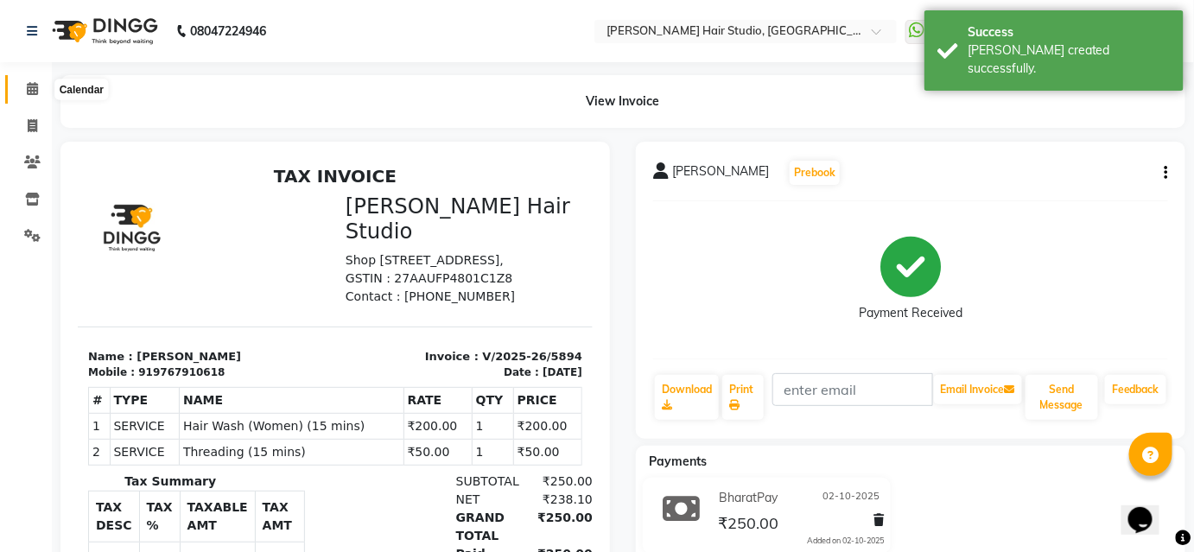
click at [31, 95] on icon at bounding box center [32, 88] width 11 height 13
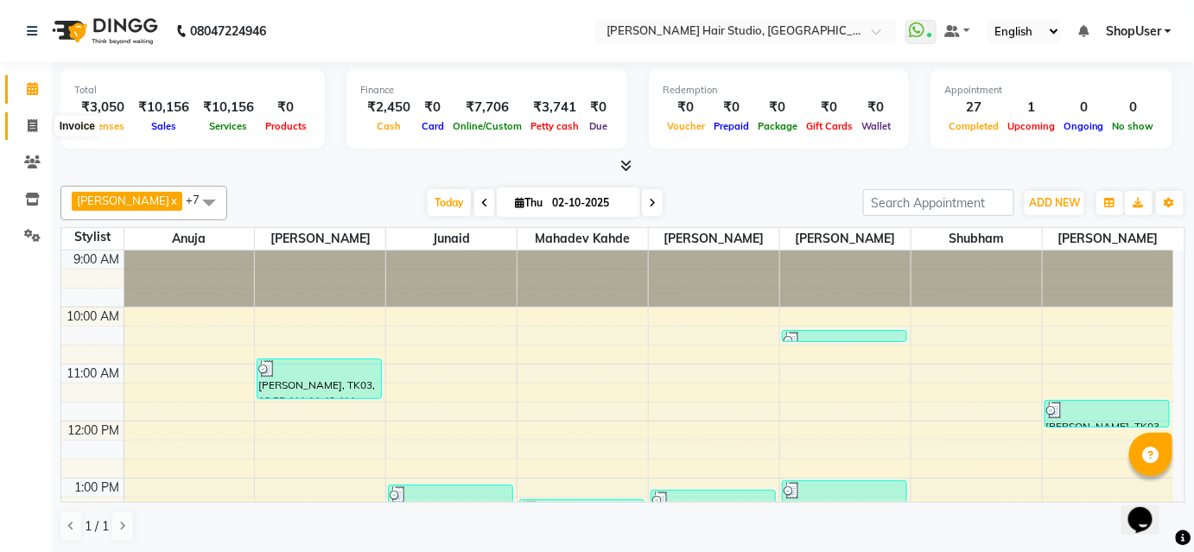
click at [31, 132] on icon at bounding box center [33, 125] width 10 height 13
select select "service"
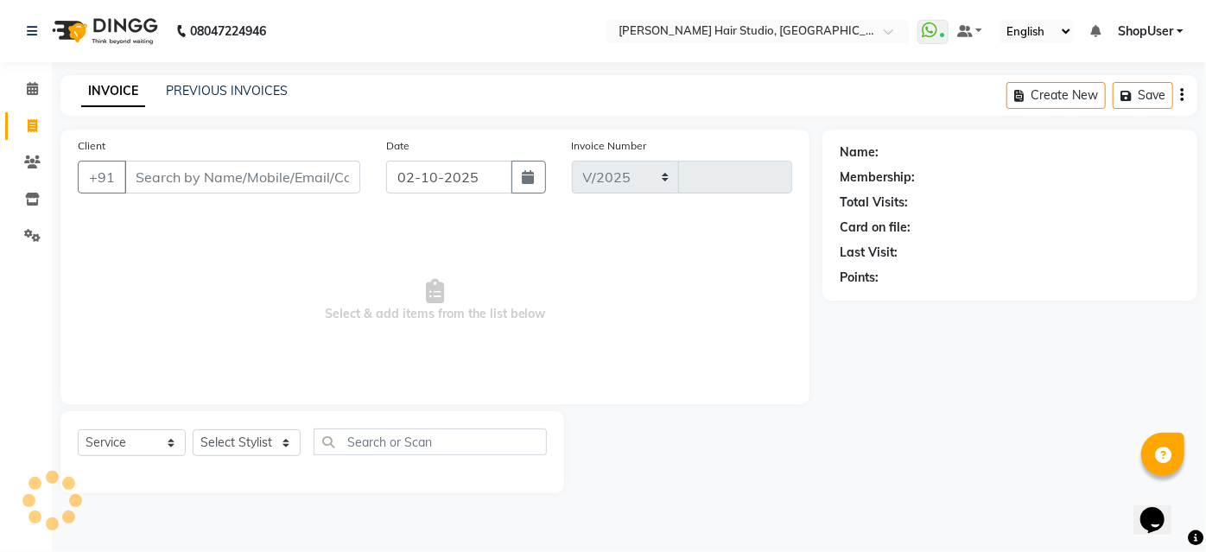
select select "627"
type input "5895"
click at [238, 433] on select "Select Stylist" at bounding box center [247, 442] width 108 height 27
click at [238, 445] on select "Select Stylist" at bounding box center [247, 442] width 108 height 27
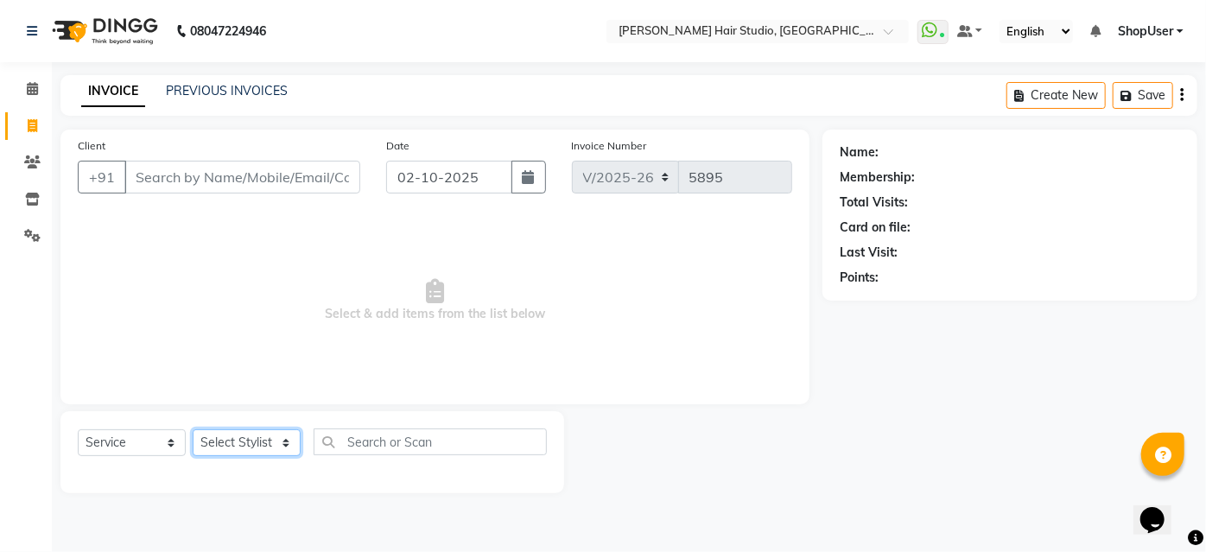
click at [273, 444] on select "Select Stylist [PERSON_NAME] [PERSON_NAME] Avinash [PERSON_NAME] kahde [PERSON_…" at bounding box center [247, 442] width 108 height 27
select select "81286"
click at [193, 429] on select "Select Stylist [PERSON_NAME] [PERSON_NAME] Avinash [PERSON_NAME] kahde [PERSON_…" at bounding box center [247, 442] width 108 height 27
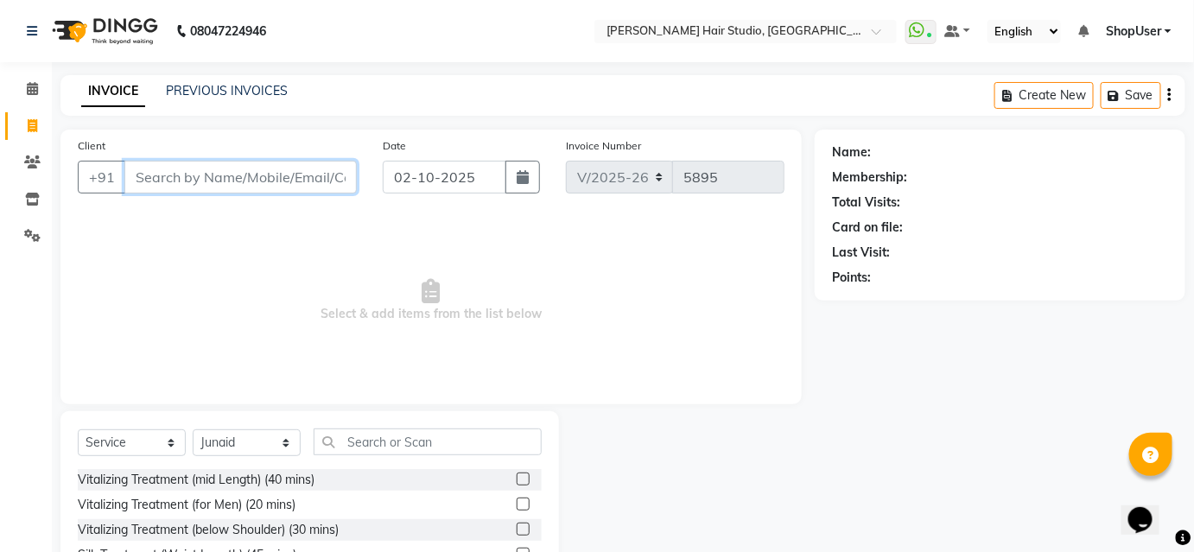
click at [305, 184] on input "Client" at bounding box center [240, 177] width 232 height 33
click at [394, 423] on div "Select Service Product Membership Package Voucher Prepaid Gift Card Select Styl…" at bounding box center [309, 538] width 498 height 255
click at [320, 177] on input "Client" at bounding box center [240, 177] width 232 height 33
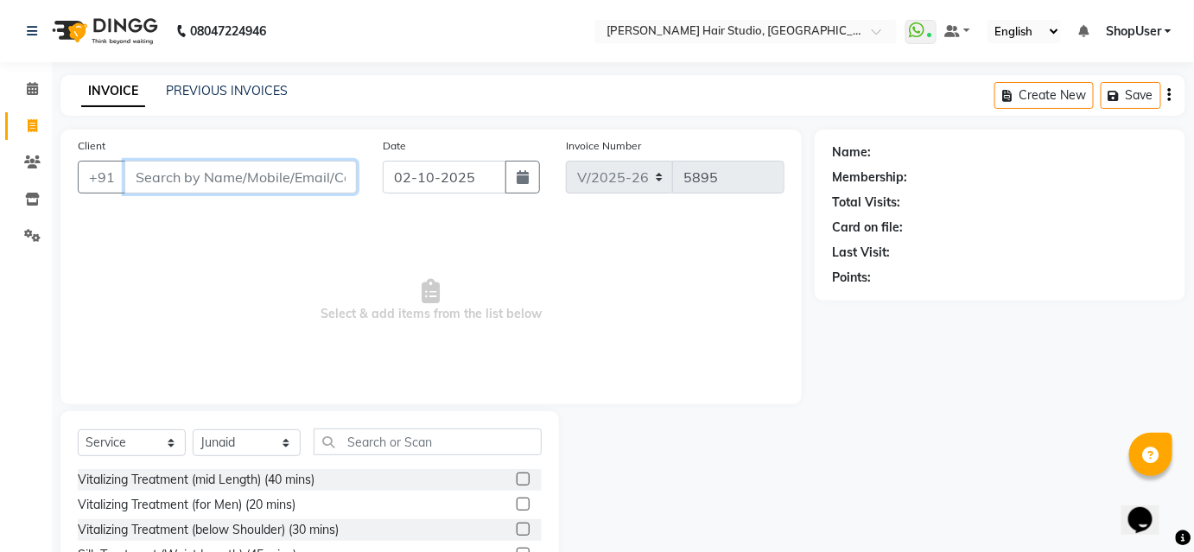
click at [320, 177] on input "Client" at bounding box center [240, 177] width 232 height 33
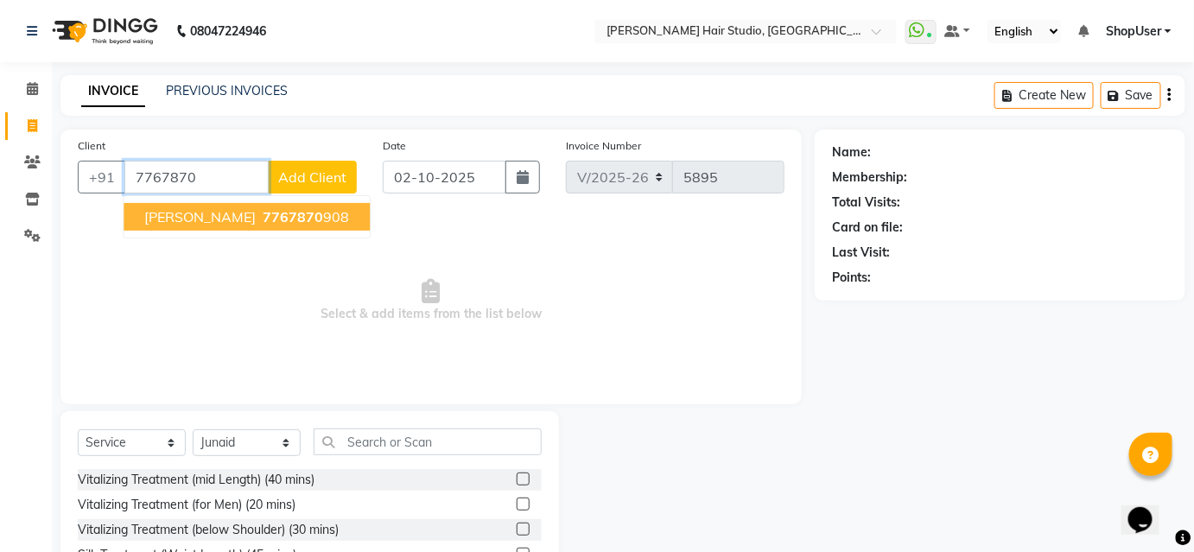
click at [271, 215] on ngb-highlight "7767870 908" at bounding box center [304, 216] width 90 height 17
type input "7767870908"
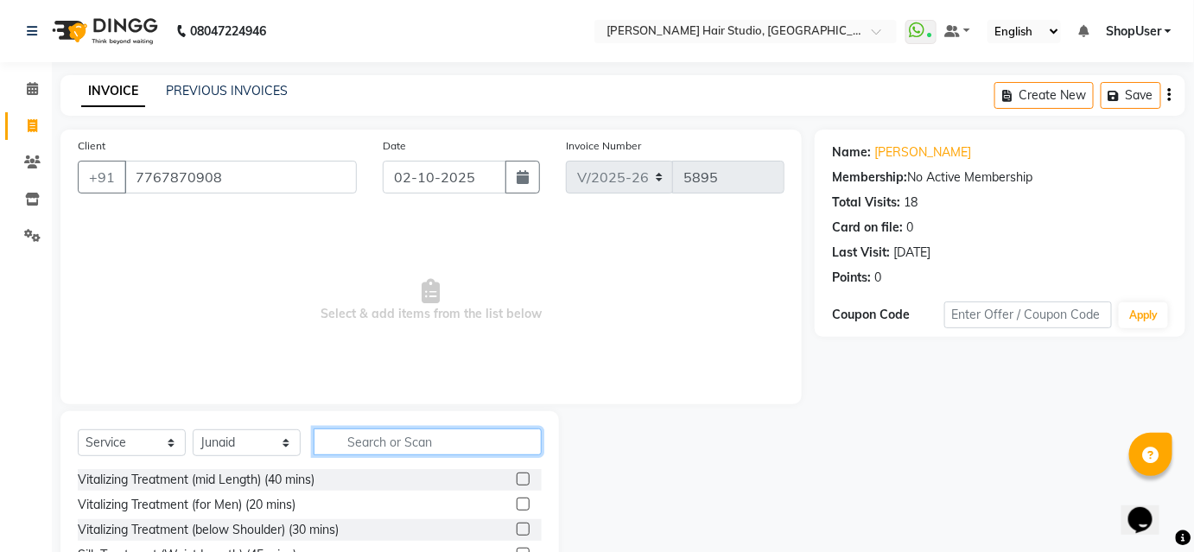
click at [383, 445] on input "text" at bounding box center [428, 441] width 228 height 27
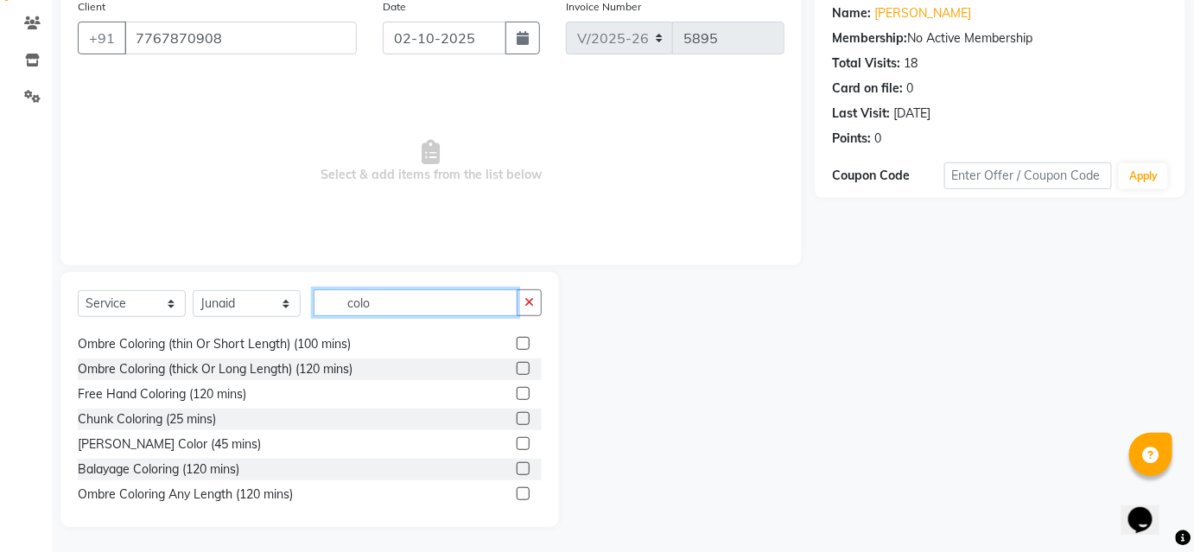
scroll to position [177, 0]
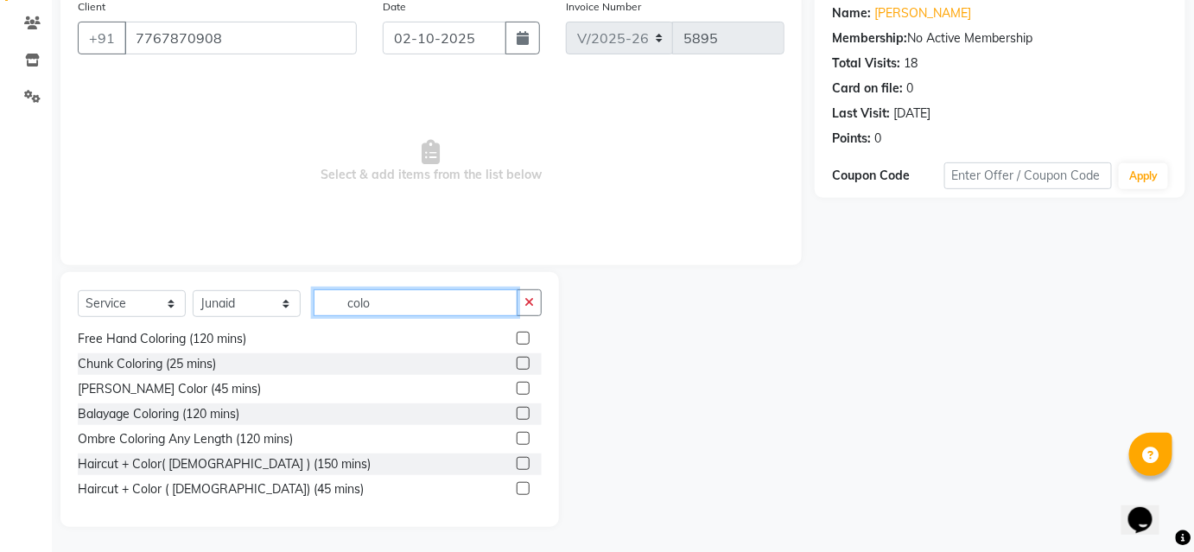
type input "colo"
click at [517, 492] on label at bounding box center [523, 488] width 13 height 13
click at [517, 492] on input "checkbox" at bounding box center [522, 489] width 11 height 11
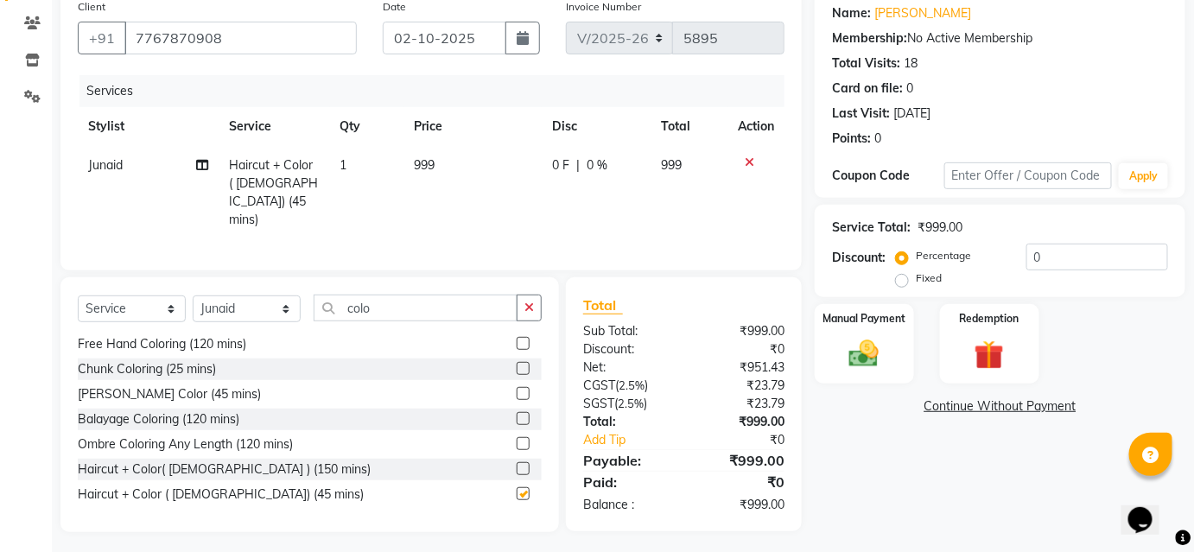
checkbox input "false"
click at [520, 298] on button "button" at bounding box center [529, 308] width 25 height 27
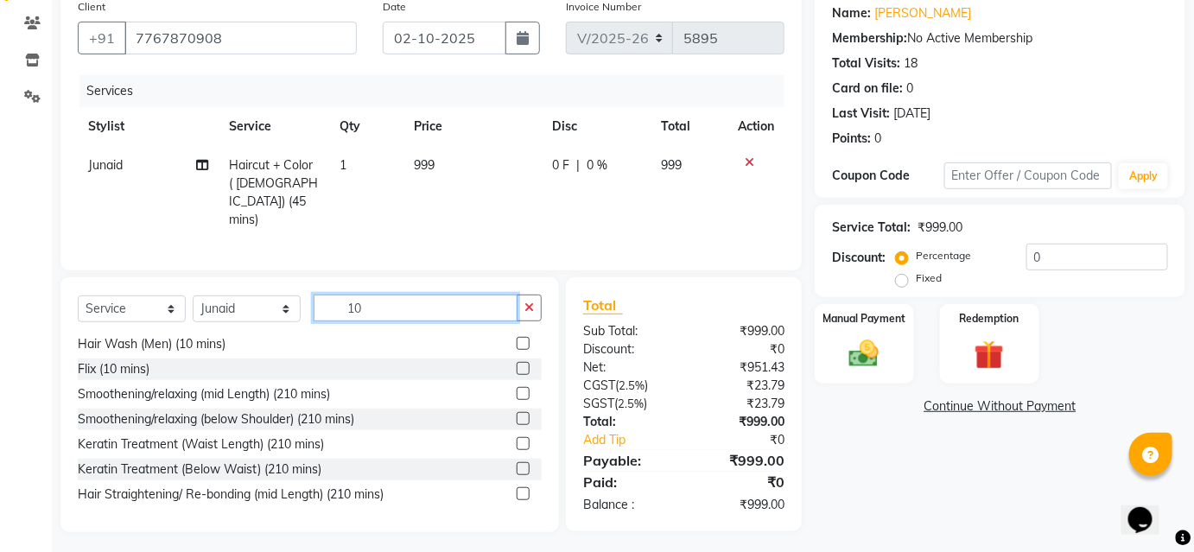
scroll to position [278, 0]
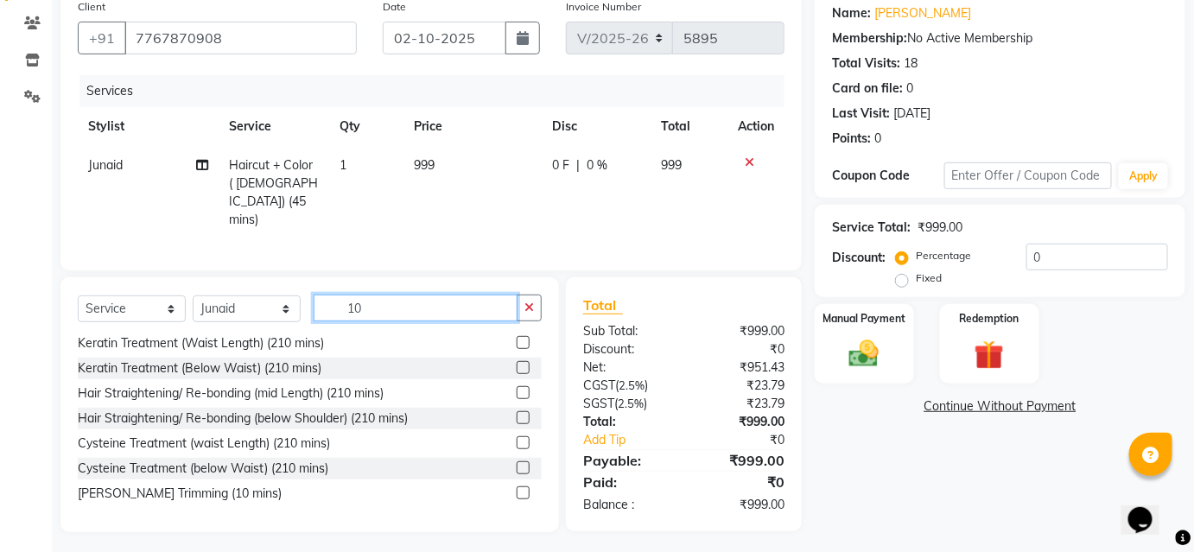
type input "10"
click at [517, 486] on label at bounding box center [523, 492] width 13 height 13
click at [517, 488] on input "checkbox" at bounding box center [522, 493] width 11 height 11
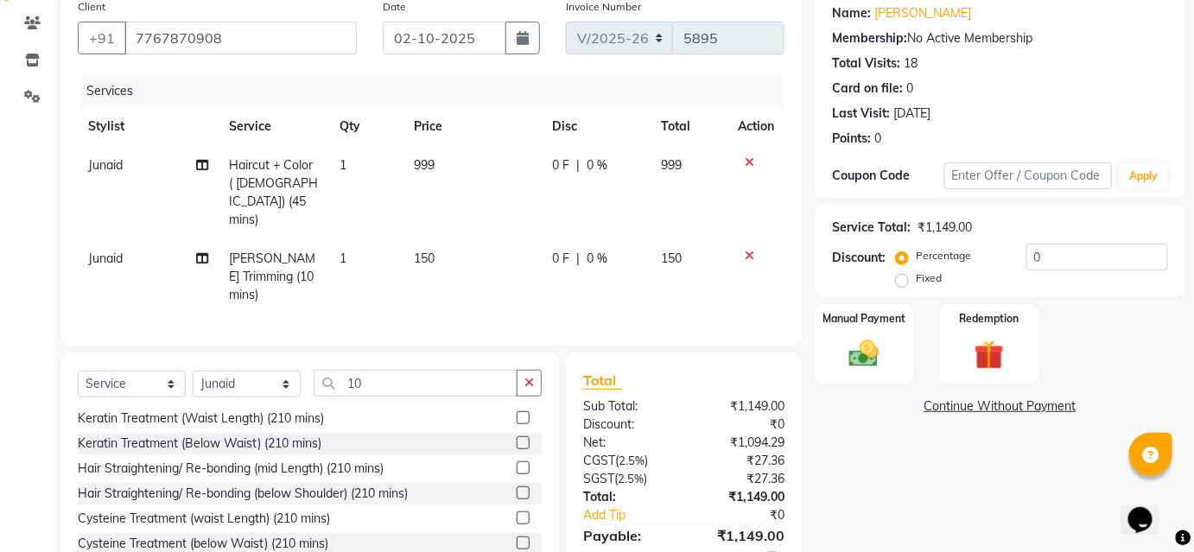
checkbox input "false"
click at [506, 190] on td "999" at bounding box center [472, 192] width 138 height 93
select select "81286"
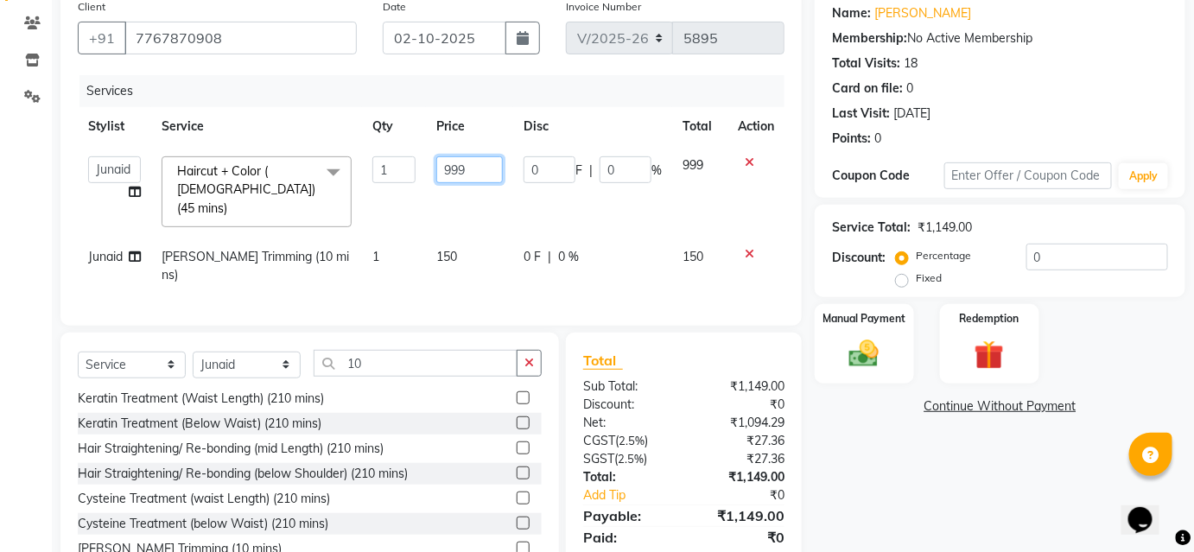
click at [478, 179] on input "999" at bounding box center [469, 169] width 67 height 27
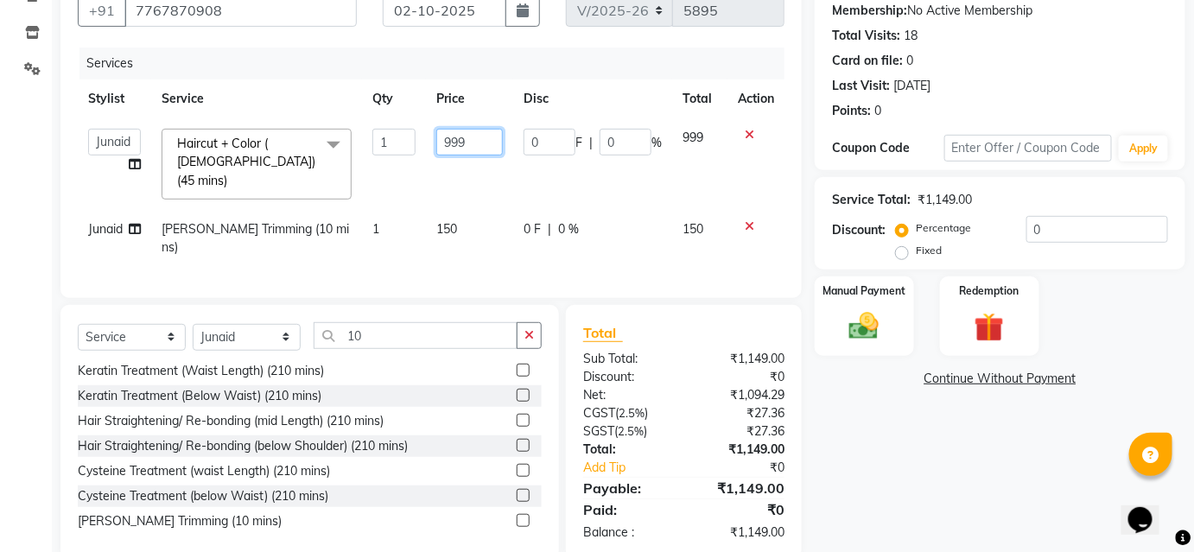
scroll to position [174, 0]
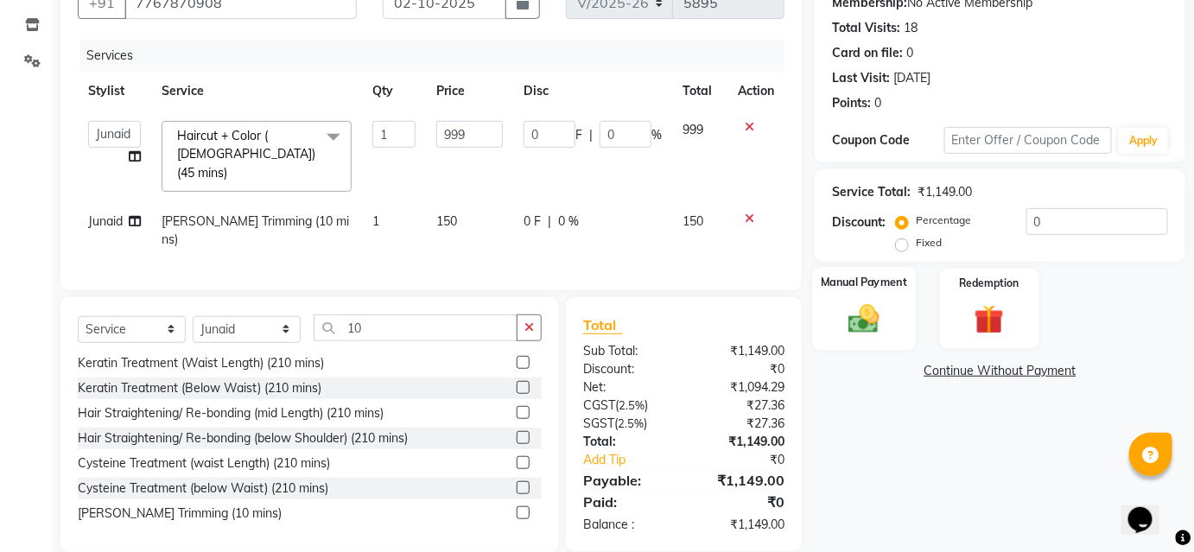
click at [867, 275] on label "Manual Payment" at bounding box center [864, 282] width 86 height 16
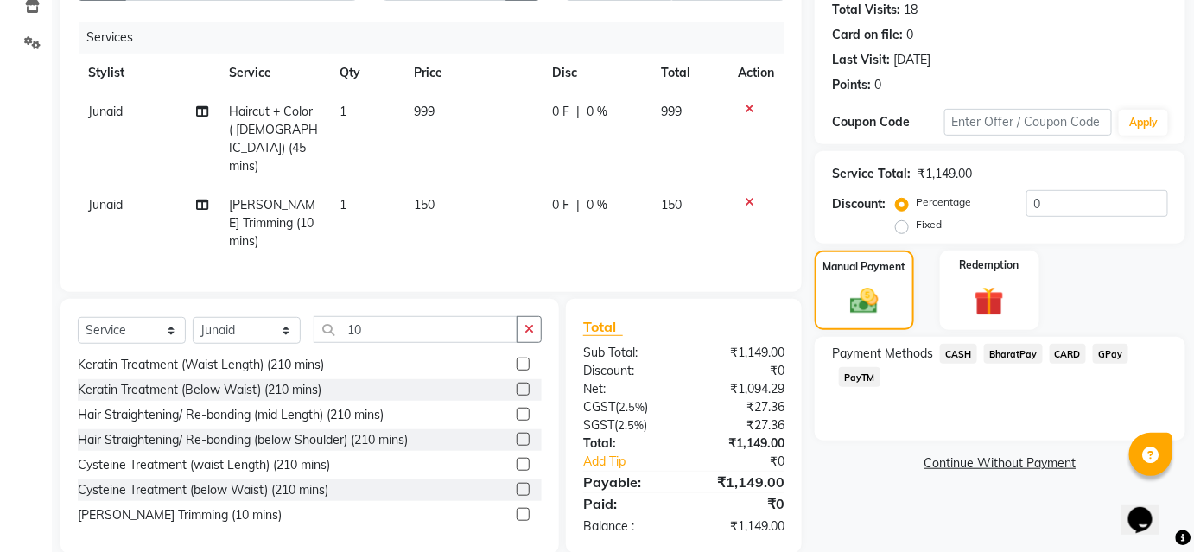
scroll to position [195, 0]
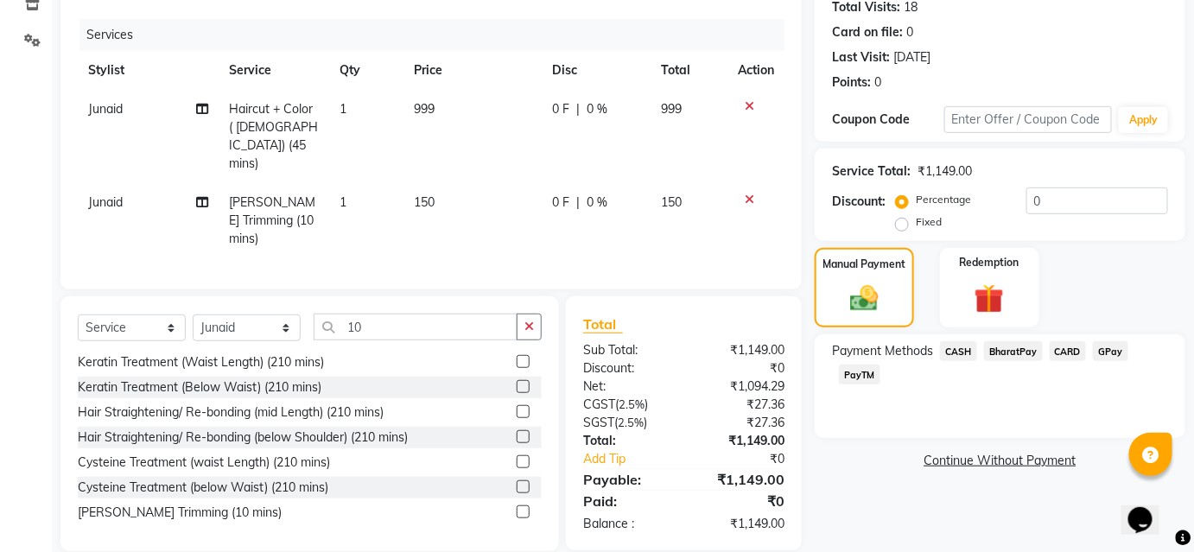
click at [1019, 356] on span "BharatPay" at bounding box center [1013, 351] width 59 height 20
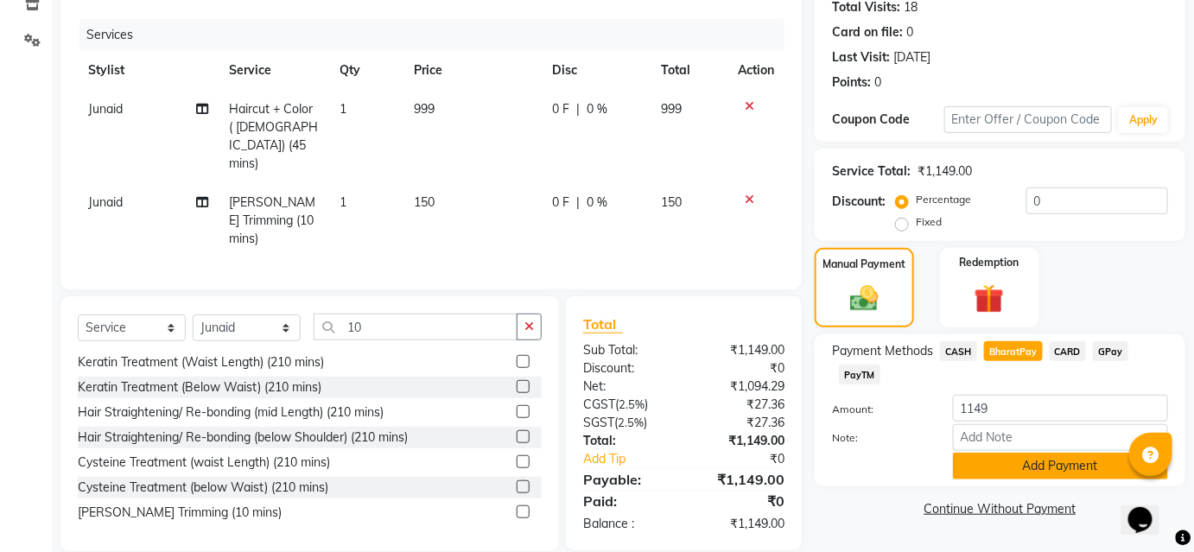
click at [1046, 462] on button "Add Payment" at bounding box center [1060, 466] width 215 height 27
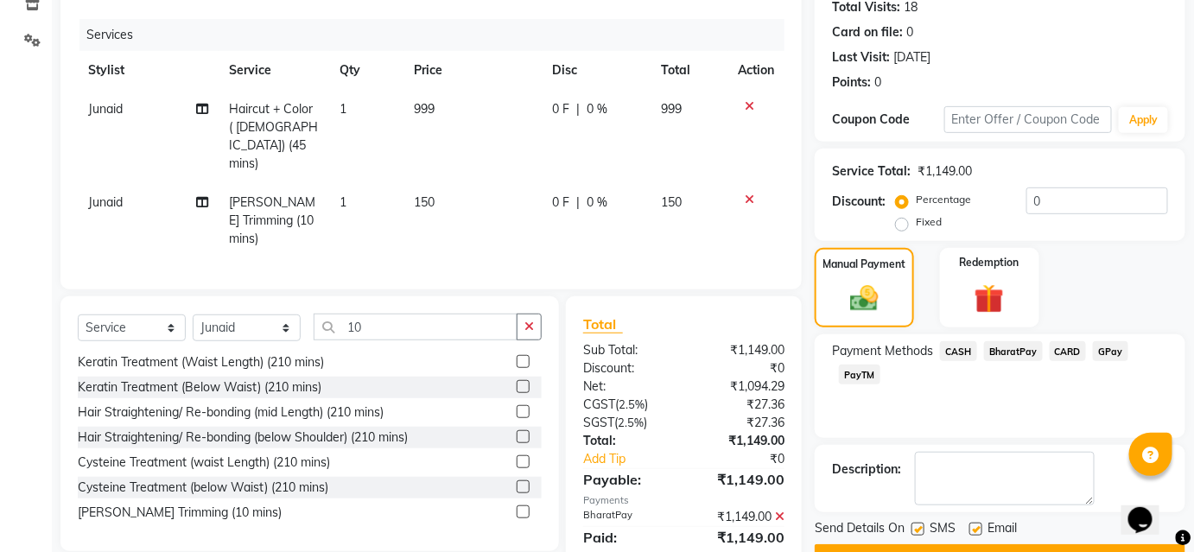
scroll to position [238, 0]
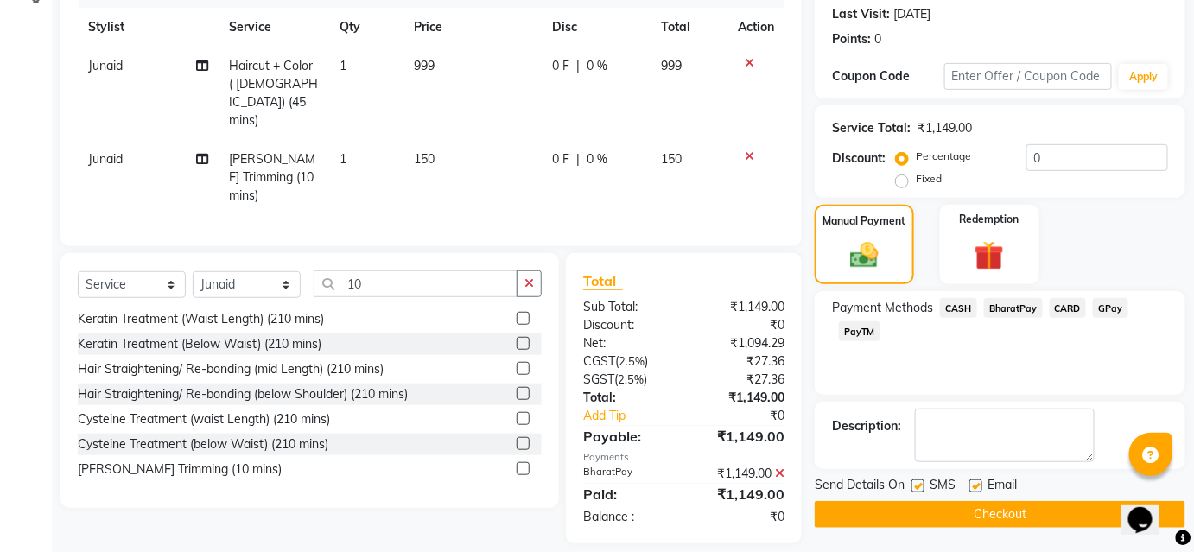
click at [958, 510] on button "Checkout" at bounding box center [999, 514] width 371 height 27
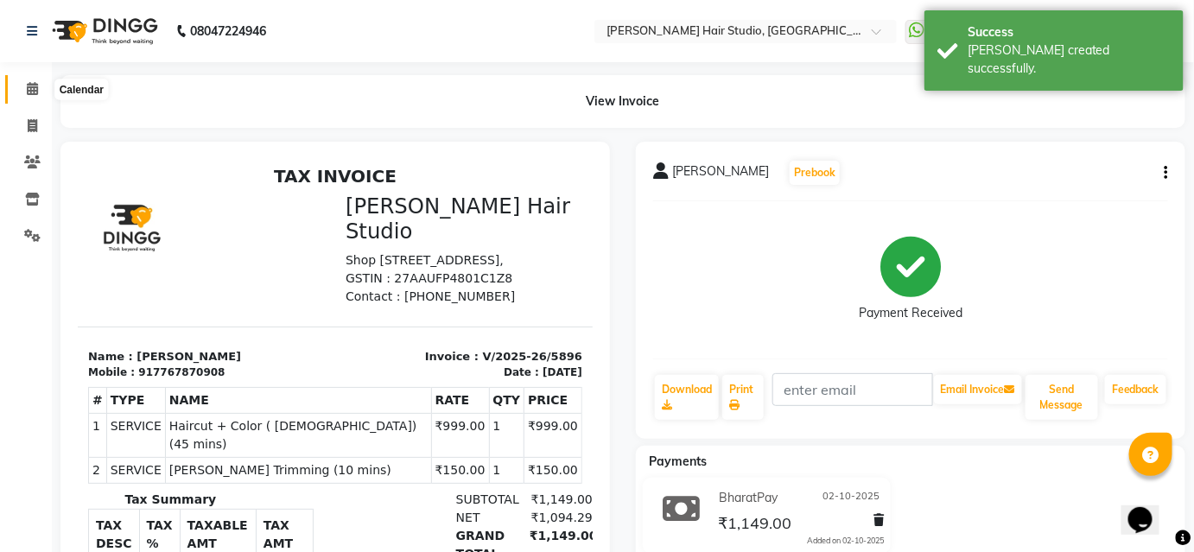
click at [32, 85] on icon at bounding box center [32, 88] width 11 height 13
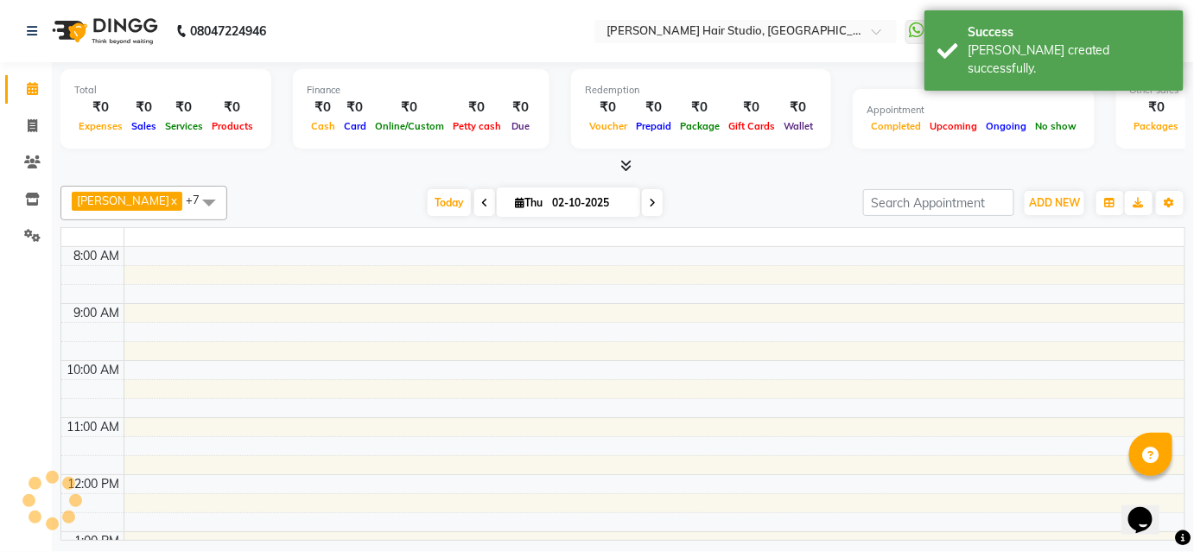
click at [32, 85] on icon at bounding box center [32, 88] width 11 height 13
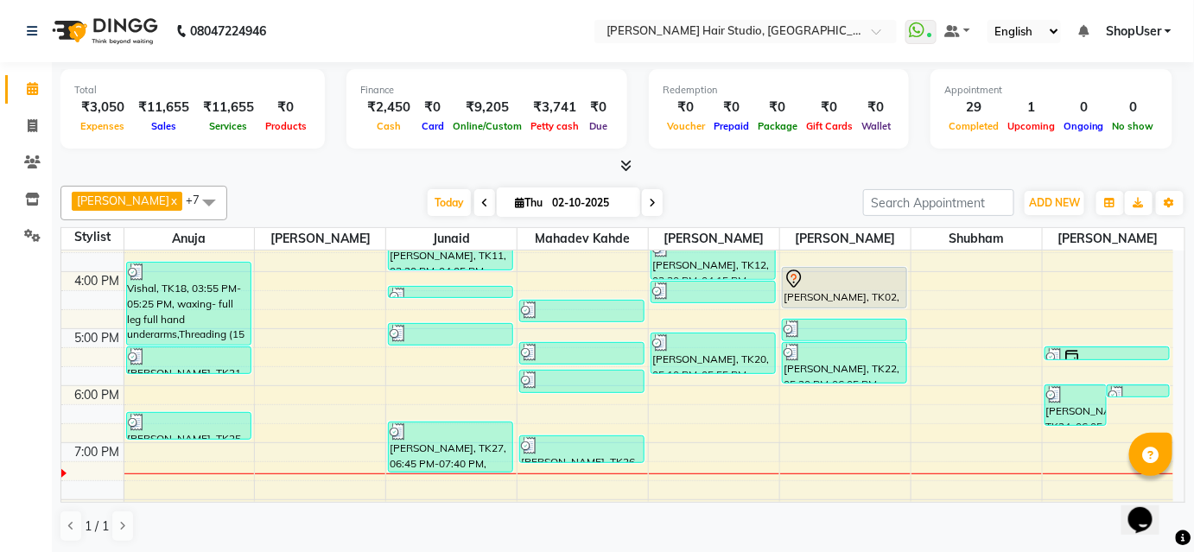
scroll to position [299, 0]
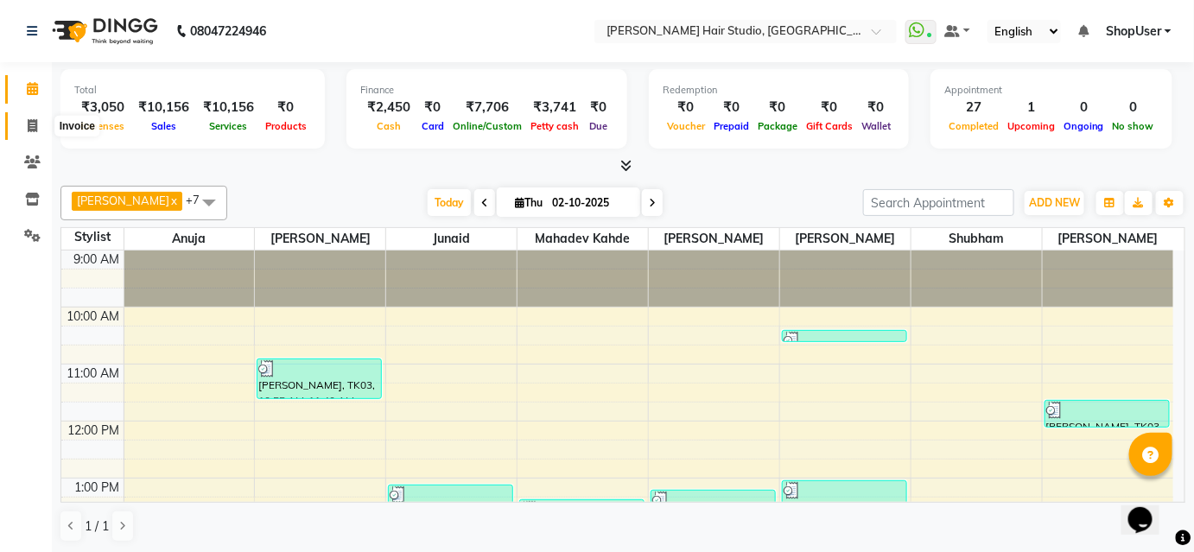
click at [22, 125] on span at bounding box center [32, 127] width 30 height 20
select select "service"
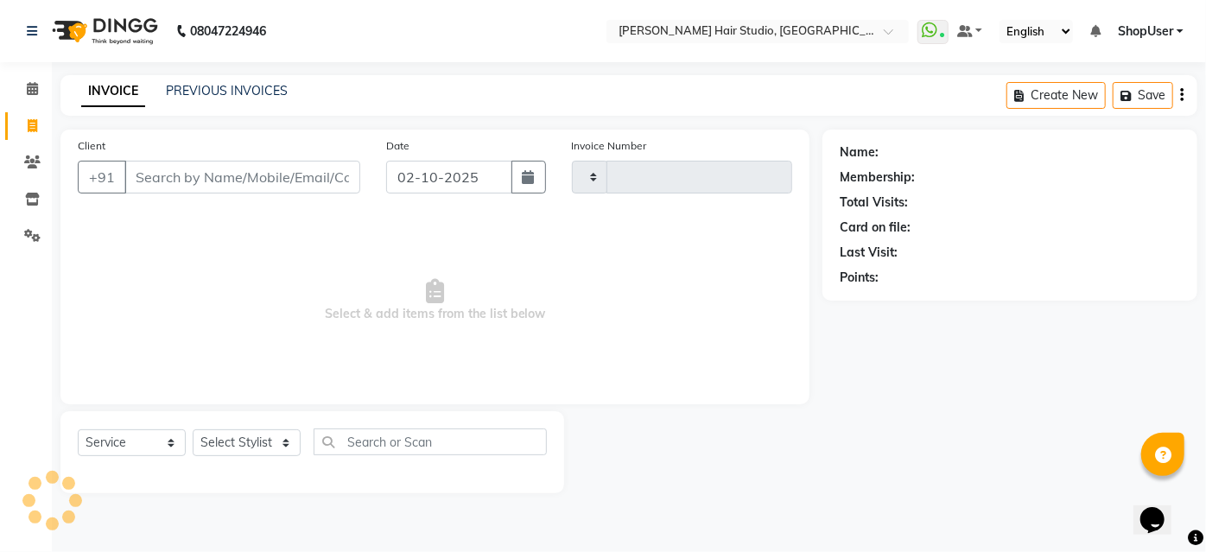
type input "5895"
select select "627"
click at [198, 168] on input "Client" at bounding box center [242, 177] width 236 height 33
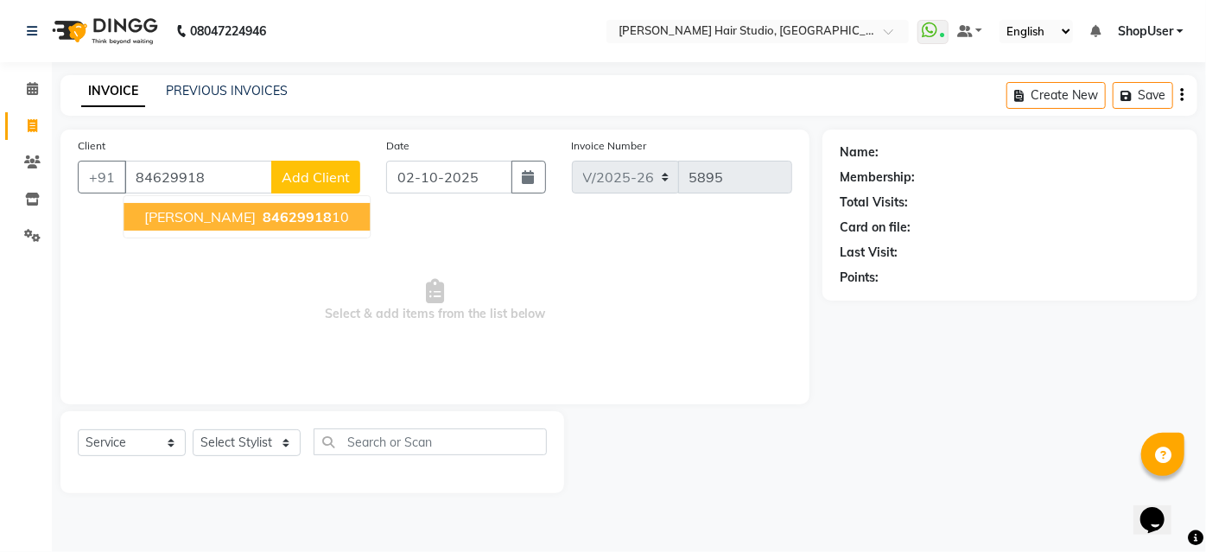
click at [190, 221] on button "[PERSON_NAME] 84629918 10" at bounding box center [247, 217] width 246 height 28
type input "8462991810"
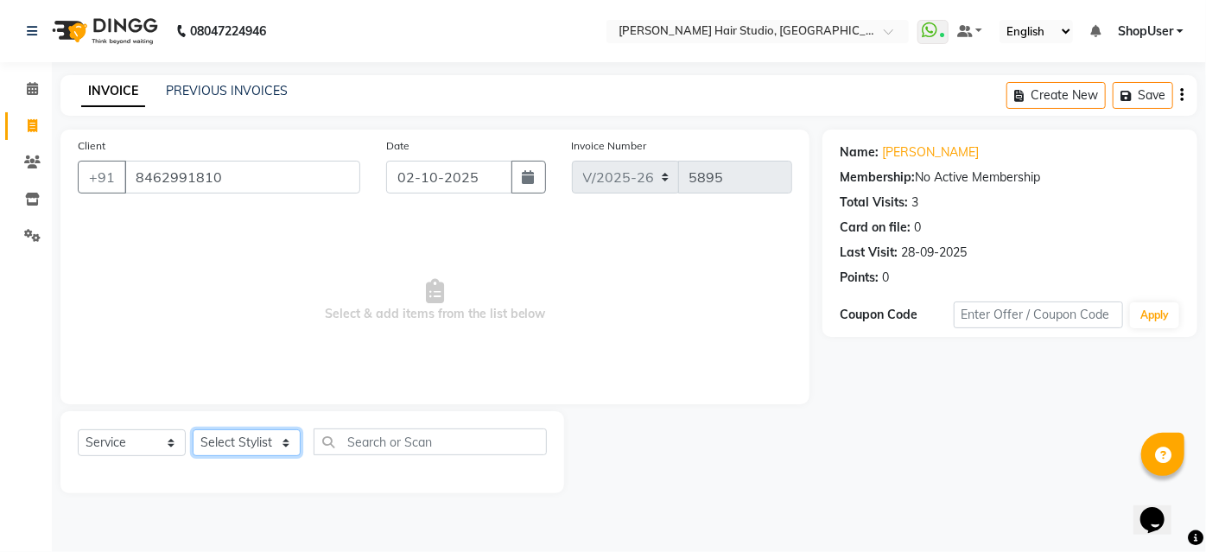
click at [269, 447] on select "Select Stylist [PERSON_NAME] [PERSON_NAME] Avinash [PERSON_NAME] kahde [PERSON_…" at bounding box center [247, 442] width 108 height 27
select select "88870"
click at [193, 429] on select "Select Stylist [PERSON_NAME] [PERSON_NAME] Avinash [PERSON_NAME] kahde [PERSON_…" at bounding box center [247, 442] width 108 height 27
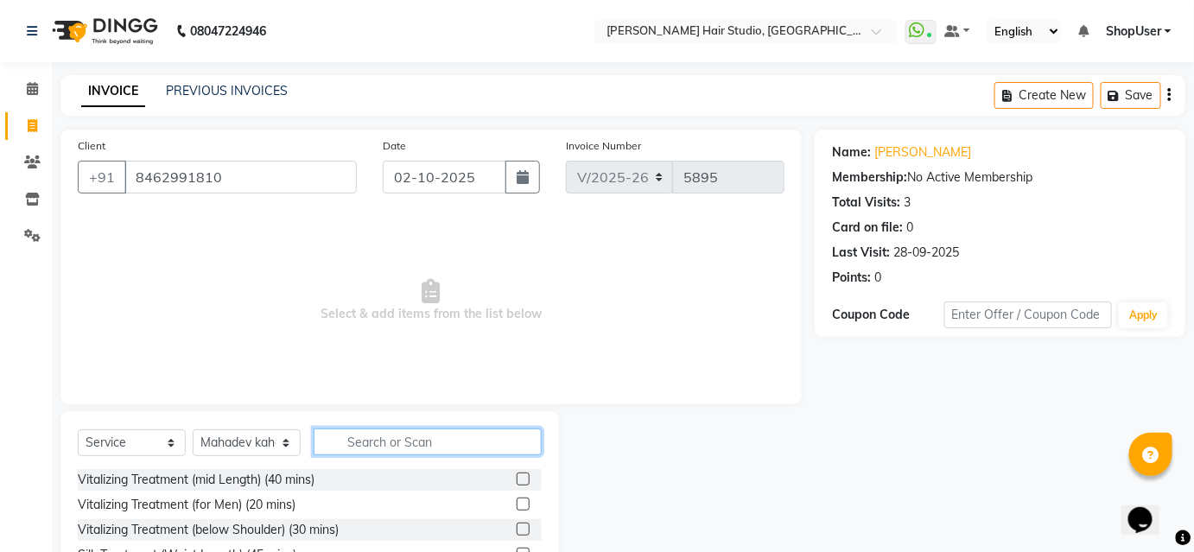
click at [381, 436] on input "text" at bounding box center [428, 441] width 228 height 27
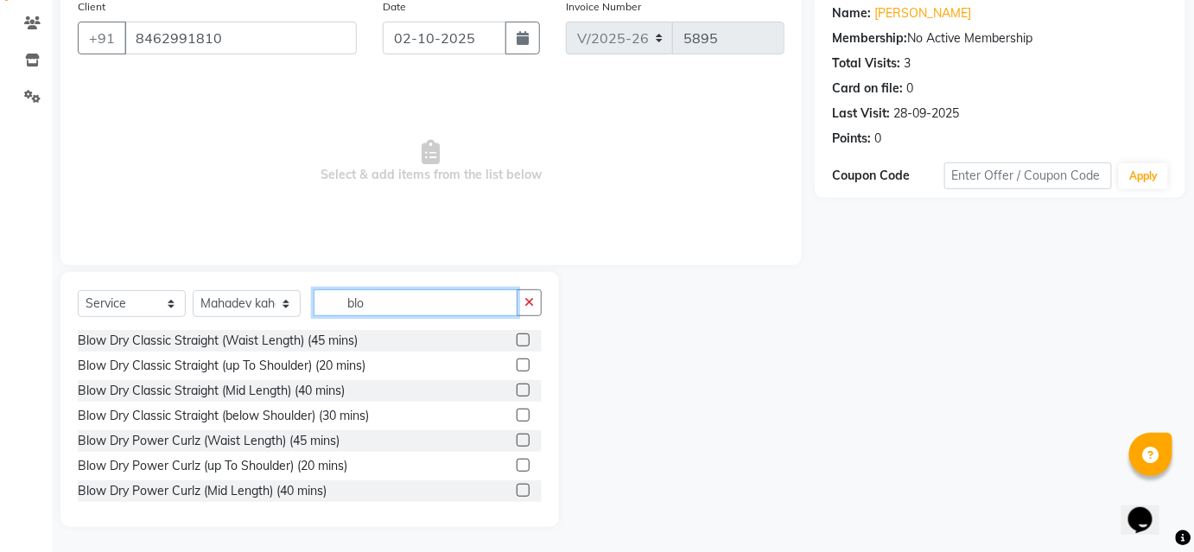
type input "blo"
click at [517, 414] on label at bounding box center [523, 415] width 13 height 13
click at [517, 414] on input "checkbox" at bounding box center [522, 415] width 11 height 11
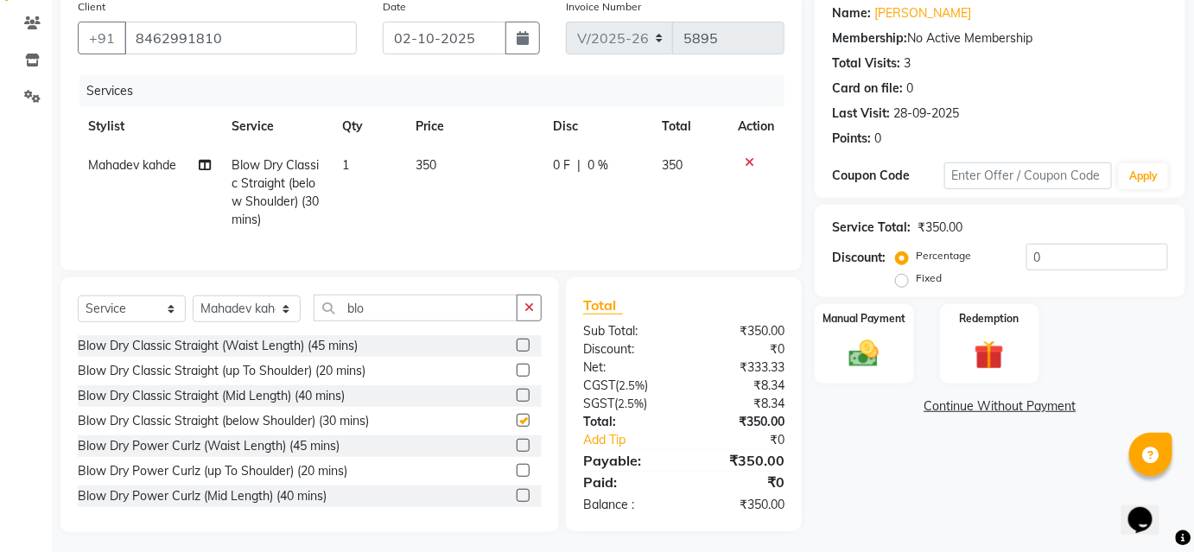
checkbox input "false"
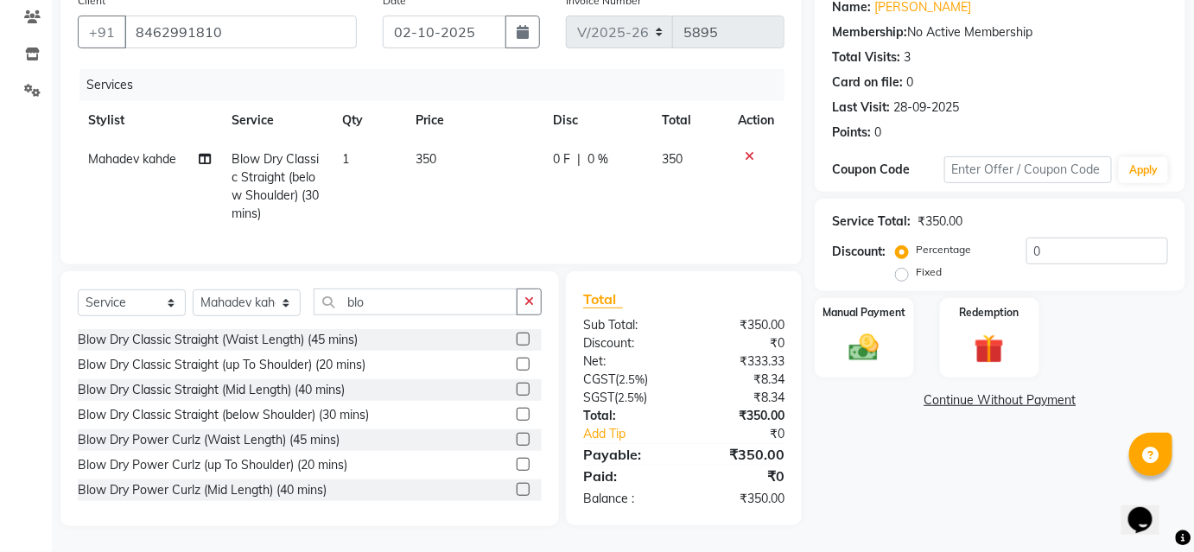
scroll to position [156, 0]
click at [815, 367] on div "Name: [PERSON_NAME] Membership: No Active Membership Total Visits: 3 Card on fi…" at bounding box center [1005, 255] width 383 height 542
click at [879, 330] on img at bounding box center [864, 347] width 50 height 35
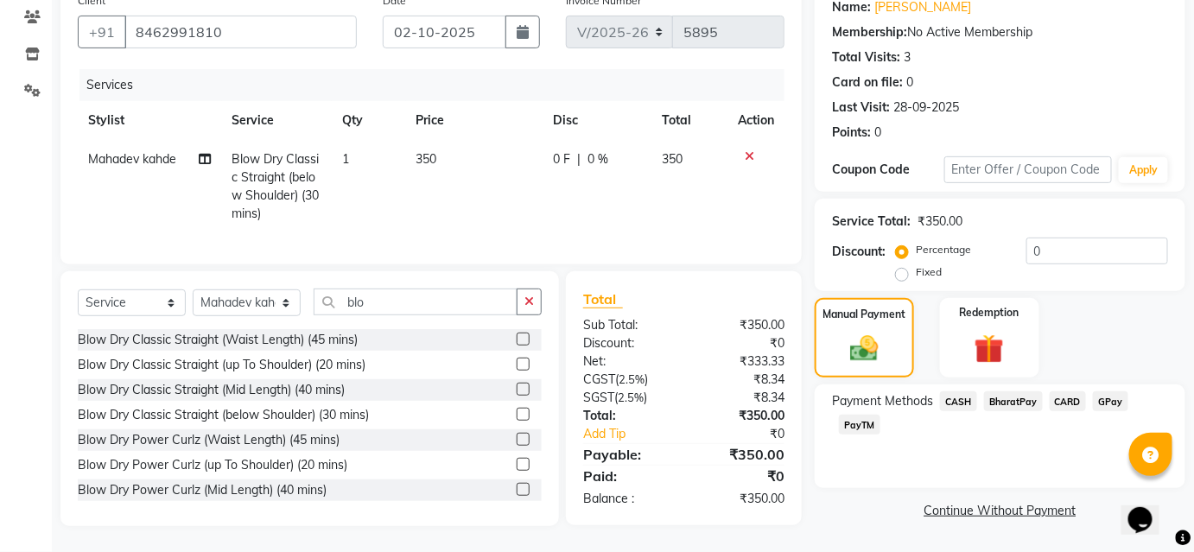
click at [1019, 391] on span "BharatPay" at bounding box center [1013, 401] width 59 height 20
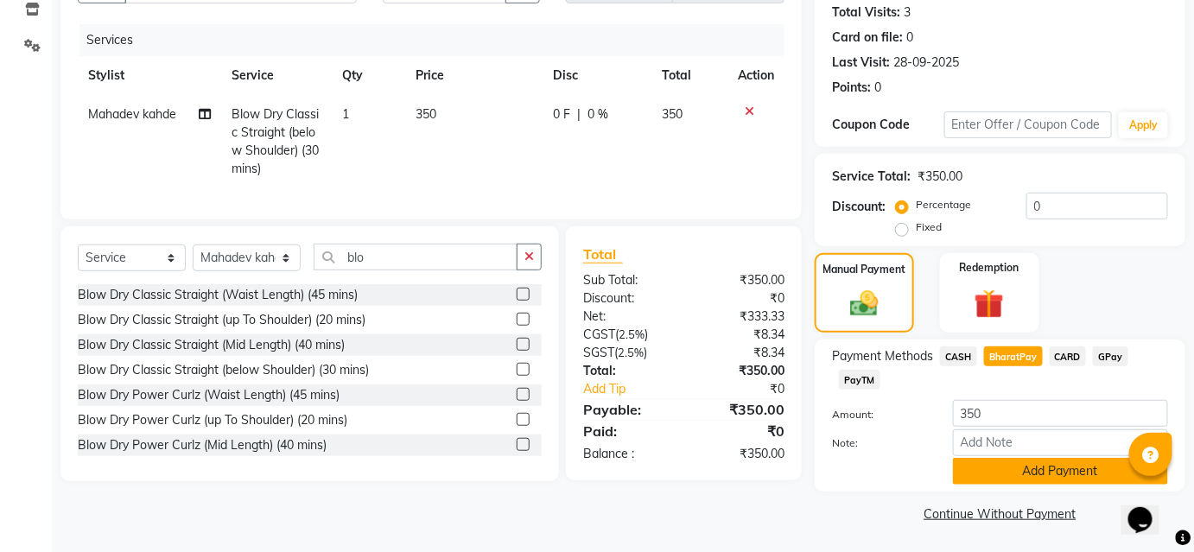
click at [1001, 472] on button "Add Payment" at bounding box center [1060, 471] width 215 height 27
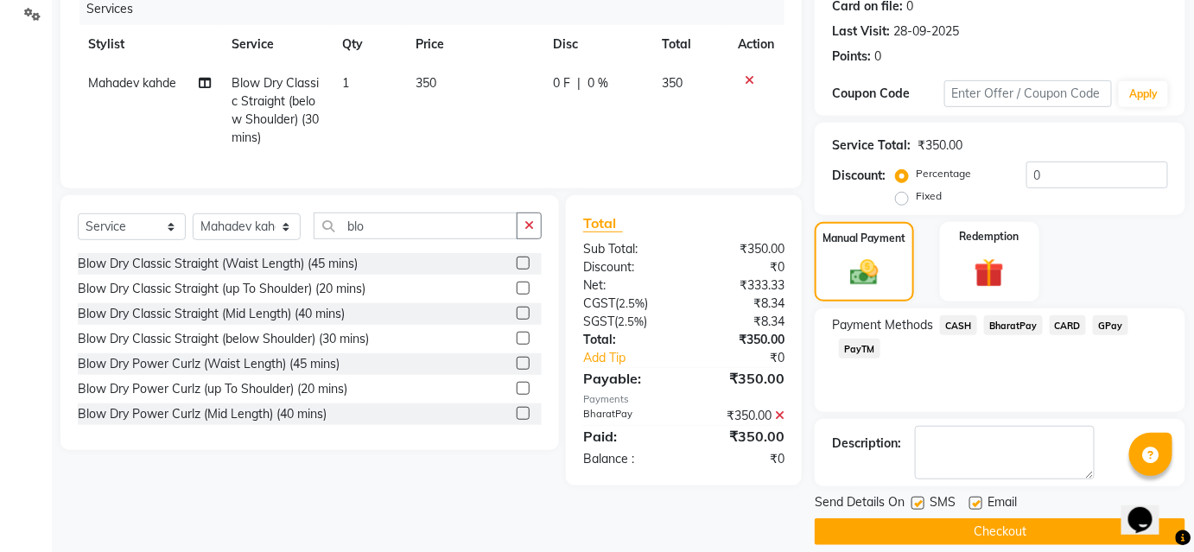
scroll to position [238, 0]
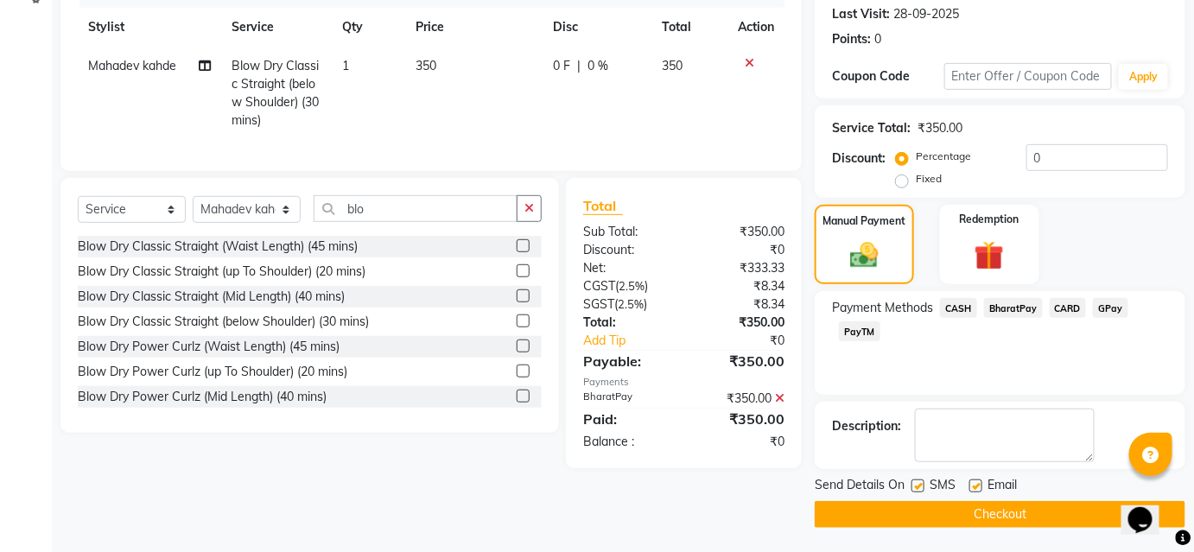
click at [1004, 510] on button "Checkout" at bounding box center [999, 514] width 371 height 27
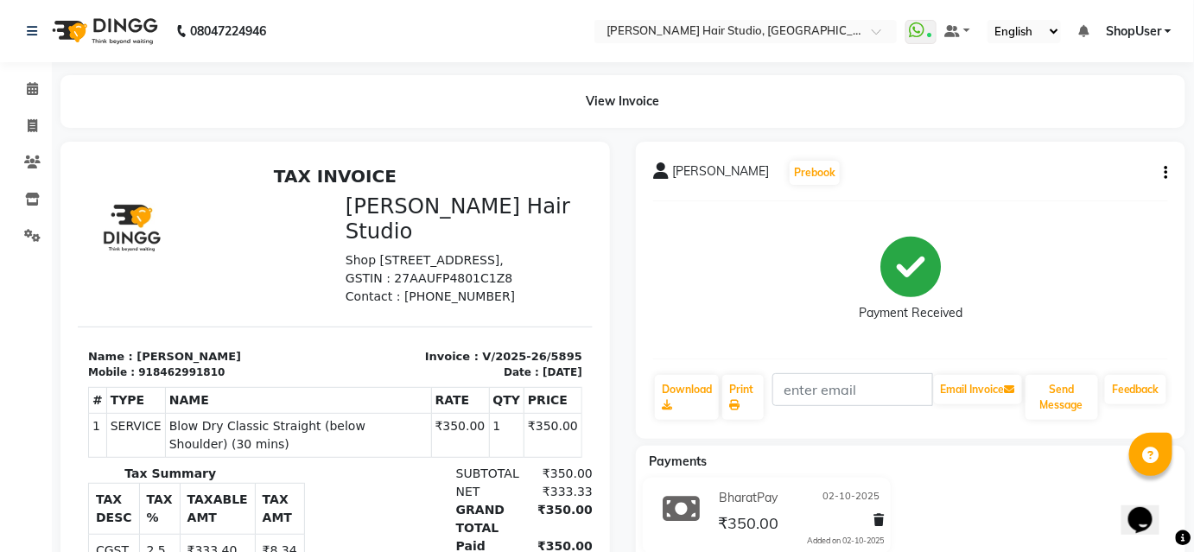
click at [34, 108] on li "Invoice" at bounding box center [26, 126] width 52 height 37
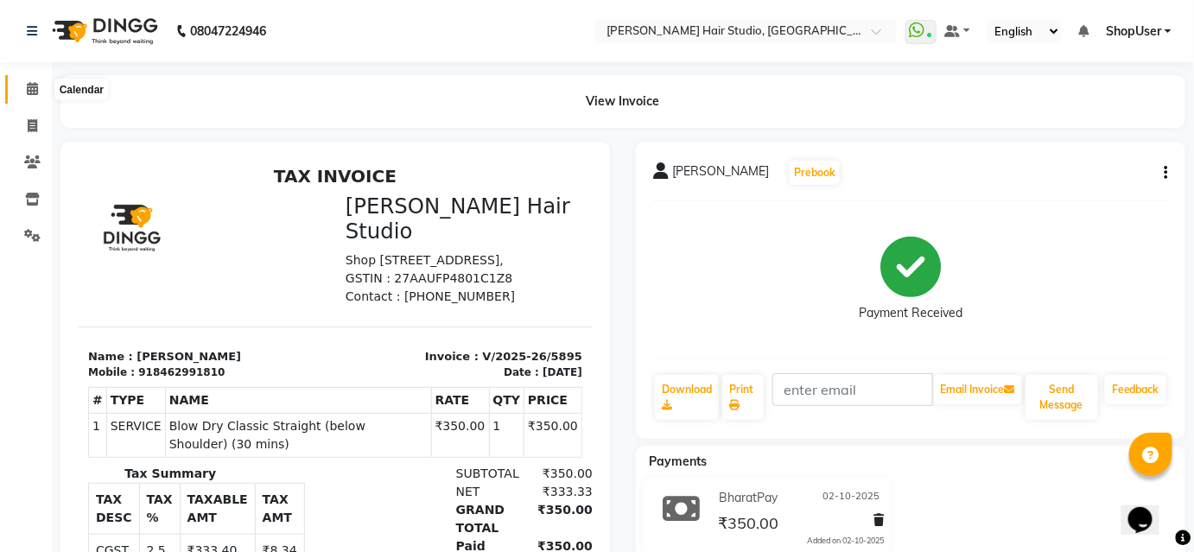
click at [36, 89] on icon at bounding box center [32, 88] width 11 height 13
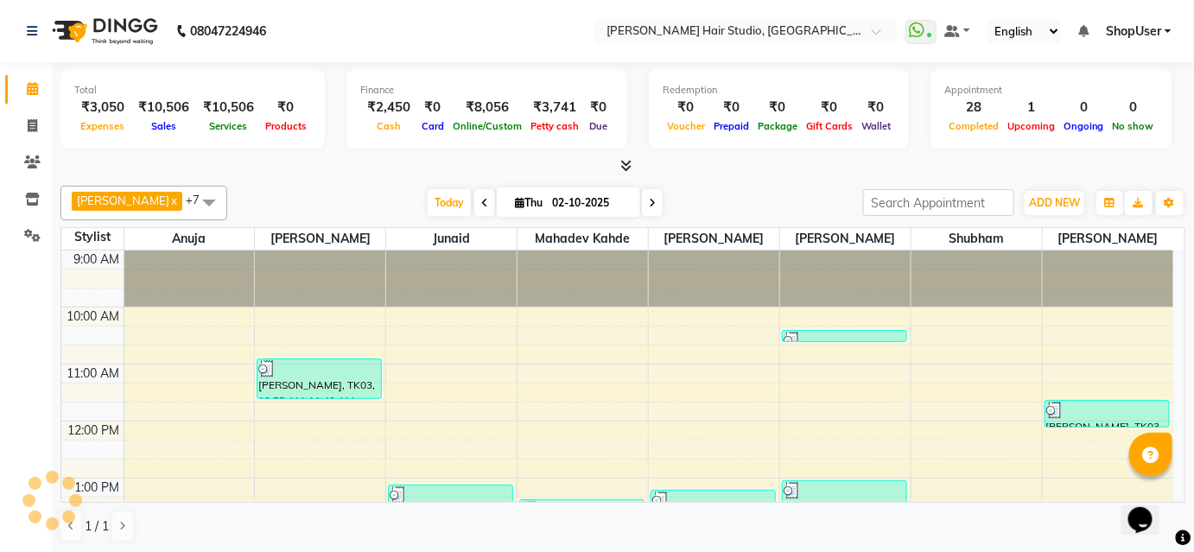
click at [31, 140] on li "Invoice" at bounding box center [26, 126] width 52 height 37
click at [31, 134] on span at bounding box center [32, 127] width 30 height 20
select select "627"
select select "service"
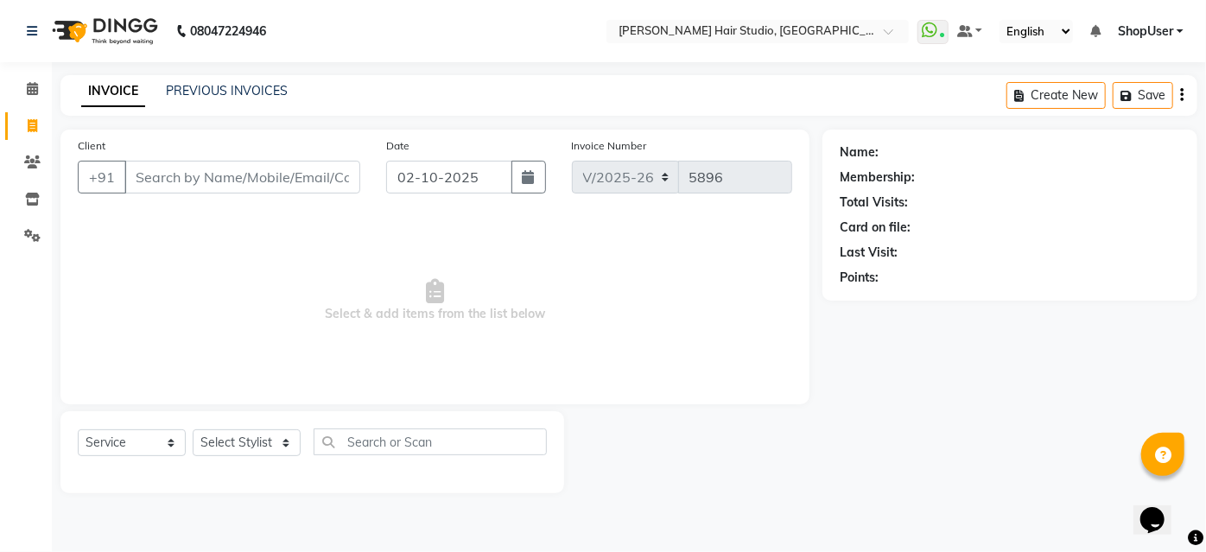
click at [187, 174] on input "Client" at bounding box center [242, 177] width 236 height 33
type input "9664002207"
click at [316, 181] on span "Add Client" at bounding box center [316, 176] width 68 height 17
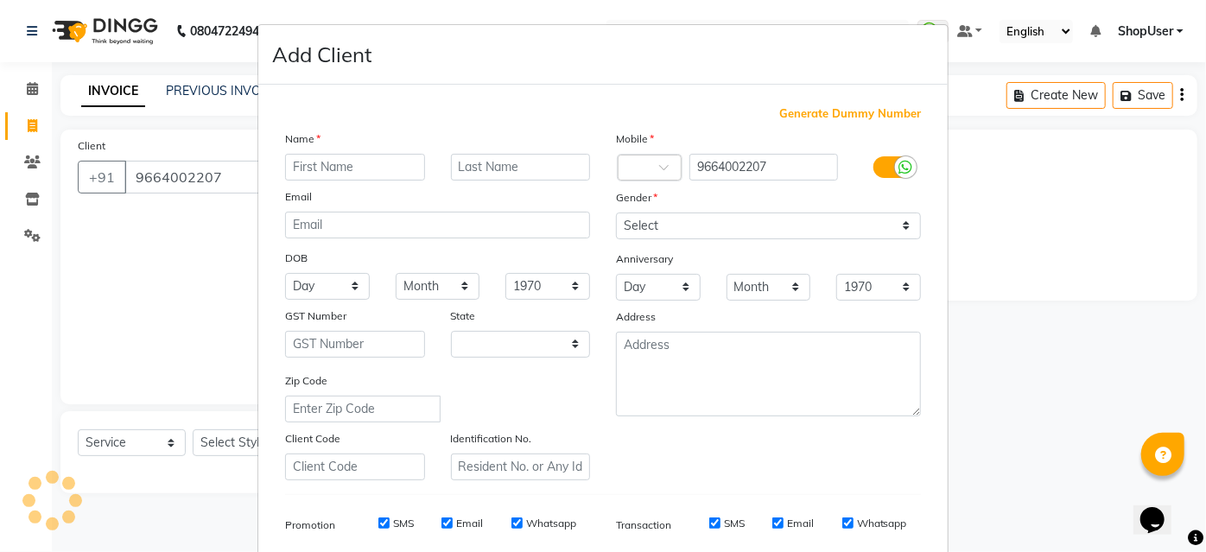
select select "22"
type input "supriya"
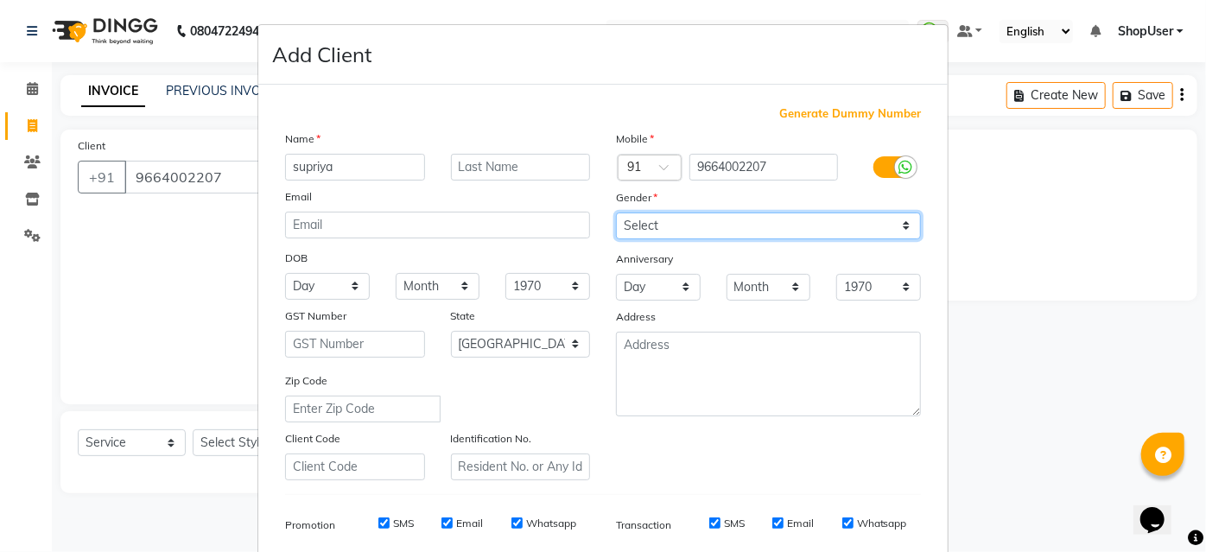
click at [845, 219] on select "Select [DEMOGRAPHIC_DATA] [DEMOGRAPHIC_DATA] Other Prefer Not To Say" at bounding box center [768, 225] width 305 height 27
select select "[DEMOGRAPHIC_DATA]"
click at [616, 212] on select "Select [DEMOGRAPHIC_DATA] [DEMOGRAPHIC_DATA] Other Prefer Not To Say" at bounding box center [768, 225] width 305 height 27
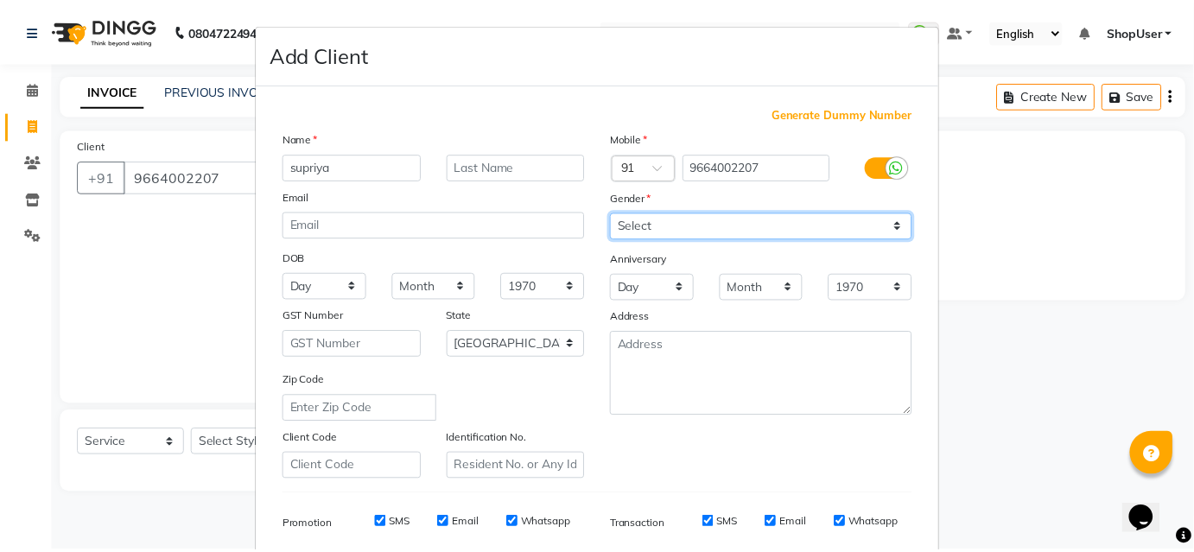
scroll to position [244, 0]
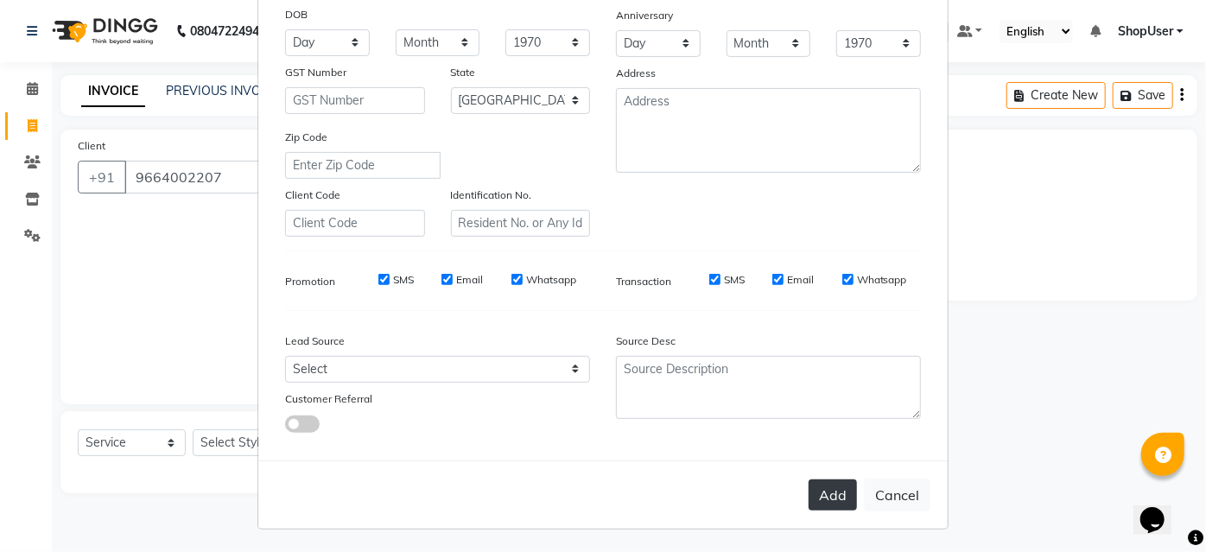
click at [824, 487] on button "Add" at bounding box center [832, 494] width 48 height 31
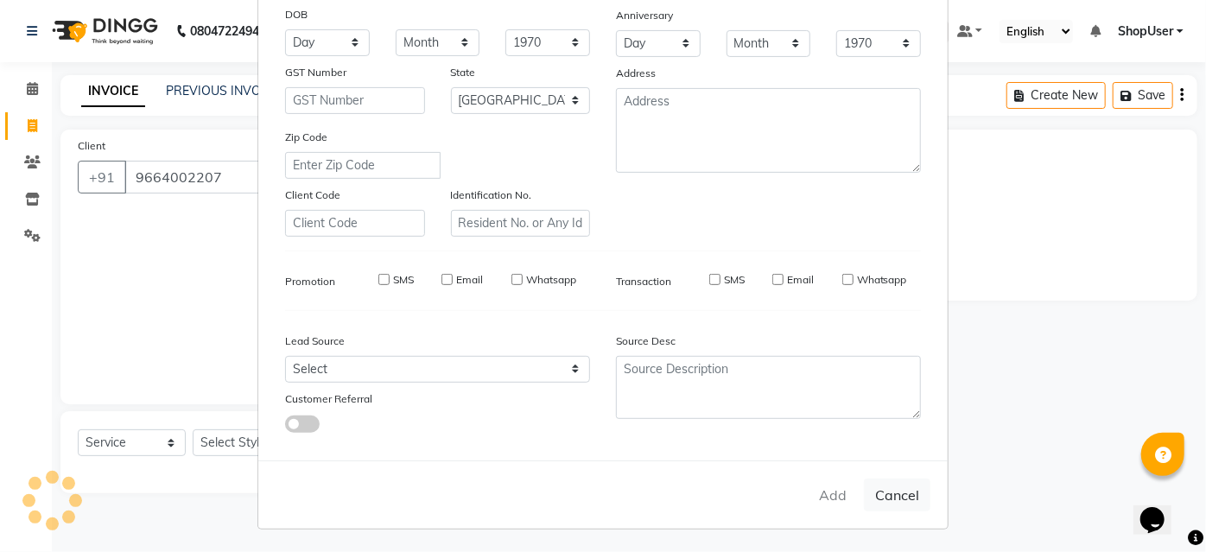
select select
select select "null"
select select
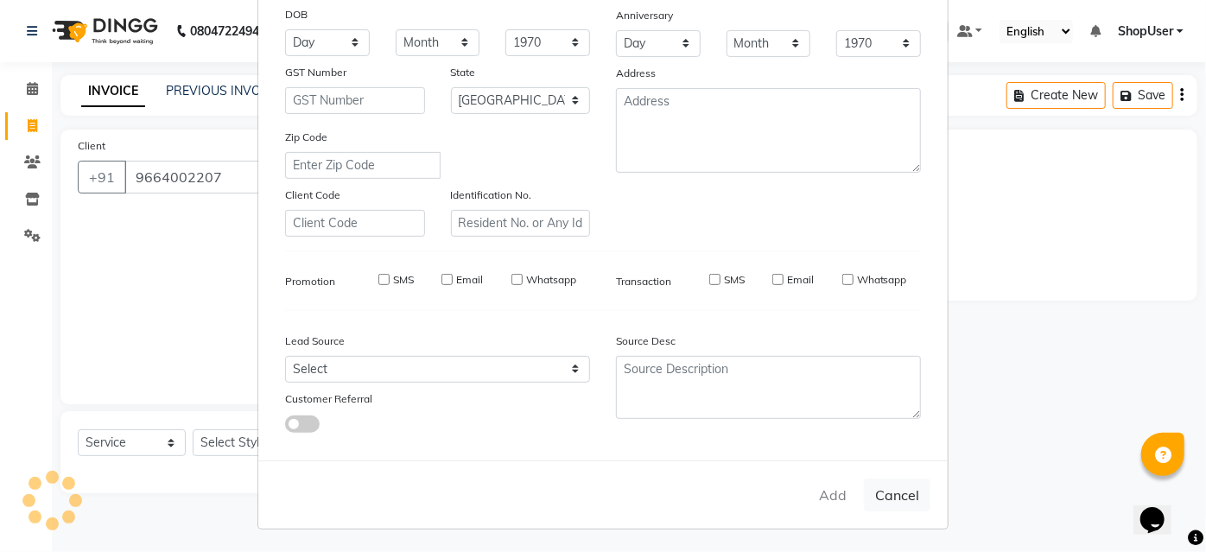
select select
checkbox input "false"
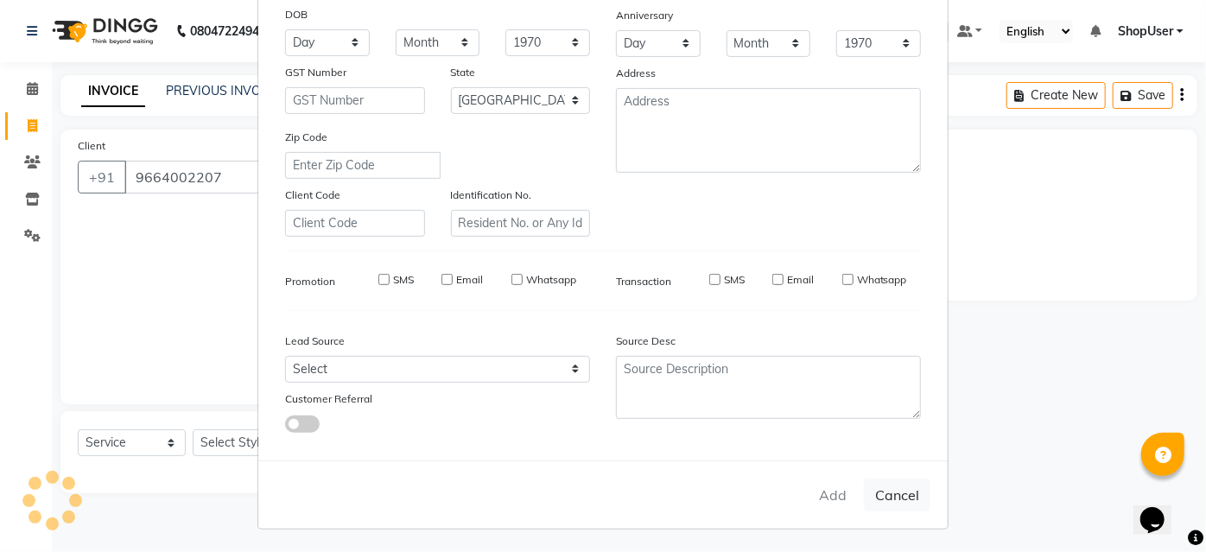
checkbox input "false"
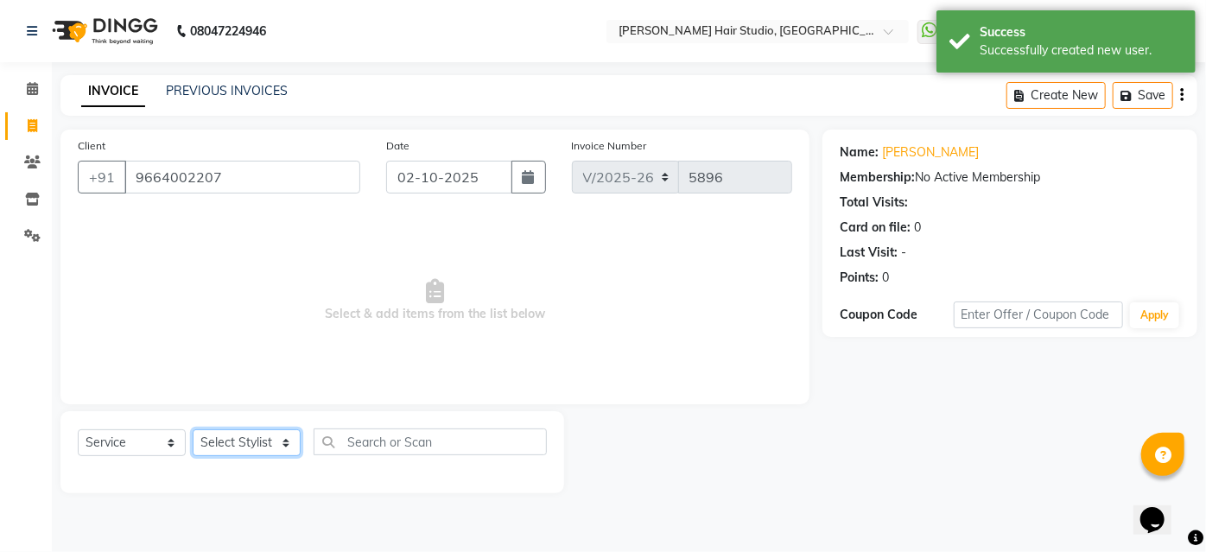
click at [231, 437] on select "Select Stylist [PERSON_NAME] [PERSON_NAME] Avinash [PERSON_NAME] kahde [PERSON_…" at bounding box center [247, 442] width 108 height 27
select select "50524"
click at [193, 429] on select "Select Stylist [PERSON_NAME] [PERSON_NAME] Avinash [PERSON_NAME] kahde [PERSON_…" at bounding box center [247, 442] width 108 height 27
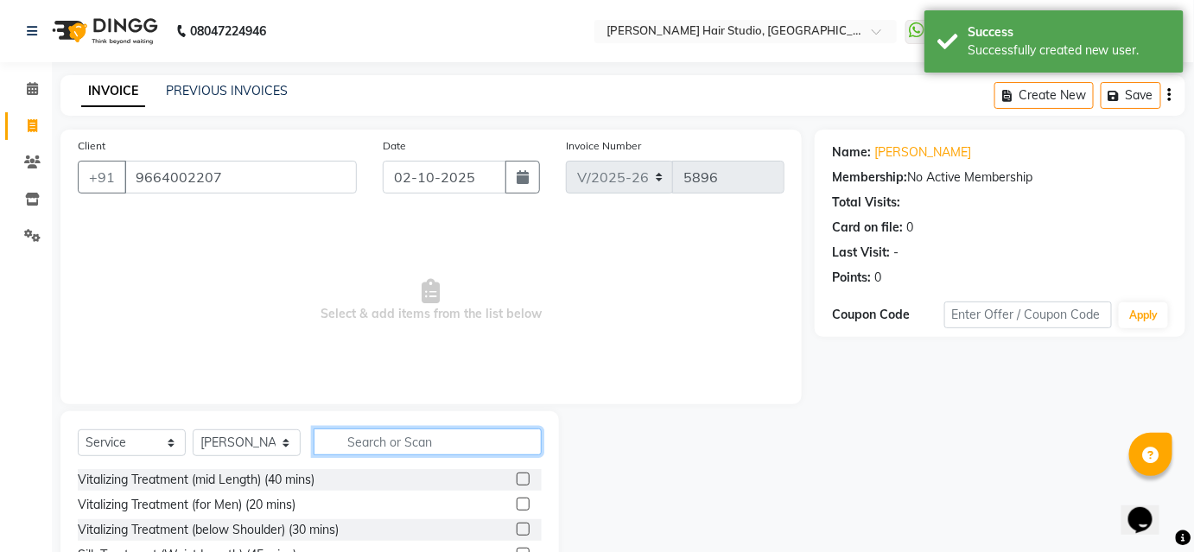
click at [368, 439] on input "text" at bounding box center [428, 441] width 228 height 27
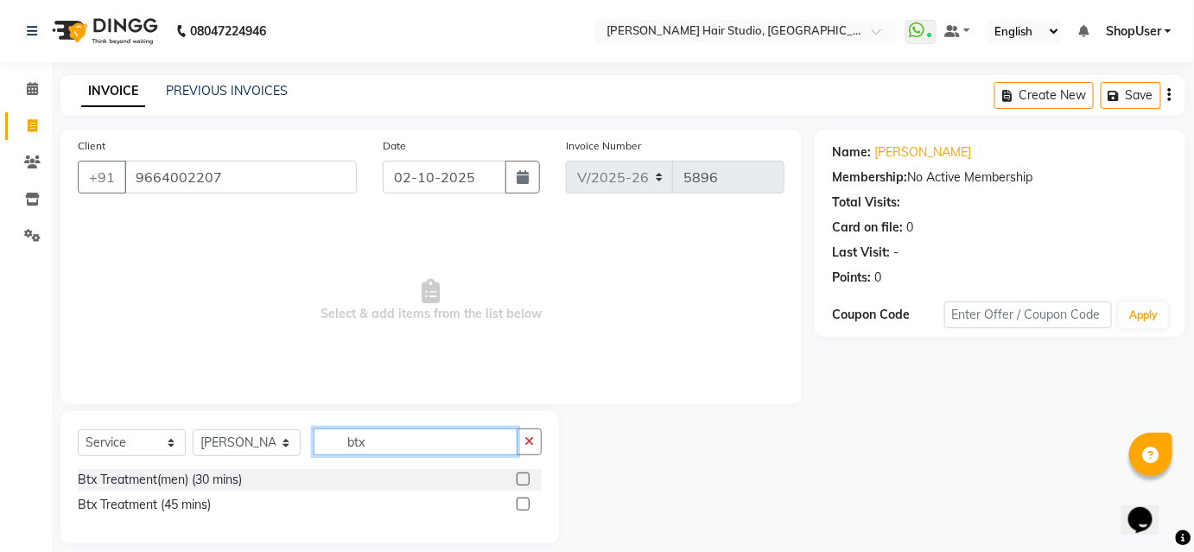
type input "btx"
click at [520, 491] on div "Btx Treatment(men) (30 mins) Btx Treatment (45 mins)" at bounding box center [310, 494] width 464 height 50
click at [520, 504] on label at bounding box center [523, 504] width 13 height 13
click at [520, 504] on input "checkbox" at bounding box center [522, 504] width 11 height 11
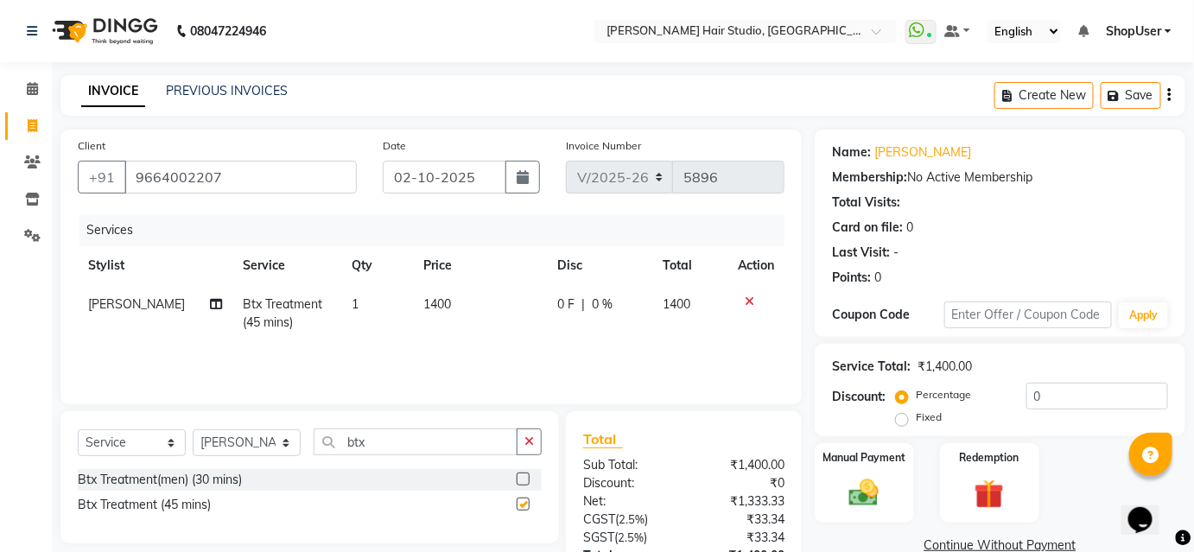
checkbox input "false"
click at [560, 295] on span "0 F" at bounding box center [565, 304] width 17 height 18
select select "50524"
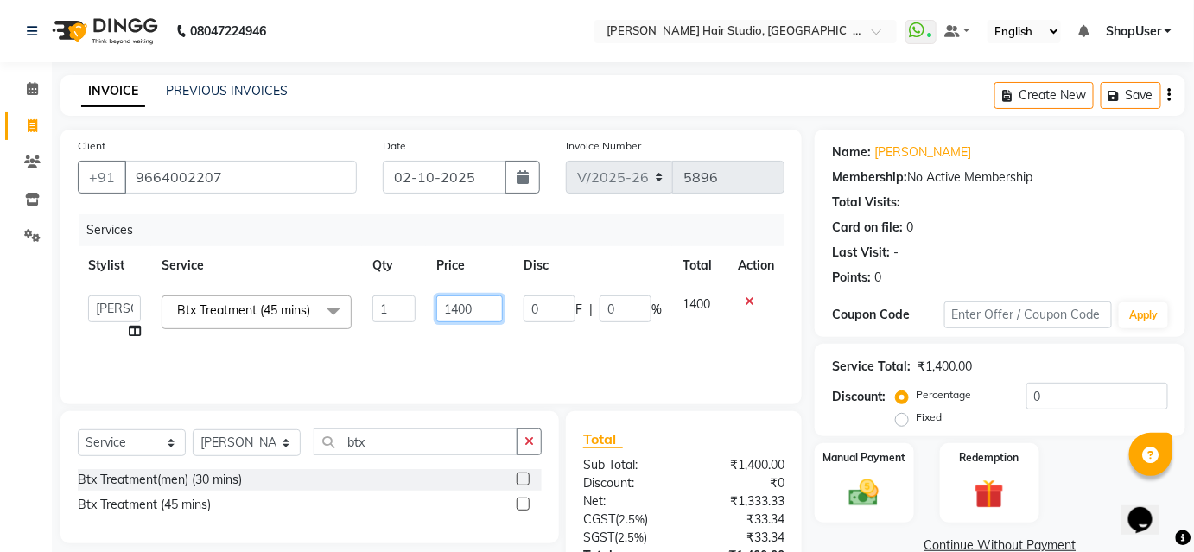
click at [473, 309] on input "1400" at bounding box center [469, 308] width 67 height 27
click at [487, 315] on input "1400" at bounding box center [469, 308] width 67 height 27
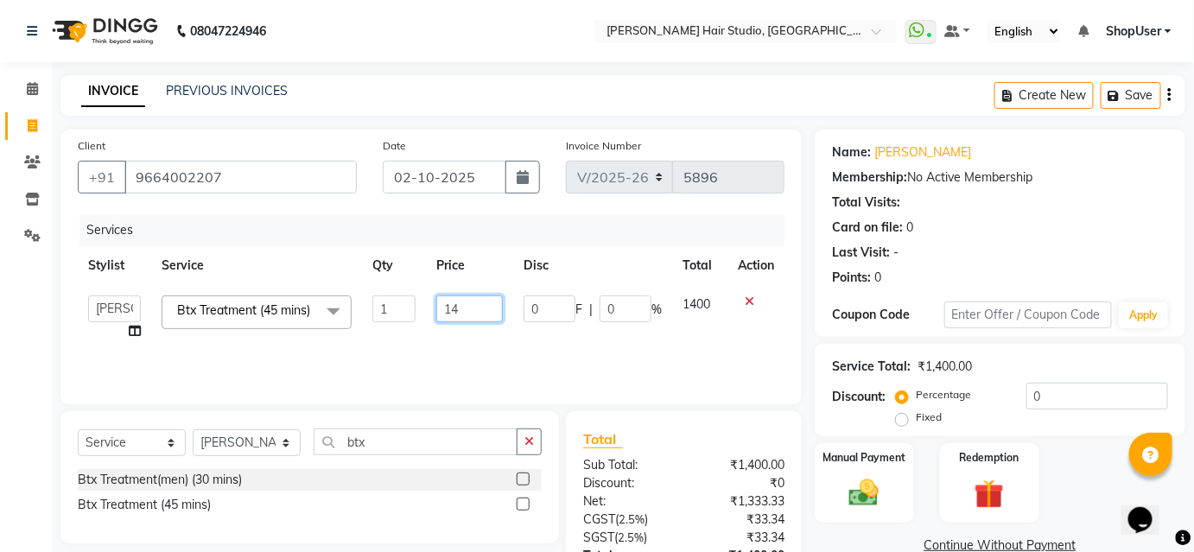
type input "1"
type input "5000"
click at [580, 241] on div "Services" at bounding box center [438, 230] width 718 height 32
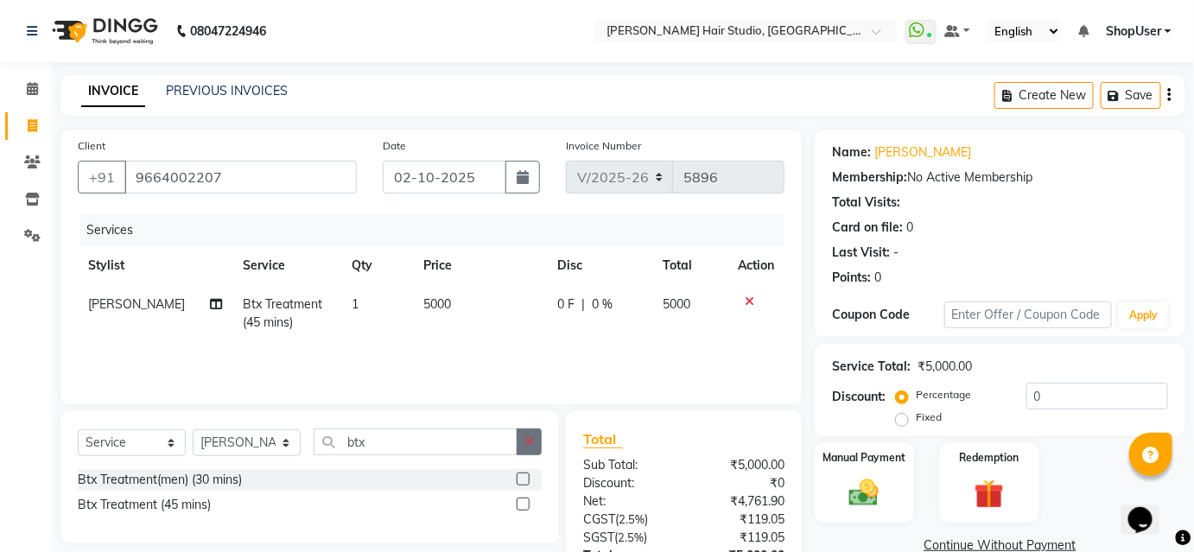
click at [532, 430] on button "button" at bounding box center [529, 441] width 25 height 27
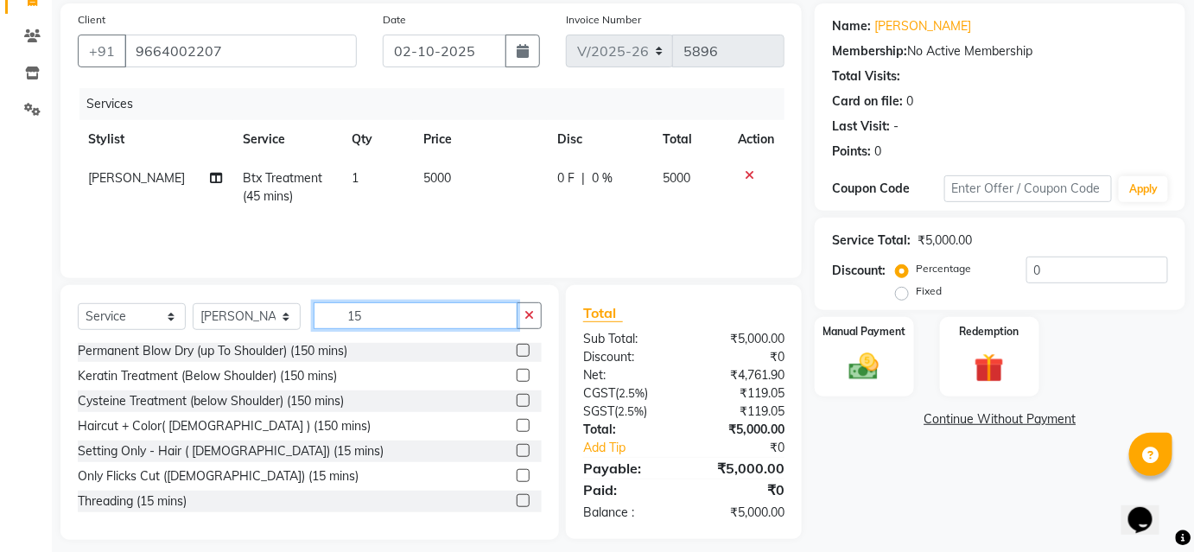
scroll to position [139, 0]
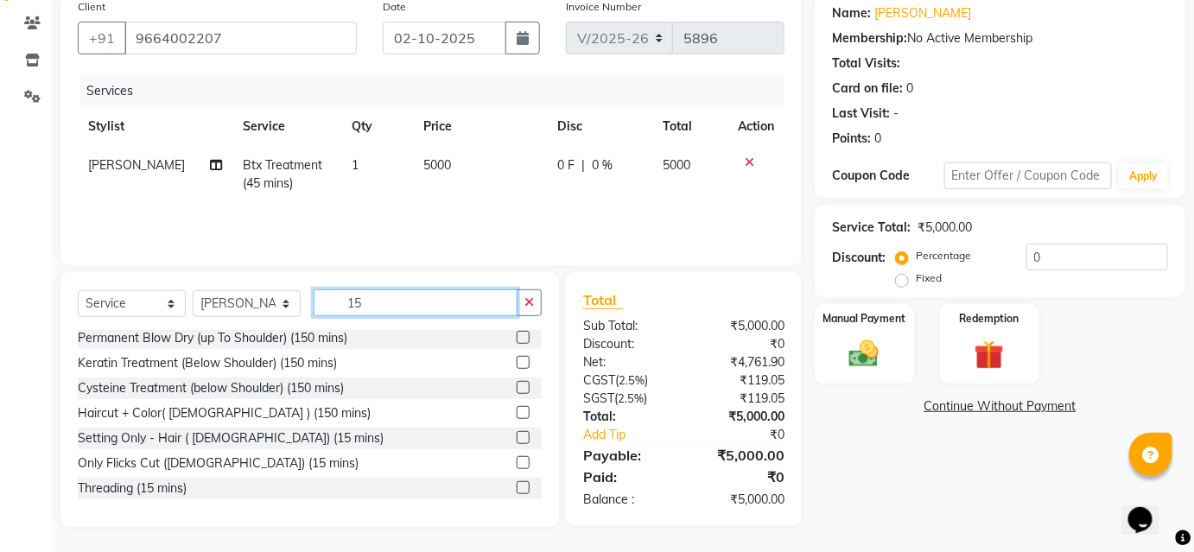
type input "15"
click at [517, 488] on label at bounding box center [523, 487] width 13 height 13
click at [517, 488] on input "checkbox" at bounding box center [522, 488] width 11 height 11
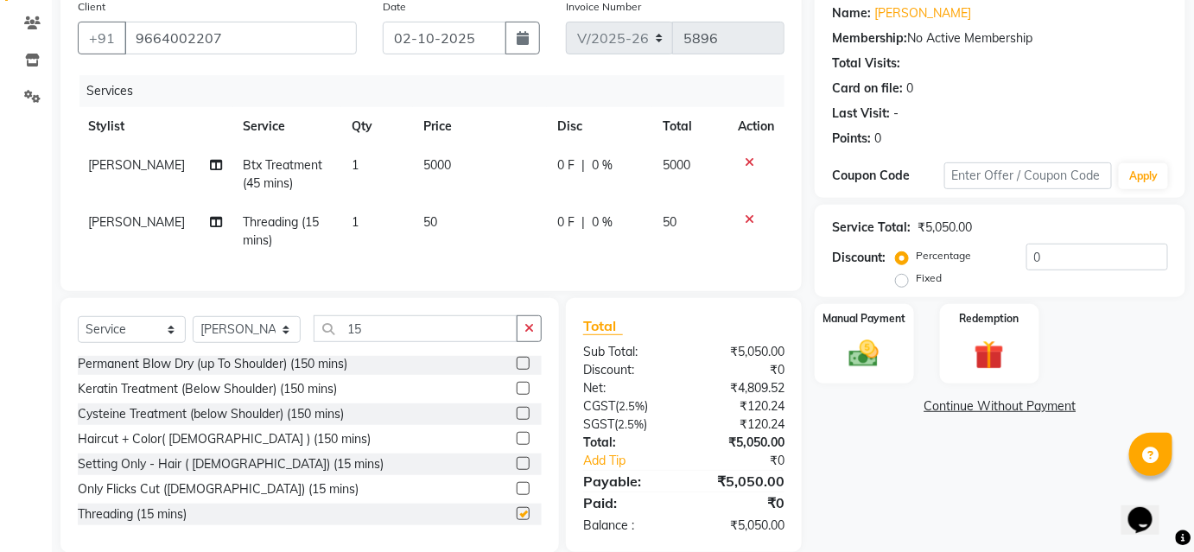
checkbox input "false"
click at [504, 329] on input "15" at bounding box center [416, 328] width 204 height 27
click at [535, 342] on button "button" at bounding box center [529, 328] width 25 height 27
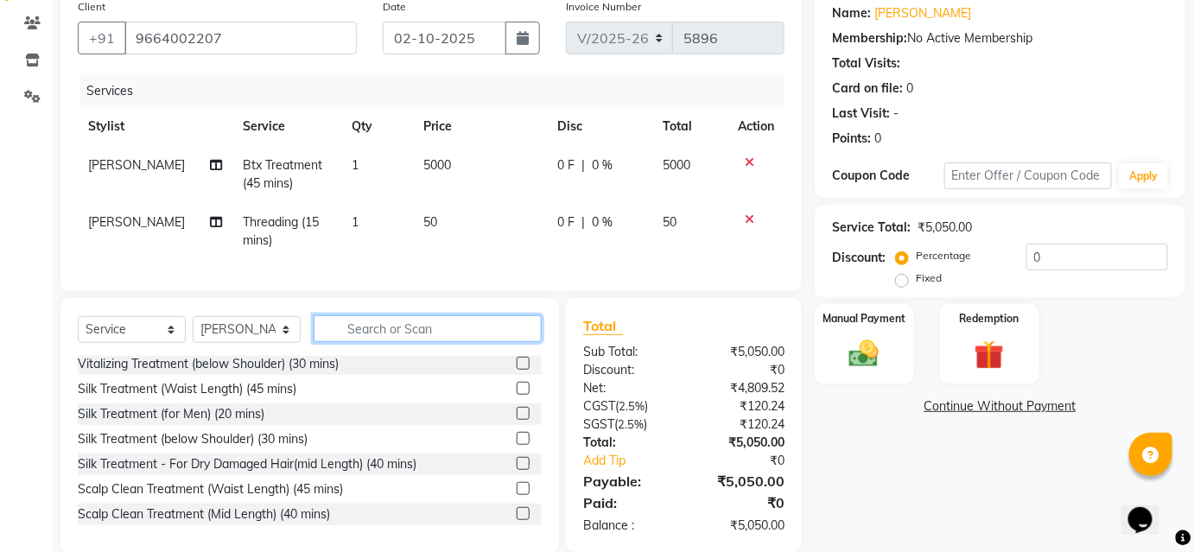
click at [535, 342] on input "text" at bounding box center [428, 328] width 228 height 27
click at [533, 342] on input "text" at bounding box center [428, 328] width 228 height 27
click at [509, 340] on input "text" at bounding box center [428, 328] width 228 height 27
click at [419, 338] on input "text" at bounding box center [428, 328] width 228 height 27
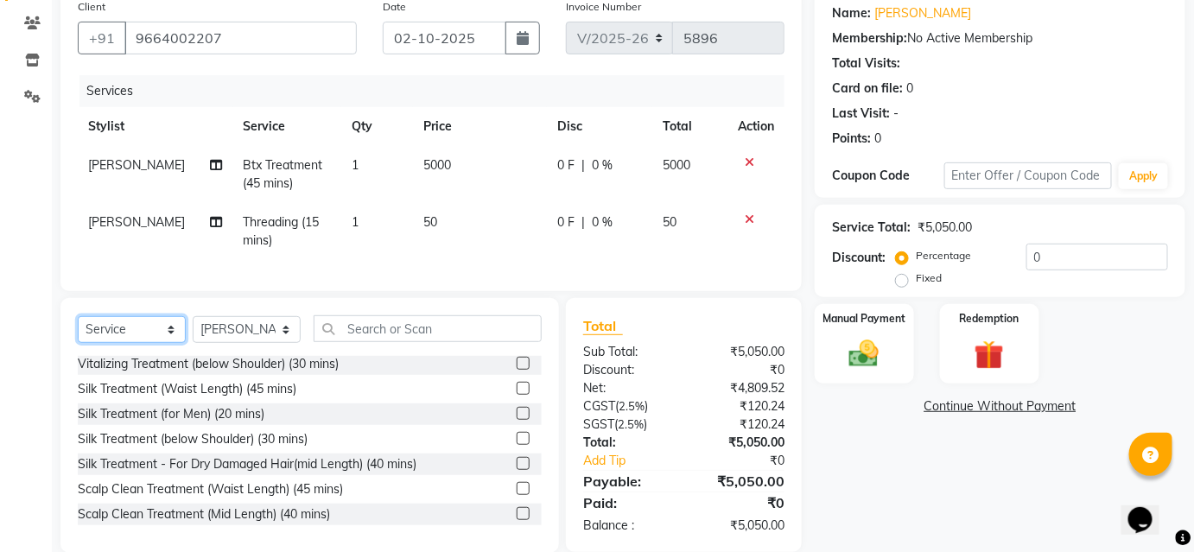
click at [121, 356] on div "Select Service Product Membership Package Voucher Prepaid Gift Card Select Styl…" at bounding box center [310, 335] width 464 height 41
select select "product"
click at [78, 327] on select "Select Service Product Membership Package Voucher Prepaid Gift Card" at bounding box center [132, 329] width 108 height 27
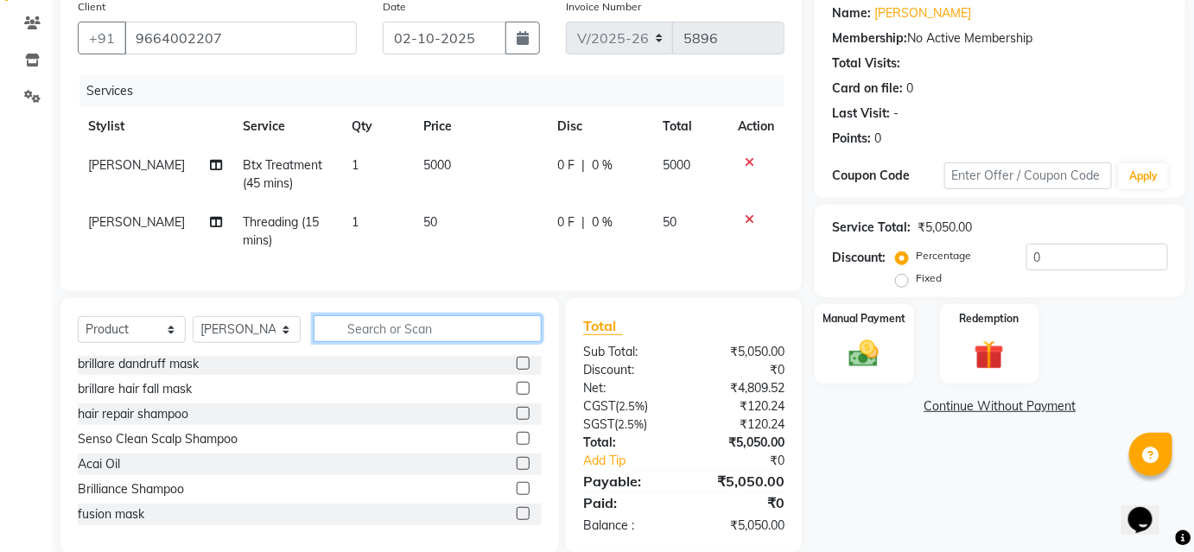
click at [437, 342] on input "text" at bounding box center [428, 328] width 228 height 27
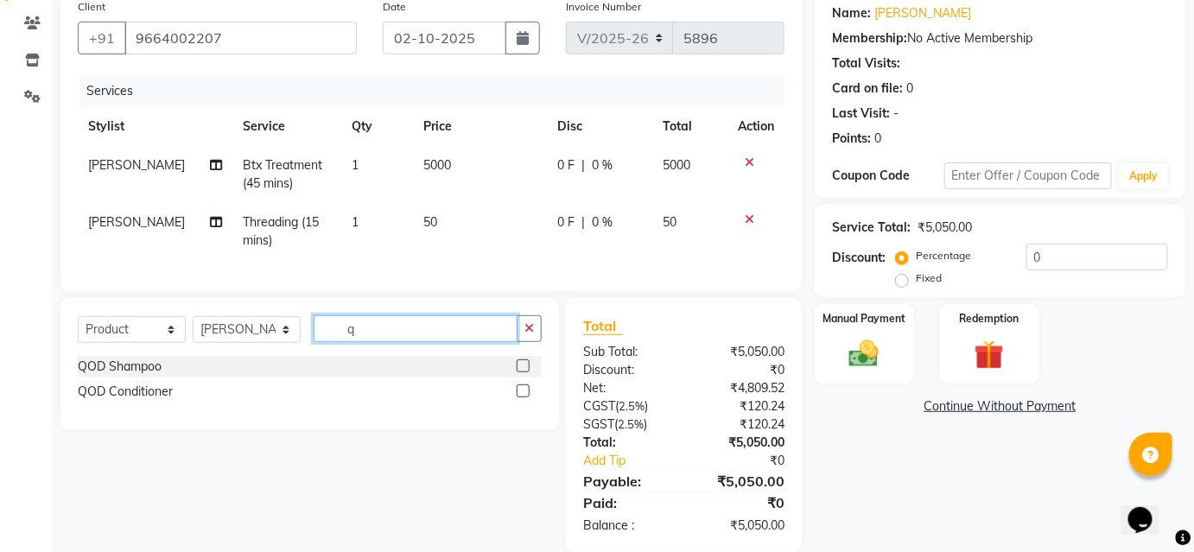
scroll to position [0, 0]
type input "qod"
click at [525, 372] on label at bounding box center [523, 365] width 13 height 13
click at [525, 372] on input "checkbox" at bounding box center [522, 366] width 11 height 11
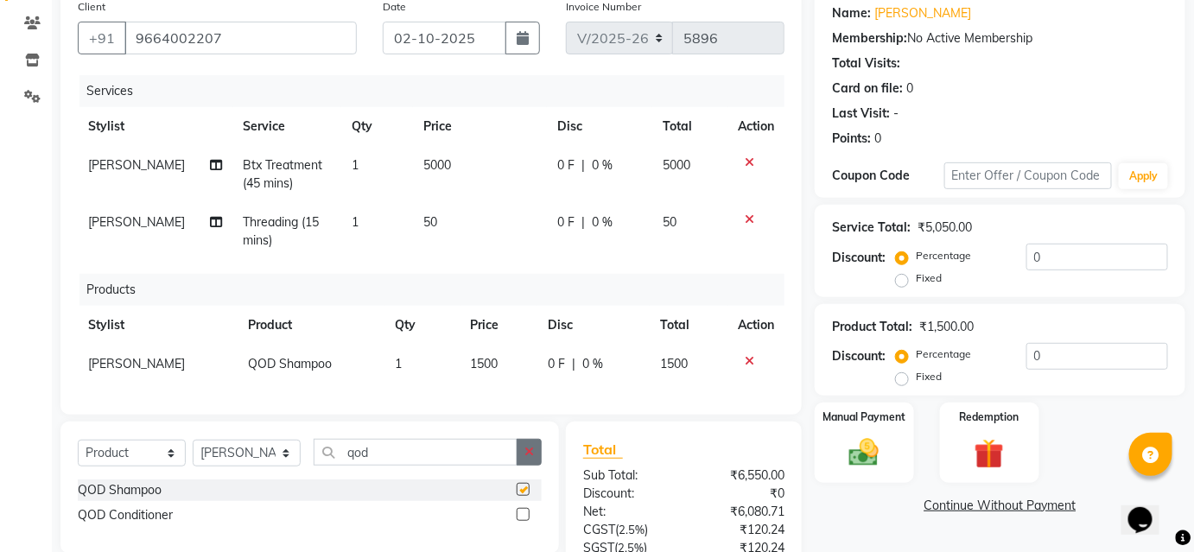
checkbox input "false"
click at [518, 519] on label at bounding box center [523, 514] width 13 height 13
click at [518, 519] on input "checkbox" at bounding box center [522, 515] width 11 height 11
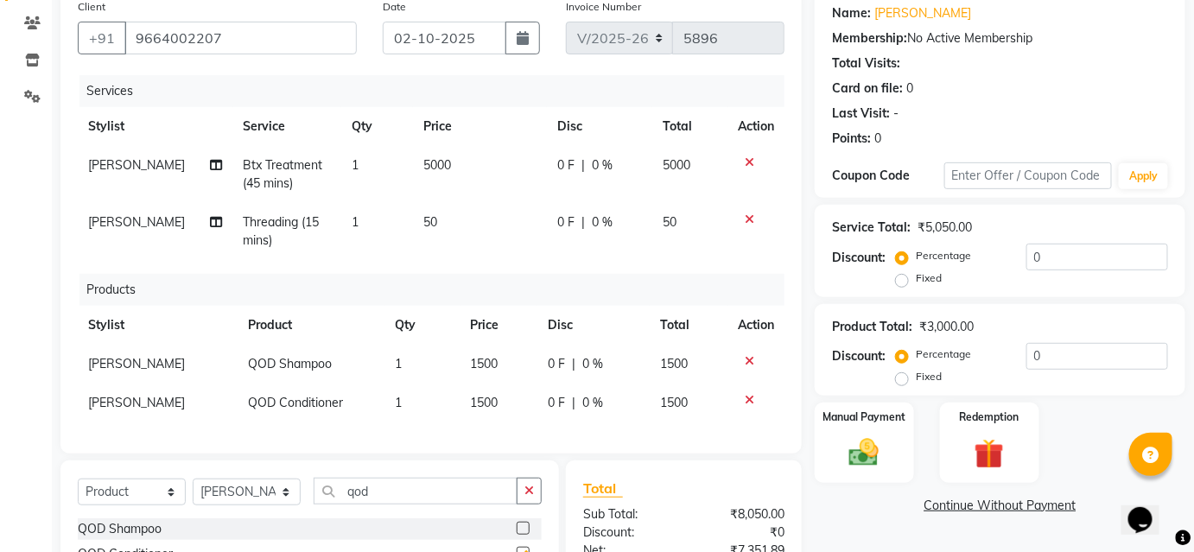
checkbox input "false"
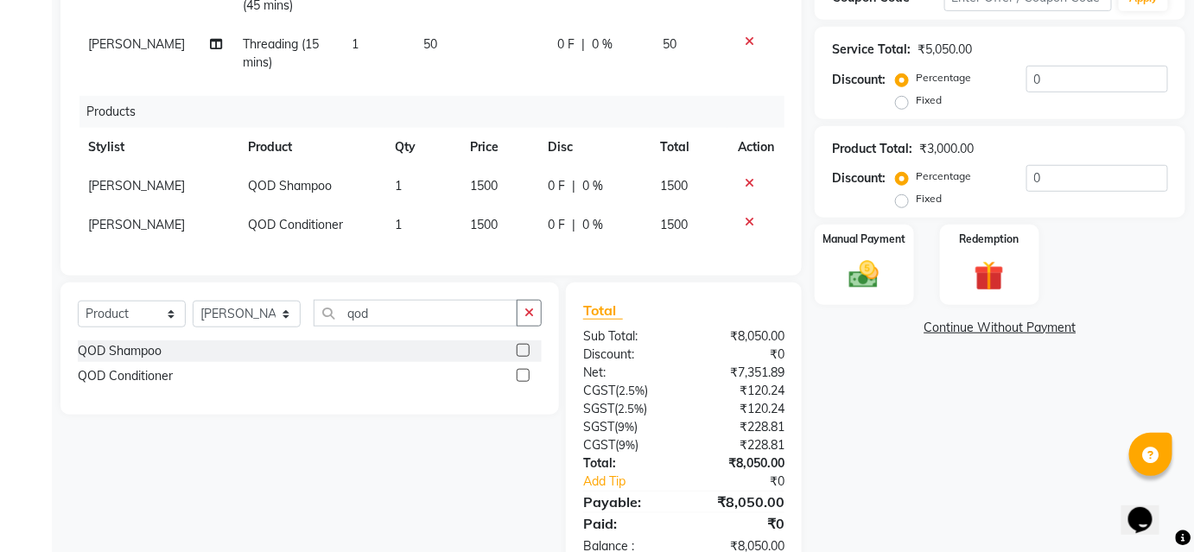
scroll to position [374, 0]
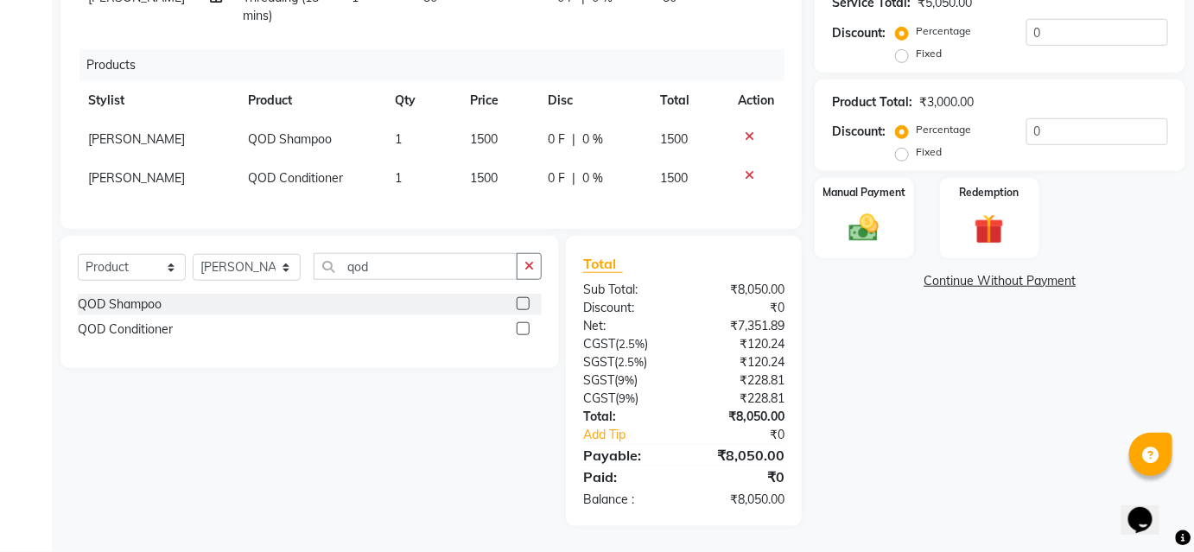
click at [609, 175] on div "0 F | 0 %" at bounding box center [594, 178] width 92 height 18
select select "50524"
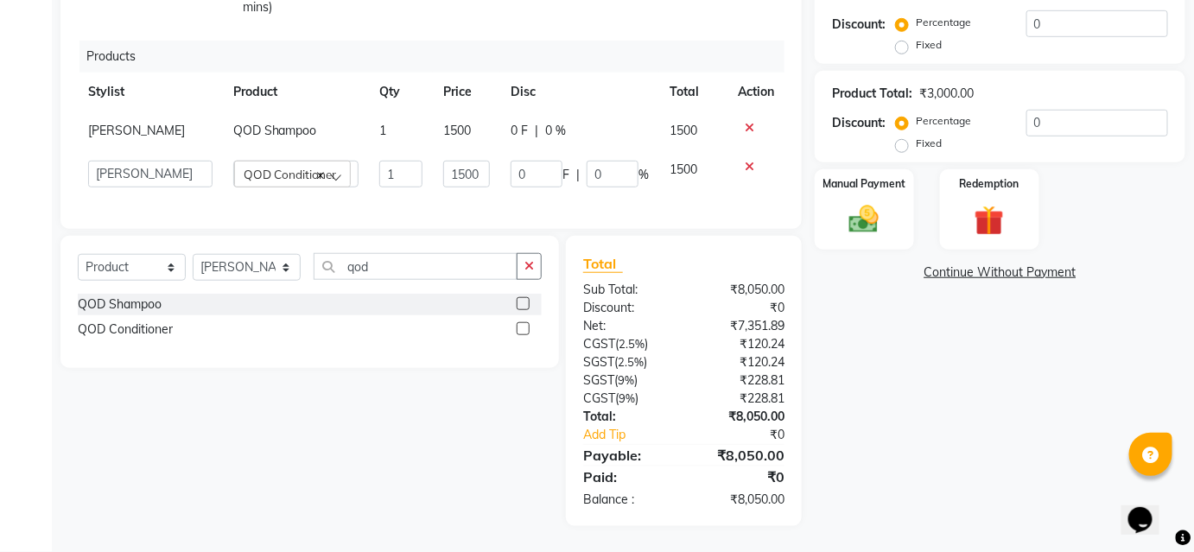
click at [638, 146] on td "0 F | 0 %" at bounding box center [579, 130] width 159 height 39
select select "50524"
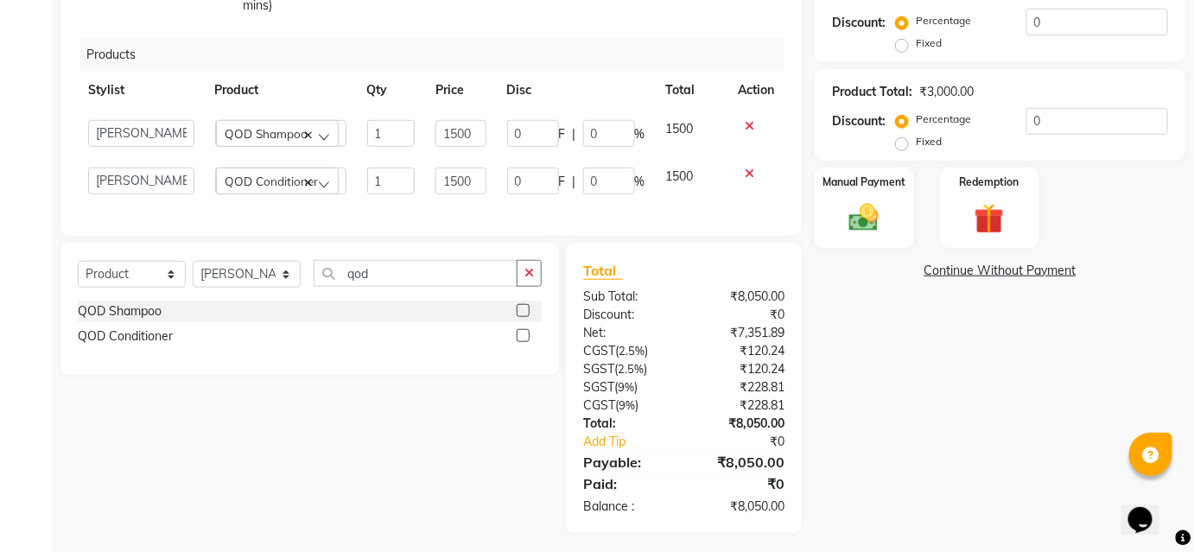
click at [338, 130] on div "QOD Shampoo" at bounding box center [277, 133] width 123 height 26
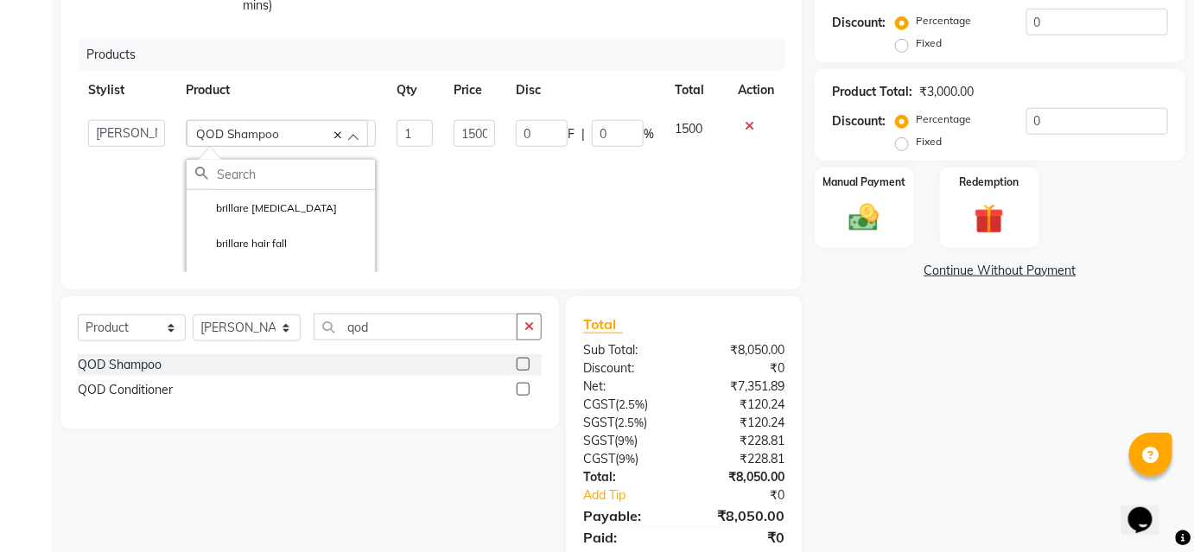
click at [304, 133] on div "QOD Shampoo" at bounding box center [277, 133] width 181 height 26
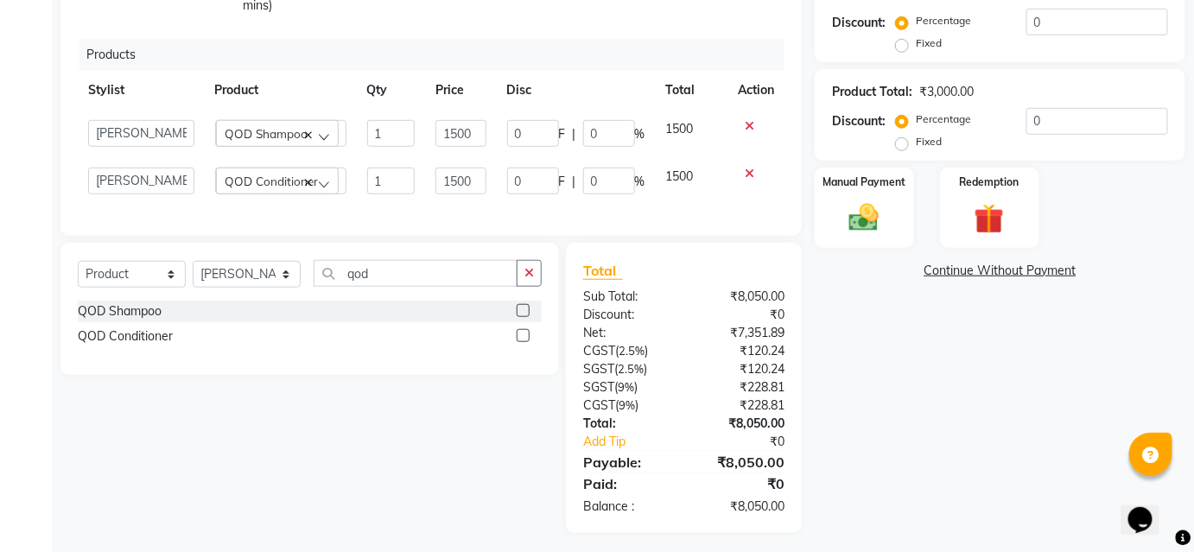
click at [304, 133] on span "QOD Shampoo" at bounding box center [266, 133] width 83 height 15
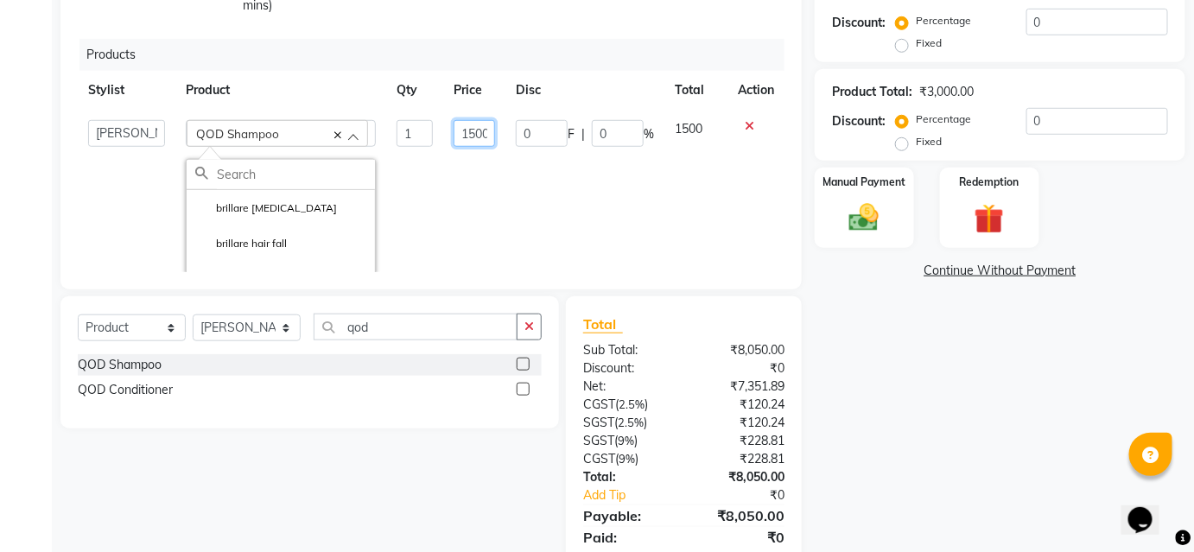
click at [460, 137] on input "1500" at bounding box center [473, 133] width 41 height 27
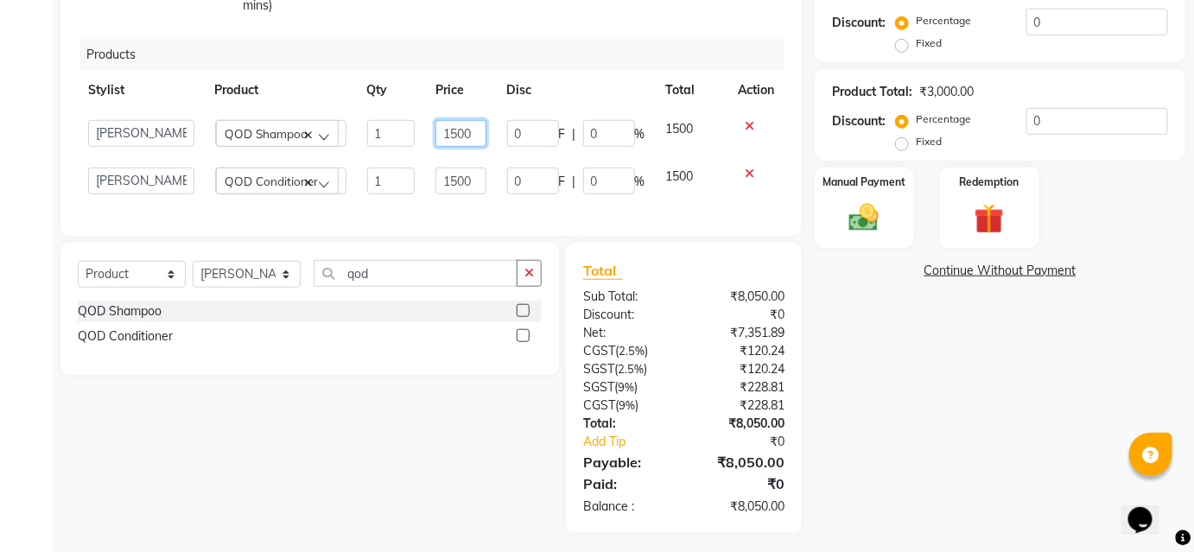
click at [474, 135] on input "1500" at bounding box center [460, 133] width 51 height 27
type input "1"
type input "1650"
click at [513, 54] on div "Products" at bounding box center [438, 55] width 718 height 32
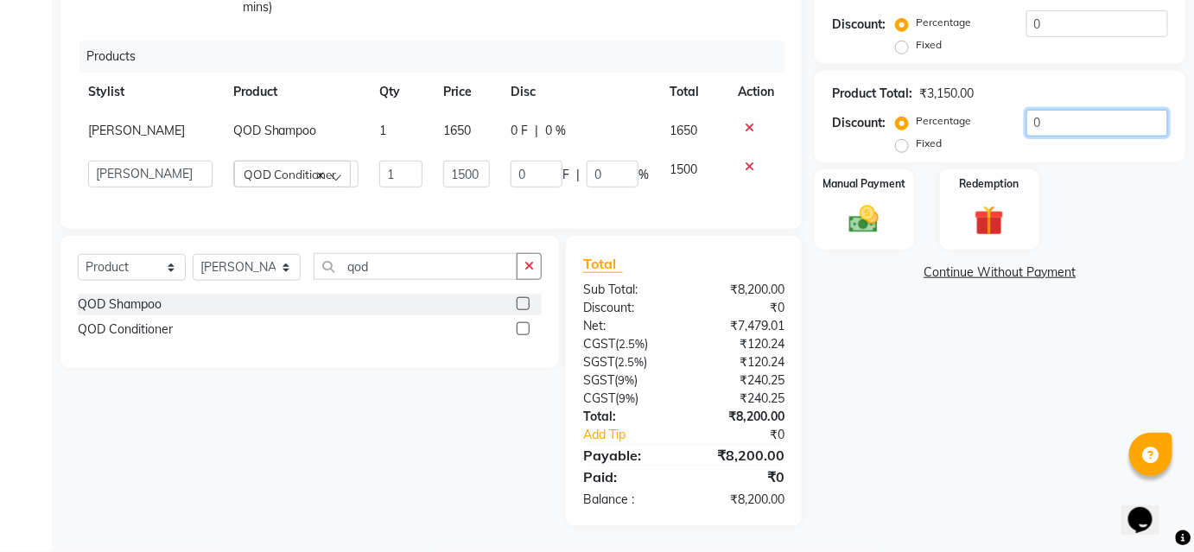
click at [1131, 125] on input "0" at bounding box center [1097, 123] width 142 height 27
type input "1"
type input "15"
type input "1"
type input "10"
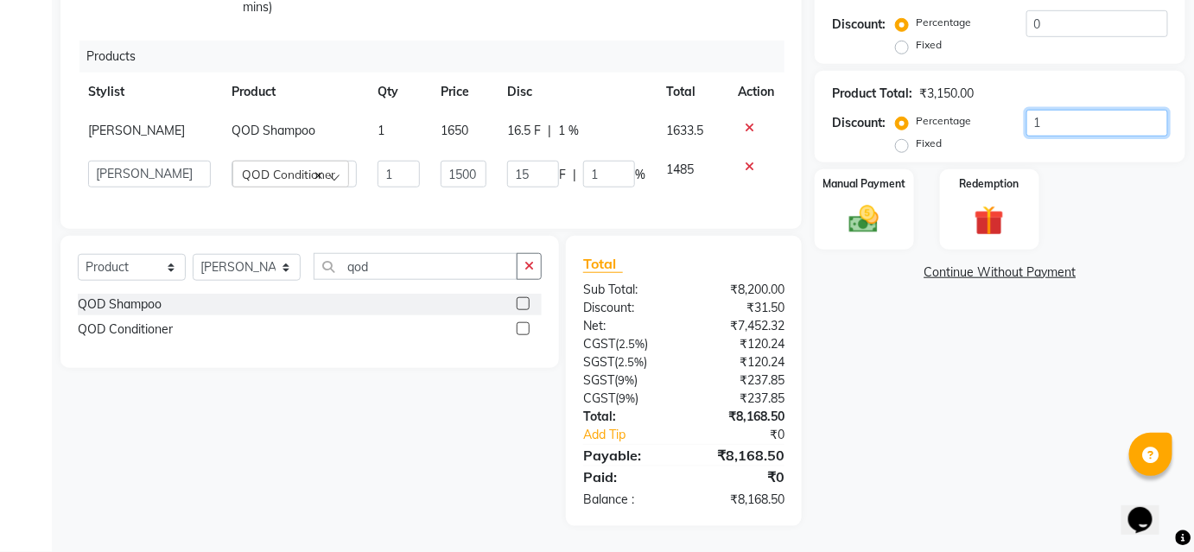
type input "150"
type input "10"
drag, startPoint x: 1075, startPoint y: 407, endPoint x: 1089, endPoint y: 403, distance: 14.2
click at [1077, 407] on div "Name: [PERSON_NAME] Membership: No Active Membership Total Visits: Card on file…" at bounding box center [1005, 141] width 383 height 769
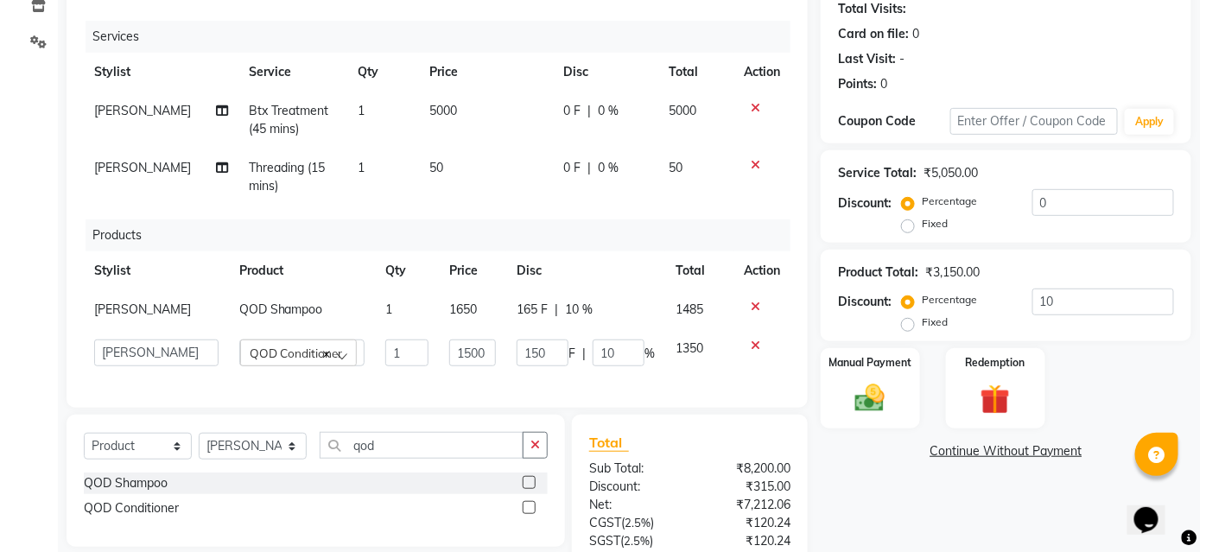
scroll to position [147, 0]
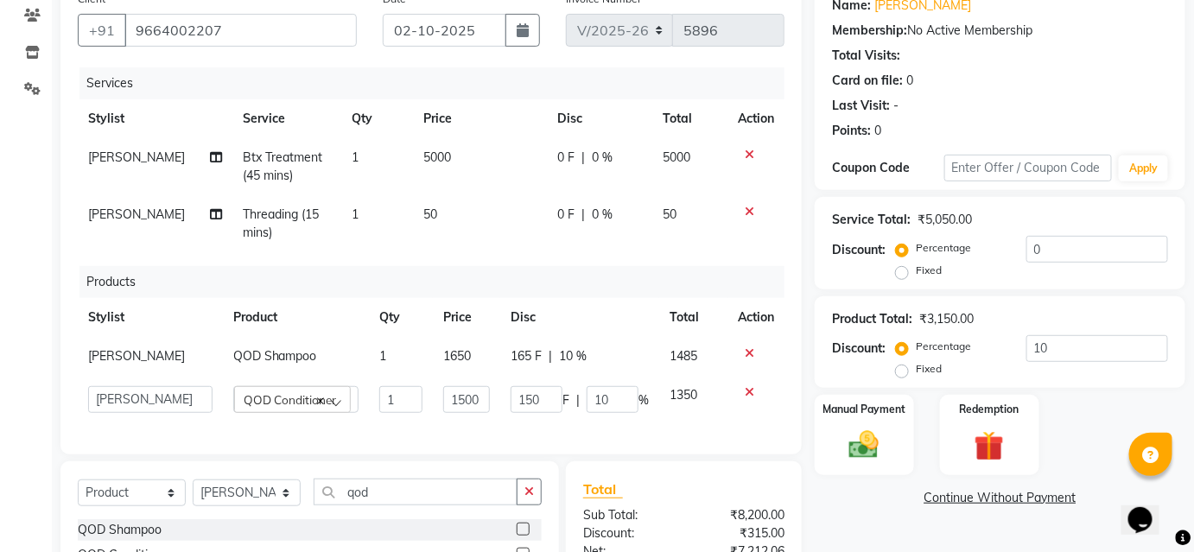
click at [103, 216] on span "[PERSON_NAME]" at bounding box center [136, 214] width 97 height 16
select select "50524"
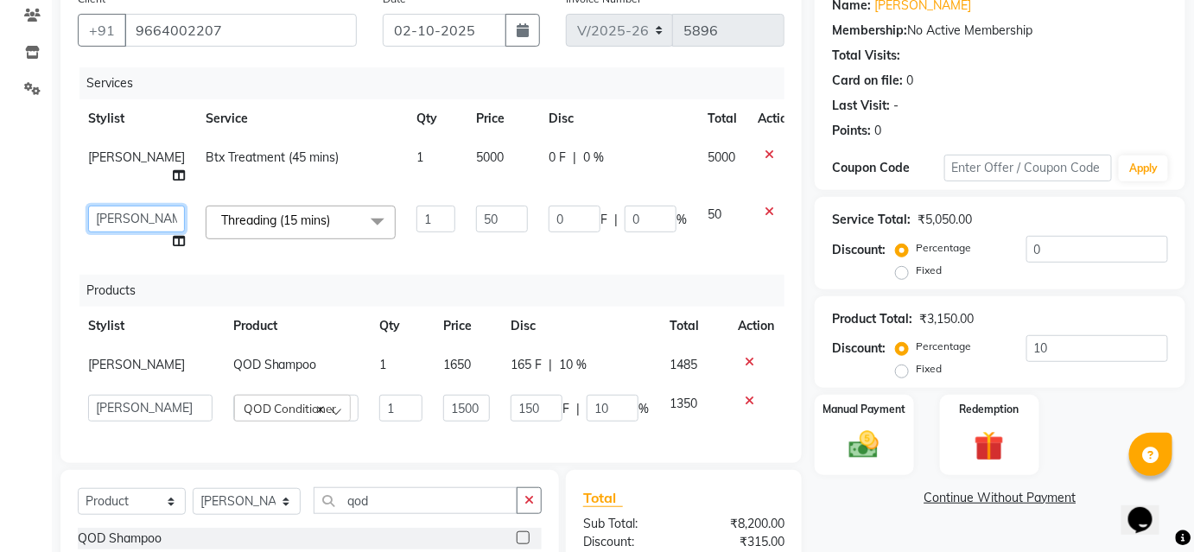
click at [103, 216] on select "[PERSON_NAME] [PERSON_NAME] Avinash [PERSON_NAME] kahde [PERSON_NAME] Pawan [PE…" at bounding box center [136, 219] width 97 height 27
select select "86031"
click at [249, 37] on input "9664002207" at bounding box center [240, 30] width 232 height 33
type input "966400220"
type input "0"
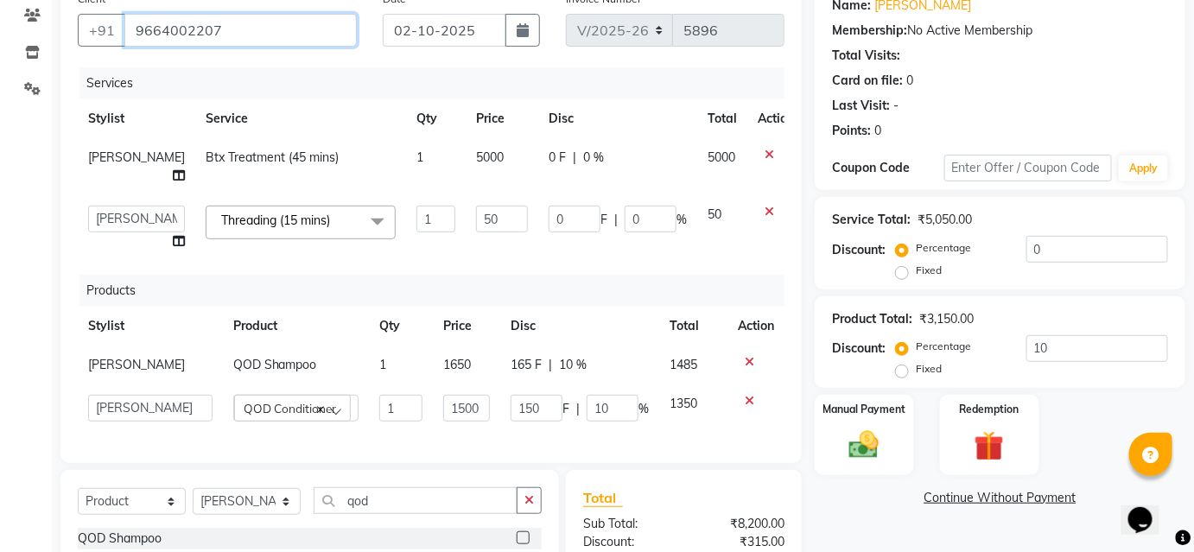
type input "0"
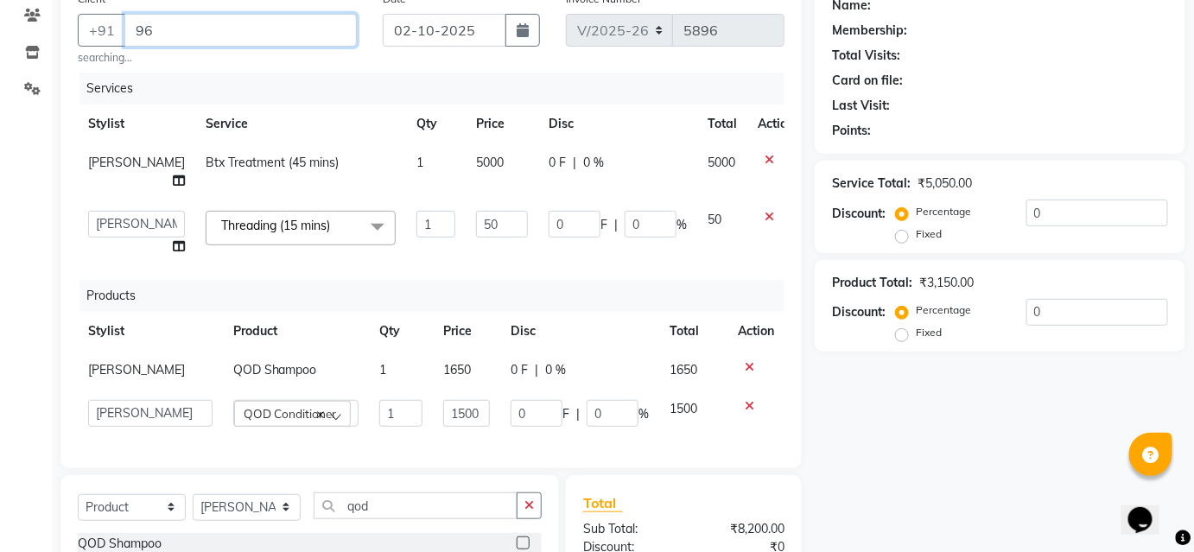
type input "9"
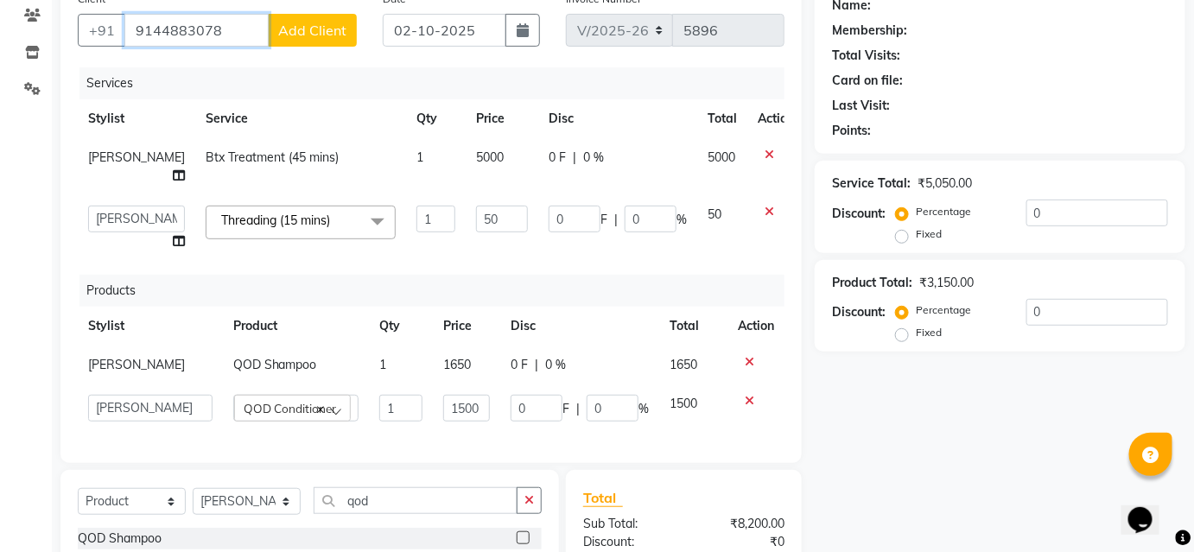
type input "9144883078"
click at [301, 35] on span "Add Client" at bounding box center [312, 30] width 68 height 17
select select "22"
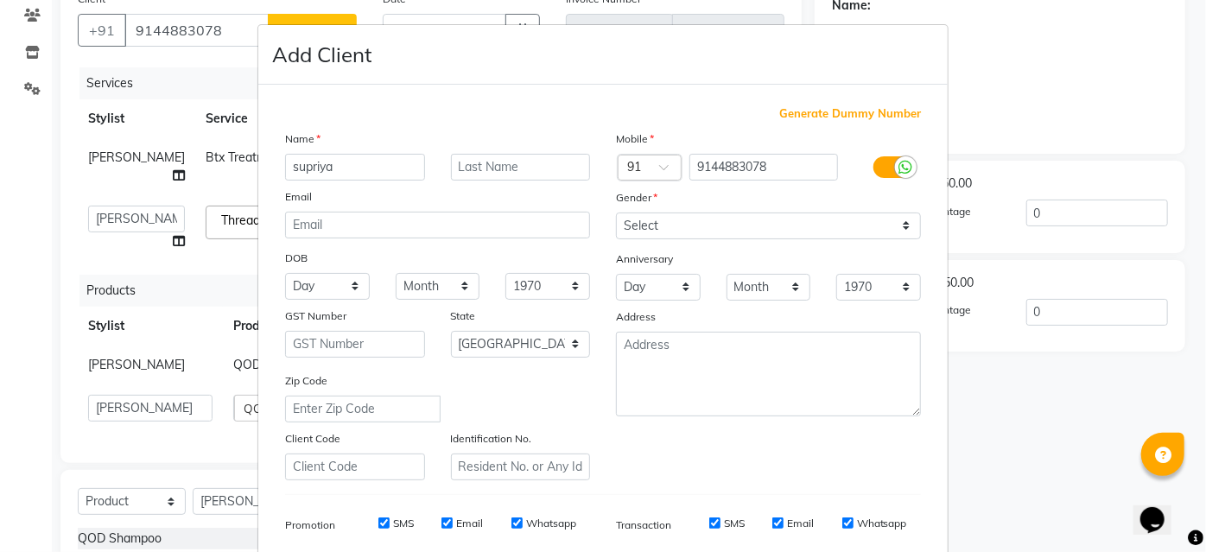
type input "supriya"
click at [694, 218] on select "Select [DEMOGRAPHIC_DATA] [DEMOGRAPHIC_DATA] Other Prefer Not To Say" at bounding box center [768, 225] width 305 height 27
select select "[DEMOGRAPHIC_DATA]"
click at [616, 212] on select "Select [DEMOGRAPHIC_DATA] [DEMOGRAPHIC_DATA] Other Prefer Not To Say" at bounding box center [768, 225] width 305 height 27
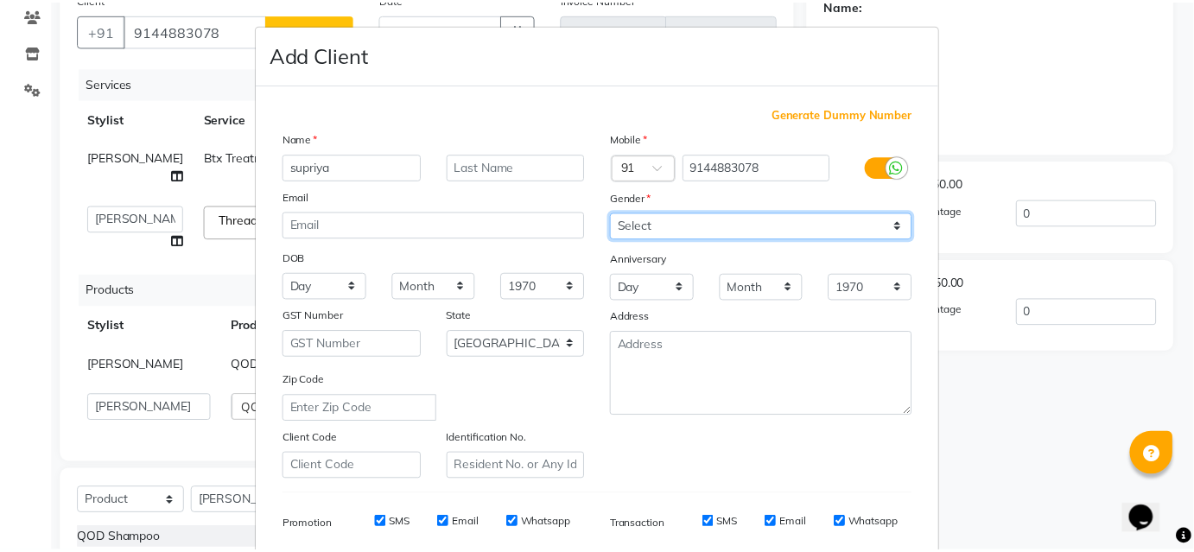
scroll to position [235, 0]
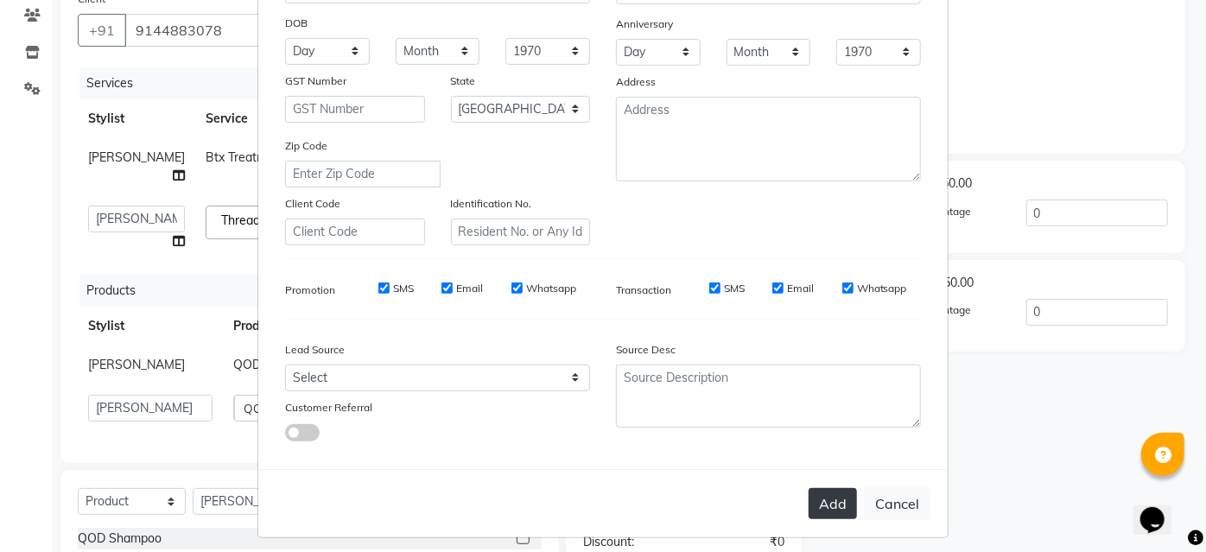
click at [820, 492] on button "Add" at bounding box center [832, 503] width 48 height 31
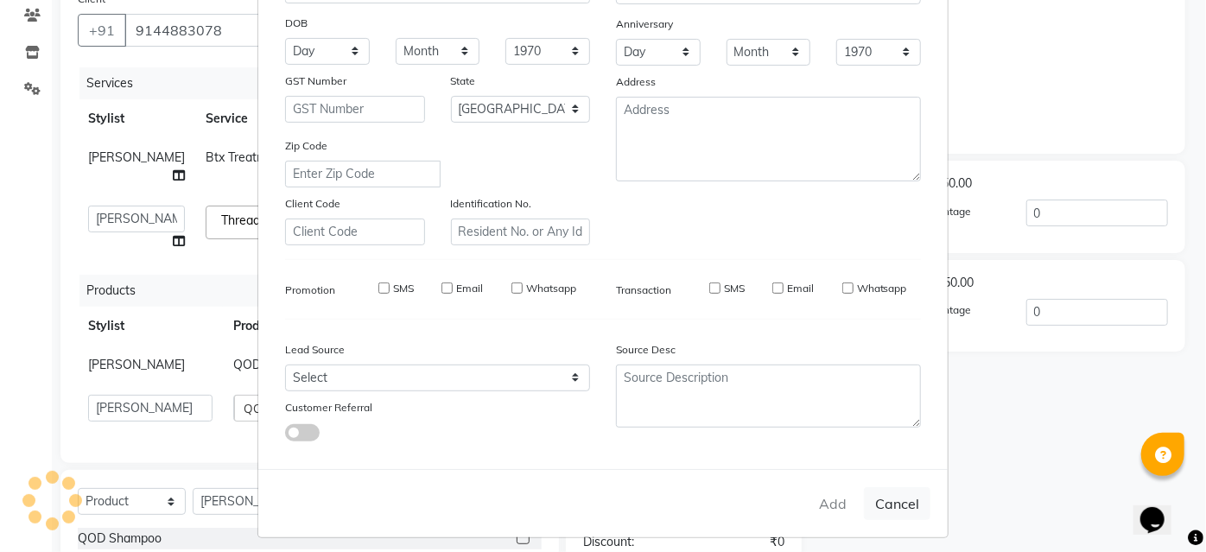
select select
select select "null"
select select
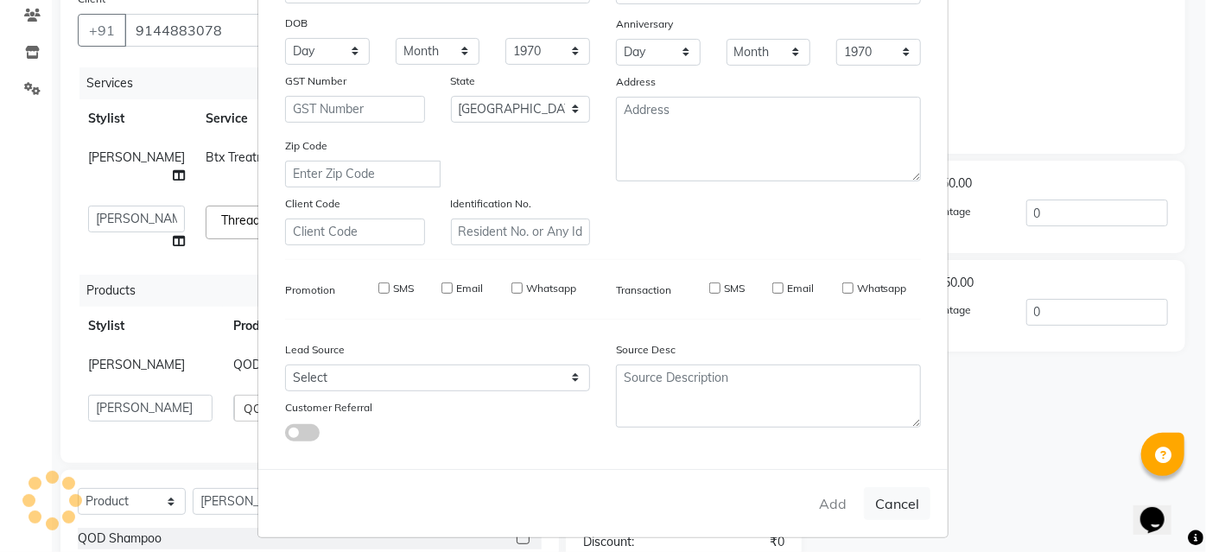
select select
checkbox input "false"
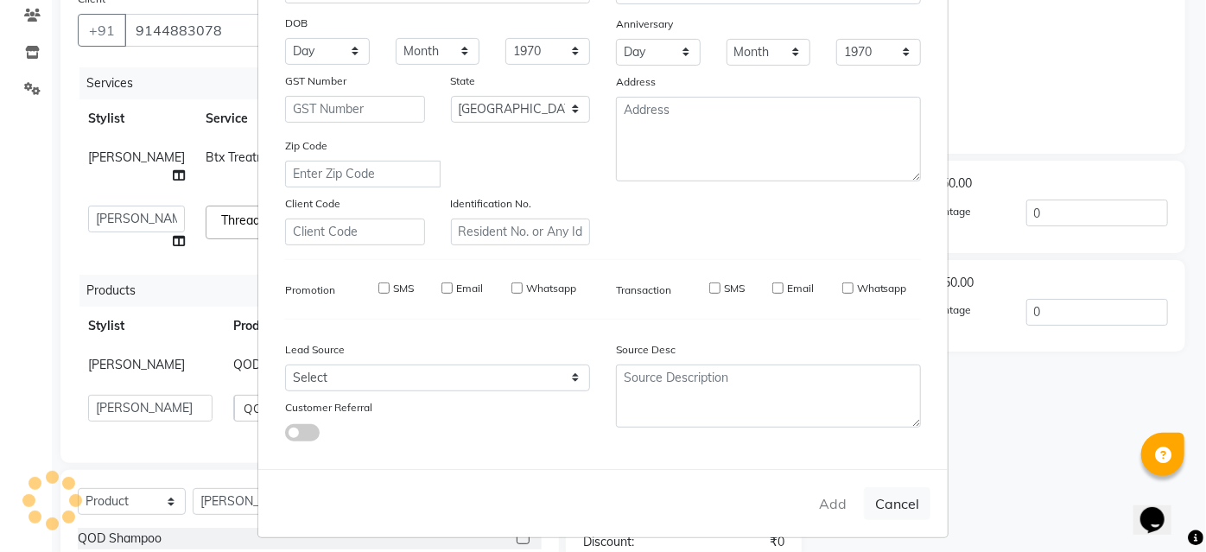
checkbox input "false"
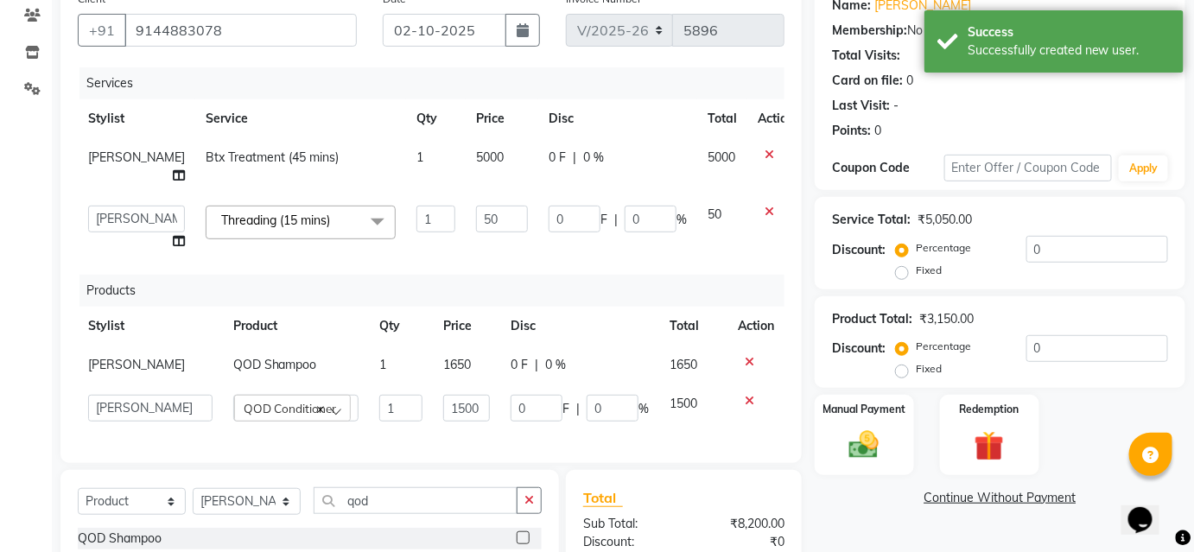
click at [979, 336] on div "Percentage Fixed" at bounding box center [962, 358] width 127 height 45
click at [1063, 337] on input "0" at bounding box center [1097, 348] width 142 height 27
type input "1"
type input "15"
type input "1"
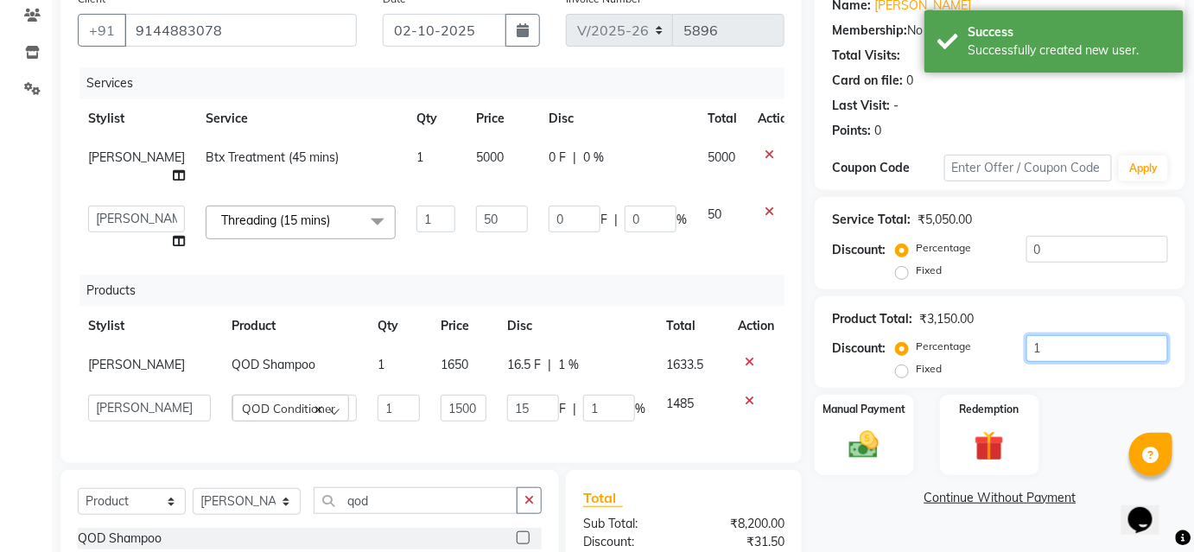
type input "10"
type input "150"
type input "10"
click at [661, 257] on td "0 F | 0 %" at bounding box center [617, 228] width 159 height 66
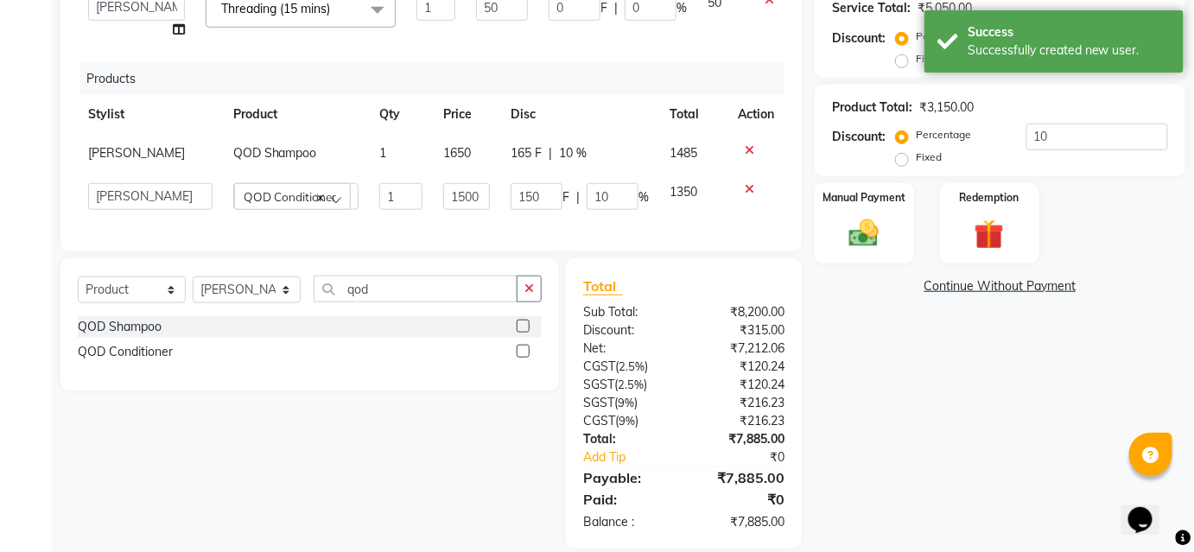
scroll to position [383, 0]
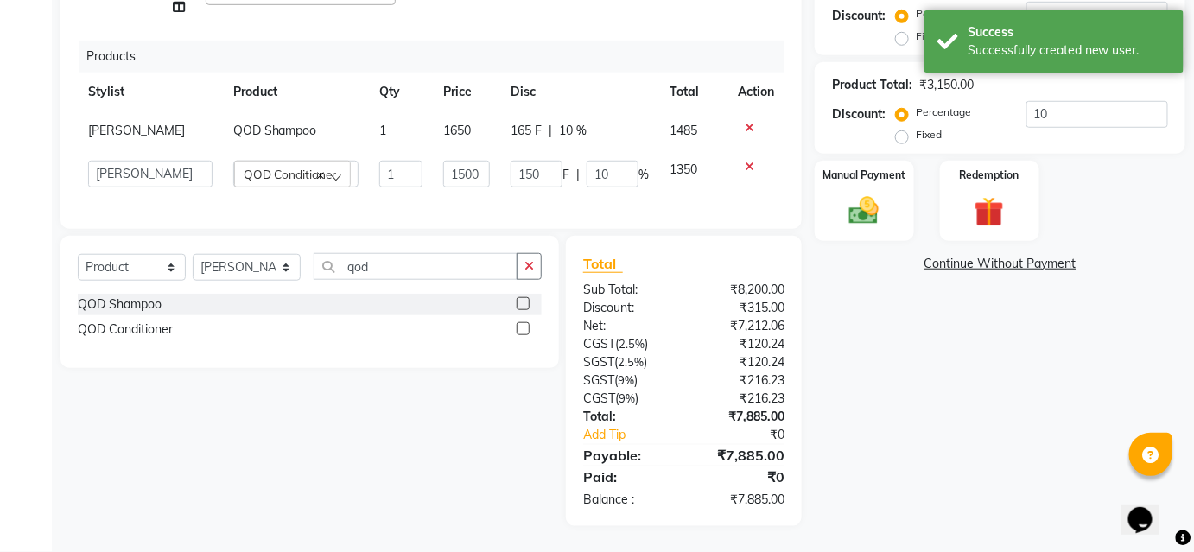
click at [540, 122] on div "165 F | 10 %" at bounding box center [579, 131] width 138 height 18
select select "50524"
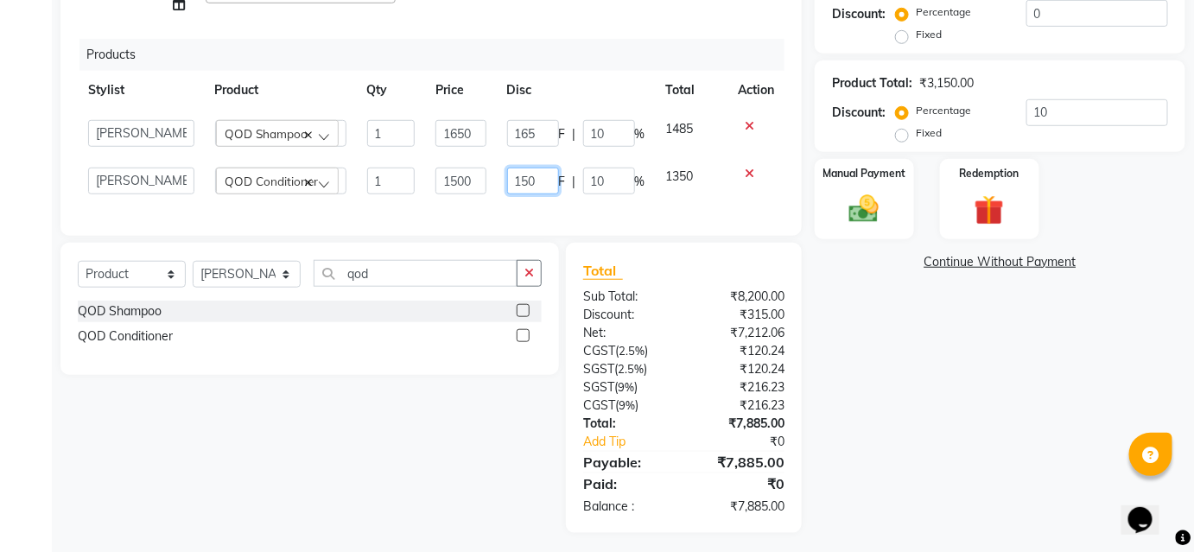
click at [549, 185] on input "150" at bounding box center [533, 181] width 52 height 27
type input "1"
type input "165"
click at [548, 134] on input "165" at bounding box center [533, 133] width 52 height 27
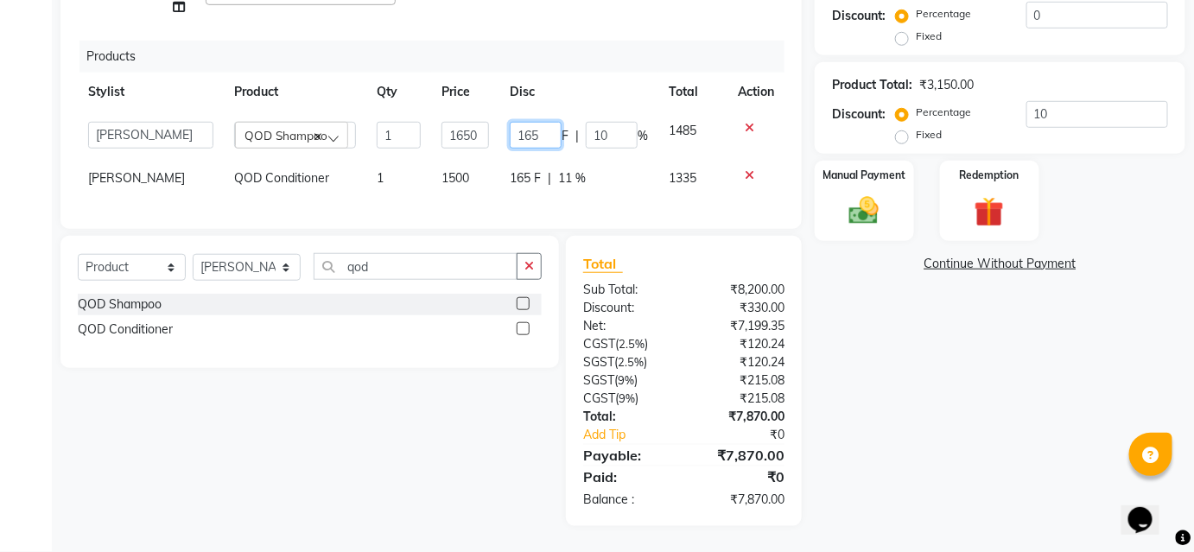
click at [548, 134] on input "165" at bounding box center [536, 135] width 52 height 27
type input "185"
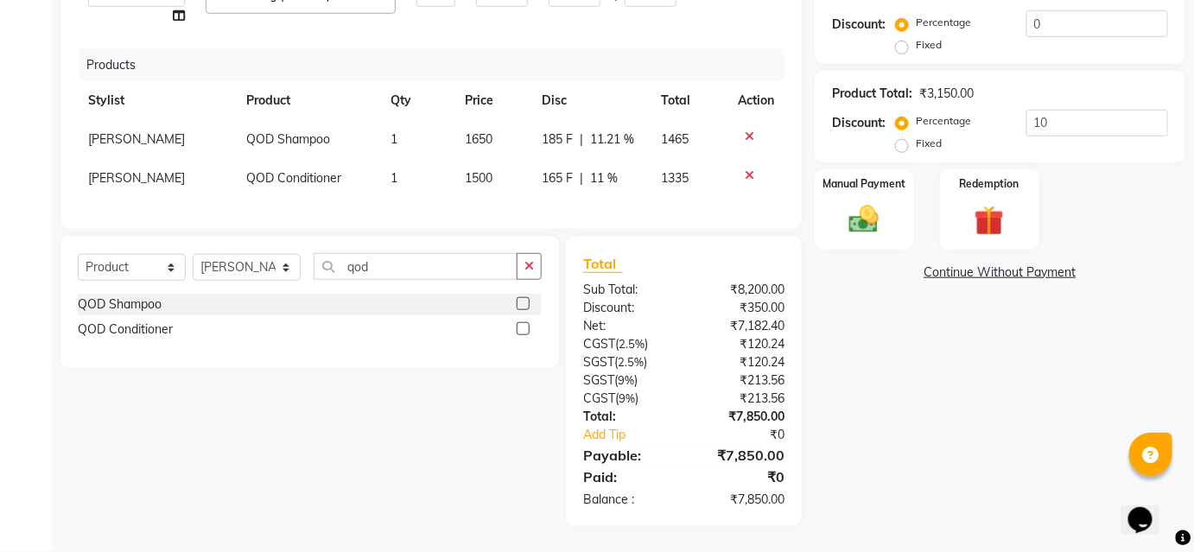
click at [638, 25] on div "Services Stylist Service Qty Price Disc Total Action Arunesh Btx Treatment (45 …" at bounding box center [431, 27] width 707 height 370
click at [846, 209] on img at bounding box center [864, 219] width 50 height 35
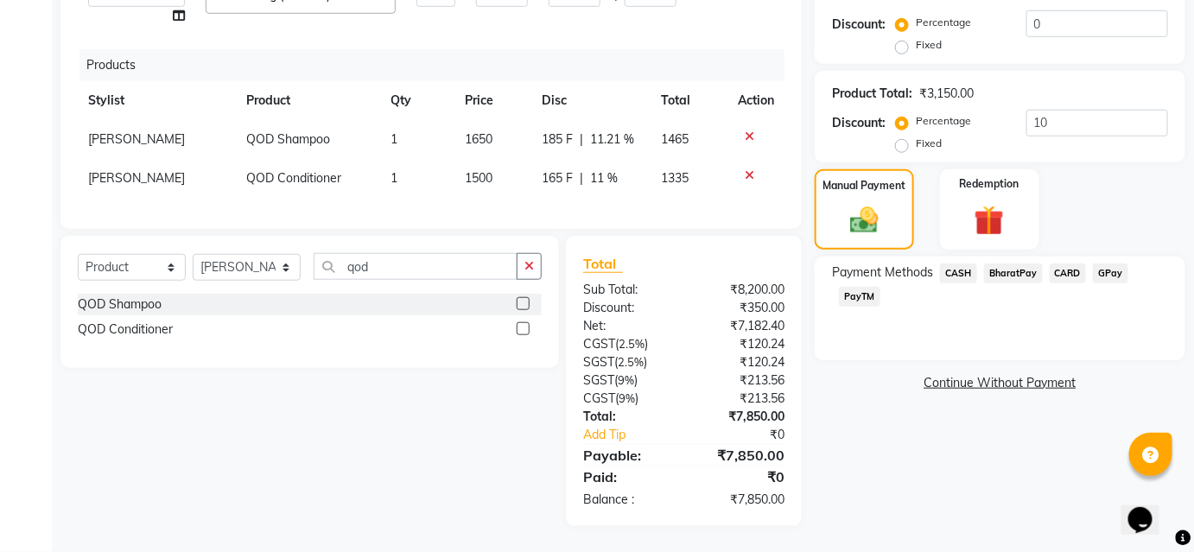
click at [987, 263] on span "BharatPay" at bounding box center [1013, 273] width 59 height 20
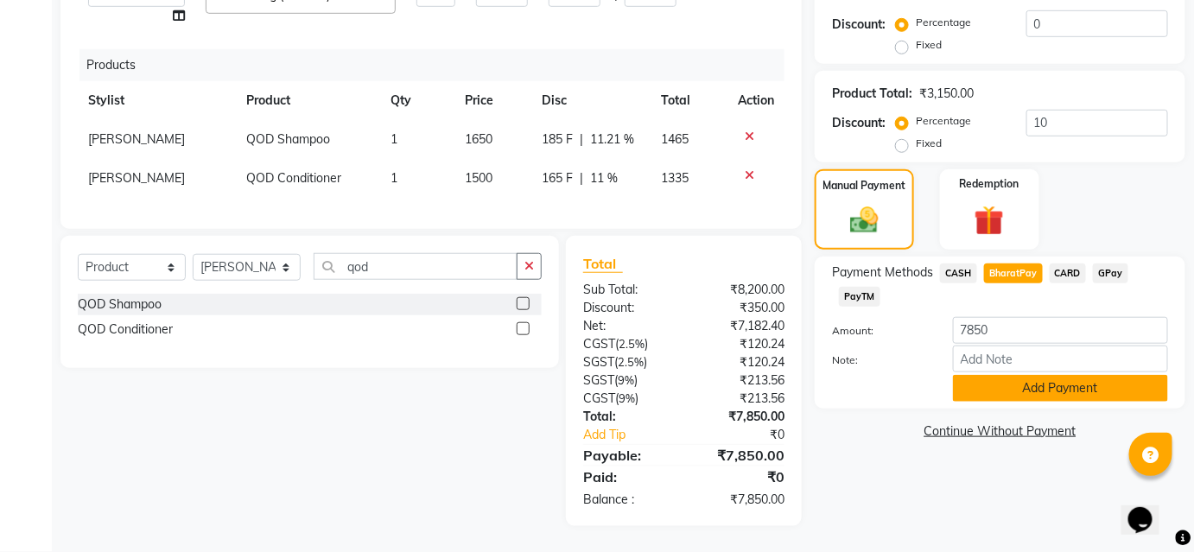
click at [1004, 375] on button "Add Payment" at bounding box center [1060, 388] width 215 height 27
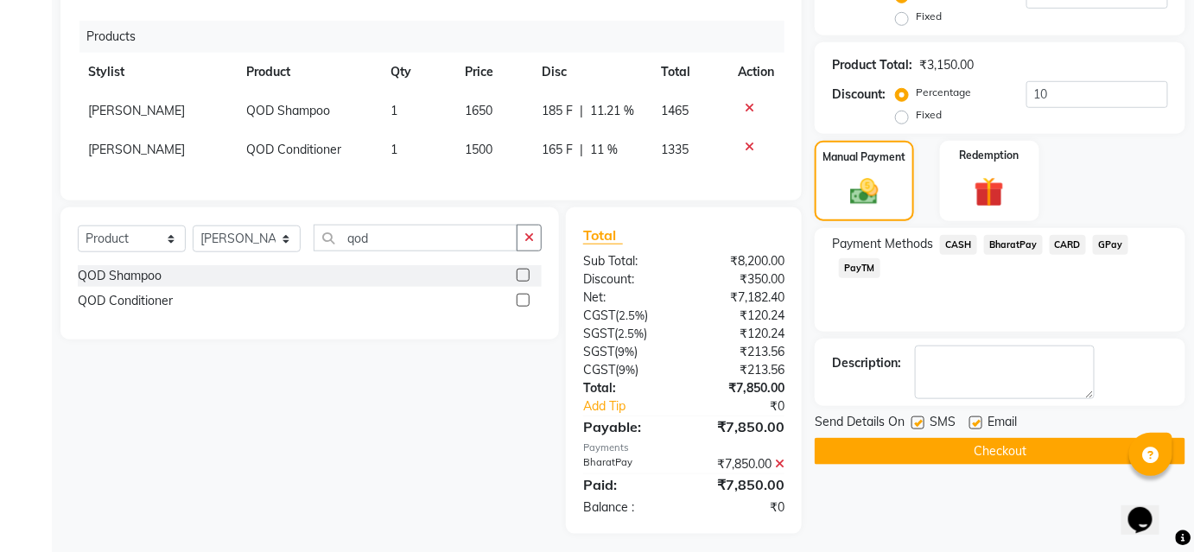
scroll to position [419, 0]
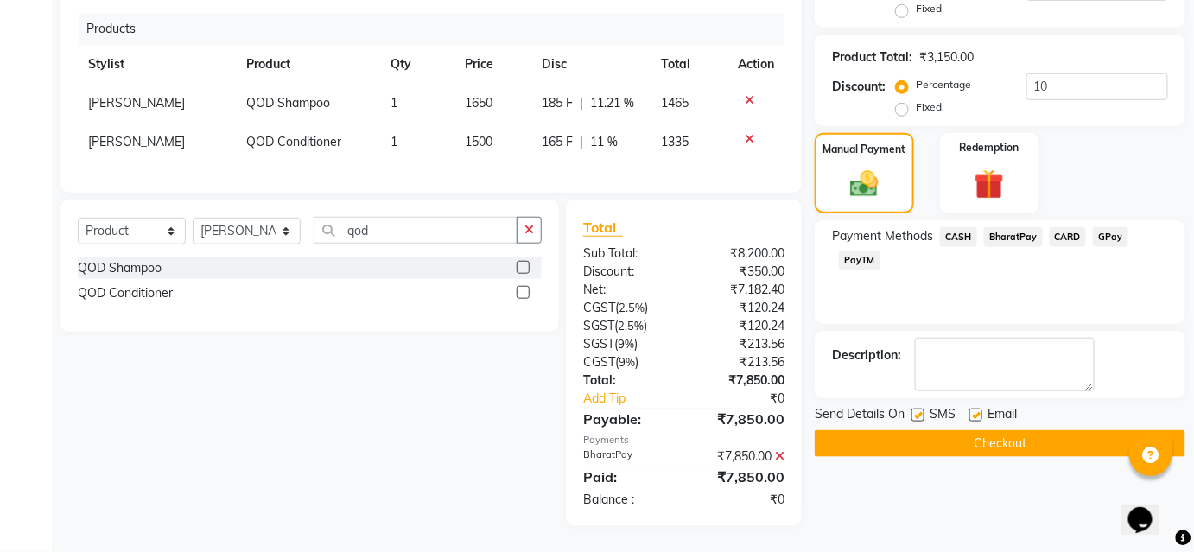
click at [990, 432] on button "Checkout" at bounding box center [999, 443] width 371 height 27
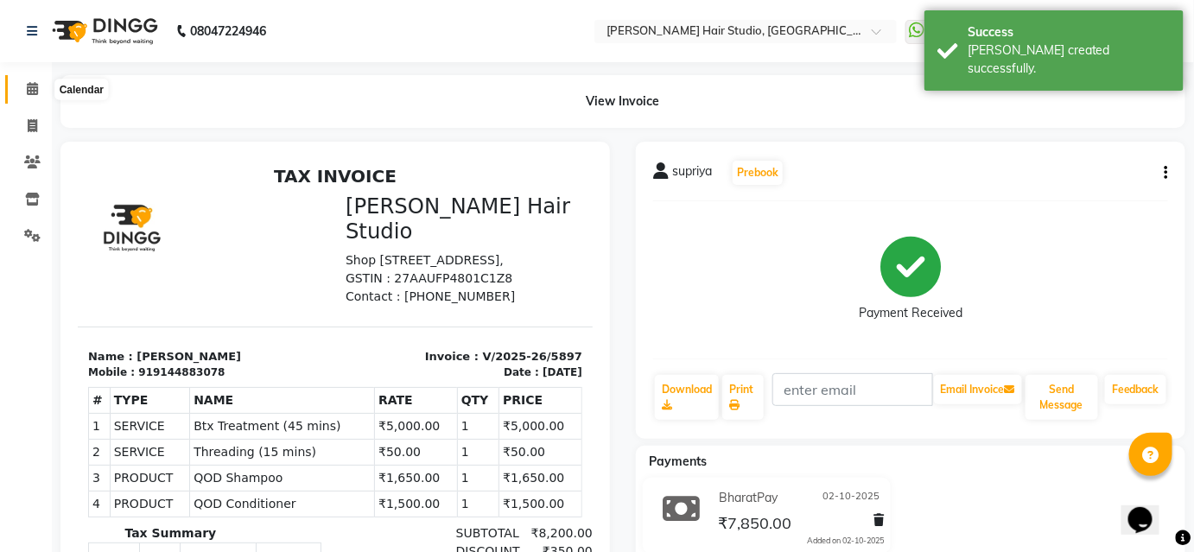
click at [36, 80] on span at bounding box center [32, 89] width 30 height 20
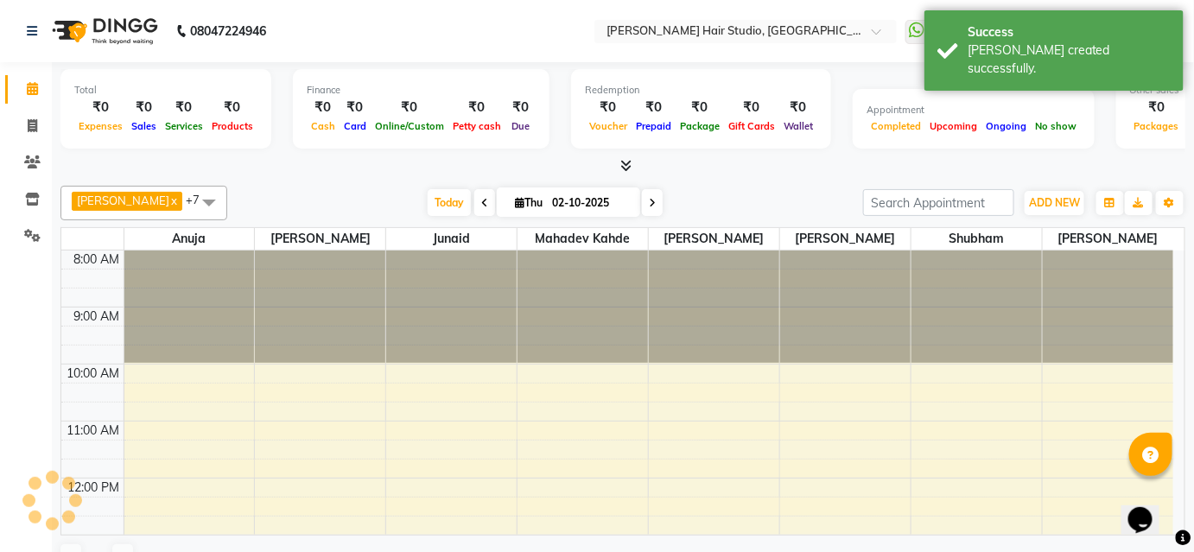
click at [36, 80] on span at bounding box center [32, 89] width 30 height 20
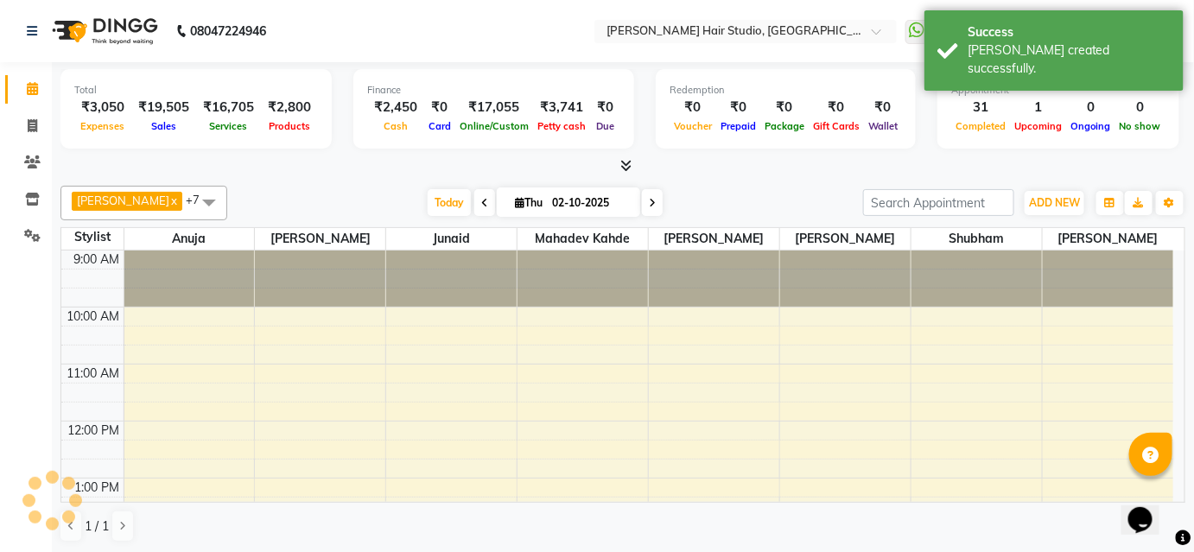
click at [36, 80] on span at bounding box center [32, 89] width 30 height 20
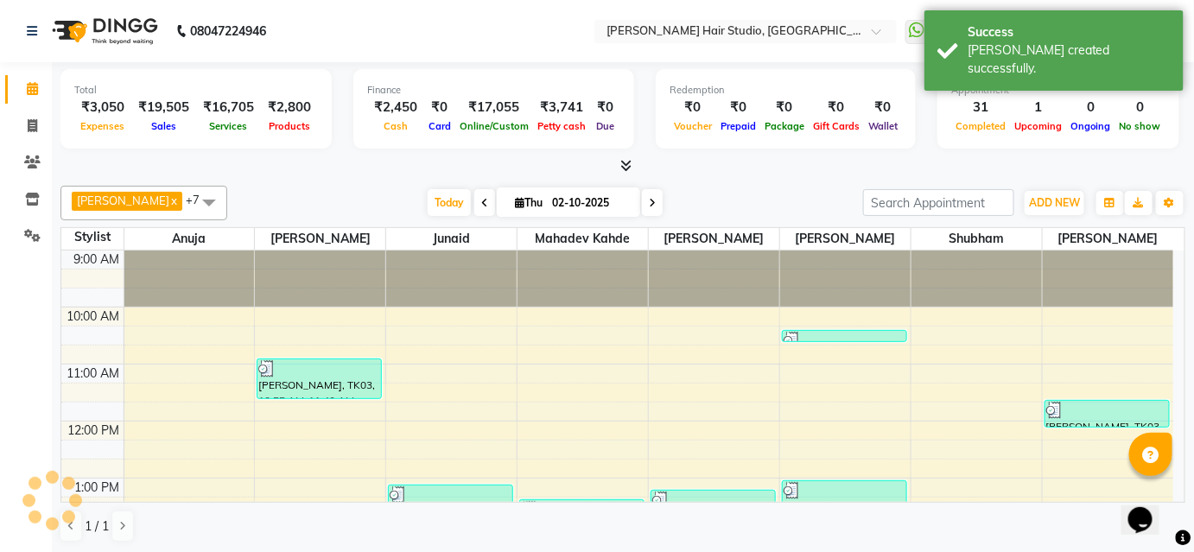
click at [36, 80] on span at bounding box center [32, 89] width 30 height 20
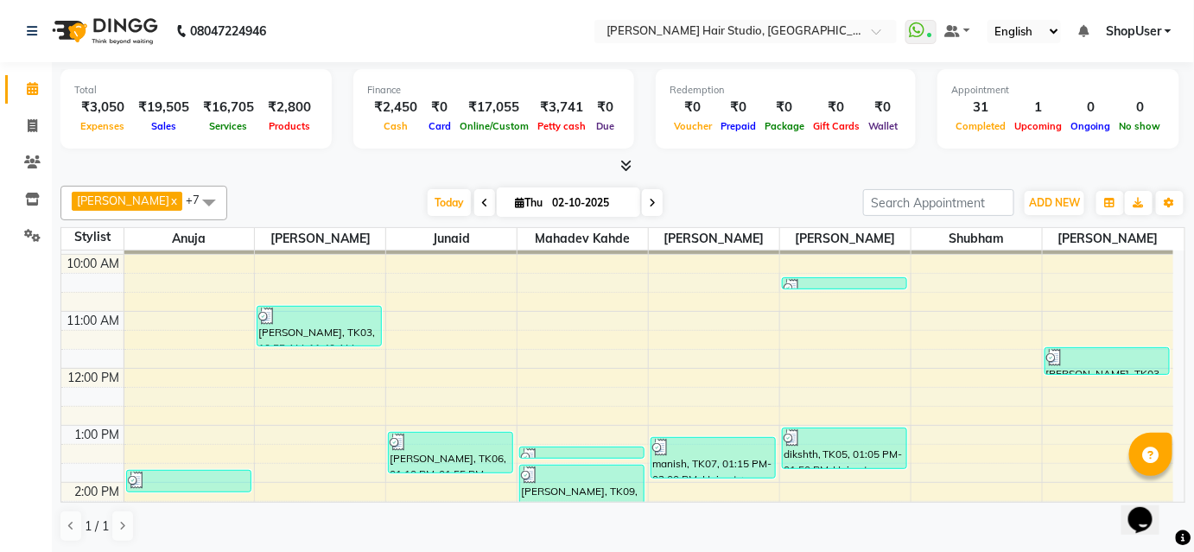
scroll to position [78, 0]
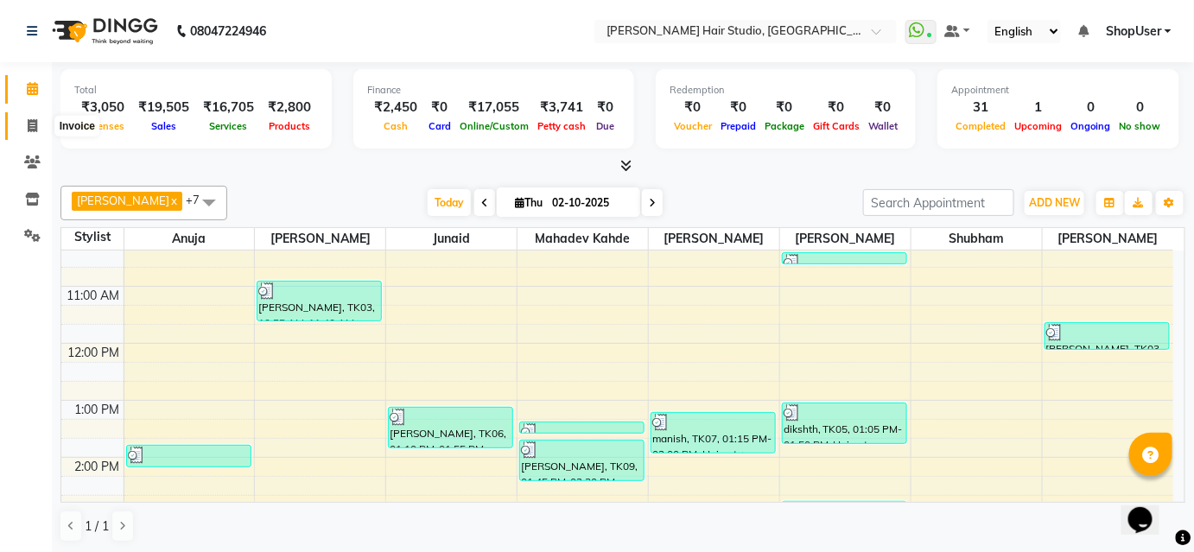
click at [40, 128] on span at bounding box center [32, 127] width 30 height 20
select select "service"
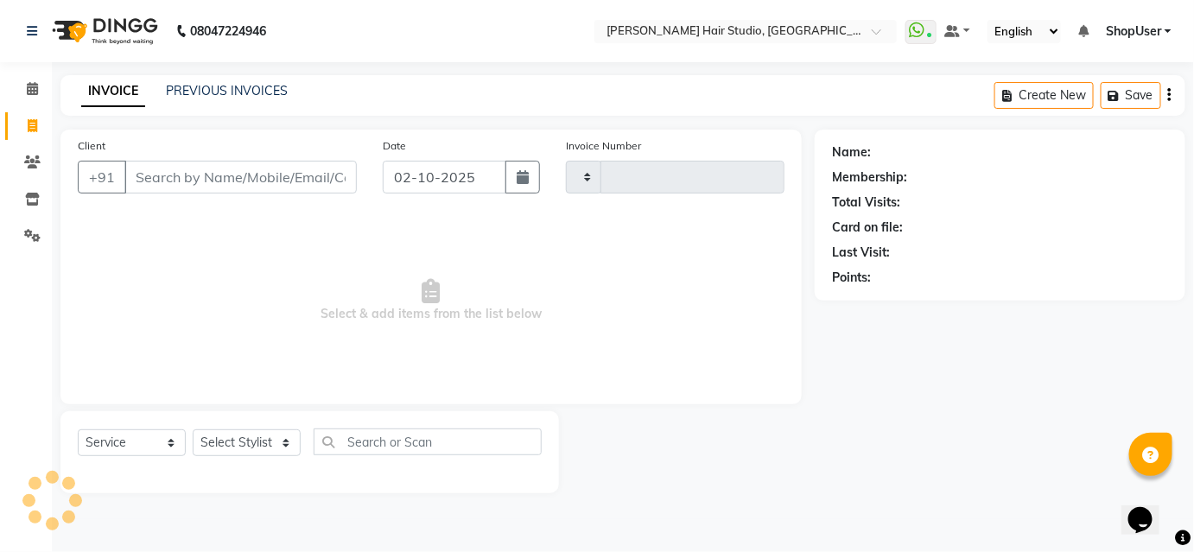
click at [224, 180] on input "Client" at bounding box center [240, 177] width 232 height 33
type input "5898"
select select "627"
click at [224, 180] on input "Client" at bounding box center [240, 177] width 232 height 33
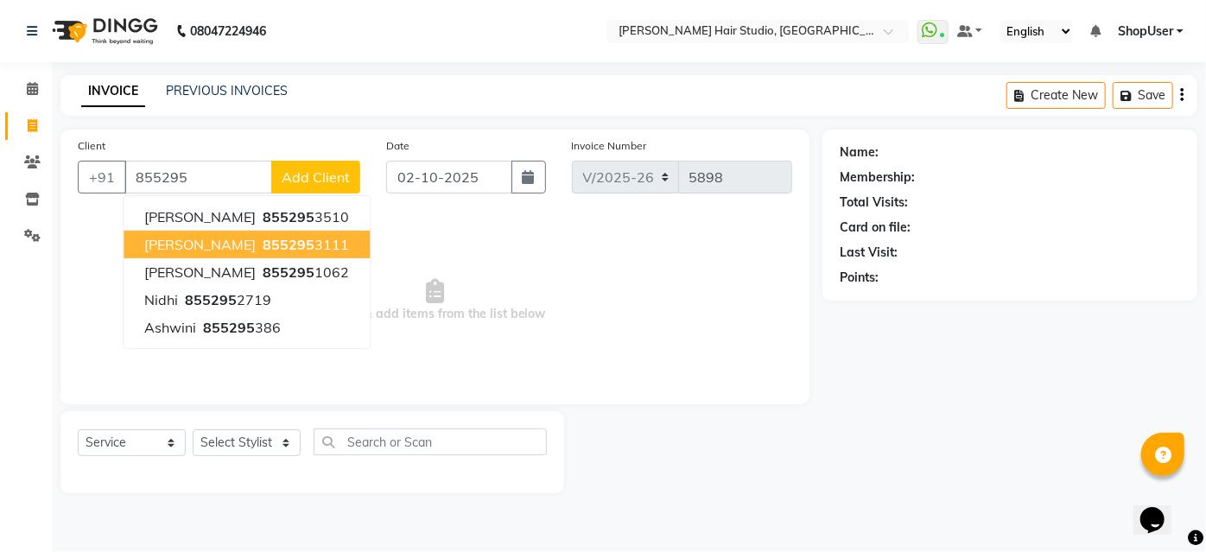
click at [259, 250] on ngb-highlight "855295 3111" at bounding box center [304, 244] width 90 height 17
type input "8552953111"
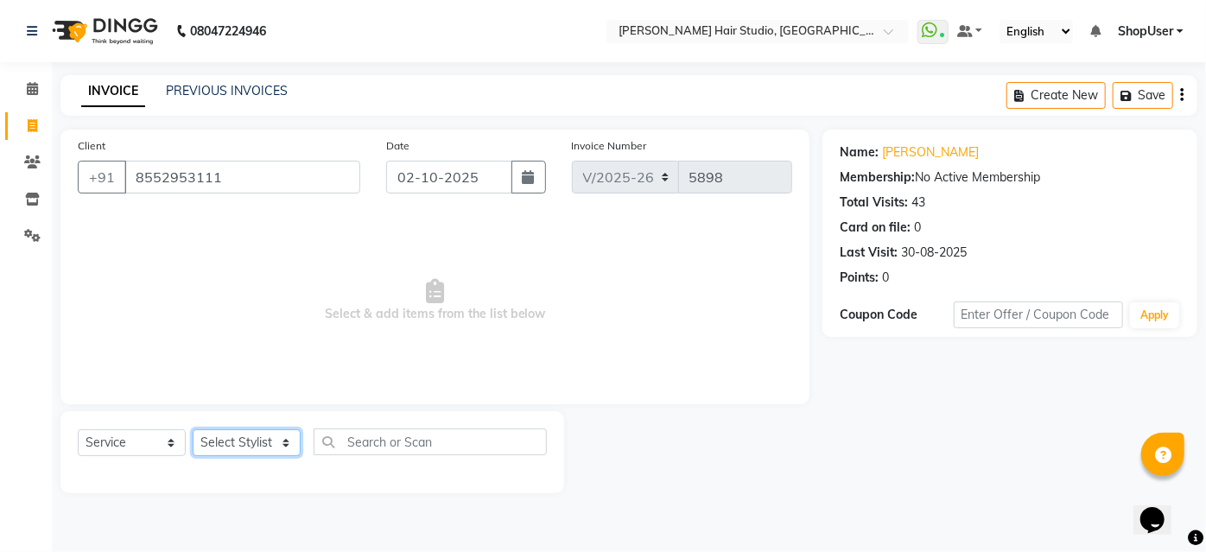
click at [281, 433] on select "Select Stylist [PERSON_NAME] [PERSON_NAME] Avinash [PERSON_NAME] kahde [PERSON_…" at bounding box center [247, 442] width 108 height 27
select select "34696"
click at [193, 429] on select "Select Stylist [PERSON_NAME] [PERSON_NAME] Avinash [PERSON_NAME] kahde [PERSON_…" at bounding box center [247, 442] width 108 height 27
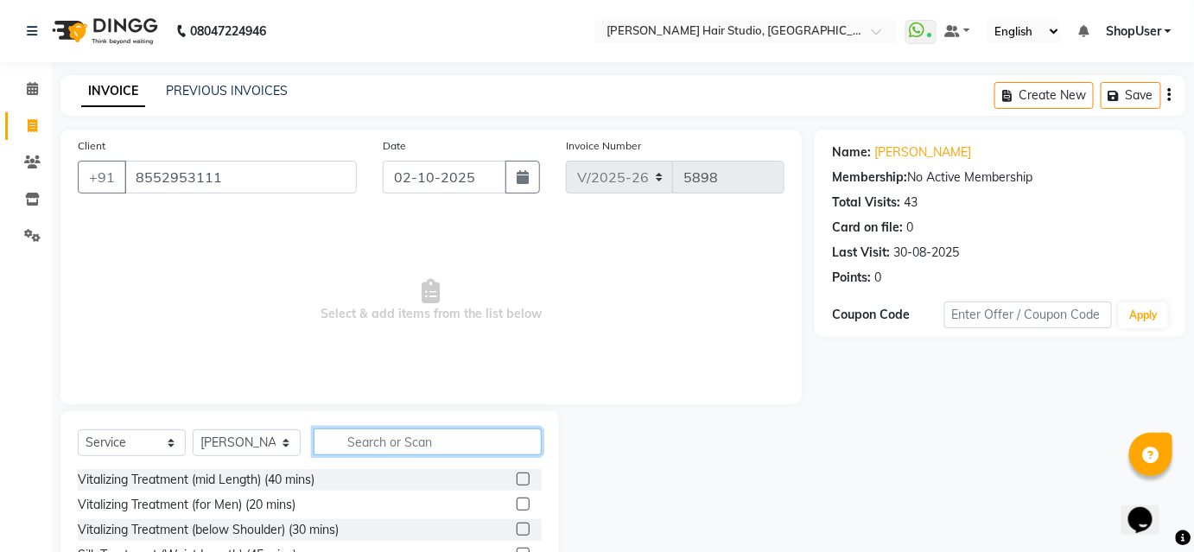
click at [373, 446] on input "text" at bounding box center [428, 441] width 228 height 27
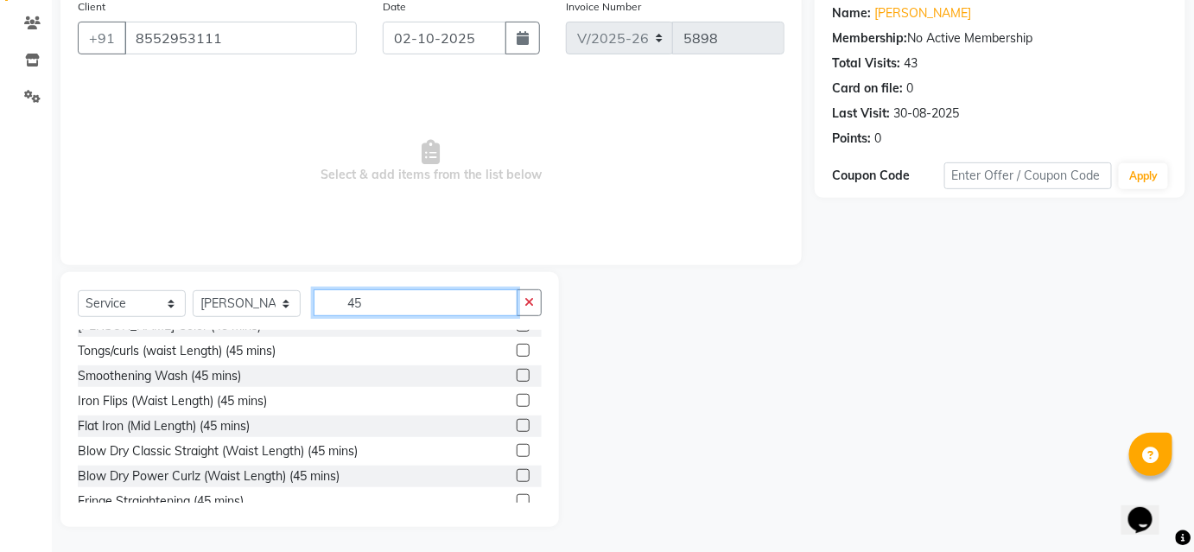
scroll to position [402, 0]
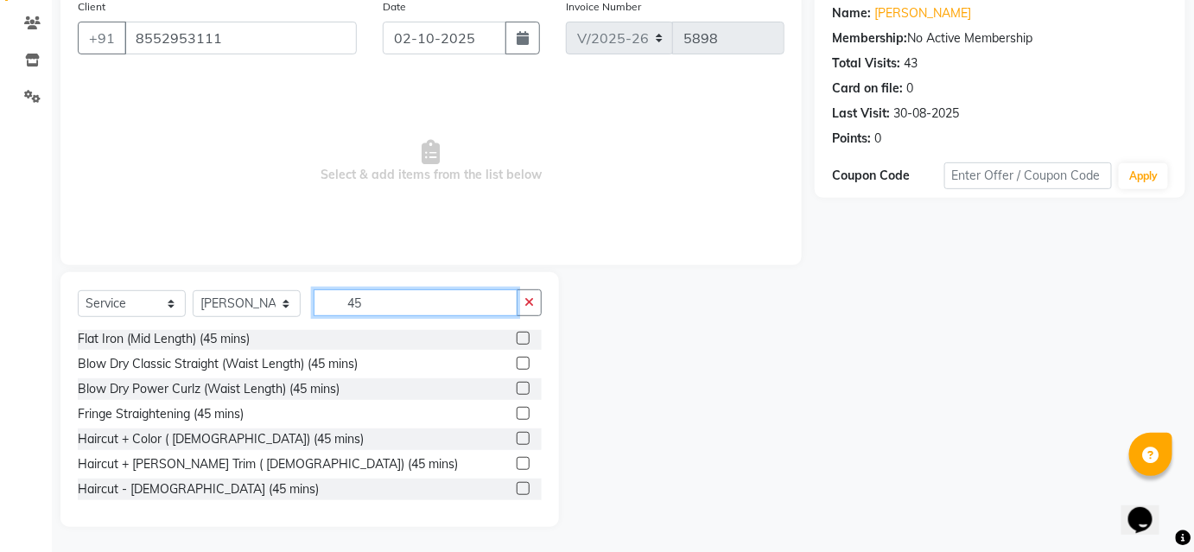
type input "45"
click at [517, 462] on label at bounding box center [523, 463] width 13 height 13
click at [517, 462] on input "checkbox" at bounding box center [522, 464] width 11 height 11
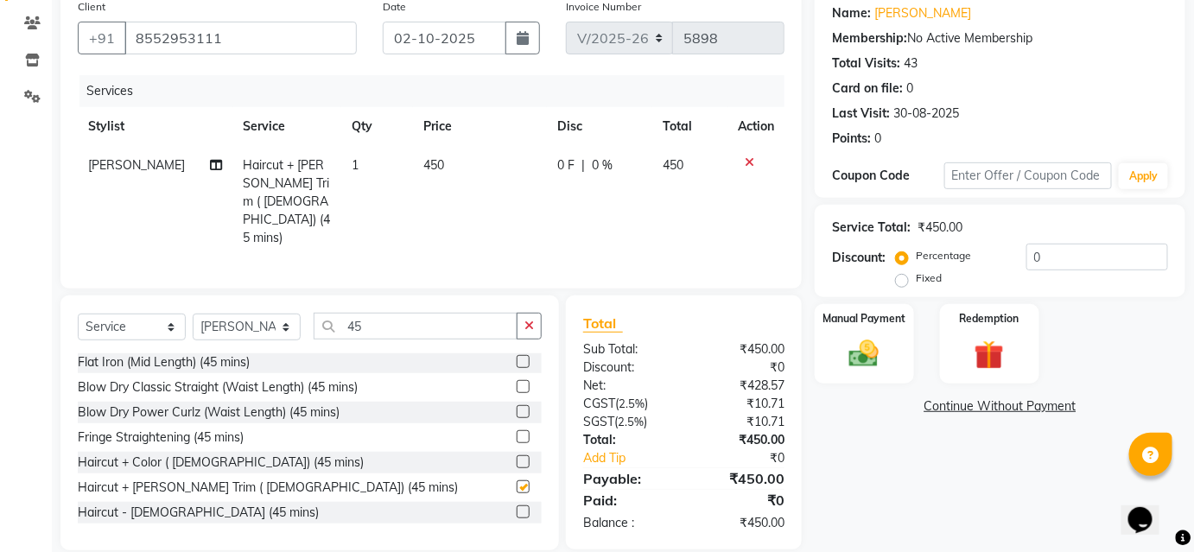
checkbox input "false"
click at [878, 345] on img at bounding box center [864, 353] width 50 height 35
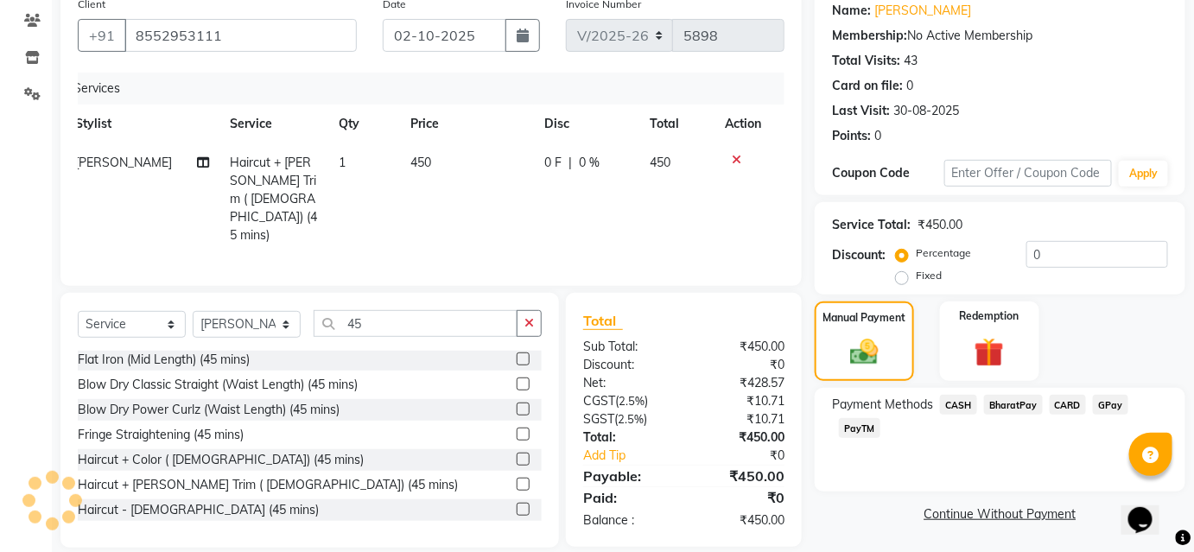
scroll to position [0, 0]
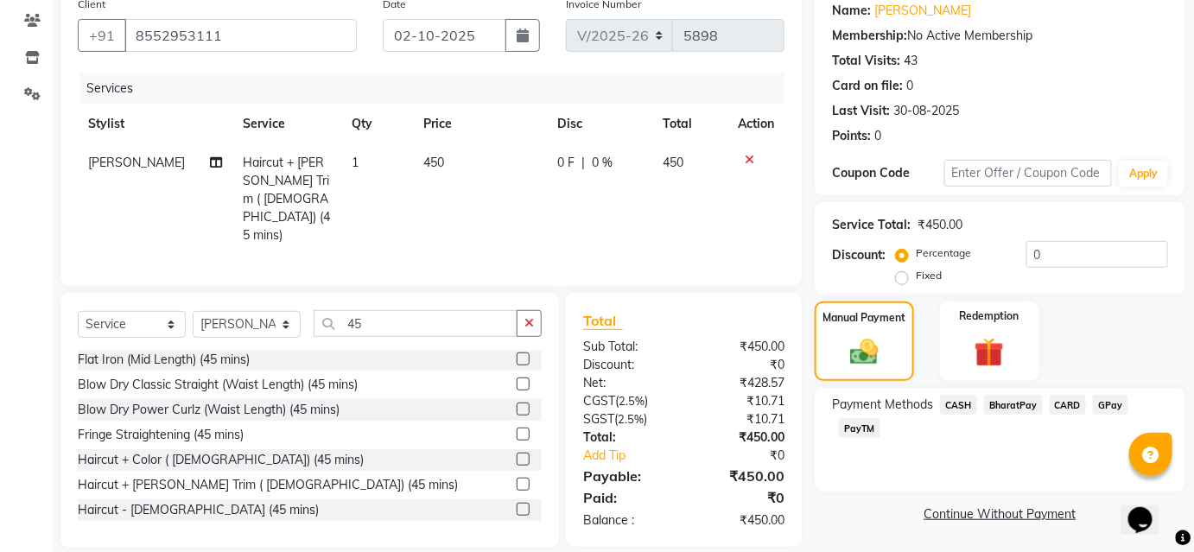
click at [661, 112] on th "Total" at bounding box center [689, 124] width 75 height 39
drag, startPoint x: 626, startPoint y: 244, endPoint x: 539, endPoint y: 257, distance: 88.2
click at [542, 257] on div "Client [PHONE_NUMBER] Date [DATE] Invoice Number V/2025 V/[PHONE_NUMBER] Servic…" at bounding box center [430, 137] width 741 height 298
click at [539, 313] on button "button" at bounding box center [529, 323] width 25 height 27
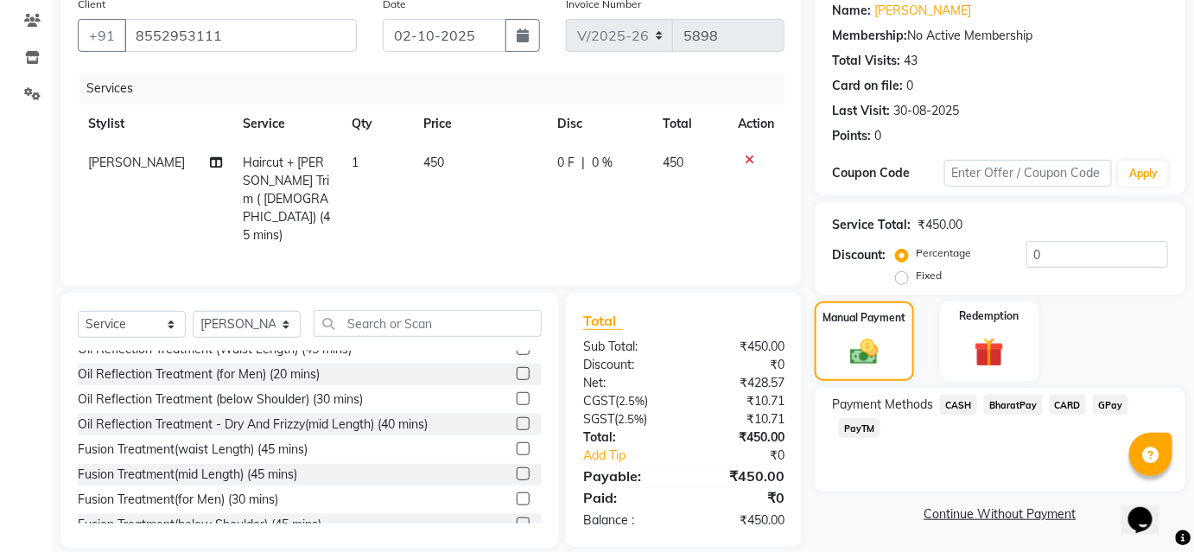
click at [993, 400] on span "BharatPay" at bounding box center [1013, 405] width 59 height 20
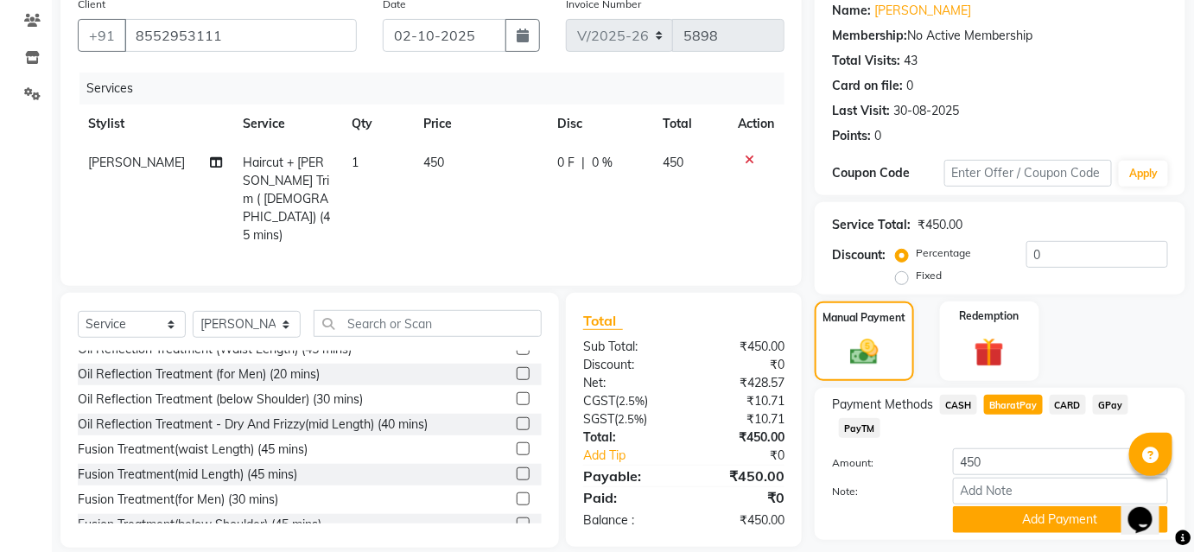
scroll to position [190, 0]
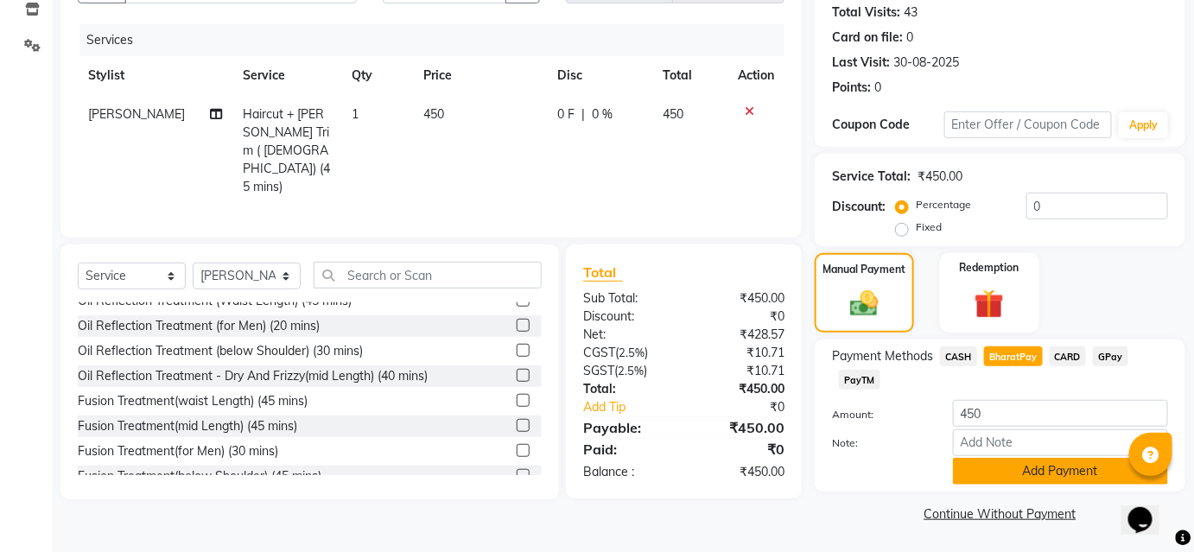
click at [1020, 472] on button "Add Payment" at bounding box center [1060, 471] width 215 height 27
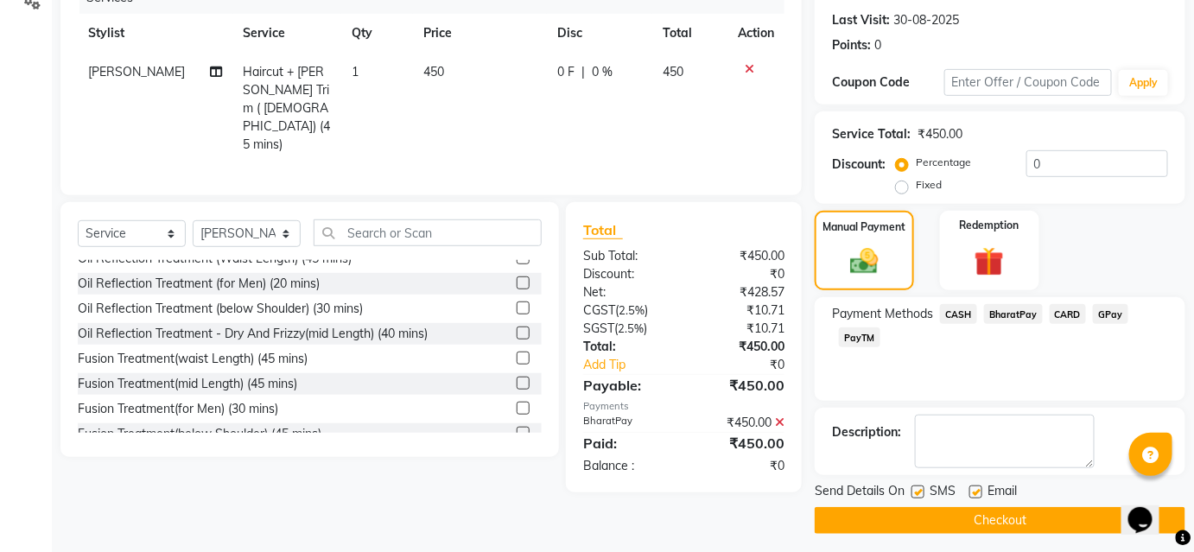
scroll to position [238, 0]
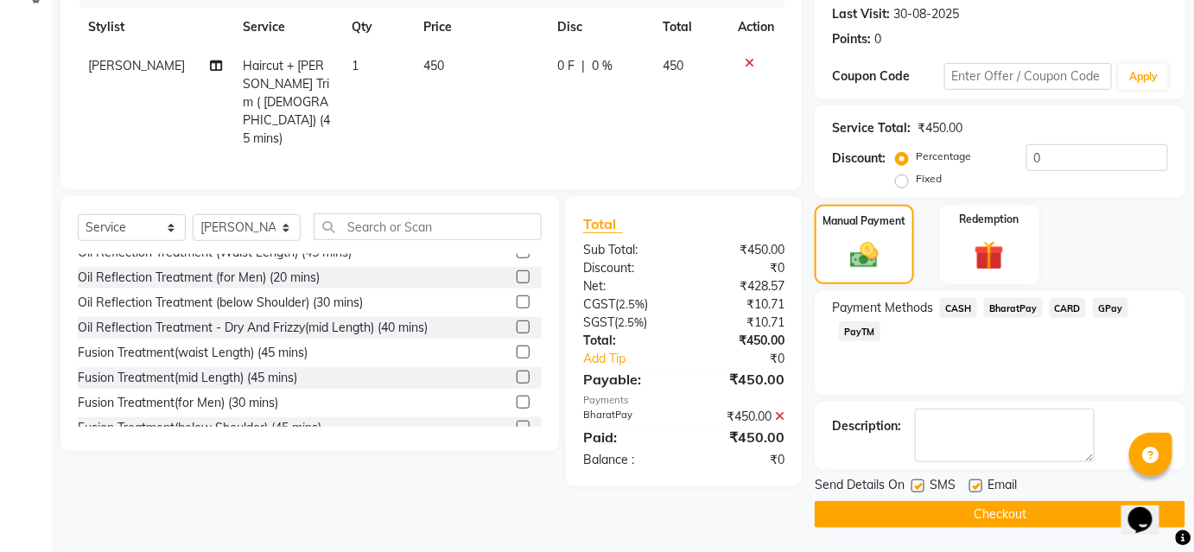
click at [1006, 512] on button "Checkout" at bounding box center [999, 514] width 371 height 27
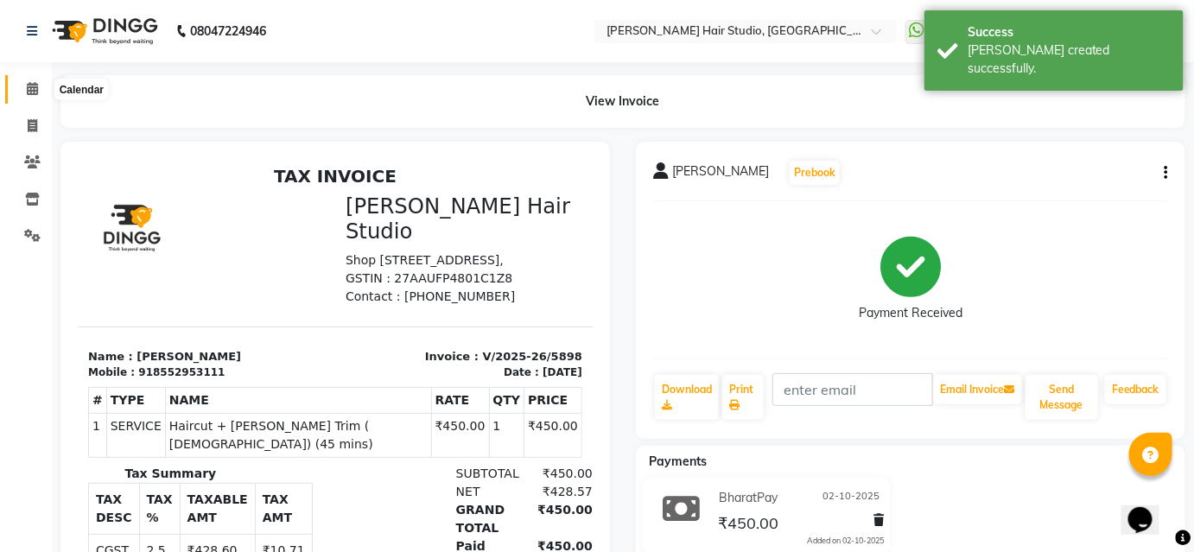
click at [31, 94] on icon at bounding box center [32, 88] width 11 height 13
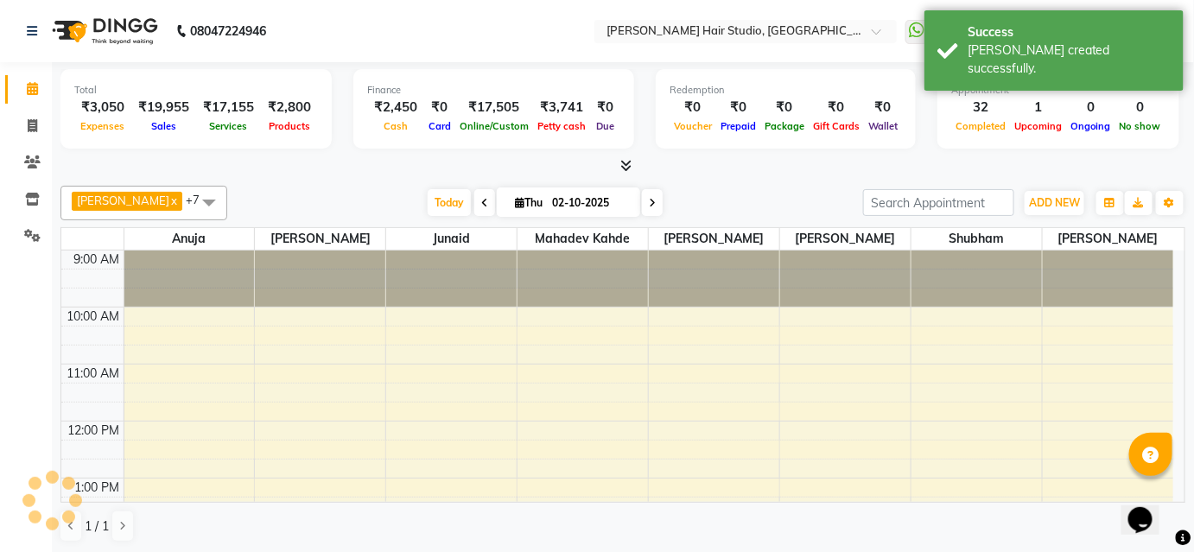
click at [31, 94] on icon at bounding box center [32, 88] width 11 height 13
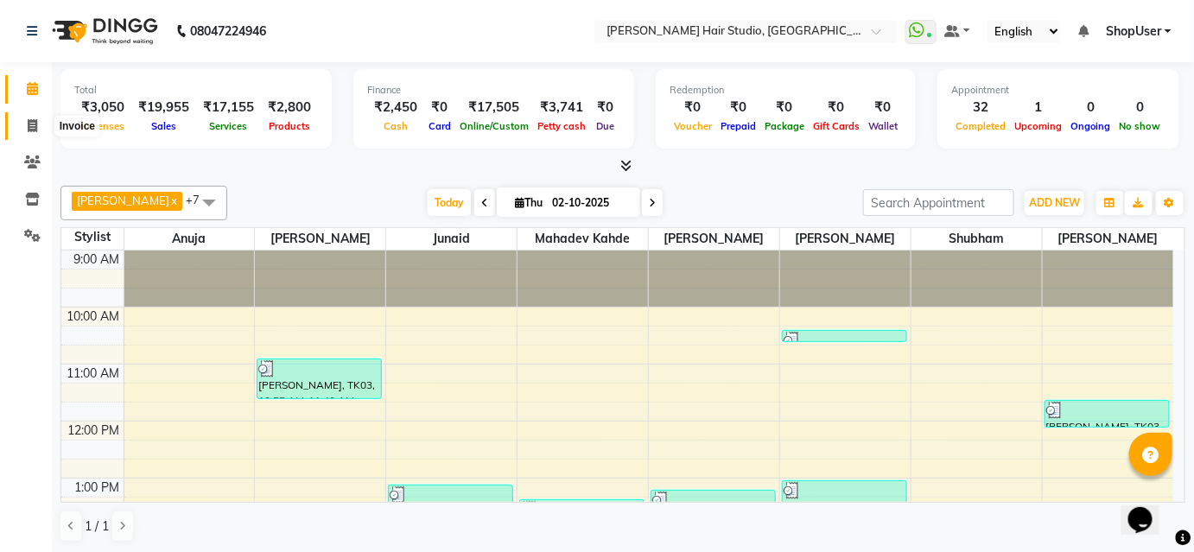
click at [36, 126] on icon at bounding box center [33, 125] width 10 height 13
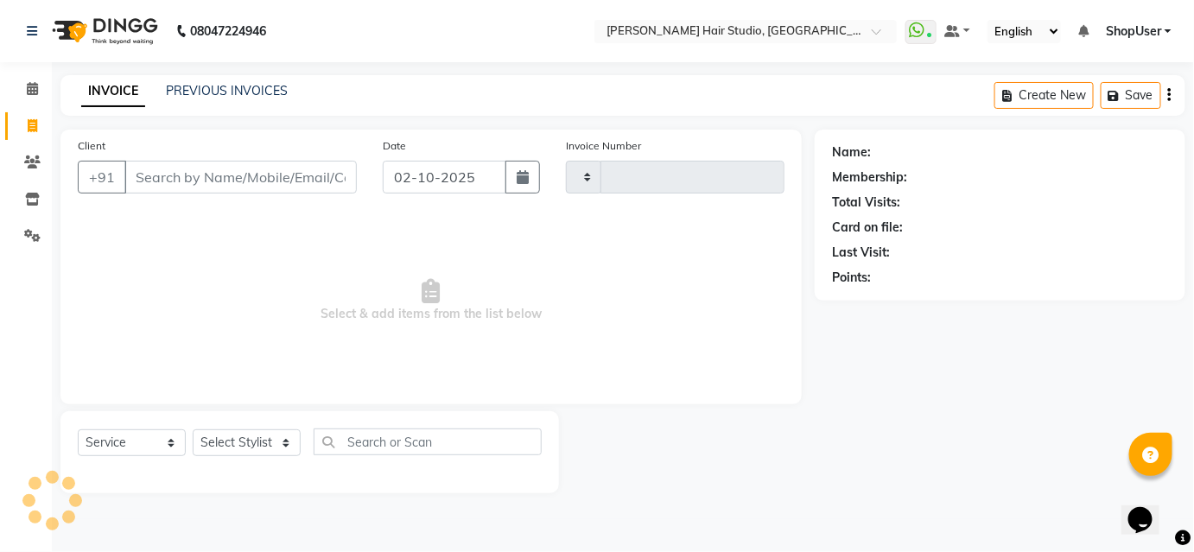
click at [36, 126] on icon at bounding box center [33, 125] width 10 height 13
select select "service"
select select "627"
type input "5899"
click at [281, 447] on select "Select Stylist" at bounding box center [247, 442] width 108 height 27
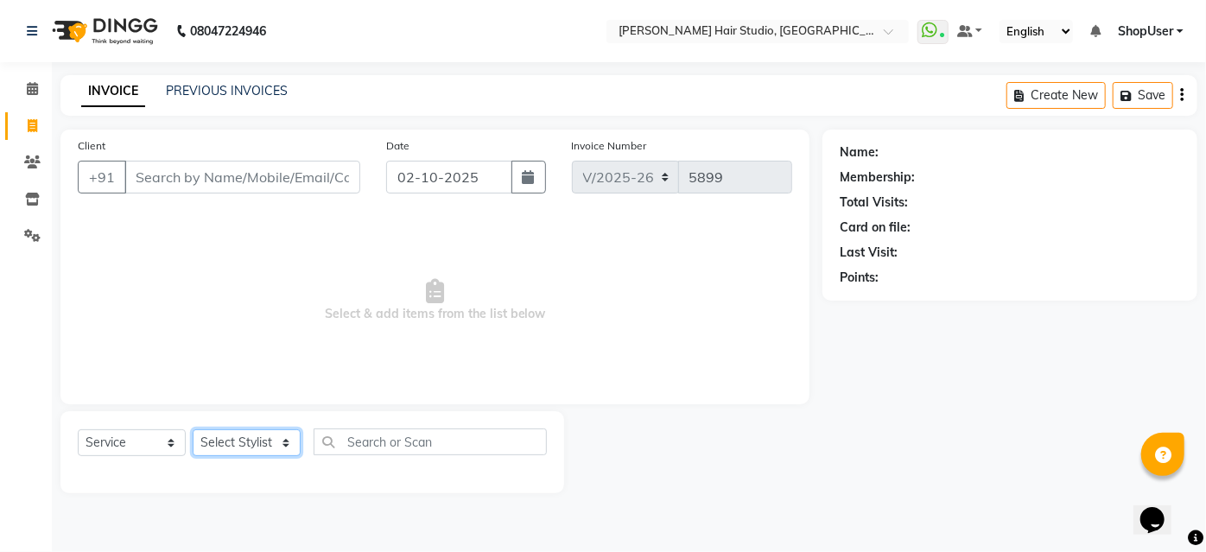
select select "86031"
click at [193, 429] on select "Select Stylist [PERSON_NAME] [PERSON_NAME] Avinash [PERSON_NAME] kahde [PERSON_…" at bounding box center [247, 442] width 108 height 27
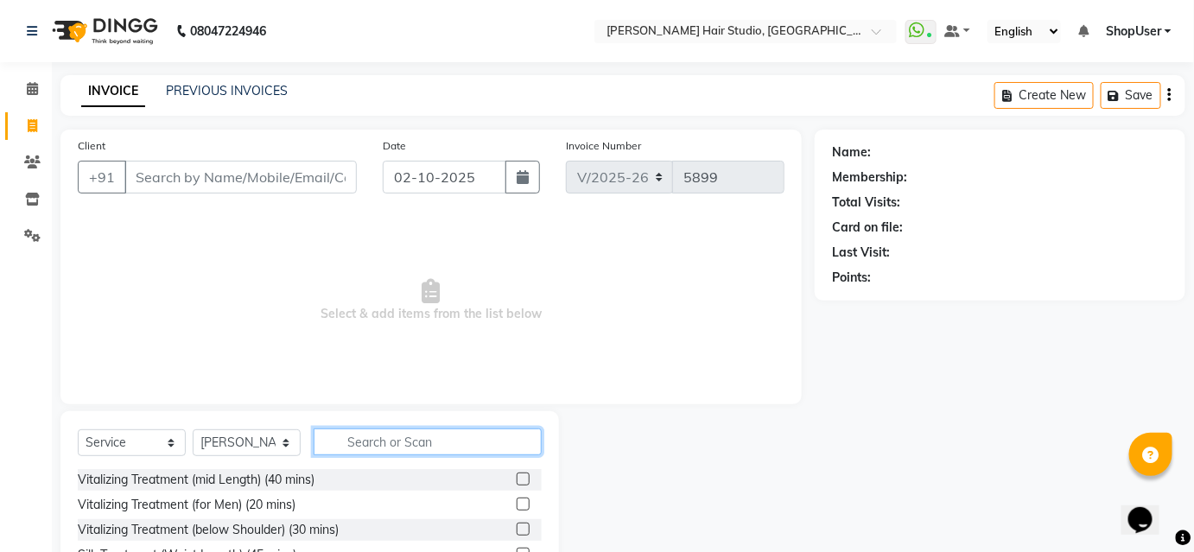
click at [373, 444] on input "text" at bounding box center [428, 441] width 228 height 27
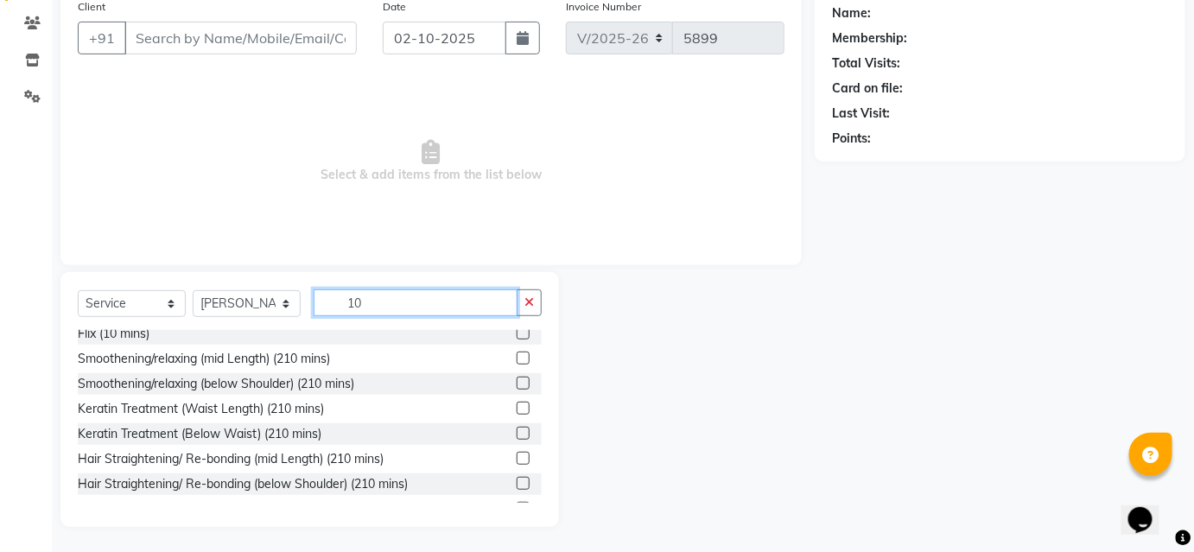
scroll to position [278, 0]
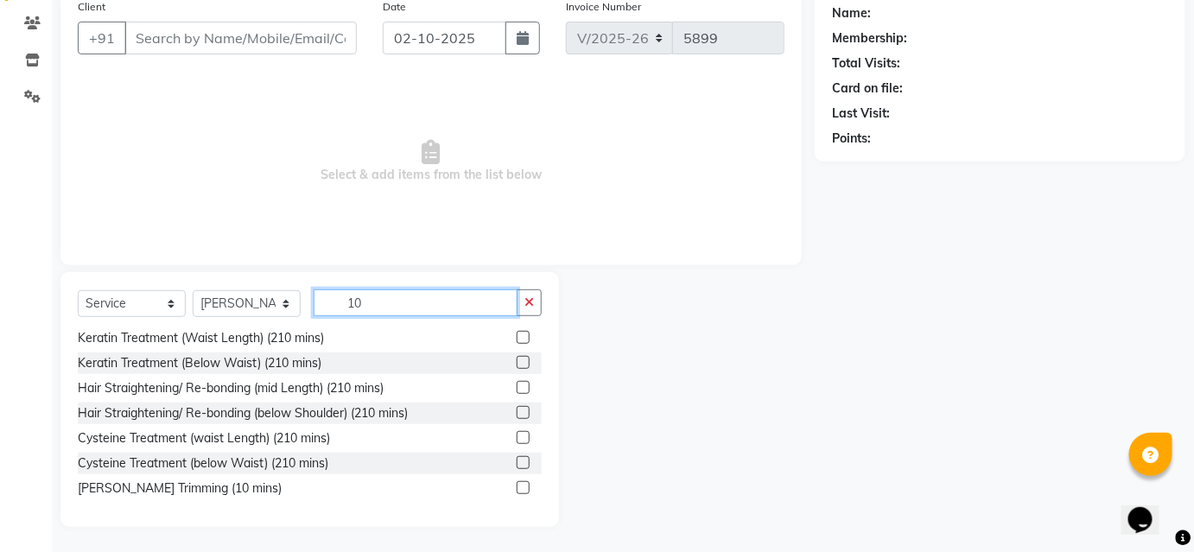
type input "10"
click at [517, 485] on label at bounding box center [523, 487] width 13 height 13
click at [517, 485] on input "checkbox" at bounding box center [522, 488] width 11 height 11
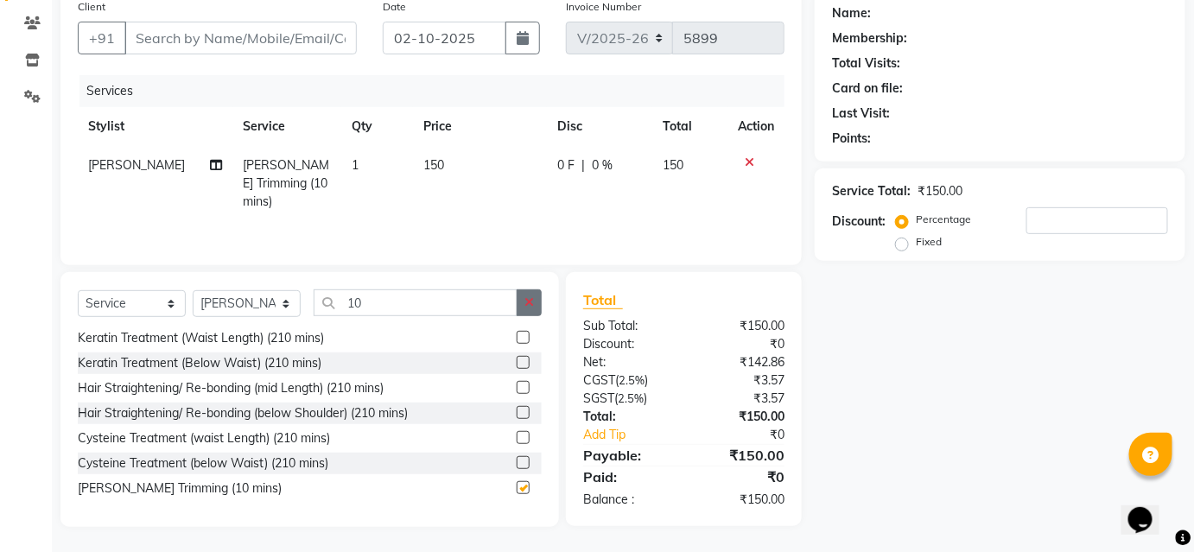
checkbox input "false"
click at [529, 293] on button "button" at bounding box center [529, 302] width 25 height 27
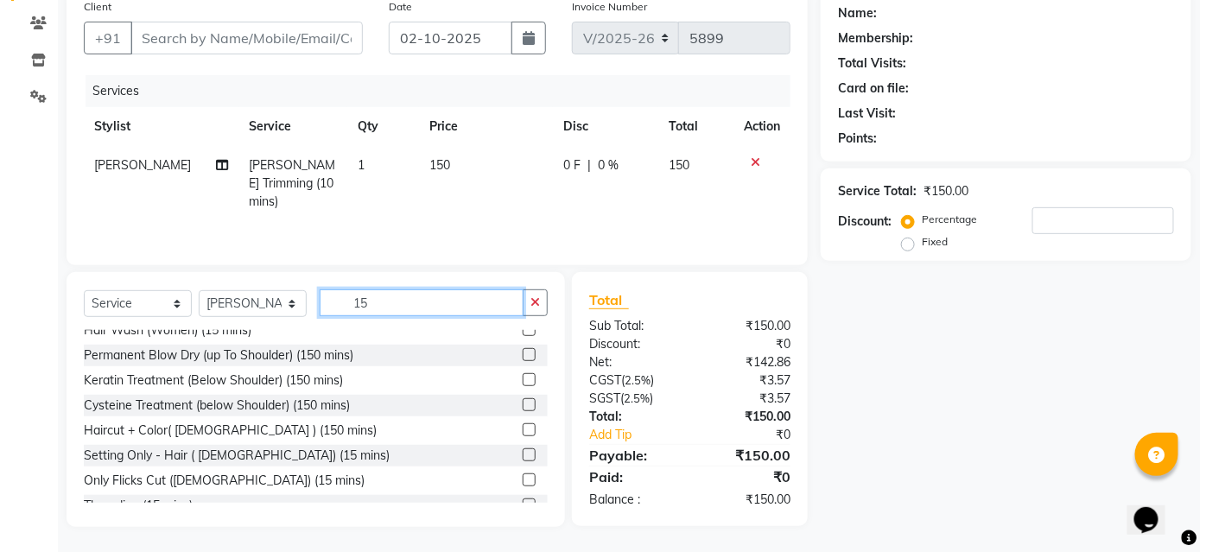
scroll to position [53, 0]
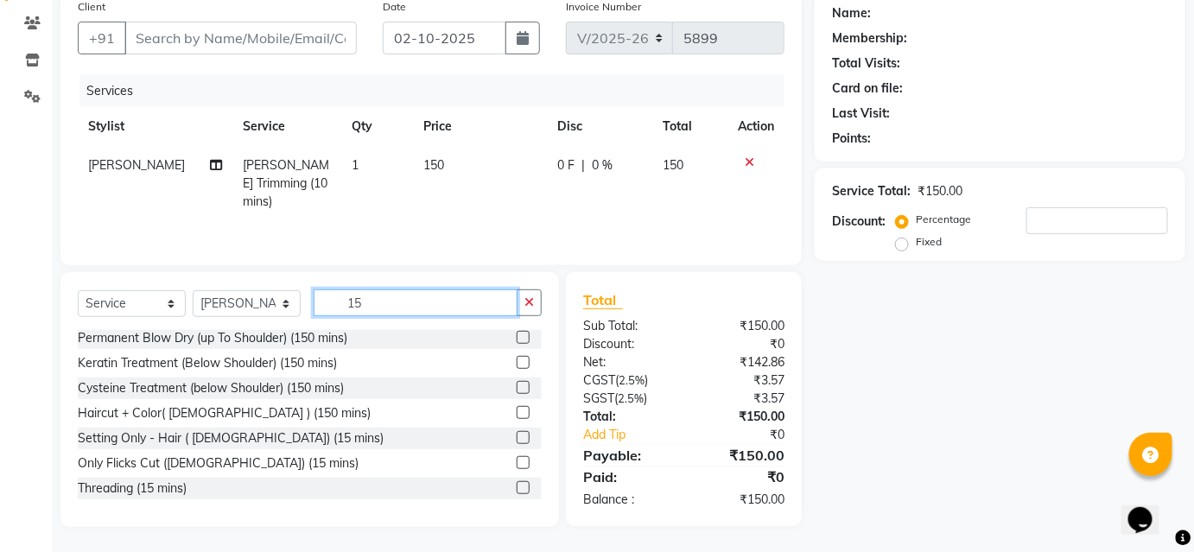
type input "15"
click at [517, 485] on label at bounding box center [523, 487] width 13 height 13
click at [517, 485] on input "checkbox" at bounding box center [522, 488] width 11 height 11
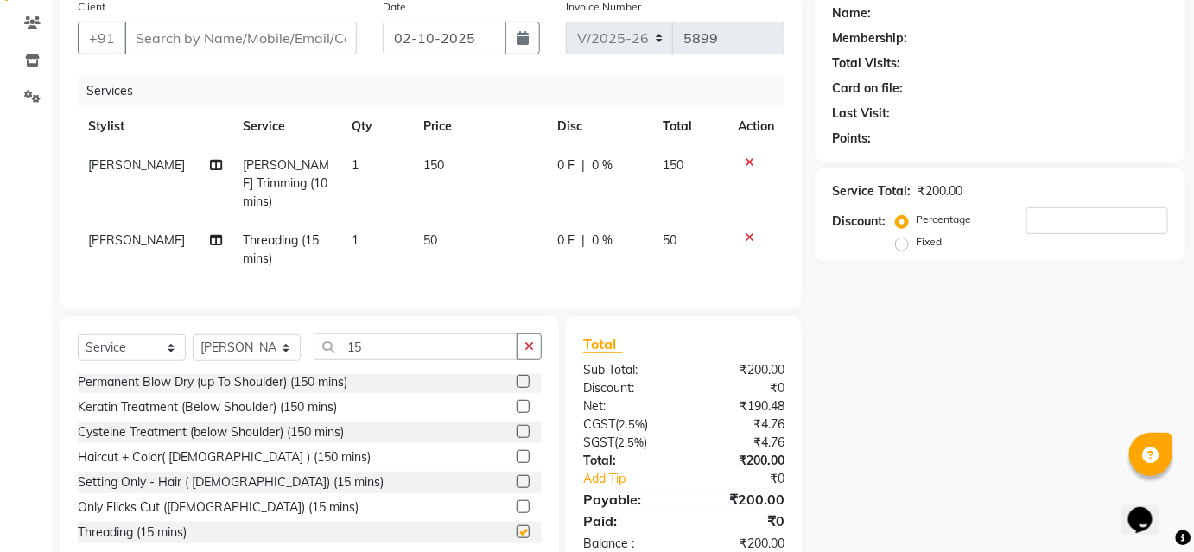
checkbox input "false"
click at [144, 232] on span "[PERSON_NAME]" at bounding box center [136, 240] width 97 height 16
select select "86031"
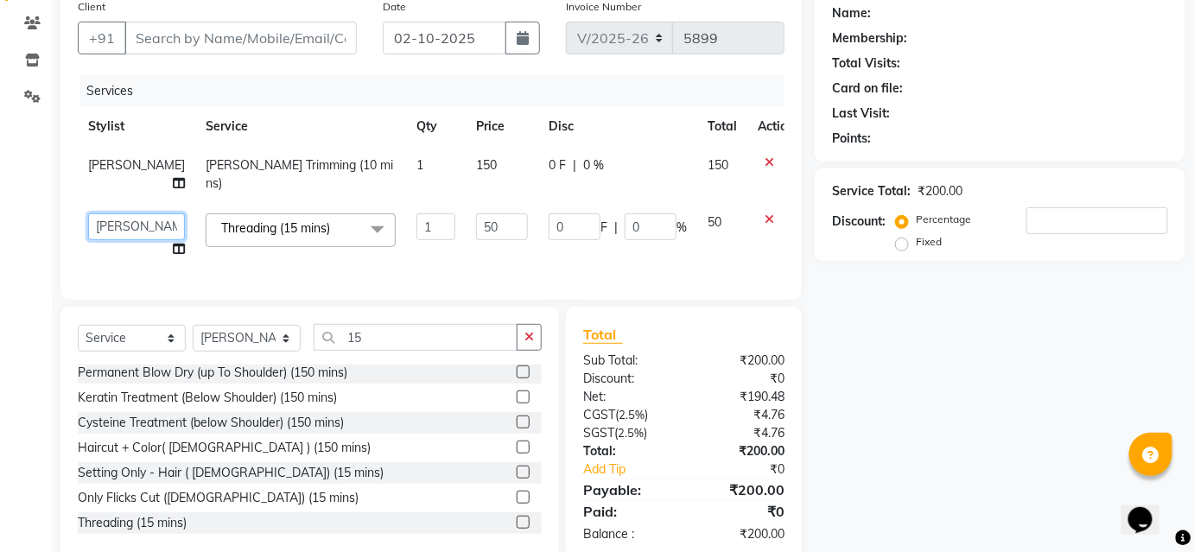
click at [111, 225] on select "[PERSON_NAME] [PERSON_NAME] Avinash [PERSON_NAME] kahde [PERSON_NAME] Pawan [PE…" at bounding box center [136, 226] width 97 height 27
select select "88870"
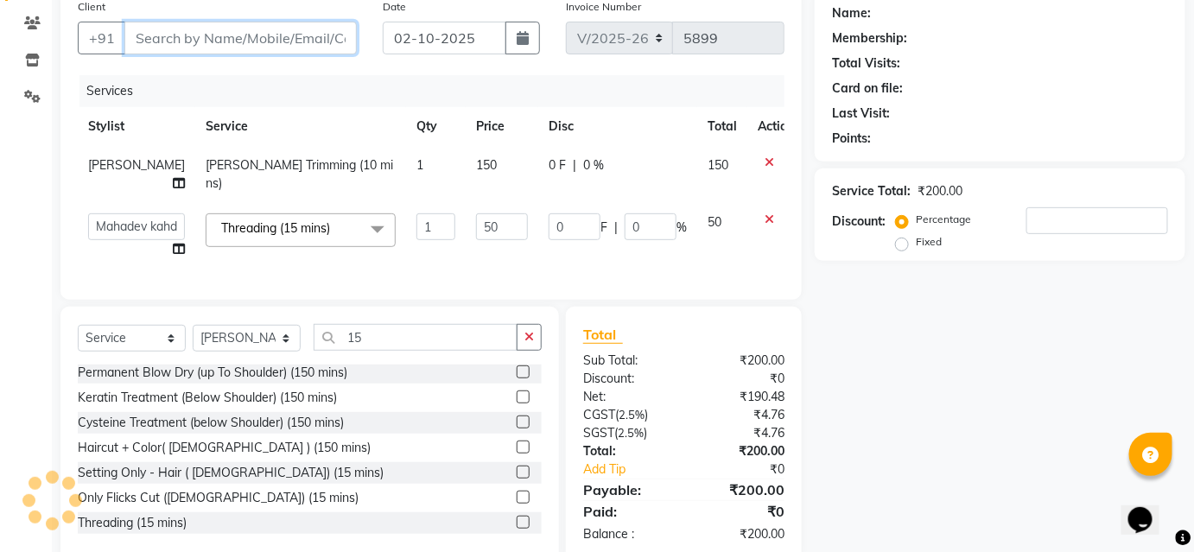
click at [297, 45] on input "Client" at bounding box center [240, 38] width 232 height 33
click at [298, 28] on input "Client" at bounding box center [240, 38] width 232 height 33
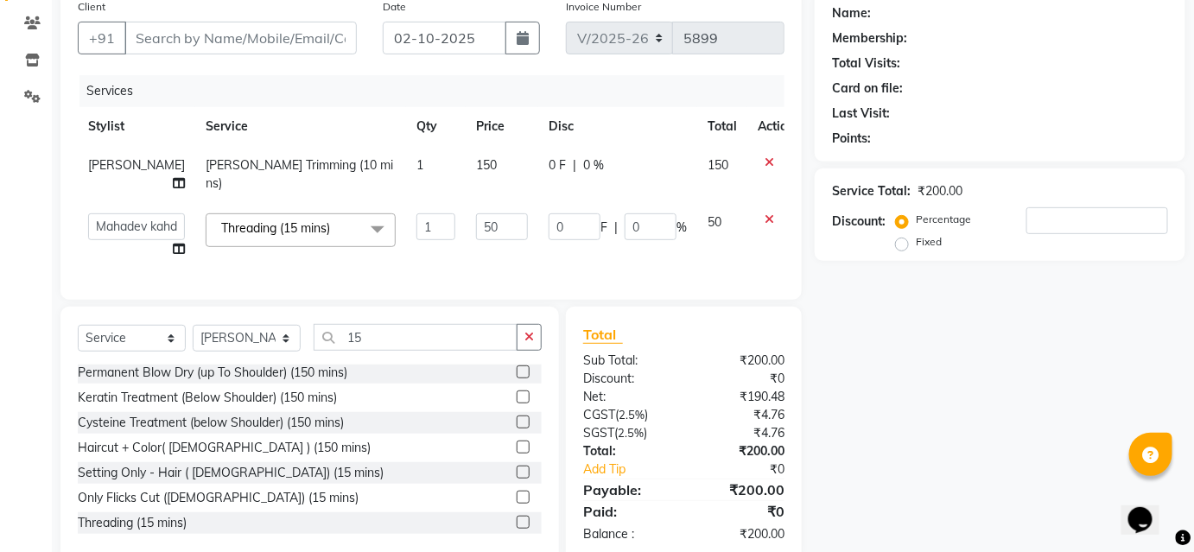
click at [318, 11] on div "Client +91" at bounding box center [217, 32] width 305 height 71
click at [333, 37] on input "Client" at bounding box center [240, 38] width 232 height 33
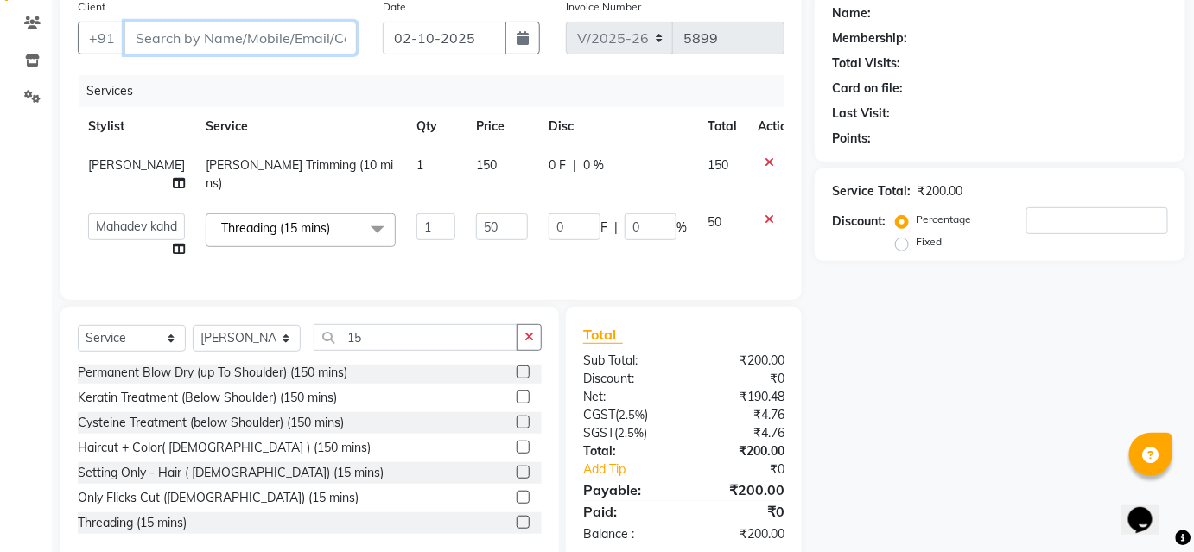
click at [333, 37] on input "Client" at bounding box center [240, 38] width 232 height 33
click at [316, 43] on input "Client" at bounding box center [240, 38] width 232 height 33
click at [295, 29] on input "Client" at bounding box center [240, 38] width 232 height 33
type input "9"
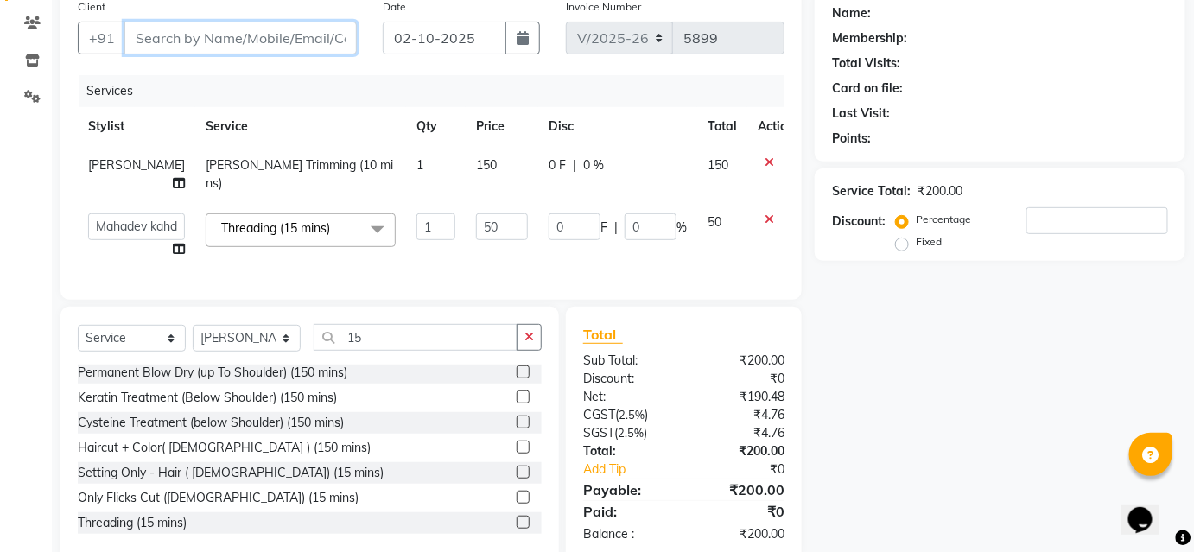
type input "0"
type input "9873024118"
click at [304, 54] on div "Client +91 9873024118 Add Client" at bounding box center [217, 32] width 305 height 71
click at [311, 54] on div "Client +91 9873024118 Add Client" at bounding box center [217, 32] width 305 height 71
click at [325, 29] on span "Add Client" at bounding box center [312, 37] width 68 height 17
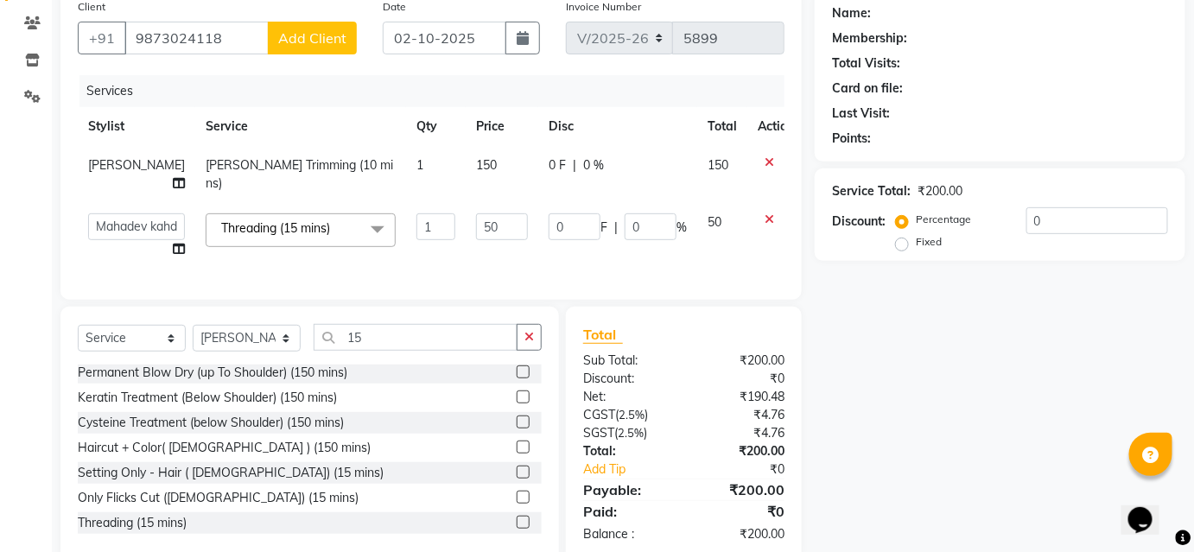
select select "22"
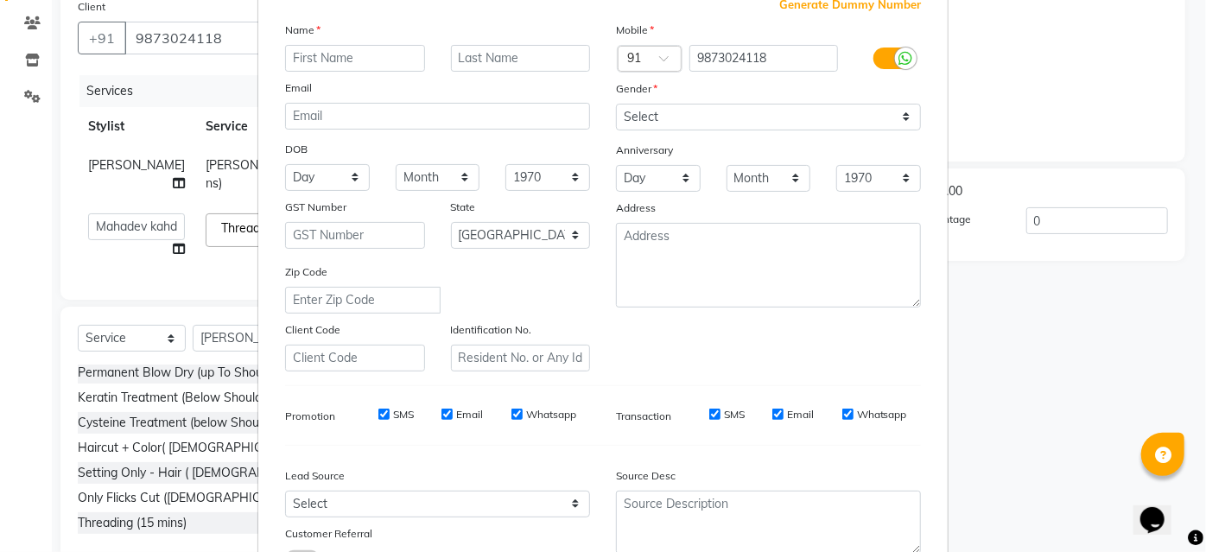
scroll to position [156, 0]
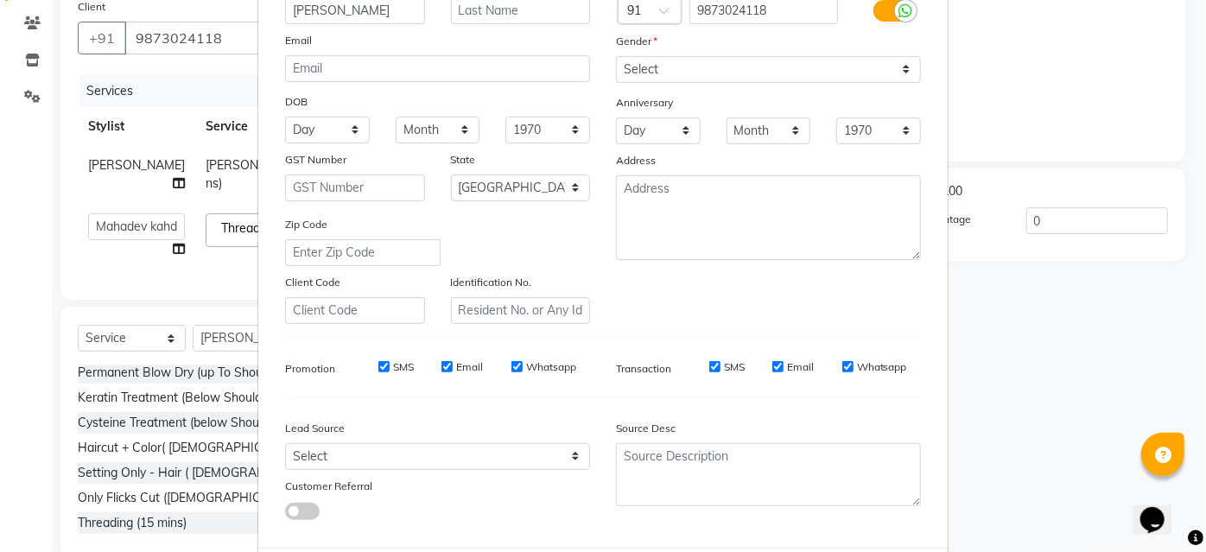
type input "sanjiv"
drag, startPoint x: 819, startPoint y: 63, endPoint x: 827, endPoint y: 79, distance: 18.2
click at [819, 63] on select "Select Male Female Other Prefer Not To Say" at bounding box center [768, 69] width 305 height 27
select select "male"
click at [616, 56] on select "Select Male Female Other Prefer Not To Say" at bounding box center [768, 69] width 305 height 27
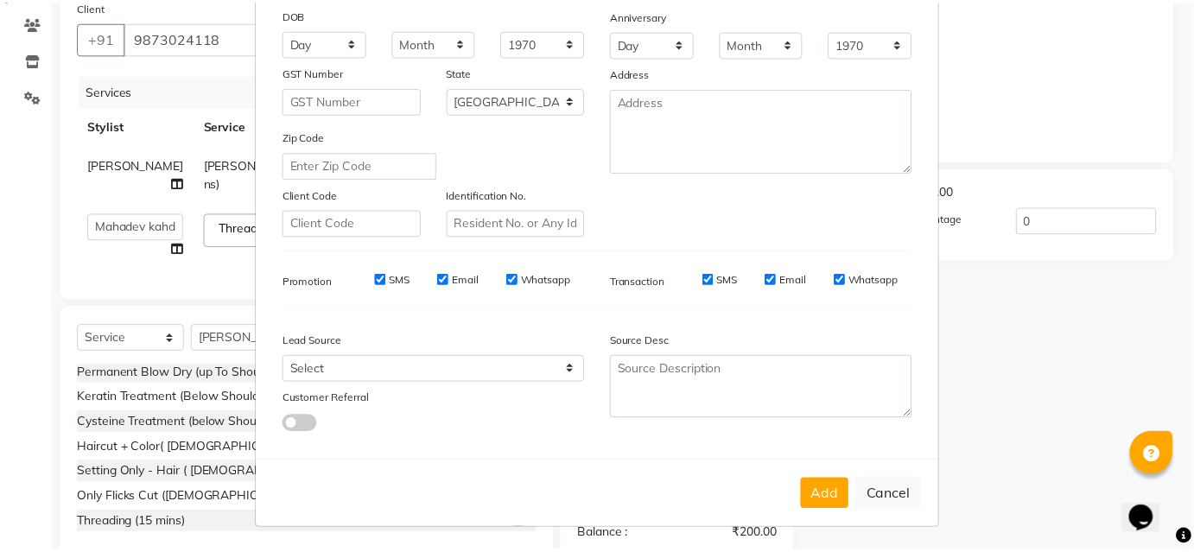
scroll to position [244, 0]
click at [822, 483] on button "Add" at bounding box center [832, 494] width 48 height 31
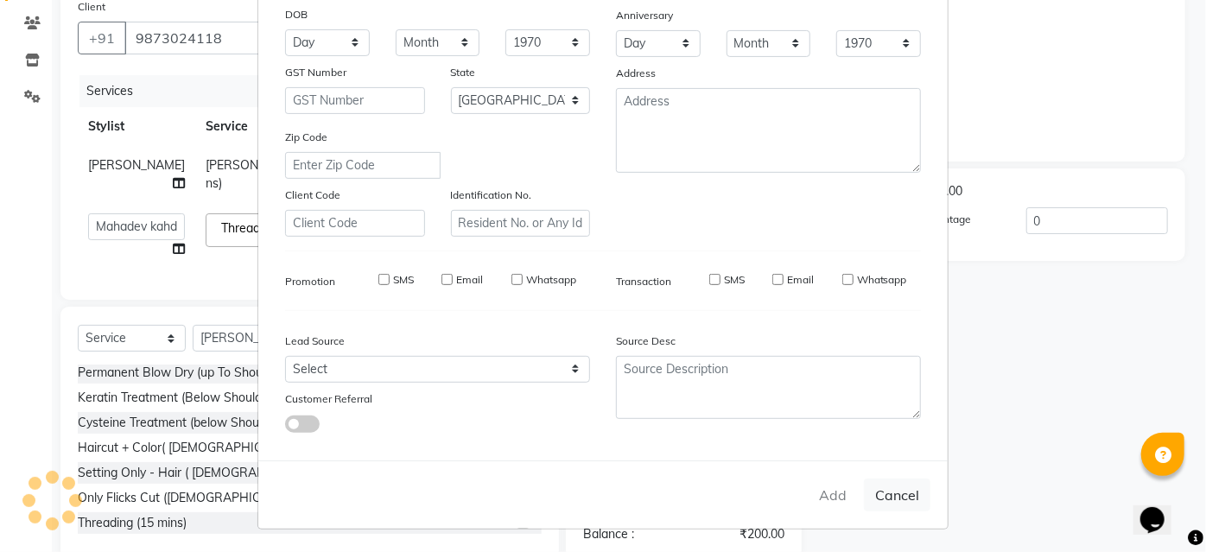
select select
select select "null"
select select
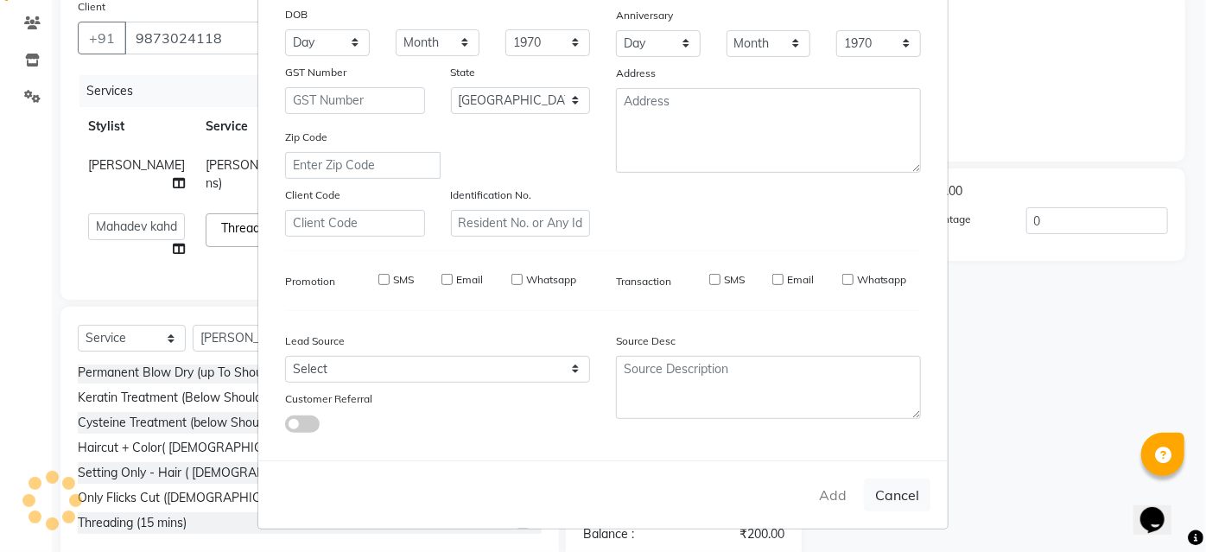
select select
checkbox input "false"
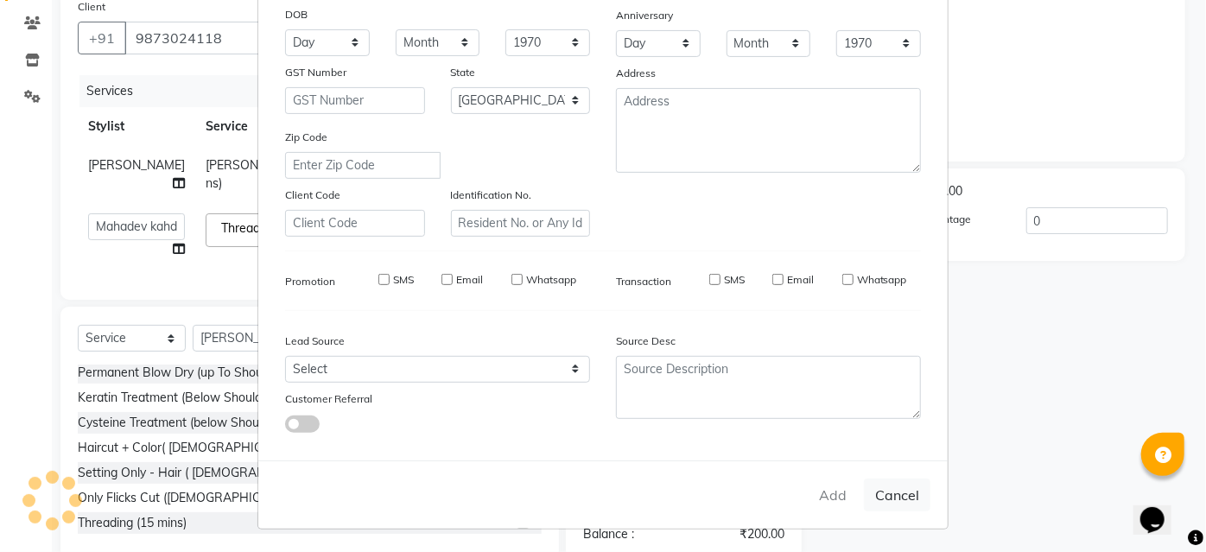
checkbox input "false"
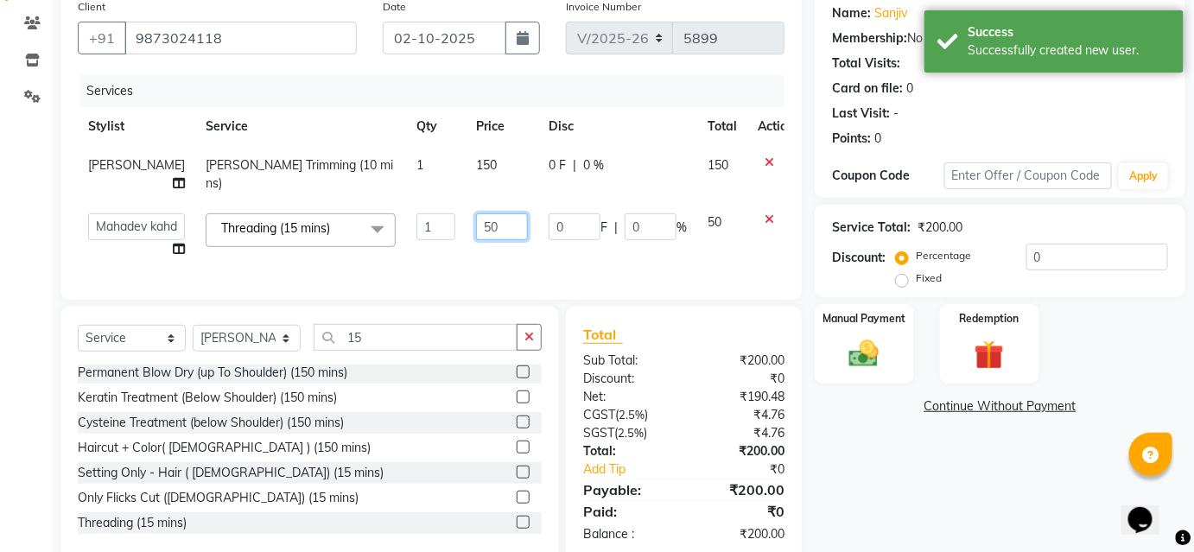
click at [478, 216] on input "50" at bounding box center [502, 226] width 52 height 27
type input "5"
type input "100"
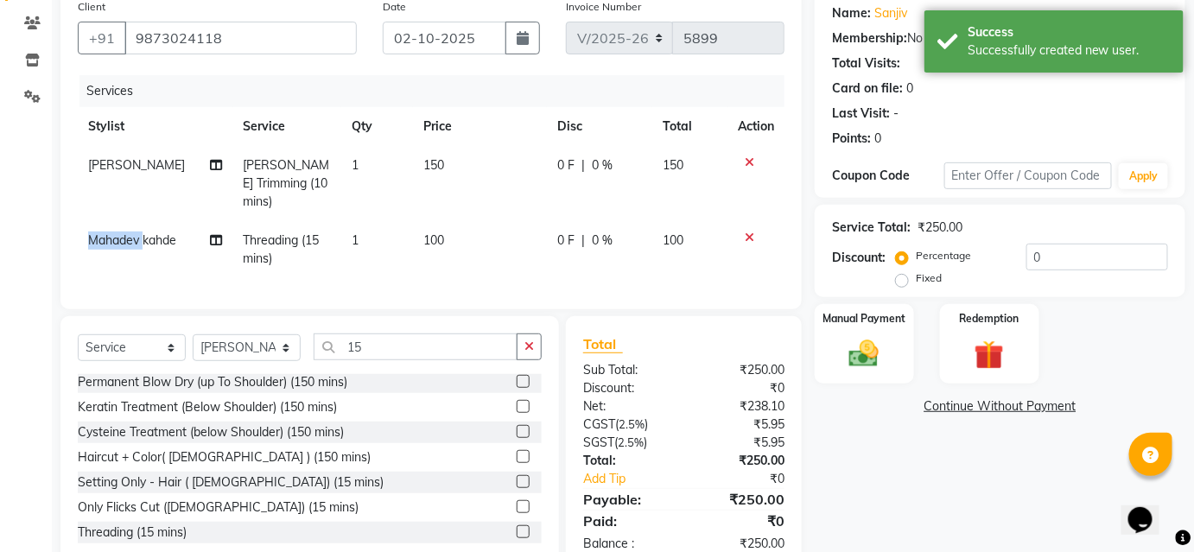
click at [127, 236] on td "Mahadev kahde" at bounding box center [155, 249] width 155 height 57
select select "88870"
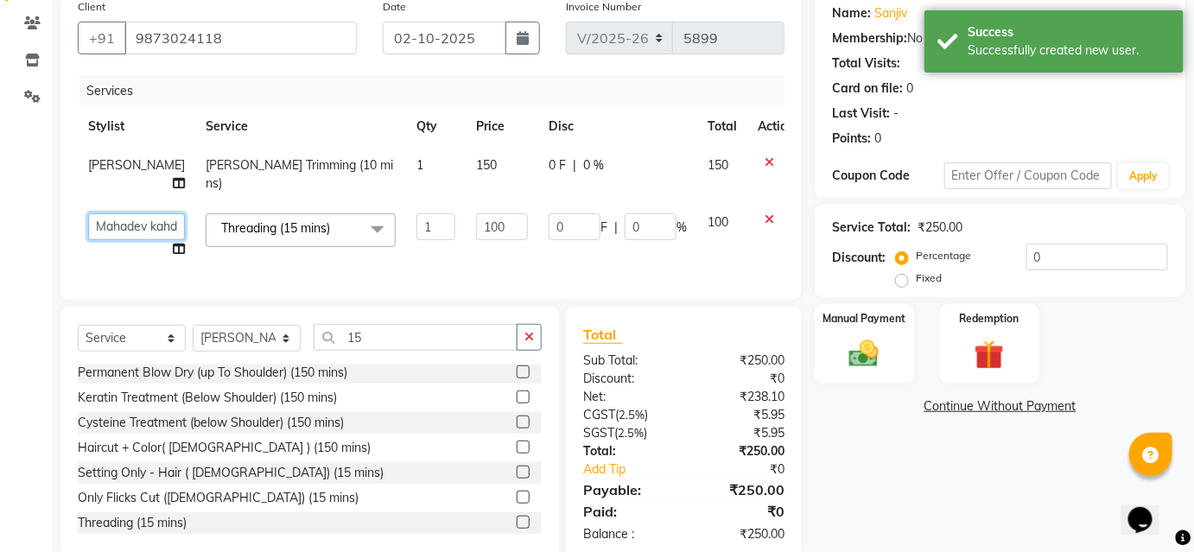
click at [134, 225] on select "Ajinkya Anuja Arunesh Avinash Junaid Mahadev kahde Mohammad Pawan Krishna Rushi…" at bounding box center [136, 226] width 97 height 27
select select "91757"
click at [116, 230] on select "Ajinkya Anuja Arunesh Avinash Junaid Mahadev kahde Mohammad Pawan Krishna Rushi…" at bounding box center [136, 226] width 97 height 27
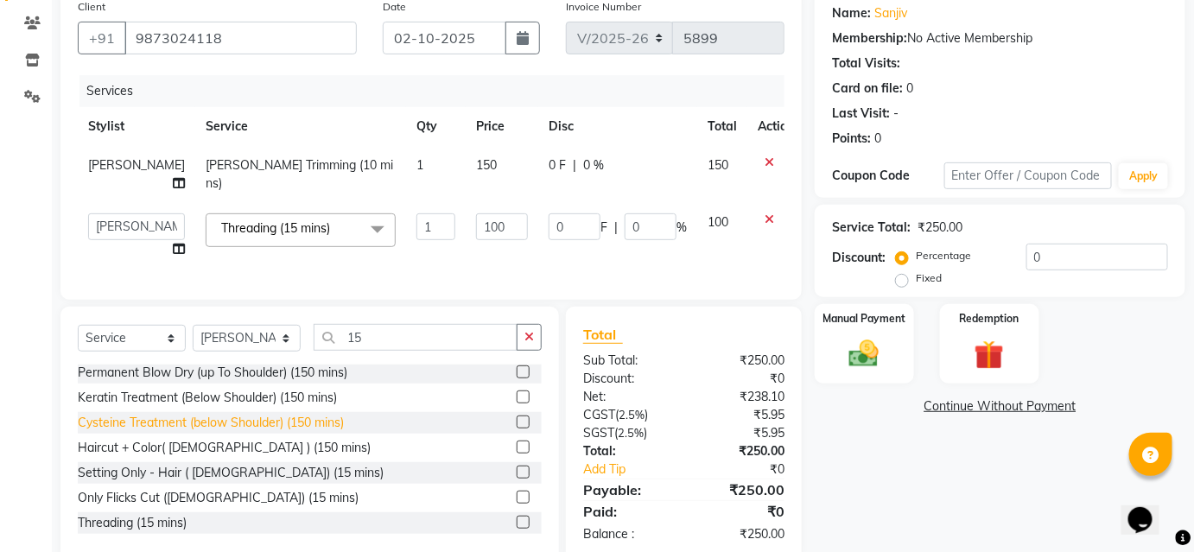
select select "86031"
click at [111, 173] on span "[PERSON_NAME]" at bounding box center [136, 165] width 97 height 16
select select "86031"
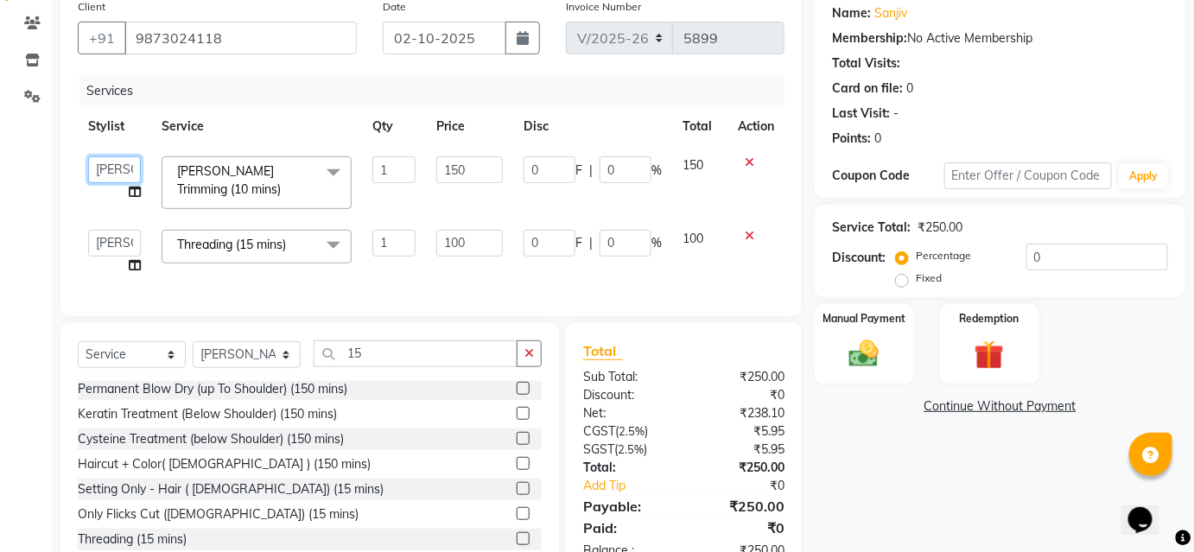
click at [113, 172] on select "Ajinkya Anuja Arunesh Avinash Junaid Mahadev kahde Mohammad Pawan Krishna Rushi…" at bounding box center [114, 169] width 53 height 27
select select "88870"
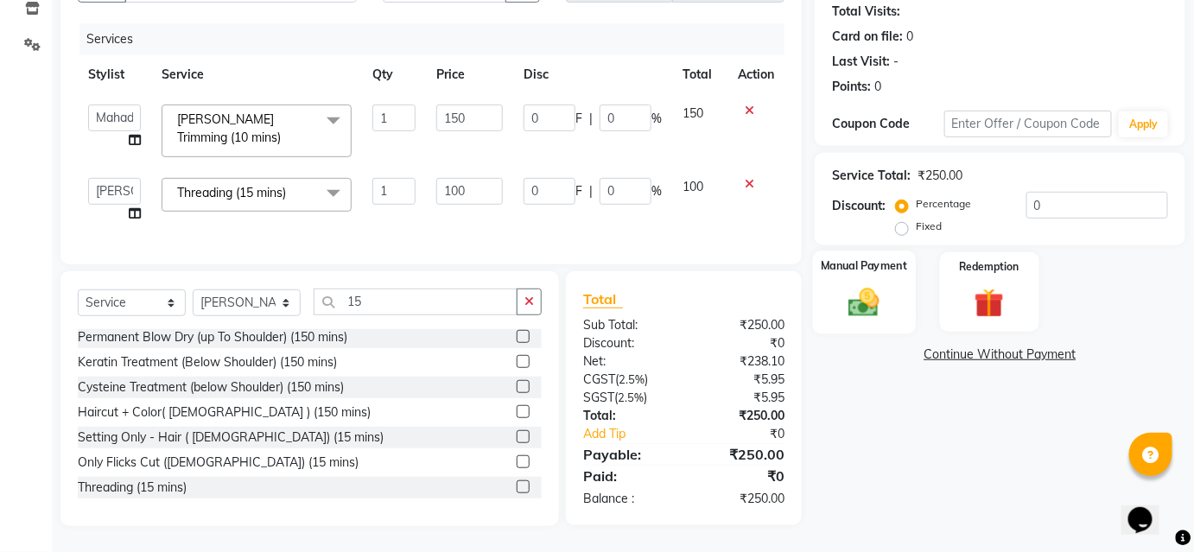
click at [887, 257] on label "Manual Payment" at bounding box center [864, 265] width 86 height 16
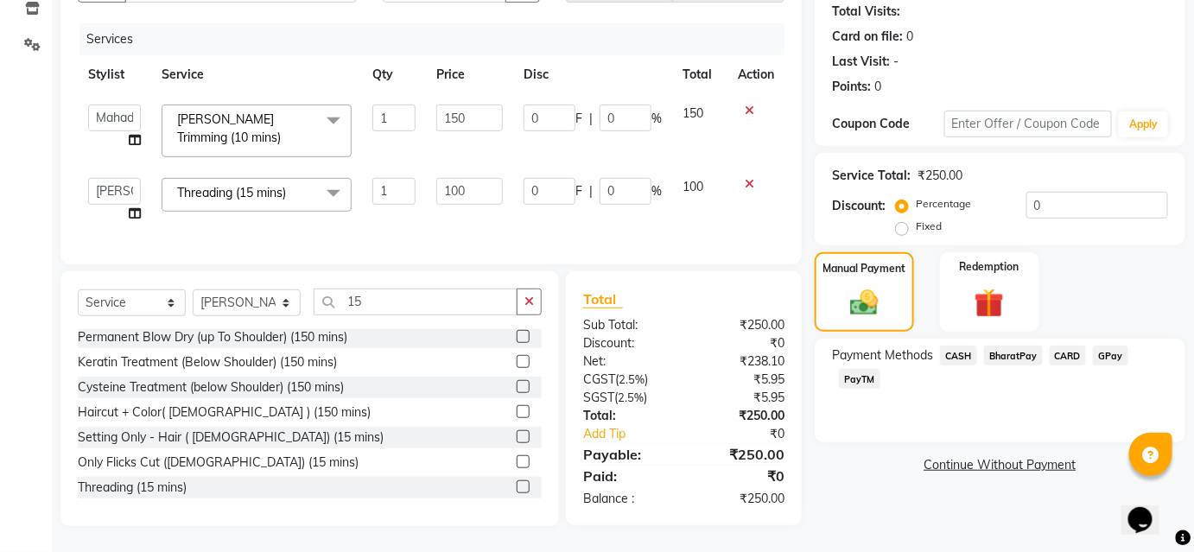
click at [1010, 345] on span "BharatPay" at bounding box center [1013, 355] width 59 height 20
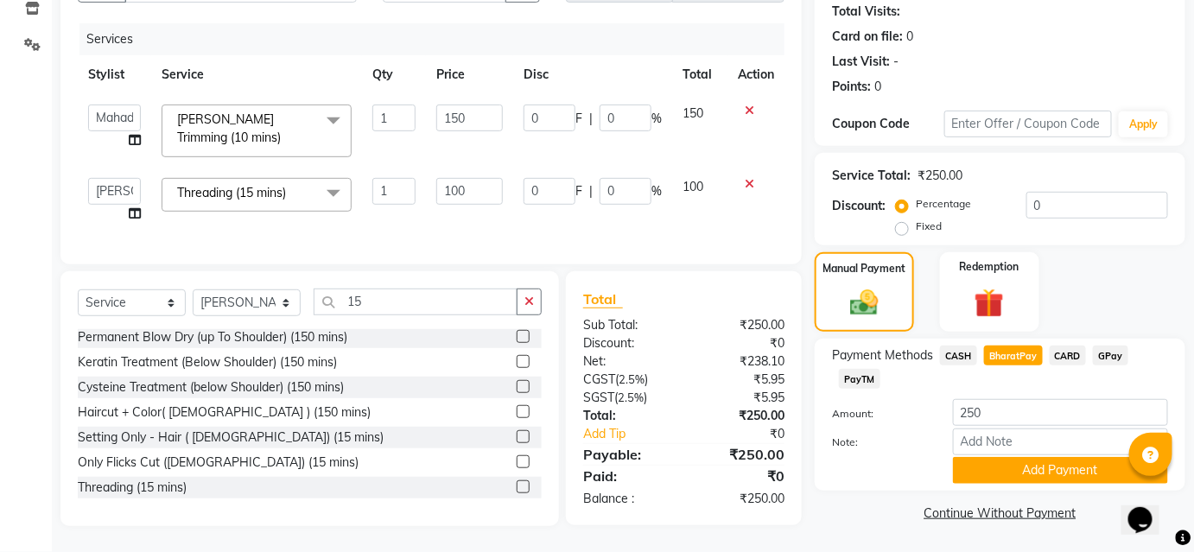
click at [1029, 473] on div "Payment Methods CASH BharatPay CARD GPay PayTM Amount: 250 Note: Add Payment" at bounding box center [999, 415] width 371 height 152
click at [1044, 470] on button "Add Payment" at bounding box center [1060, 470] width 215 height 27
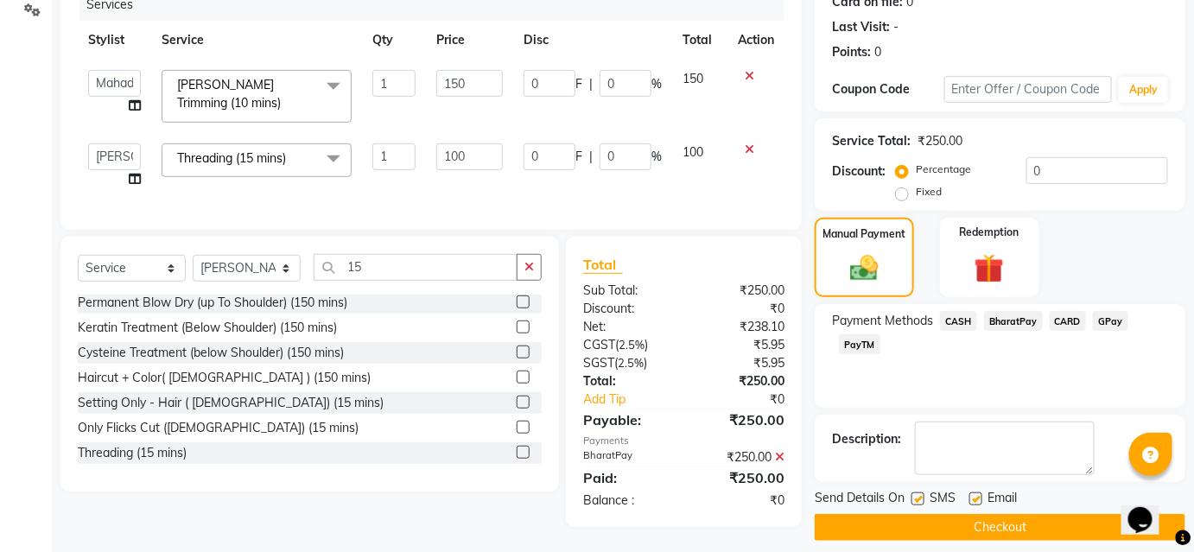
scroll to position [238, 0]
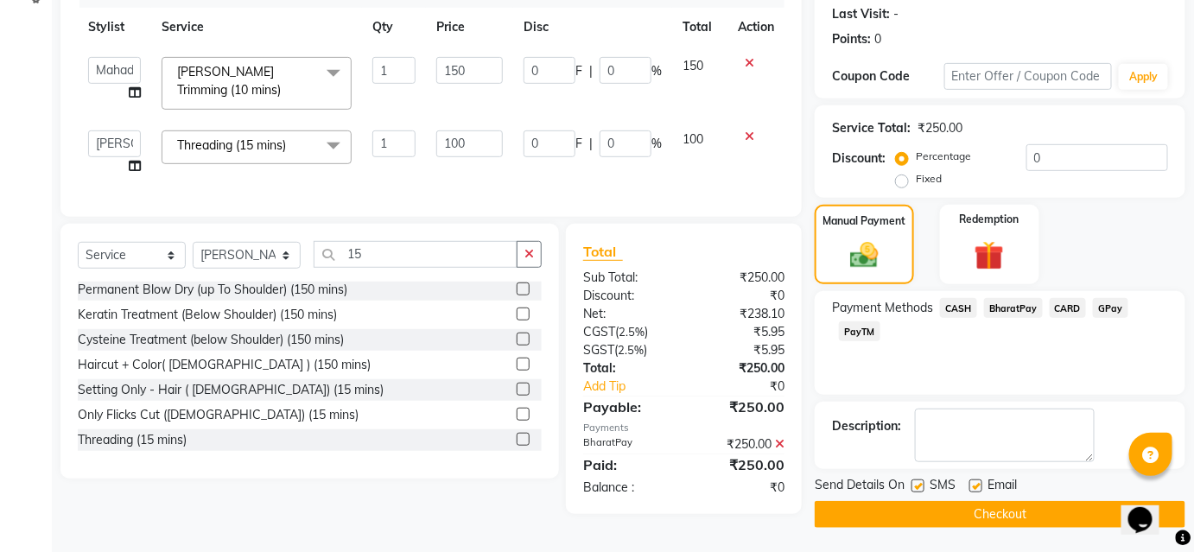
click at [1039, 513] on button "Checkout" at bounding box center [999, 514] width 371 height 27
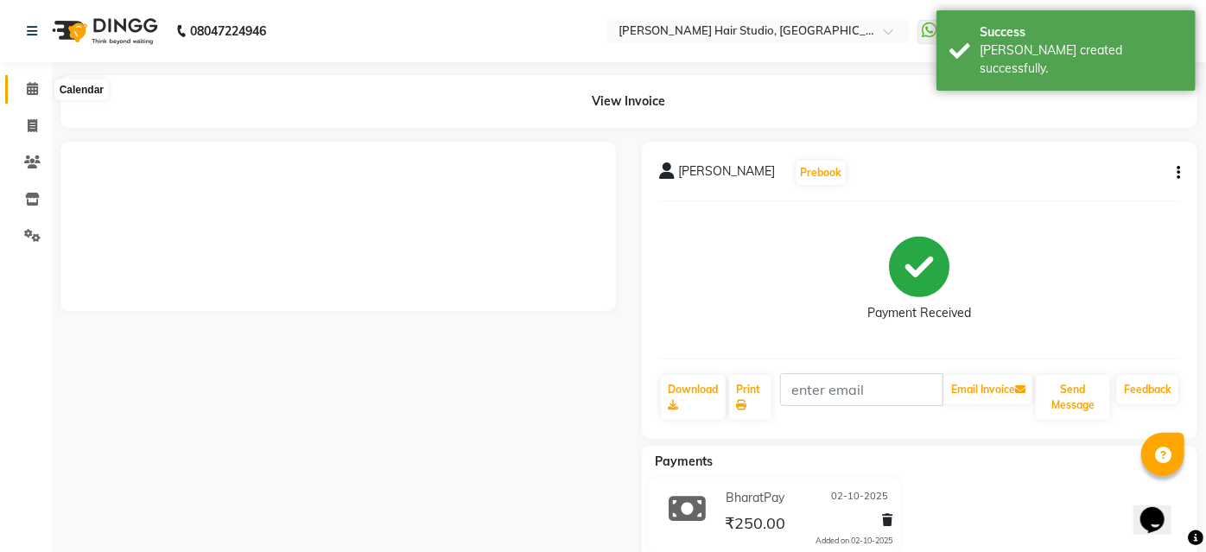
click at [29, 93] on icon at bounding box center [32, 88] width 11 height 13
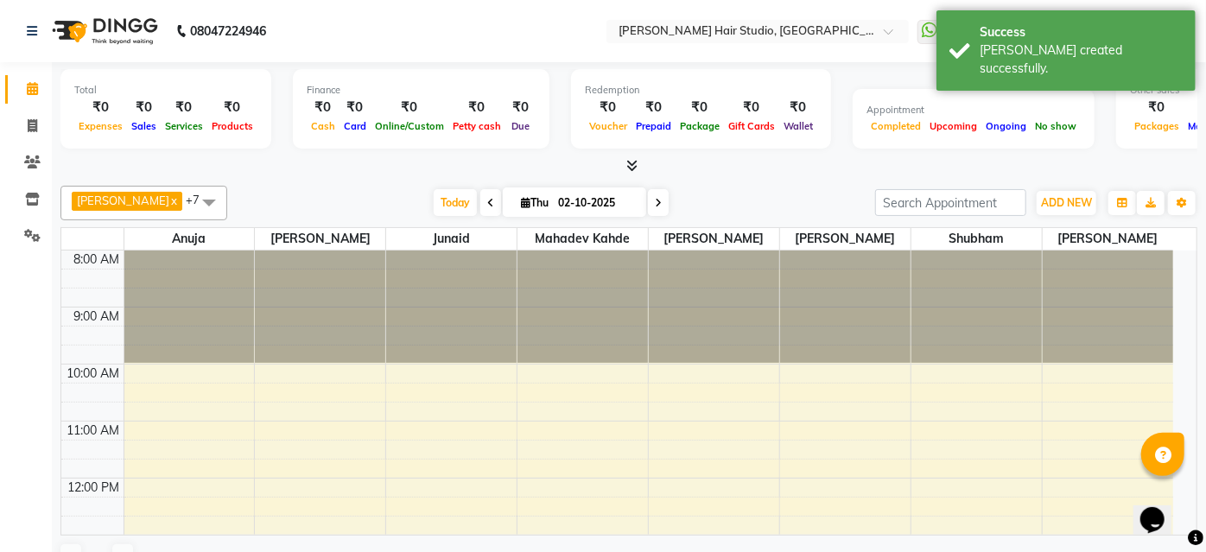
click at [29, 93] on icon at bounding box center [32, 88] width 11 height 13
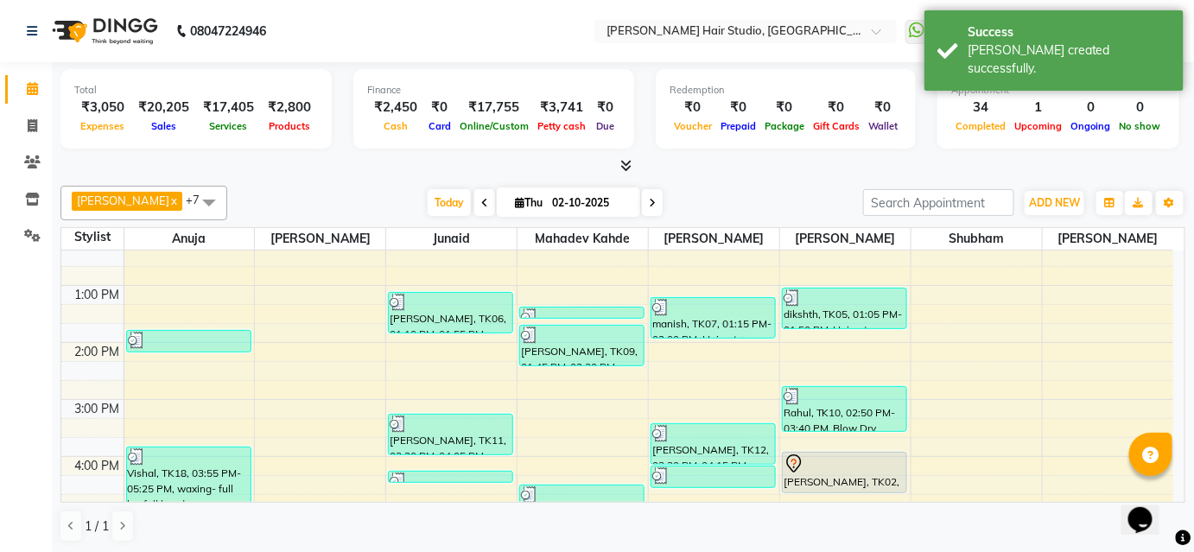
scroll to position [156, 0]
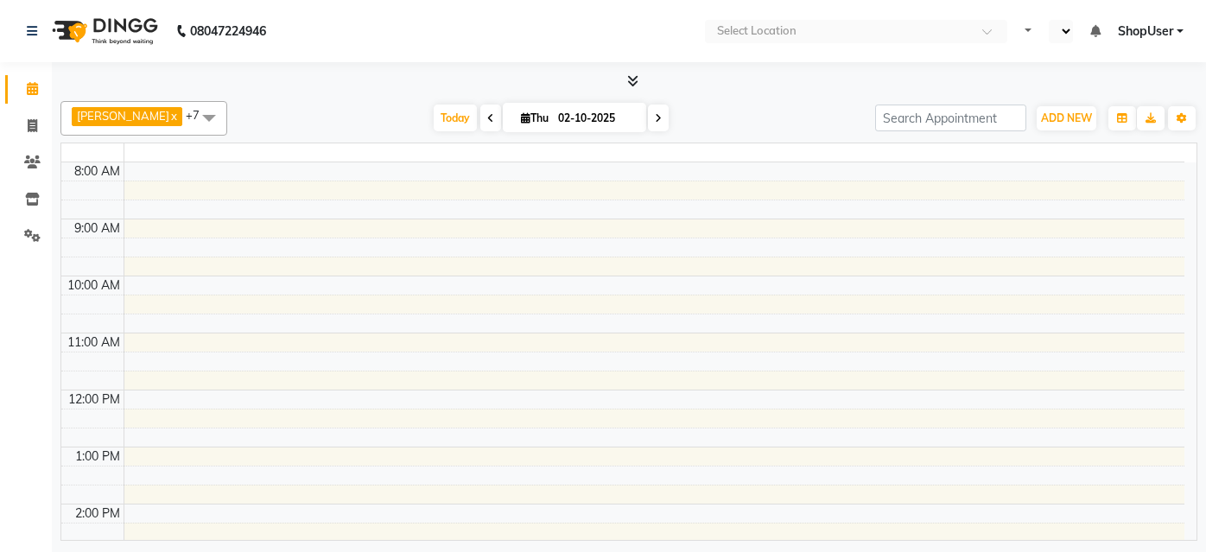
select select "en"
